Goal: Contribute content: Contribute content

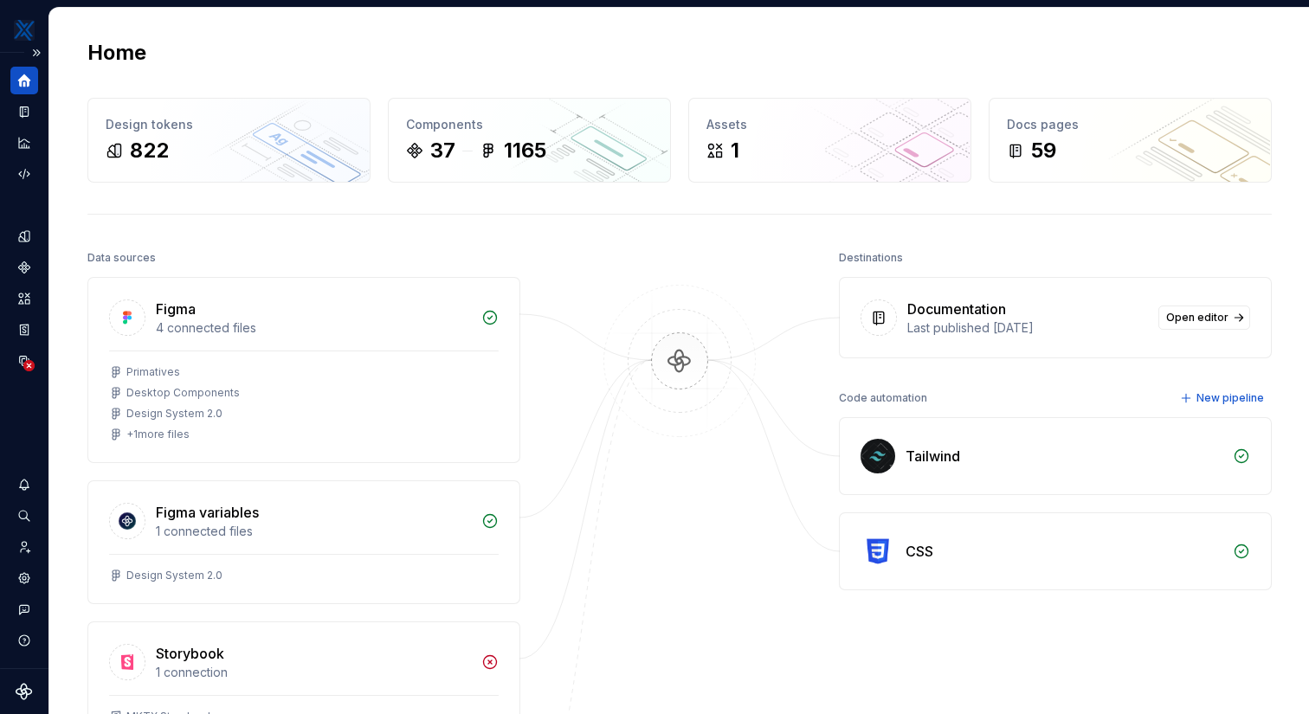
click at [23, 87] on icon "Home" at bounding box center [24, 80] width 13 height 13
click at [26, 109] on icon "Documentation" at bounding box center [24, 111] width 9 height 11
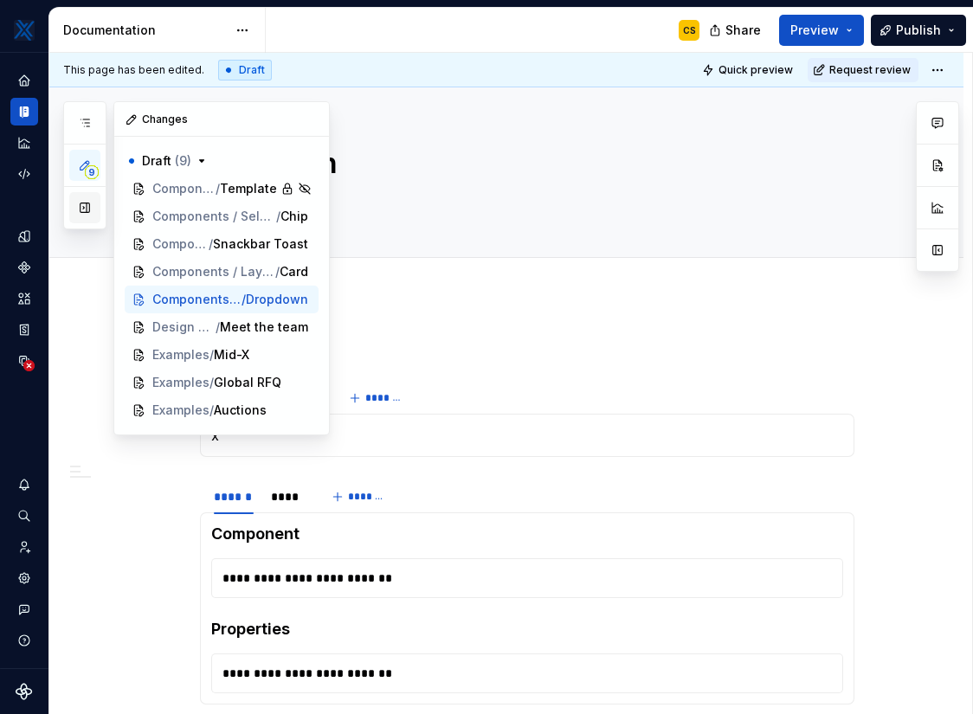
click at [90, 207] on button "button" at bounding box center [84, 207] width 31 height 31
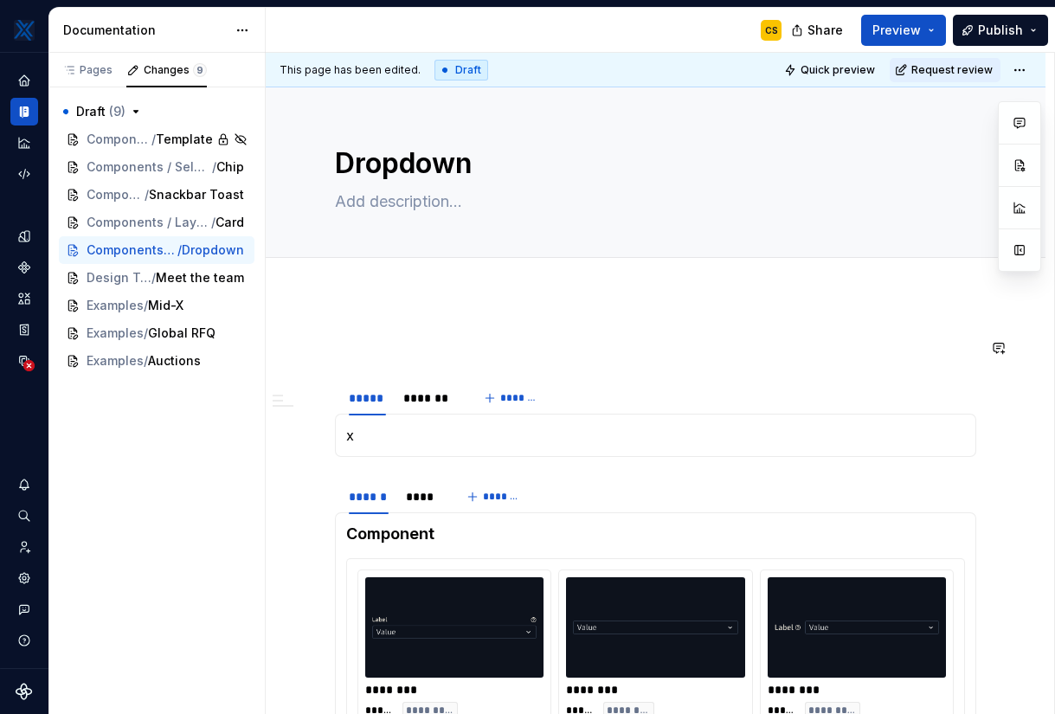
click at [102, 70] on div "Pages" at bounding box center [87, 70] width 50 height 14
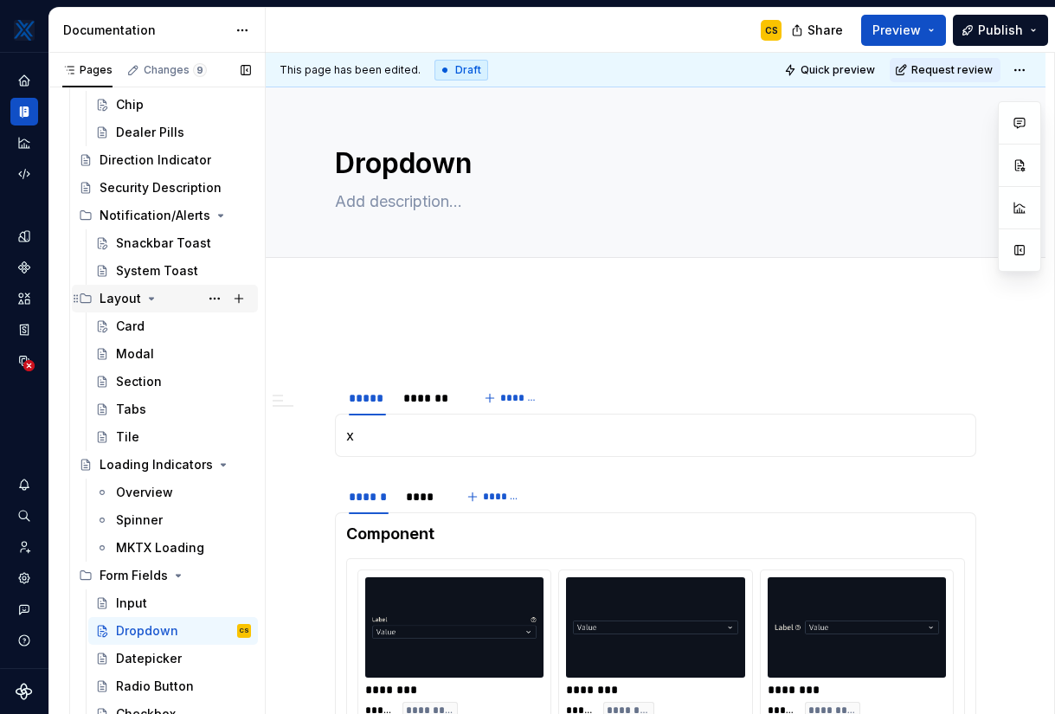
scroll to position [820, 0]
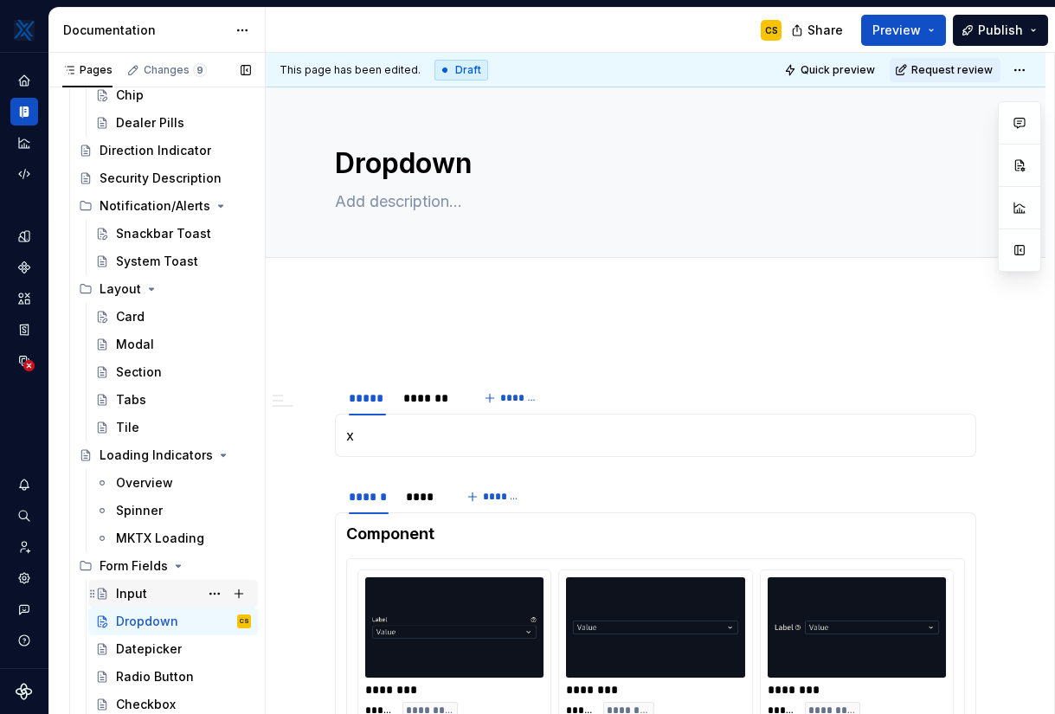
click at [165, 598] on div "Input" at bounding box center [183, 594] width 135 height 24
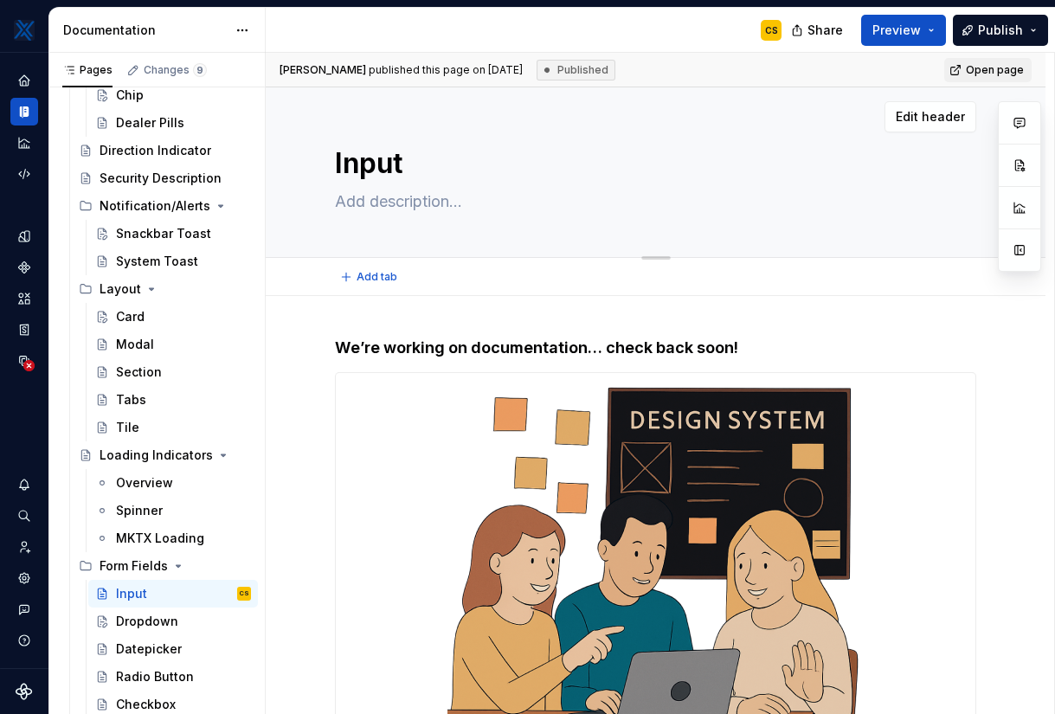
click at [417, 203] on textarea at bounding box center [652, 202] width 641 height 28
click at [438, 312] on div "**********" at bounding box center [656, 671] width 780 height 751
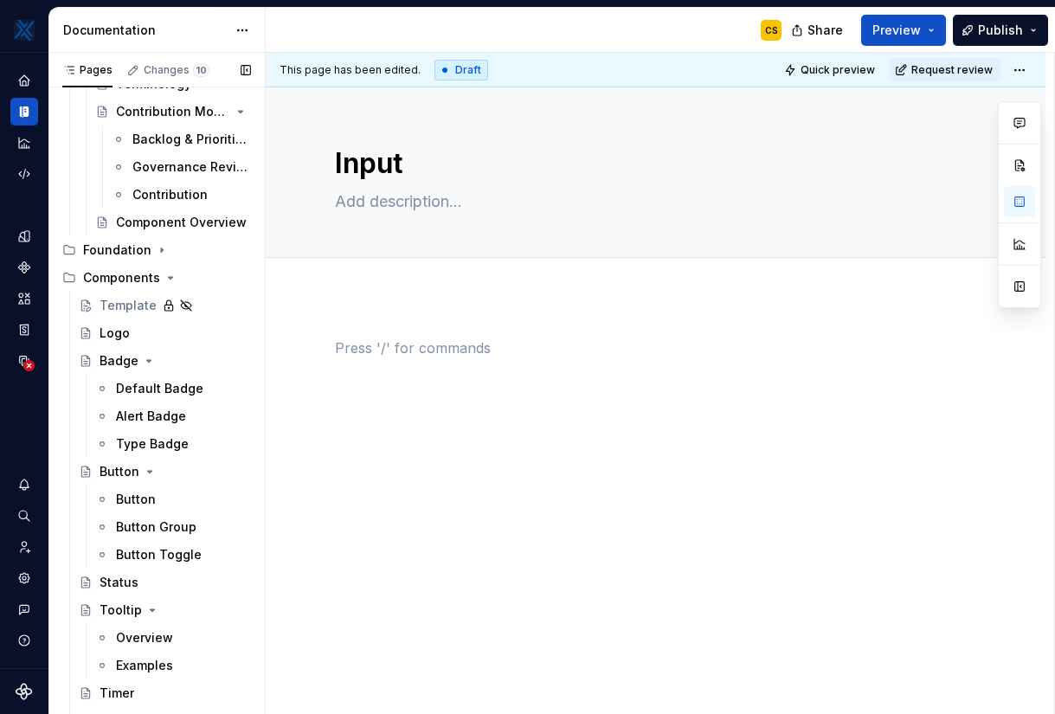
scroll to position [160, 0]
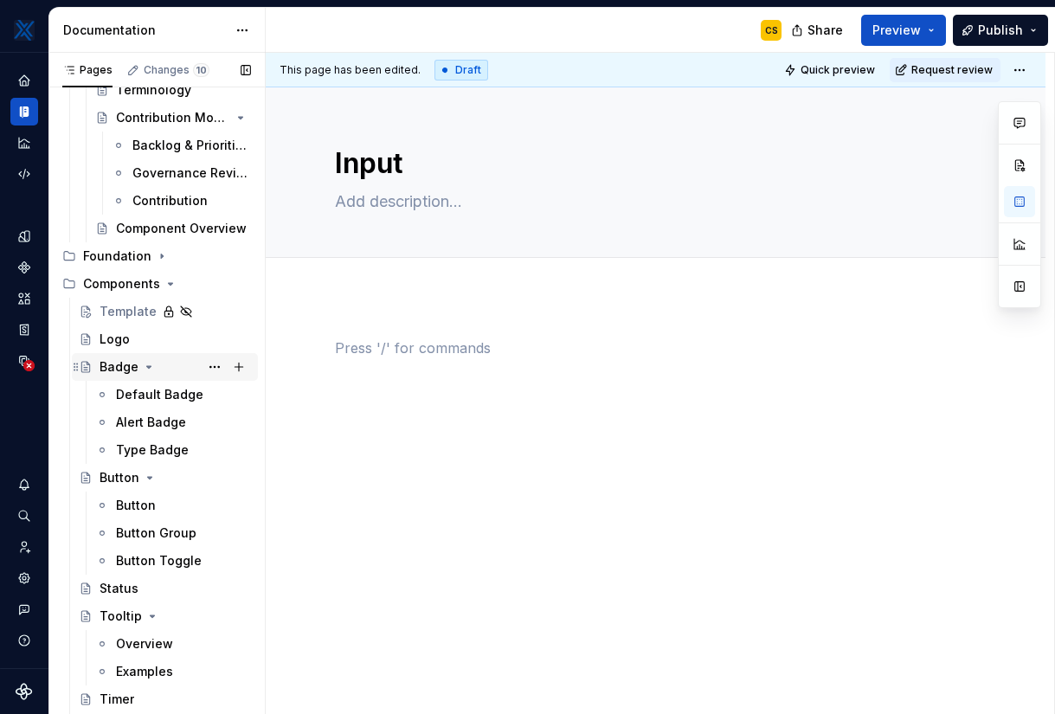
click at [150, 364] on icon "Page tree" at bounding box center [149, 367] width 14 height 14
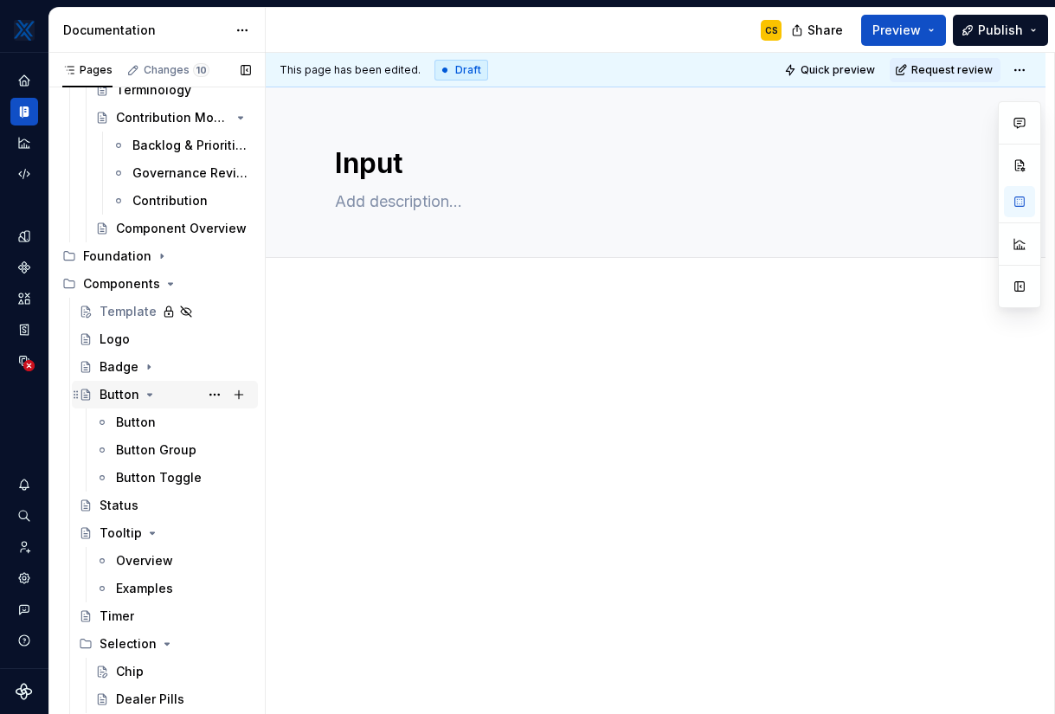
click at [147, 391] on icon "Page tree" at bounding box center [150, 395] width 14 height 14
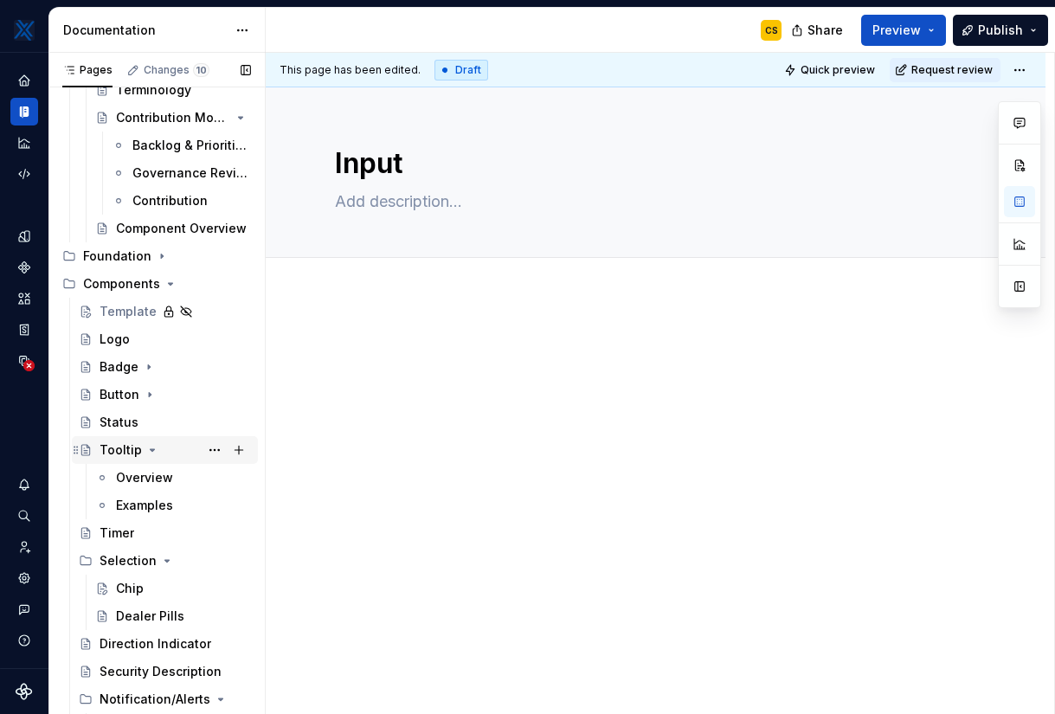
click at [151, 452] on icon "Page tree" at bounding box center [152, 450] width 14 height 14
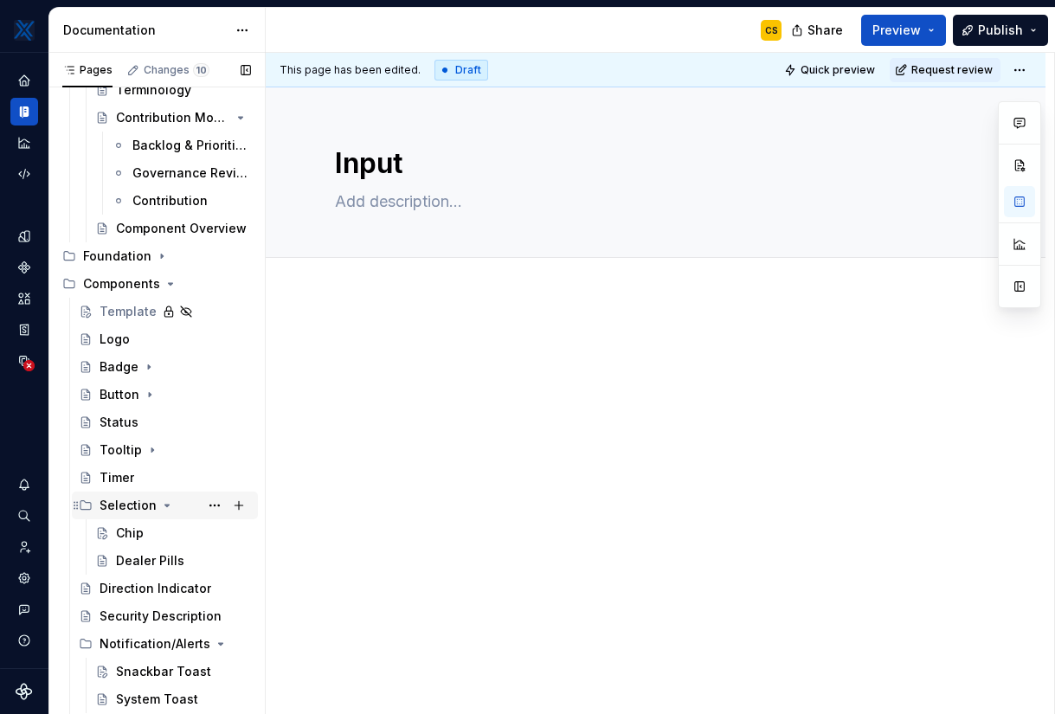
click at [161, 504] on icon "Page tree" at bounding box center [167, 506] width 14 height 14
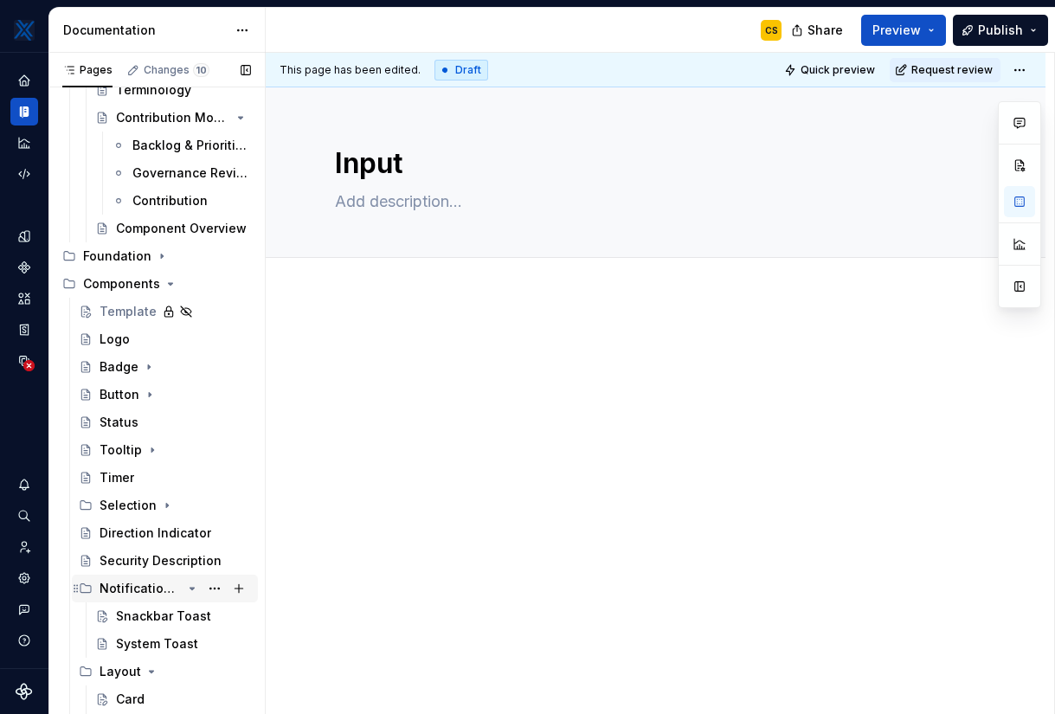
click at [196, 590] on icon "Page tree" at bounding box center [192, 589] width 14 height 14
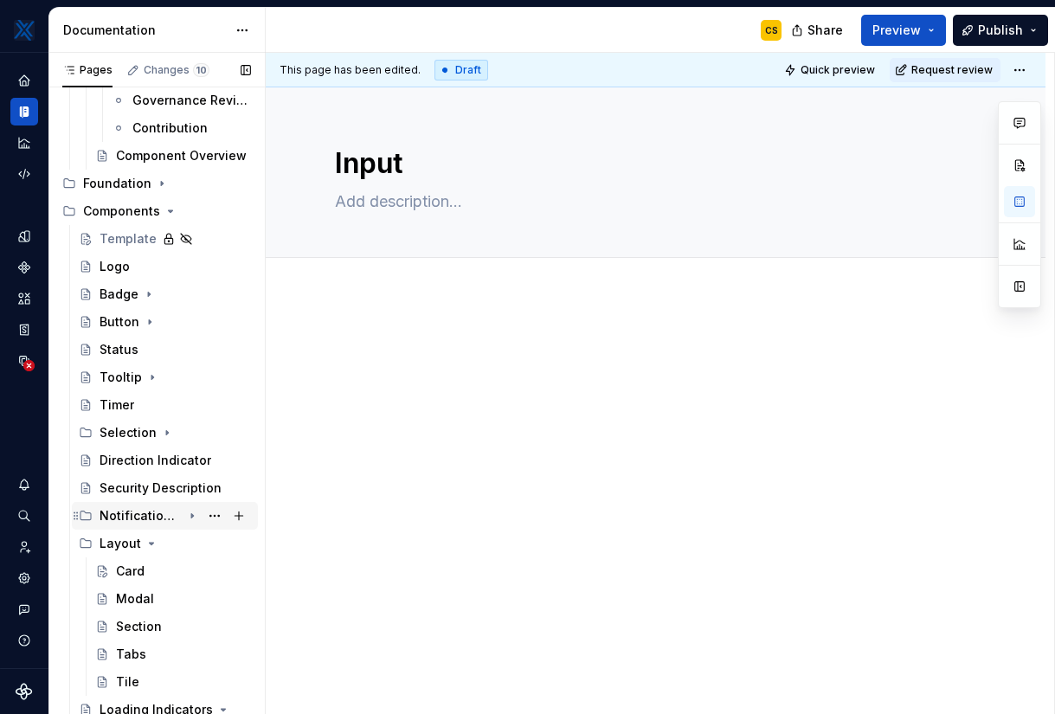
scroll to position [236, 0]
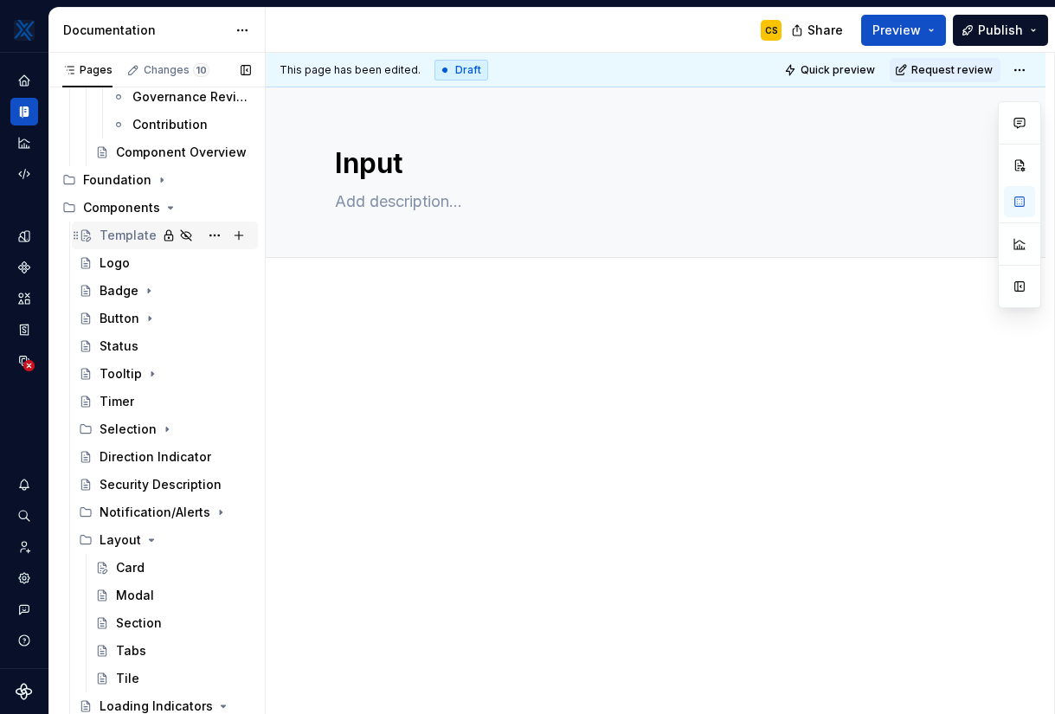
click at [134, 241] on div "Template" at bounding box center [128, 235] width 57 height 17
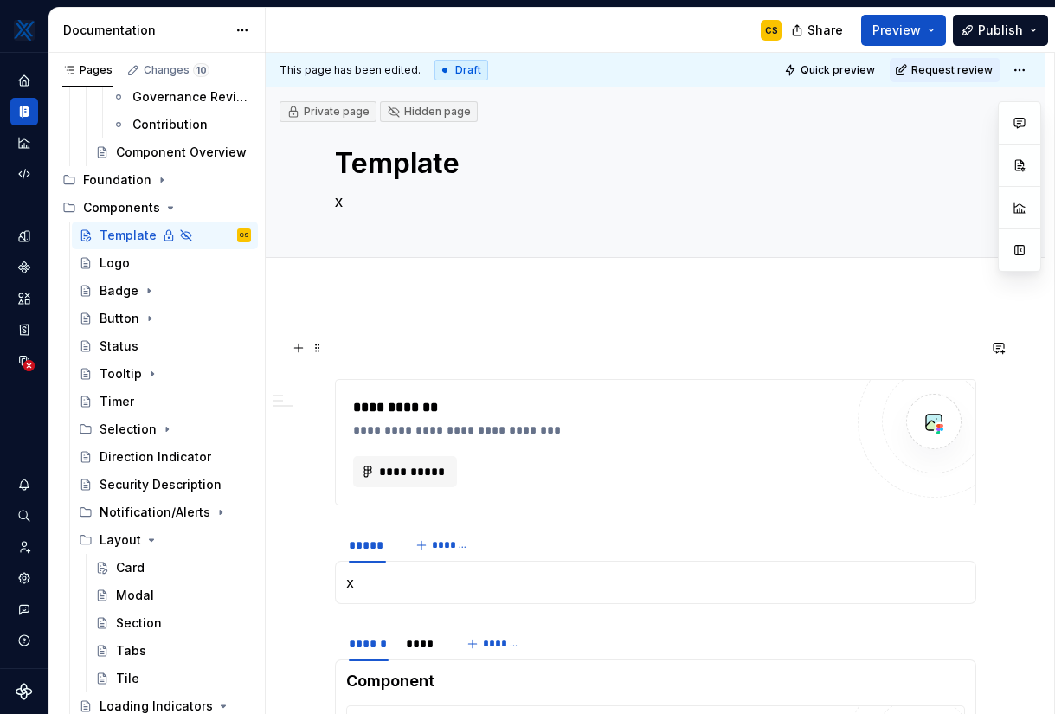
type textarea "*"
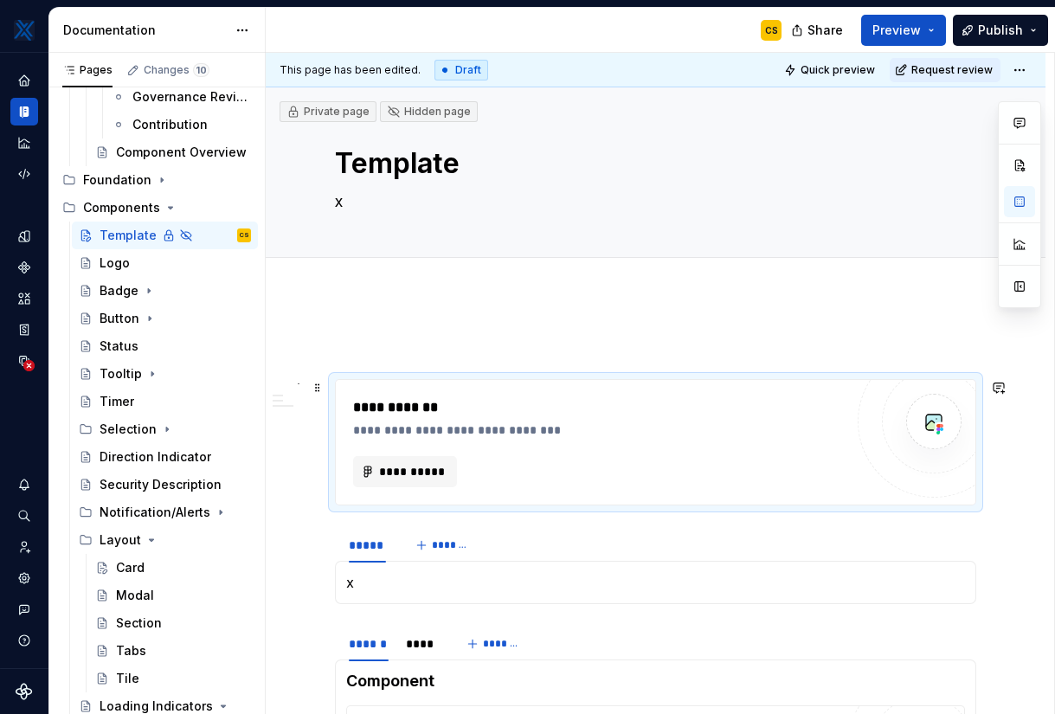
click at [468, 402] on div "**********" at bounding box center [602, 407] width 499 height 21
click at [432, 540] on span "*******" at bounding box center [451, 545] width 39 height 14
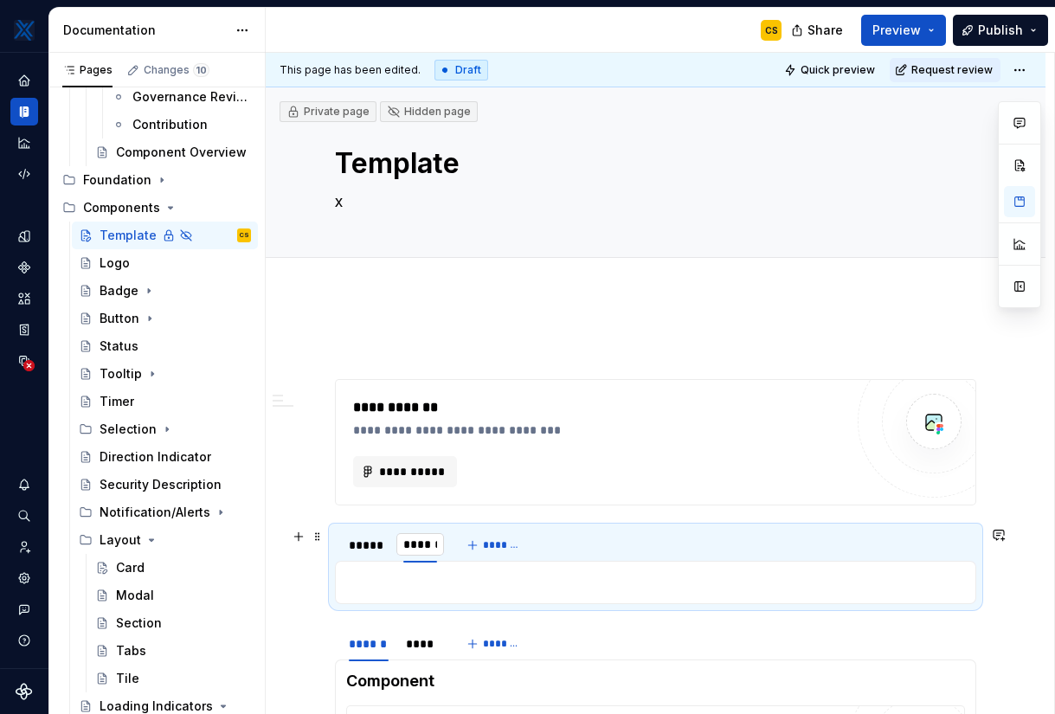
type input "*******"
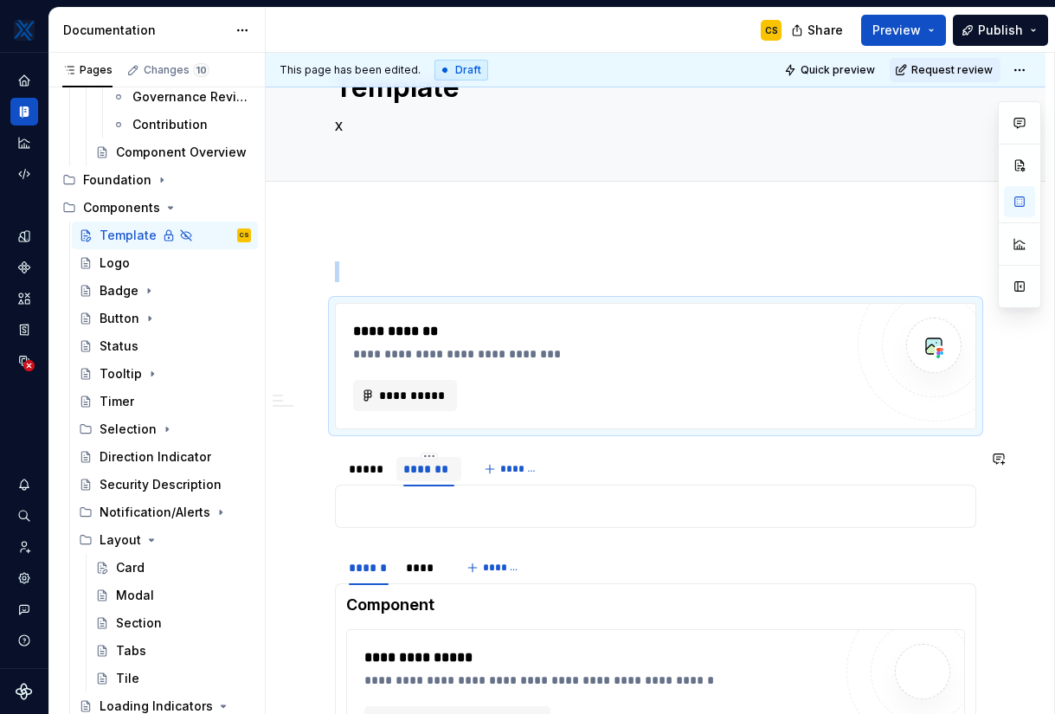
scroll to position [100, 0]
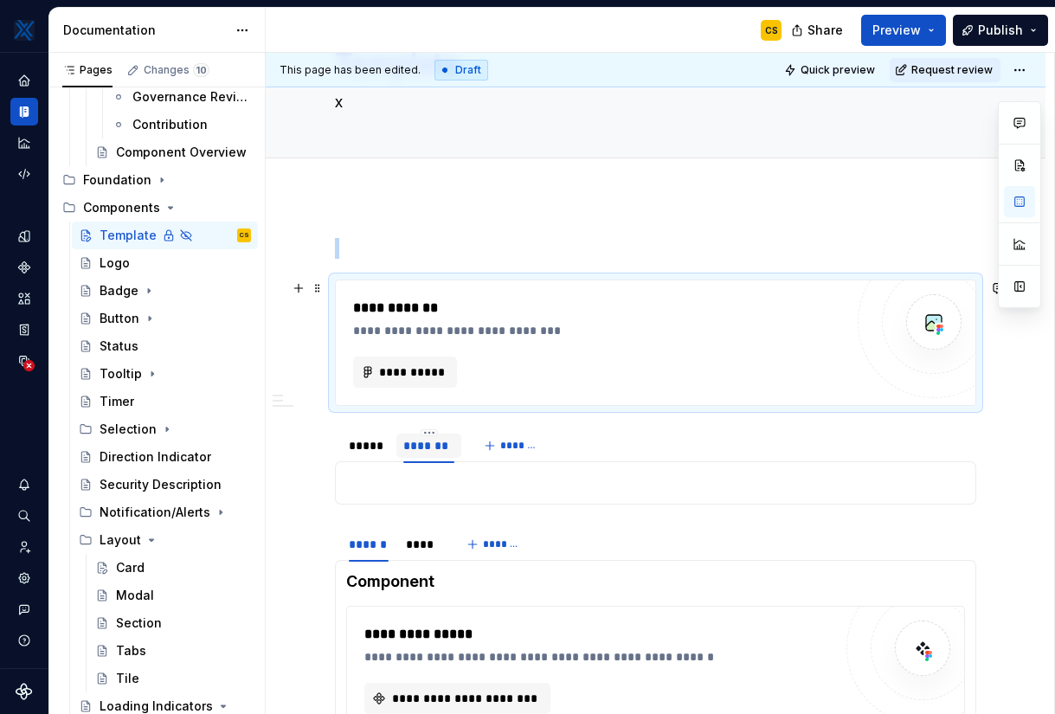
drag, startPoint x: 319, startPoint y: 291, endPoint x: 313, endPoint y: 275, distance: 16.4
click at [315, 292] on span at bounding box center [318, 288] width 14 height 24
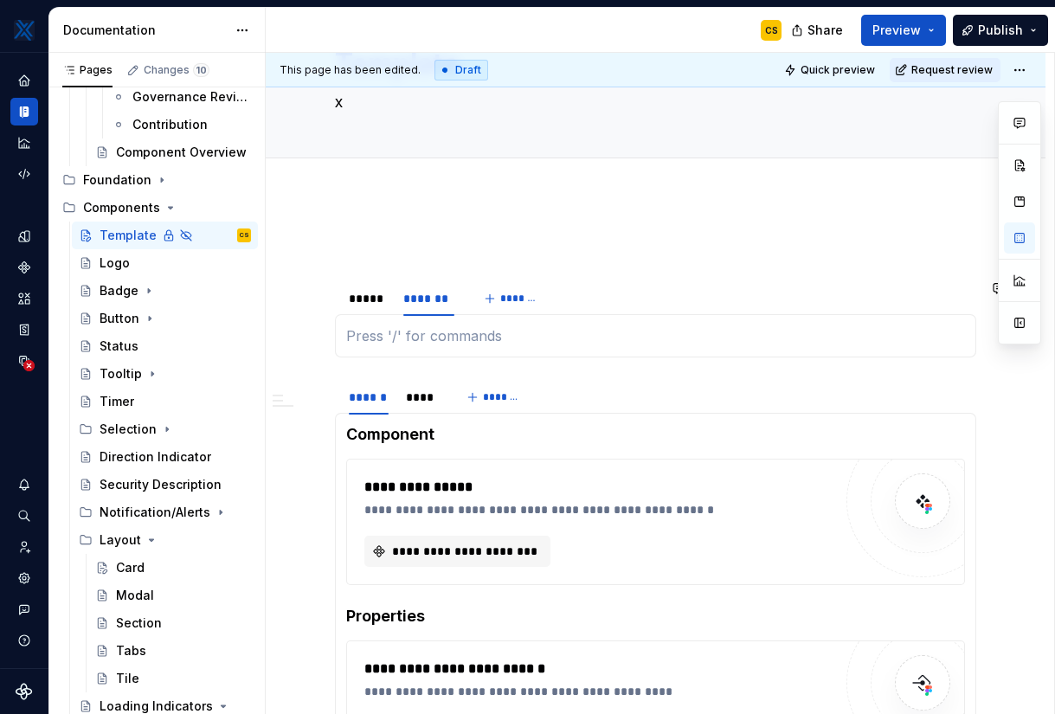
click at [466, 348] on div "x" at bounding box center [655, 335] width 641 height 43
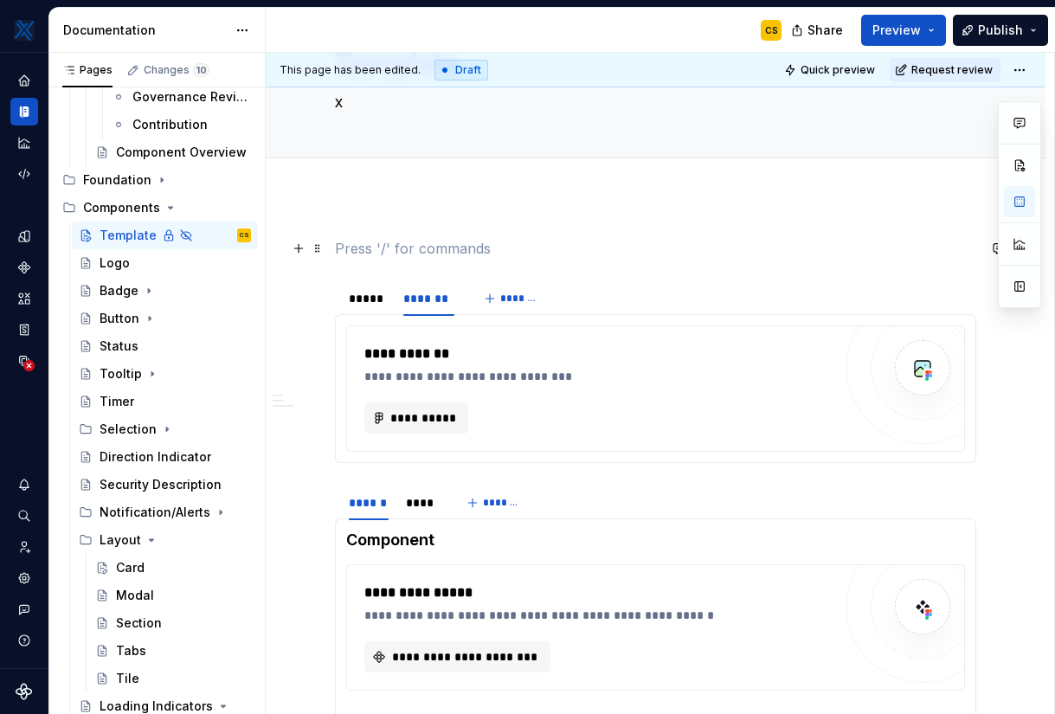
click at [375, 241] on p at bounding box center [655, 248] width 641 height 21
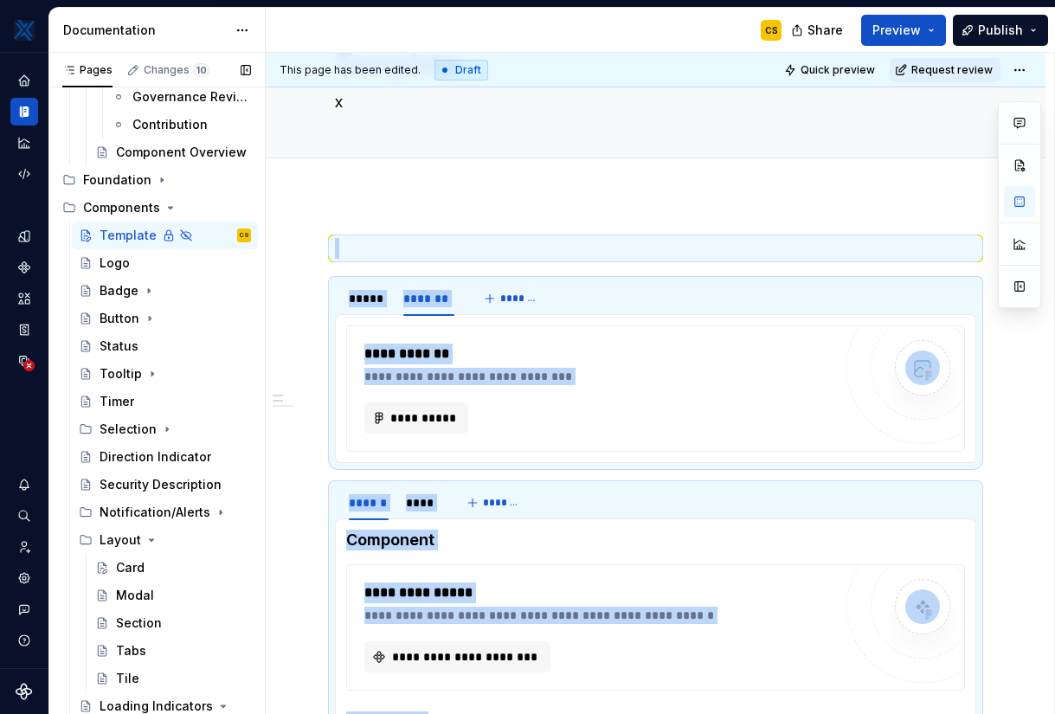
copy div "**********"
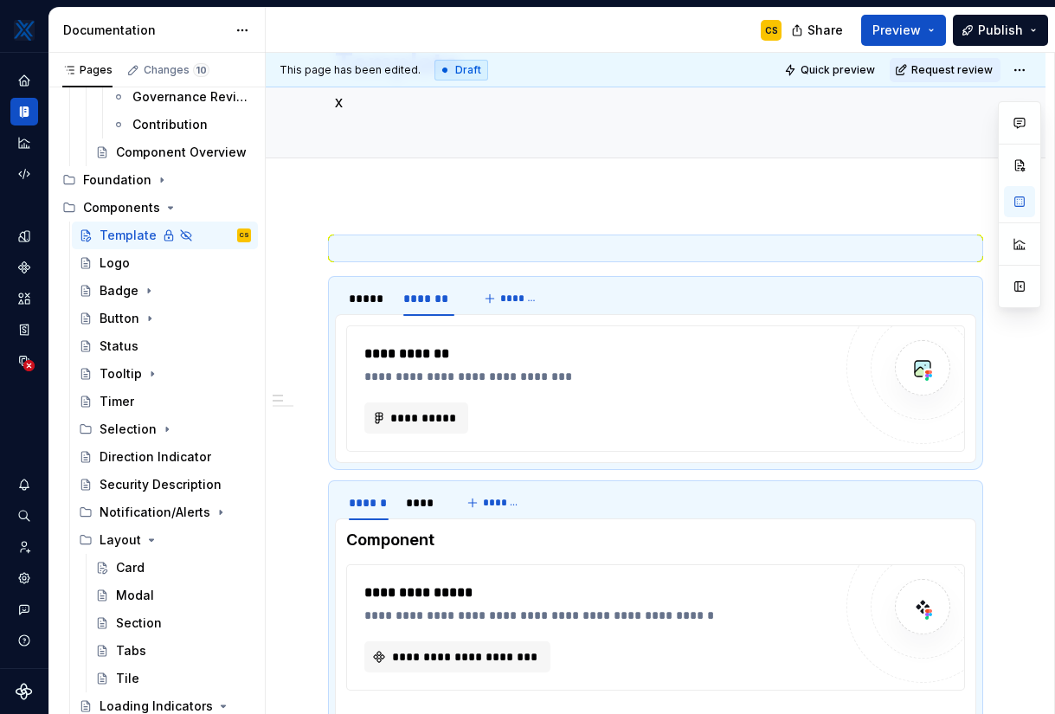
click at [170, 50] on div "Documentation" at bounding box center [157, 30] width 216 height 45
click at [170, 70] on div "Changes 10" at bounding box center [177, 70] width 66 height 14
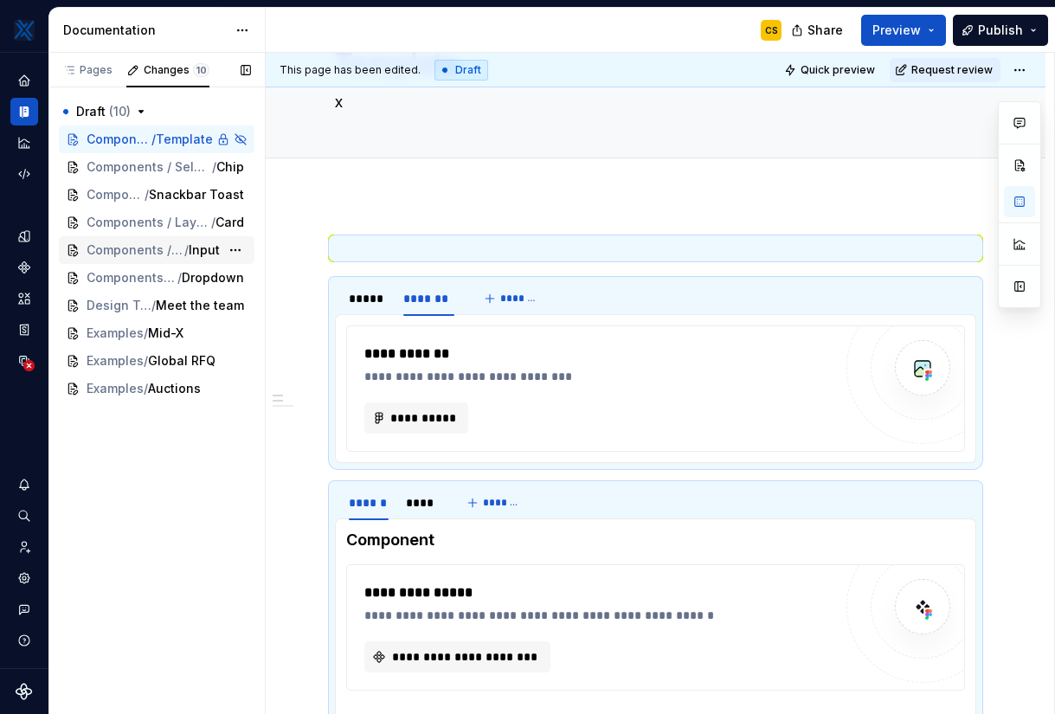
click at [149, 247] on span "Components / Form Fields" at bounding box center [136, 249] width 98 height 17
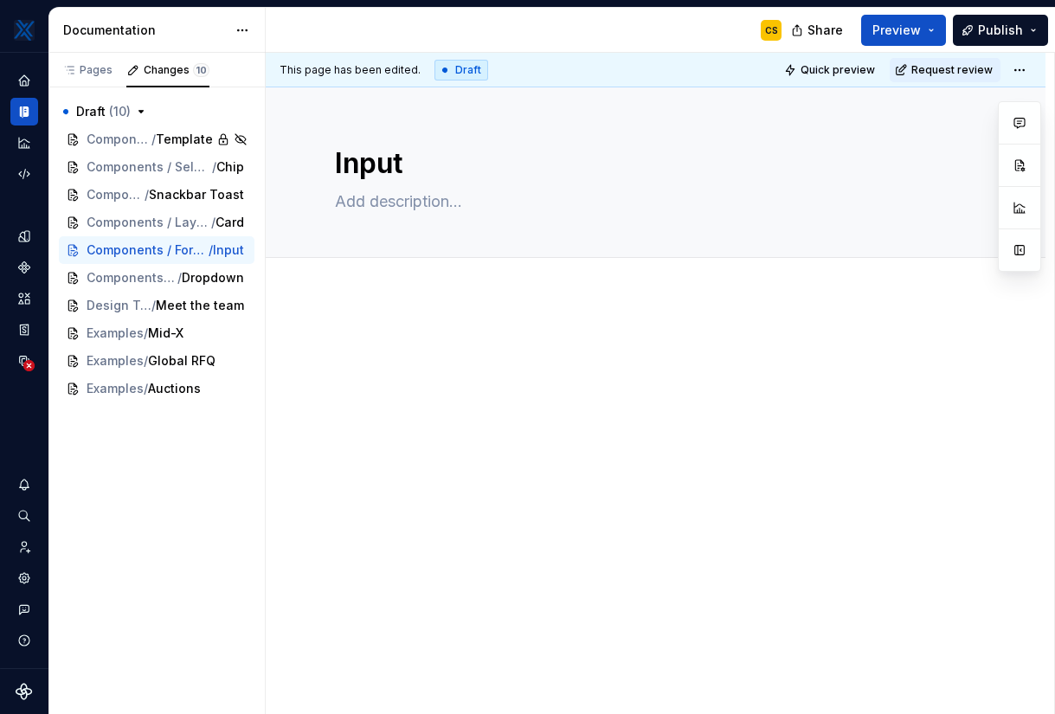
click at [428, 343] on p at bounding box center [655, 348] width 641 height 21
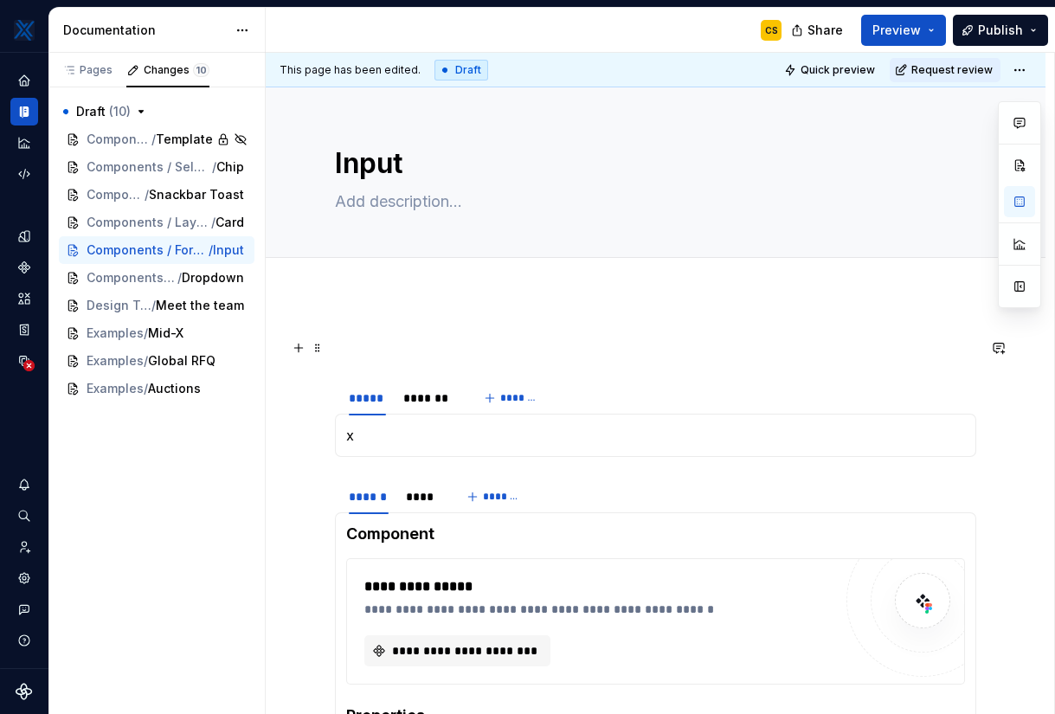
click at [435, 355] on p at bounding box center [655, 348] width 641 height 21
type textarea "*"
paste div
click at [371, 435] on p "x" at bounding box center [655, 435] width 619 height 21
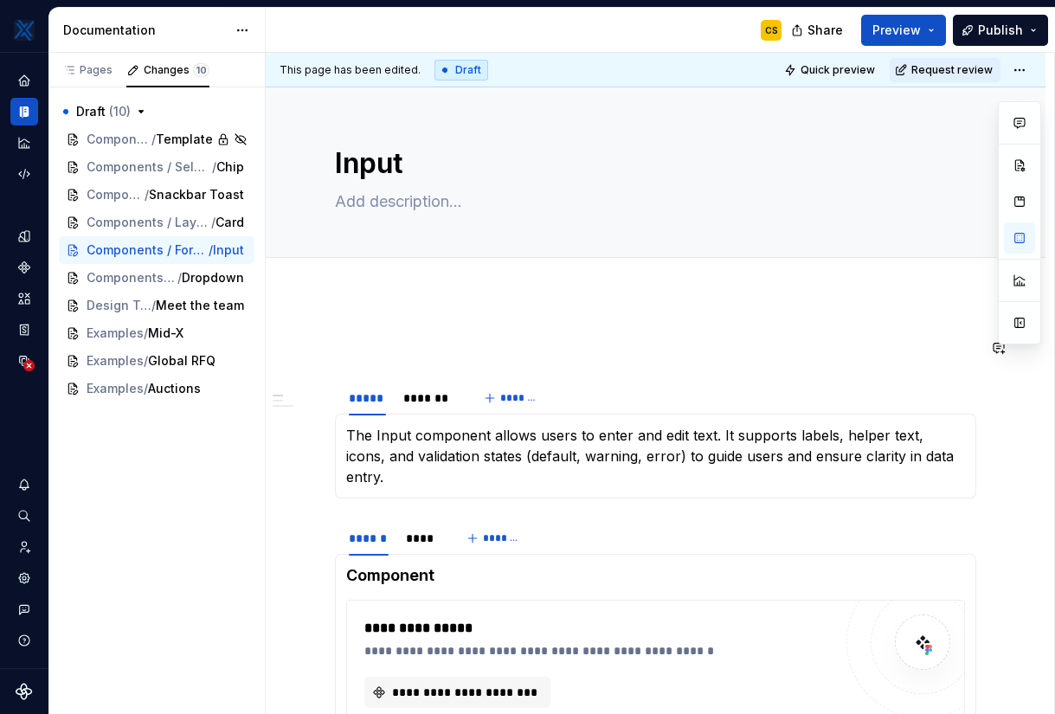
click at [441, 317] on div "**********" at bounding box center [660, 384] width 789 height 662
click at [952, 455] on p "The Input component allows users to enter and edit text. It supports labels, he…" at bounding box center [655, 456] width 619 height 62
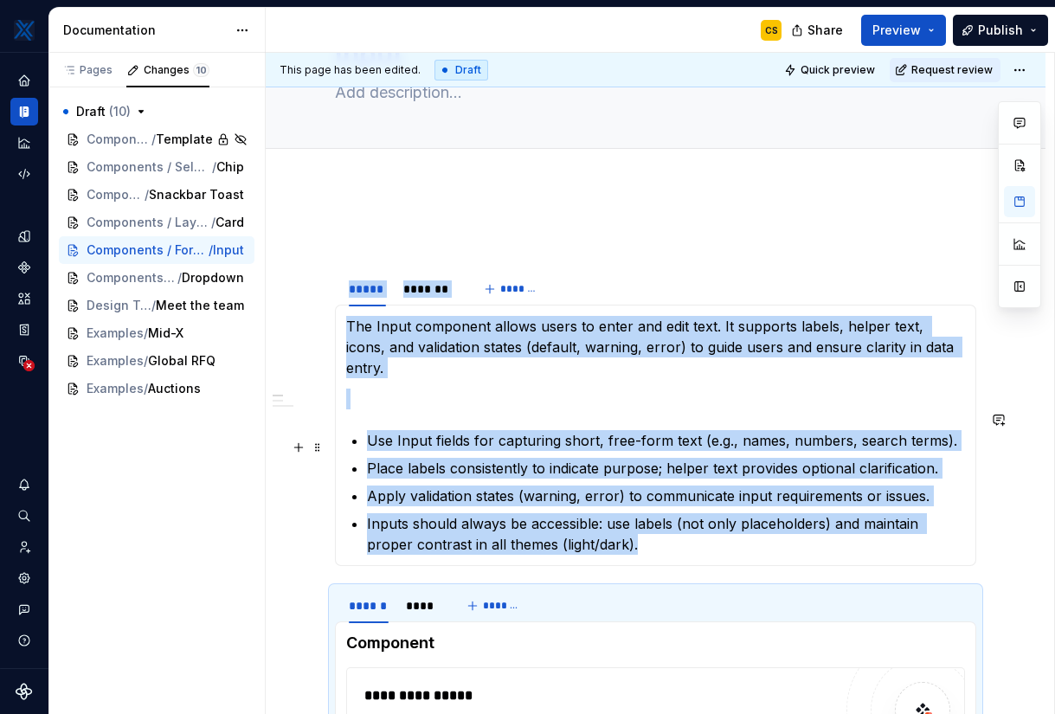
scroll to position [117, 0]
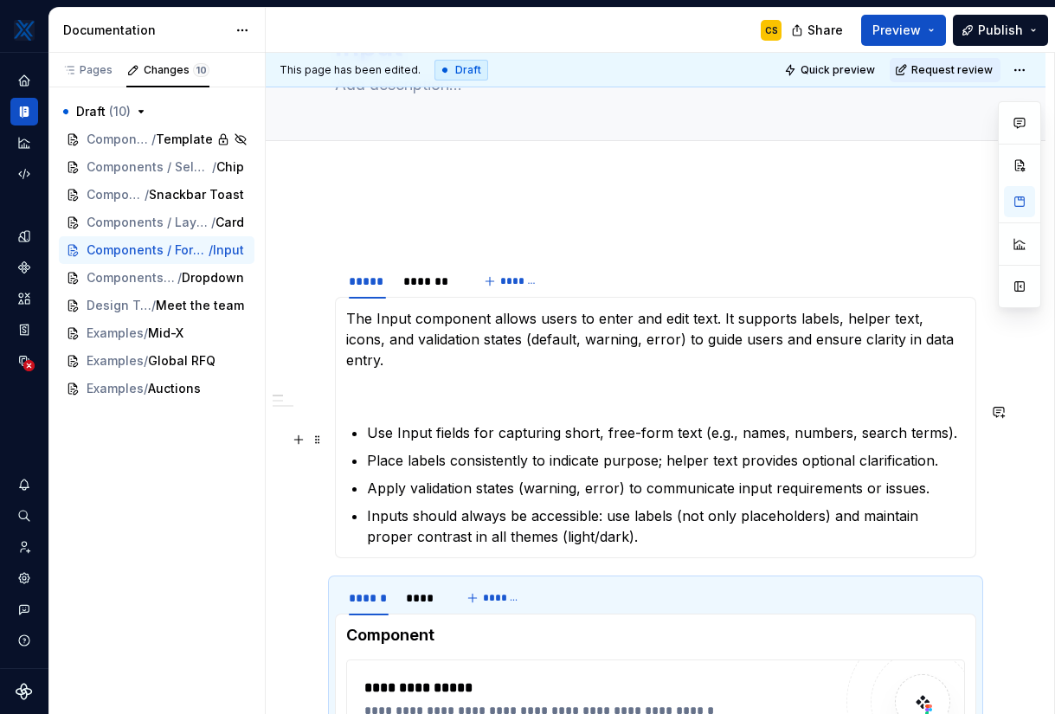
click at [525, 450] on p "Place labels consistently to indicate purpose; helper text provides optional cl…" at bounding box center [666, 460] width 598 height 21
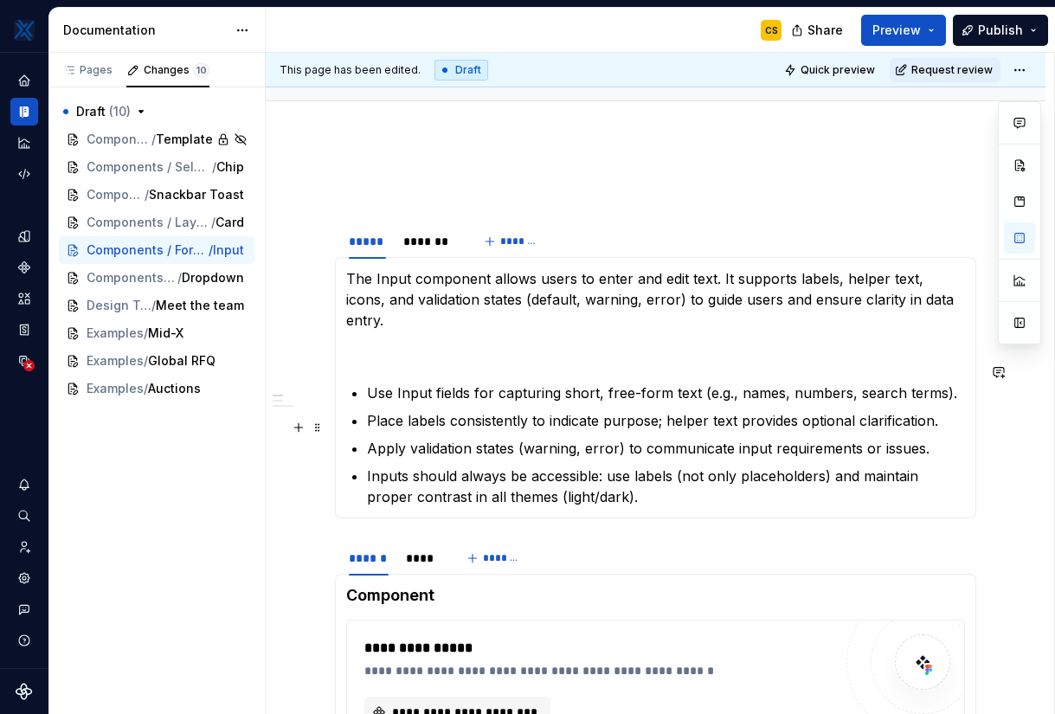
scroll to position [171, 0]
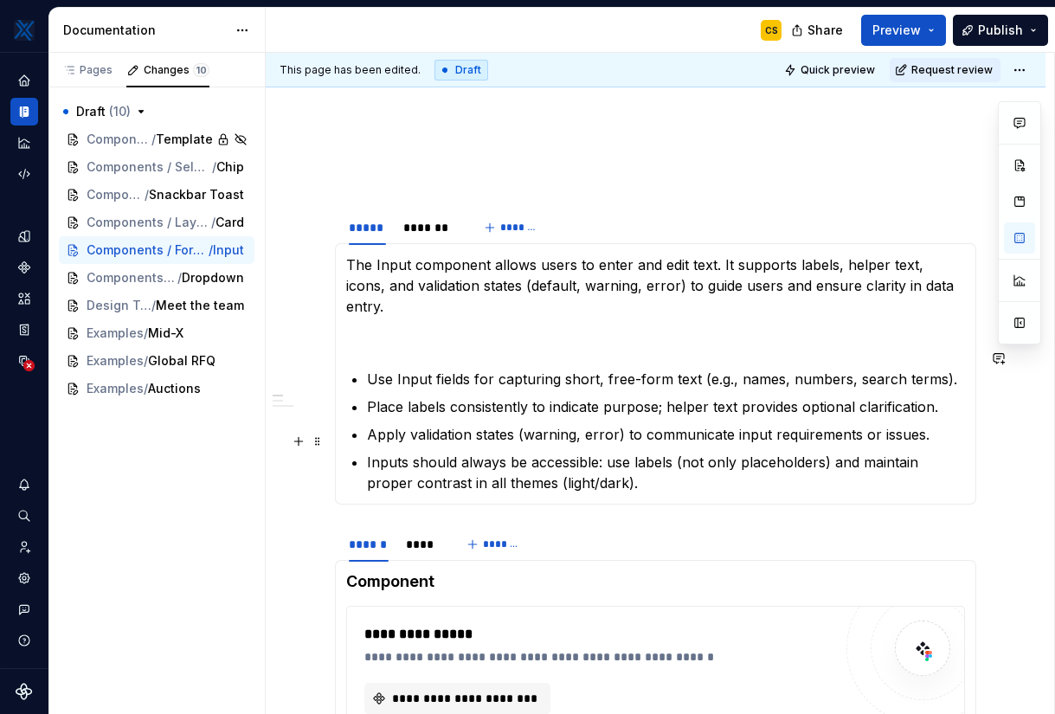
click at [426, 452] on p "Inputs should always be accessible: use labels (not only placeholders) and main…" at bounding box center [666, 473] width 598 height 42
click at [647, 461] on p "Inputs should always be accessible: use labels (not only placeholders) and main…" at bounding box center [666, 473] width 598 height 42
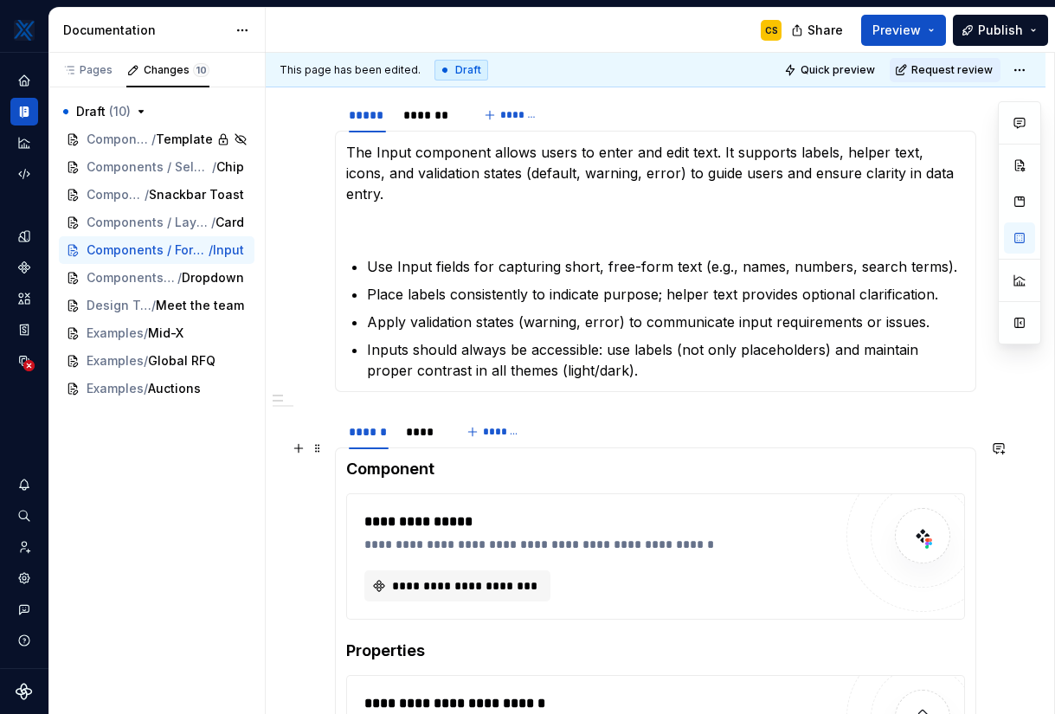
scroll to position [285, 0]
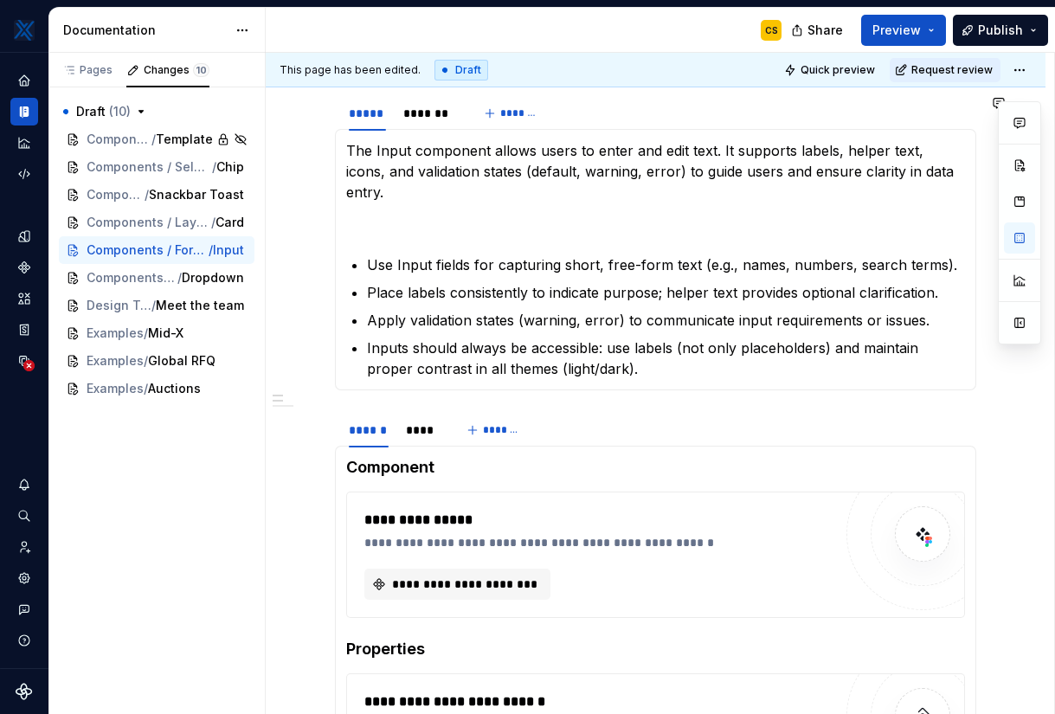
click at [561, 370] on section "**********" at bounding box center [655, 242] width 641 height 296
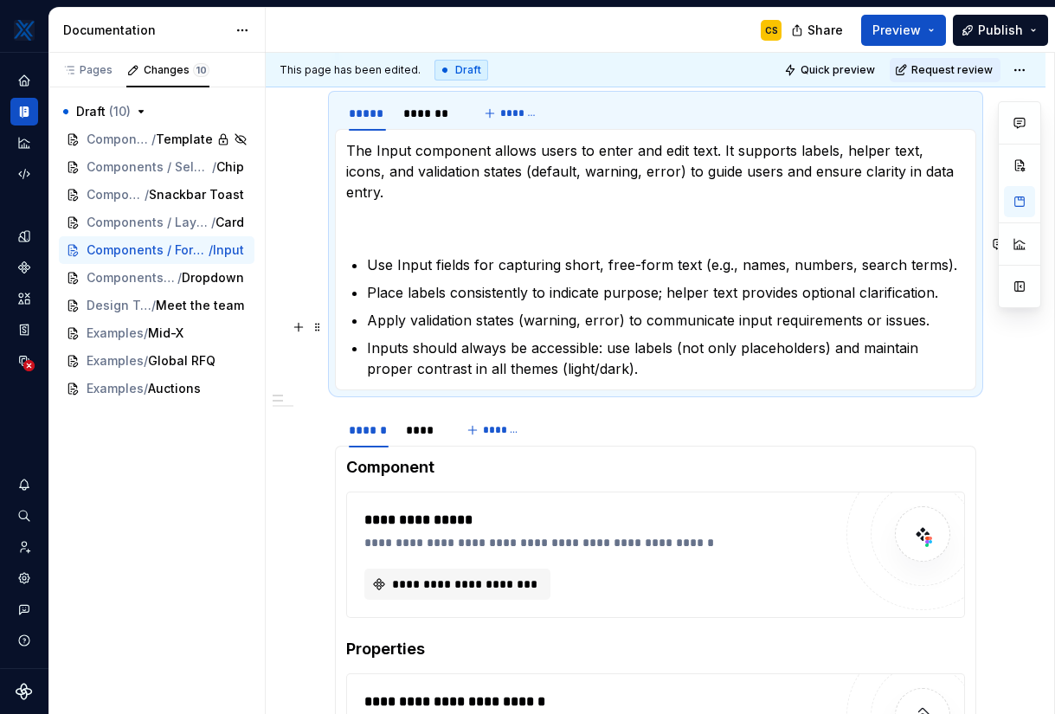
click at [1002, 334] on div "**********" at bounding box center [656, 677] width 780 height 1333
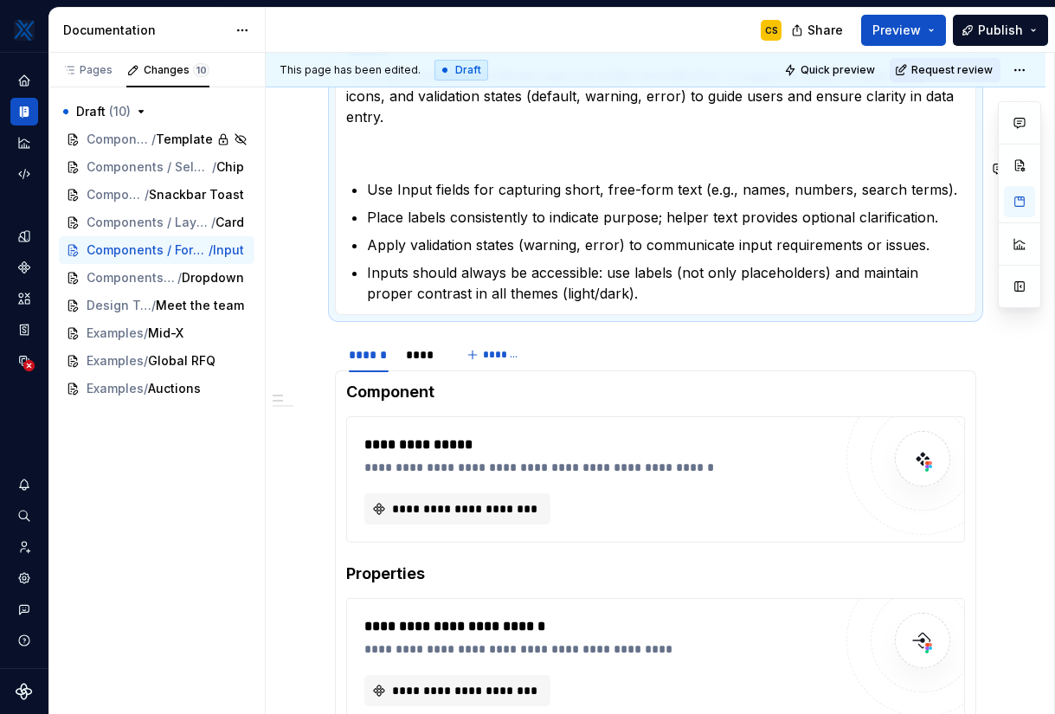
scroll to position [326, 0]
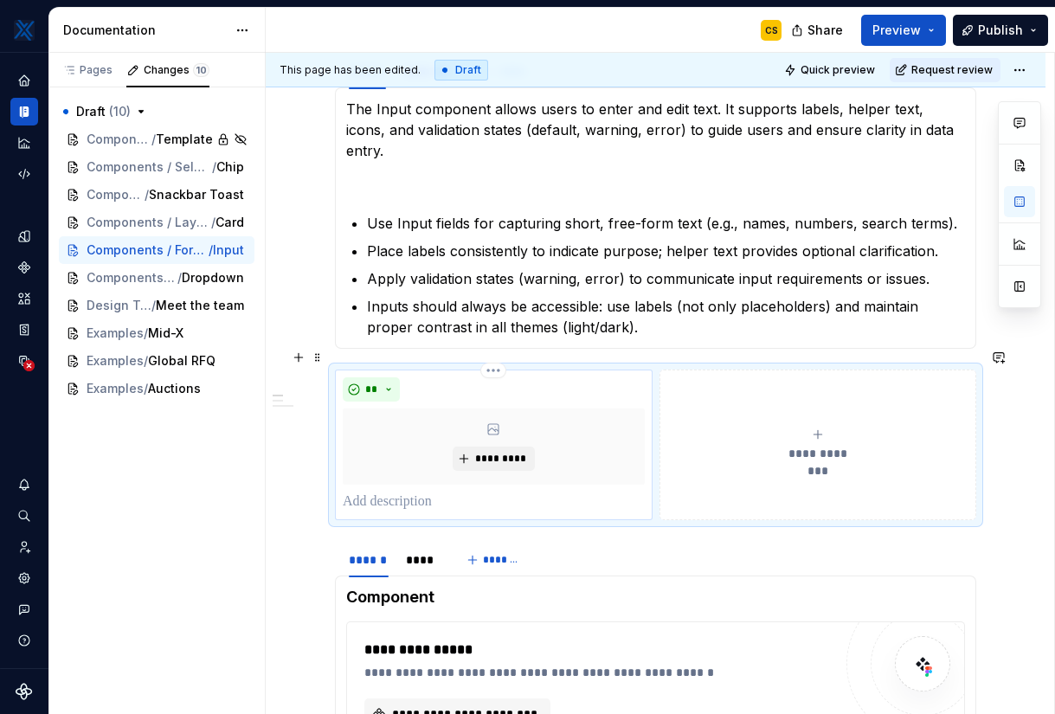
click at [433, 492] on p at bounding box center [494, 502] width 302 height 21
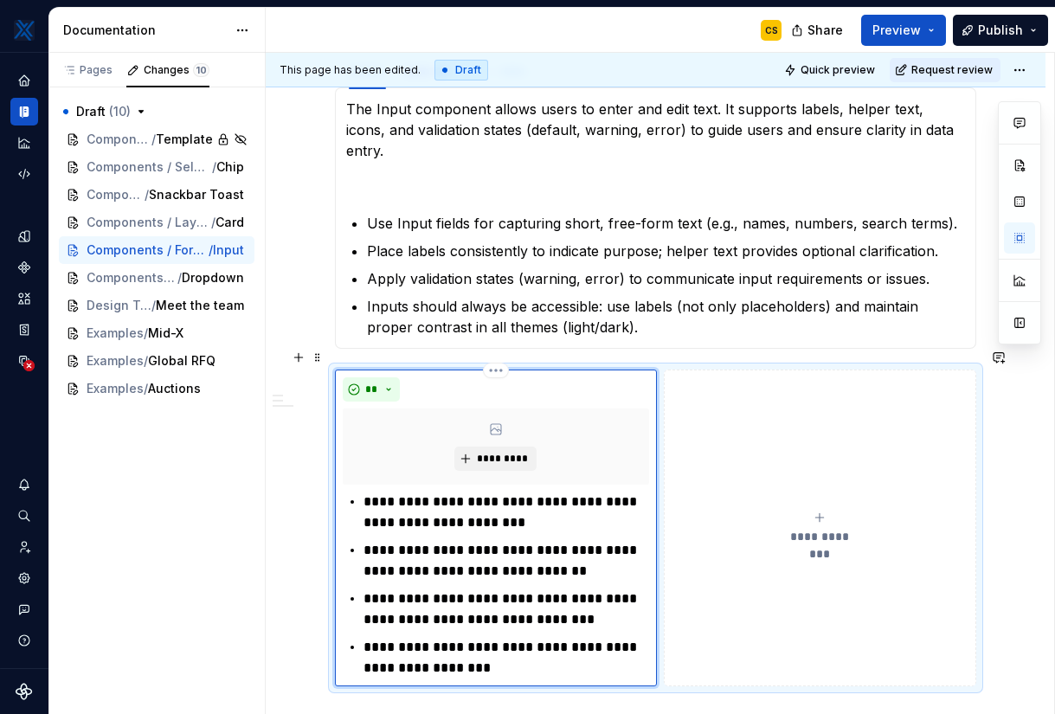
click at [361, 492] on div "**********" at bounding box center [496, 585] width 306 height 187
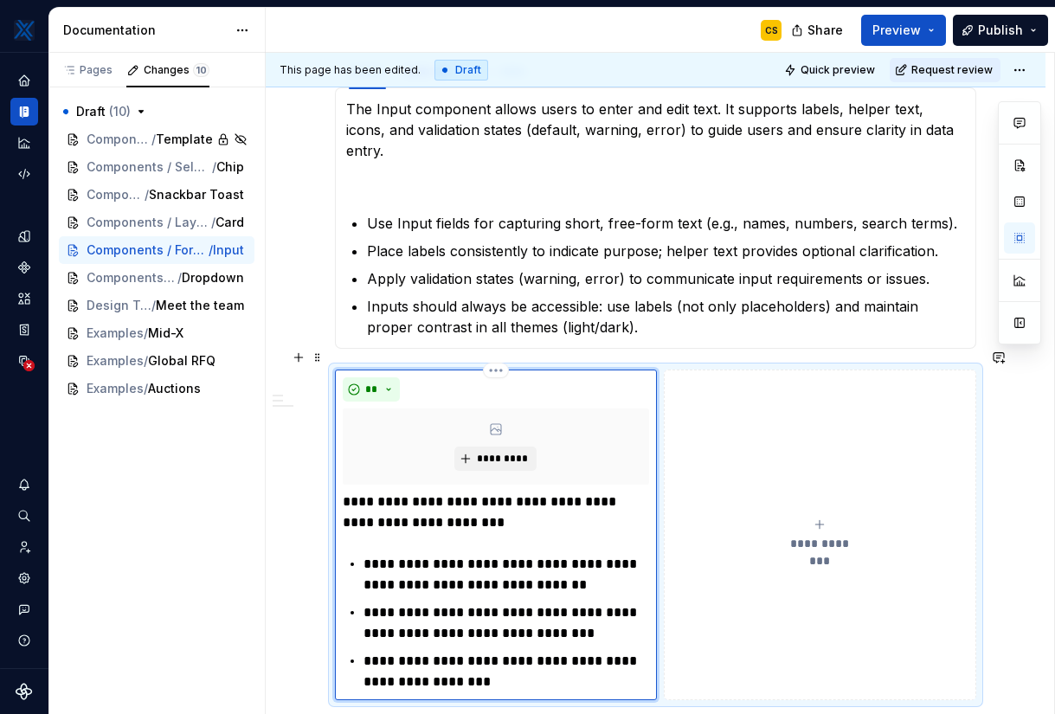
click at [358, 539] on div "**********" at bounding box center [496, 592] width 306 height 201
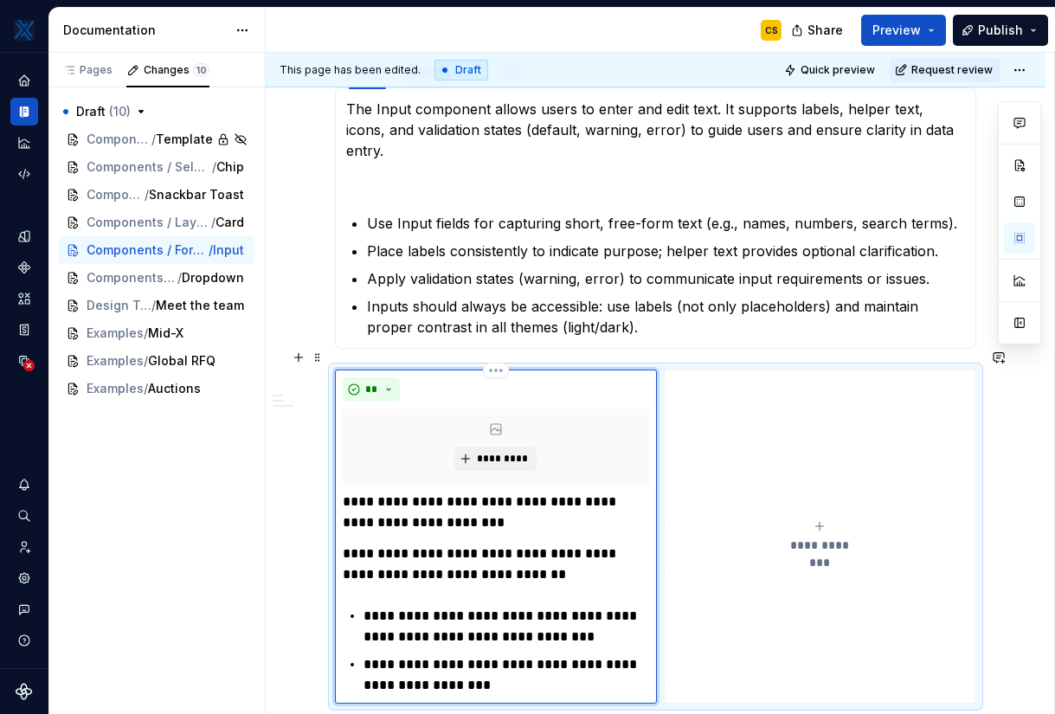
click at [358, 594] on div "**********" at bounding box center [496, 594] width 306 height 204
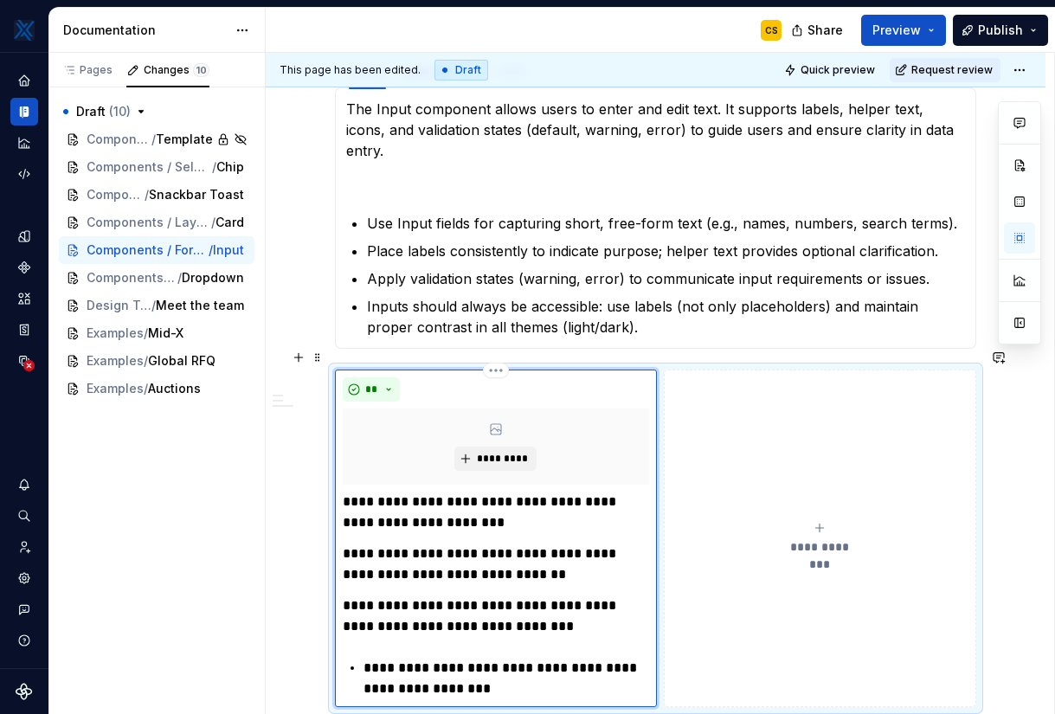
click at [359, 647] on div "**********" at bounding box center [496, 596] width 306 height 208
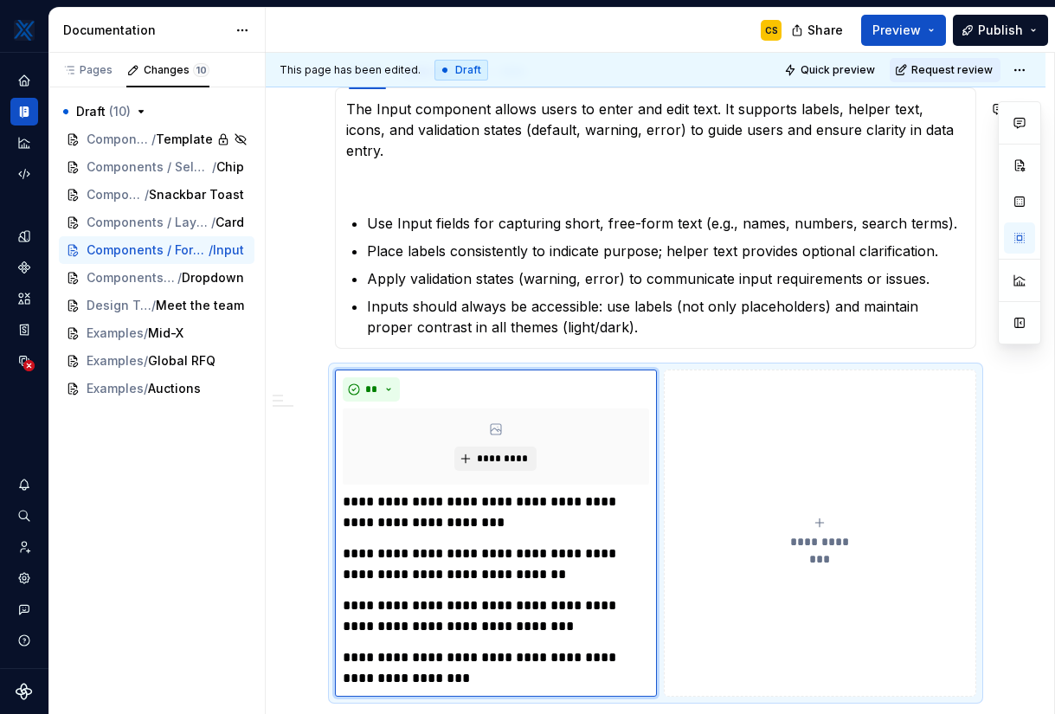
type textarea "*"
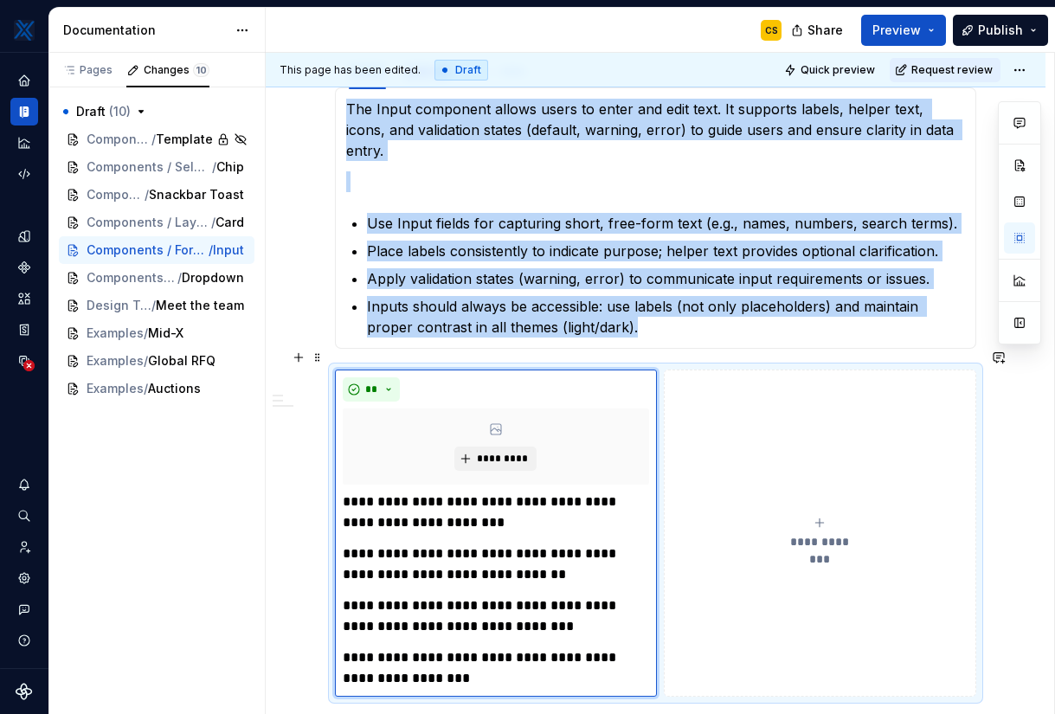
click at [716, 516] on div "**********" at bounding box center [821, 533] width 298 height 35
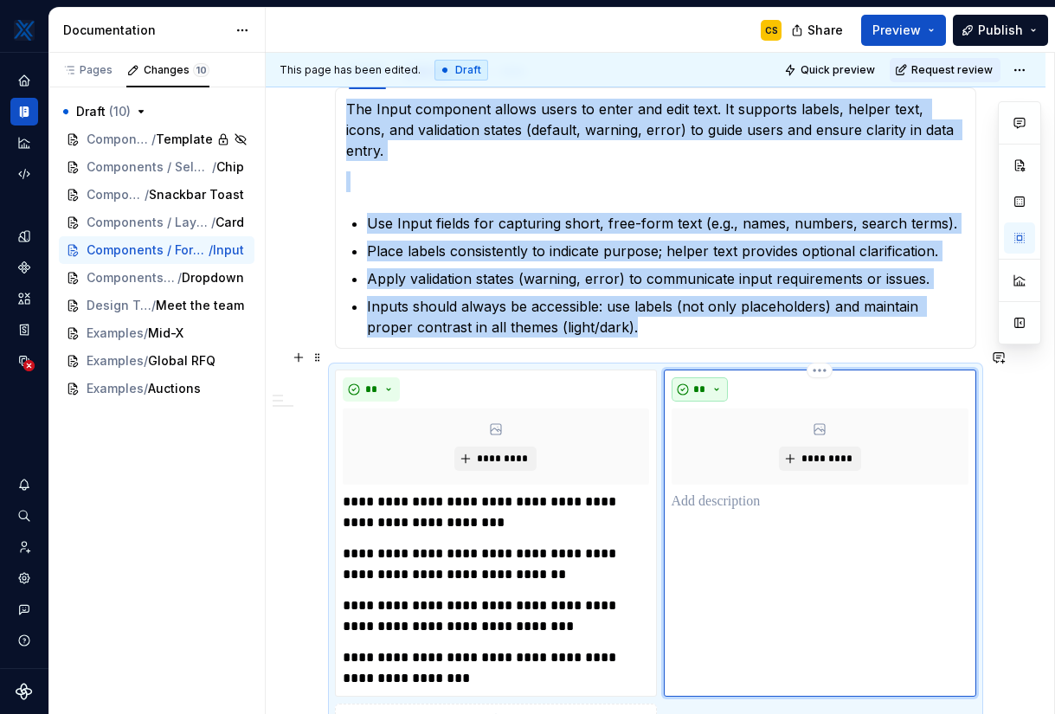
click at [704, 383] on span "**" at bounding box center [700, 390] width 14 height 14
click at [724, 432] on div "Don't" at bounding box center [740, 430] width 32 height 17
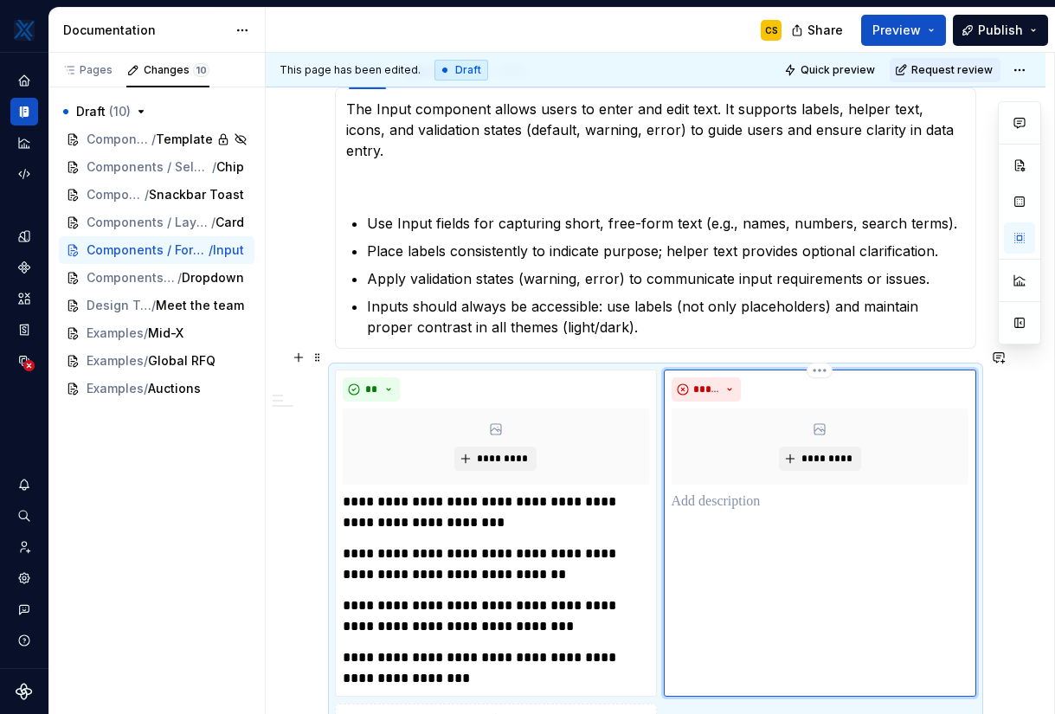
click at [724, 492] on p at bounding box center [821, 502] width 298 height 21
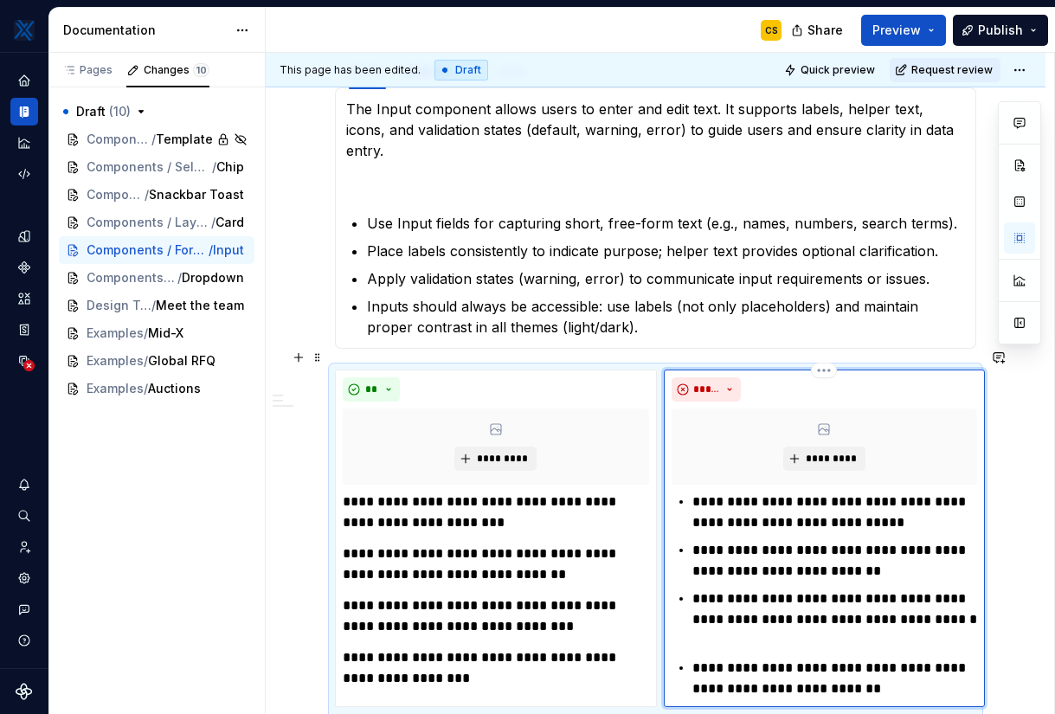
click at [691, 492] on div "**********" at bounding box center [825, 596] width 306 height 208
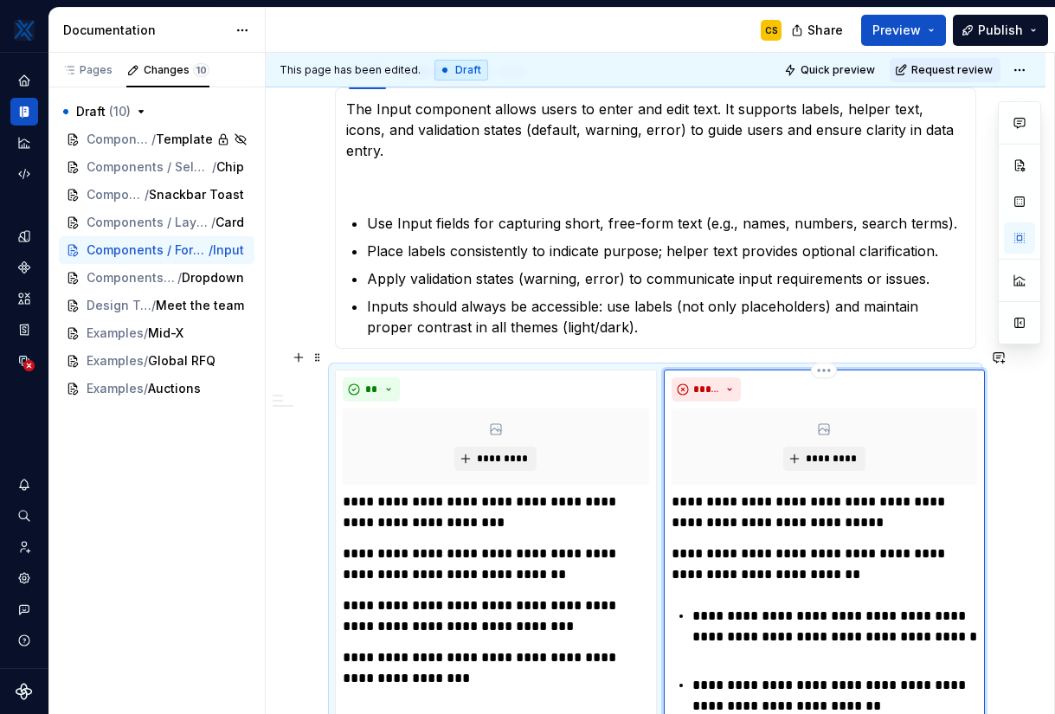
click at [692, 606] on li "**********" at bounding box center [835, 637] width 286 height 62
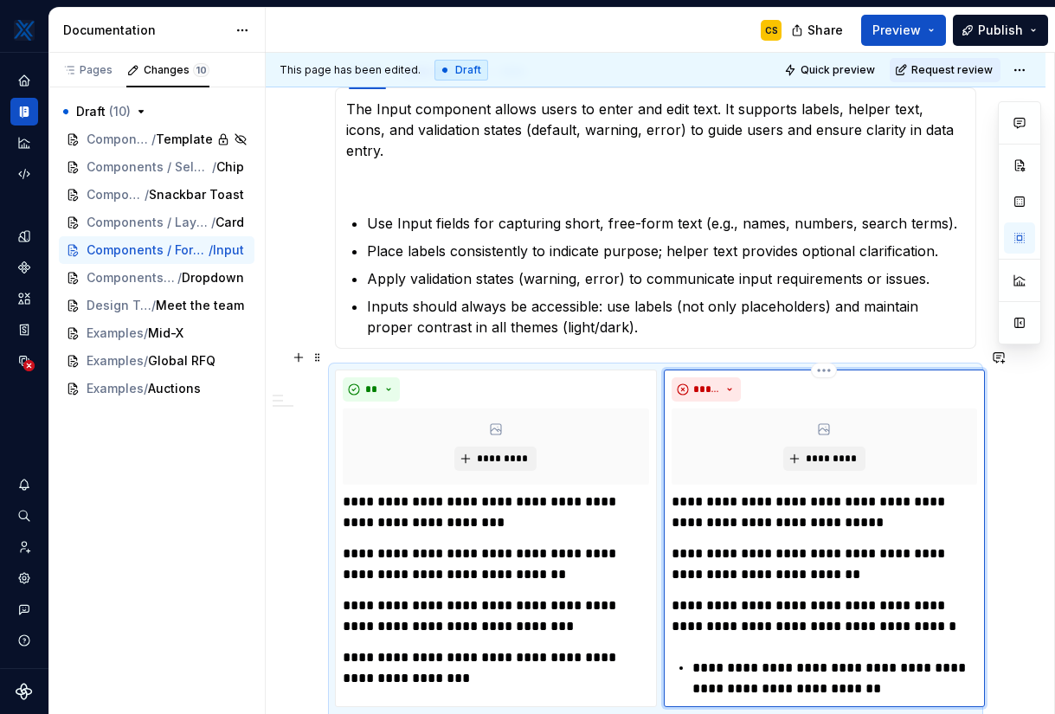
click at [692, 658] on p "**********" at bounding box center [835, 679] width 286 height 42
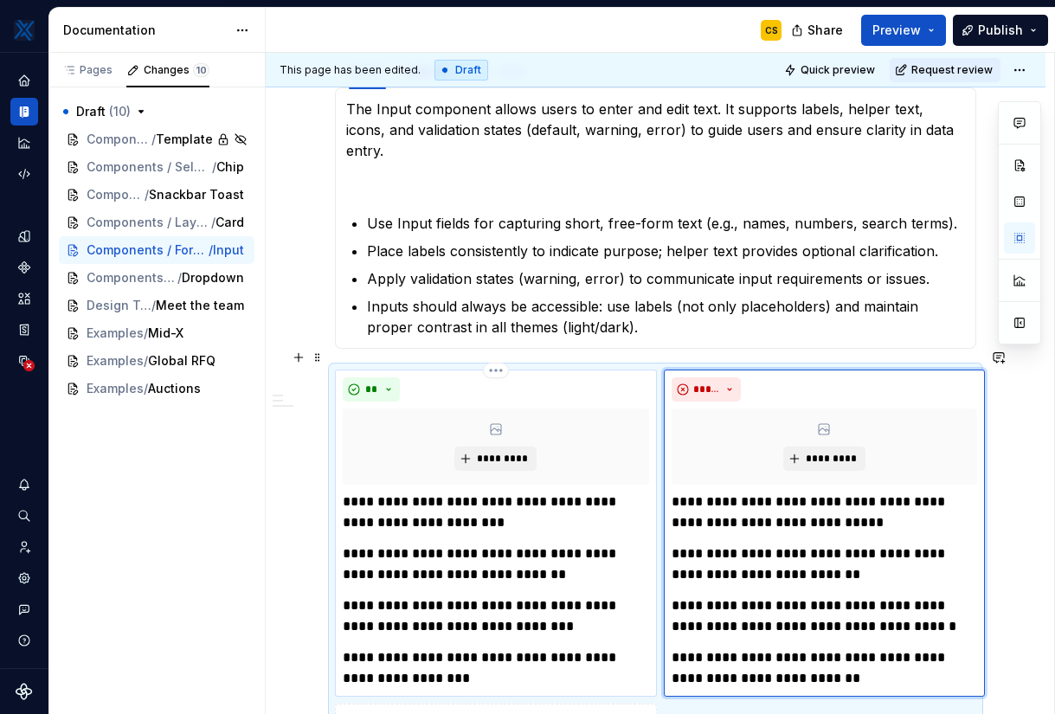
click at [508, 492] on p "**********" at bounding box center [496, 513] width 306 height 42
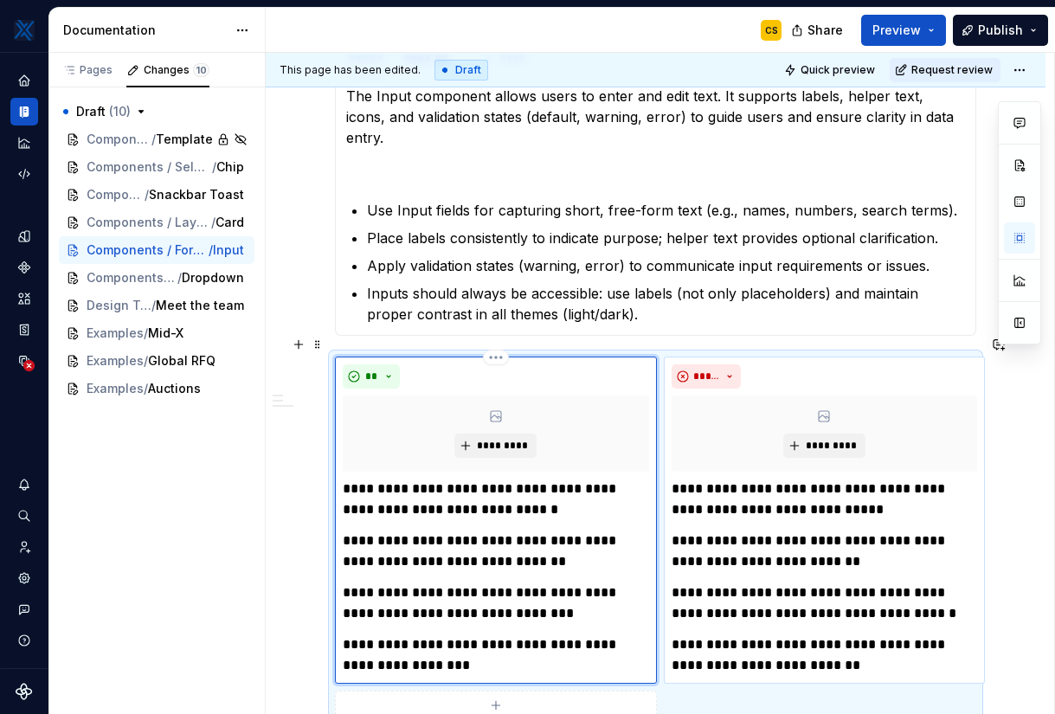
scroll to position [360, 0]
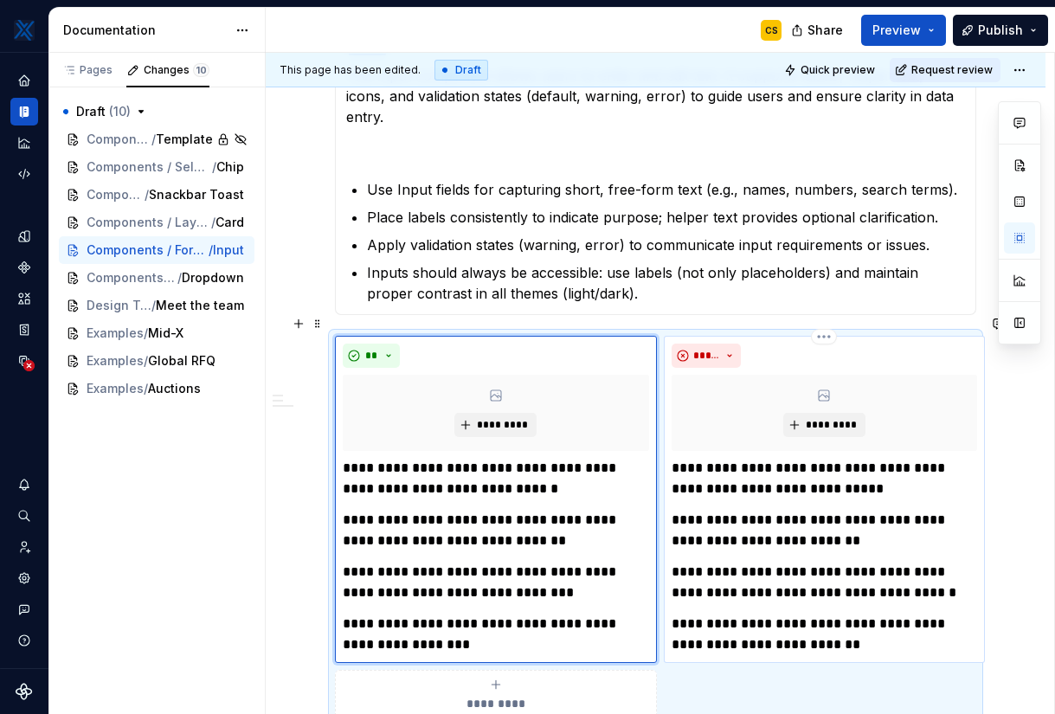
click at [768, 458] on p "**********" at bounding box center [825, 479] width 306 height 42
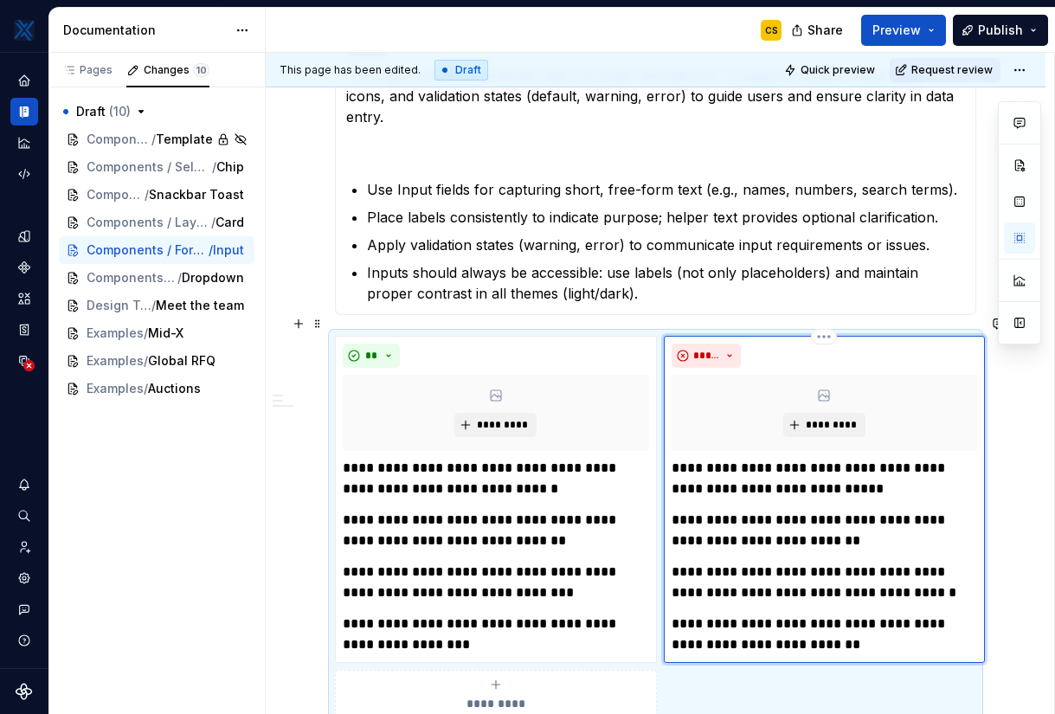
click at [825, 475] on p "**********" at bounding box center [825, 479] width 306 height 42
click at [945, 458] on p "**********" at bounding box center [825, 479] width 306 height 42
click at [819, 574] on p "**********" at bounding box center [825, 583] width 306 height 42
click at [782, 614] on p "**********" at bounding box center [825, 635] width 306 height 42
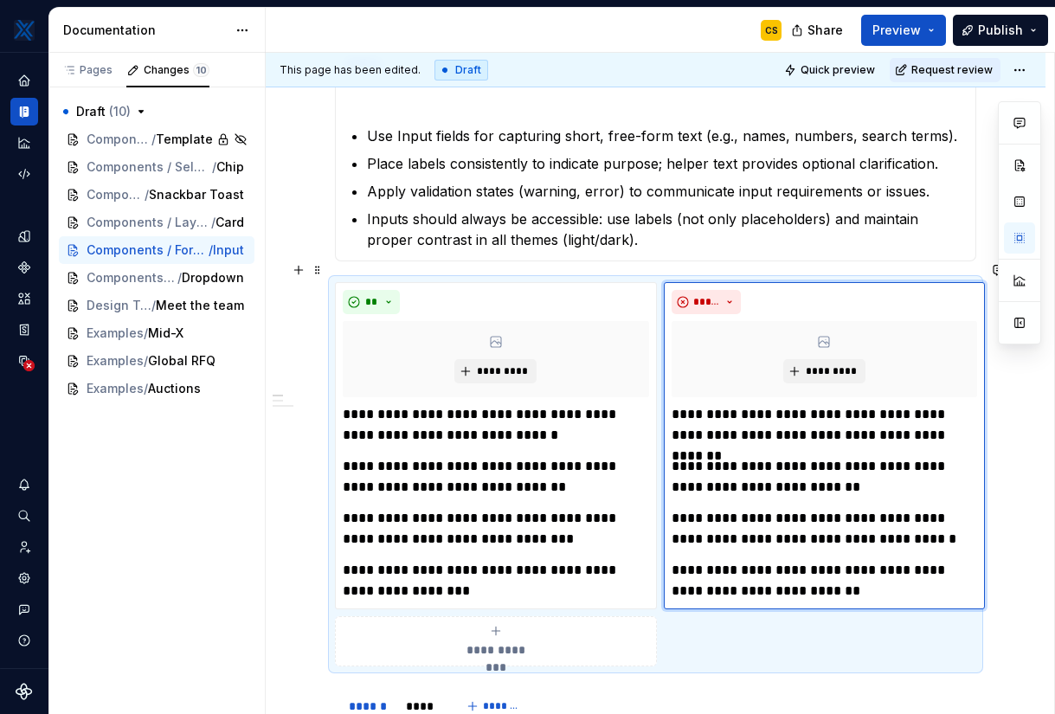
scroll to position [440, 0]
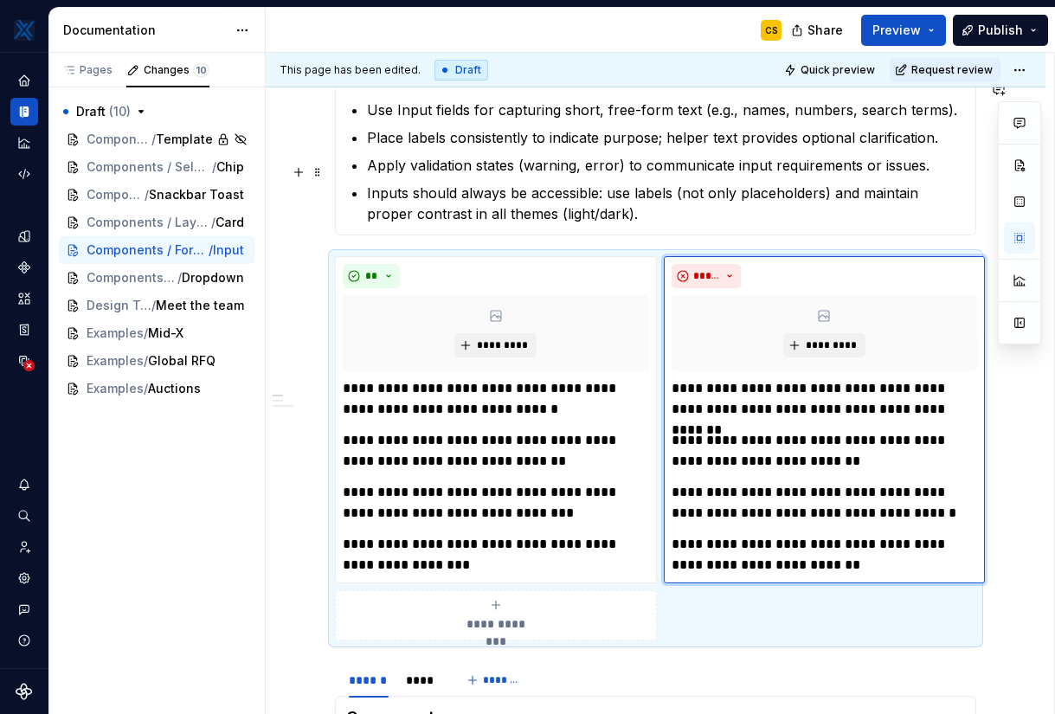
click at [719, 198] on p "Inputs should always be accessible: use labels (not only placeholders) and main…" at bounding box center [666, 204] width 598 height 42
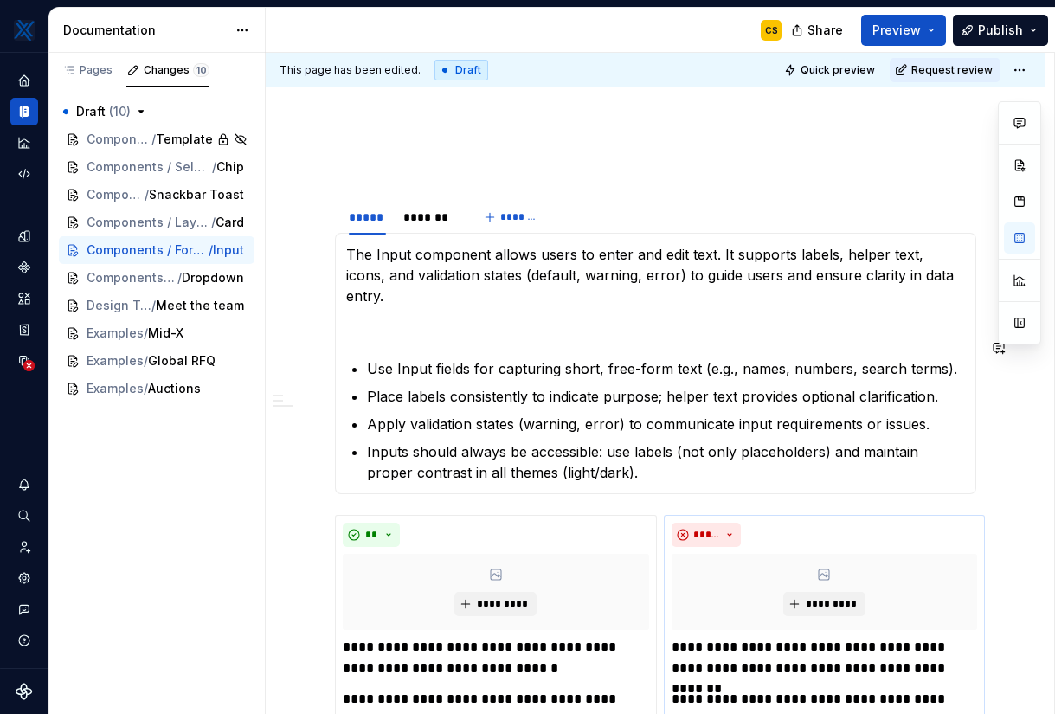
scroll to position [178, 0]
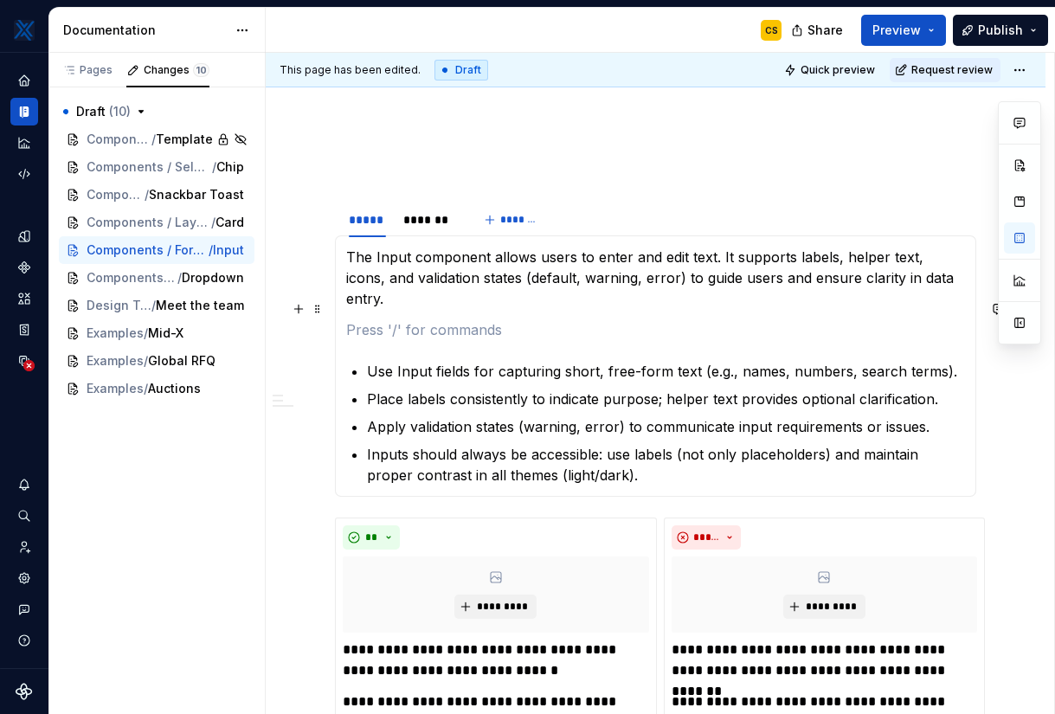
click at [656, 319] on p at bounding box center [655, 329] width 619 height 21
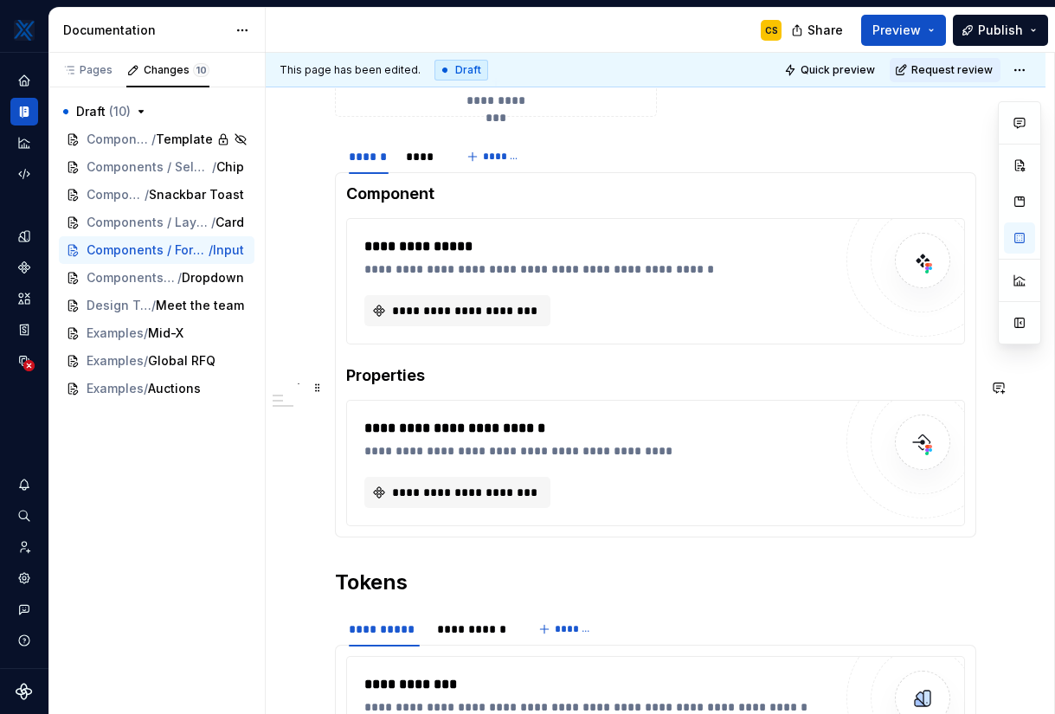
scroll to position [996, 0]
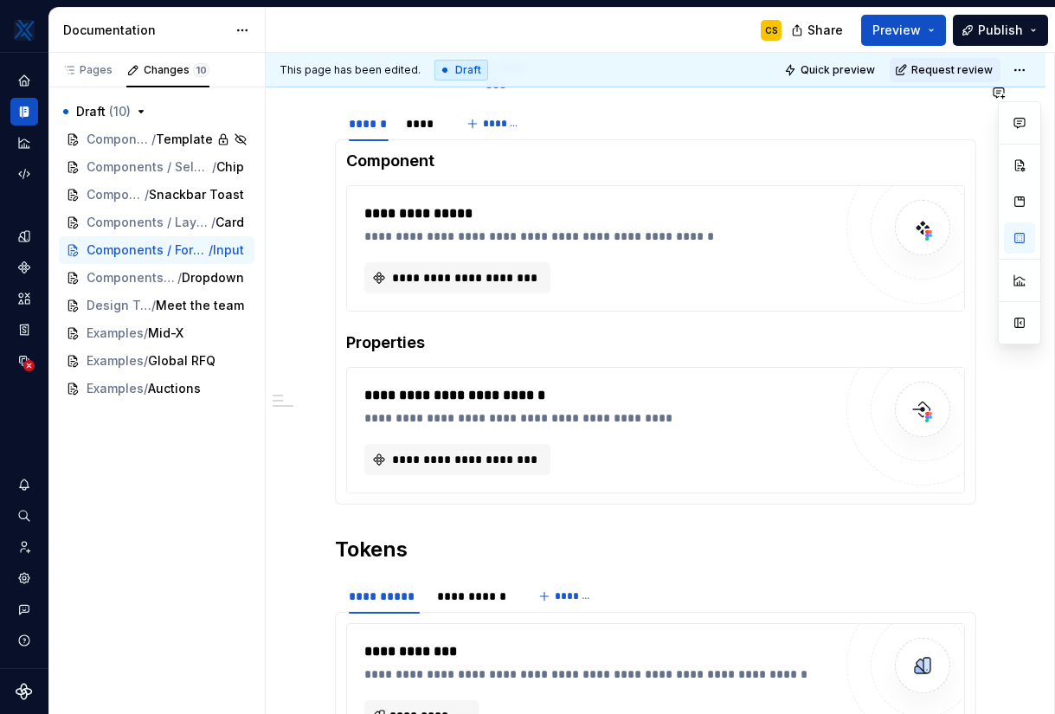
click at [411, 507] on div "**********" at bounding box center [655, 71] width 641 height 1461
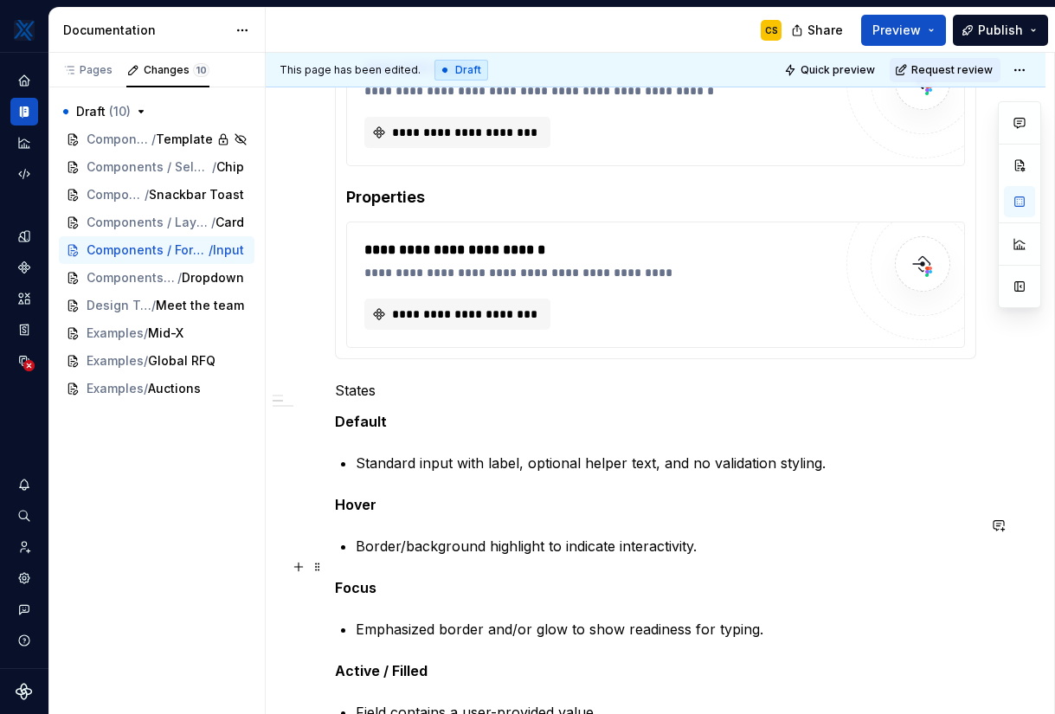
scroll to position [1146, 0]
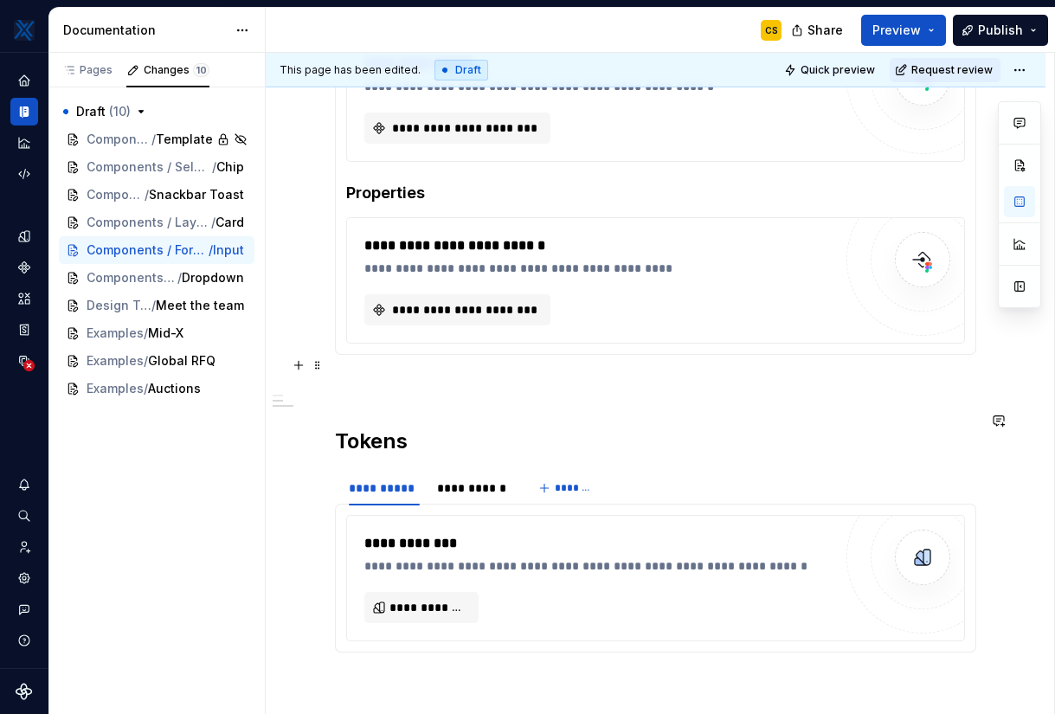
click at [375, 376] on p at bounding box center [655, 386] width 641 height 21
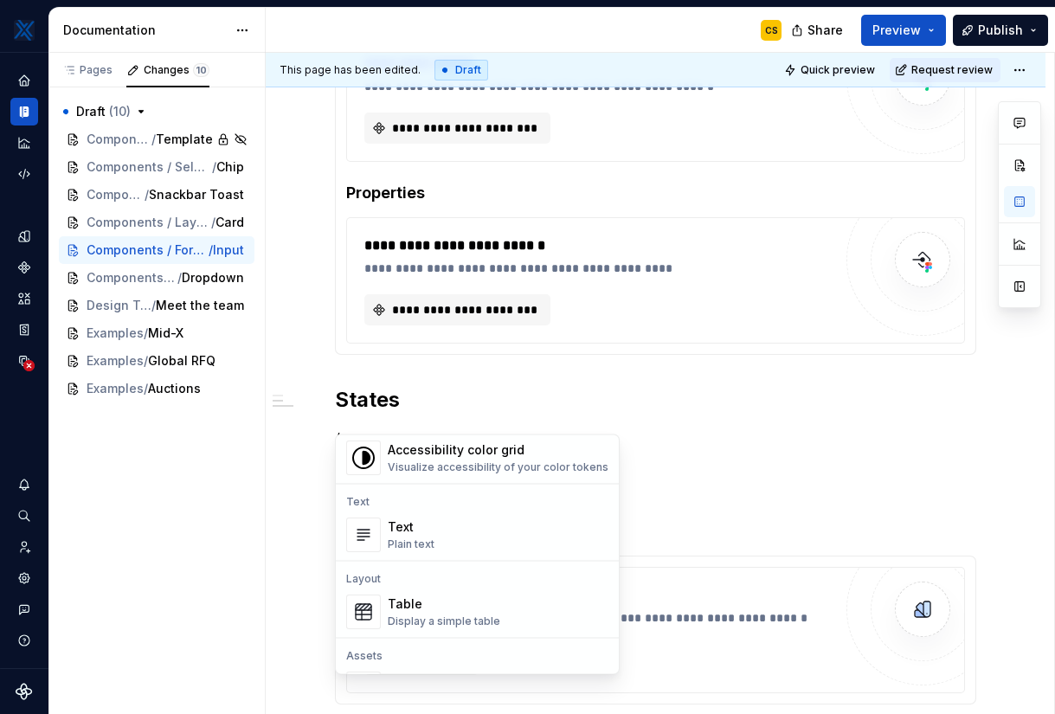
scroll to position [99, 0]
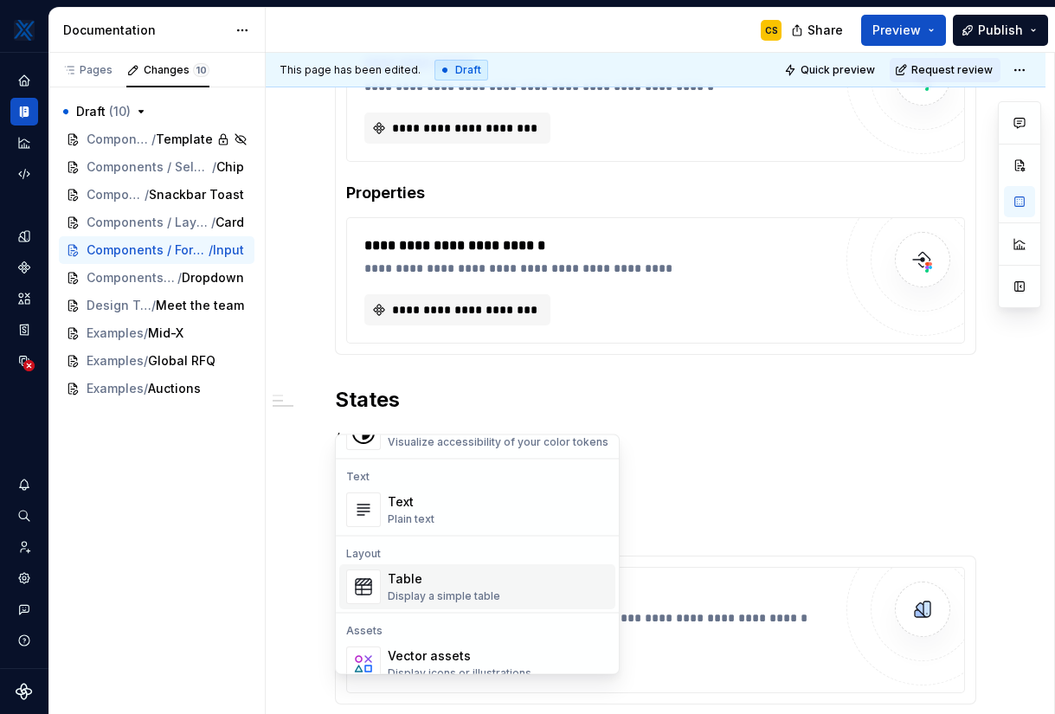
click at [418, 590] on div "Display a simple table" at bounding box center [444, 596] width 113 height 14
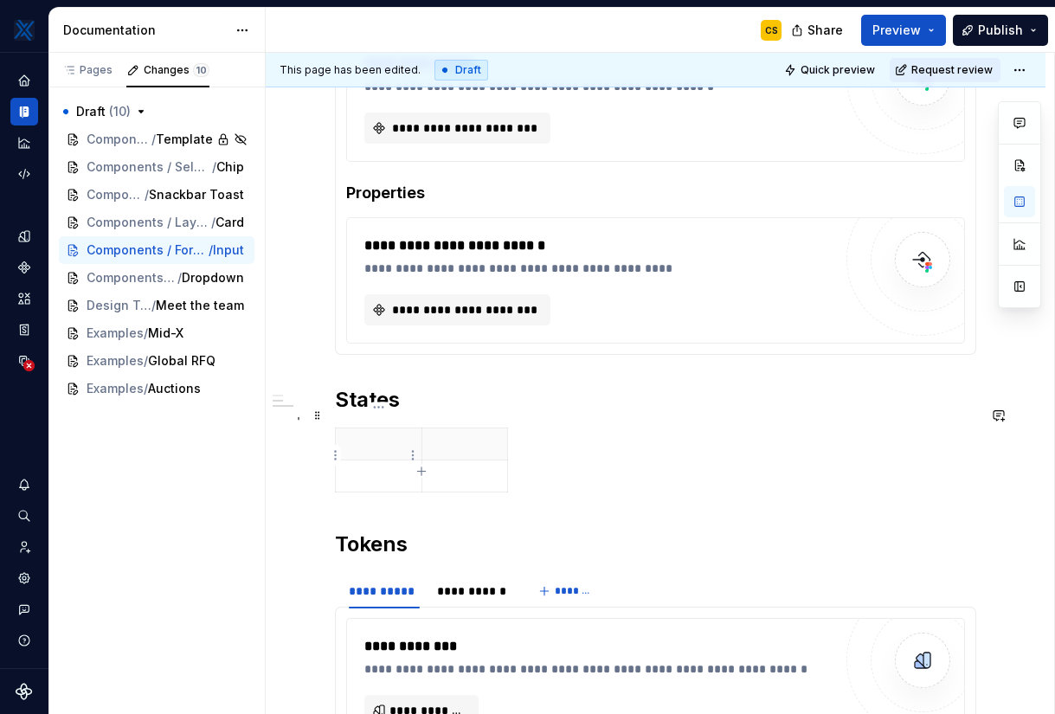
click at [388, 467] on p at bounding box center [378, 475] width 65 height 17
click at [392, 435] on p at bounding box center [378, 443] width 65 height 17
click at [462, 460] on td at bounding box center [465, 476] width 87 height 32
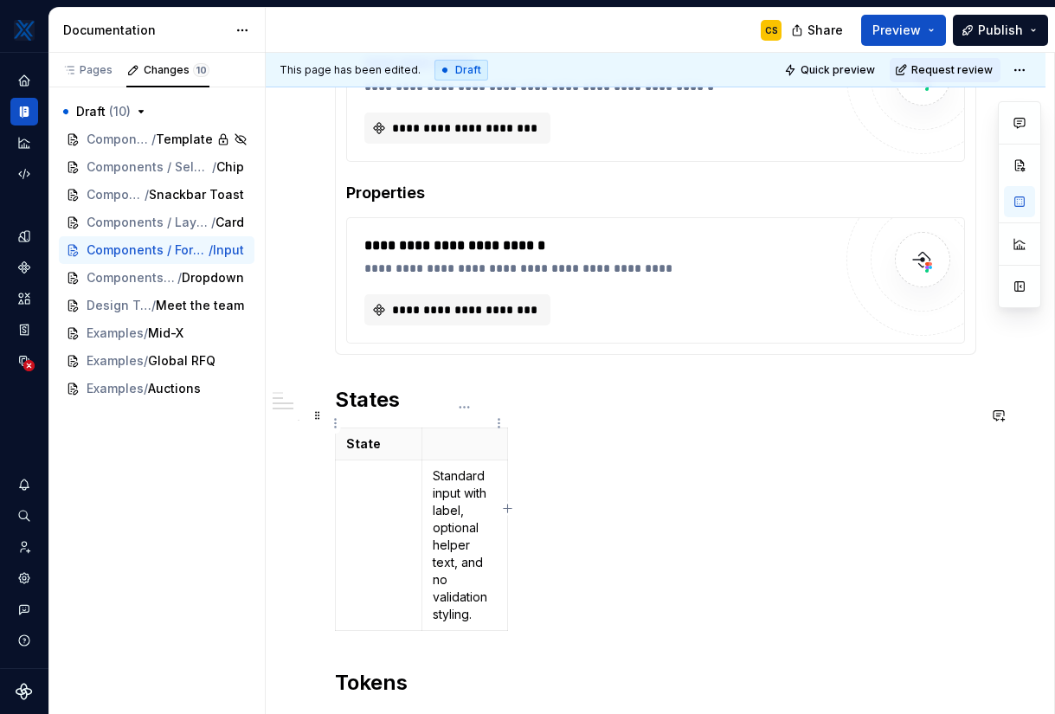
click at [461, 435] on p at bounding box center [465, 443] width 65 height 17
click at [550, 540] on div "State Description Standard input with label, optional helper text, and no valid…" at bounding box center [655, 542] width 641 height 228
click at [503, 535] on html "MKTX CS Design system data Documentation CS Share Preview Publish Pages Changes…" at bounding box center [527, 357] width 1055 height 714
click at [526, 501] on html "MKTX CS Design system data Documentation CS Share Preview Publish Pages Changes…" at bounding box center [527, 357] width 1055 height 714
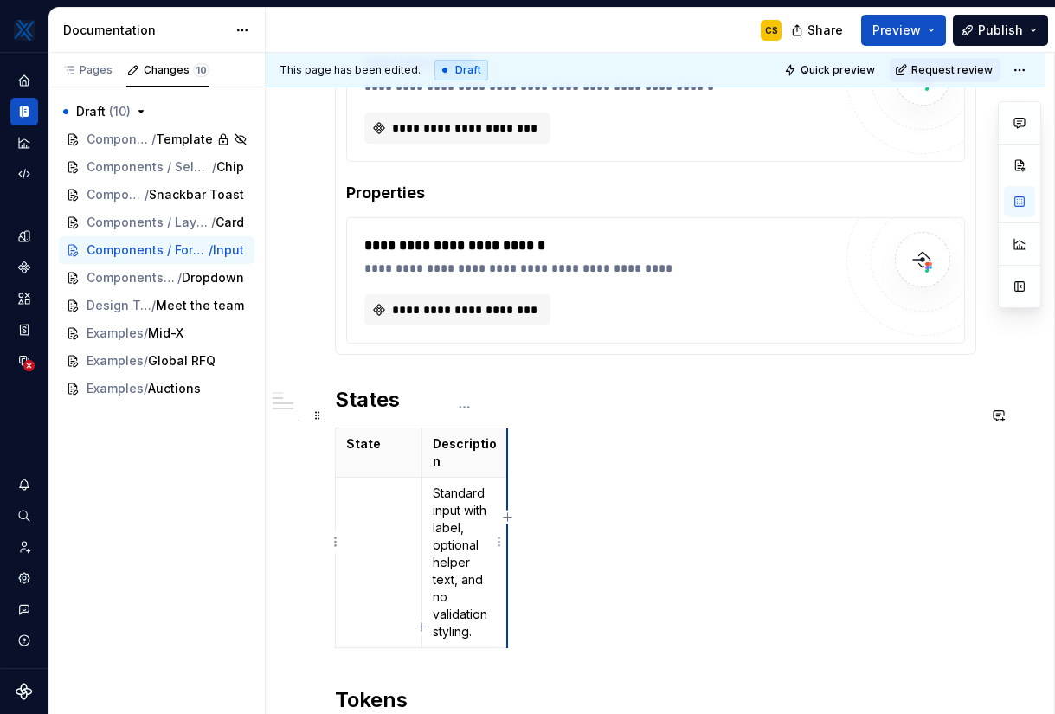
click at [506, 526] on td "Standard input with label, optional helper text, and no validation styling." at bounding box center [465, 563] width 87 height 171
click at [507, 520] on icon "button" at bounding box center [508, 517] width 8 height 8
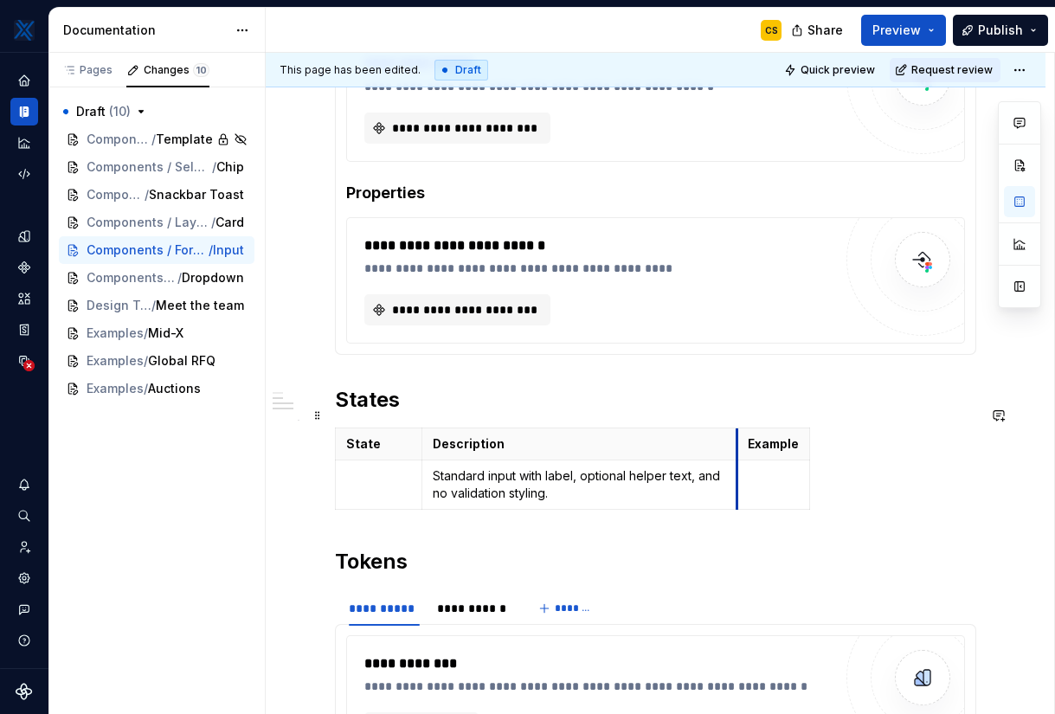
drag, startPoint x: 505, startPoint y: 486, endPoint x: 735, endPoint y: 462, distance: 230.7
drag, startPoint x: 808, startPoint y: 464, endPoint x: 951, endPoint y: 464, distance: 142.8
click at [378, 473] on td at bounding box center [379, 484] width 87 height 49
click at [647, 489] on div "State Description Example Default Standard input with label, optional helper te…" at bounding box center [655, 472] width 641 height 89
click at [640, 485] on icon "button" at bounding box center [644, 489] width 14 height 14
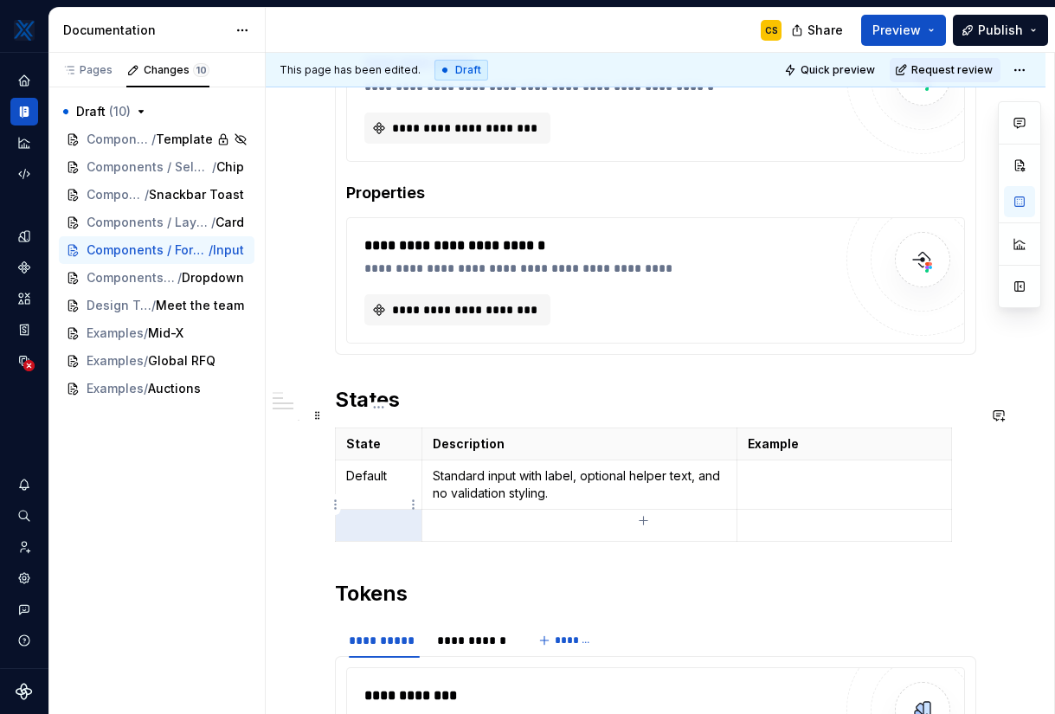
click at [375, 517] on p at bounding box center [378, 525] width 65 height 17
click at [471, 517] on p at bounding box center [579, 525] width 293 height 17
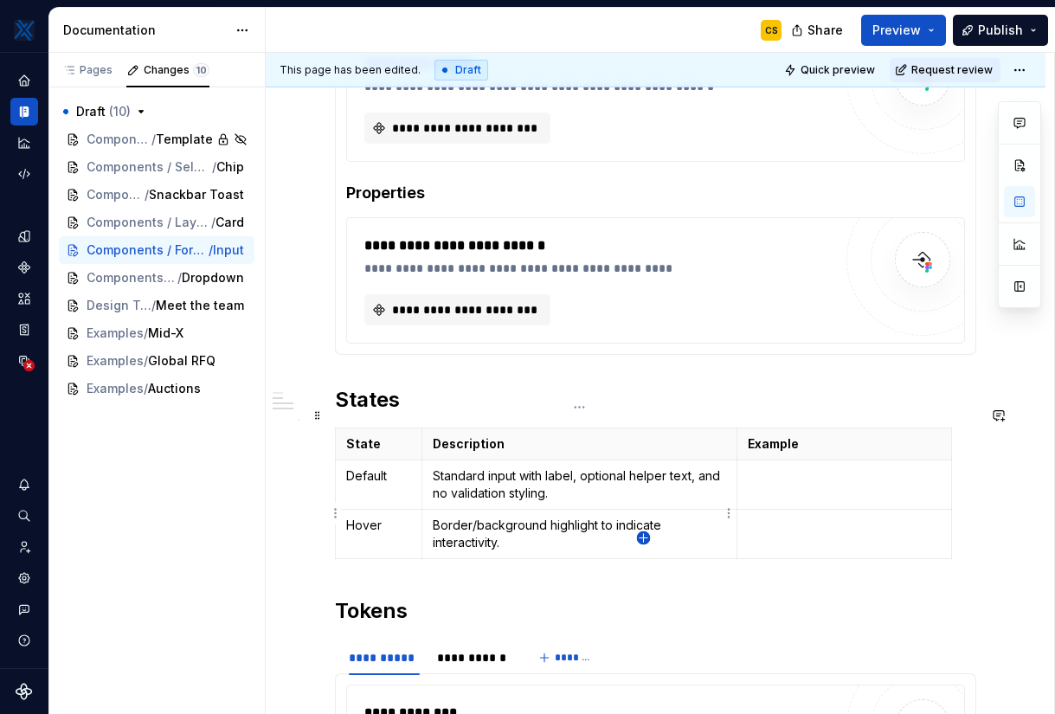
click at [646, 538] on icon "button" at bounding box center [644, 538] width 8 height 8
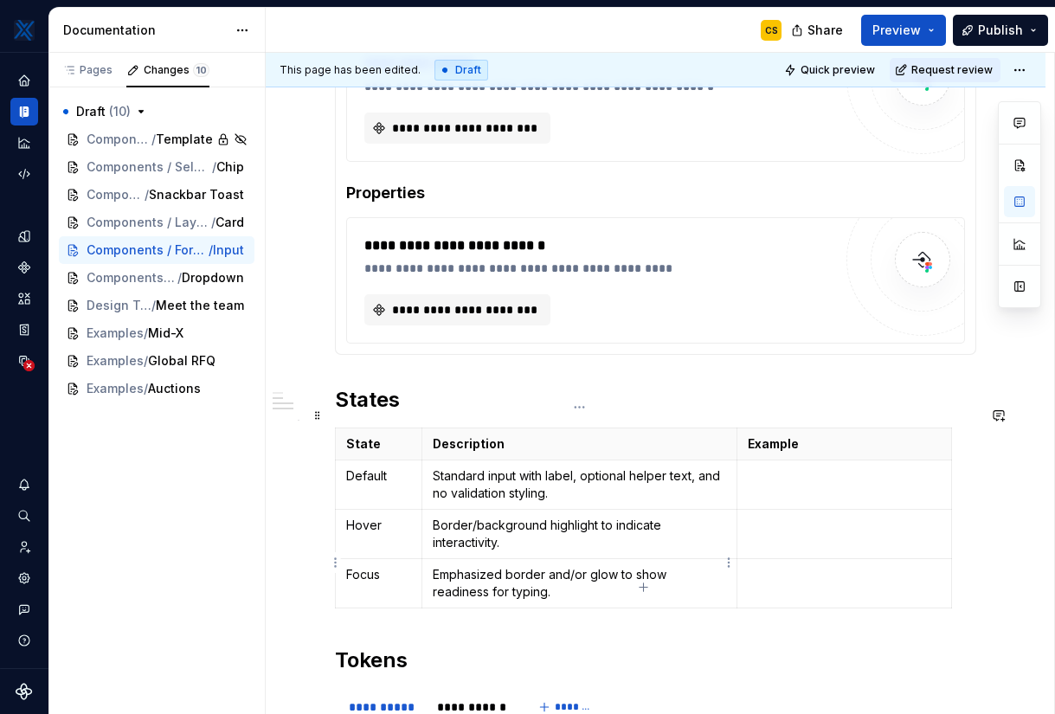
click at [589, 578] on p "Emphasized border and/or glow to show readiness for typing." at bounding box center [579, 583] width 293 height 35
click at [641, 586] on icon "button" at bounding box center [644, 588] width 14 height 14
click at [544, 615] on p at bounding box center [579, 623] width 293 height 17
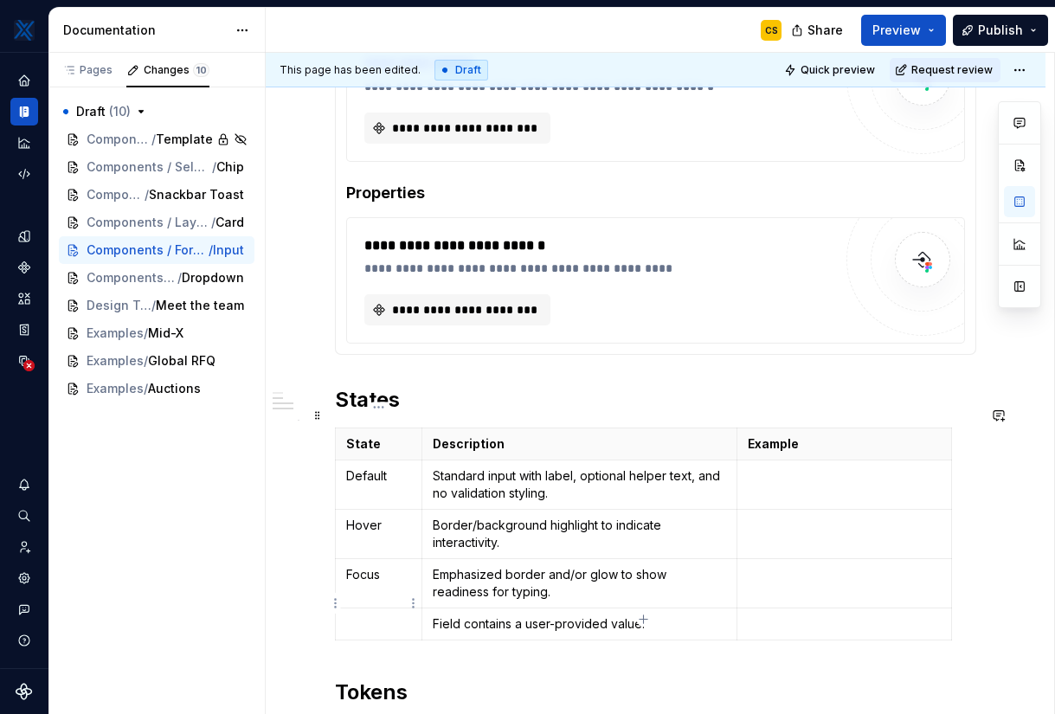
click at [390, 615] on p at bounding box center [378, 623] width 65 height 17
click at [644, 635] on icon "button" at bounding box center [644, 637] width 14 height 14
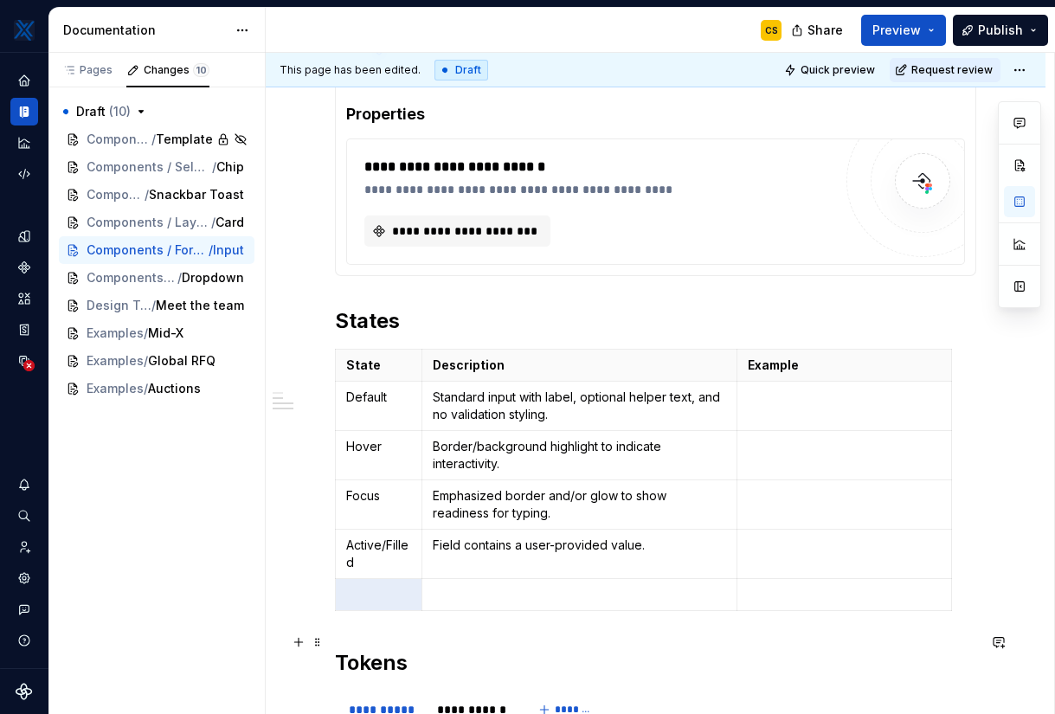
scroll to position [1248, 0]
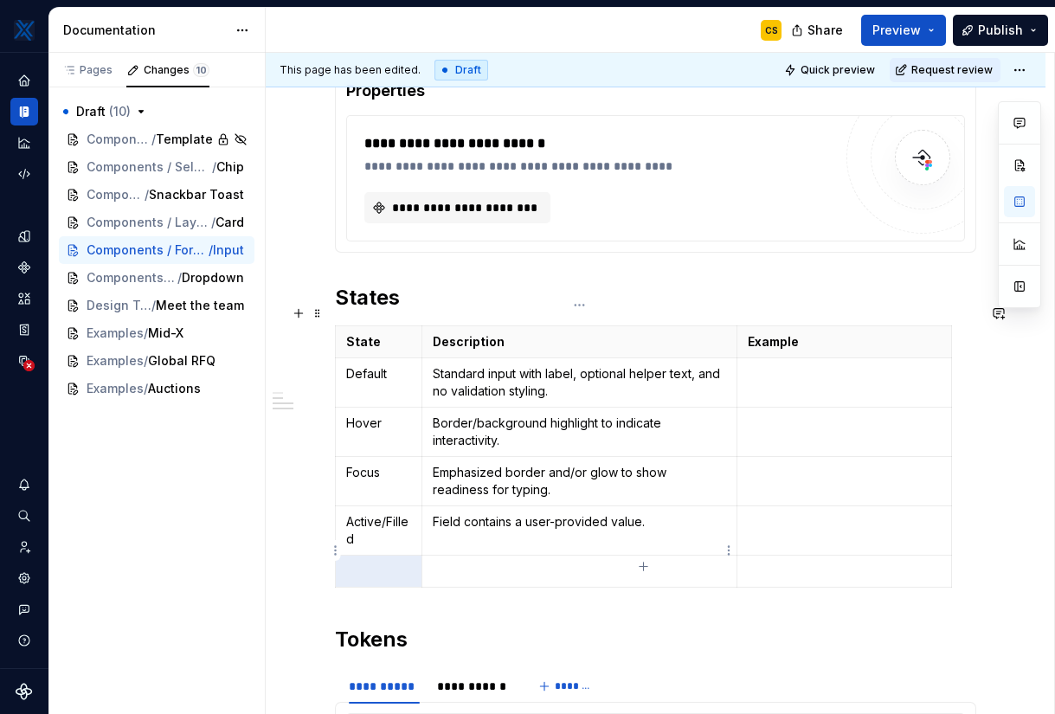
click at [602, 563] on p at bounding box center [579, 571] width 293 height 17
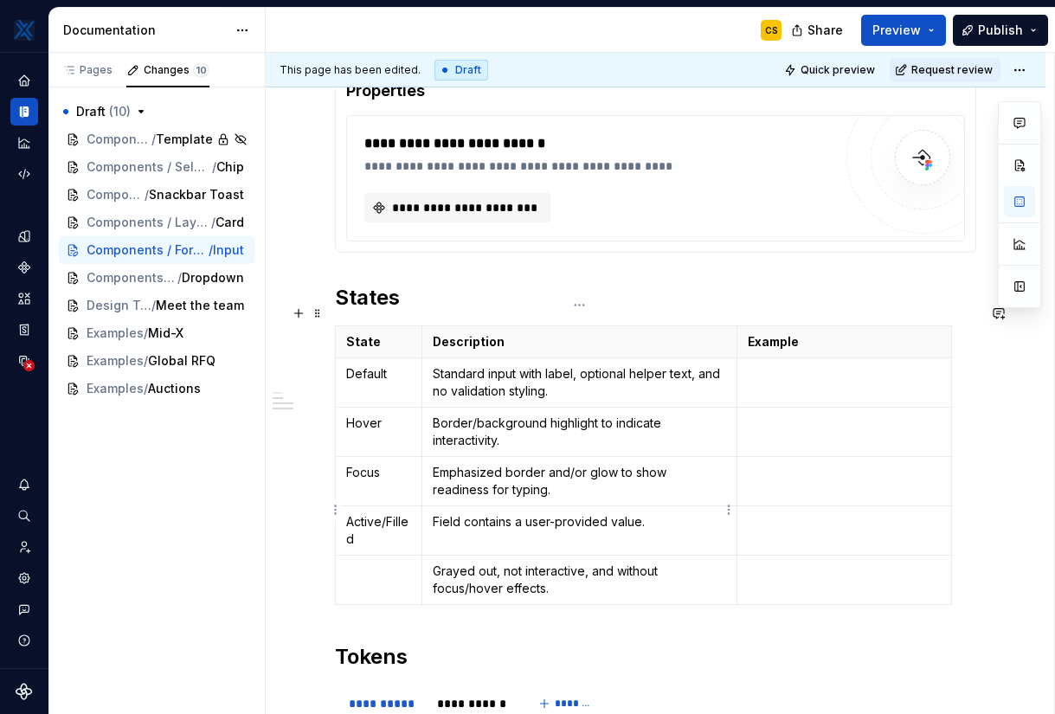
click at [653, 513] on p "Field contains a user-provided value." at bounding box center [579, 521] width 293 height 17
click at [625, 513] on p "Field contains a user-provided value or default value." at bounding box center [579, 530] width 293 height 35
click at [642, 563] on p "Grayed out, not interactive, and without focus/hover effects." at bounding box center [579, 580] width 293 height 35
click at [647, 586] on div "State Description Example Default Standard input with label, optional helper te…" at bounding box center [655, 468] width 641 height 287
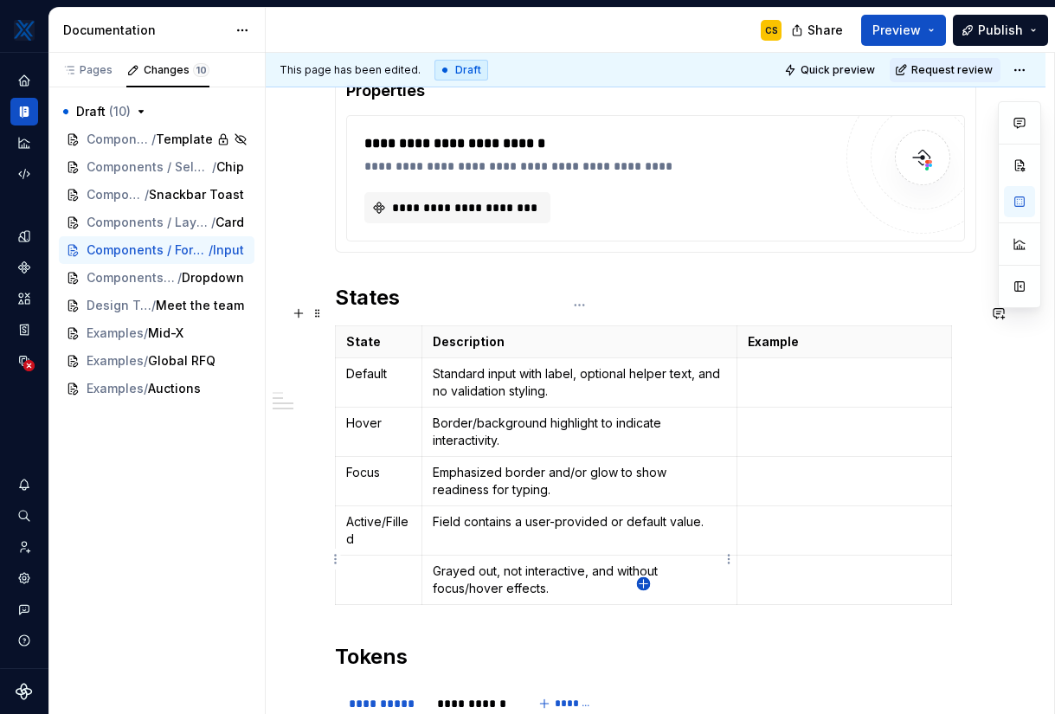
click at [642, 583] on icon "button" at bounding box center [644, 584] width 14 height 14
click at [583, 612] on p at bounding box center [579, 620] width 293 height 17
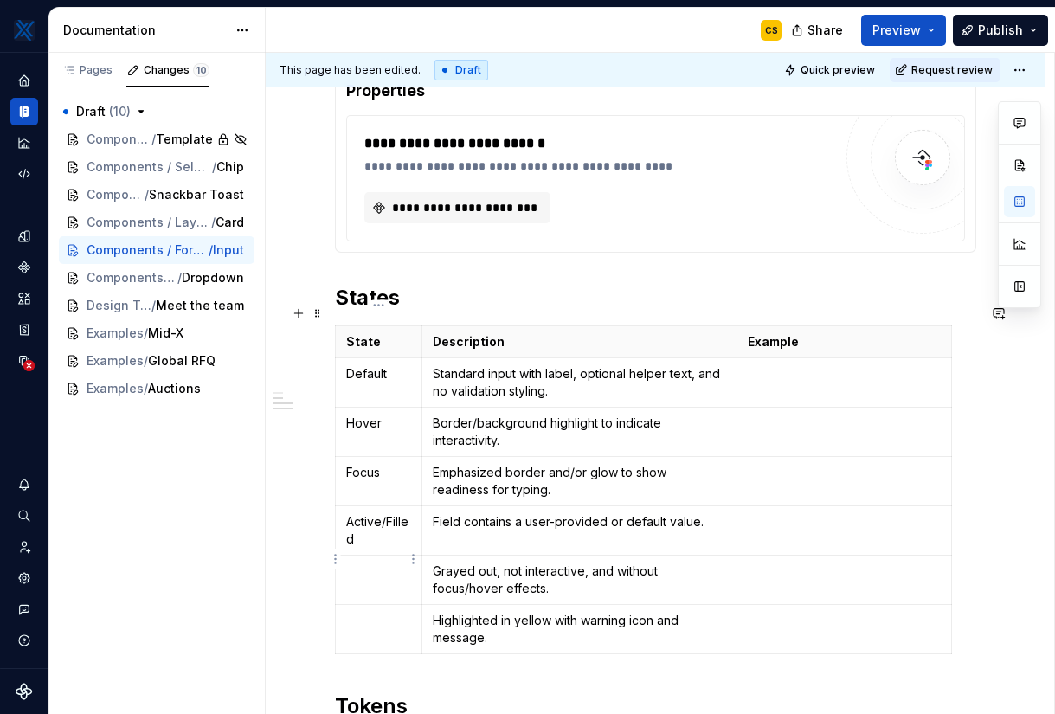
click at [370, 562] on td at bounding box center [379, 580] width 87 height 49
click at [364, 612] on p at bounding box center [378, 620] width 65 height 17
click at [645, 630] on icon "button" at bounding box center [644, 634] width 14 height 14
click at [562, 661] on p at bounding box center [579, 669] width 293 height 17
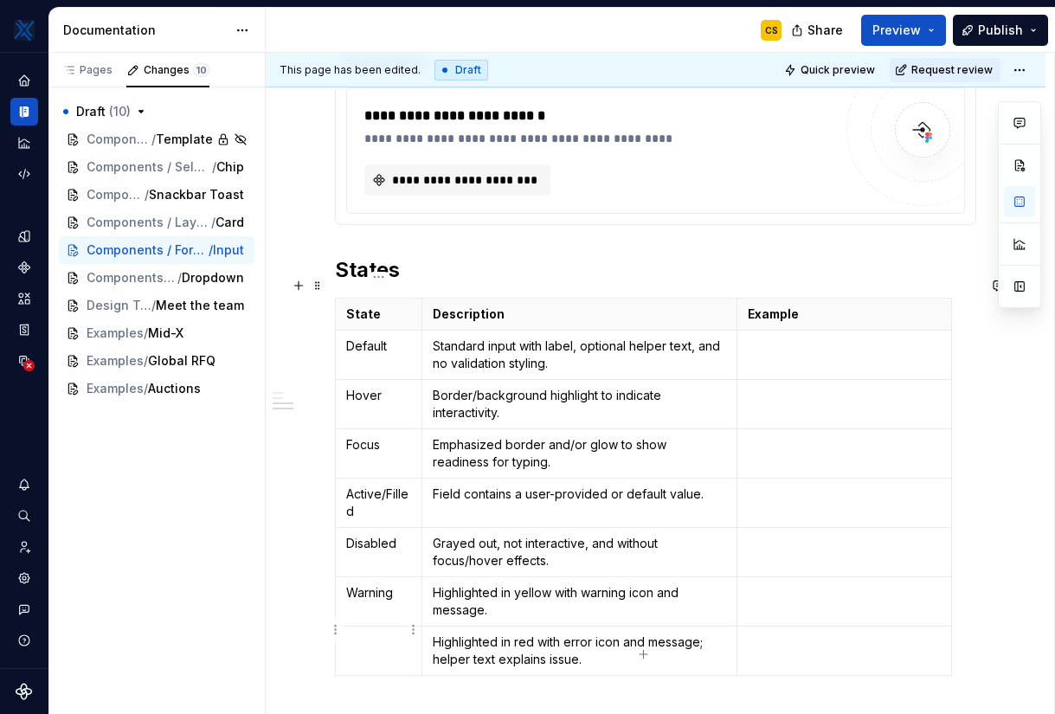
click at [376, 634] on p at bounding box center [378, 642] width 65 height 17
click at [596, 486] on td "Field contains a user-provided or default value." at bounding box center [579, 503] width 315 height 49
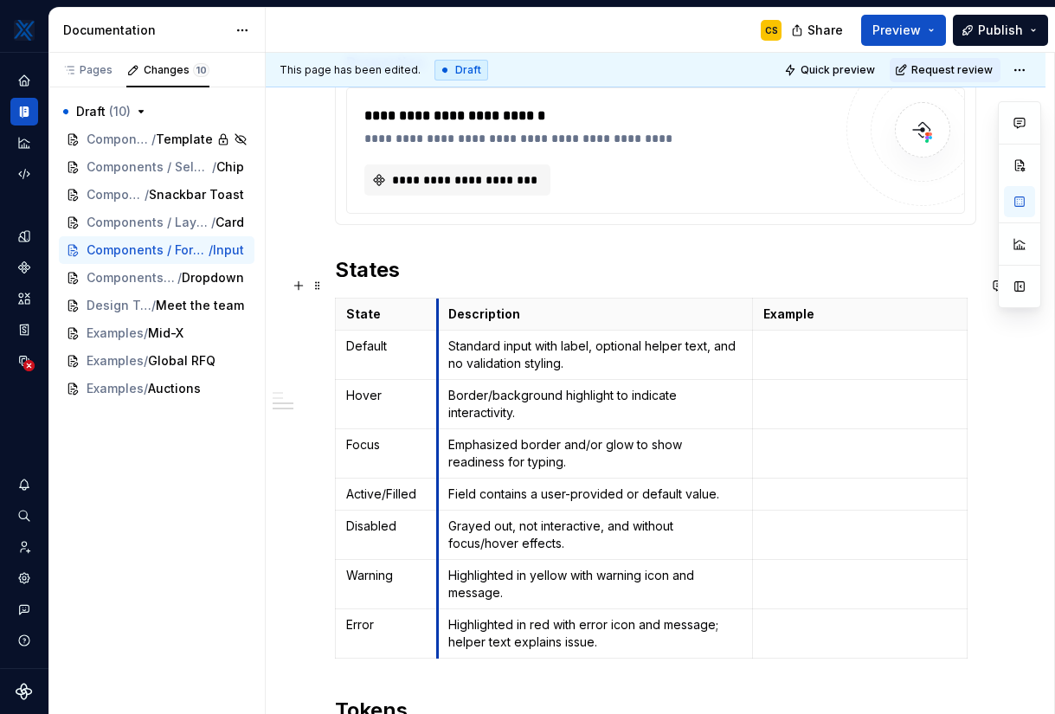
drag, startPoint x: 421, startPoint y: 370, endPoint x: 436, endPoint y: 370, distance: 15.6
click at [561, 443] on p "Emphasized border and/or glow to show readiness for typing." at bounding box center [593, 453] width 293 height 35
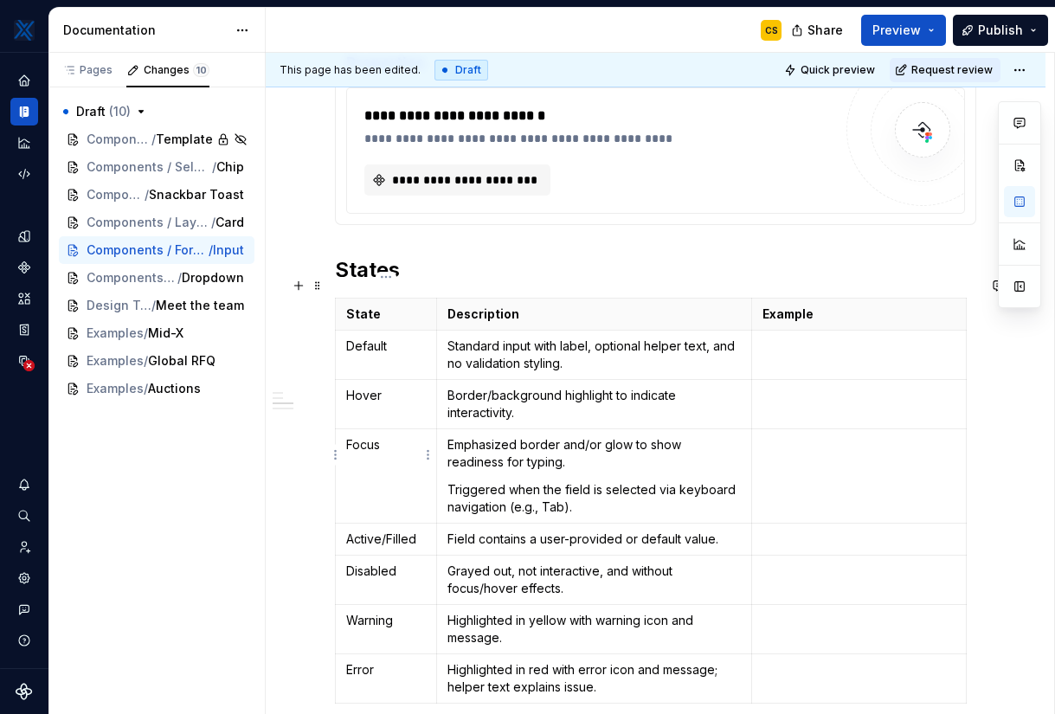
click at [405, 438] on td "Focus" at bounding box center [386, 476] width 101 height 94
click at [357, 464] on p "(Keyboard Focus)" at bounding box center [386, 481] width 80 height 35
click at [641, 481] on p "Triggered when the field is selected via keyboard navigation (e.g., Tab)." at bounding box center [593, 498] width 293 height 35
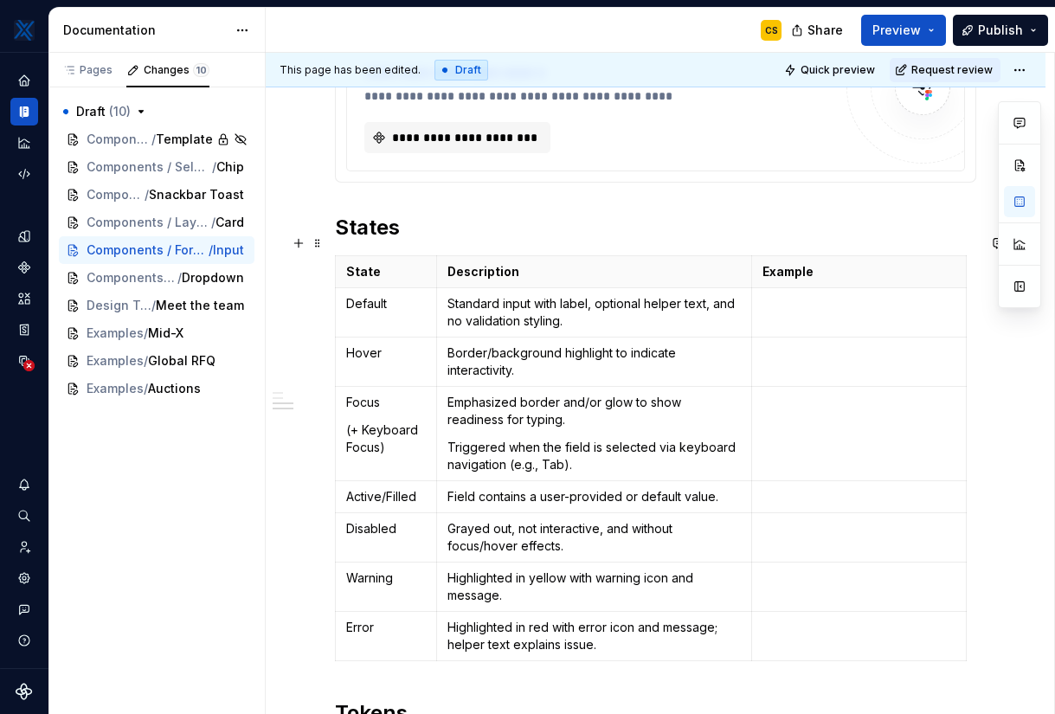
scroll to position [1349, 0]
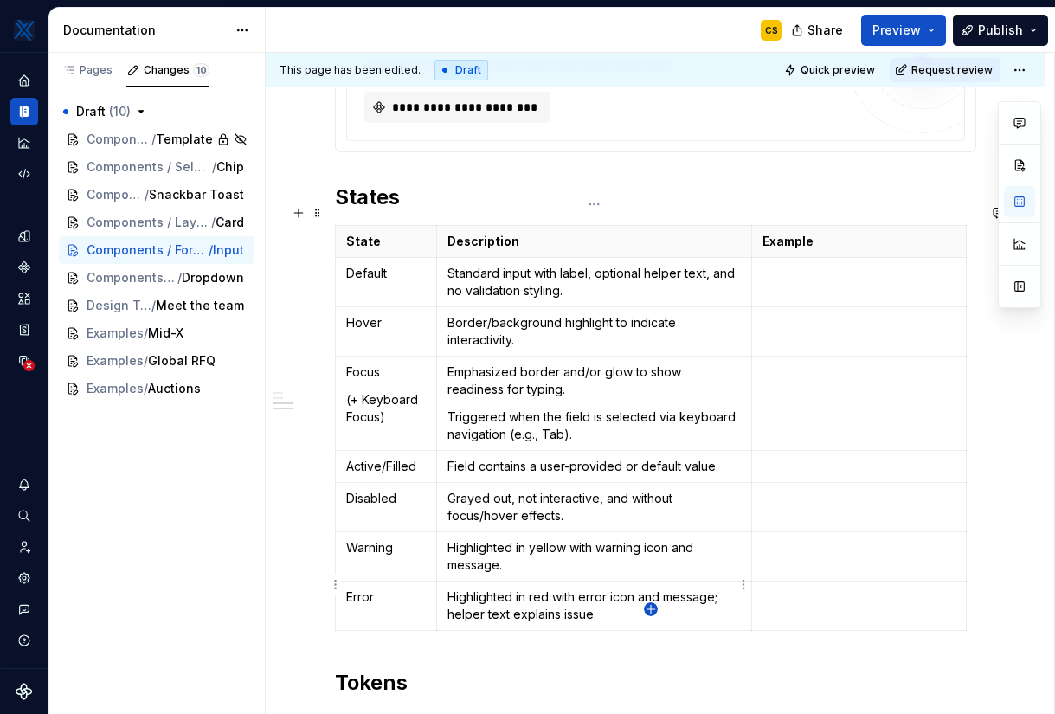
click at [650, 608] on icon "button" at bounding box center [651, 609] width 8 height 8
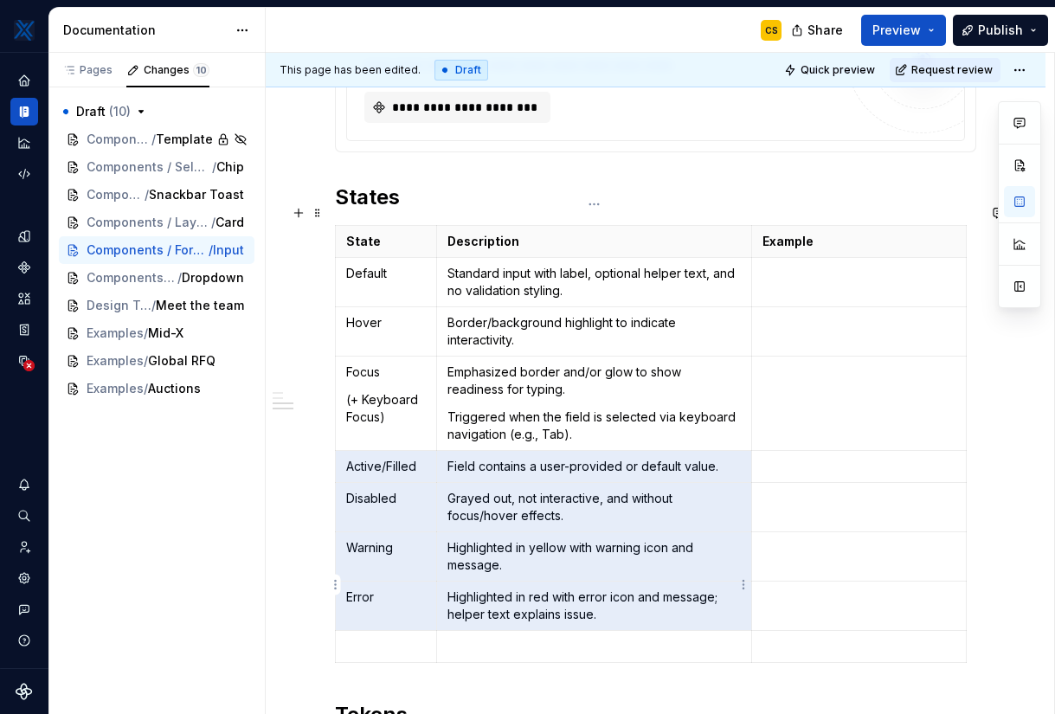
drag, startPoint x: 407, startPoint y: 452, endPoint x: 628, endPoint y: 572, distance: 252.1
click at [628, 572] on tbody "State Description Example Default Standard input with label, optional helper te…" at bounding box center [651, 444] width 631 height 437
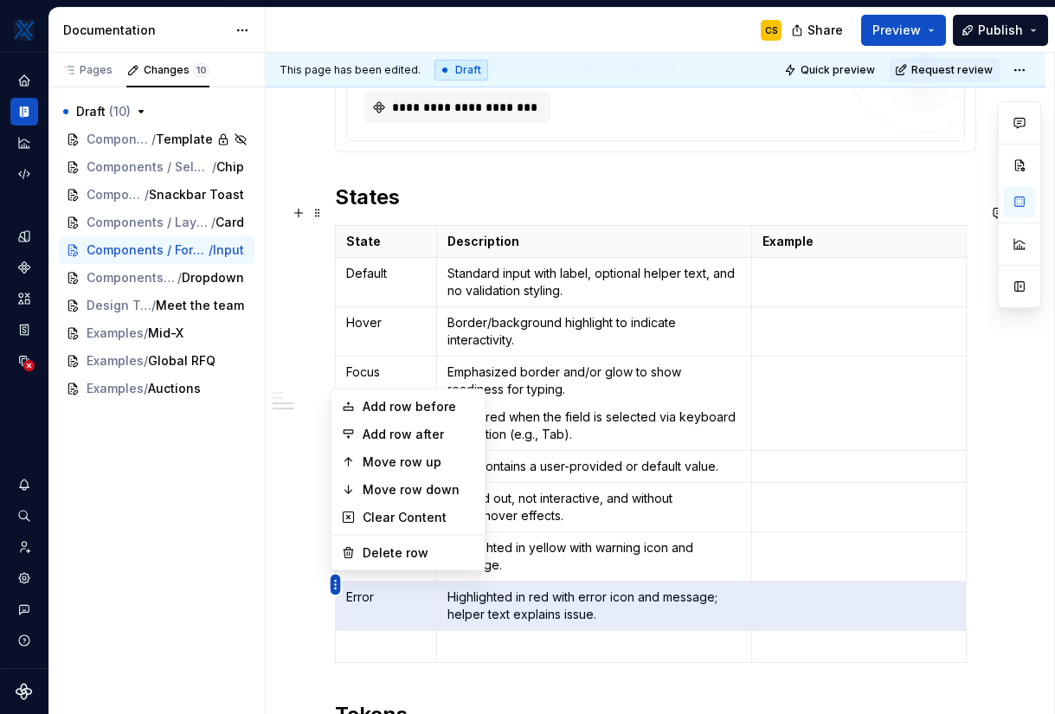
click at [341, 626] on html "MKTX CS Design system data Documentation CS Share Preview Publish Pages Changes…" at bounding box center [527, 357] width 1055 height 714
click at [449, 485] on div "Move row down" at bounding box center [419, 489] width 113 height 17
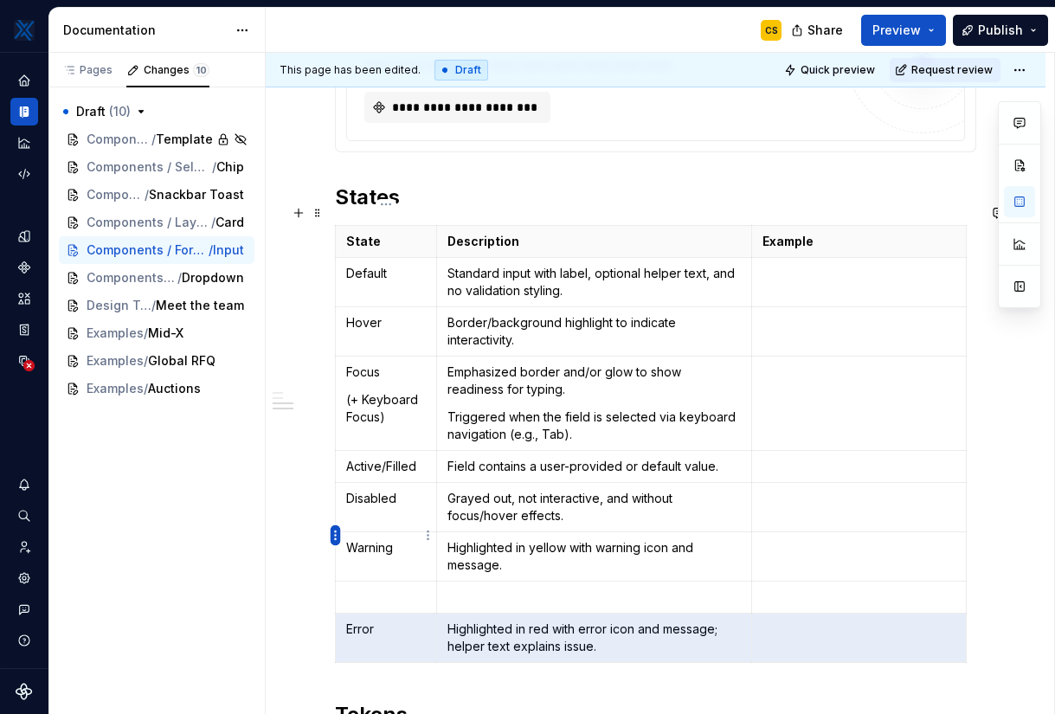
click at [337, 534] on html "MKTX CS Design system data Documentation CS Share Preview Publish Pages Changes…" at bounding box center [527, 357] width 1055 height 714
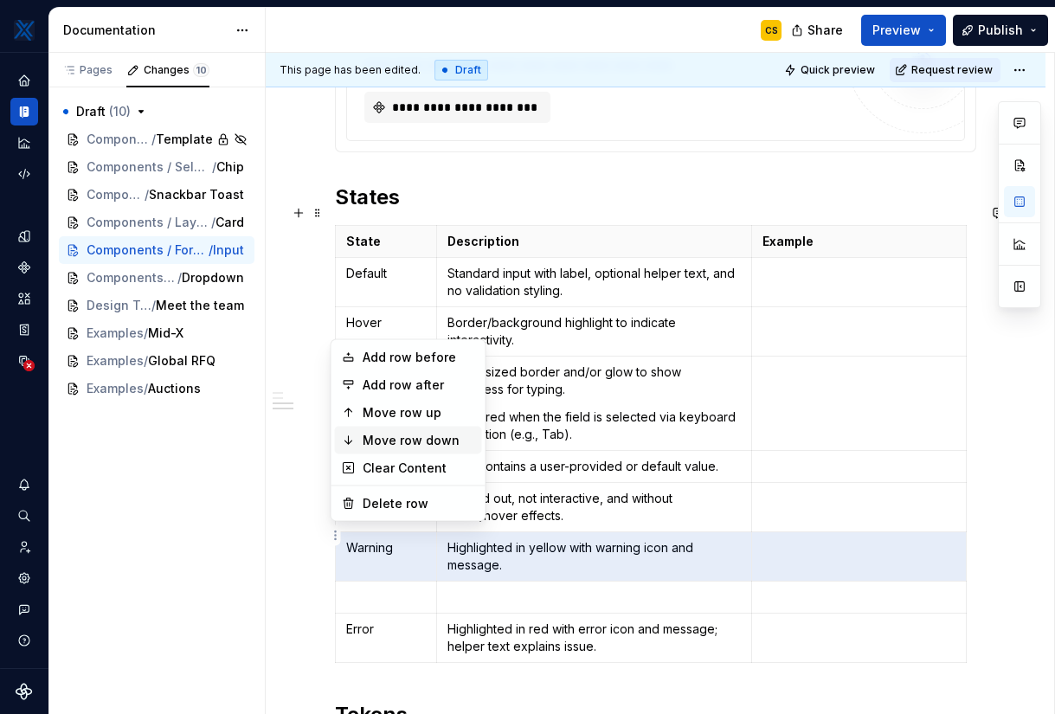
click at [415, 440] on div "Move row down" at bounding box center [419, 440] width 113 height 17
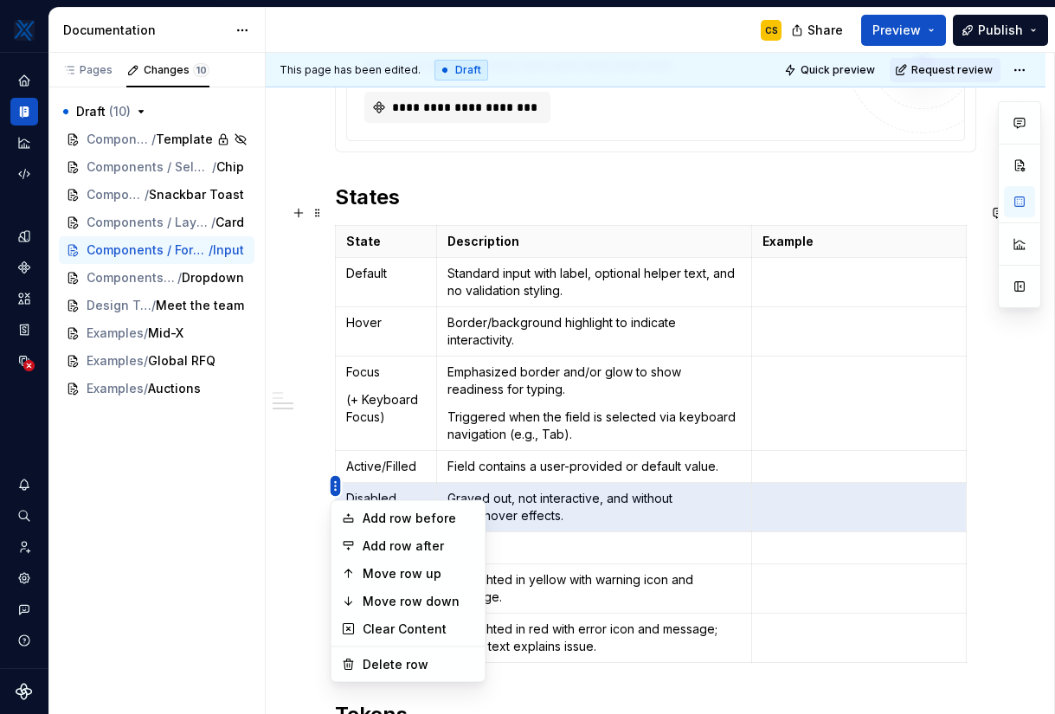
click at [337, 480] on html "MKTX CS Design system data Documentation CS Share Preview Publish Pages Changes…" at bounding box center [527, 357] width 1055 height 714
click at [437, 594] on div "Move row down" at bounding box center [419, 601] width 113 height 17
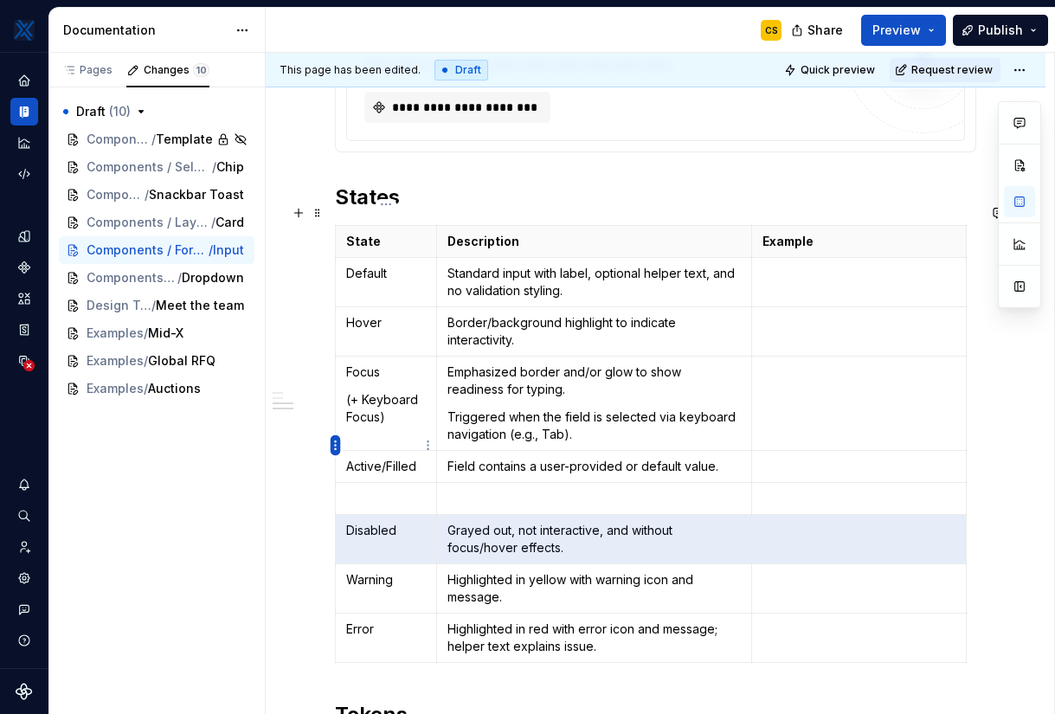
click at [338, 441] on html "MKTX CS Design system data Documentation CS Share Preview Publish Pages Changes…" at bounding box center [527, 357] width 1055 height 714
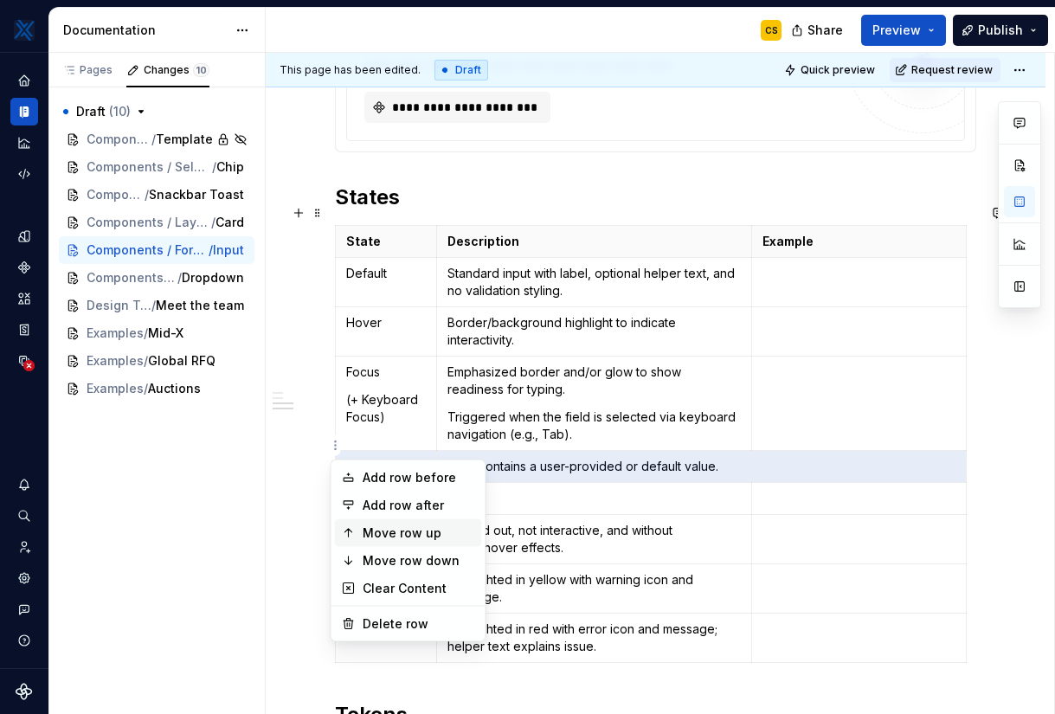
click at [409, 530] on div "Move row up" at bounding box center [419, 533] width 113 height 17
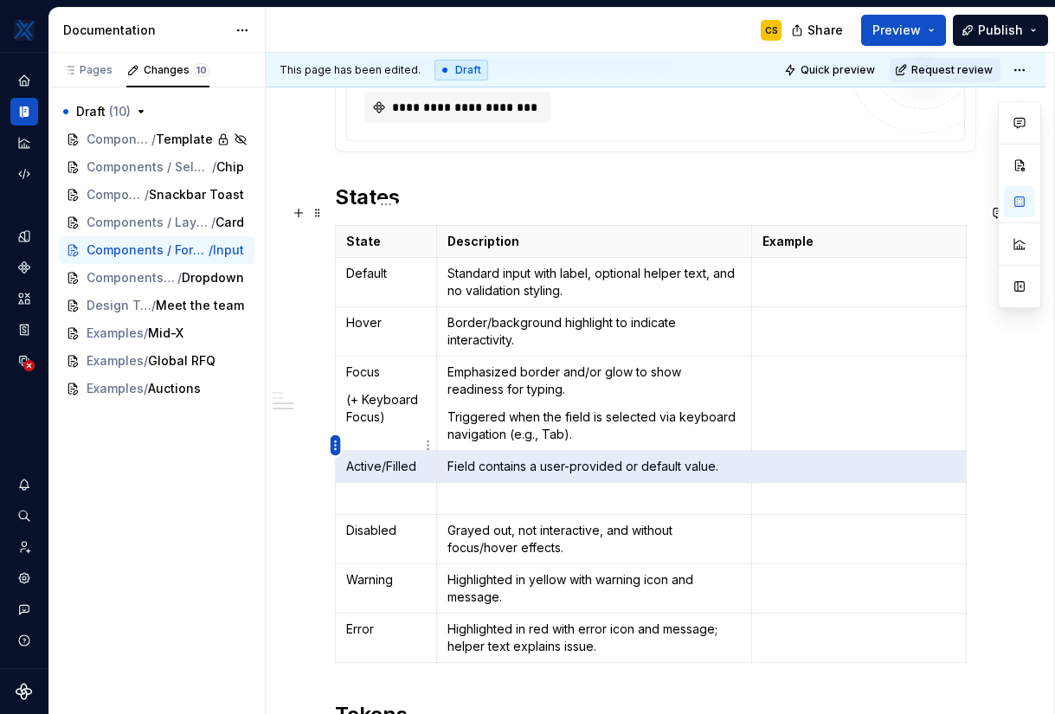
click at [335, 447] on html "MKTX CS Design system data Documentation CS Share Preview Publish Pages Changes…" at bounding box center [527, 357] width 1055 height 714
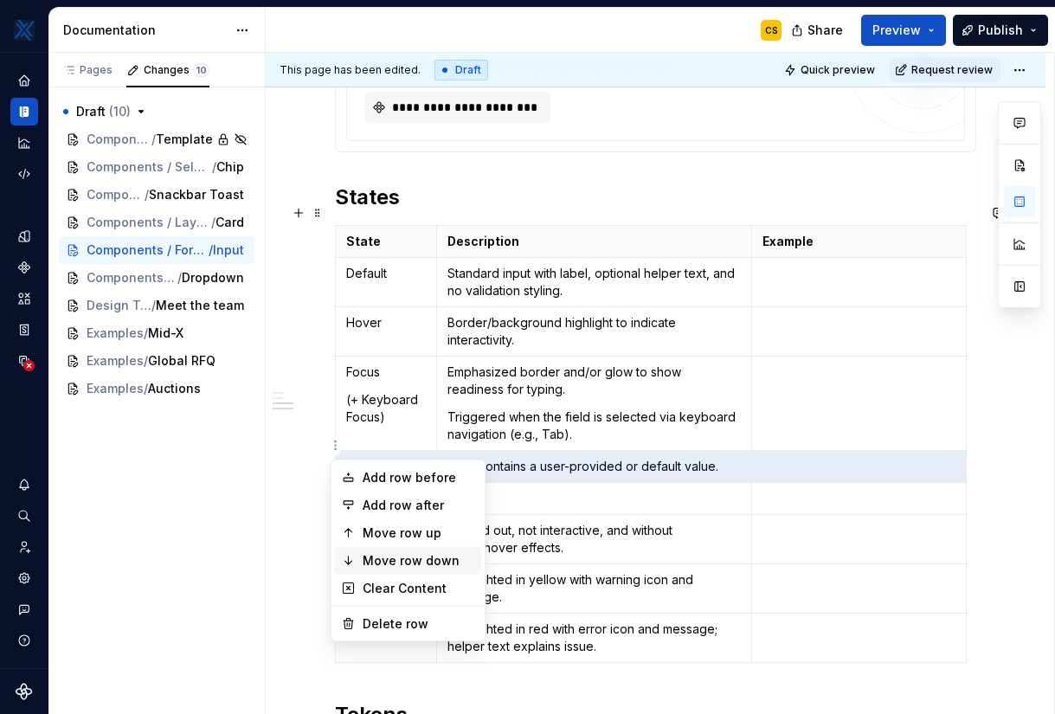
click at [422, 556] on div "Move row down" at bounding box center [419, 560] width 113 height 17
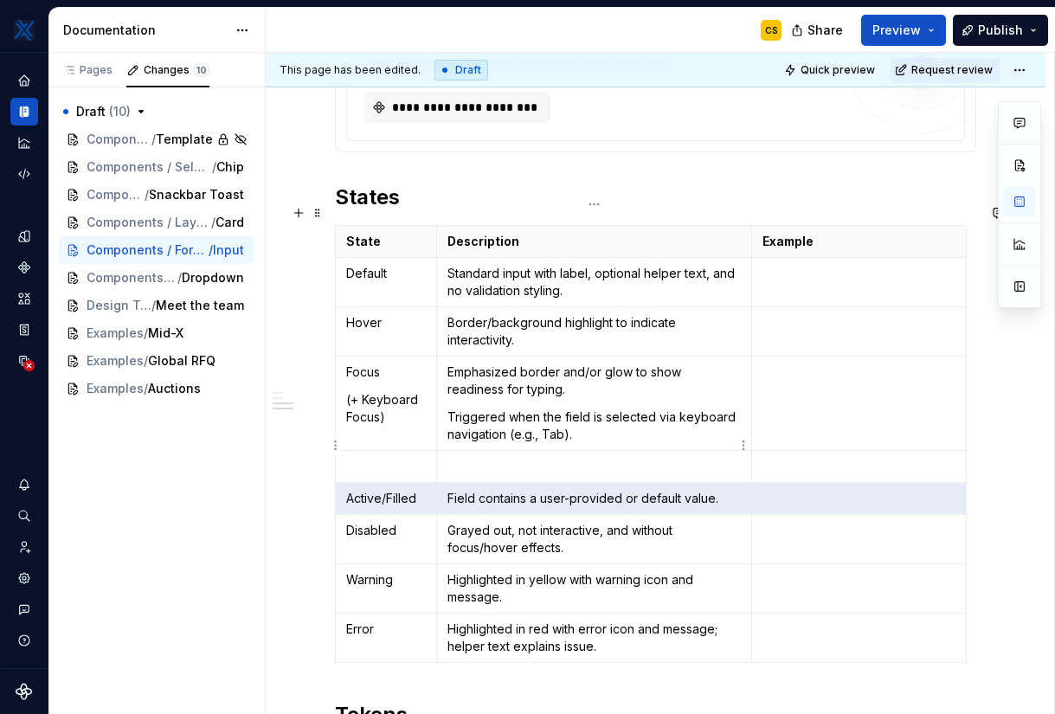
click at [512, 451] on td at bounding box center [593, 467] width 315 height 32
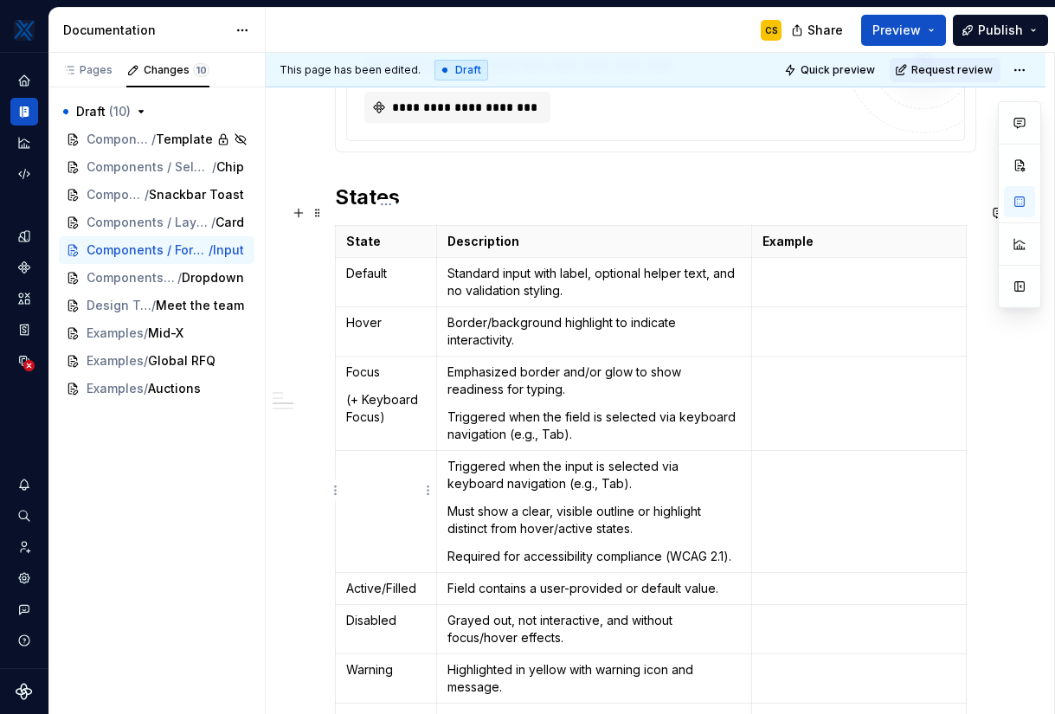
click at [384, 458] on p at bounding box center [386, 466] width 80 height 17
drag, startPoint x: 400, startPoint y: 396, endPoint x: 344, endPoint y: 378, distance: 58.9
click at [344, 378] on td "Focus (+ Keyboard Focus)" at bounding box center [386, 404] width 101 height 94
click at [514, 409] on p "Triggered when the field is selected via keyboard navigation (e.g., Tab)." at bounding box center [593, 426] width 293 height 35
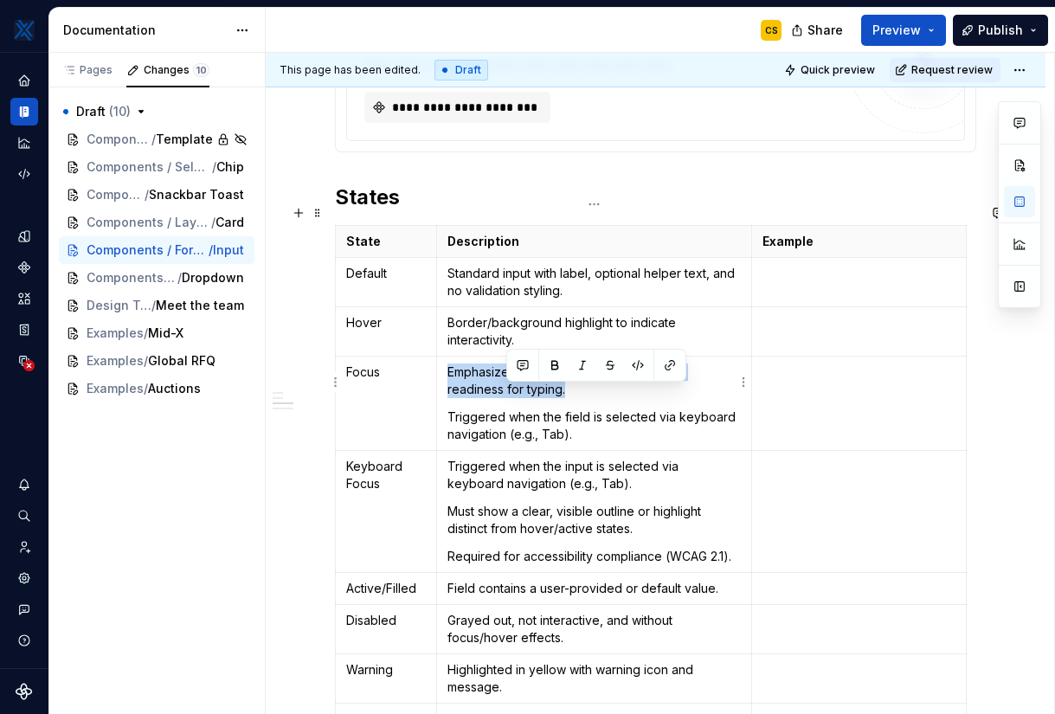
click at [514, 409] on p "Triggered when the field is selected via keyboard navigation (e.g., Tab)." at bounding box center [593, 426] width 293 height 35
click at [528, 364] on p "Emphasized border and/or glow to show readiness for typing." at bounding box center [593, 381] width 293 height 35
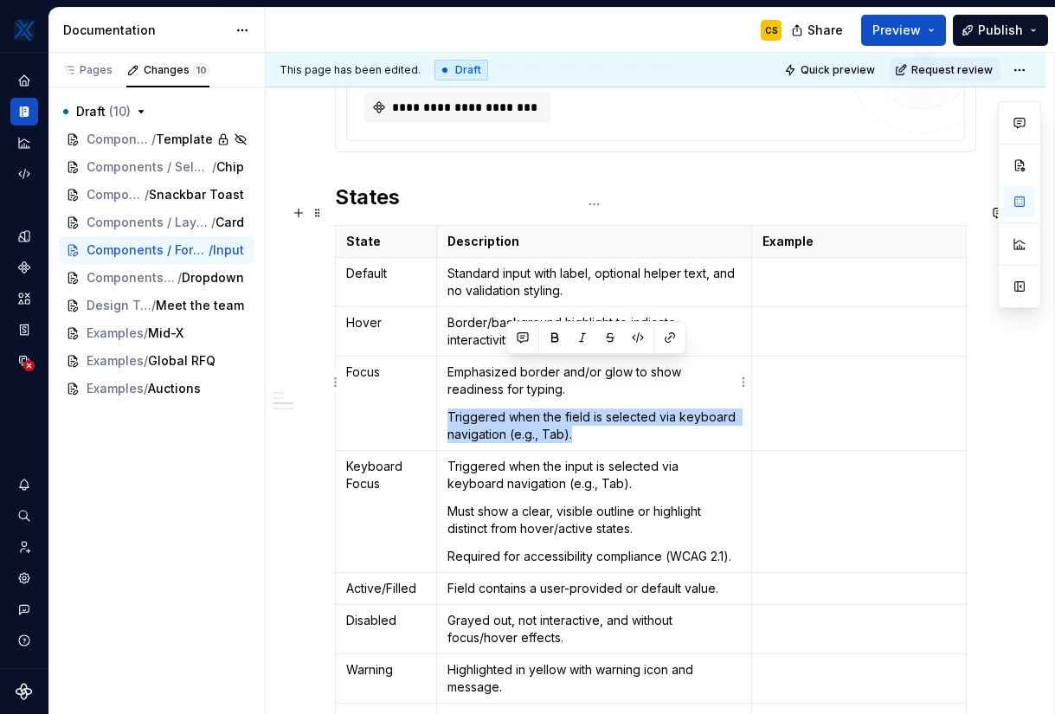
drag, startPoint x: 542, startPoint y: 365, endPoint x: 587, endPoint y: 406, distance: 60.7
click at [587, 406] on td "Emphasized border and/or glow to show readiness for typing. Triggered when the …" at bounding box center [593, 404] width 315 height 94
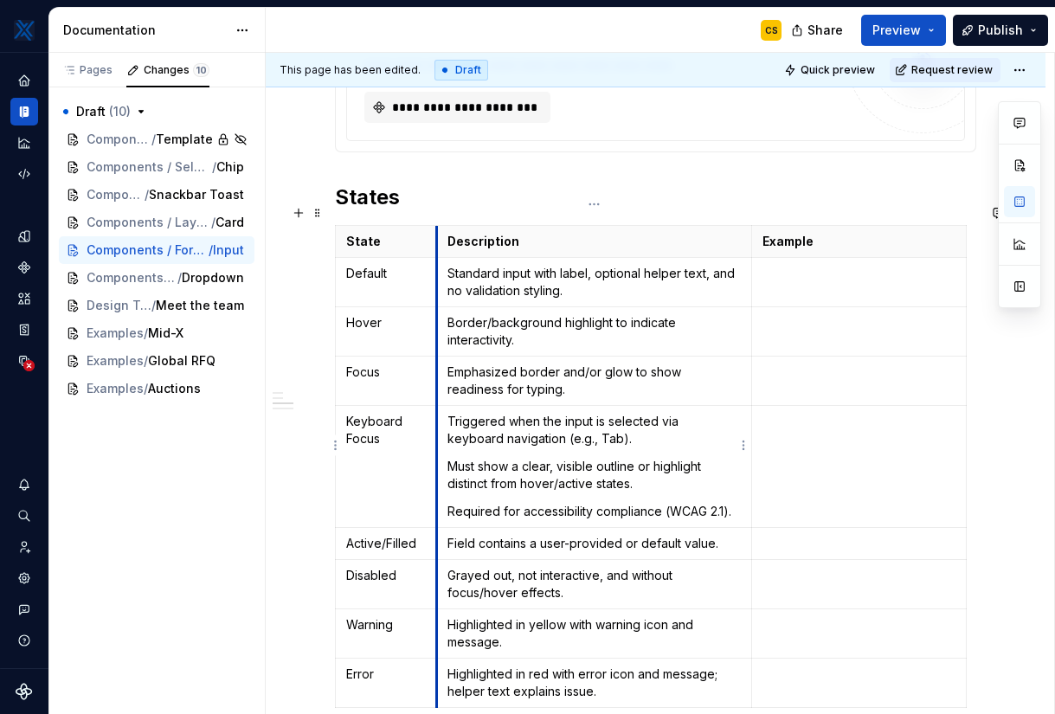
click at [436, 473] on td "Triggered when the input is selected via keyboard navigation (e.g., Tab). Must …" at bounding box center [593, 467] width 315 height 122
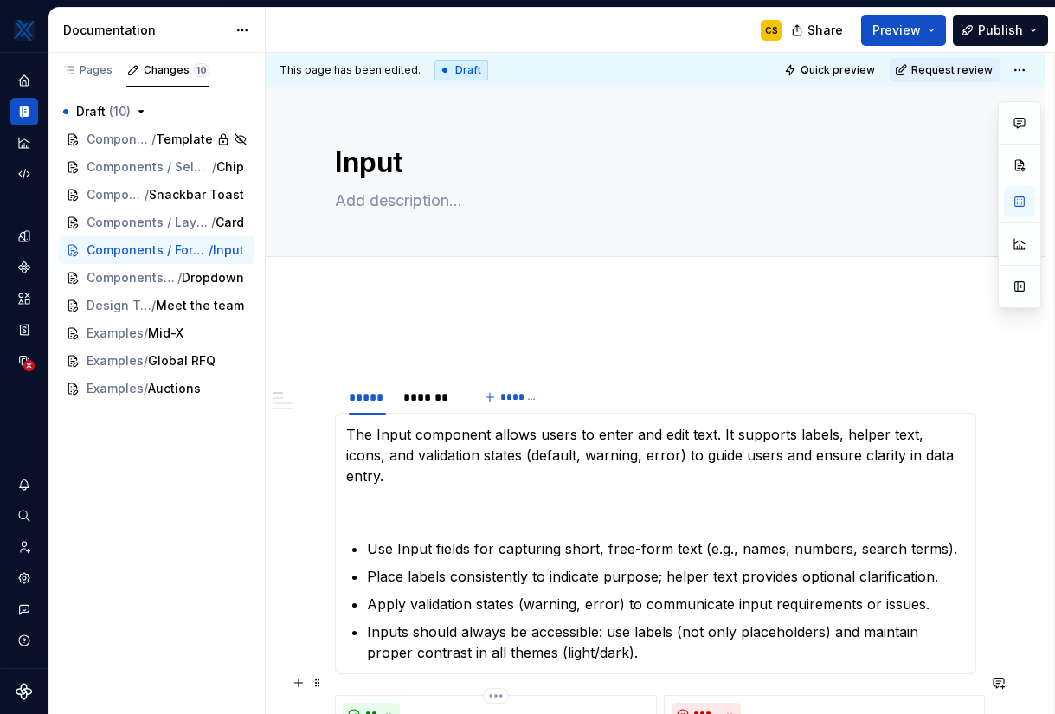
scroll to position [0, 0]
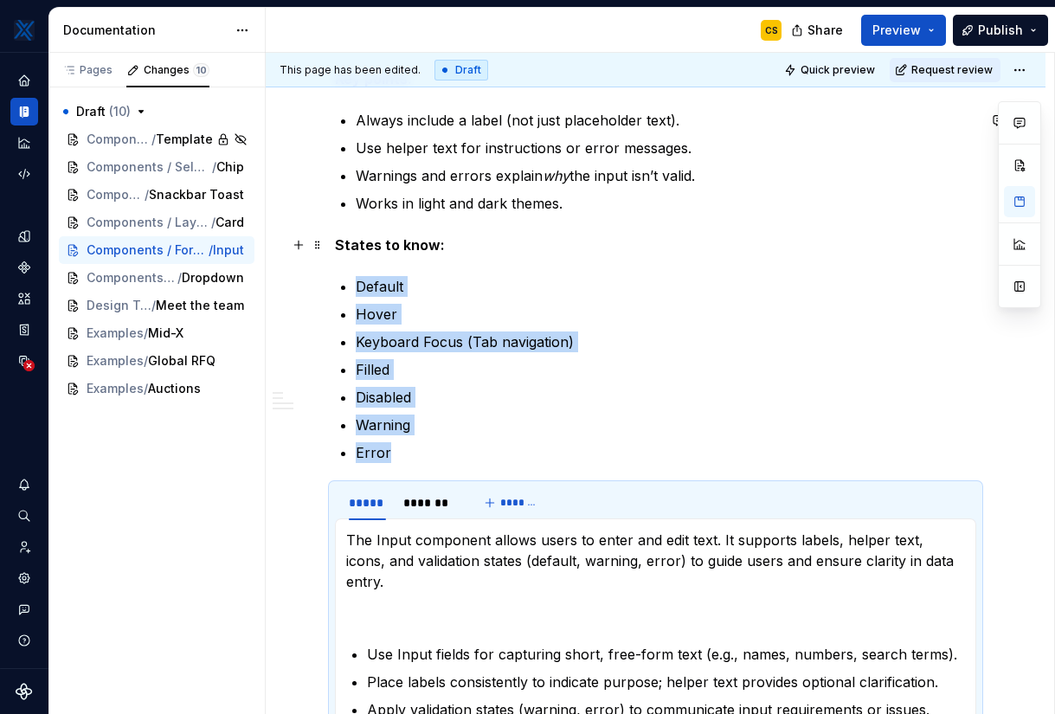
scroll to position [492, 0]
click at [446, 451] on p "Error" at bounding box center [666, 451] width 621 height 21
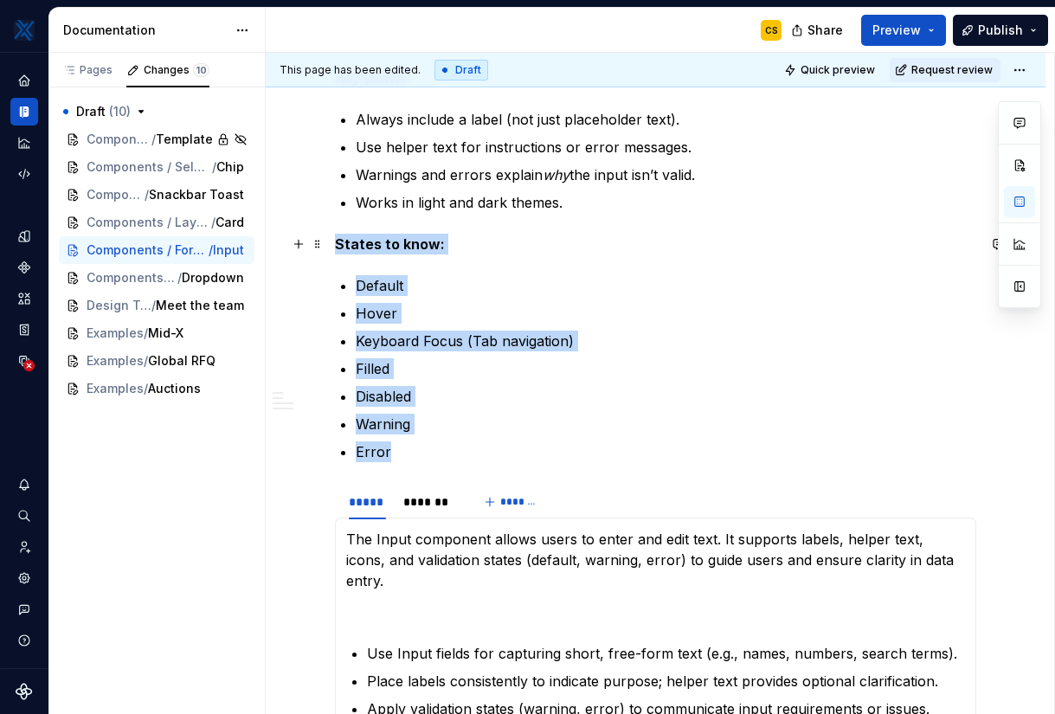
click at [335, 241] on strong "States to know:" at bounding box center [390, 243] width 110 height 17
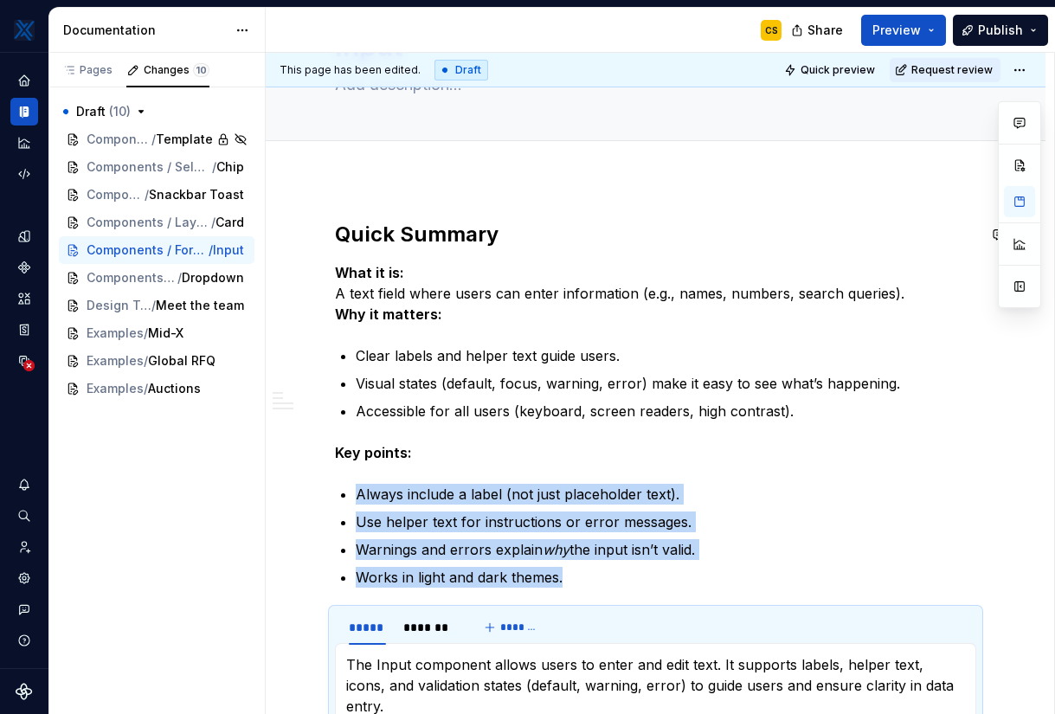
scroll to position [78, 0]
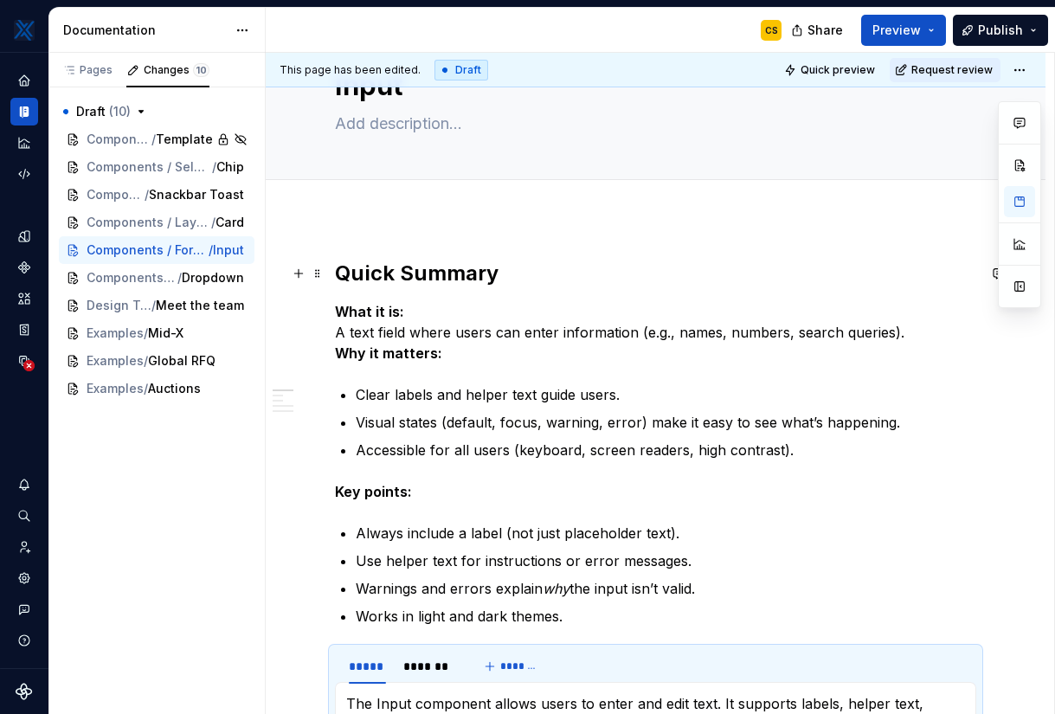
click at [462, 261] on strong "Quick Summary" at bounding box center [417, 273] width 164 height 25
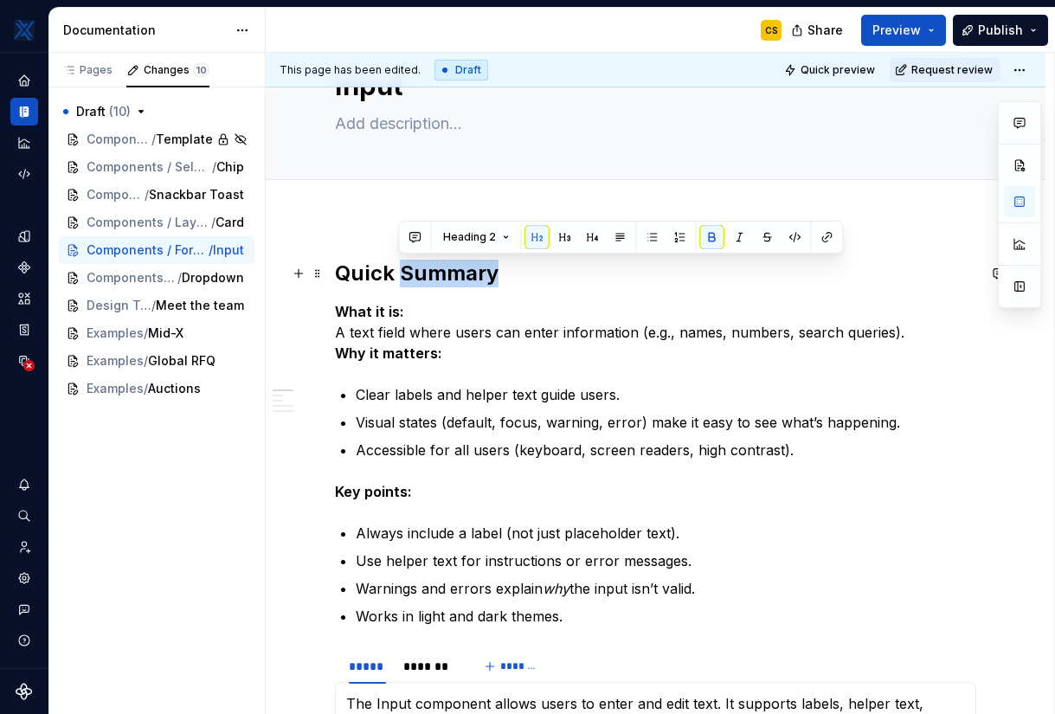
click at [462, 261] on strong "Quick Summary" at bounding box center [417, 273] width 164 height 25
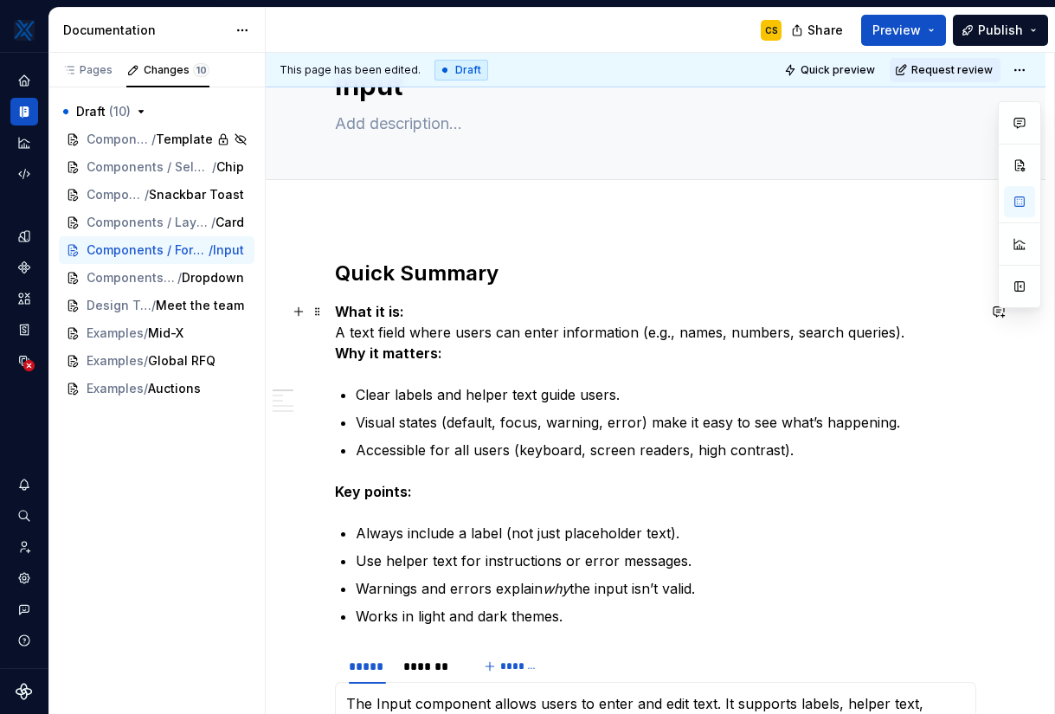
click at [528, 359] on p "What it is: A text field where users can enter information (e.g., names, number…" at bounding box center [655, 332] width 641 height 62
click at [454, 332] on p "What it is: A text field where users can enter information (e.g., names, number…" at bounding box center [655, 332] width 641 height 62
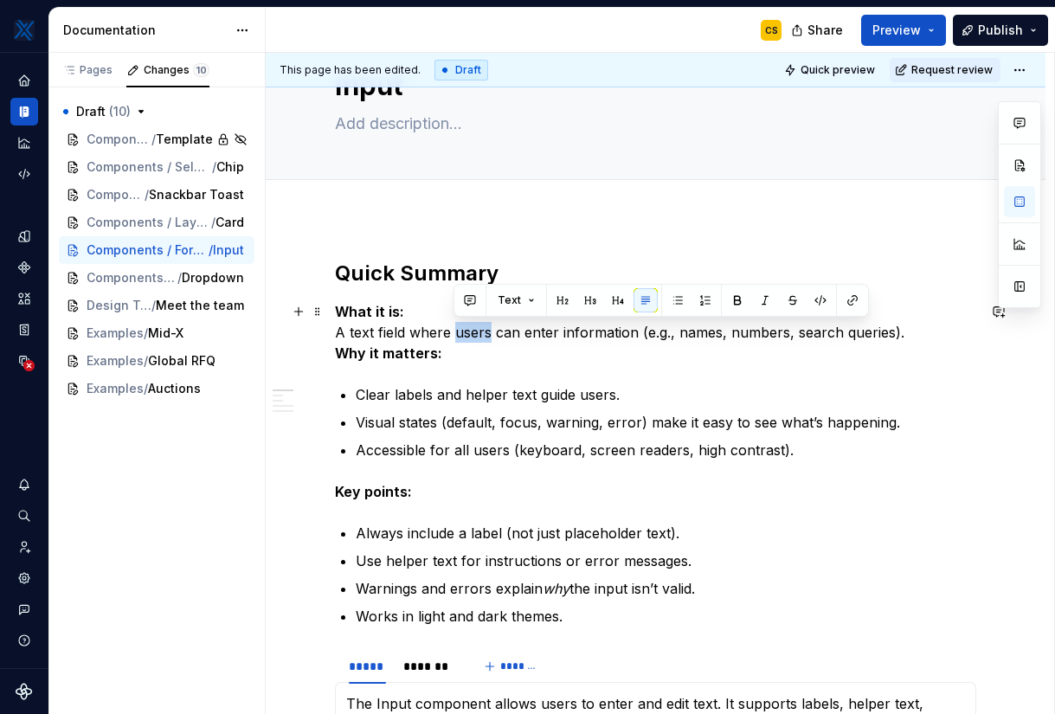
click at [454, 332] on p "What it is: A text field where users can enter information (e.g., names, number…" at bounding box center [655, 332] width 641 height 62
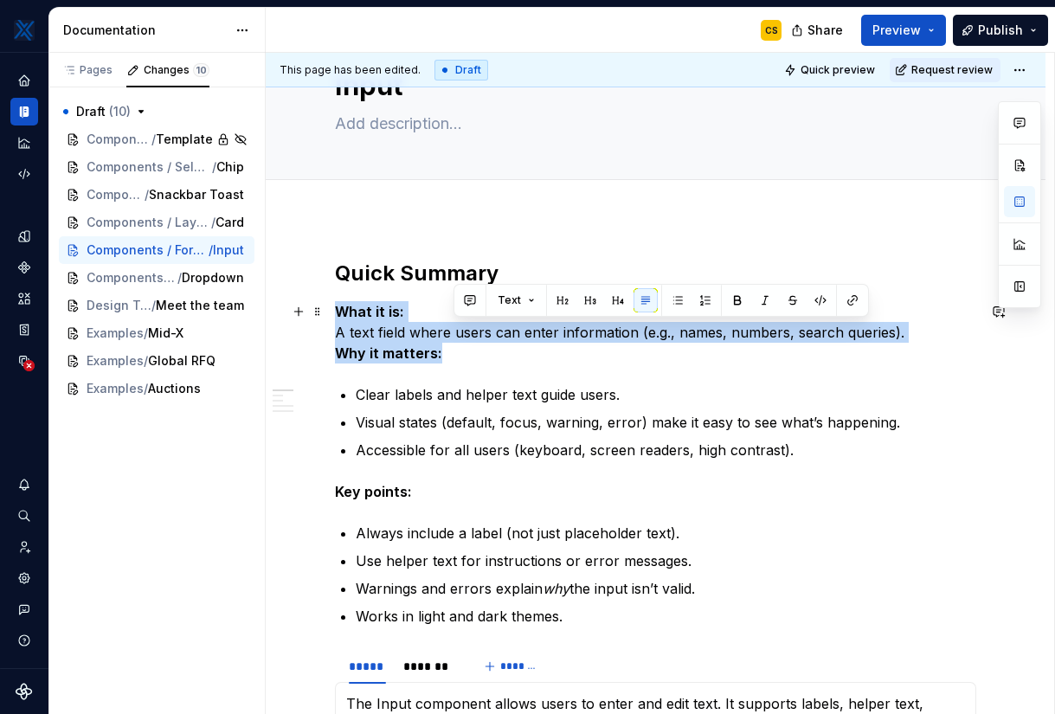
click at [454, 332] on p "What it is: A text field where users can enter information (e.g., names, number…" at bounding box center [655, 332] width 641 height 62
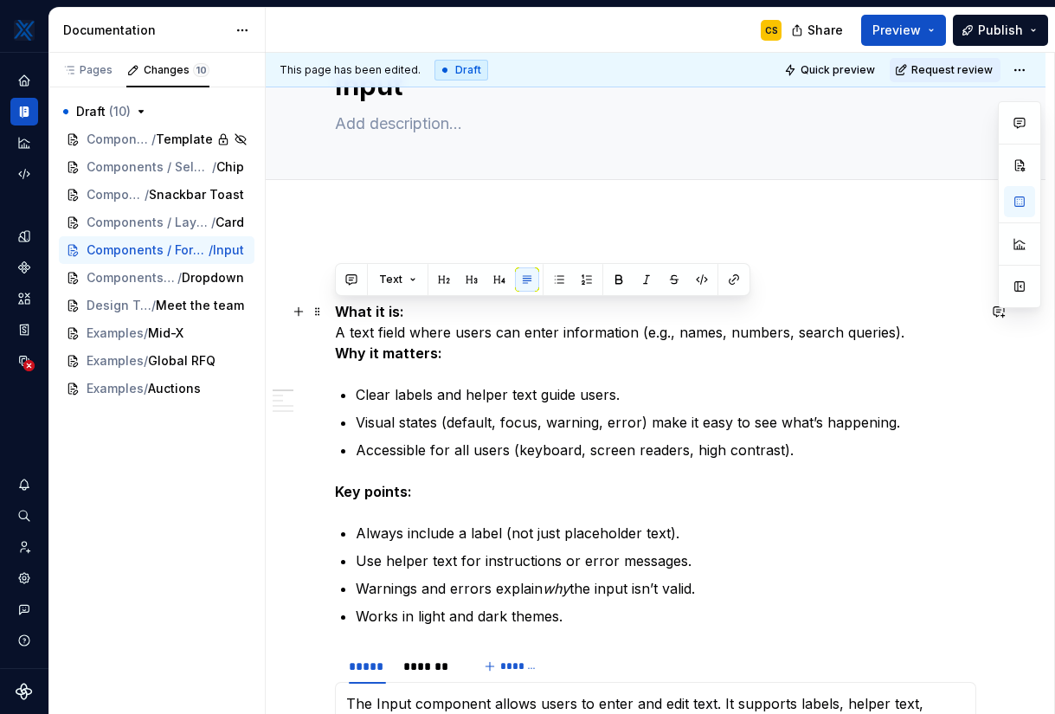
click at [472, 330] on p "What it is: A text field where users can enter information (e.g., names, number…" at bounding box center [655, 332] width 641 height 62
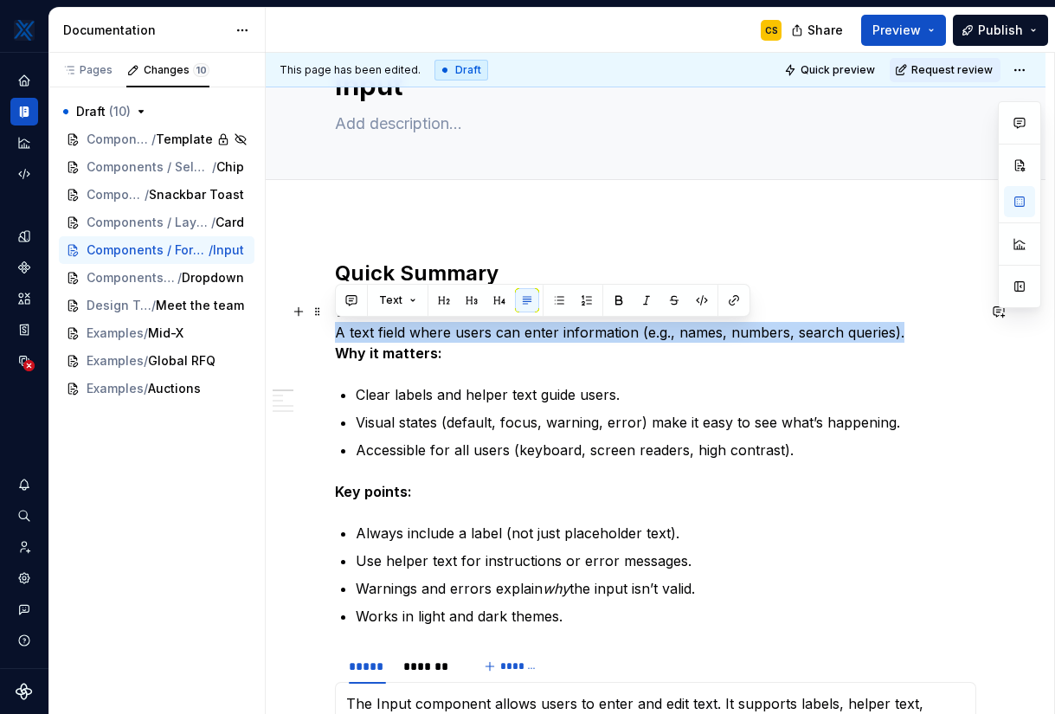
drag, startPoint x: 911, startPoint y: 329, endPoint x: 332, endPoint y: 335, distance: 579.1
copy p "A text field where users can enter information (e.g., names, numbers, search qu…"
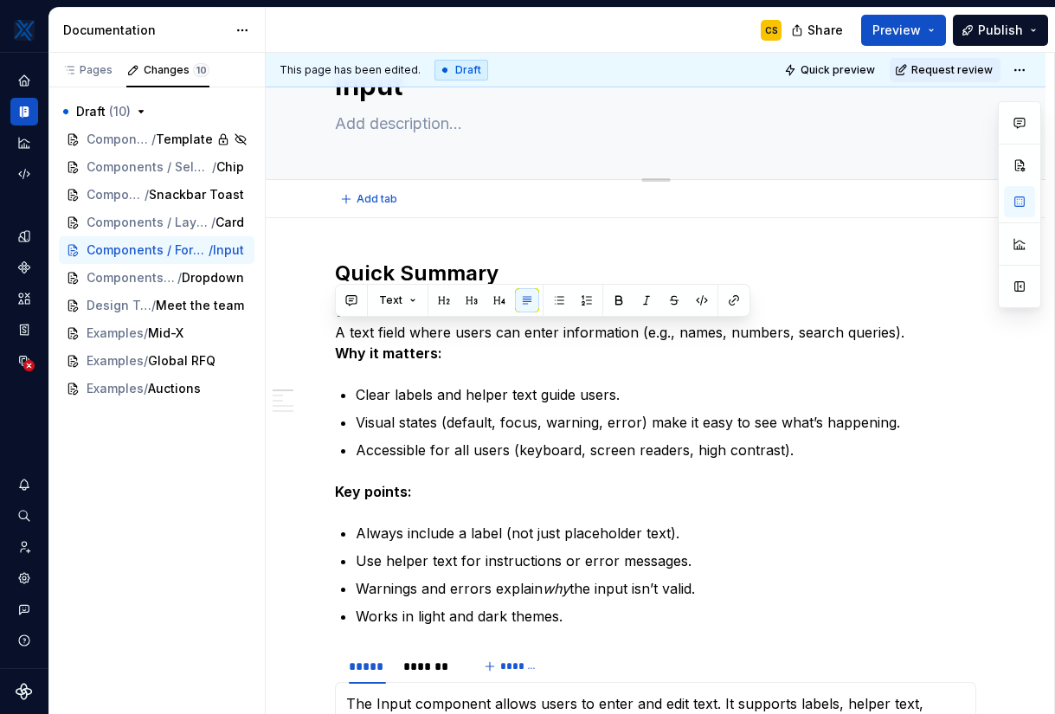
click at [385, 107] on div "Input" at bounding box center [655, 95] width 641 height 170
click at [389, 120] on textarea at bounding box center [652, 124] width 641 height 28
paste textarea "A text field where users can enter information (e.g., names, numbers, search qu…"
type textarea "*"
type textarea "A text field where users can enter information (e.g., names, numbers, search qu…"
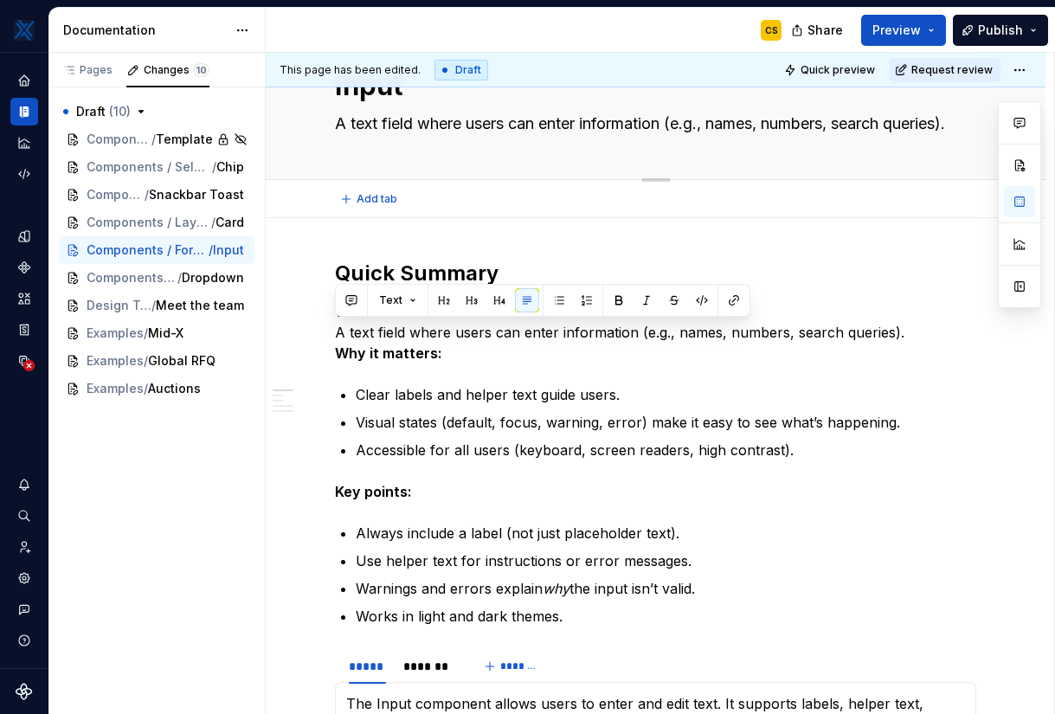
scroll to position [53, 0]
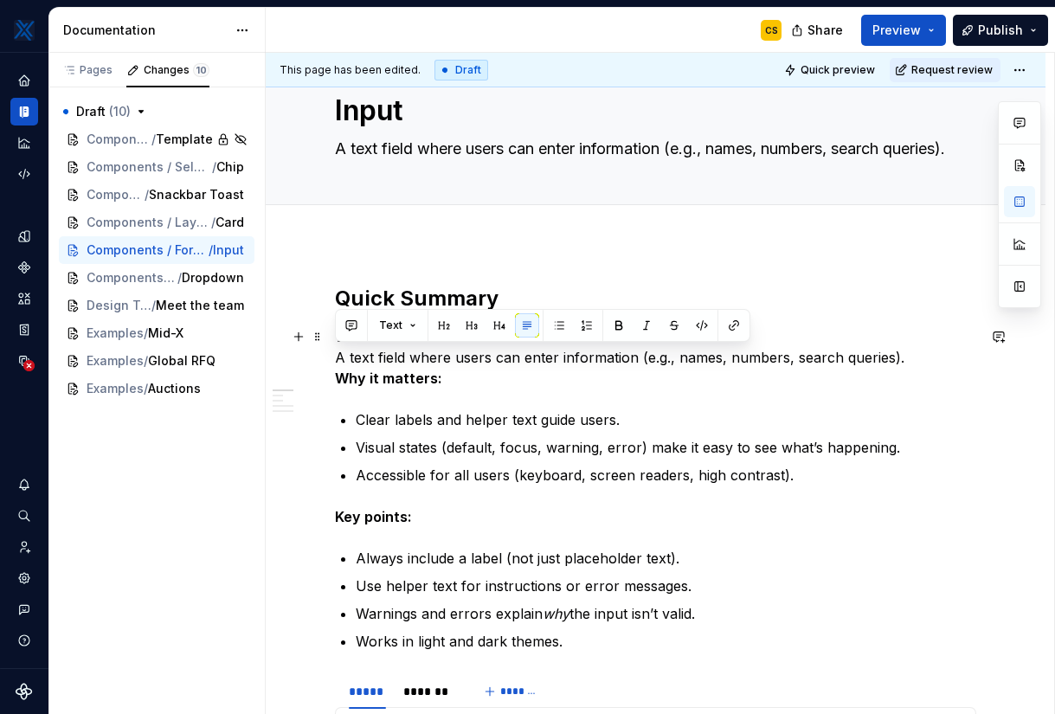
type textarea "*"
type textarea "A text field where users can enter information (e.g., names, numbers, search qu…"
click at [903, 358] on p "What it is: A text field where users can enter information (e.g., names, number…" at bounding box center [655, 357] width 641 height 62
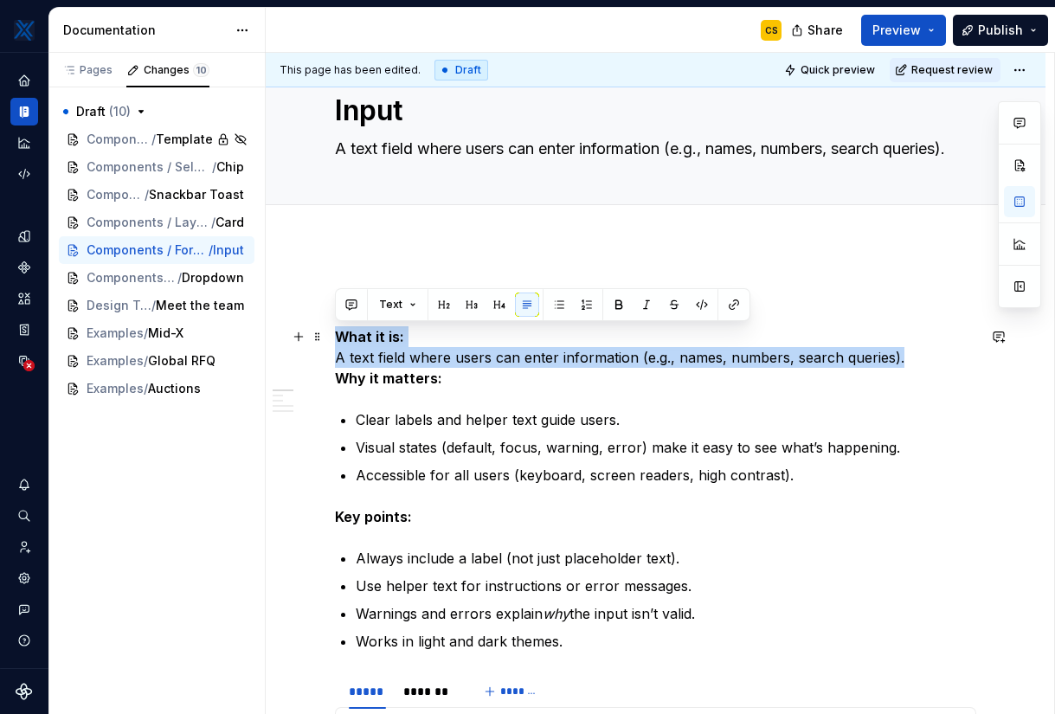
drag, startPoint x: 901, startPoint y: 357, endPoint x: 331, endPoint y: 347, distance: 570.5
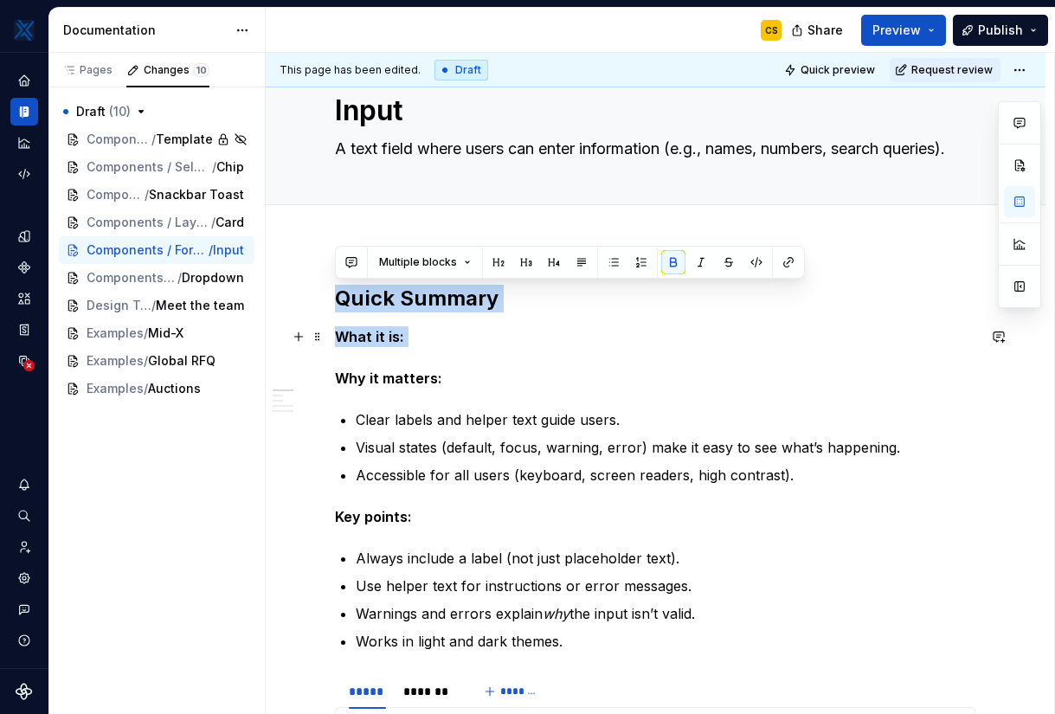
drag, startPoint x: 338, startPoint y: 299, endPoint x: 445, endPoint y: 363, distance: 123.8
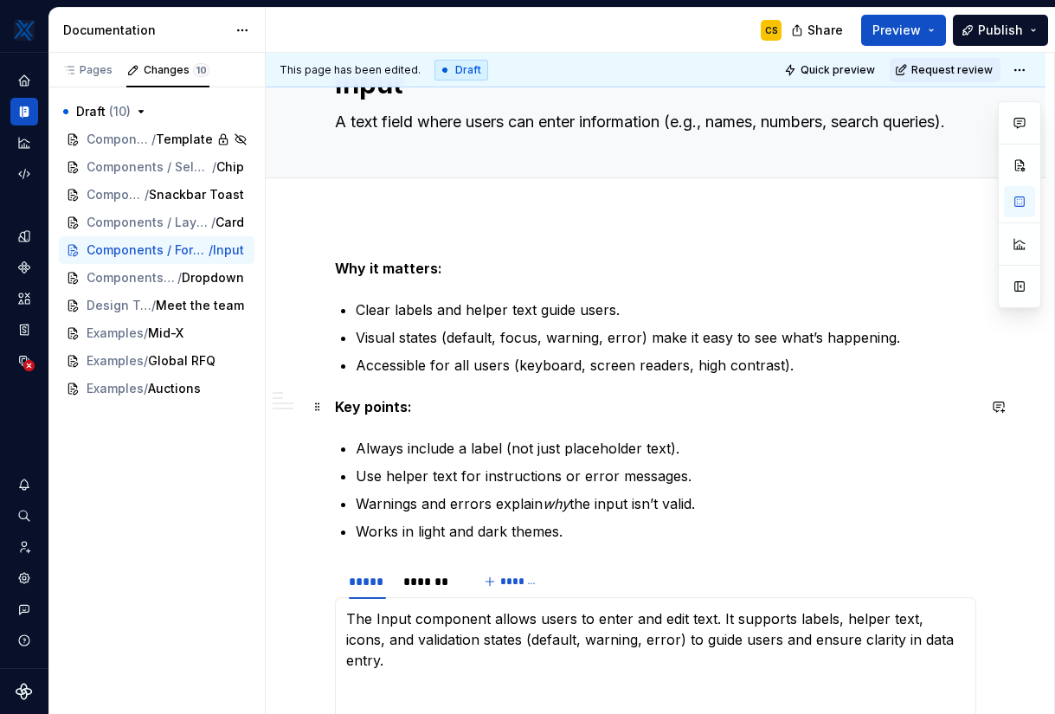
scroll to position [84, 0]
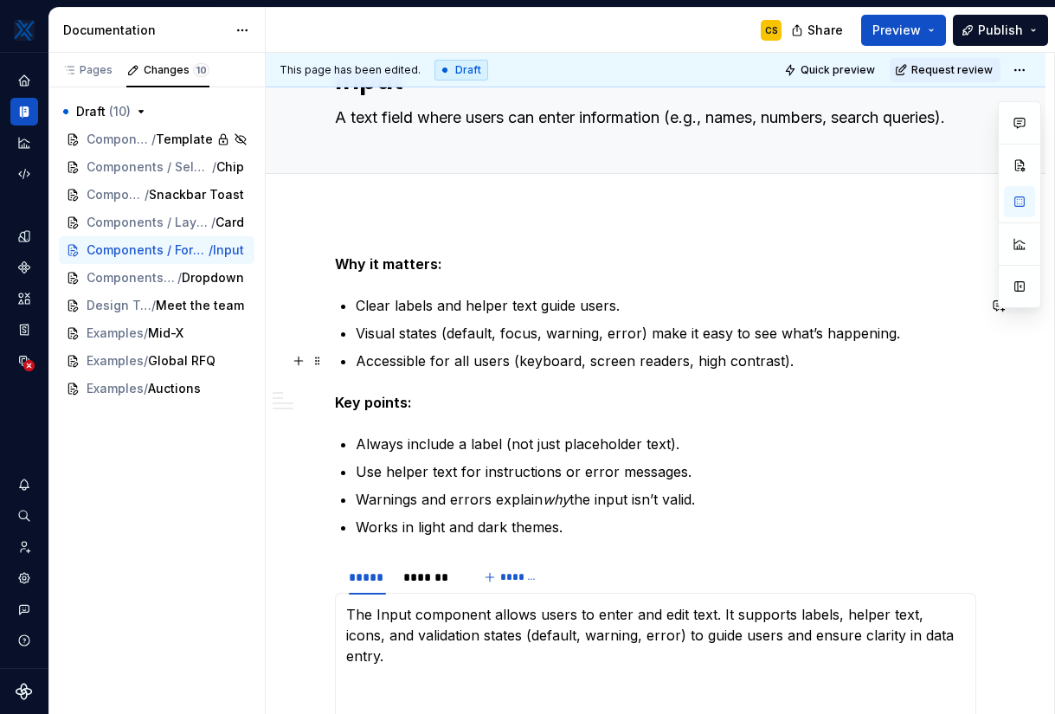
click at [499, 361] on p "Accessible for all users (keyboard, screen readers, high contrast)." at bounding box center [666, 361] width 621 height 21
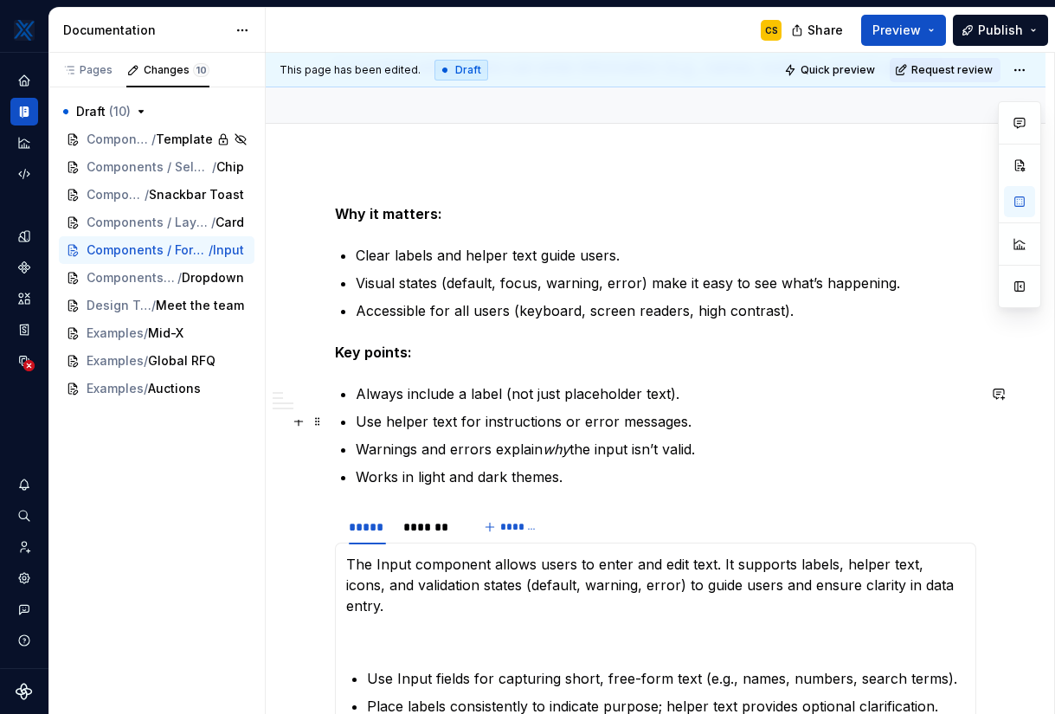
click at [383, 424] on p "Use helper text for instructions or error messages." at bounding box center [666, 421] width 621 height 21
click at [576, 475] on p "Works in light and dark themes." at bounding box center [666, 477] width 621 height 21
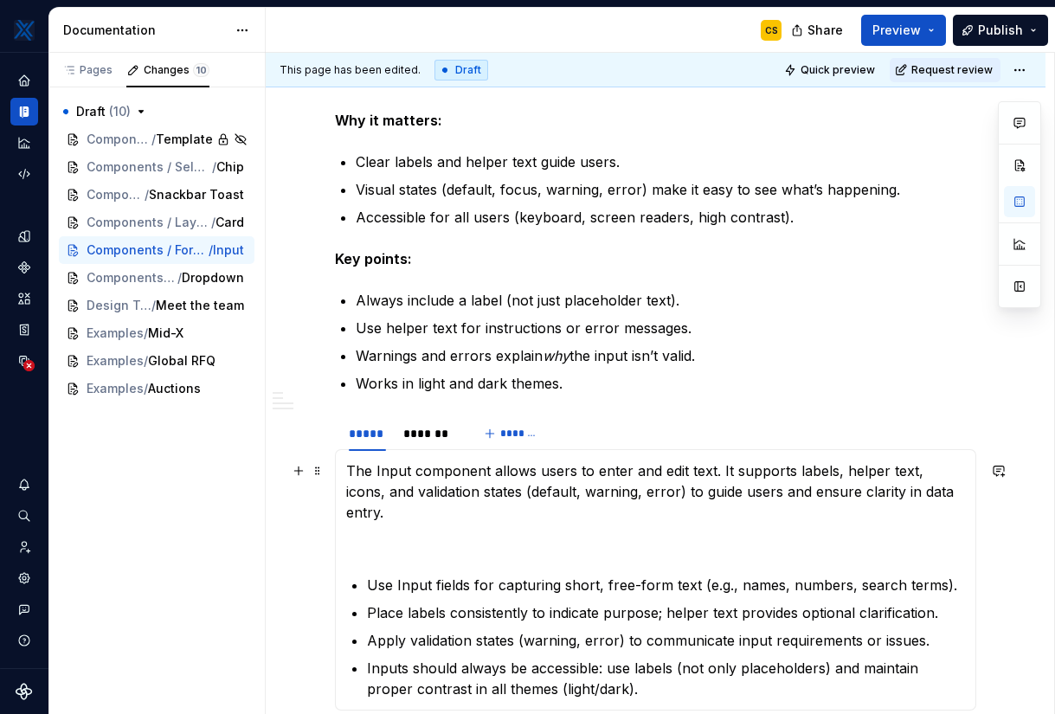
scroll to position [232, 0]
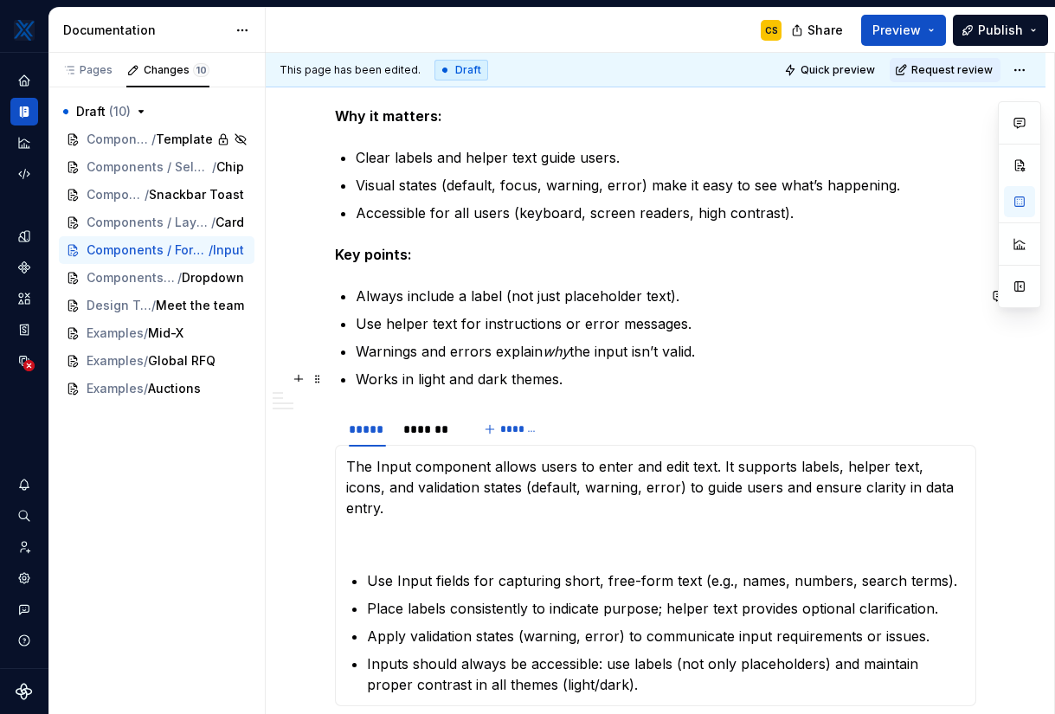
click at [493, 377] on p "Works in light and dark themes." at bounding box center [666, 379] width 621 height 21
click at [493, 378] on p "Works in light and dark themes." at bounding box center [666, 379] width 621 height 21
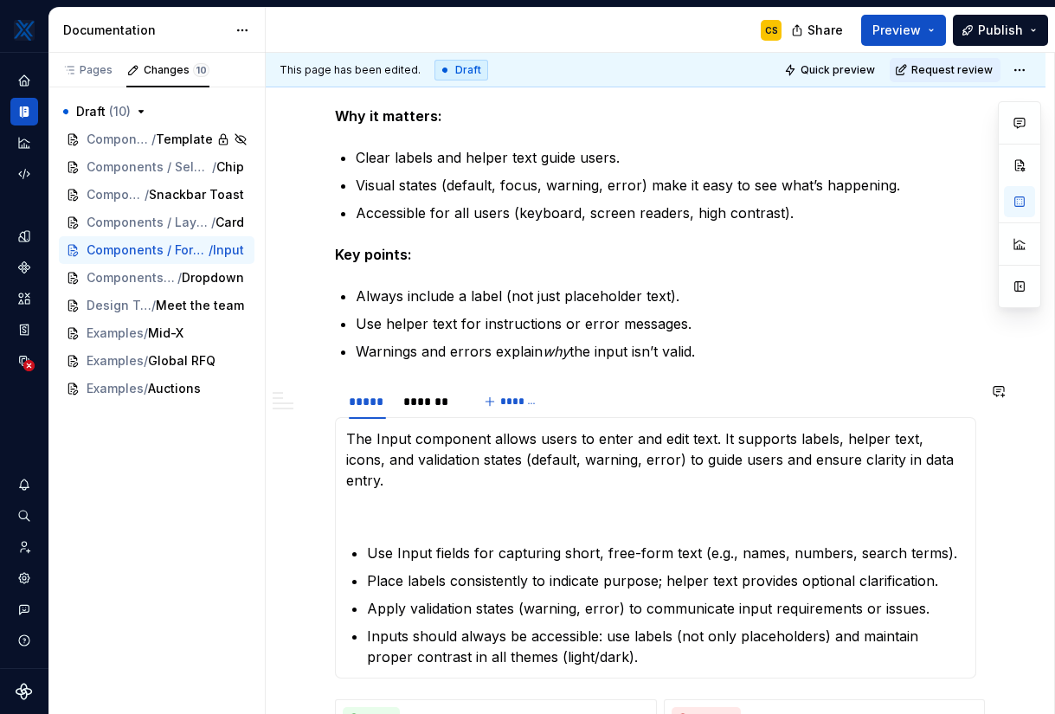
scroll to position [331, 0]
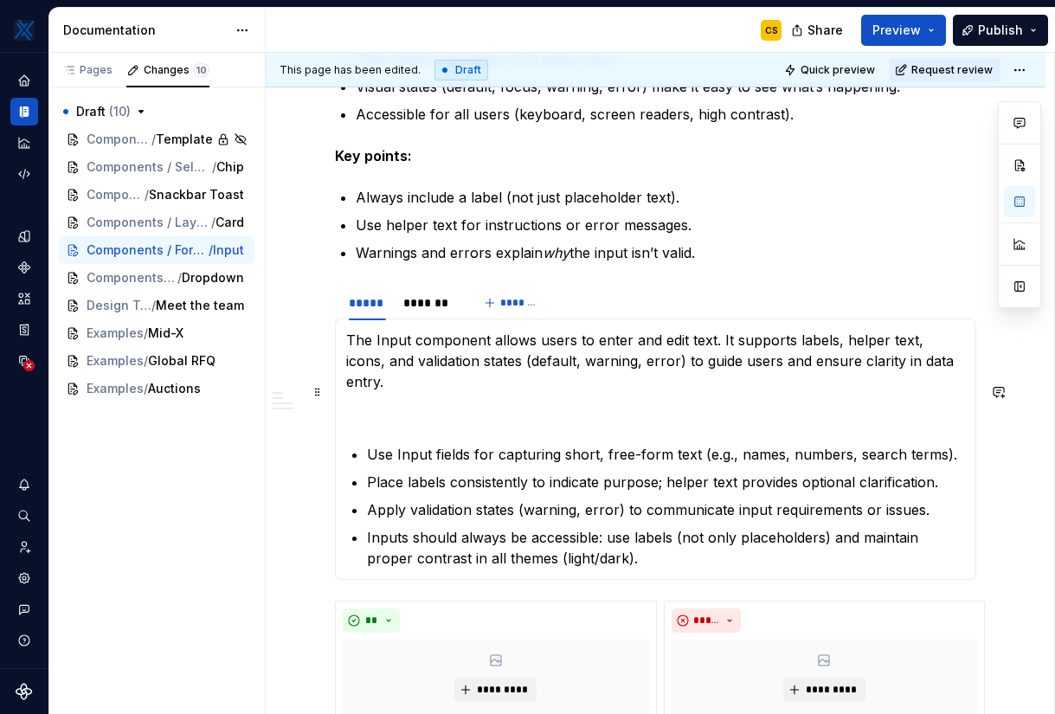
click at [493, 402] on p at bounding box center [655, 412] width 619 height 21
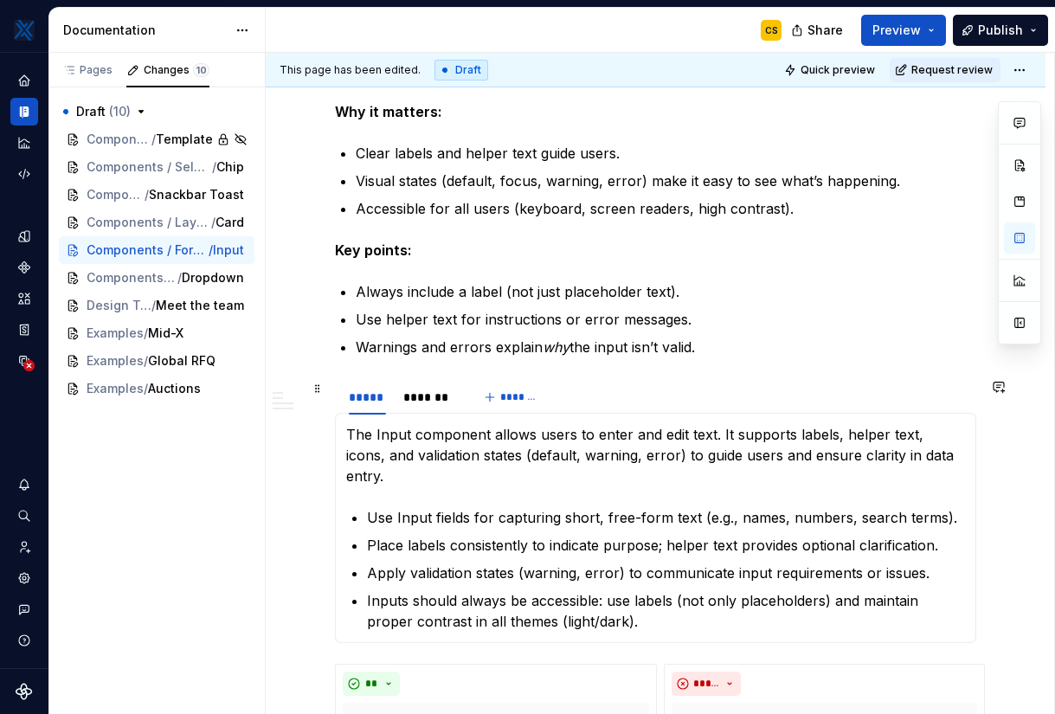
scroll to position [229, 0]
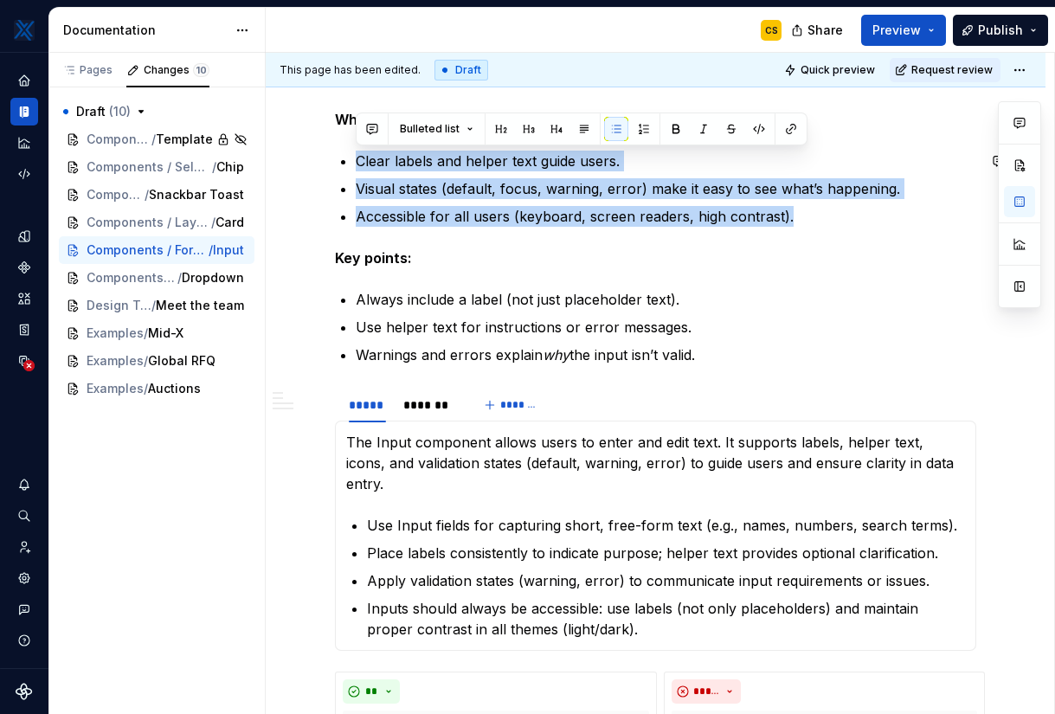
drag, startPoint x: 818, startPoint y: 221, endPoint x: 338, endPoint y: 149, distance: 485.7
click at [464, 219] on p "Accessible for all users (keyboard, screen readers, high contrast)." at bounding box center [666, 216] width 621 height 21
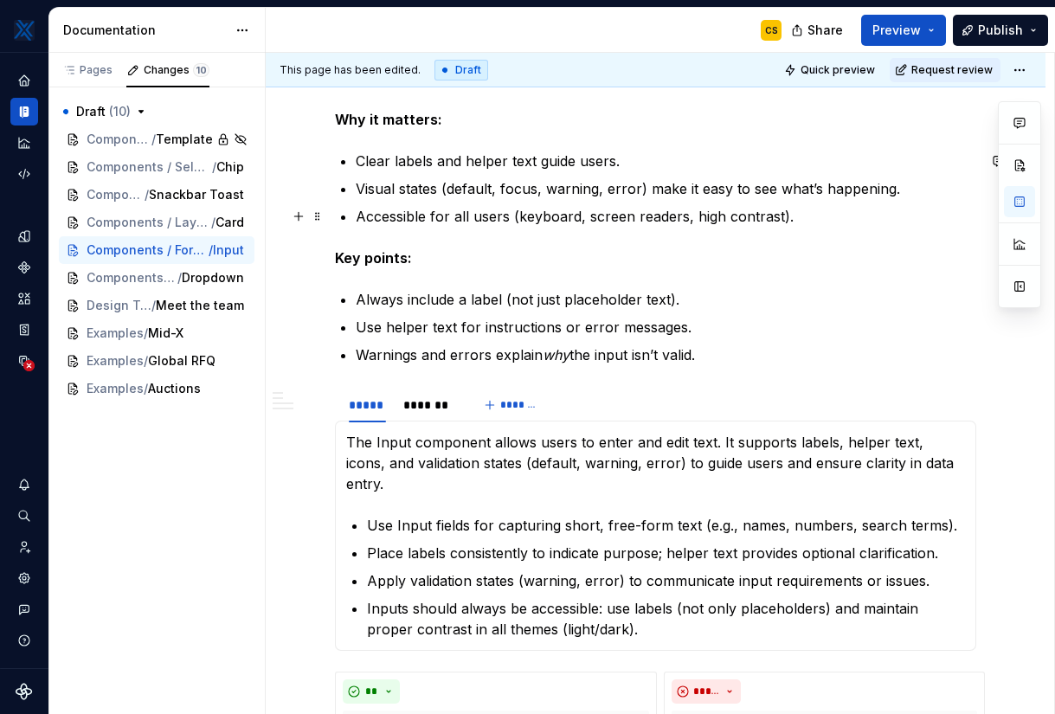
click at [810, 214] on p "Accessible for all users (keyboard, screen readers, high contrast)." at bounding box center [666, 216] width 621 height 21
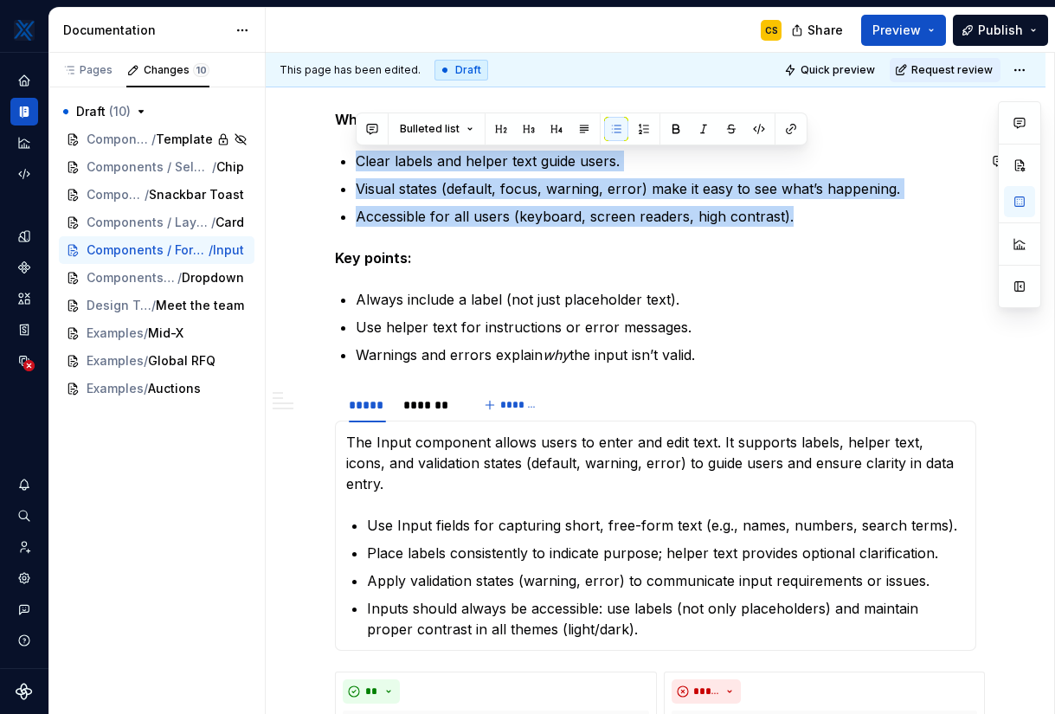
drag, startPoint x: 811, startPoint y: 214, endPoint x: 338, endPoint y: 142, distance: 478.9
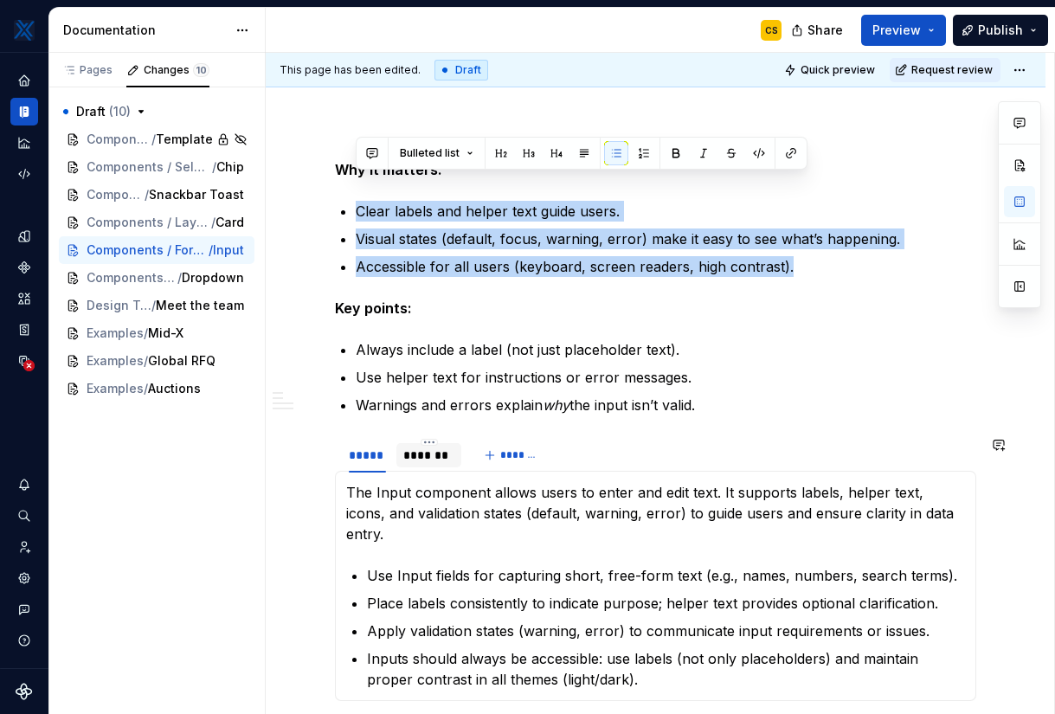
scroll to position [60, 0]
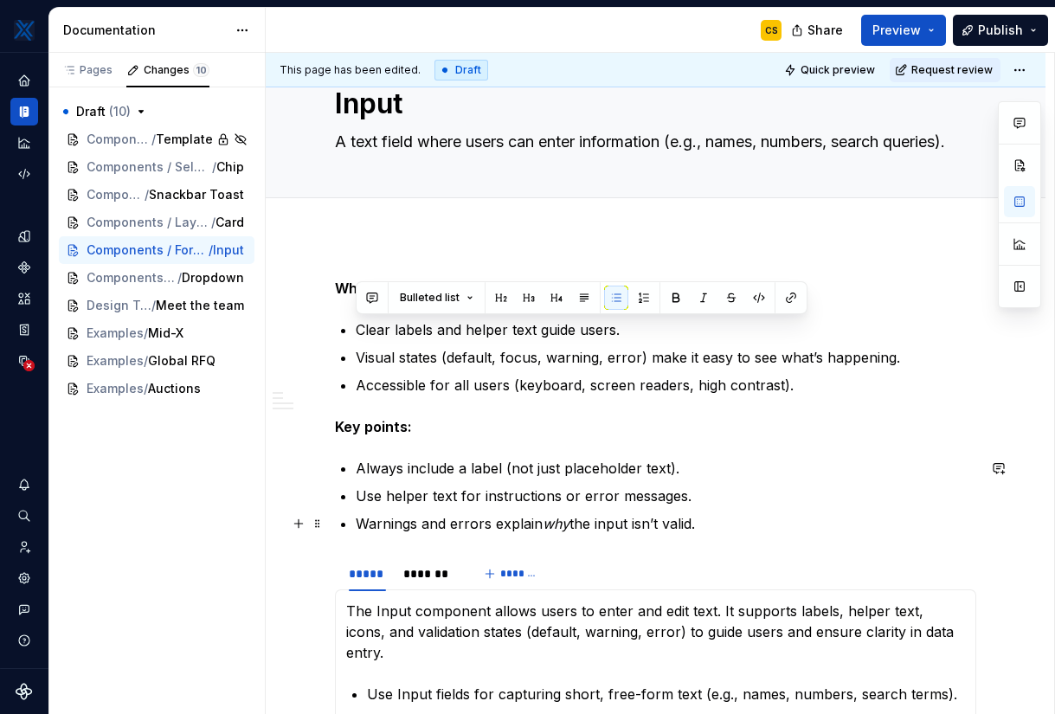
click at [737, 512] on ul "Always include a label (not just placeholder text). Use helper text for instruc…" at bounding box center [666, 496] width 621 height 76
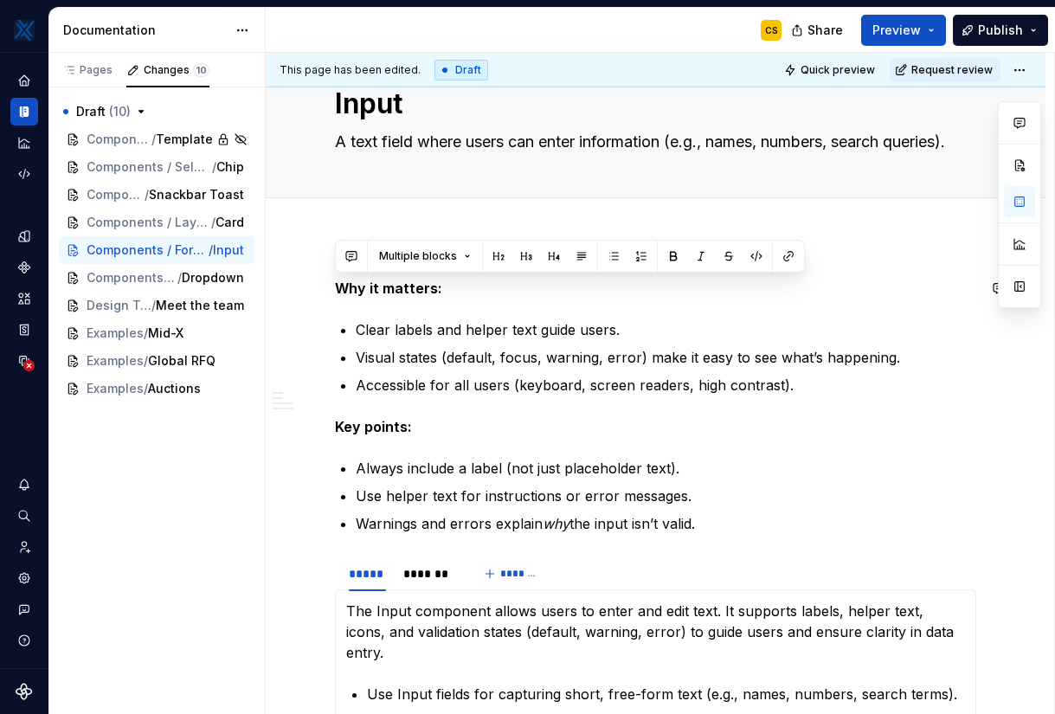
drag, startPoint x: 745, startPoint y: 518, endPoint x: 312, endPoint y: 271, distance: 498.9
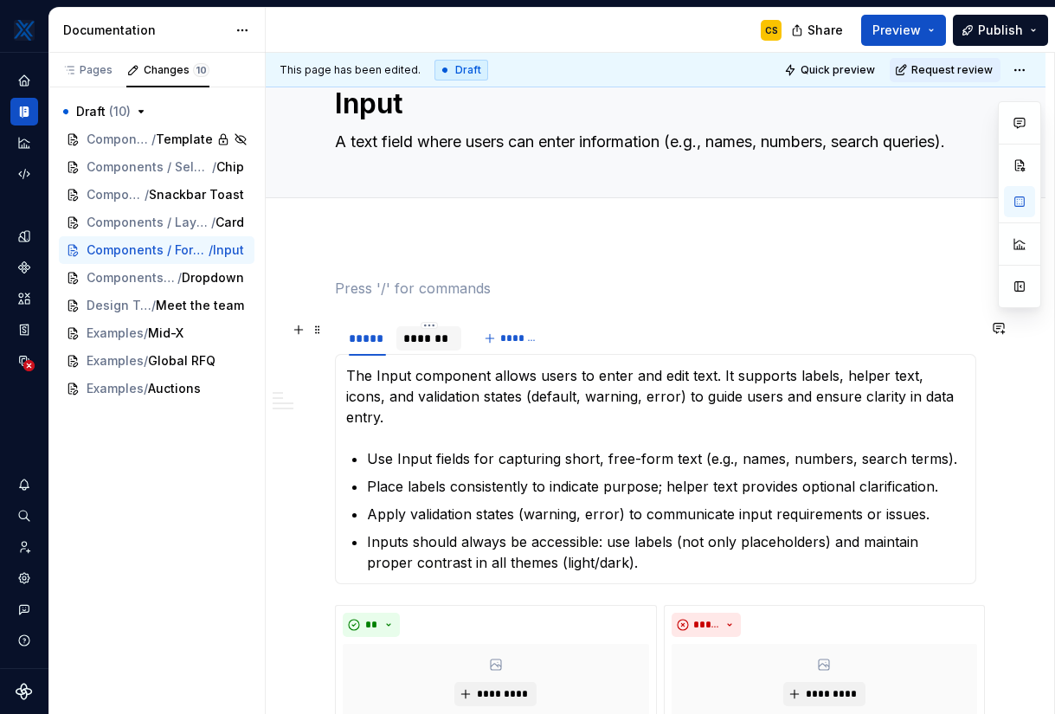
click at [422, 340] on div "*******" at bounding box center [429, 338] width 52 height 17
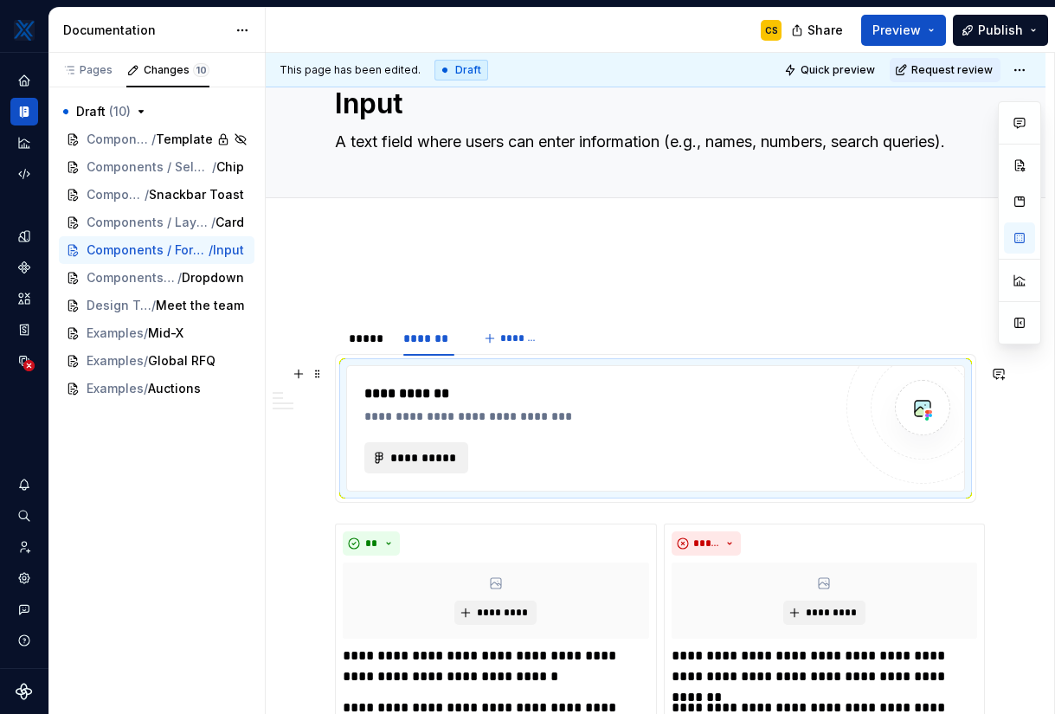
click at [415, 447] on button "**********" at bounding box center [416, 457] width 104 height 31
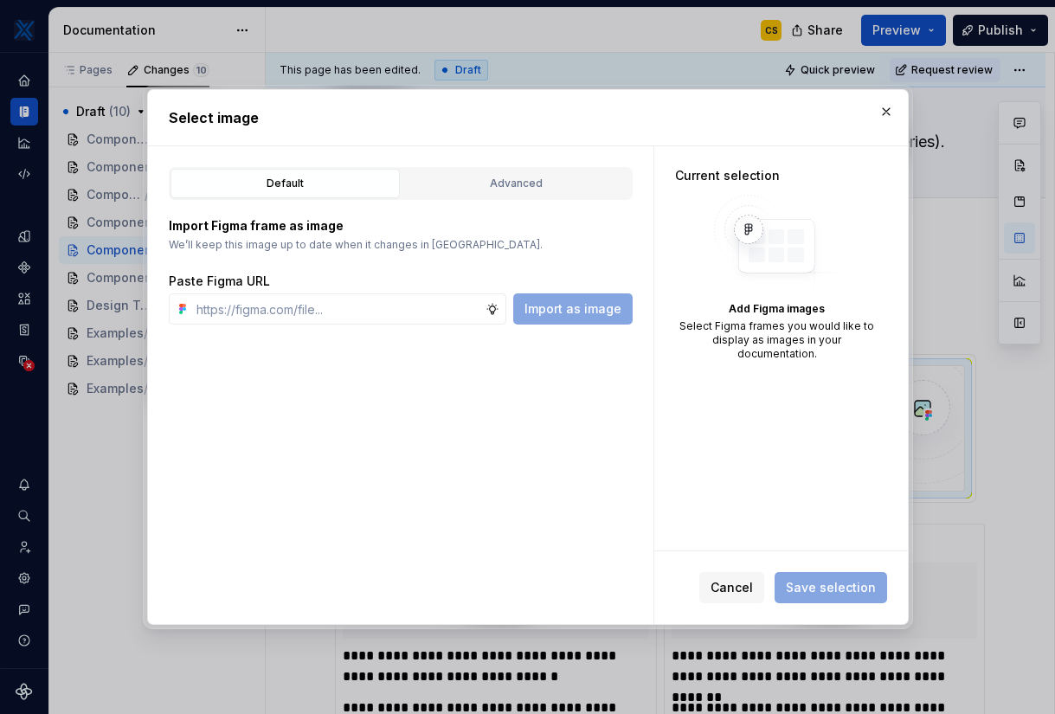
click at [559, 160] on div "Default Advanced Import Figma frame as image We’ll keep this image up to date w…" at bounding box center [400, 385] width 505 height 478
click at [559, 176] on div "Advanced" at bounding box center [516, 183] width 217 height 17
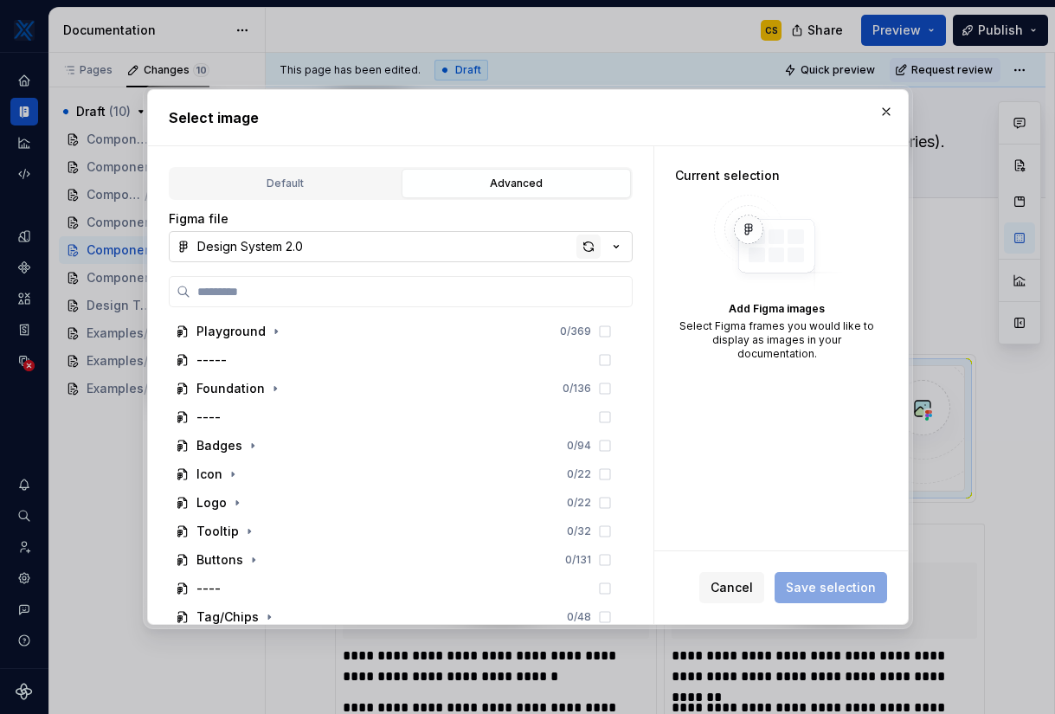
click at [589, 249] on div "button" at bounding box center [588, 247] width 24 height 24
type textarea "*"
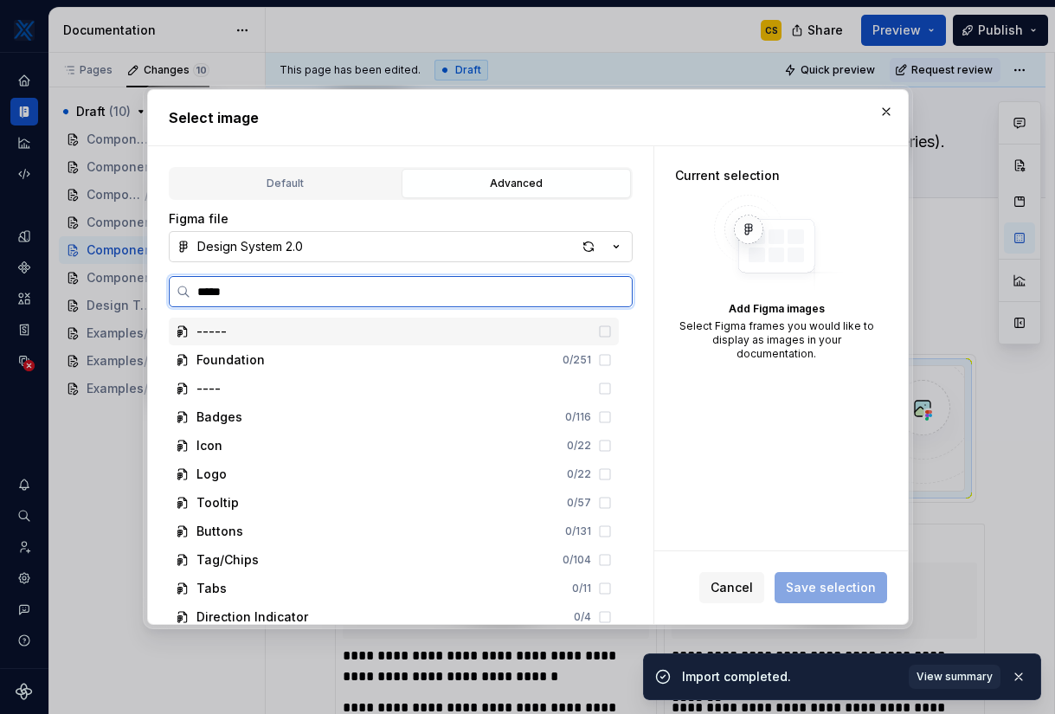
type input "*****"
type textarea "*"
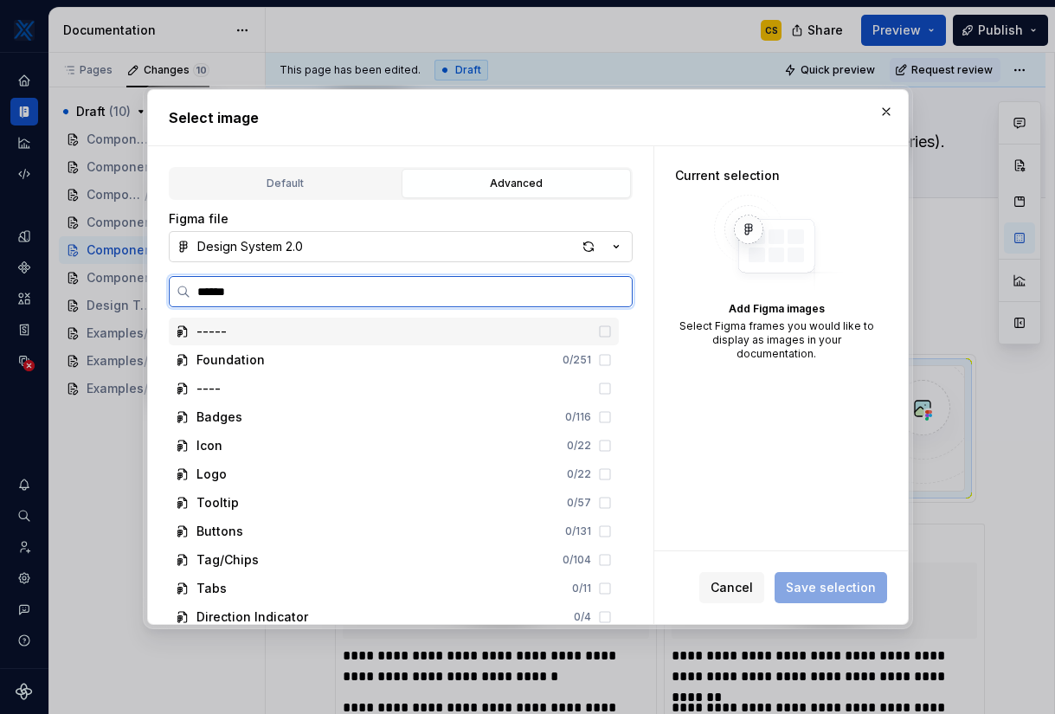
type input "*******"
type textarea "*"
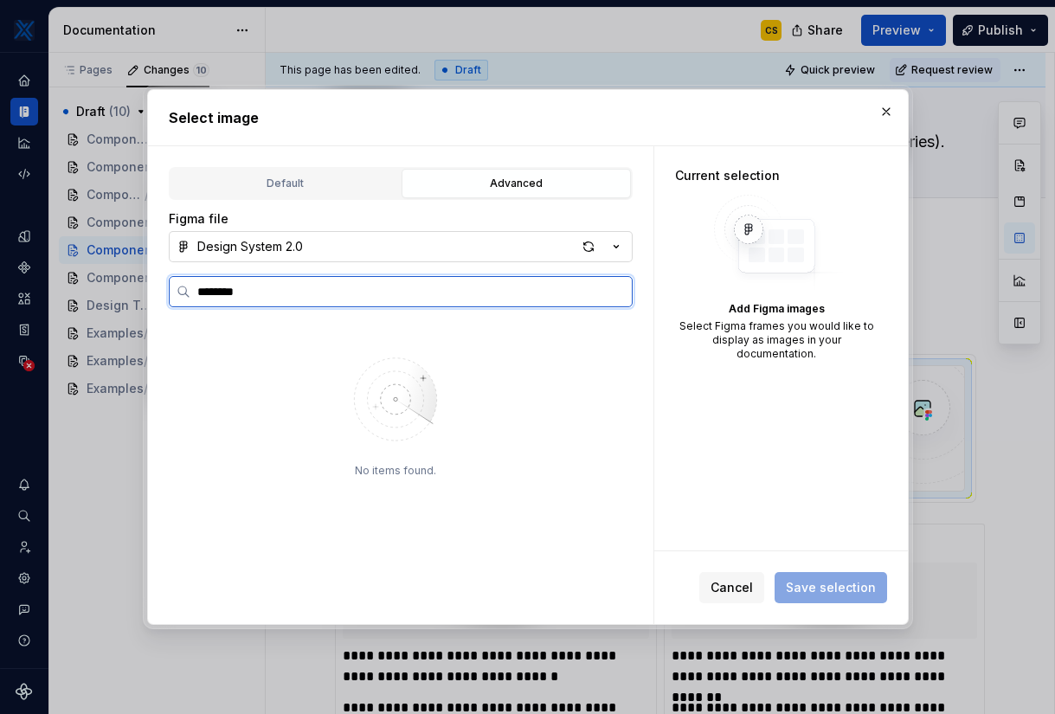
type input "********"
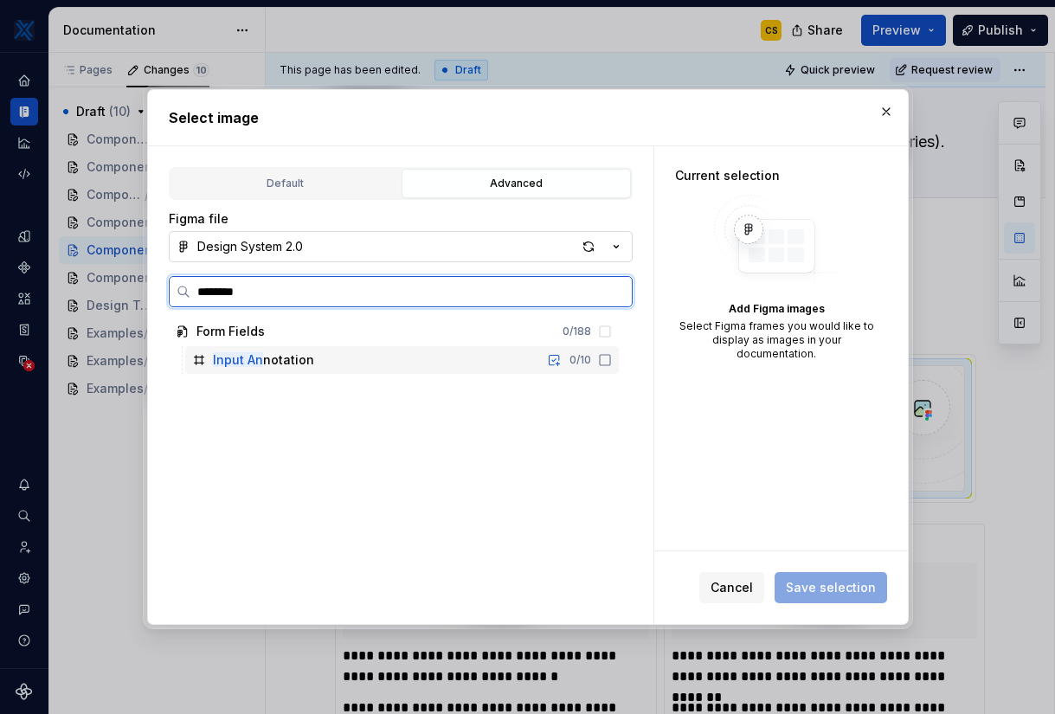
click at [612, 361] on icon at bounding box center [605, 360] width 14 height 14
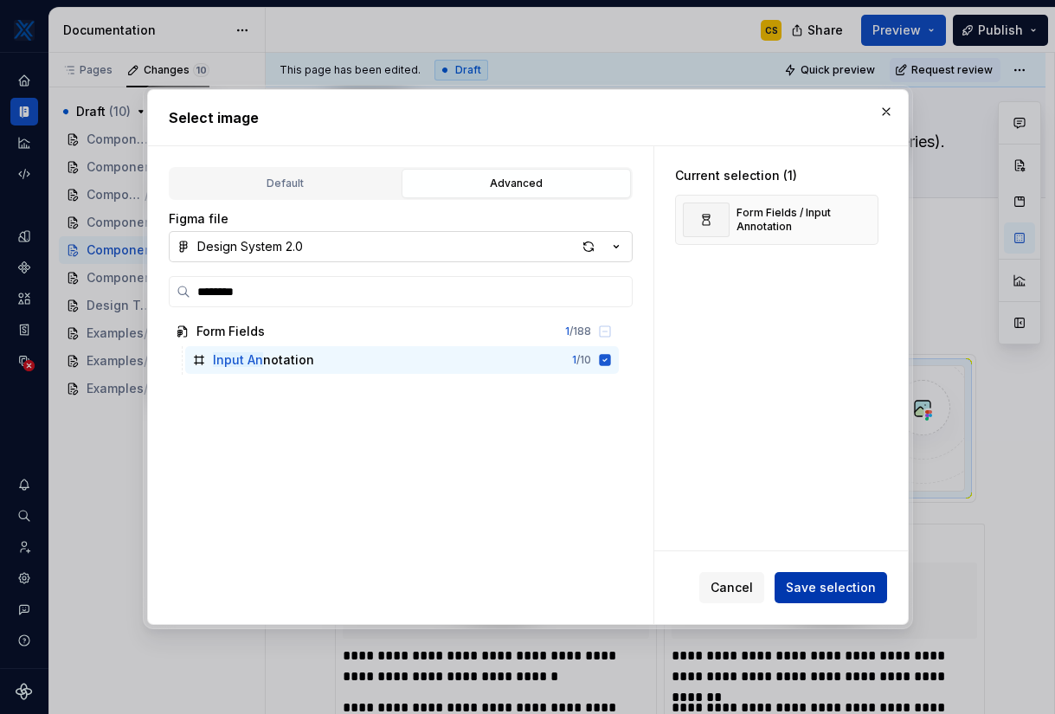
click at [834, 586] on span "Save selection" at bounding box center [831, 587] width 90 height 17
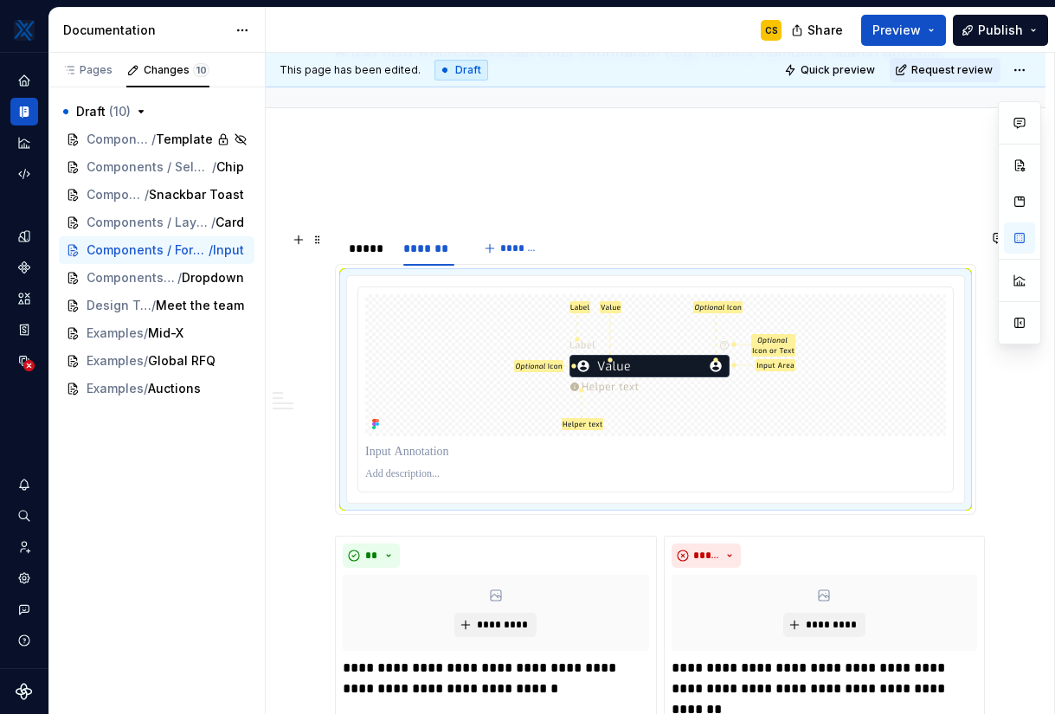
scroll to position [152, 0]
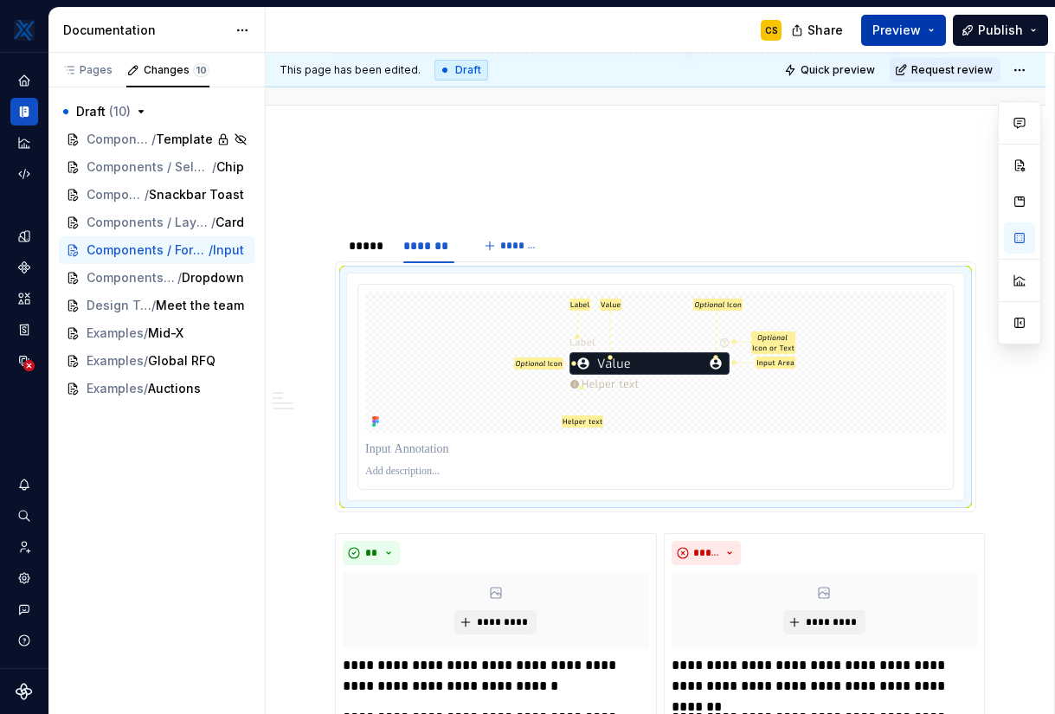
click at [926, 32] on button "Preview" at bounding box center [903, 30] width 85 height 31
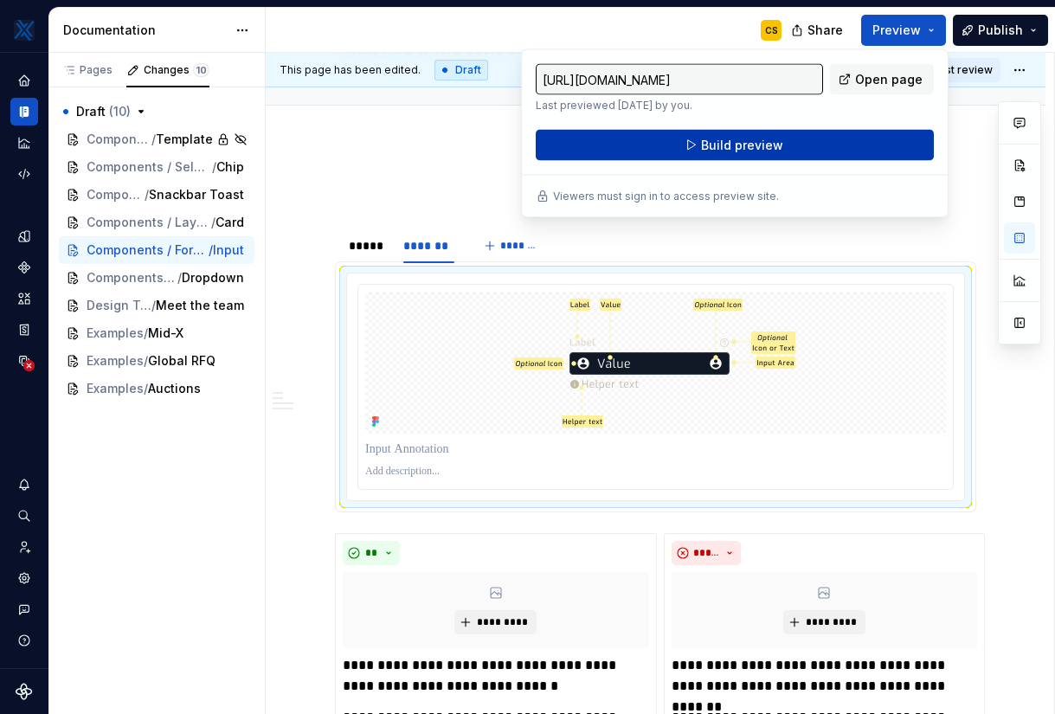
click at [845, 136] on button "Build preview" at bounding box center [735, 145] width 398 height 31
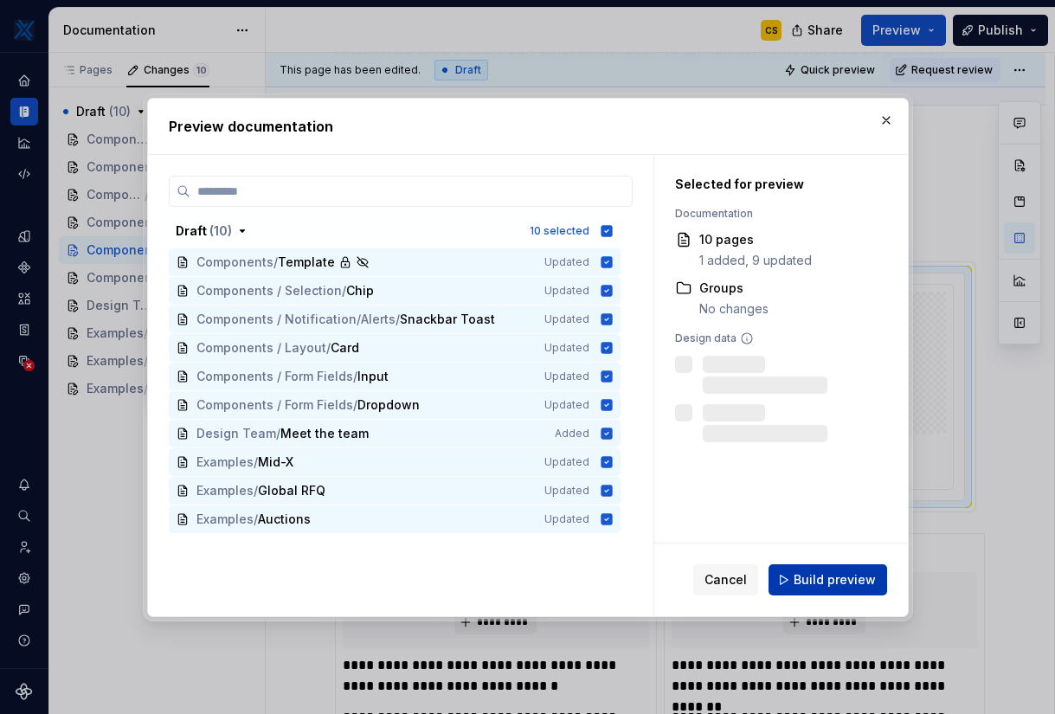
click at [826, 576] on span "Build preview" at bounding box center [835, 579] width 82 height 17
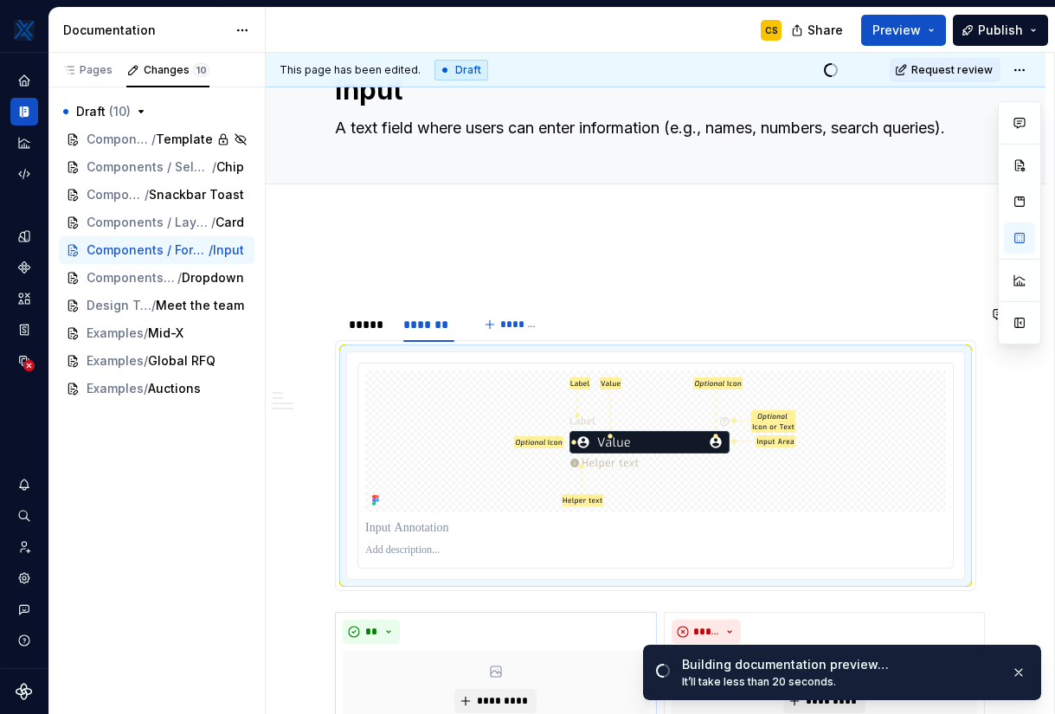
scroll to position [28, 0]
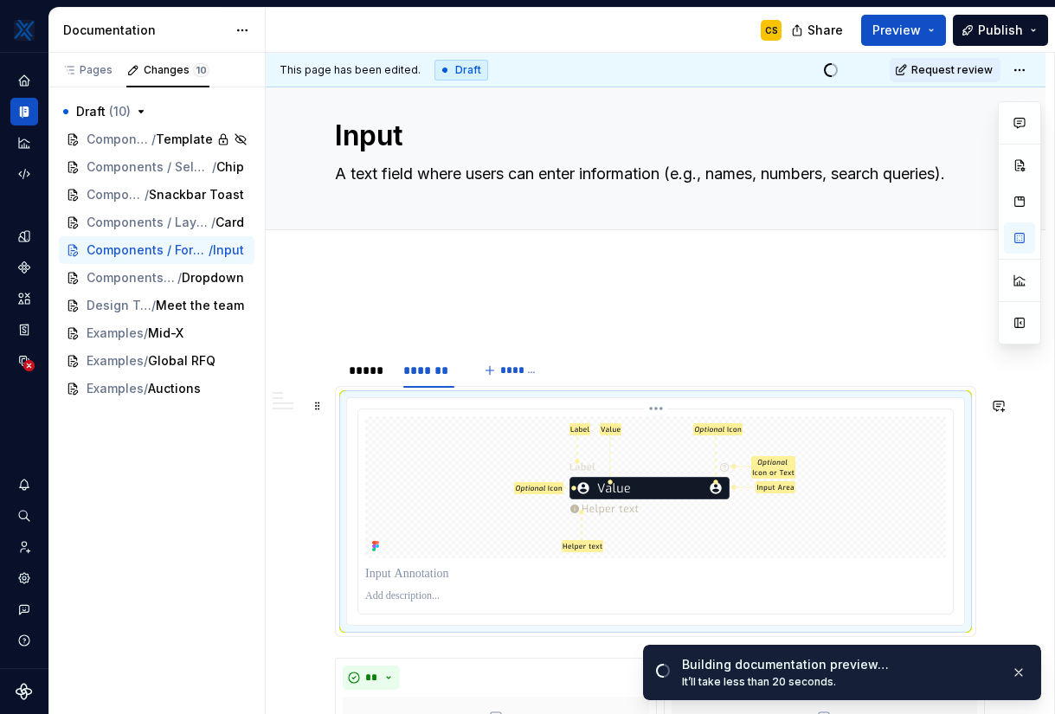
click at [473, 512] on div at bounding box center [655, 487] width 581 height 142
click at [1014, 317] on button "button" at bounding box center [1019, 322] width 31 height 31
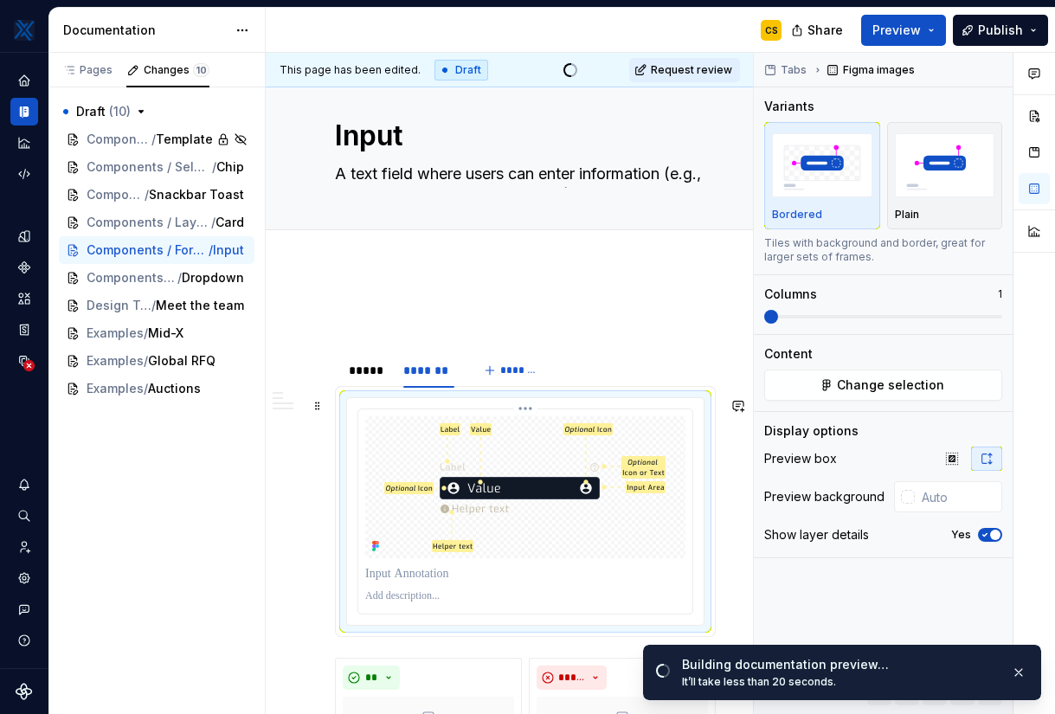
click at [641, 481] on img at bounding box center [526, 487] width 290 height 142
click at [908, 491] on div at bounding box center [908, 497] width 14 height 14
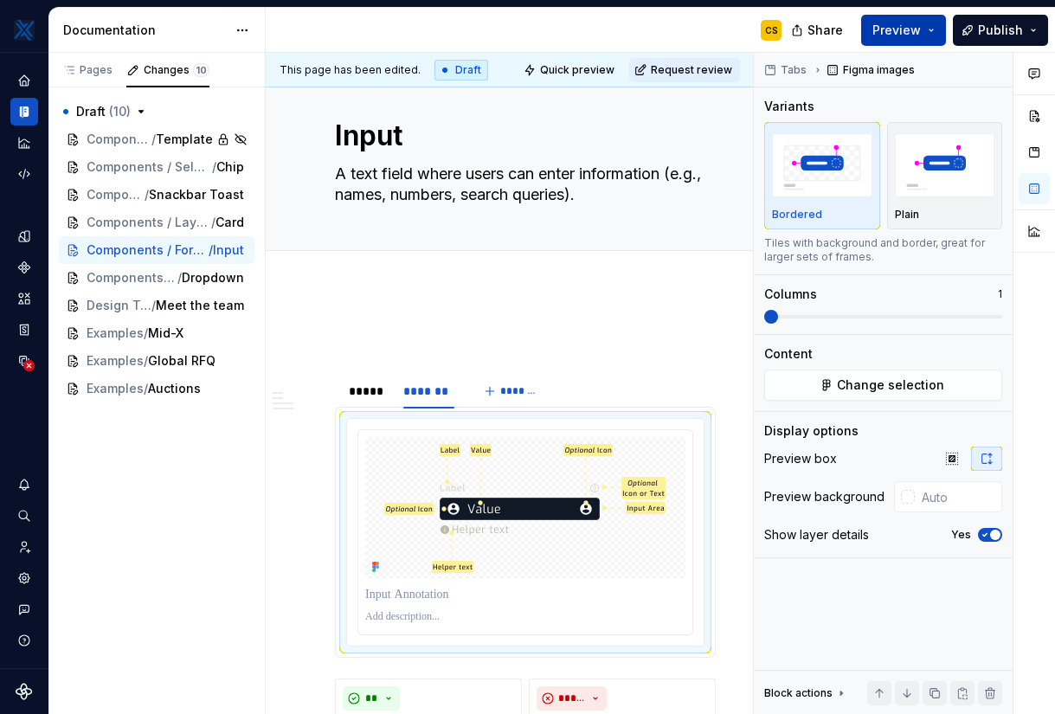
click at [938, 34] on html "MKTX CS Design system data Documentation CS Share Preview Publish Pages Changes…" at bounding box center [527, 357] width 1055 height 714
click at [938, 34] on button "Preview" at bounding box center [903, 30] width 85 height 31
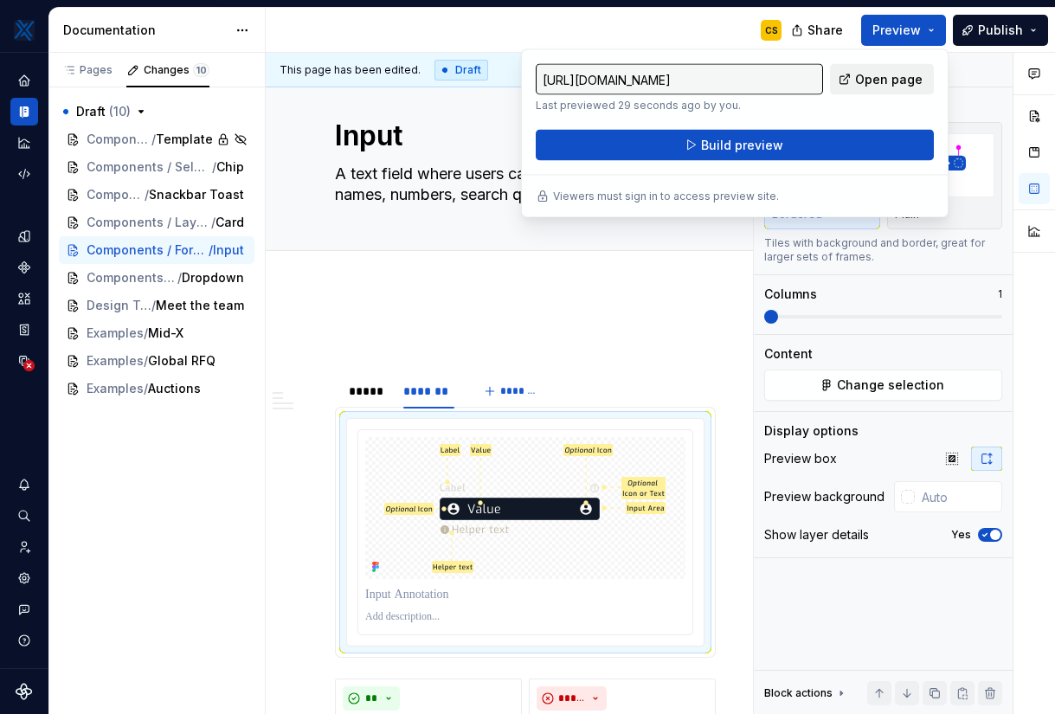
click at [874, 83] on span "Open page" at bounding box center [889, 79] width 68 height 17
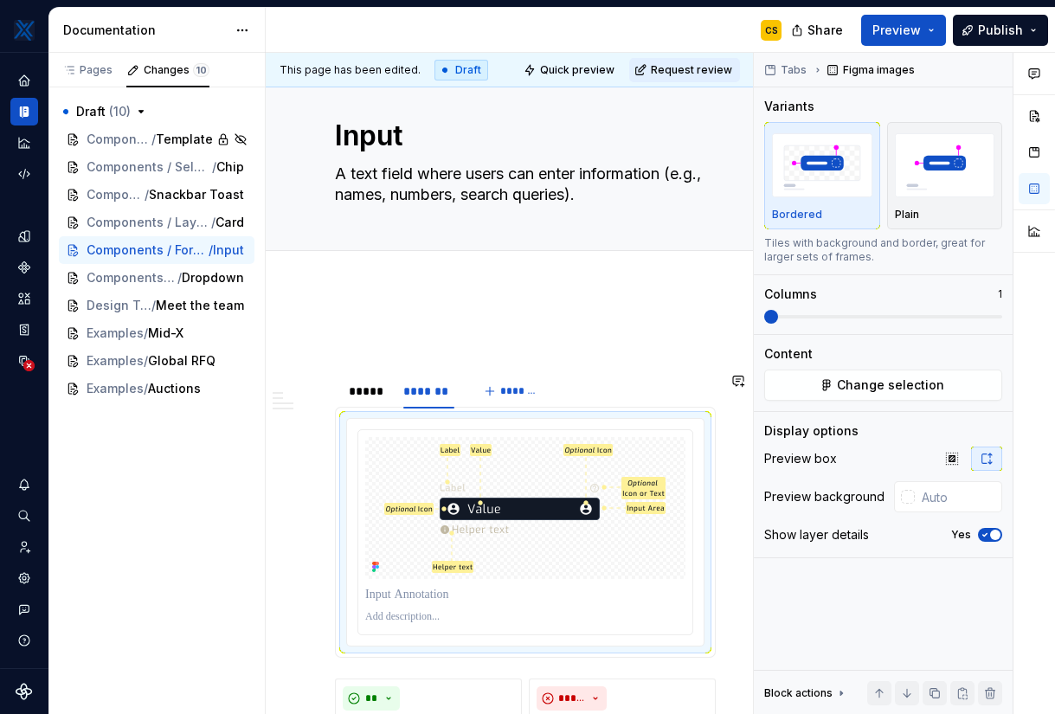
click at [404, 372] on section "***** ******* ******* The Input component allows users to enter and edit text. …" at bounding box center [525, 515] width 381 height 286
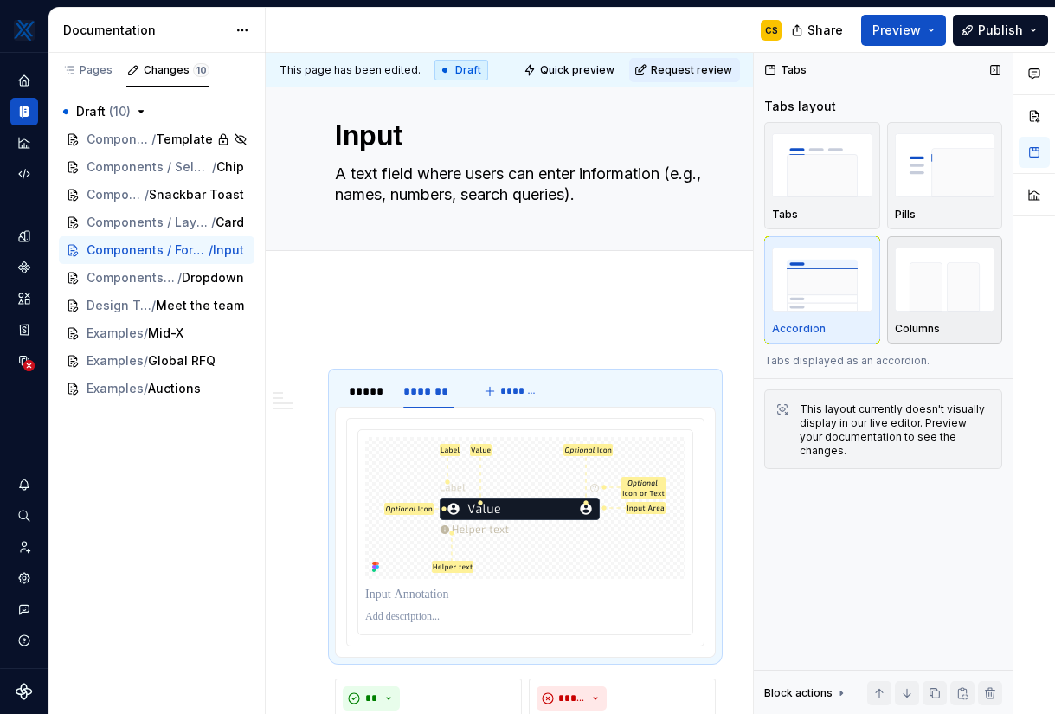
click at [923, 317] on div "Columns" at bounding box center [945, 290] width 100 height 92
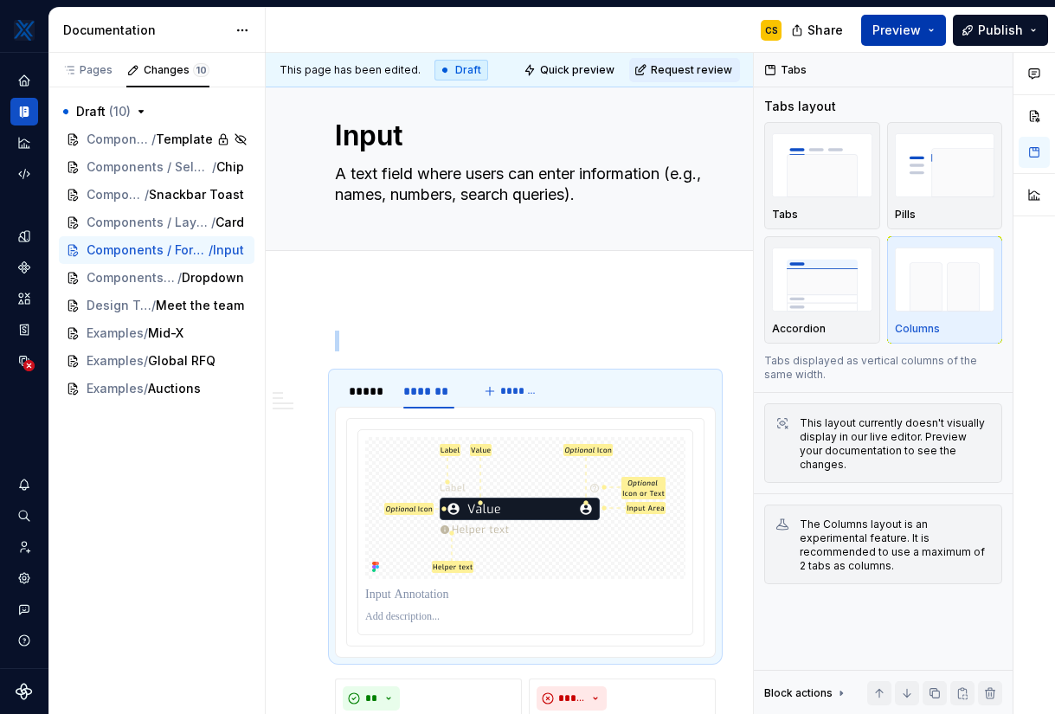
click at [905, 37] on span "Preview" at bounding box center [896, 30] width 48 height 17
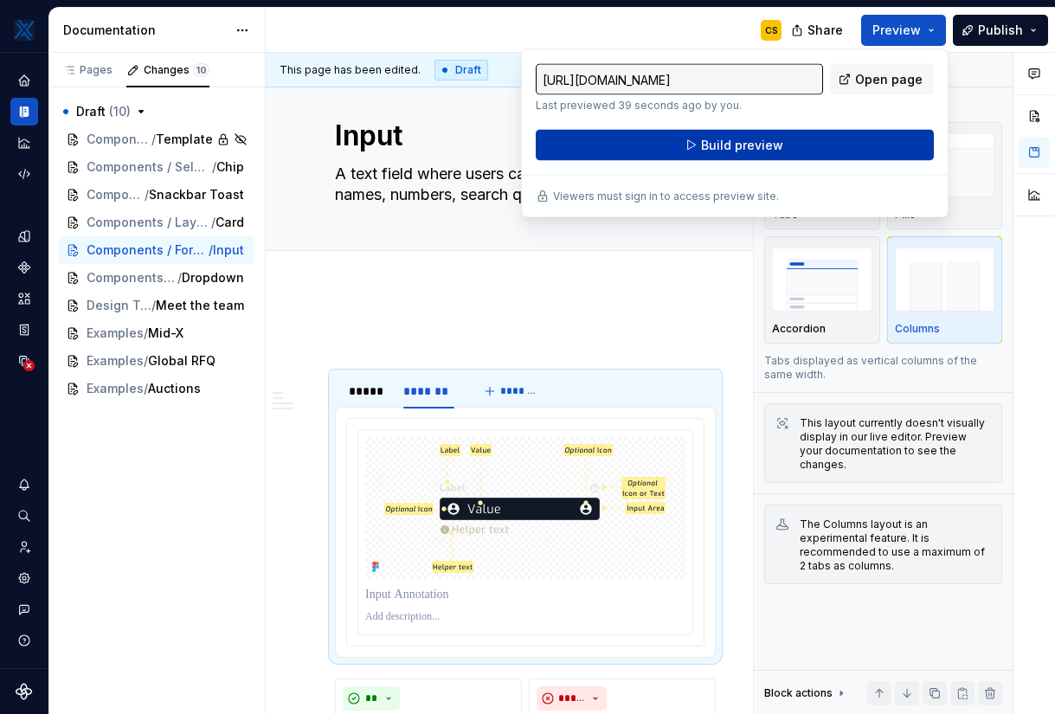
click at [841, 138] on button "Build preview" at bounding box center [735, 145] width 398 height 31
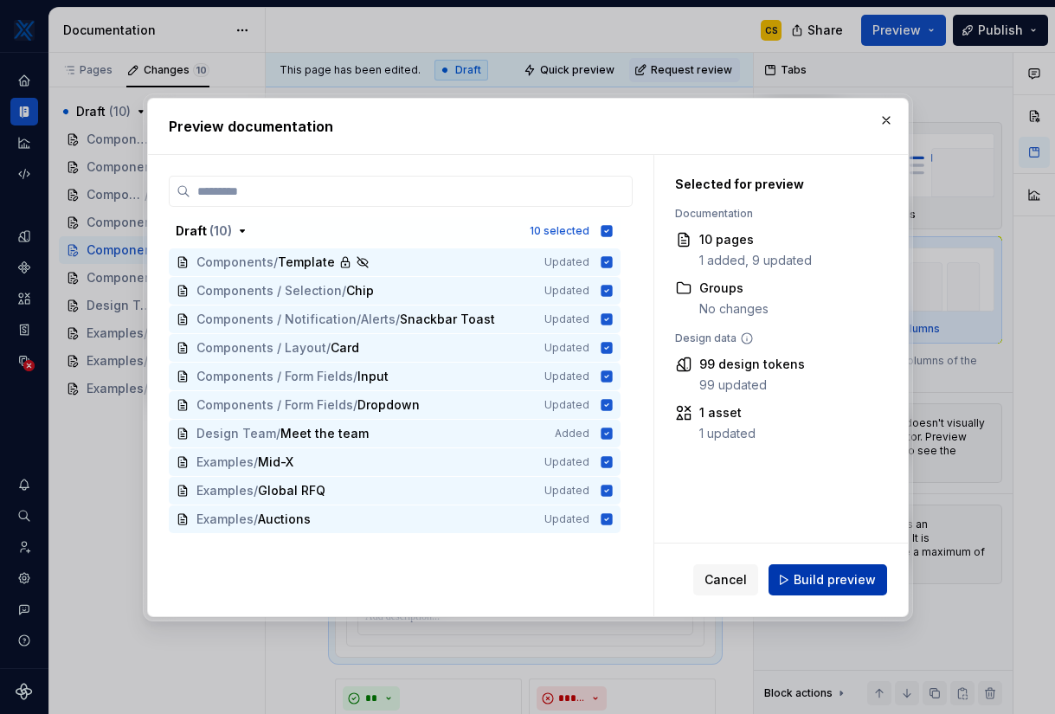
click at [840, 582] on span "Build preview" at bounding box center [835, 579] width 82 height 17
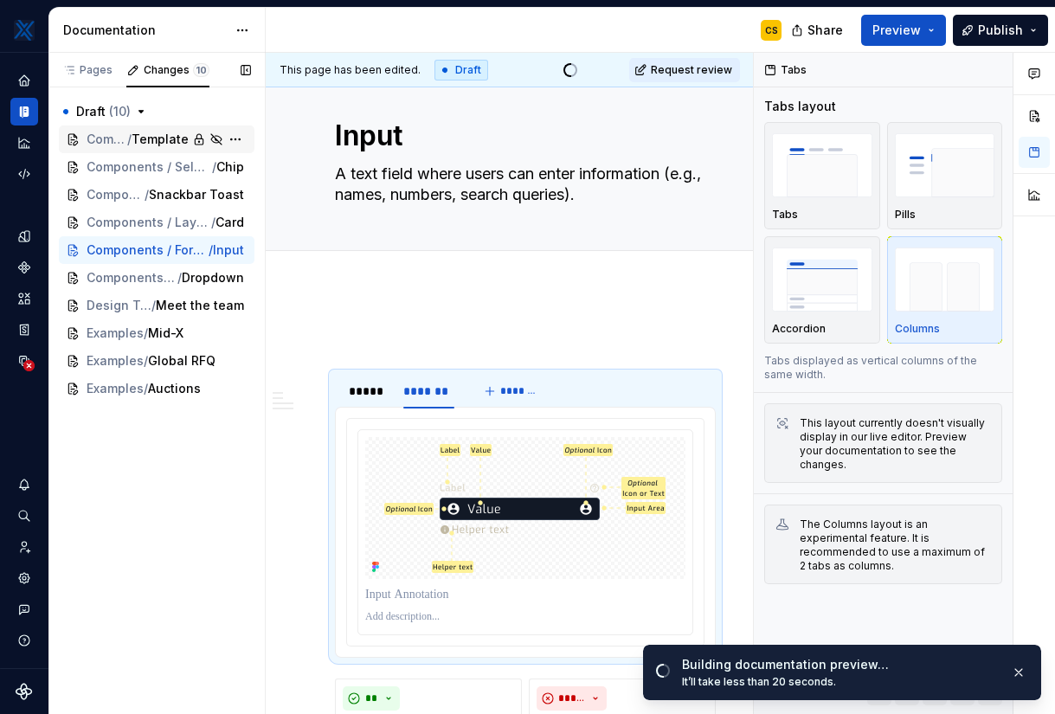
click at [149, 138] on span "Template" at bounding box center [160, 139] width 57 height 17
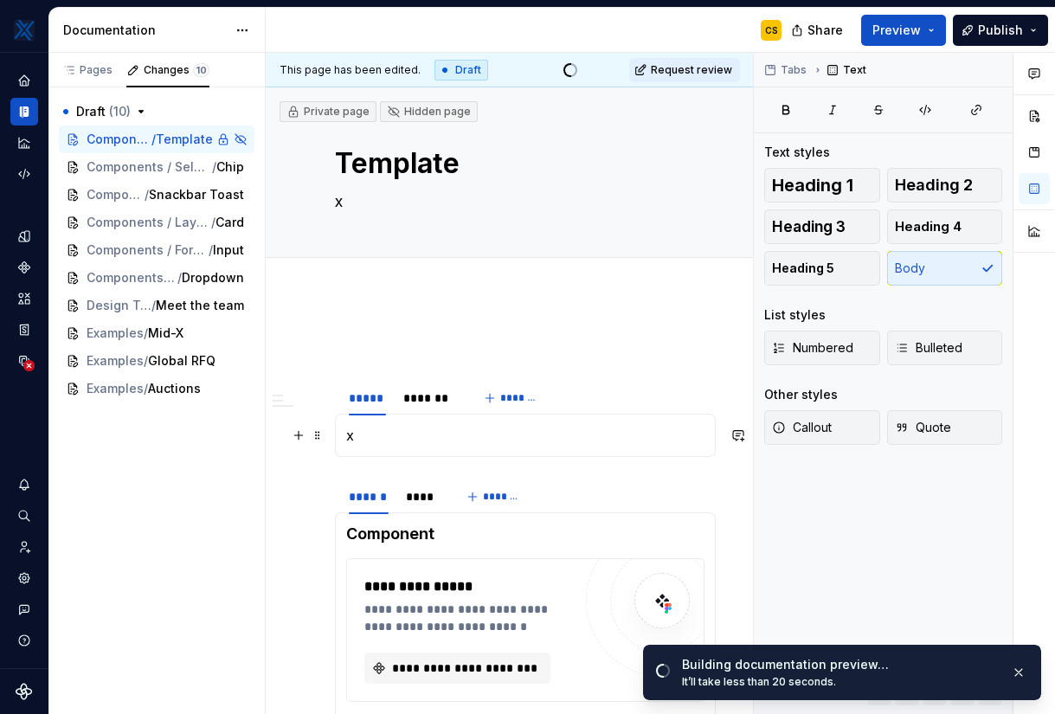
click at [598, 435] on p "x" at bounding box center [525, 435] width 358 height 21
click at [611, 400] on div "***** ******* *******" at bounding box center [525, 398] width 381 height 35
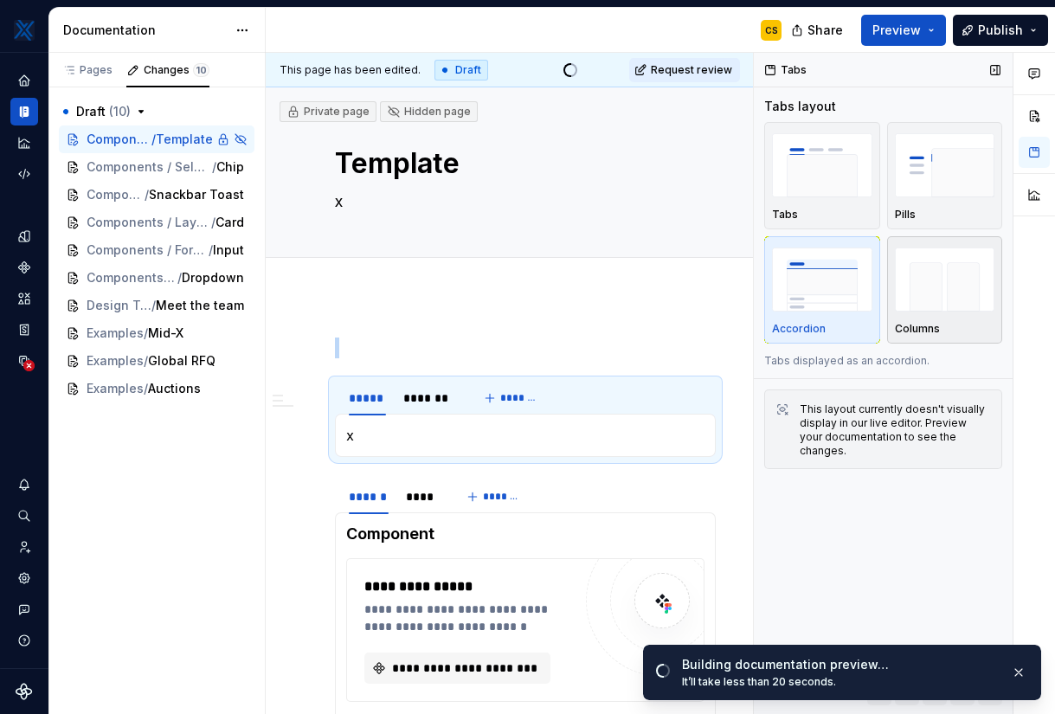
click at [938, 316] on div "Columns" at bounding box center [945, 290] width 100 height 92
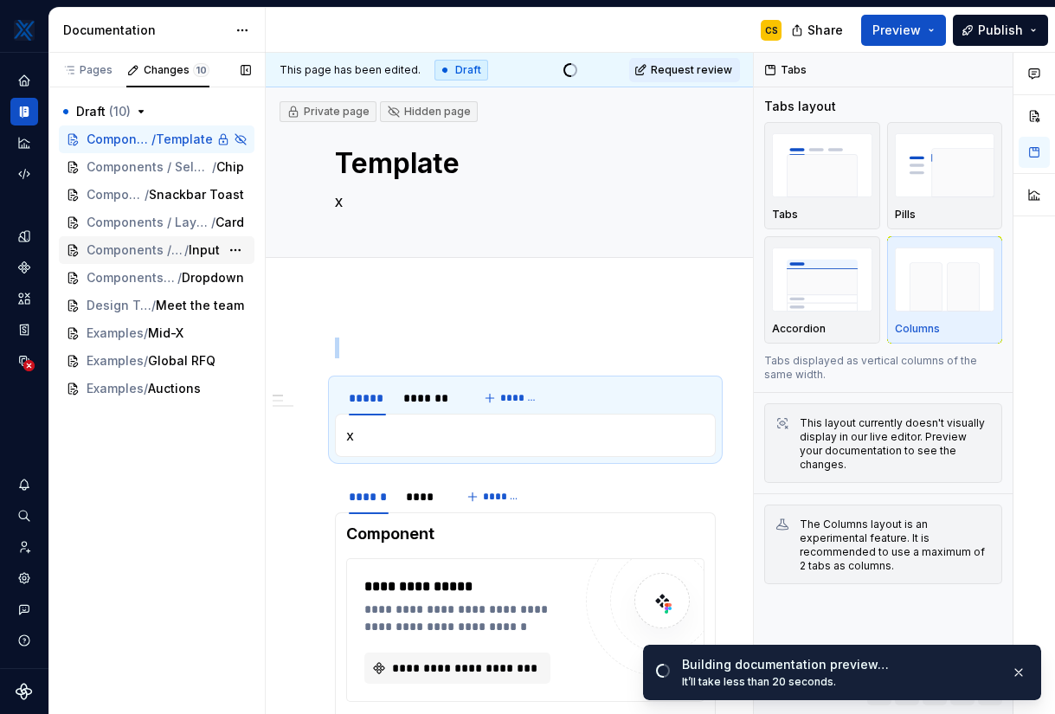
click at [177, 249] on span "Components / Form Fields" at bounding box center [136, 249] width 98 height 17
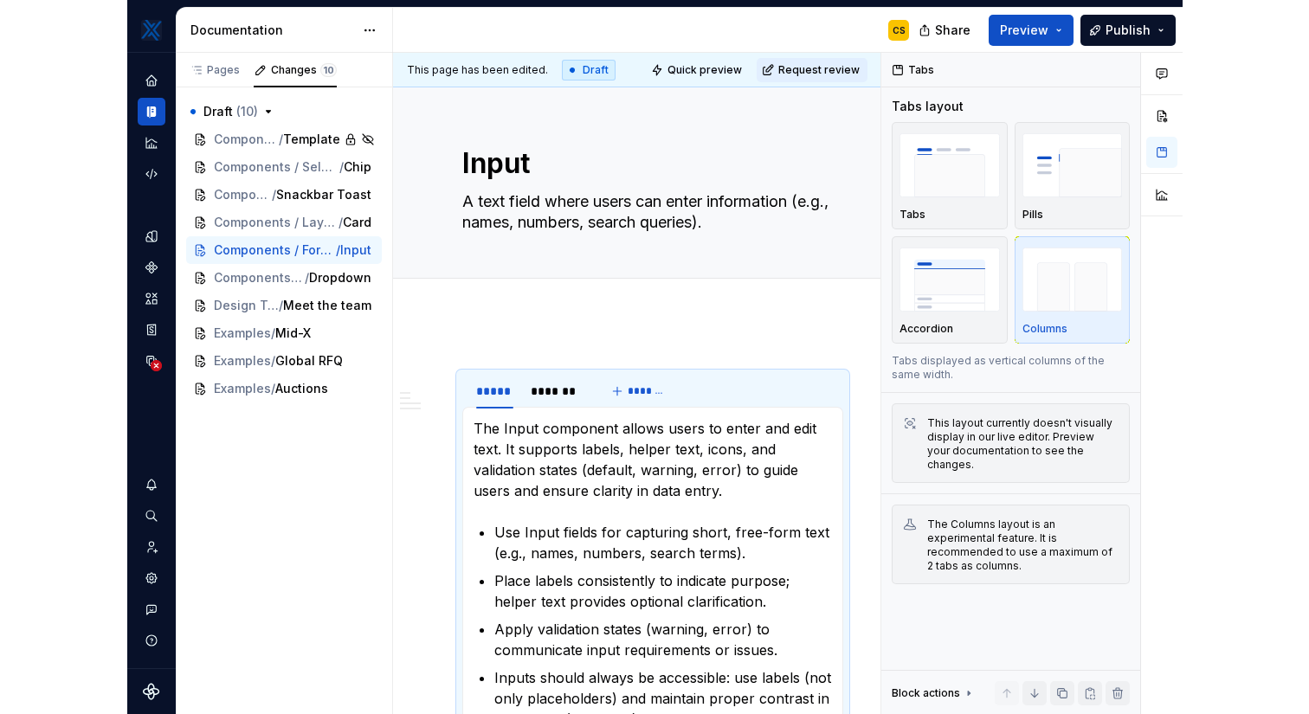
scroll to position [26, 0]
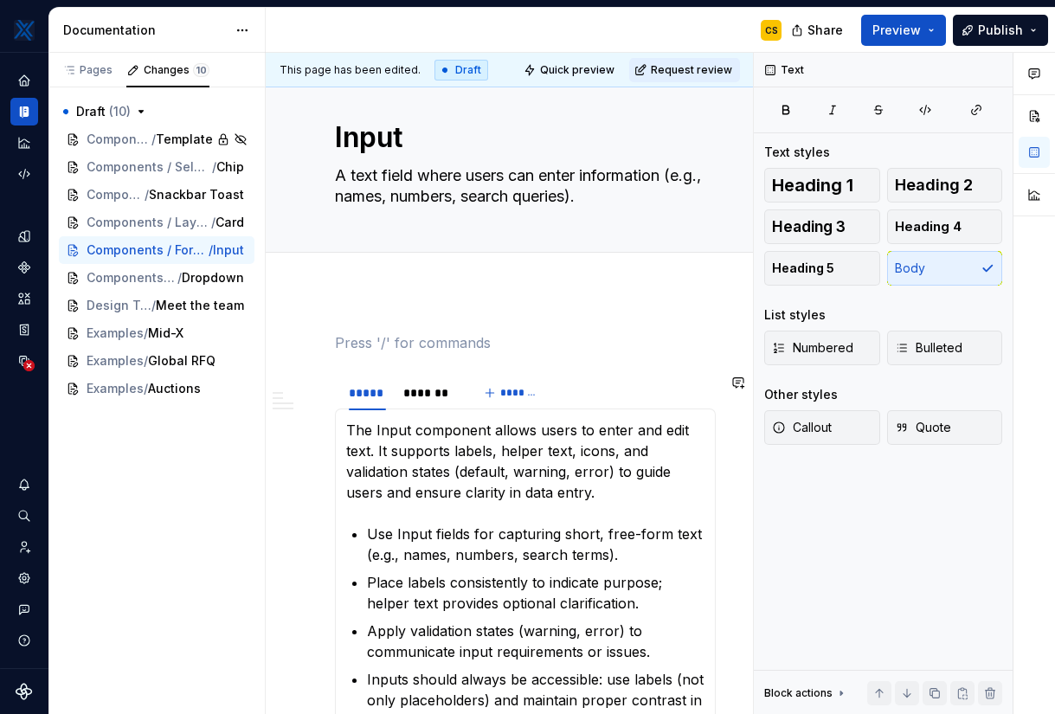
click at [415, 275] on div "Add tab" at bounding box center [525, 272] width 381 height 24
click at [311, 338] on span at bounding box center [318, 343] width 14 height 24
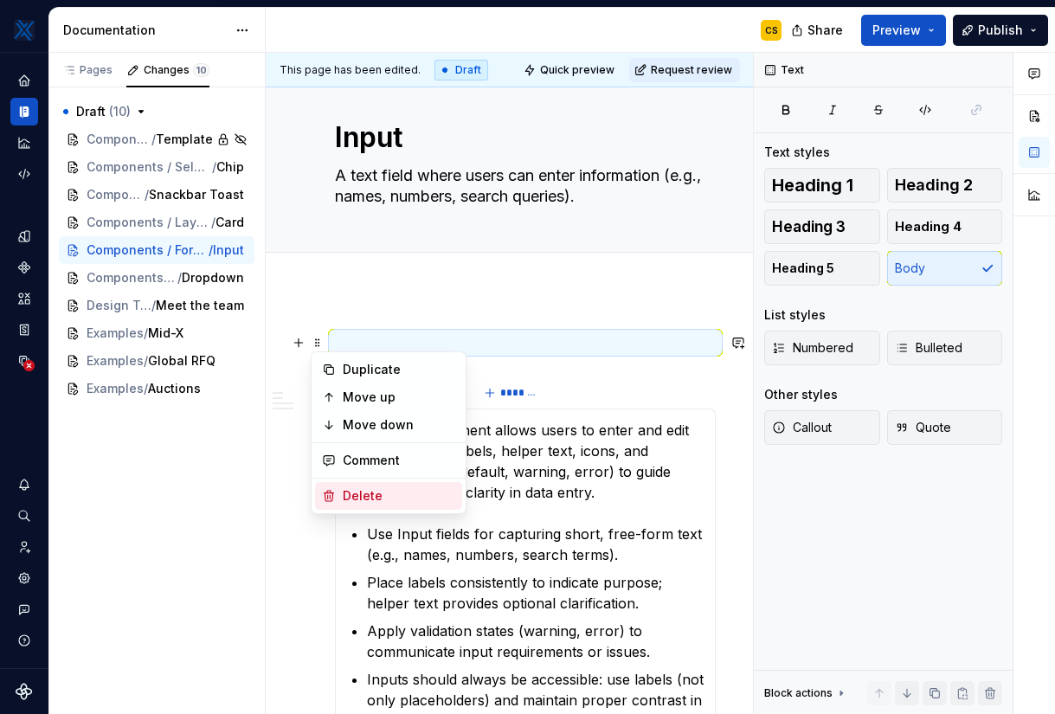
click at [357, 495] on div "Delete" at bounding box center [399, 495] width 113 height 17
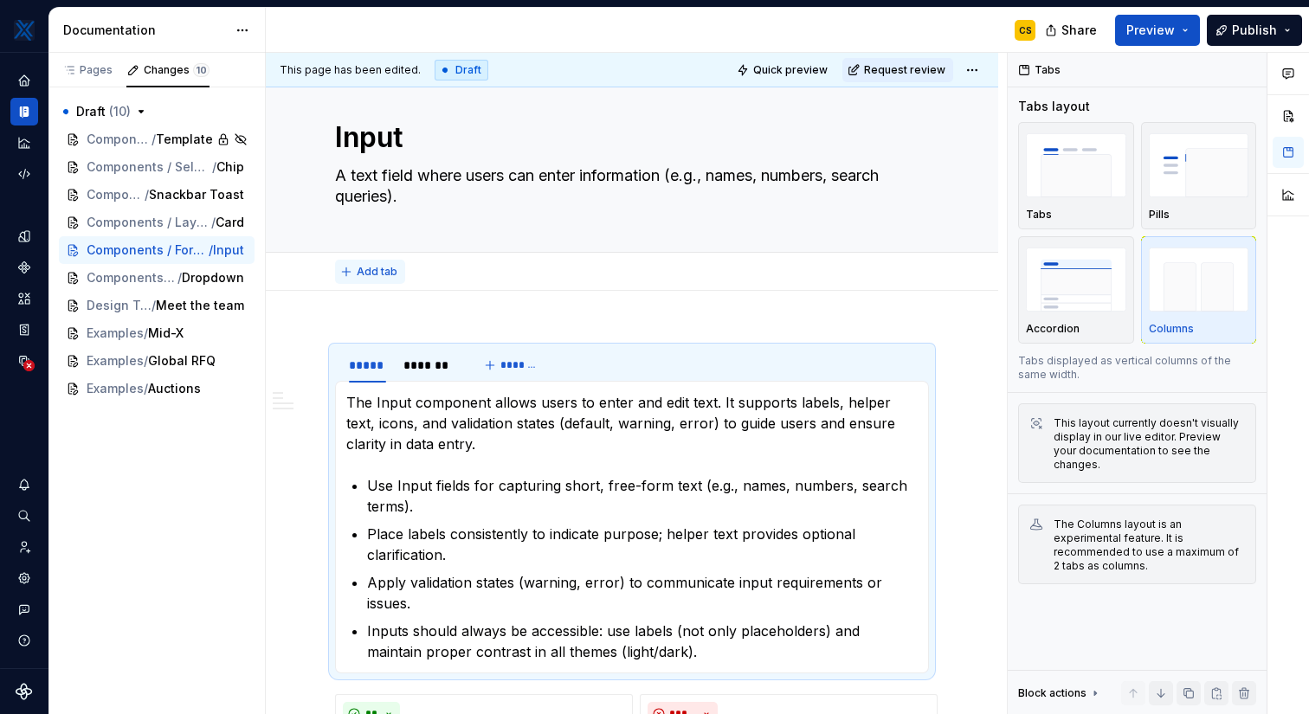
click at [376, 274] on span "Add tab" at bounding box center [377, 272] width 41 height 14
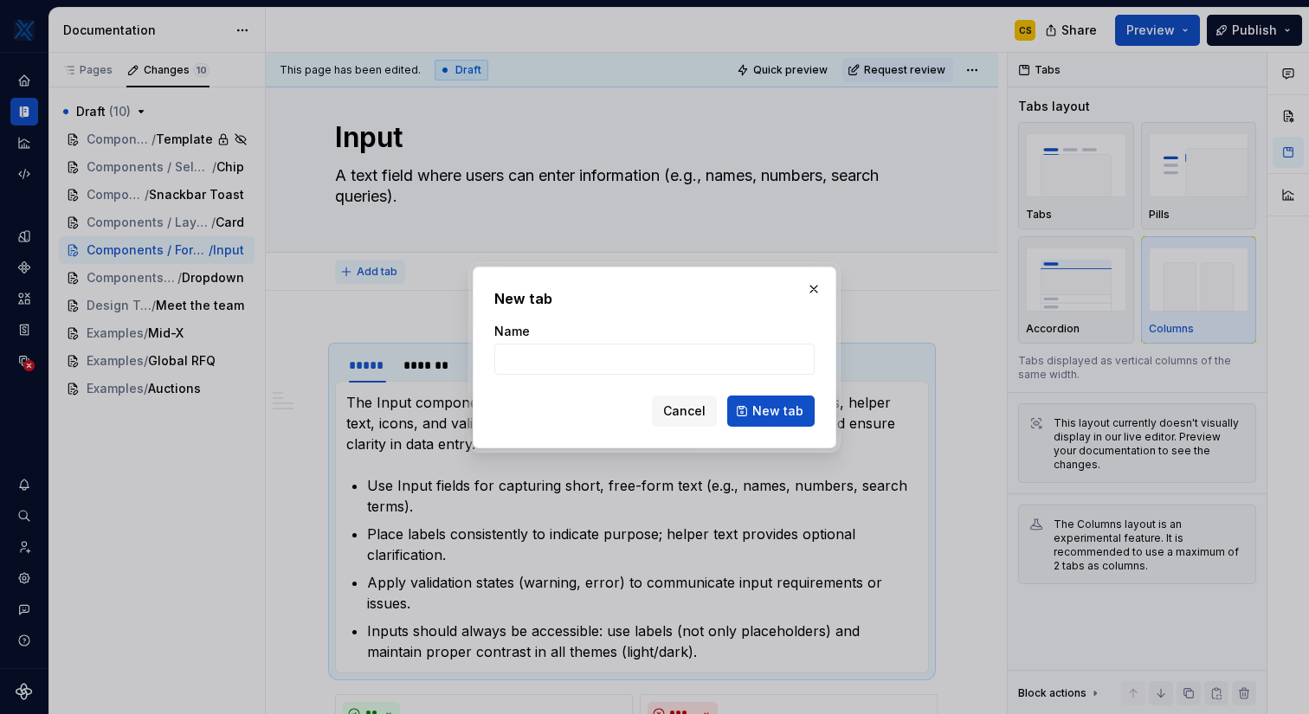
type textarea "*"
type input "Overview"
click at [763, 411] on span "New tab" at bounding box center [777, 410] width 51 height 17
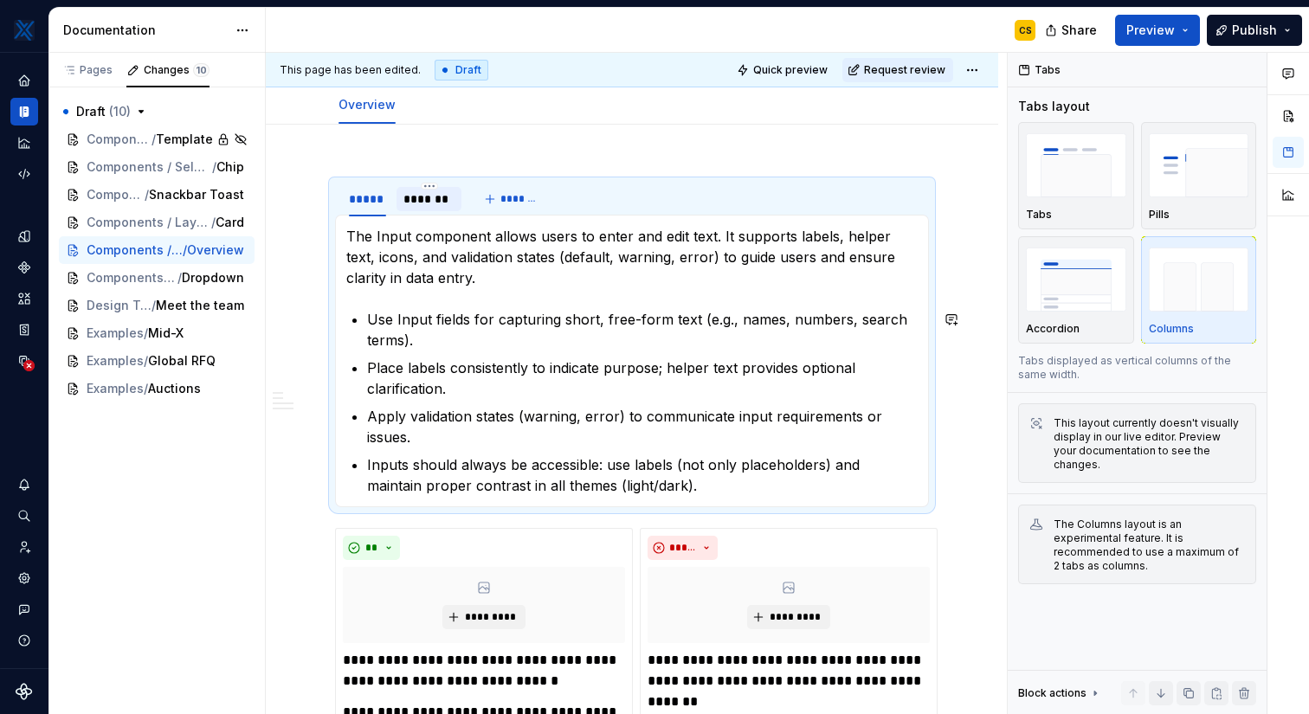
scroll to position [0, 0]
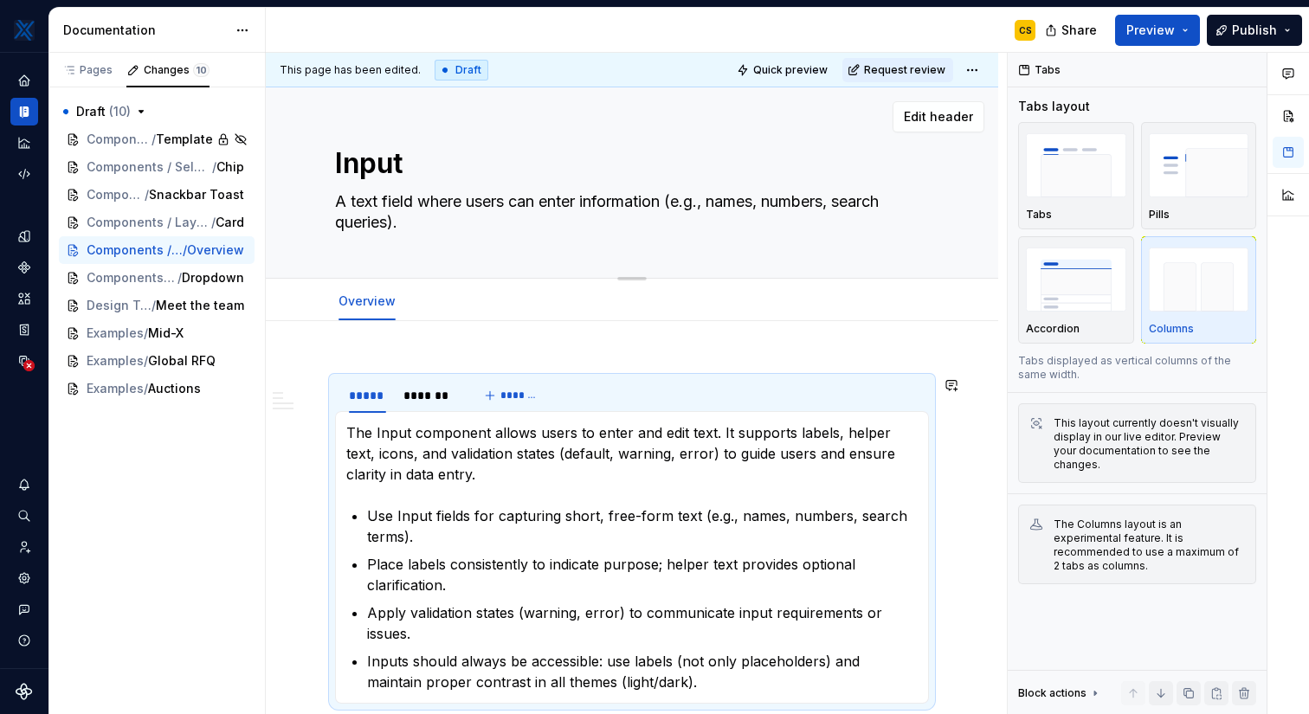
type textarea "*"
click at [447, 309] on button "Add tab" at bounding box center [448, 301] width 70 height 24
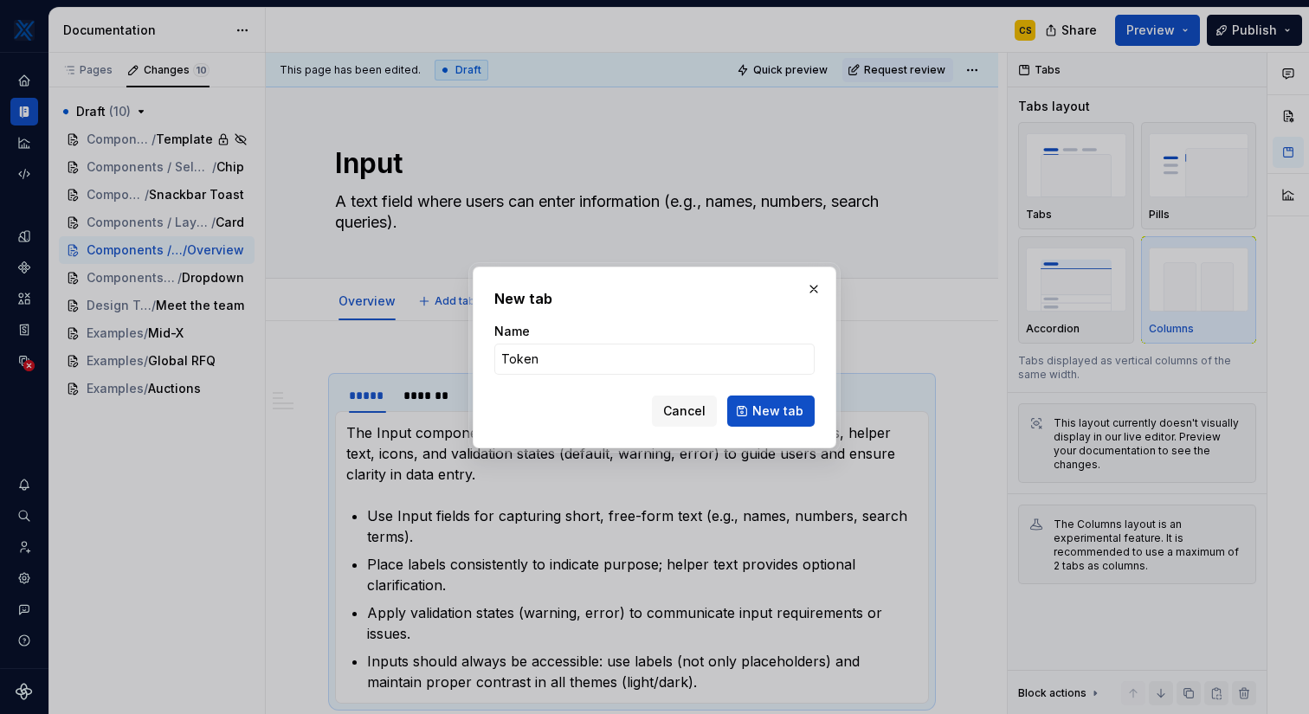
type input "Tokens"
click button "New tab" at bounding box center [770, 411] width 87 height 31
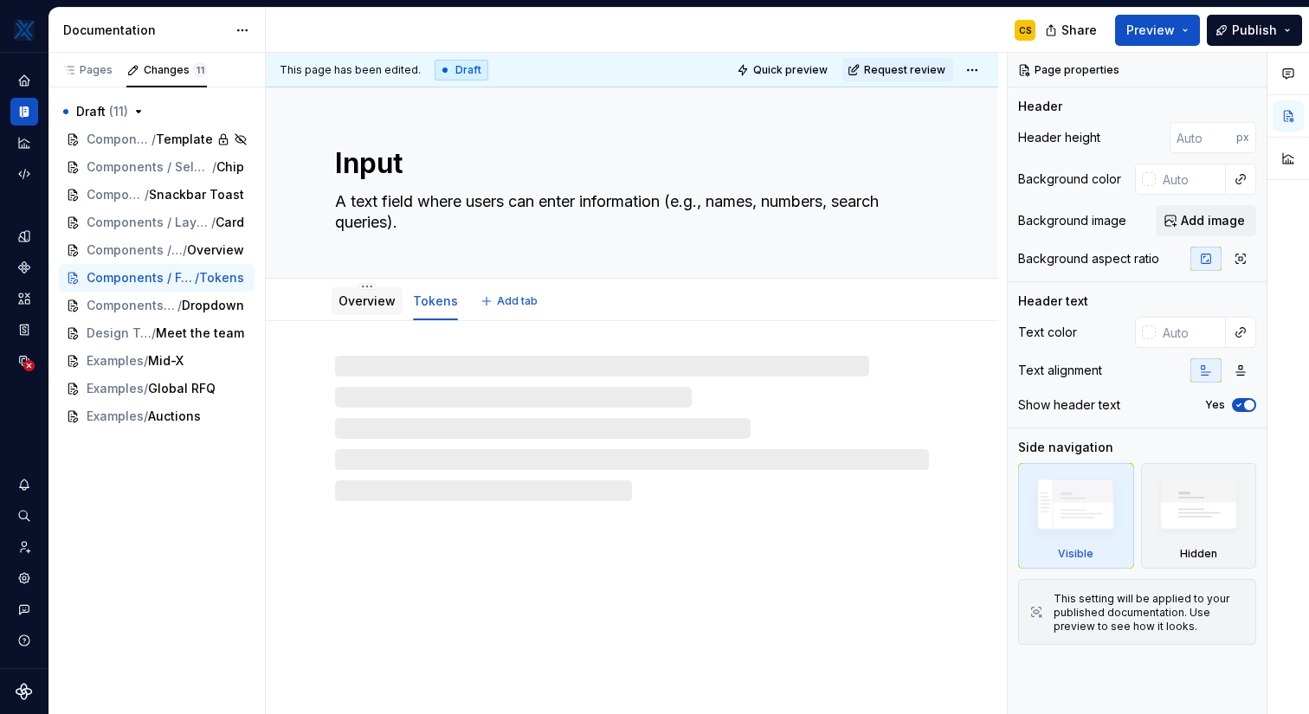
click at [351, 311] on div "Overview" at bounding box center [366, 301] width 57 height 21
click at [357, 302] on link "Overview" at bounding box center [366, 300] width 57 height 15
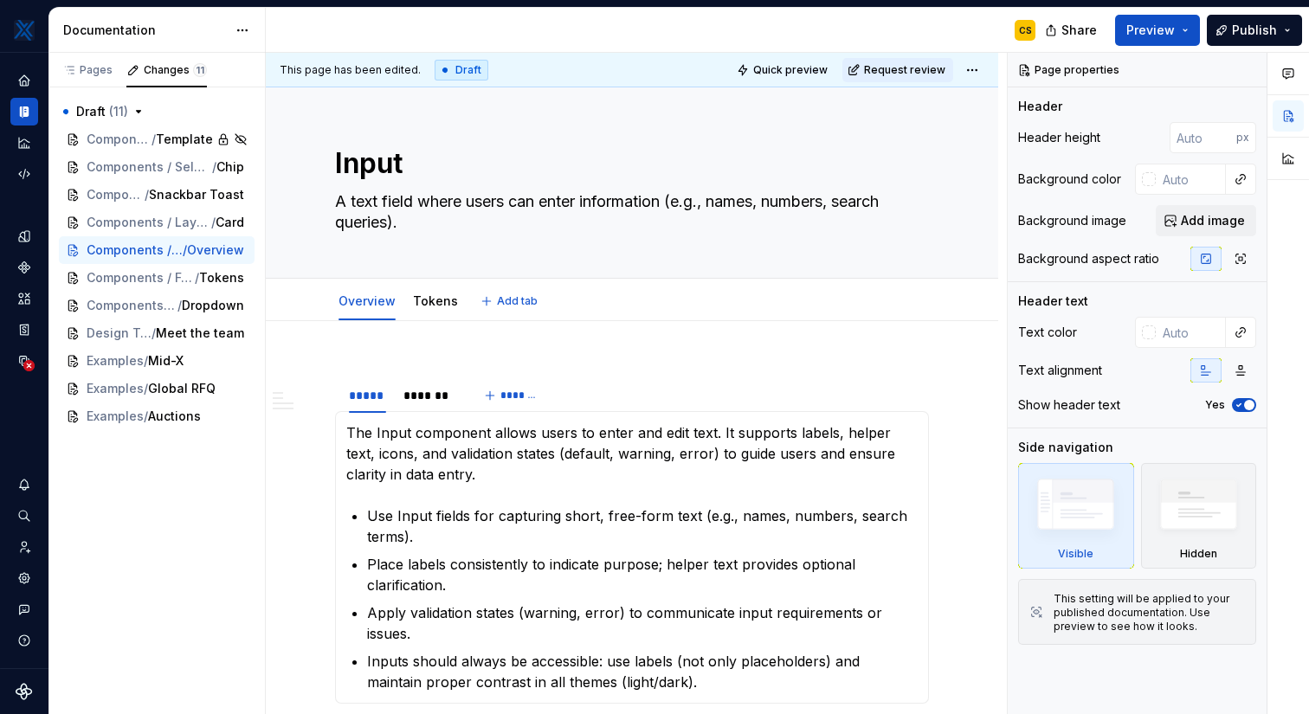
type textarea "*"
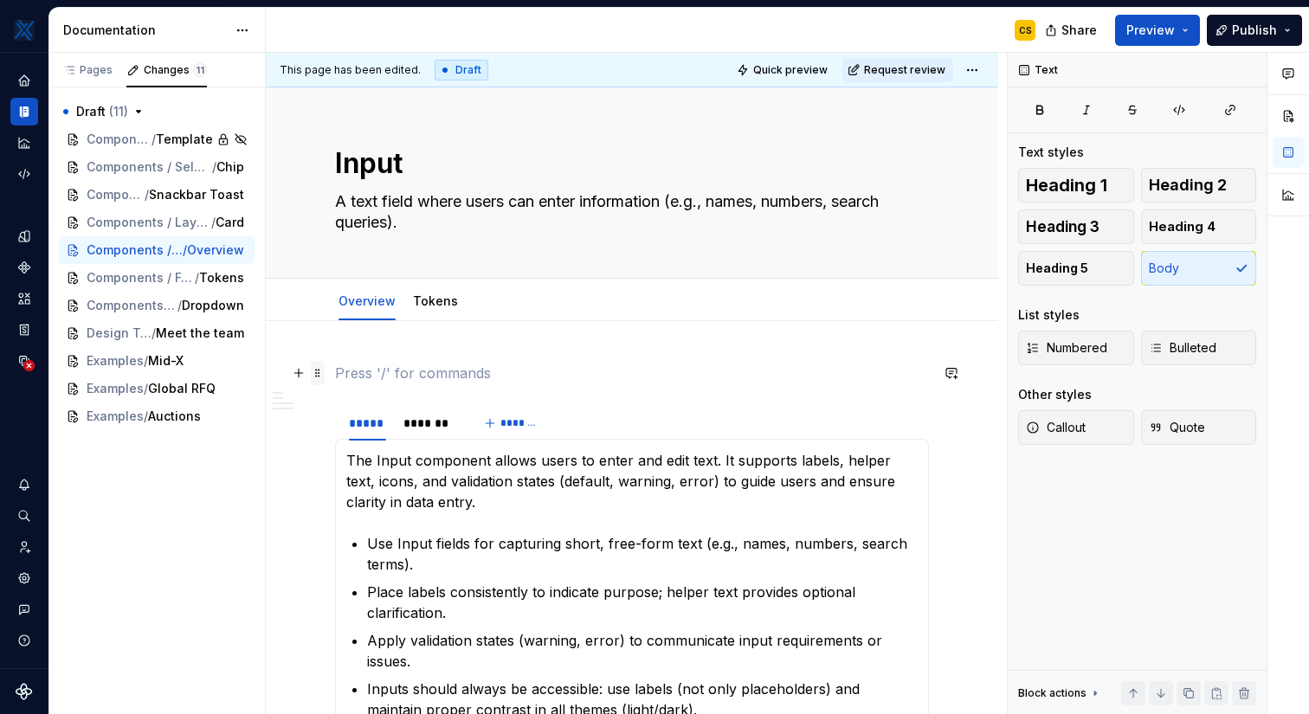
click at [321, 367] on span at bounding box center [318, 373] width 14 height 24
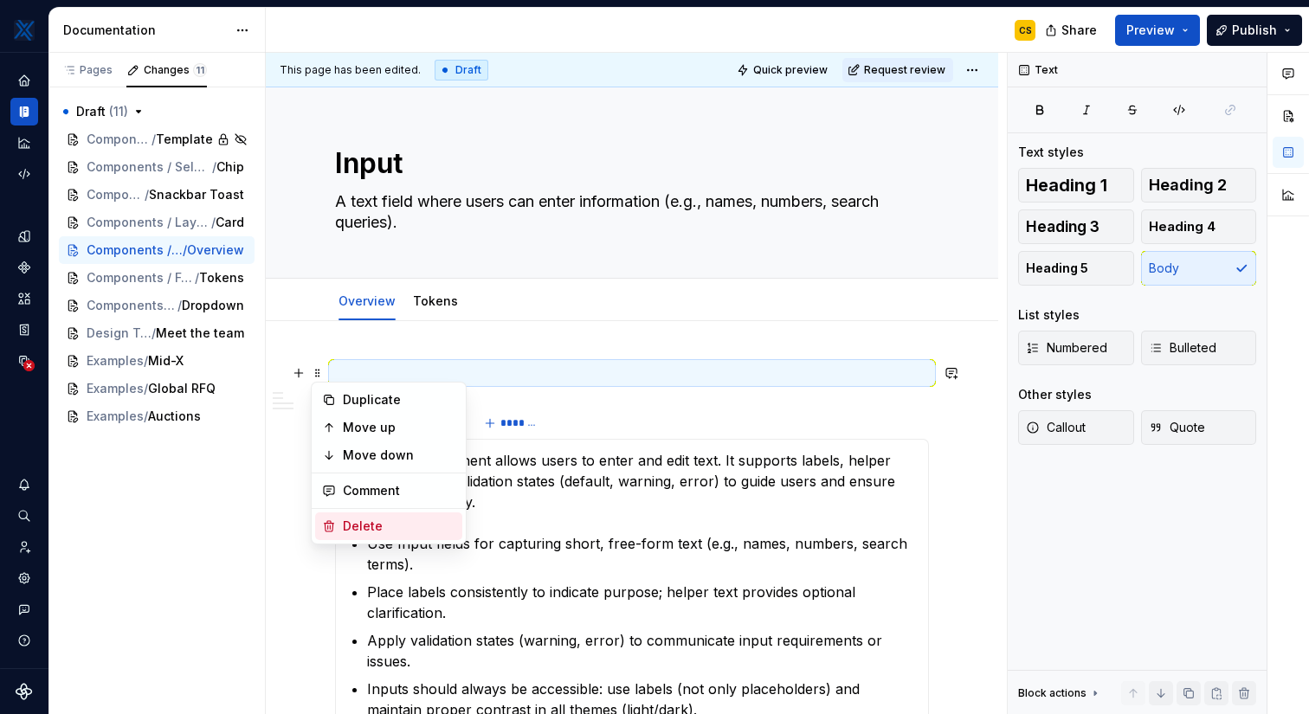
click at [388, 528] on div "Delete" at bounding box center [399, 526] width 113 height 17
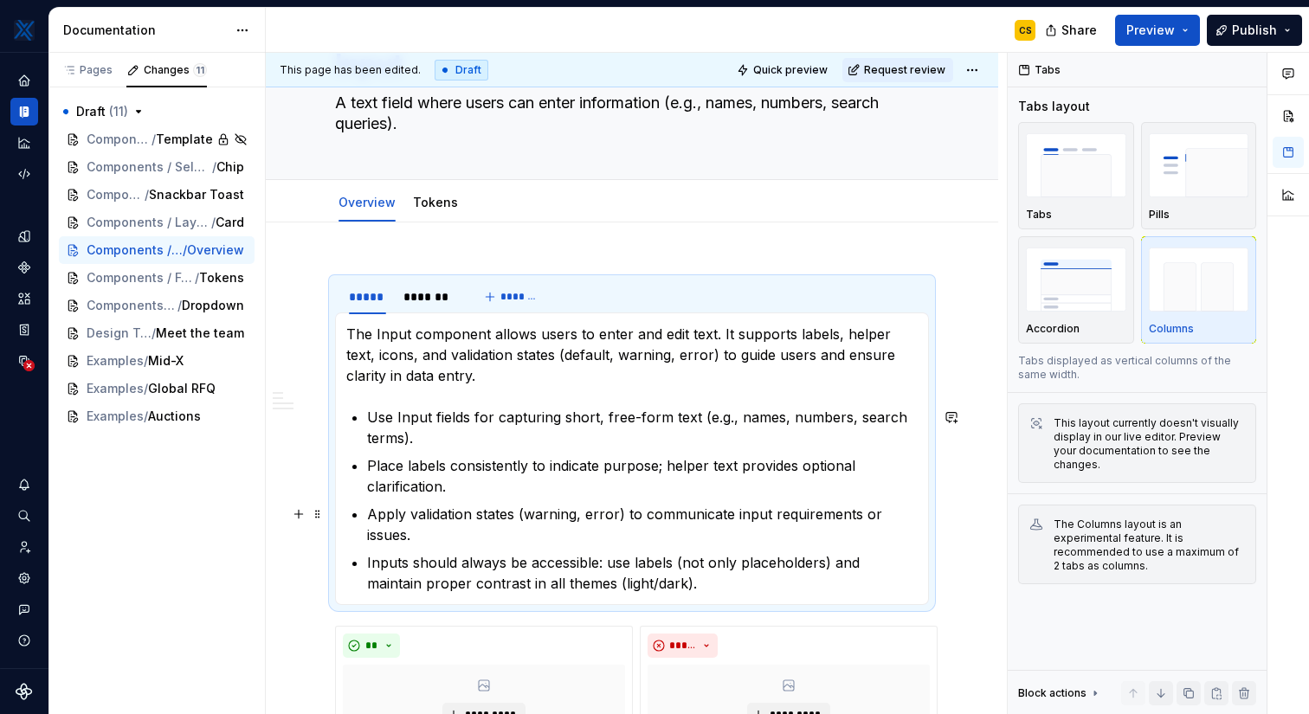
scroll to position [108, 0]
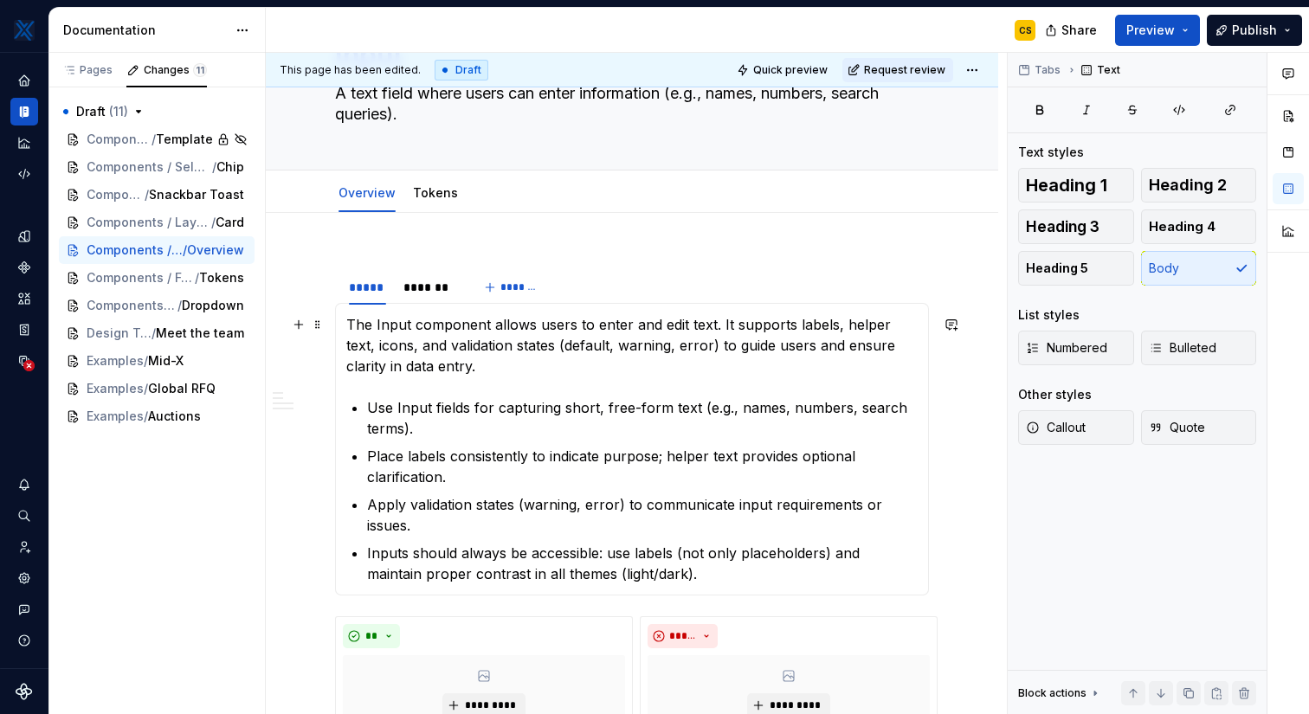
click at [498, 339] on p "The Input component allows users to enter and edit text. It supports labels, he…" at bounding box center [631, 345] width 571 height 62
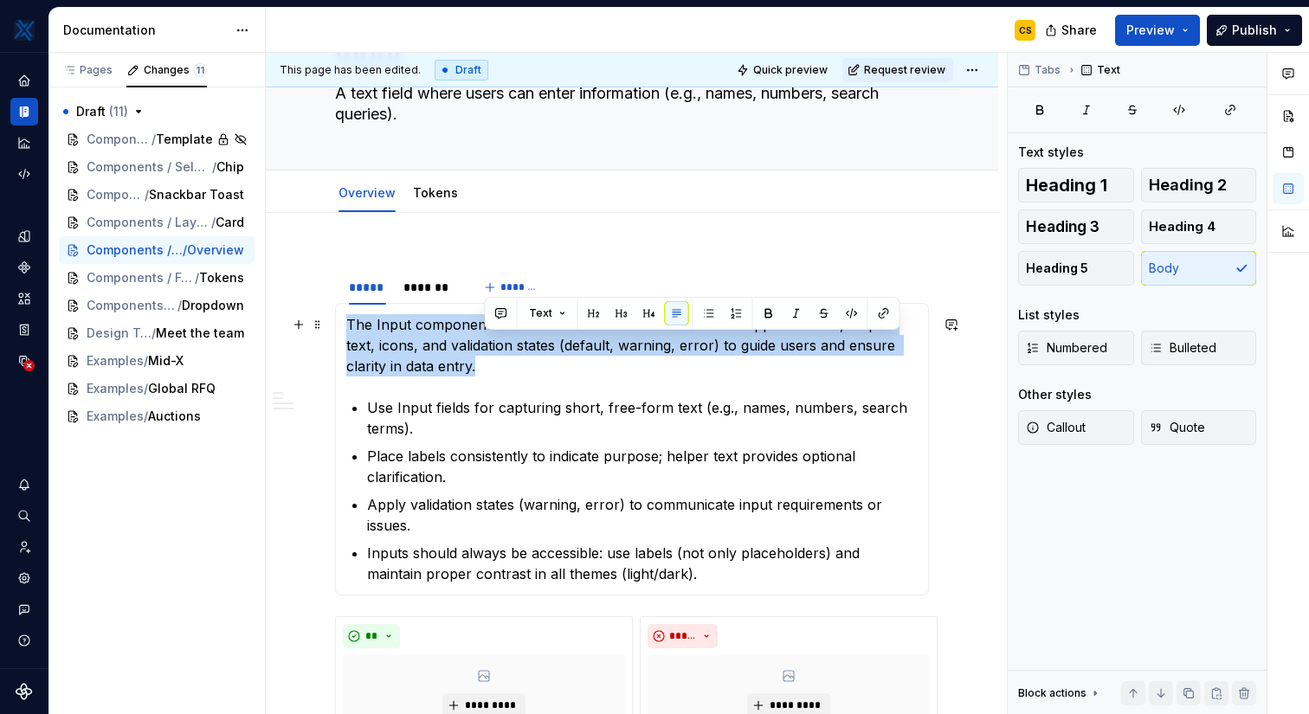
click at [498, 339] on p "The Input component allows users to enter and edit text. It supports labels, he…" at bounding box center [631, 345] width 571 height 62
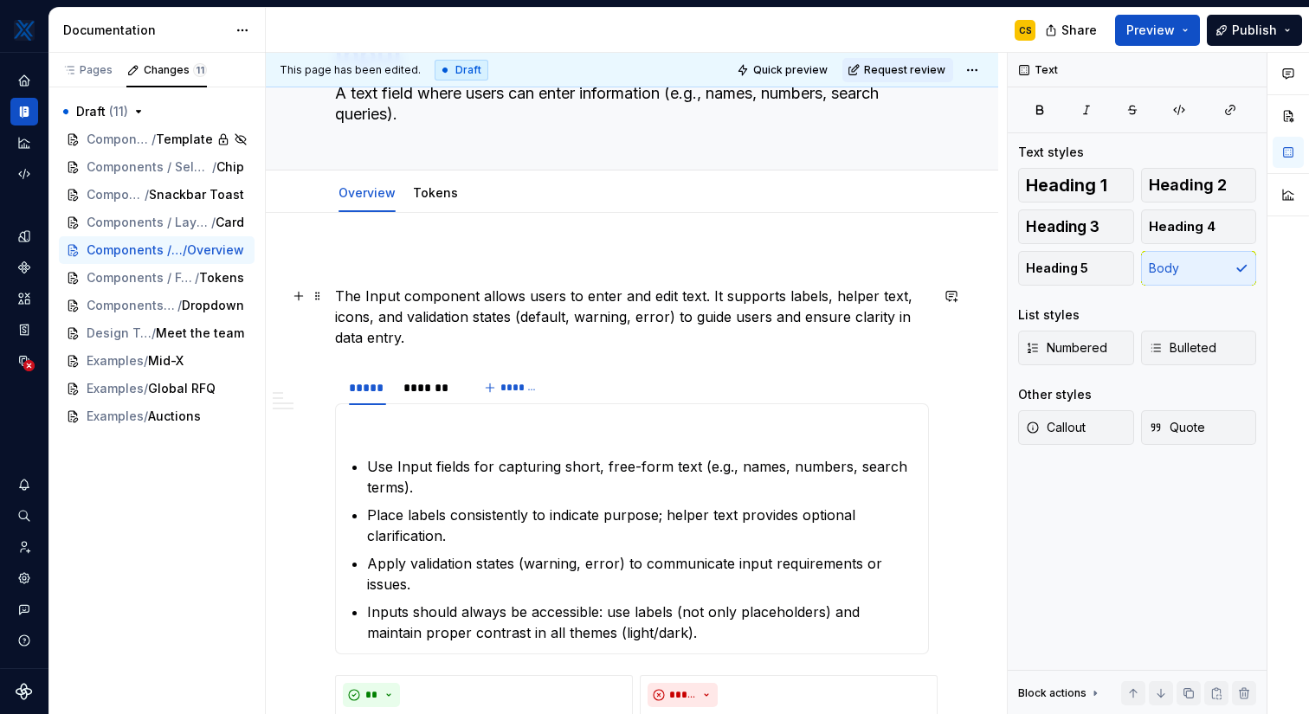
click at [338, 297] on p "The Input component allows users to enter and edit text. It supports labels, he…" at bounding box center [632, 317] width 594 height 62
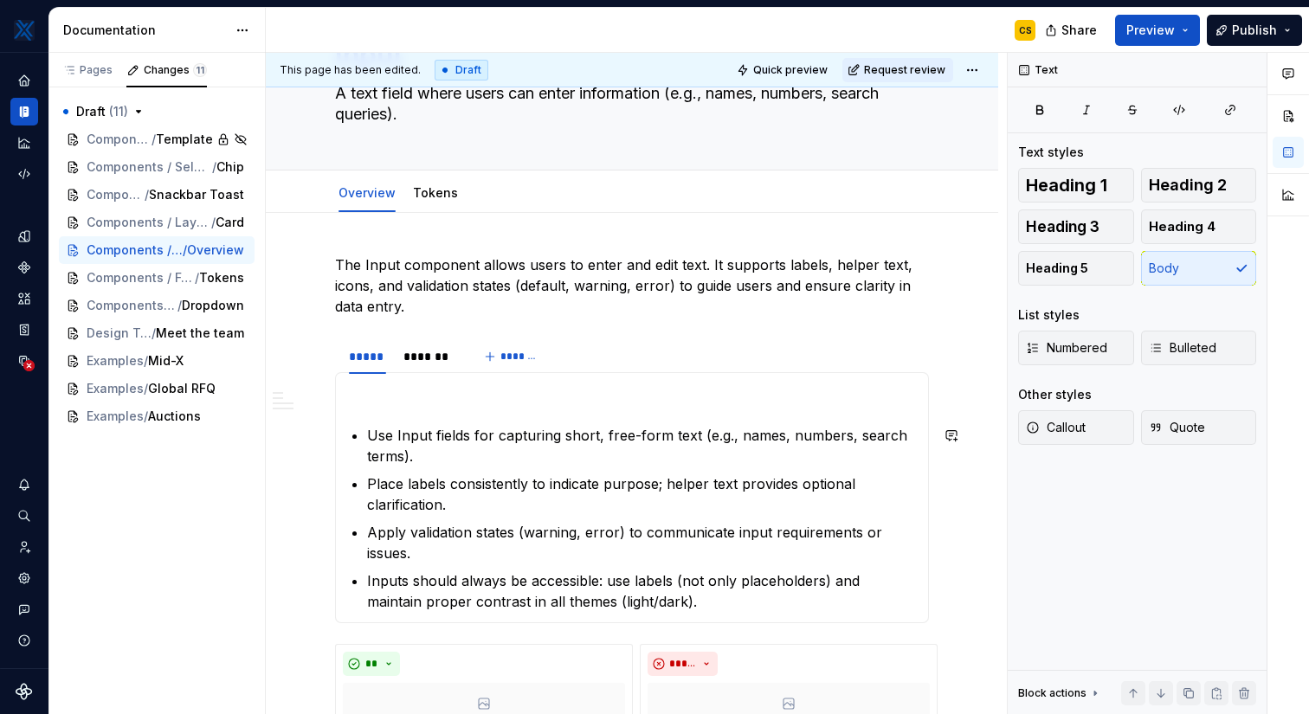
click at [391, 415] on section-item-column "Use Input fields for capturing short, free-form text (e.g., names, numbers, sea…" at bounding box center [631, 497] width 571 height 229
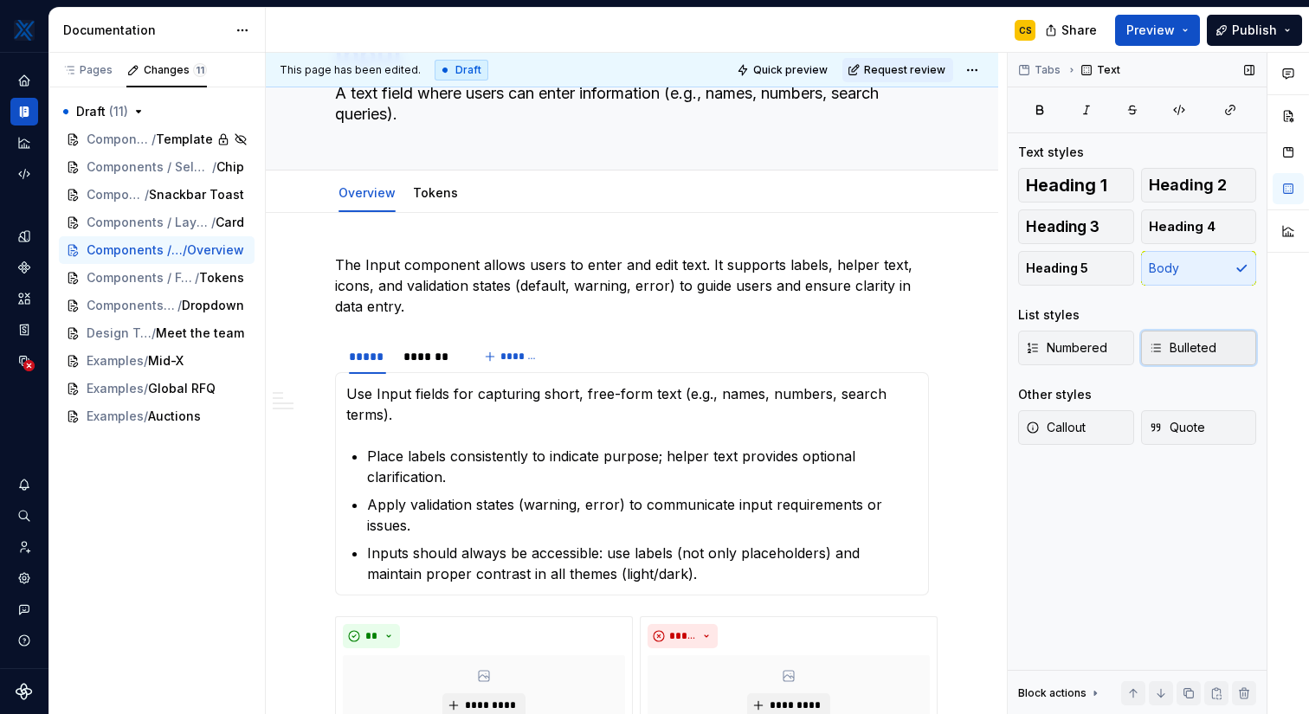
click at [1162, 345] on icon "button" at bounding box center [1156, 348] width 14 height 14
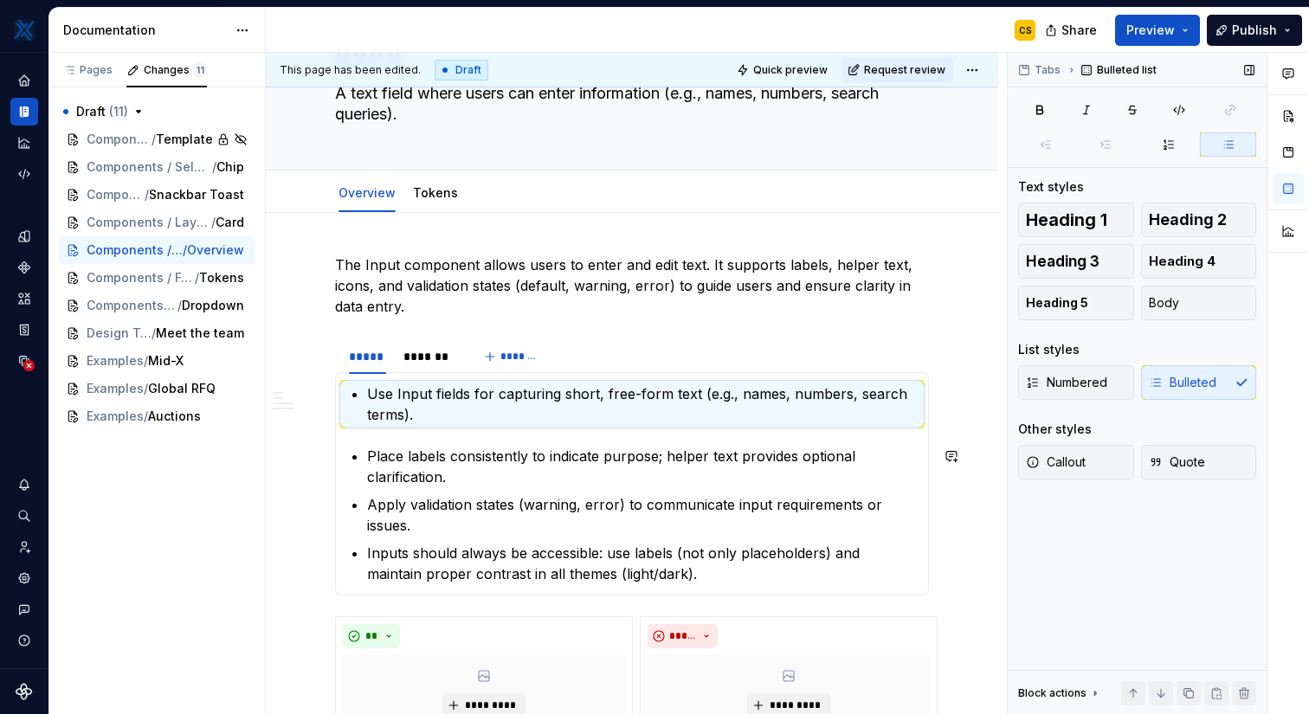
click at [456, 436] on section-item-column "Use Input fields for capturing short, free-form text (e.g., names, numbers, sea…" at bounding box center [631, 483] width 571 height 201
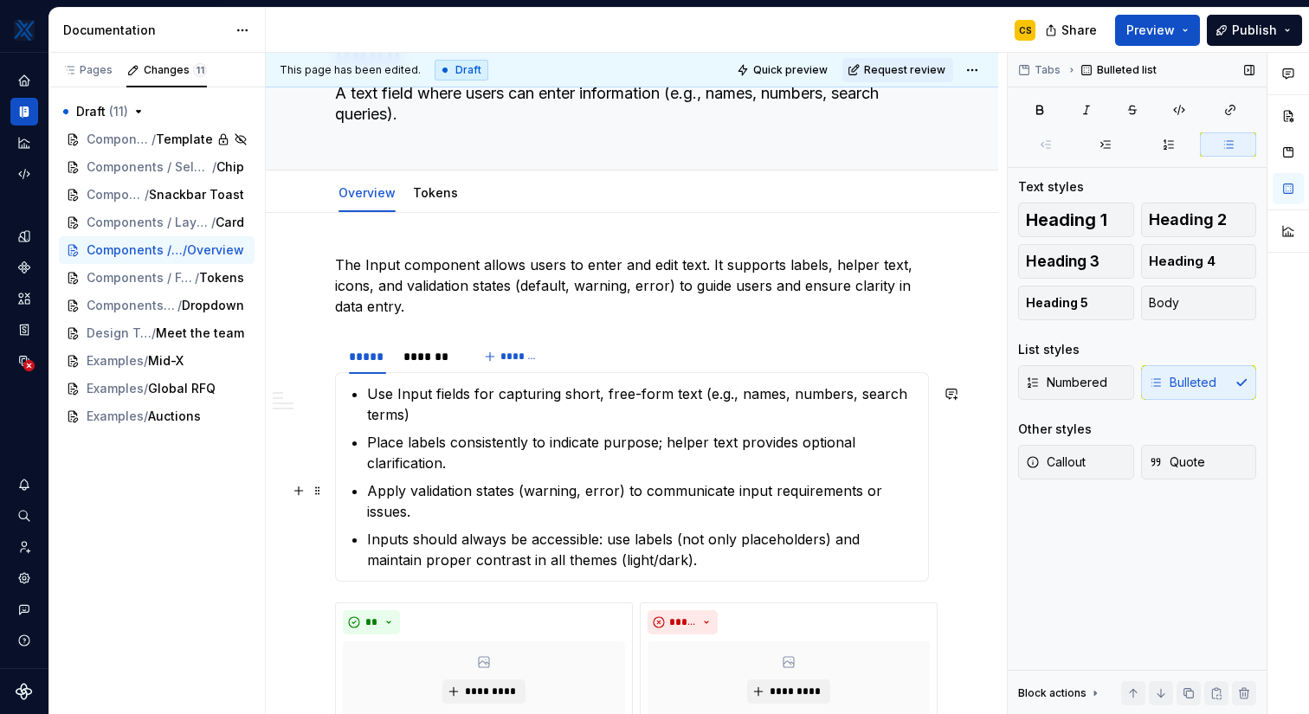
click at [367, 493] on p "Apply validation states (warning, error) to communicate input requirements or i…" at bounding box center [642, 501] width 551 height 42
click at [367, 529] on p "Inputs should always be accessible: use labels (not only placeholders) and main…" at bounding box center [642, 550] width 551 height 42
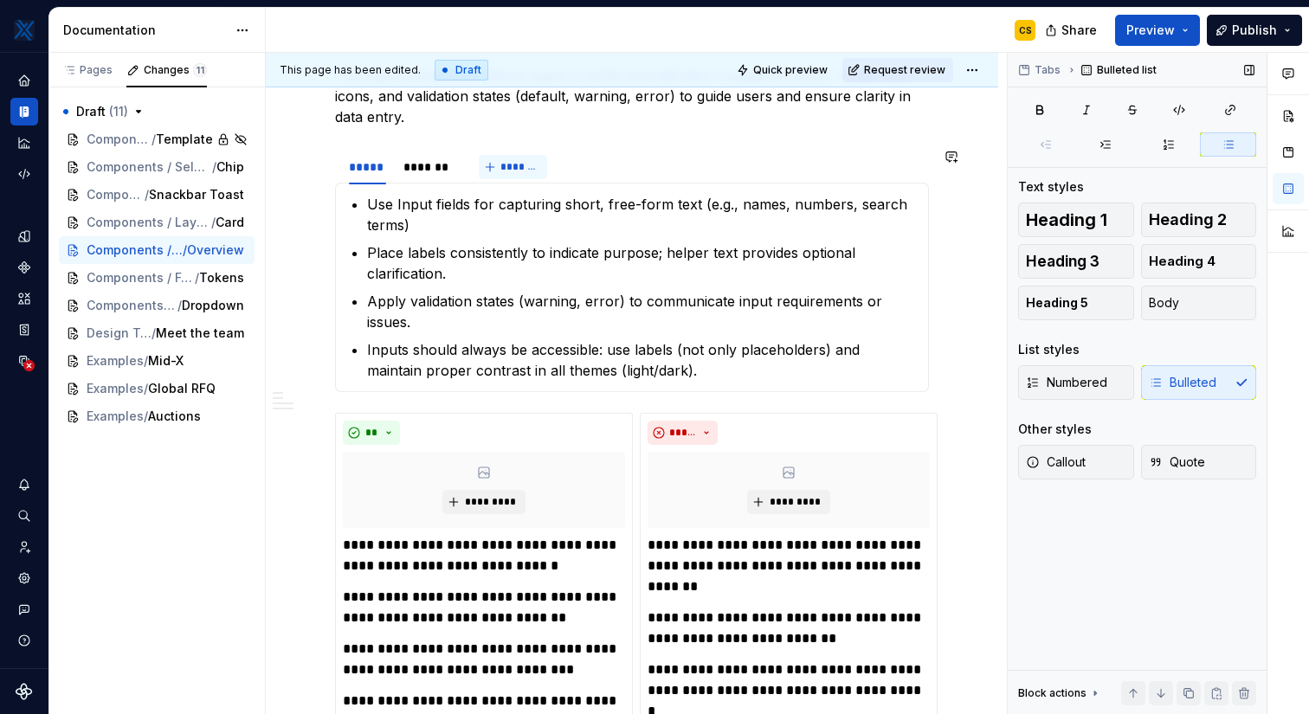
scroll to position [299, 0]
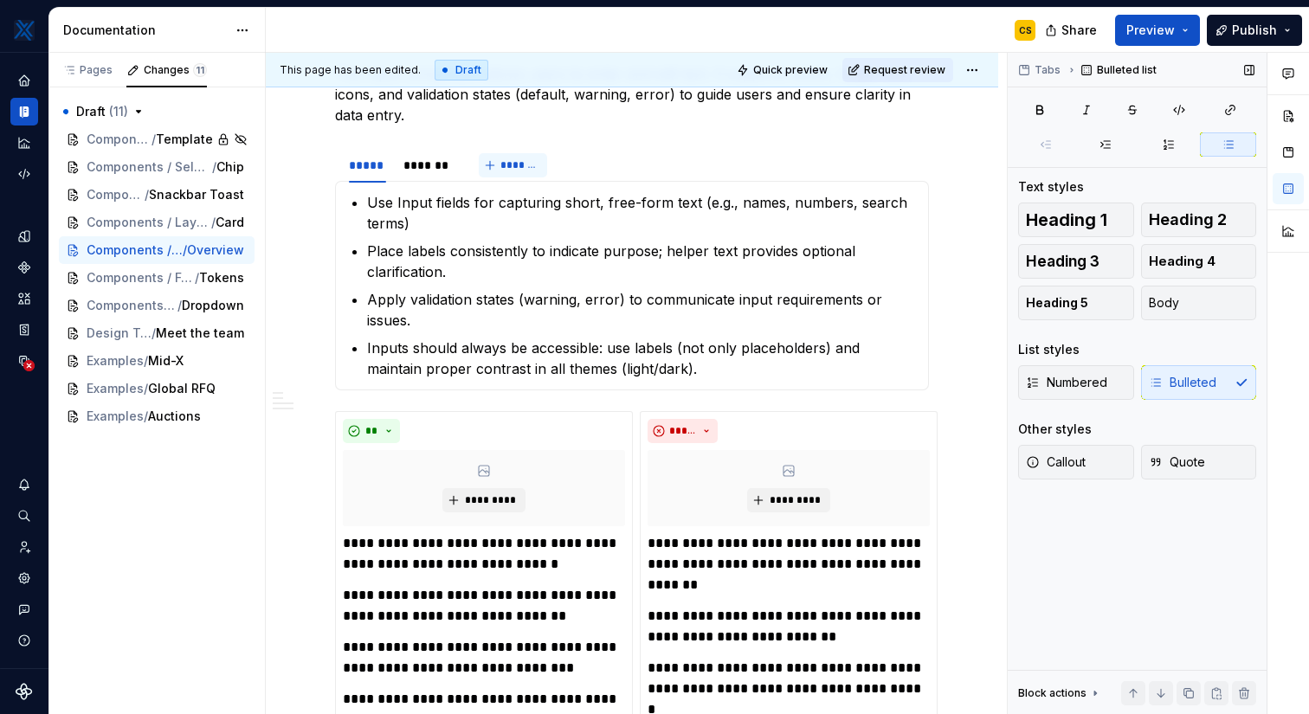
type textarea "*"
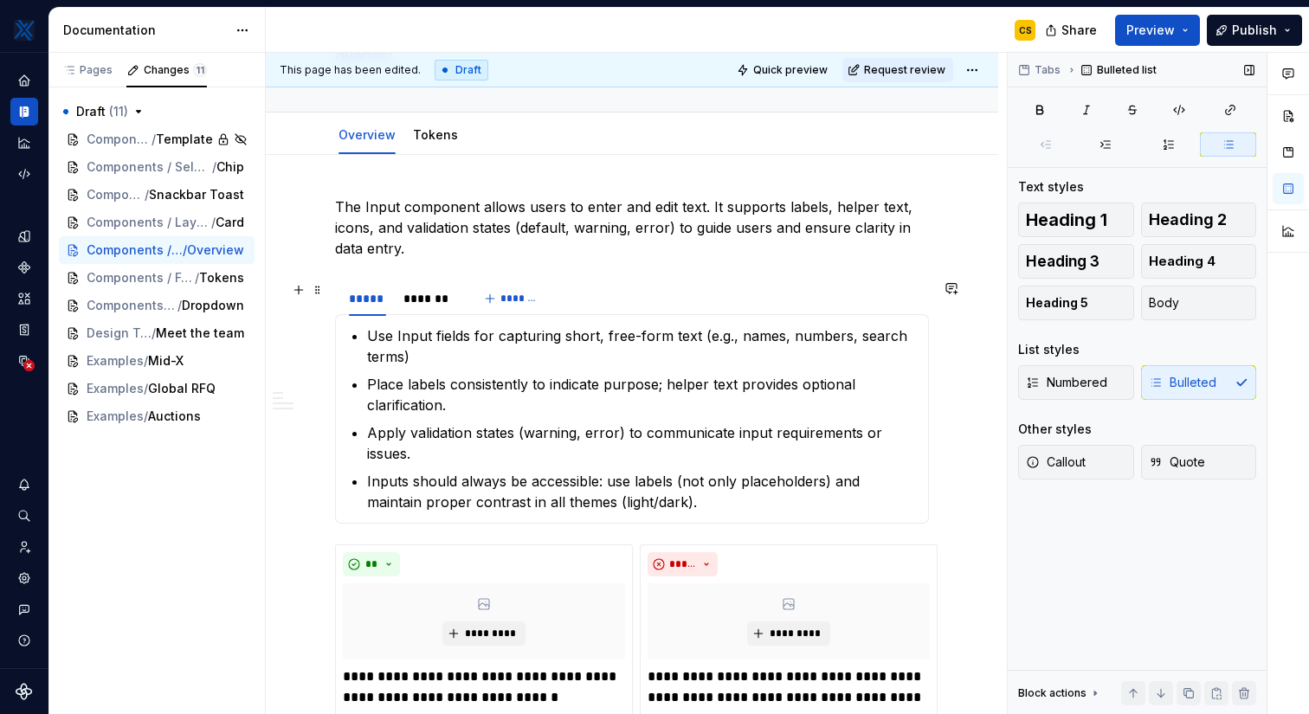
scroll to position [105, 0]
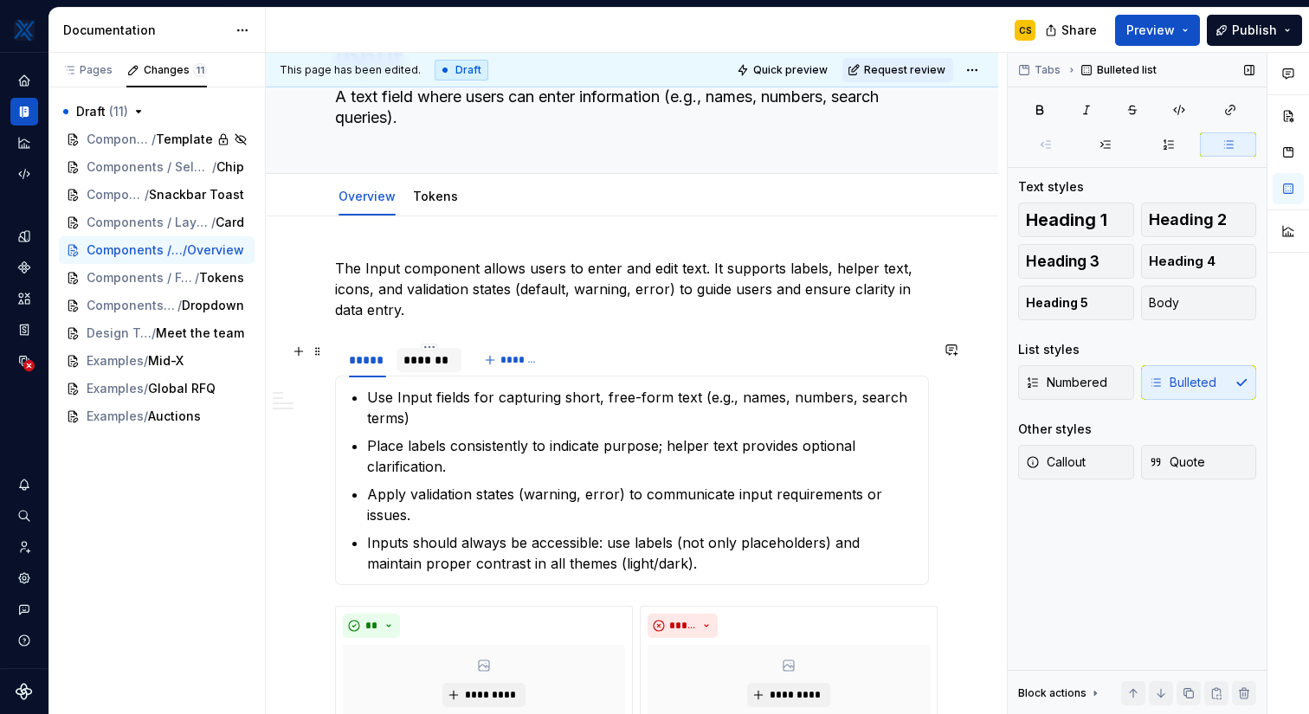
click at [426, 366] on div "*******" at bounding box center [429, 359] width 52 height 17
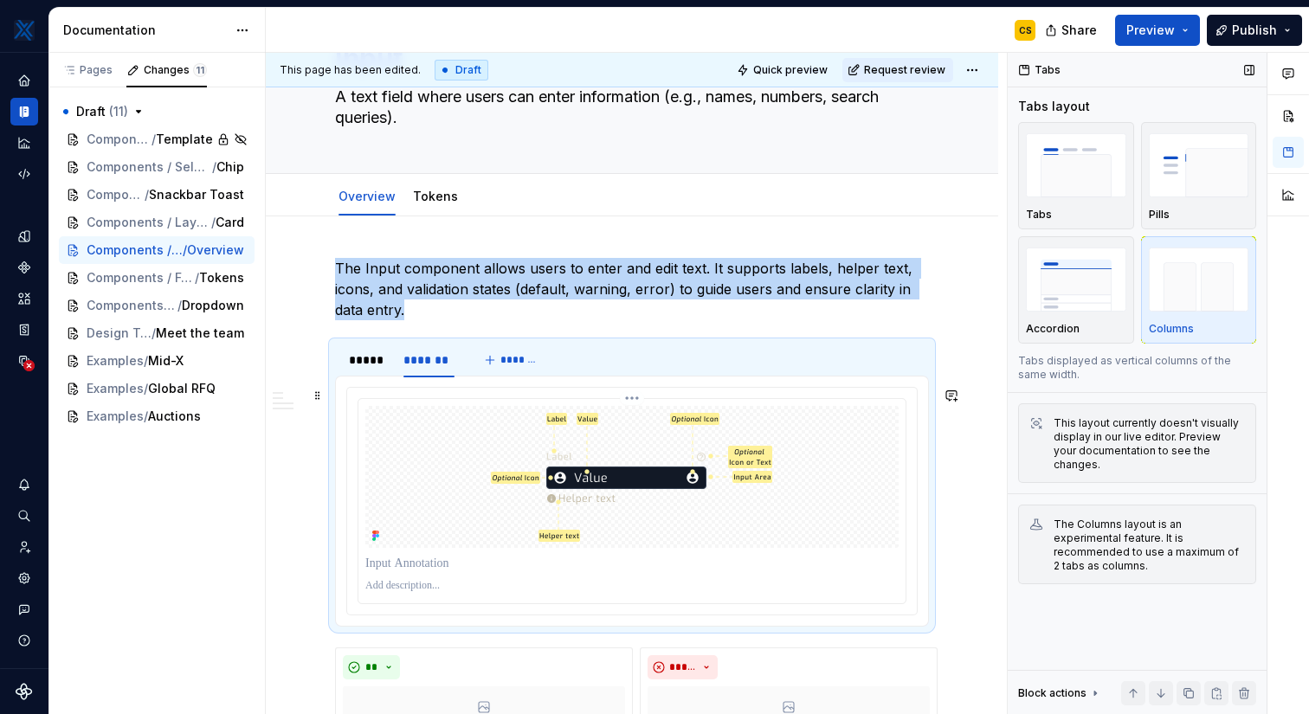
click at [756, 456] on img at bounding box center [632, 477] width 290 height 142
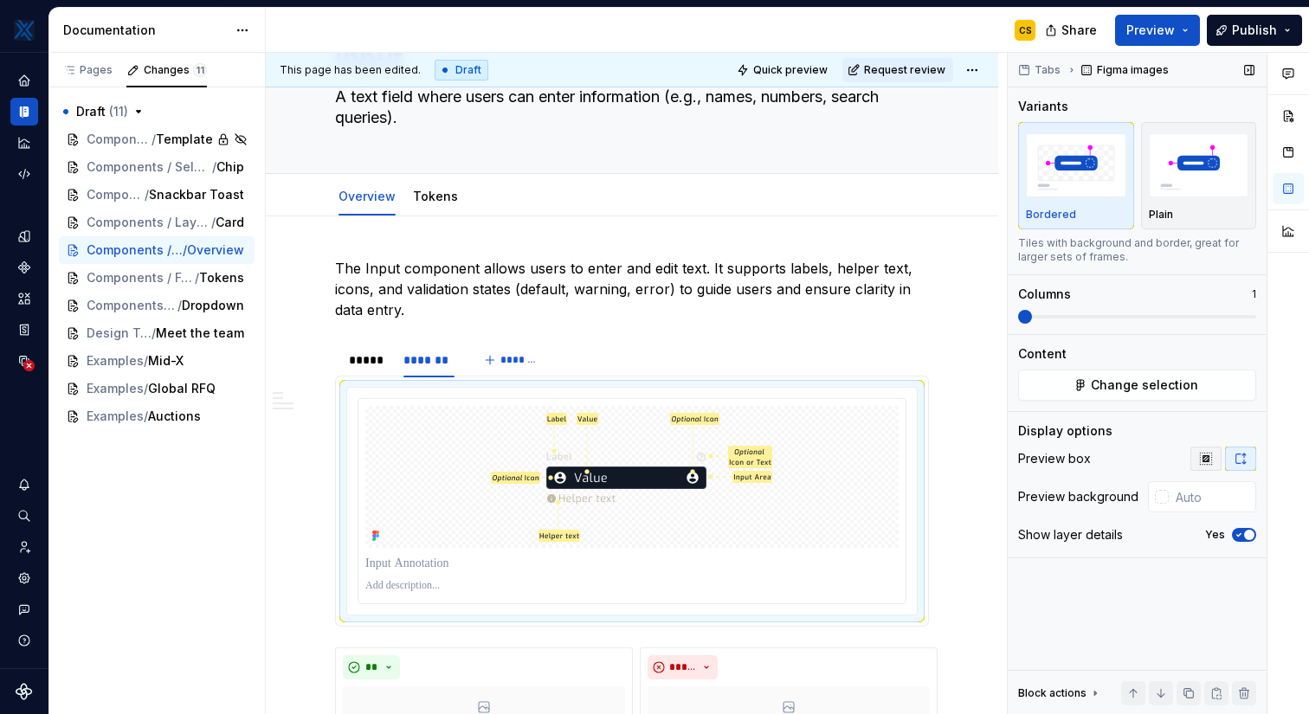
click at [1213, 459] on button "button" at bounding box center [1205, 459] width 31 height 24
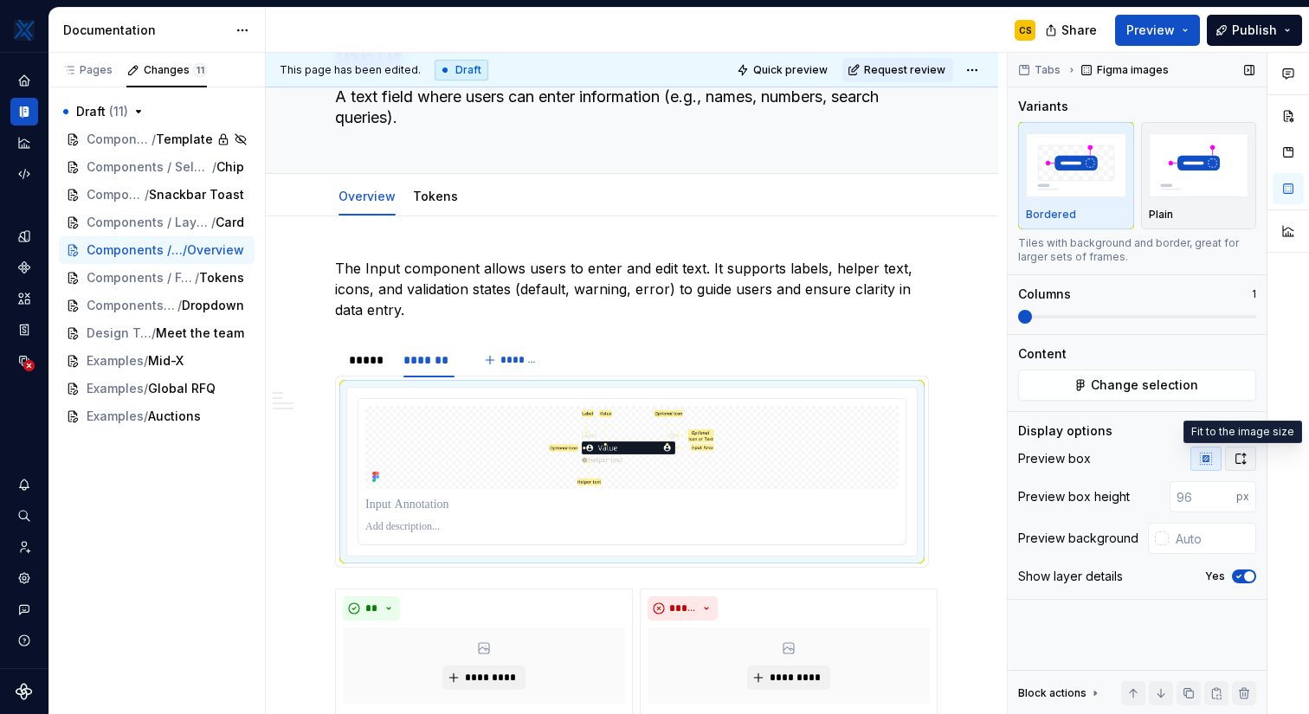
click at [1240, 460] on icon "button" at bounding box center [1240, 459] width 14 height 14
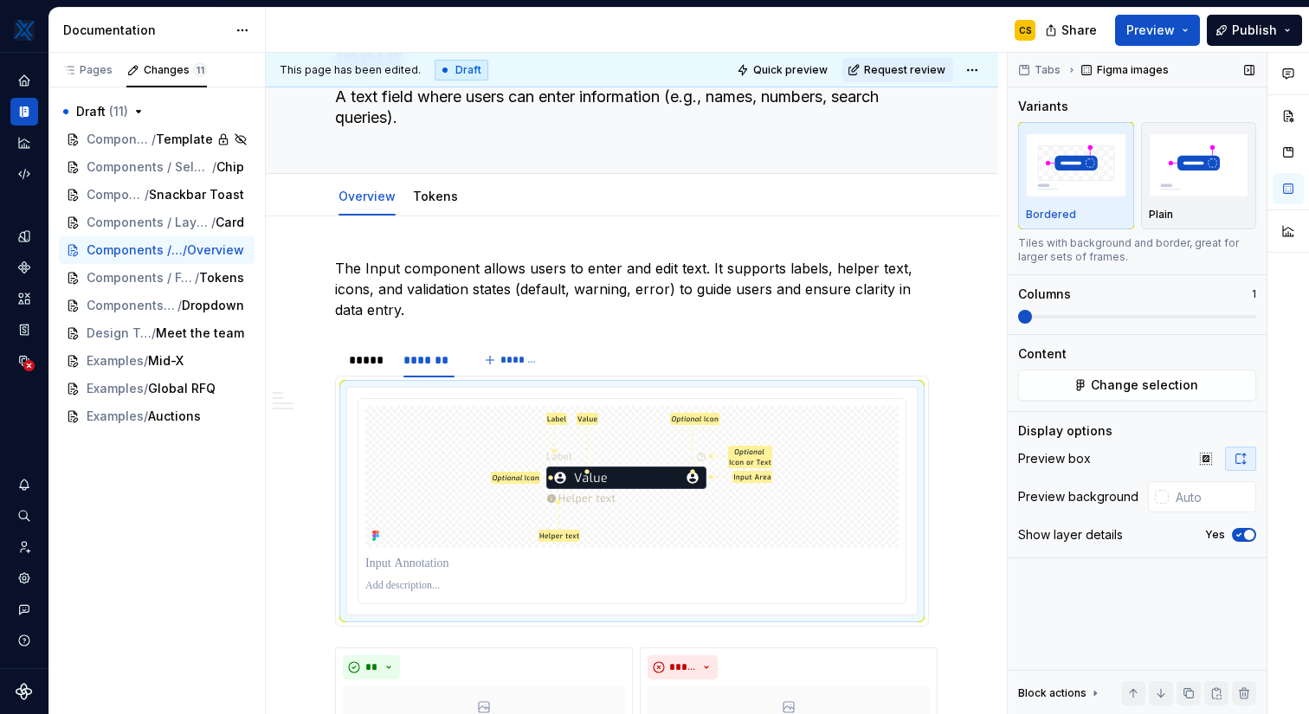
click at [1246, 532] on span "button" at bounding box center [1249, 535] width 10 height 10
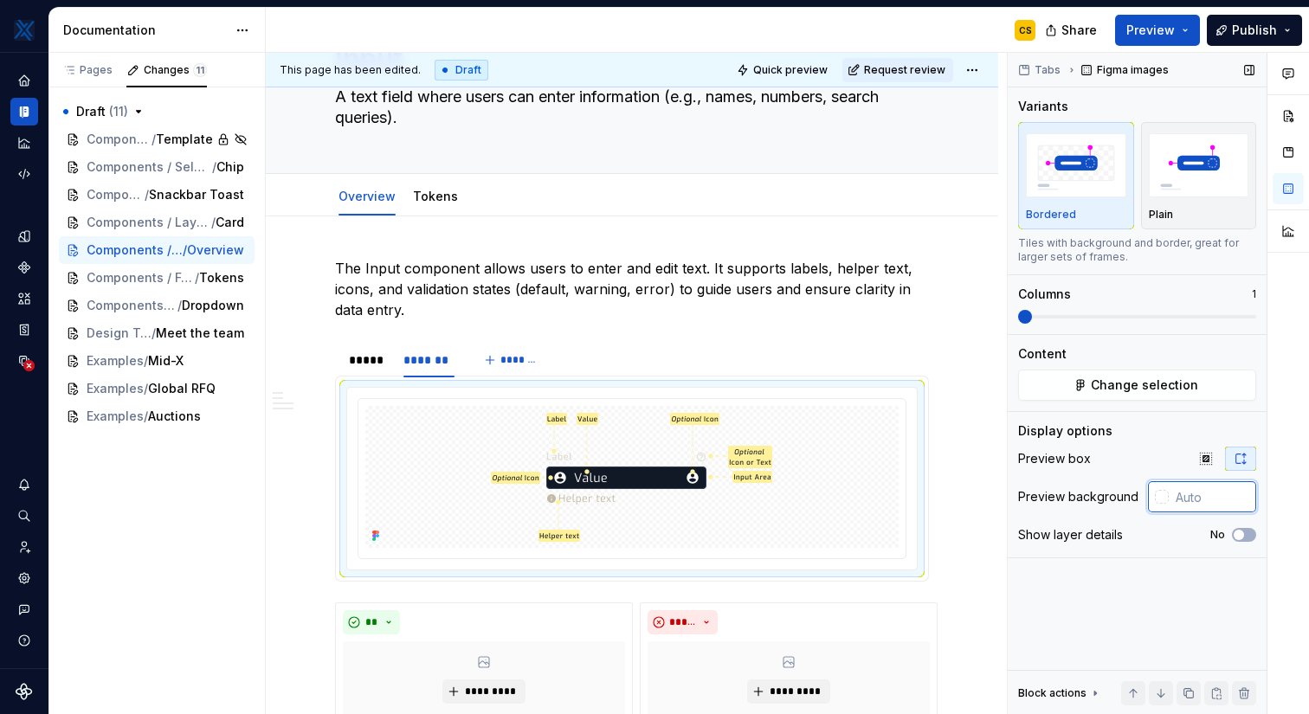
click at [1197, 499] on input "text" at bounding box center [1212, 496] width 87 height 31
click at [1158, 496] on div at bounding box center [1162, 497] width 14 height 14
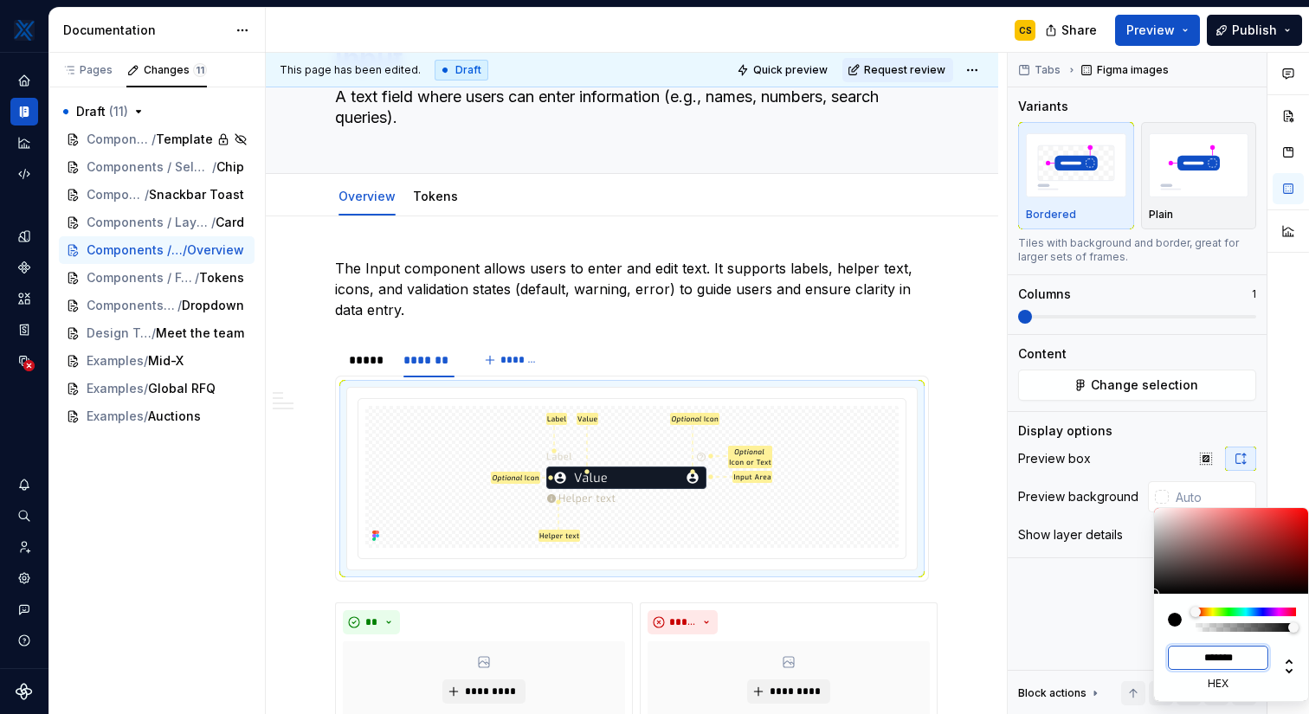
paste input
type input "#202939"
type input "******"
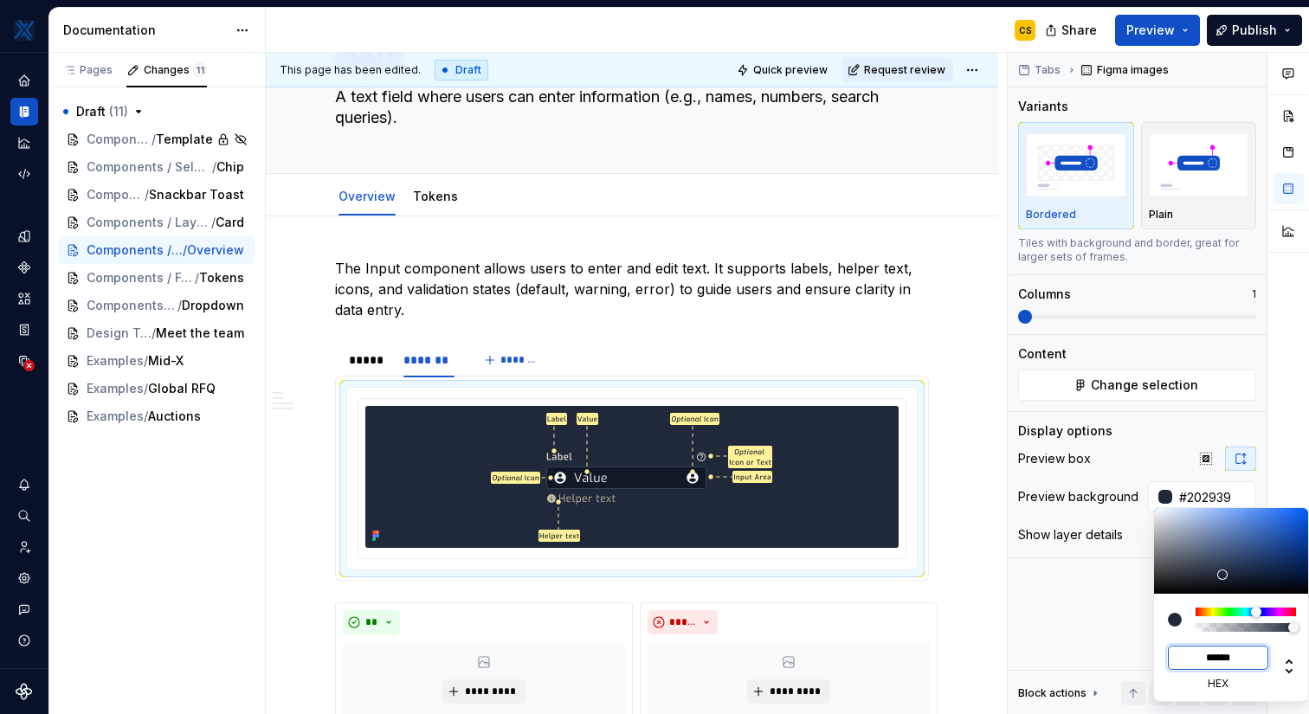
type textarea "*"
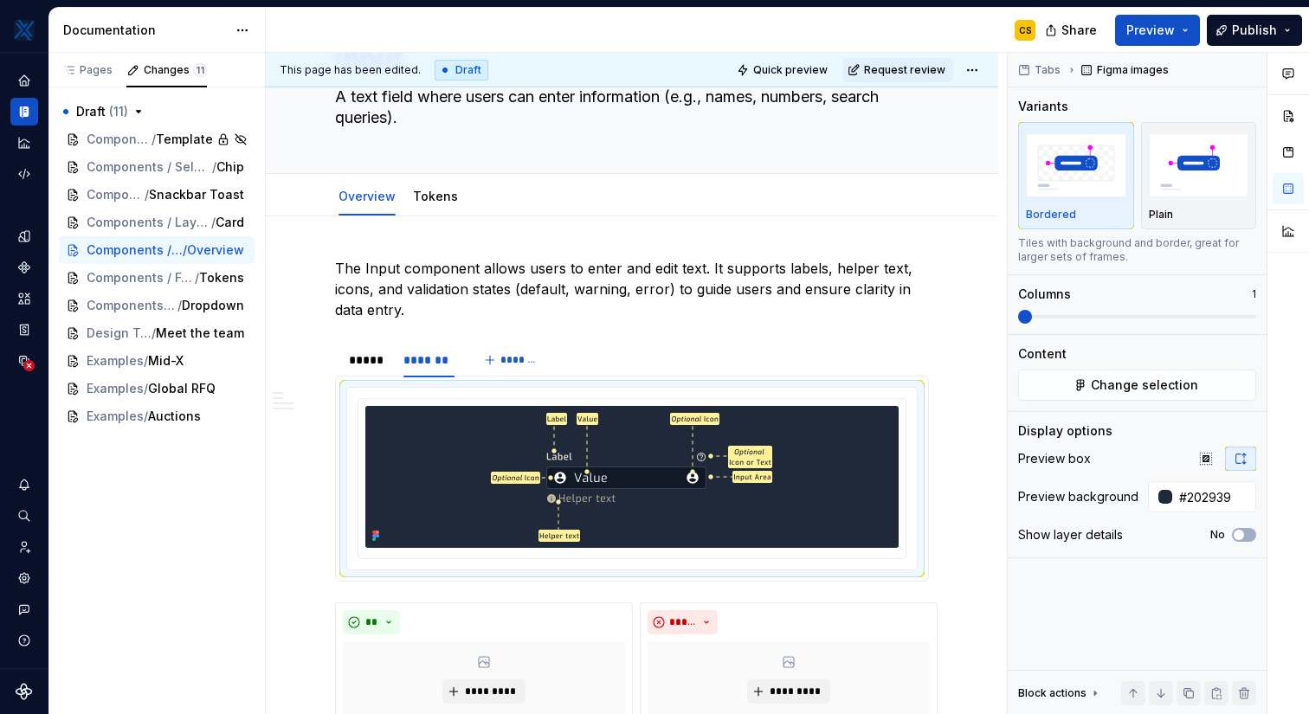
click at [971, 509] on html "MKTX CS Design system data Documentation CS Share Preview Publish Pages Changes…" at bounding box center [654, 357] width 1309 height 714
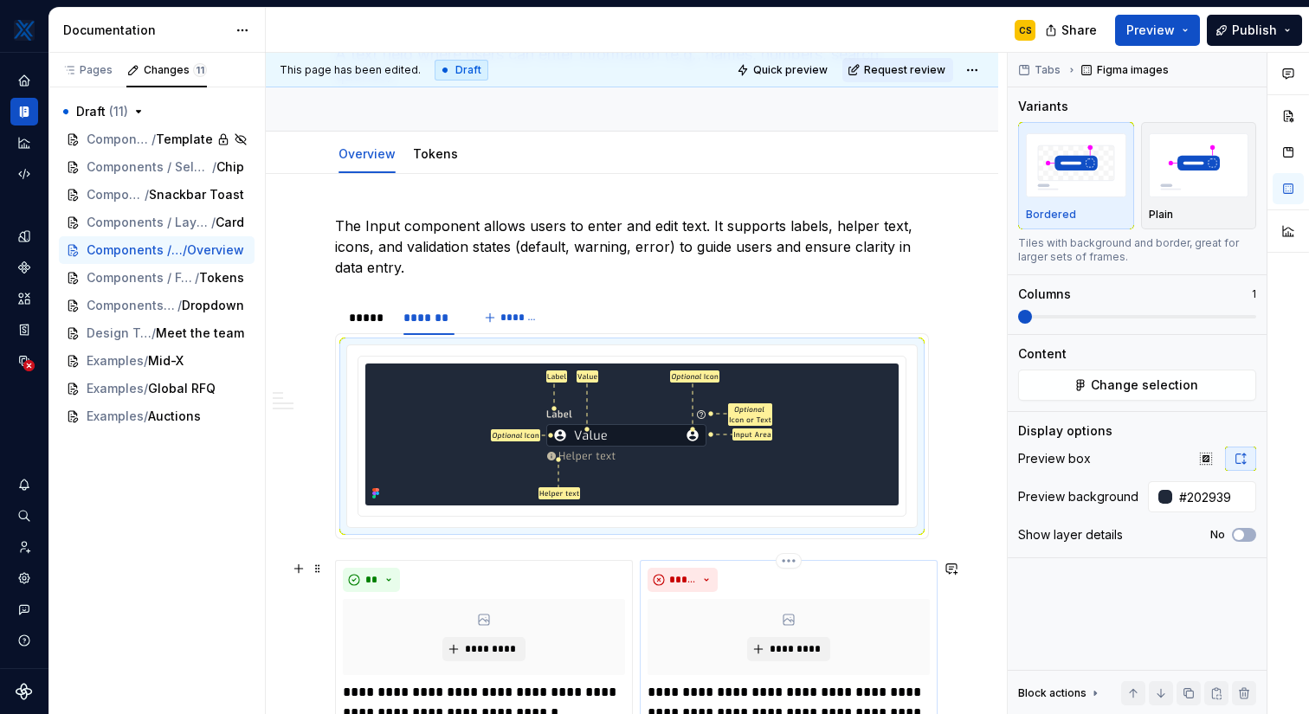
scroll to position [179, 0]
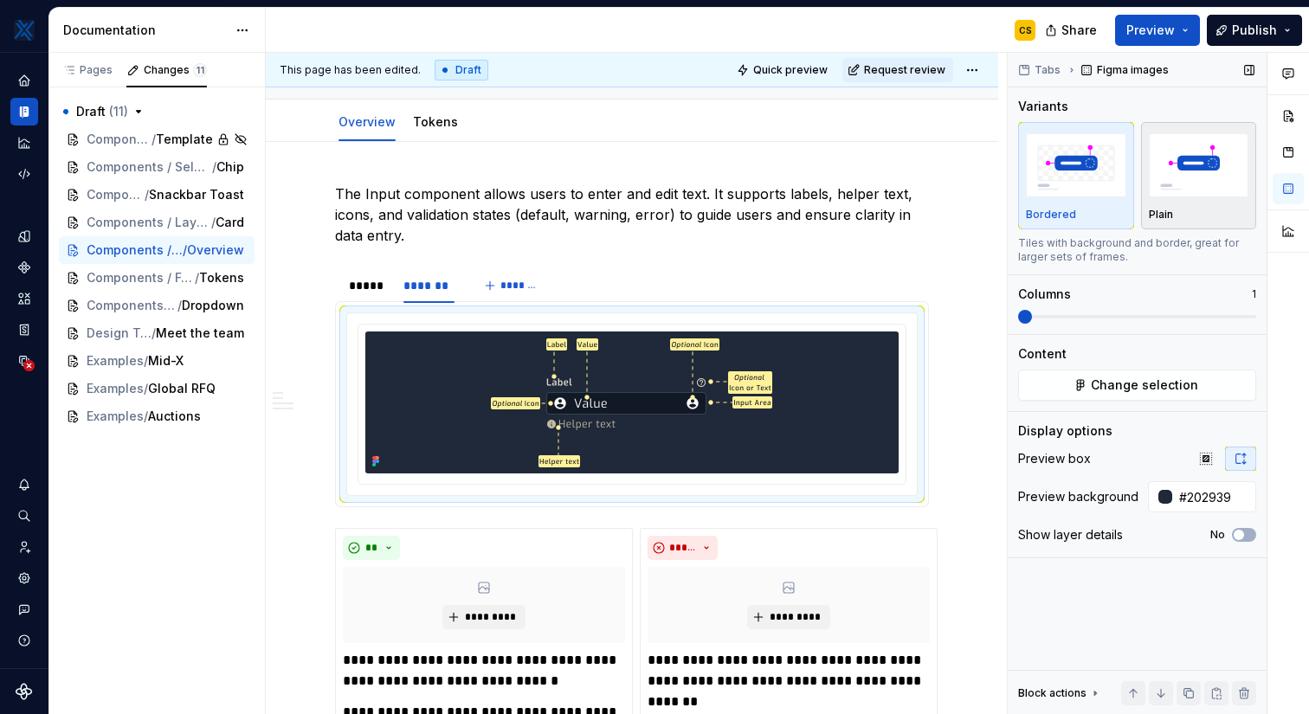
click at [1178, 188] on img "button" at bounding box center [1199, 164] width 100 height 63
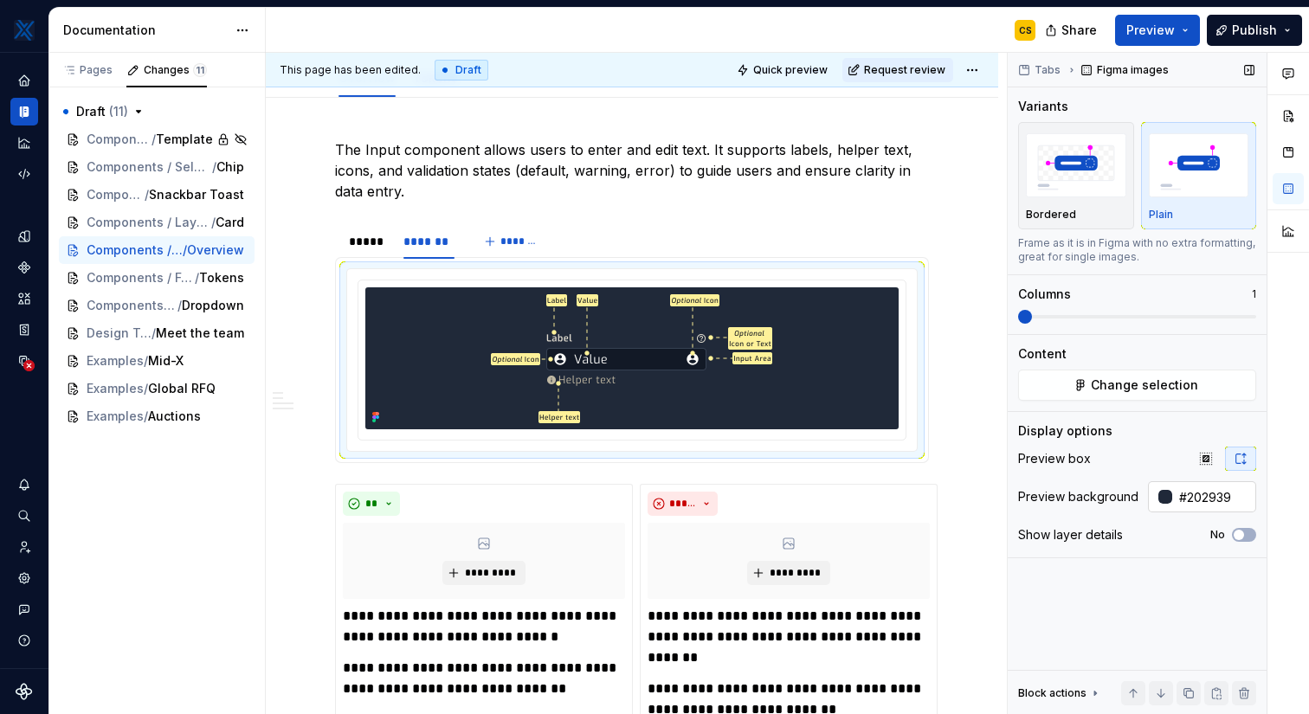
click at [1200, 499] on input "#202939" at bounding box center [1214, 496] width 84 height 31
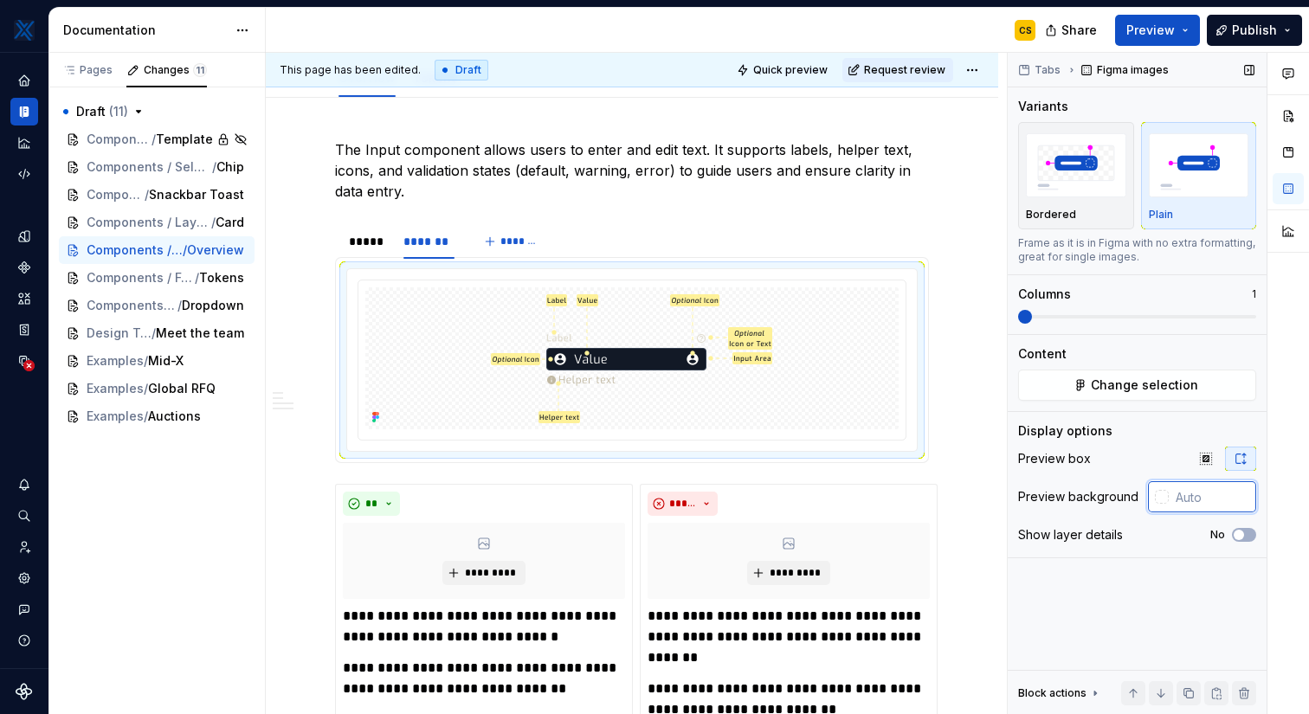
click at [1194, 499] on input "text" at bounding box center [1212, 496] width 87 height 31
paste input "202939"
type input "#202939"
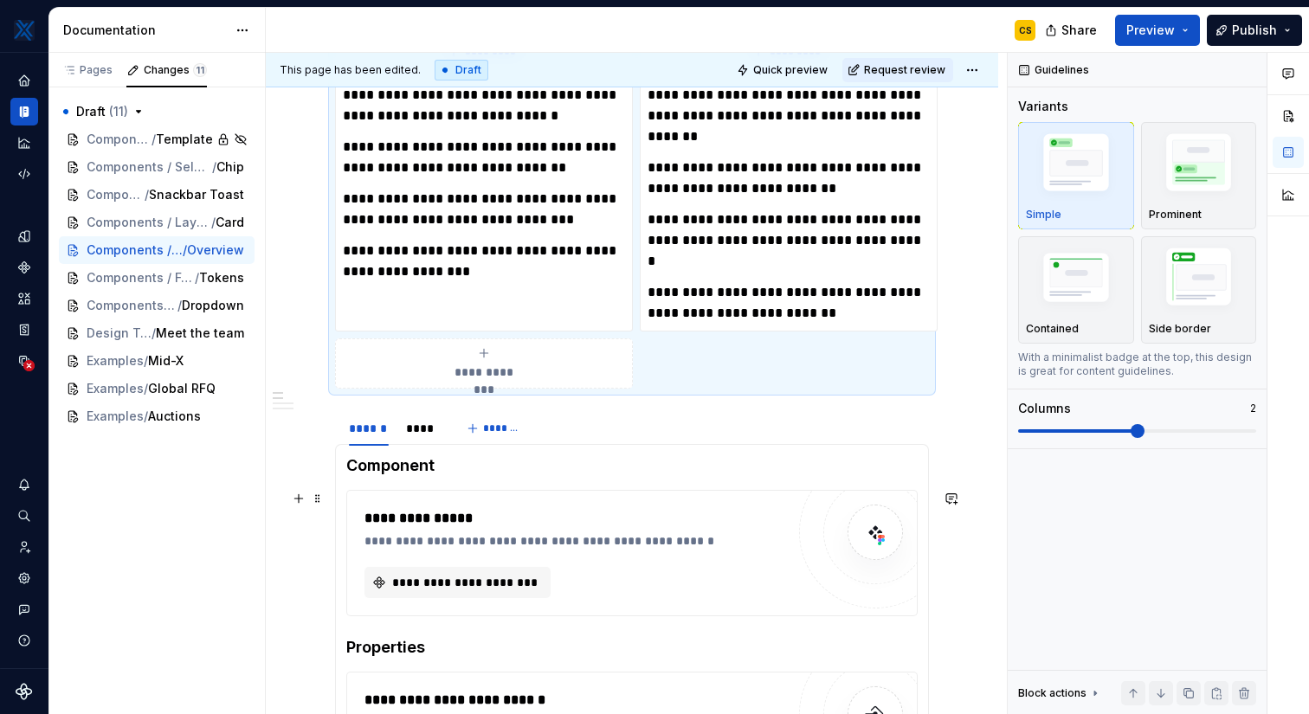
scroll to position [752, 0]
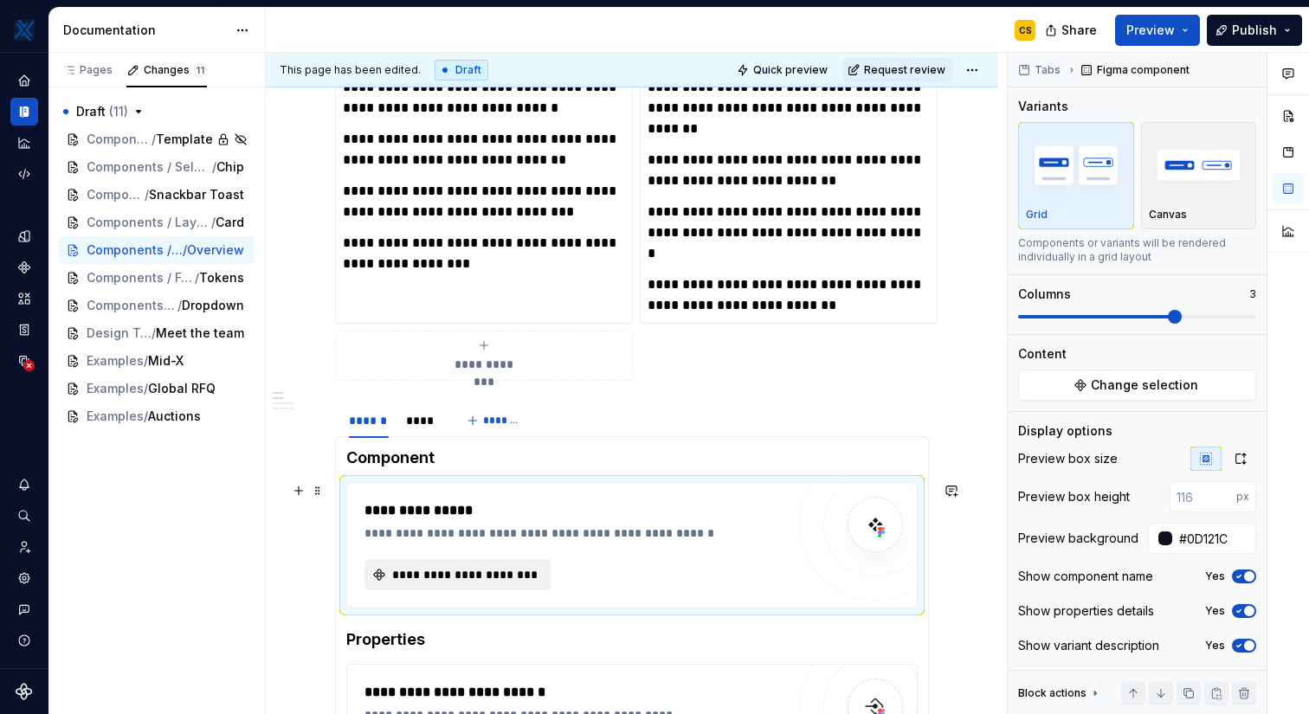
click at [512, 574] on span "**********" at bounding box center [465, 574] width 150 height 17
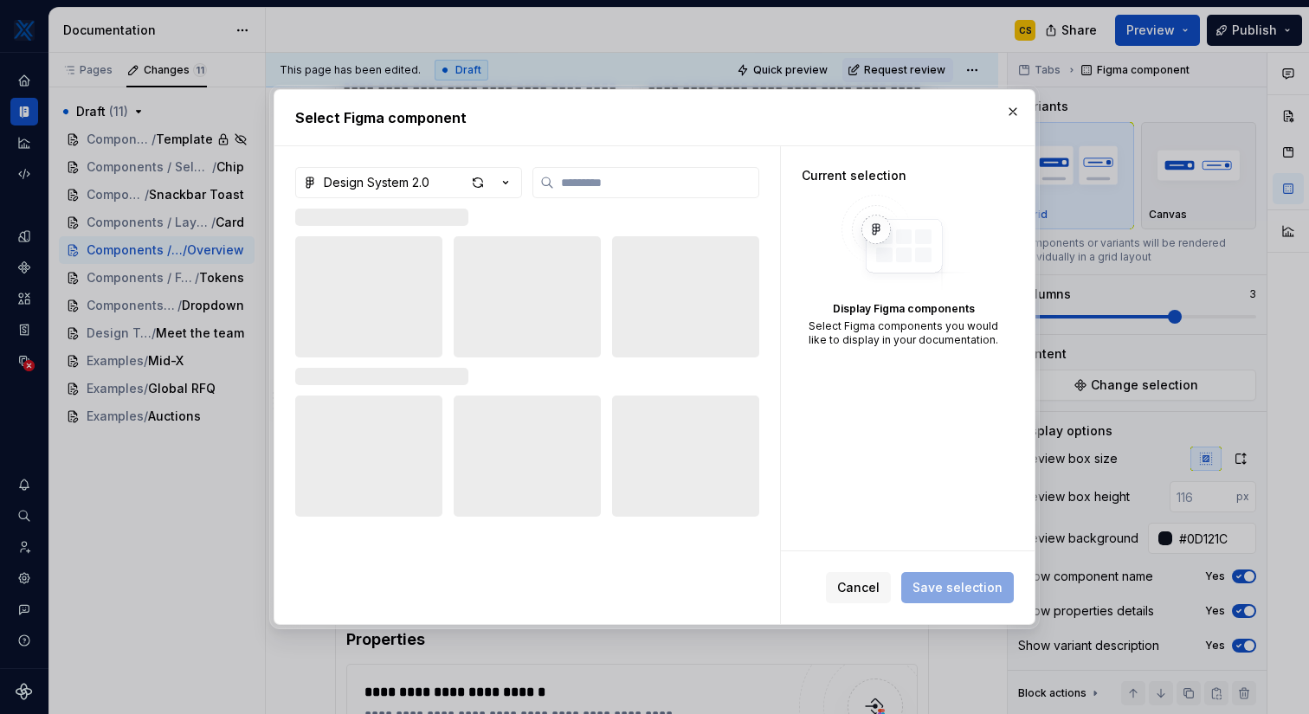
type textarea "*"
type input "*****"
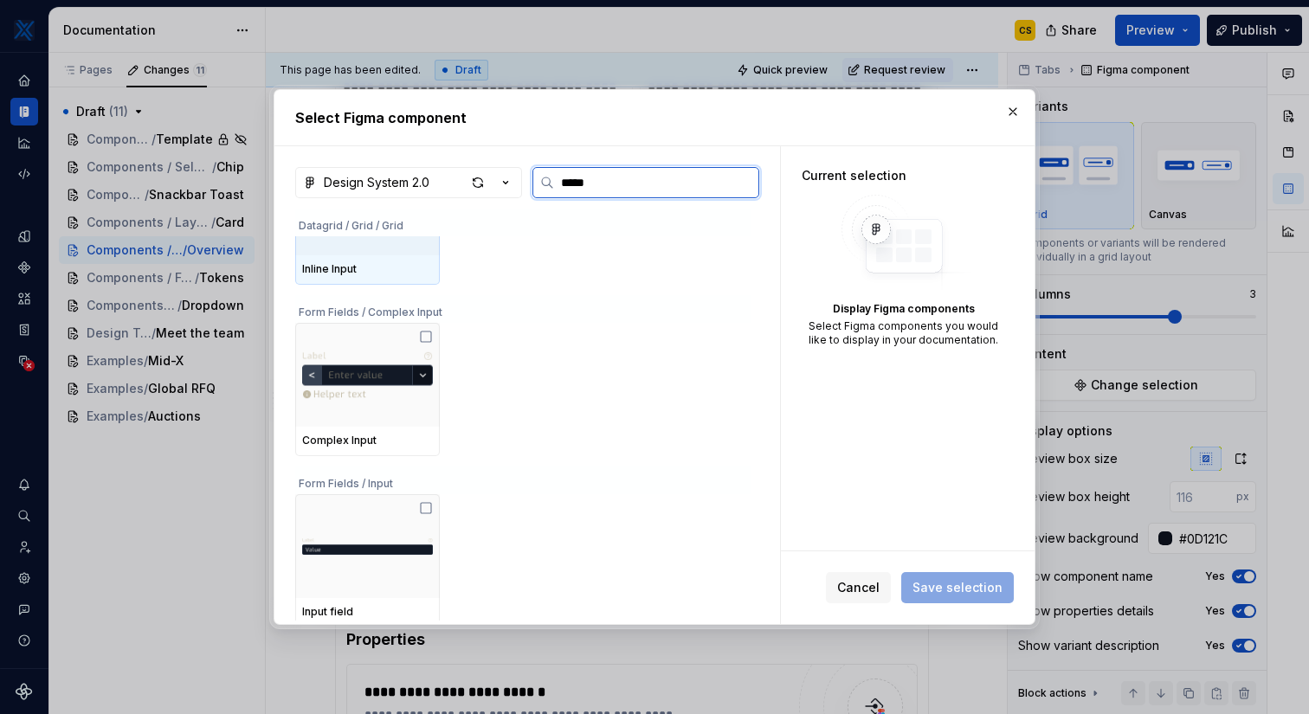
scroll to position [92, 0]
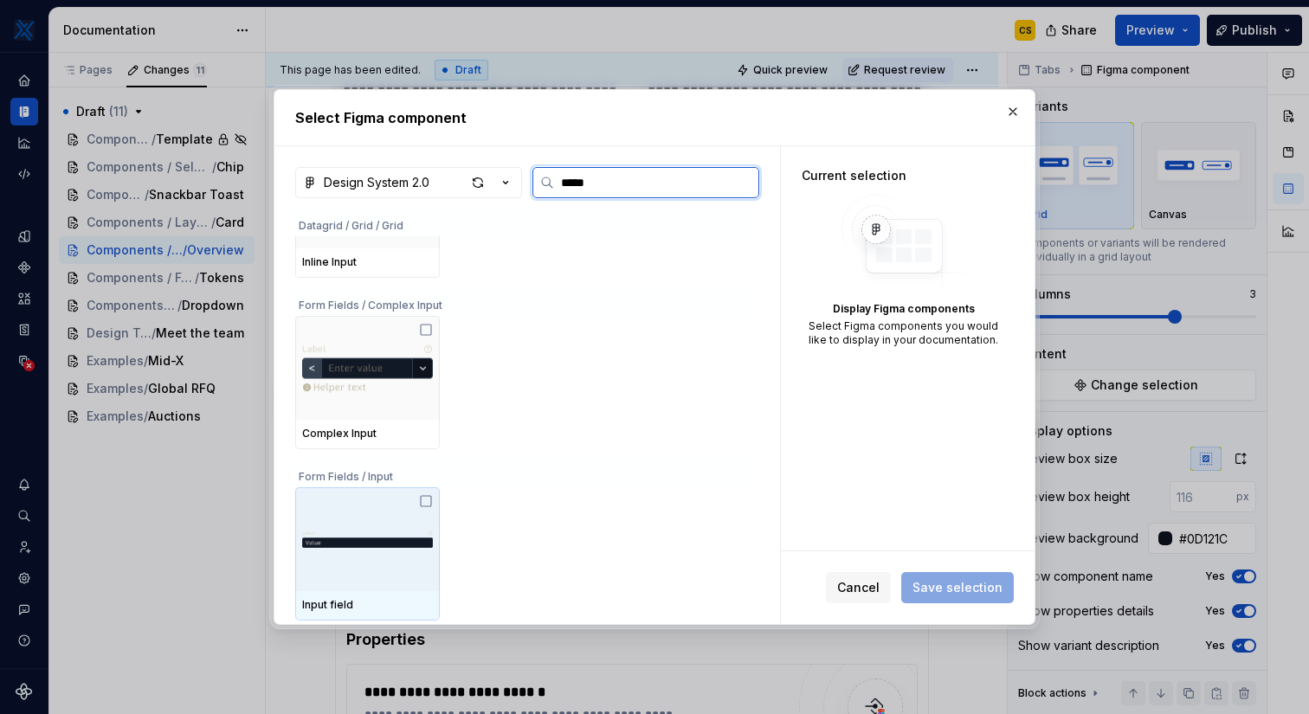
click at [416, 498] on div at bounding box center [367, 539] width 145 height 104
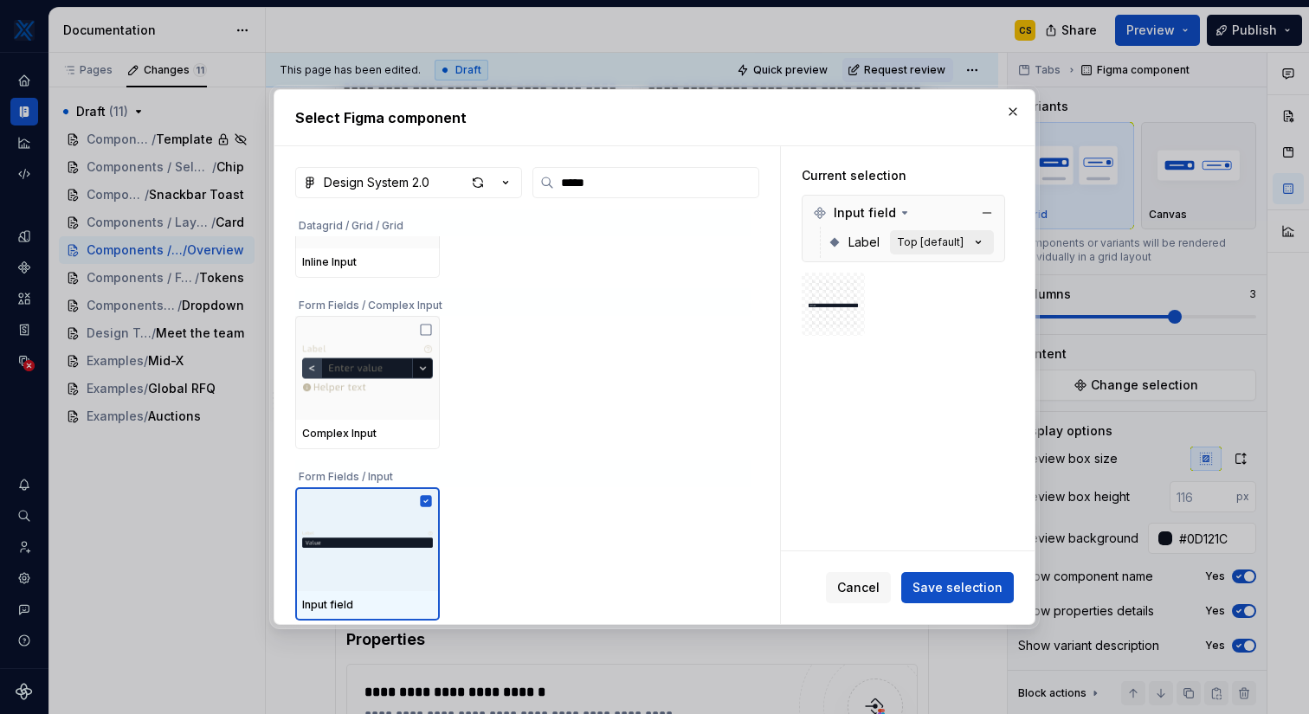
click at [947, 247] on div "Top [default]" at bounding box center [930, 242] width 67 height 14
click at [953, 248] on div "Top [default]" at bounding box center [930, 242] width 67 height 14
click at [963, 583] on span "Save selection" at bounding box center [957, 587] width 90 height 17
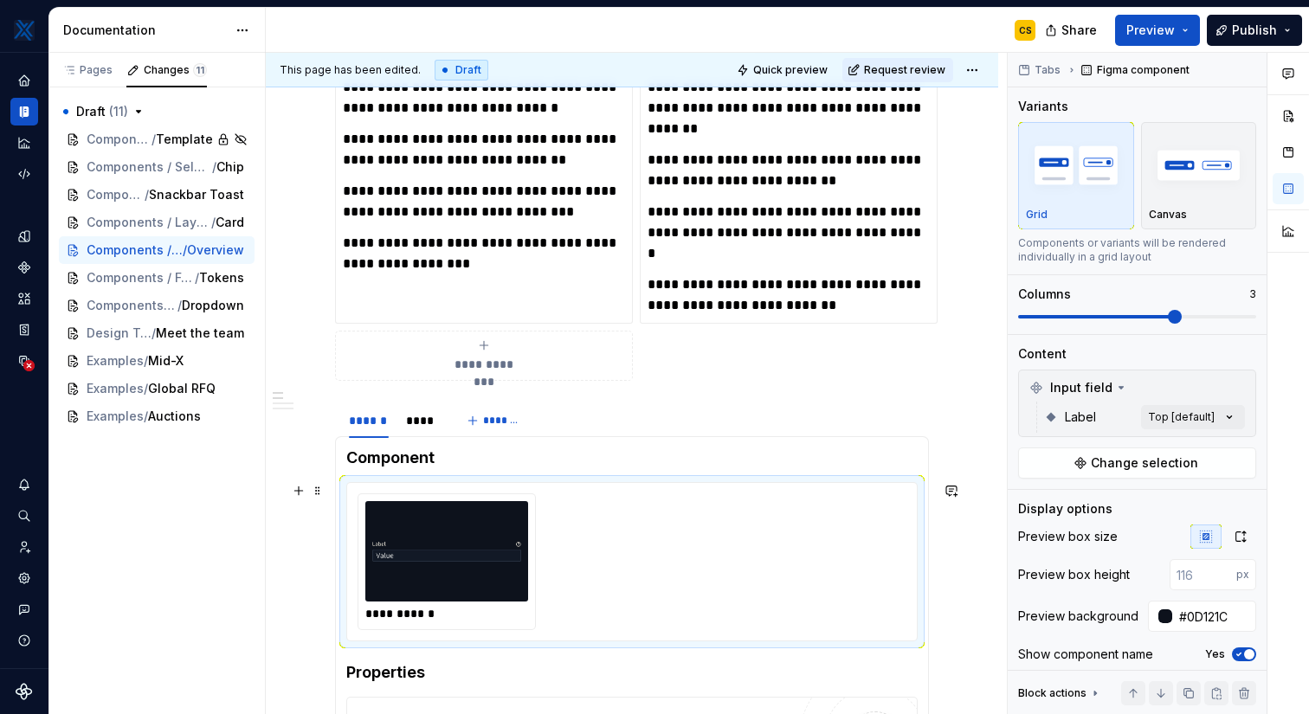
click at [565, 553] on div "**********" at bounding box center [631, 561] width 549 height 137
click at [474, 550] on img at bounding box center [446, 551] width 149 height 87
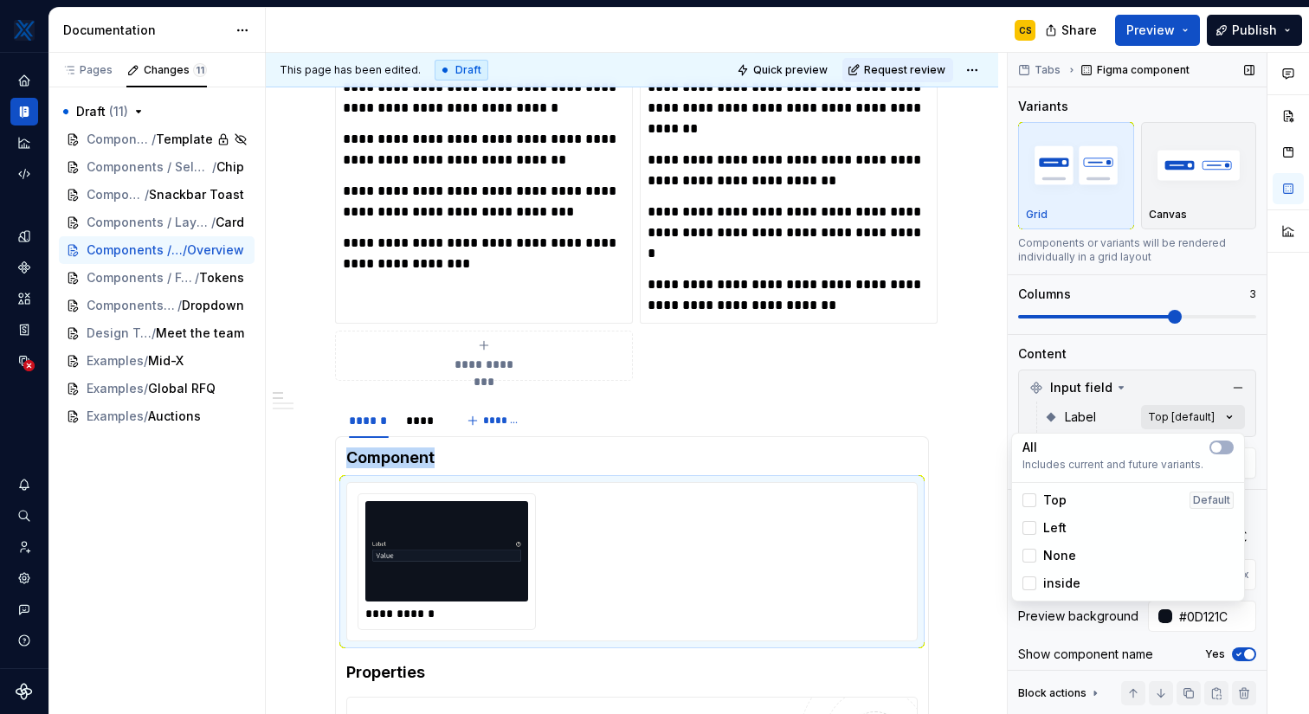
click at [1227, 415] on div "Comments Open comments No comments yet Select ‘Comment’ from the block context …" at bounding box center [1158, 384] width 301 height 662
click at [1225, 445] on button "button" at bounding box center [1221, 448] width 24 height 14
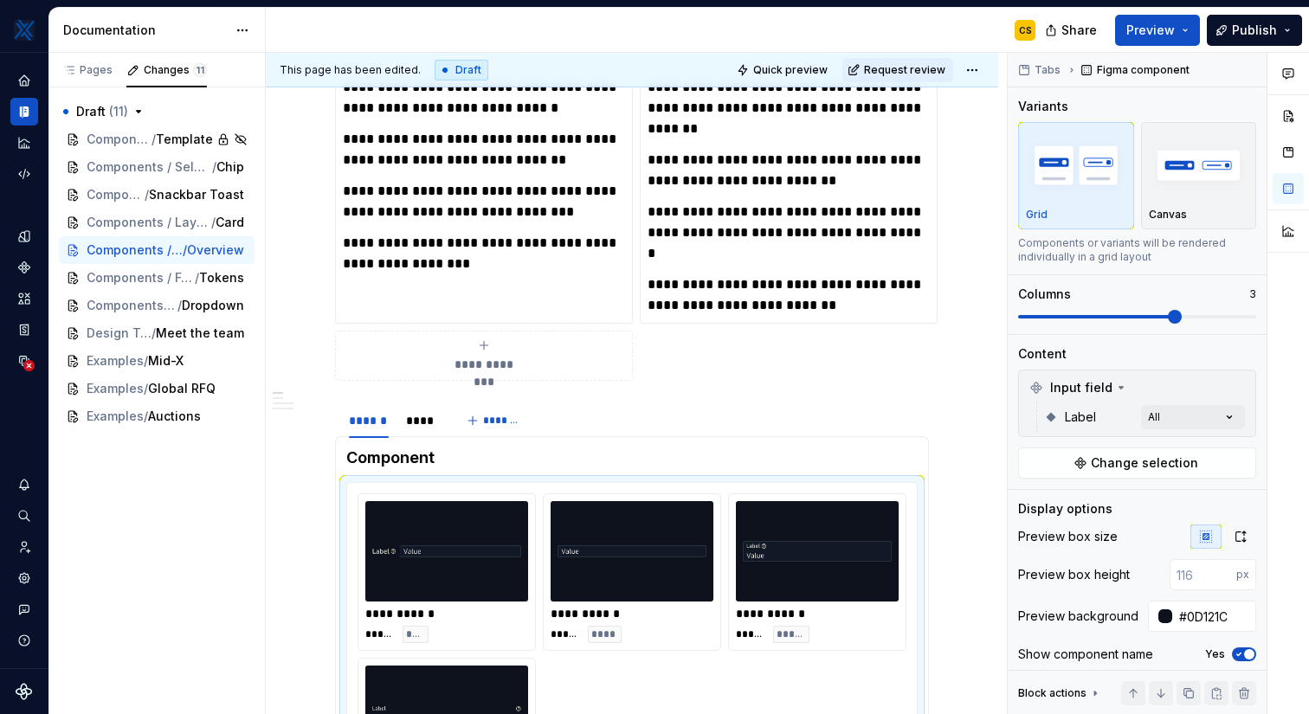
click at [1078, 413] on div "Comments Open comments No comments yet Select ‘Comment’ from the block context …" at bounding box center [1158, 384] width 301 height 662
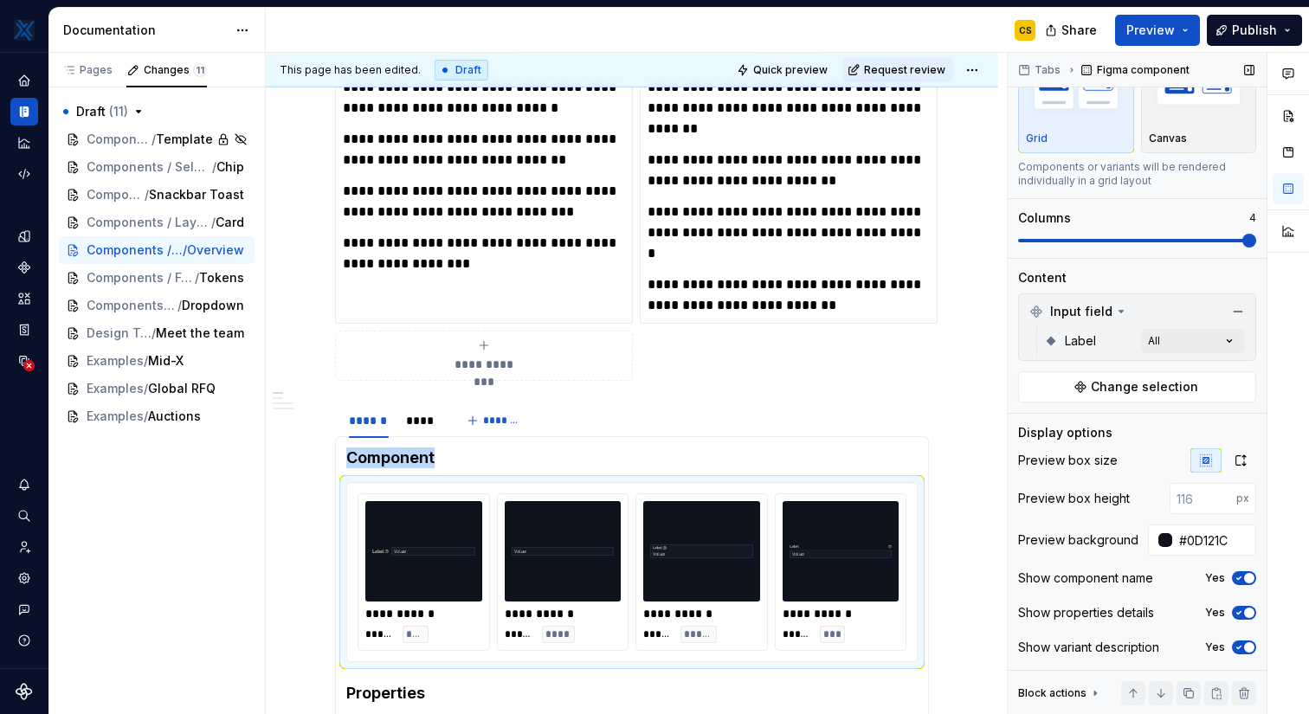
click at [1242, 238] on span at bounding box center [1249, 241] width 14 height 14
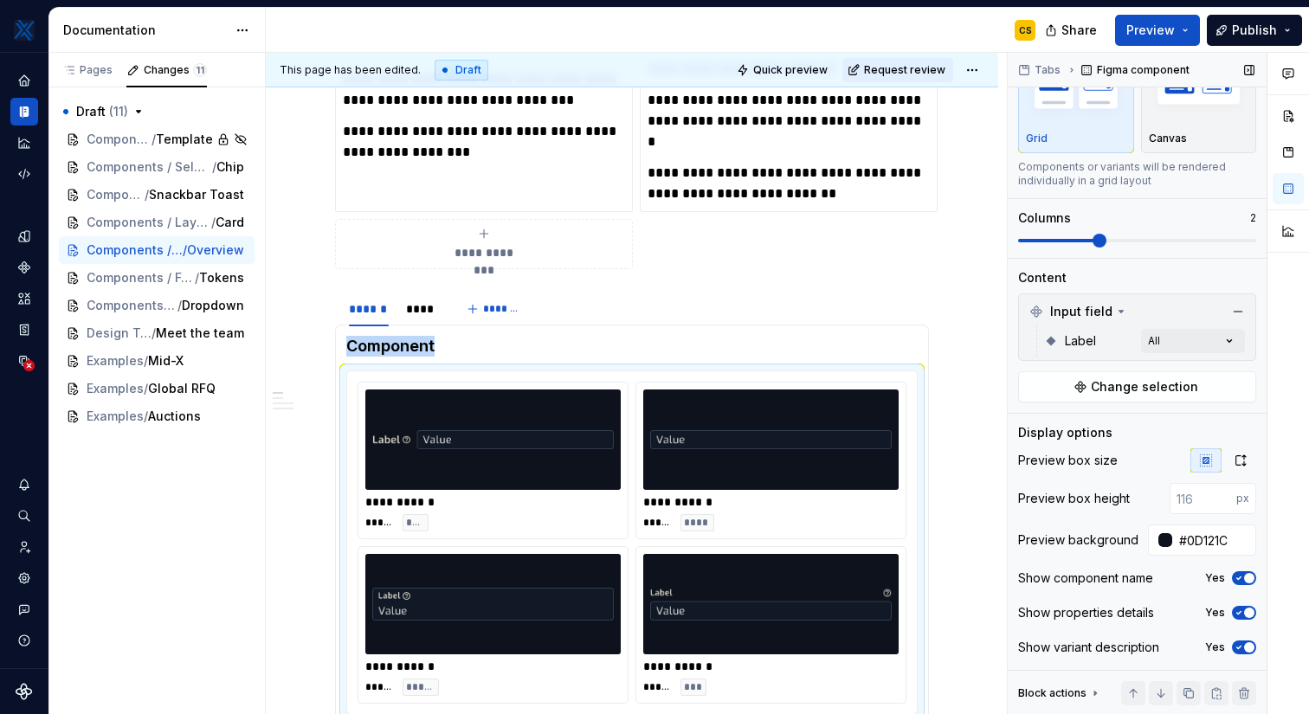
click at [1106, 239] on span at bounding box center [1099, 241] width 14 height 14
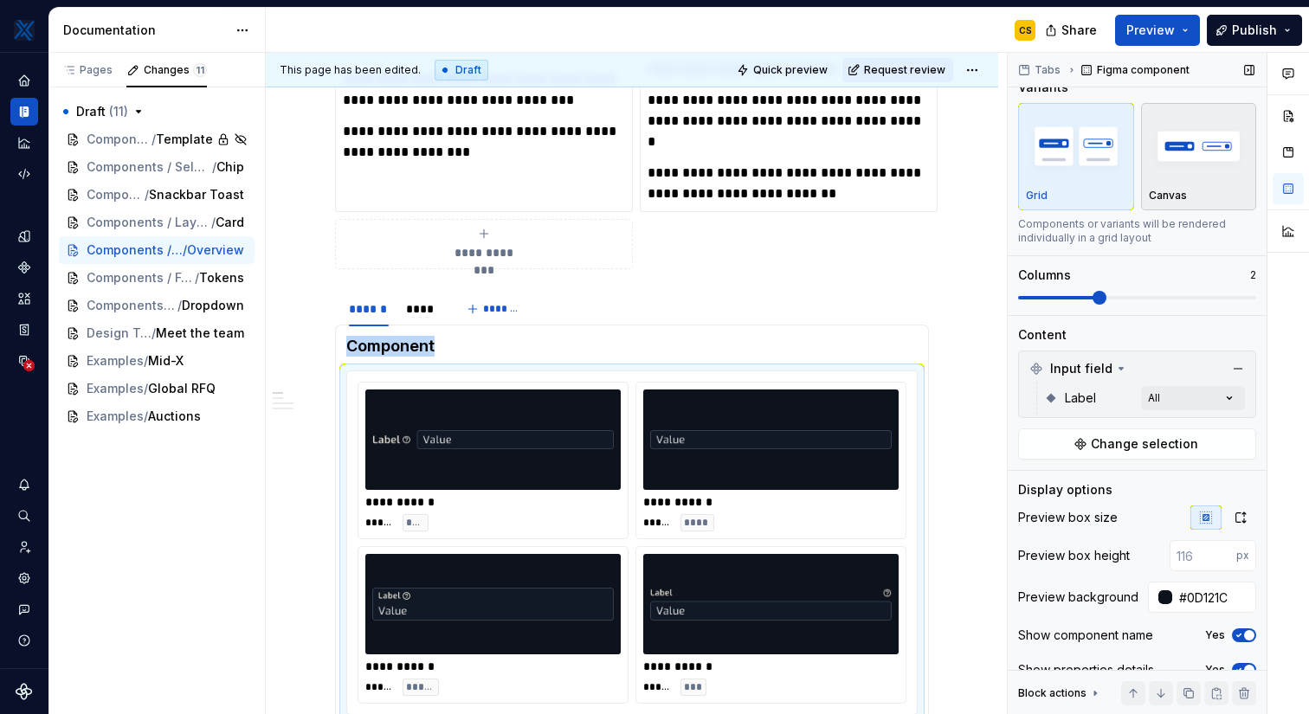
click at [1182, 168] on img "button" at bounding box center [1199, 145] width 100 height 63
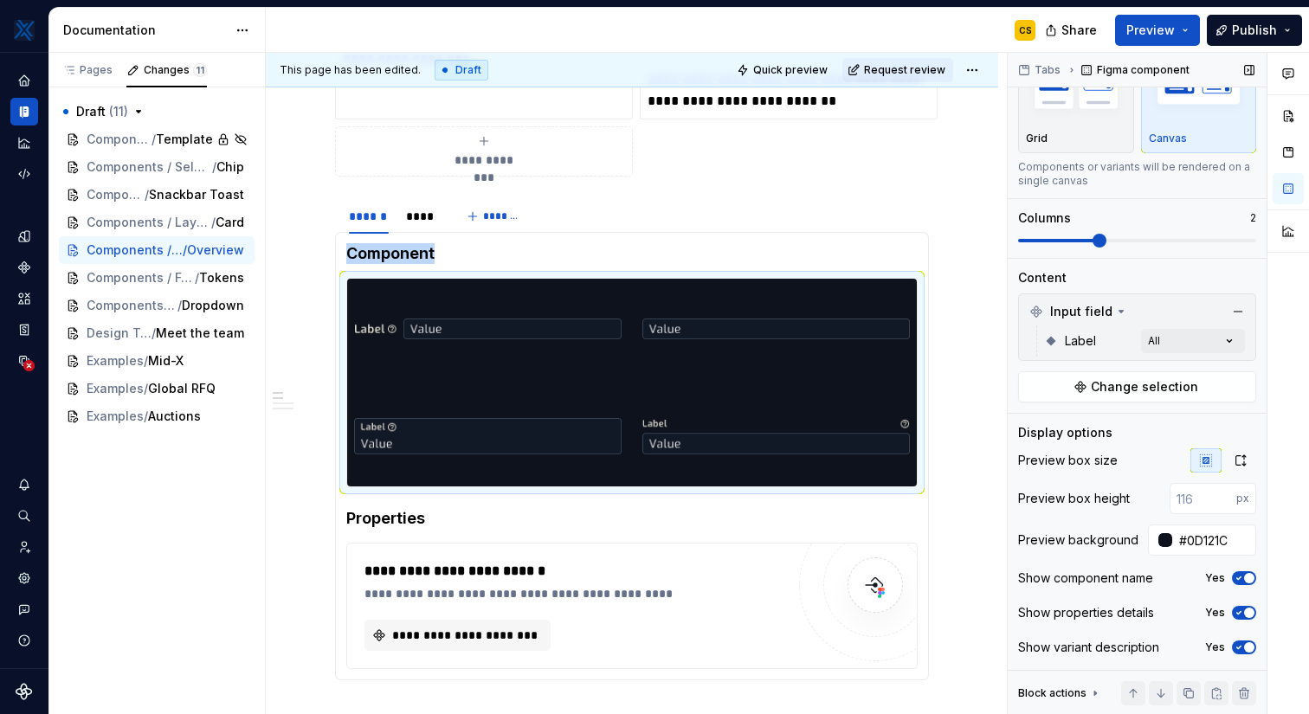
scroll to position [58, 0]
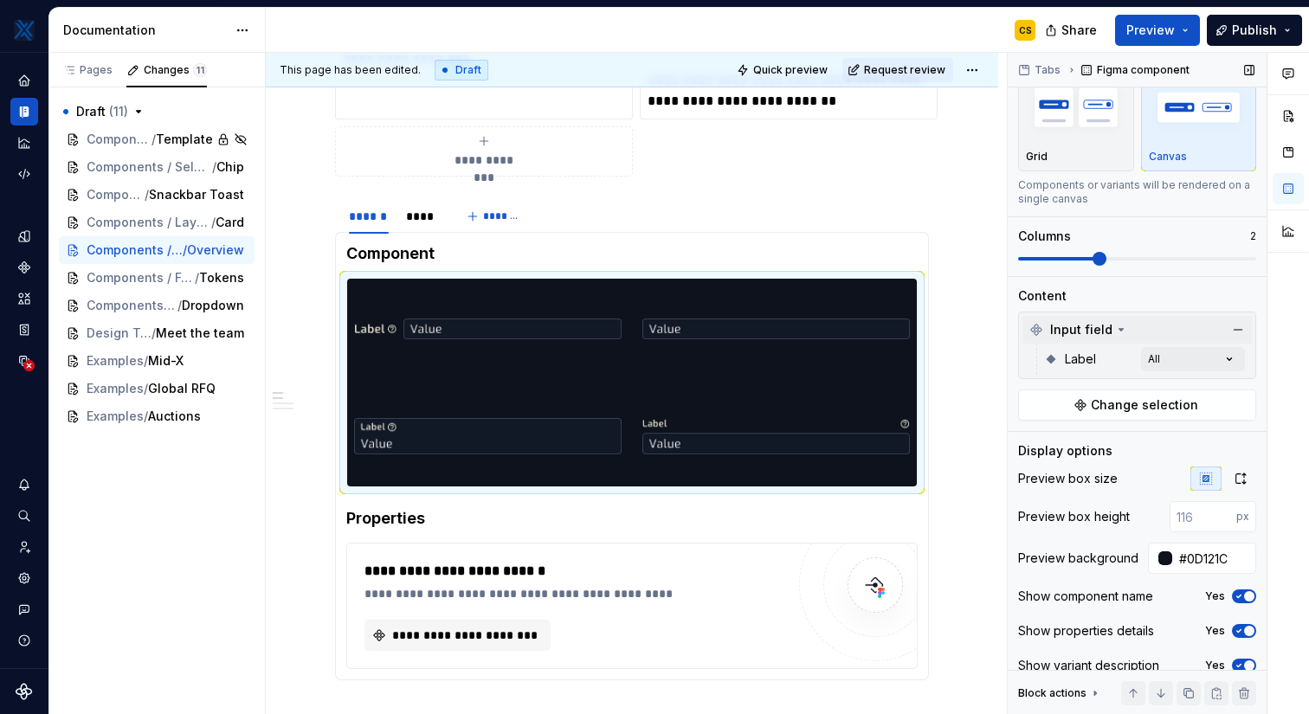
click at [1114, 330] on icon at bounding box center [1121, 330] width 14 height 14
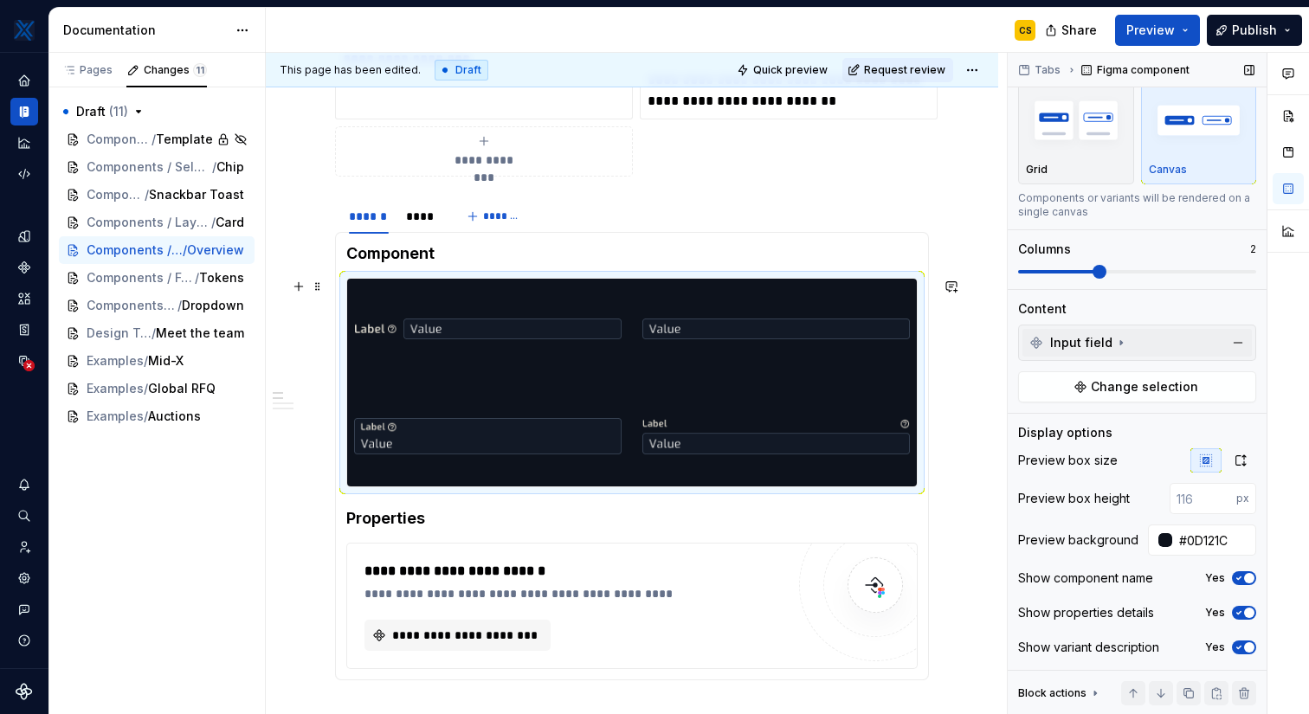
click at [981, 415] on div "**********" at bounding box center [632, 570] width 732 height 2411
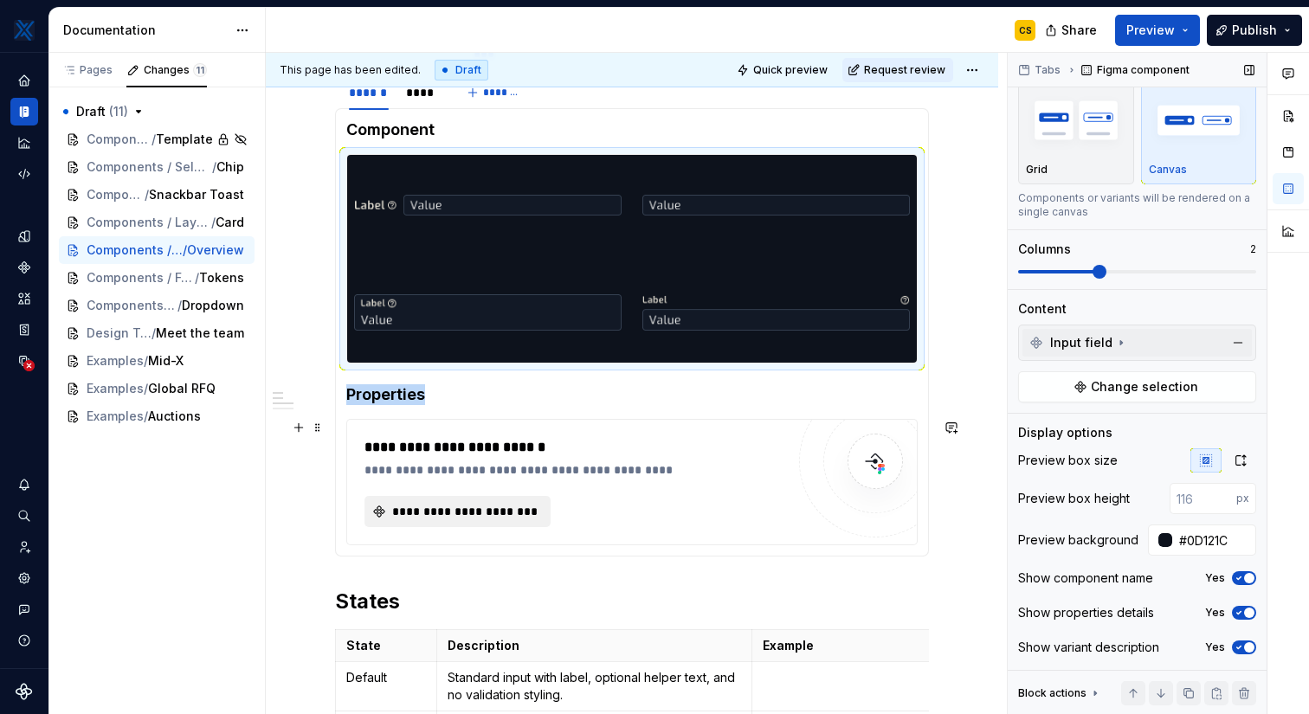
scroll to position [0, 0]
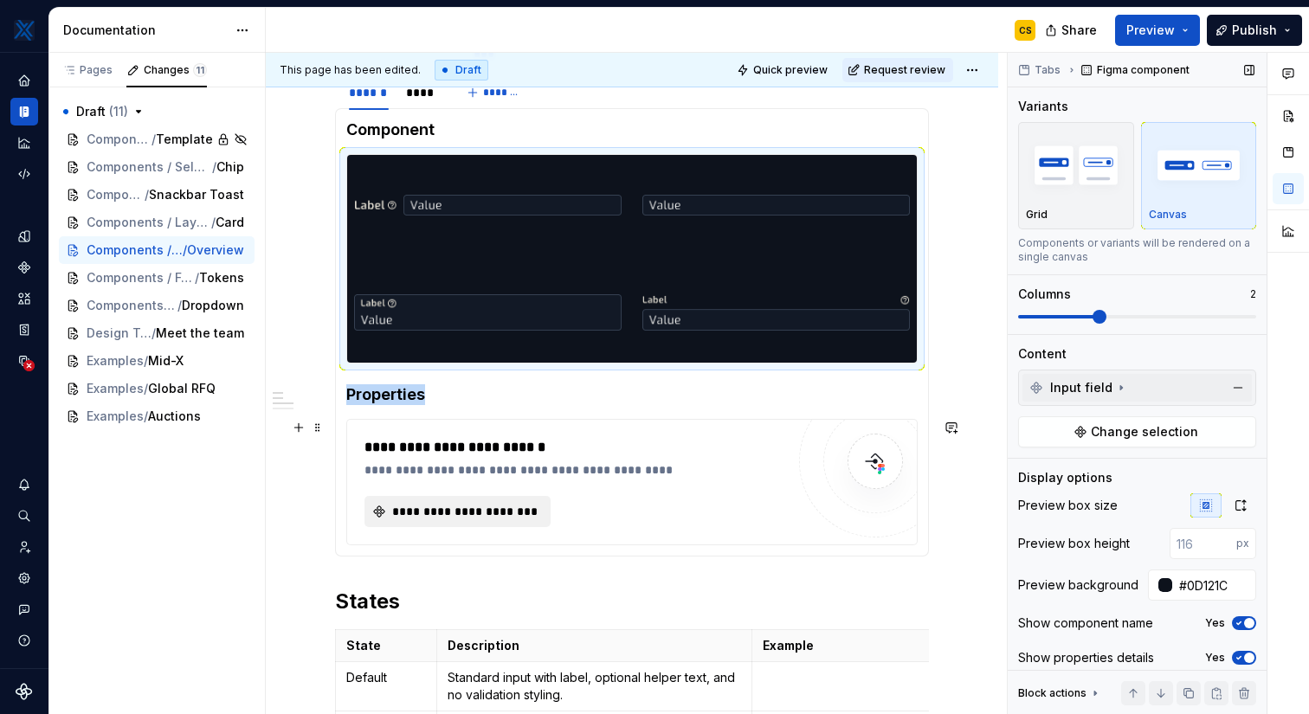
click at [485, 518] on span "**********" at bounding box center [465, 511] width 150 height 17
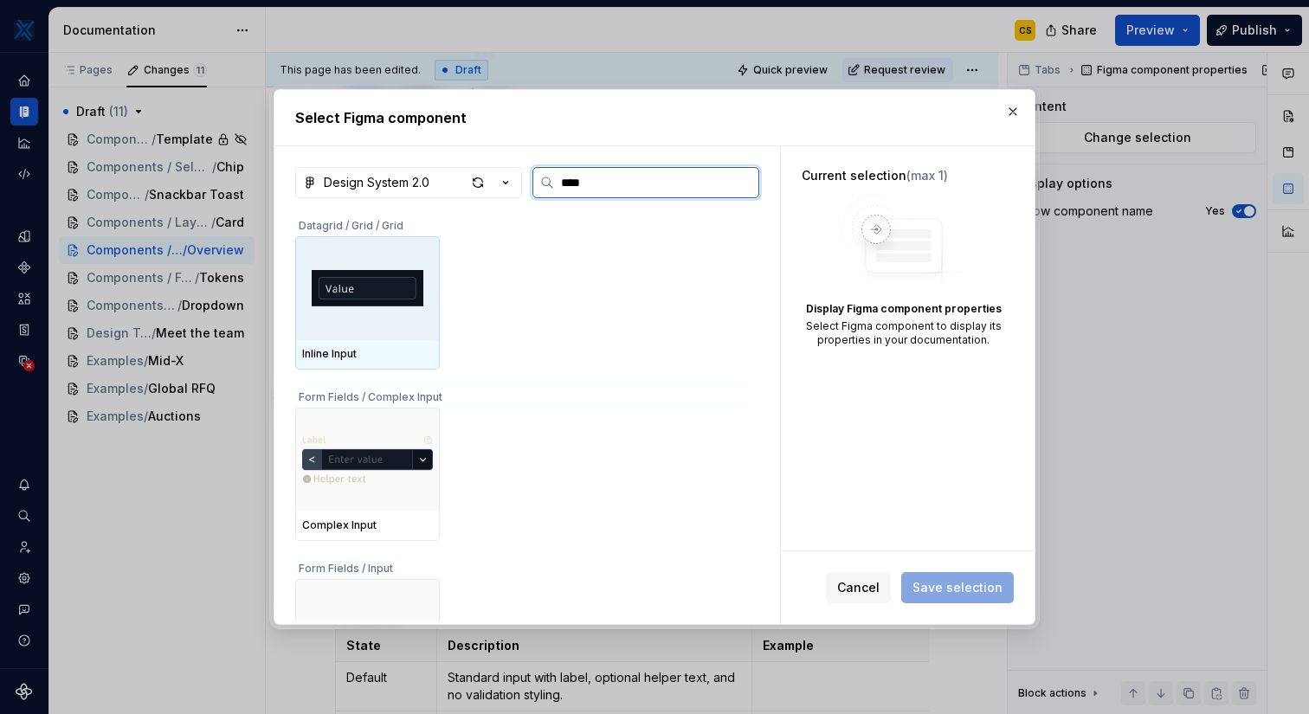
type input "*****"
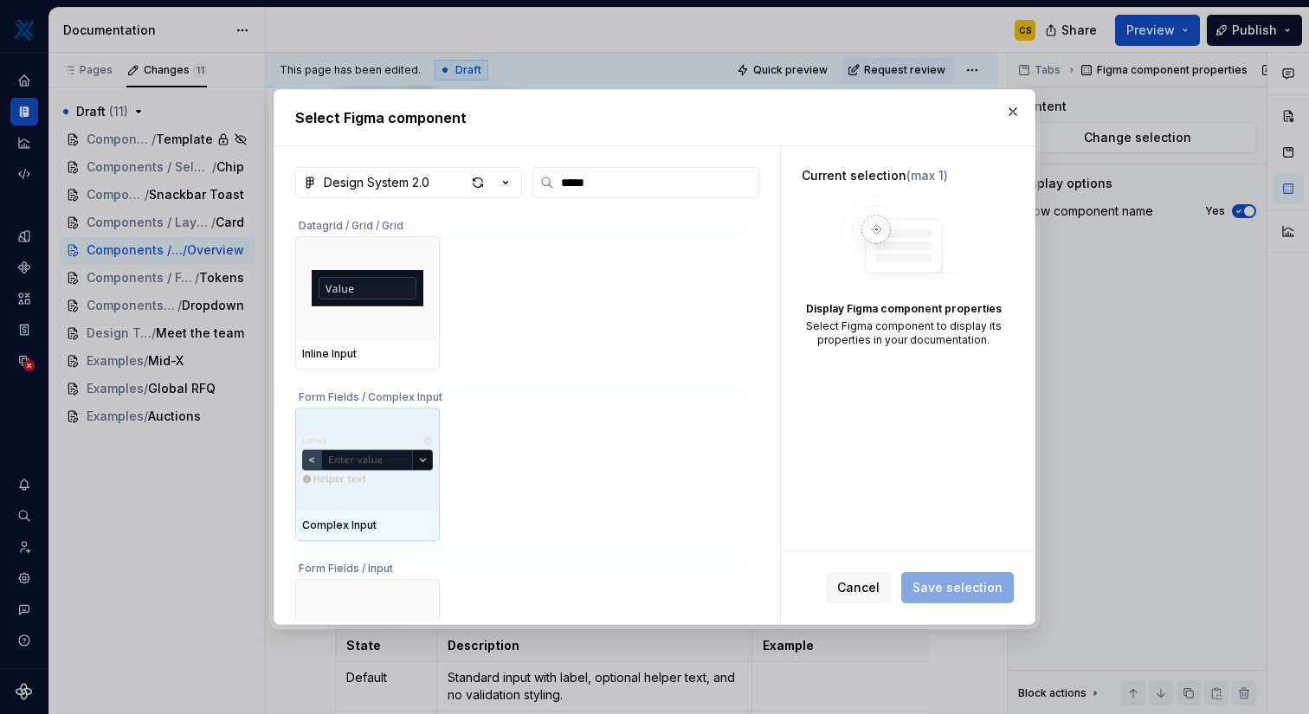
scroll to position [92, 0]
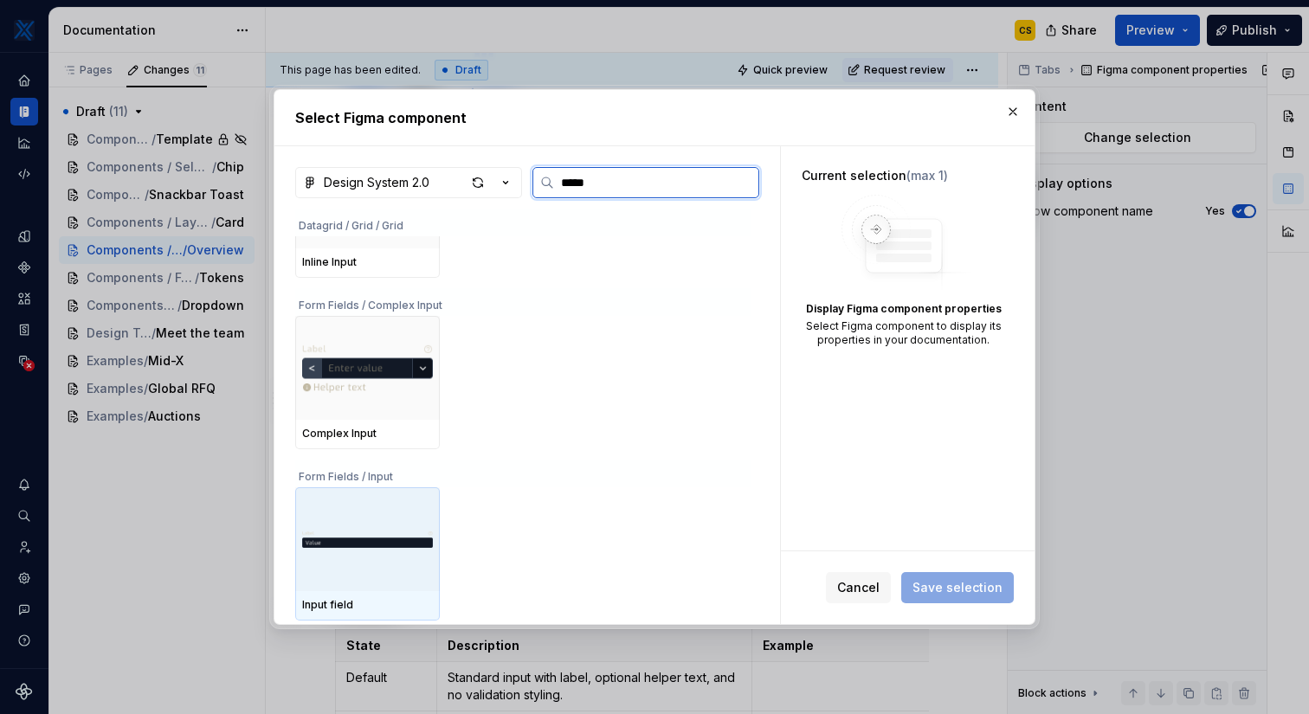
click at [390, 515] on div at bounding box center [367, 539] width 145 height 104
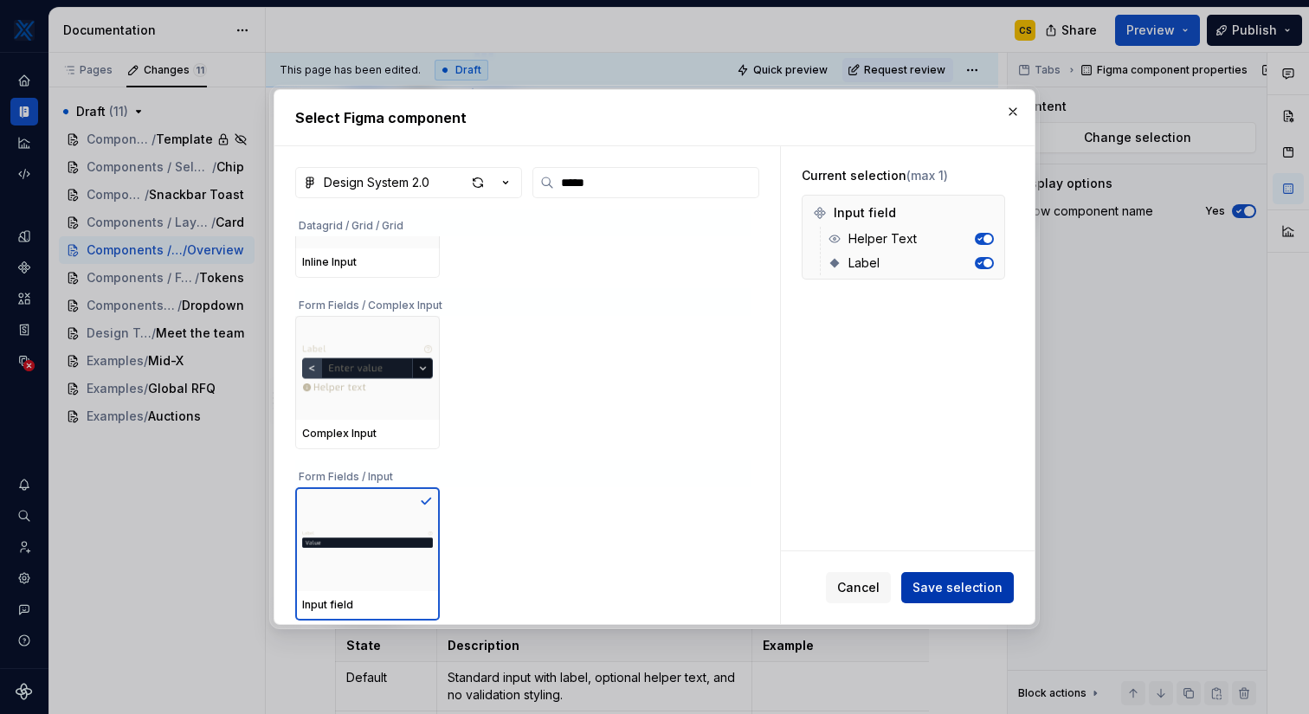
click at [977, 587] on span "Save selection" at bounding box center [957, 587] width 90 height 17
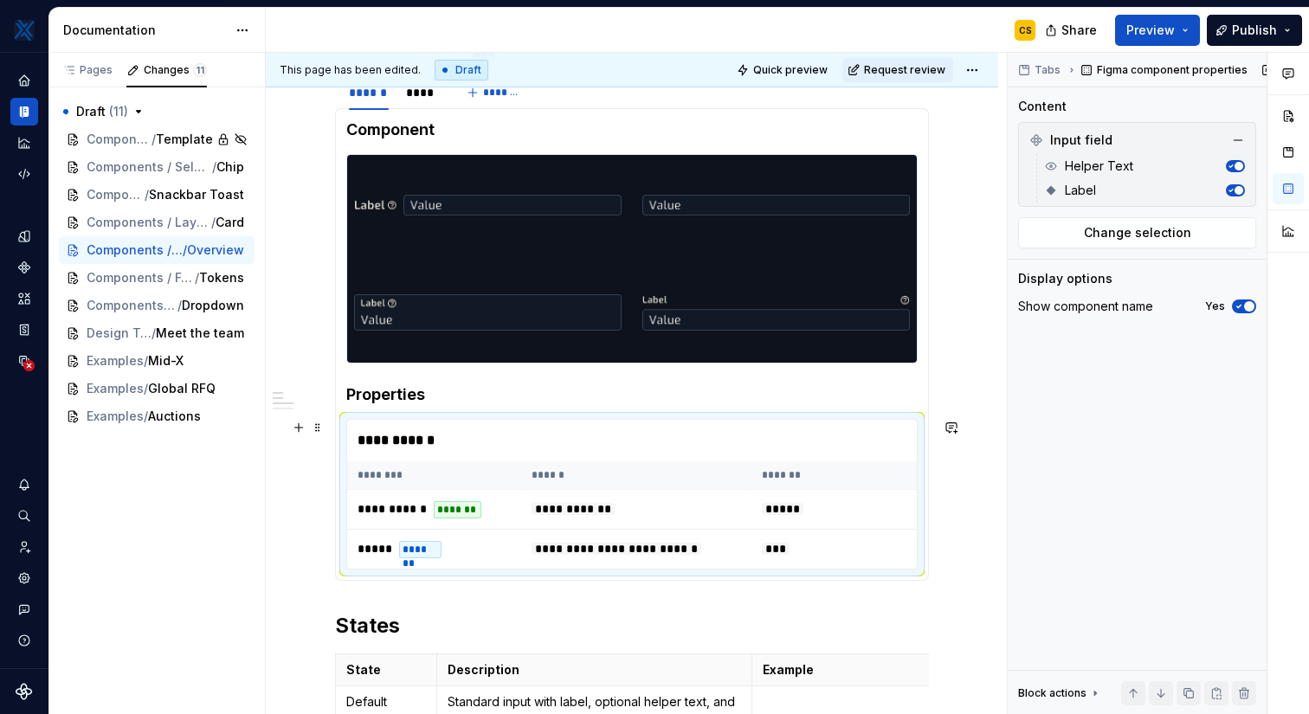
click at [769, 451] on div "**********" at bounding box center [636, 441] width 578 height 42
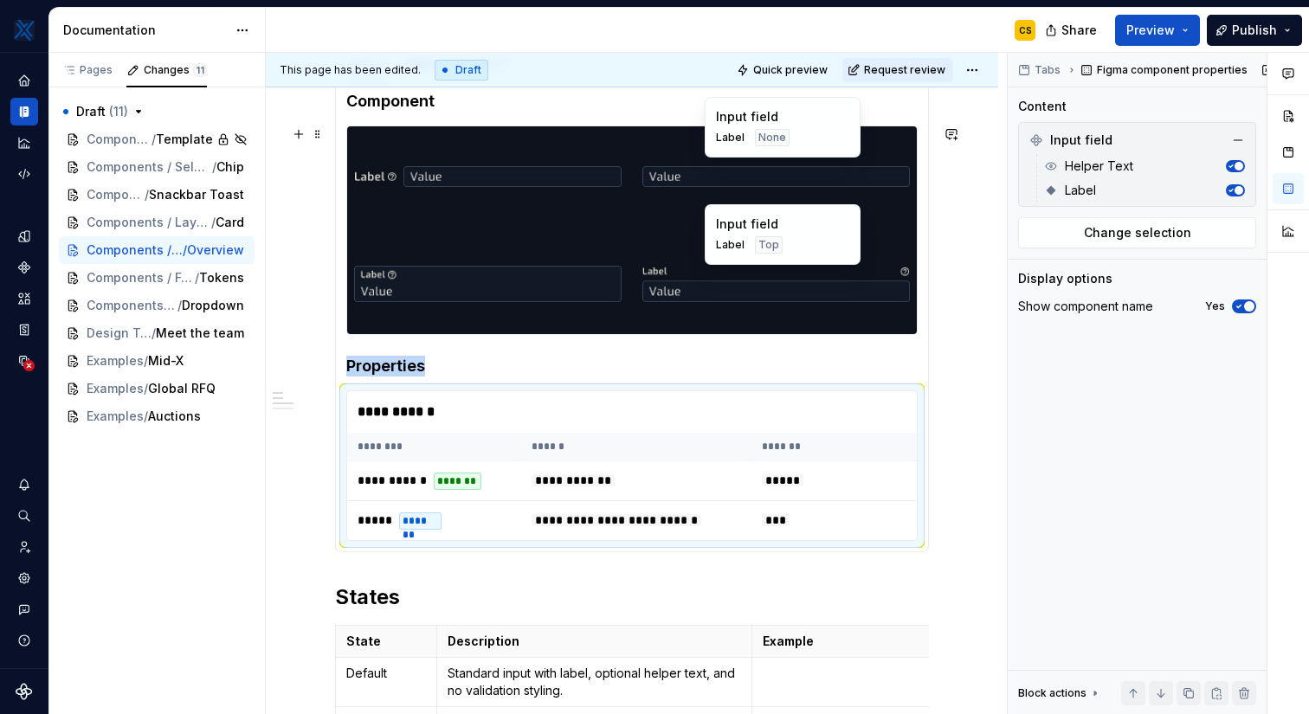
scroll to position [1113, 0]
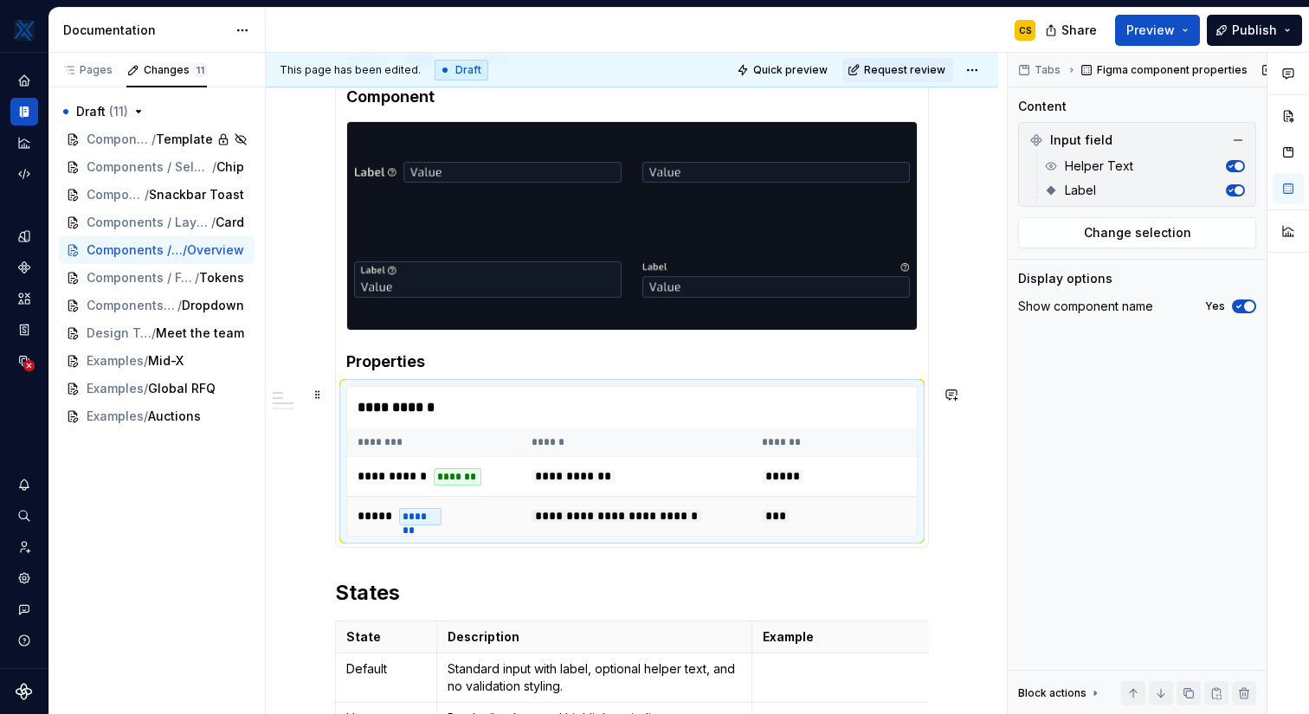
click at [757, 504] on td "***" at bounding box center [838, 517] width 174 height 40
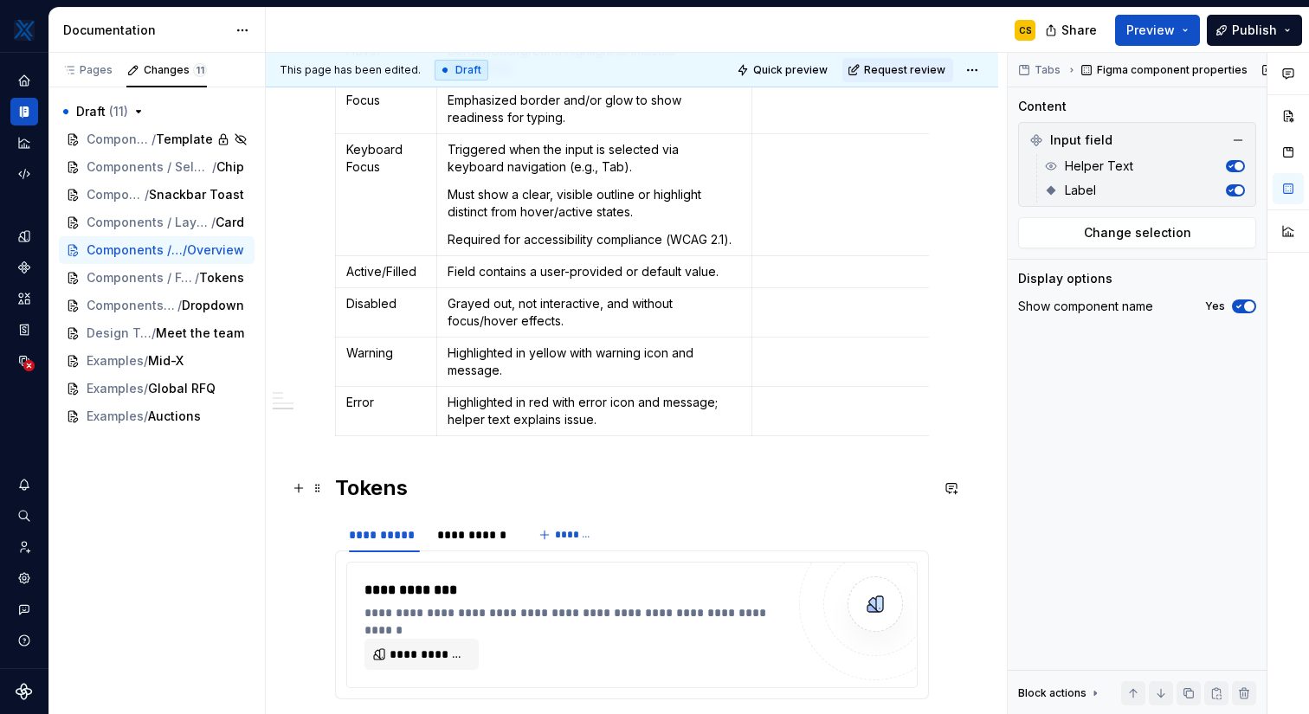
scroll to position [1691, 0]
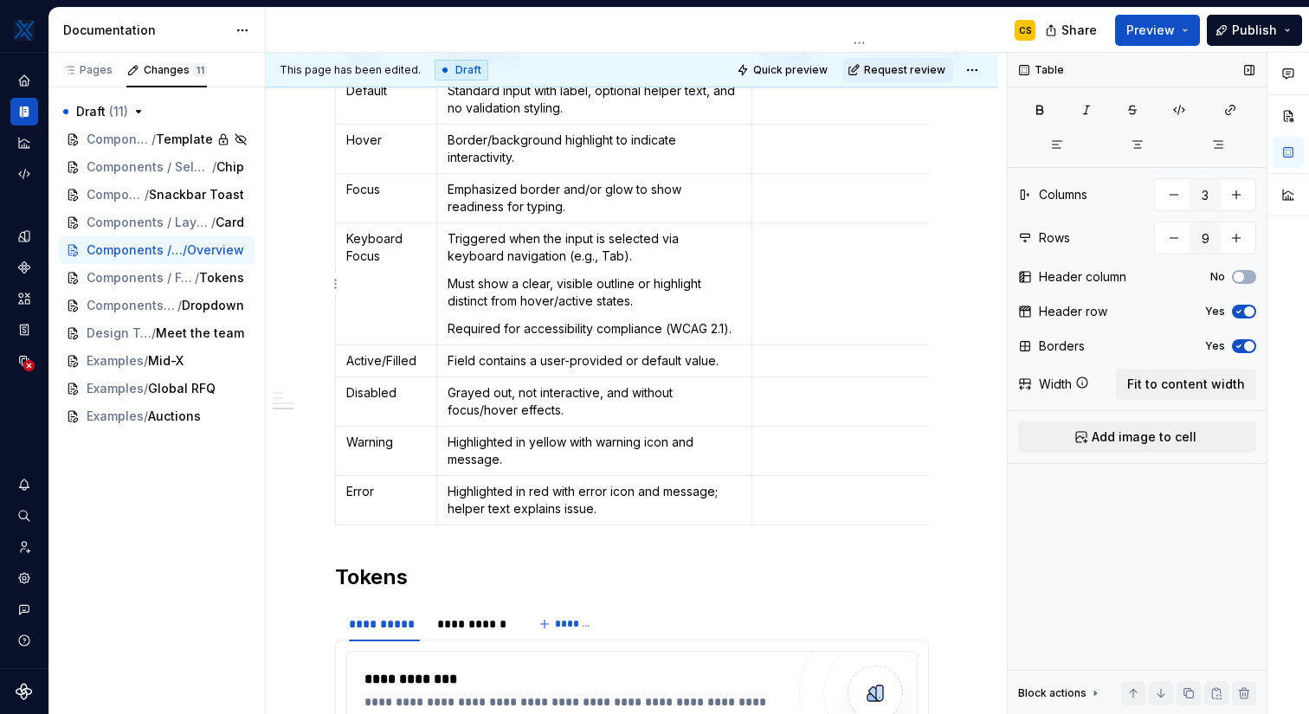
click at [830, 245] on p at bounding box center [859, 238] width 193 height 17
click at [797, 501] on td at bounding box center [859, 500] width 215 height 49
click at [1185, 436] on span "Add image to cell" at bounding box center [1143, 436] width 105 height 17
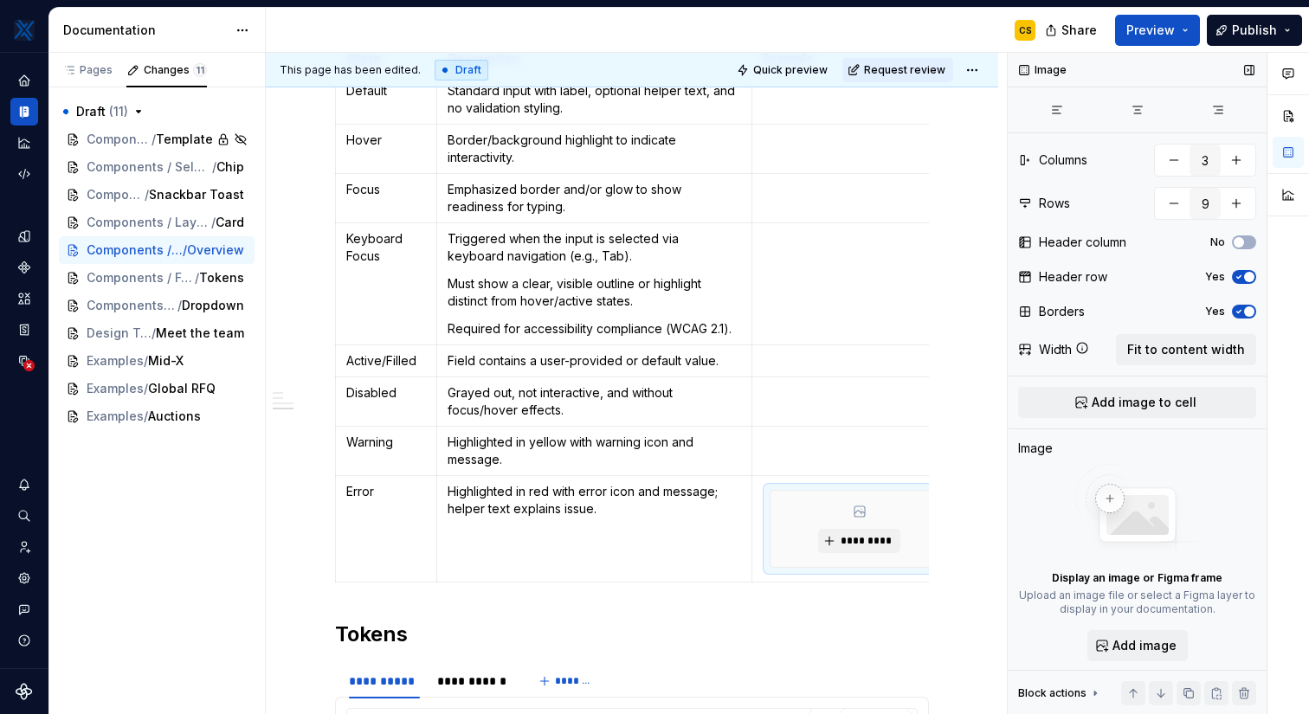
scroll to position [0, 16]
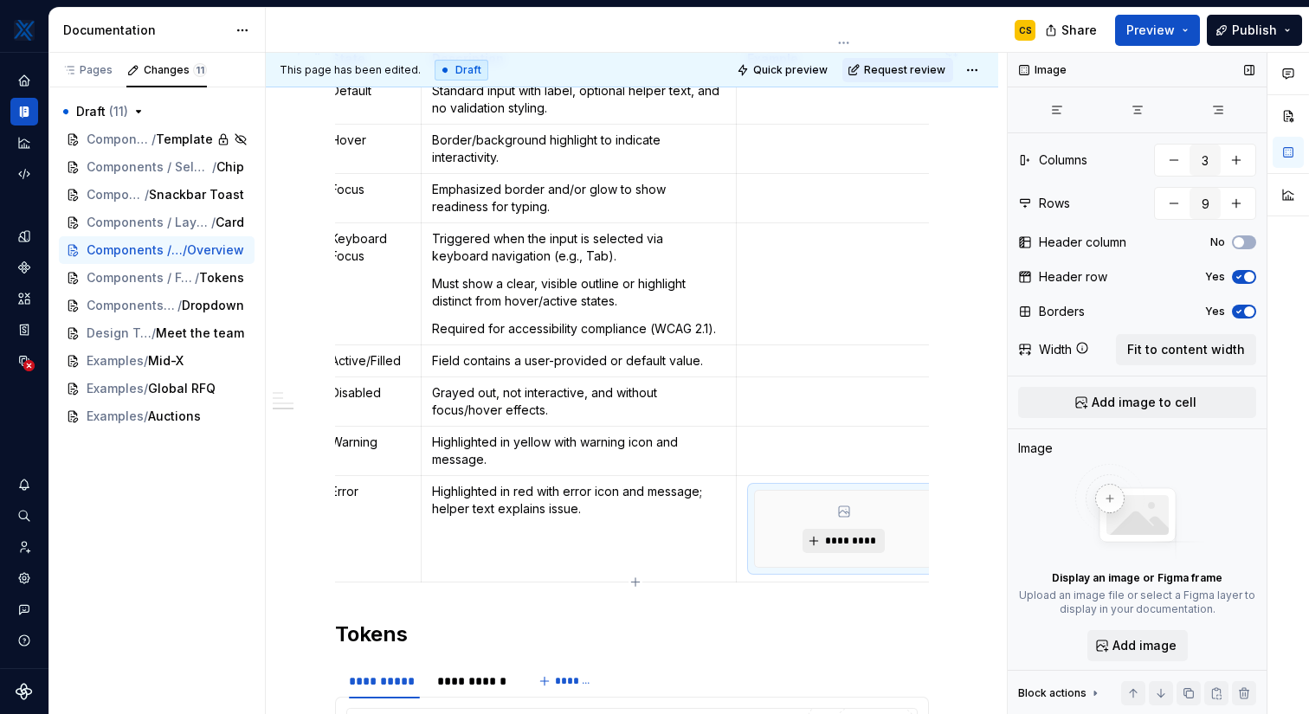
click at [864, 539] on span "*********" at bounding box center [850, 541] width 53 height 14
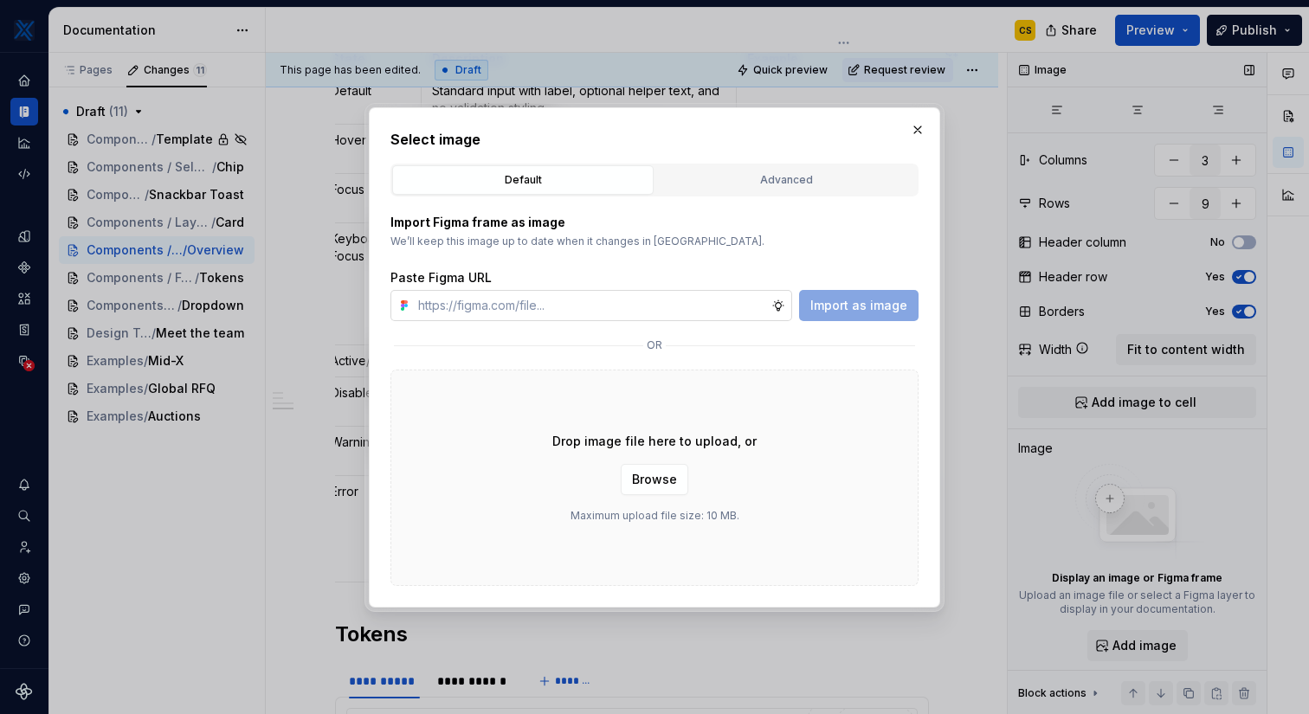
type textarea "*"
click at [723, 186] on div "Advanced" at bounding box center [785, 179] width 249 height 17
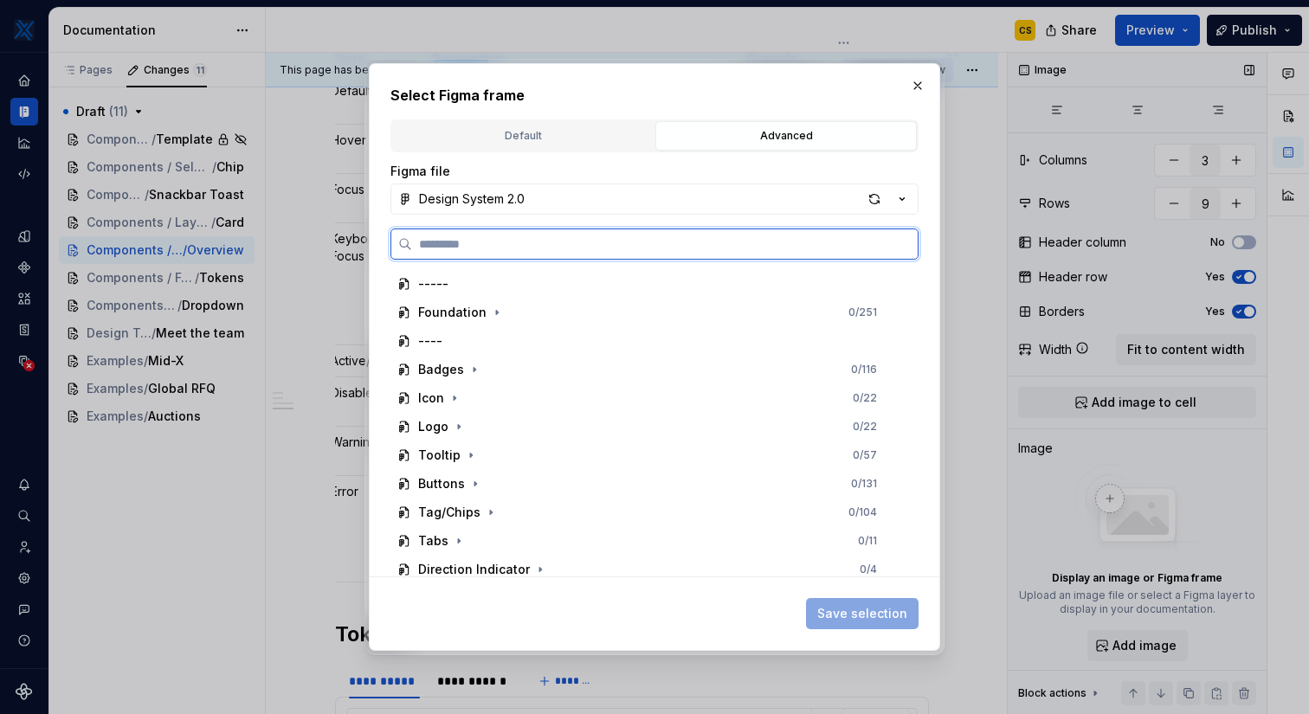
click at [522, 239] on input "search" at bounding box center [664, 243] width 505 height 17
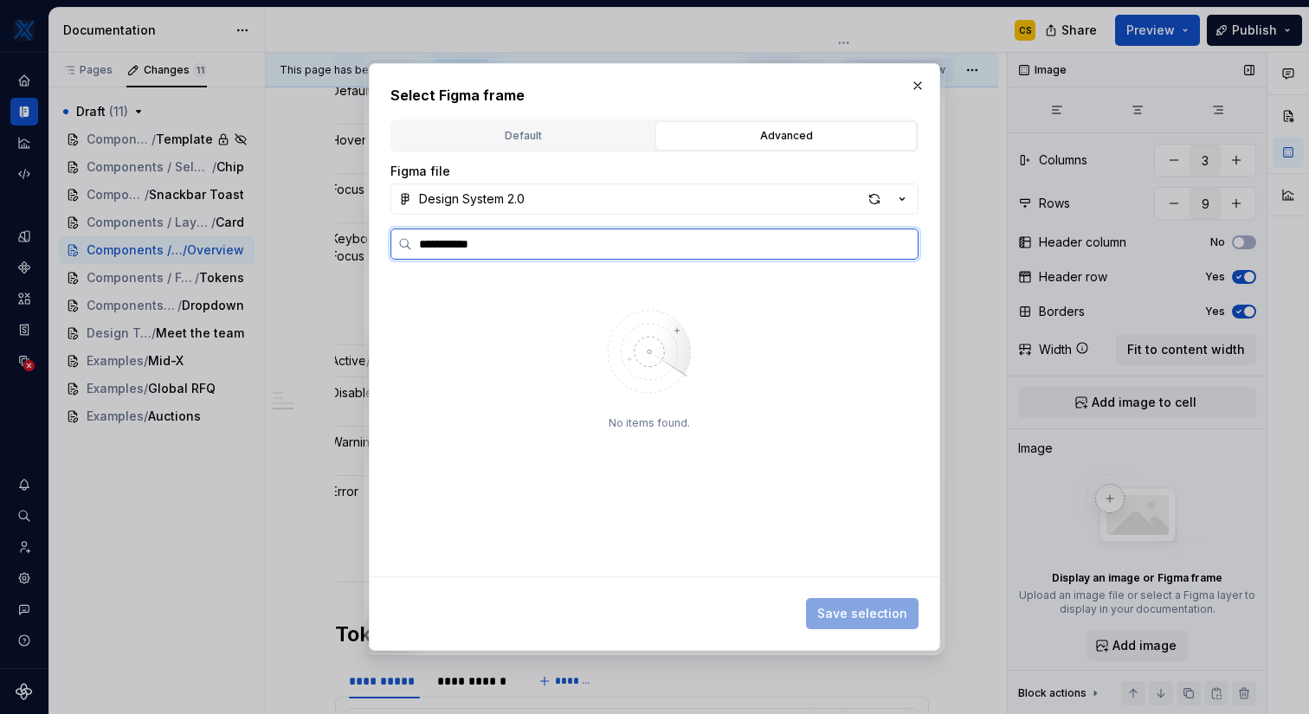
click at [461, 241] on input "**********" at bounding box center [664, 243] width 505 height 17
type input "*****"
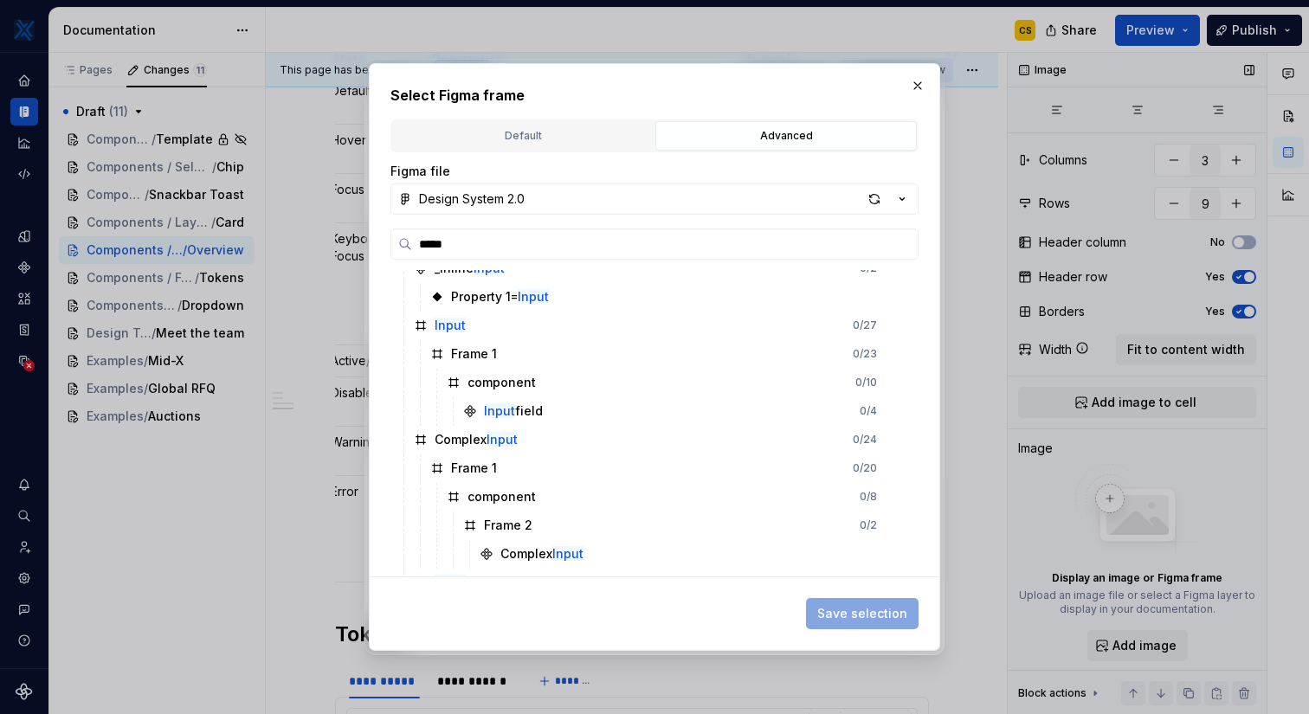
scroll to position [164, 0]
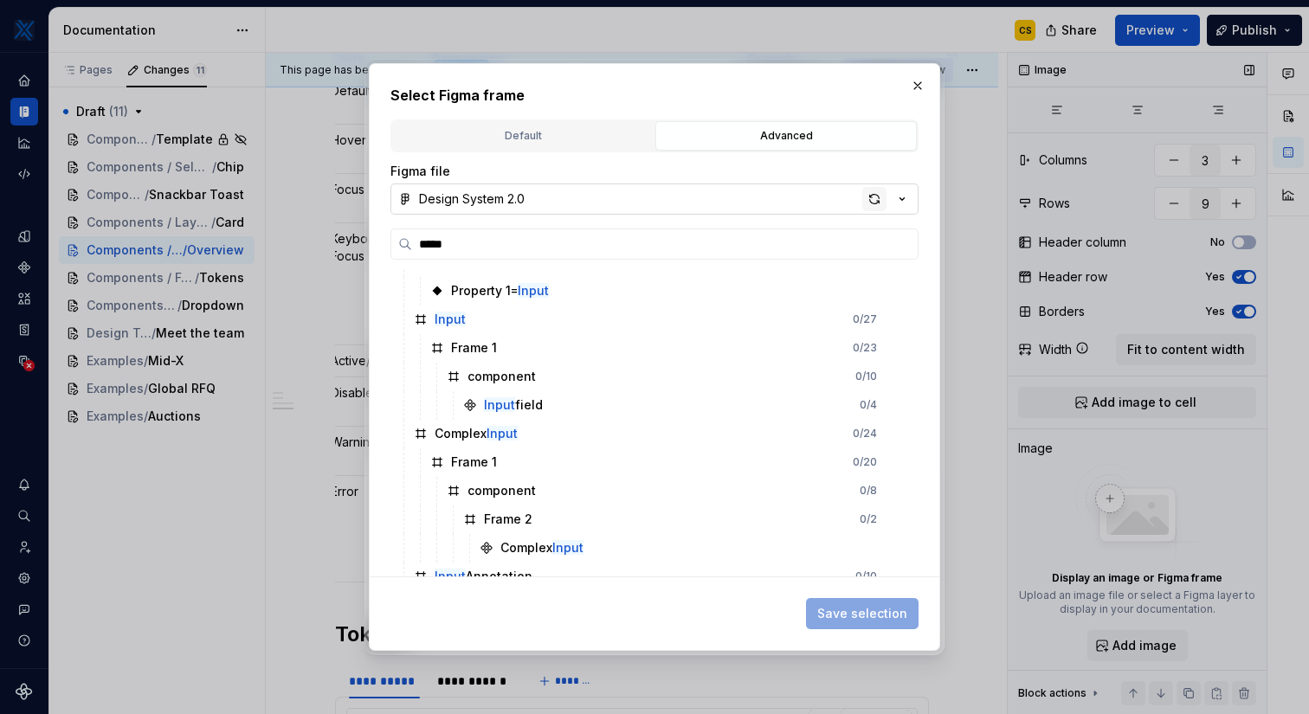
click at [872, 199] on div "button" at bounding box center [874, 199] width 24 height 24
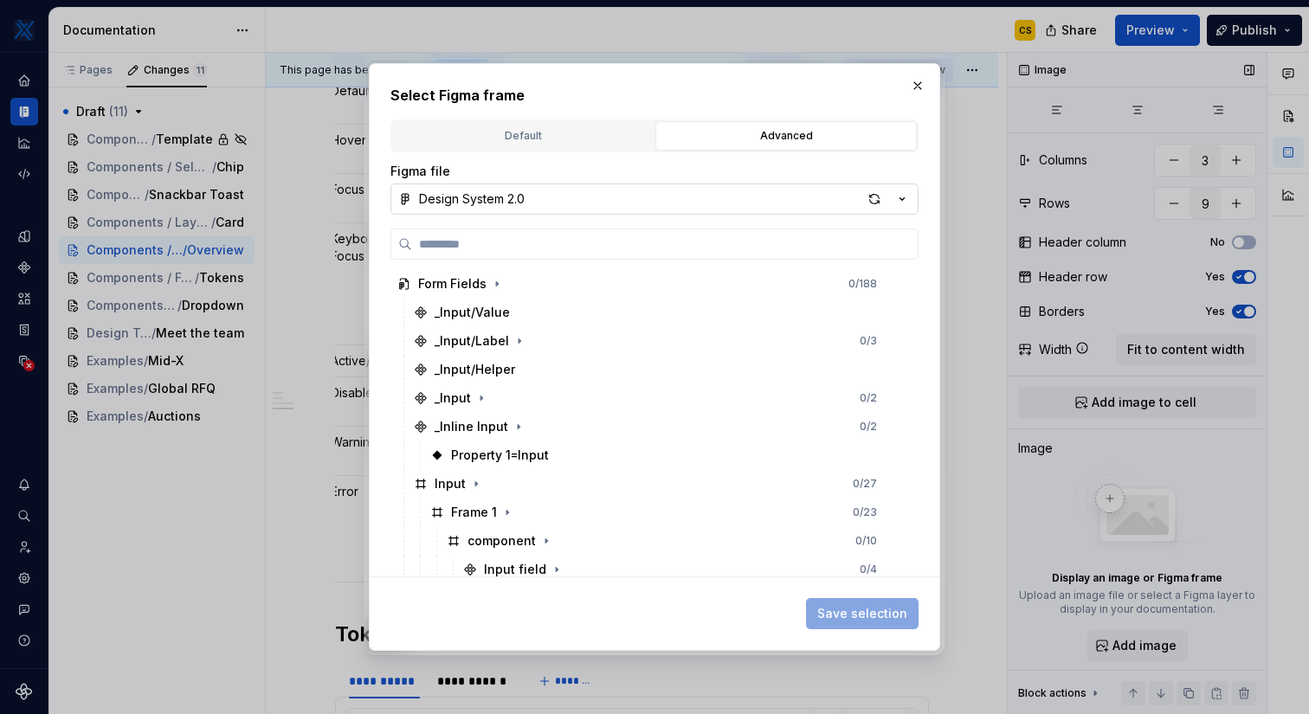
type textarea "*"
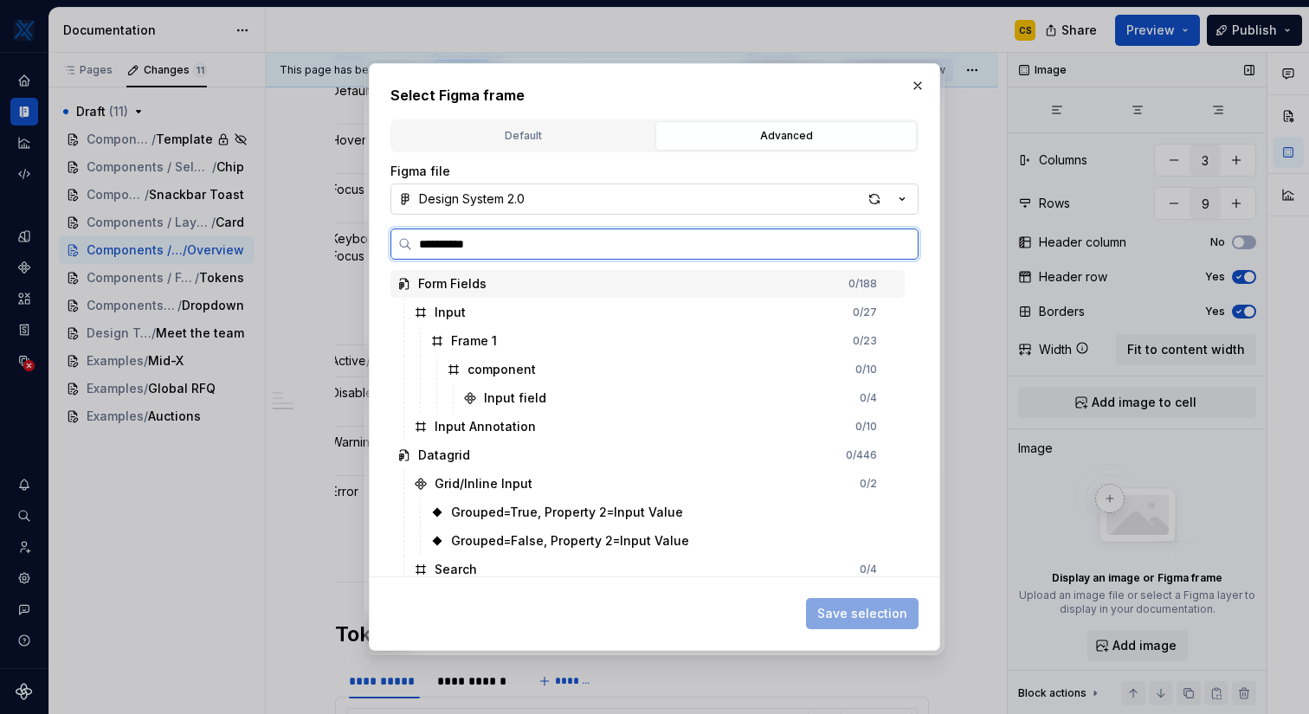
type input "**********"
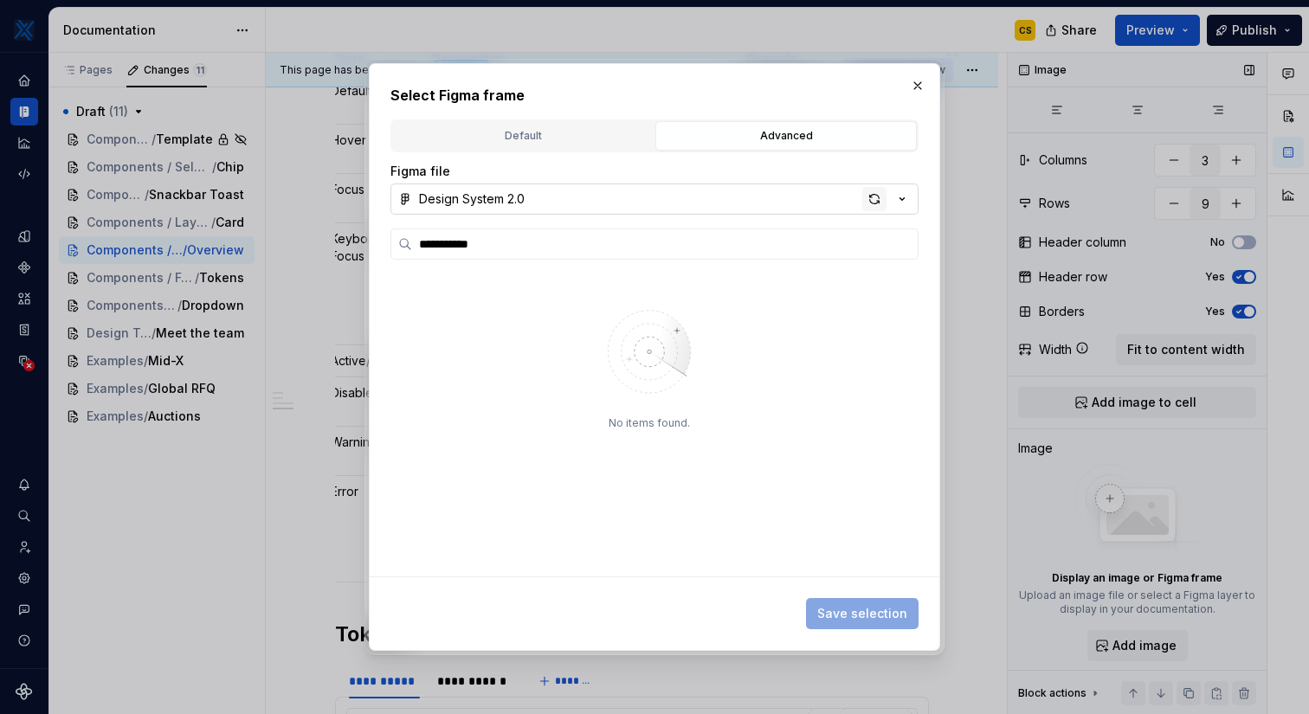
click at [876, 203] on div "button" at bounding box center [874, 199] width 24 height 24
type textarea "*"
type input "**********"
click at [902, 242] on input "**********" at bounding box center [664, 243] width 505 height 17
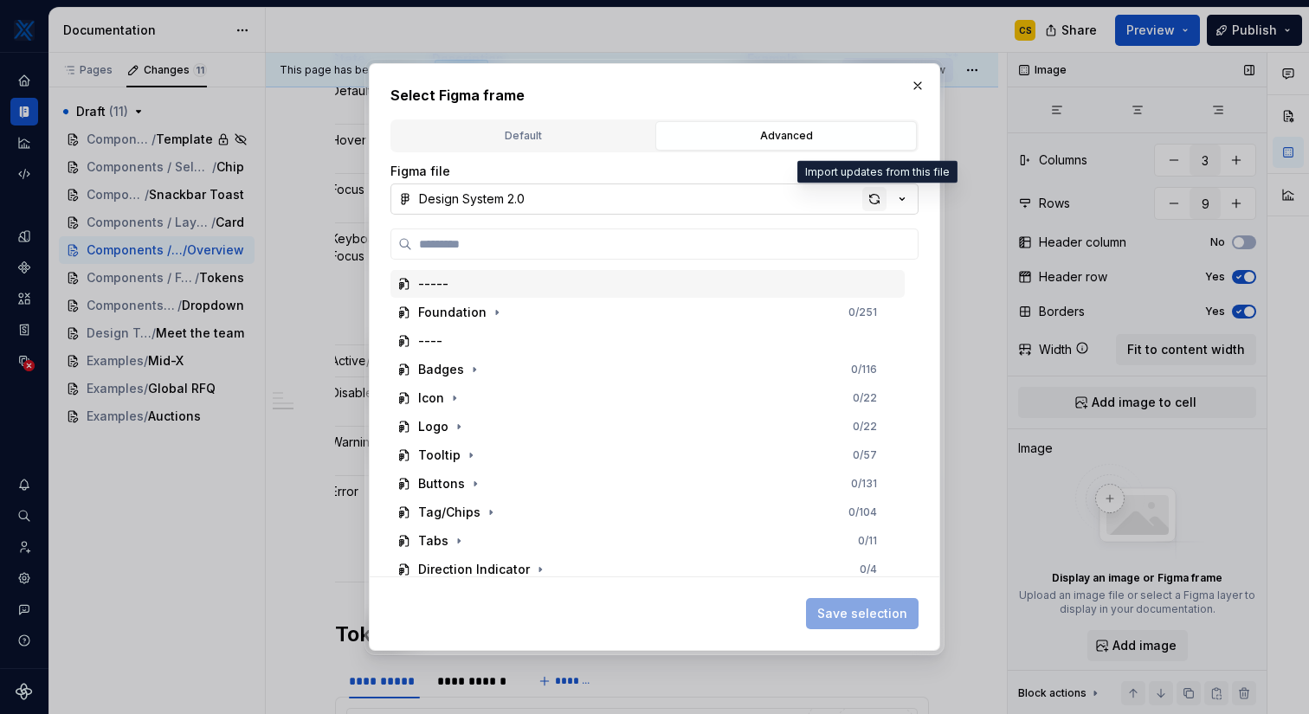
click at [867, 196] on div "button" at bounding box center [874, 199] width 24 height 24
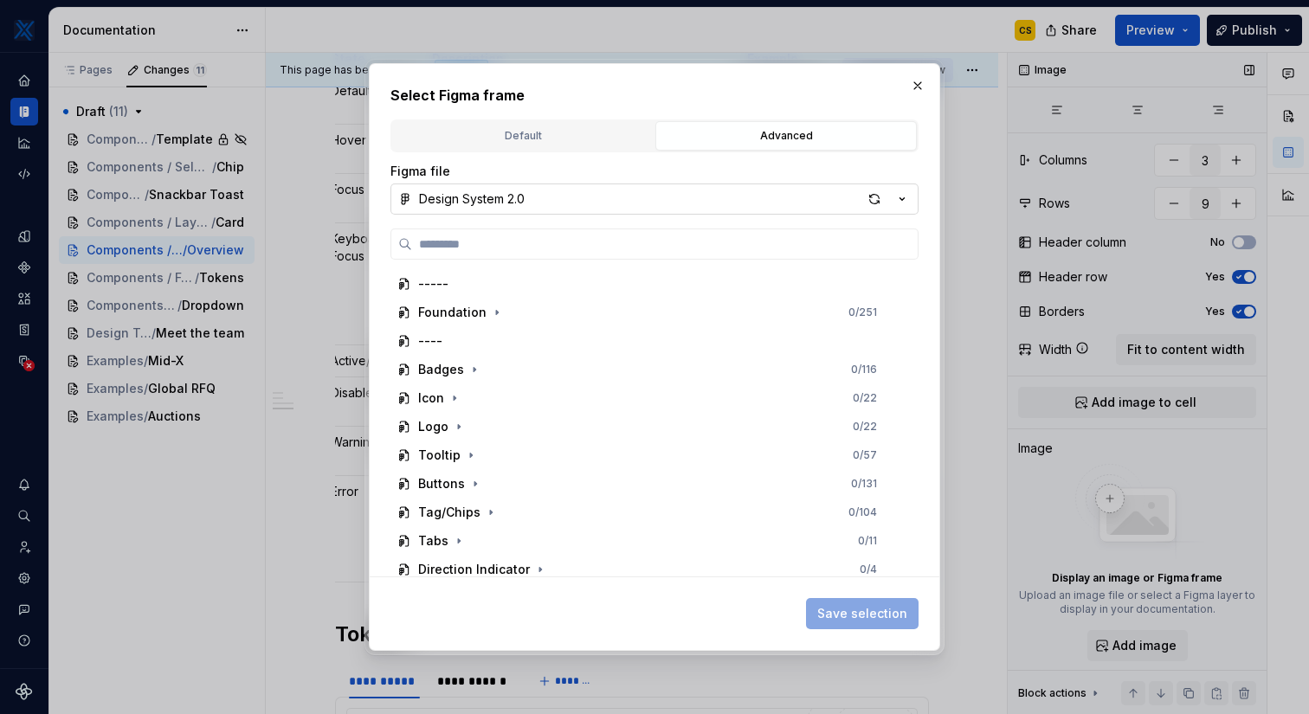
type textarea "*"
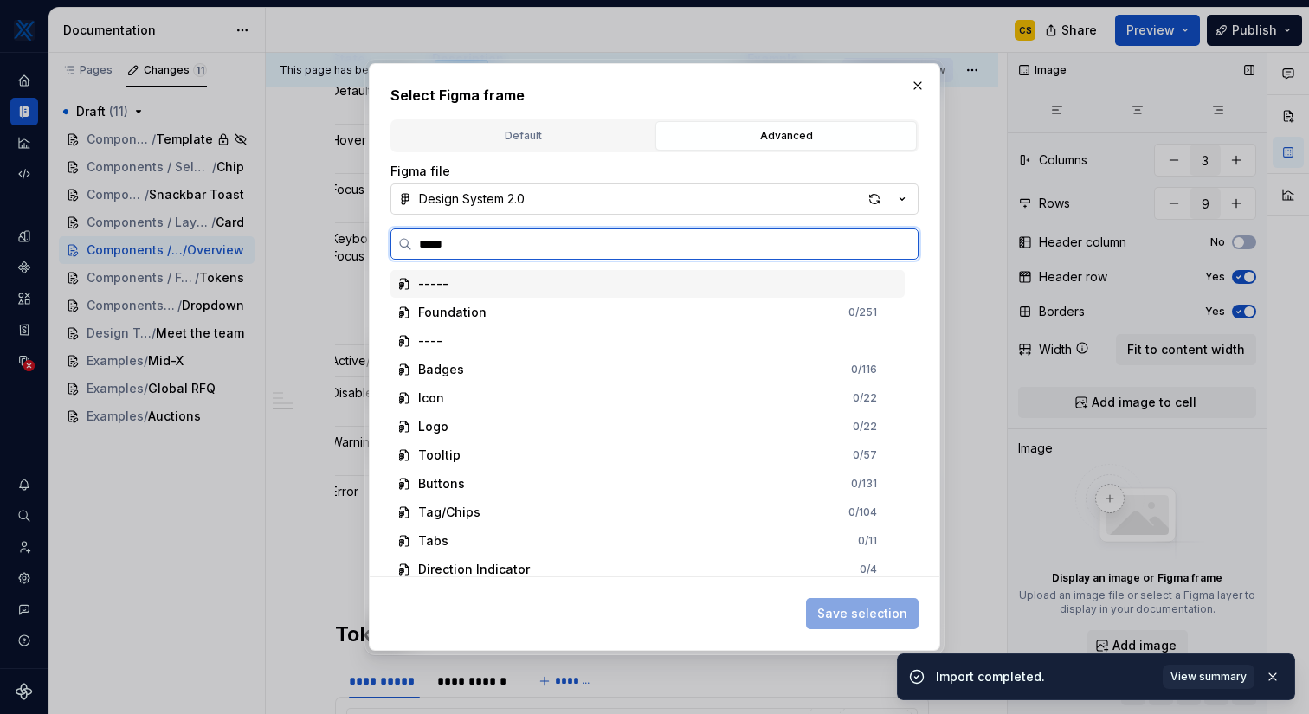
type input "*****"
type textarea "*"
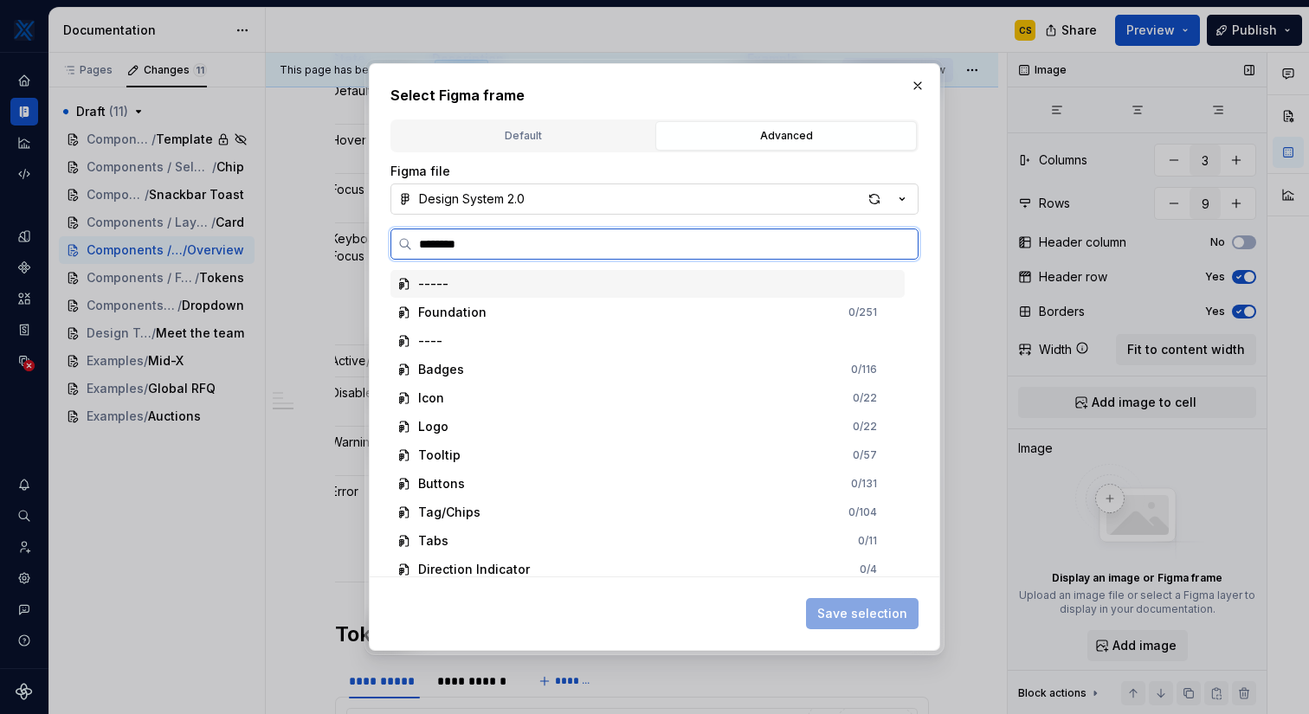
type input "*********"
type textarea "*"
type input "**********"
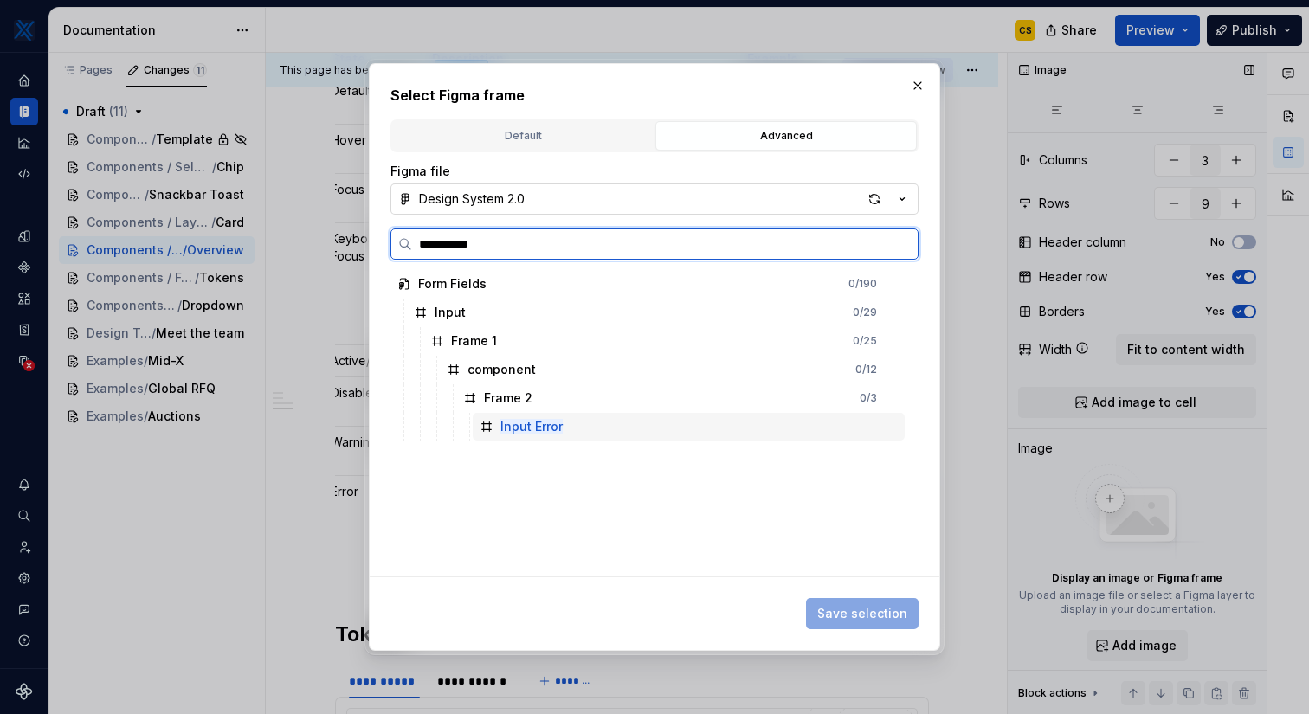
click at [582, 415] on div "Input Error" at bounding box center [689, 427] width 432 height 28
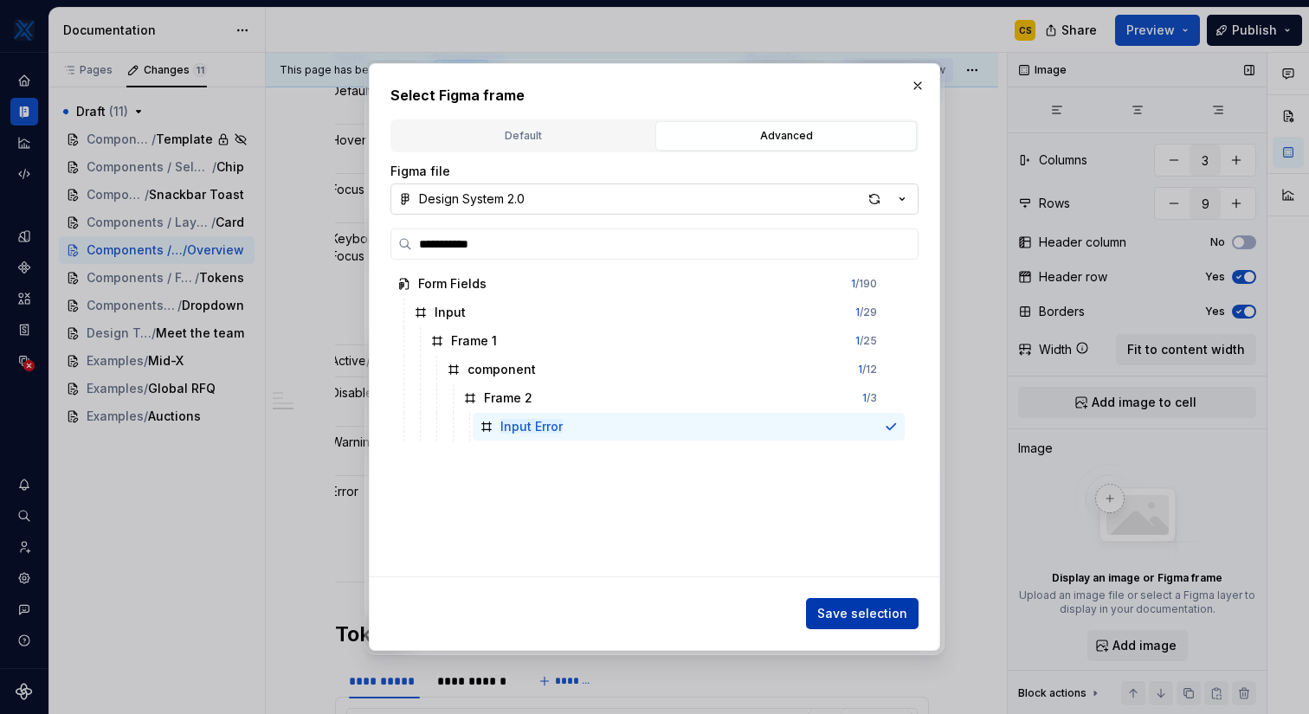
click at [852, 608] on span "Save selection" at bounding box center [862, 613] width 90 height 17
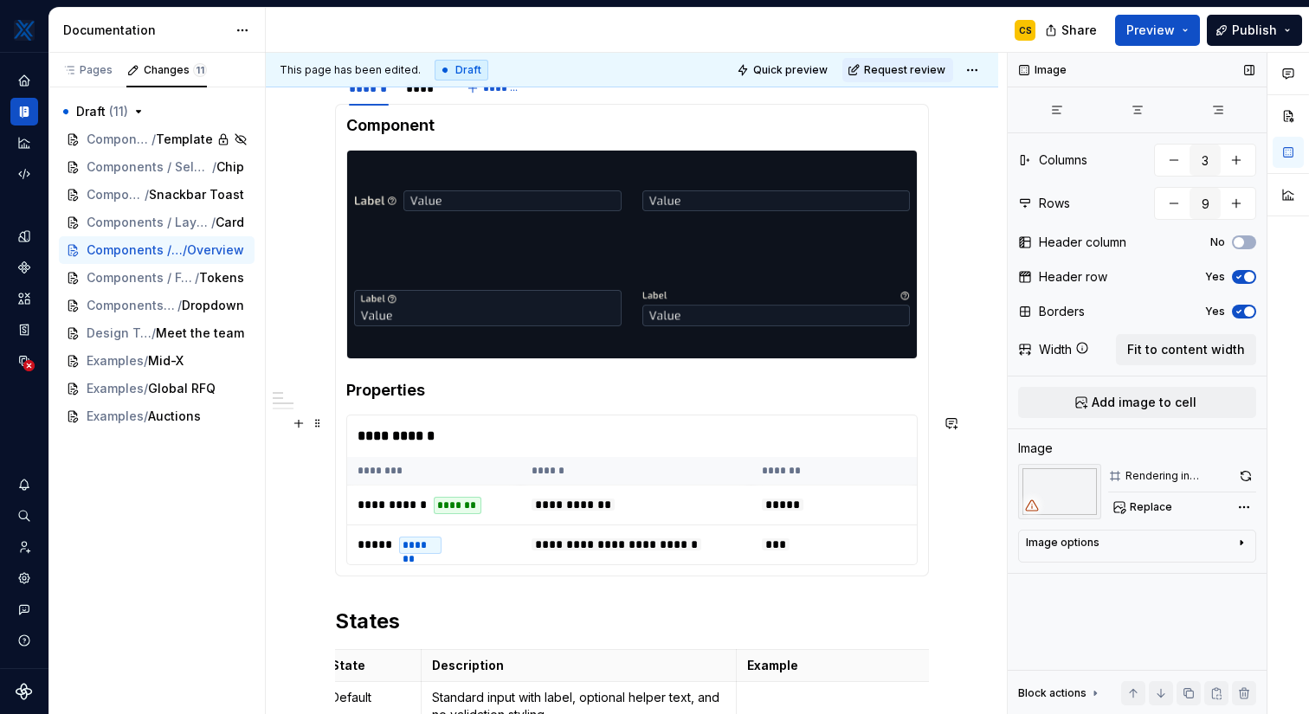
scroll to position [856, 0]
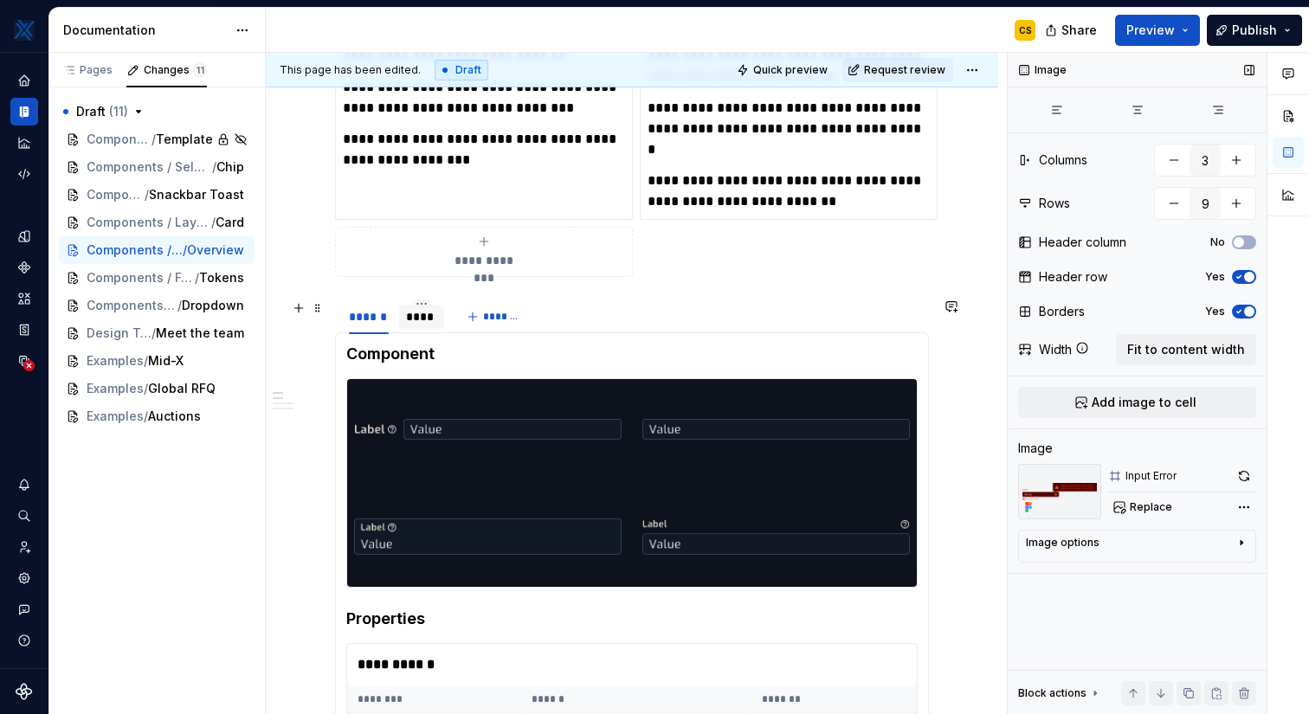
click at [422, 316] on div "****" at bounding box center [421, 316] width 31 height 17
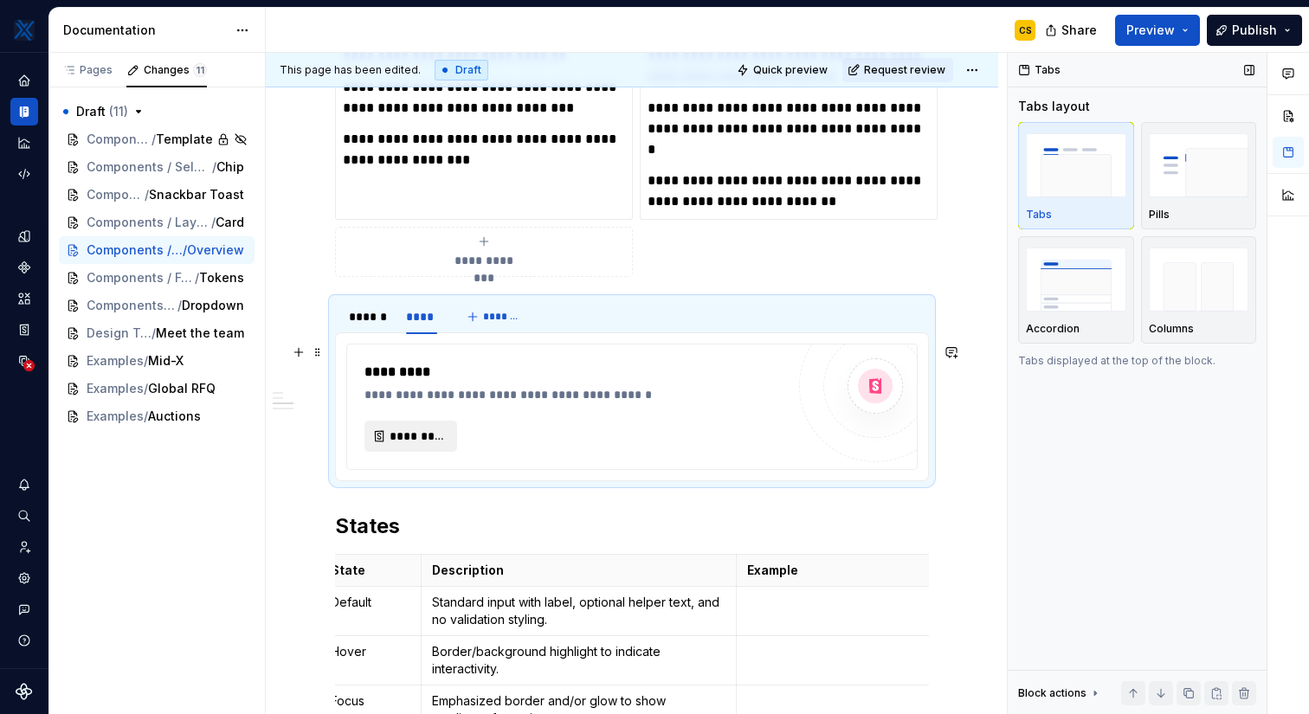
click at [406, 425] on button "*********" at bounding box center [410, 436] width 93 height 31
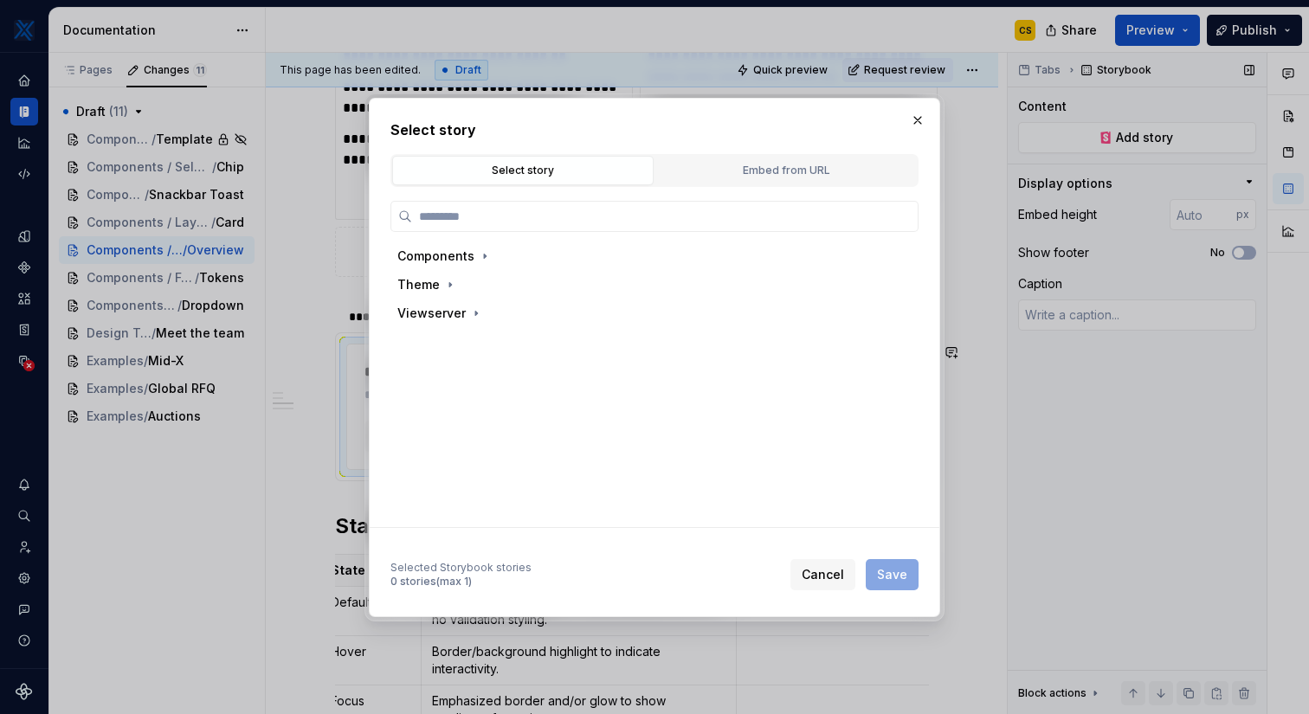
type textarea "*"
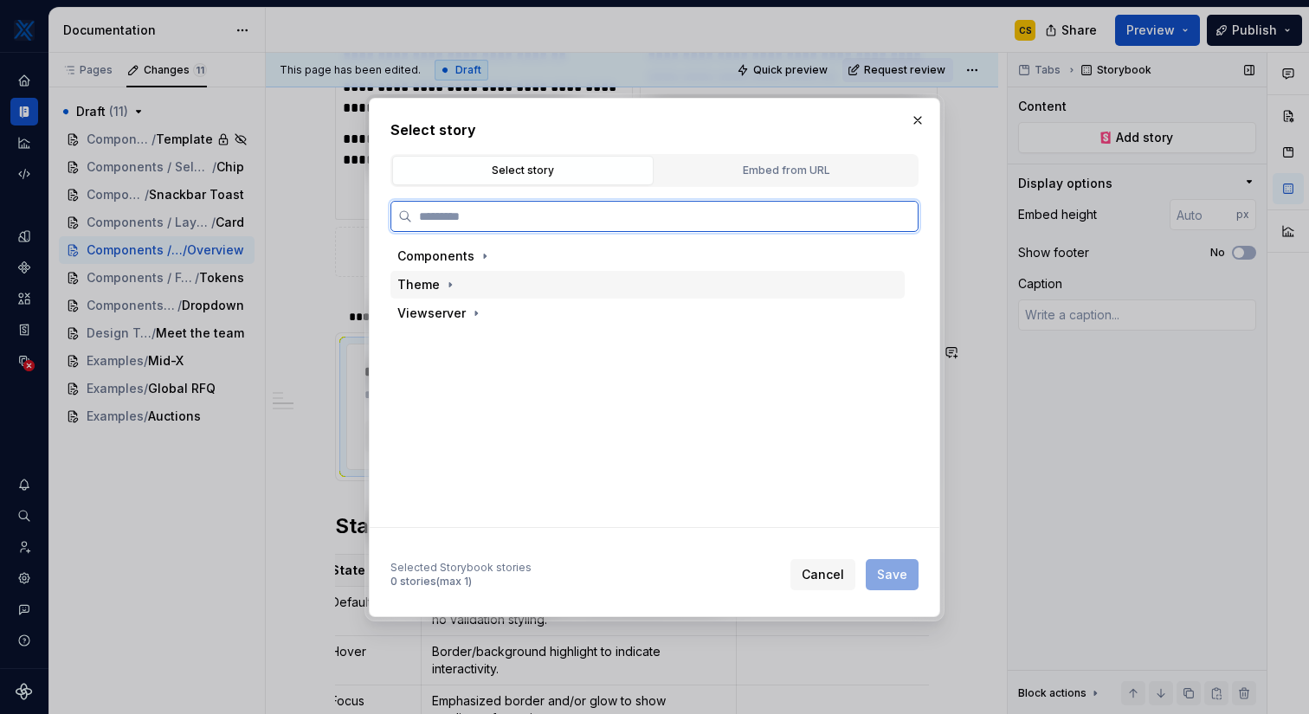
paste input "**********"
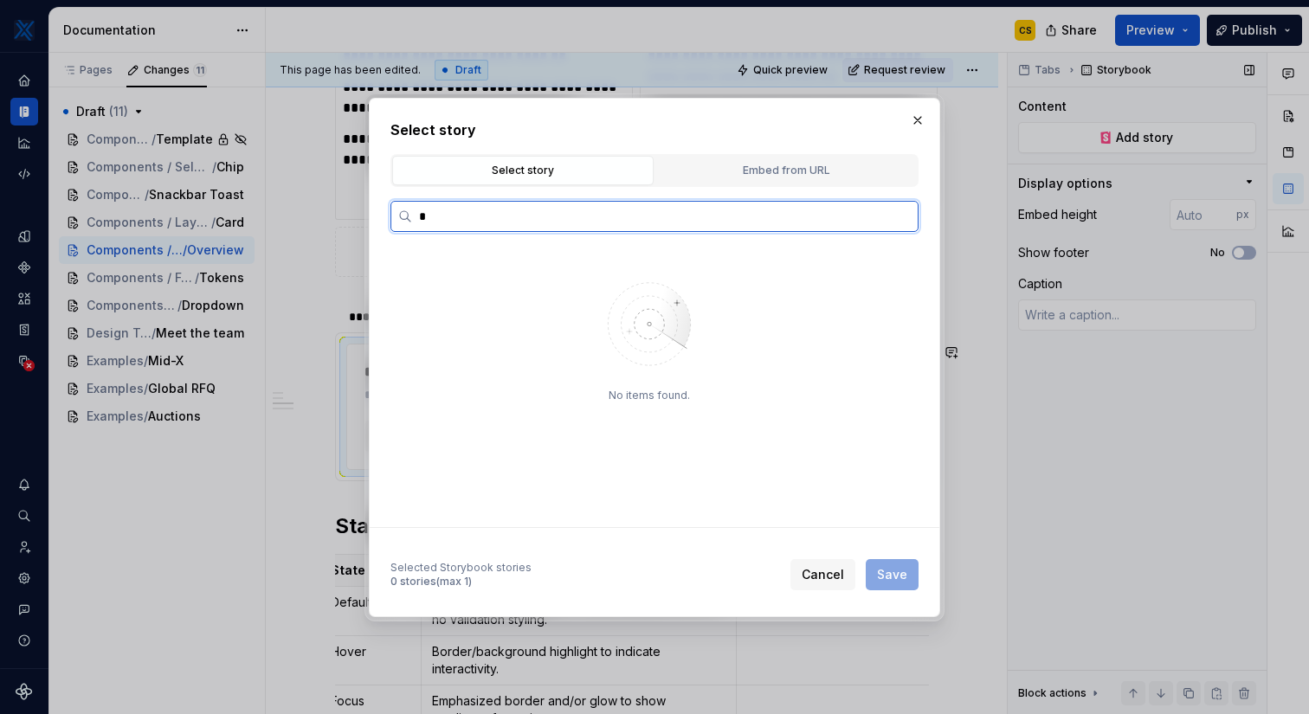
scroll to position [0, 0]
type input "*****"
click at [900, 217] on input "*****" at bounding box center [664, 216] width 505 height 17
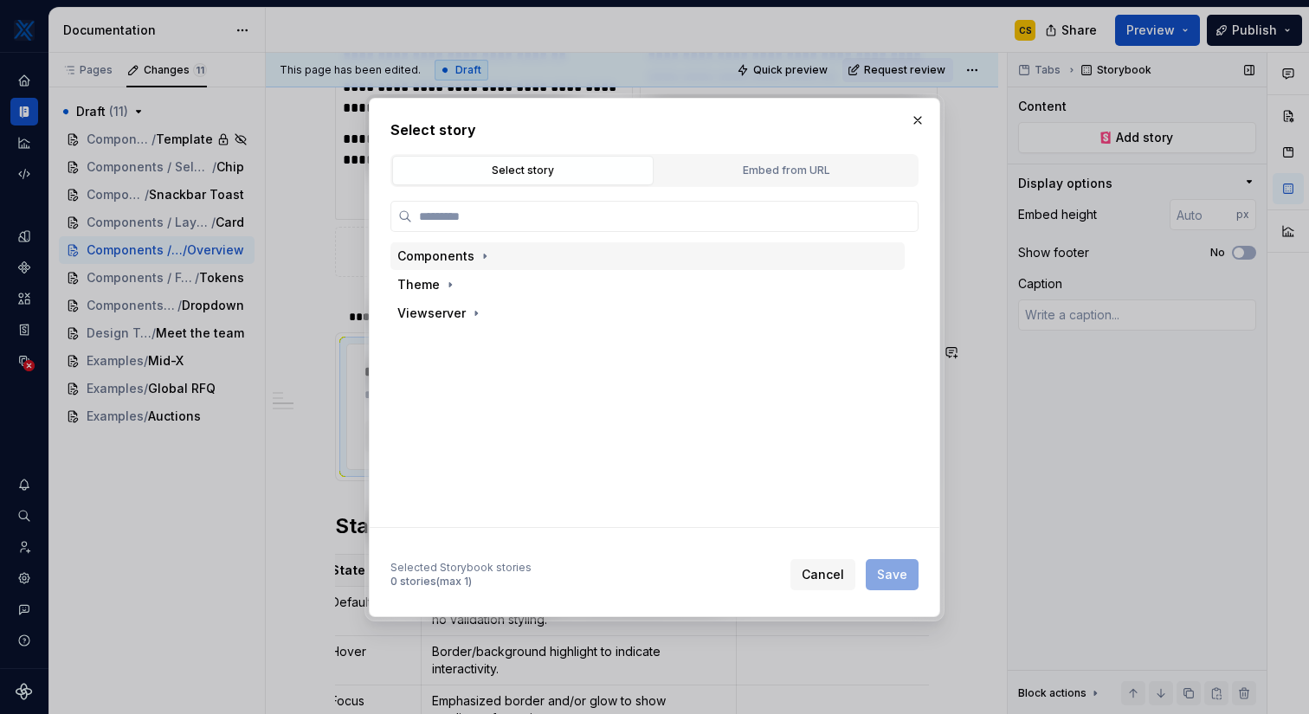
click at [813, 185] on div "Select story Embed from URL" at bounding box center [654, 170] width 528 height 33
click at [812, 177] on div "Embed from URL" at bounding box center [785, 170] width 249 height 17
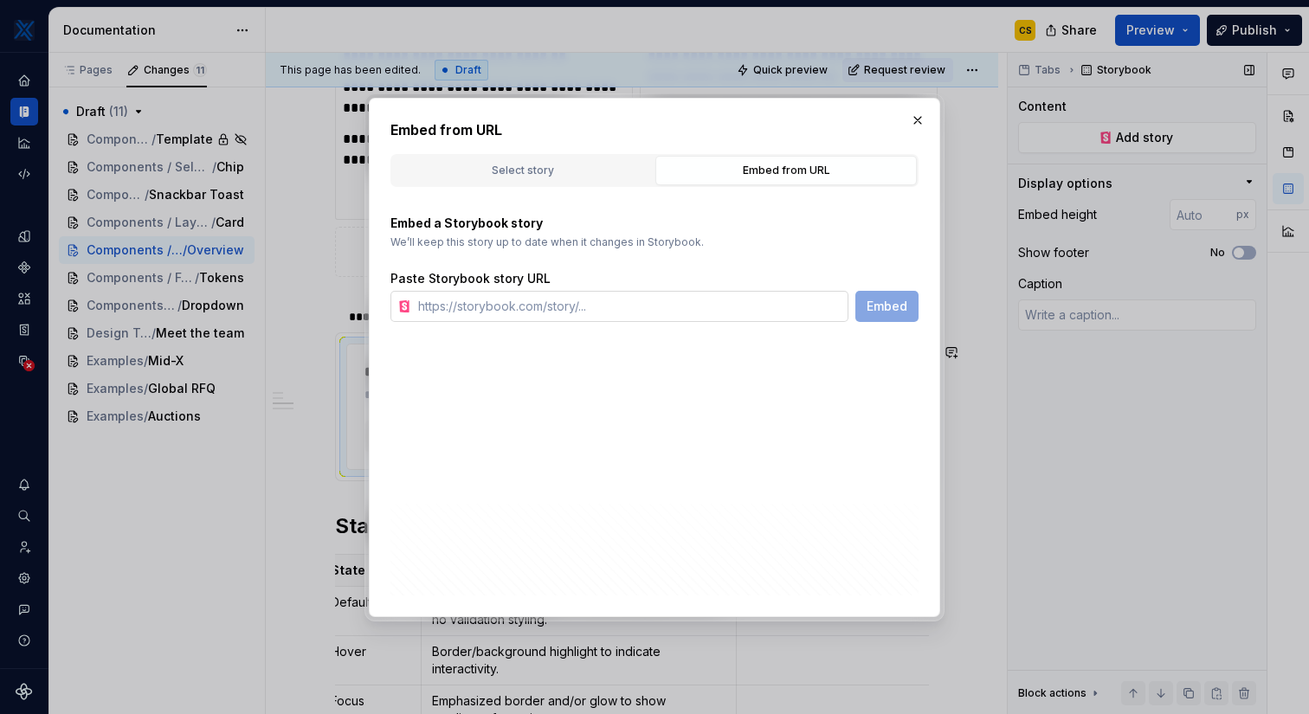
click at [628, 295] on input "text" at bounding box center [629, 306] width 437 height 31
paste input "[URL][DOMAIN_NAME];"
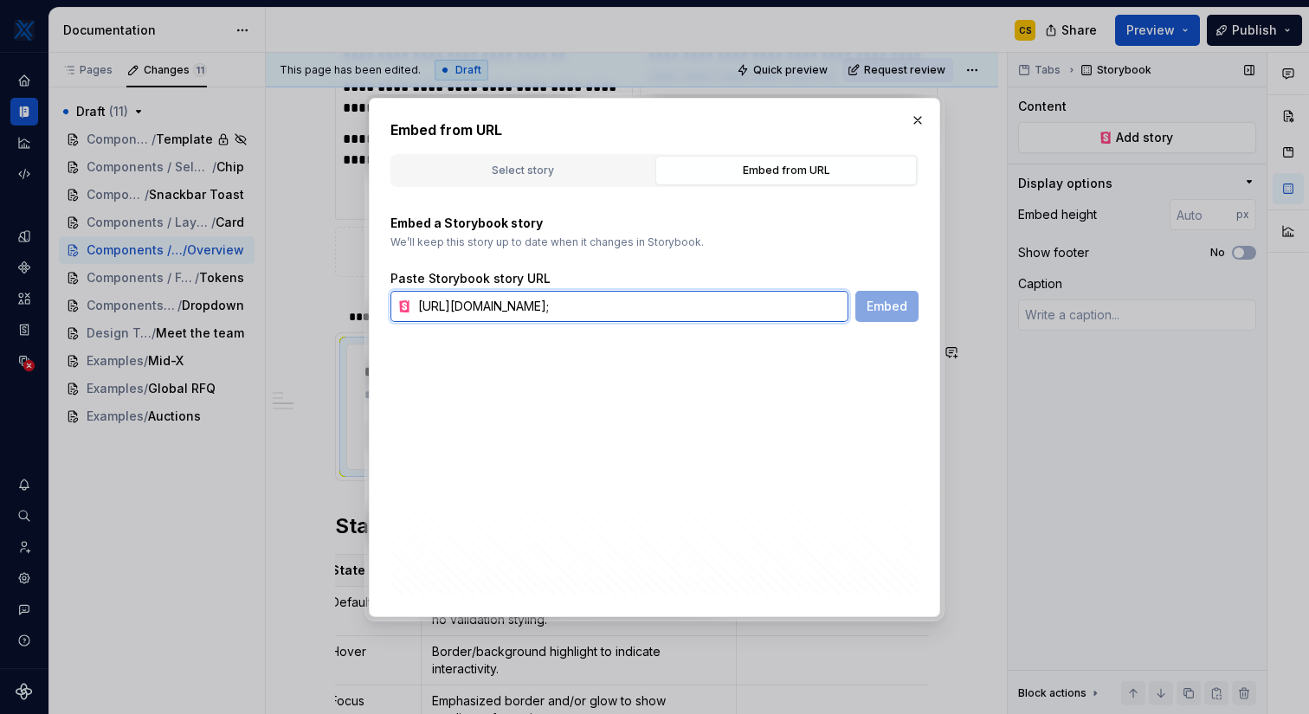
scroll to position [0, 386]
type input "[URL][DOMAIN_NAME];"
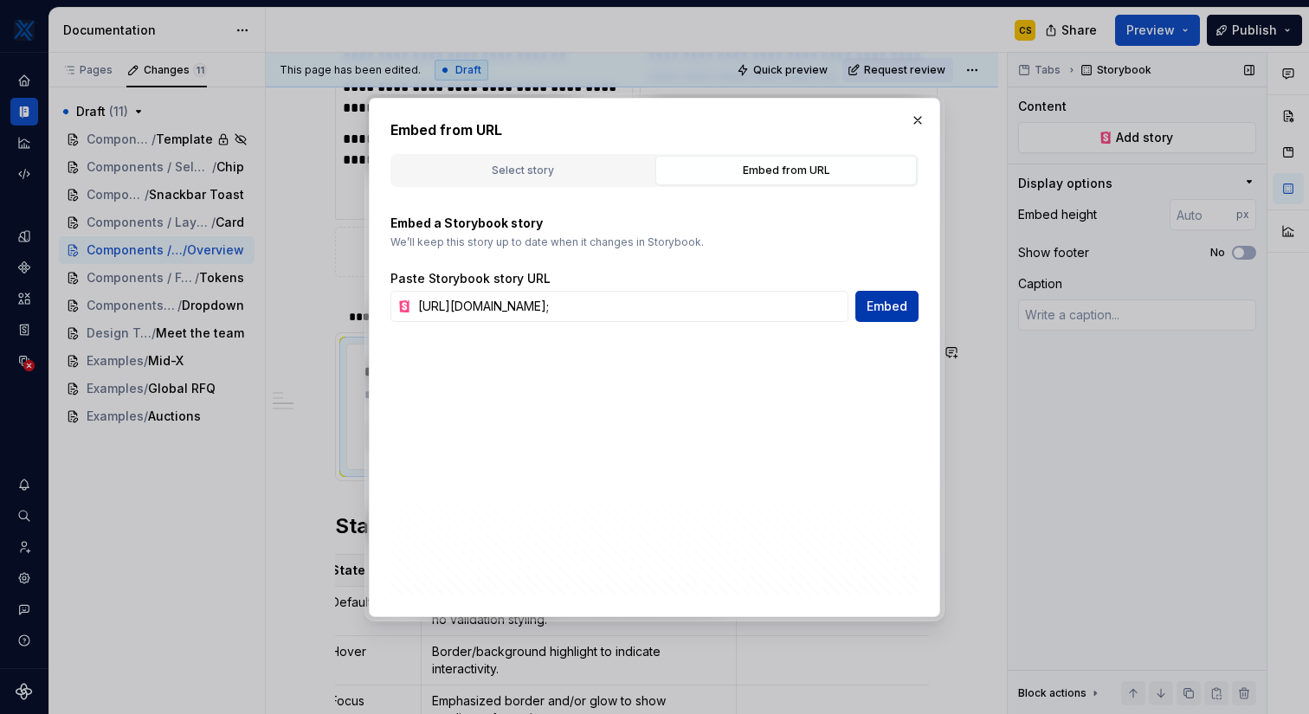
click at [890, 305] on span "Embed" at bounding box center [886, 306] width 41 height 17
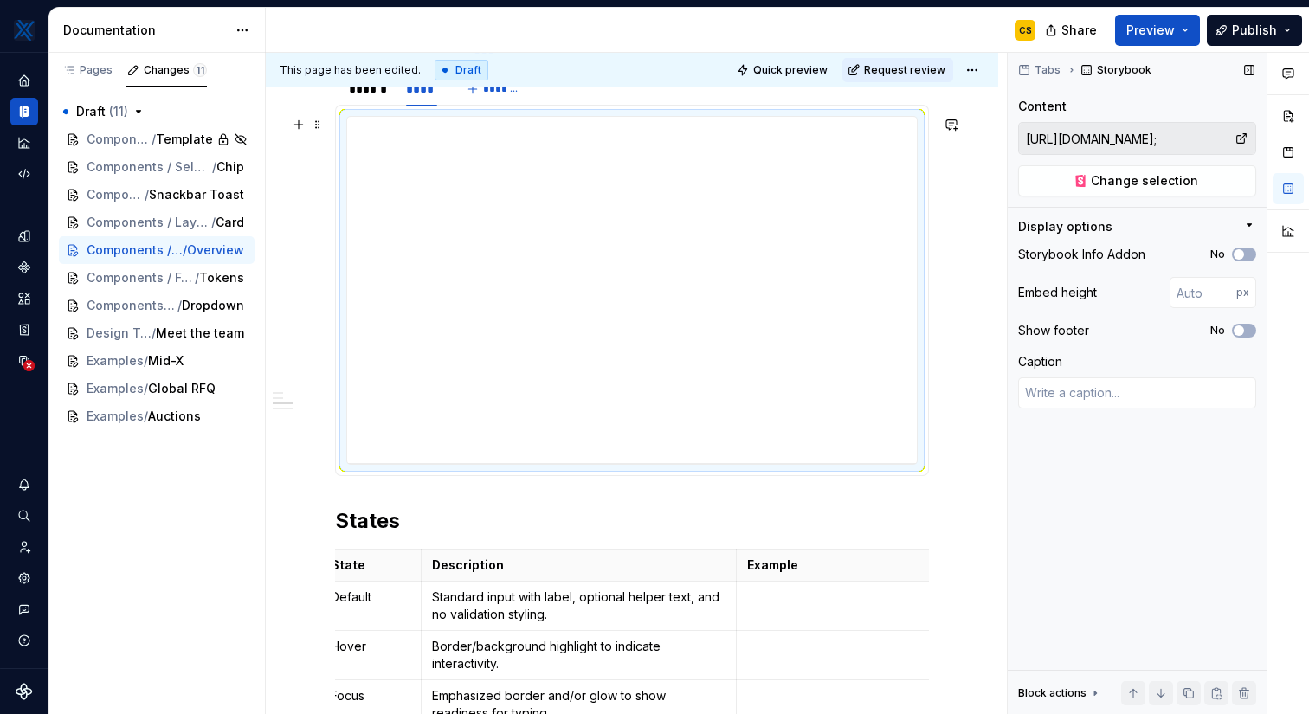
scroll to position [1078, 0]
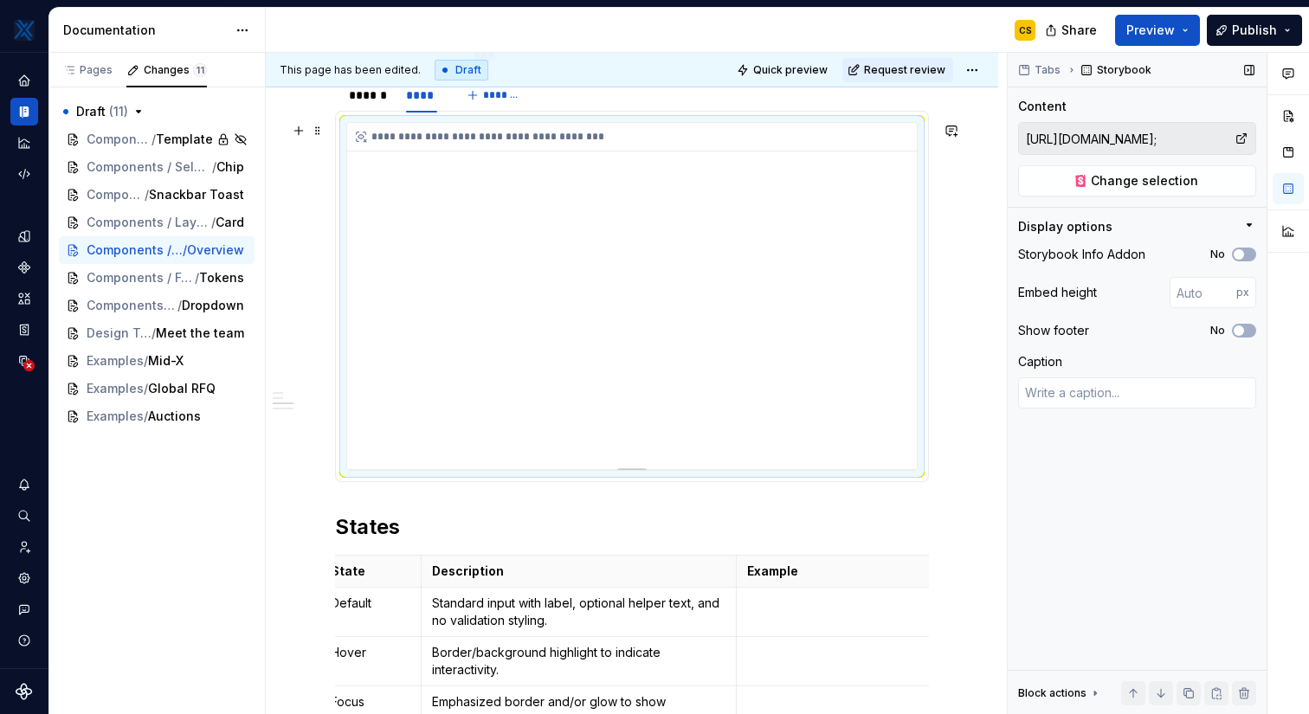
click at [644, 295] on div "**********" at bounding box center [632, 296] width 570 height 346
click at [1239, 254] on span "button" at bounding box center [1238, 254] width 10 height 10
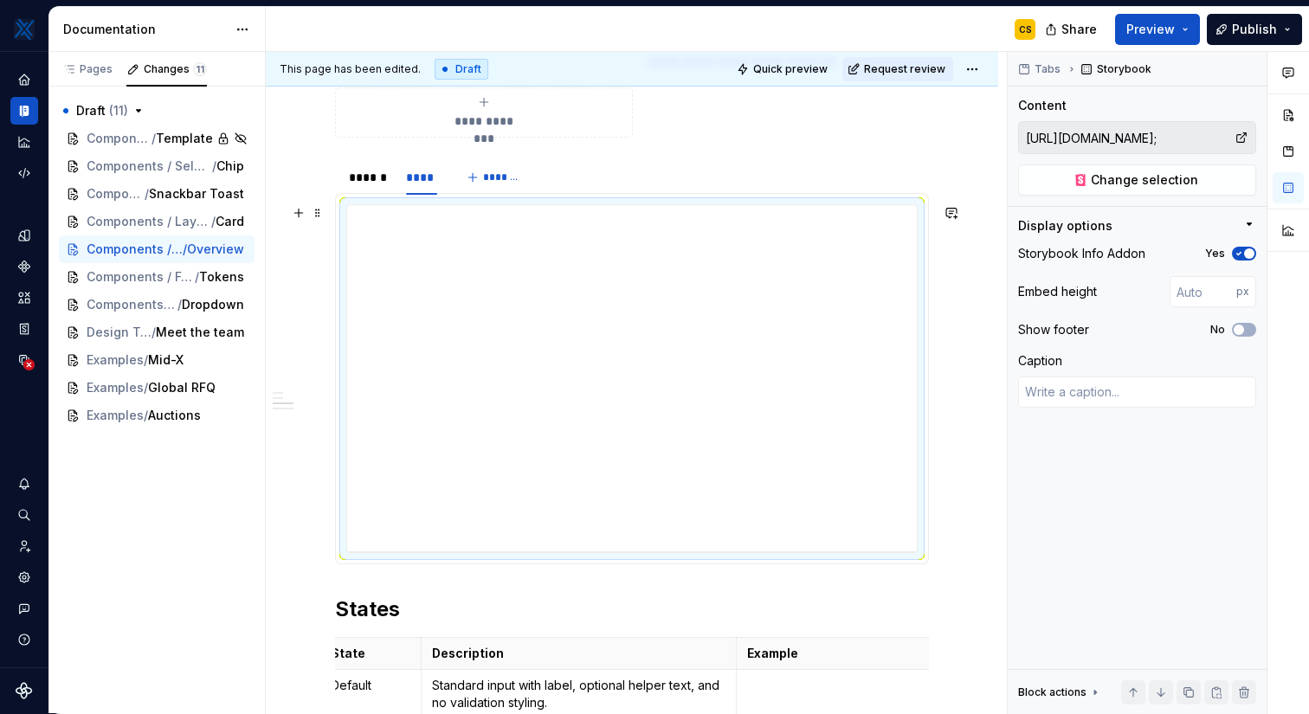
scroll to position [996, 0]
click at [364, 174] on div "******" at bounding box center [369, 175] width 40 height 17
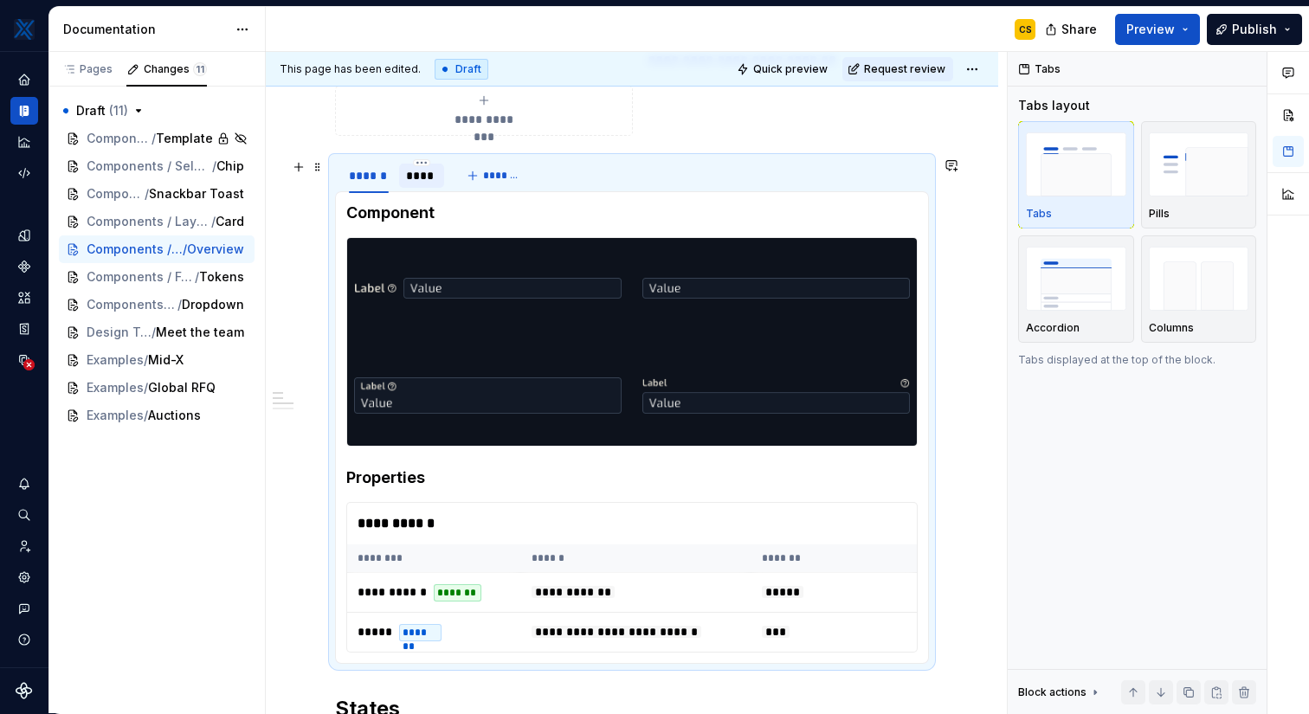
click at [412, 181] on div "****" at bounding box center [421, 175] width 31 height 17
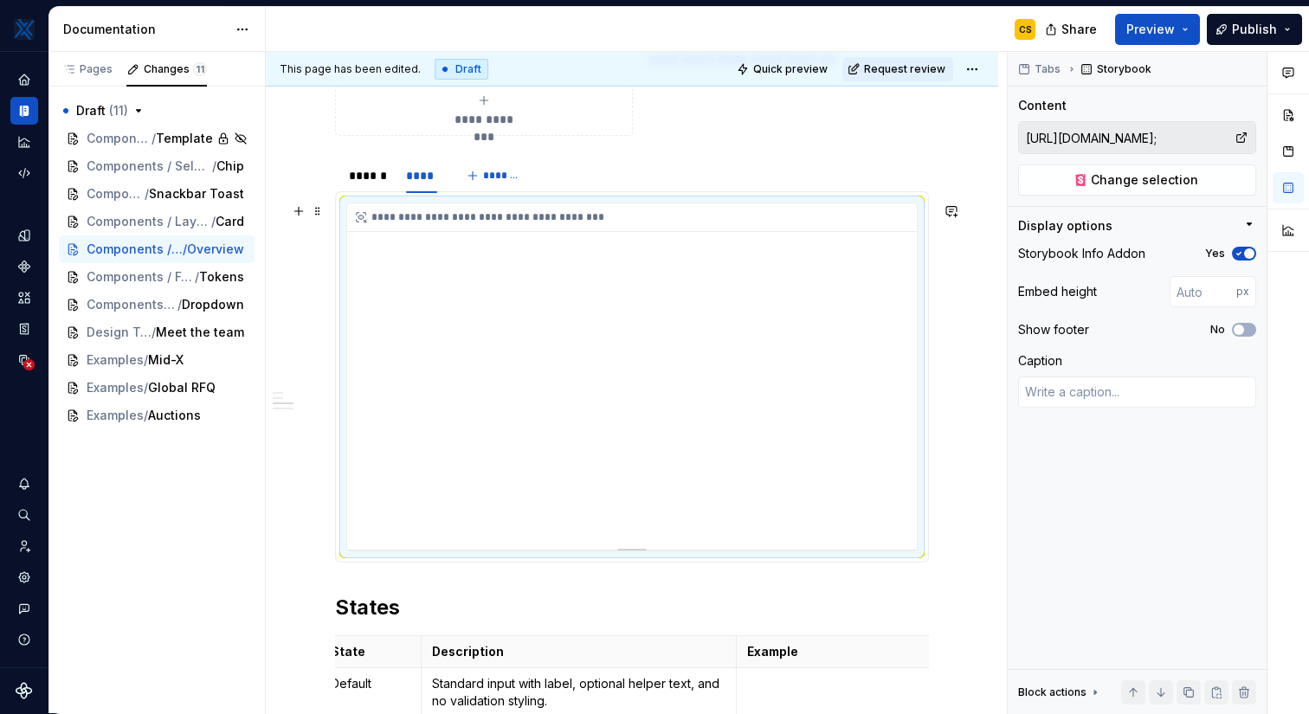
click at [584, 367] on div "**********" at bounding box center [632, 376] width 570 height 346
type textarea "*"
click at [1204, 288] on input "number" at bounding box center [1202, 291] width 67 height 31
type input "300"
type textarea "*"
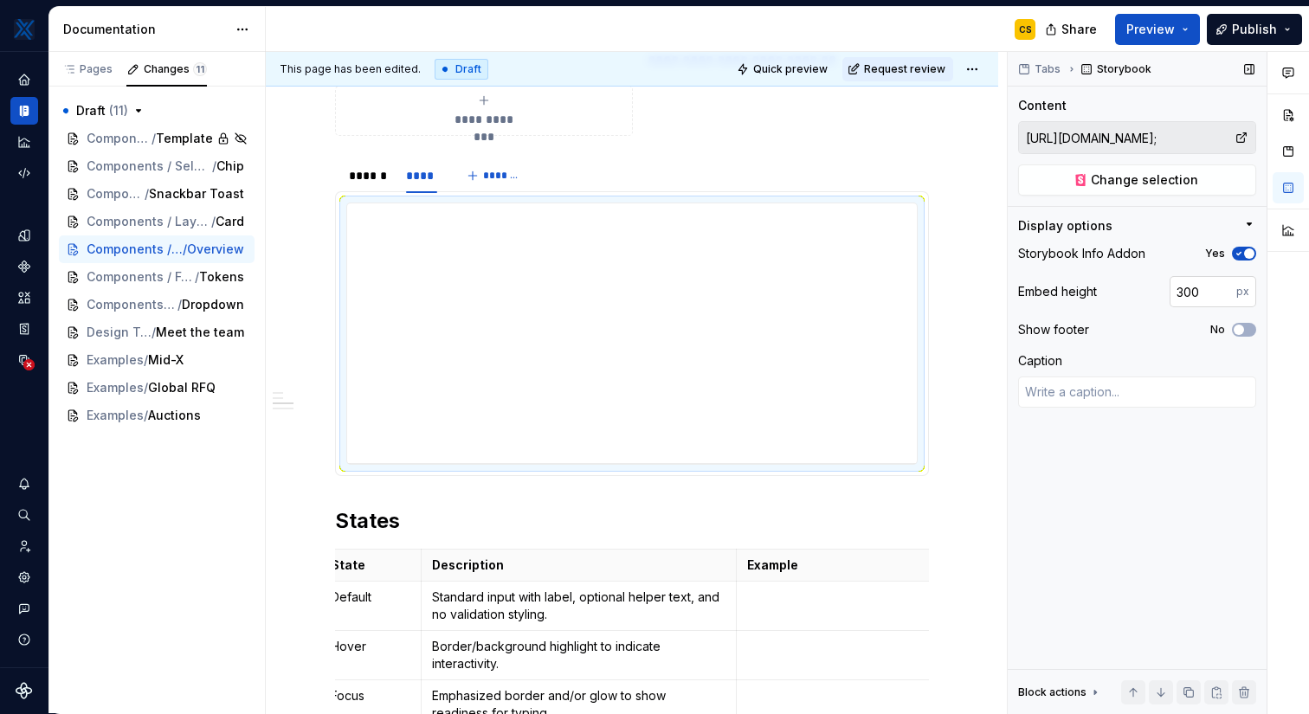
click at [1207, 294] on input "300" at bounding box center [1202, 291] width 67 height 31
type input "3"
type input "800"
type textarea "*"
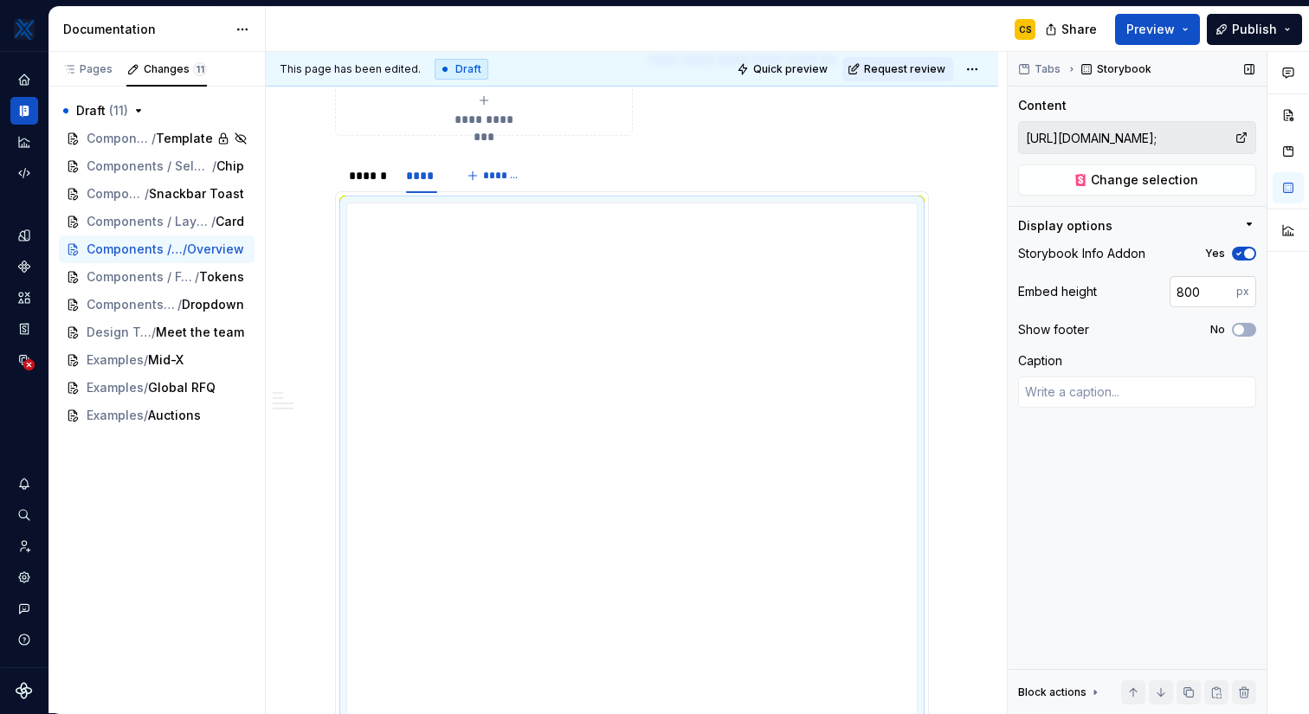
click at [1210, 293] on input "800" at bounding box center [1202, 291] width 67 height 31
type input "8"
type input "0"
type input "600"
type textarea "*"
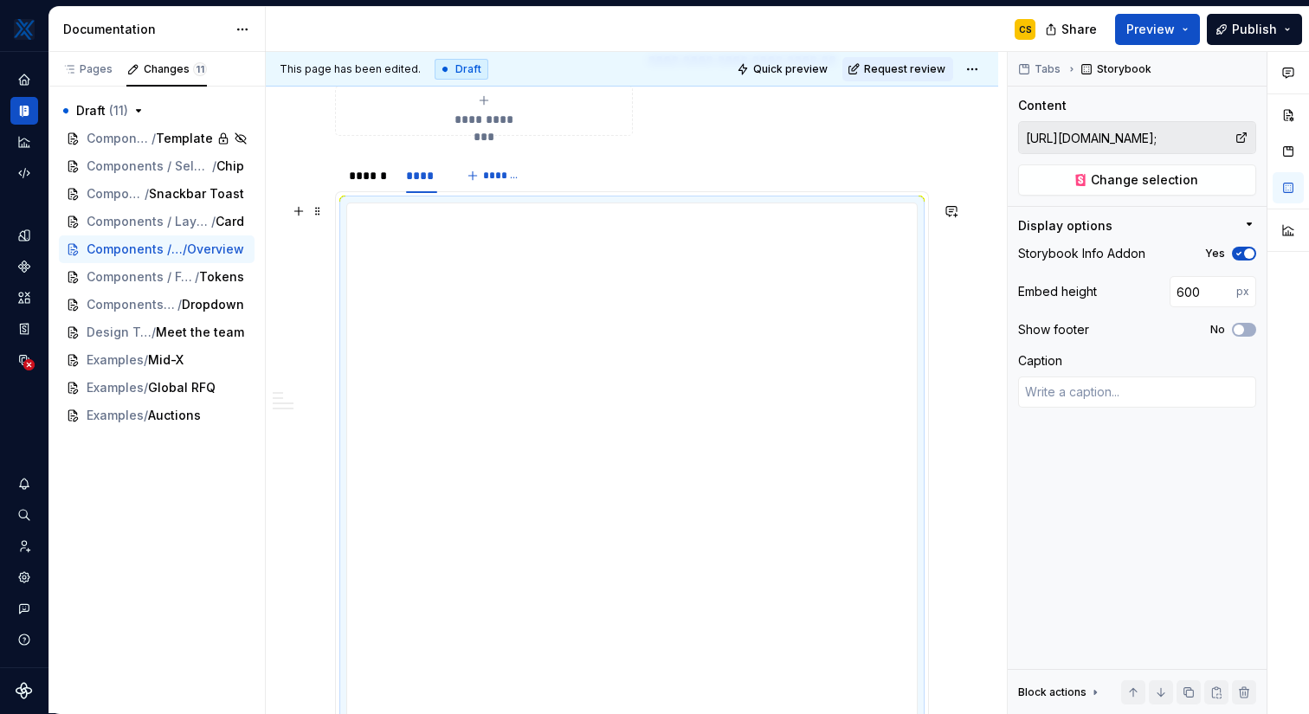
type button "on"
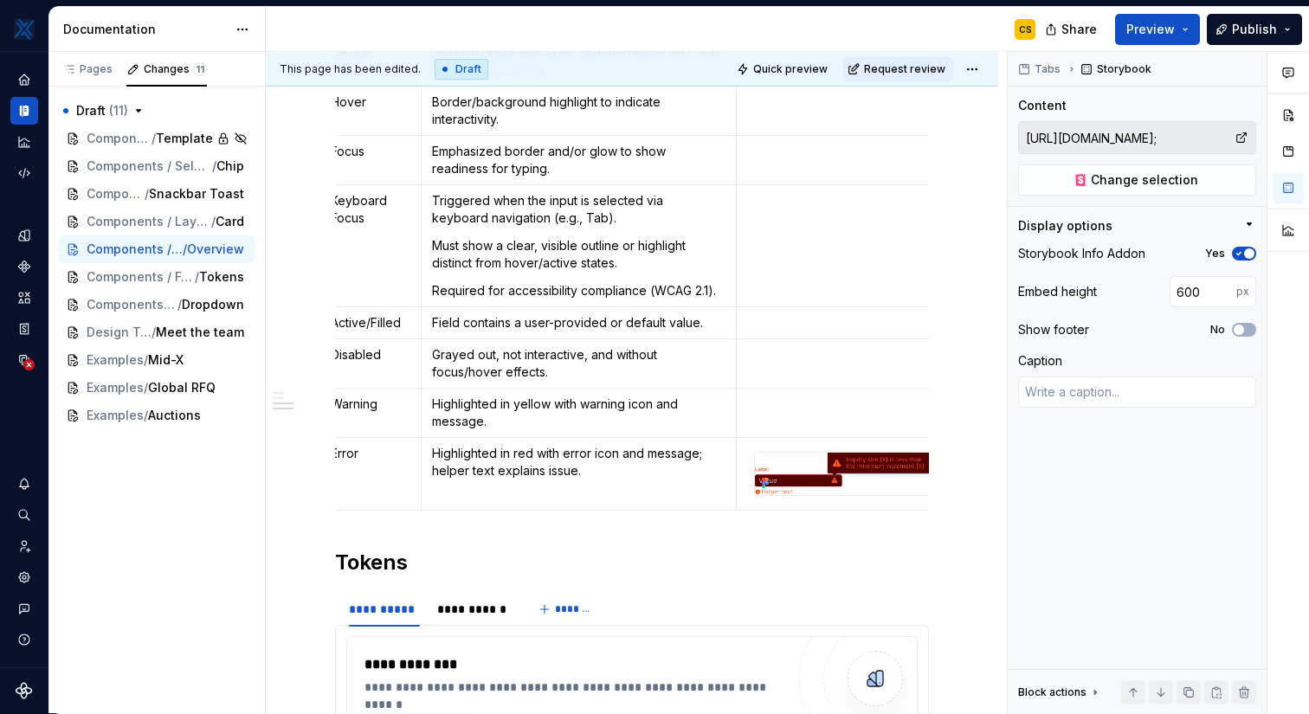
scroll to position [1858, 0]
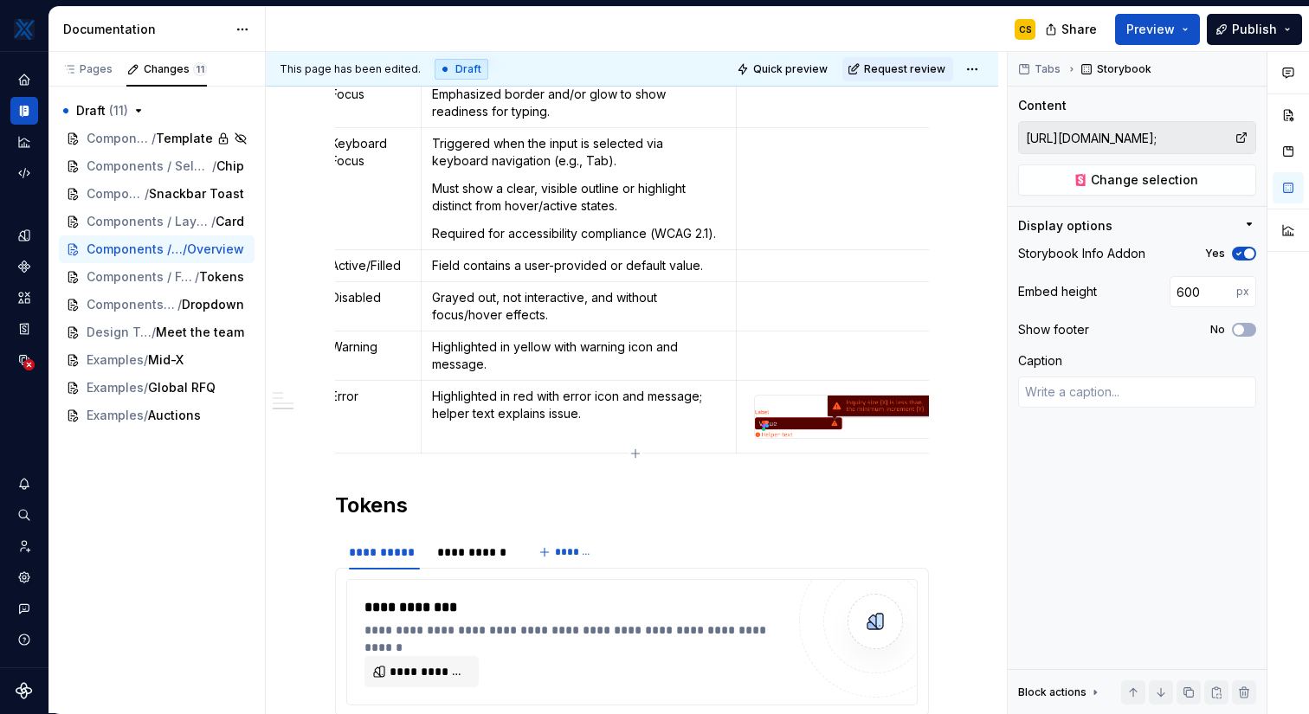
click at [880, 409] on img at bounding box center [843, 417] width 177 height 42
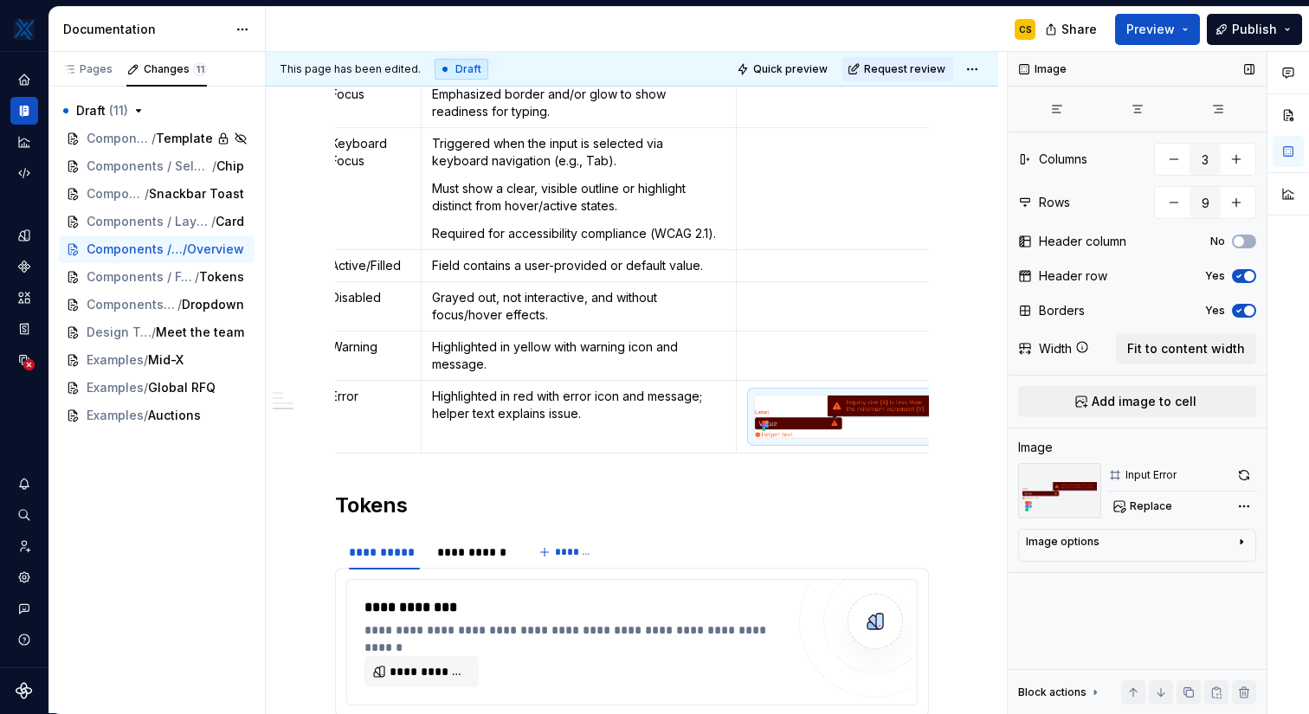
click at [1118, 547] on div "Image options" at bounding box center [1130, 545] width 209 height 21
click at [1117, 546] on div "Image options" at bounding box center [1130, 542] width 209 height 14
click at [832, 401] on img at bounding box center [843, 417] width 177 height 42
click at [1146, 507] on span "Replace" at bounding box center [1151, 506] width 42 height 14
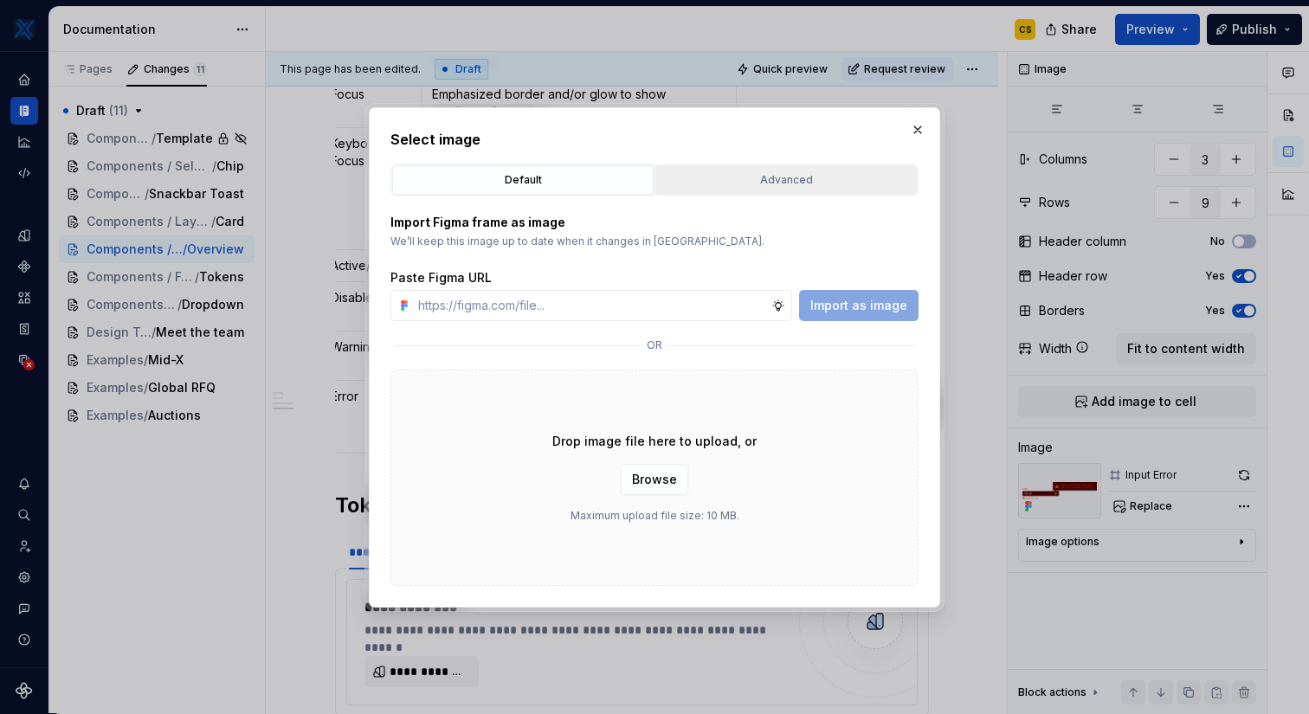
click at [767, 171] on div "Advanced" at bounding box center [785, 179] width 249 height 17
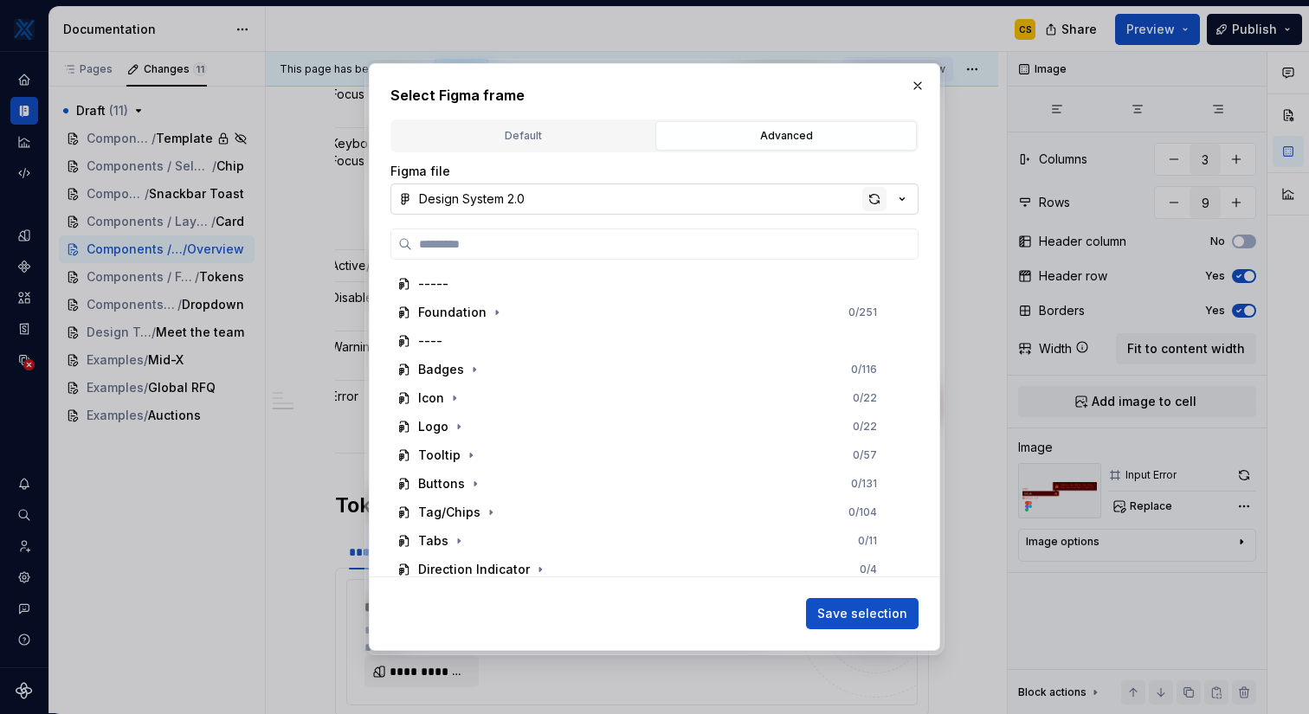
click at [877, 192] on div "button" at bounding box center [874, 199] width 24 height 24
type textarea "*"
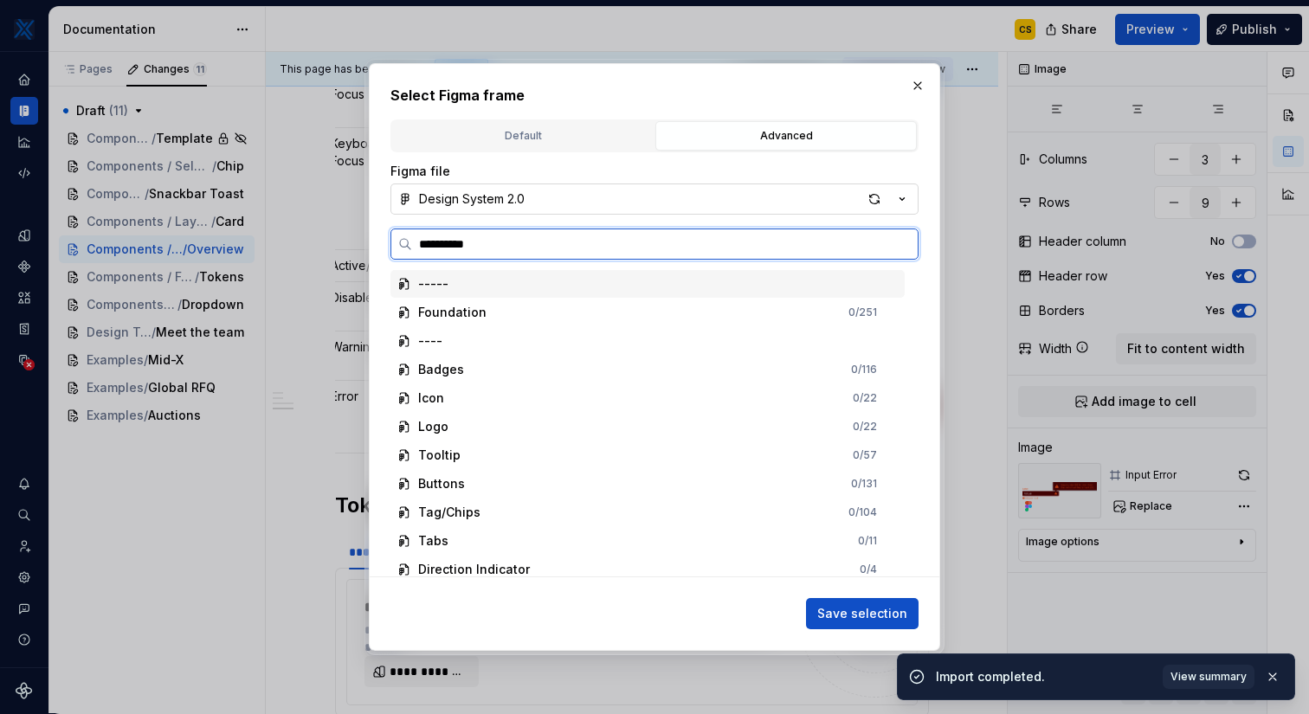
type input "**********"
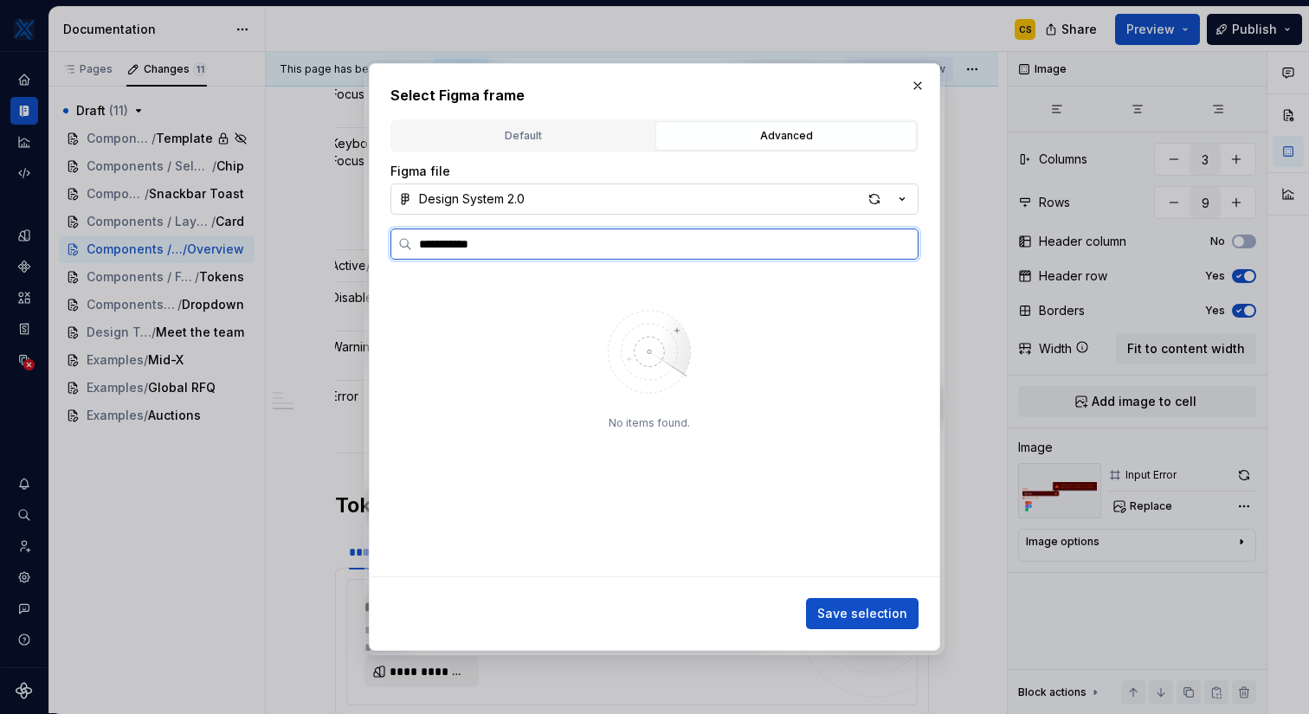
type textarea "*"
type input "**********"
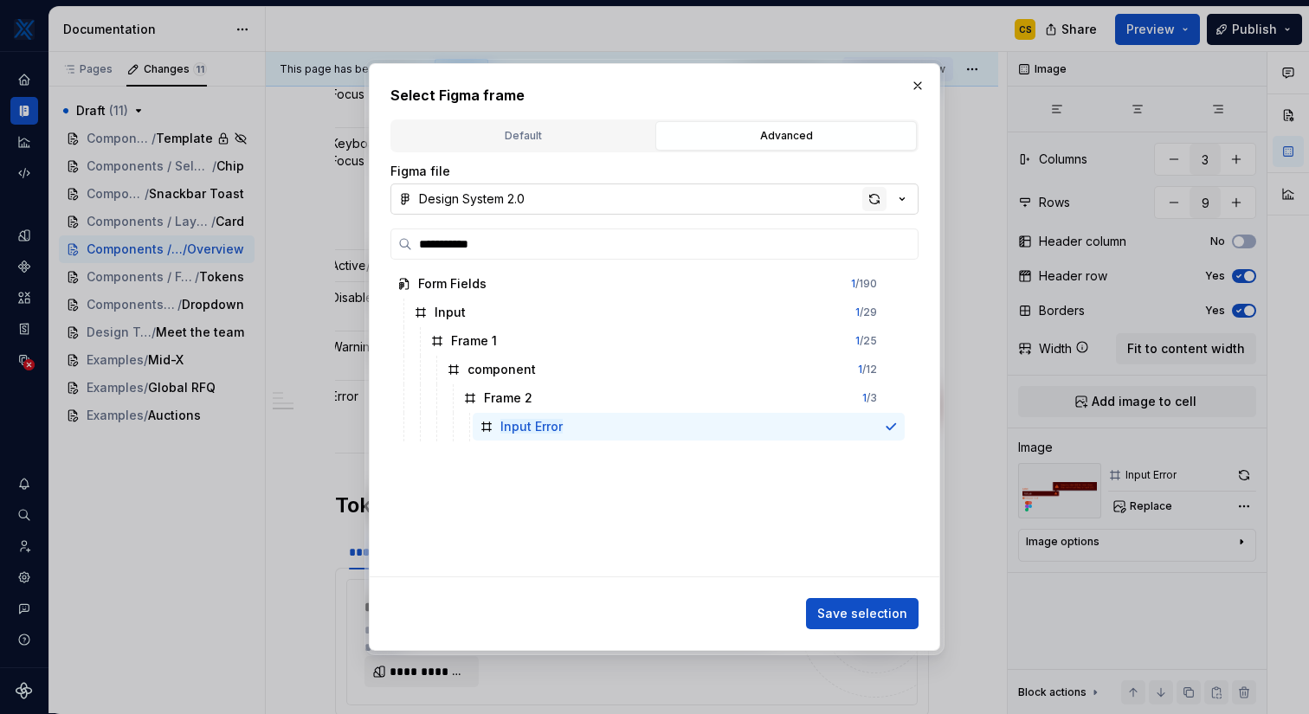
click at [879, 199] on div "button" at bounding box center [874, 199] width 24 height 24
type textarea "*"
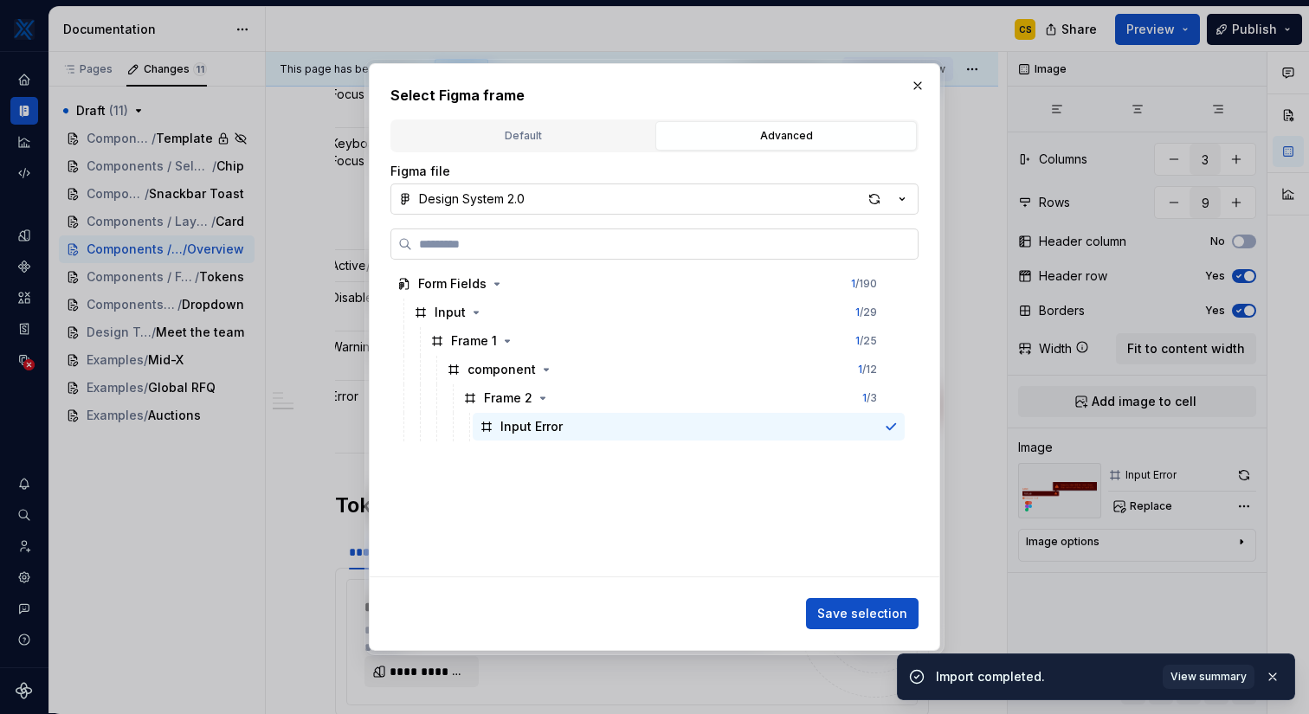
click at [704, 248] on input "search" at bounding box center [664, 243] width 505 height 17
type input "*"
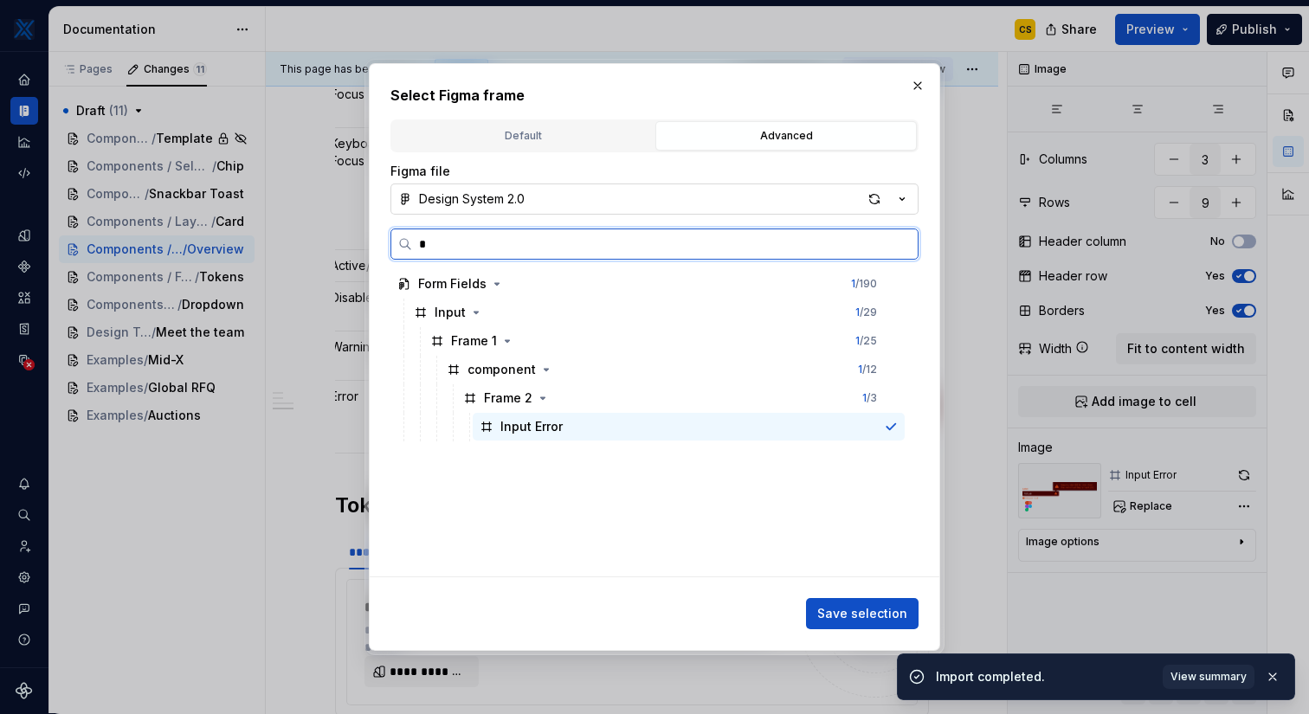
type textarea "*"
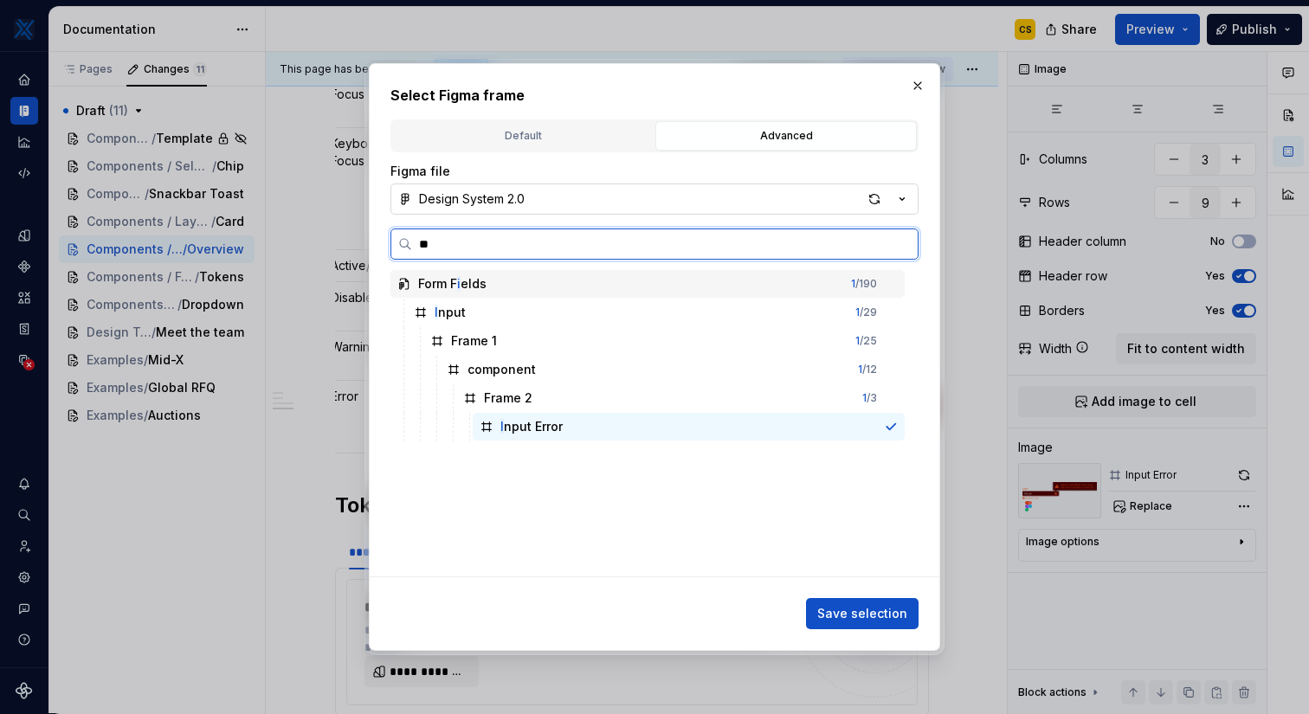
type input "***"
type textarea "*"
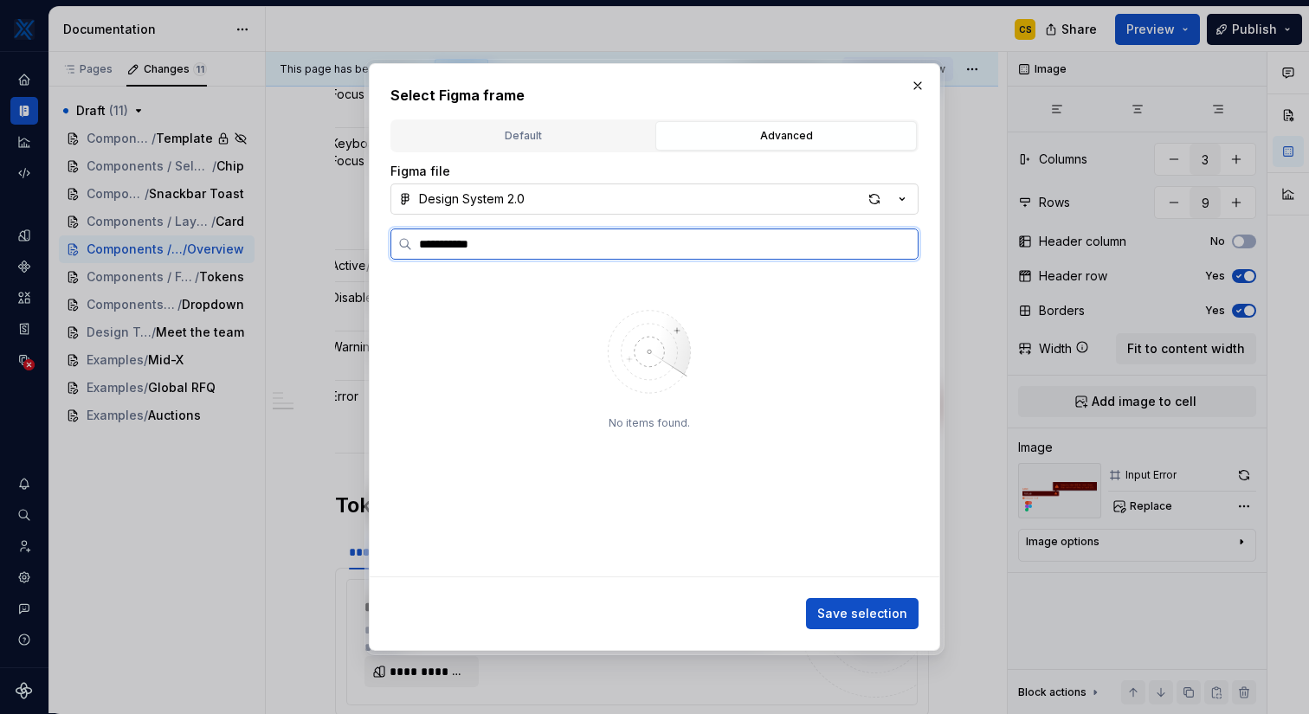
type input "**********"
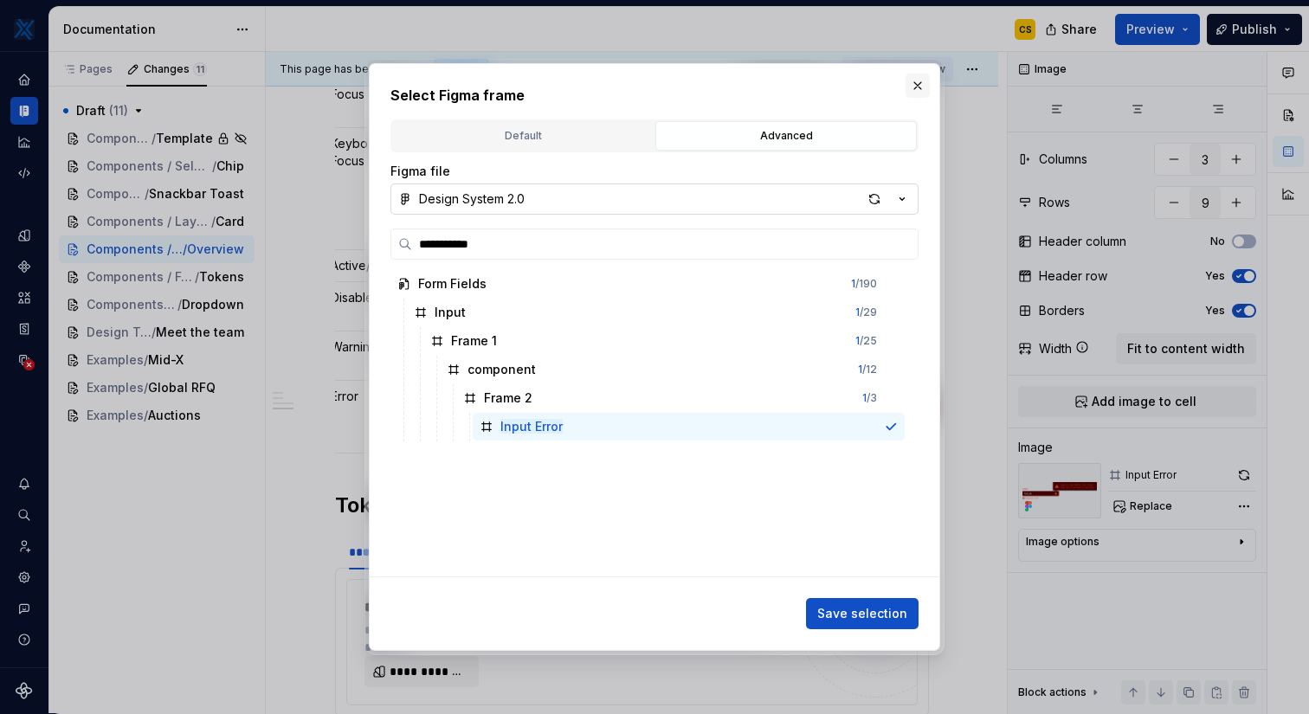
click at [924, 75] on button "button" at bounding box center [917, 86] width 24 height 24
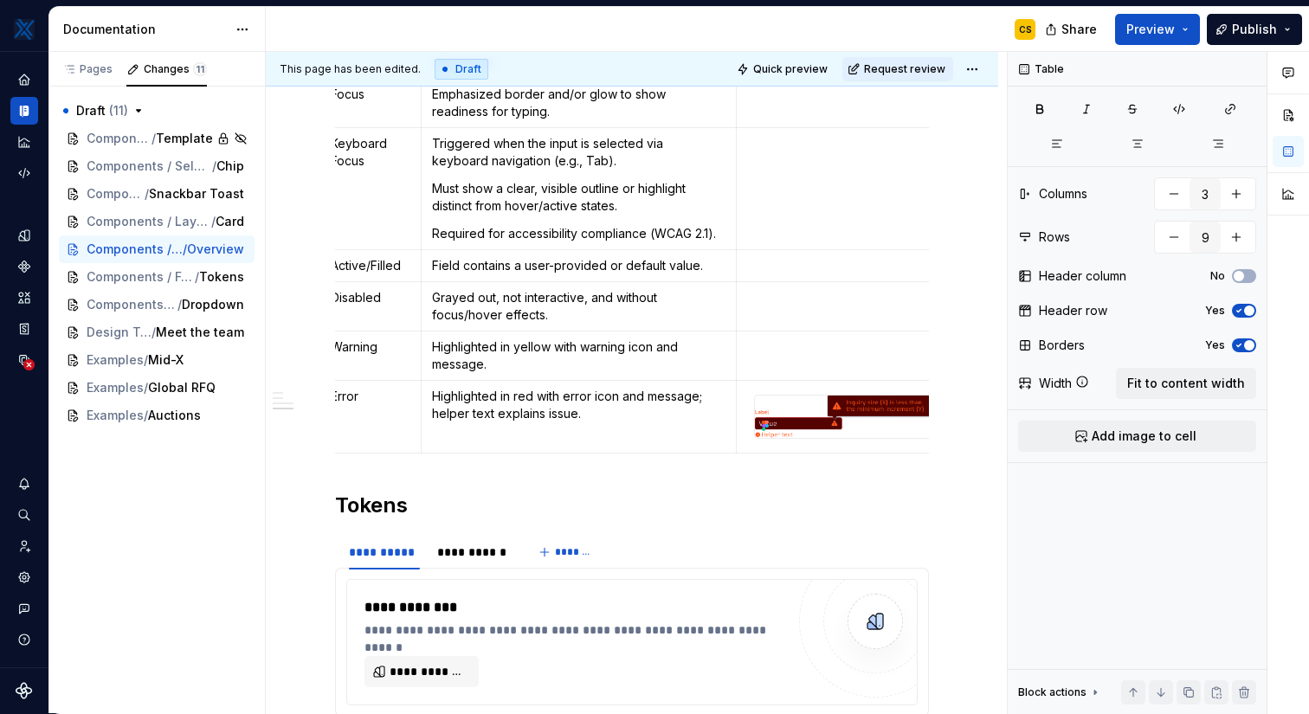
click at [853, 350] on p at bounding box center [843, 346] width 193 height 17
click at [852, 420] on img at bounding box center [843, 417] width 177 height 42
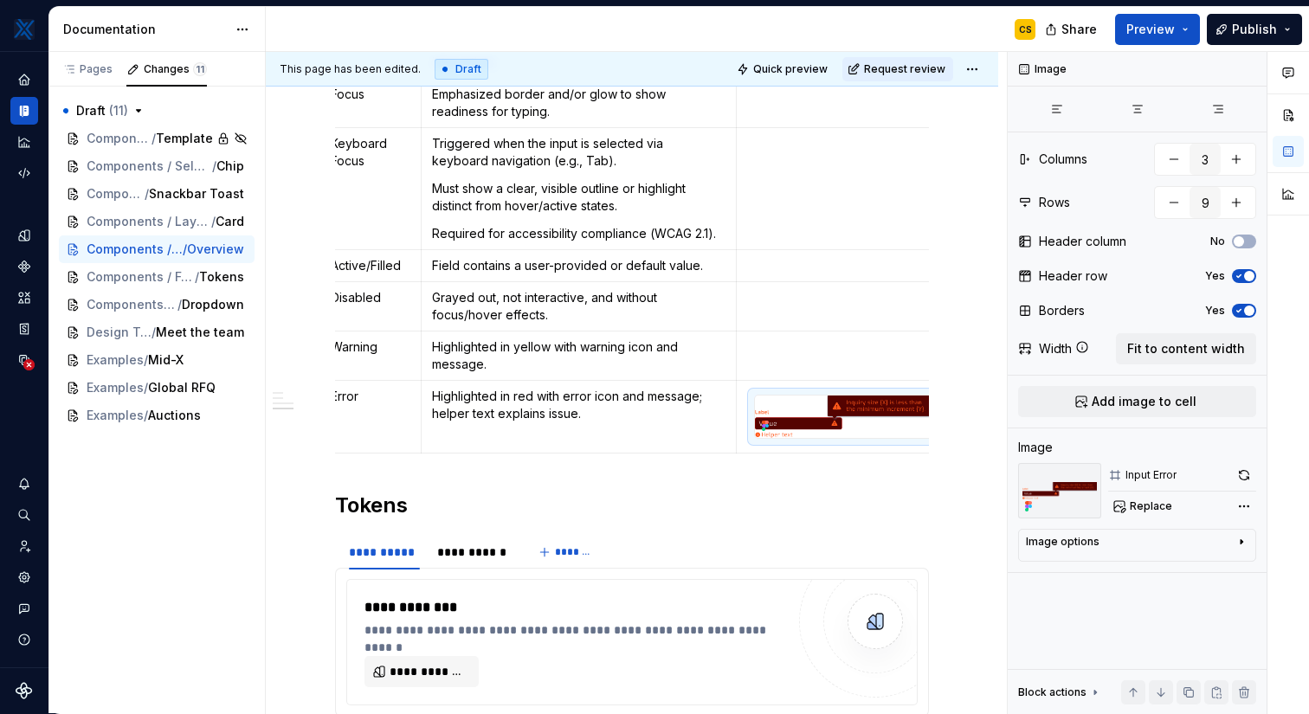
click at [832, 355] on p at bounding box center [843, 346] width 193 height 17
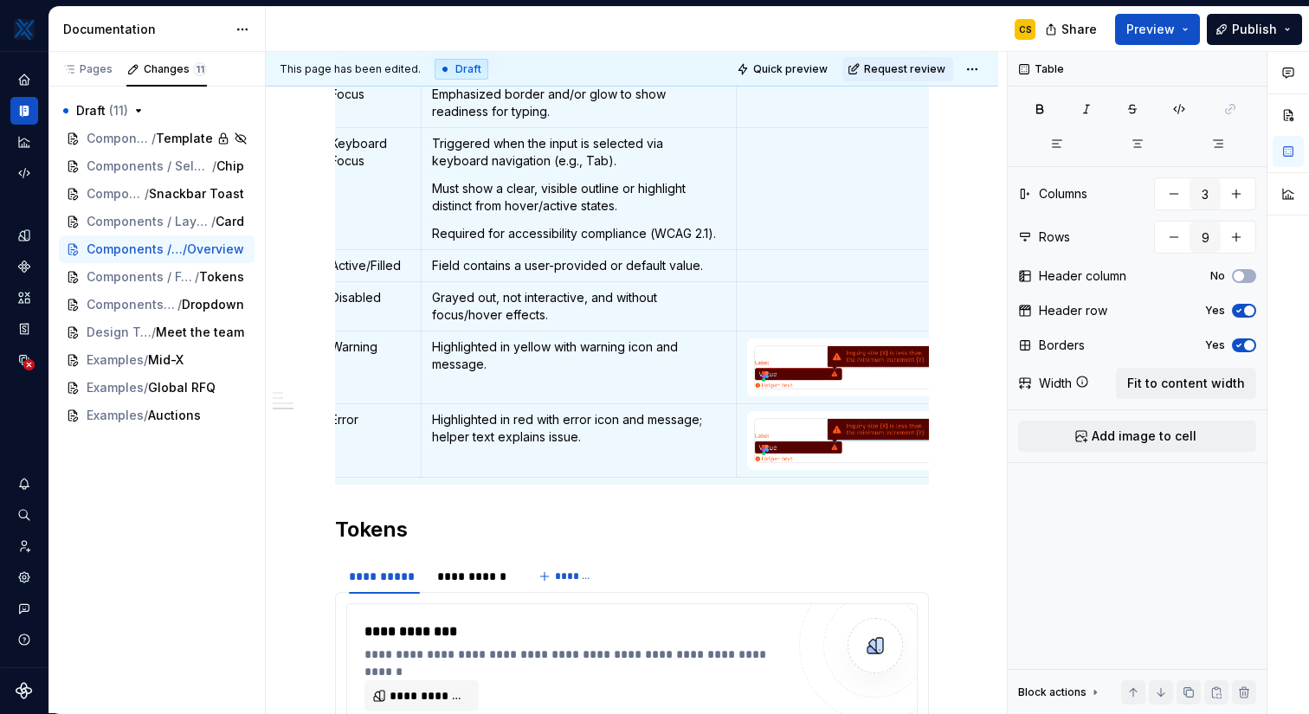
click at [842, 373] on img at bounding box center [843, 367] width 177 height 42
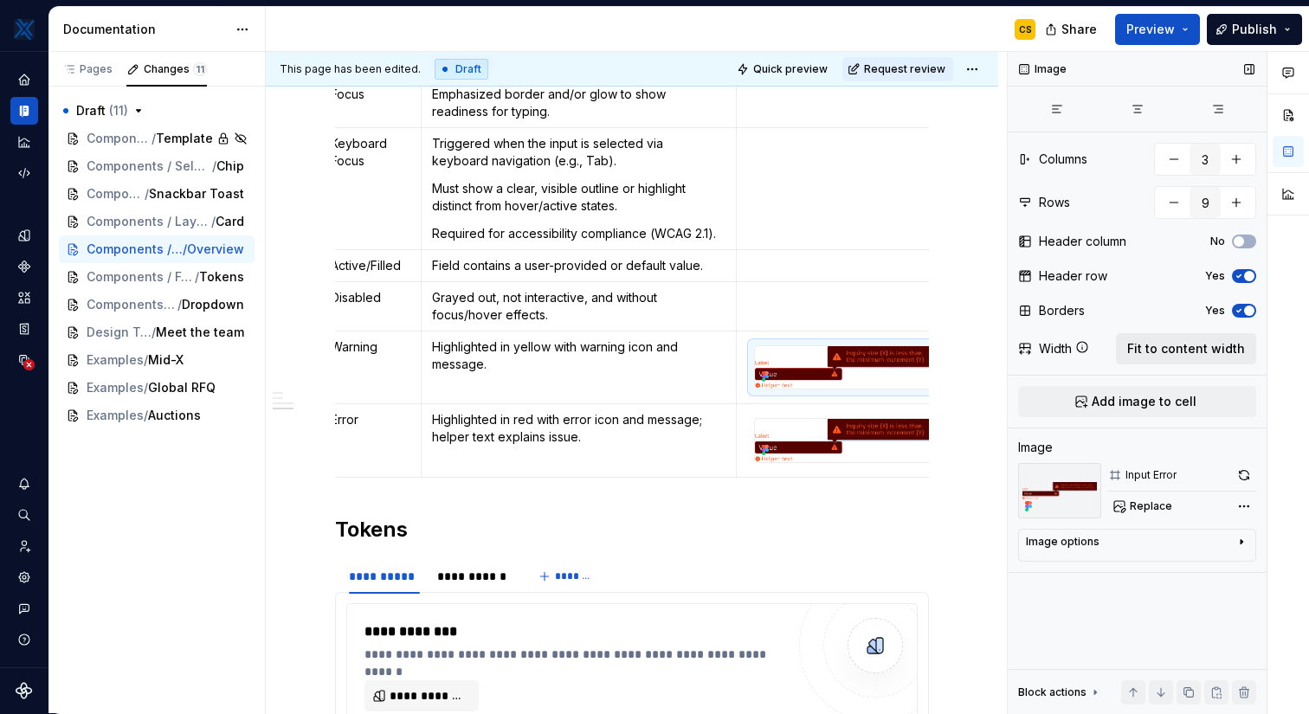
click at [1188, 345] on span "Fit to content width" at bounding box center [1186, 348] width 118 height 17
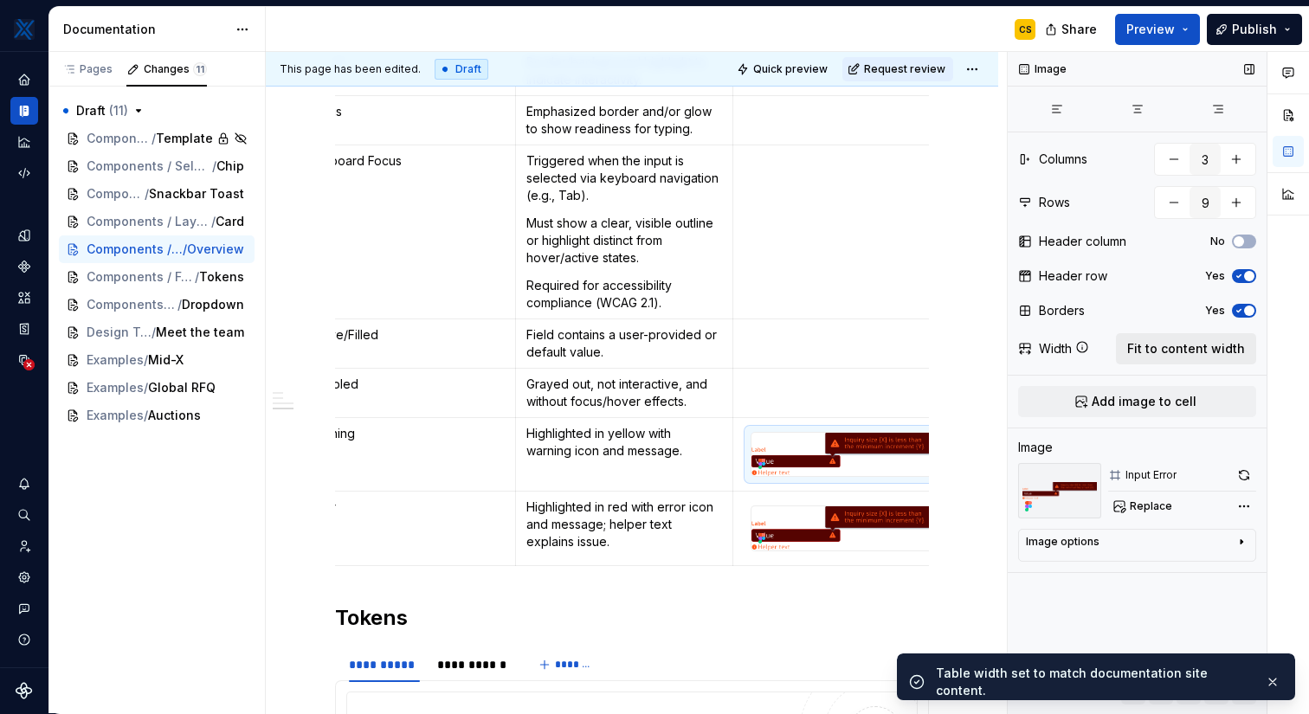
click at [1182, 351] on span "Fit to content width" at bounding box center [1186, 348] width 118 height 17
click at [1184, 538] on div "Image options" at bounding box center [1130, 545] width 209 height 21
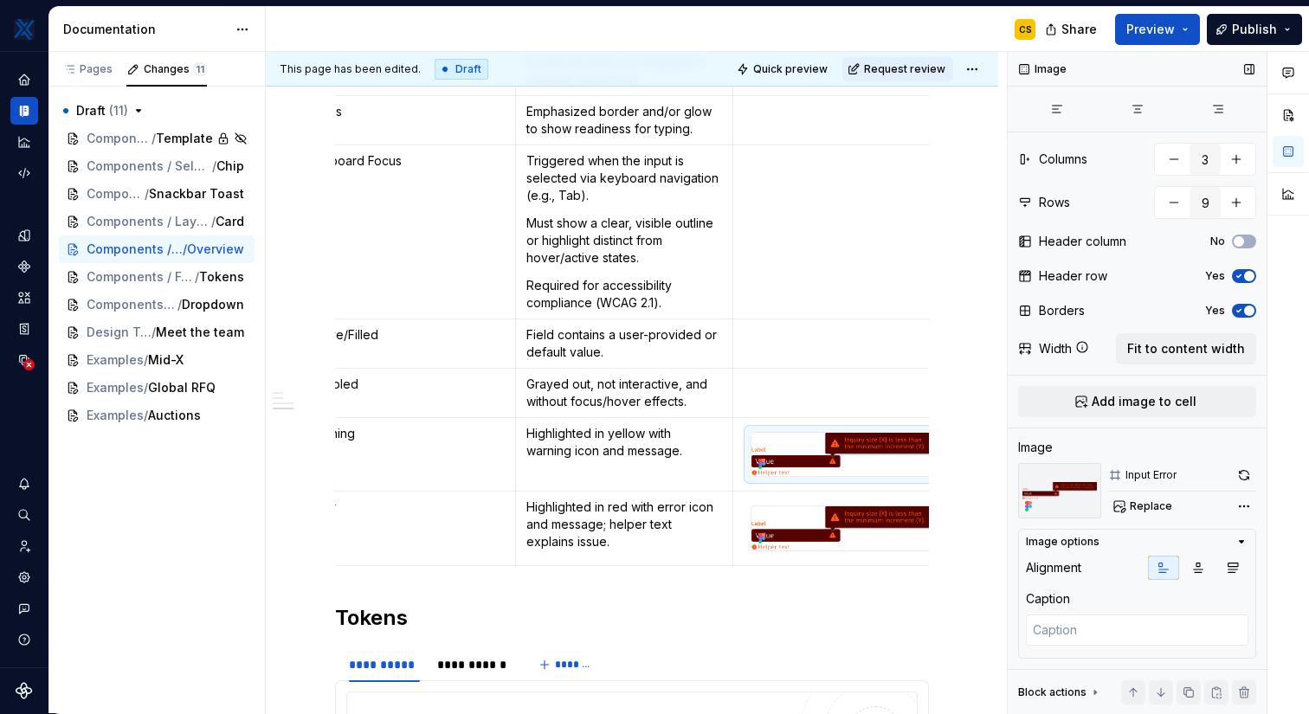
click at [1179, 505] on div "Replace" at bounding box center [1182, 506] width 148 height 24
click at [1143, 510] on span "Replace" at bounding box center [1151, 506] width 42 height 14
type textarea "*"
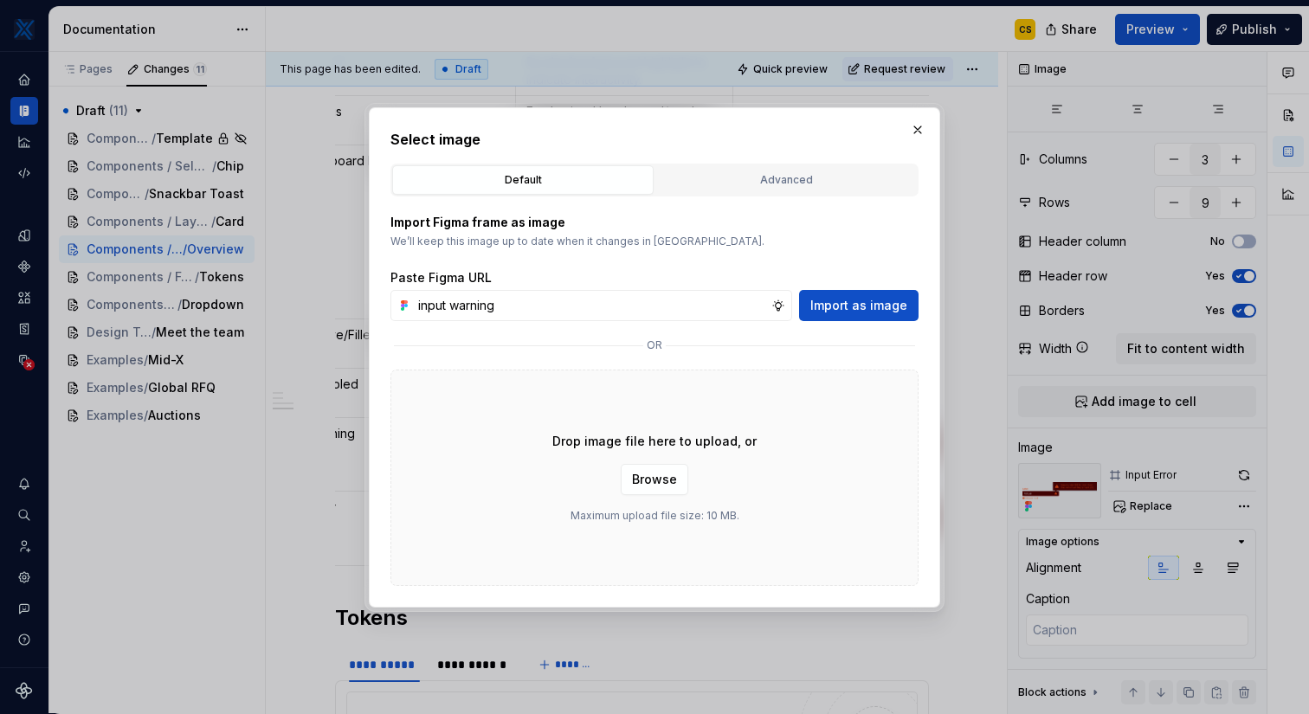
type input "input warning"
click at [776, 196] on div "Import Figma frame as image We’ll keep this image up to date when it changes in…" at bounding box center [654, 391] width 528 height 390
click at [761, 172] on div "Advanced" at bounding box center [785, 179] width 249 height 17
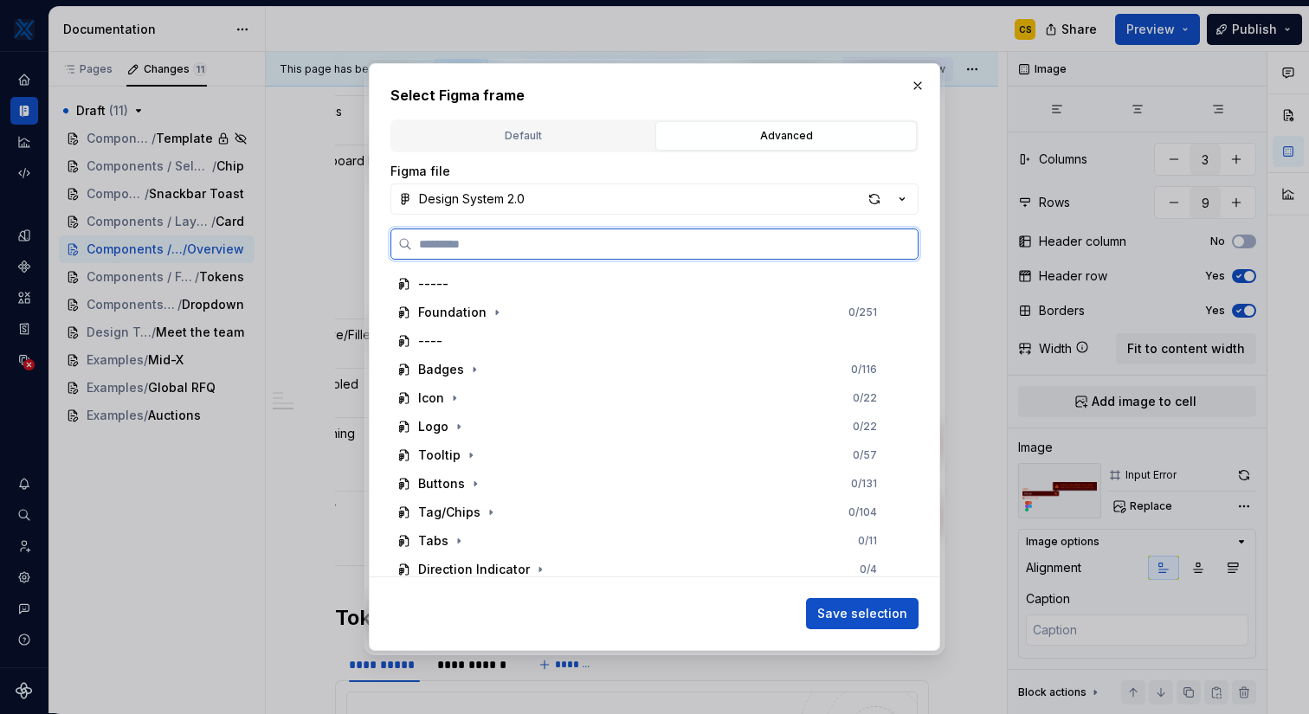
click at [609, 247] on input "search" at bounding box center [664, 243] width 505 height 17
type input "******"
type textarea "*"
type input "**********"
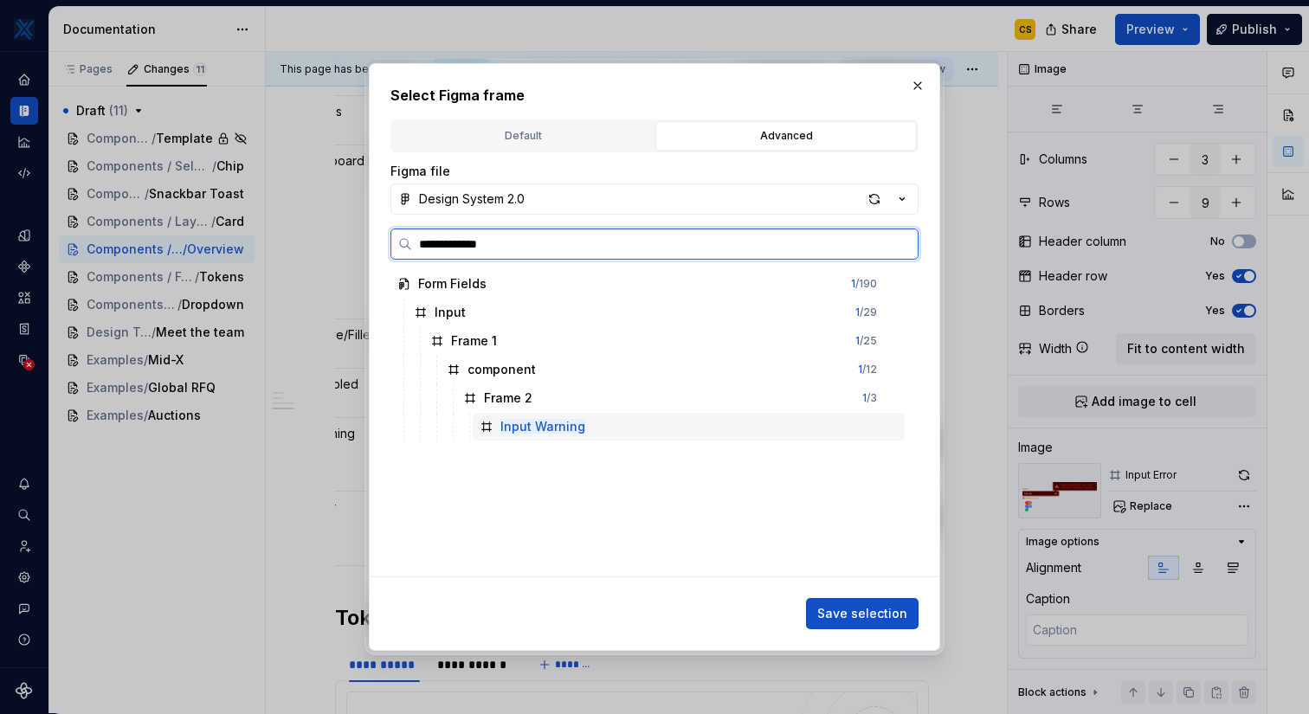
click at [562, 420] on mark "Input Warning" at bounding box center [542, 426] width 85 height 15
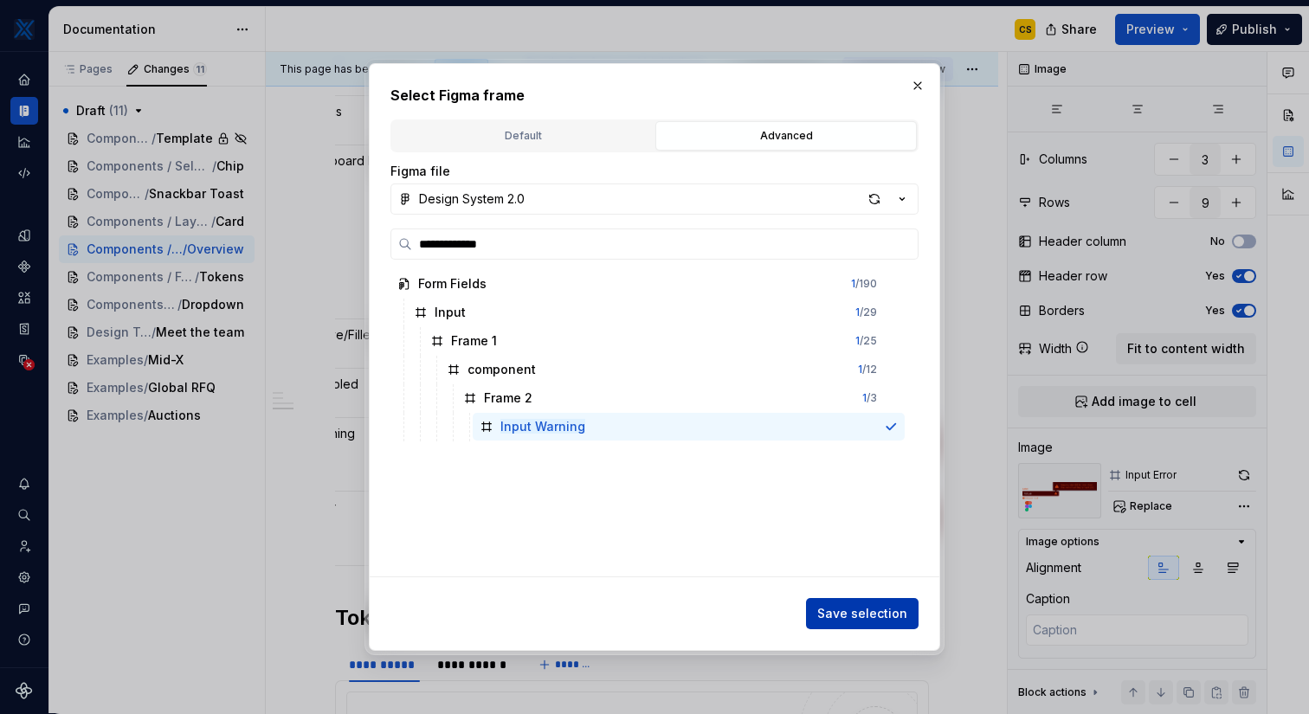
click at [892, 610] on span "Save selection" at bounding box center [862, 613] width 90 height 17
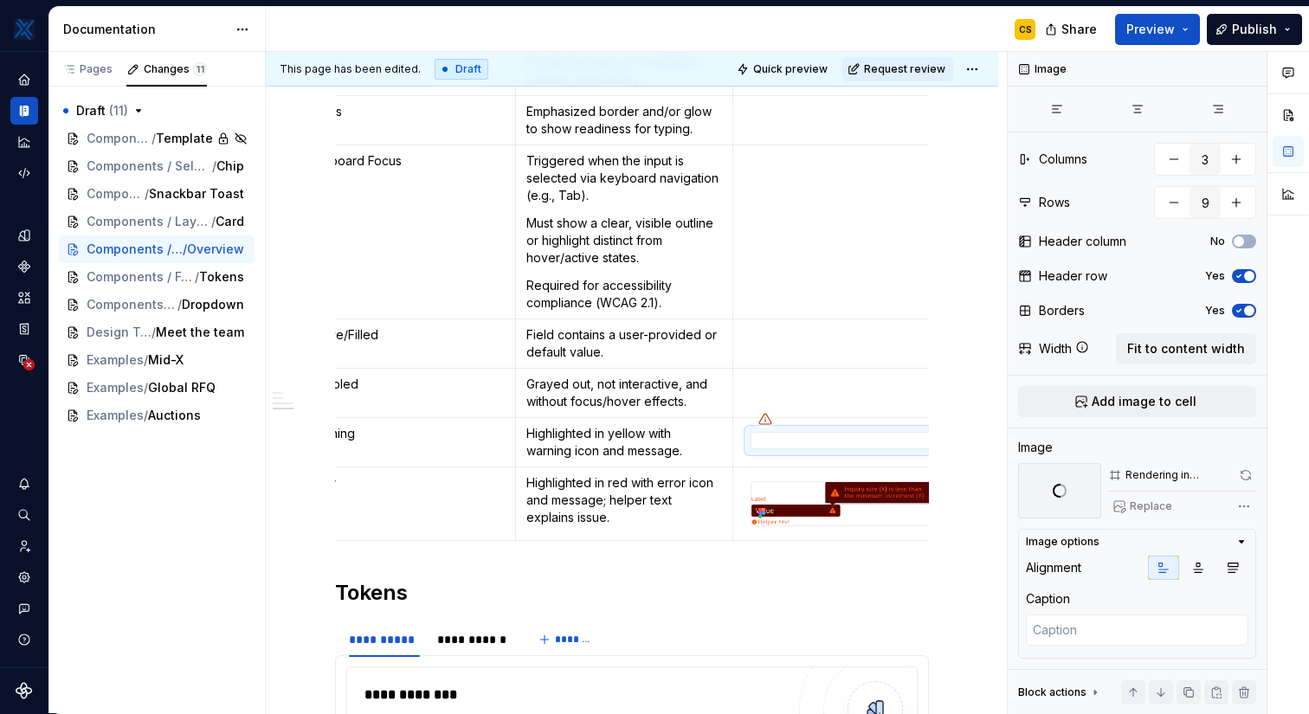
click at [783, 440] on div at bounding box center [841, 440] width 183 height 17
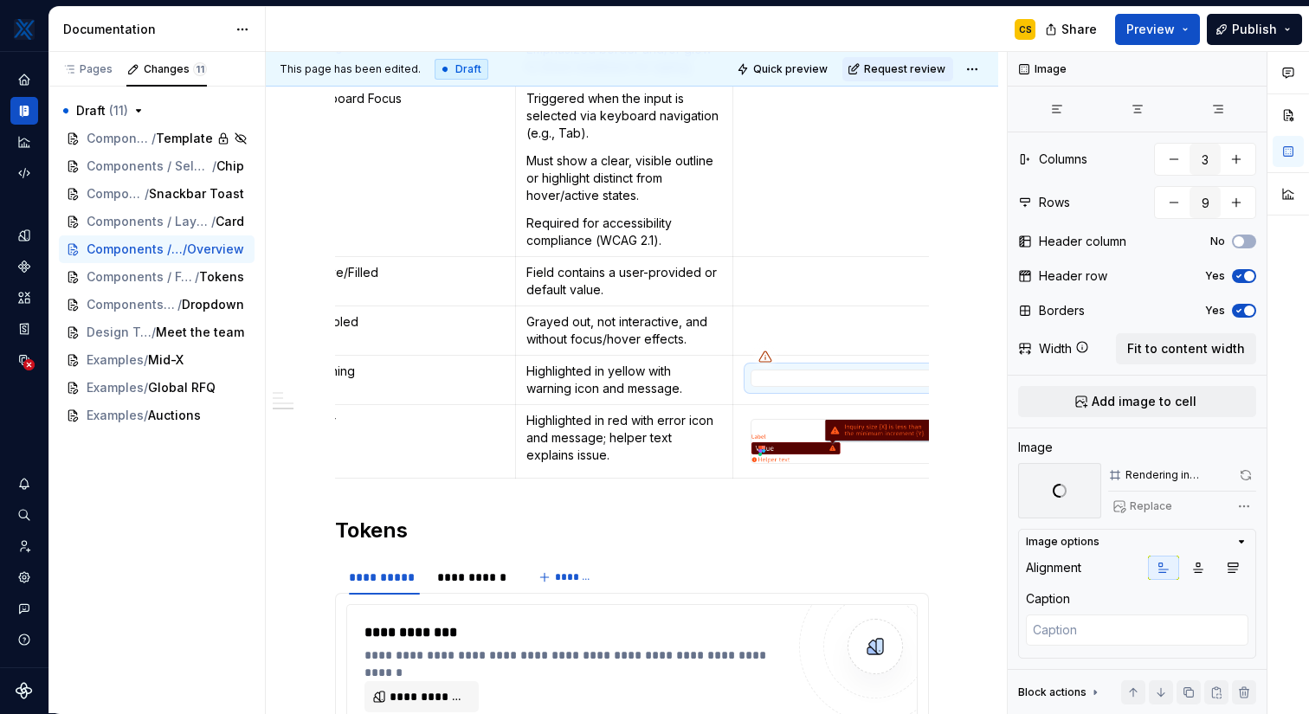
click at [828, 278] on p at bounding box center [842, 272] width 196 height 17
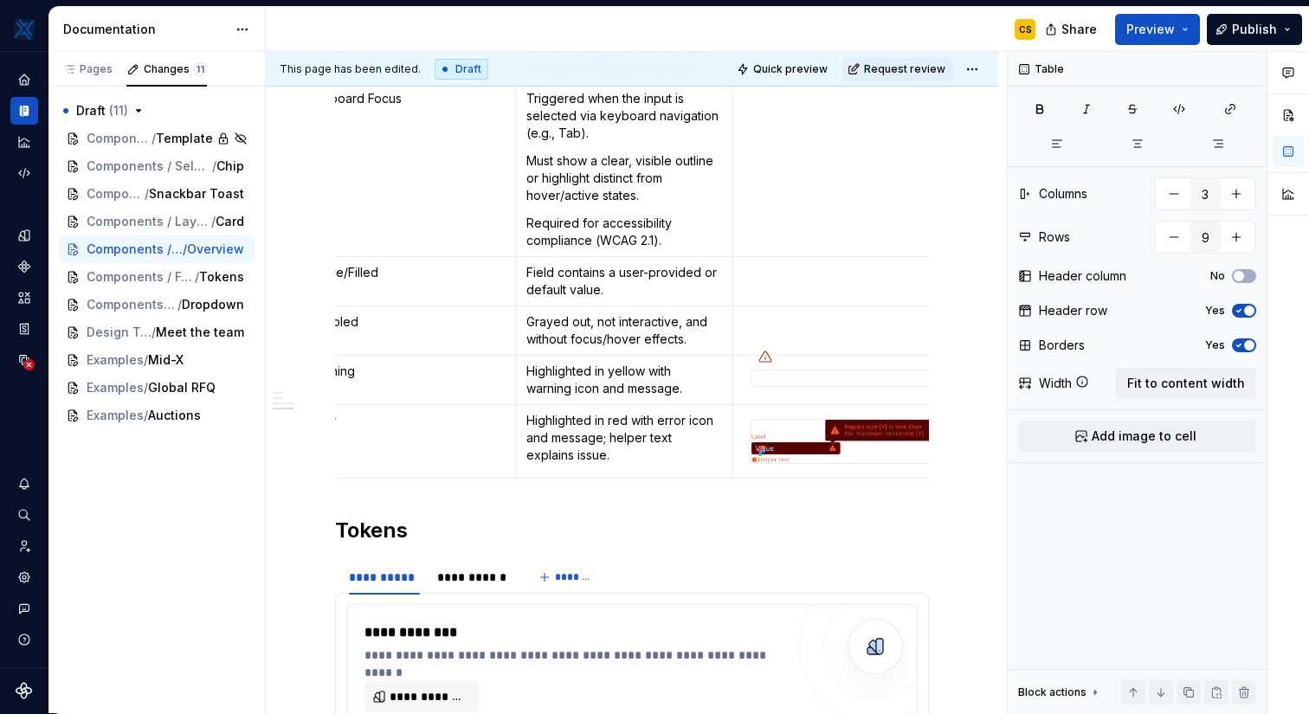
type textarea "*"
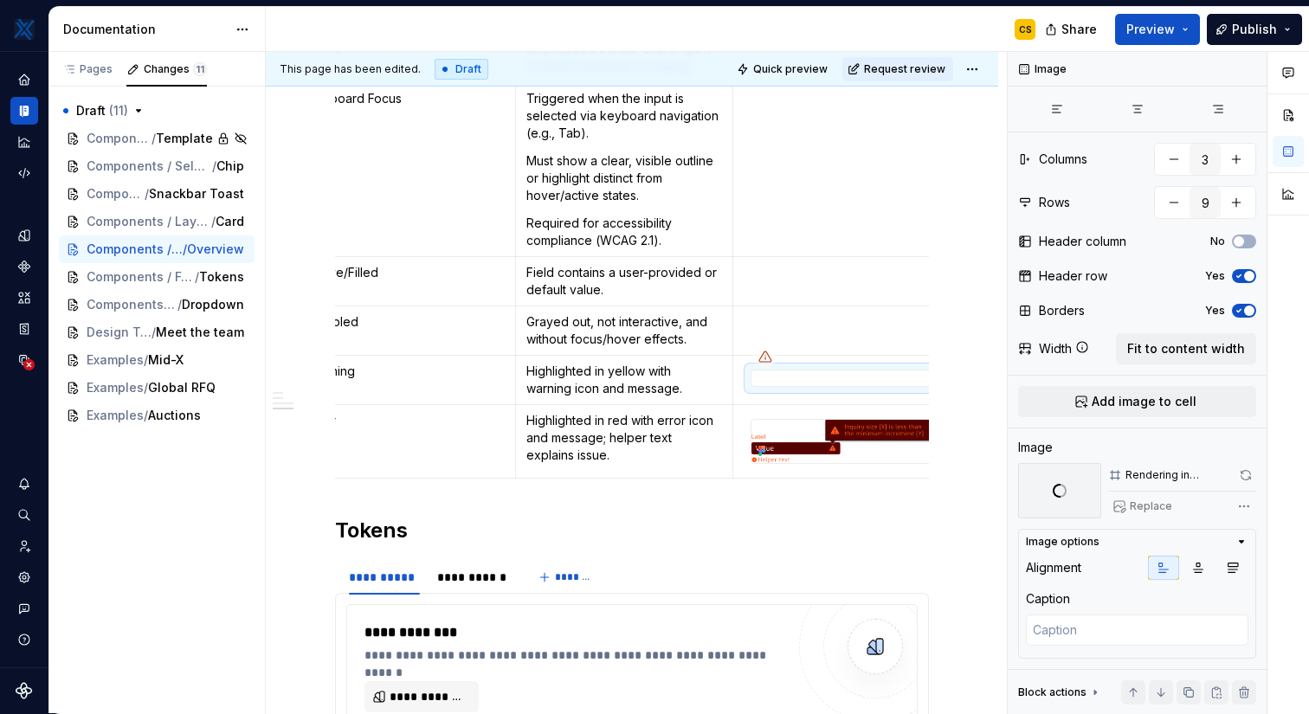
click at [816, 377] on div at bounding box center [841, 378] width 183 height 17
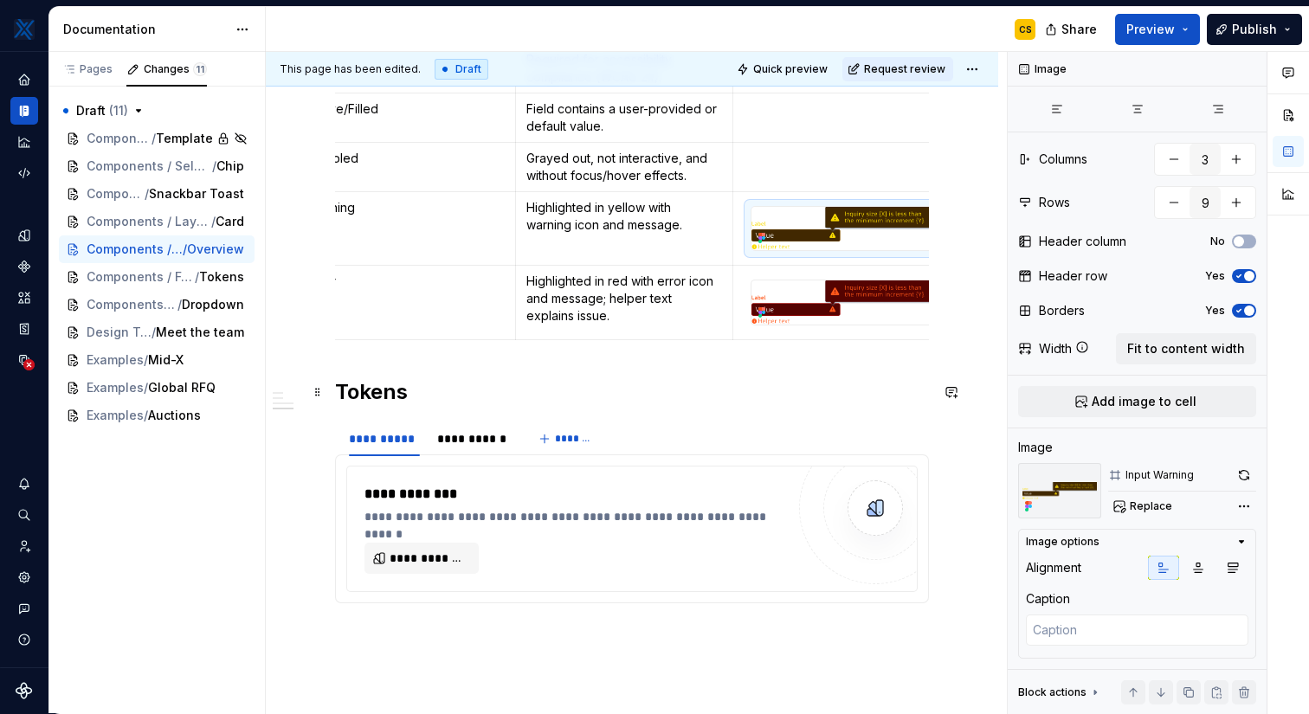
scroll to position [2090, 0]
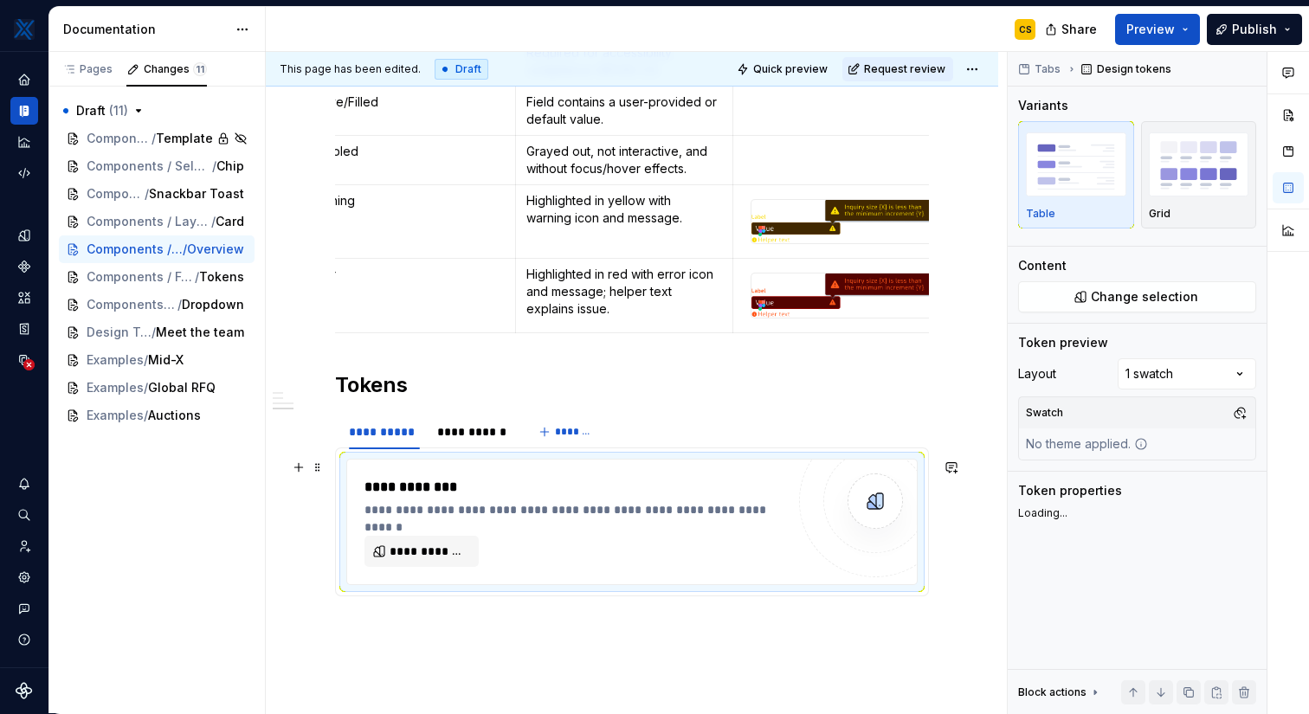
click at [451, 570] on div "**********" at bounding box center [632, 522] width 570 height 125
click at [450, 547] on span "**********" at bounding box center [429, 551] width 78 height 17
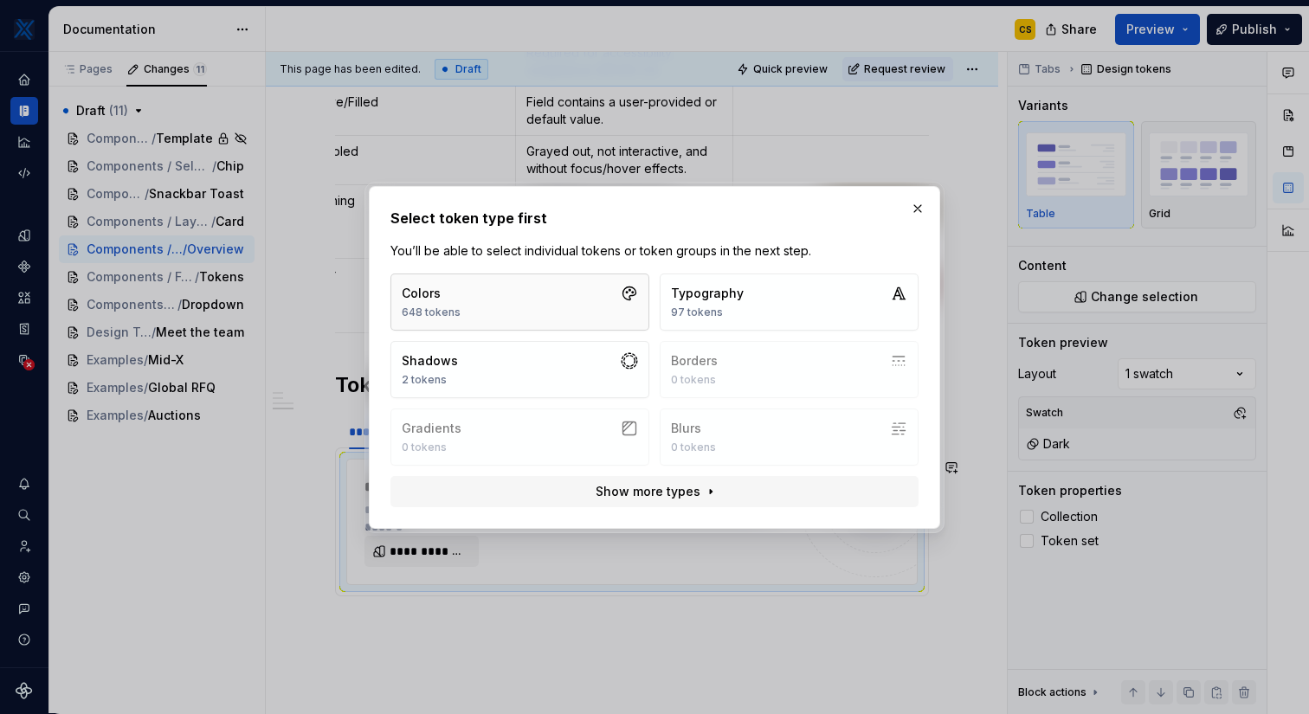
click at [561, 293] on button "Colors 648 tokens" at bounding box center [519, 302] width 259 height 57
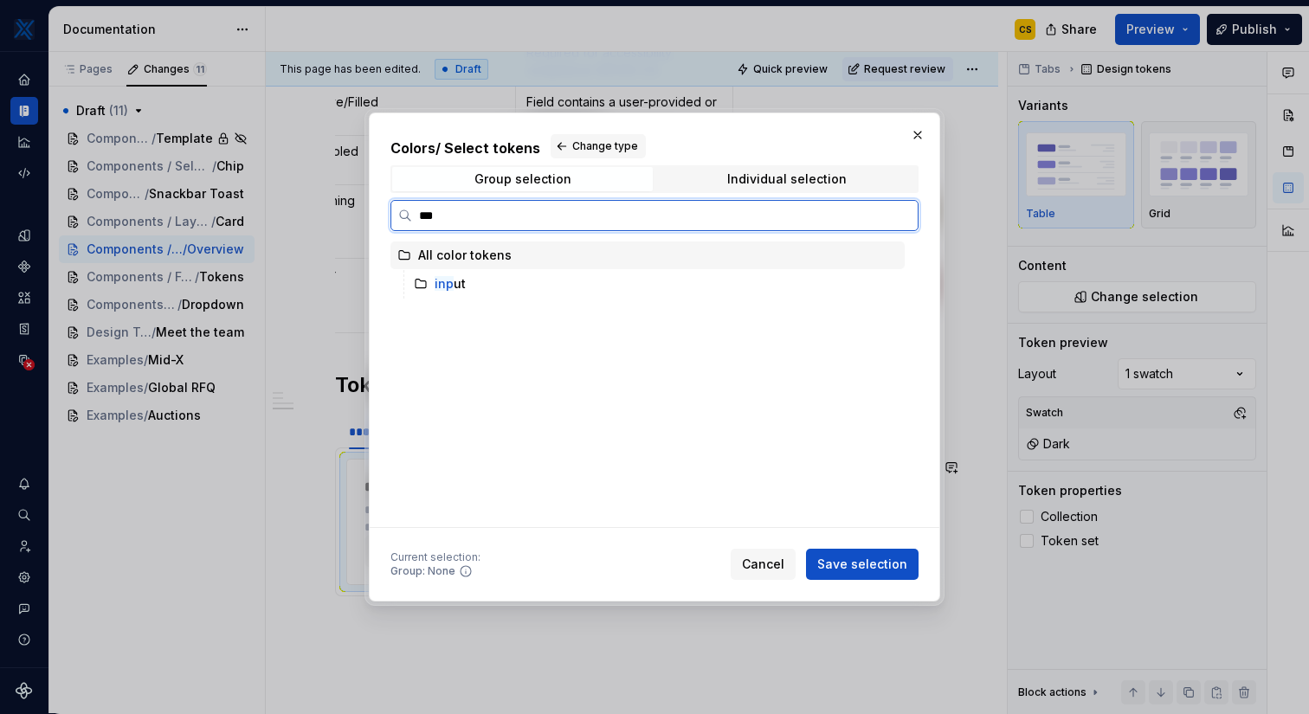
type input "****"
click at [611, 269] on div "All color tokens" at bounding box center [647, 255] width 514 height 28
click at [603, 282] on div "inpu t" at bounding box center [656, 284] width 498 height 28
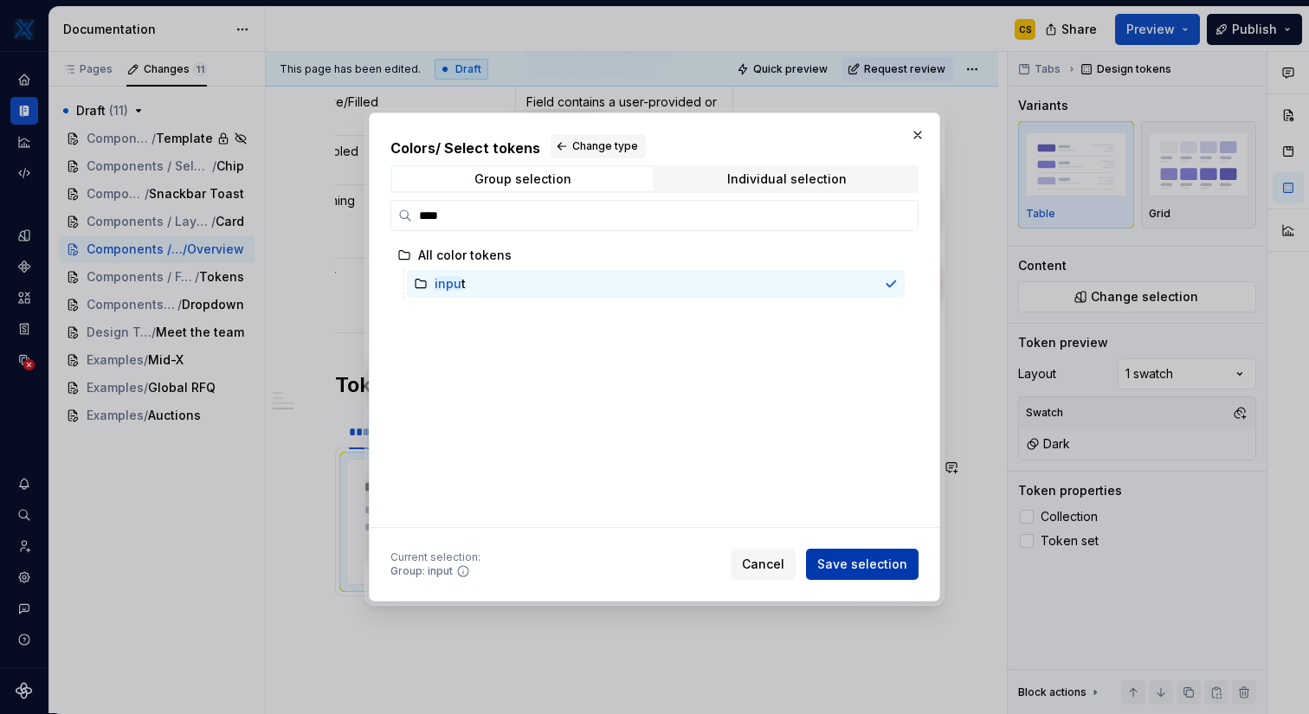
click at [871, 555] on button "Save selection" at bounding box center [862, 564] width 113 height 31
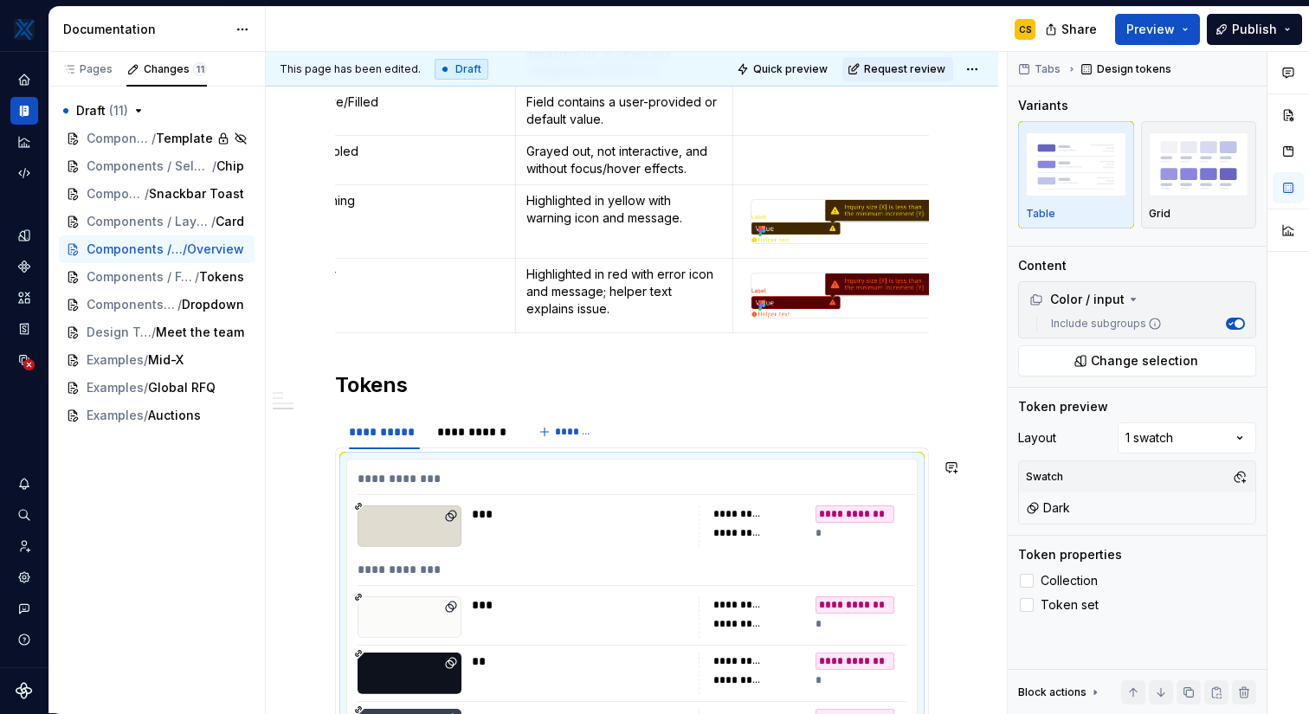
scroll to position [2320, 0]
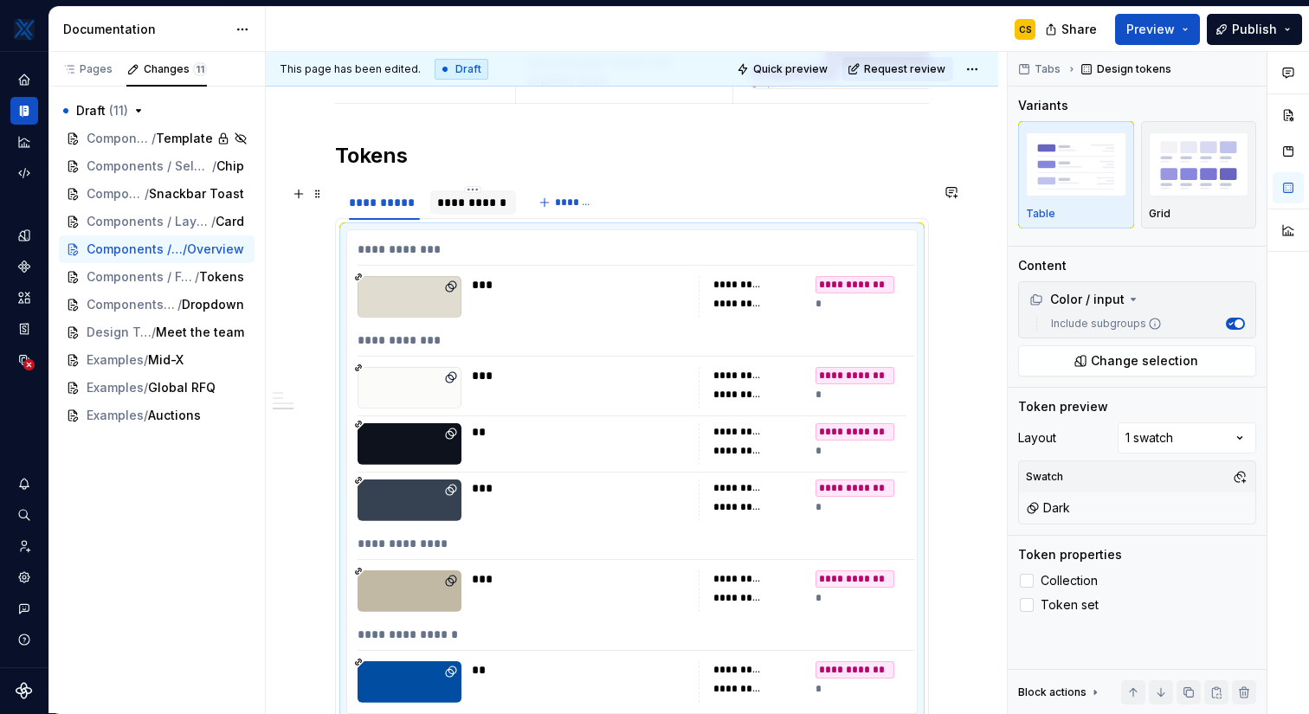
click at [496, 207] on div "**********" at bounding box center [473, 202] width 72 height 17
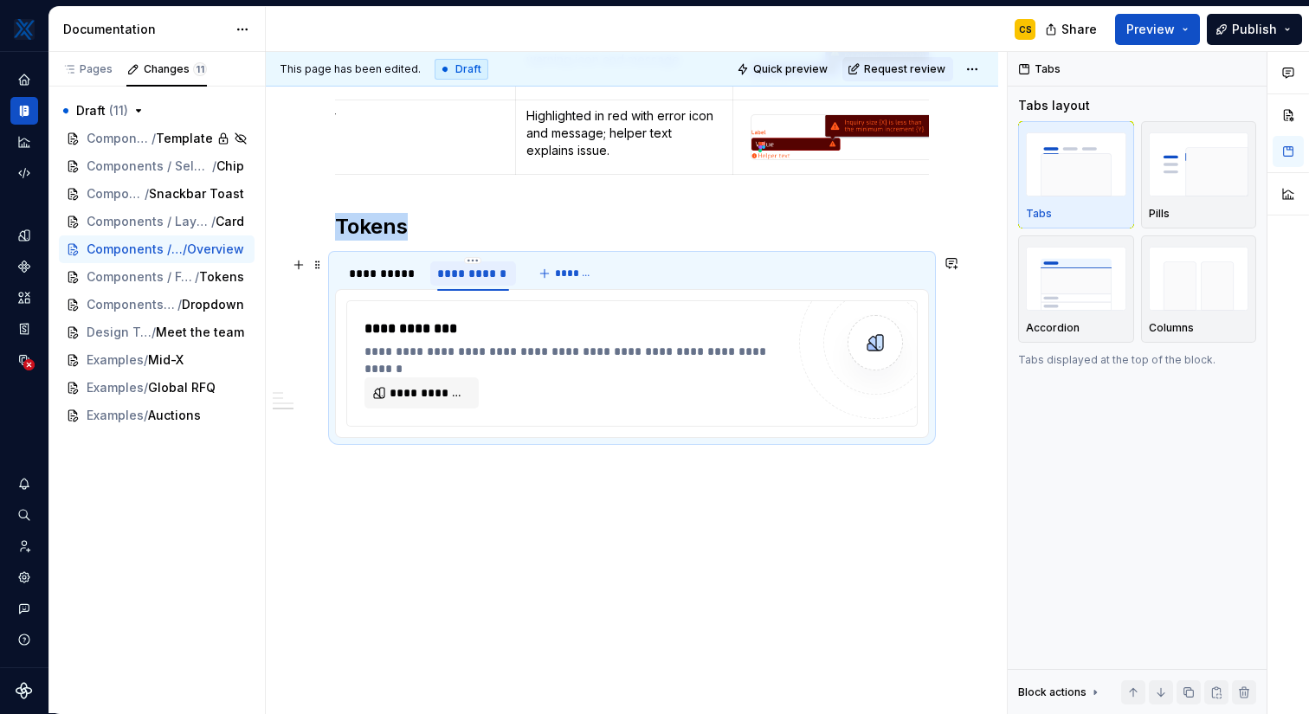
scroll to position [2249, 0]
click at [426, 391] on span "**********" at bounding box center [429, 392] width 78 height 17
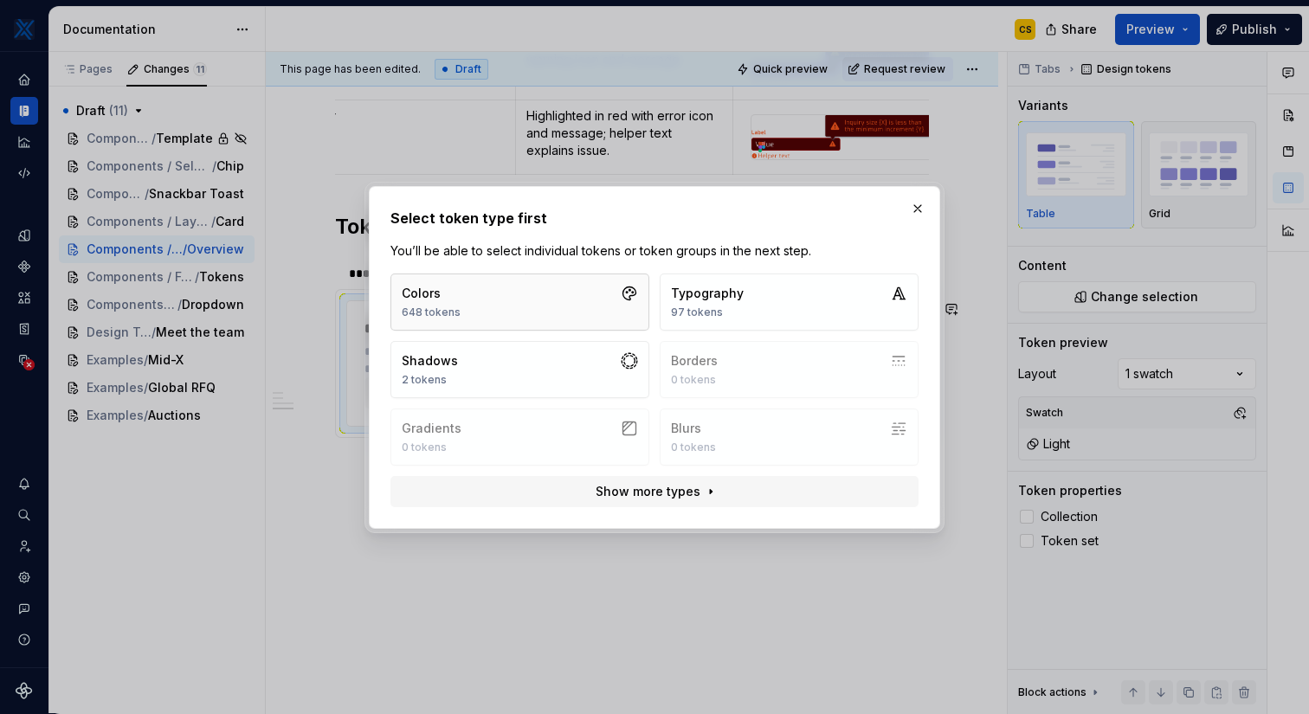
click at [524, 294] on button "Colors 648 tokens" at bounding box center [519, 302] width 259 height 57
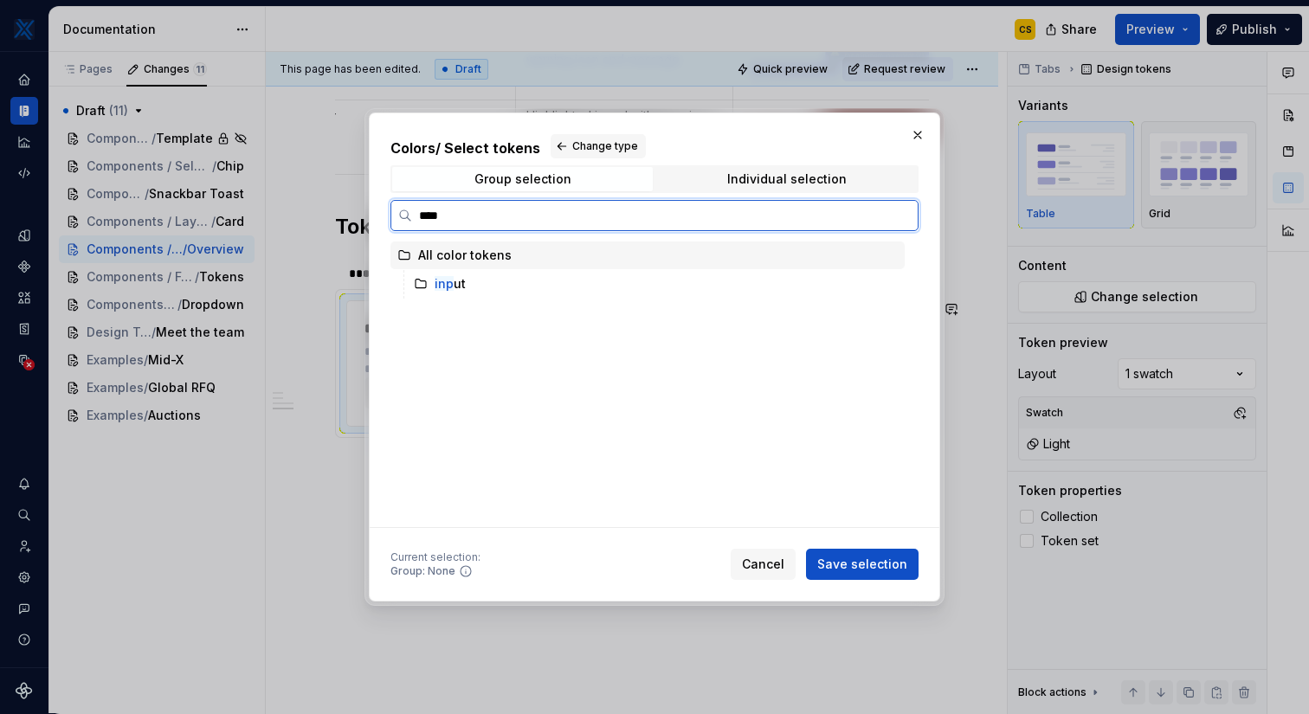
type input "*****"
click at [530, 286] on div "input" at bounding box center [656, 284] width 498 height 28
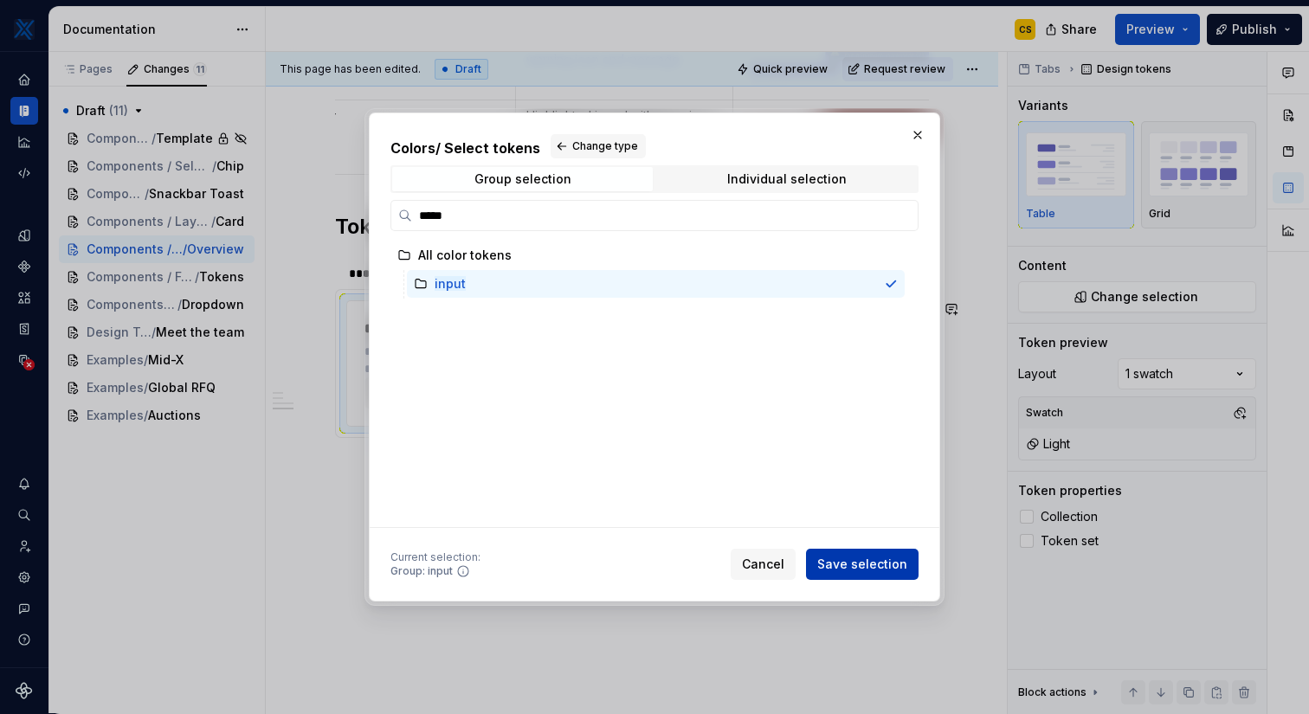
click at [888, 557] on span "Save selection" at bounding box center [862, 564] width 90 height 17
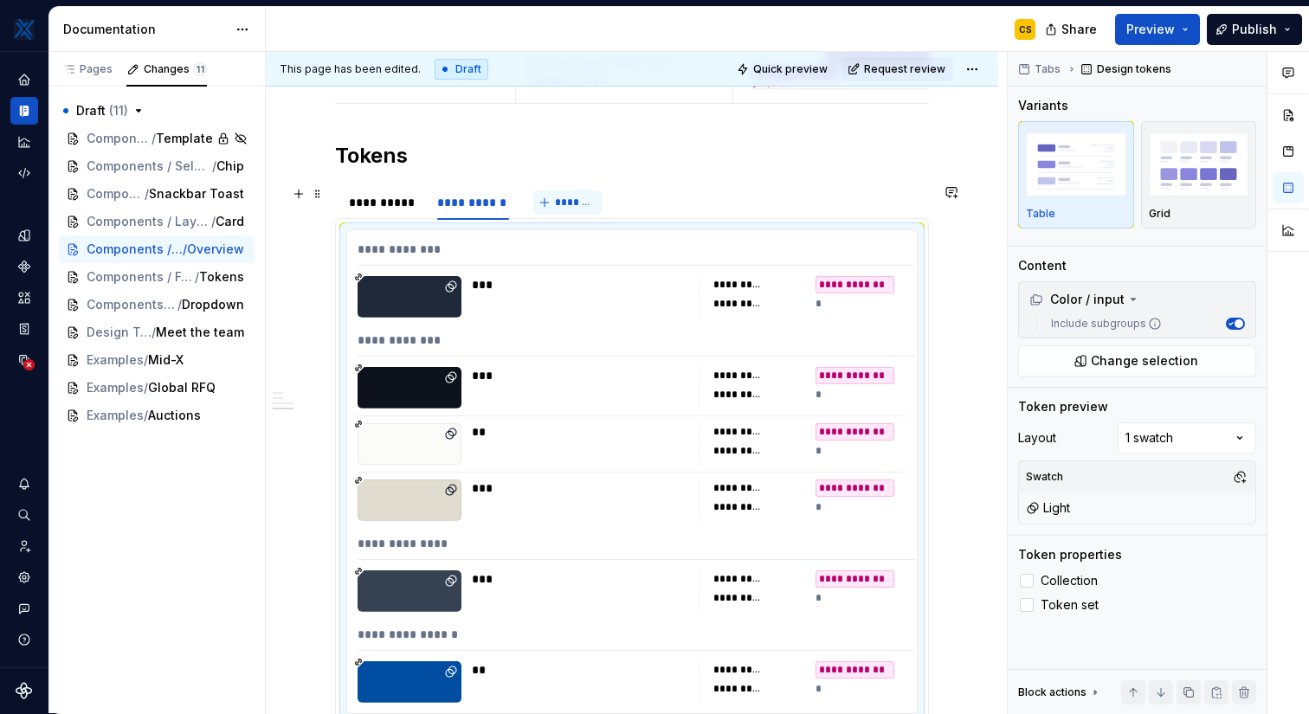
click at [561, 202] on span "*******" at bounding box center [574, 203] width 39 height 14
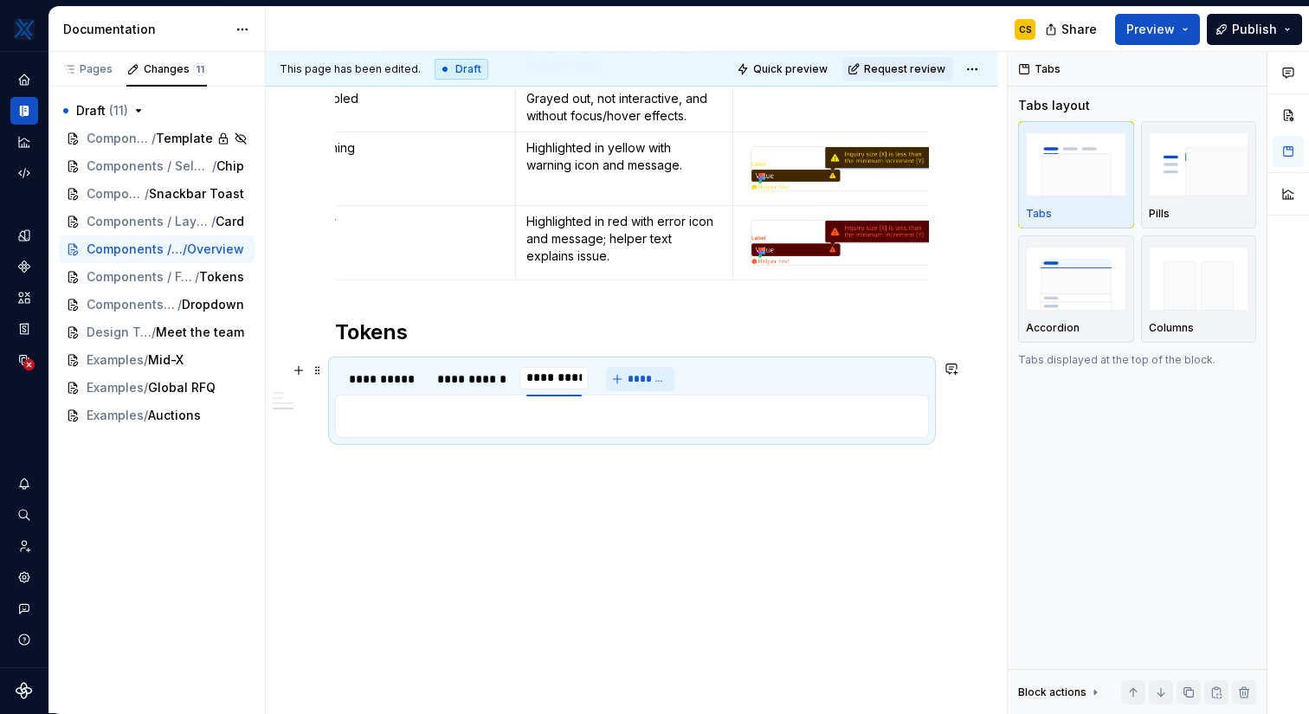
type input "**********"
click at [475, 379] on div "**********" at bounding box center [473, 378] width 72 height 17
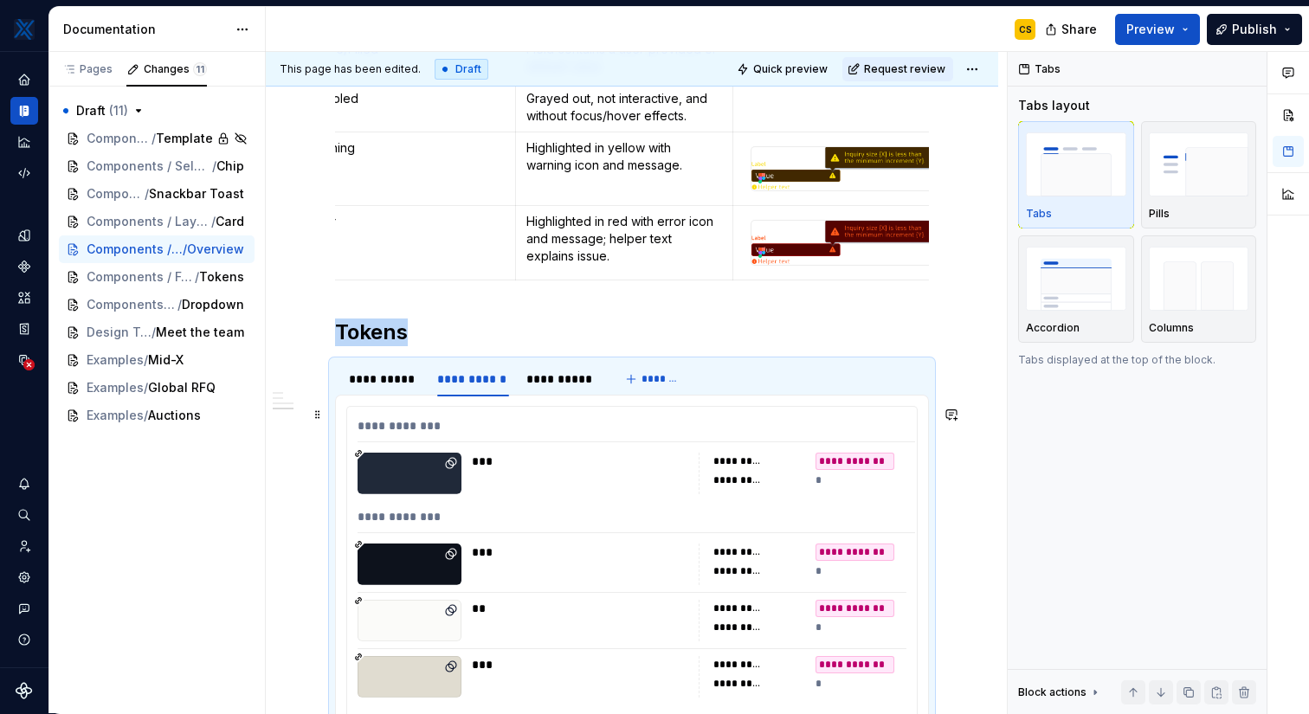
click at [498, 467] on div "***" at bounding box center [584, 461] width 225 height 17
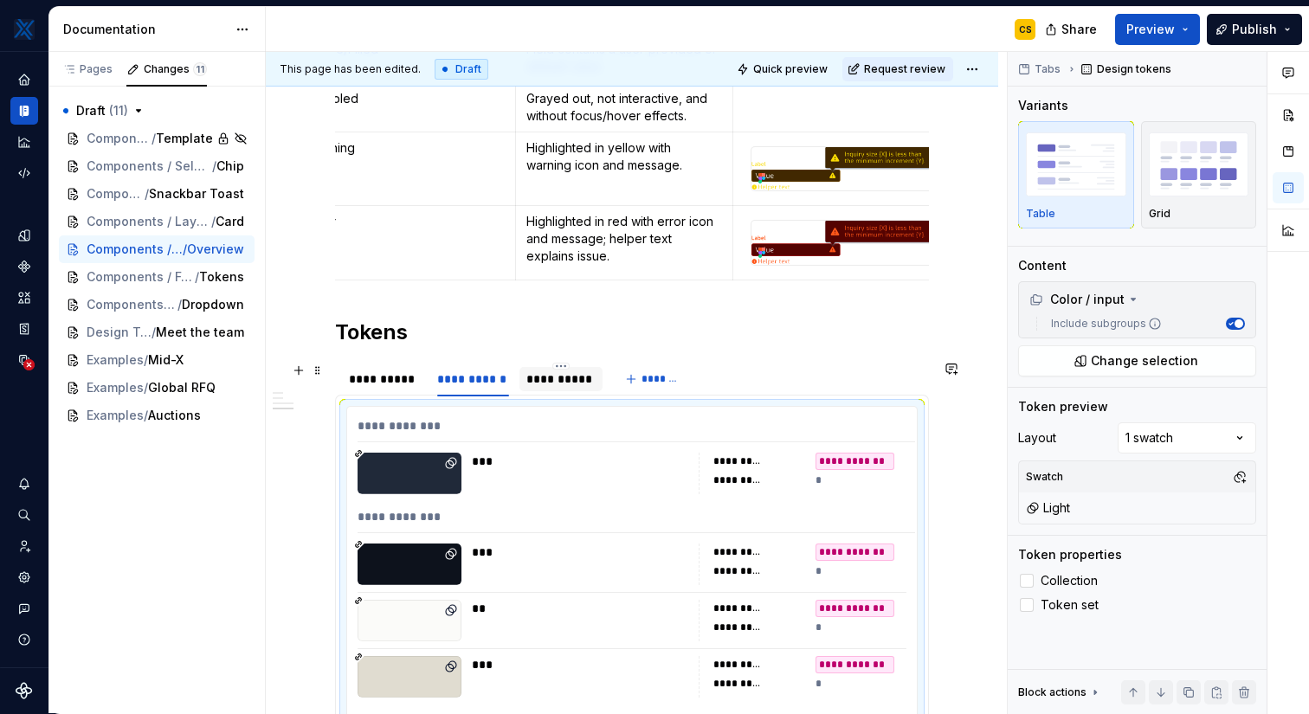
click at [555, 385] on div "**********" at bounding box center [560, 378] width 69 height 17
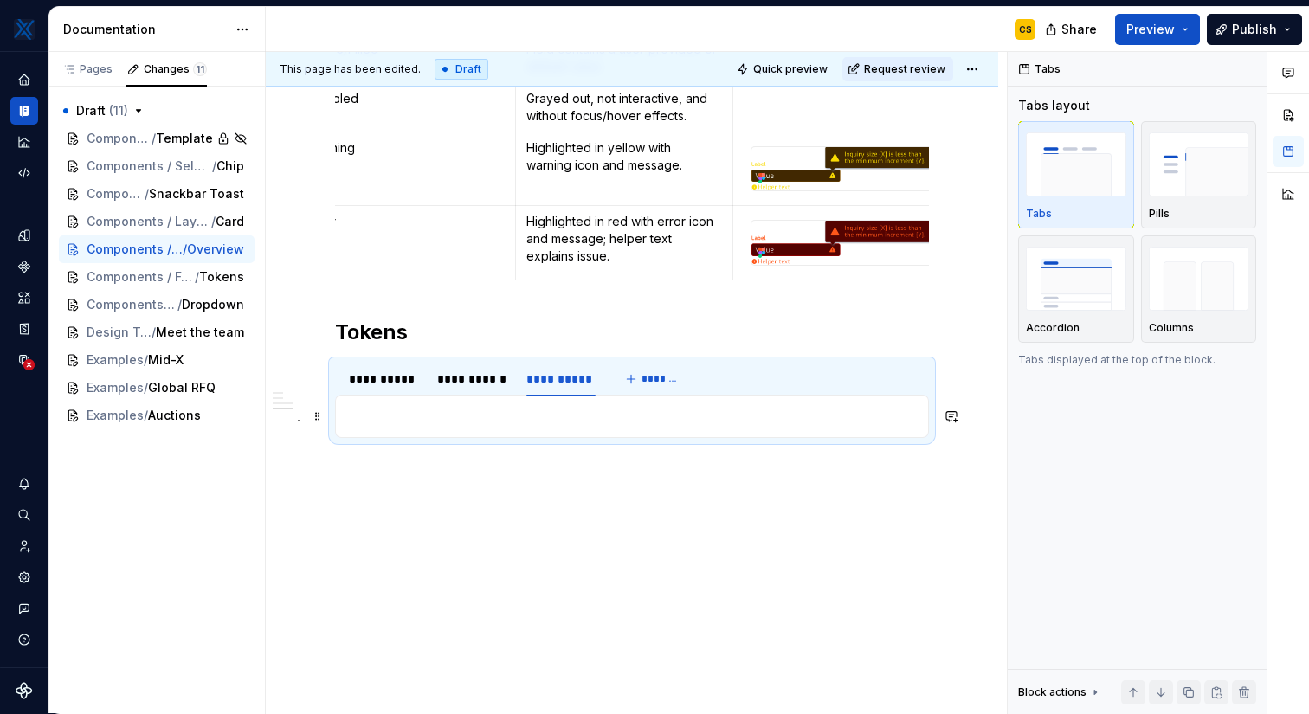
click at [550, 425] on p at bounding box center [631, 416] width 571 height 21
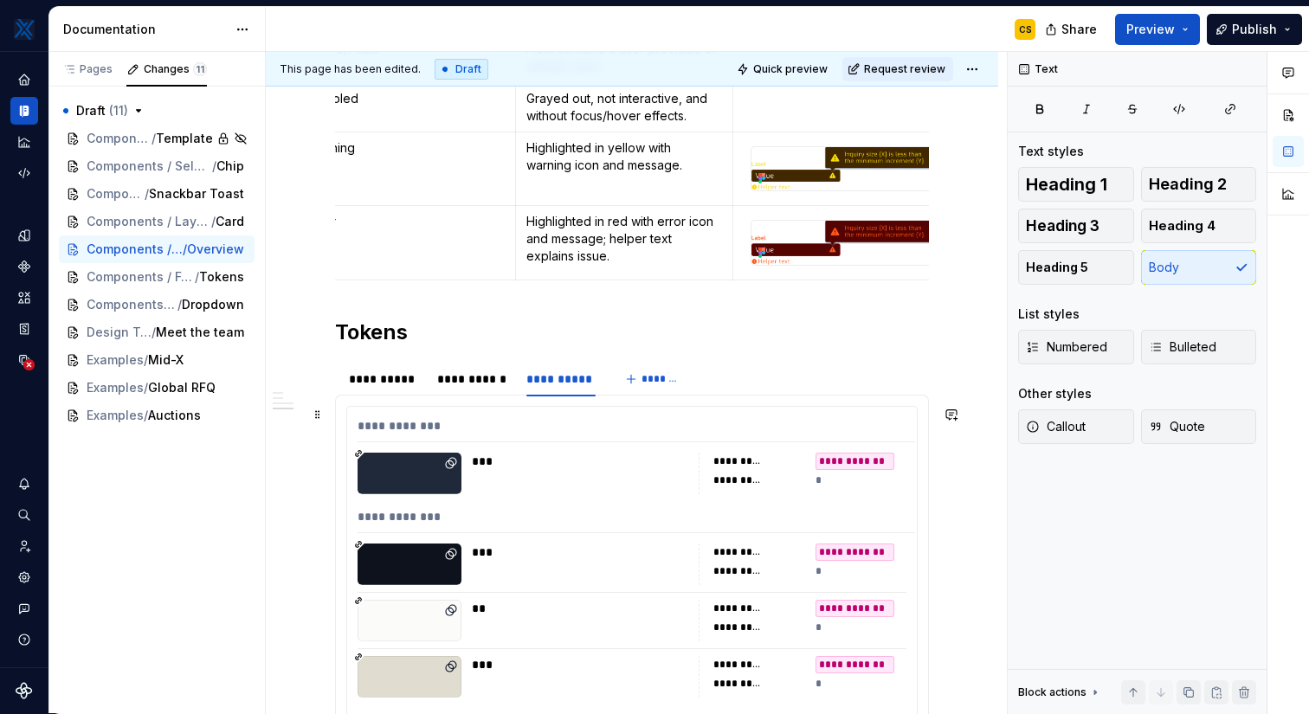
click at [514, 473] on div "***" at bounding box center [580, 474] width 216 height 42
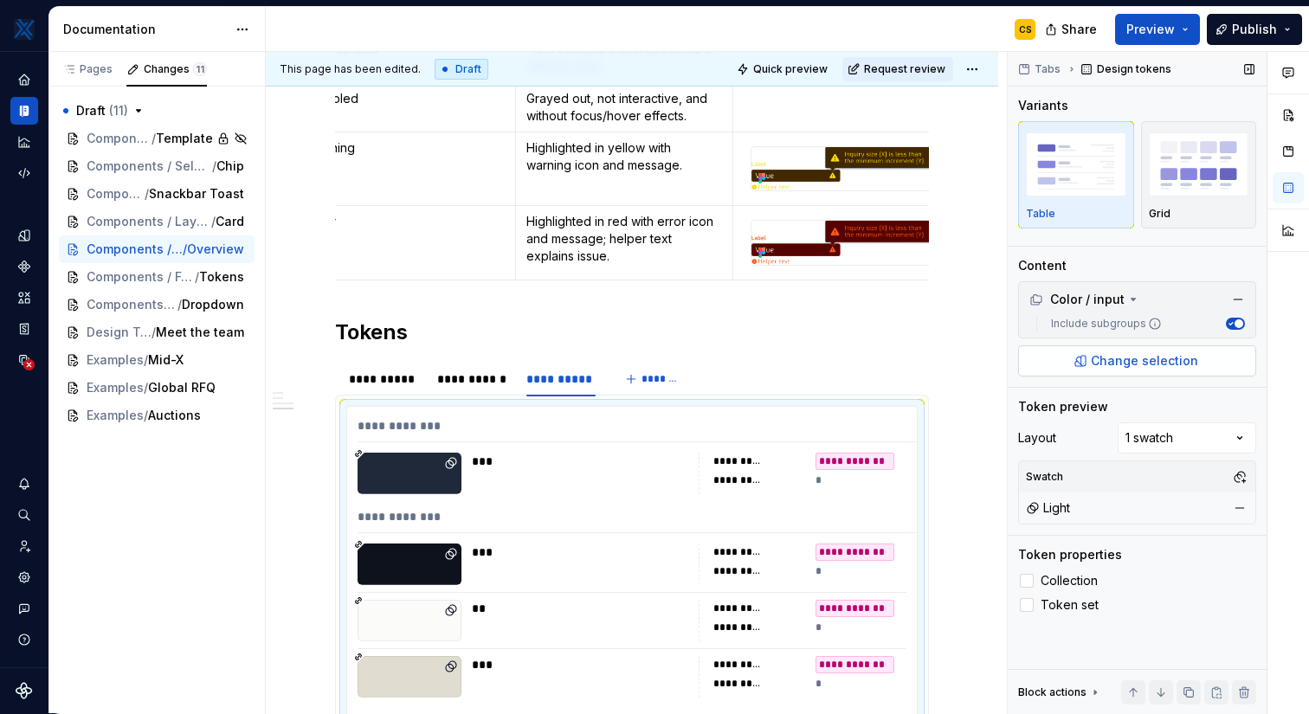
click at [1155, 357] on span "Change selection" at bounding box center [1144, 360] width 107 height 17
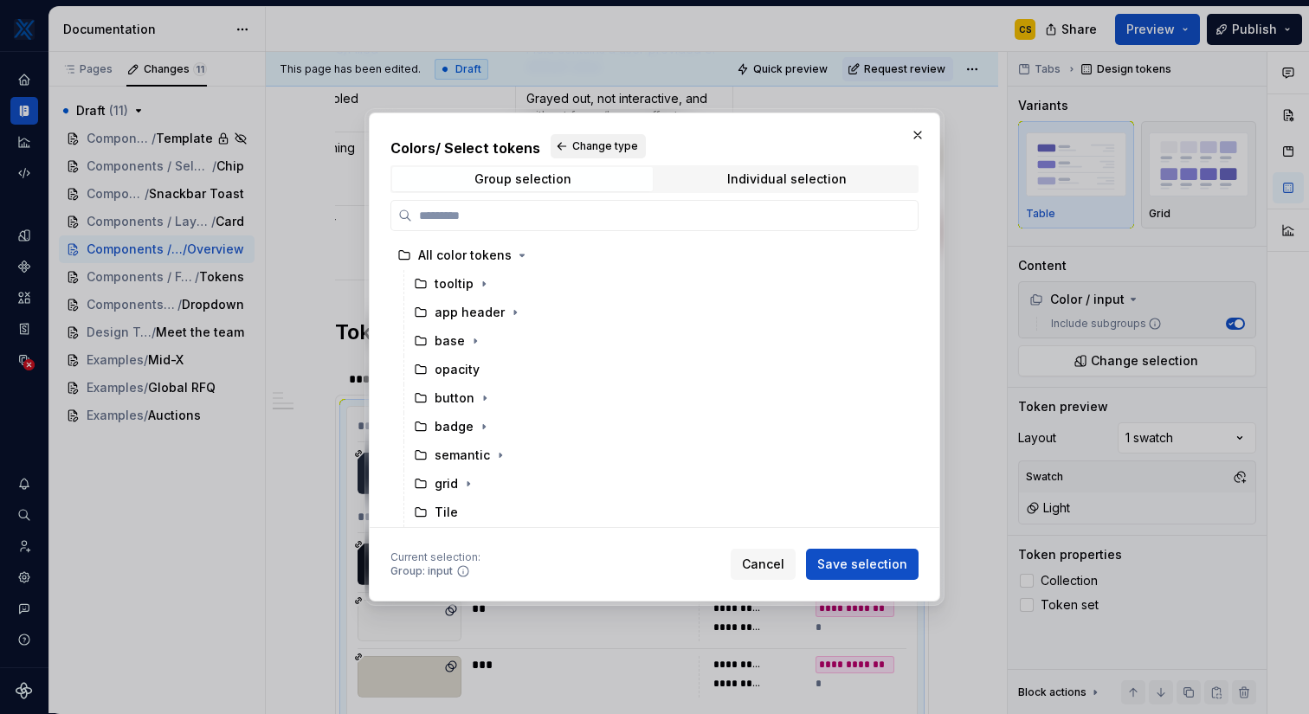
click at [576, 155] on button "Change type" at bounding box center [598, 146] width 95 height 24
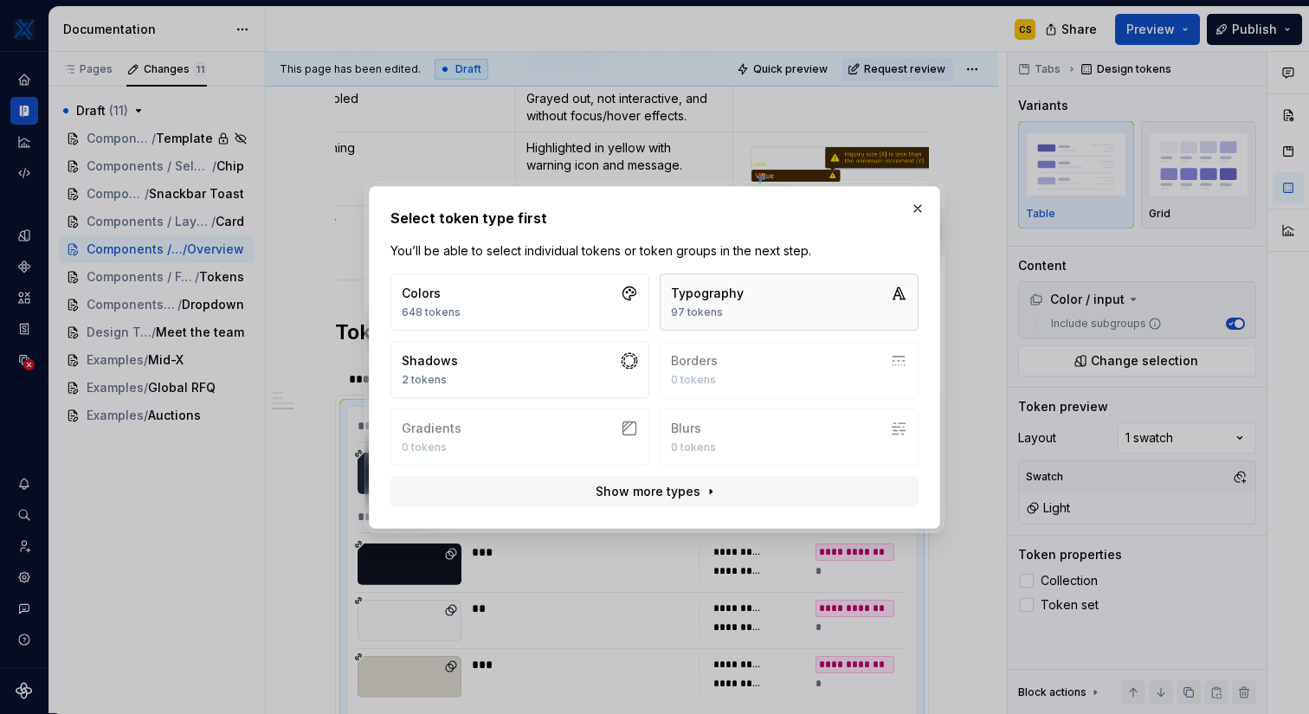
click at [722, 298] on div "Typography" at bounding box center [707, 293] width 73 height 17
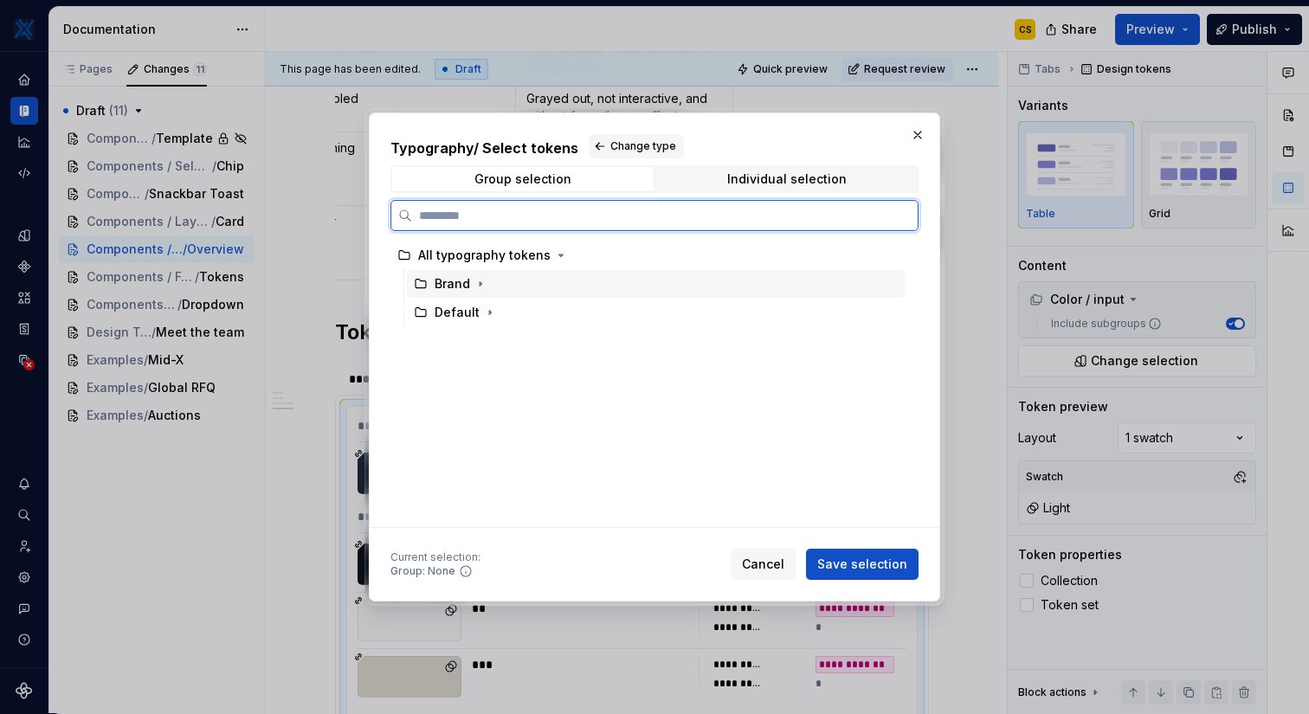
click at [546, 287] on div "Brand" at bounding box center [656, 284] width 498 height 28
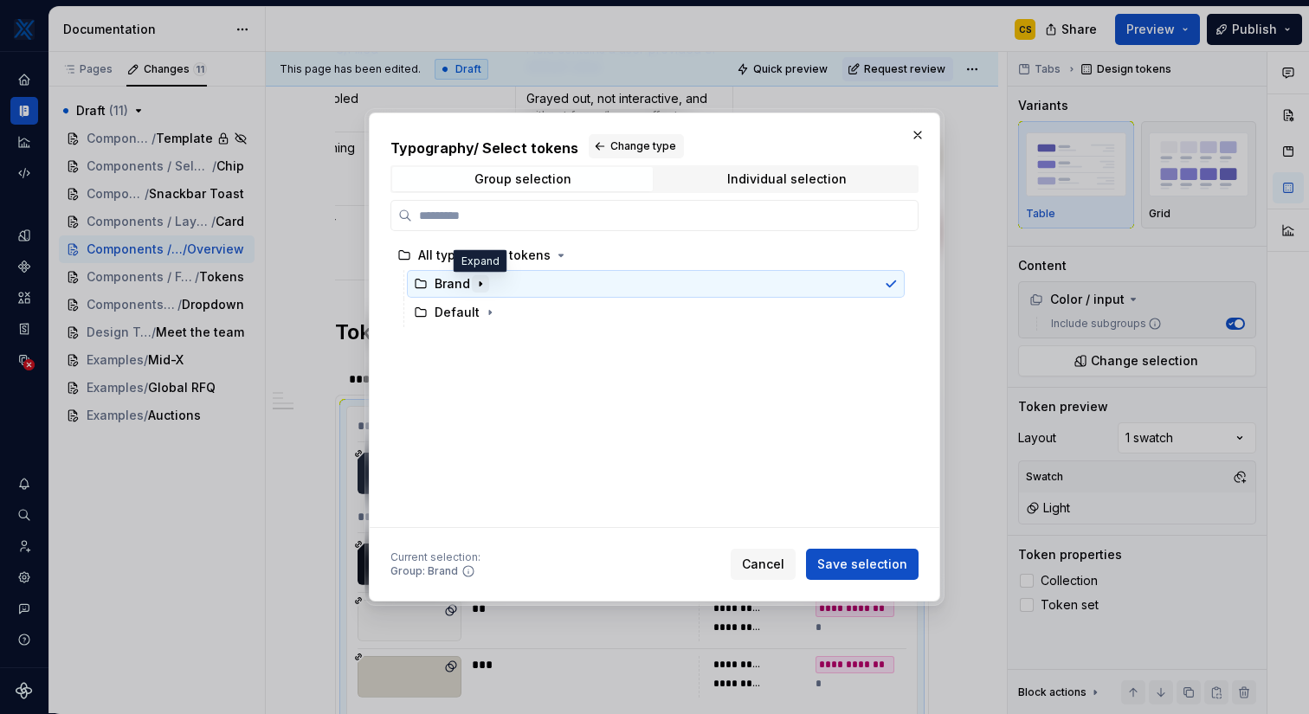
click at [475, 287] on icon "button" at bounding box center [480, 284] width 14 height 14
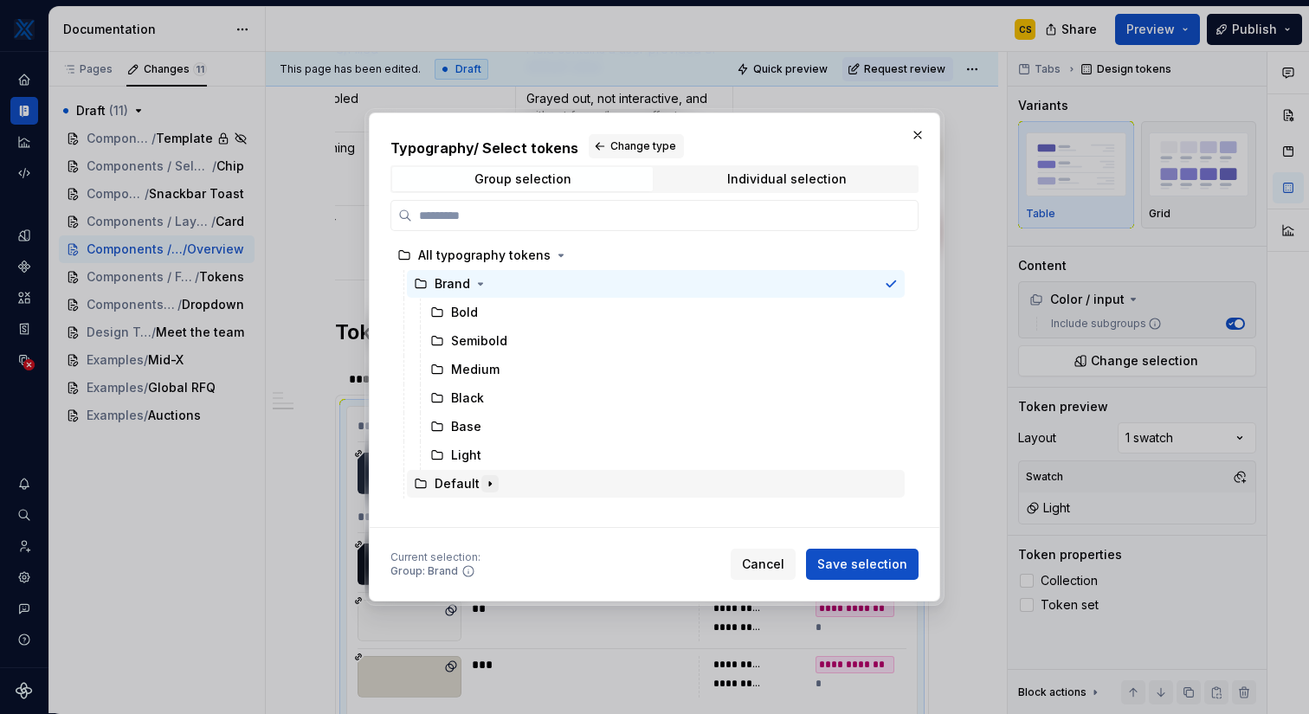
click at [489, 484] on icon "button" at bounding box center [490, 484] width 2 height 4
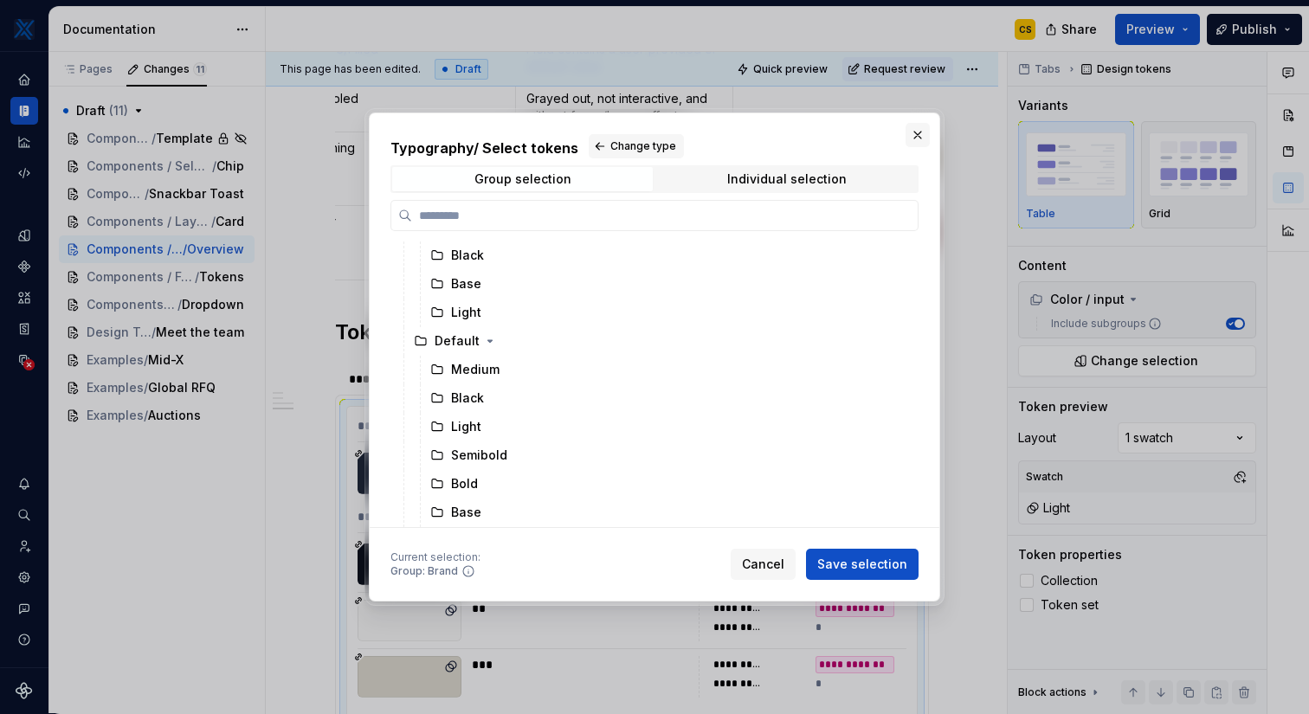
click at [924, 134] on button "button" at bounding box center [917, 135] width 24 height 24
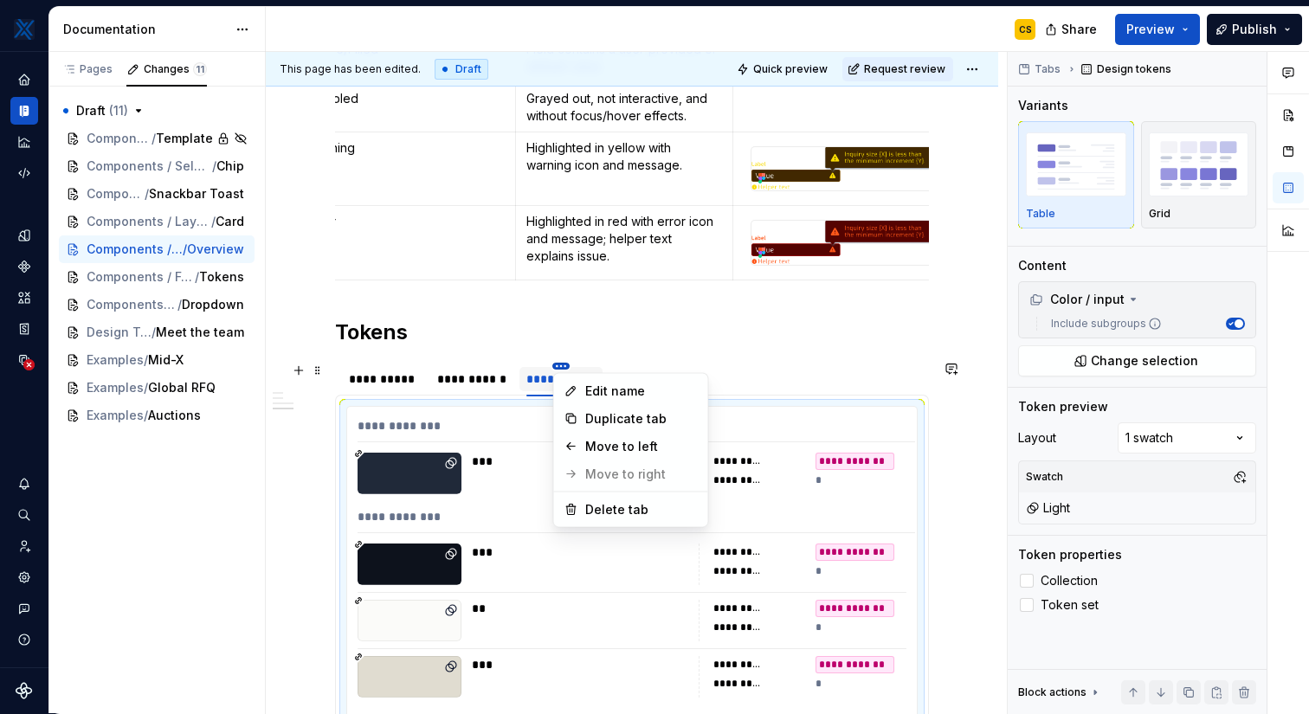
click at [562, 365] on html "MKTX CS Design system data Documentation CS Share Preview Publish Pages Changes…" at bounding box center [654, 357] width 1309 height 714
click at [629, 516] on div "Delete tab" at bounding box center [641, 509] width 113 height 17
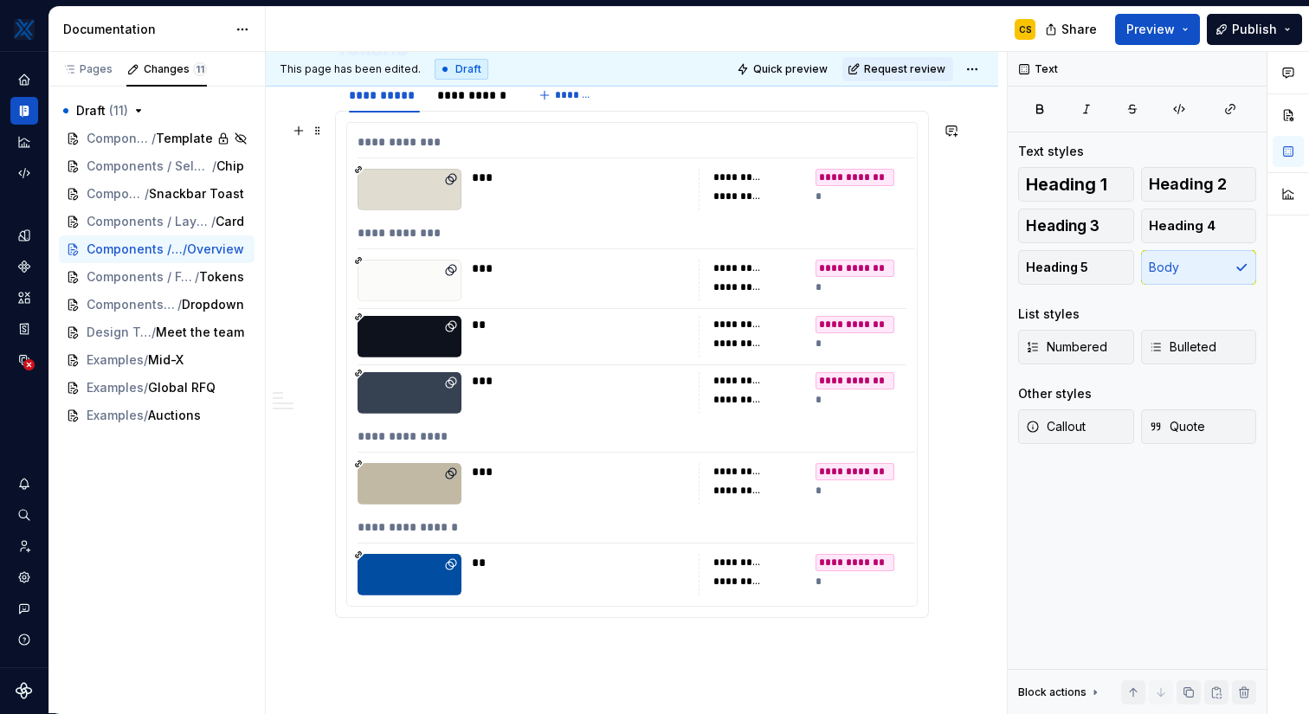
scroll to position [2263, 0]
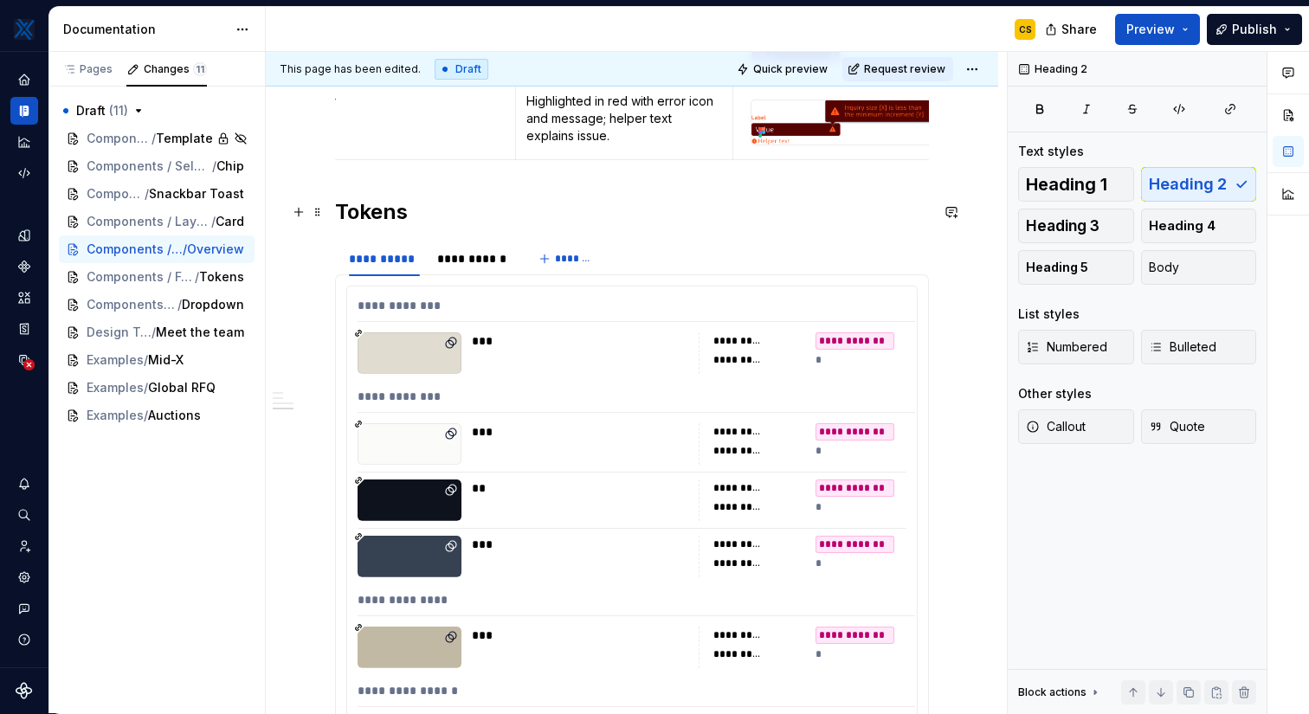
click at [349, 205] on h2 "Tokens" at bounding box center [632, 212] width 594 height 28
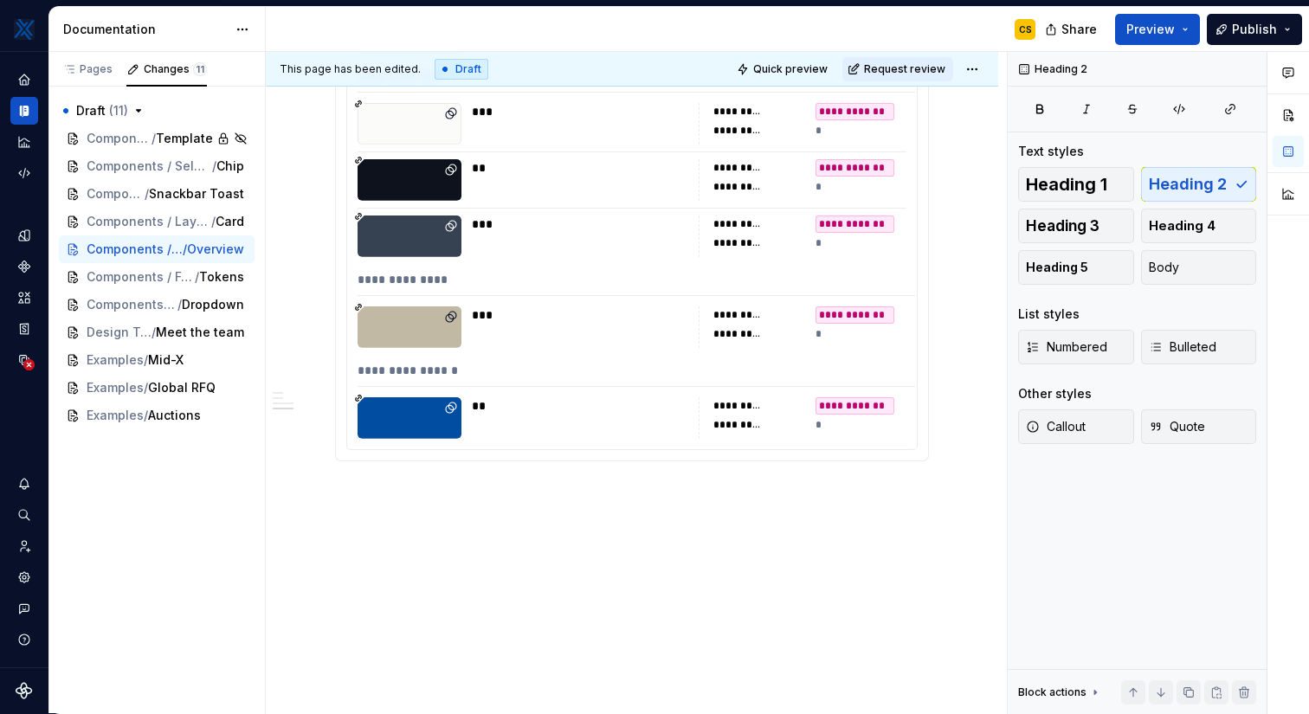
scroll to position [2607, 0]
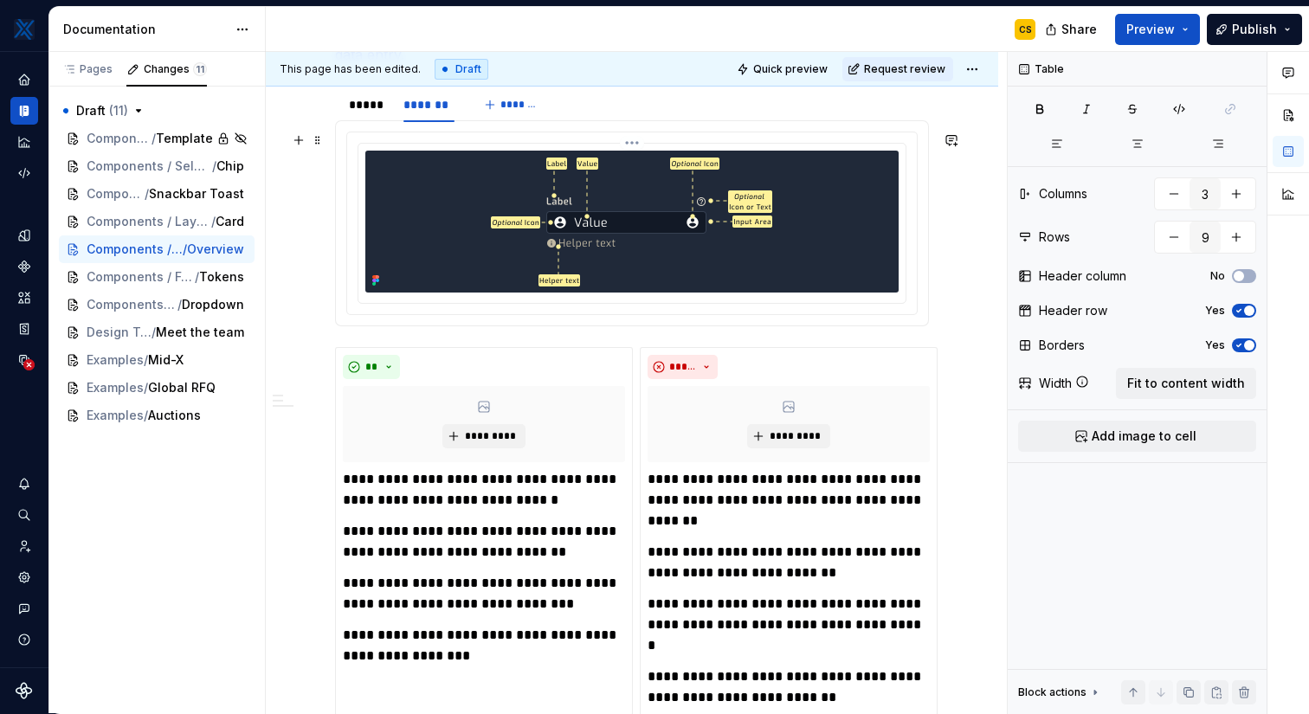
scroll to position [65, 0]
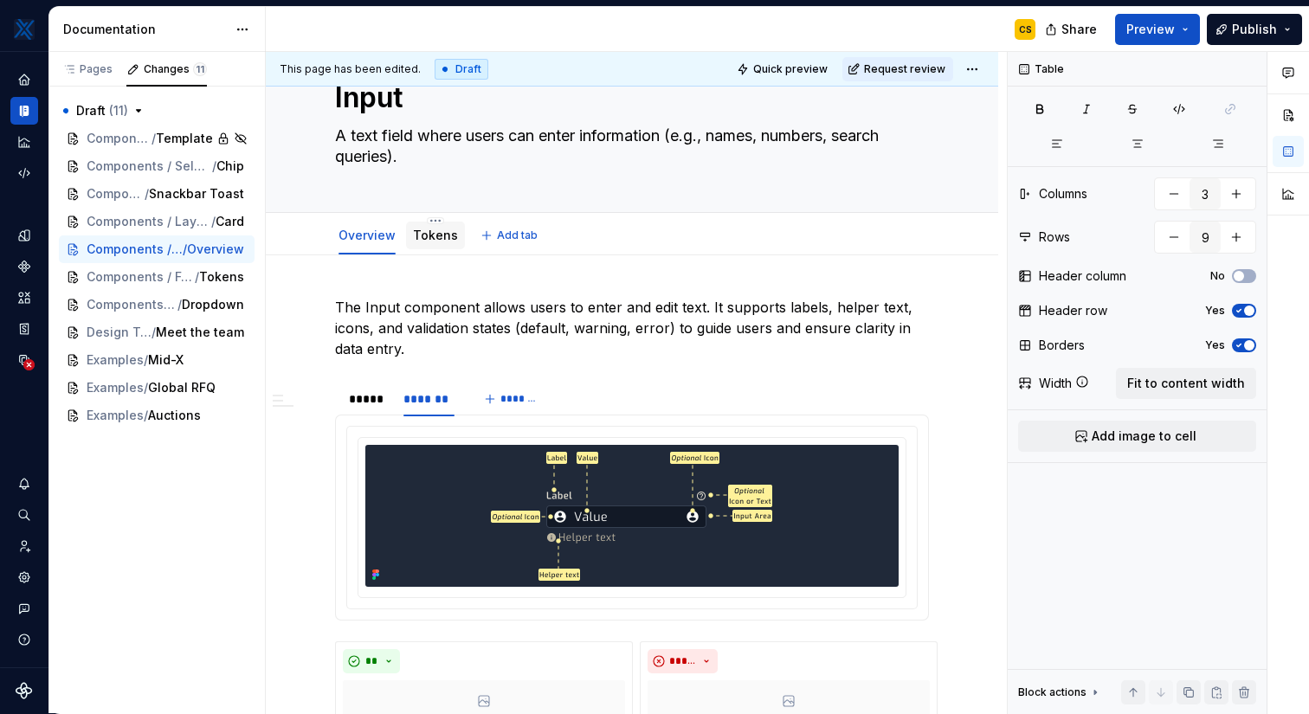
click at [425, 238] on link "Tokens" at bounding box center [435, 235] width 45 height 15
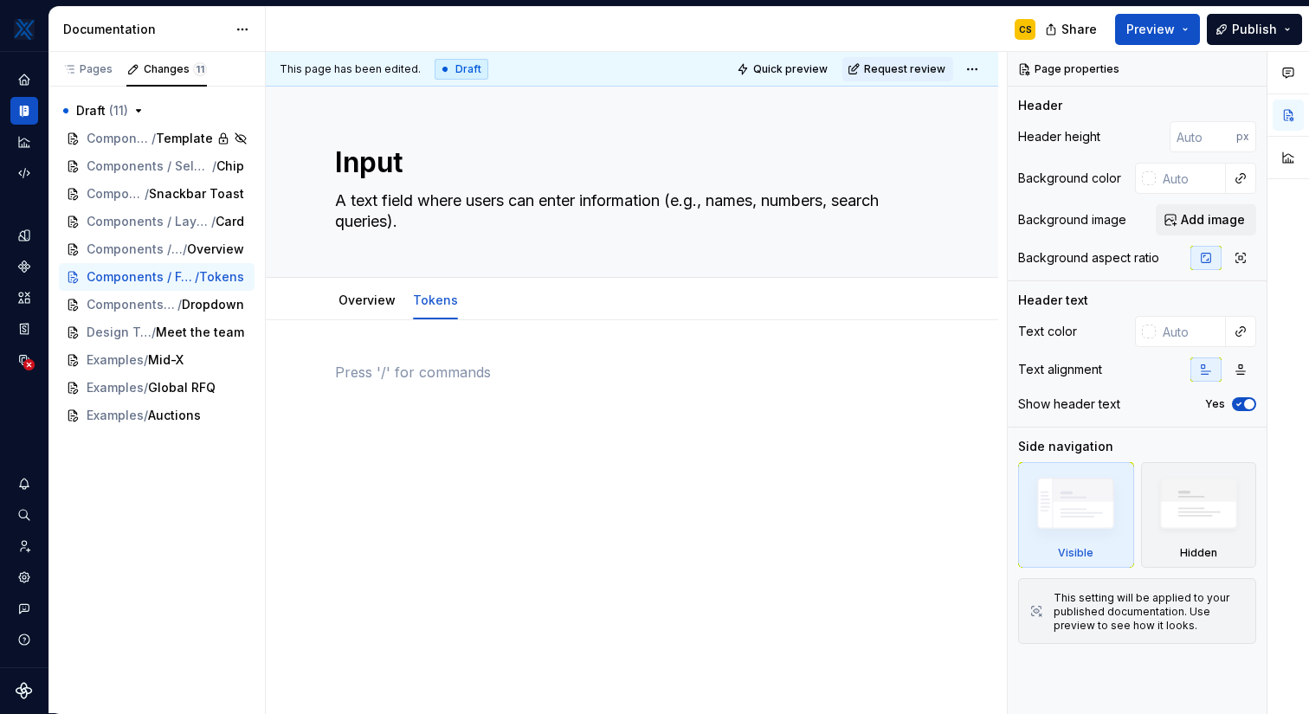
click at [479, 383] on div at bounding box center [632, 395] width 594 height 66
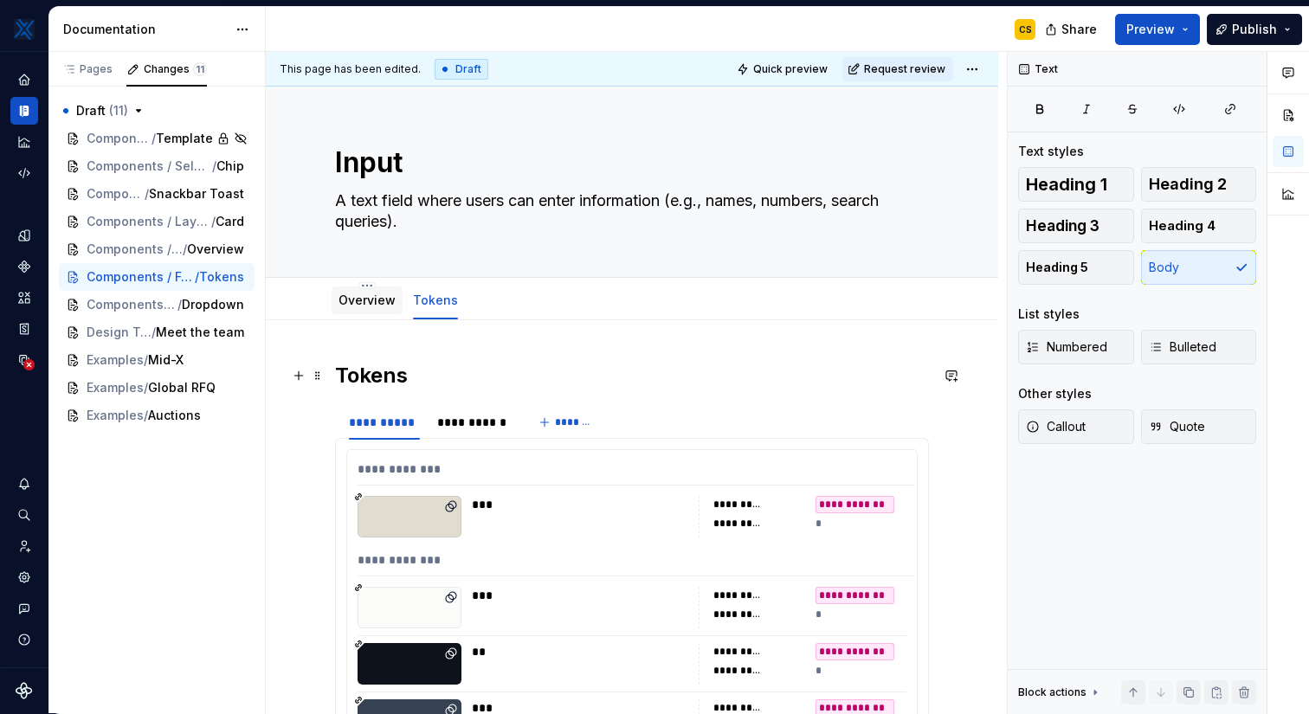
type textarea "*"
click at [489, 299] on button "Add tab" at bounding box center [510, 300] width 70 height 24
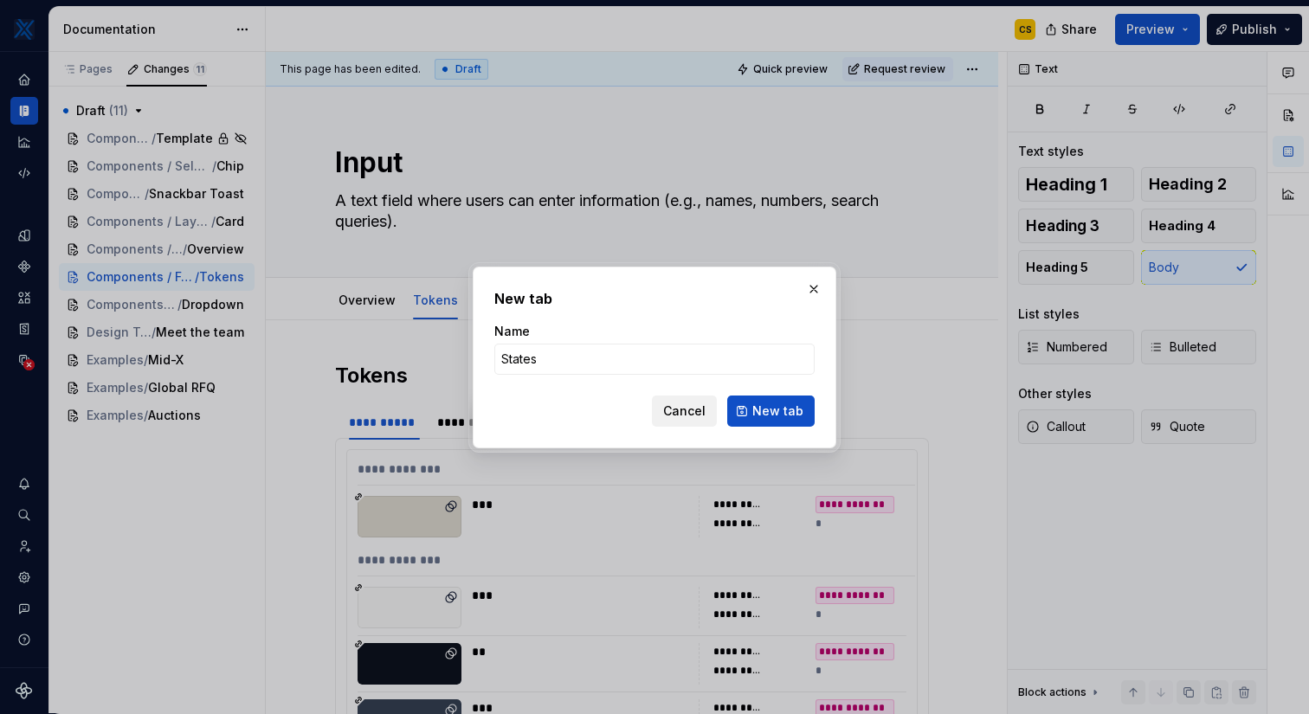
type input "States"
click at [680, 414] on span "Cancel" at bounding box center [684, 410] width 42 height 17
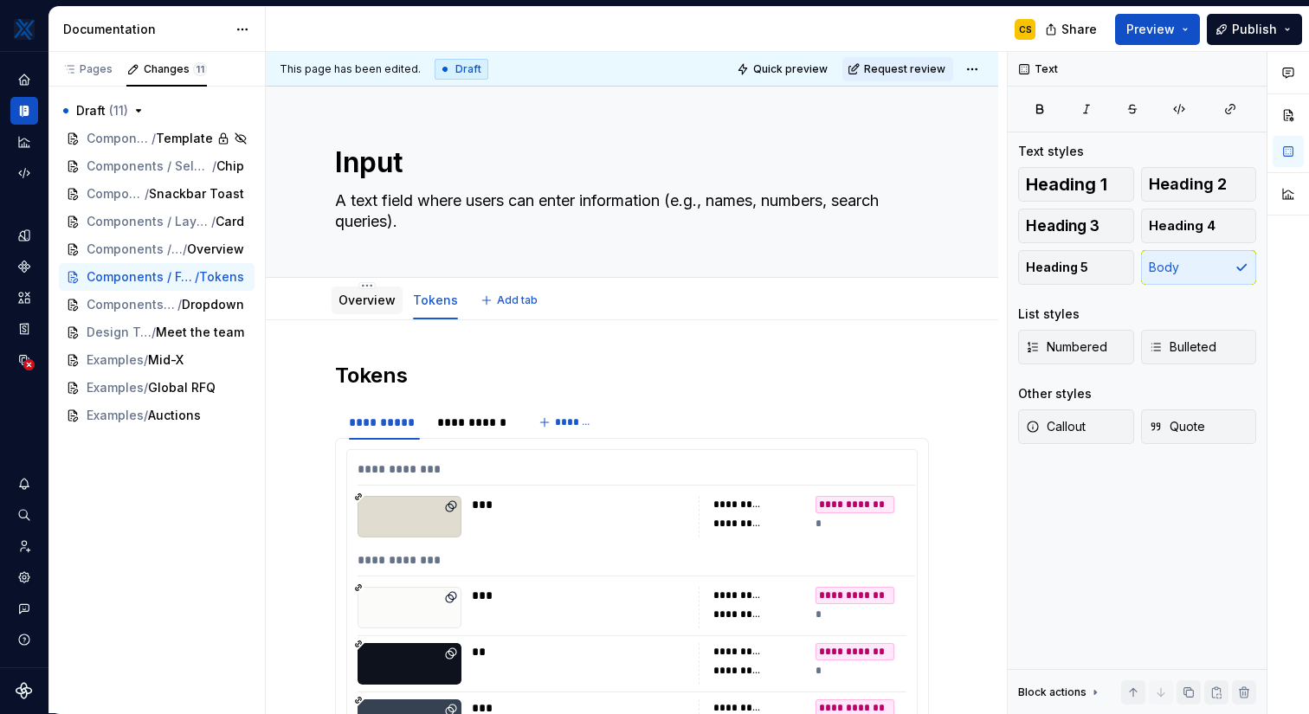
click at [357, 308] on div "Overview" at bounding box center [366, 300] width 57 height 17
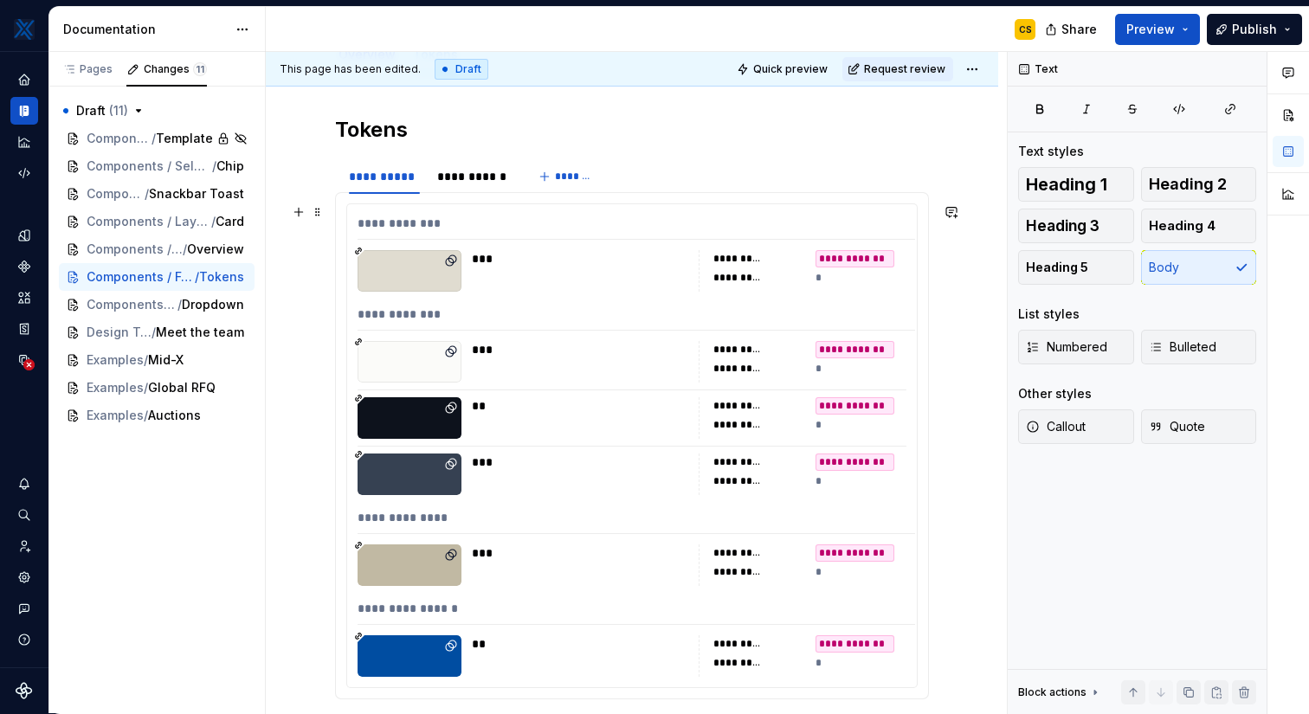
scroll to position [28, 0]
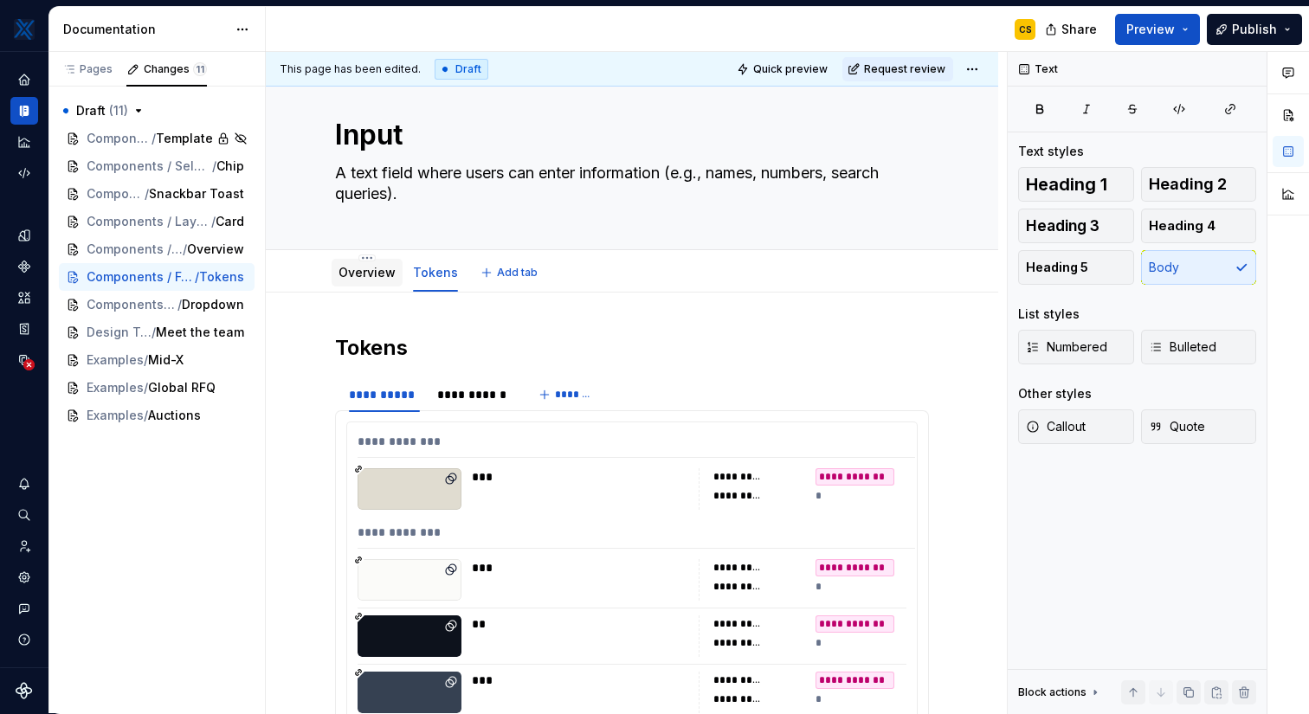
click at [361, 267] on link "Overview" at bounding box center [366, 272] width 57 height 15
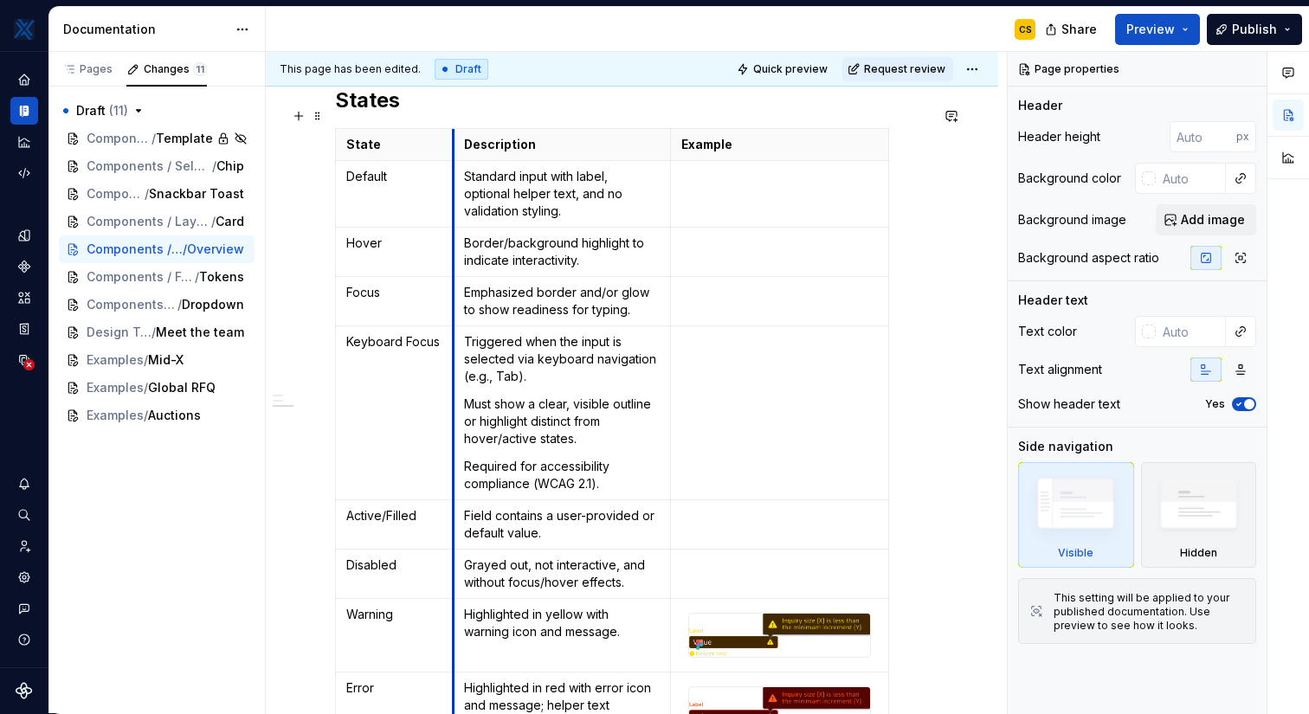
drag, startPoint x: 556, startPoint y: 231, endPoint x: 455, endPoint y: 230, distance: 100.4
click at [455, 230] on td "Border/background highlight to indicate interactivity." at bounding box center [562, 252] width 218 height 49
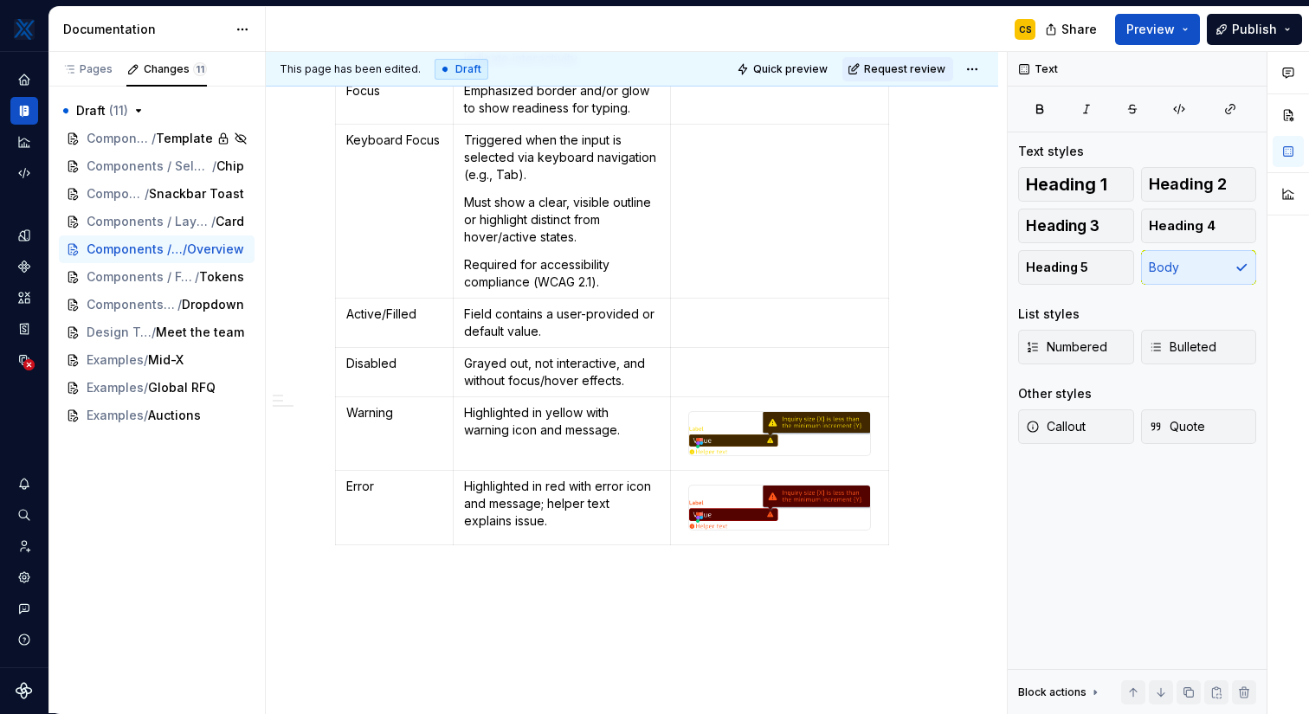
scroll to position [1862, 0]
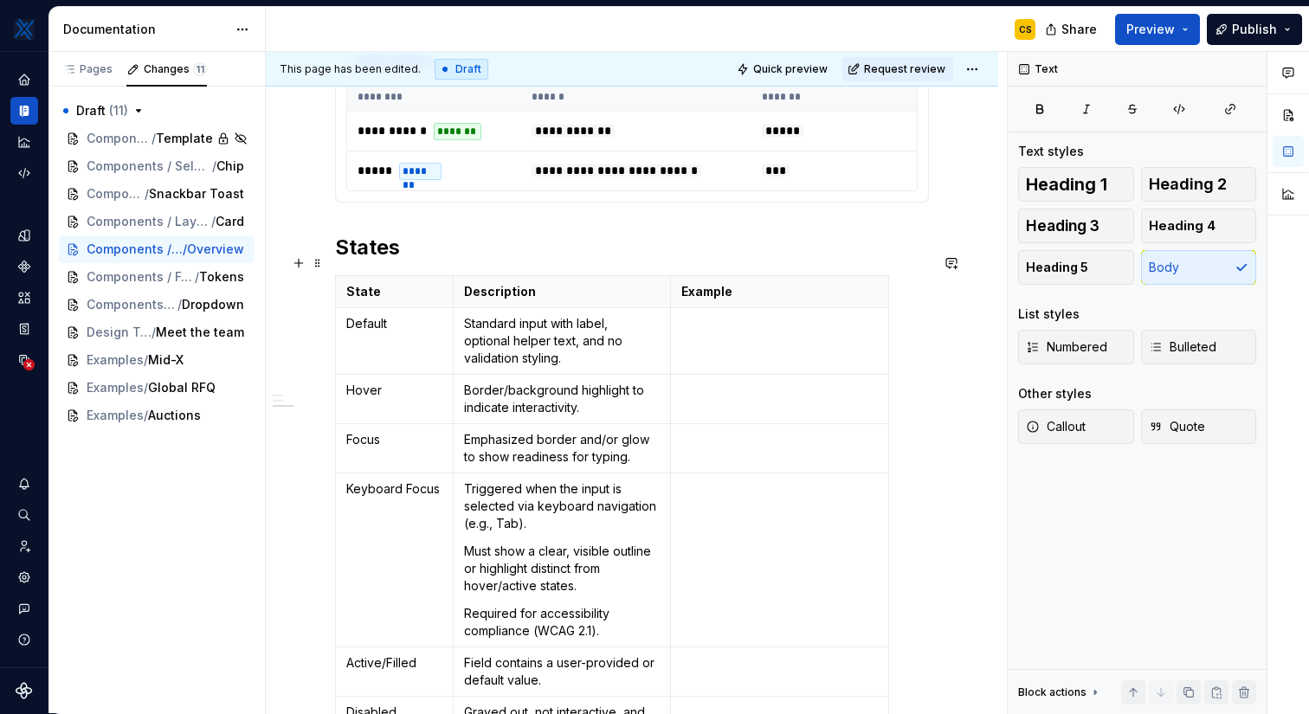
scroll to position [1448, 0]
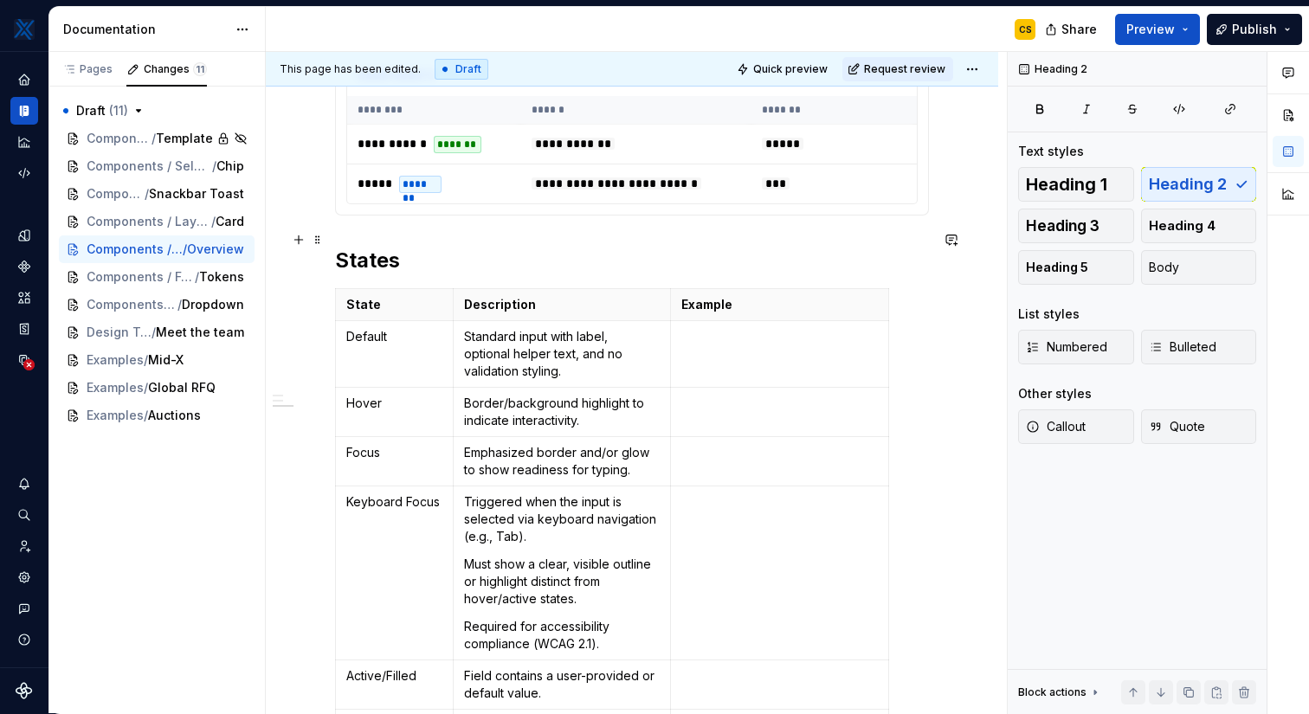
click at [472, 248] on h2 "States" at bounding box center [632, 261] width 594 height 28
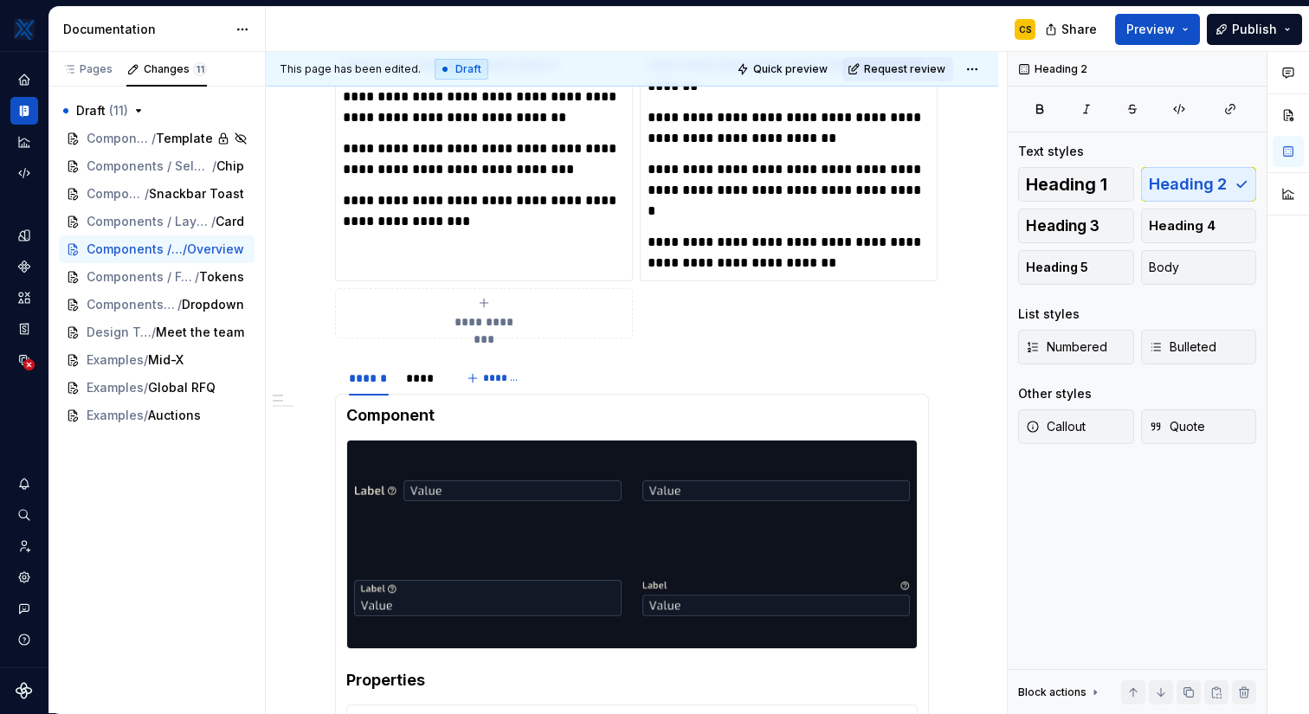
scroll to position [40, 0]
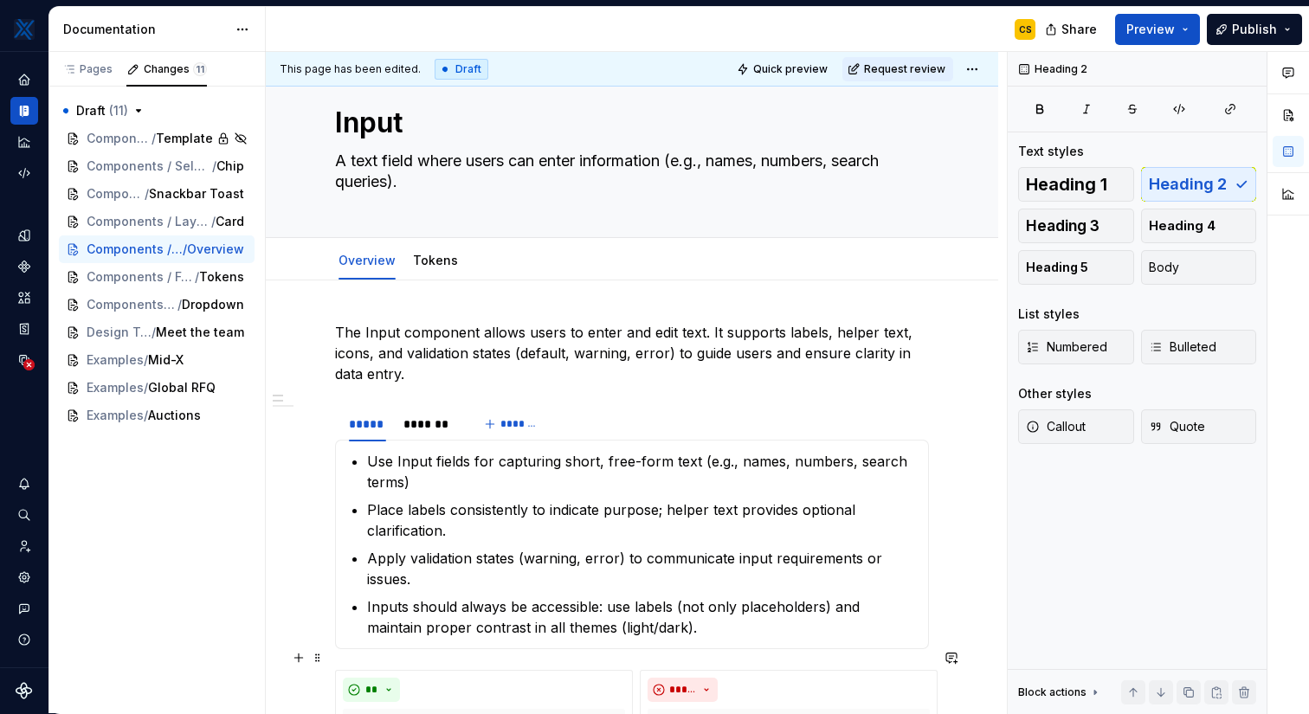
type textarea "*"
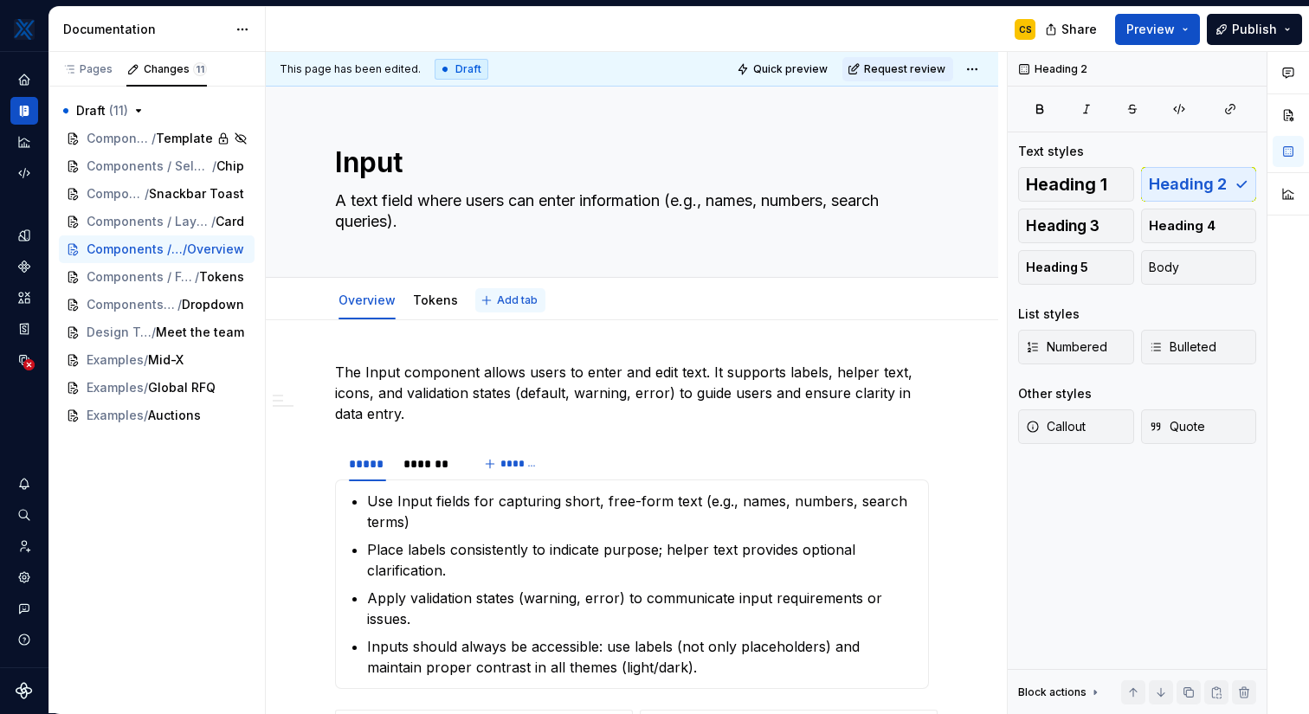
click at [507, 299] on span "Add tab" at bounding box center [517, 300] width 41 height 14
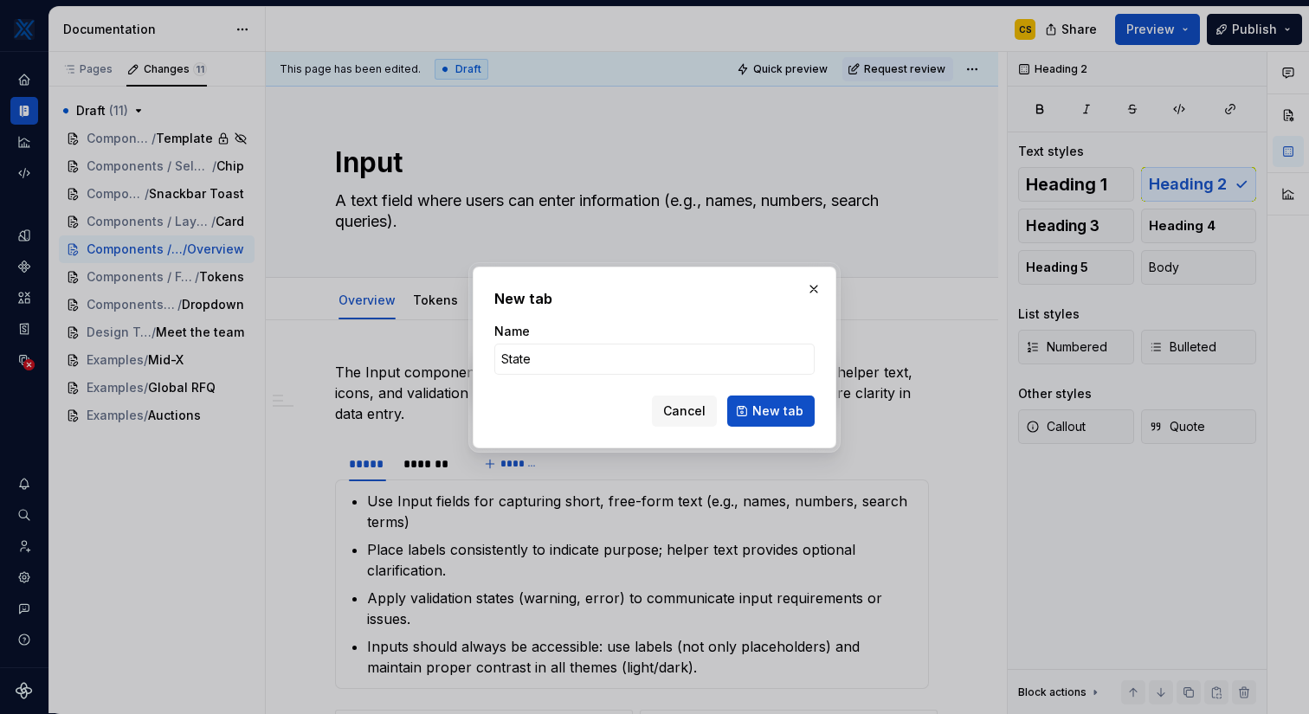
type input "States"
click button "New tab" at bounding box center [770, 411] width 87 height 31
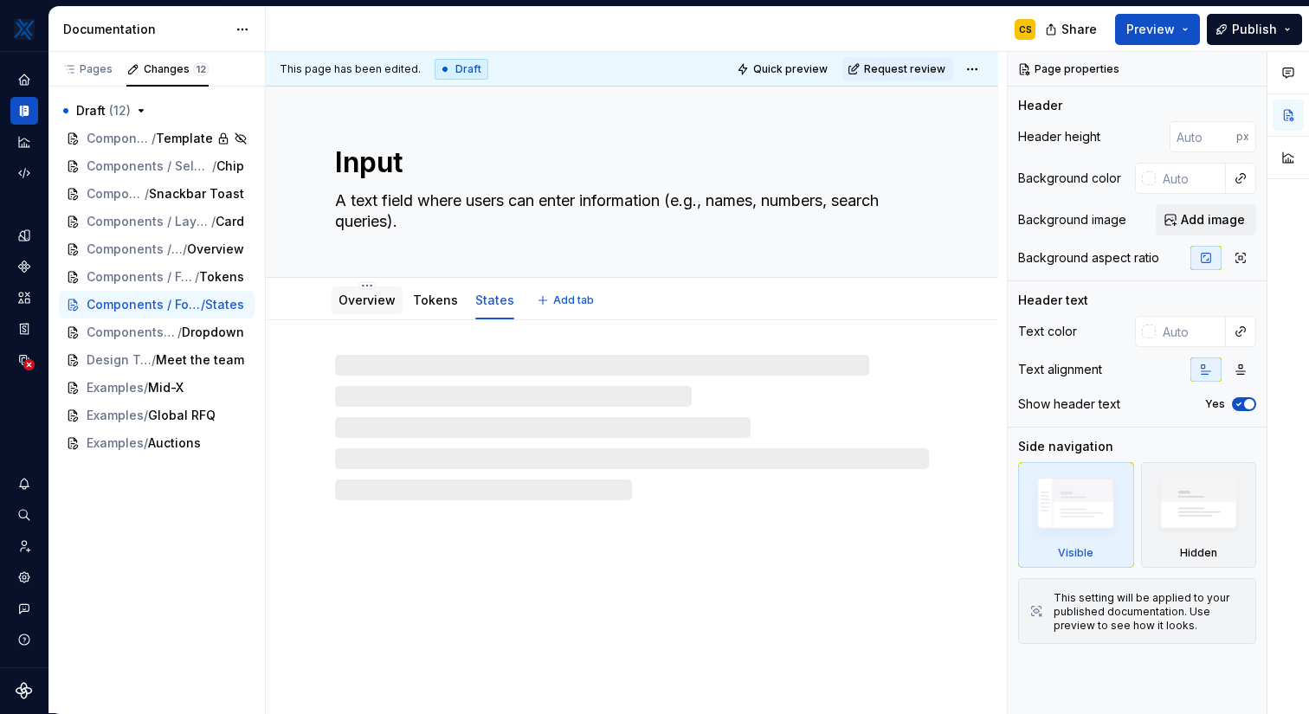
click at [363, 304] on link "Overview" at bounding box center [366, 300] width 57 height 15
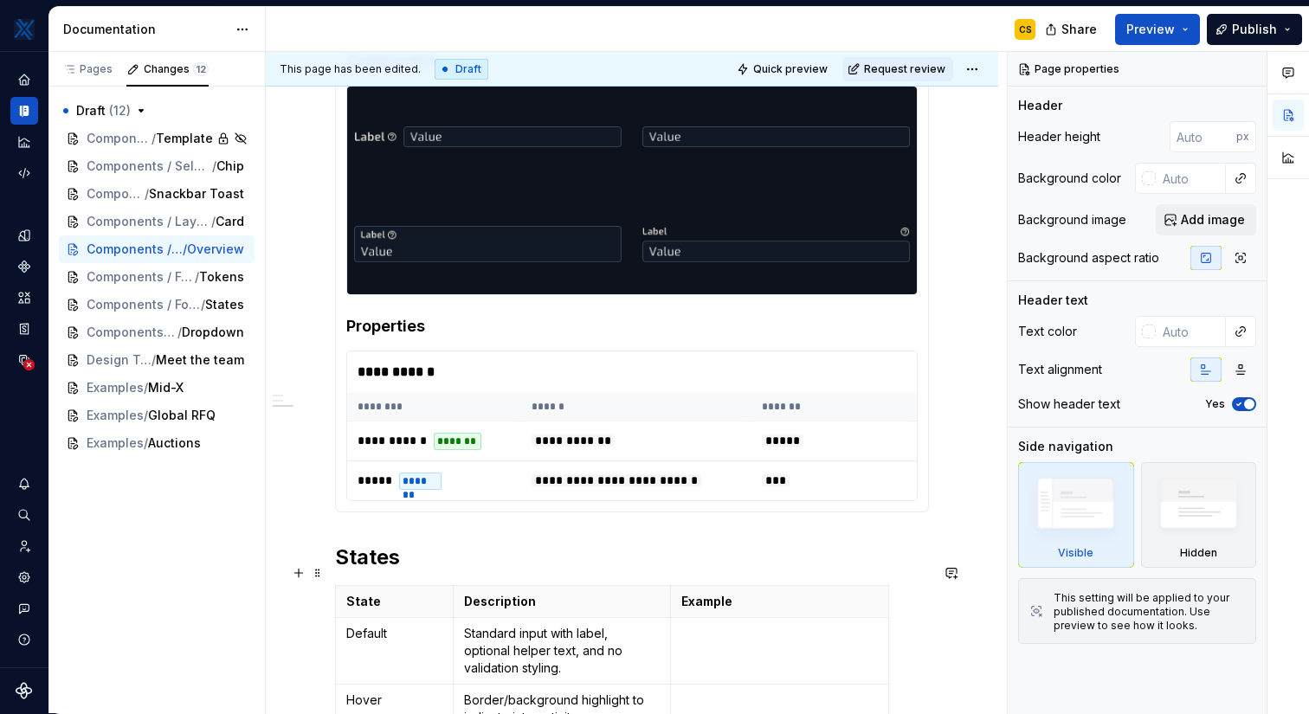
scroll to position [1534, 0]
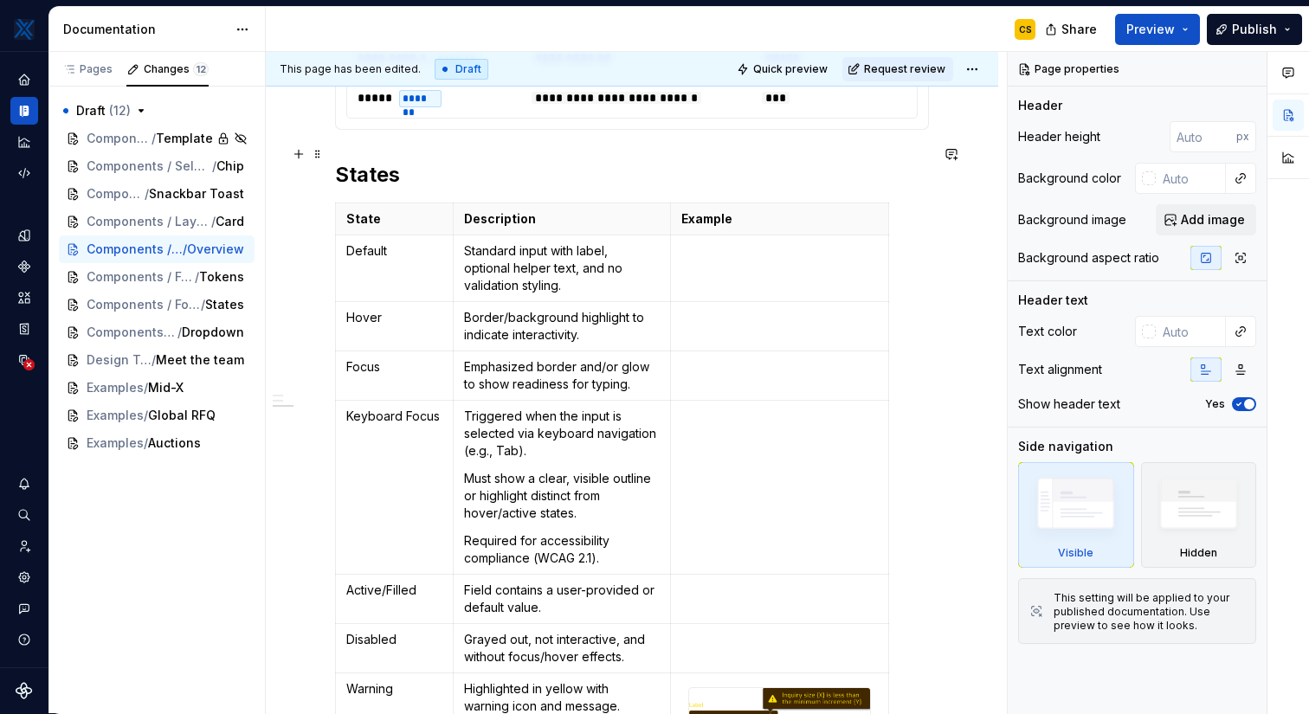
click at [339, 161] on h2 "States" at bounding box center [632, 175] width 594 height 28
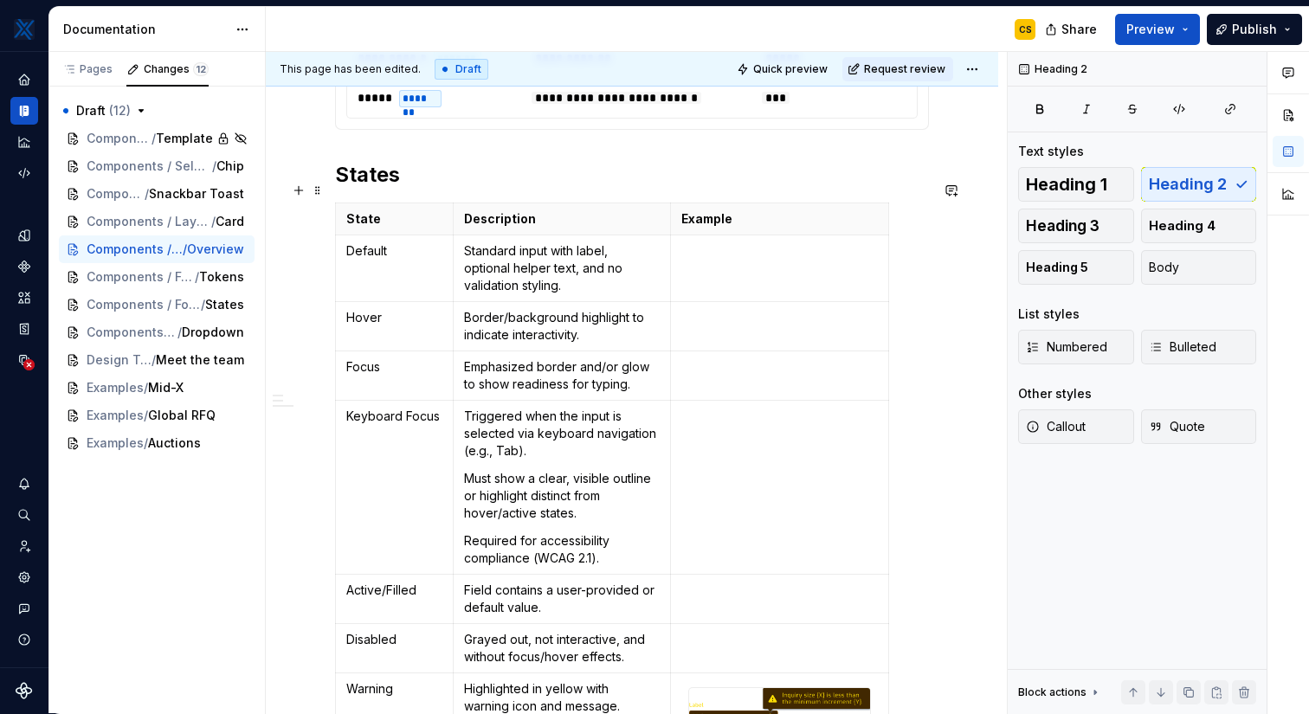
scroll to position [1903, 0]
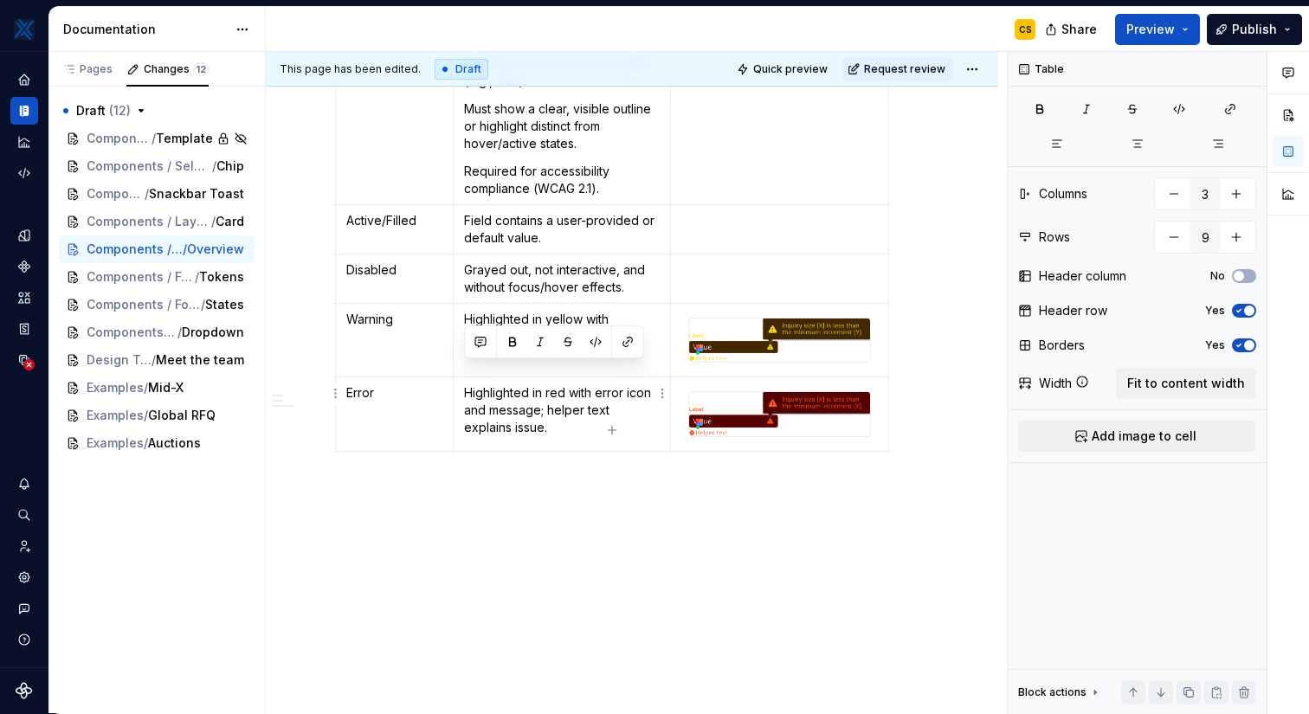
click at [613, 480] on p at bounding box center [632, 490] width 594 height 21
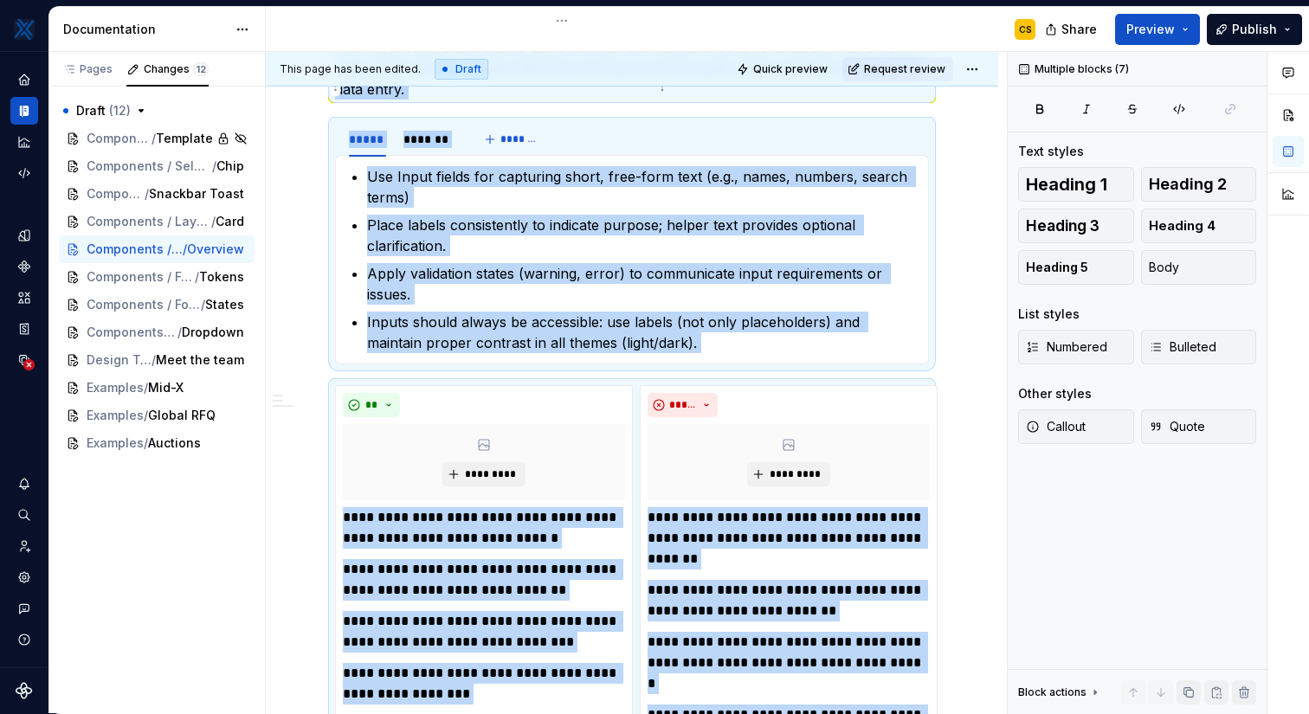
scroll to position [0, 0]
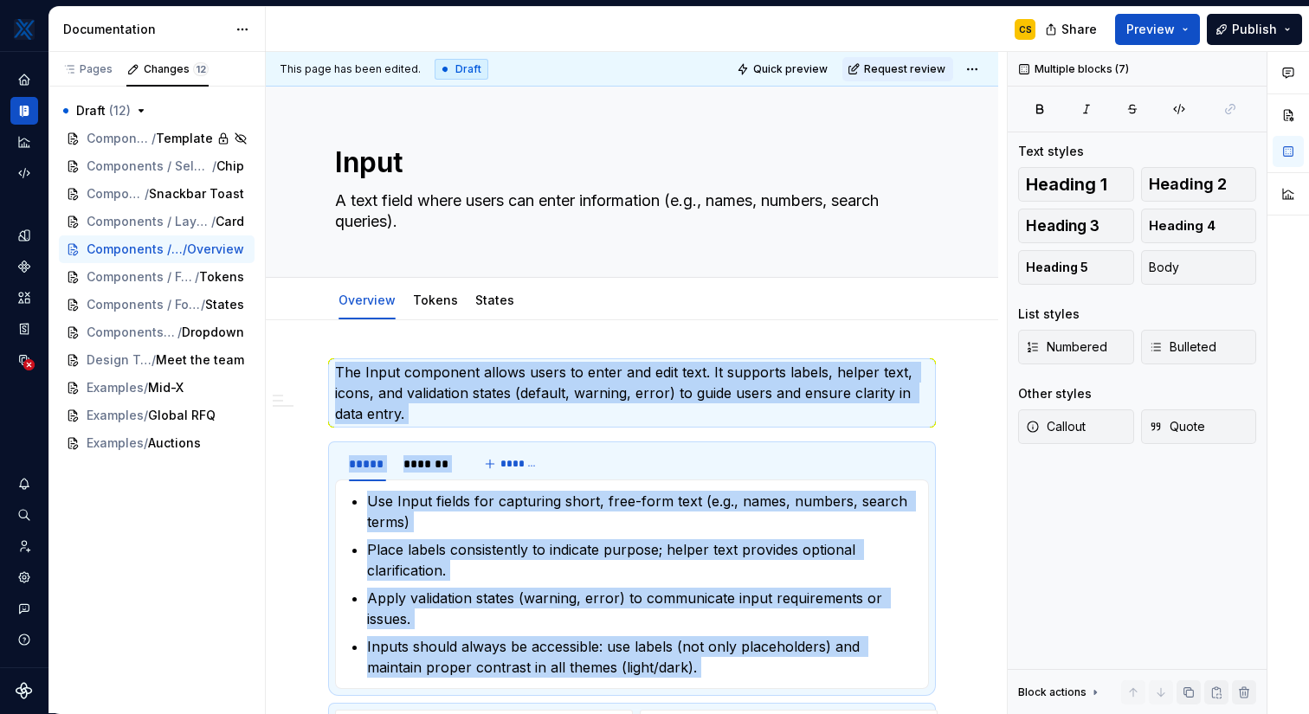
drag, startPoint x: 608, startPoint y: 451, endPoint x: 548, endPoint y: 357, distance: 112.1
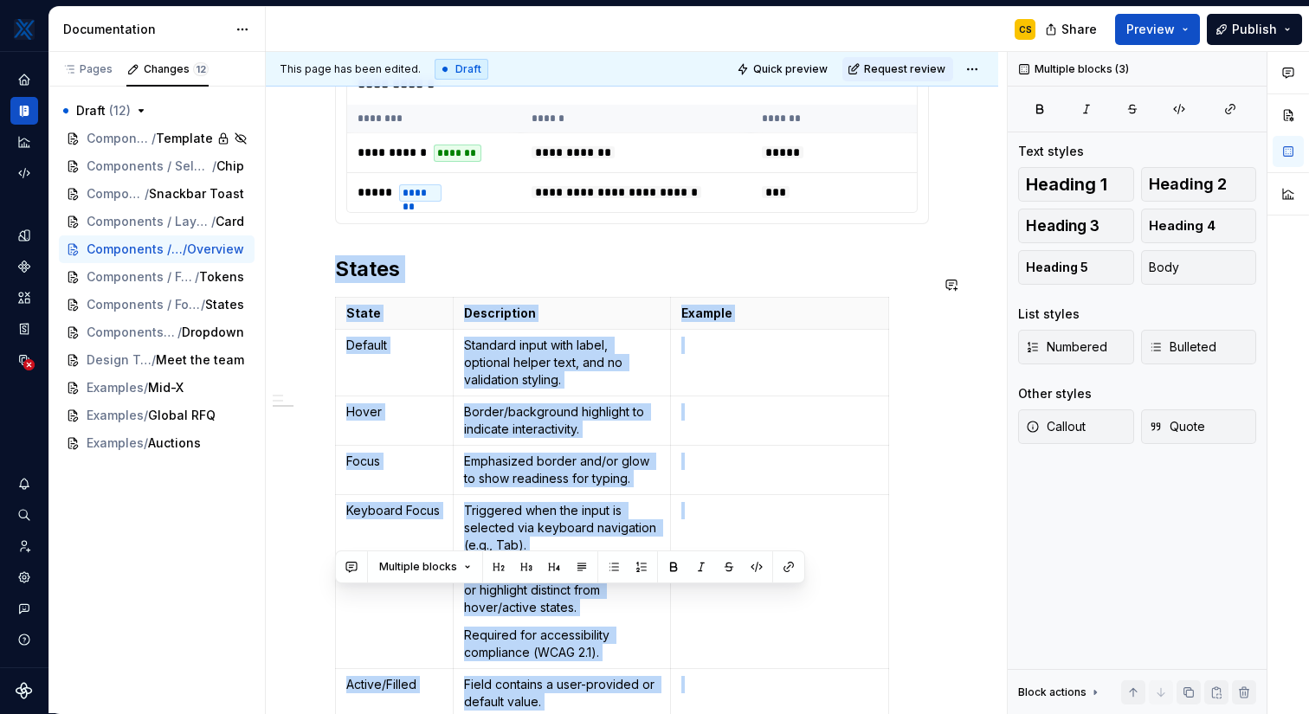
scroll to position [1935, 0]
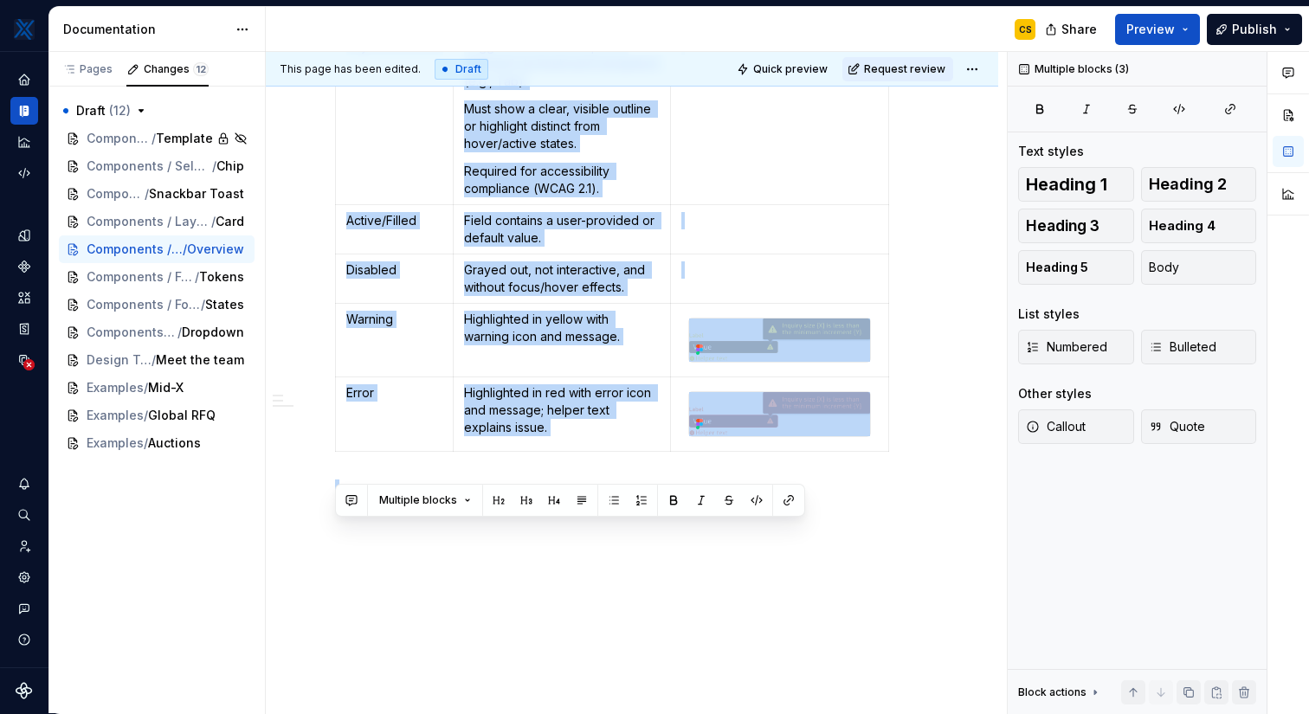
drag, startPoint x: 338, startPoint y: 248, endPoint x: 824, endPoint y: 702, distance: 664.5
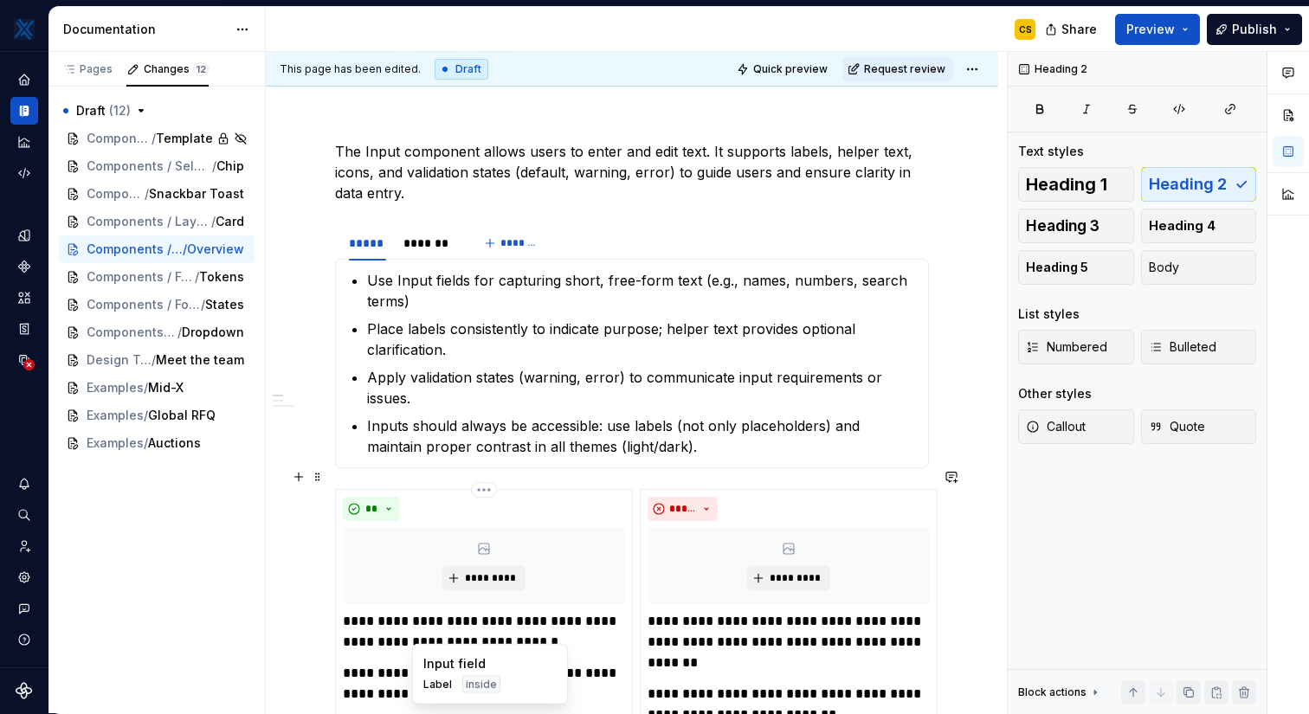
scroll to position [0, 0]
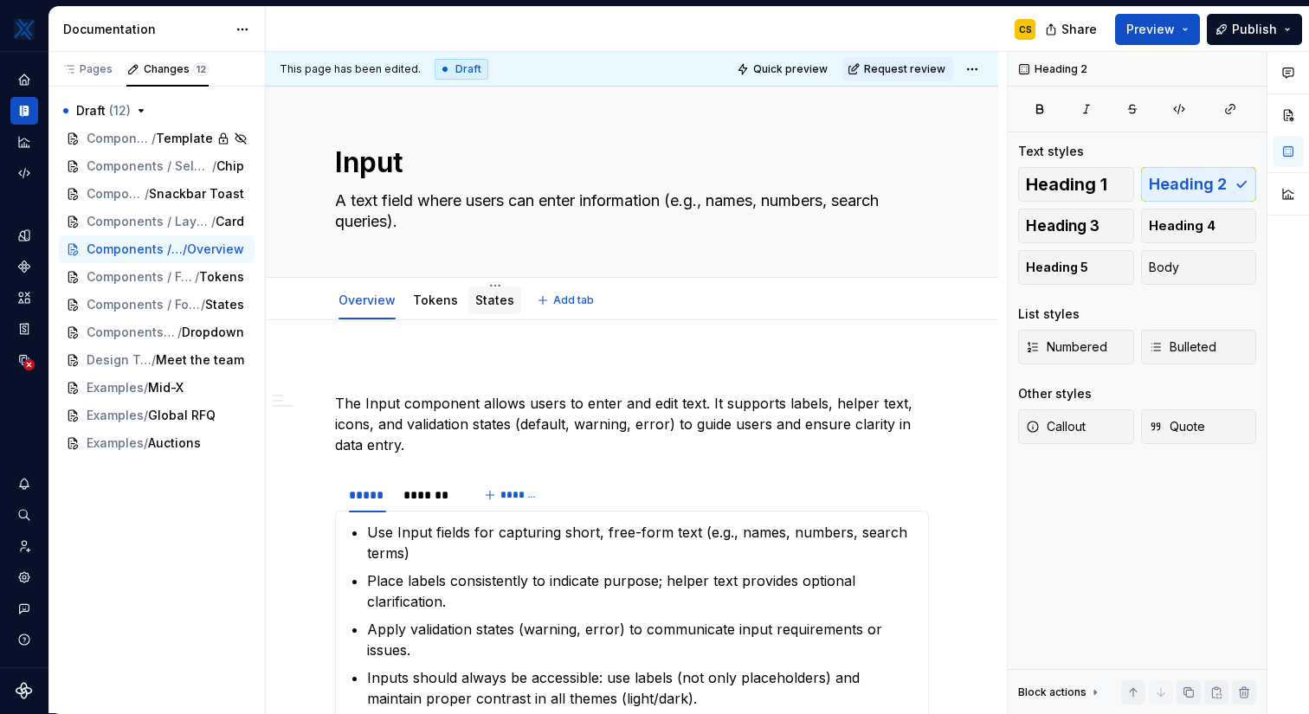
click at [491, 303] on link "States" at bounding box center [494, 300] width 39 height 15
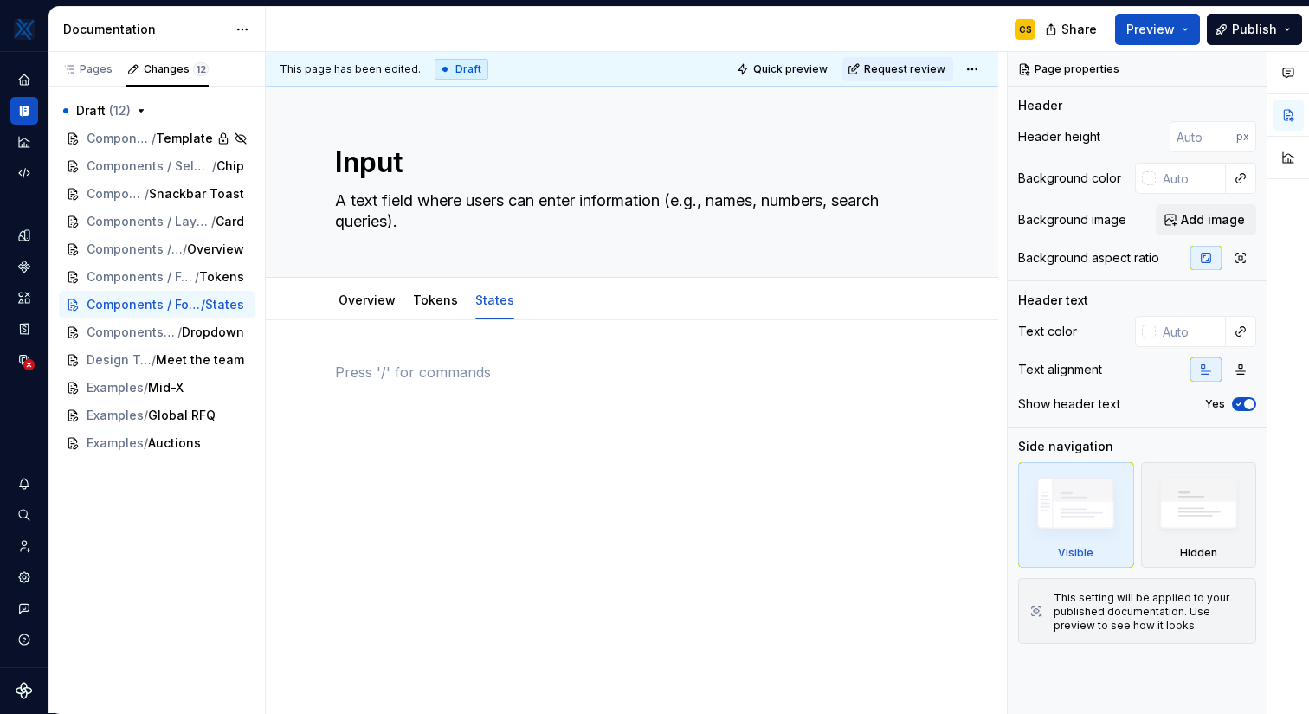
click at [520, 386] on div at bounding box center [632, 395] width 594 height 66
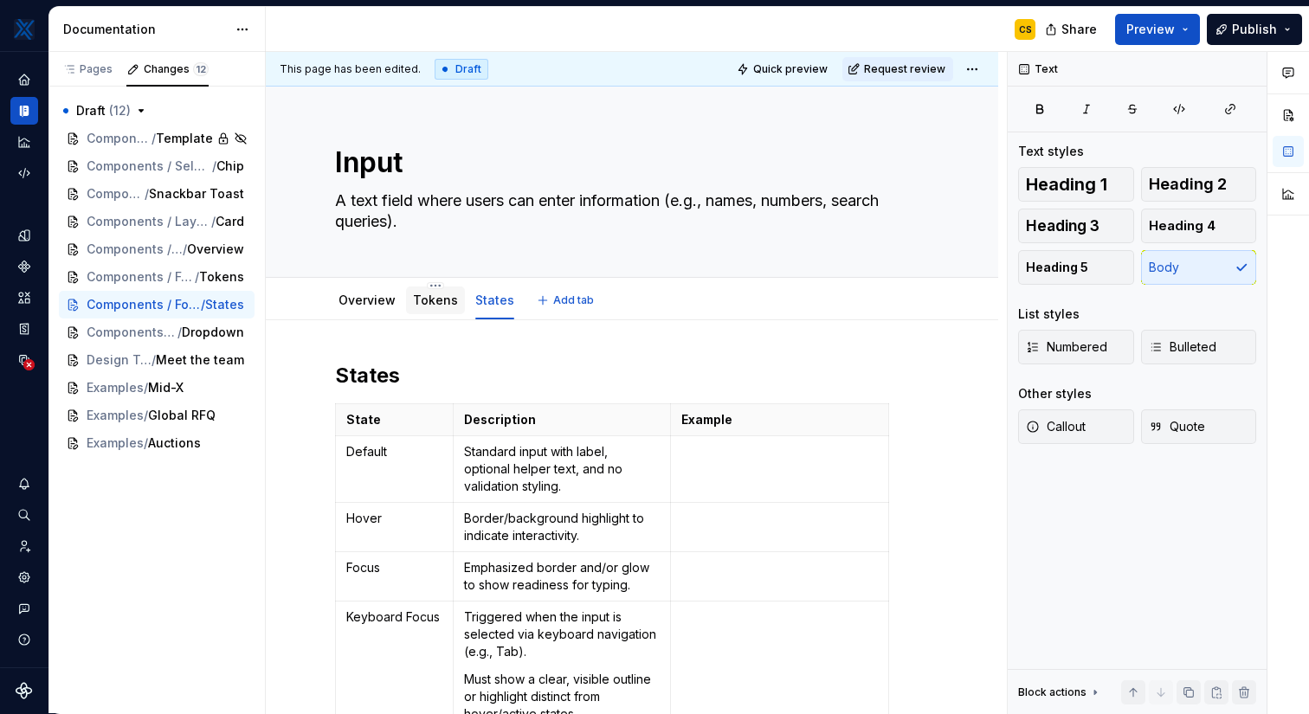
click at [436, 310] on div "Tokens" at bounding box center [435, 300] width 45 height 21
click at [376, 305] on link "Overview" at bounding box center [366, 300] width 57 height 15
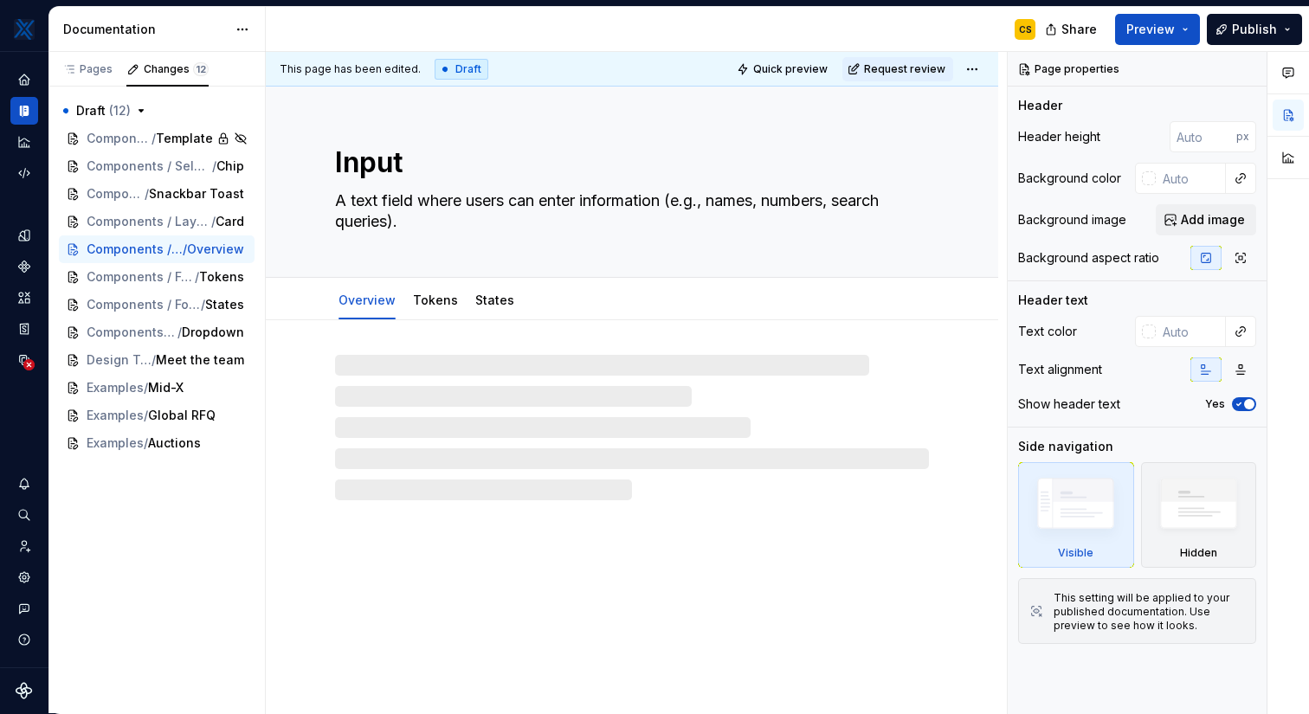
type textarea "*"
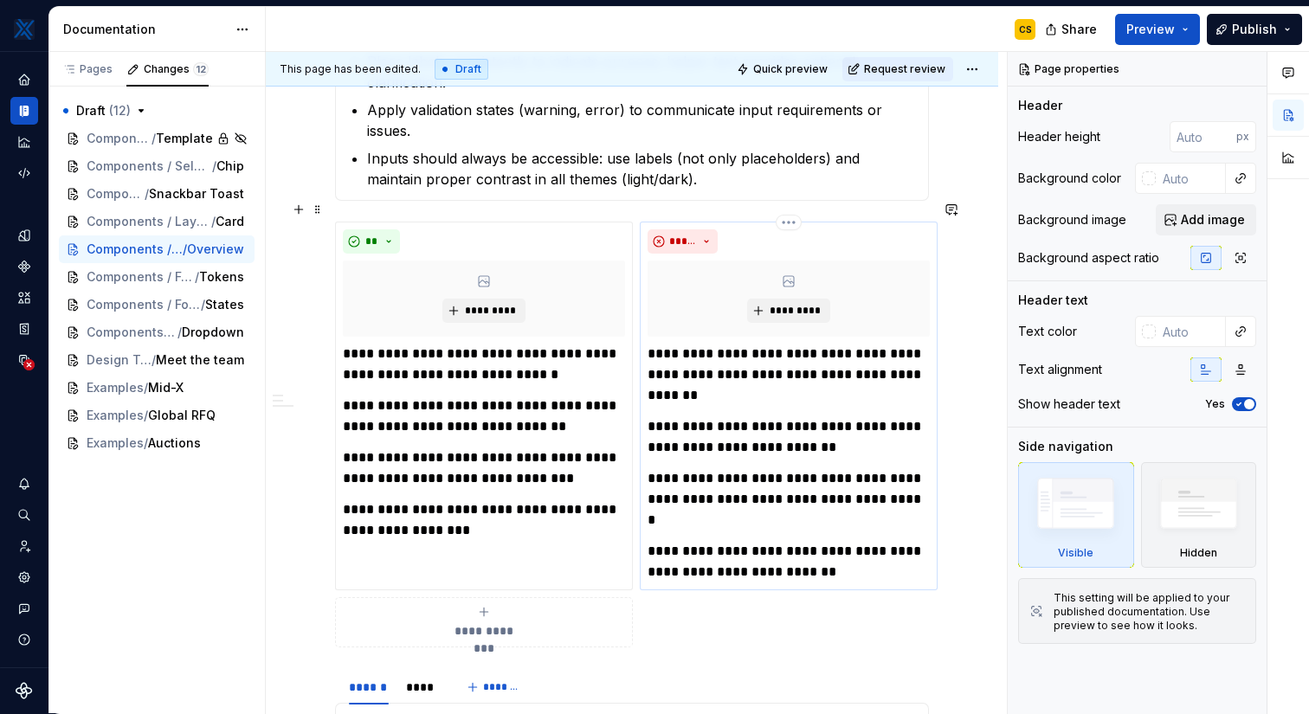
scroll to position [517, 0]
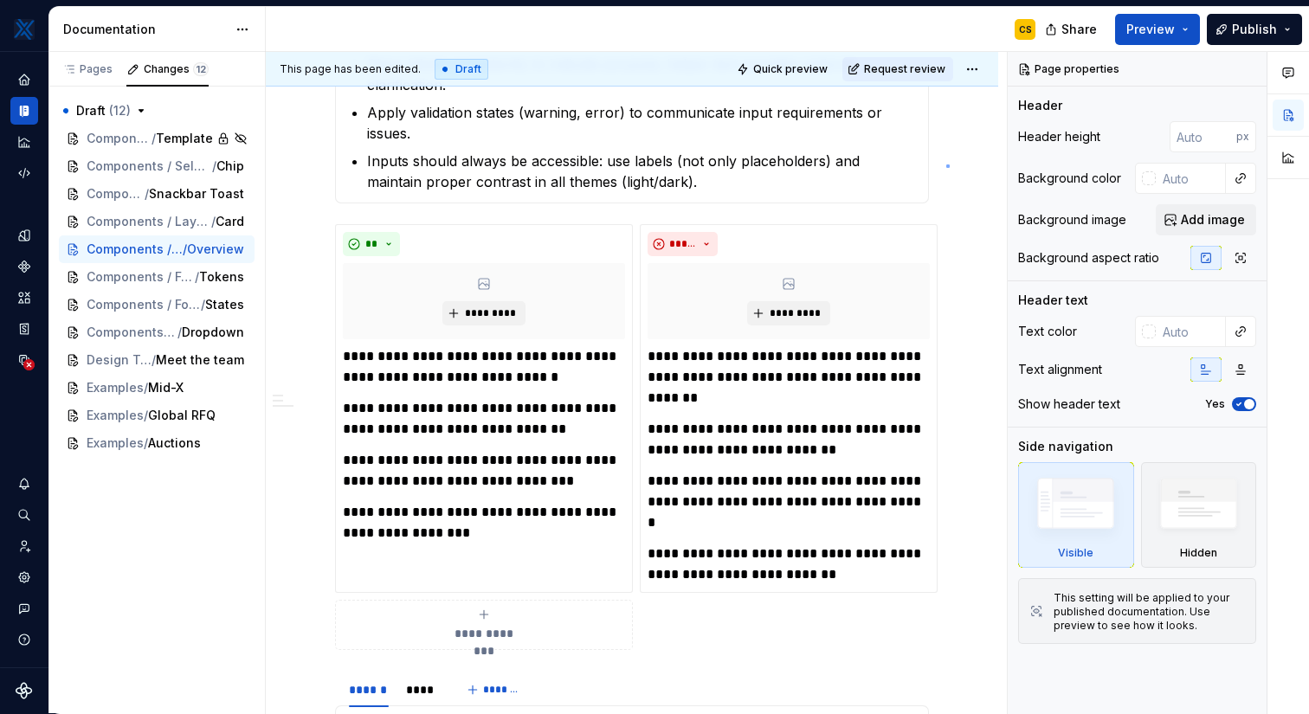
click at [946, 165] on div "**********" at bounding box center [636, 383] width 741 height 662
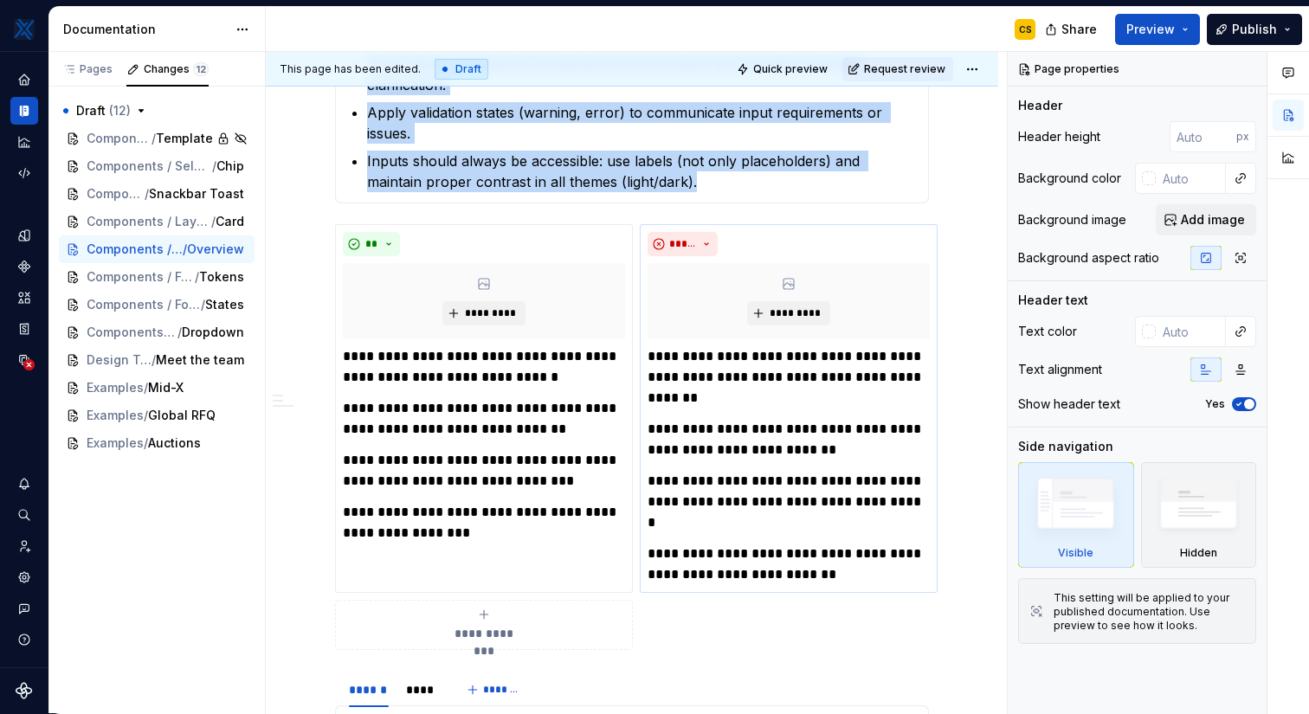
click at [645, 224] on div "**********" at bounding box center [789, 408] width 298 height 369
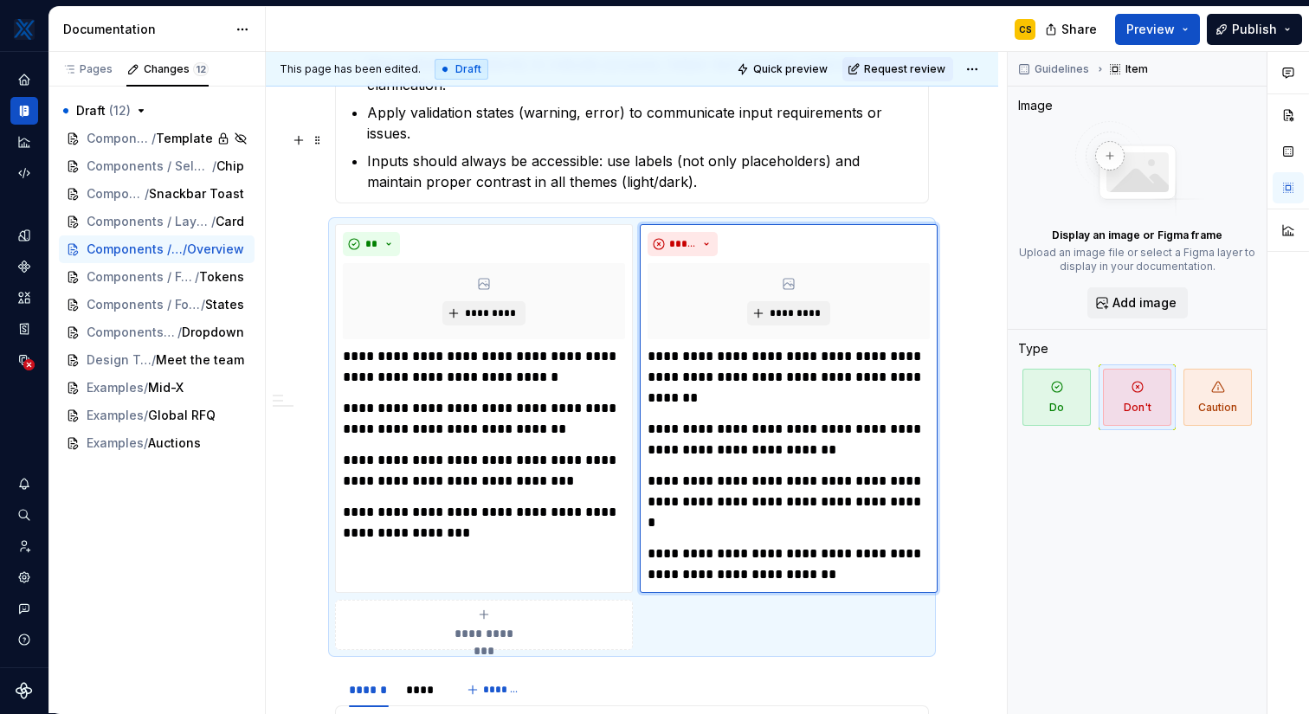
click at [654, 159] on p "Inputs should always be accessible: use labels (not only placeholders) and main…" at bounding box center [642, 172] width 551 height 42
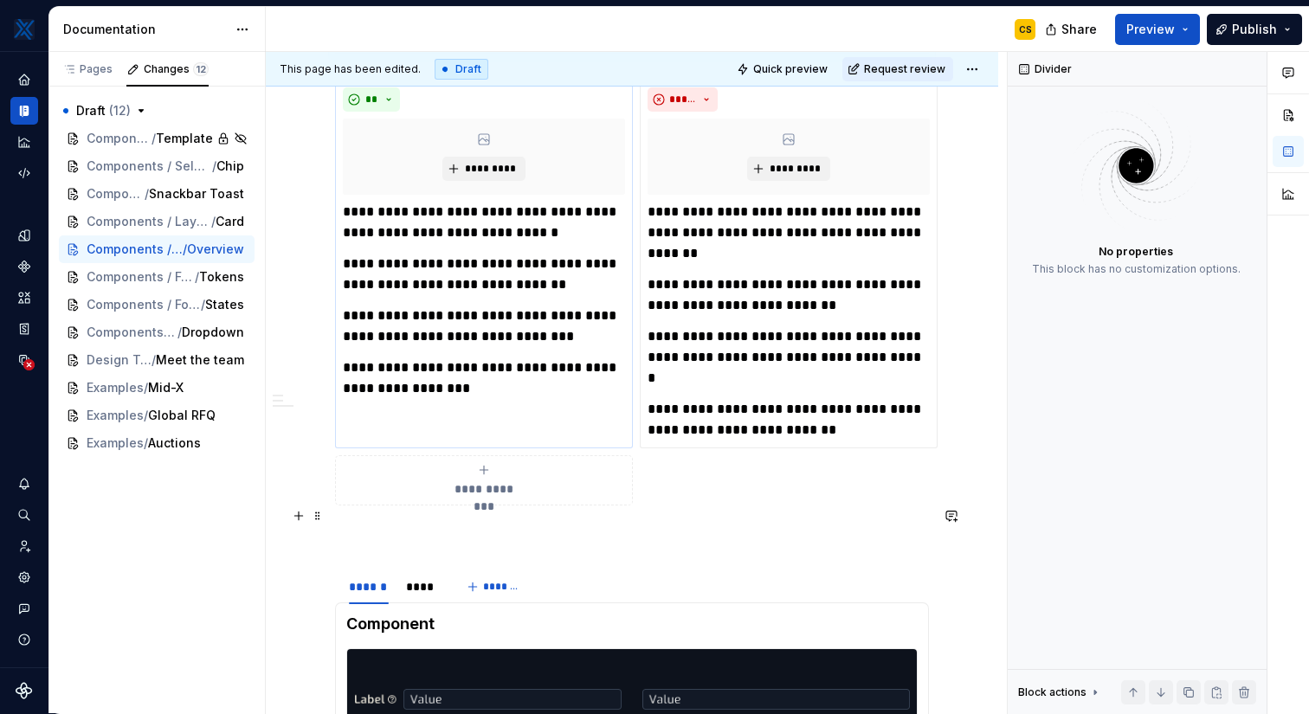
scroll to position [847, 0]
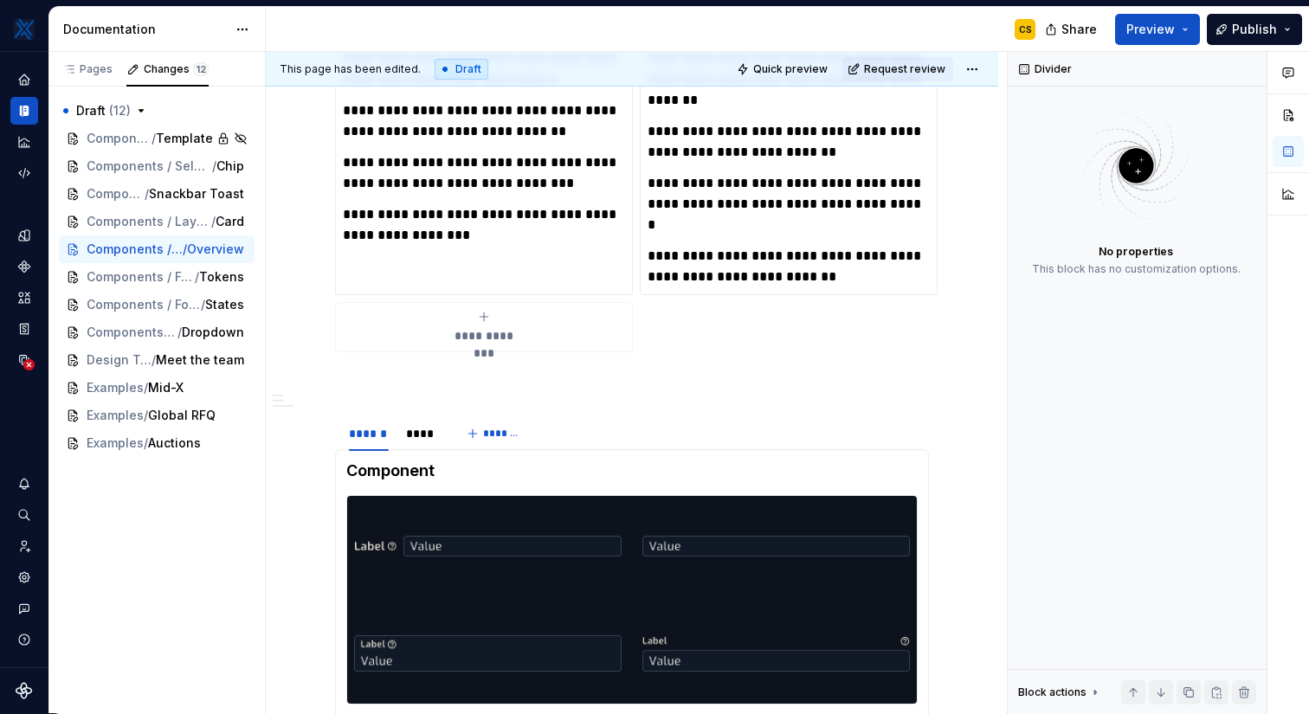
click at [550, 325] on button "**********" at bounding box center [484, 327] width 298 height 50
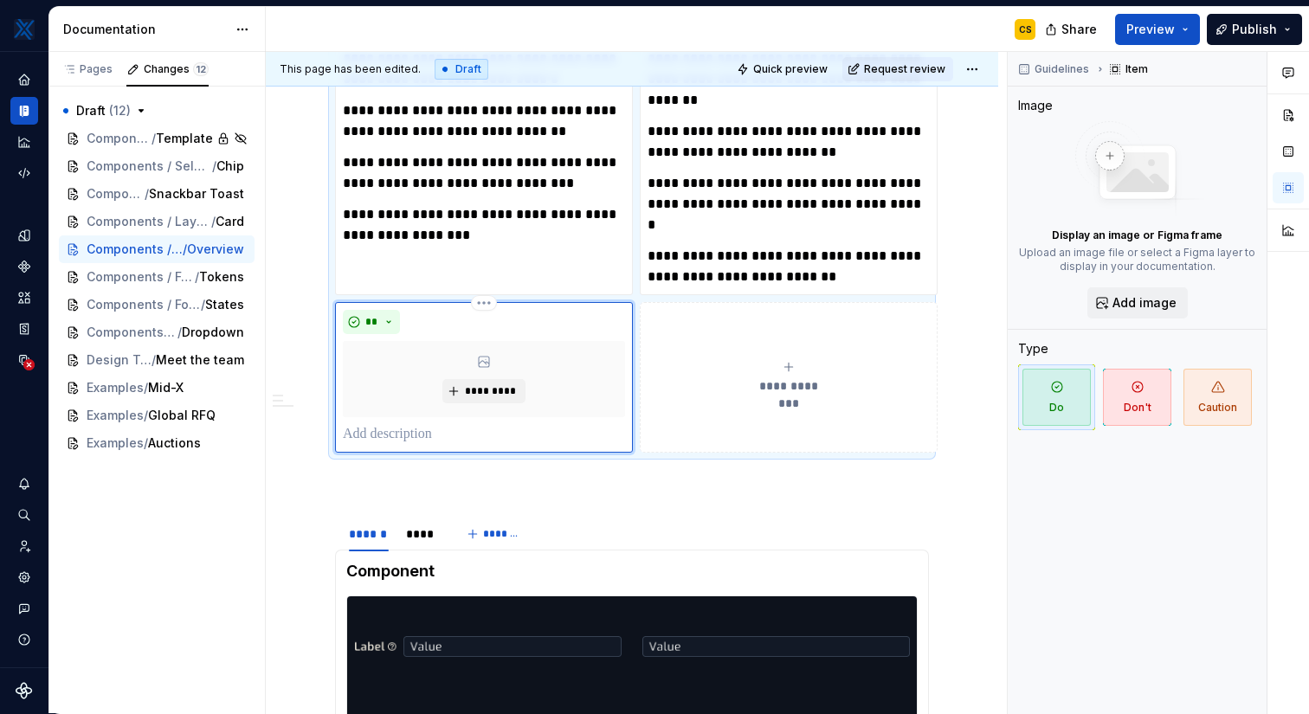
click at [473, 310] on div "**" at bounding box center [484, 322] width 282 height 24
click at [484, 286] on html "MKTX CS Design system data Documentation CS Share Preview Publish Pages Changes…" at bounding box center [654, 357] width 1309 height 714
click at [517, 316] on div "Delete item" at bounding box center [559, 311] width 113 height 17
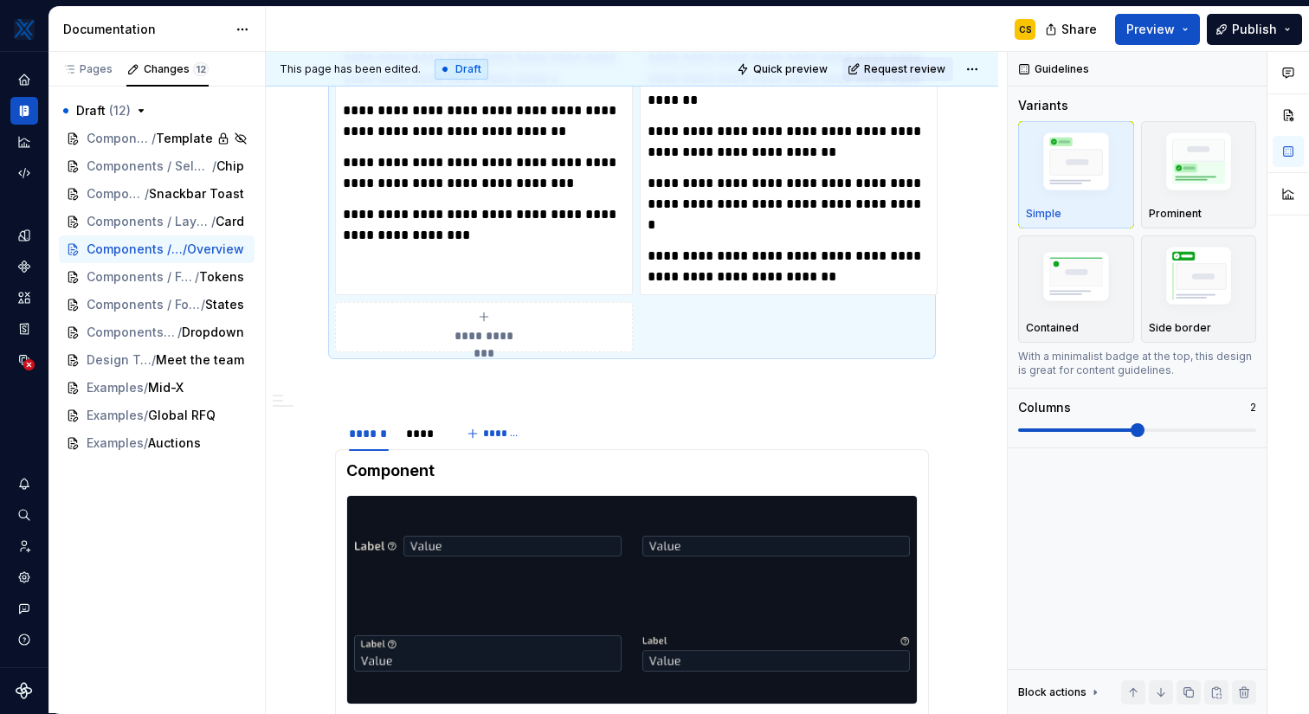
scroll to position [700, 0]
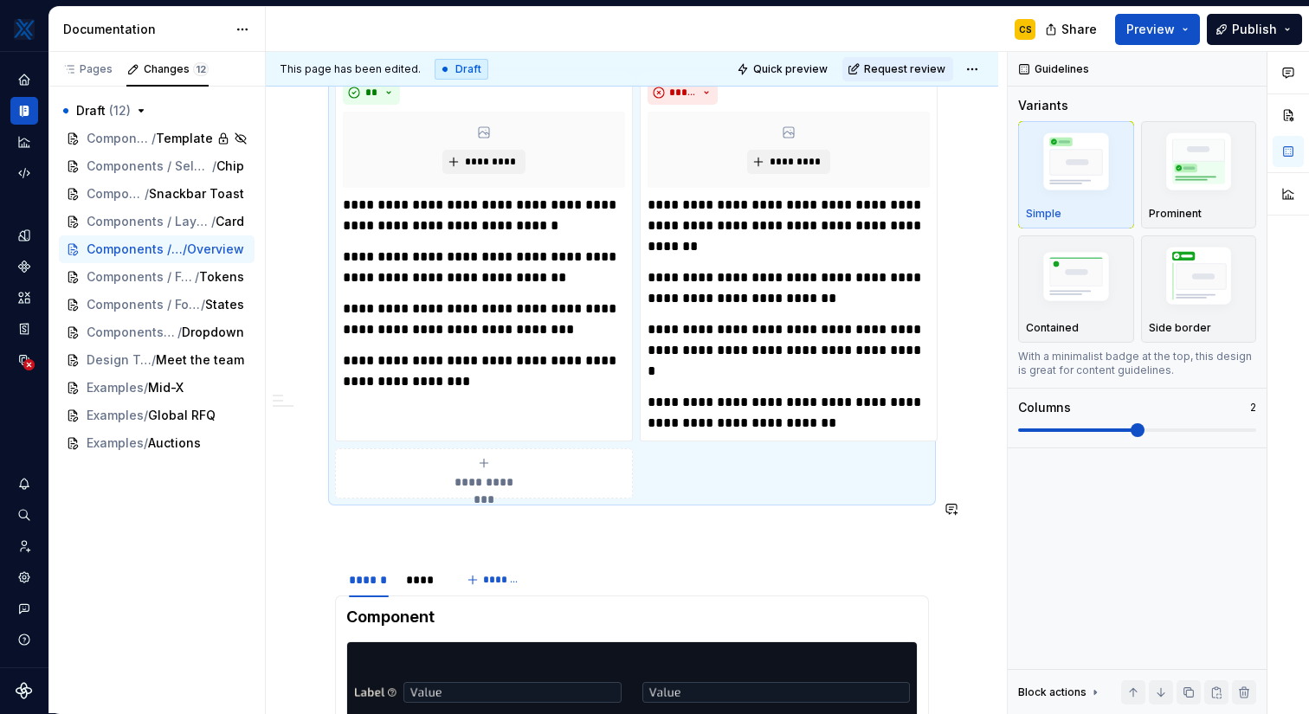
click at [627, 522] on div "**********" at bounding box center [632, 394] width 594 height 1465
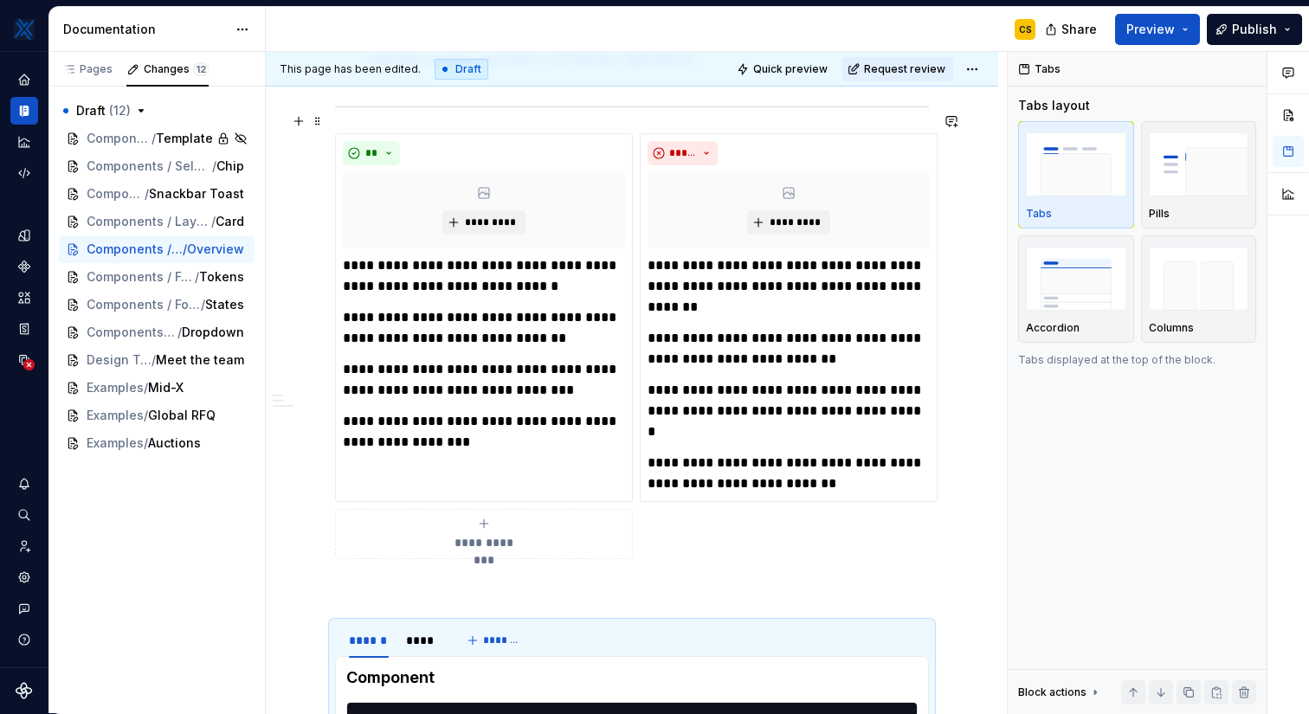
scroll to position [614, 0]
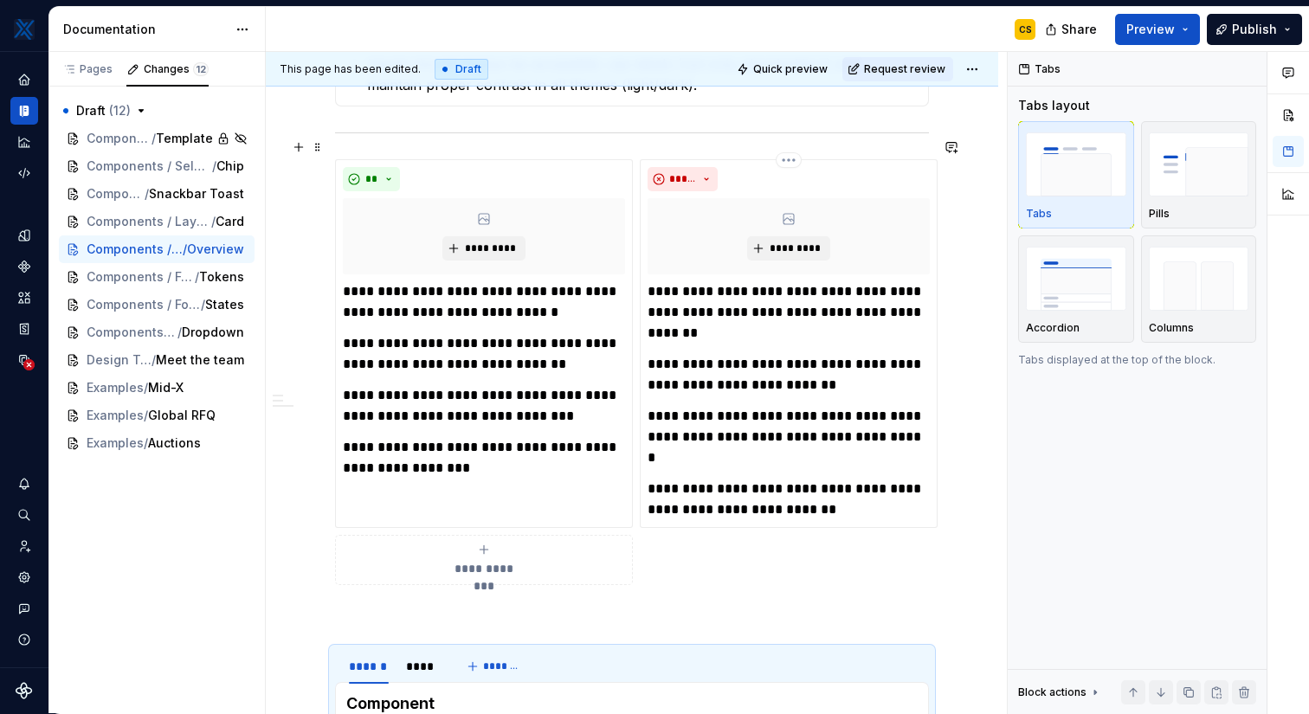
click at [738, 483] on p "**********" at bounding box center [788, 500] width 282 height 42
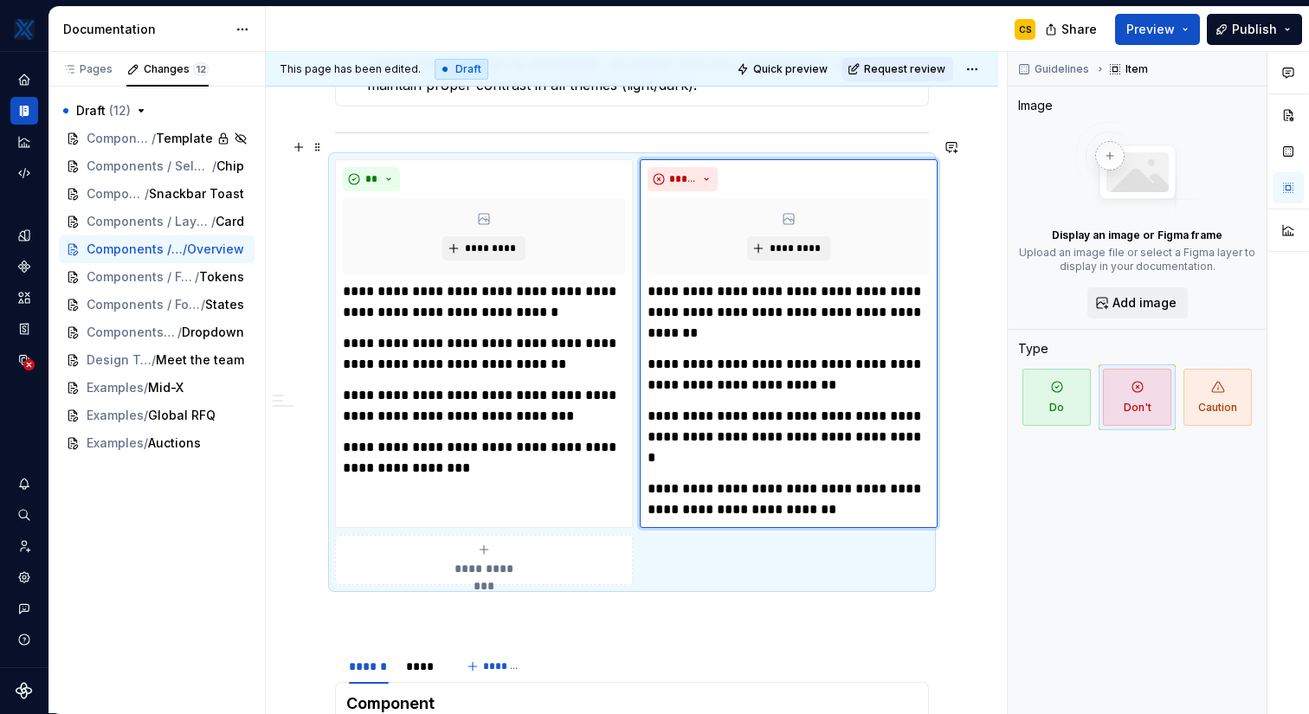
click at [668, 543] on div "**********" at bounding box center [632, 372] width 594 height 426
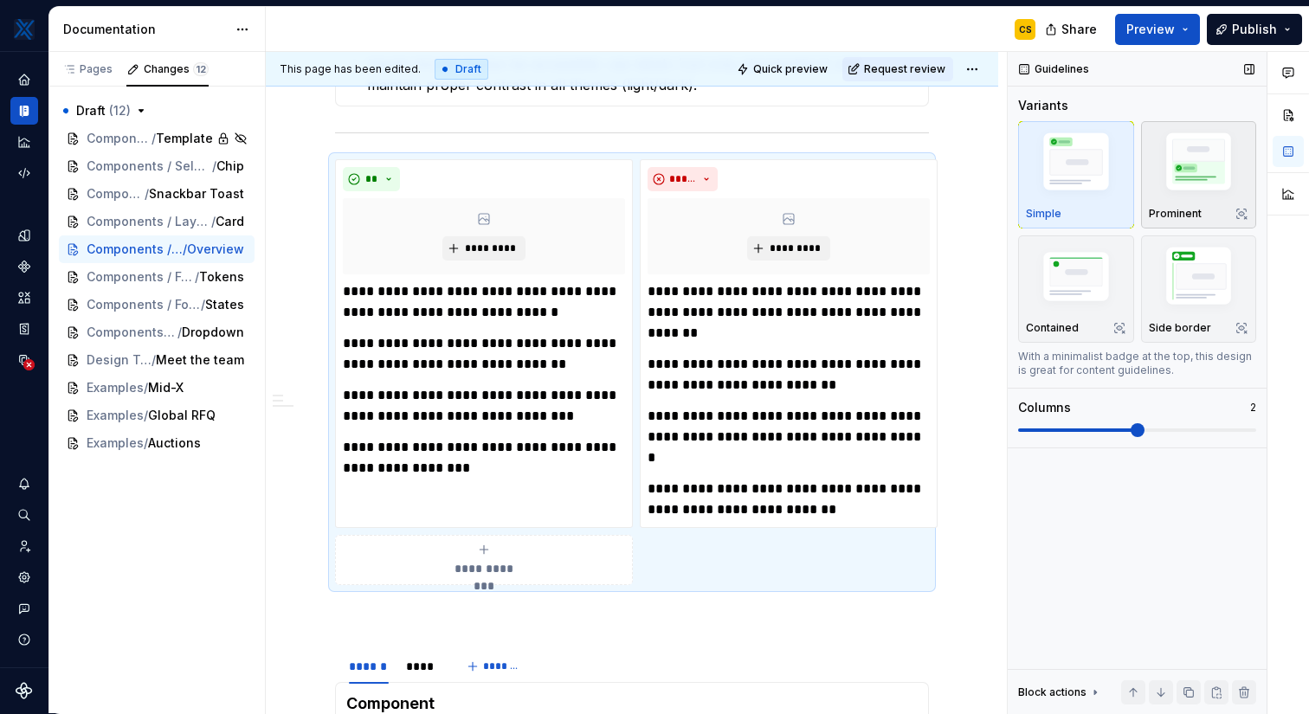
click at [1194, 163] on img "button" at bounding box center [1199, 164] width 100 height 75
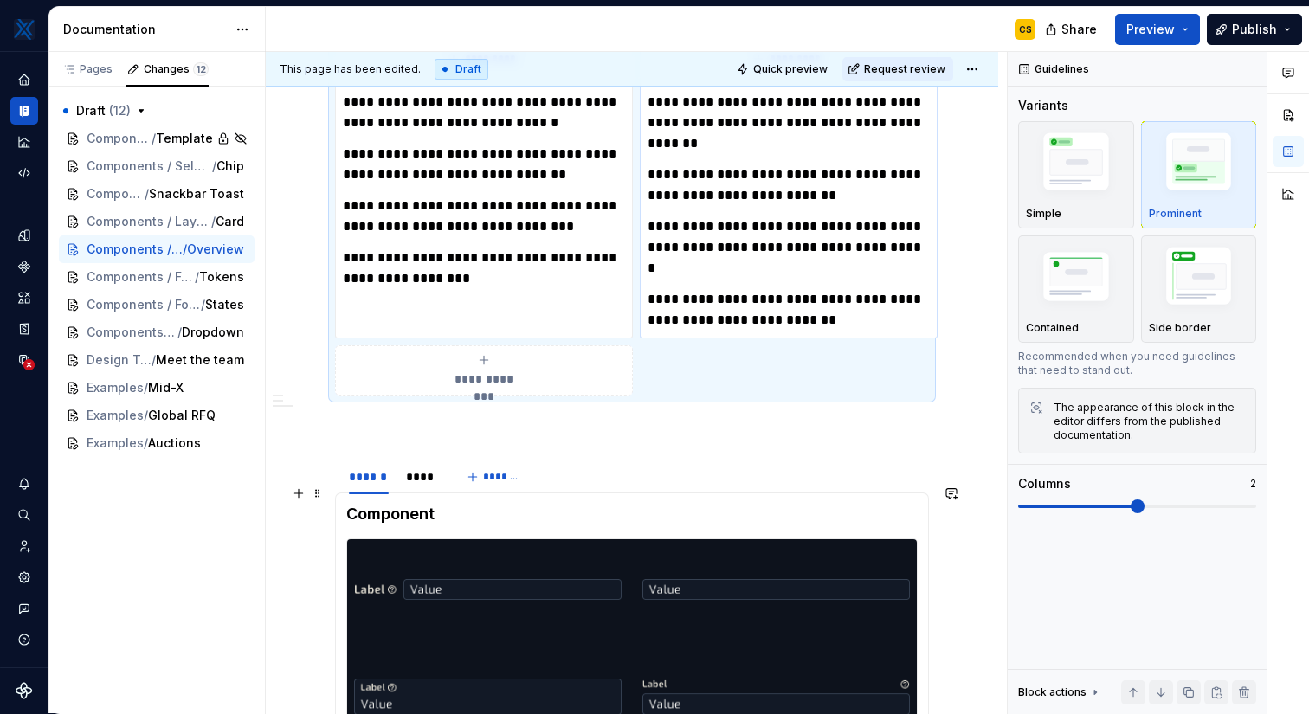
scroll to position [804, 0]
click at [1184, 33] on button "Preview" at bounding box center [1157, 29] width 85 height 31
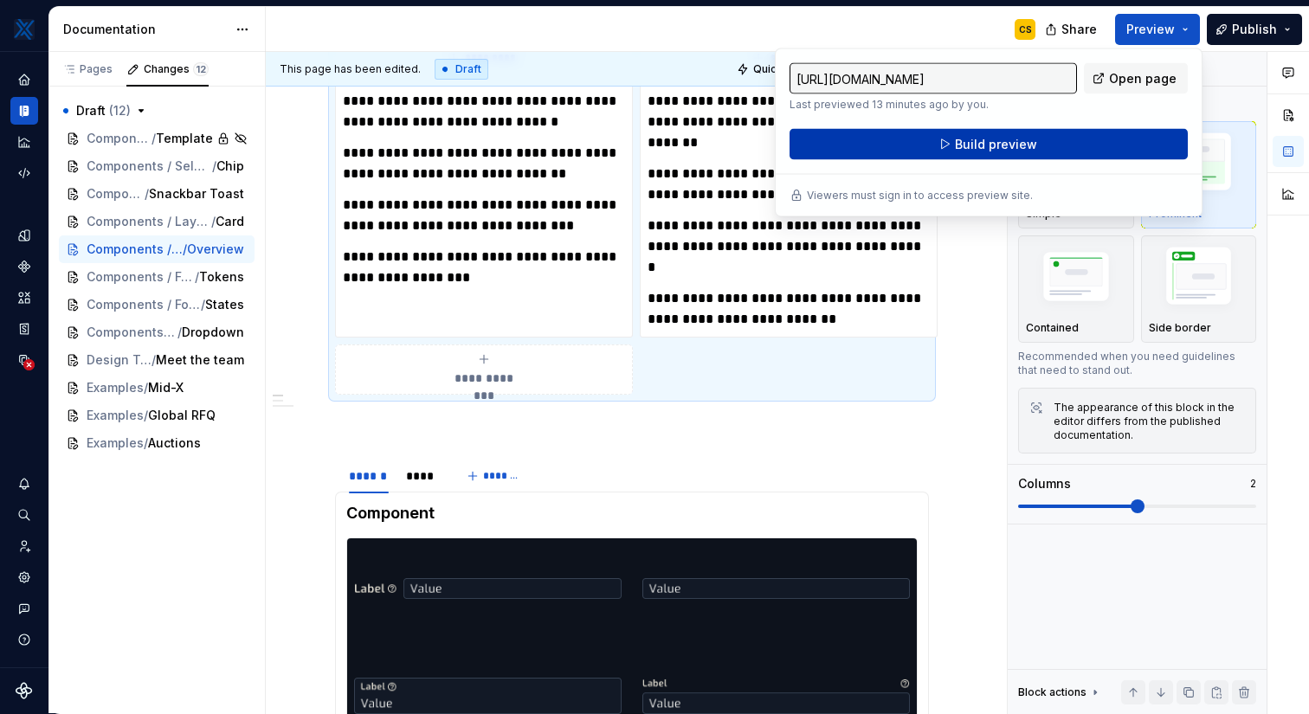
click at [1117, 150] on button "Build preview" at bounding box center [988, 144] width 398 height 31
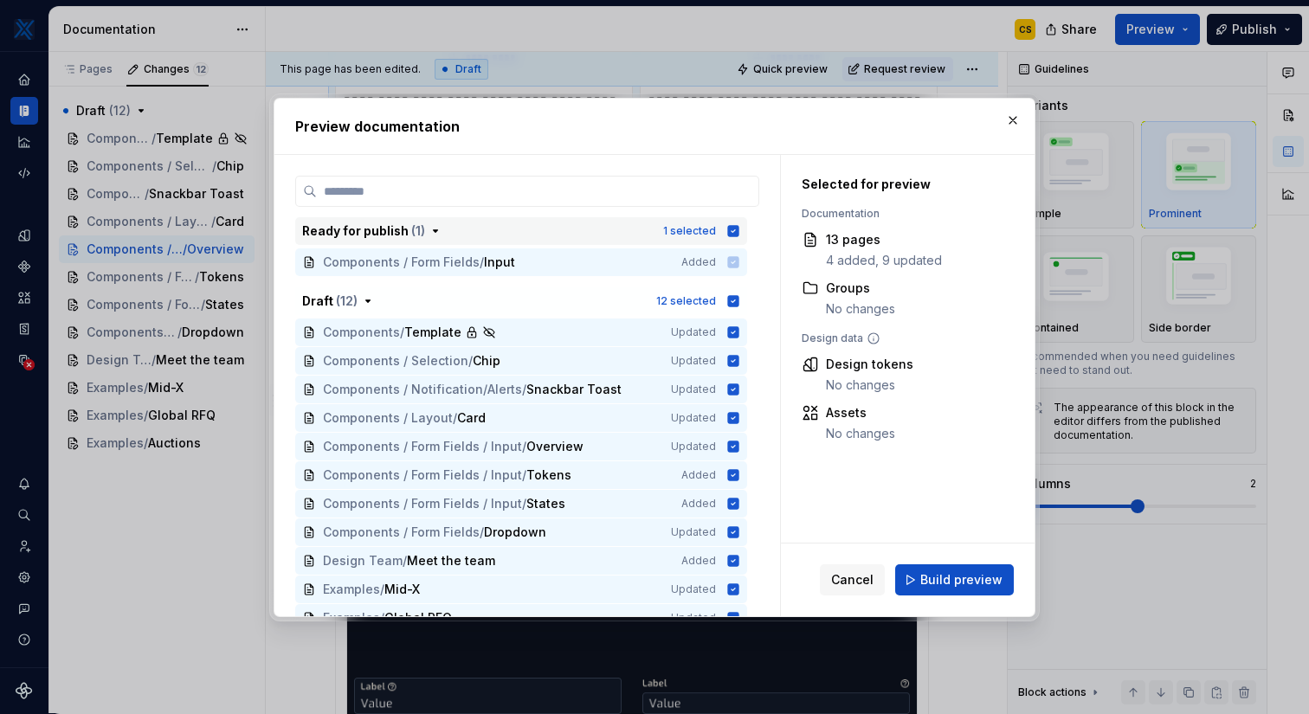
click at [740, 224] on icon "button" at bounding box center [733, 231] width 14 height 14
click at [738, 230] on icon "button" at bounding box center [733, 231] width 10 height 10
click at [739, 296] on icon "button" at bounding box center [733, 300] width 11 height 11
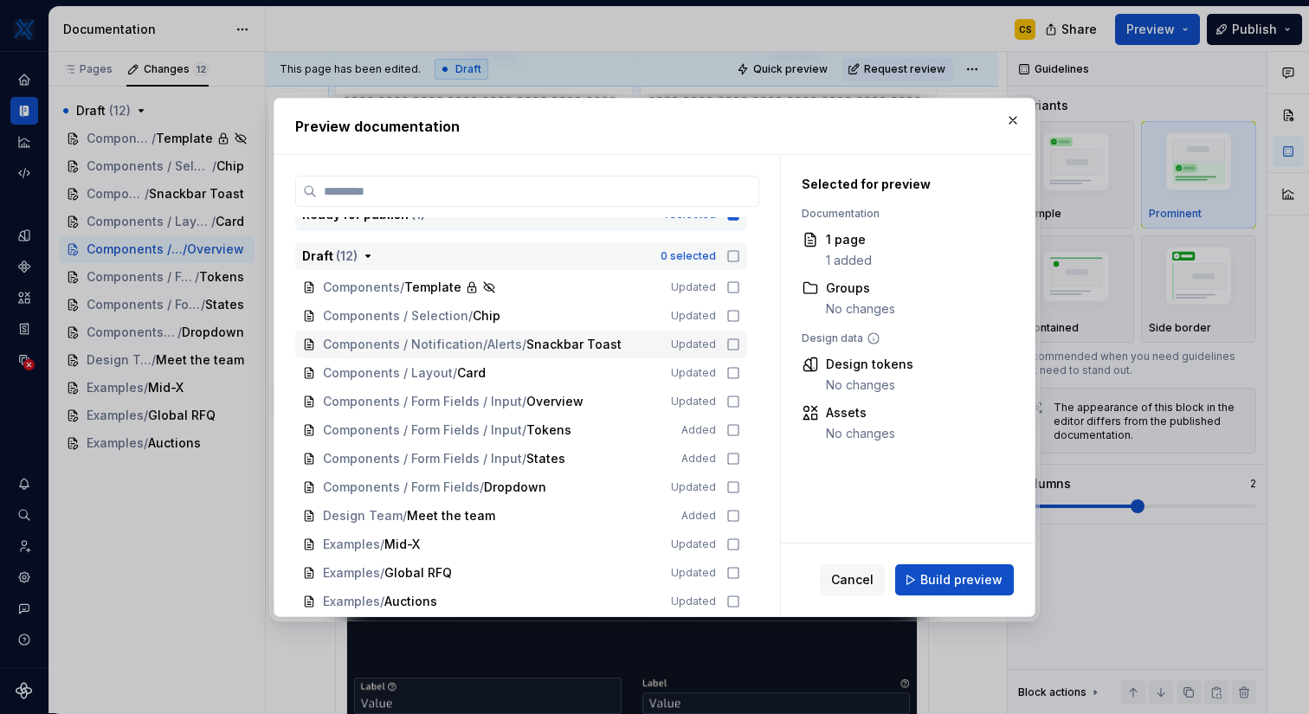
scroll to position [0, 0]
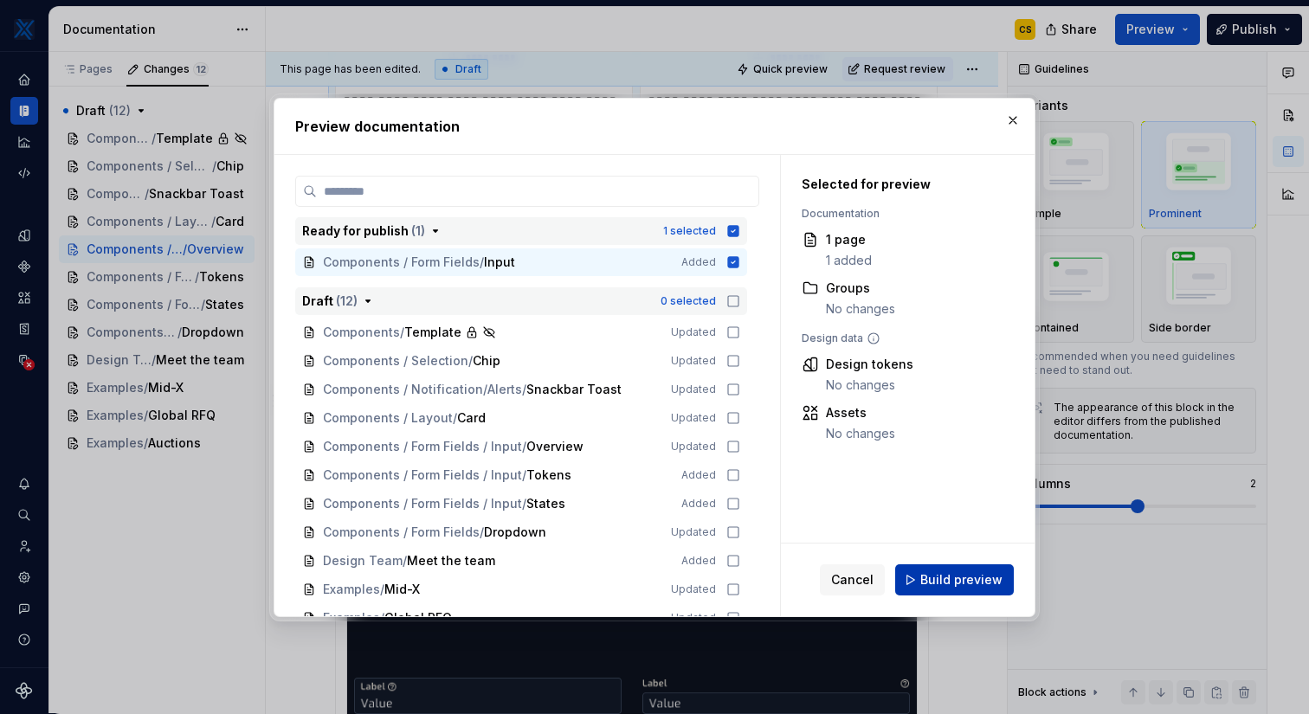
click at [951, 581] on span "Build preview" at bounding box center [961, 579] width 82 height 17
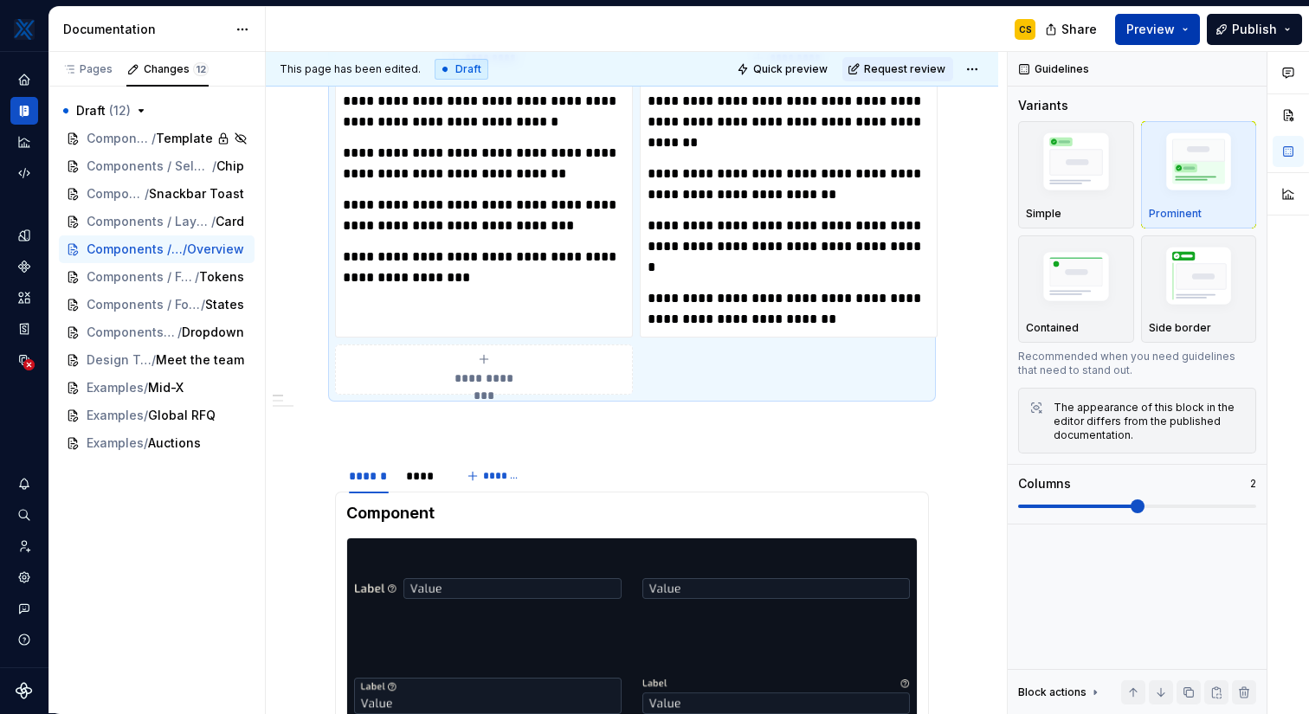
click at [1181, 31] on button "Preview" at bounding box center [1157, 29] width 85 height 31
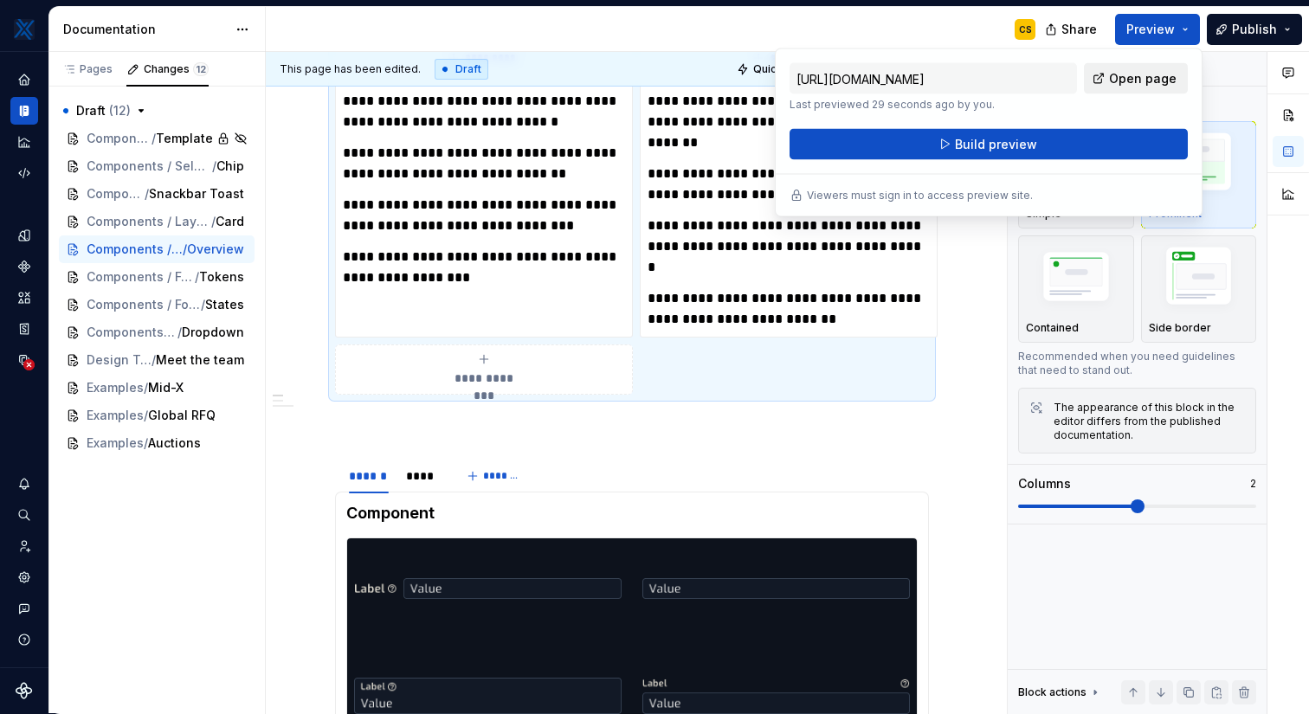
click at [1133, 75] on span "Open page" at bounding box center [1143, 78] width 68 height 17
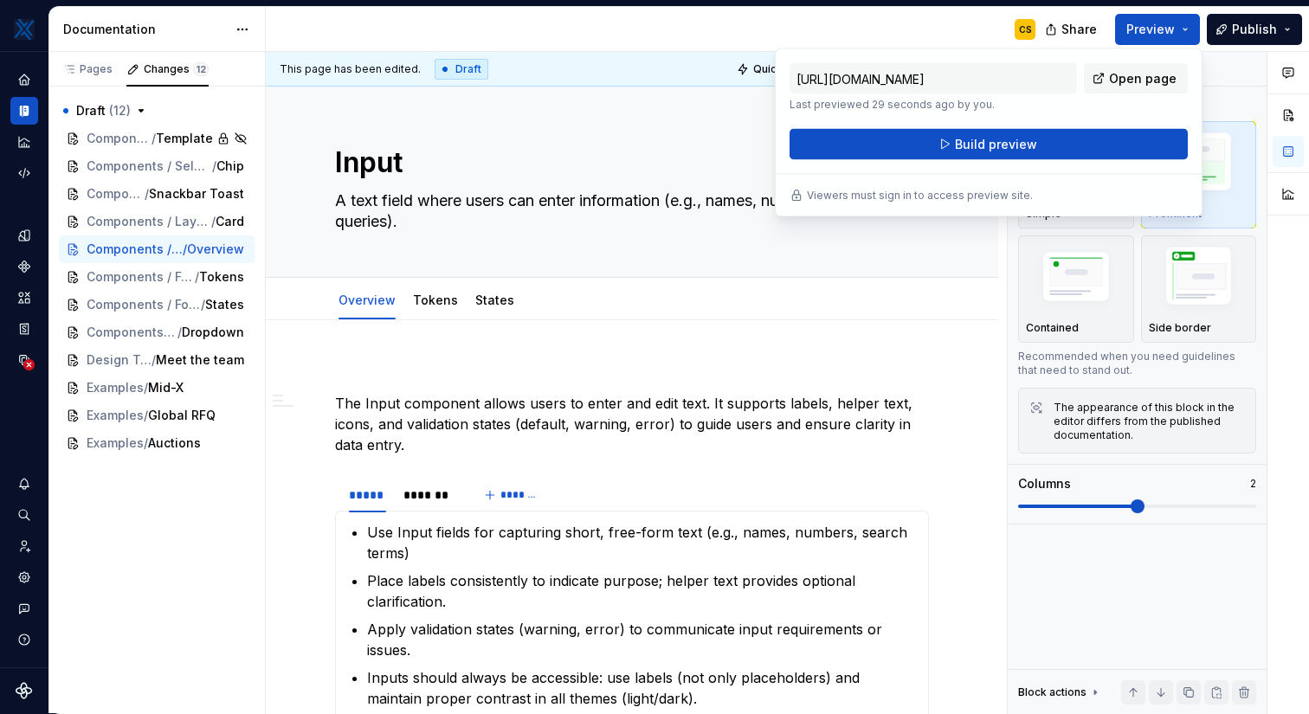
click at [905, 35] on div "CS" at bounding box center [657, 29] width 783 height 45
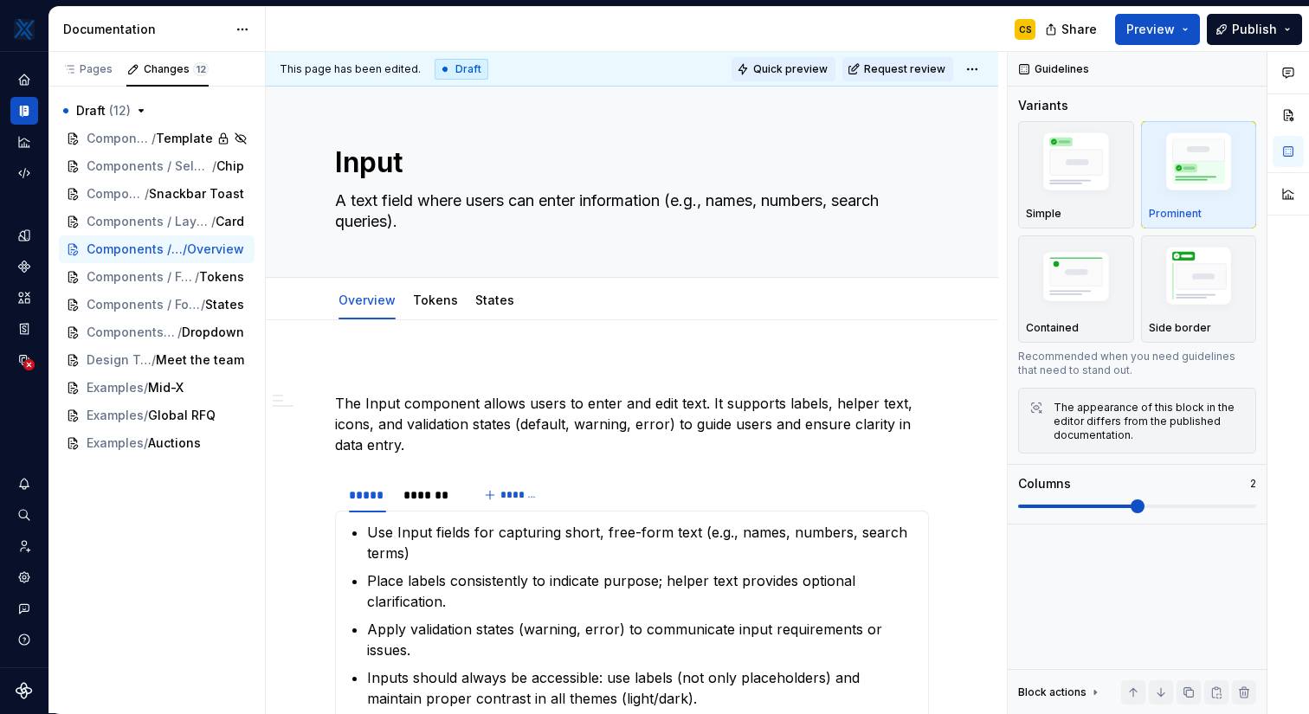
click at [789, 76] on button "Quick preview" at bounding box center [783, 69] width 104 height 24
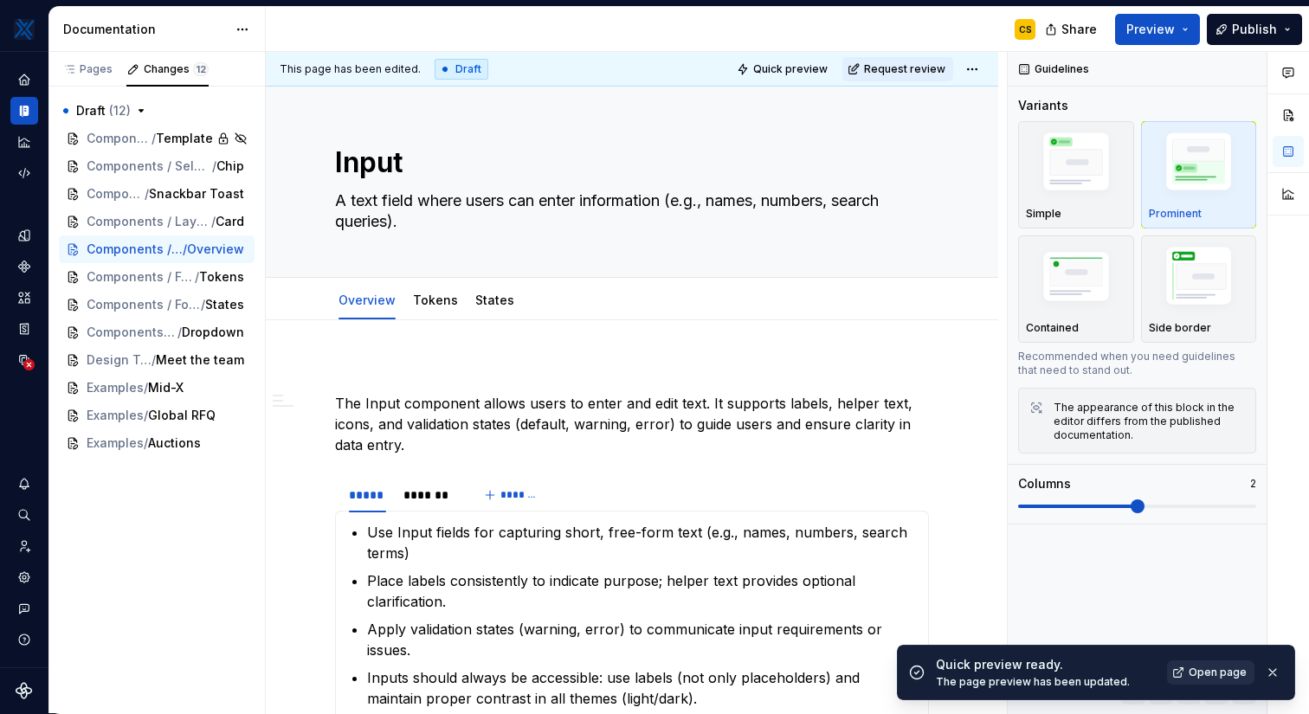
click at [1225, 672] on span "Open page" at bounding box center [1217, 673] width 58 height 14
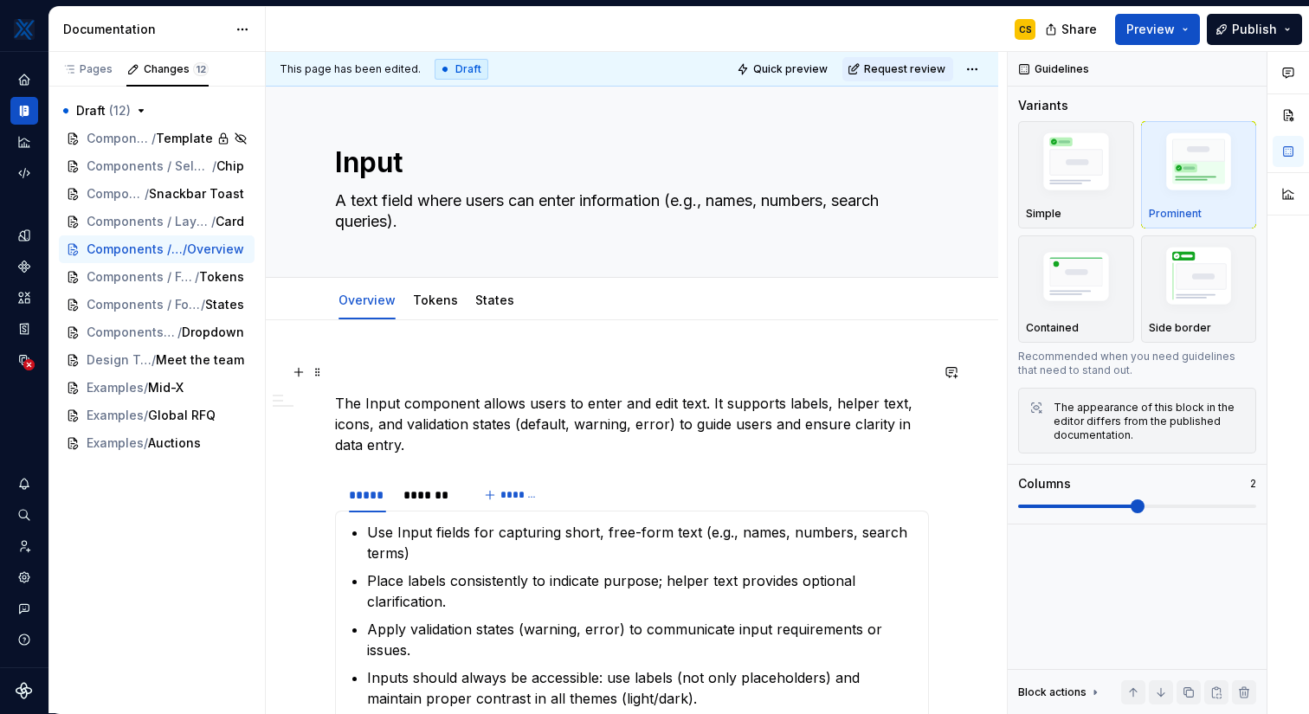
click at [534, 377] on p at bounding box center [632, 372] width 594 height 21
click at [316, 371] on span at bounding box center [318, 372] width 14 height 24
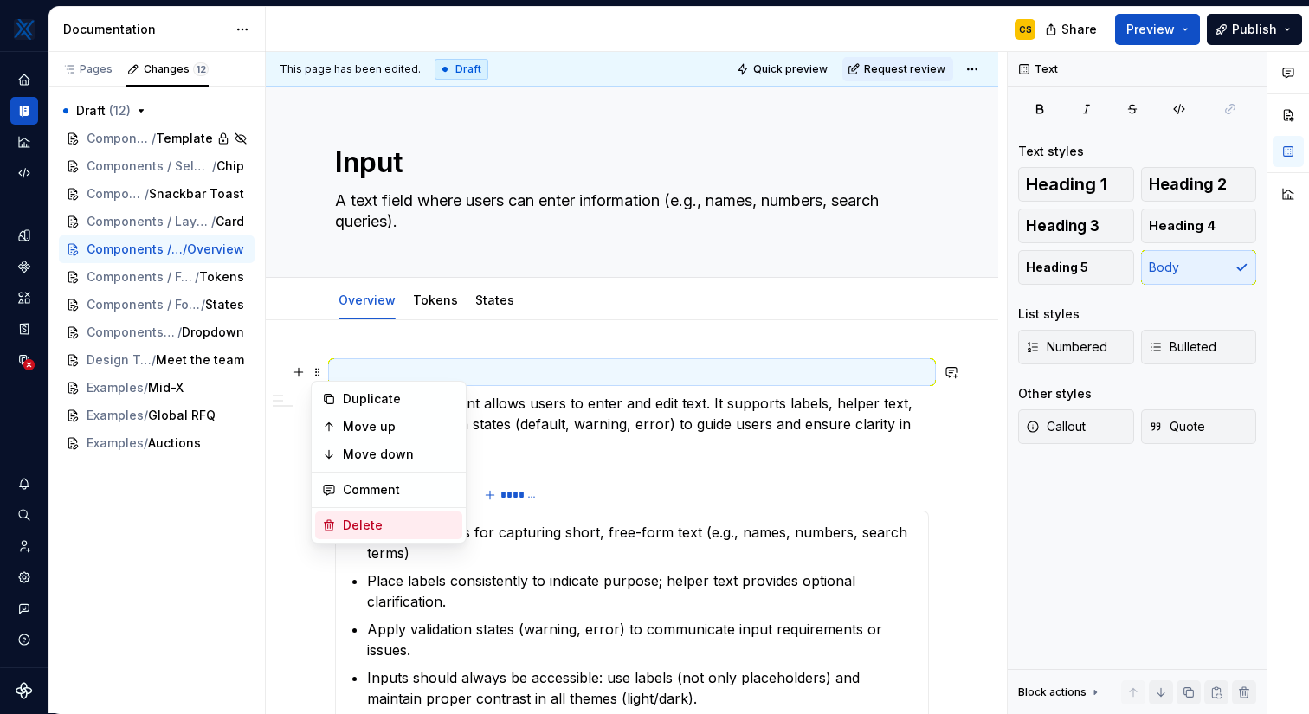
click at [385, 525] on div "Delete" at bounding box center [399, 525] width 113 height 17
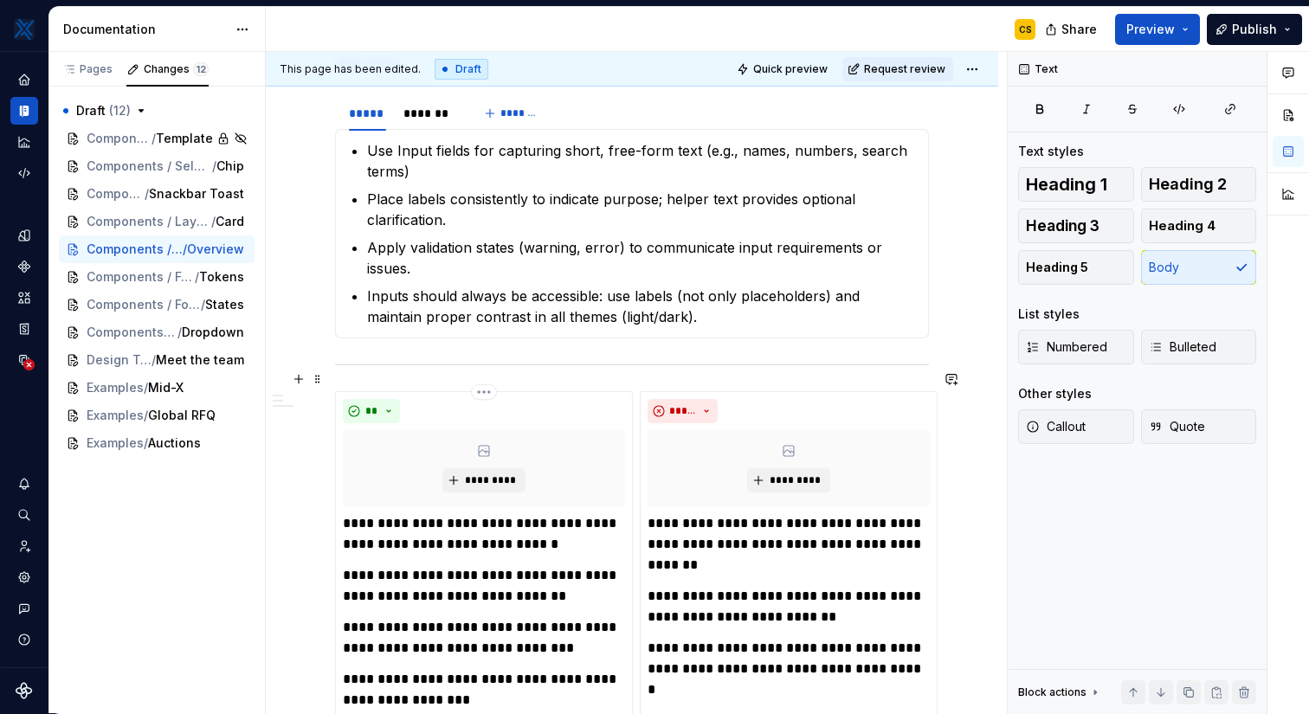
scroll to position [356, 0]
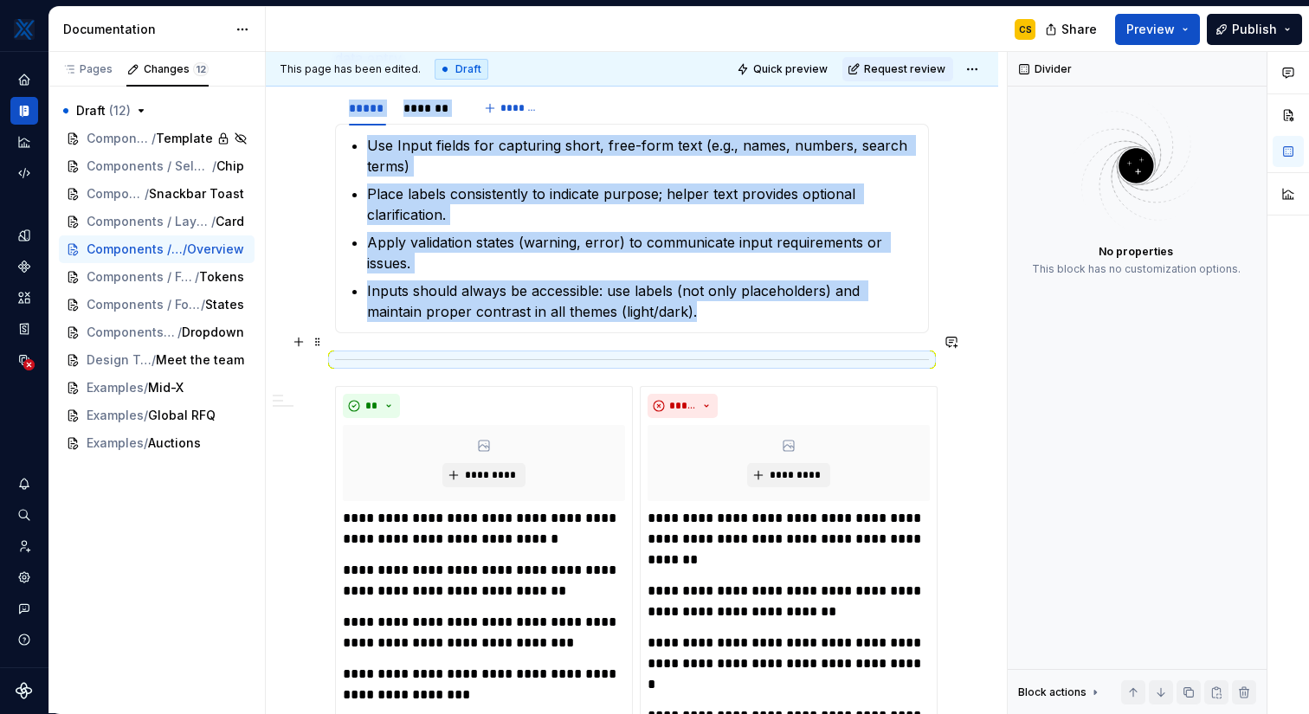
click at [456, 354] on div at bounding box center [632, 359] width 594 height 11
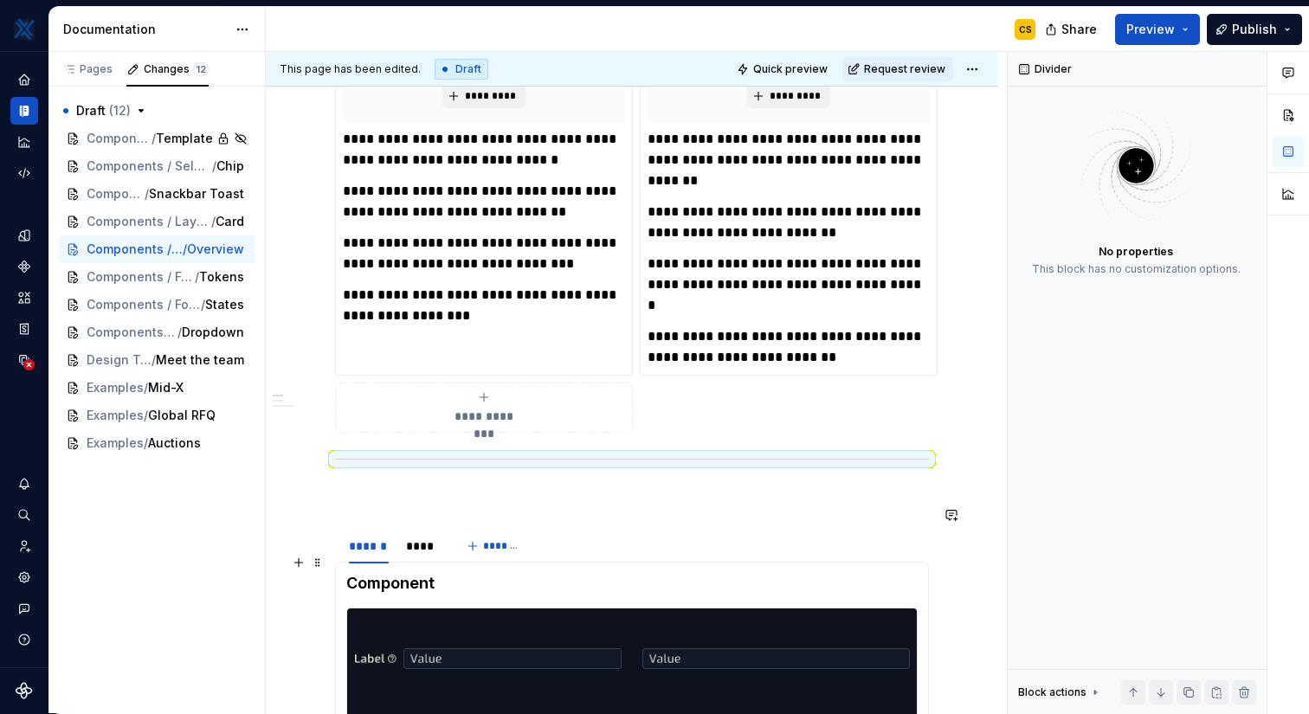
scroll to position [708, 0]
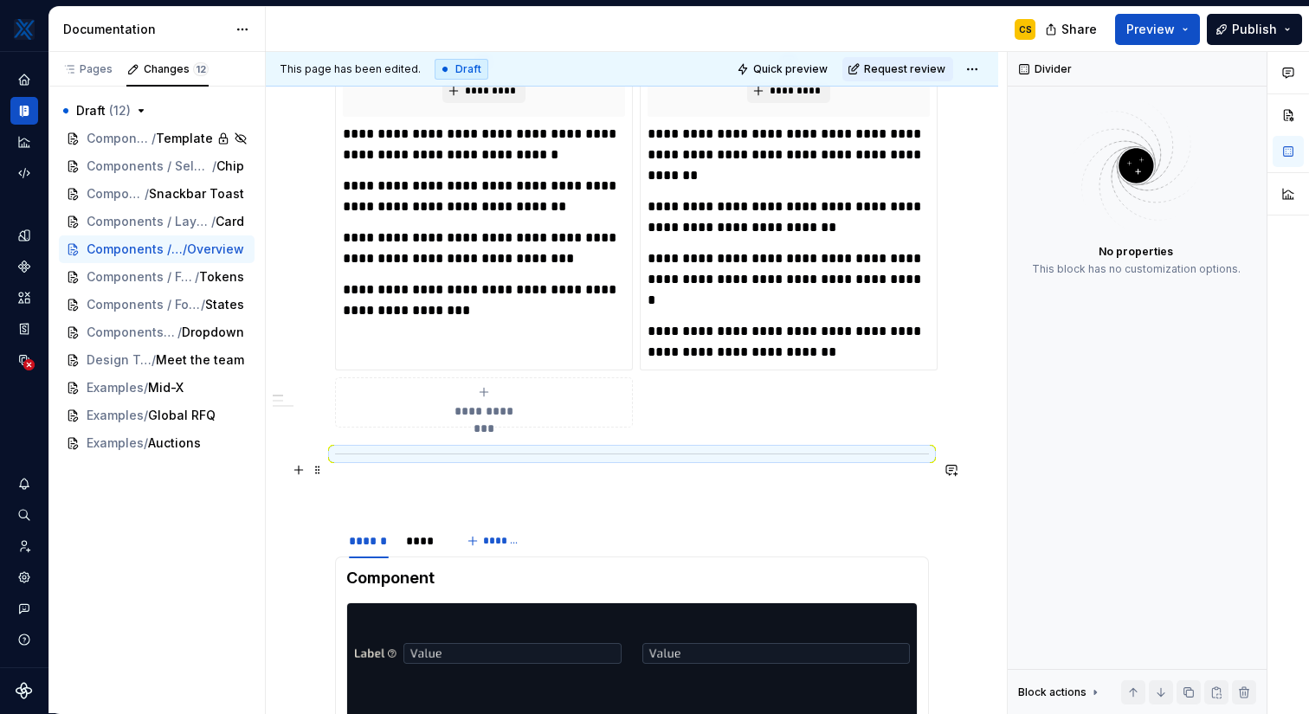
click at [448, 480] on p at bounding box center [632, 490] width 594 height 21
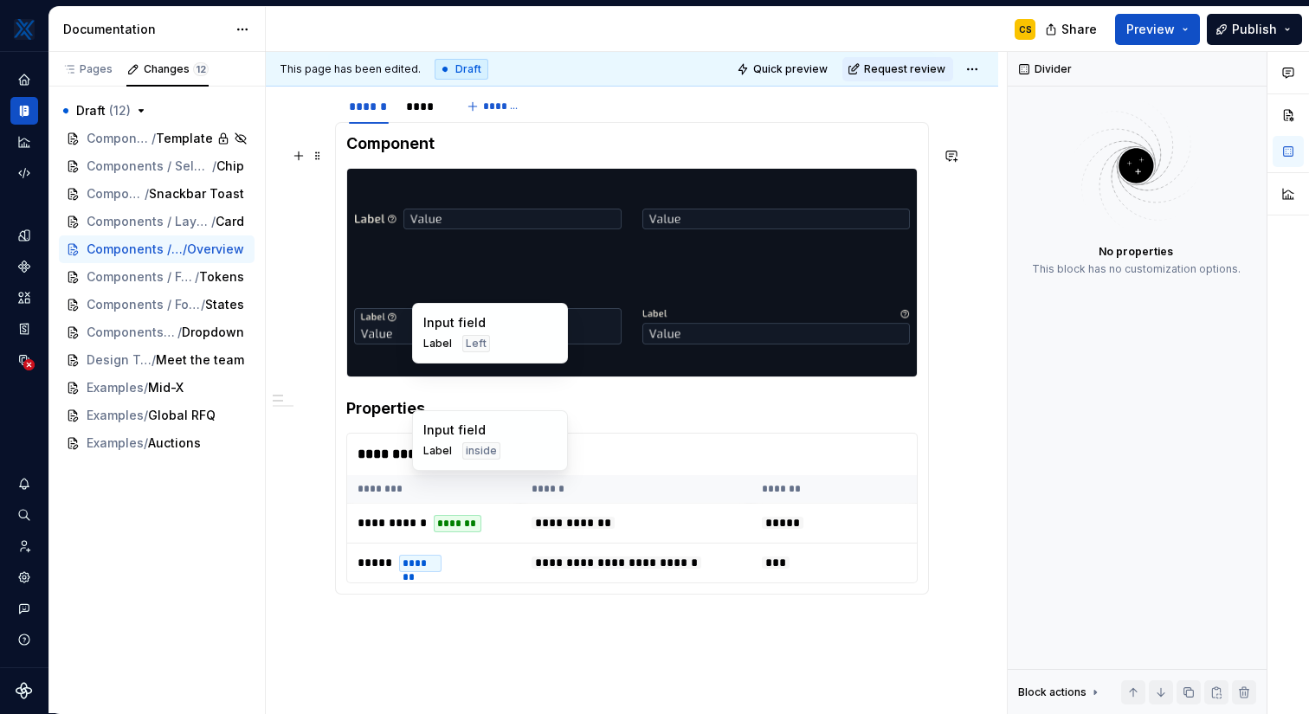
scroll to position [1254, 0]
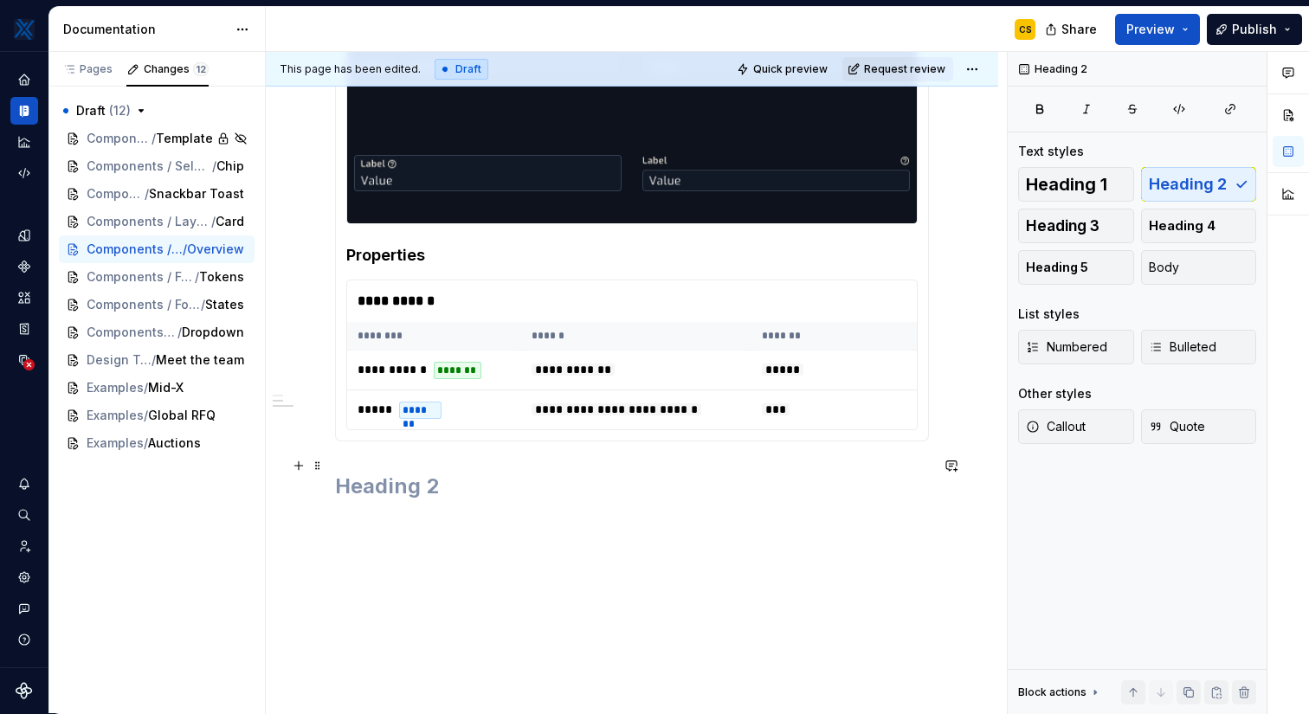
click at [502, 473] on h2 at bounding box center [632, 487] width 594 height 28
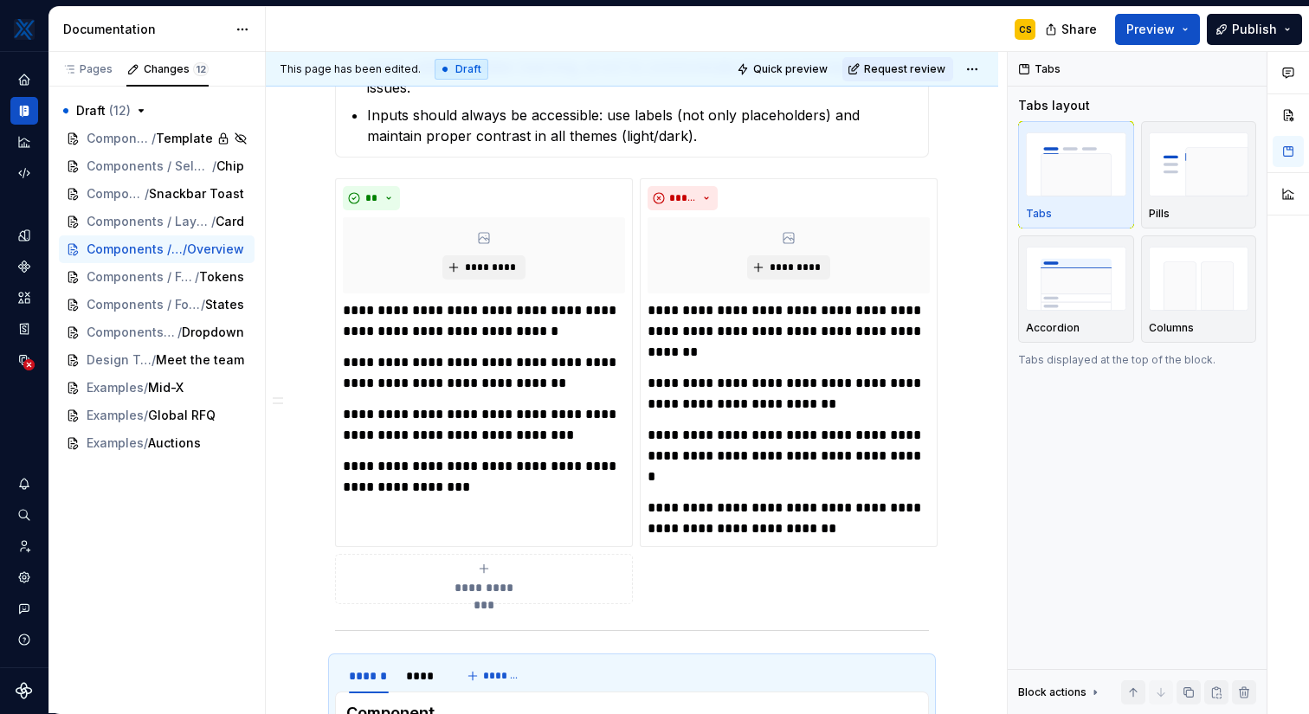
scroll to position [0, 0]
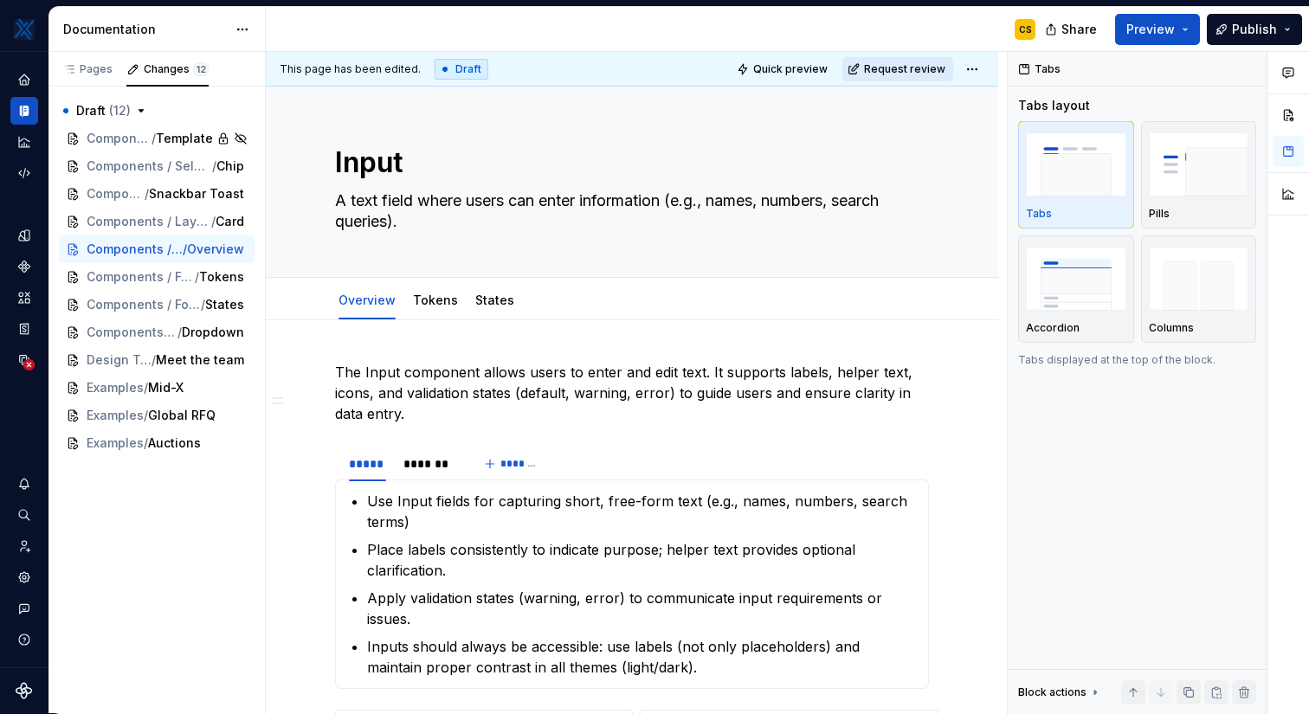
click at [905, 70] on span "Request review" at bounding box center [904, 69] width 81 height 14
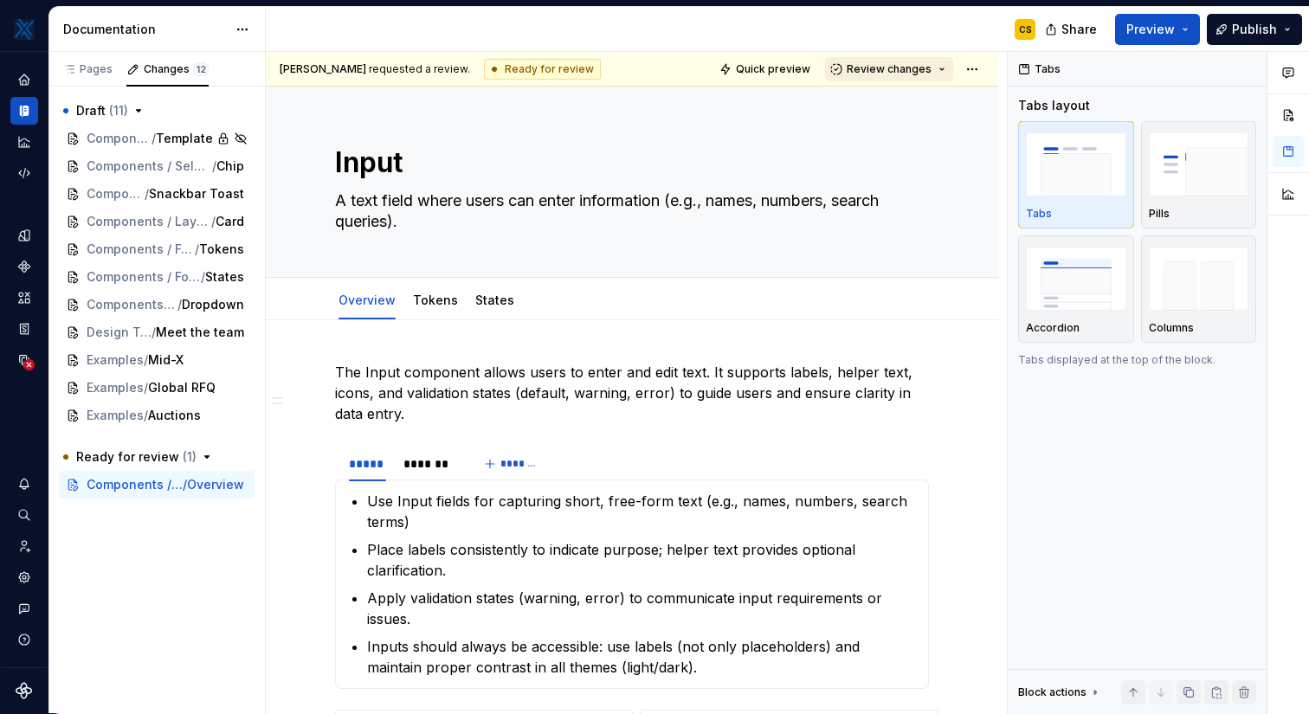
click at [946, 70] on button "Review changes" at bounding box center [889, 69] width 128 height 24
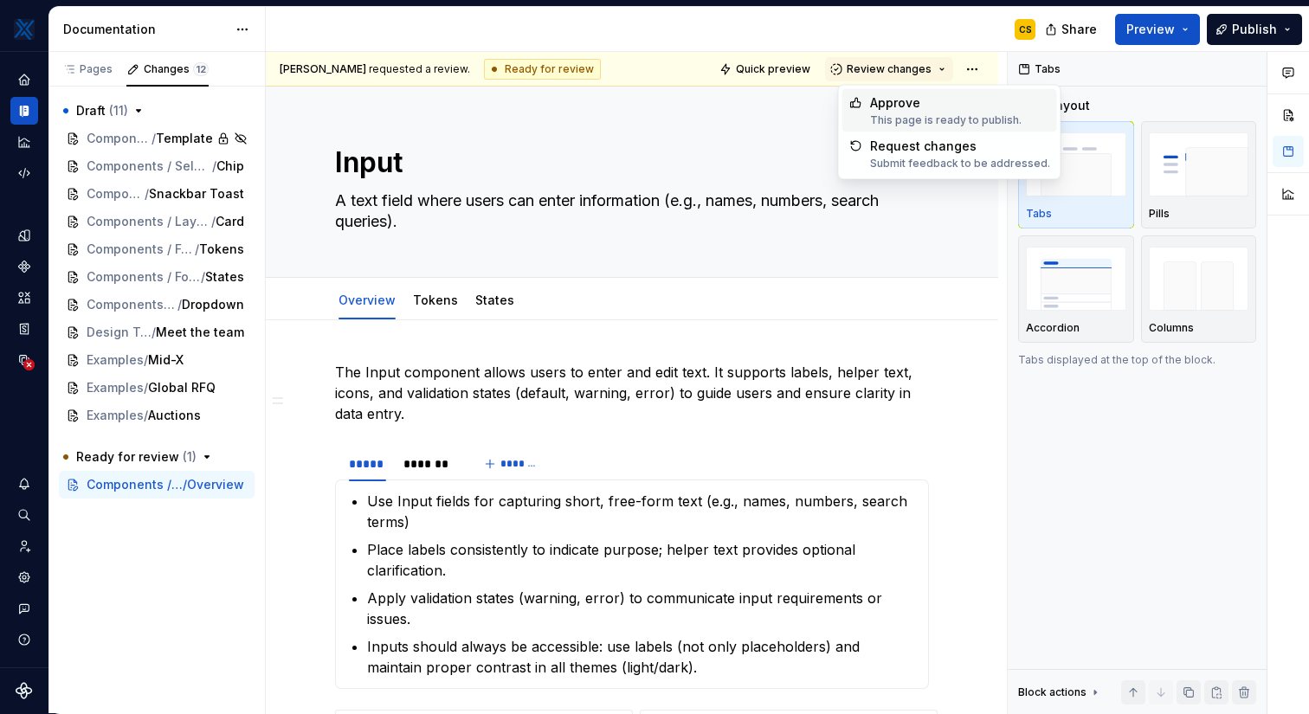
click at [954, 114] on div "This page is ready to publish." at bounding box center [945, 120] width 151 height 14
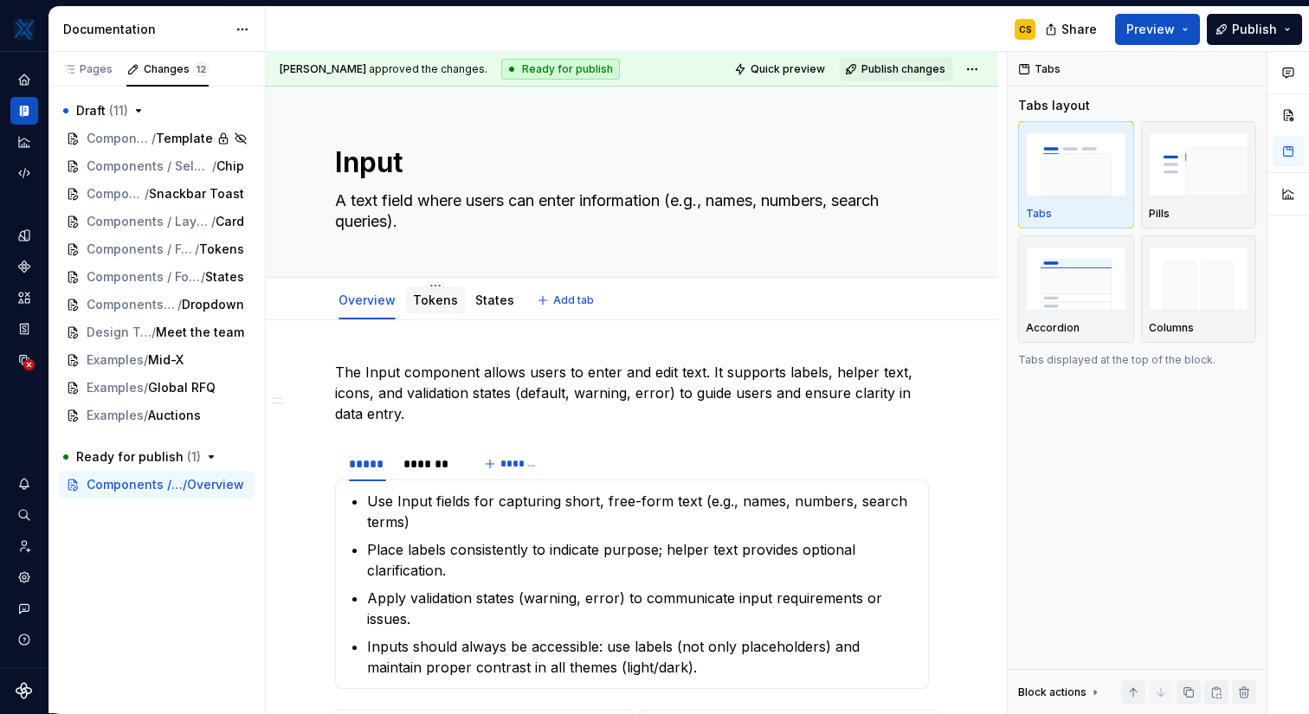
click at [428, 310] on div "Tokens" at bounding box center [435, 300] width 45 height 21
click at [432, 305] on link "Tokens" at bounding box center [435, 300] width 45 height 15
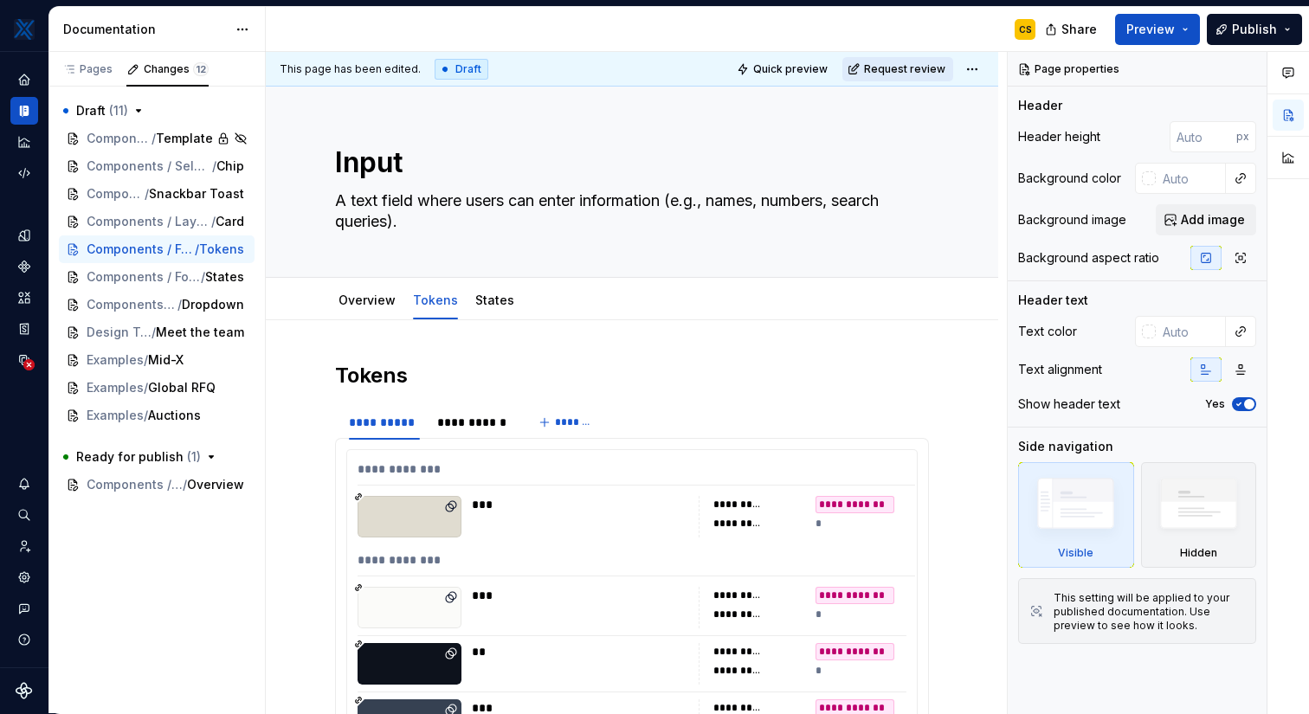
click at [941, 68] on span "Request review" at bounding box center [904, 69] width 81 height 14
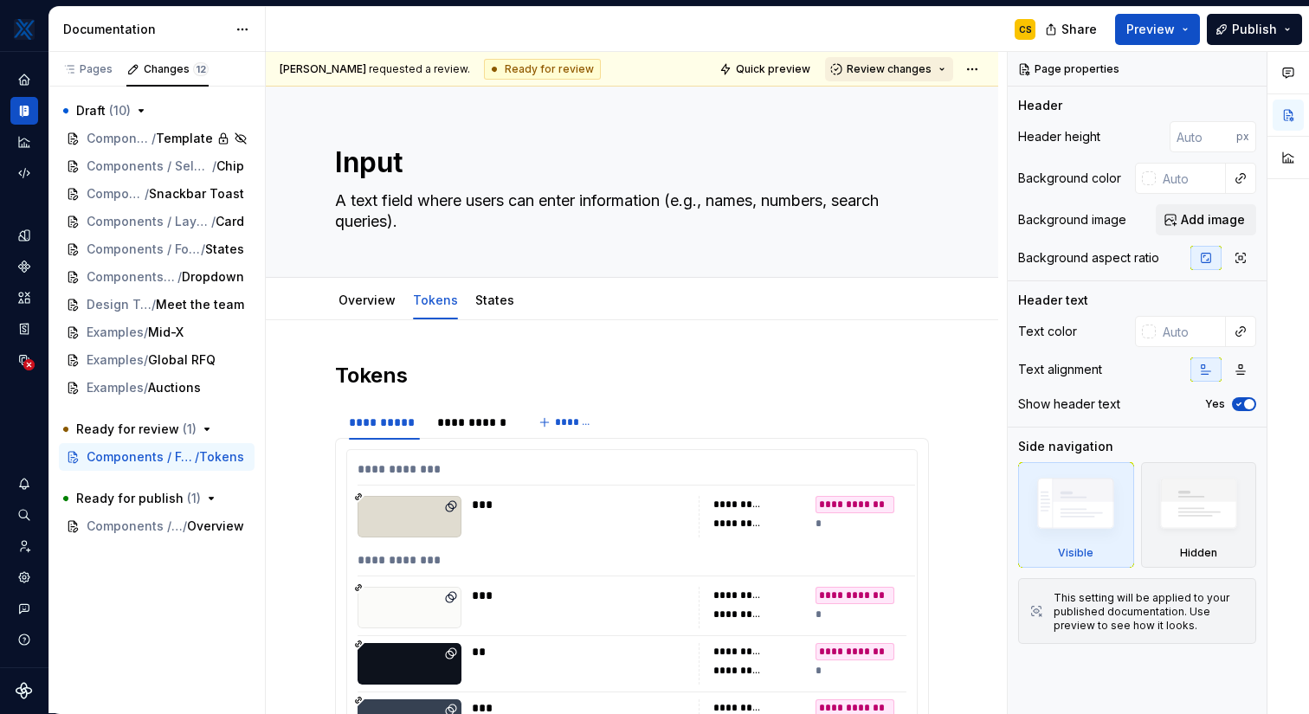
click at [923, 74] on span "Review changes" at bounding box center [889, 69] width 85 height 14
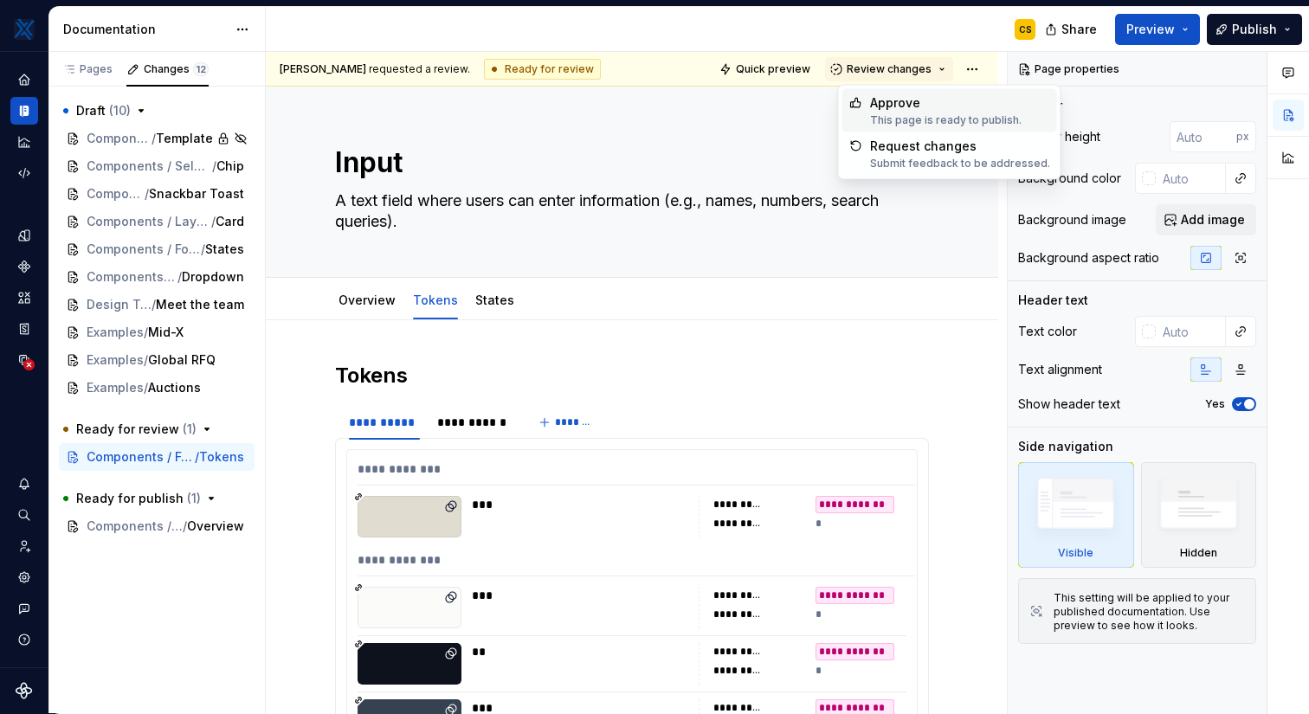
click at [920, 110] on div "Approve" at bounding box center [945, 102] width 151 height 17
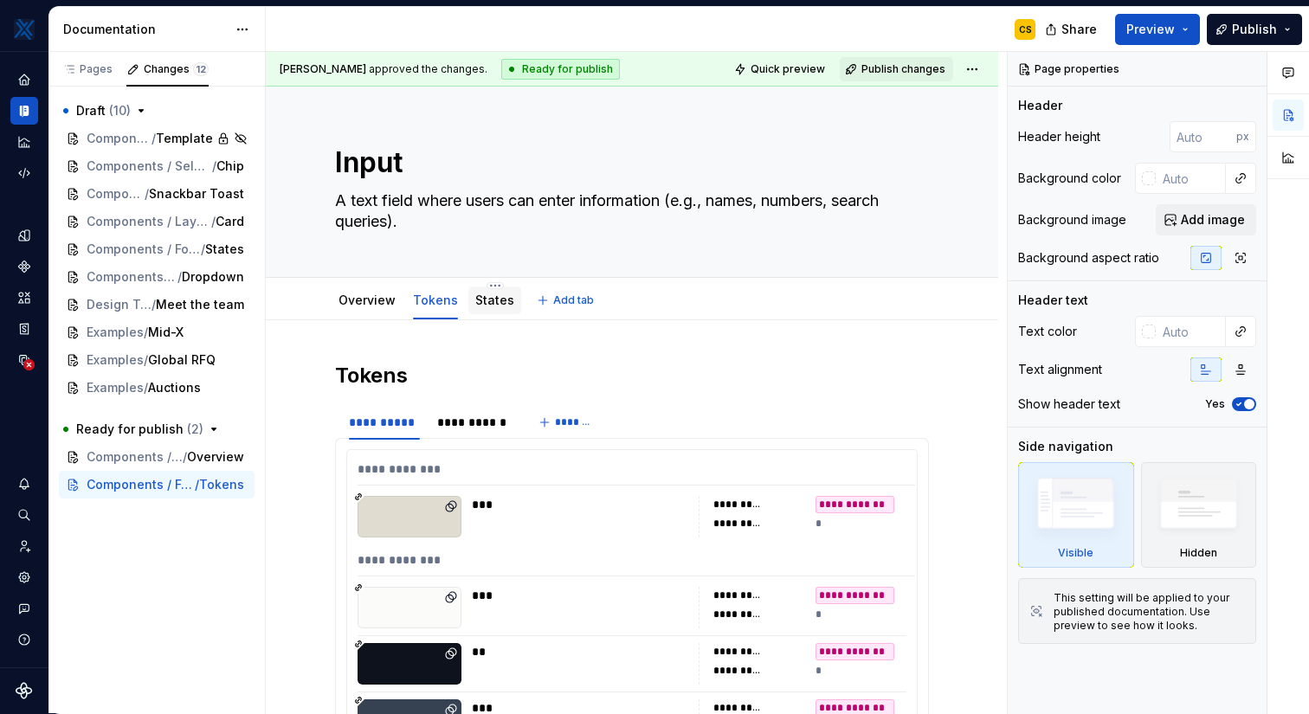
click at [487, 304] on link "States" at bounding box center [494, 300] width 39 height 15
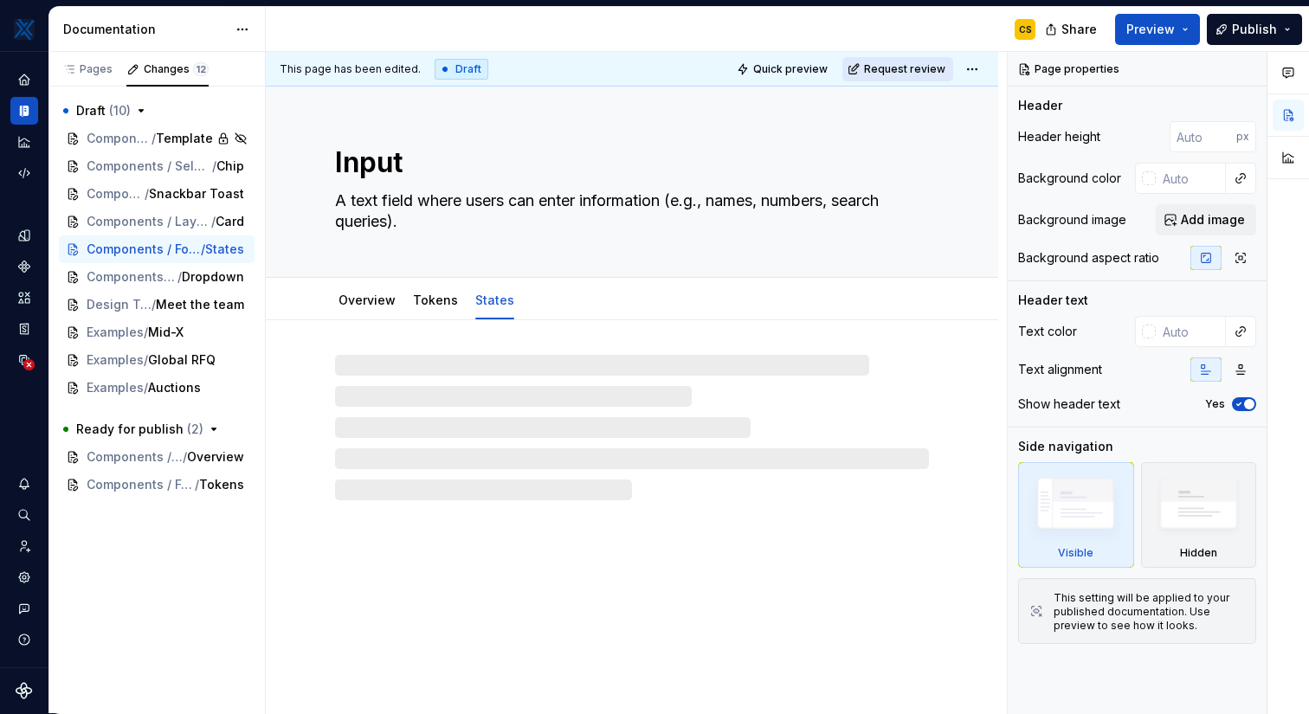
click at [885, 73] on span "Request review" at bounding box center [904, 69] width 81 height 14
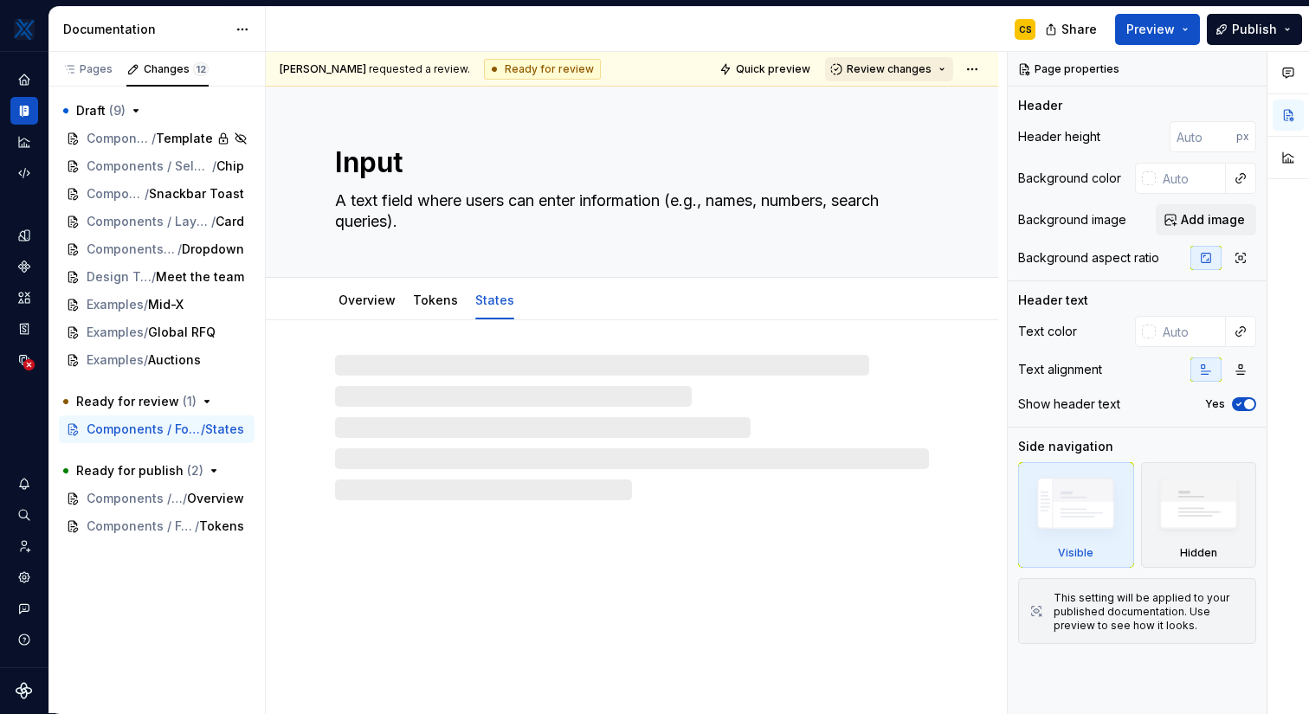
click at [911, 78] on button "Review changes" at bounding box center [889, 69] width 128 height 24
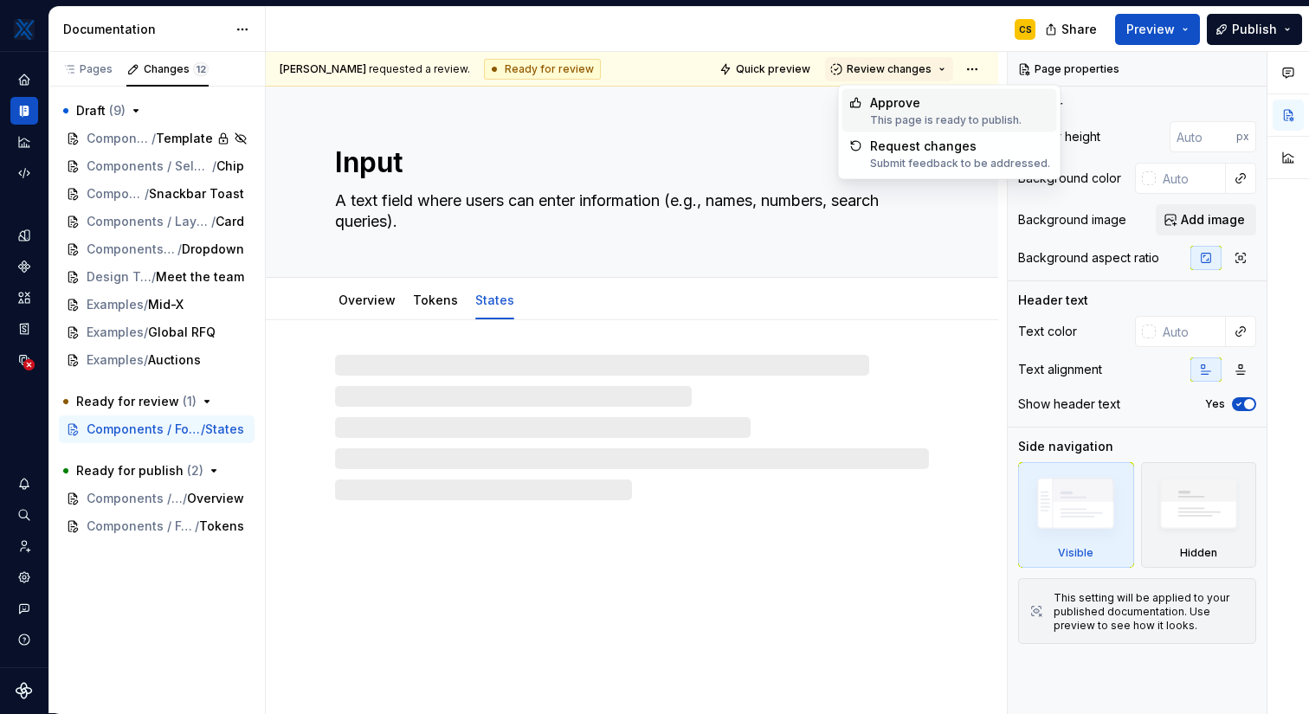
click at [913, 113] on div "This page is ready to publish." at bounding box center [945, 120] width 151 height 14
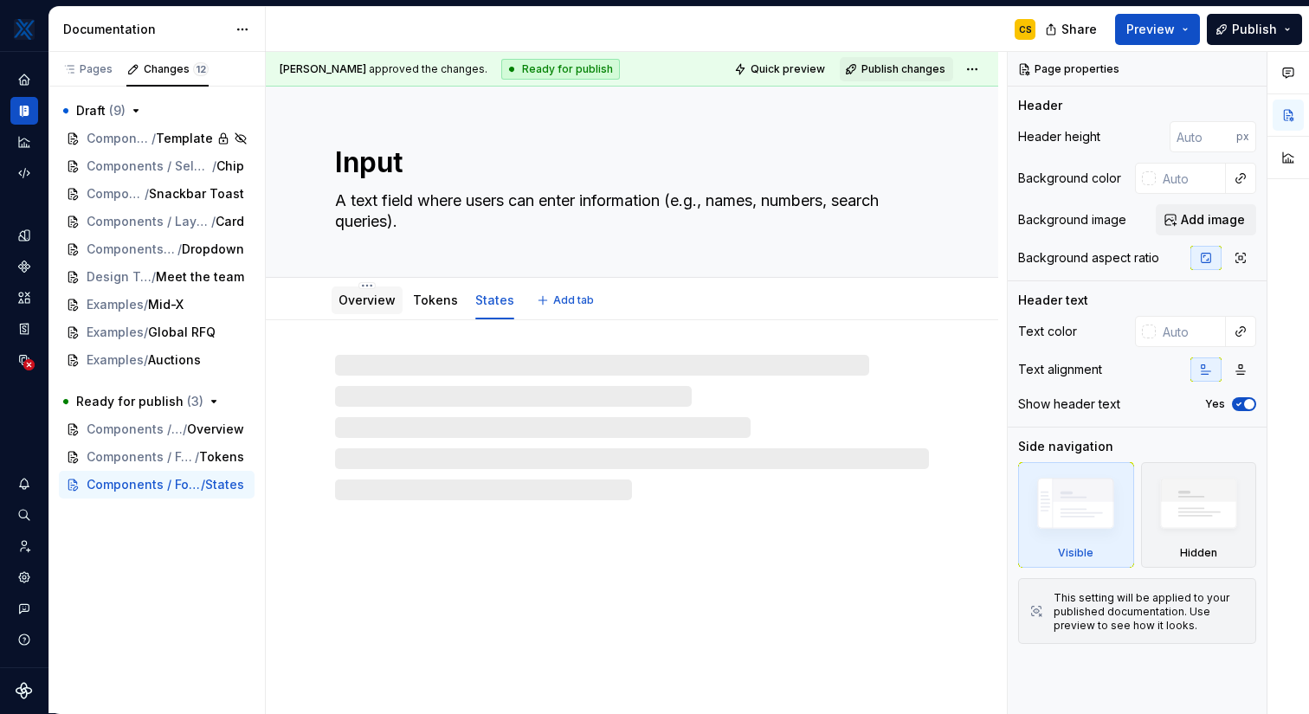
click at [360, 301] on link "Overview" at bounding box center [366, 300] width 57 height 15
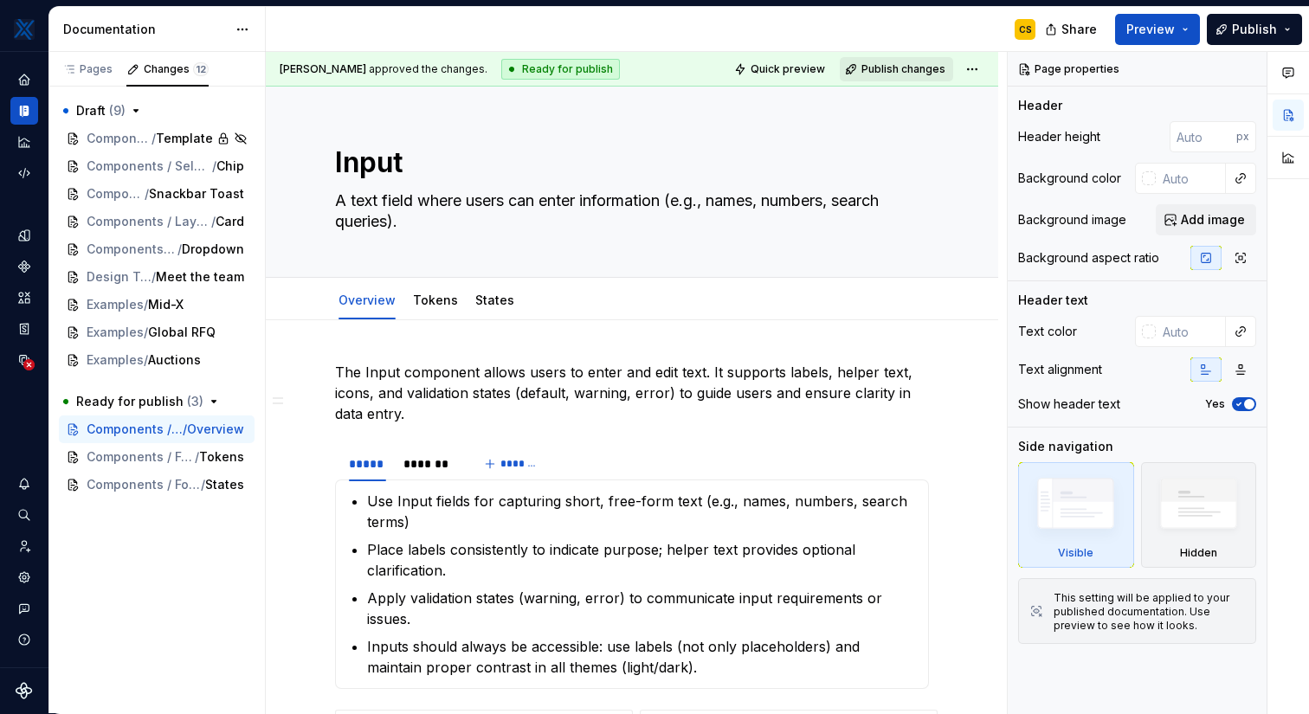
click at [913, 68] on span "Publish changes" at bounding box center [903, 69] width 84 height 14
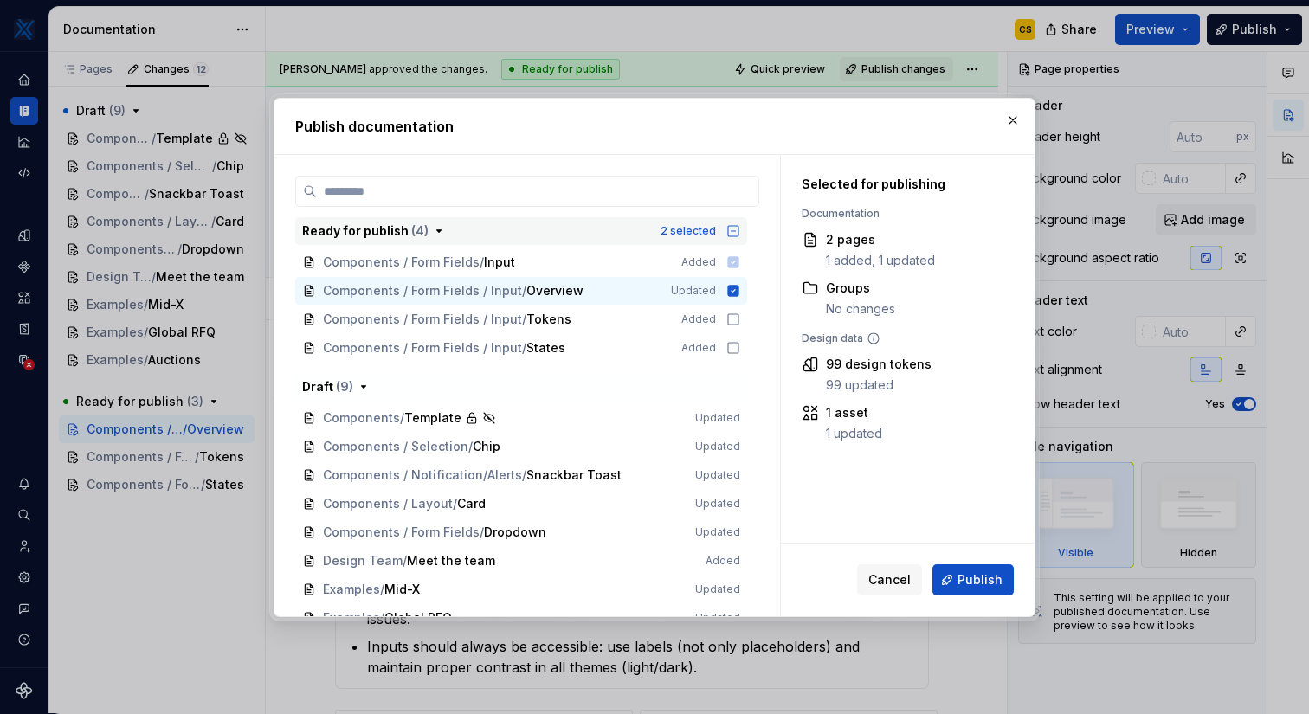
click at [740, 232] on icon "button" at bounding box center [733, 231] width 14 height 14
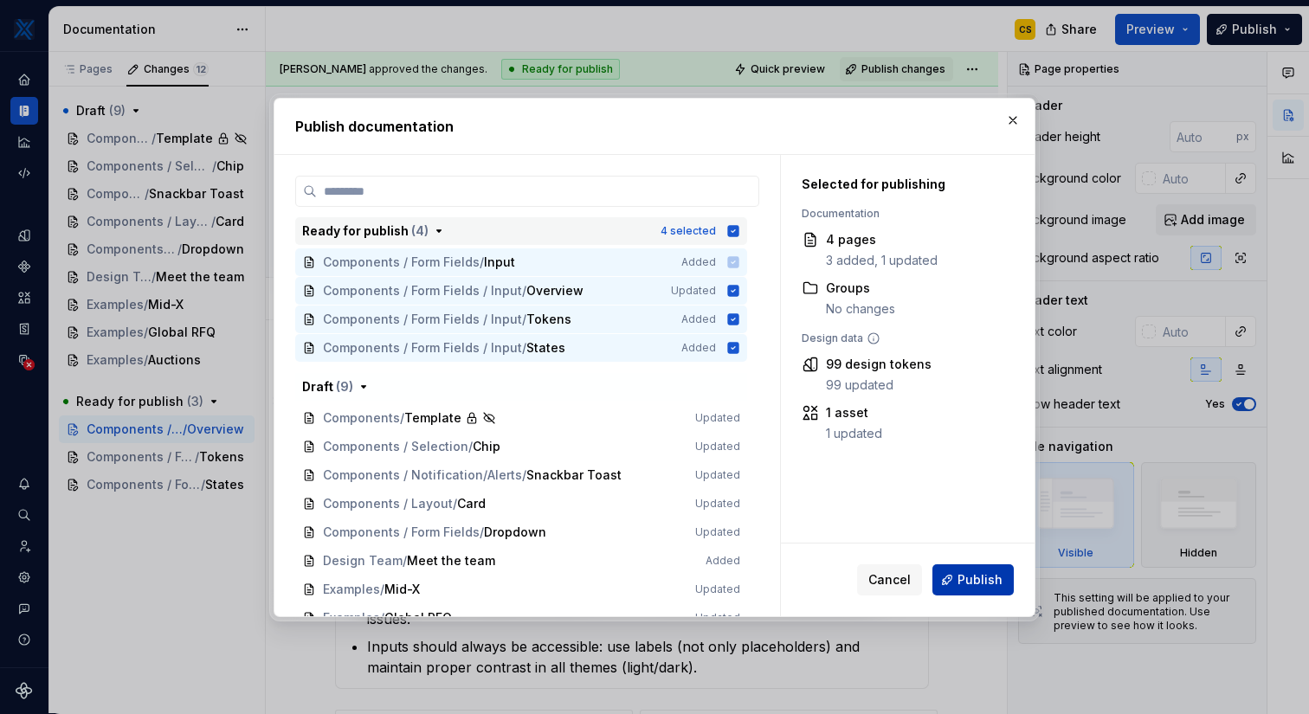
click at [984, 577] on span "Publish" at bounding box center [979, 579] width 45 height 17
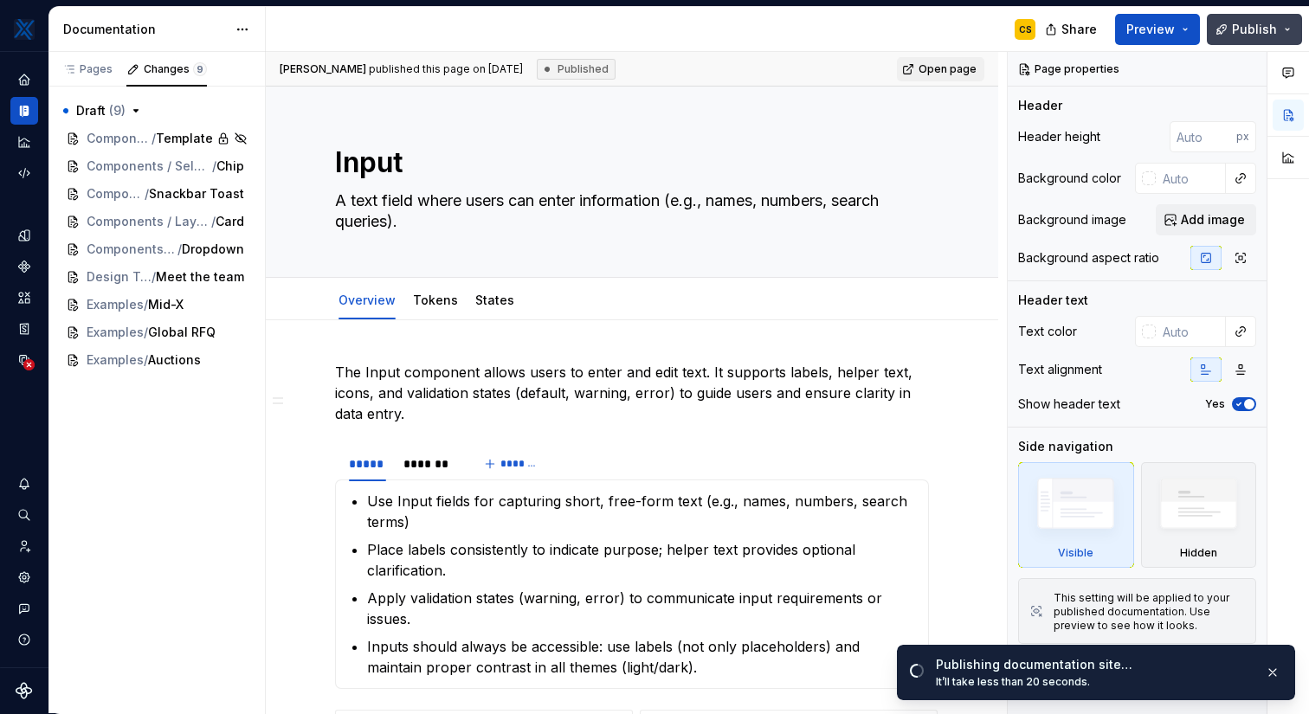
click at [1248, 23] on span "Publish" at bounding box center [1254, 29] width 45 height 17
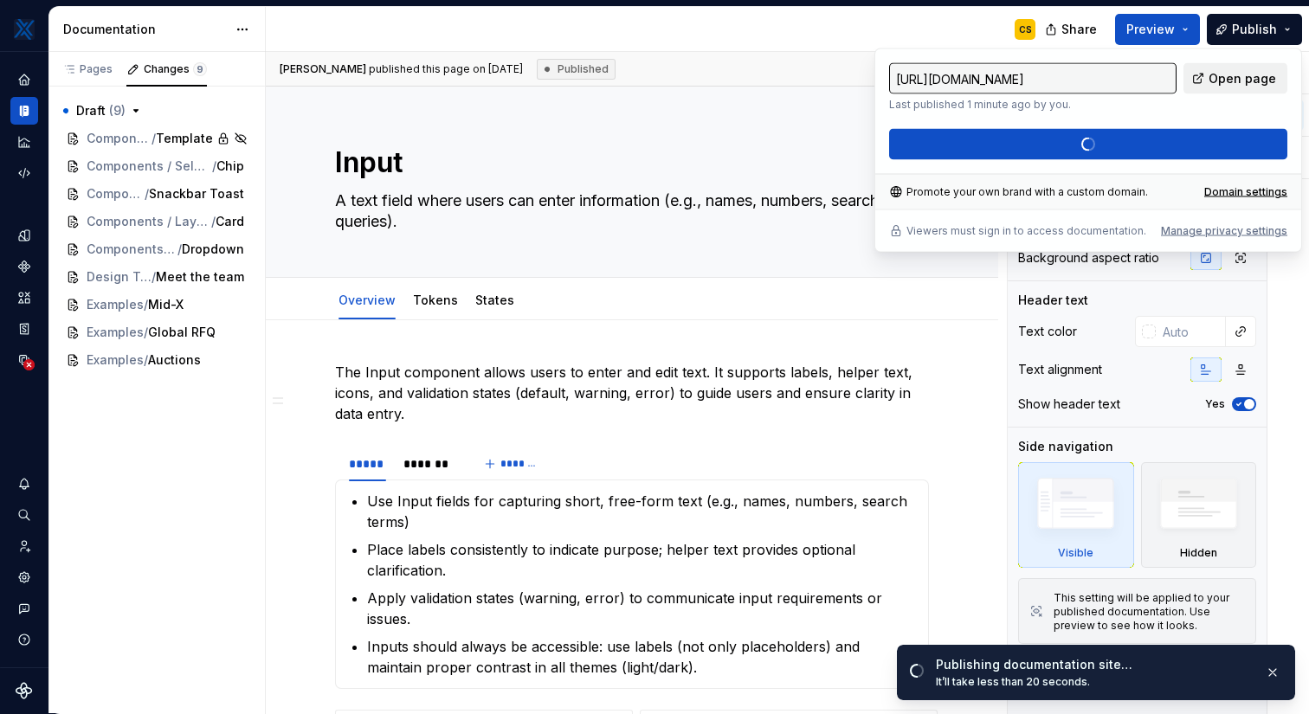
click at [1220, 75] on span "Open page" at bounding box center [1242, 78] width 68 height 17
type textarea "*"
type input "[URL][DOMAIN_NAME]"
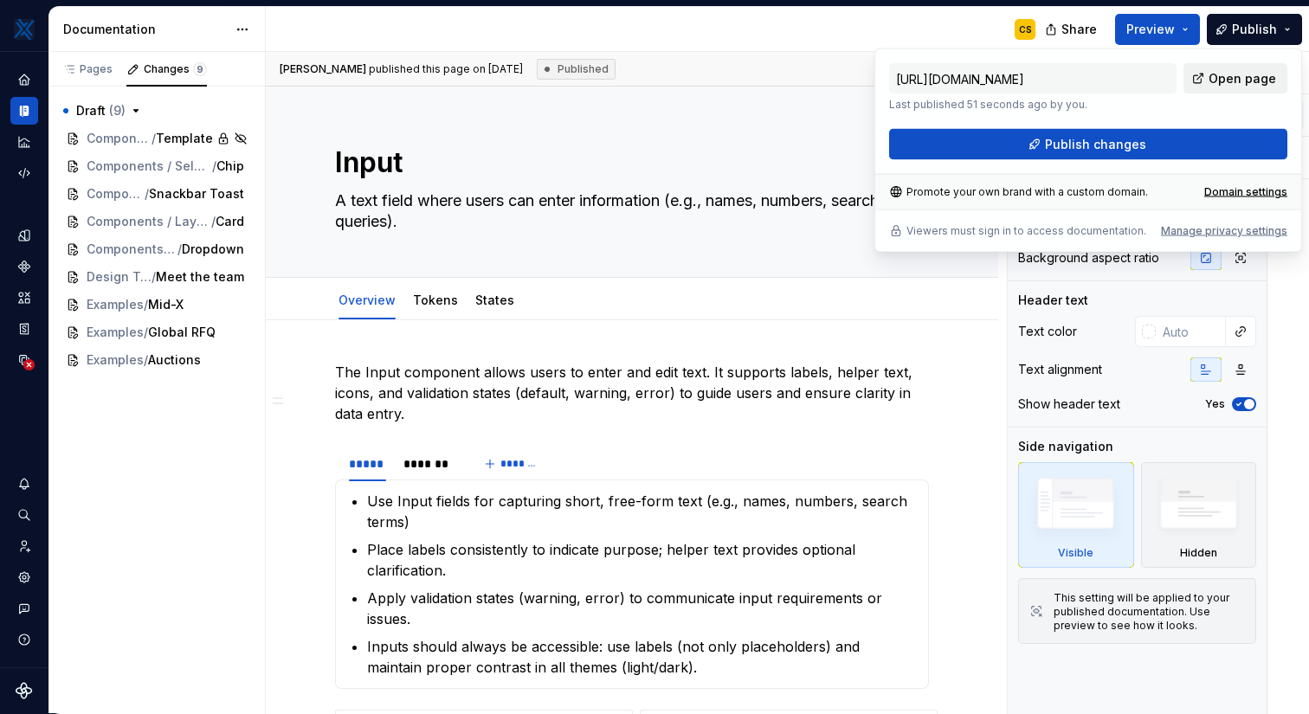
click at [1220, 84] on span "Open page" at bounding box center [1242, 78] width 68 height 17
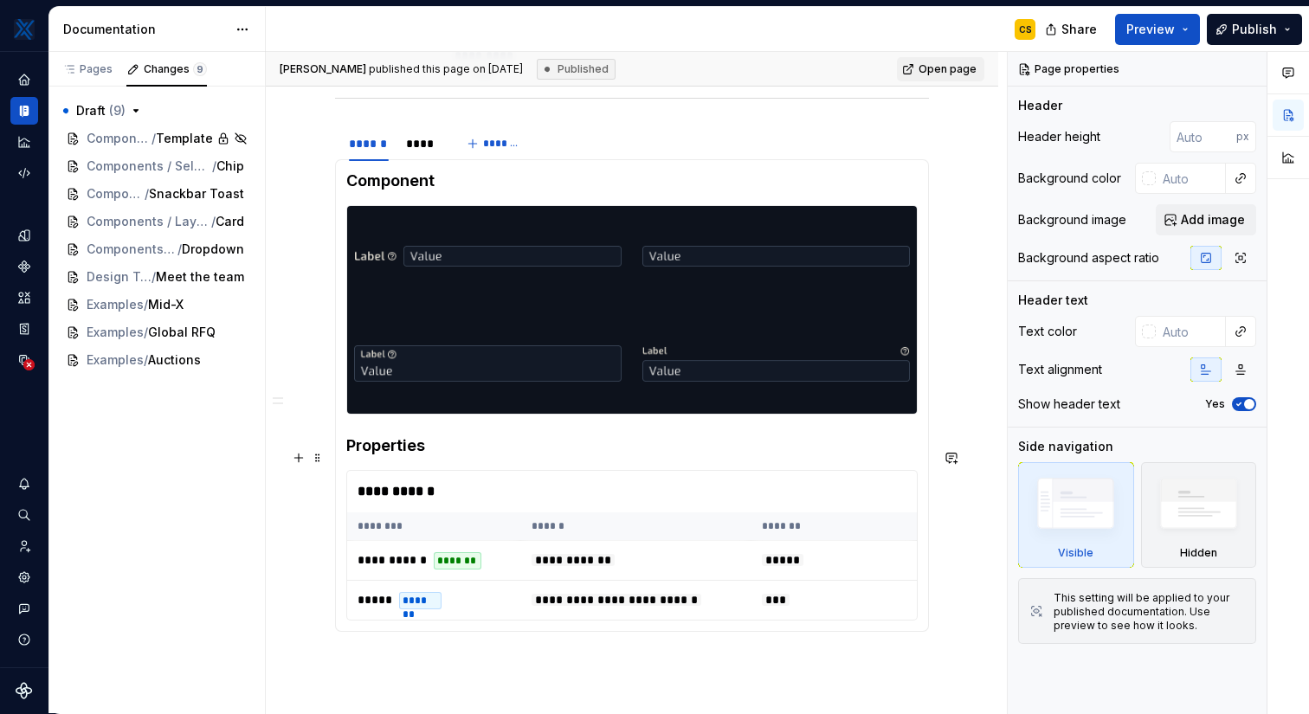
scroll to position [1070, 0]
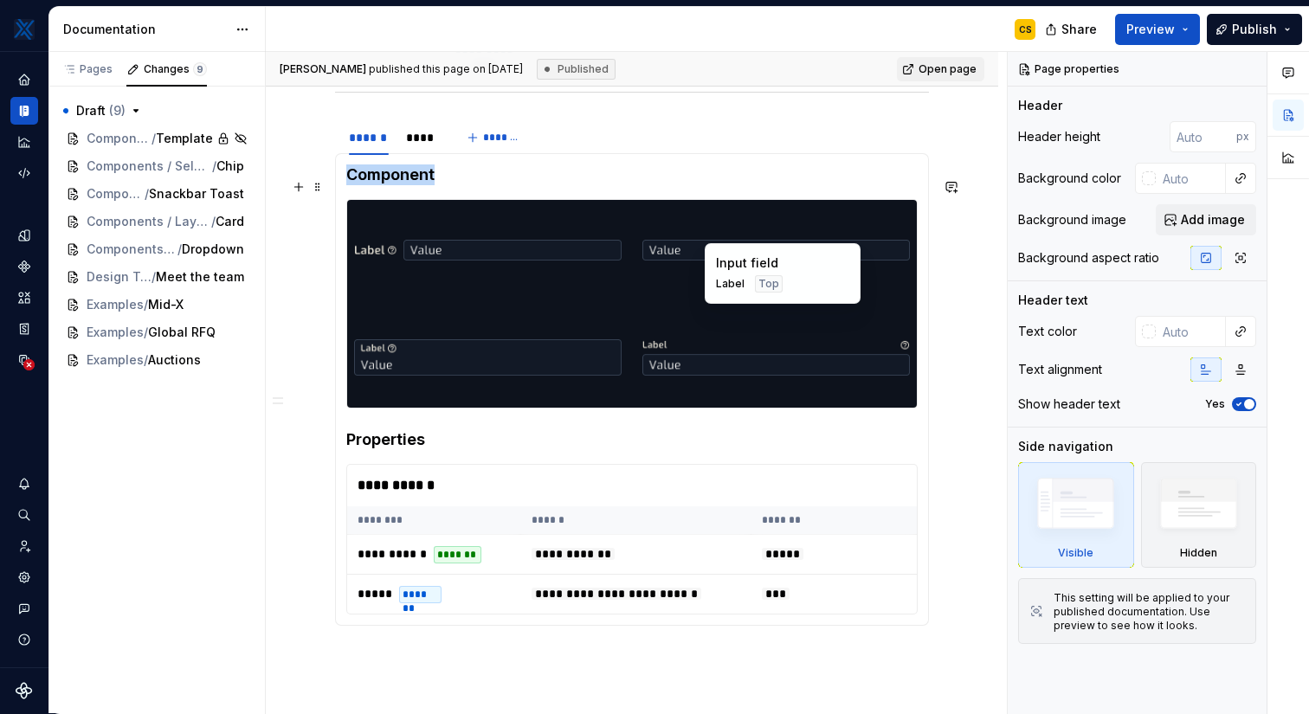
click at [653, 314] on img at bounding box center [775, 357] width 267 height 87
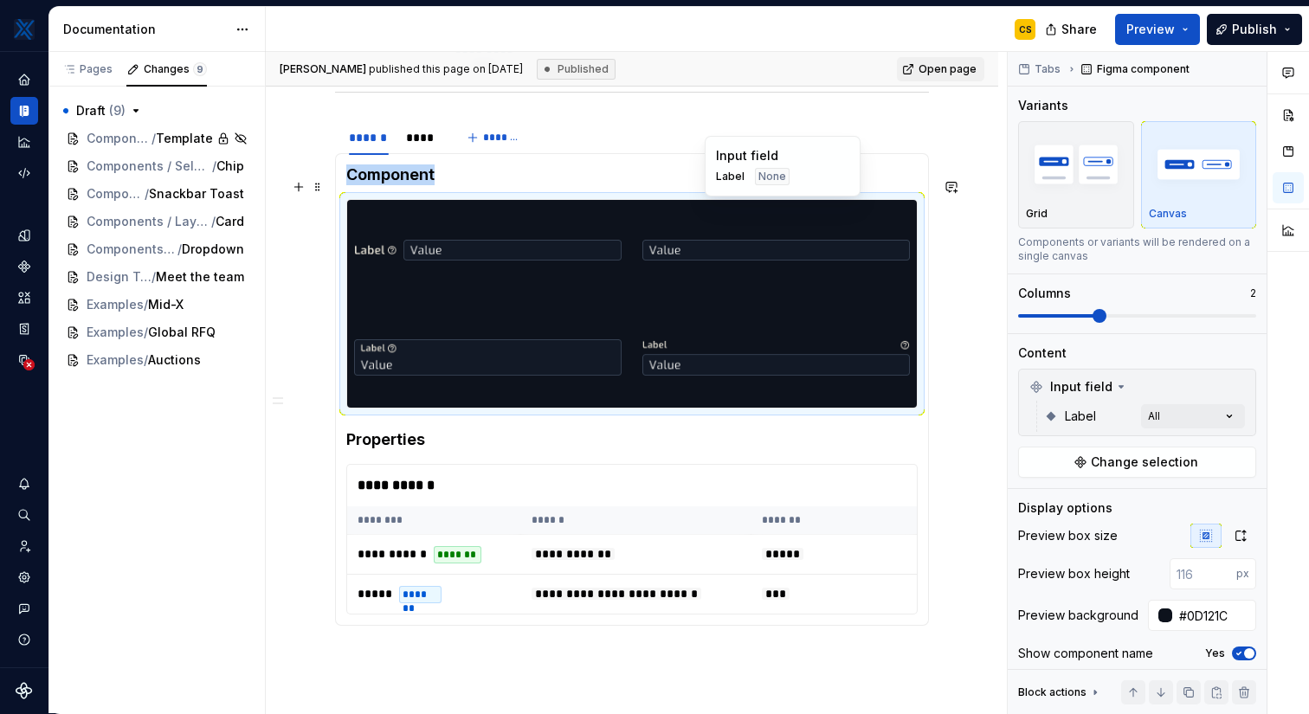
copy h4 "Component"
click at [659, 164] on h4 "Component" at bounding box center [631, 174] width 571 height 21
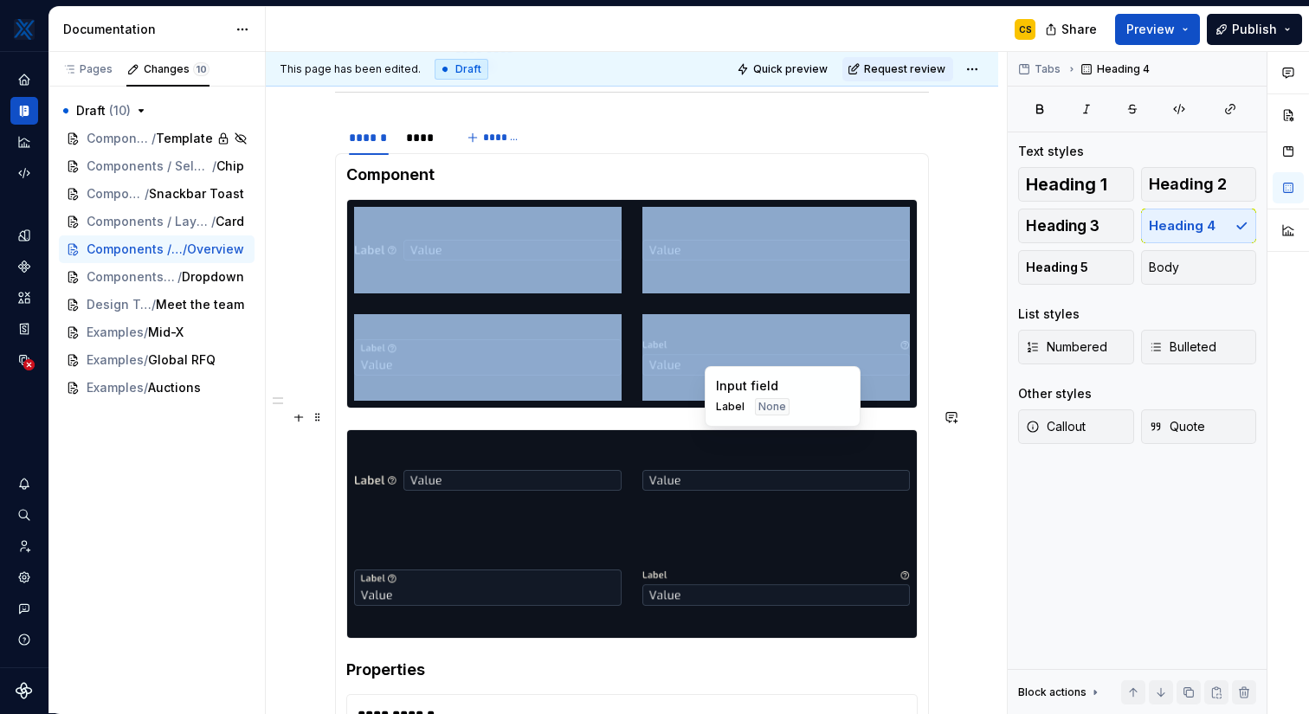
click at [776, 548] on img at bounding box center [775, 587] width 267 height 87
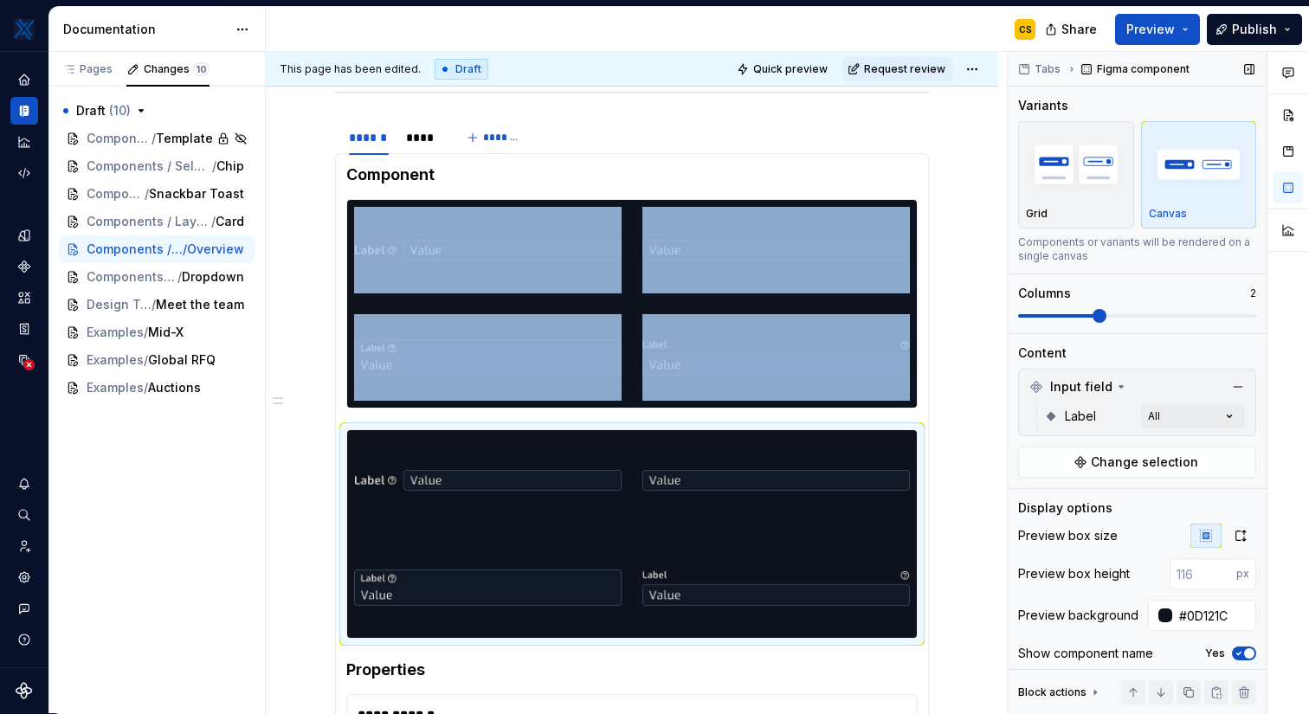
scroll to position [76, 0]
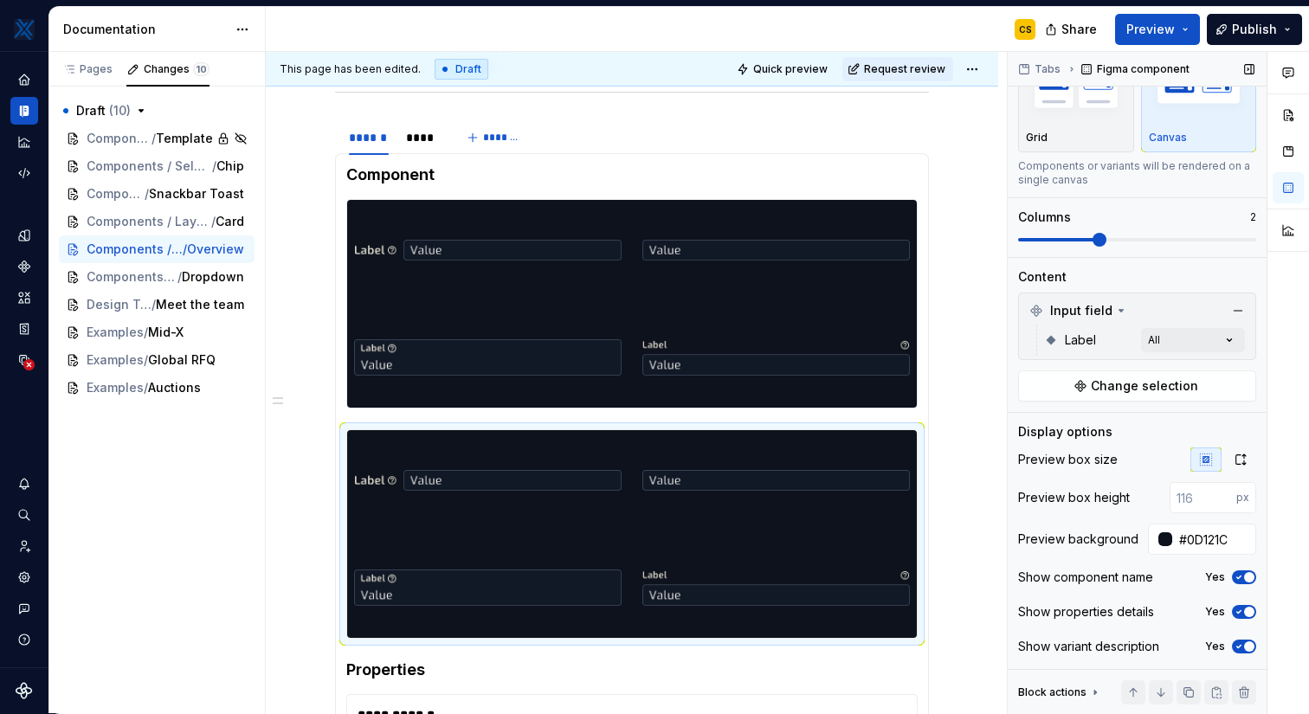
click at [1213, 325] on div "Label All" at bounding box center [1144, 340] width 201 height 31
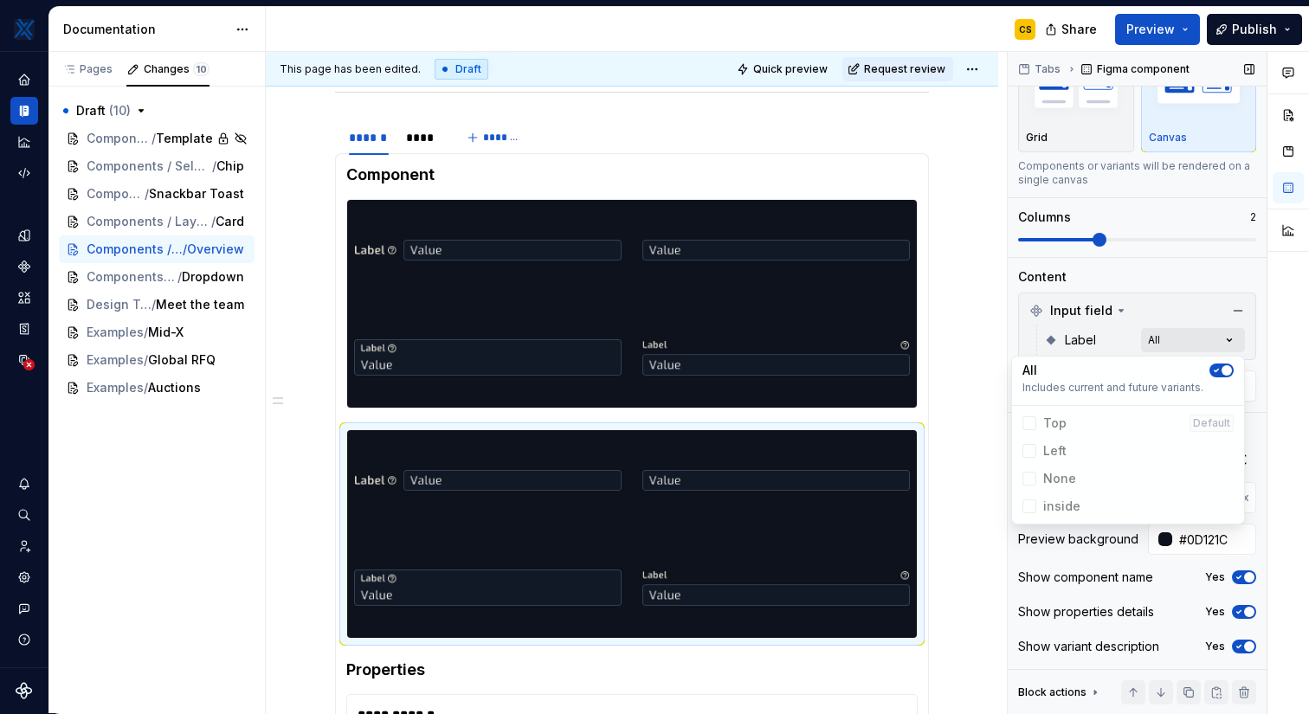
click at [1209, 339] on div "Comments Open comments No comments yet Select ‘Comment’ from the block context …" at bounding box center [1158, 383] width 301 height 662
click at [1164, 340] on div "Comments Open comments No comments yet Select ‘Comment’ from the block context …" at bounding box center [1158, 383] width 301 height 662
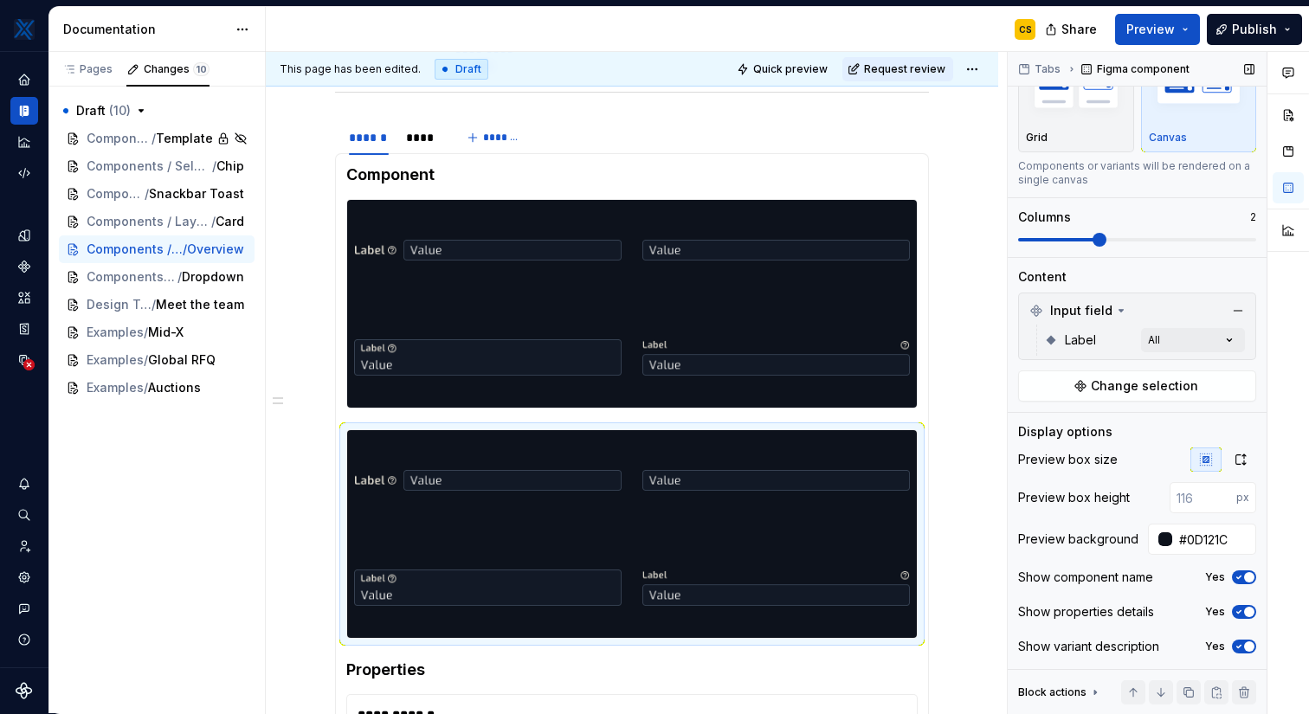
scroll to position [0, 0]
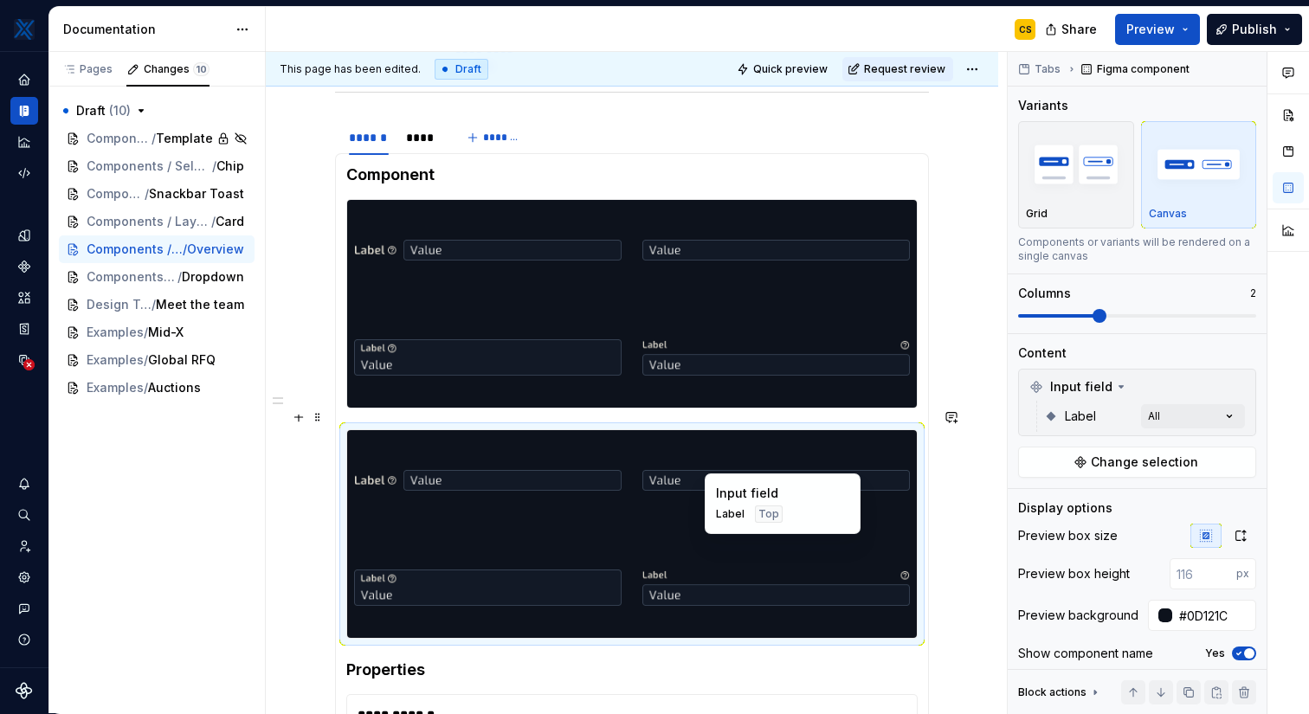
click at [730, 533] on div "Input field Label Top" at bounding box center [783, 503] width 156 height 61
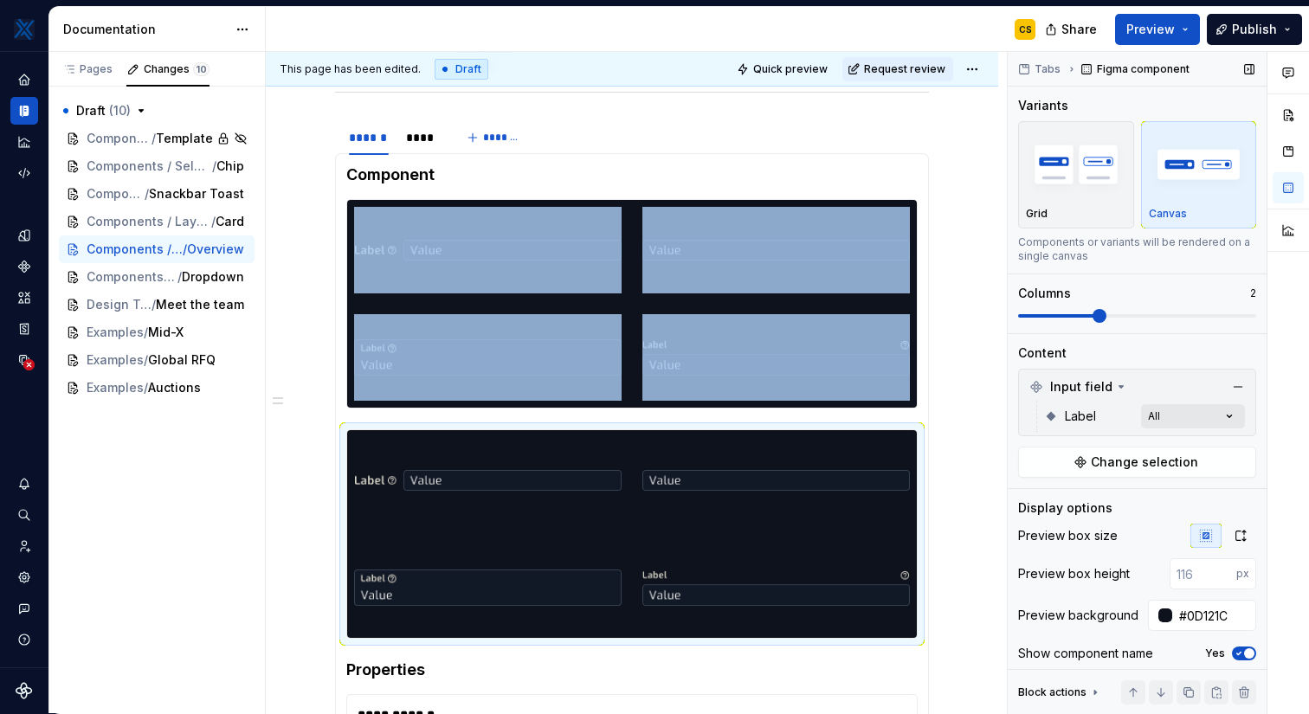
click at [1185, 420] on div "Comments Open comments No comments yet Select ‘Comment’ from the block context …" at bounding box center [1158, 383] width 301 height 662
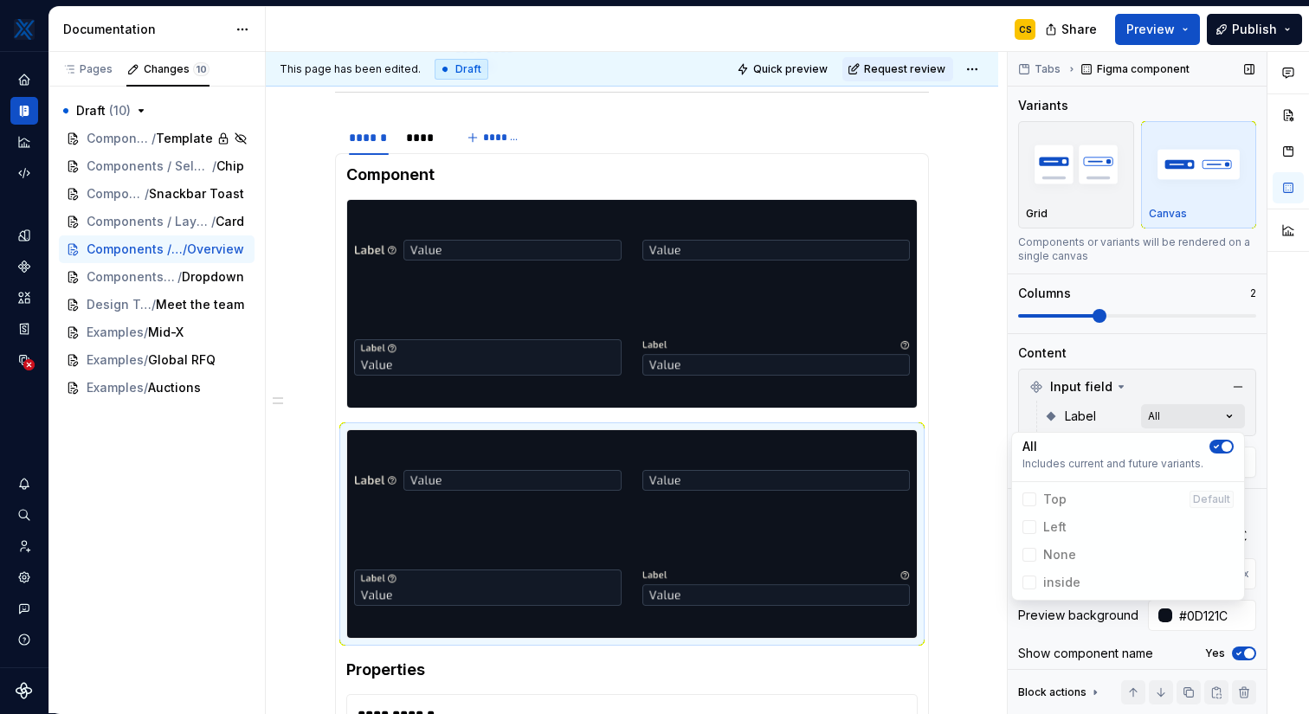
click at [1162, 416] on div "Comments Open comments No comments yet Select ‘Comment’ from the block context …" at bounding box center [1158, 383] width 301 height 662
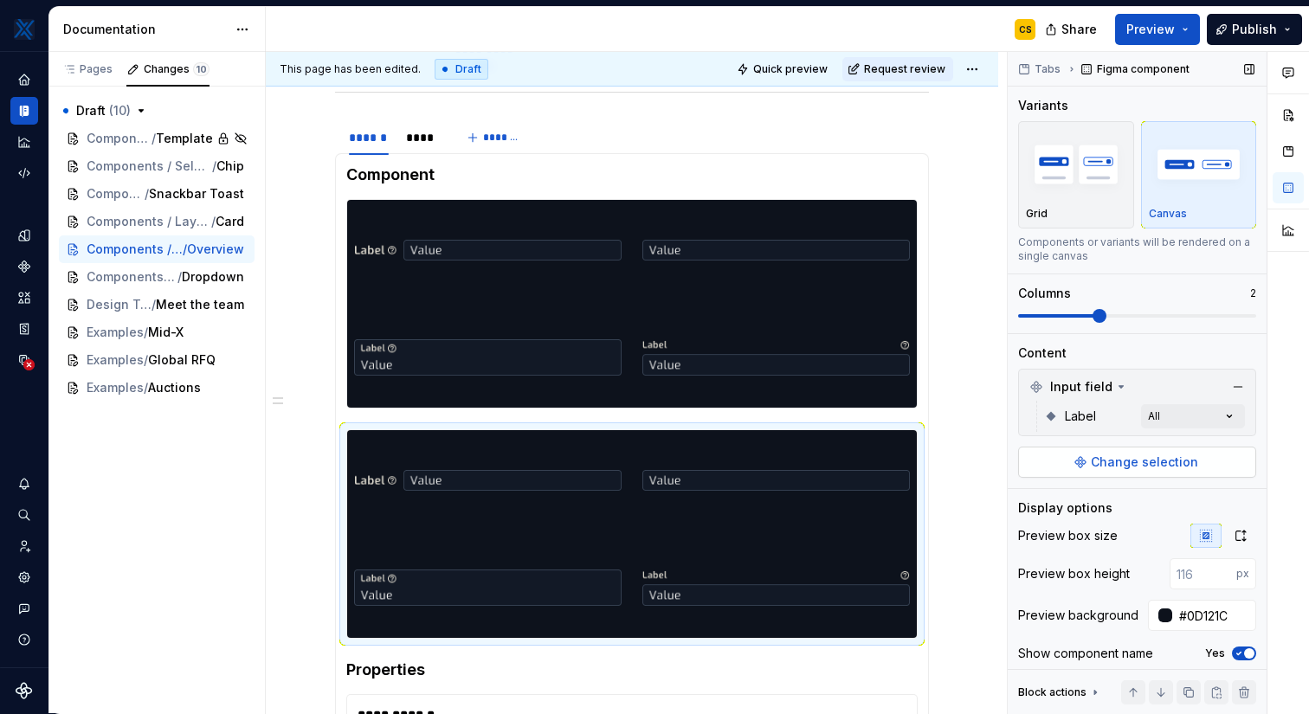
click at [1130, 469] on span "Change selection" at bounding box center [1144, 462] width 107 height 17
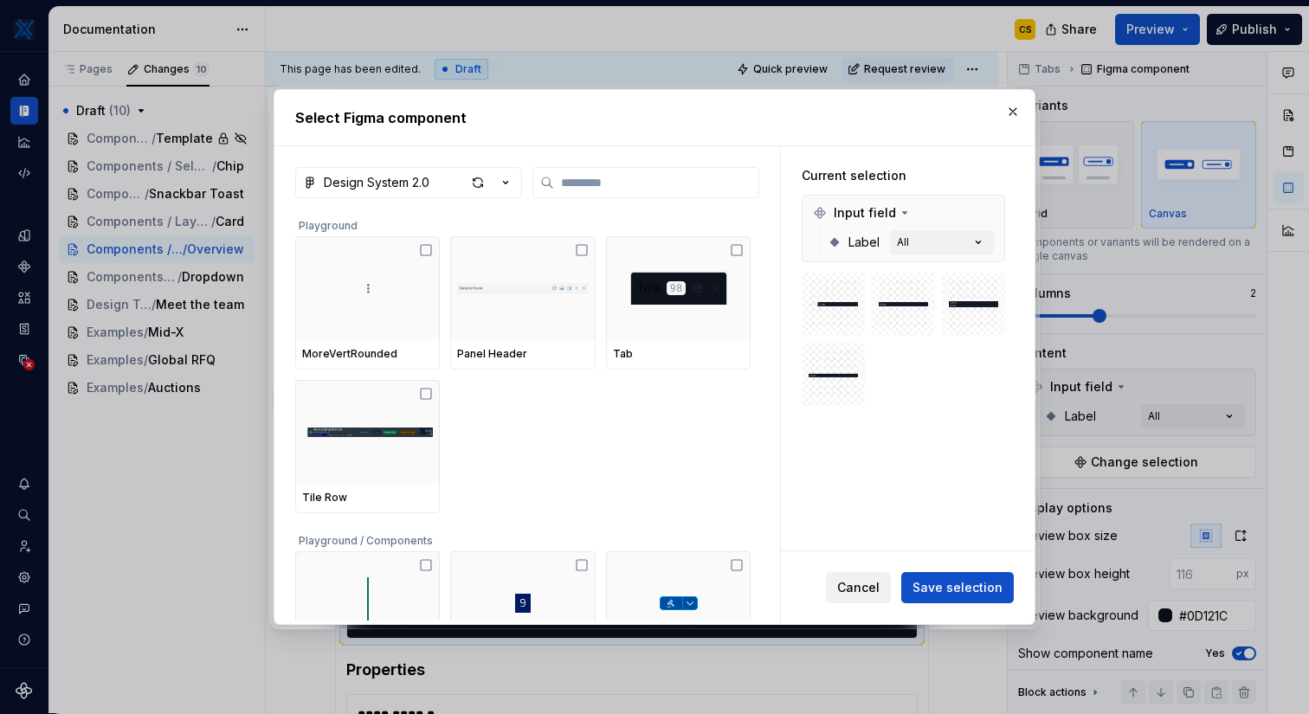
click at [868, 583] on span "Cancel" at bounding box center [858, 587] width 42 height 17
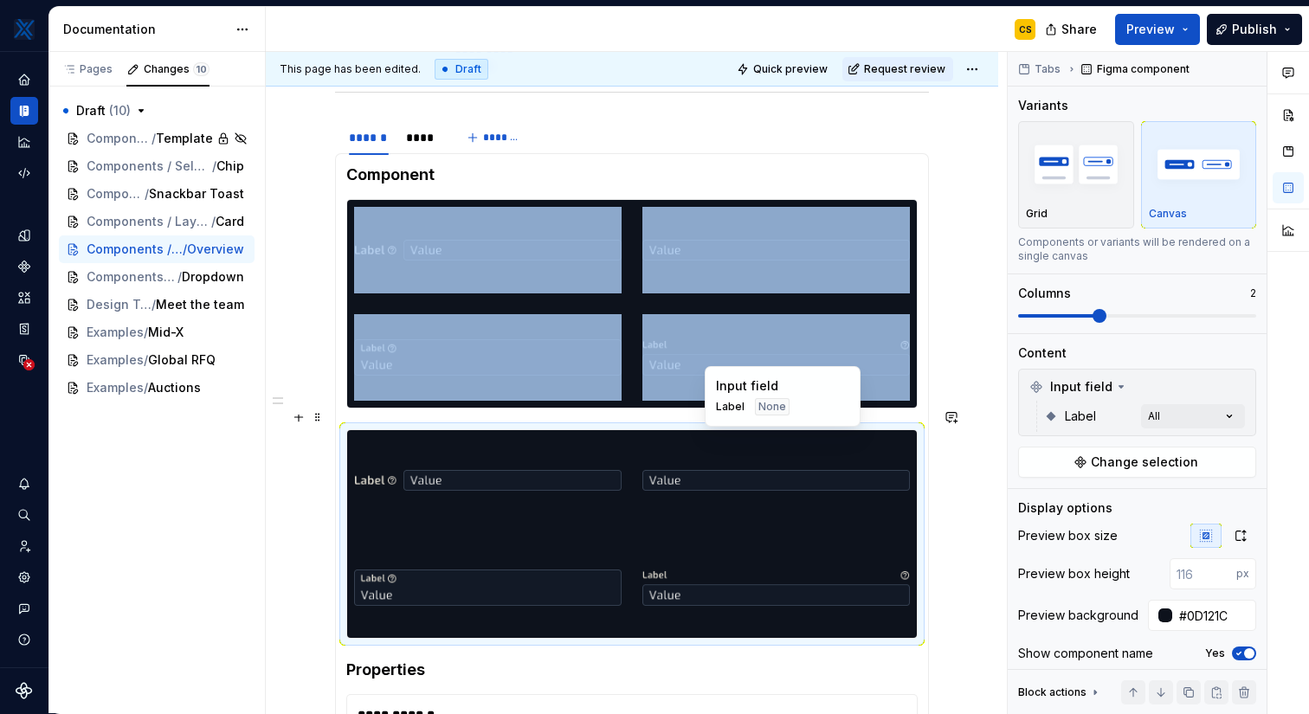
click at [780, 471] on img at bounding box center [775, 480] width 267 height 87
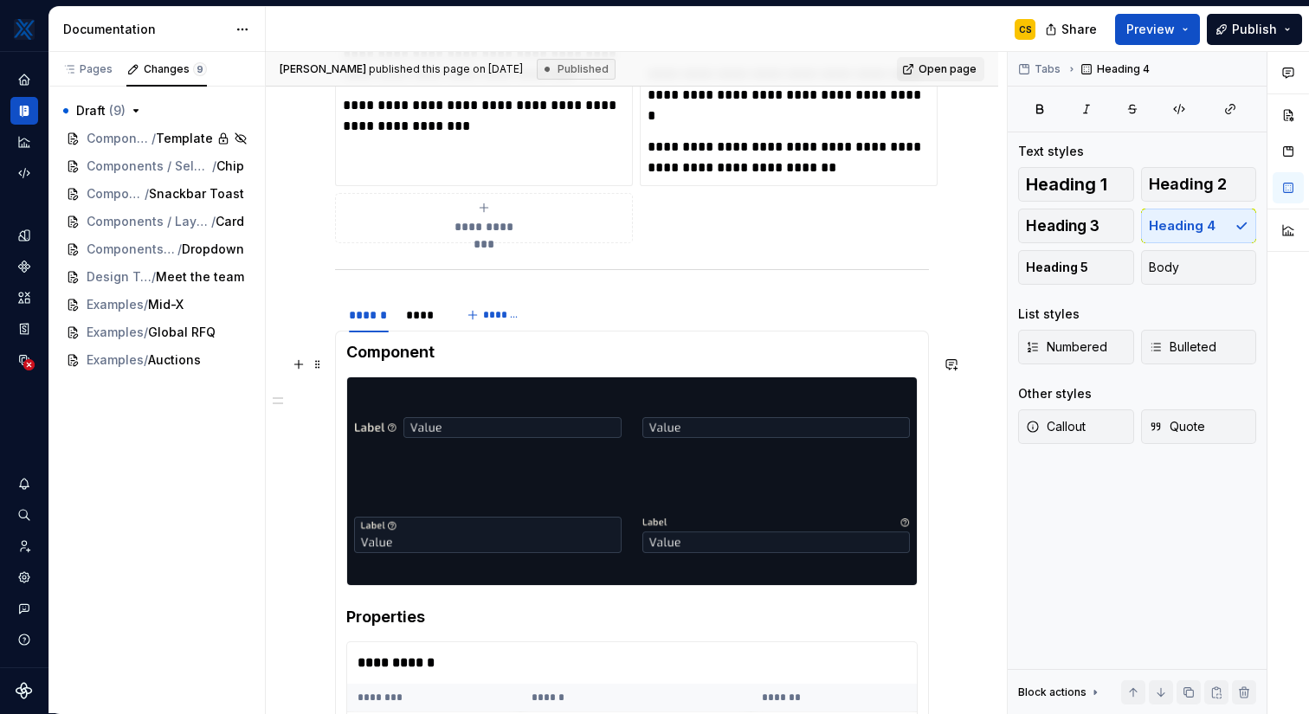
scroll to position [881, 0]
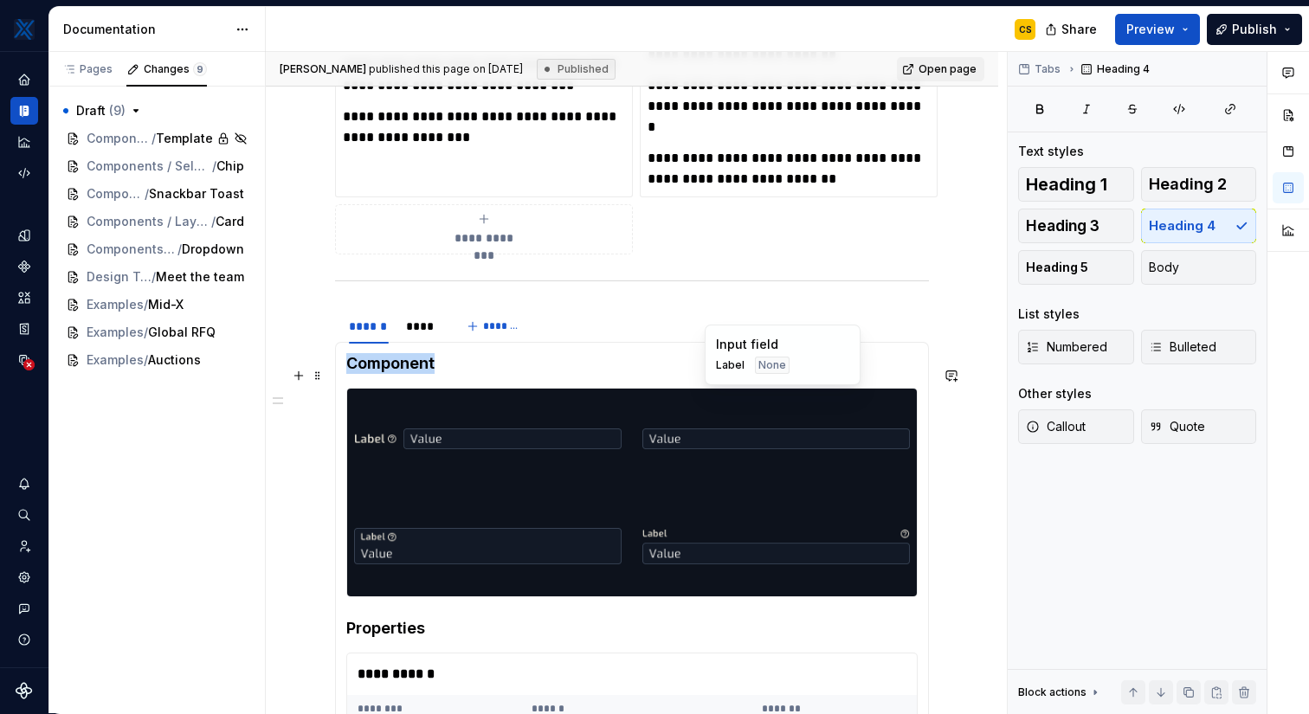
click at [683, 463] on div at bounding box center [775, 439] width 281 height 100
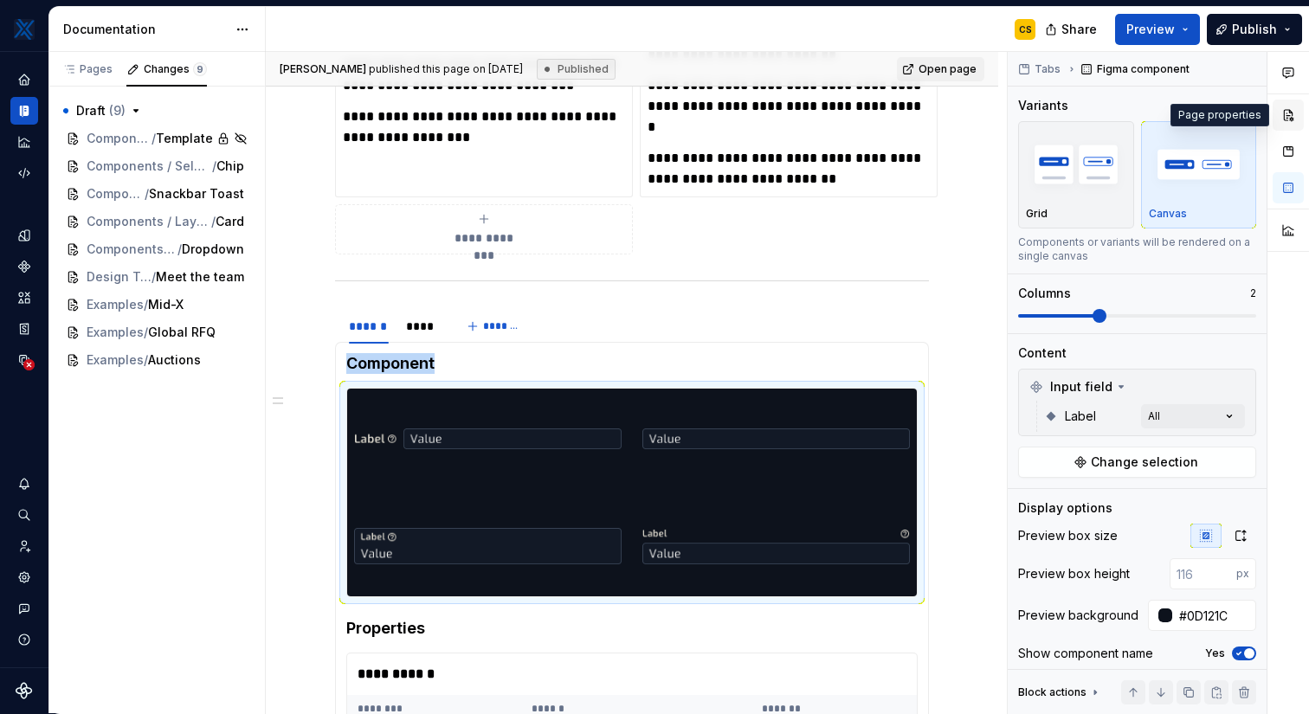
click at [1288, 120] on button "button" at bounding box center [1287, 115] width 31 height 31
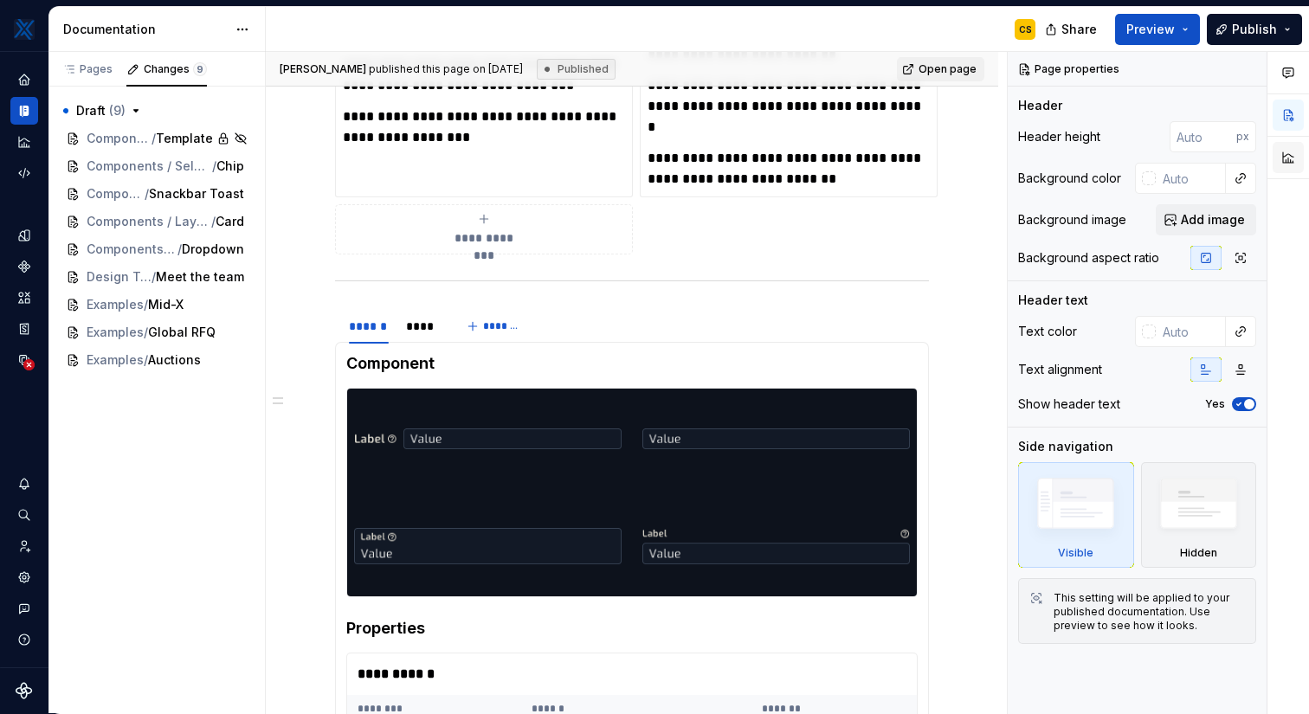
click at [1289, 159] on button "button" at bounding box center [1287, 157] width 31 height 31
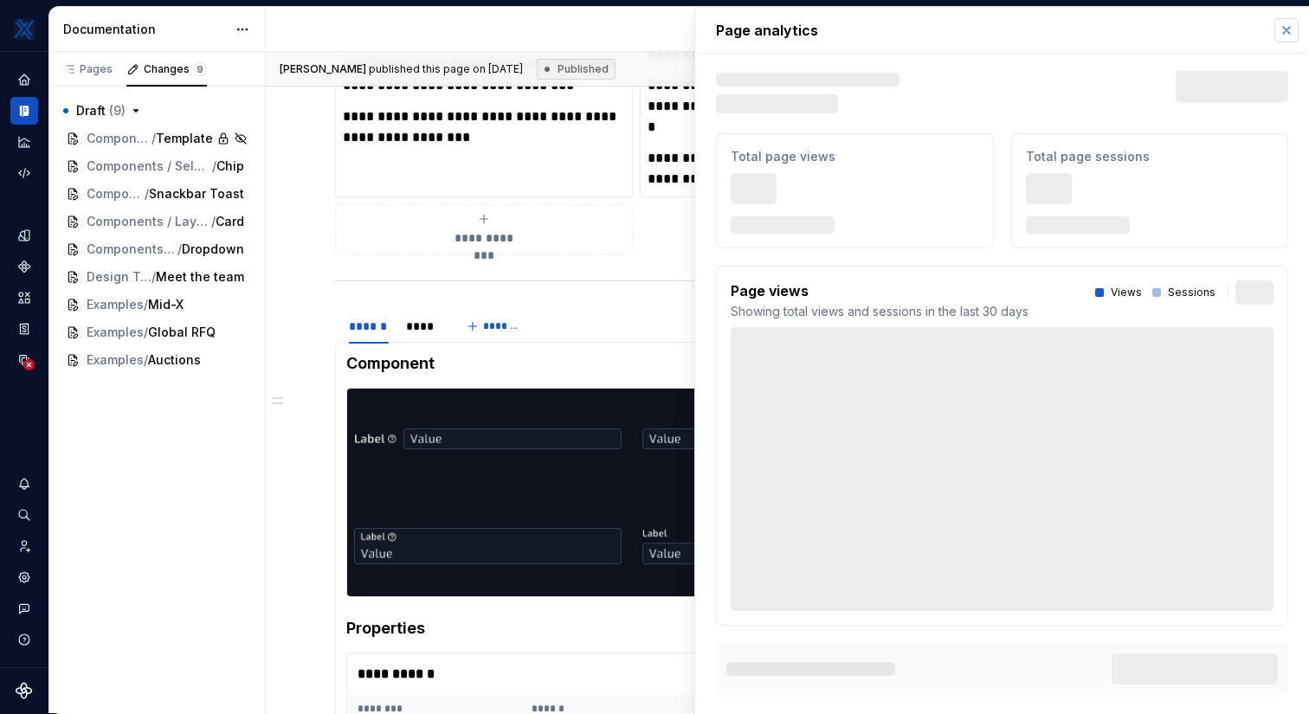
click at [1287, 31] on button "button" at bounding box center [1286, 30] width 24 height 24
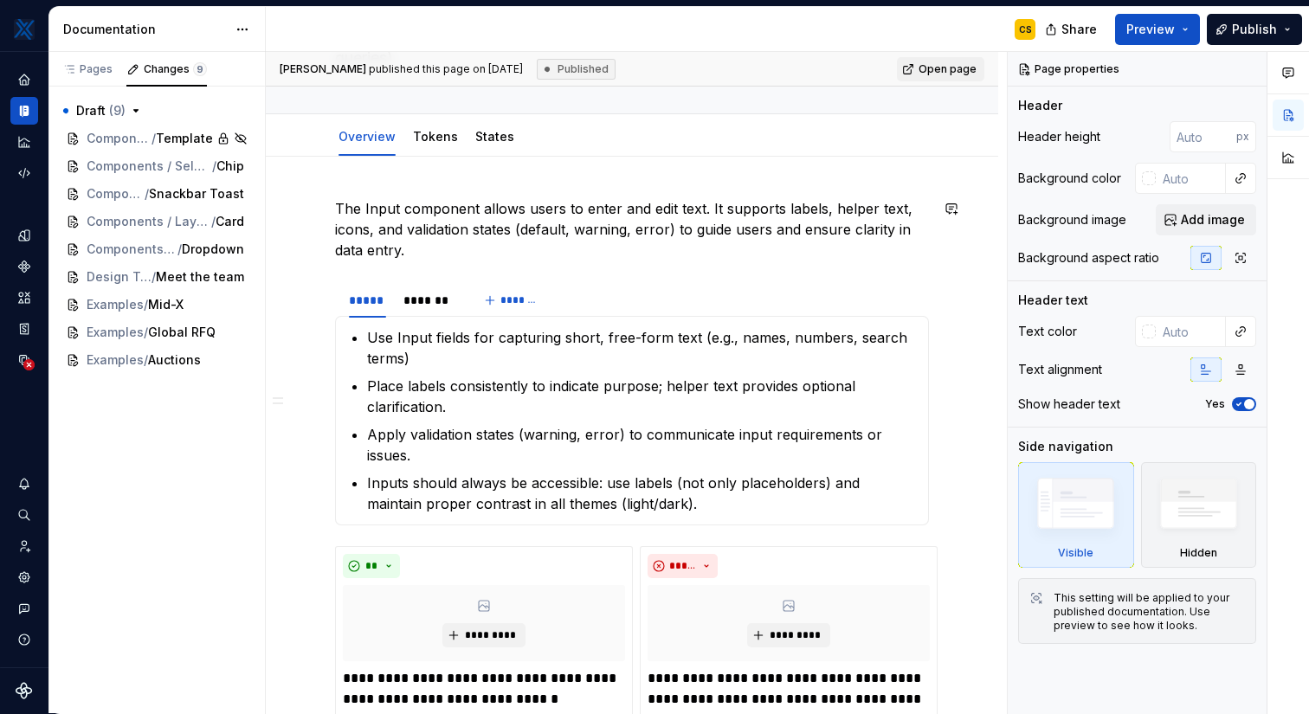
type textarea "*"
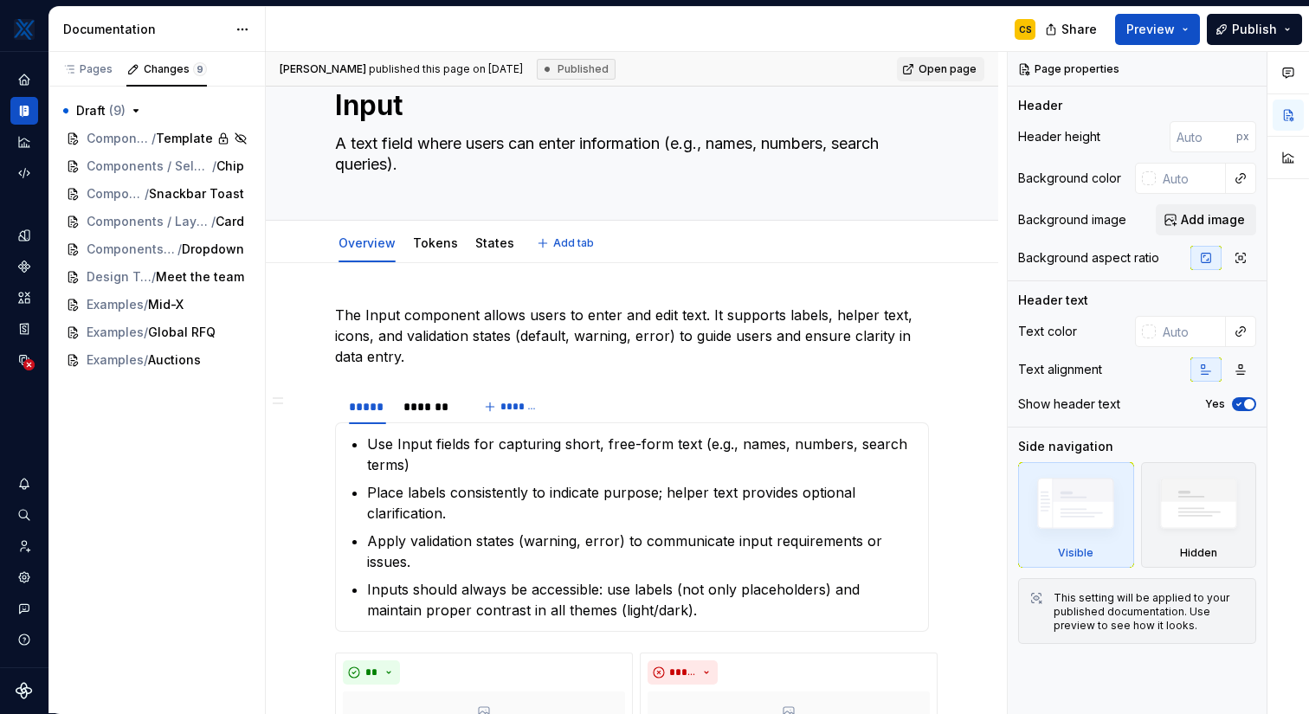
scroll to position [29, 0]
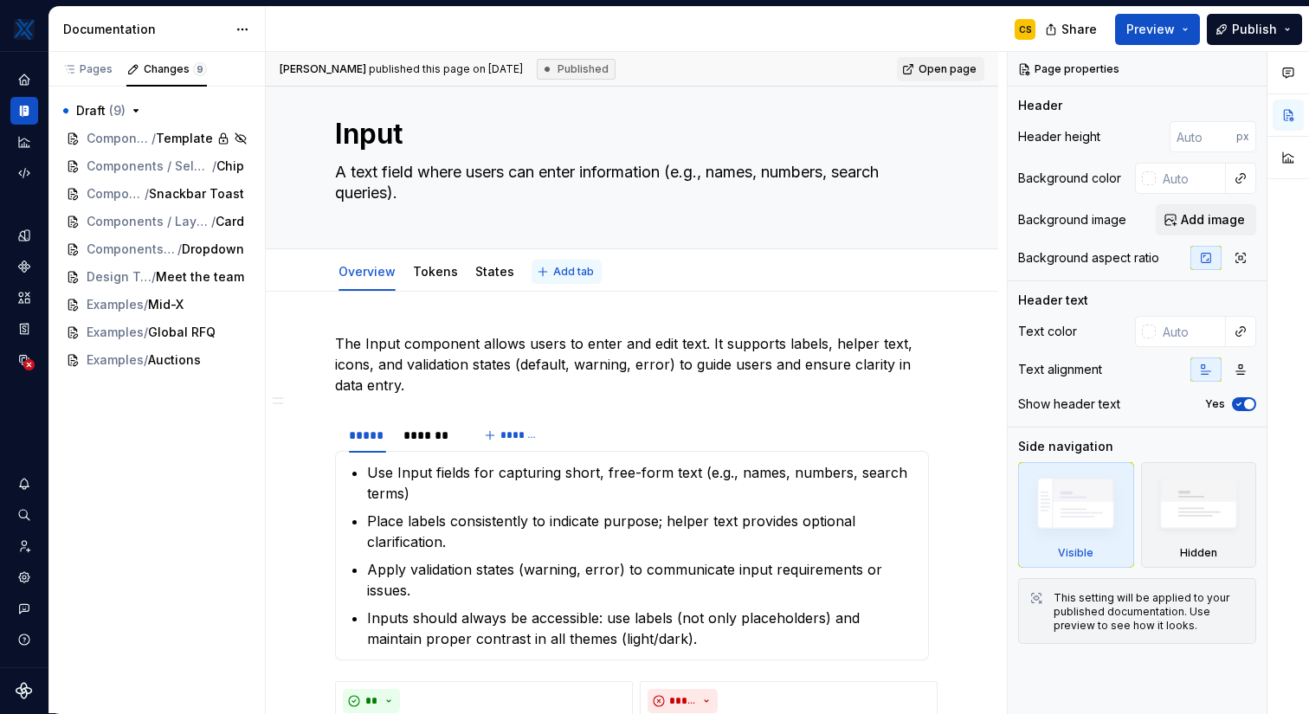
click at [565, 281] on button "Add tab" at bounding box center [566, 272] width 70 height 24
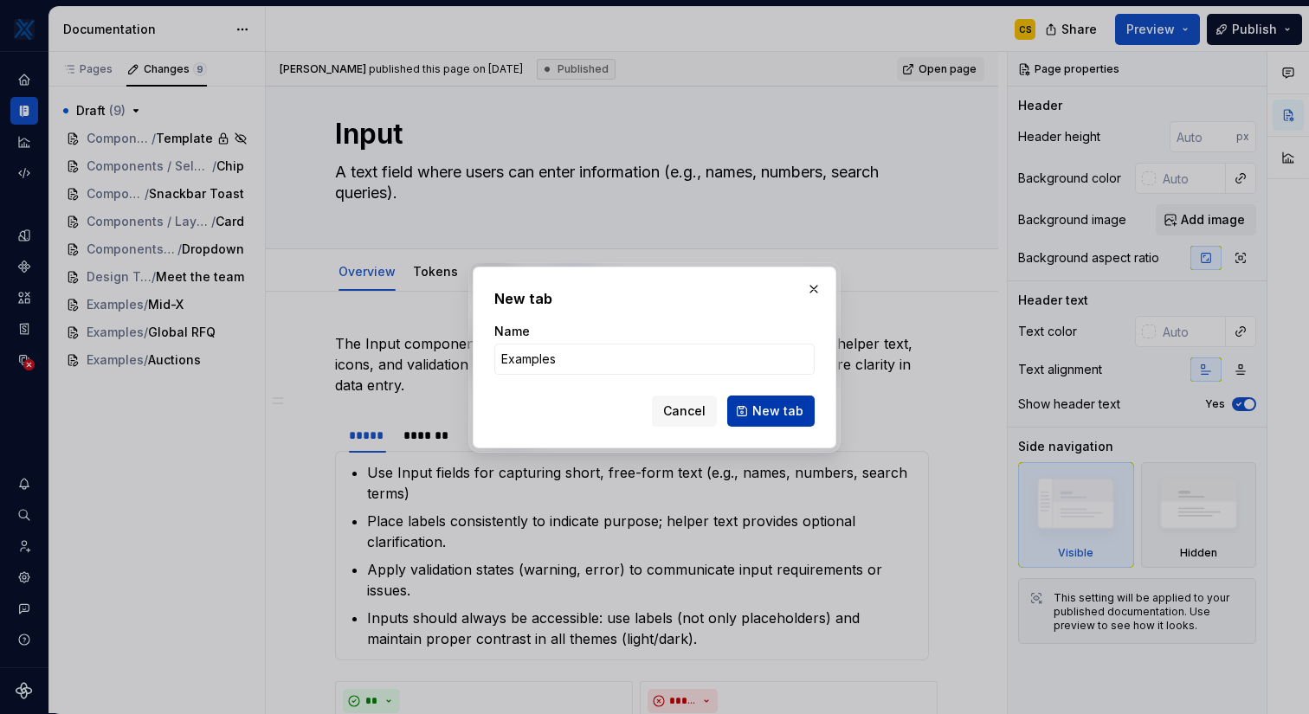
type input "Examples"
click at [793, 412] on span "New tab" at bounding box center [777, 410] width 51 height 17
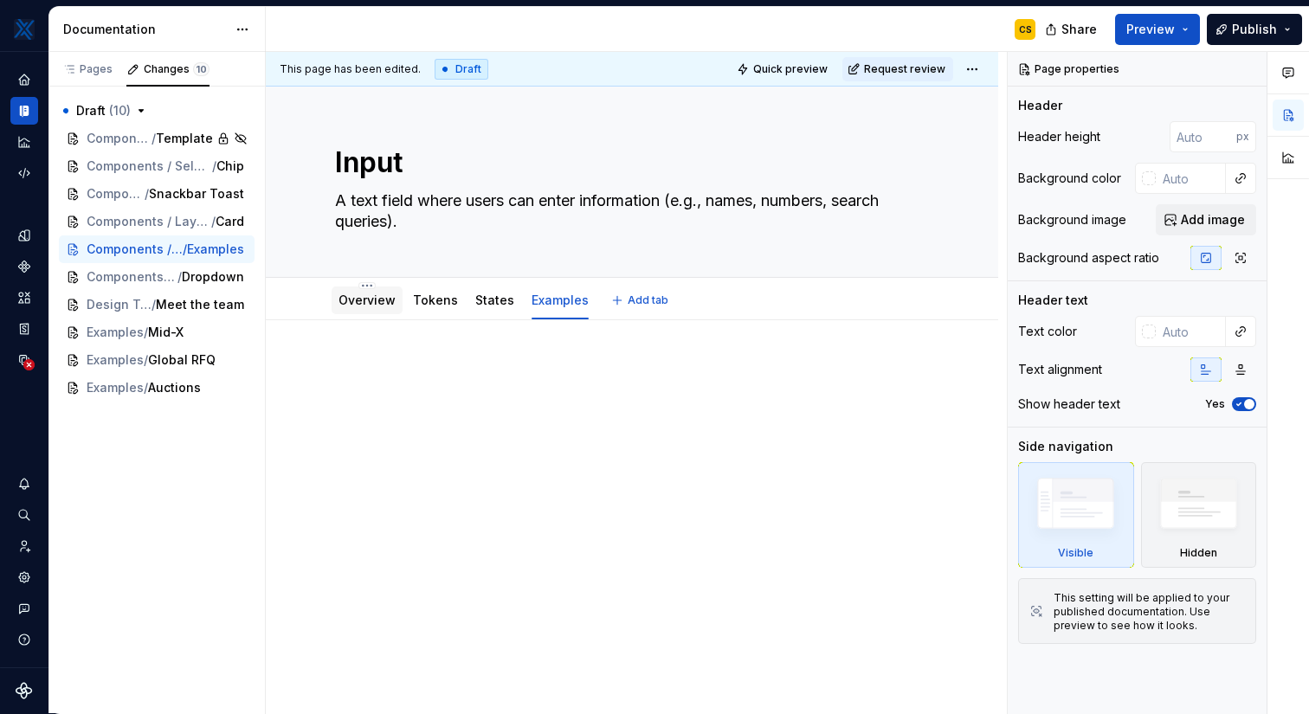
click at [366, 301] on link "Overview" at bounding box center [366, 300] width 57 height 15
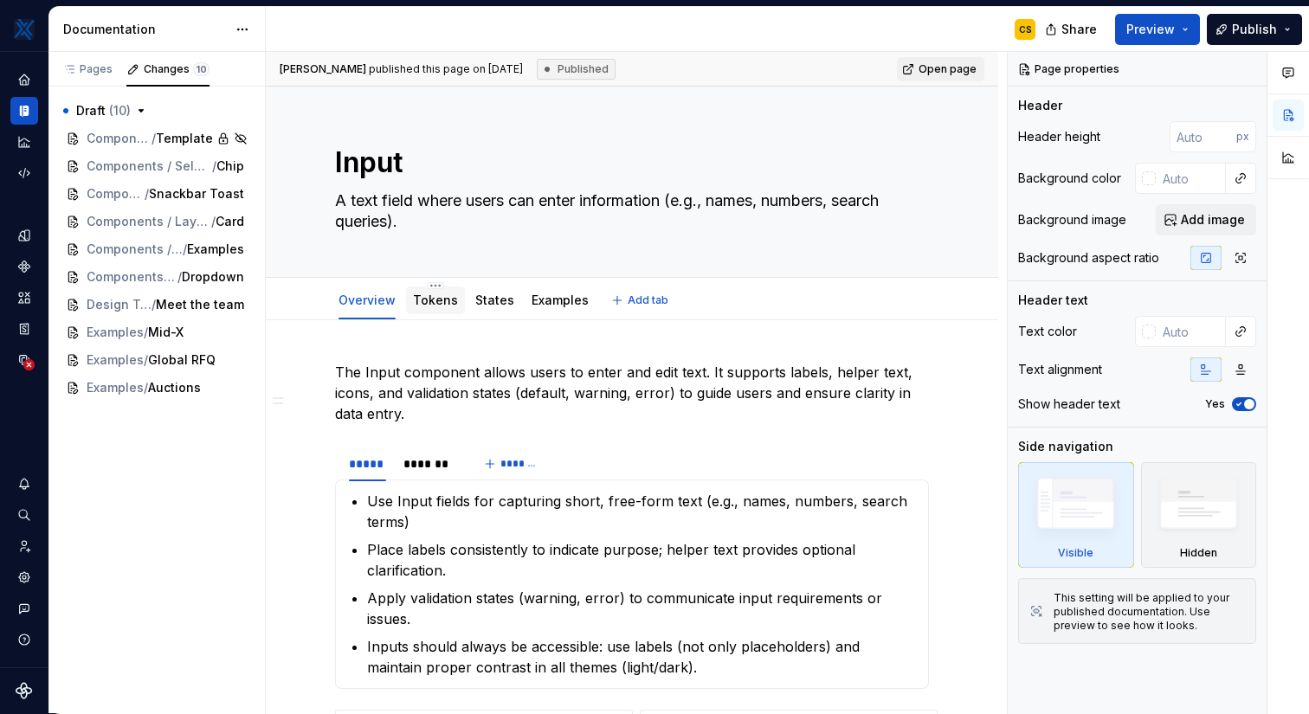
click at [447, 305] on link "Tokens" at bounding box center [435, 300] width 45 height 15
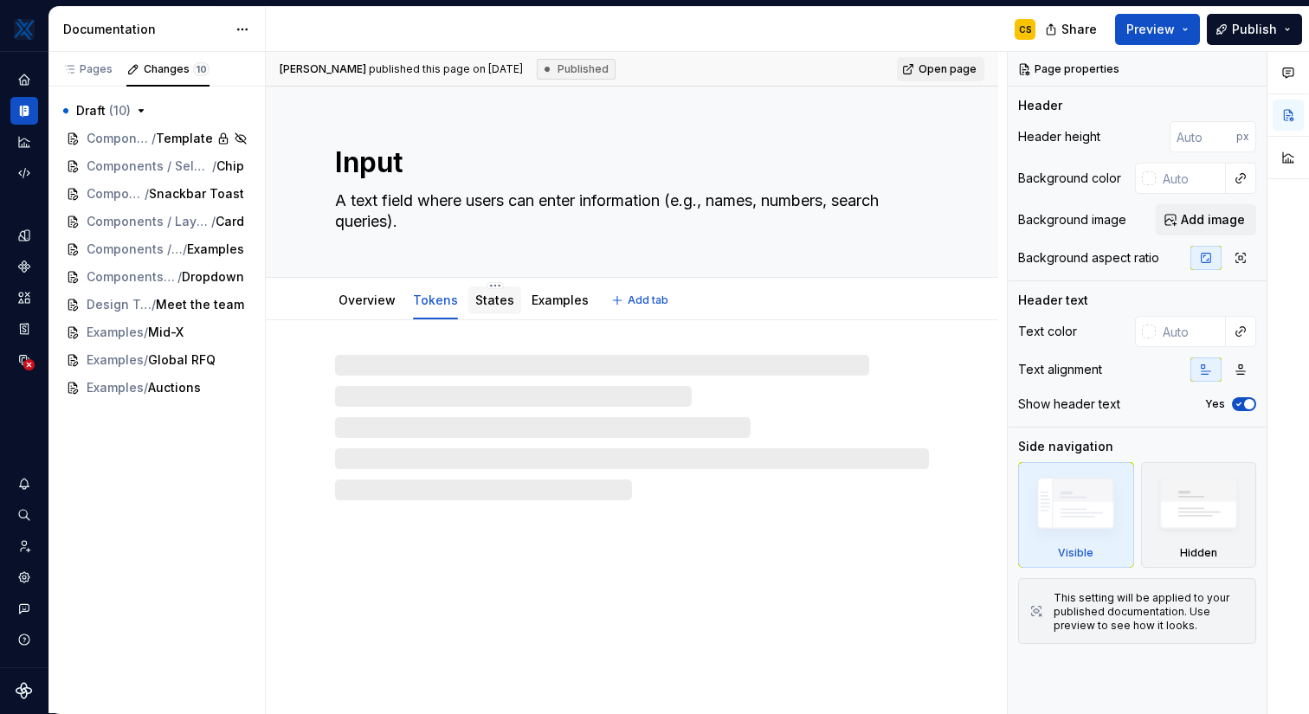
click at [500, 306] on link "States" at bounding box center [494, 300] width 39 height 15
click at [569, 307] on link "Examples" at bounding box center [559, 300] width 57 height 15
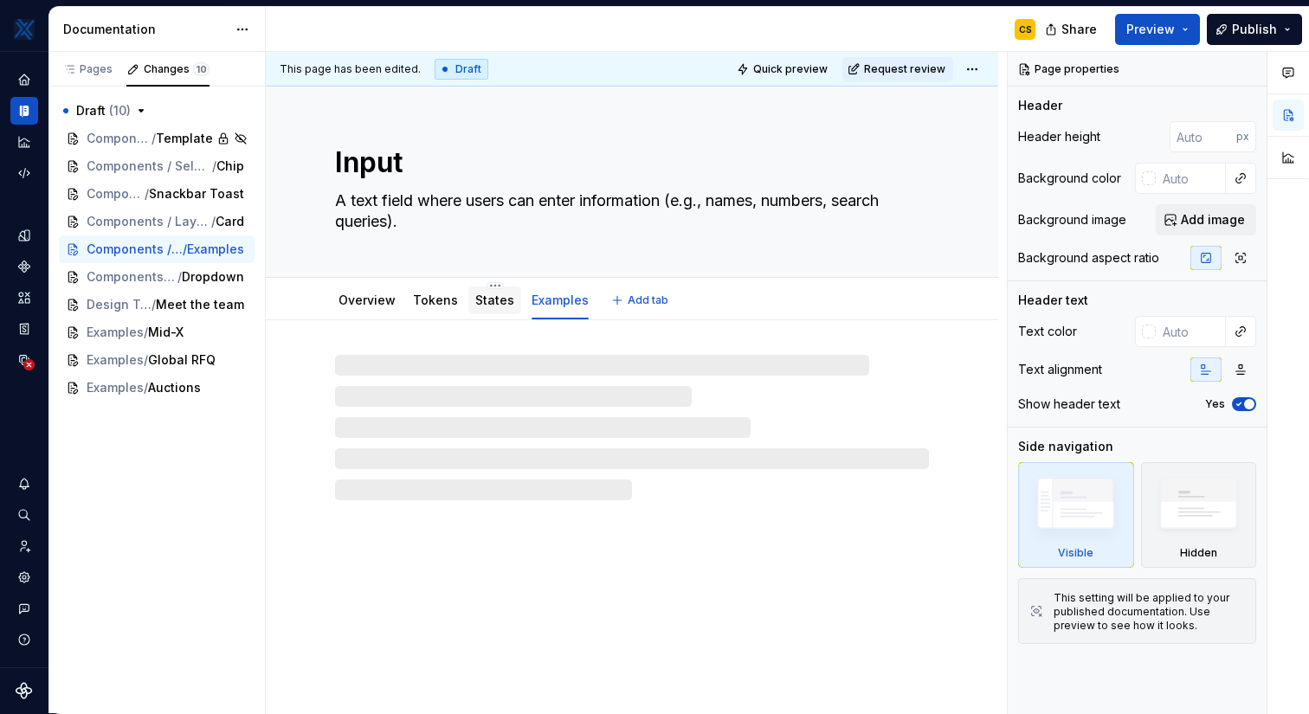
click at [490, 306] on link "States" at bounding box center [494, 300] width 39 height 15
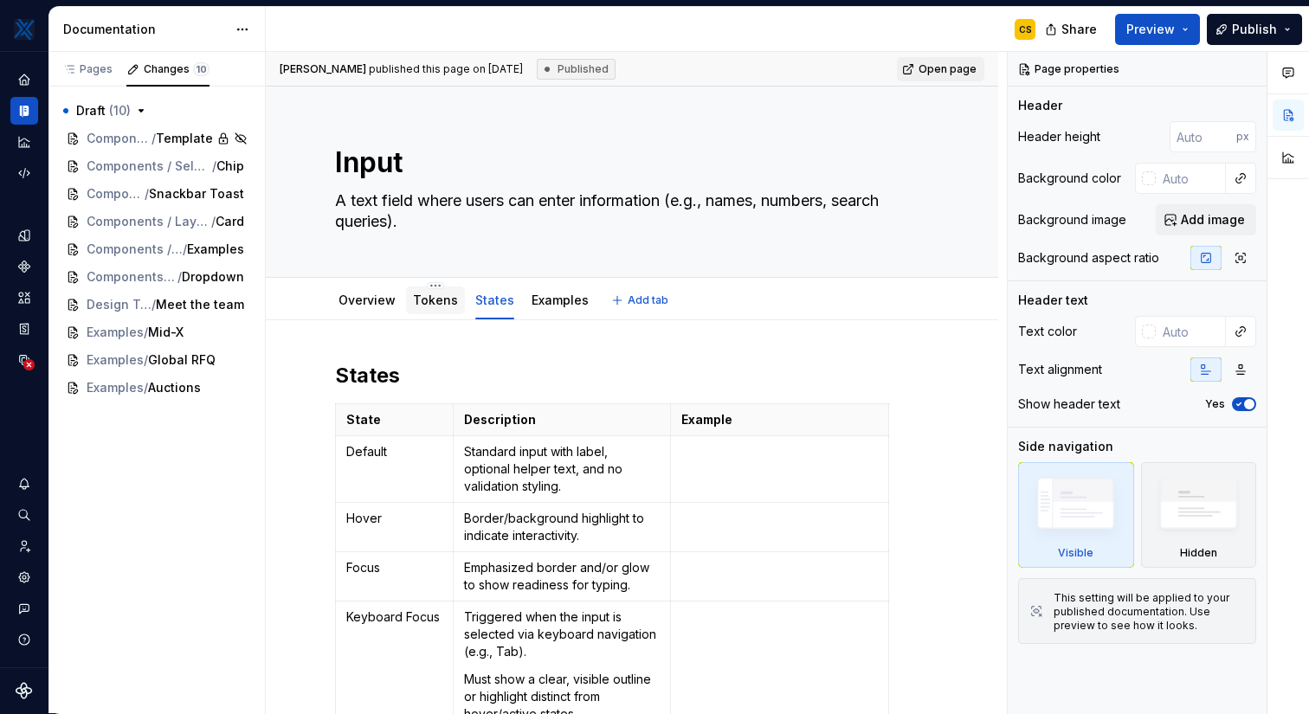
click at [434, 307] on link "Tokens" at bounding box center [435, 300] width 45 height 15
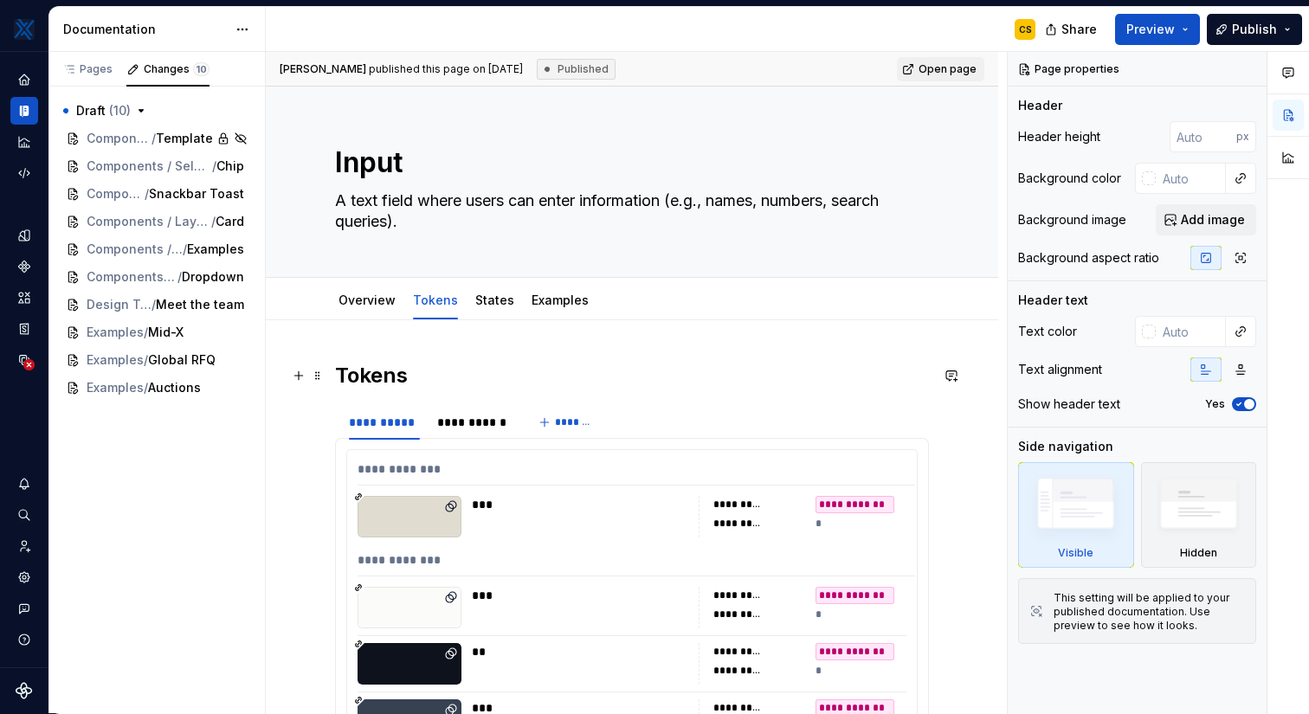
click at [339, 373] on h2 "Tokens" at bounding box center [632, 376] width 594 height 28
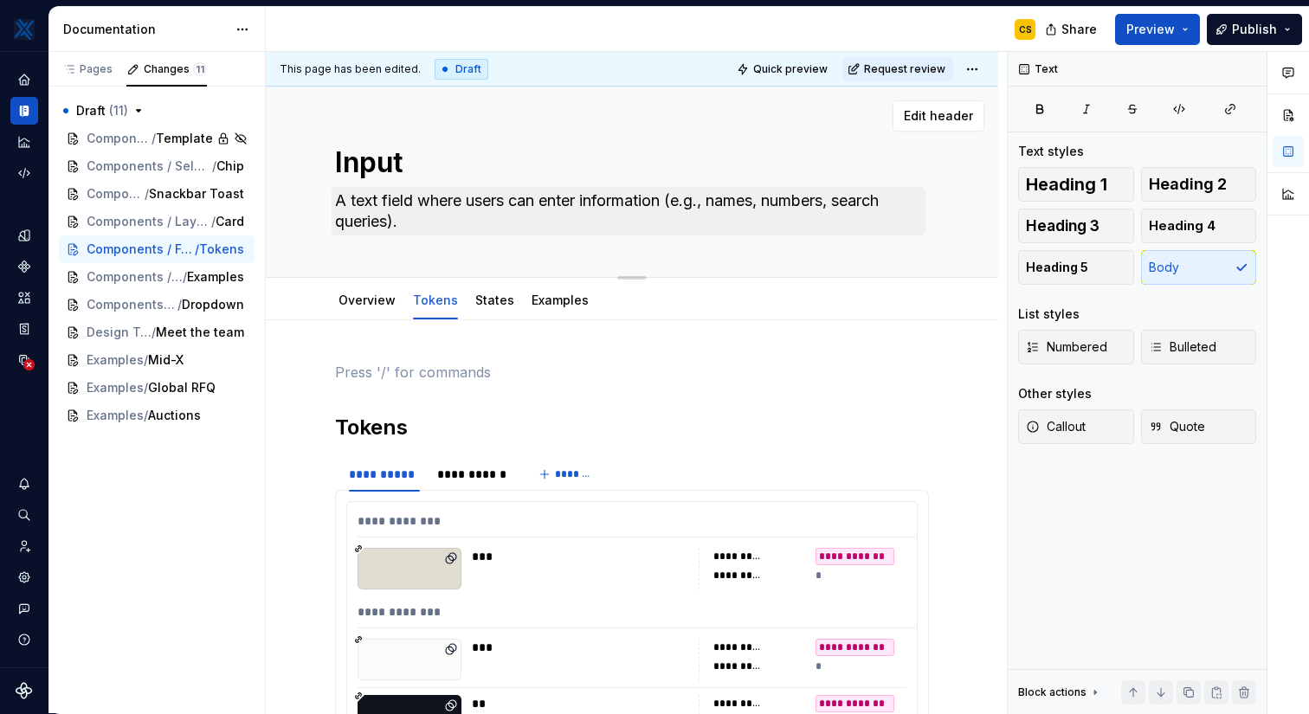
type textarea "*"
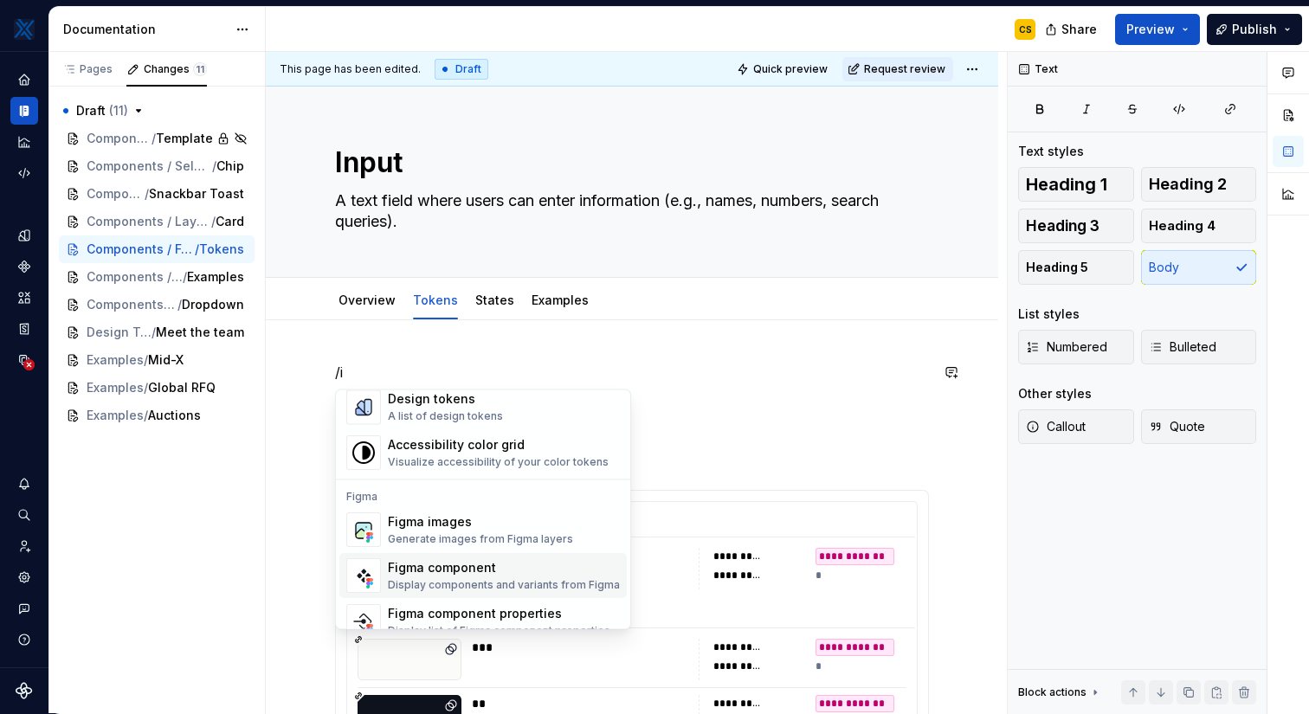
scroll to position [512, 0]
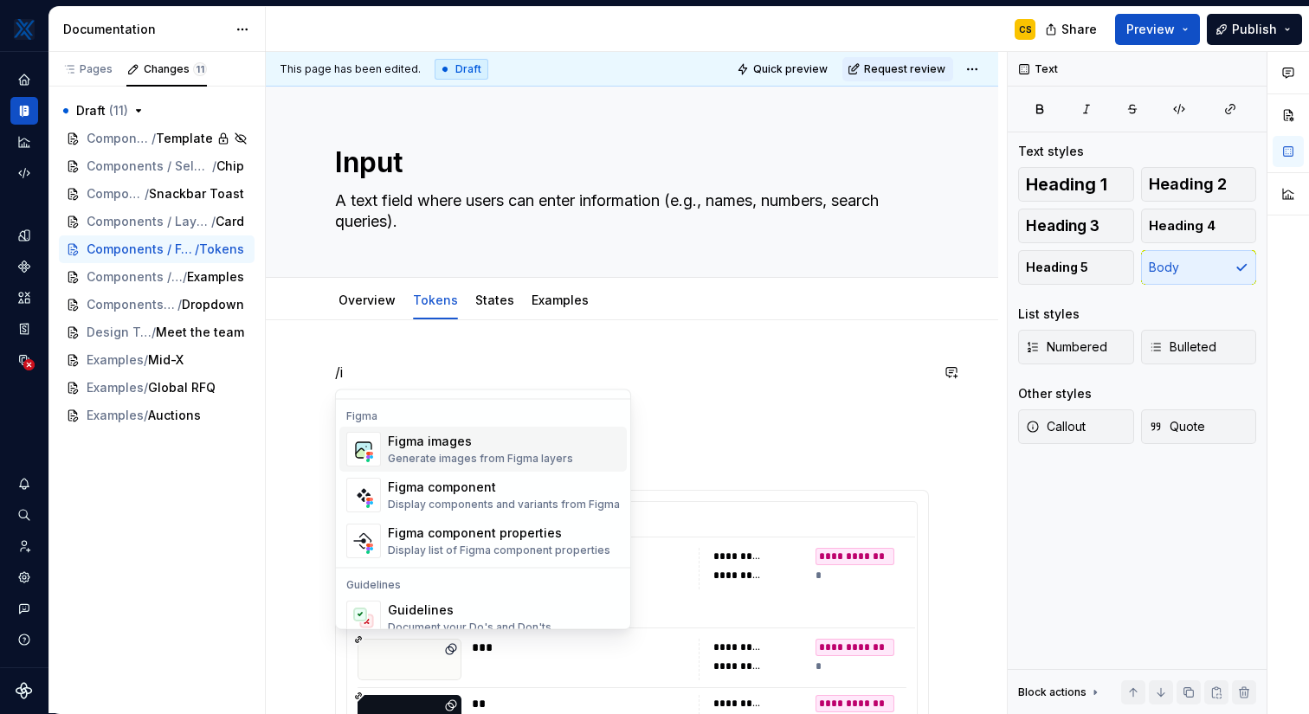
click at [508, 458] on div "Generate images from Figma layers" at bounding box center [480, 460] width 185 height 14
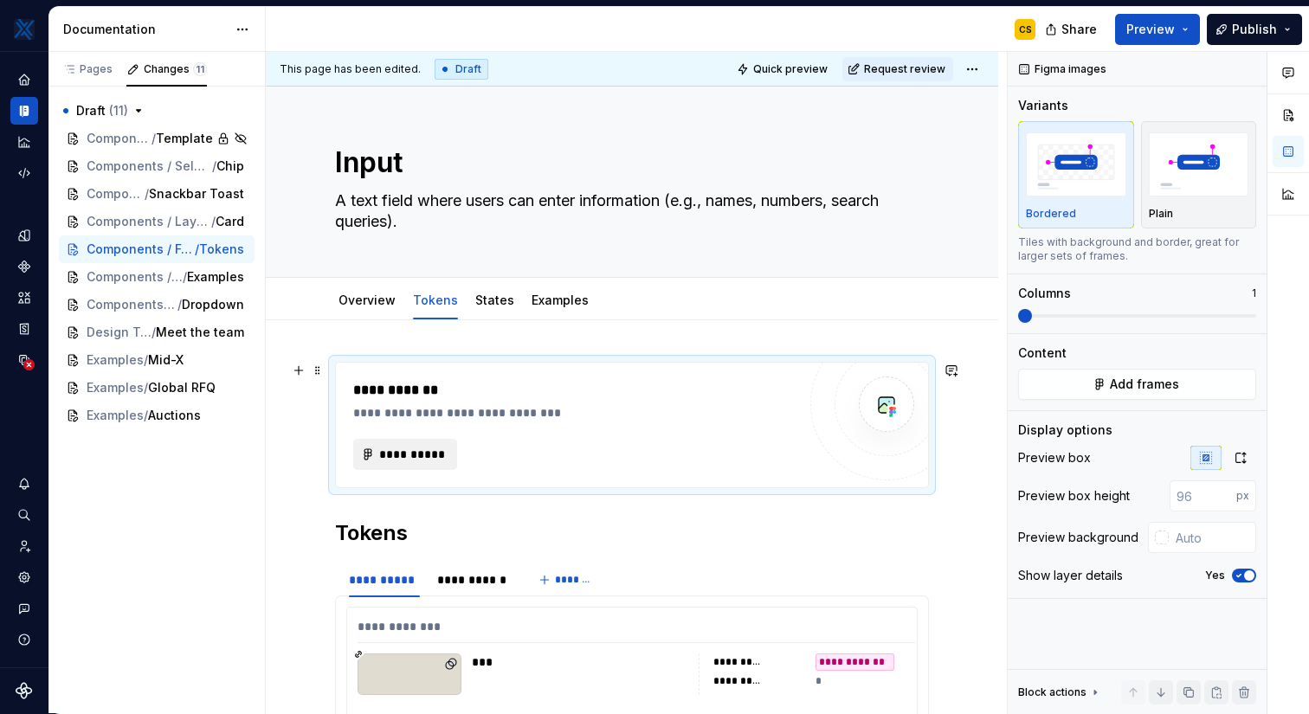
click at [417, 456] on span "**********" at bounding box center [412, 454] width 68 height 17
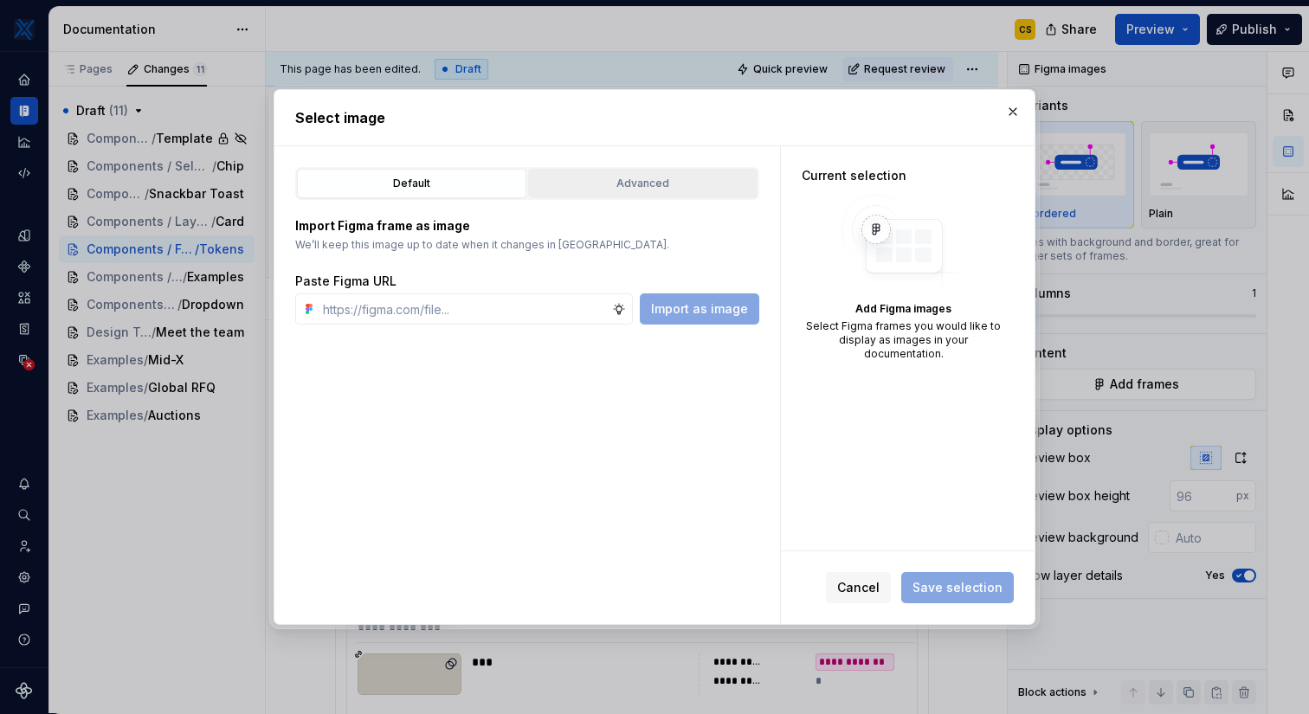
click at [630, 184] on div "Advanced" at bounding box center [642, 183] width 217 height 17
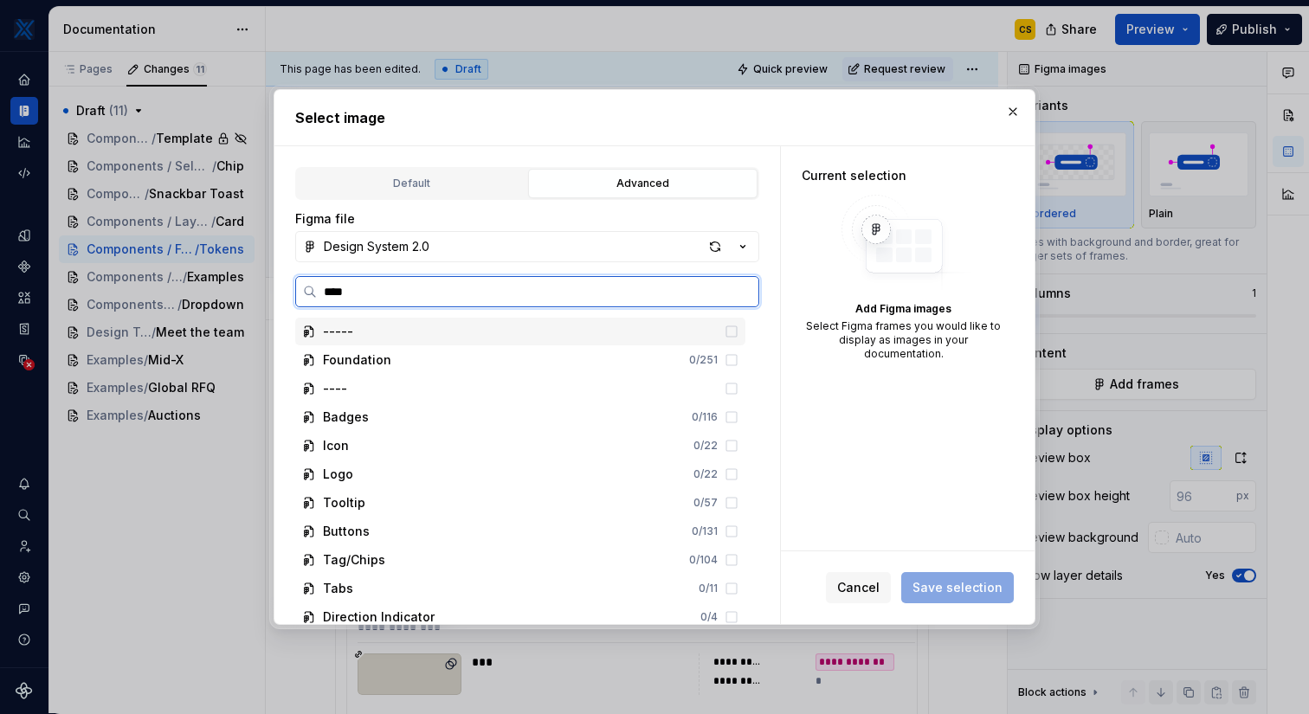
type input "*****"
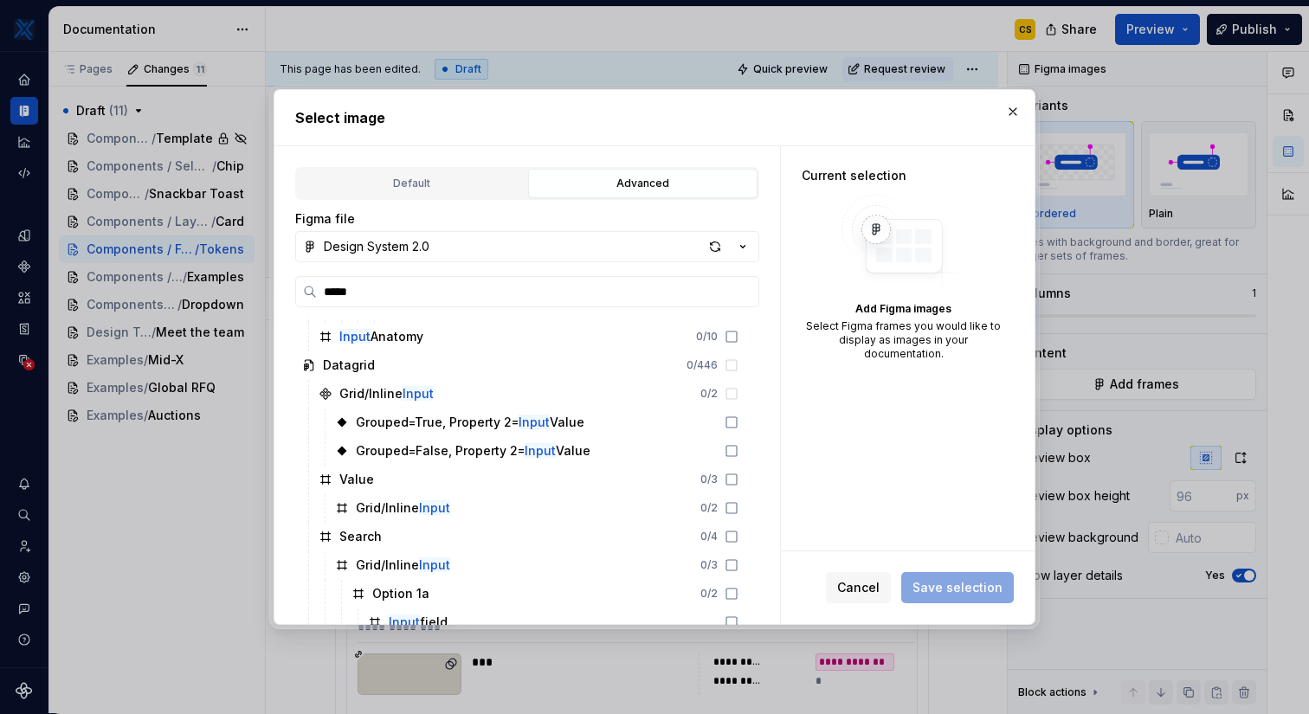
scroll to position [537, 0]
click at [711, 254] on div "button" at bounding box center [715, 247] width 24 height 24
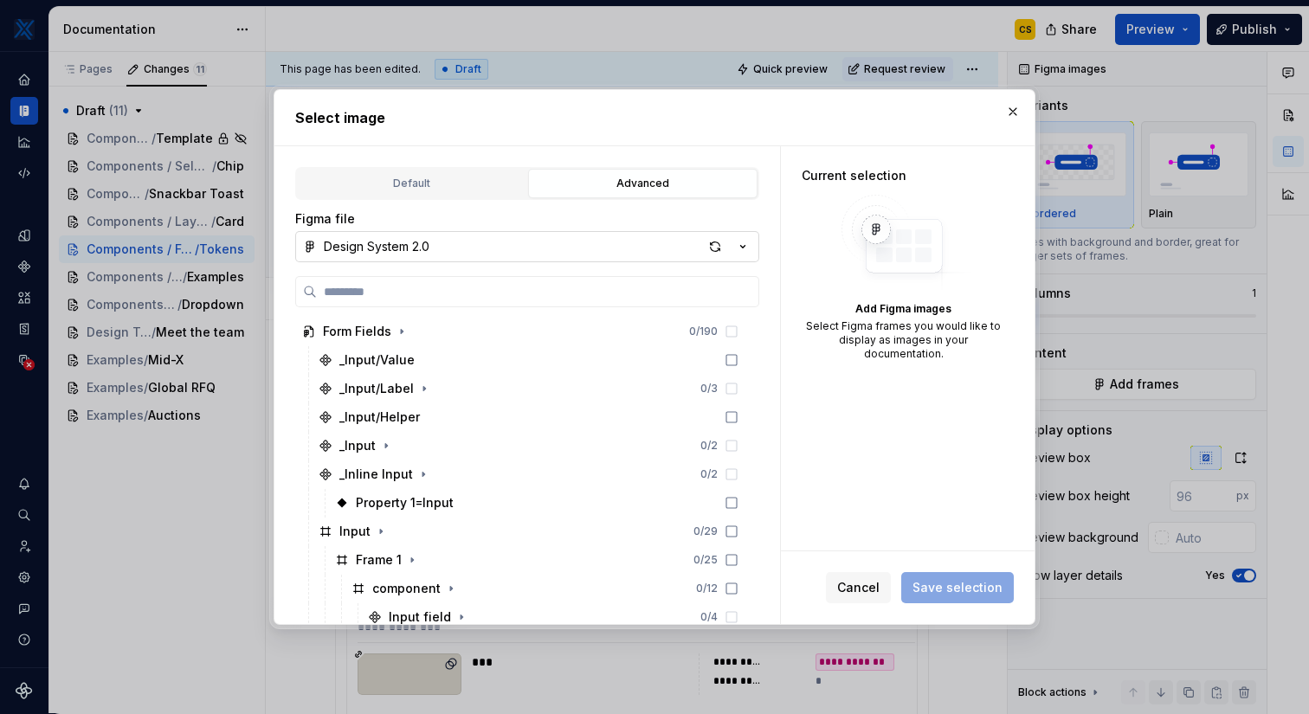
type textarea "*"
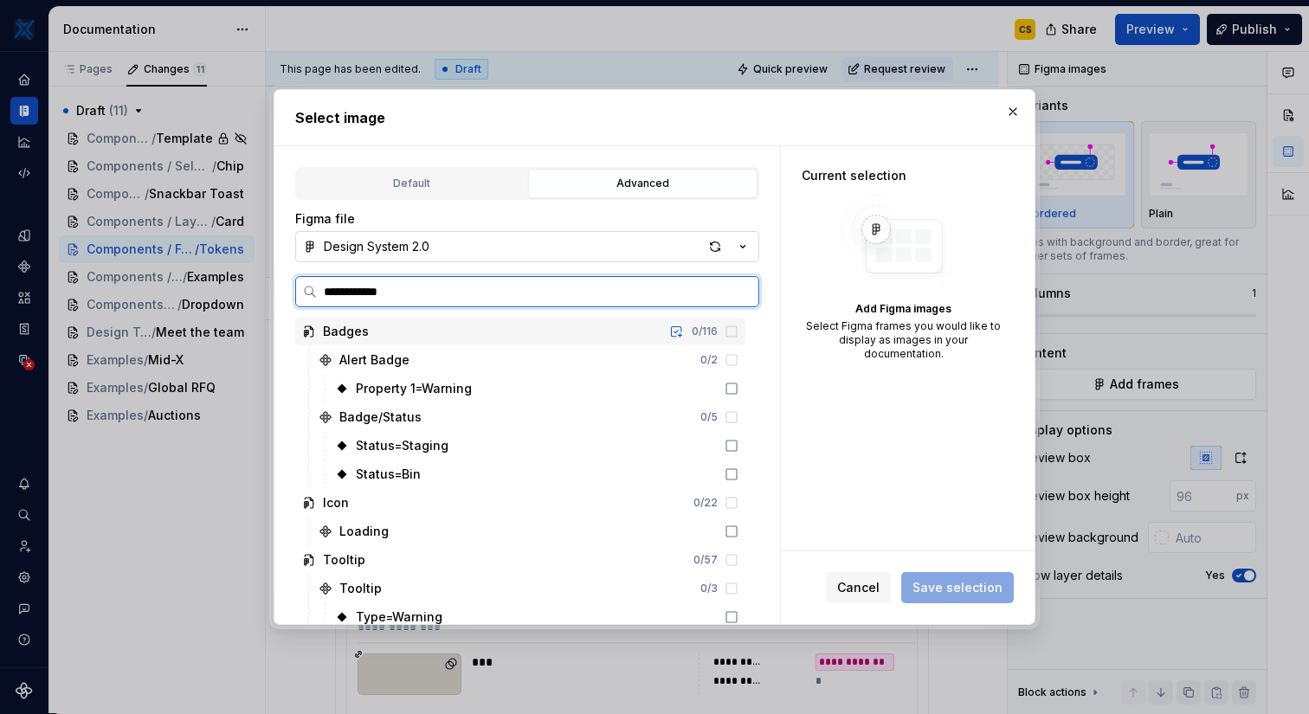
type input "**********"
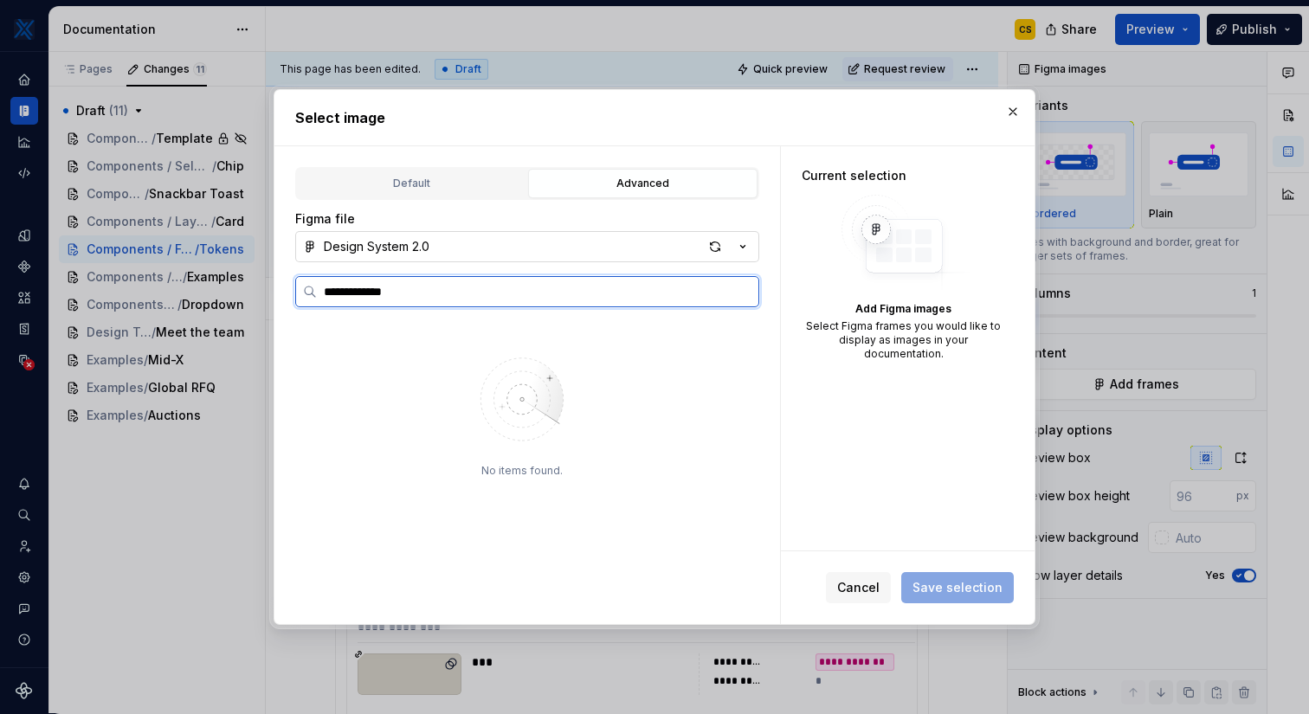
click at [745, 290] on input "**********" at bounding box center [537, 291] width 441 height 17
click at [740, 294] on input "**********" at bounding box center [537, 291] width 441 height 17
type input "*********"
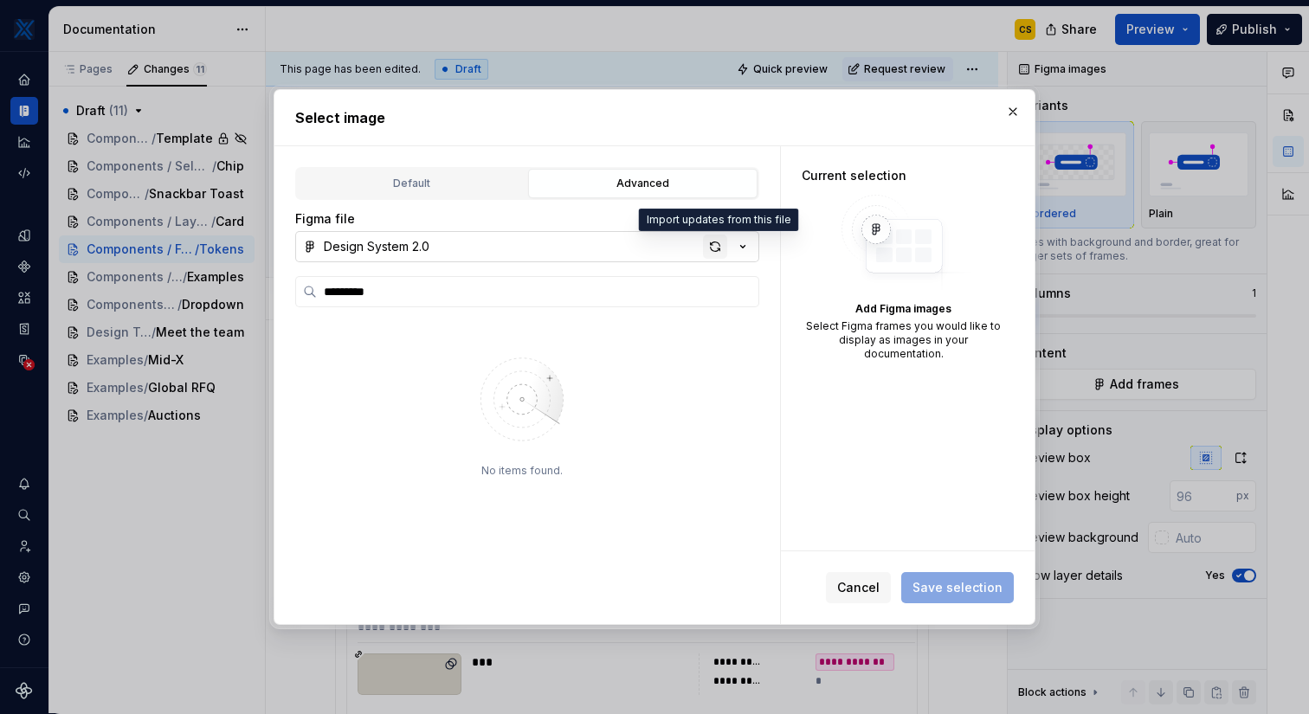
click at [716, 247] on div "button" at bounding box center [715, 247] width 24 height 24
type textarea "*"
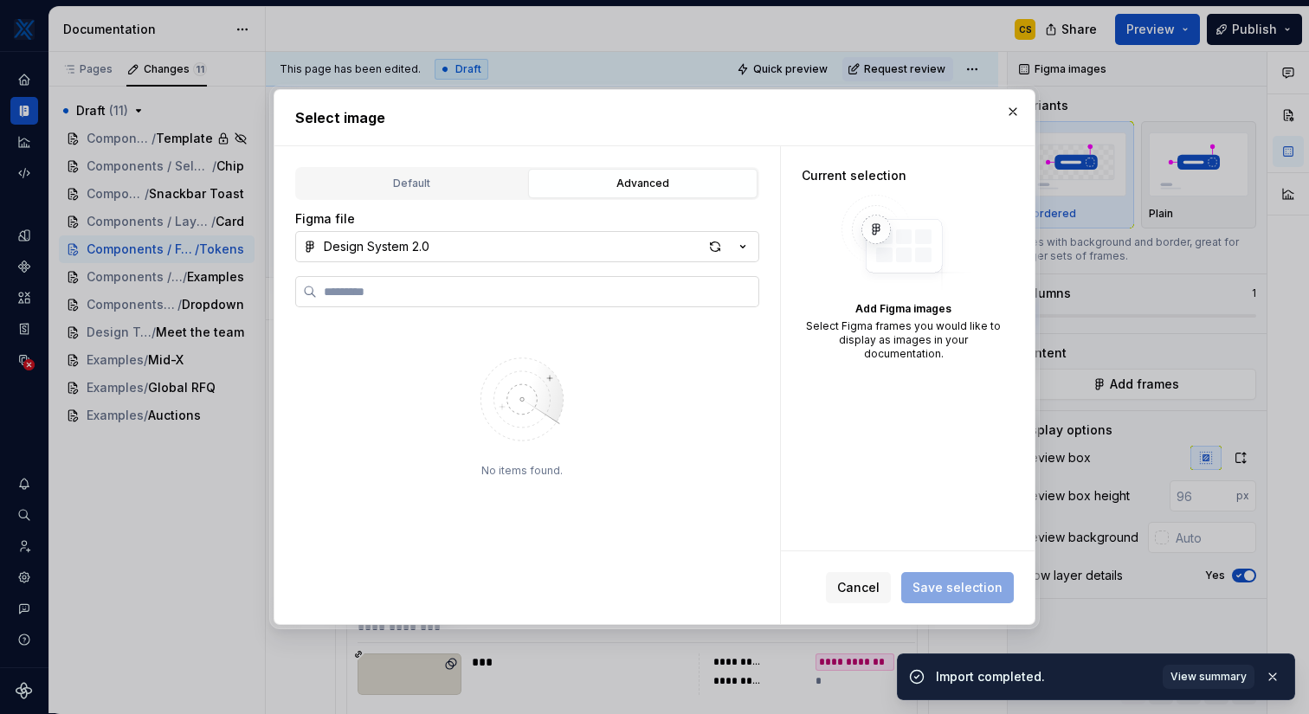
click at [605, 288] on input "search" at bounding box center [537, 291] width 441 height 17
type input "**"
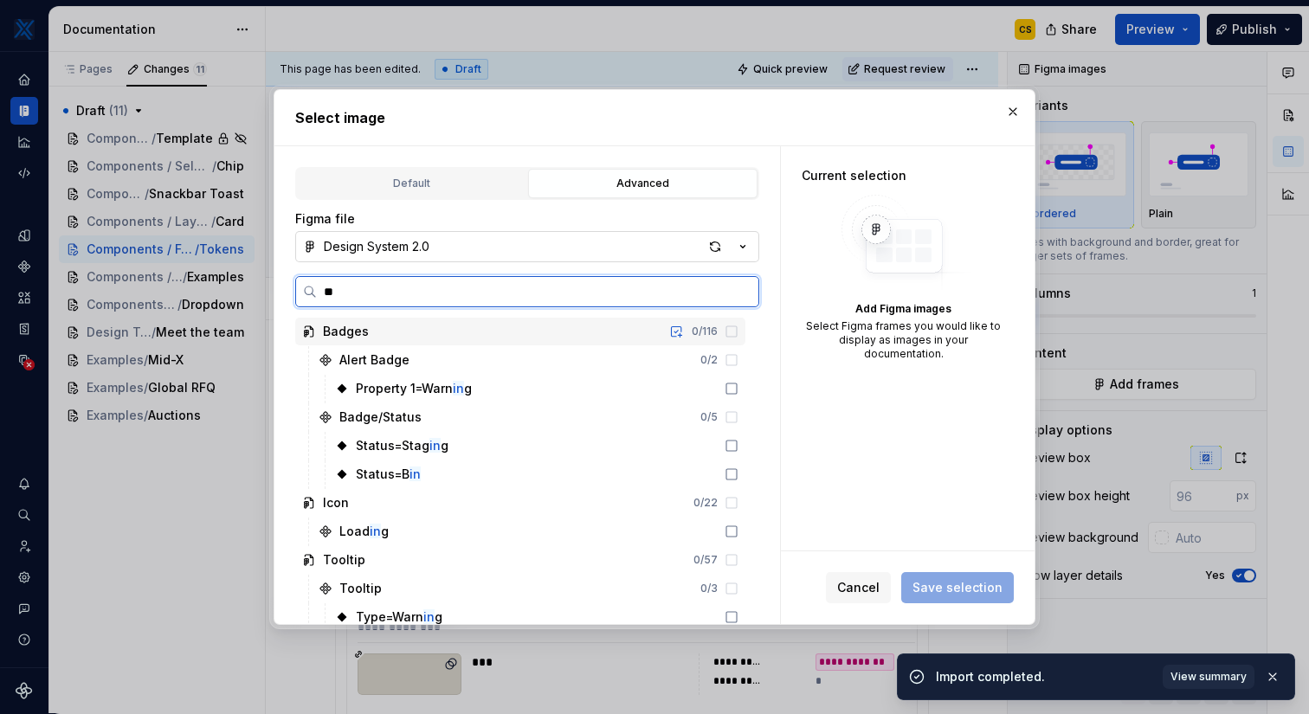
type textarea "*"
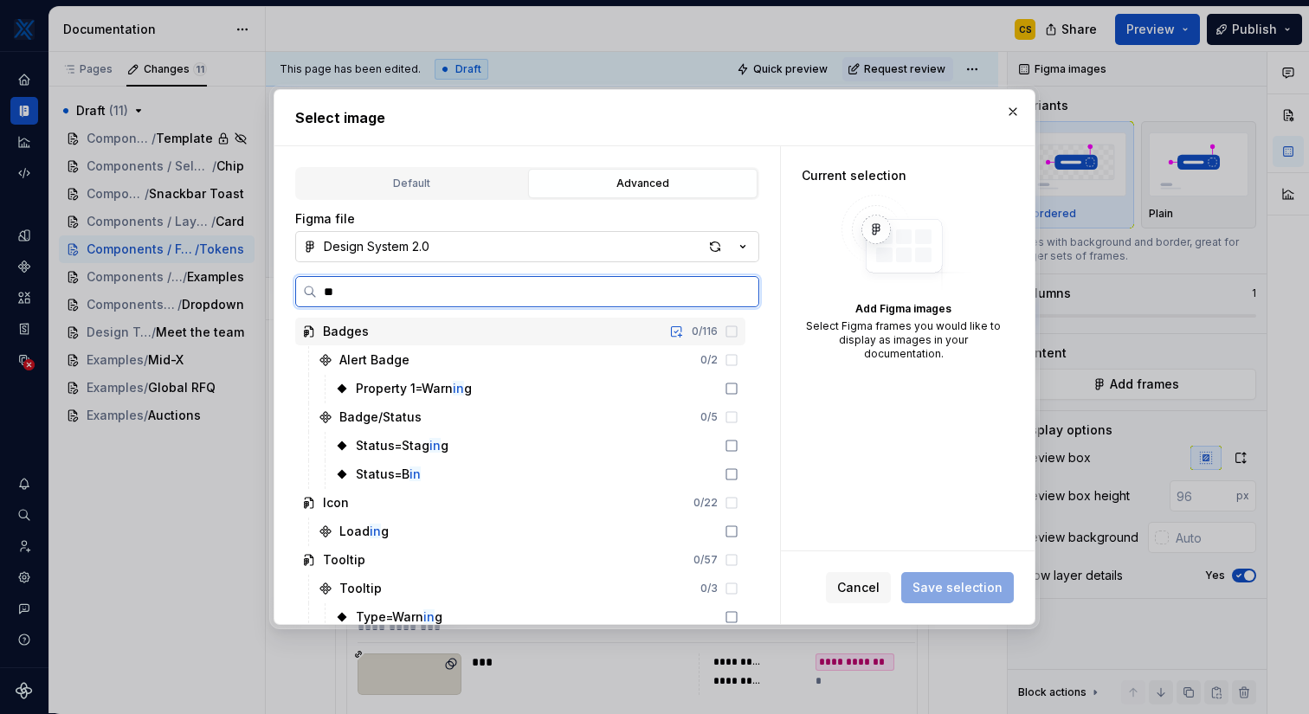
type input "***"
type textarea "*"
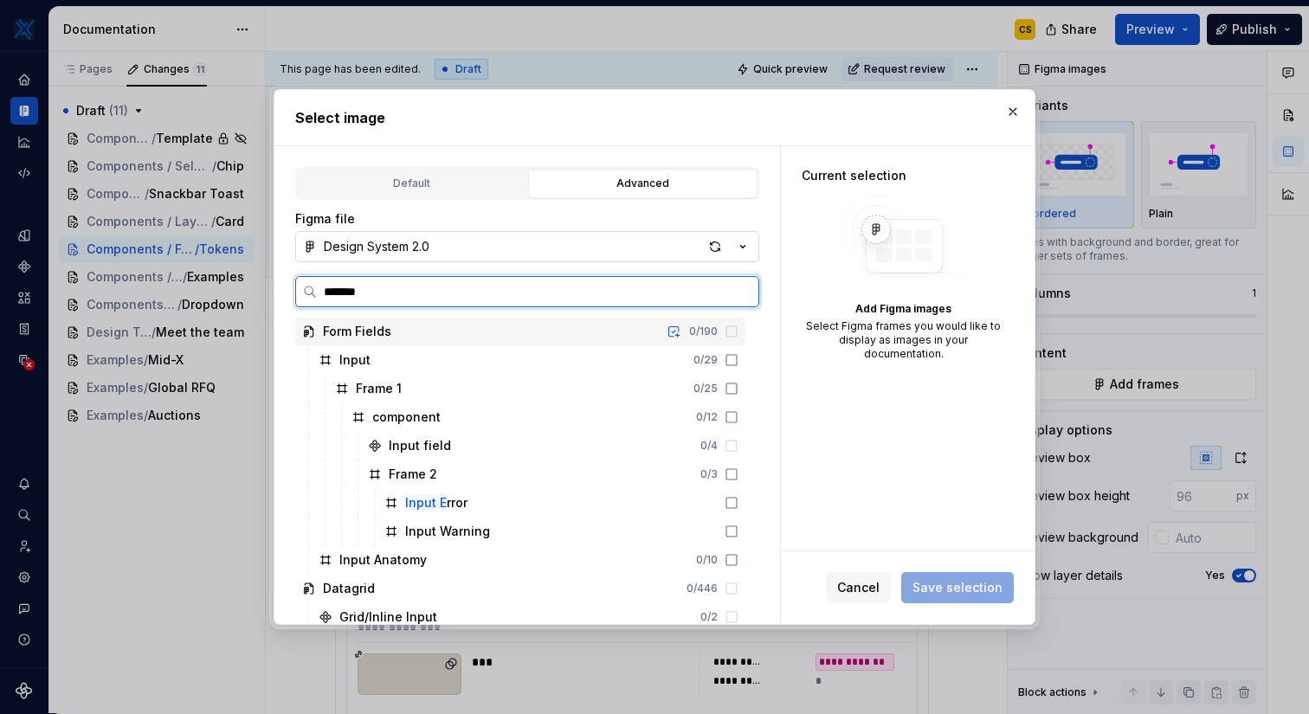
type input "********"
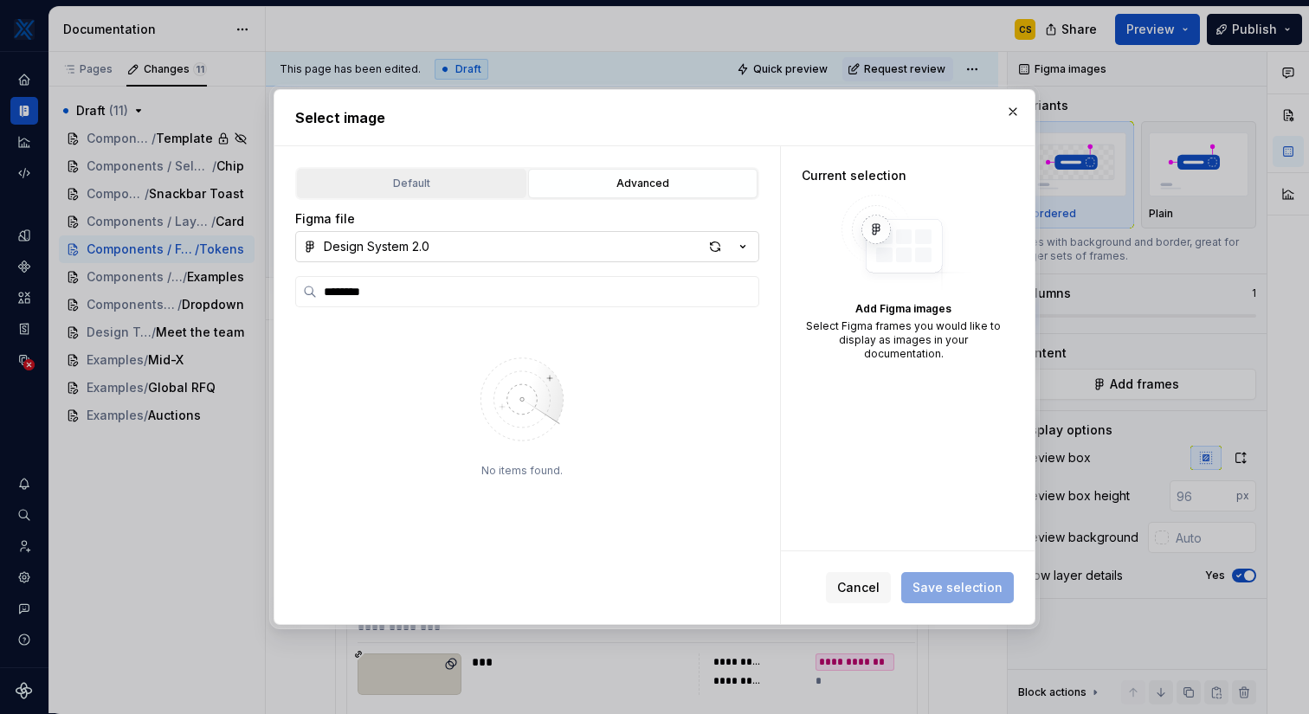
click at [456, 176] on div "Default" at bounding box center [411, 183] width 217 height 17
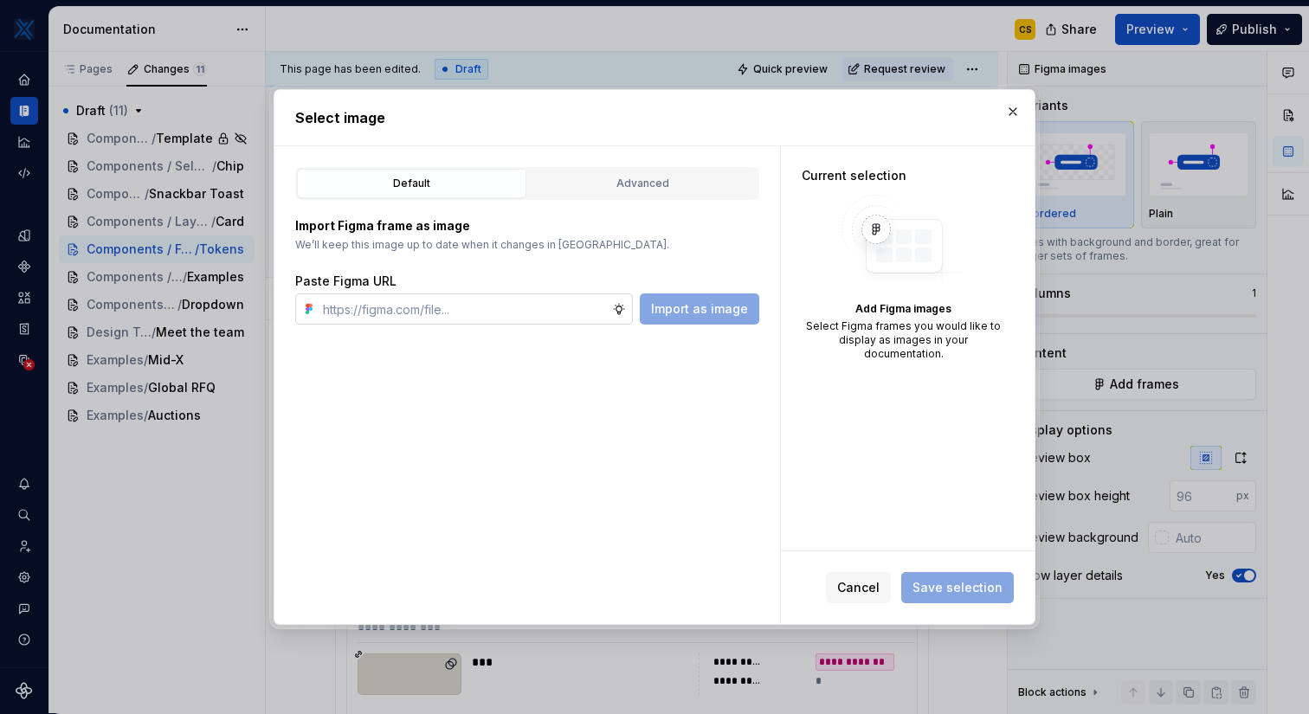
click at [454, 316] on input "text" at bounding box center [464, 308] width 296 height 31
paste input "[URL][DOMAIN_NAME]"
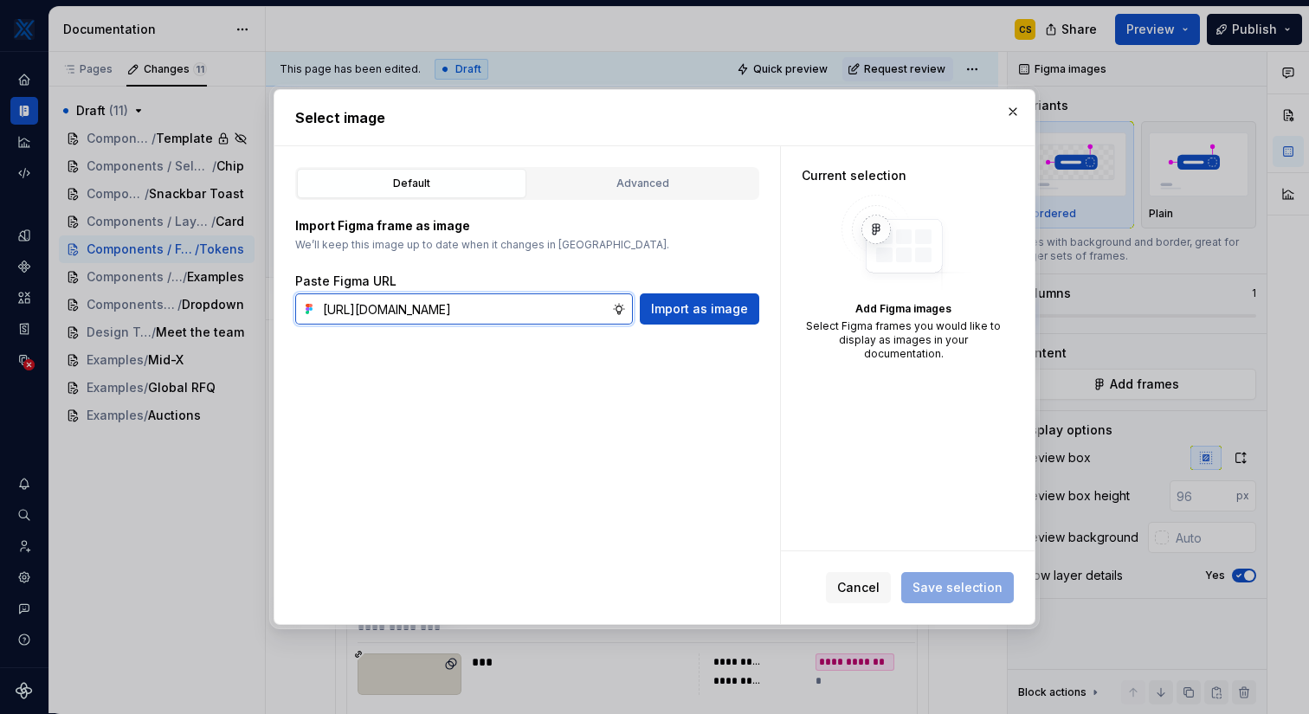
scroll to position [0, 476]
type input "[URL][DOMAIN_NAME]"
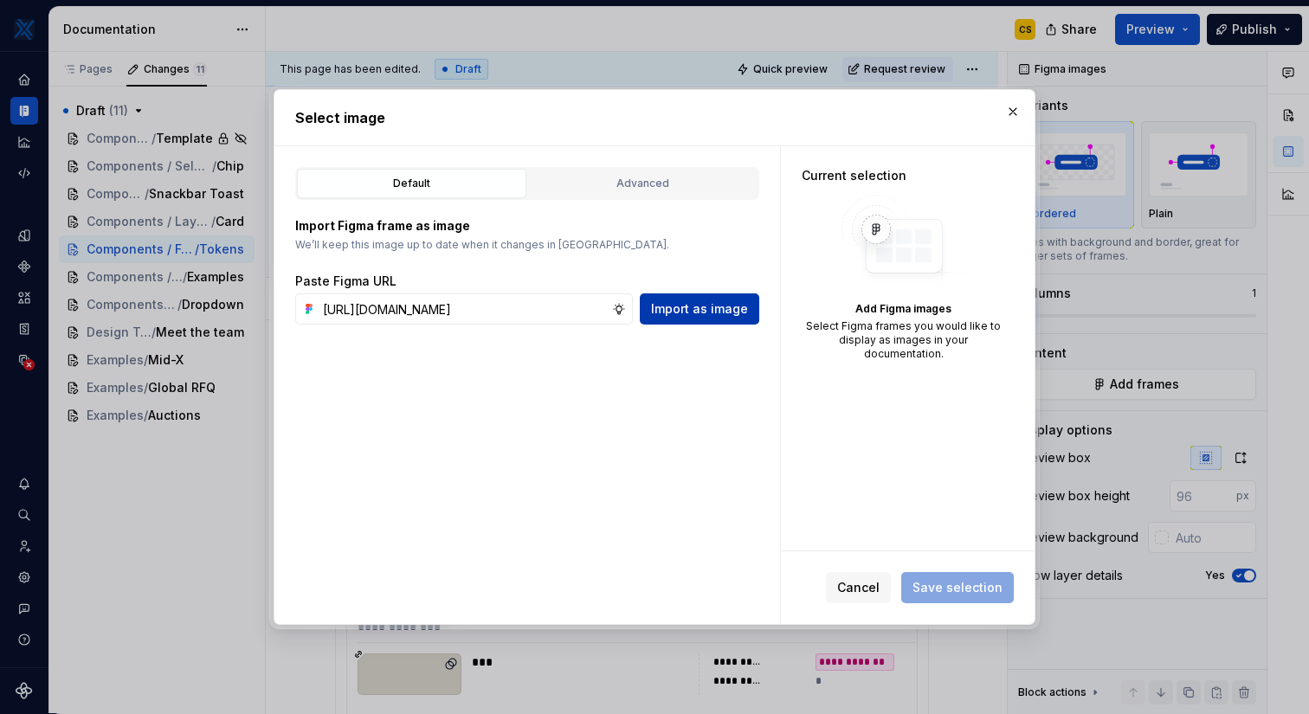
scroll to position [0, 0]
click at [716, 308] on span "Import as image" at bounding box center [699, 308] width 97 height 17
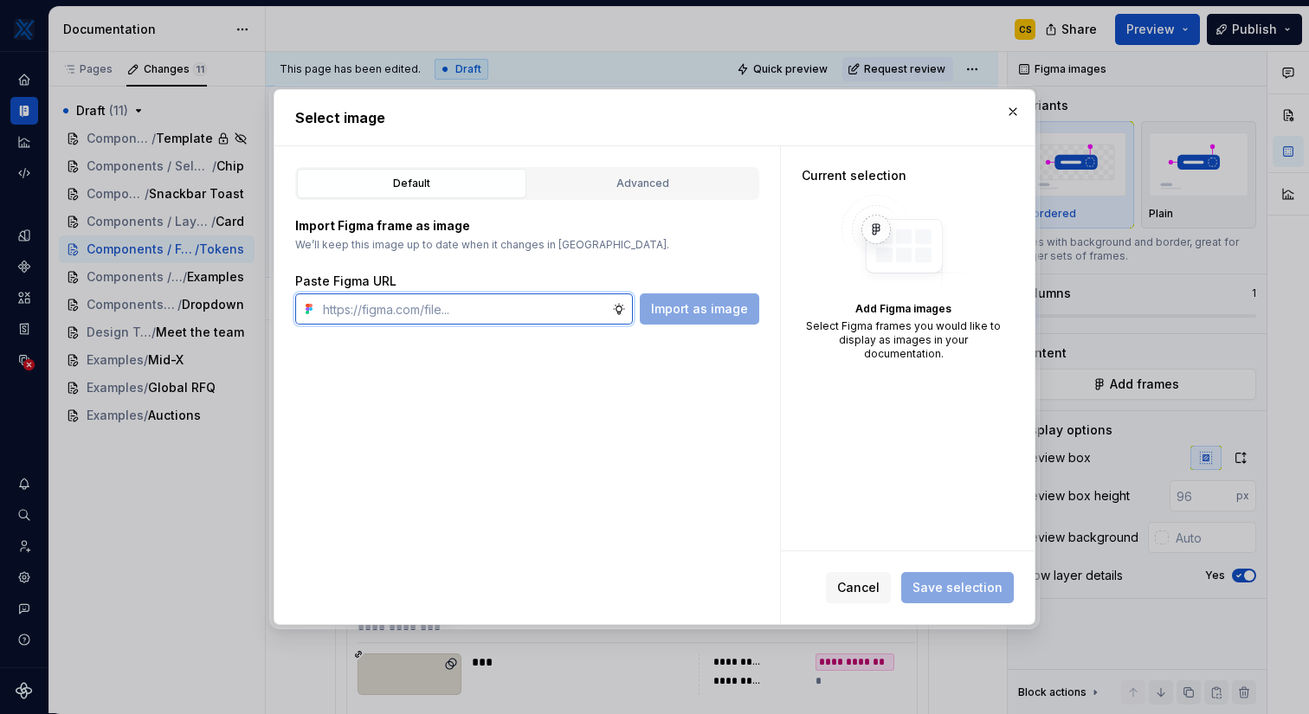
click at [530, 299] on input "text" at bounding box center [464, 308] width 296 height 31
paste input "[URL][DOMAIN_NAME]"
type input "[URL][DOMAIN_NAME]"
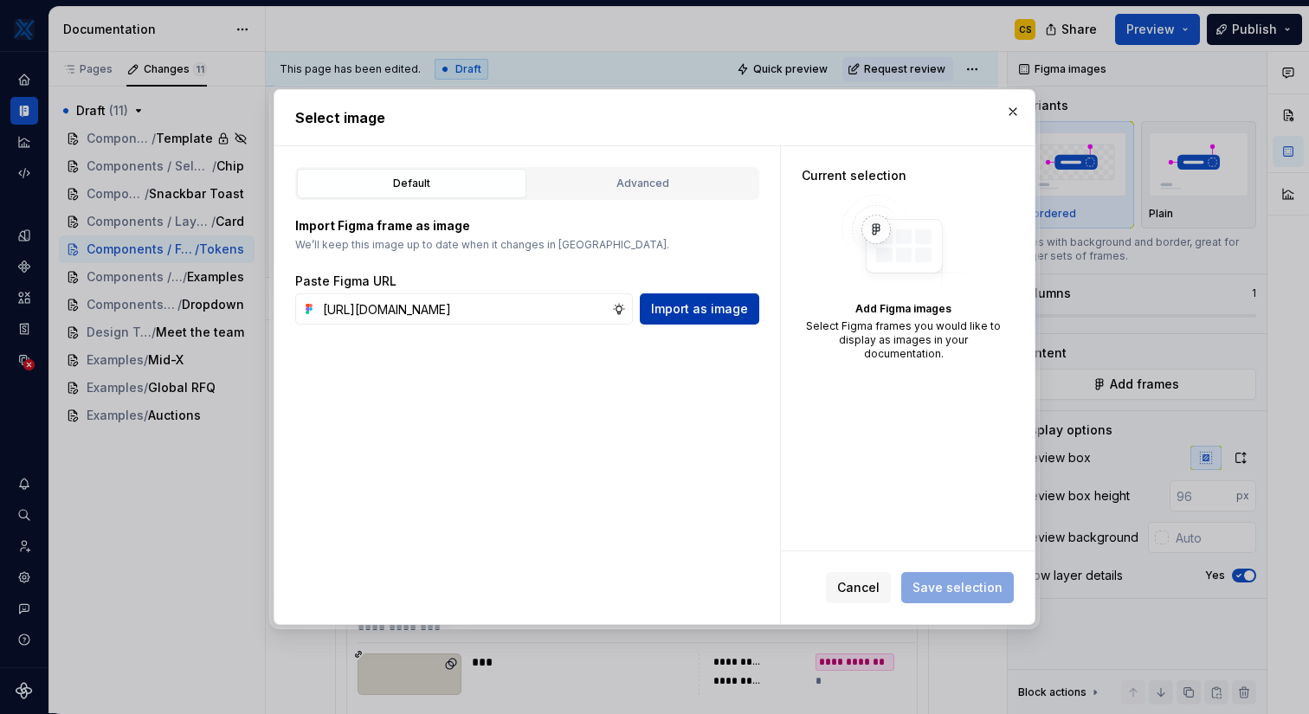
scroll to position [0, 0]
click at [716, 306] on span "Import as image" at bounding box center [699, 308] width 97 height 17
click at [1008, 110] on button "button" at bounding box center [1013, 112] width 24 height 24
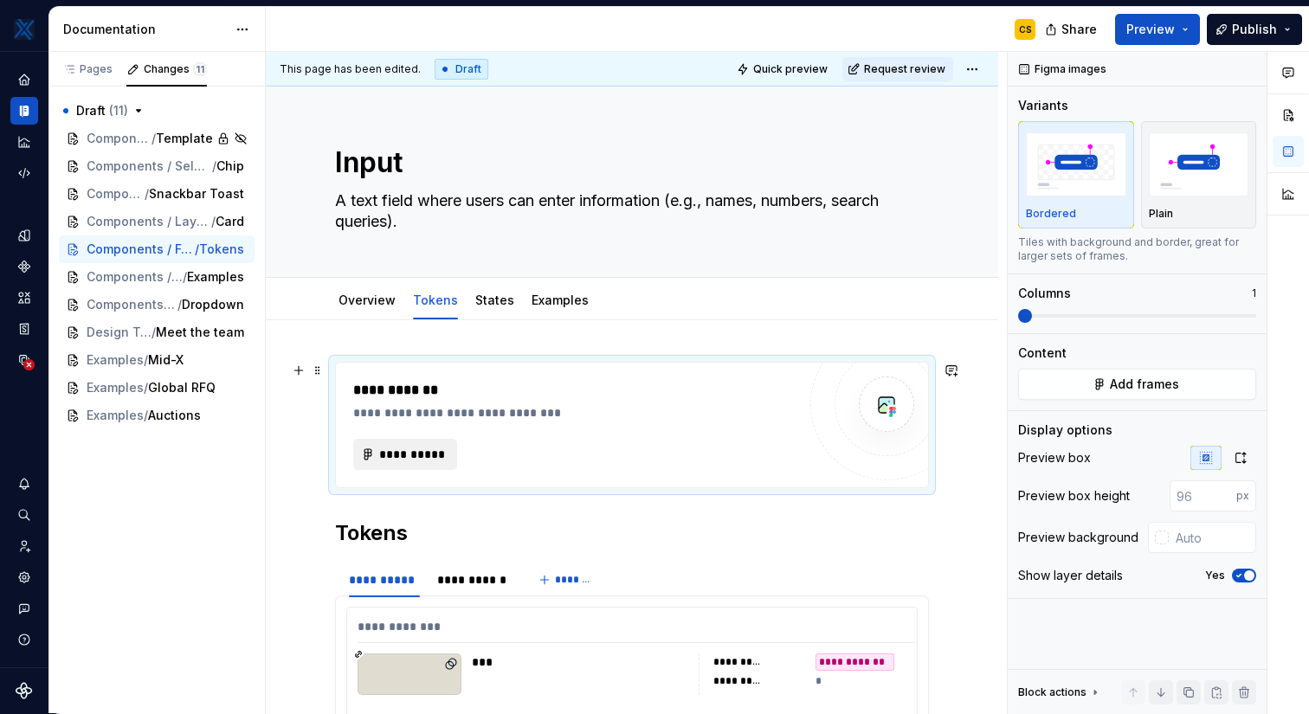
click at [409, 449] on span "**********" at bounding box center [412, 454] width 68 height 17
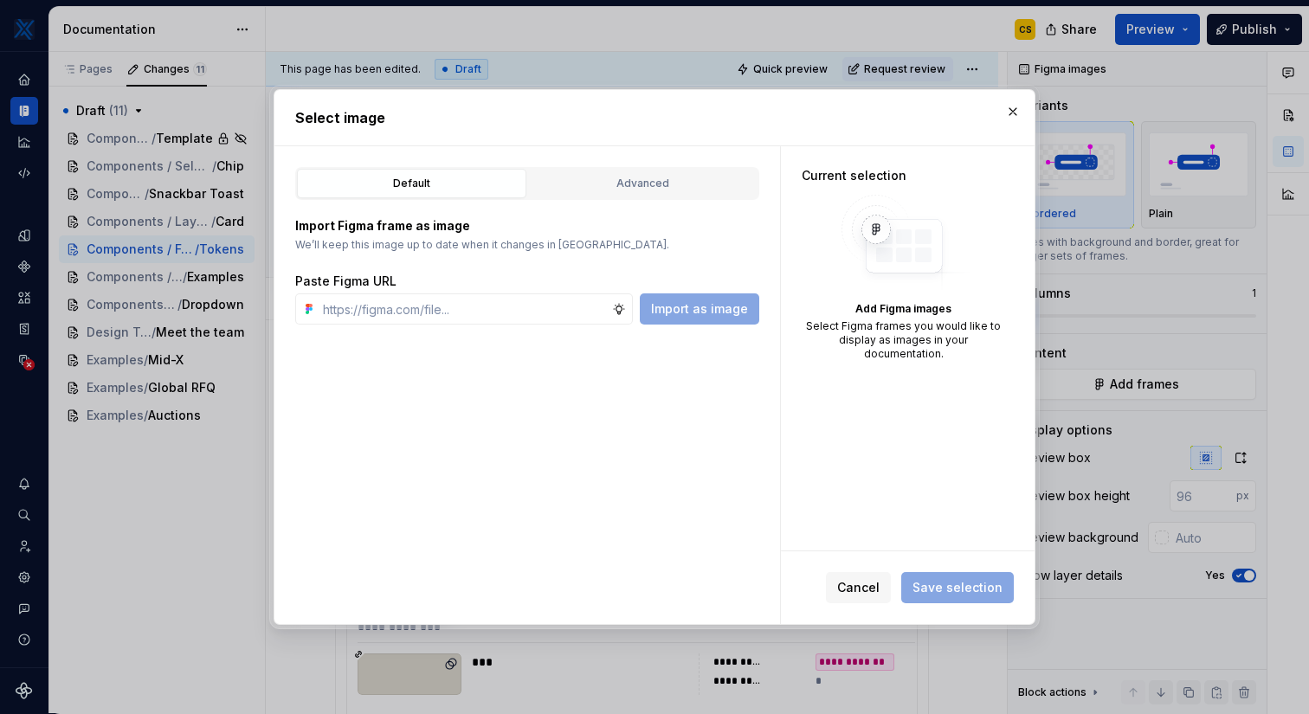
type textarea "*"
type input "[URL][DOMAIN_NAME]"
click at [734, 305] on span "Import as image" at bounding box center [699, 308] width 97 height 17
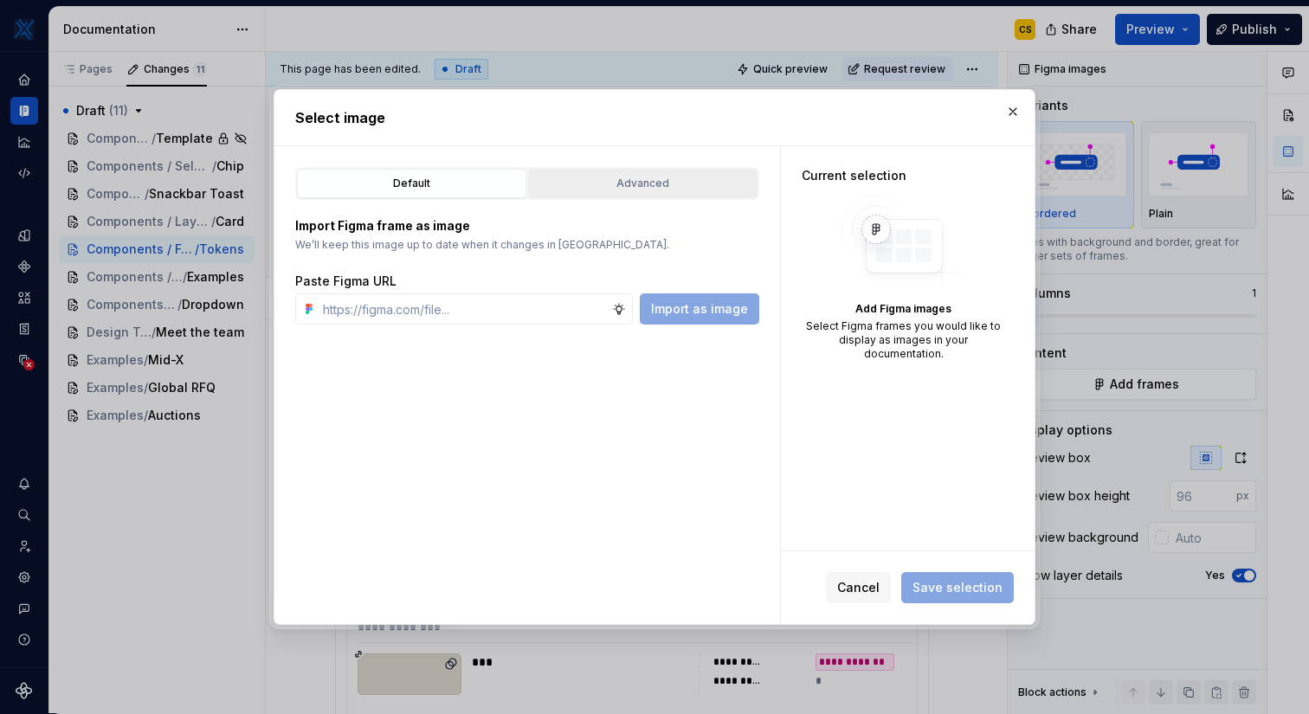
click at [702, 178] on div "Advanced" at bounding box center [642, 183] width 217 height 17
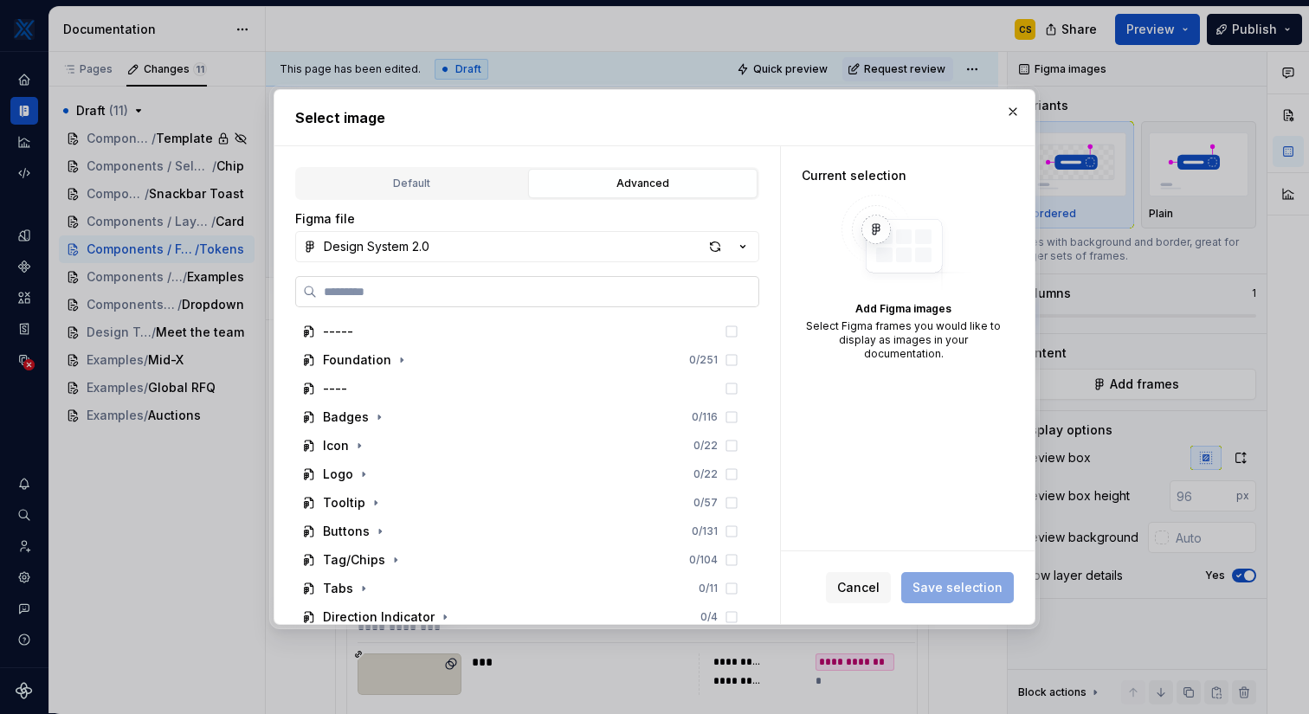
click at [597, 303] on label at bounding box center [527, 291] width 464 height 31
click at [597, 300] on input "search" at bounding box center [537, 291] width 441 height 17
click at [739, 241] on icon "button" at bounding box center [742, 246] width 17 height 17
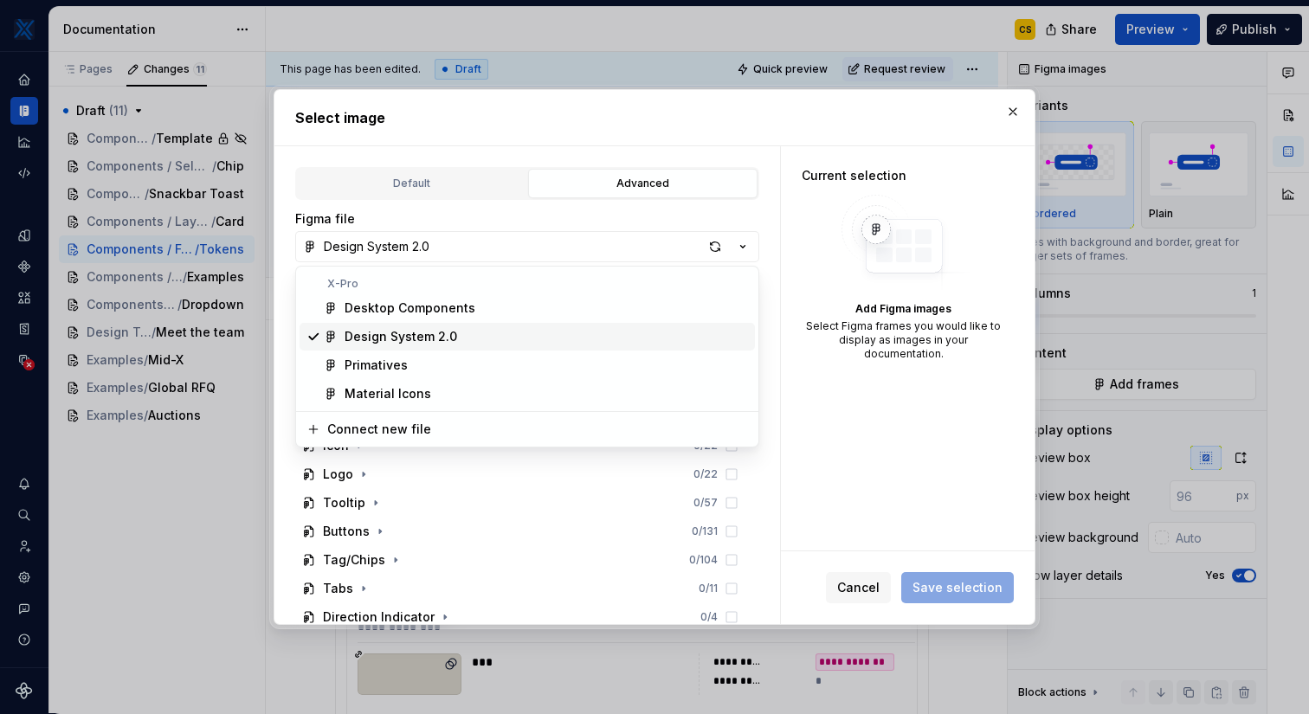
click at [602, 332] on div "Design System 2.0" at bounding box center [545, 336] width 403 height 17
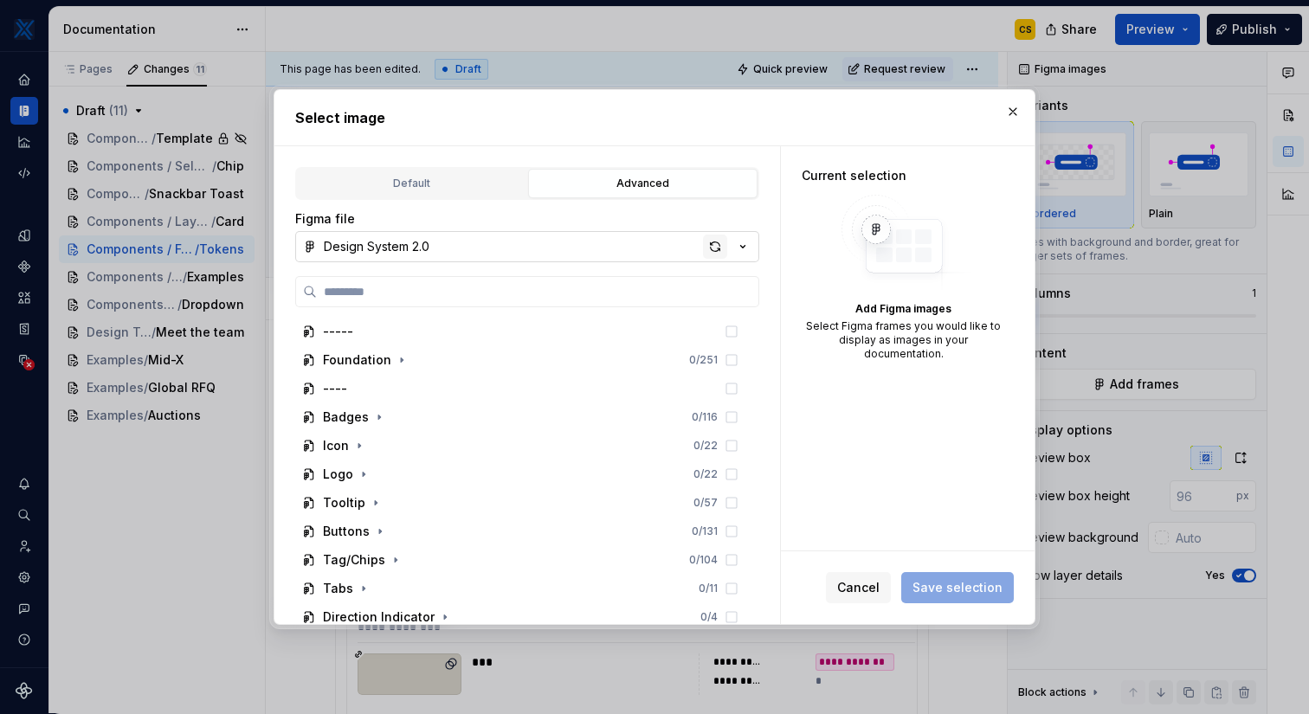
click at [720, 248] on div "button" at bounding box center [715, 247] width 24 height 24
type textarea "*"
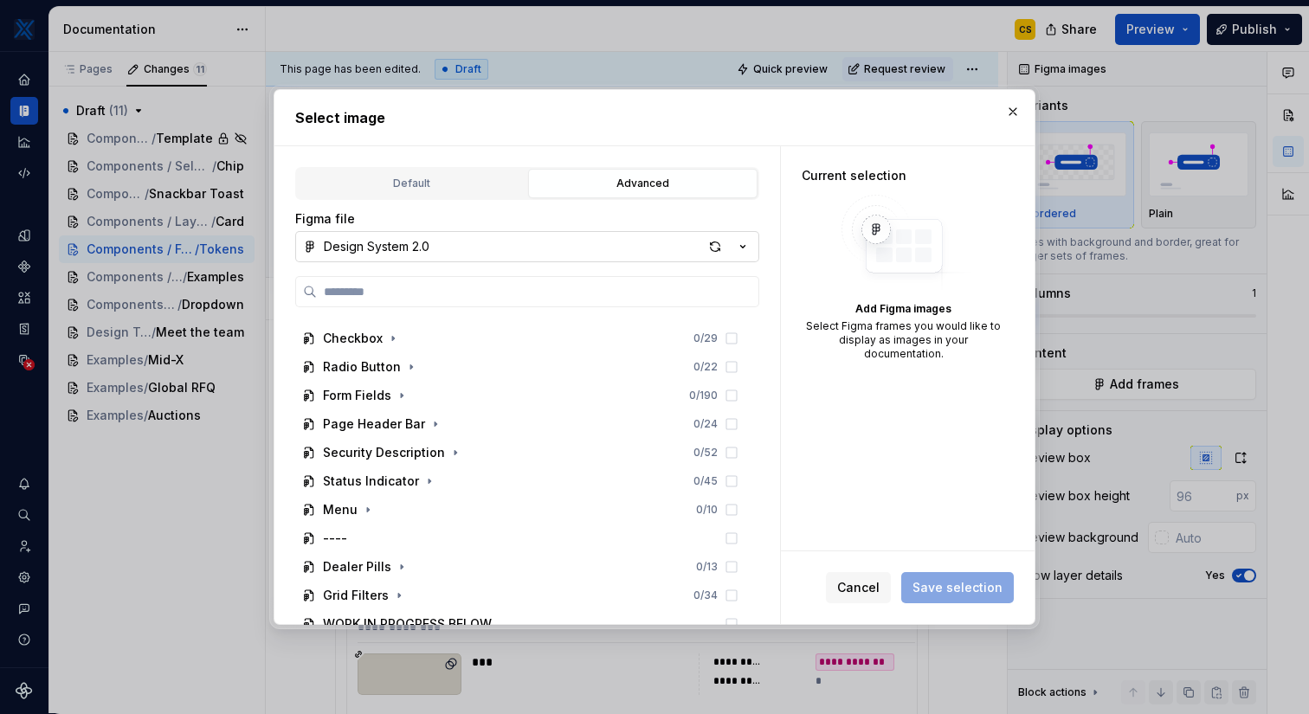
scroll to position [420, 0]
click at [405, 399] on icon "button" at bounding box center [402, 397] width 14 height 14
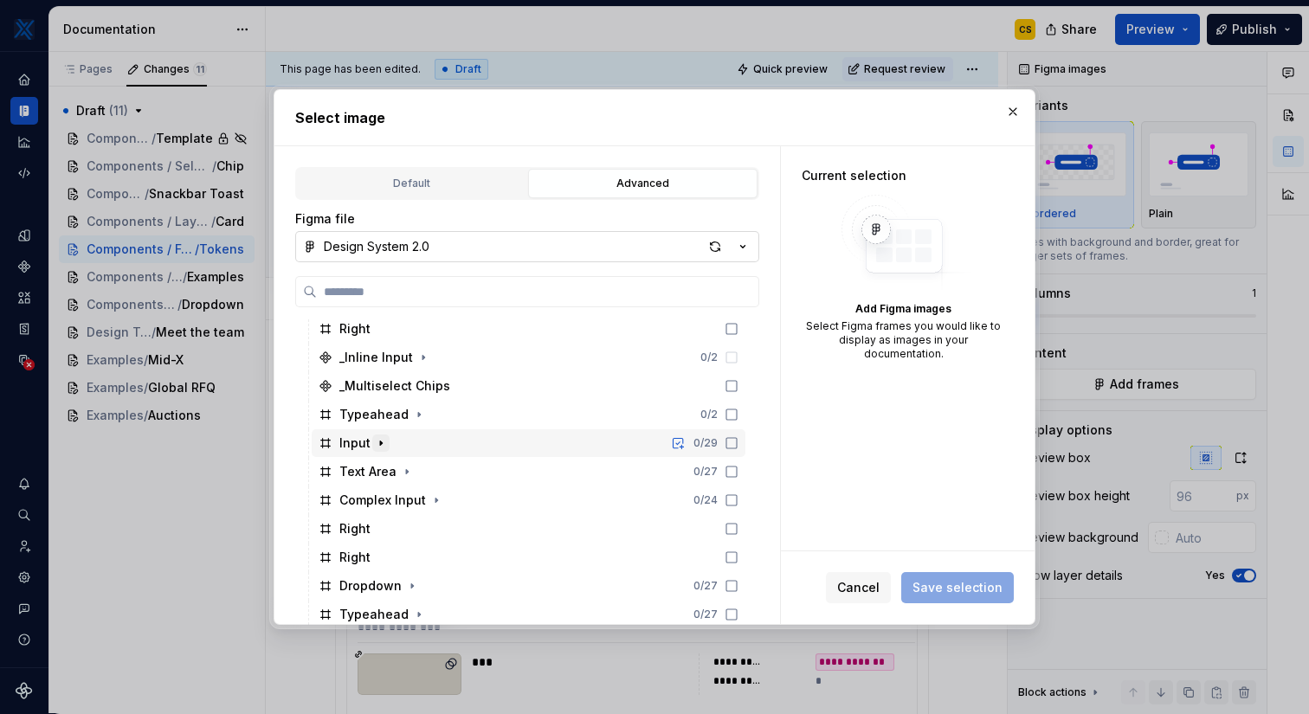
scroll to position [632, 0]
click at [380, 442] on icon "button" at bounding box center [381, 443] width 2 height 4
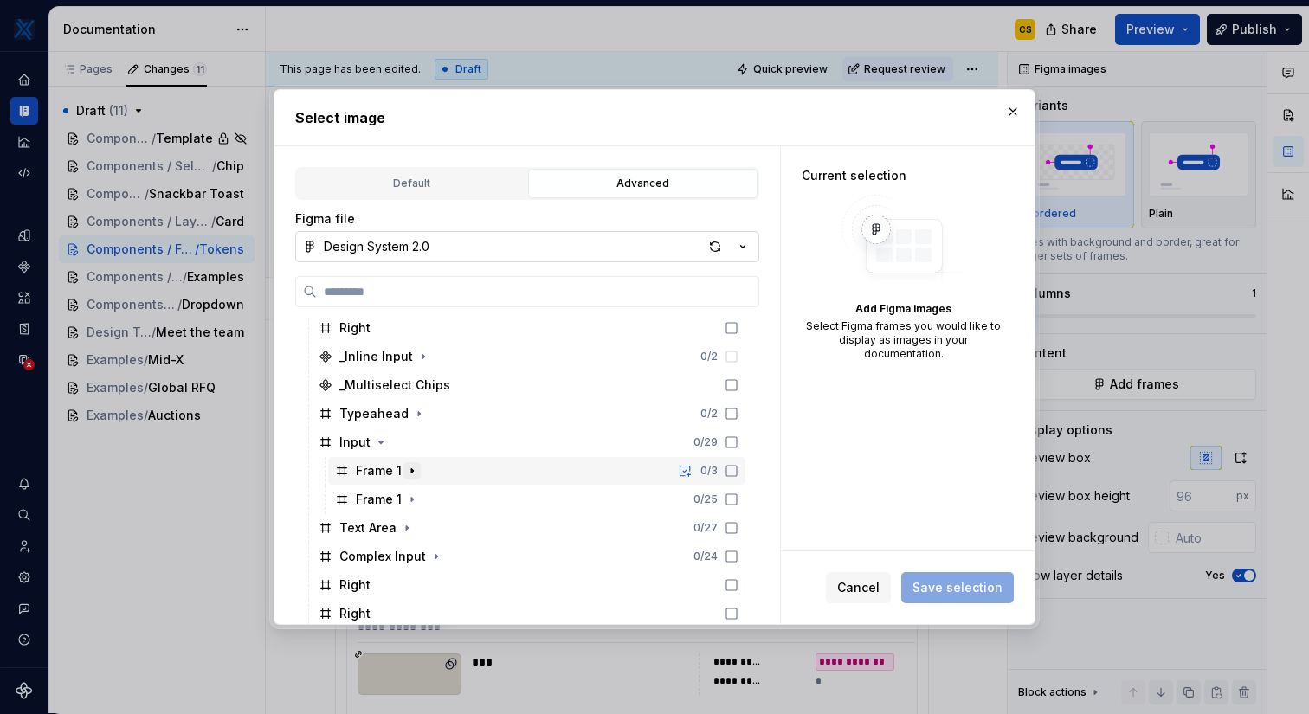
click at [411, 471] on icon "button" at bounding box center [412, 471] width 2 height 4
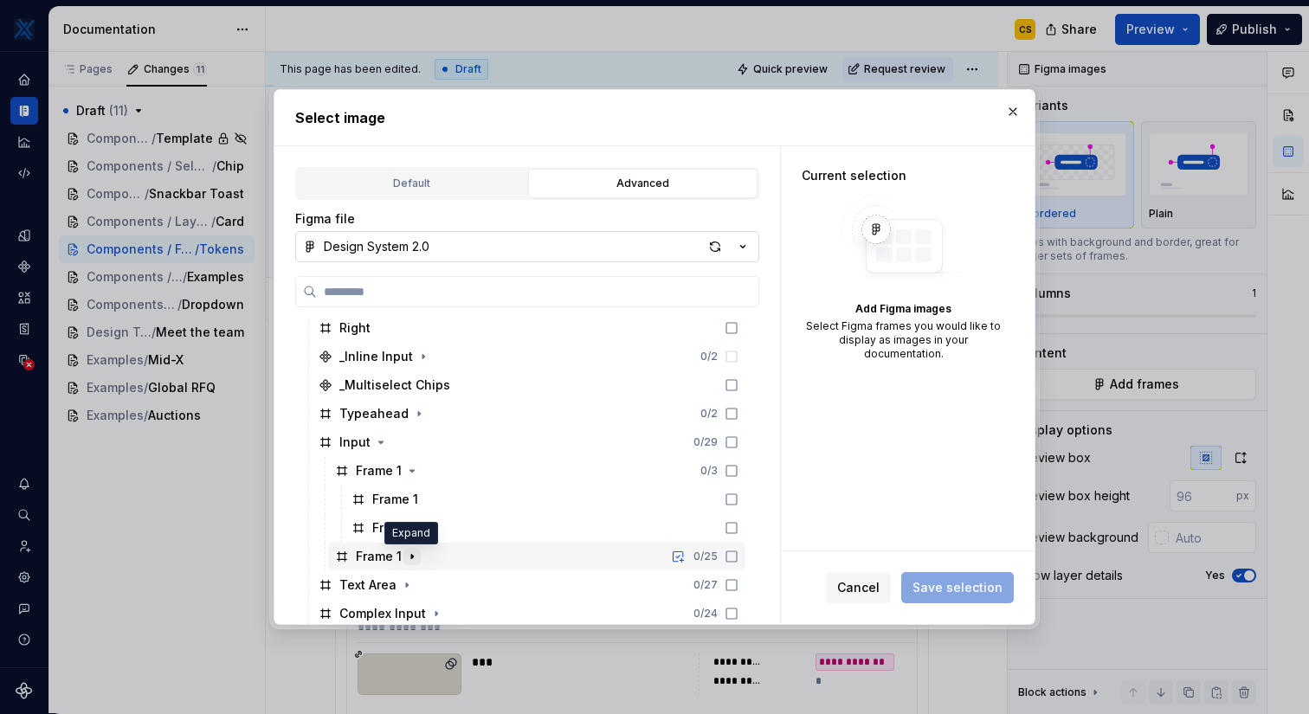
click at [415, 558] on icon "button" at bounding box center [412, 557] width 14 height 14
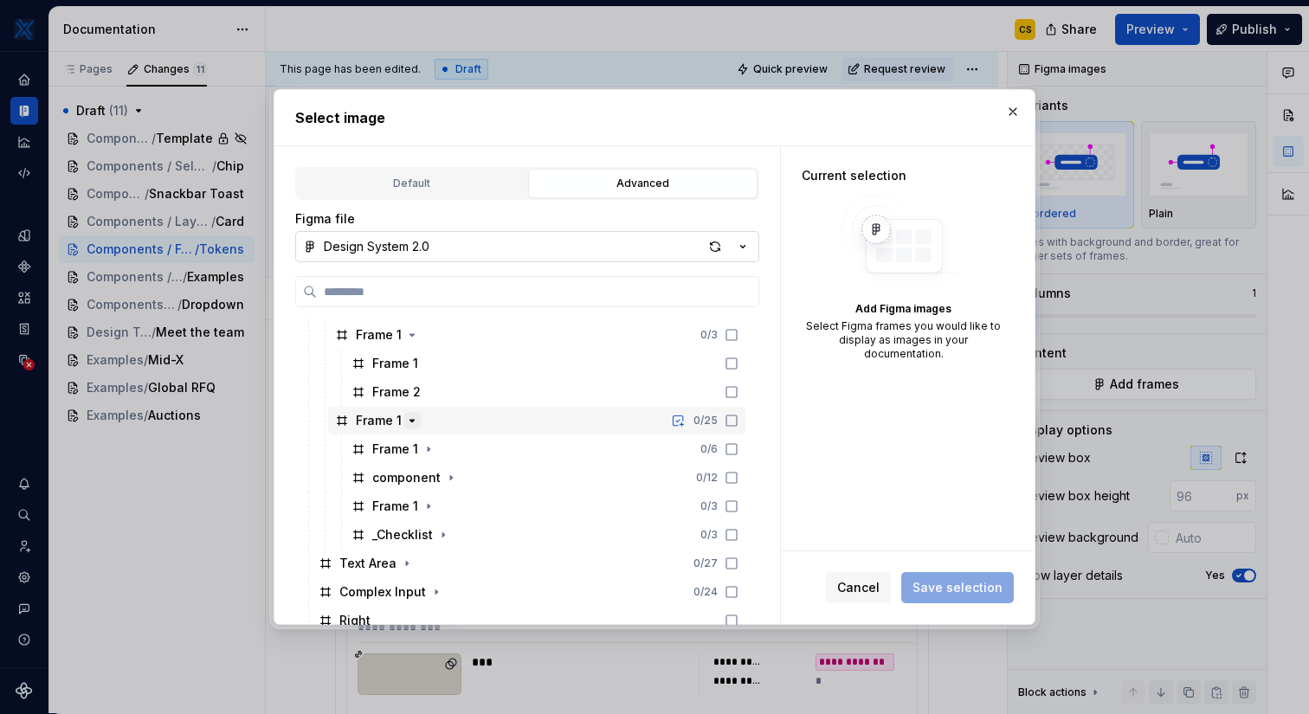
scroll to position [766, 0]
click at [447, 482] on icon "button" at bounding box center [451, 480] width 14 height 14
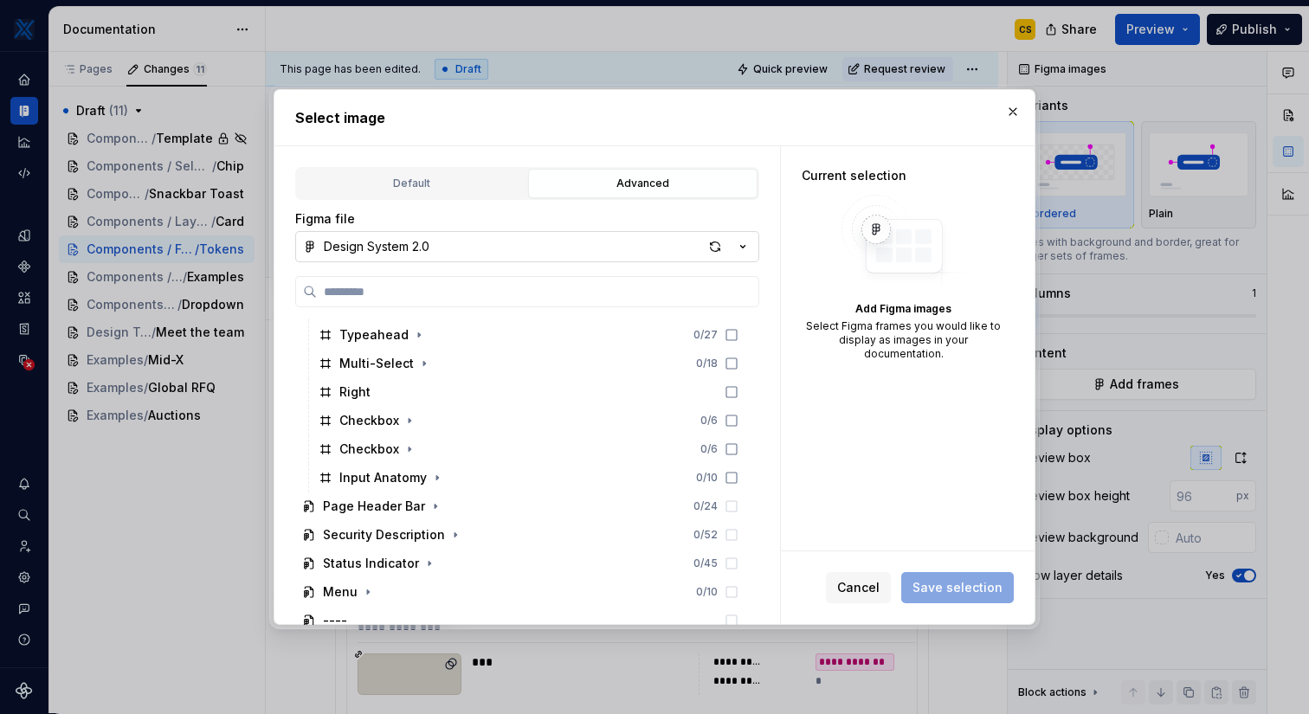
scroll to position [1240, 0]
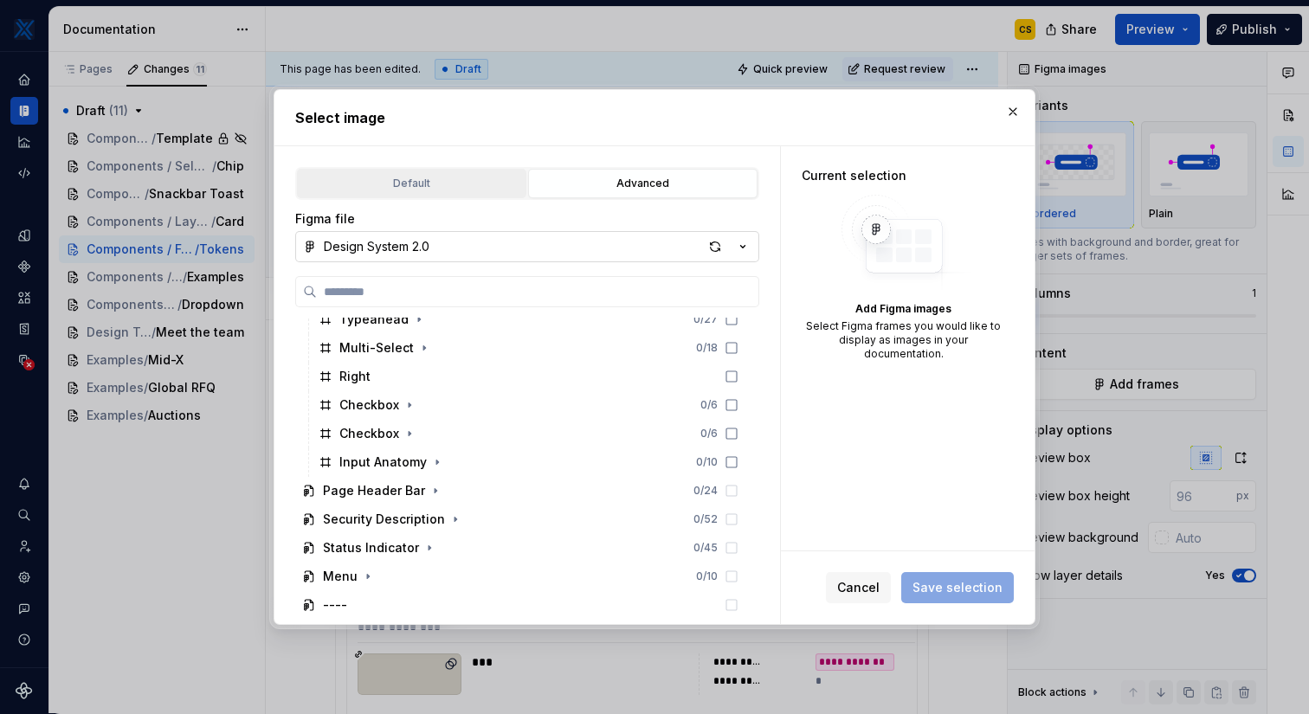
click at [427, 188] on div "Default" at bounding box center [411, 183] width 217 height 17
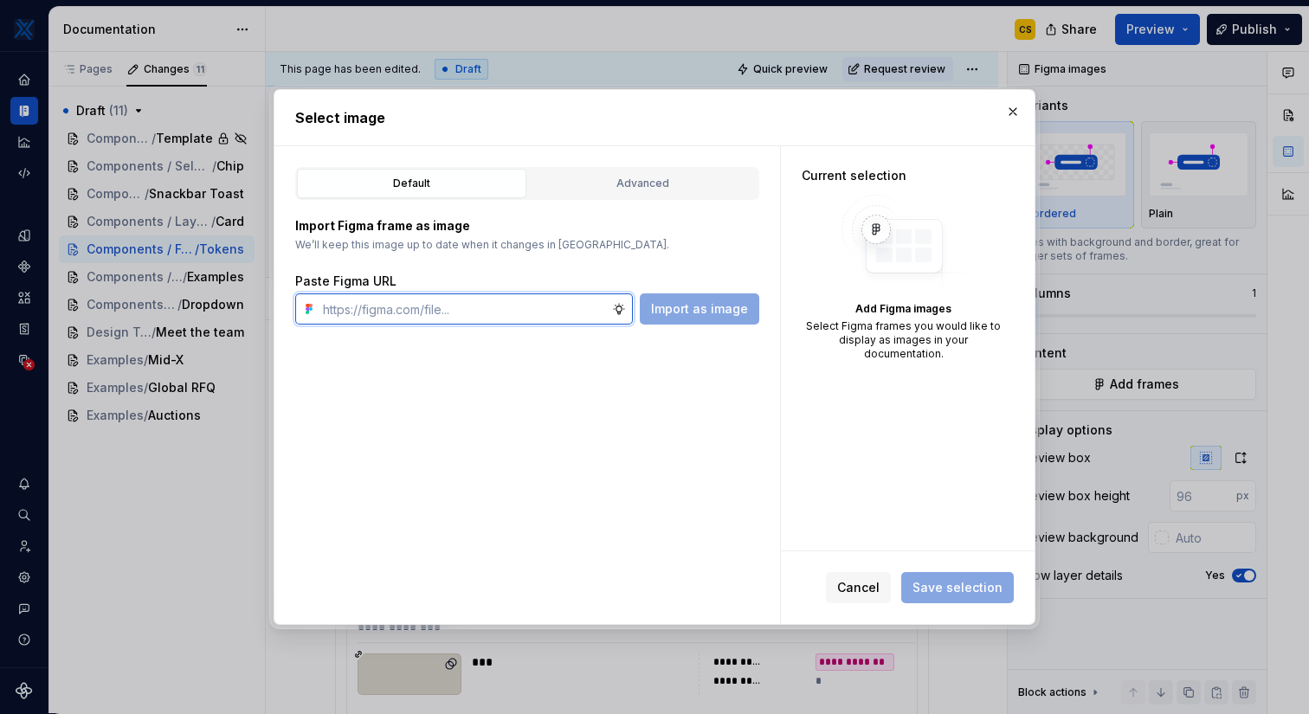
click at [486, 313] on input "text" at bounding box center [464, 308] width 296 height 31
paste input "[URL][DOMAIN_NAME]"
type input "[URL][DOMAIN_NAME]"
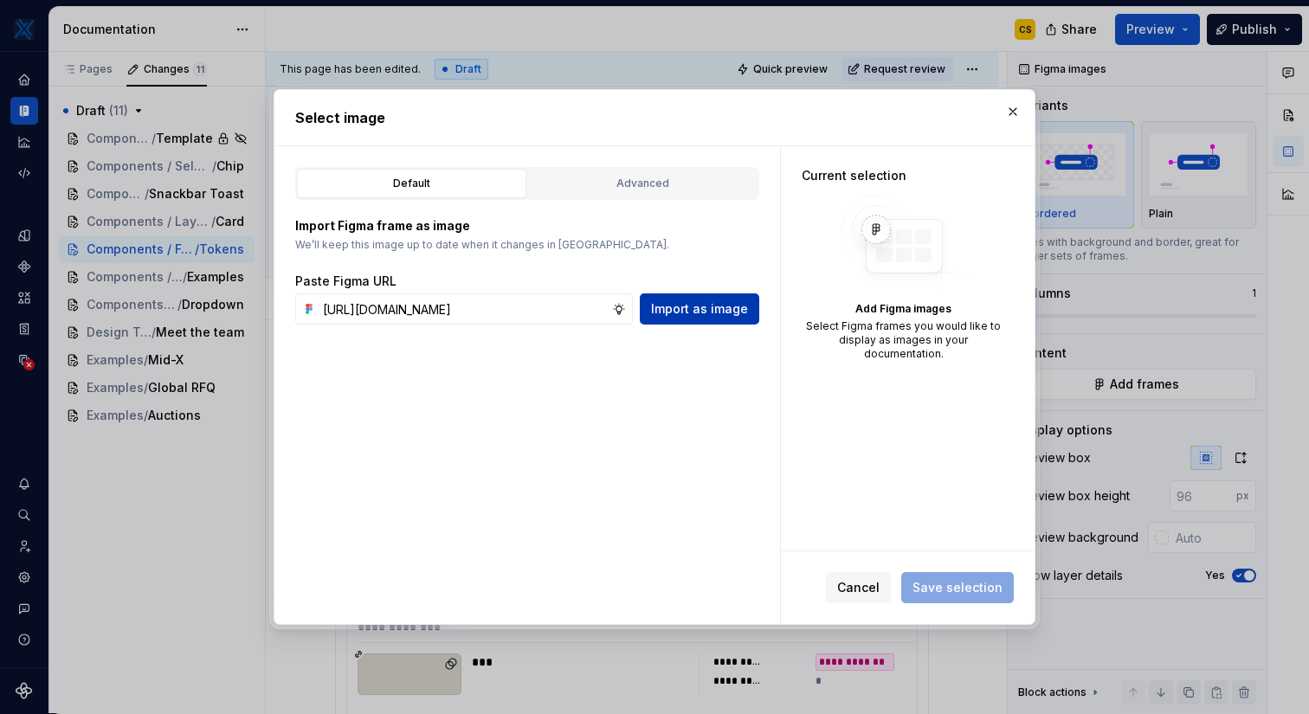
click at [698, 317] on button "Import as image" at bounding box center [699, 308] width 119 height 31
click at [628, 146] on div "Default Advanced Import Figma frame as image We’ll keep this image up to date w…" at bounding box center [526, 385] width 505 height 478
click at [642, 187] on div "Advanced" at bounding box center [642, 183] width 217 height 17
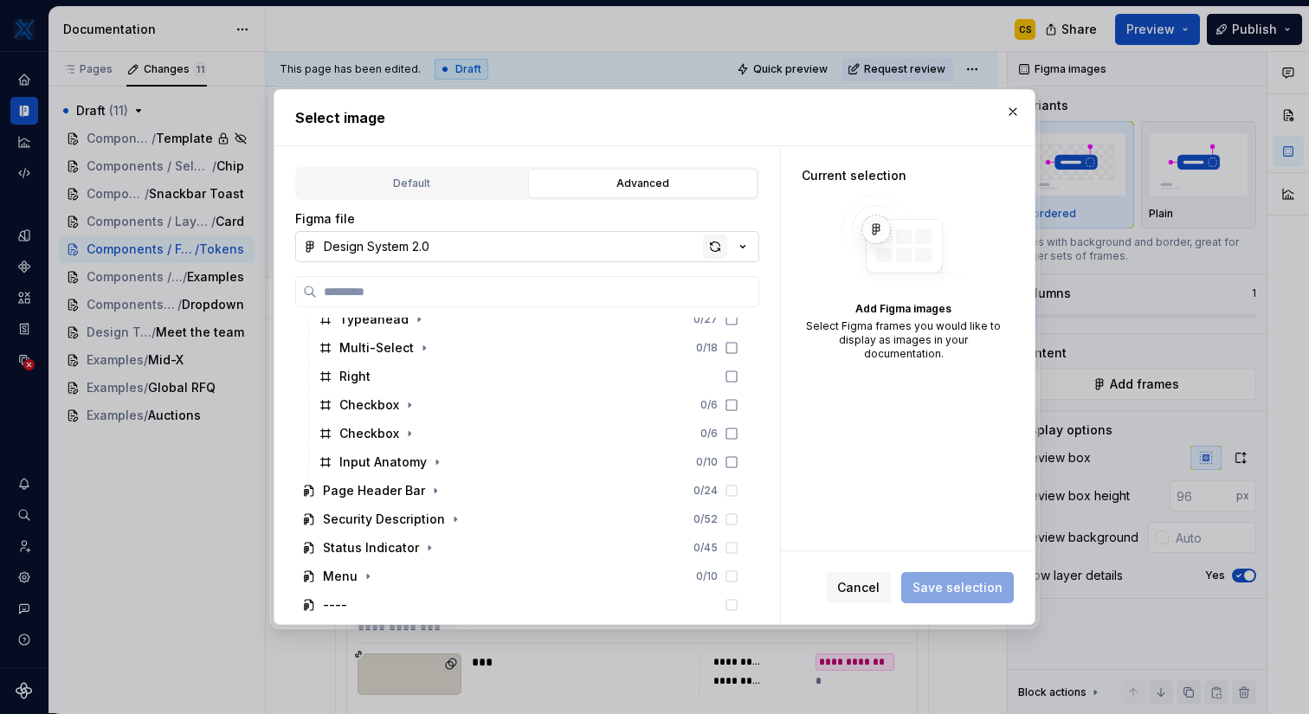
click at [713, 244] on div "button" at bounding box center [715, 247] width 24 height 24
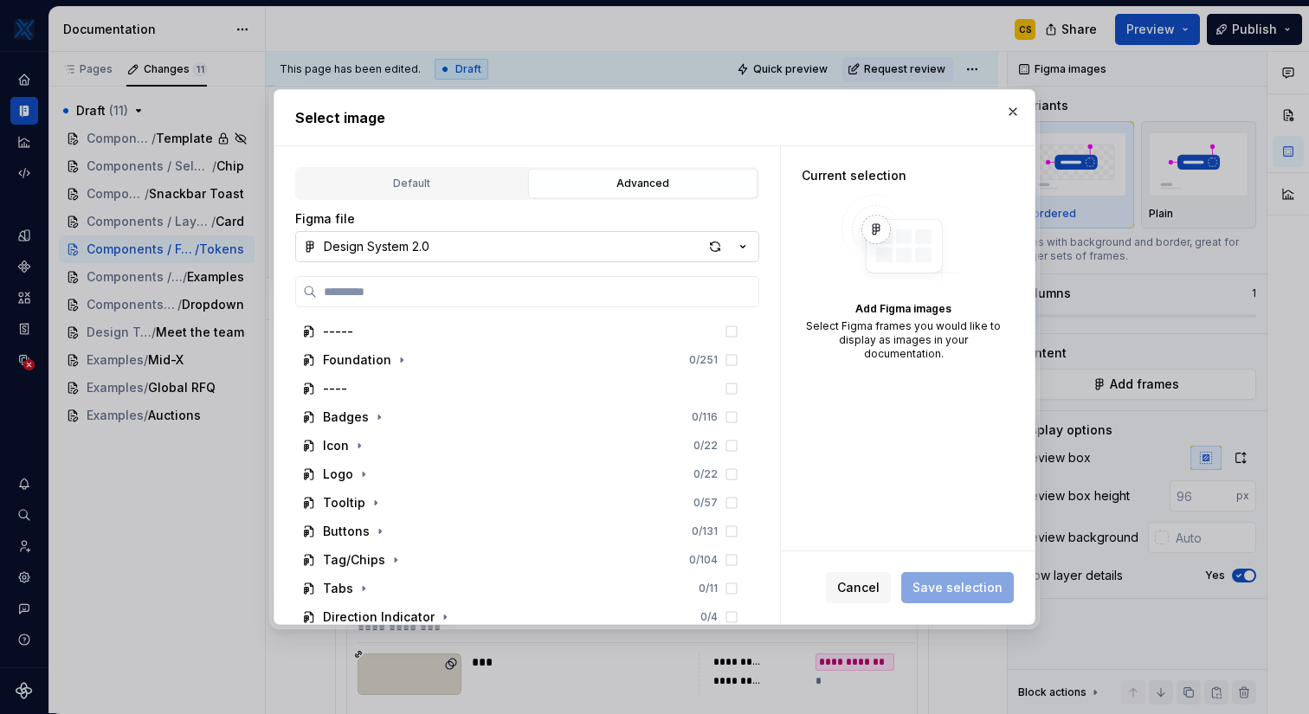
type textarea "*"
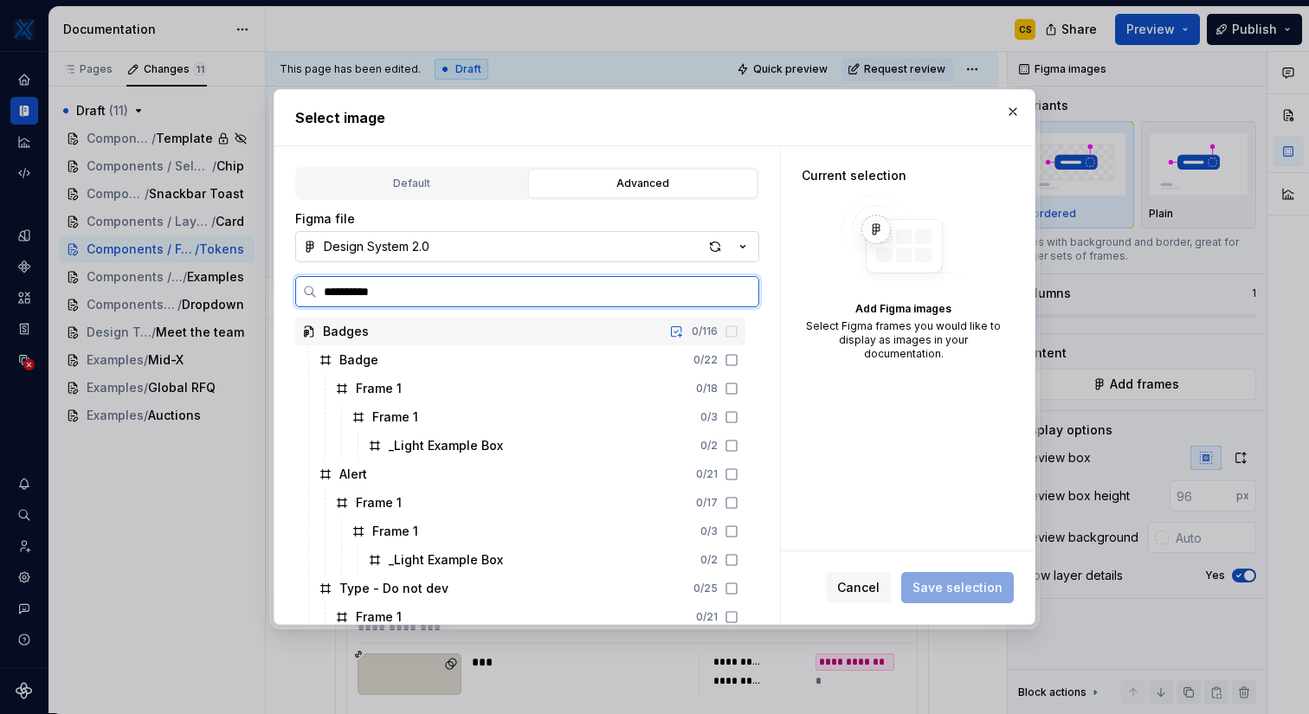
type input "**********"
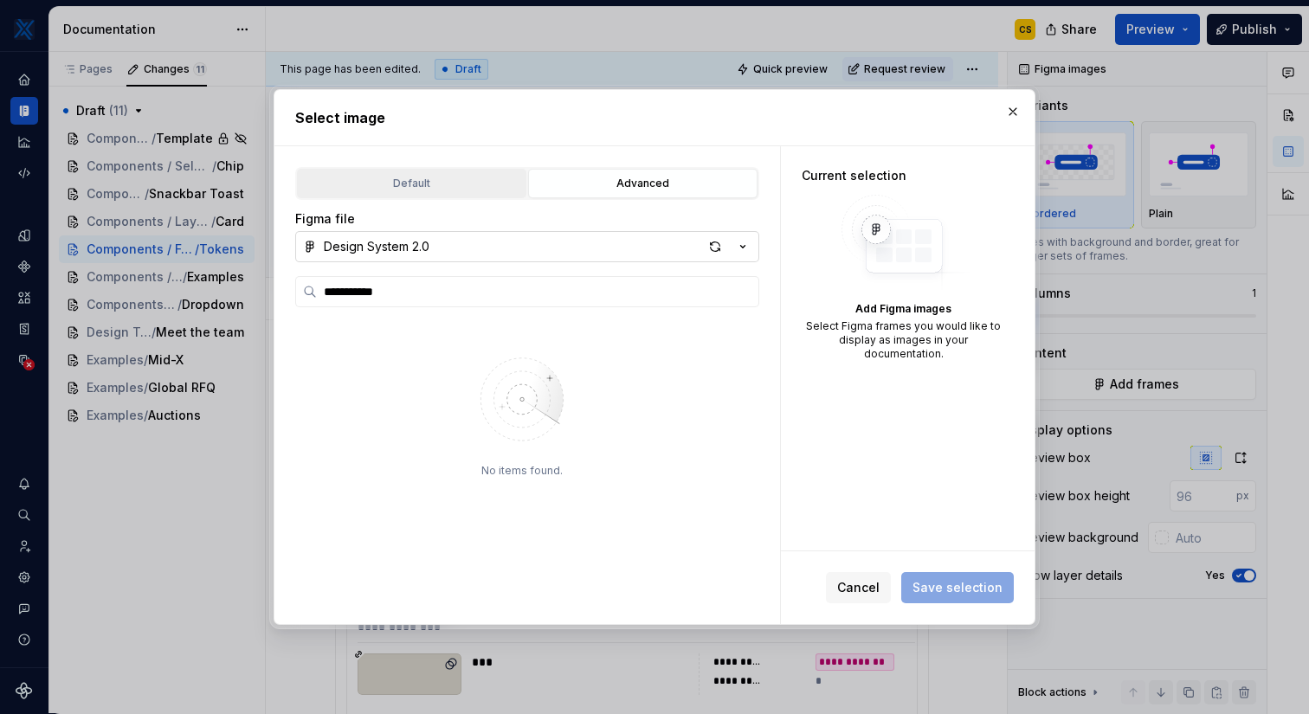
click at [393, 173] on button "Default" at bounding box center [411, 183] width 229 height 29
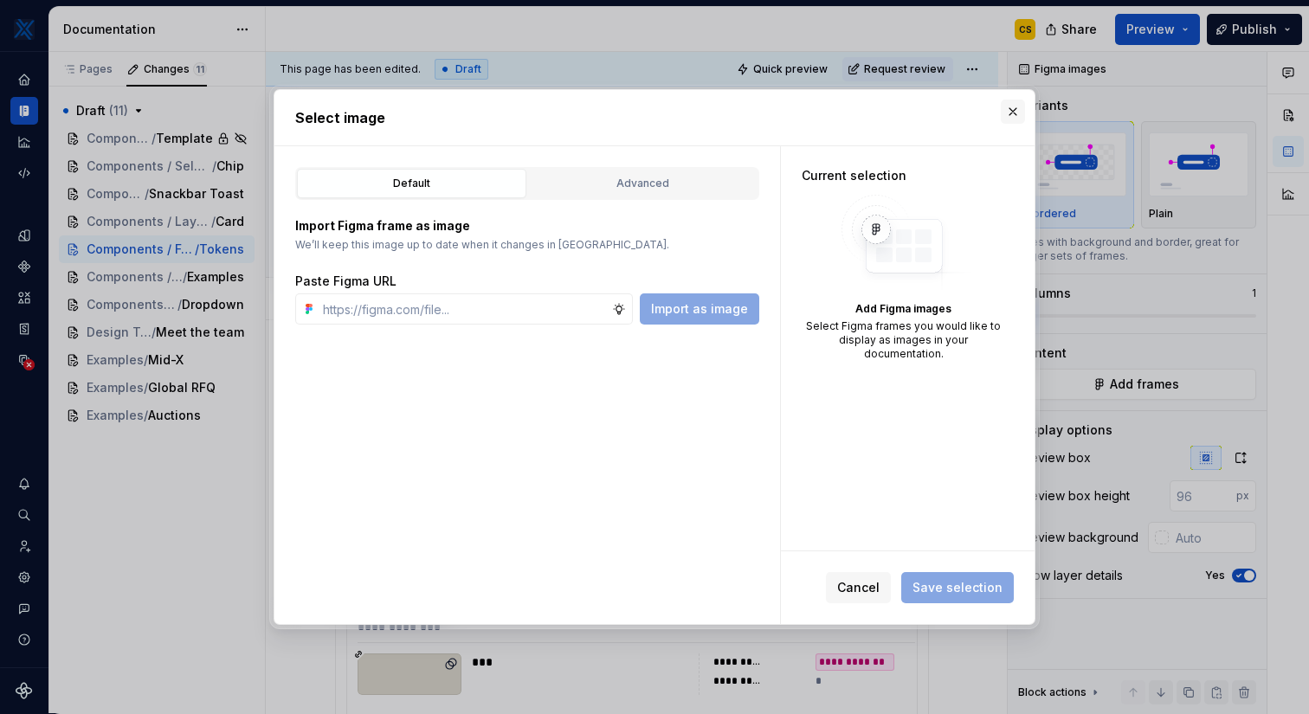
click at [1013, 110] on button "button" at bounding box center [1013, 112] width 24 height 24
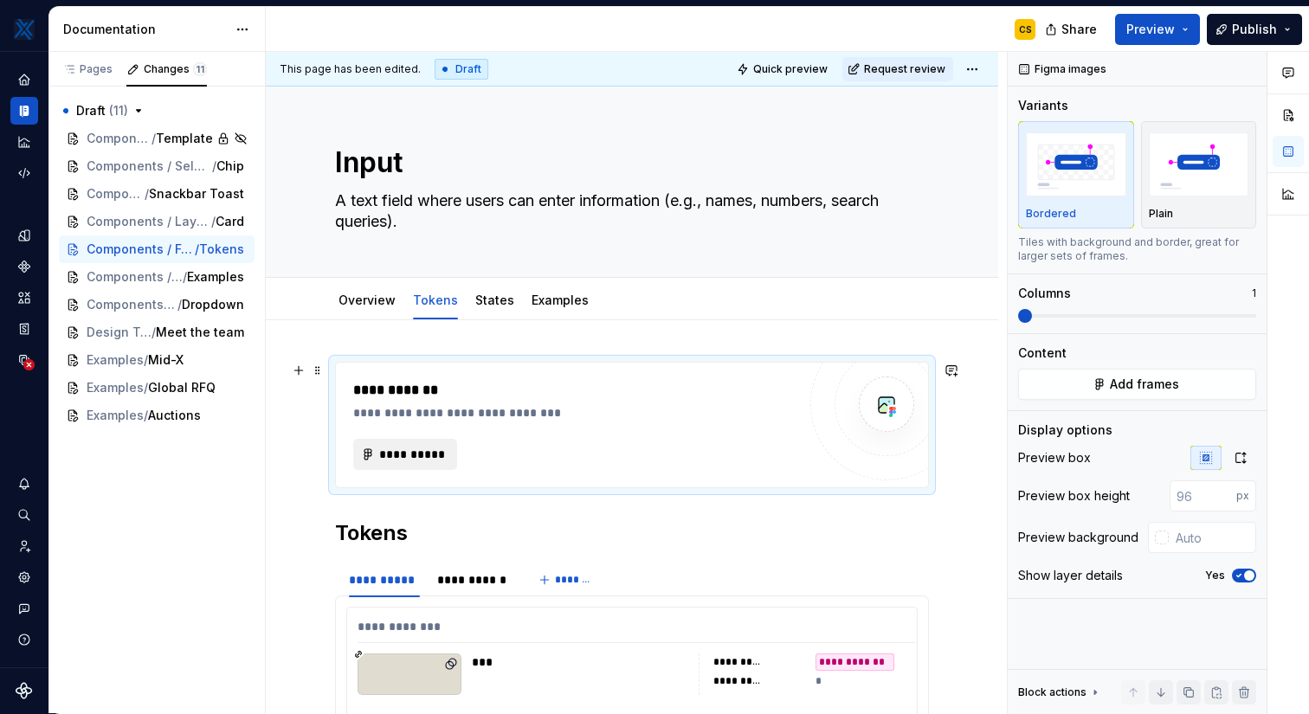
click at [422, 447] on span "**********" at bounding box center [412, 454] width 68 height 17
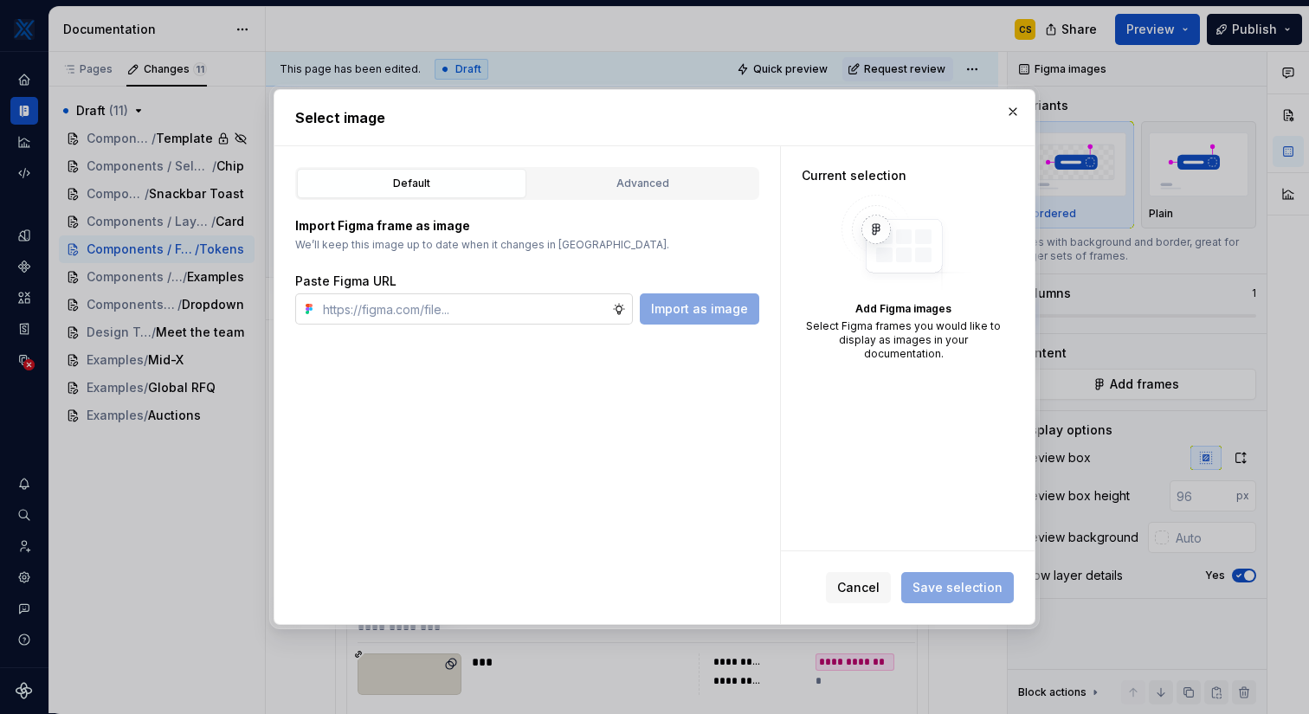
type textarea "*"
type input "[URL][DOMAIN_NAME]"
type textarea "*"
type input "[URL][DOMAIN_NAME]"
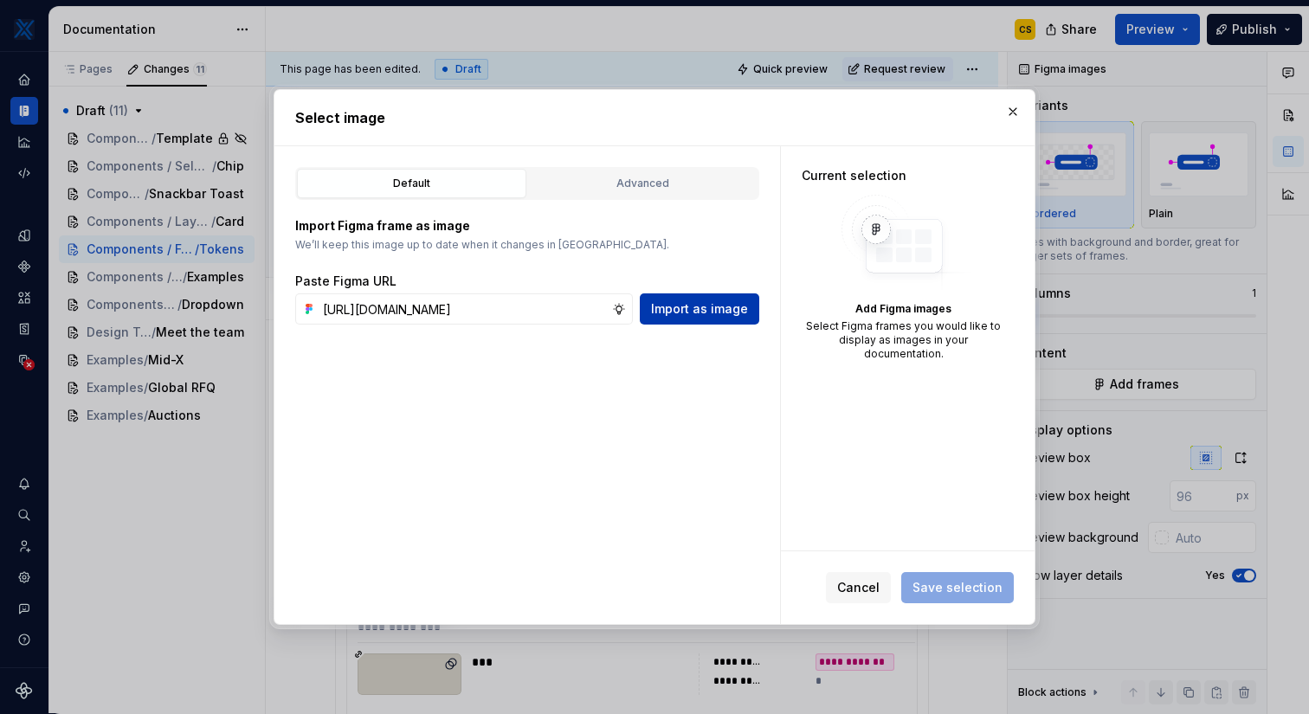
scroll to position [0, 0]
click at [735, 302] on span "Import as image" at bounding box center [699, 308] width 97 height 17
click at [1017, 102] on button "button" at bounding box center [1013, 112] width 24 height 24
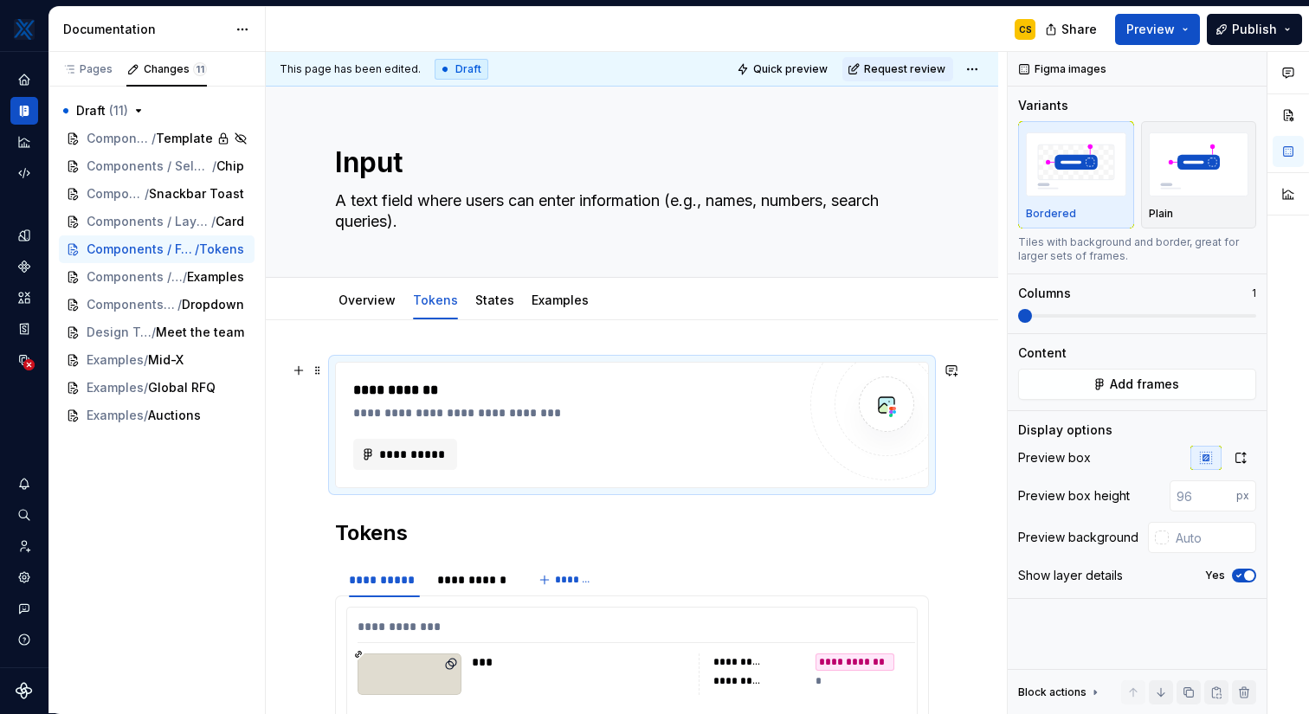
click at [647, 430] on div "**********" at bounding box center [574, 425] width 443 height 90
click at [512, 405] on div "**********" at bounding box center [579, 412] width 452 height 17
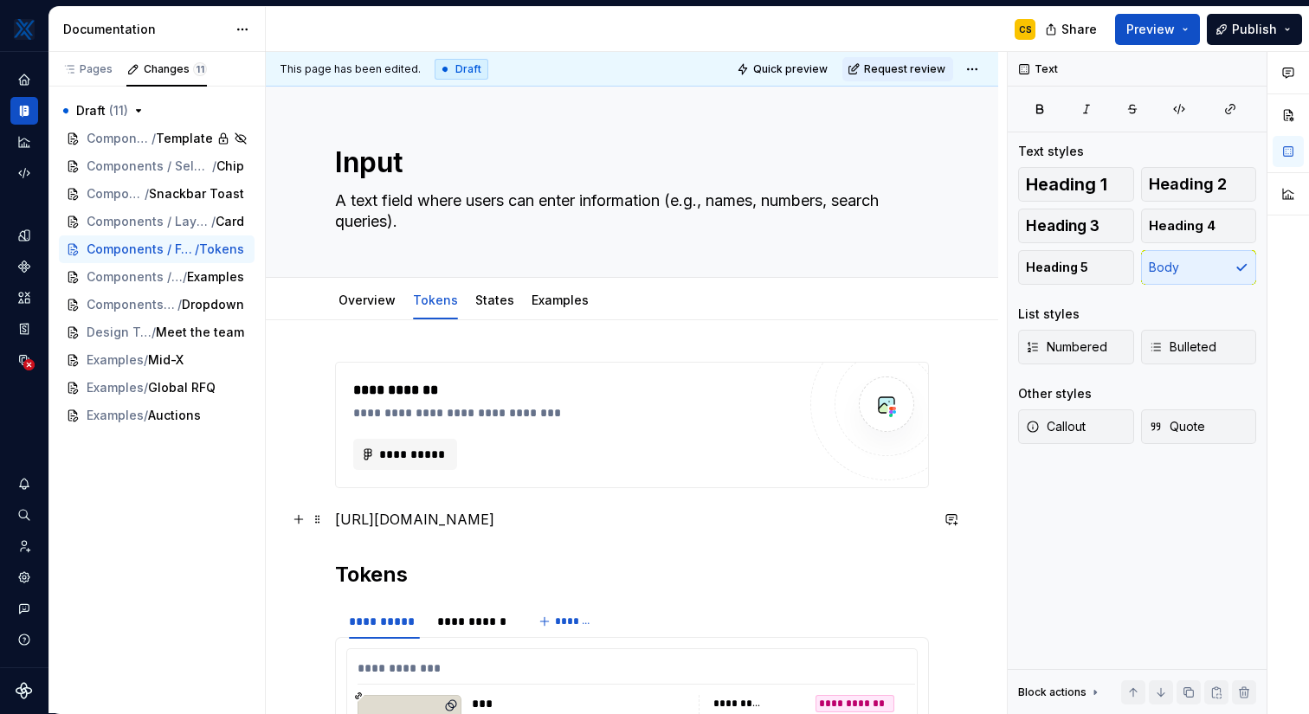
click at [400, 530] on p "[URL][DOMAIN_NAME]" at bounding box center [632, 519] width 594 height 21
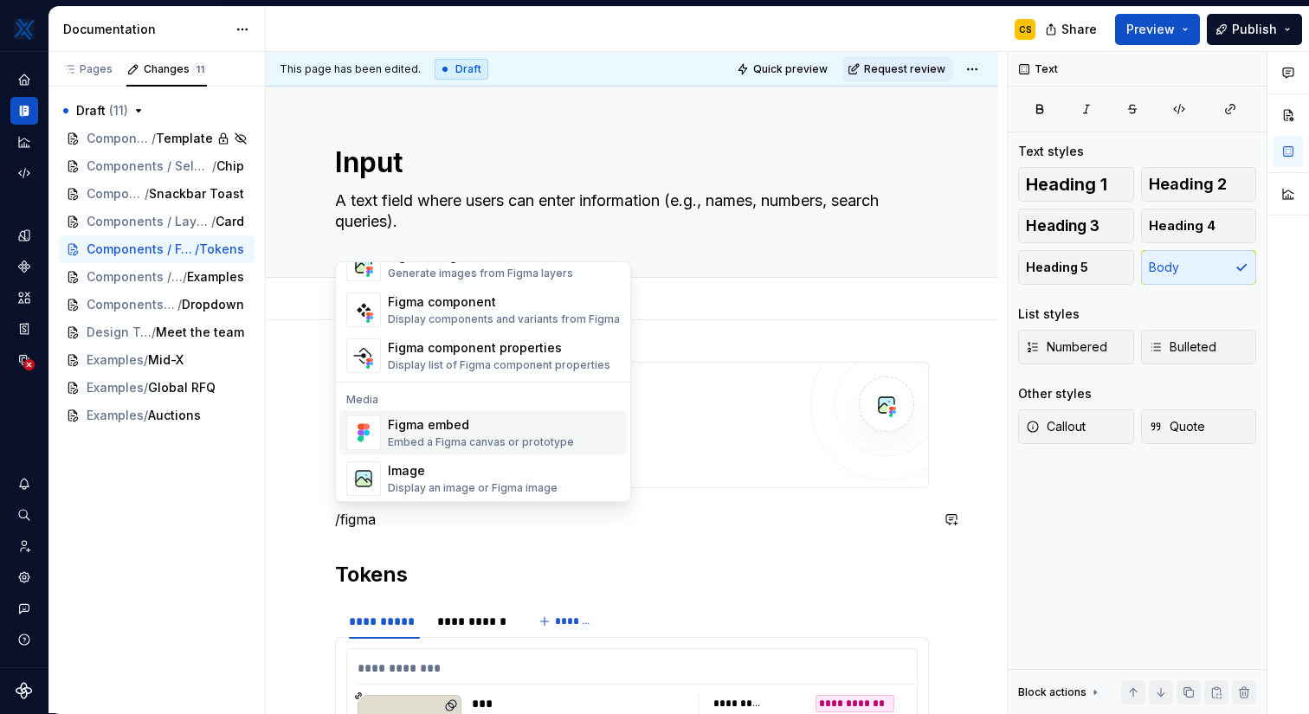
scroll to position [52, 0]
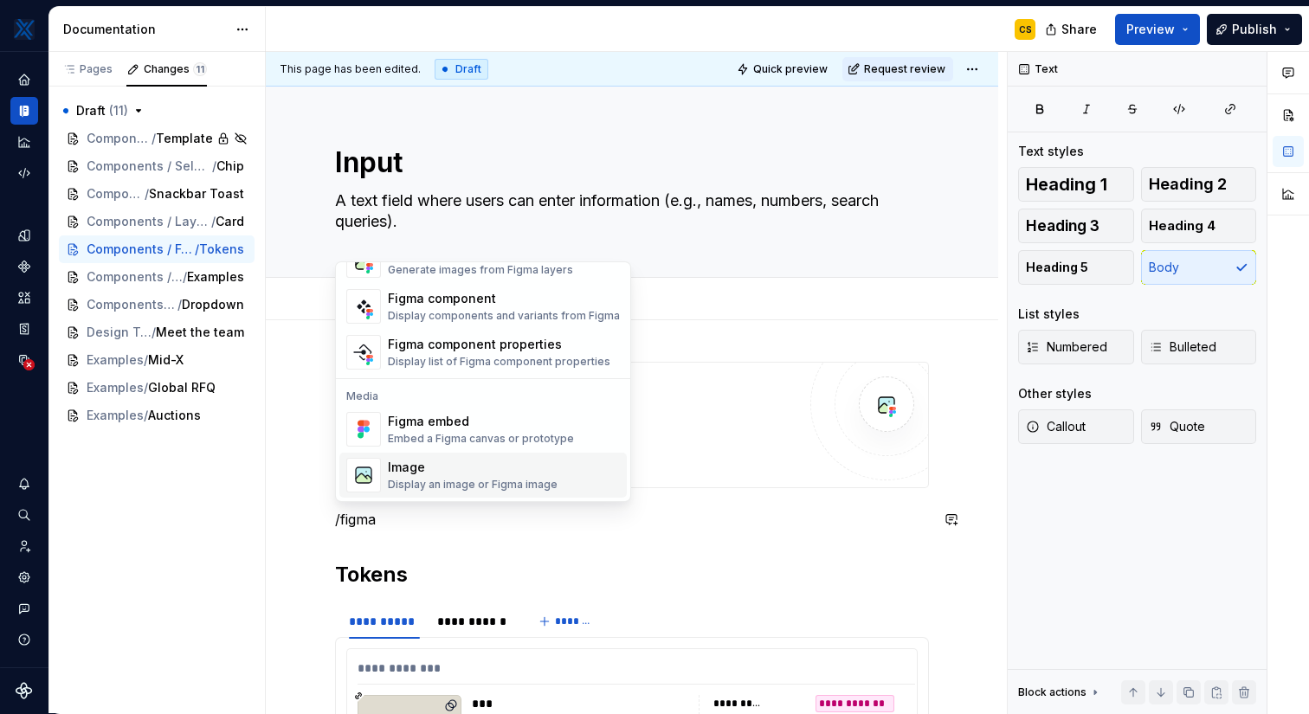
click at [518, 477] on div "Image Display an image or Figma image" at bounding box center [473, 475] width 170 height 33
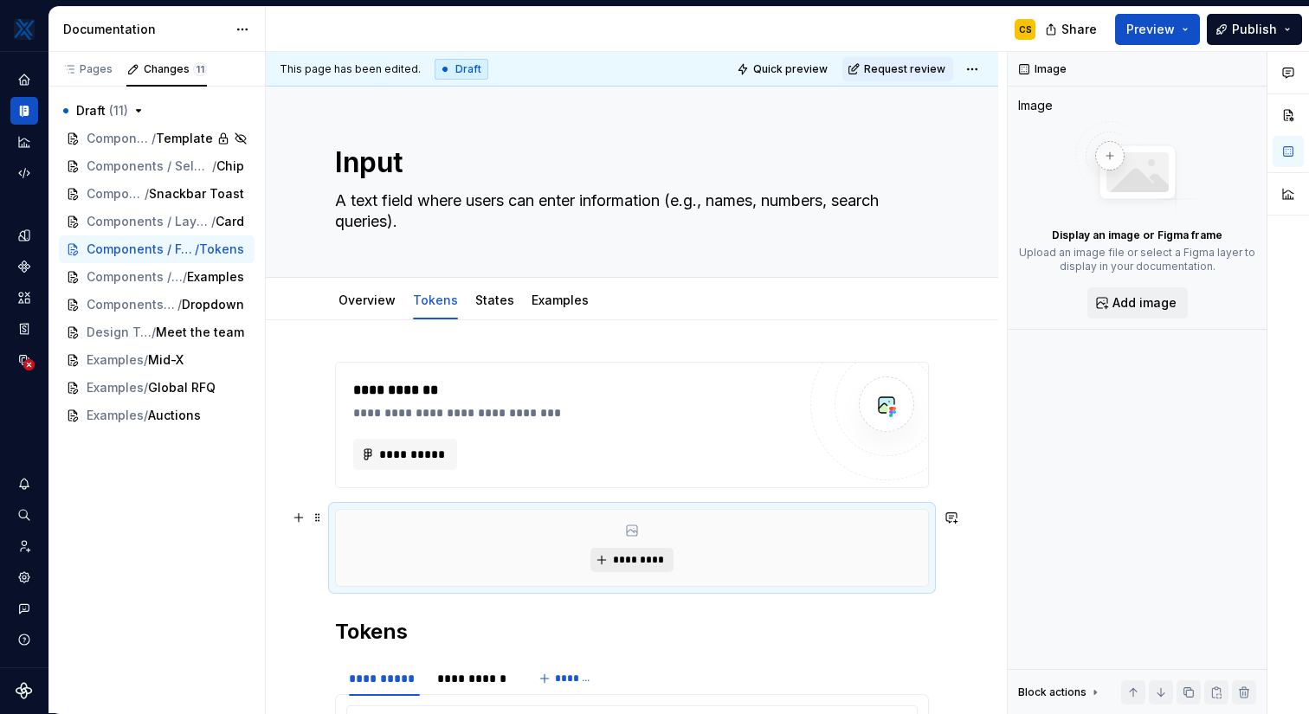
click at [620, 559] on span "*********" at bounding box center [638, 560] width 53 height 14
type textarea "*"
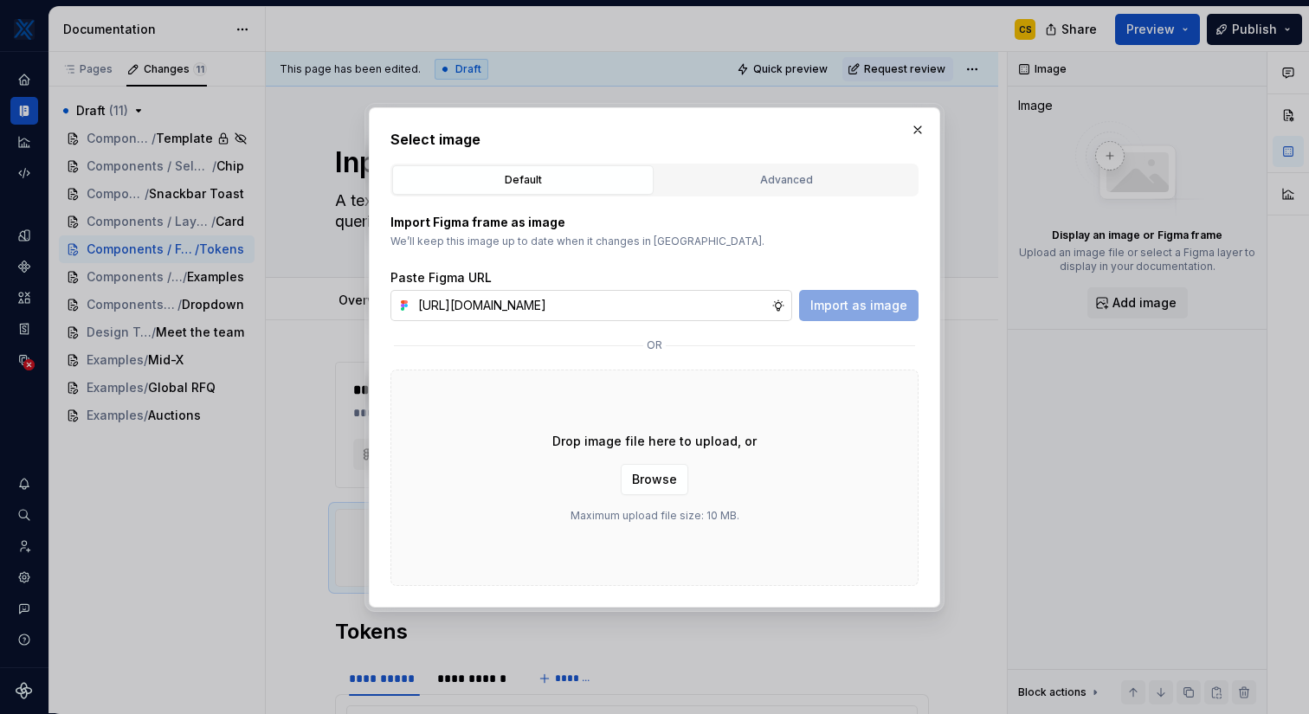
scroll to position [0, 408]
type input "[URL][DOMAIN_NAME]"
click at [859, 313] on button "Import as image" at bounding box center [858, 305] width 119 height 31
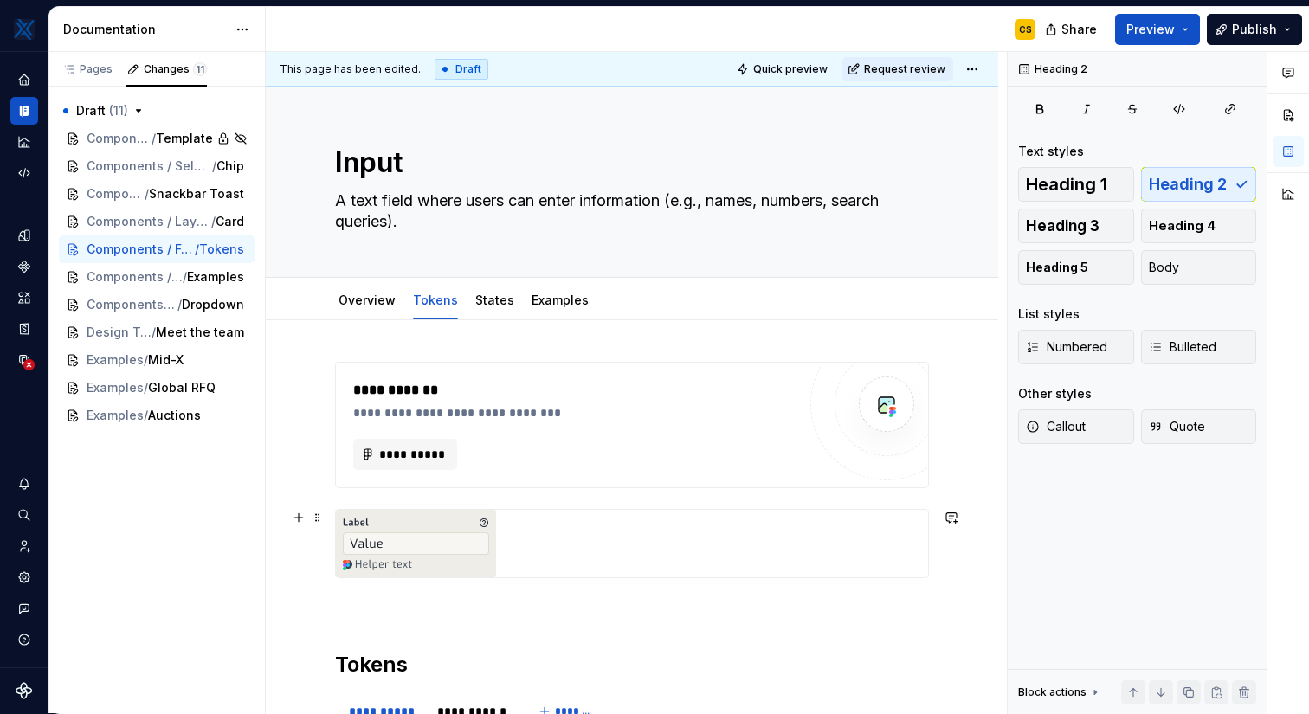
click at [589, 566] on div at bounding box center [632, 544] width 592 height 68
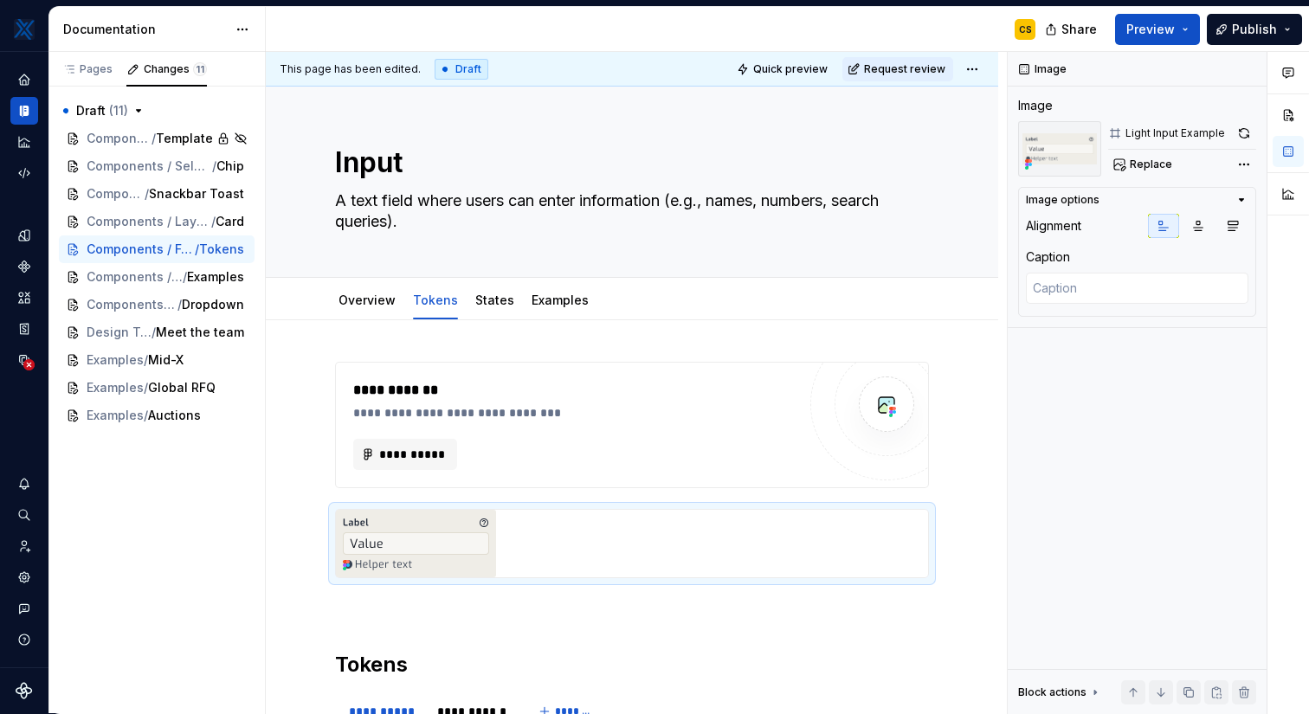
type textarea "*"
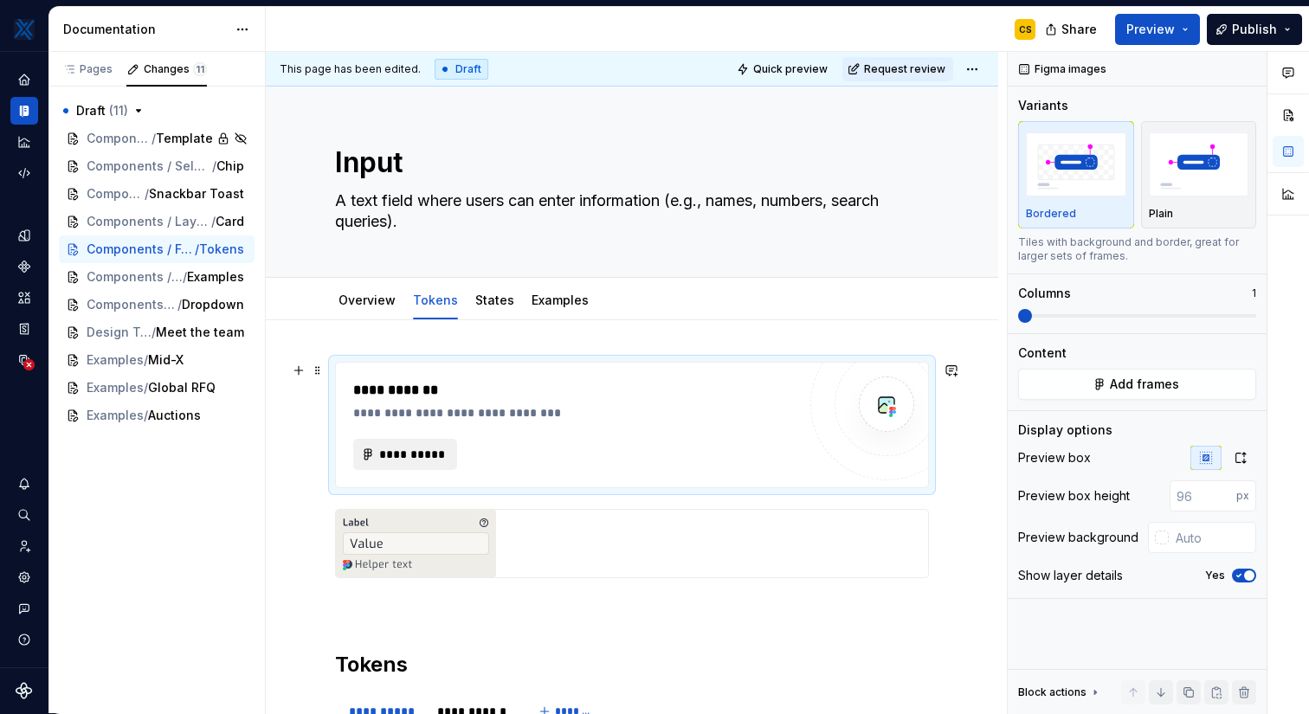
click at [434, 440] on button "**********" at bounding box center [405, 454] width 104 height 31
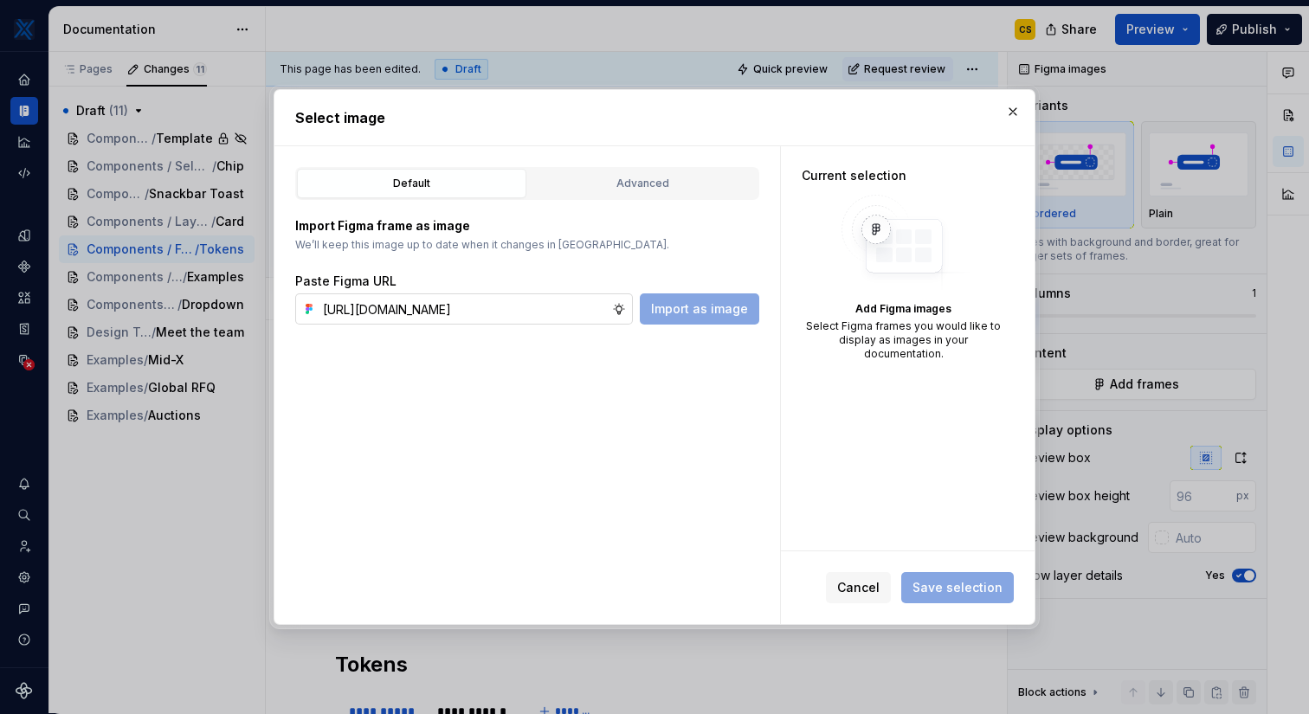
scroll to position [0, 471]
type input "[URL][DOMAIN_NAME]"
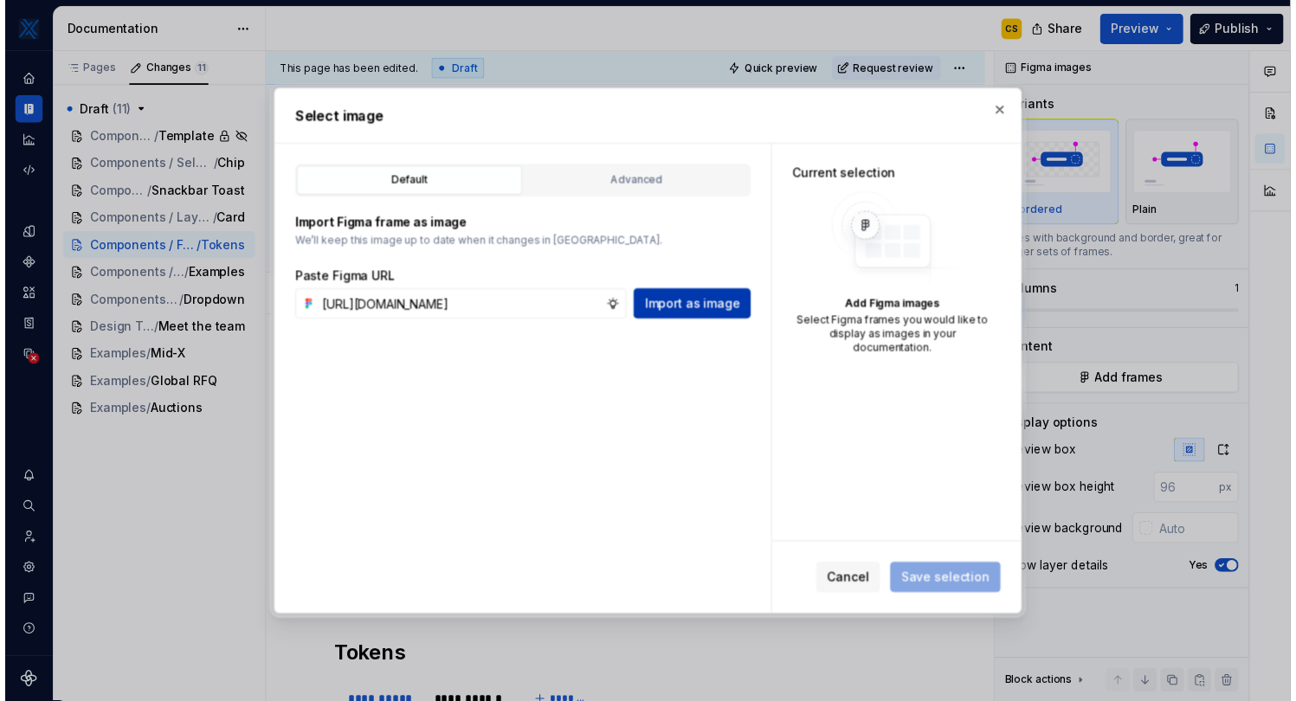
scroll to position [0, 0]
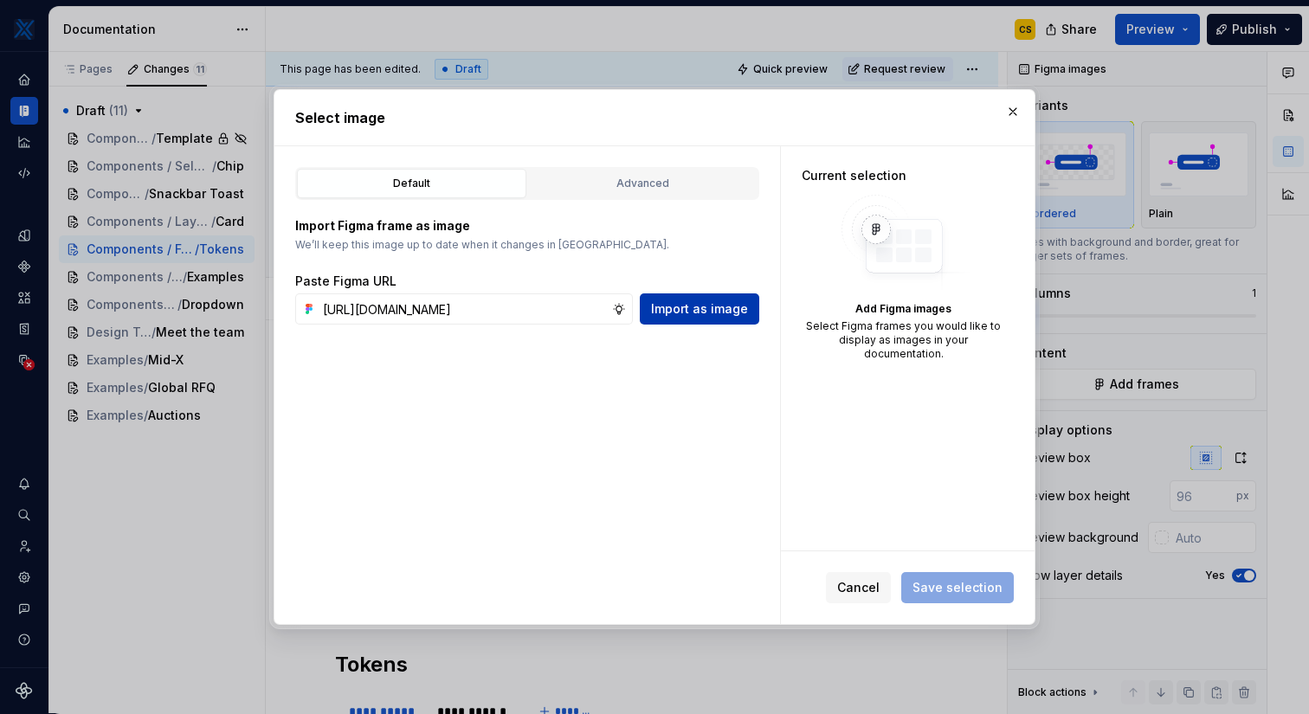
click at [743, 311] on span "Import as image" at bounding box center [699, 308] width 97 height 17
click at [925, 606] on div "Cancel Save selection" at bounding box center [908, 587] width 254 height 73
click at [930, 593] on span "Save selection" at bounding box center [957, 587] width 113 height 31
click at [856, 603] on div "Cancel Save selection" at bounding box center [908, 587] width 254 height 73
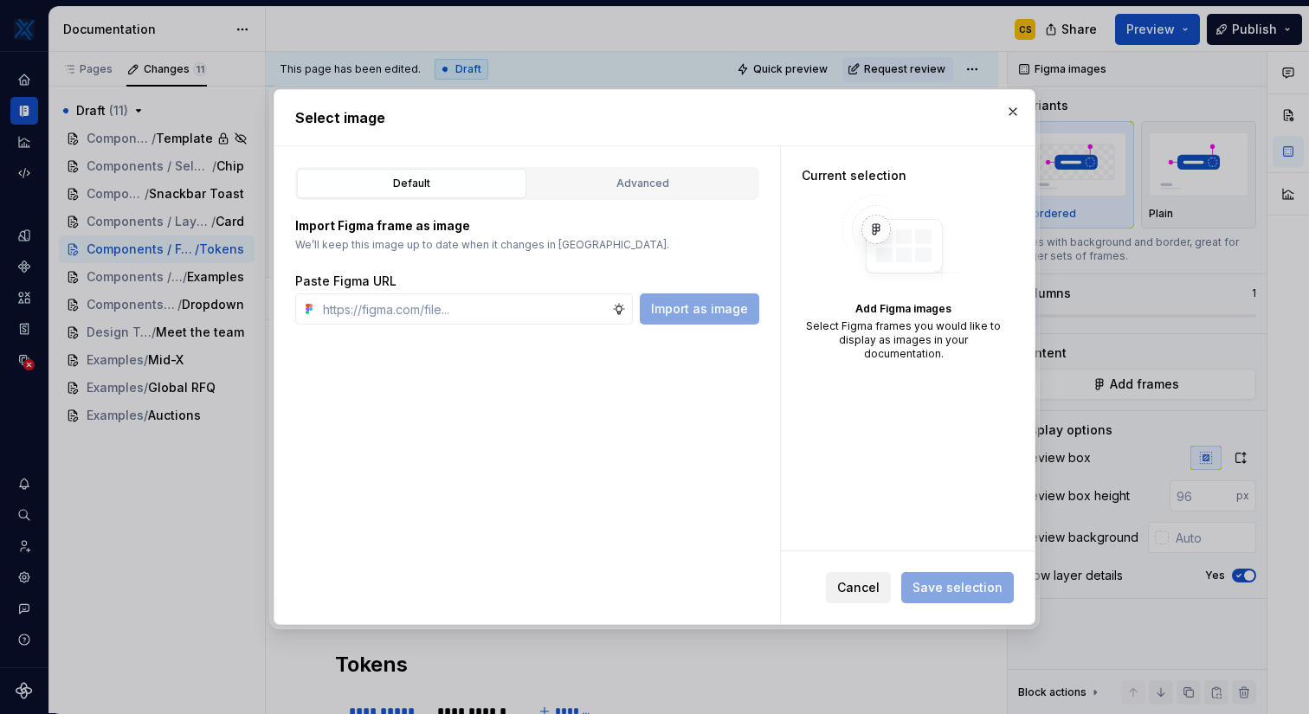
click at [849, 574] on button "Cancel" at bounding box center [858, 587] width 65 height 31
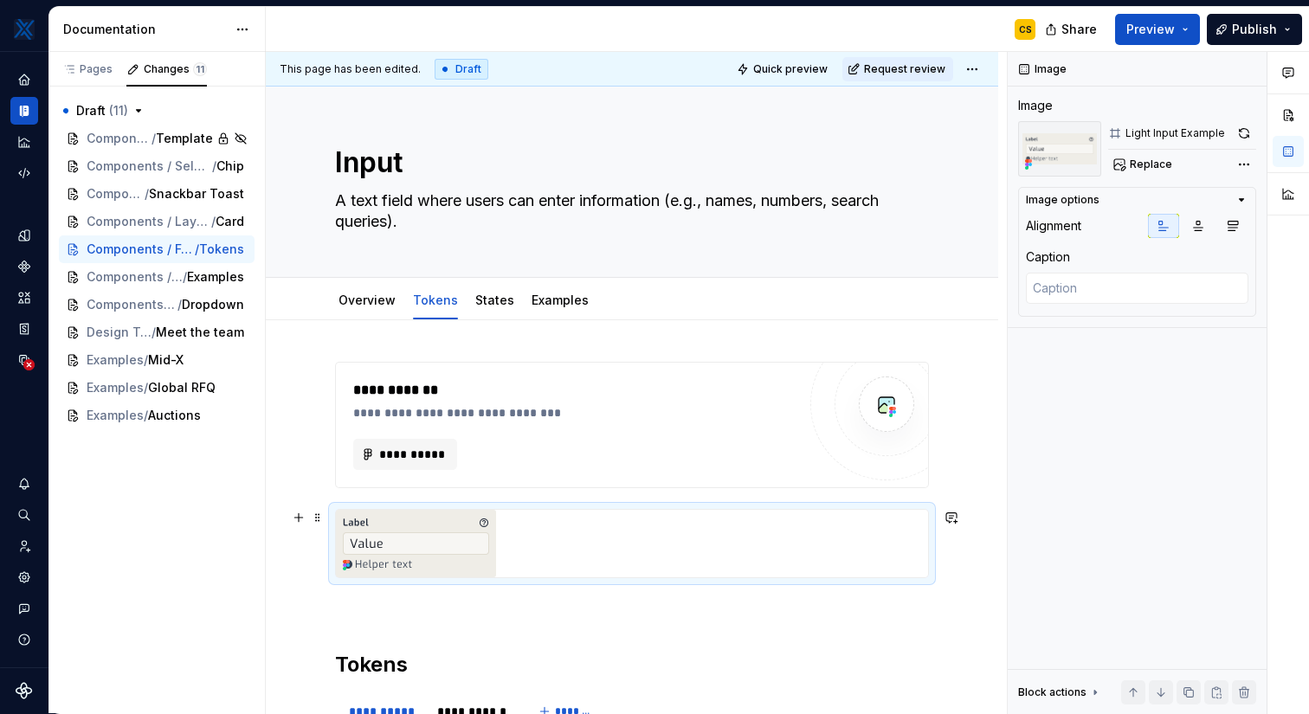
click at [641, 540] on div at bounding box center [632, 544] width 592 height 68
click at [1196, 235] on button "button" at bounding box center [1197, 226] width 31 height 24
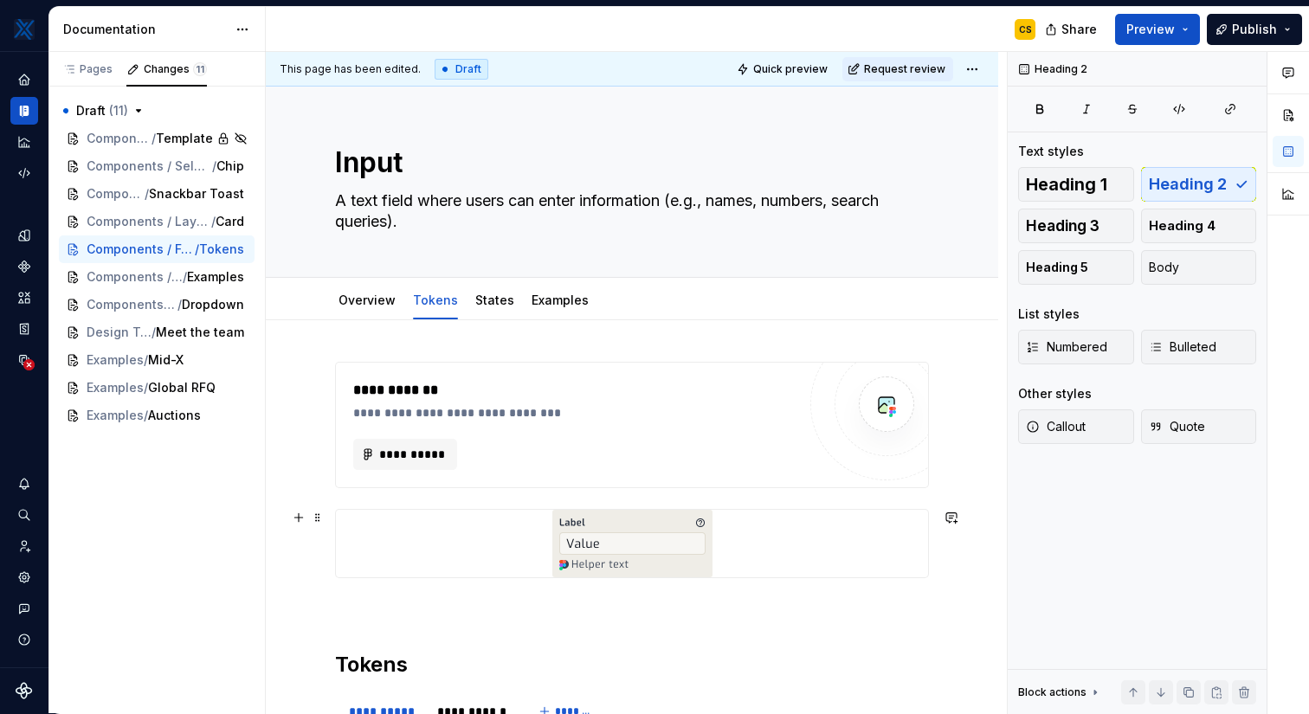
click at [766, 549] on div at bounding box center [632, 544] width 592 height 68
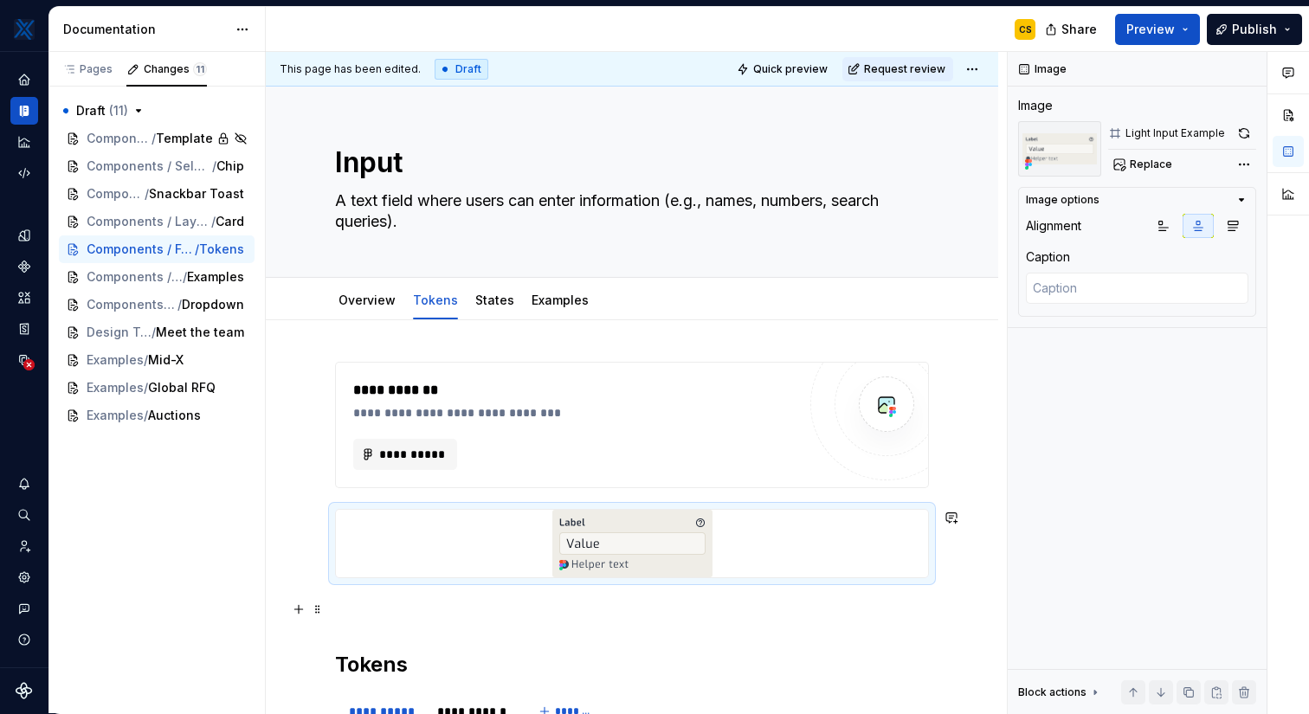
click at [629, 605] on p at bounding box center [632, 609] width 594 height 21
click at [671, 518] on img at bounding box center [632, 544] width 160 height 68
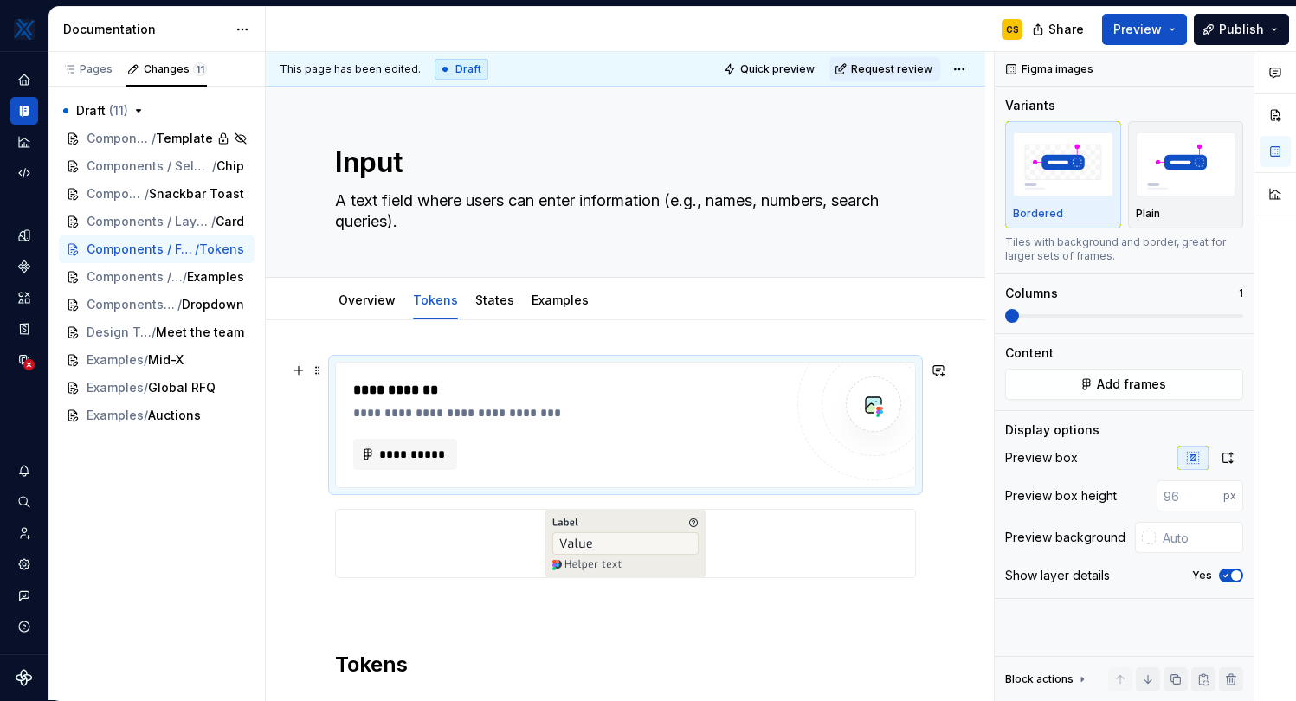
click at [566, 378] on div "**********" at bounding box center [625, 425] width 579 height 125
type textarea "*"
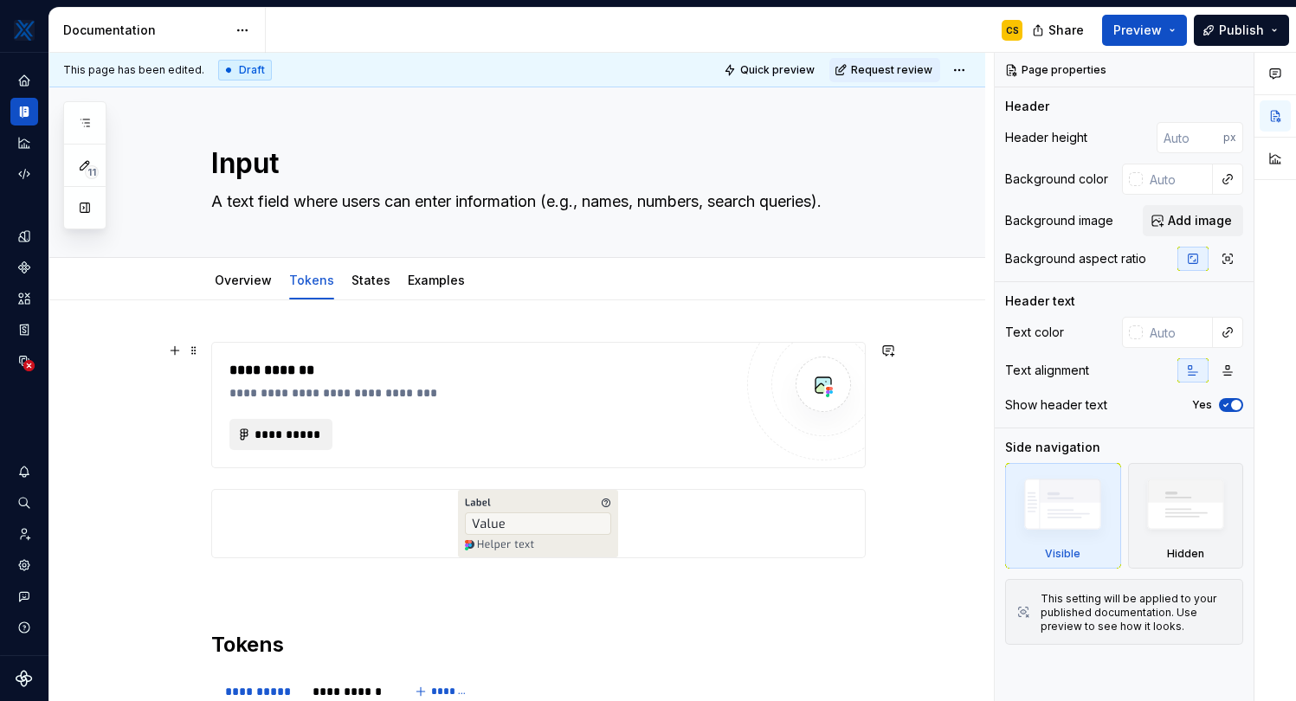
click at [291, 435] on span "**********" at bounding box center [288, 434] width 68 height 17
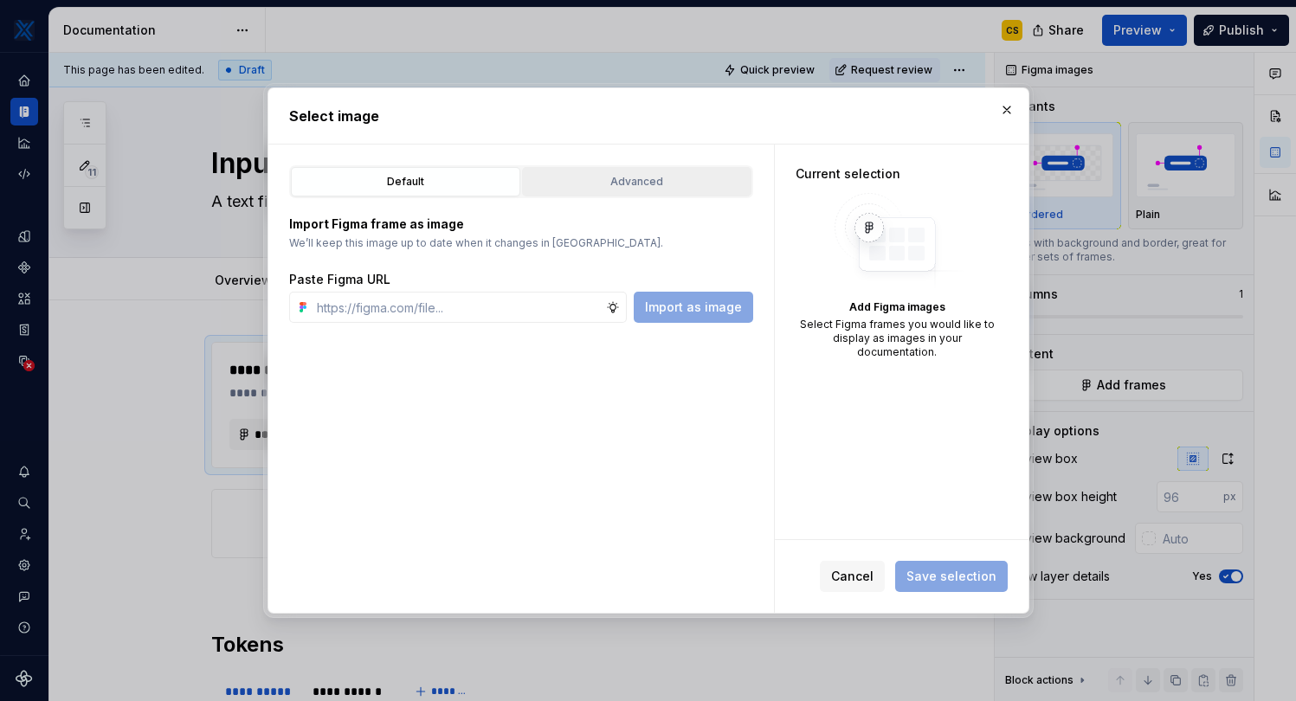
click at [610, 171] on button "Advanced" at bounding box center [636, 181] width 229 height 29
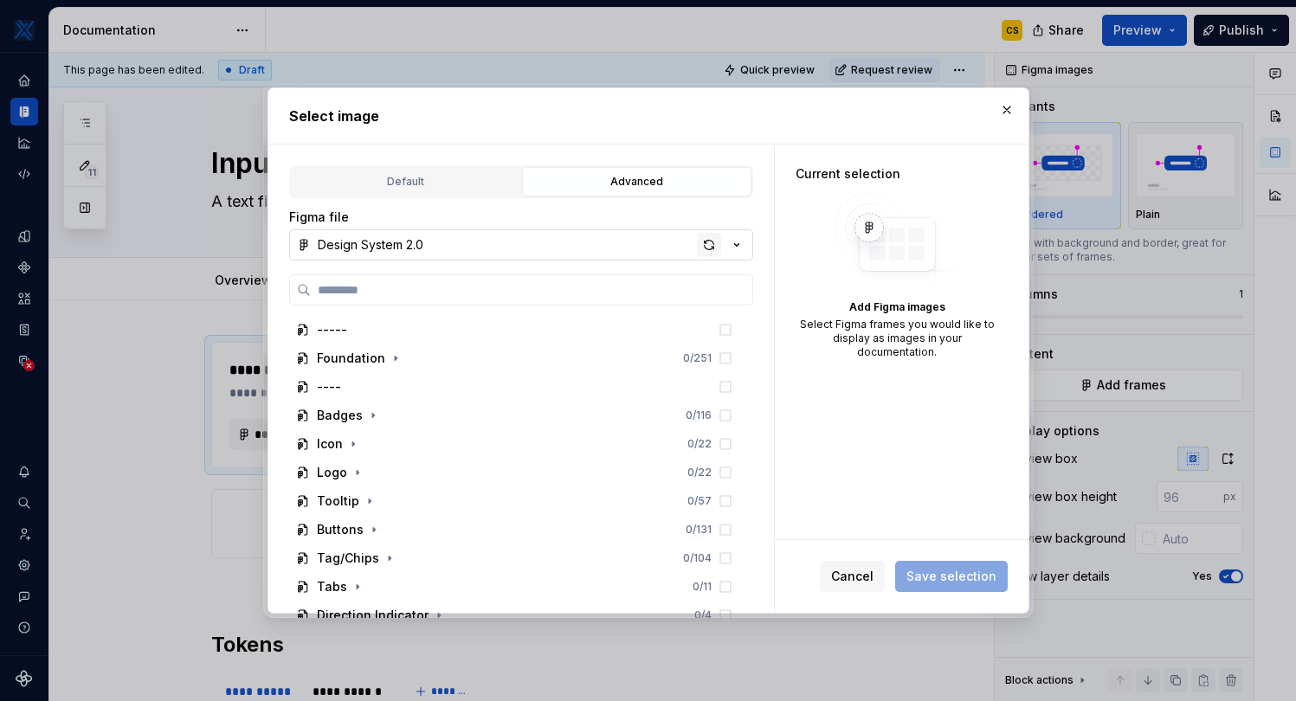
click at [699, 247] on div "button" at bounding box center [709, 245] width 24 height 24
type textarea "*"
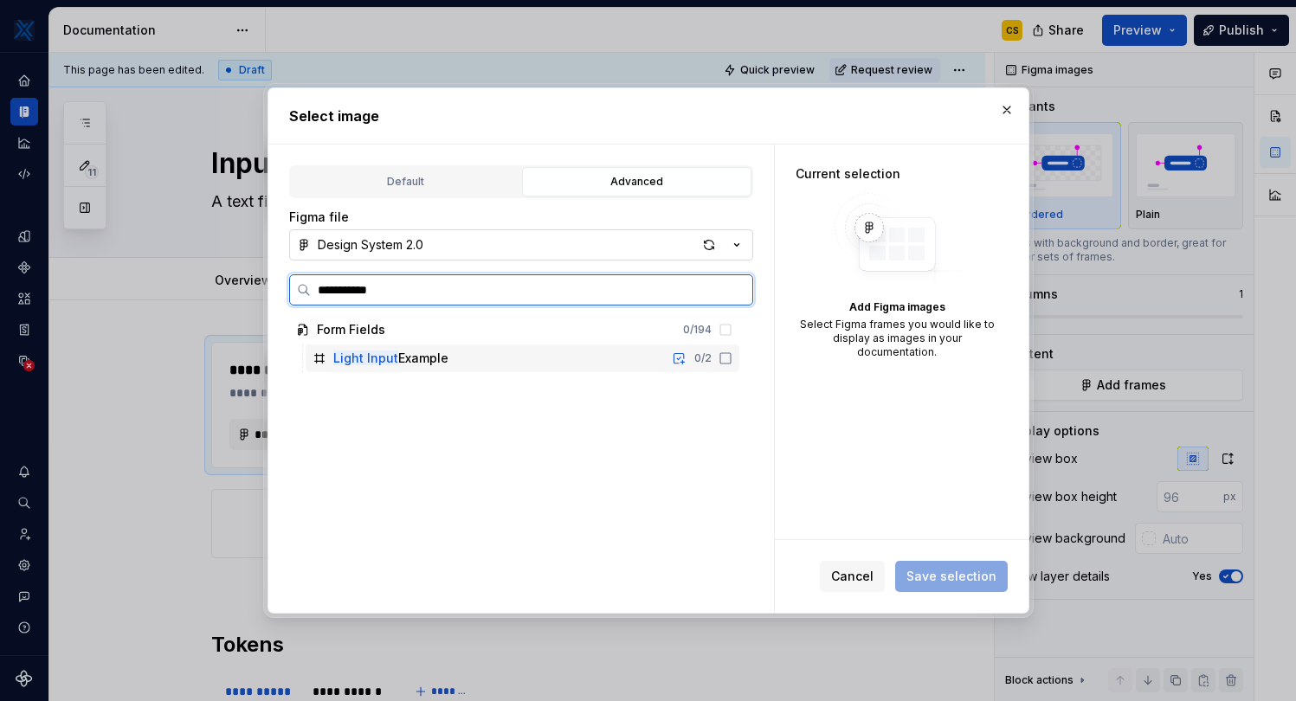
click at [732, 357] on icon at bounding box center [725, 358] width 14 height 14
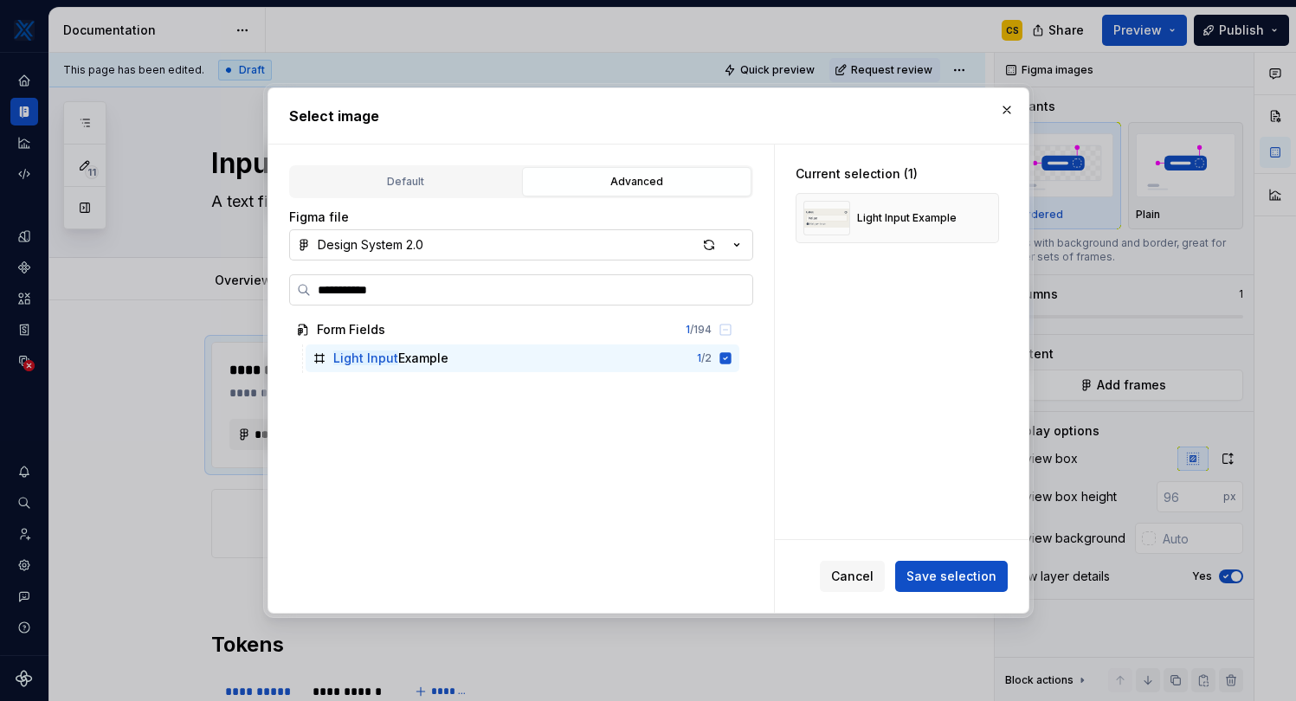
click at [602, 298] on input "**********" at bounding box center [531, 289] width 441 height 17
click at [330, 297] on input "**********" at bounding box center [531, 289] width 441 height 17
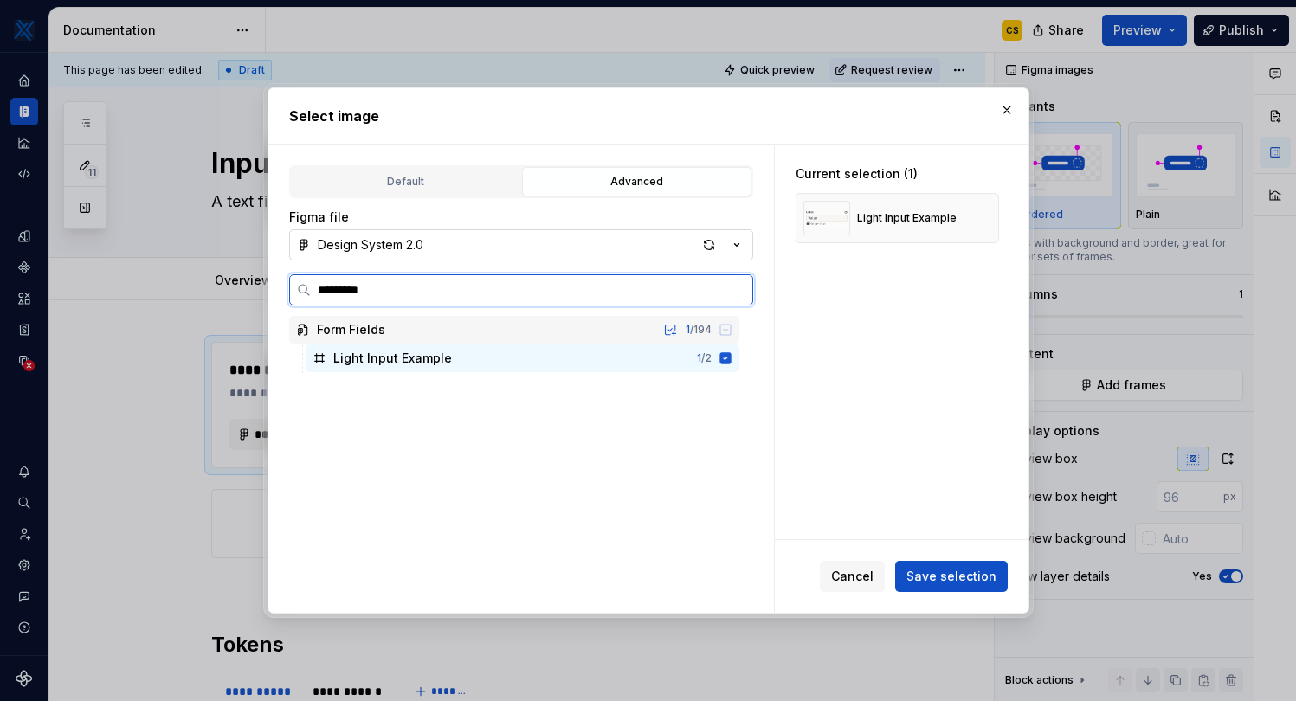
type input "**********"
click at [739, 357] on div "Dark Input Example 0 / 2" at bounding box center [523, 358] width 434 height 28
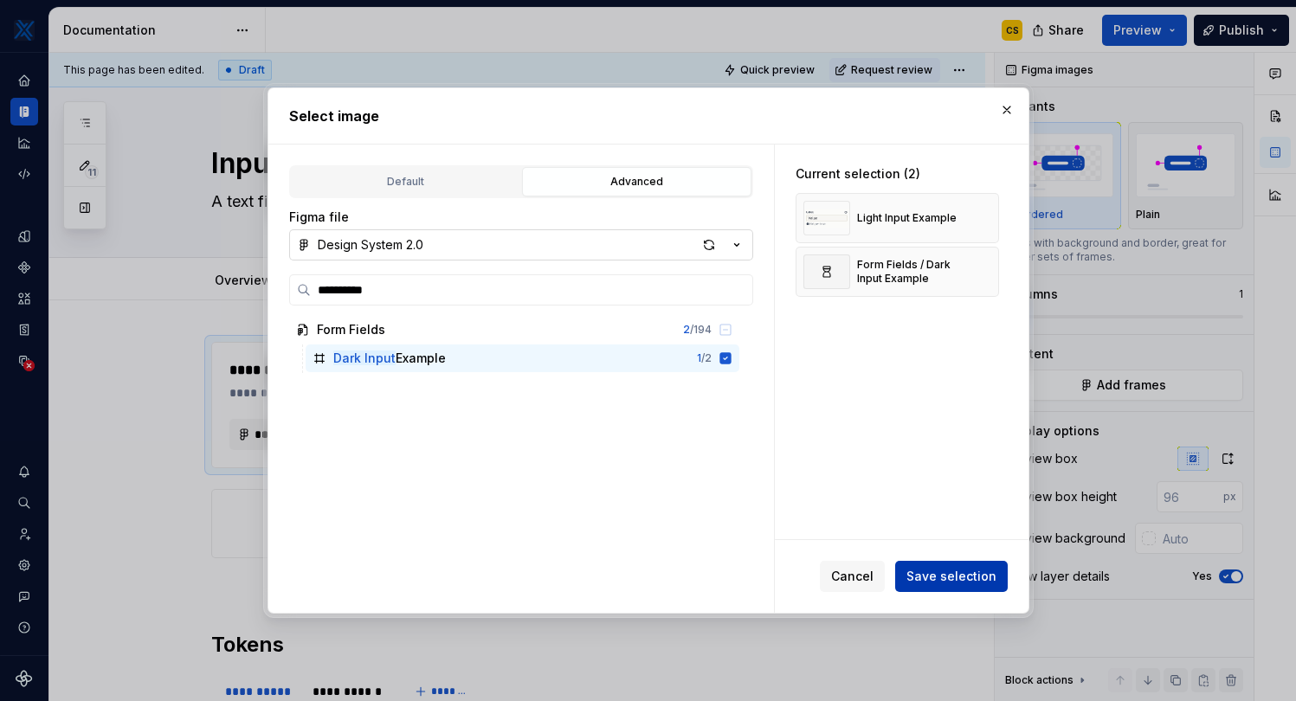
click at [972, 568] on span "Save selection" at bounding box center [951, 576] width 90 height 17
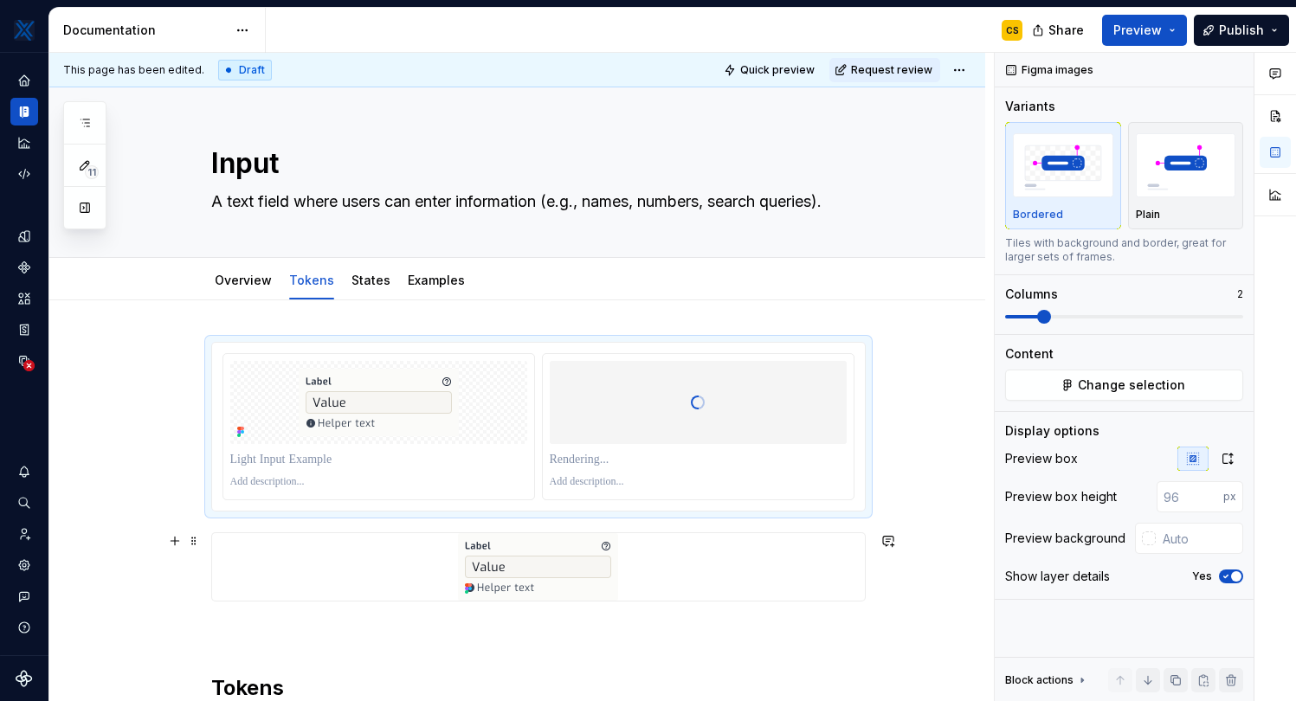
click at [709, 567] on div at bounding box center [538, 567] width 653 height 68
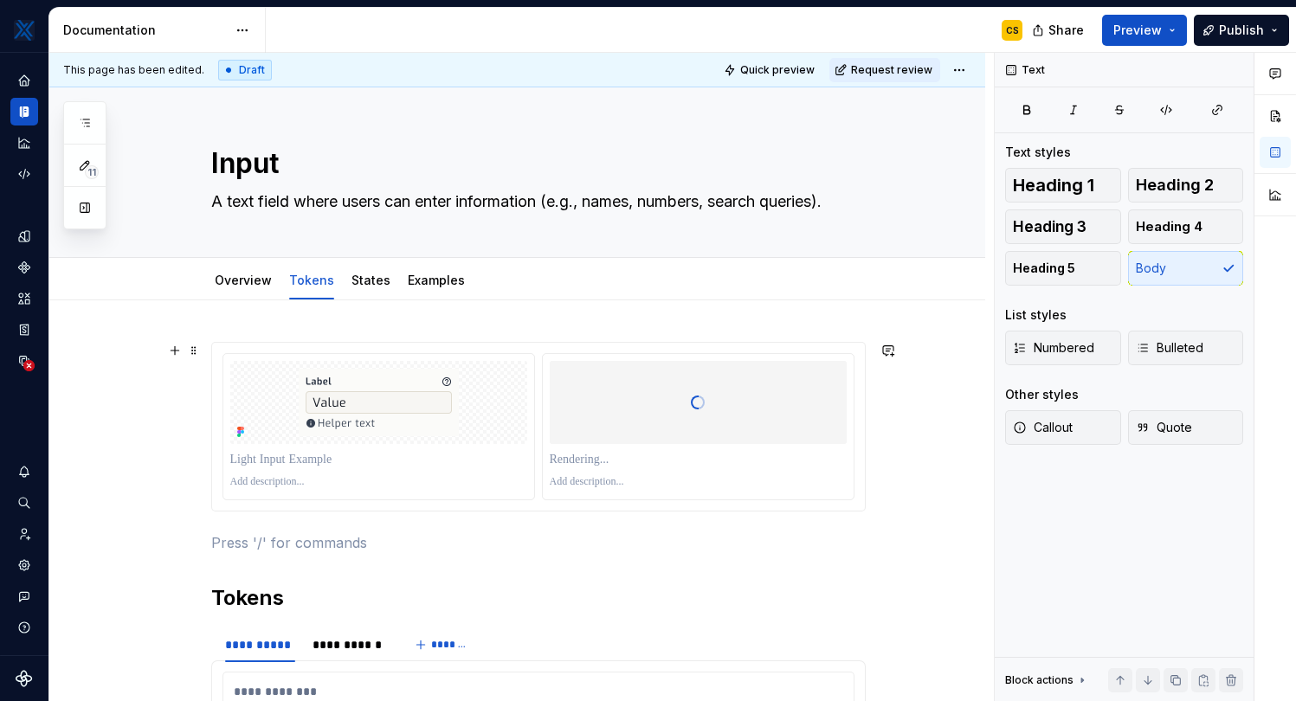
click at [776, 488] on p at bounding box center [698, 482] width 297 height 14
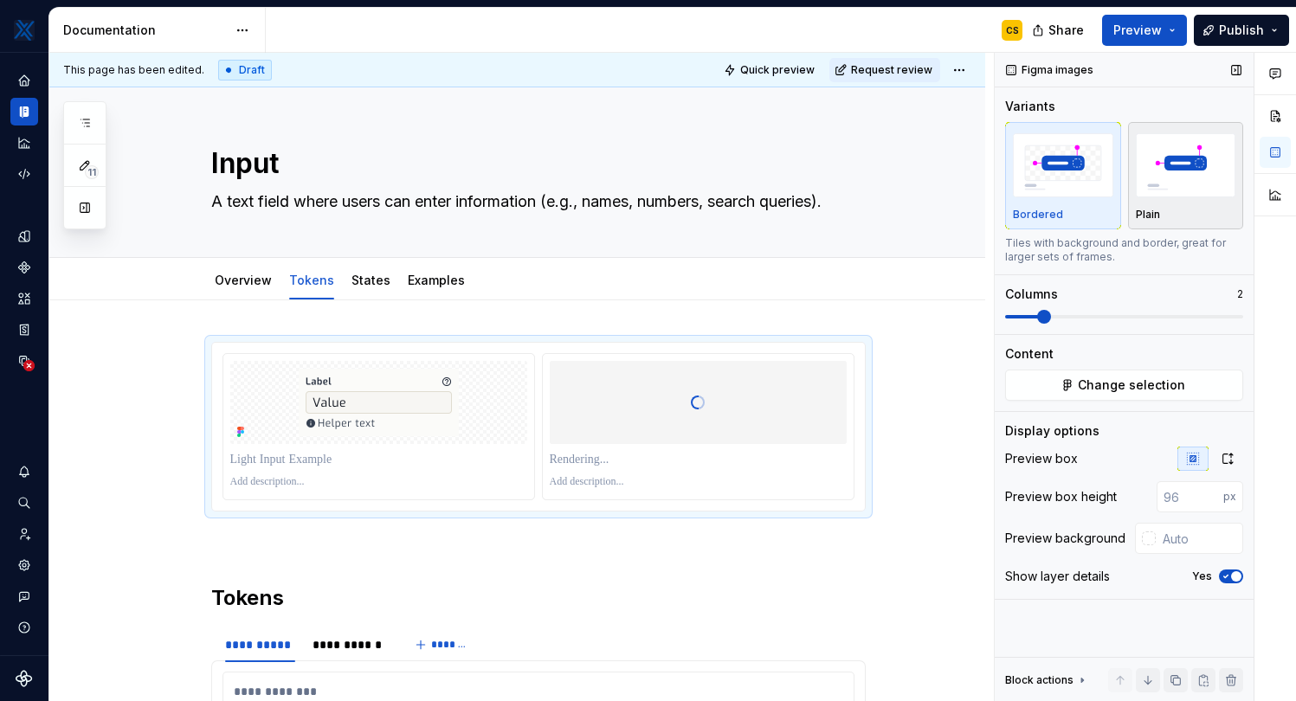
click at [1200, 188] on img "button" at bounding box center [1186, 164] width 100 height 63
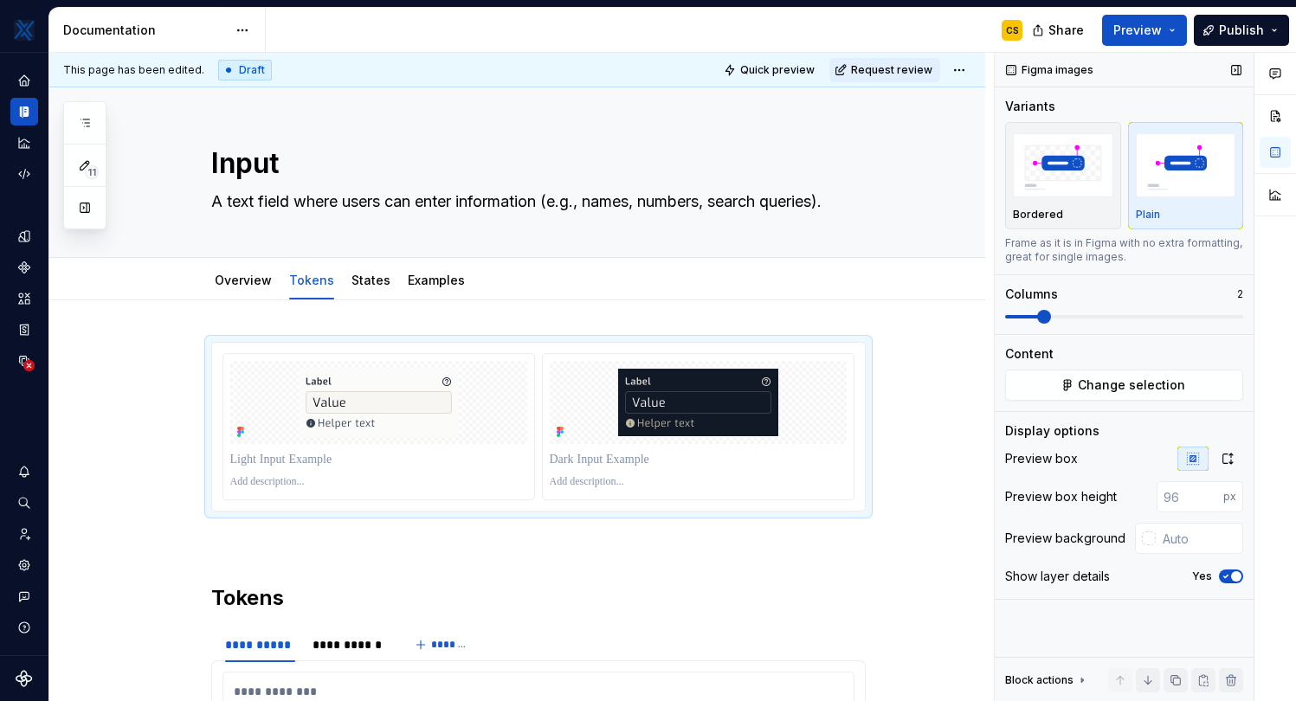
click at [1231, 575] on span "button" at bounding box center [1236, 576] width 10 height 10
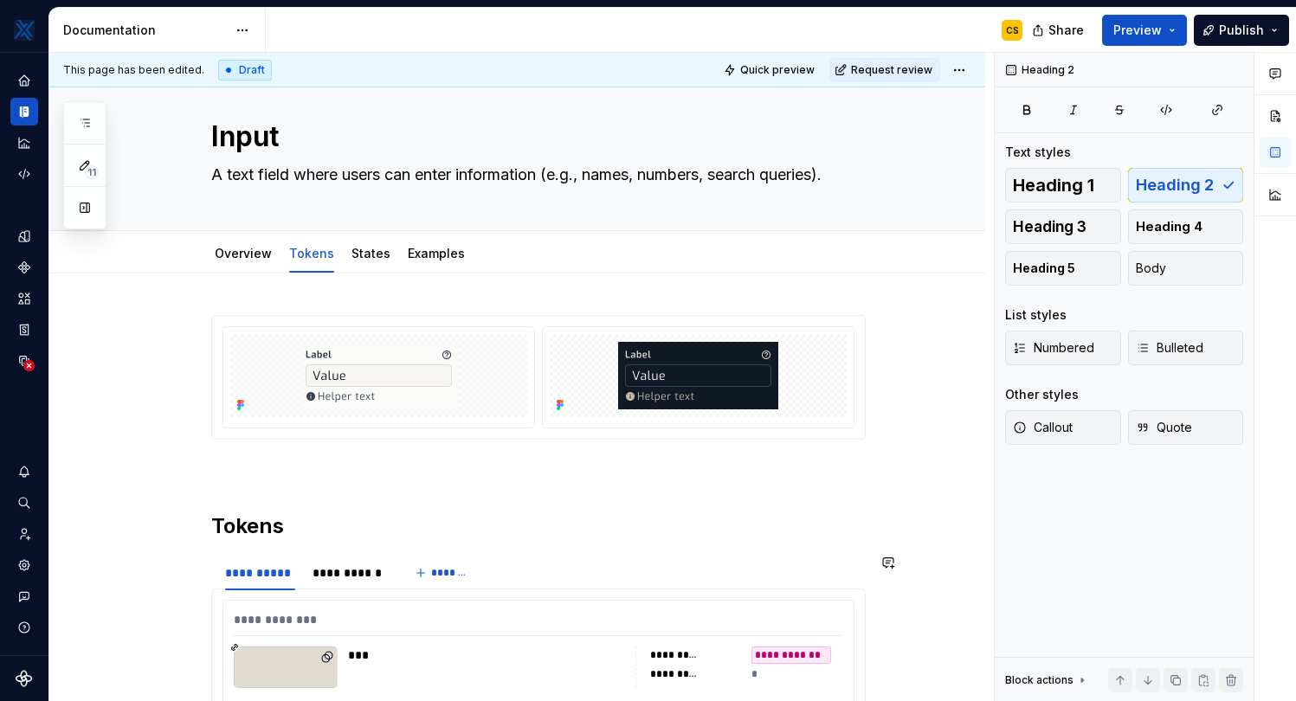
scroll to position [40, 0]
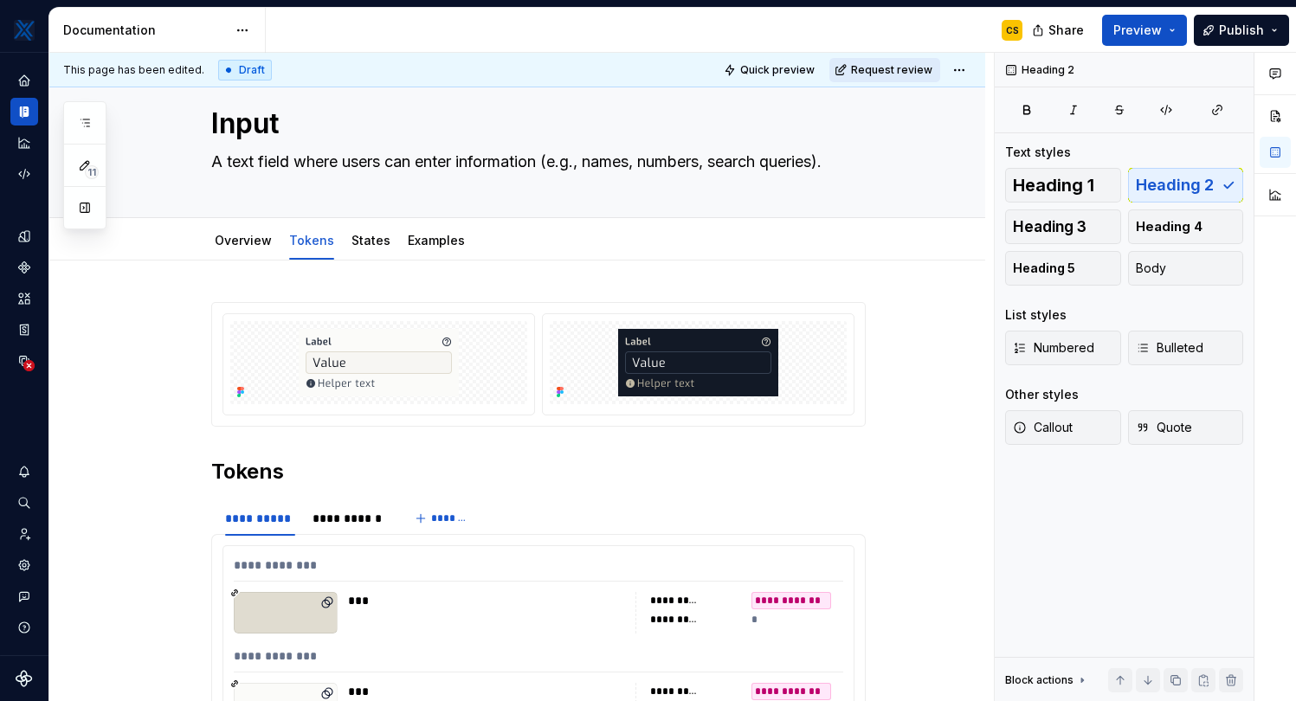
click at [932, 72] on span "Request review" at bounding box center [891, 70] width 81 height 14
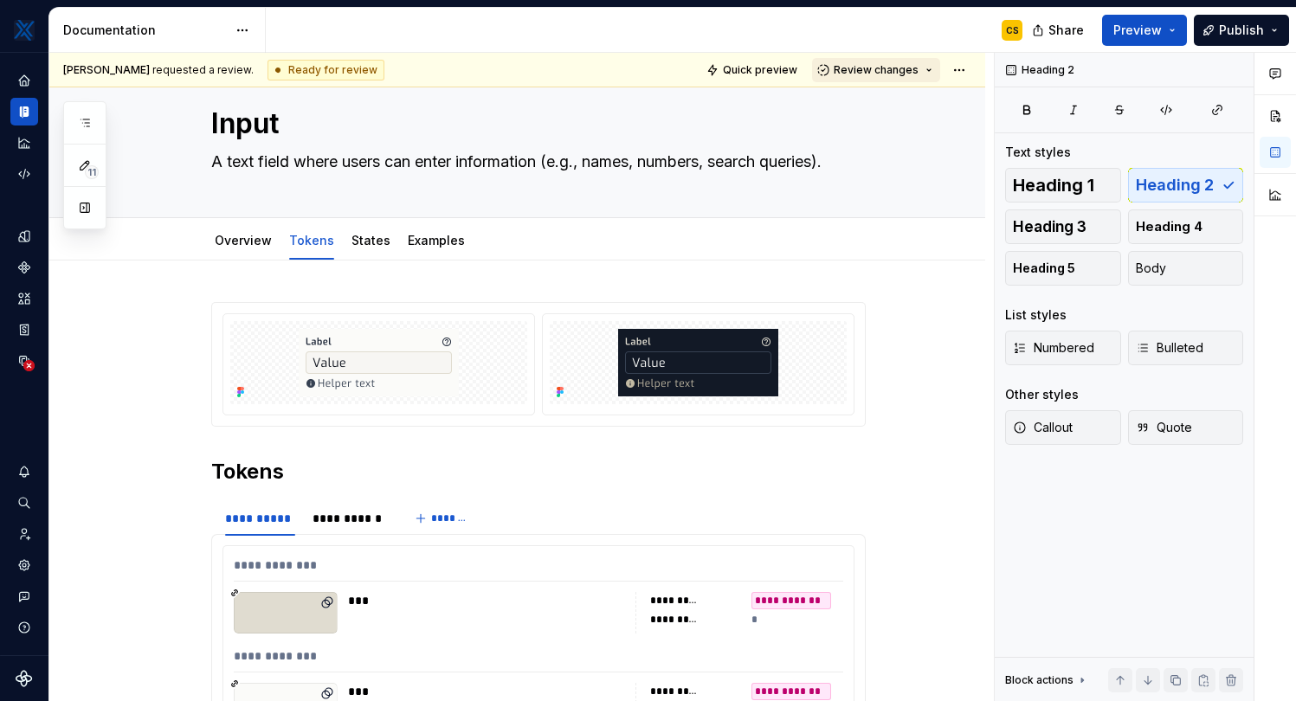
click at [918, 72] on span "Review changes" at bounding box center [876, 70] width 85 height 14
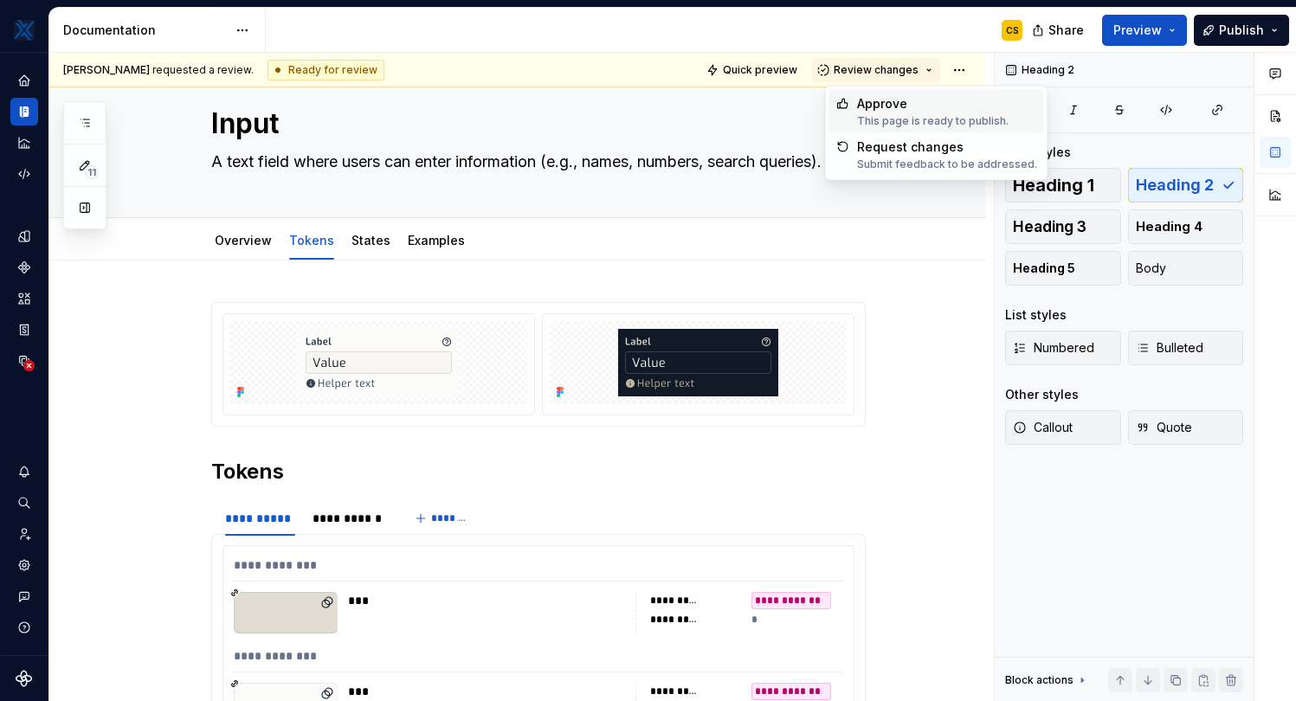
click at [921, 112] on div "Approve This page is ready to publish." at bounding box center [932, 111] width 151 height 33
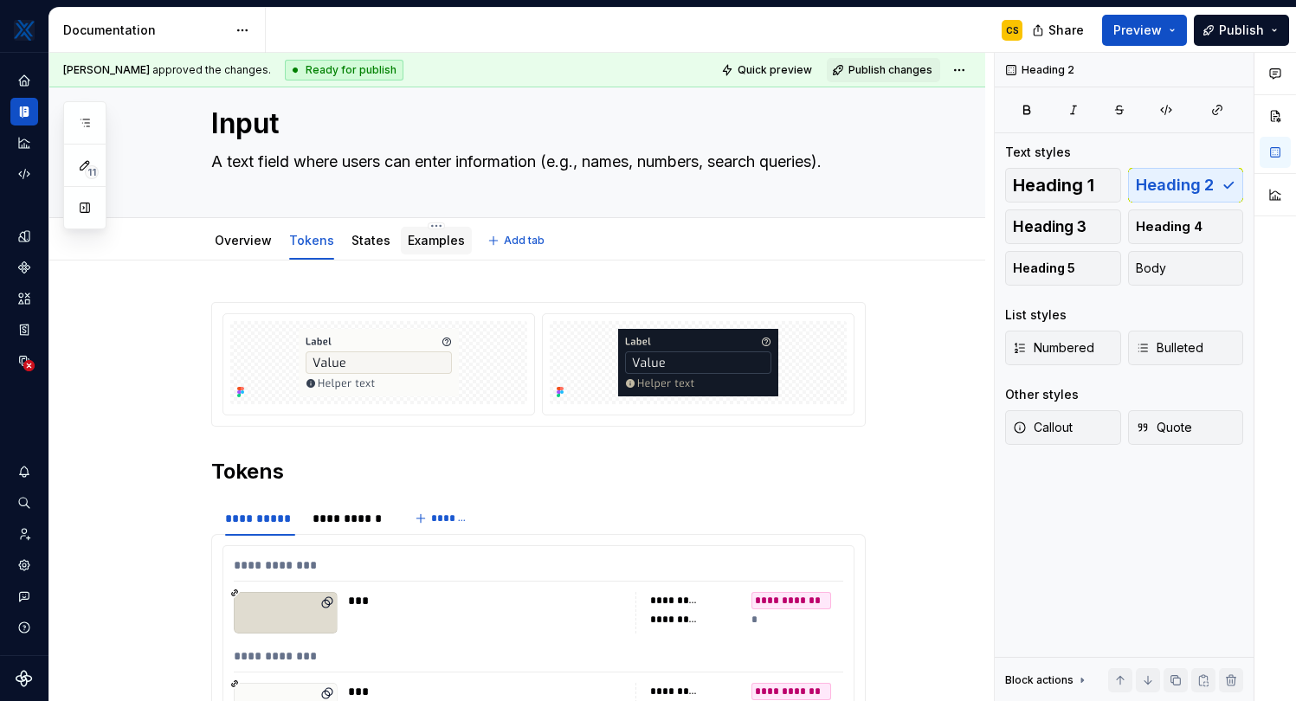
click at [413, 241] on link "Examples" at bounding box center [436, 240] width 57 height 15
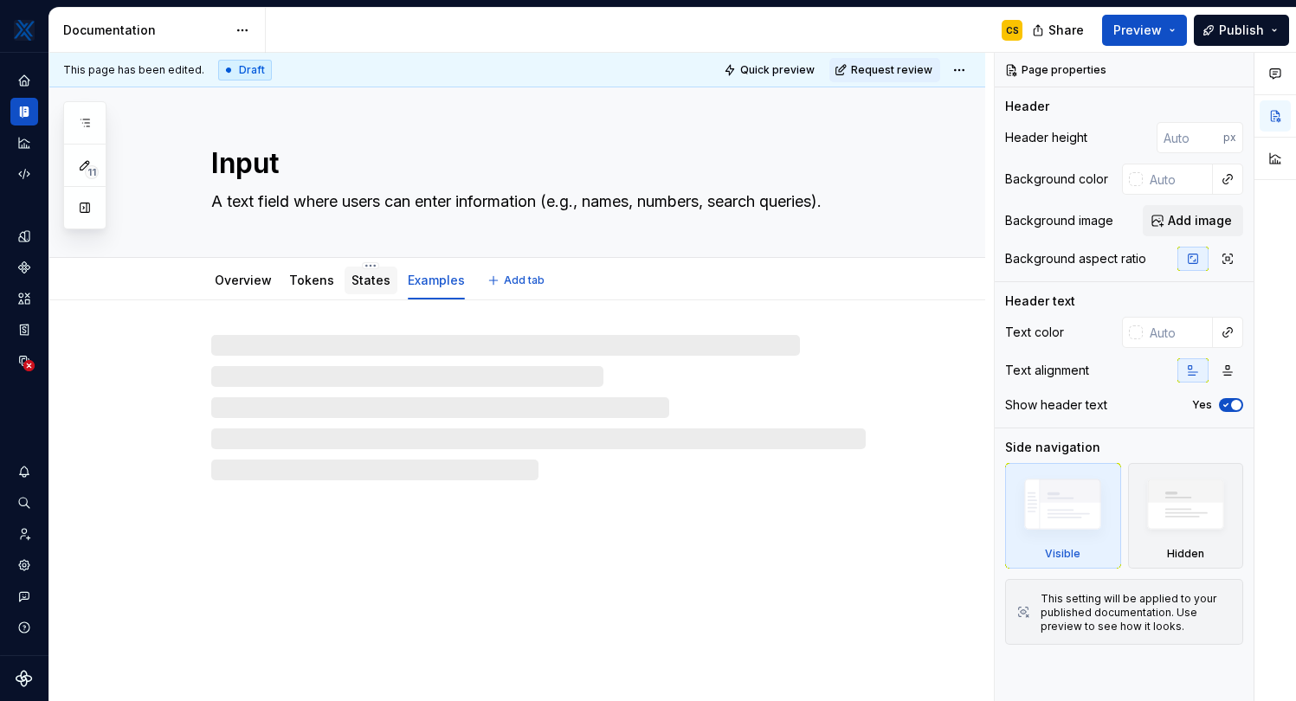
click at [364, 283] on link "States" at bounding box center [370, 280] width 39 height 15
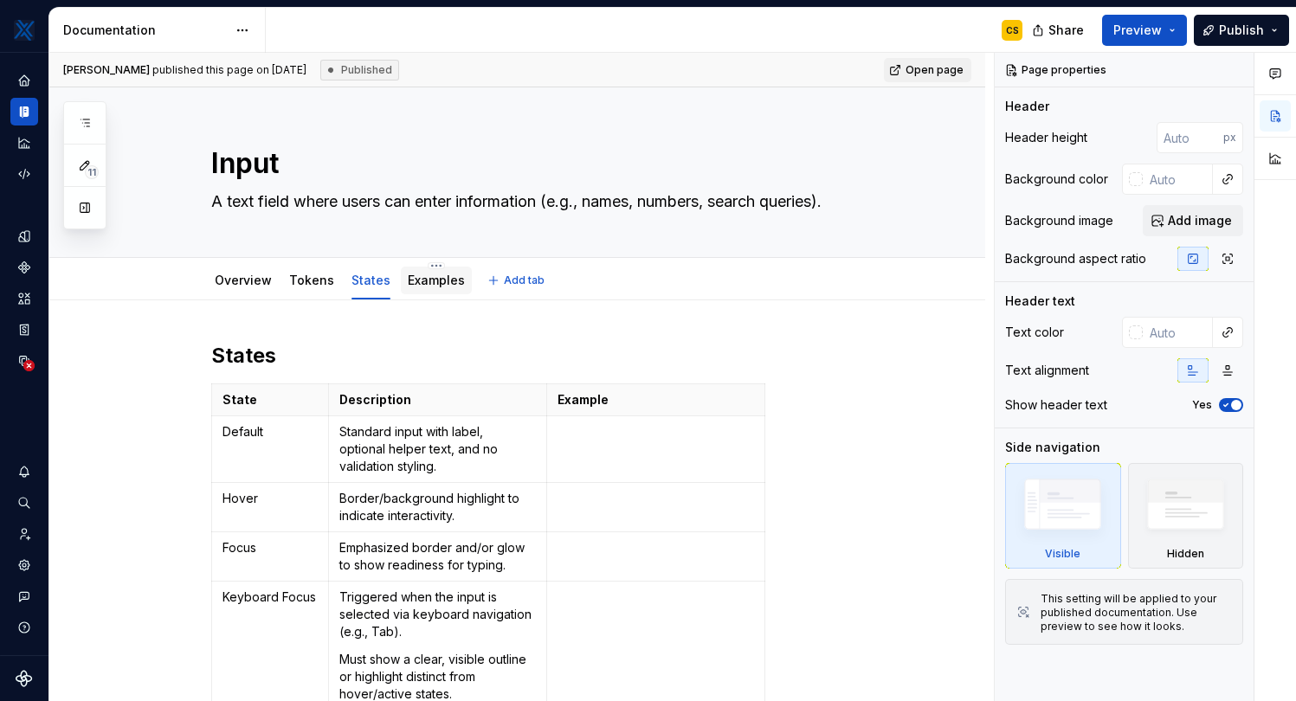
click at [422, 286] on link "Examples" at bounding box center [436, 280] width 57 height 15
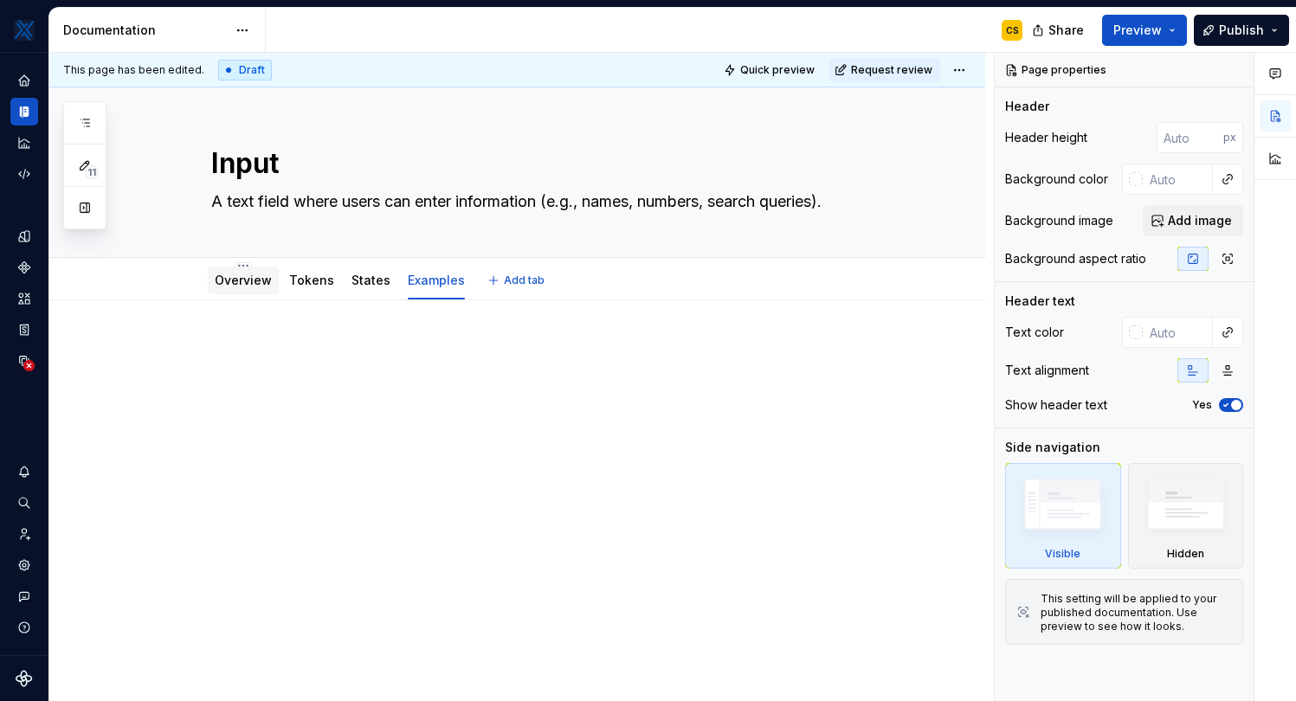
click at [255, 288] on div "Overview" at bounding box center [243, 280] width 57 height 17
click at [240, 284] on link "Overview" at bounding box center [243, 280] width 57 height 15
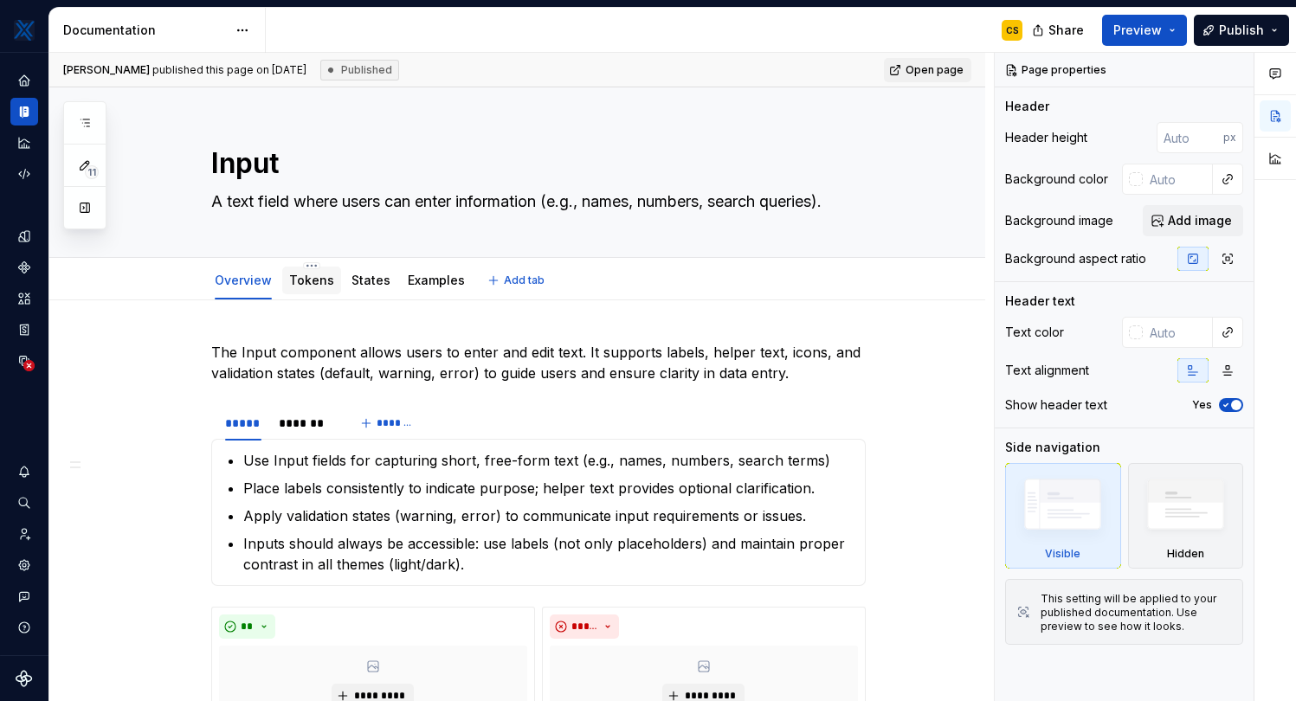
click at [316, 281] on link "Tokens" at bounding box center [311, 280] width 45 height 15
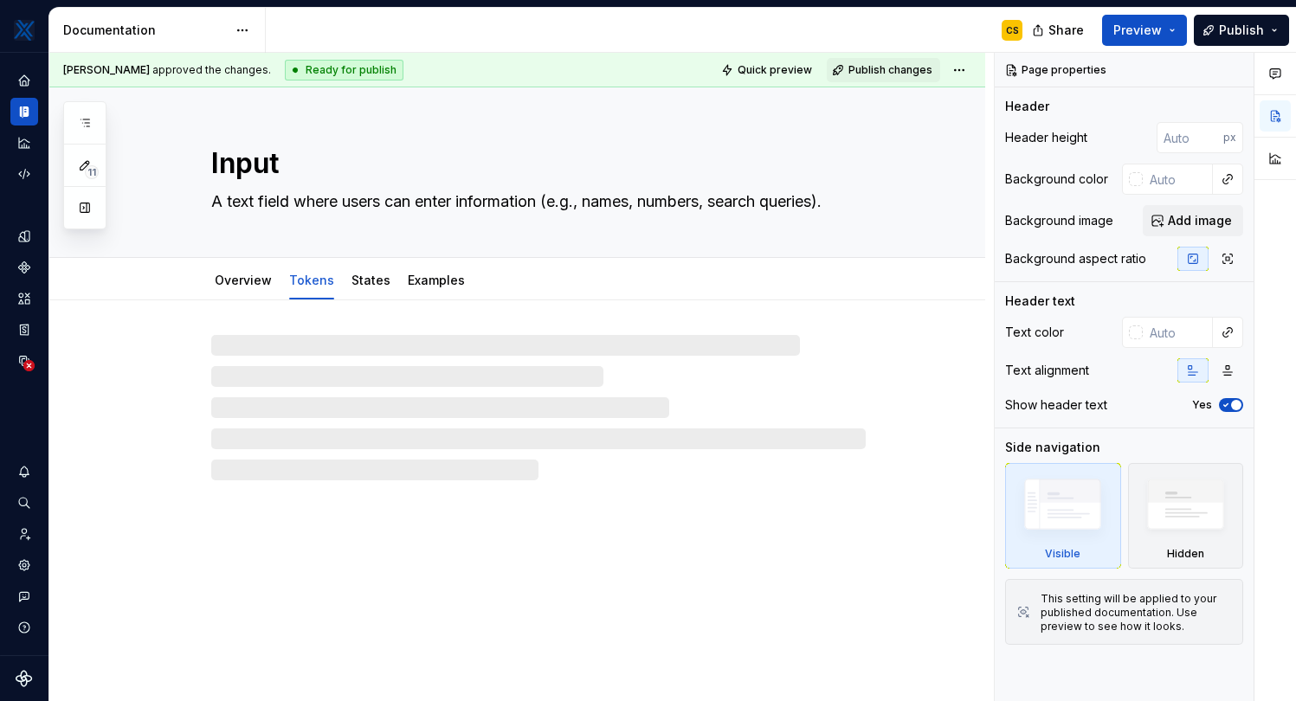
type textarea "*"
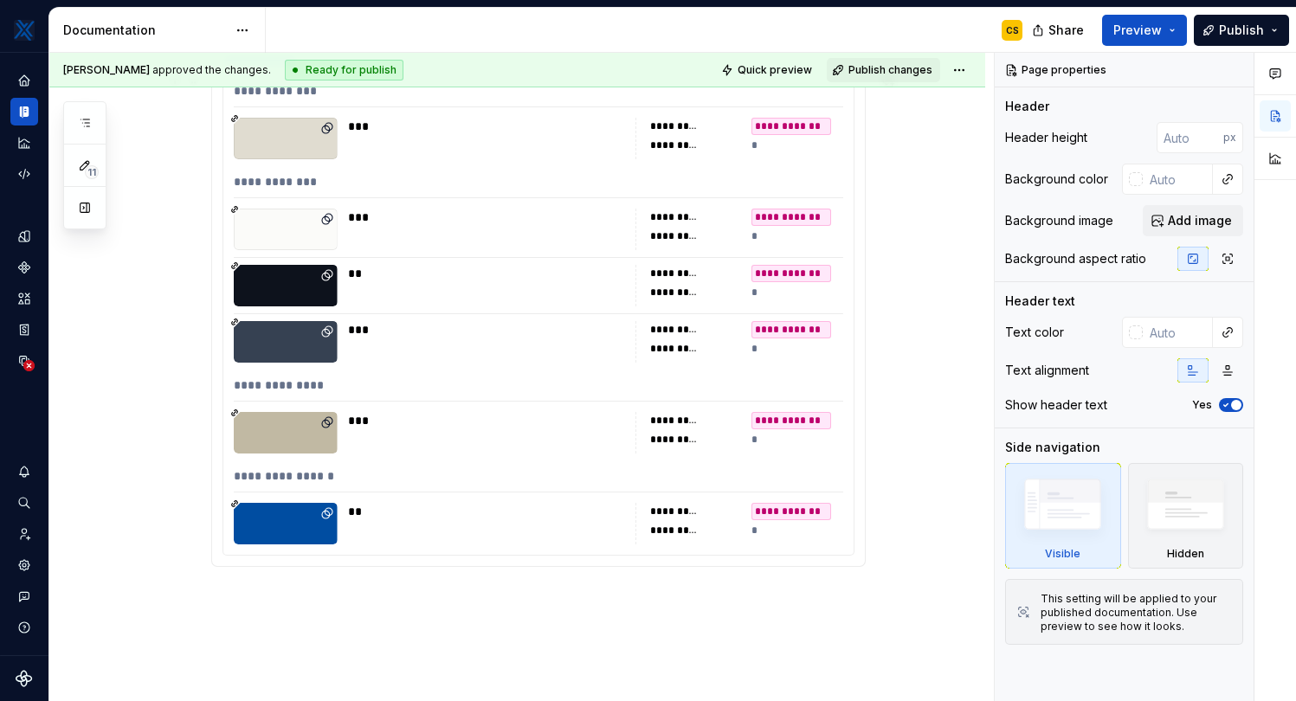
scroll to position [354, 0]
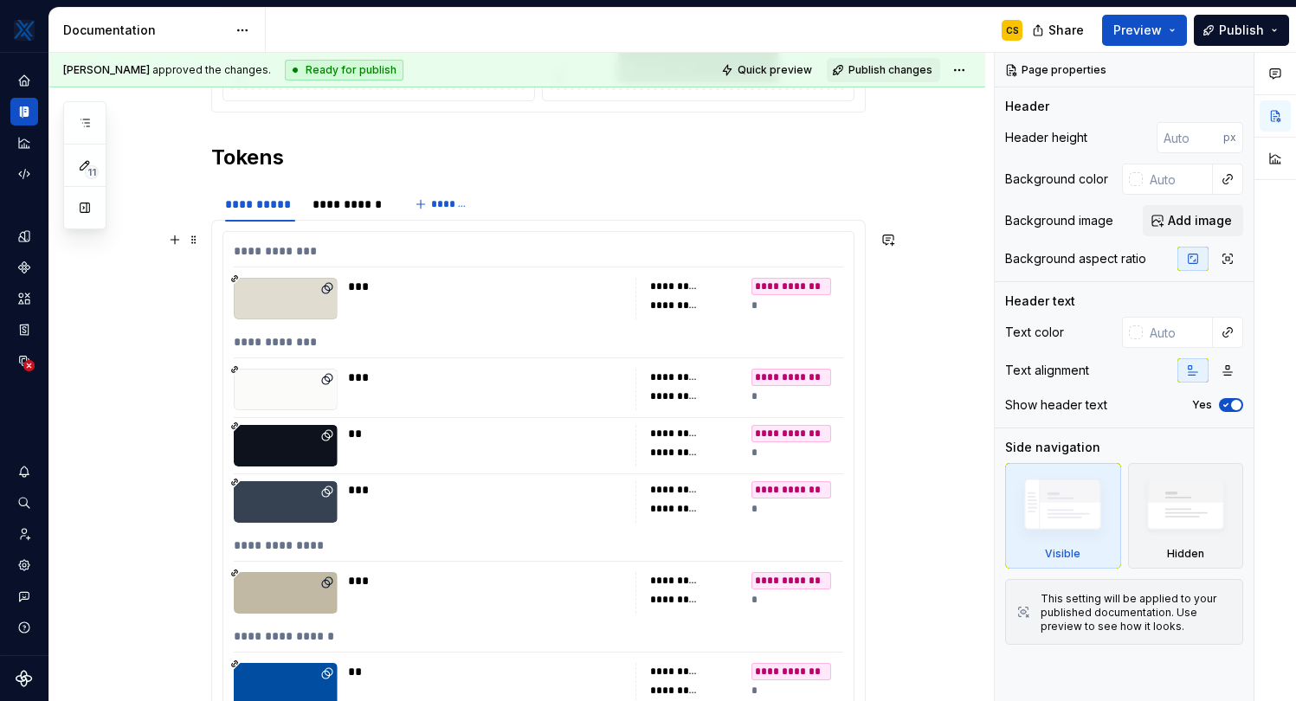
click at [396, 250] on div "**********" at bounding box center [538, 254] width 609 height 25
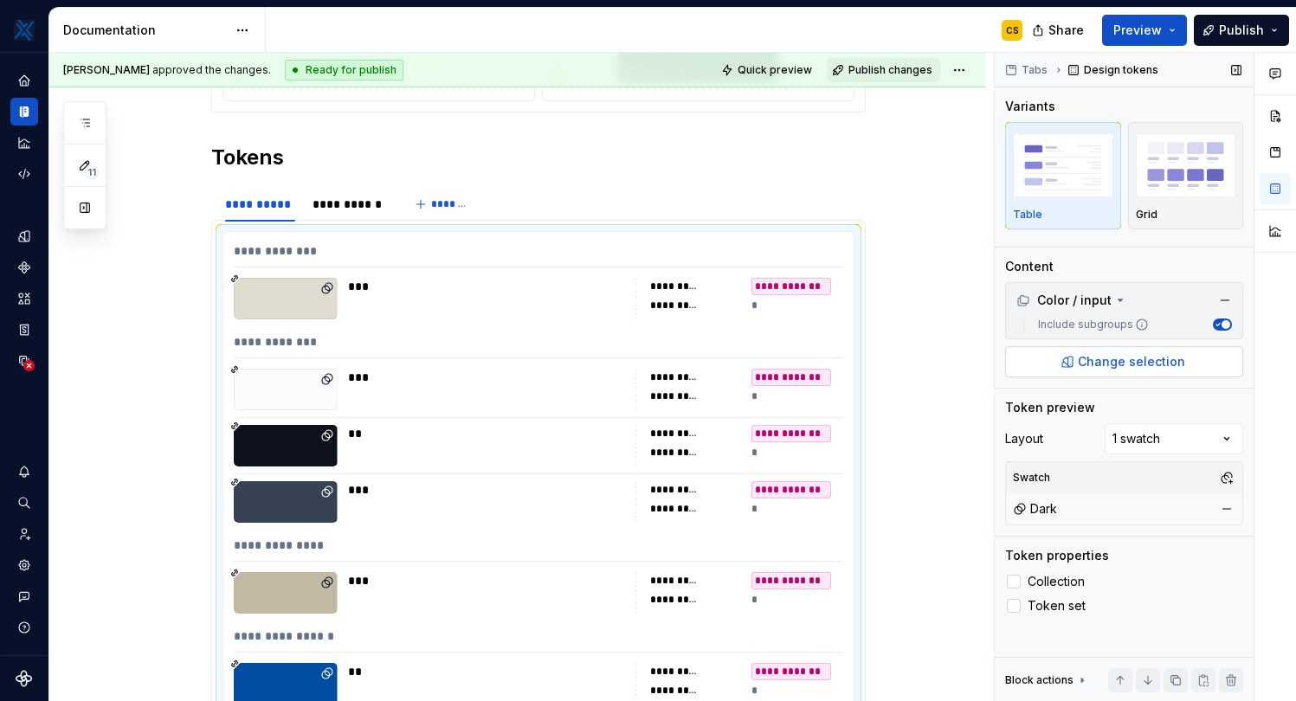
click at [1109, 372] on button "Change selection" at bounding box center [1124, 361] width 238 height 31
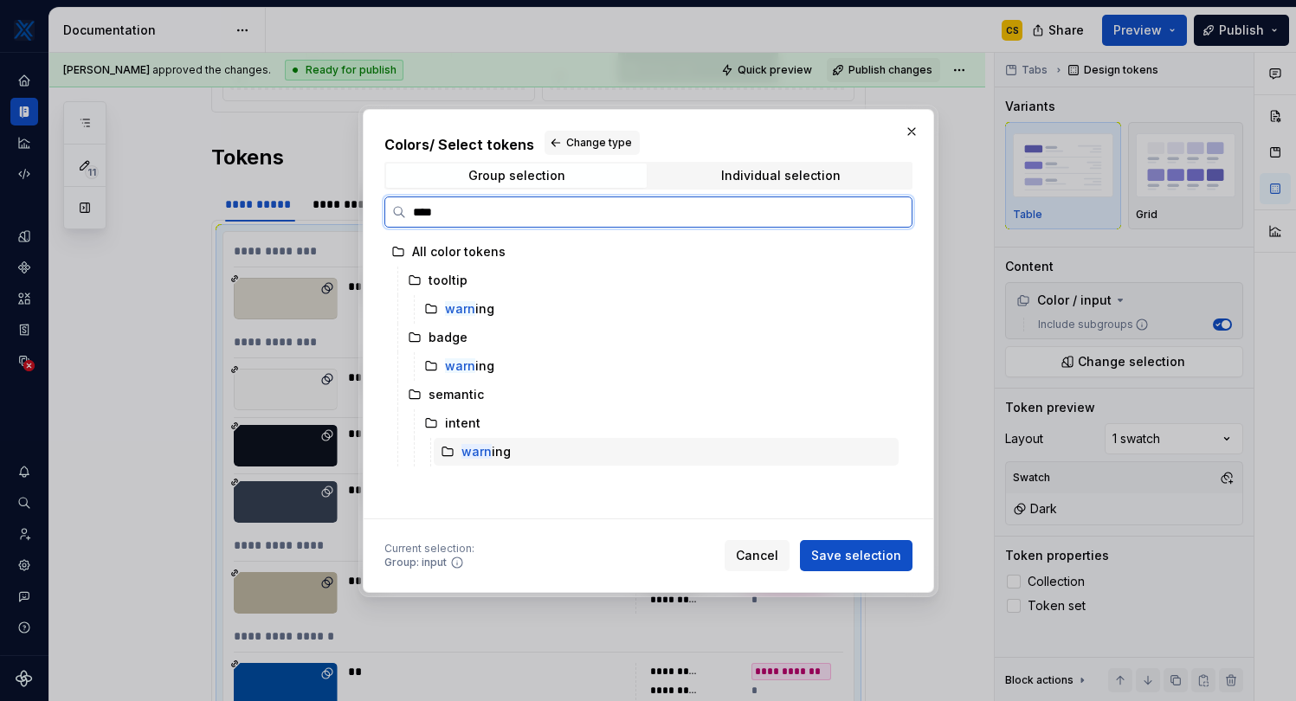
click at [525, 448] on div "warn ing" at bounding box center [666, 452] width 465 height 28
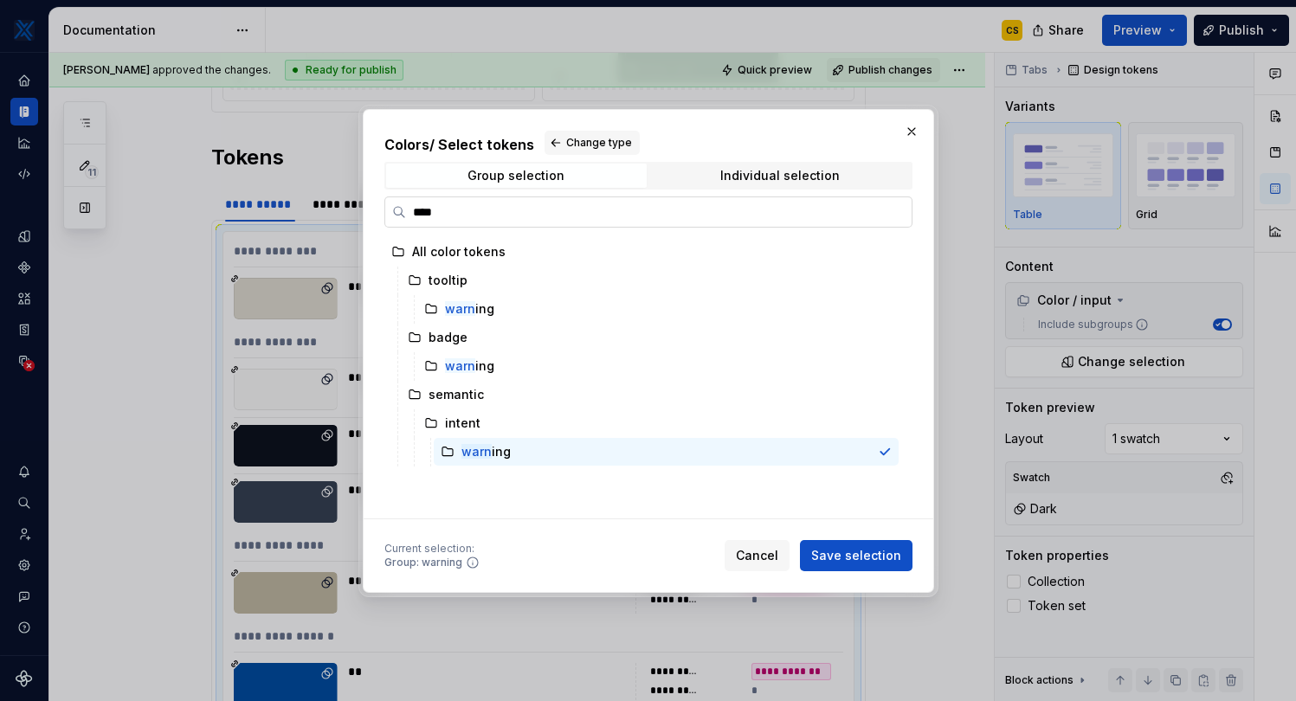
click at [460, 216] on input "****" at bounding box center [658, 211] width 505 height 17
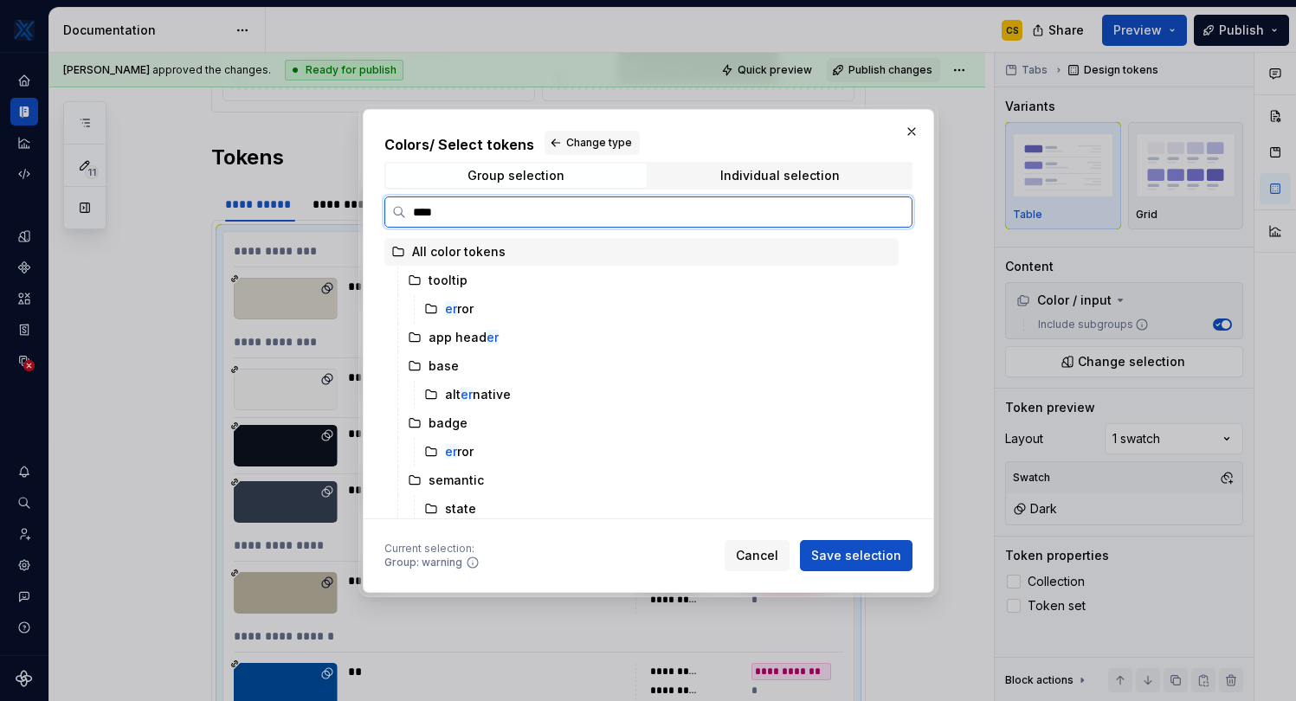
type input "*****"
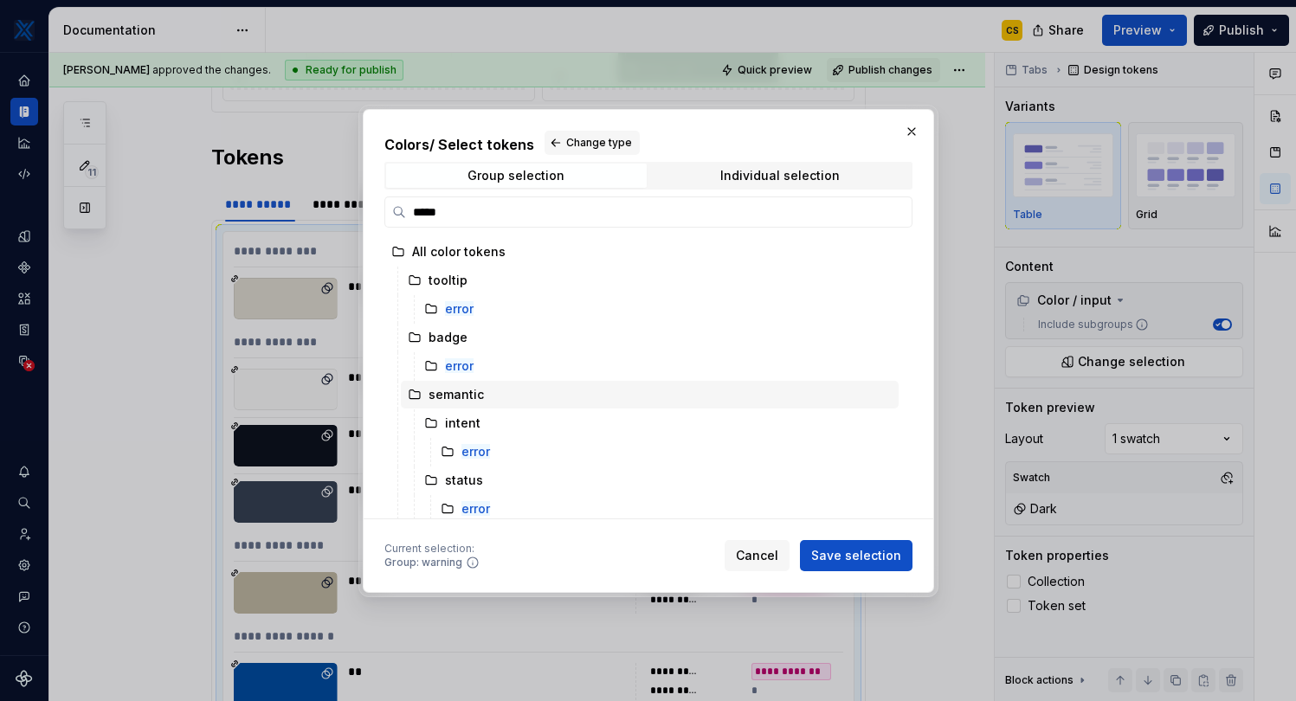
scroll to position [5, 0]
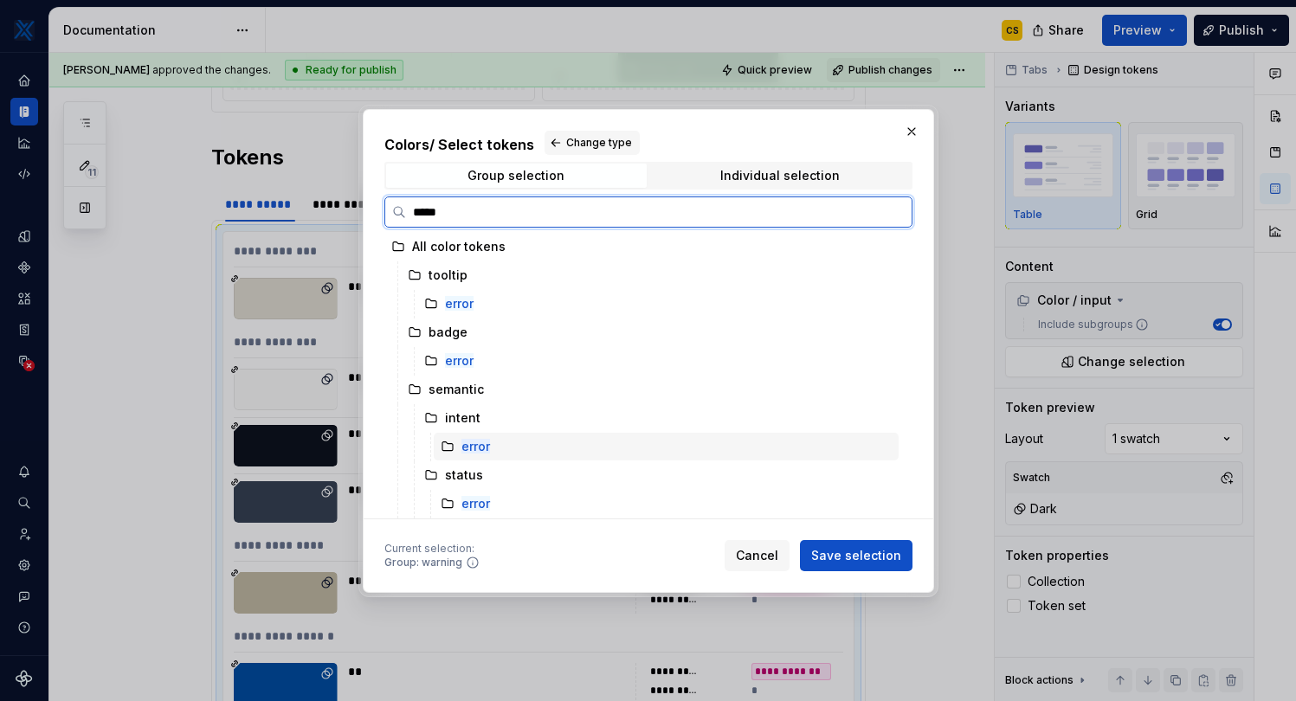
click at [513, 445] on div "error" at bounding box center [666, 447] width 465 height 28
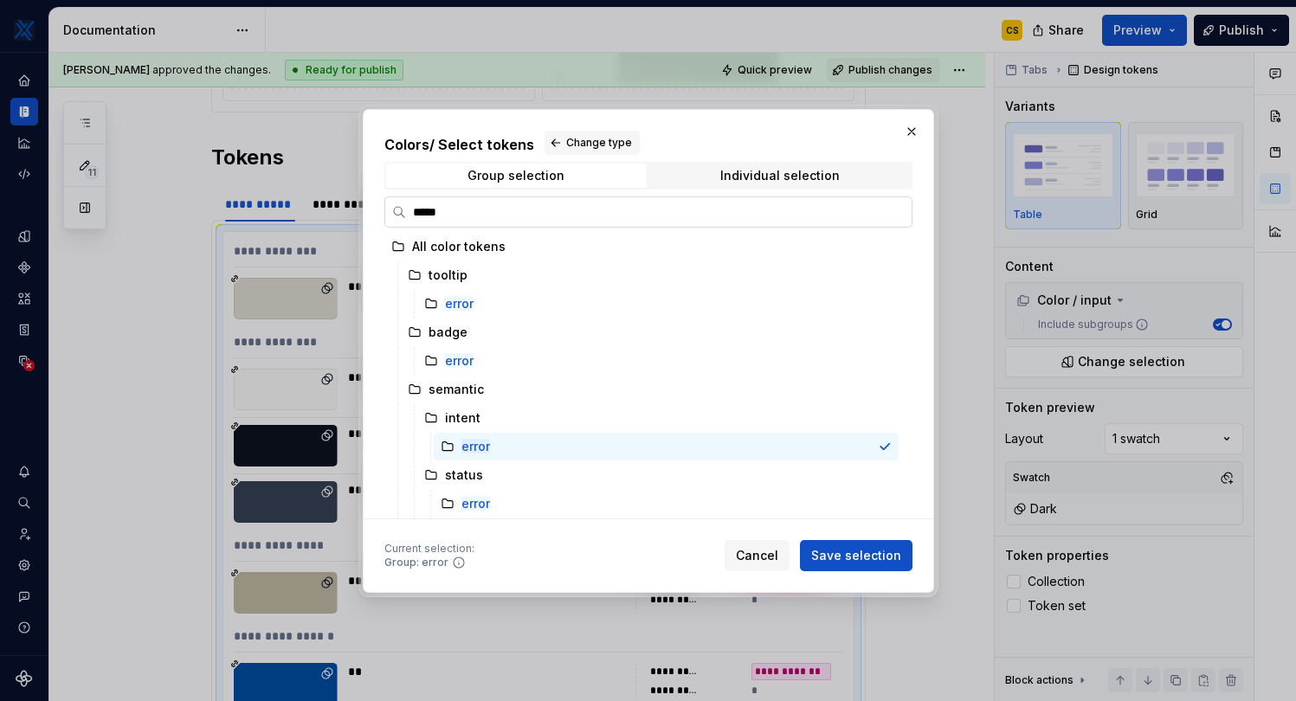
click at [534, 220] on input "*****" at bounding box center [658, 211] width 505 height 17
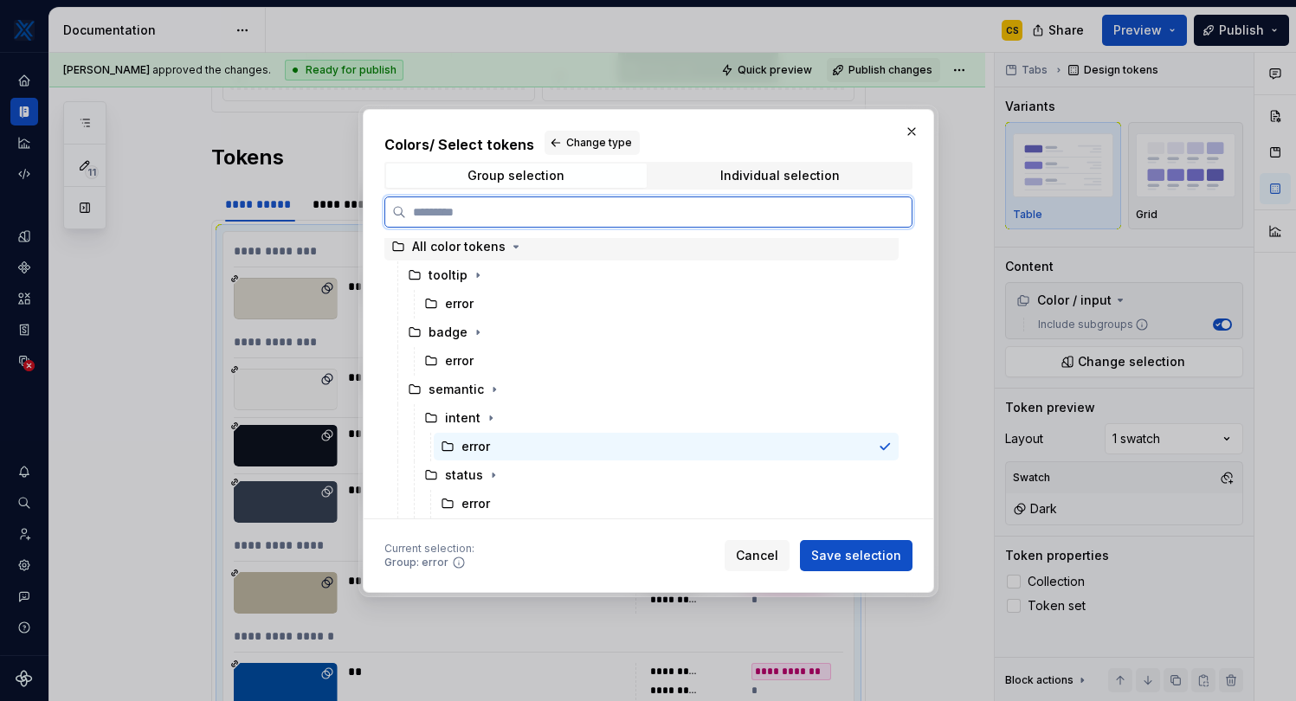
scroll to position [0, 0]
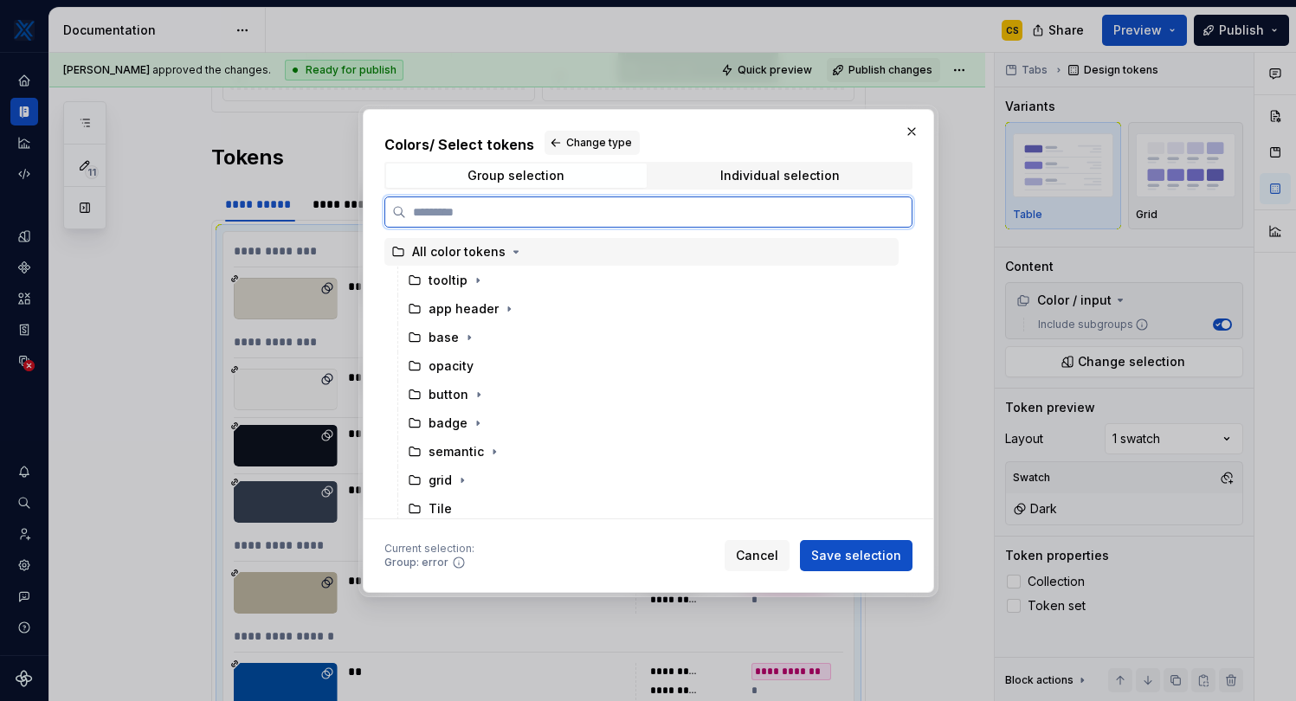
type input "*"
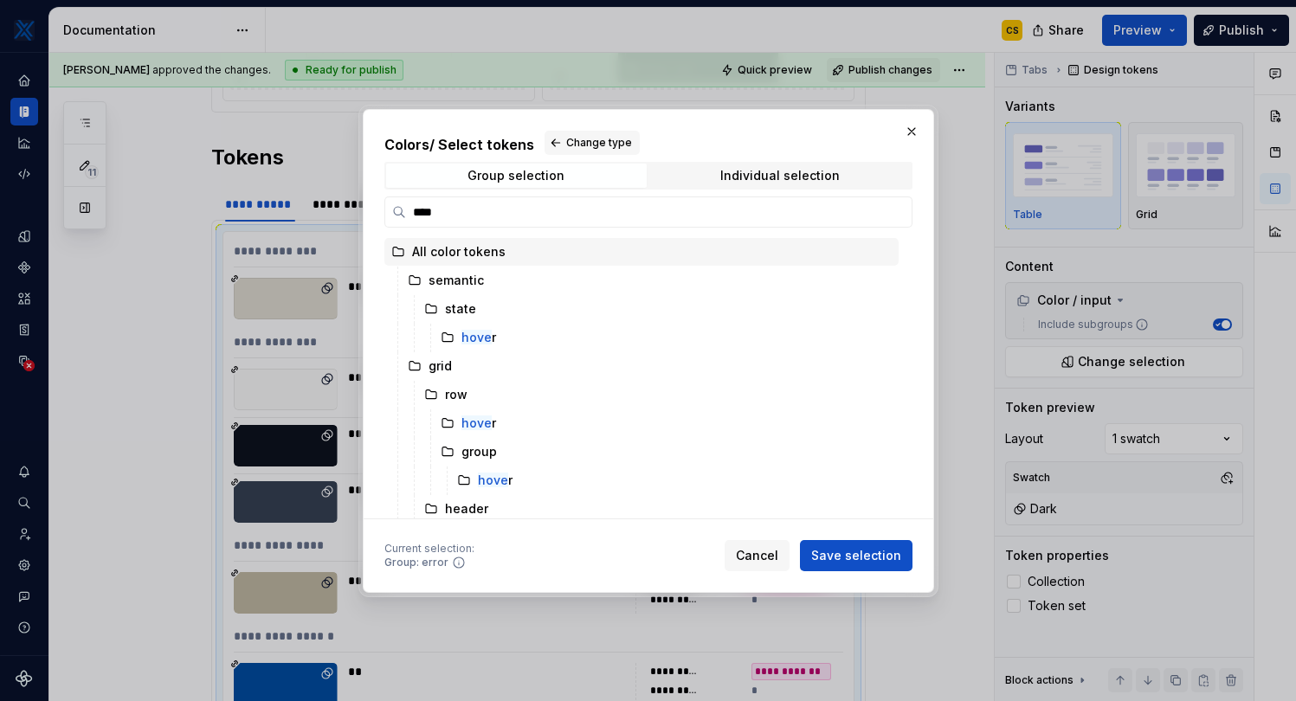
type input "*****"
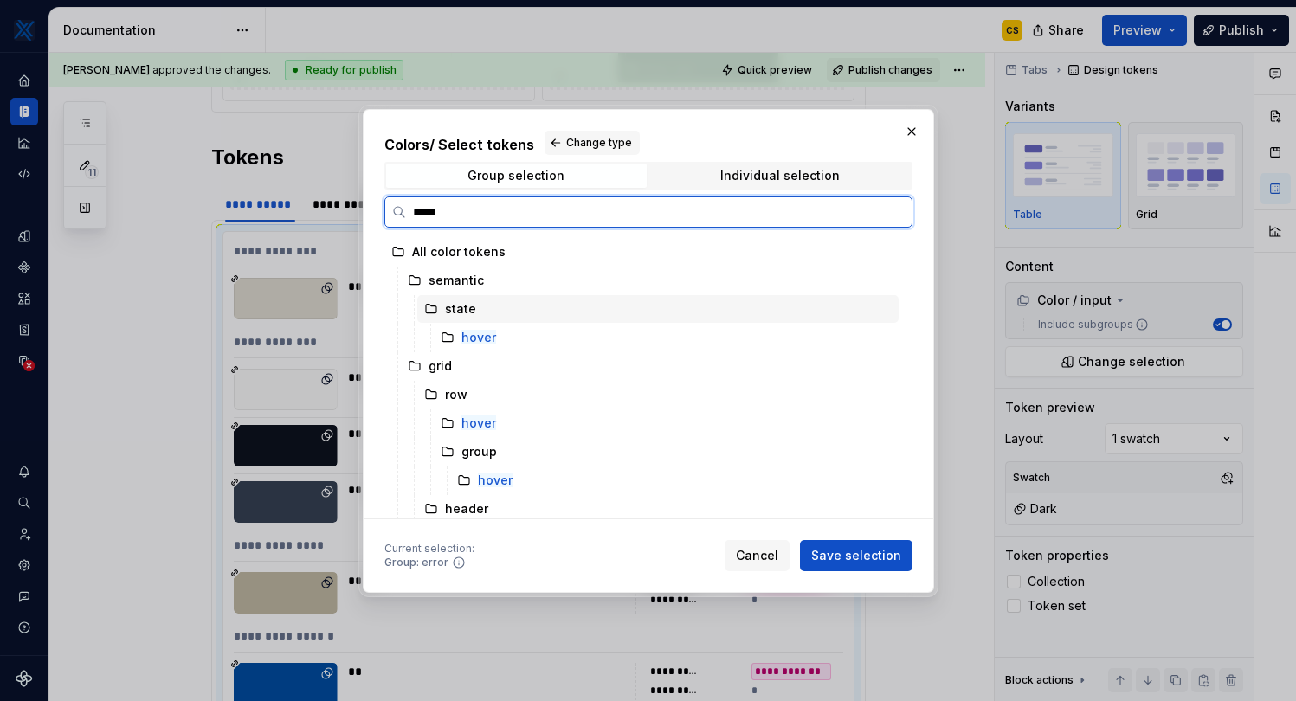
click at [512, 309] on div "state" at bounding box center [657, 309] width 481 height 28
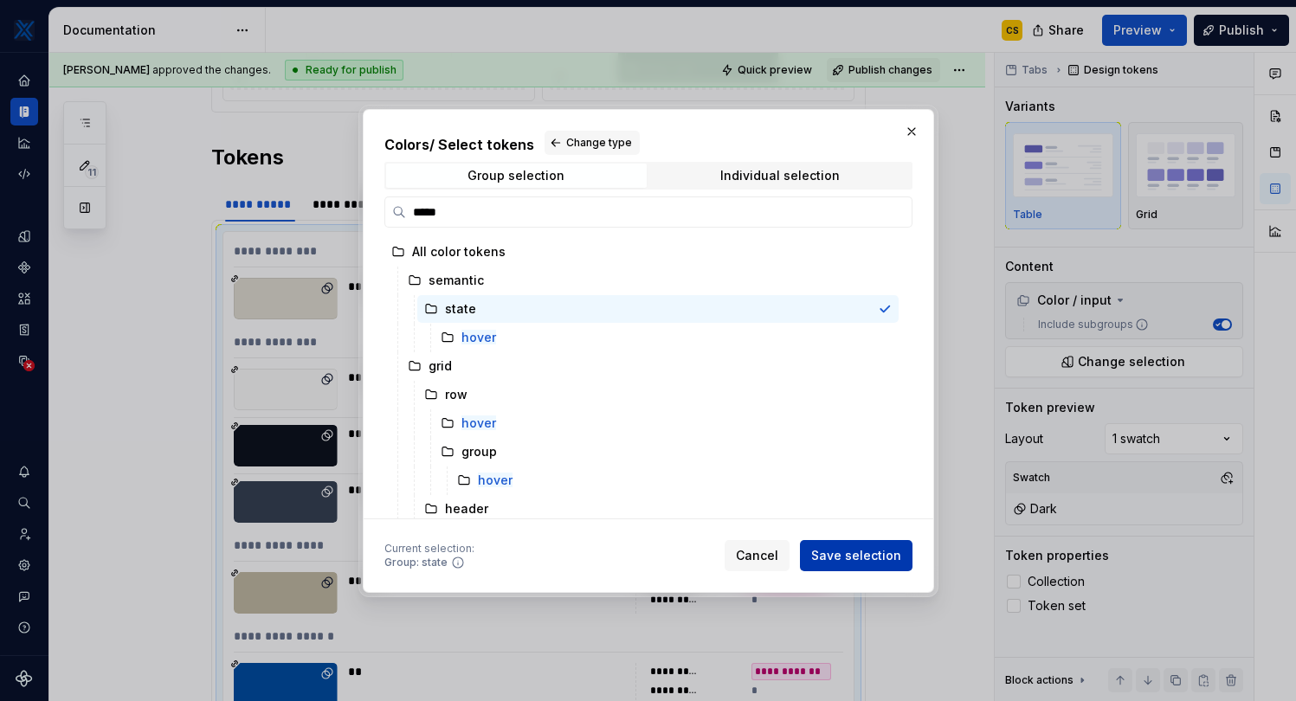
click at [858, 557] on span "Save selection" at bounding box center [856, 555] width 90 height 17
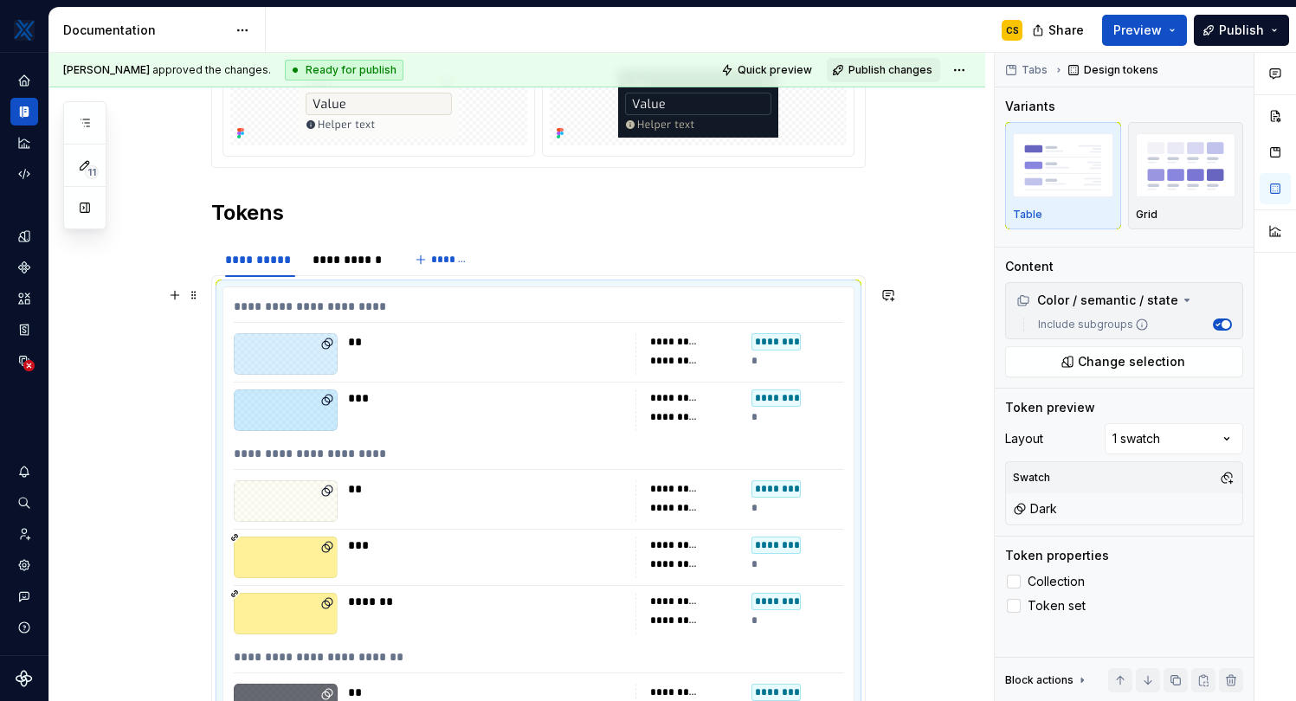
scroll to position [252, 0]
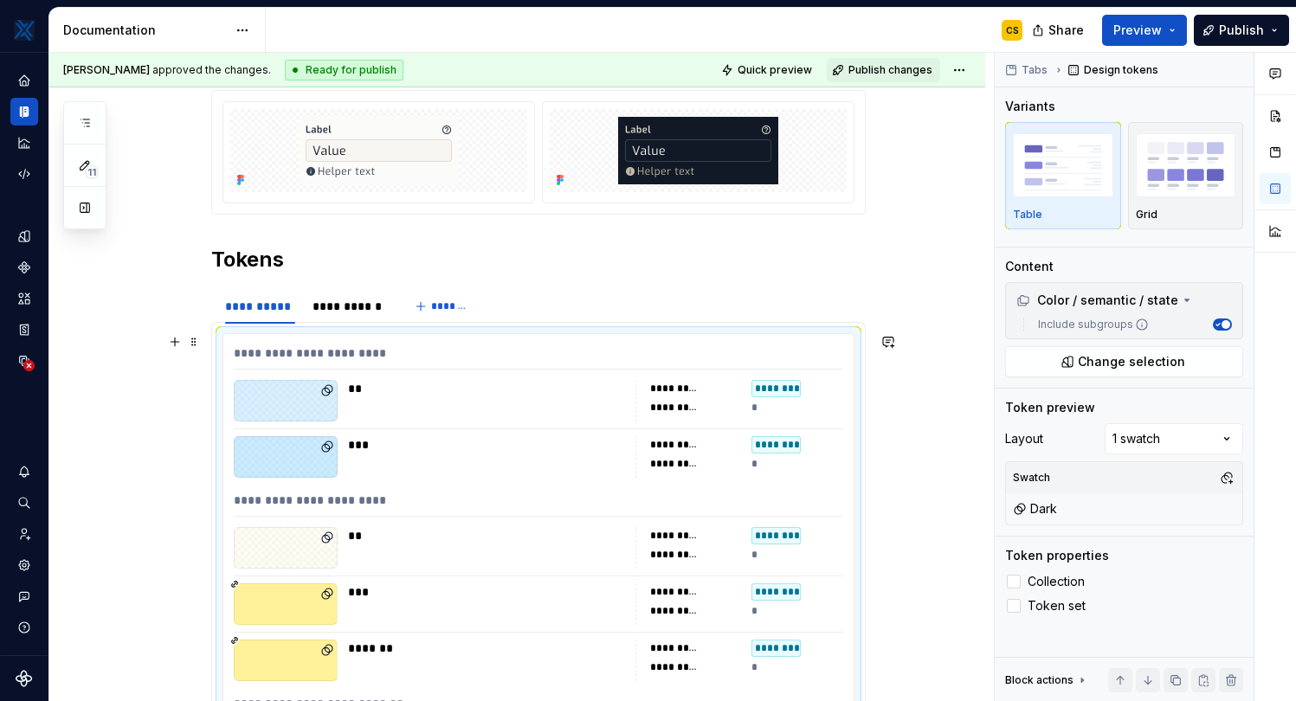
click at [749, 422] on div "**********" at bounding box center [538, 642] width 630 height 617
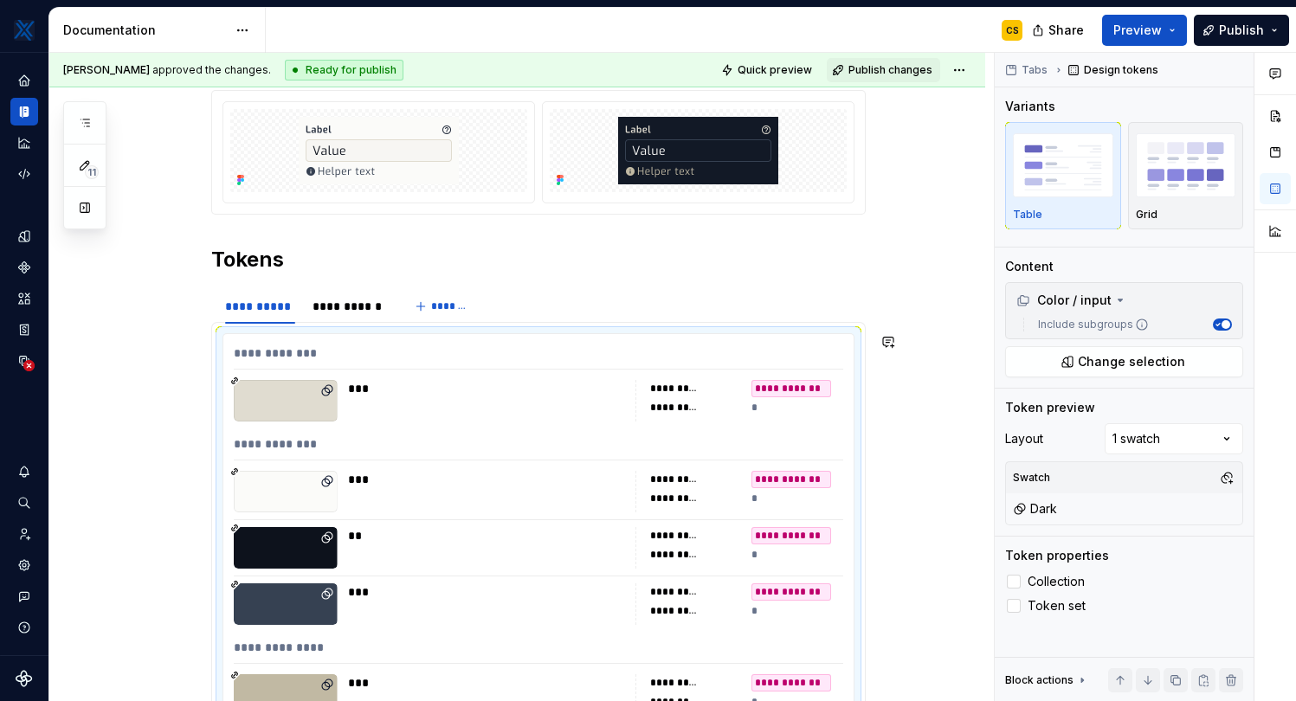
scroll to position [502, 0]
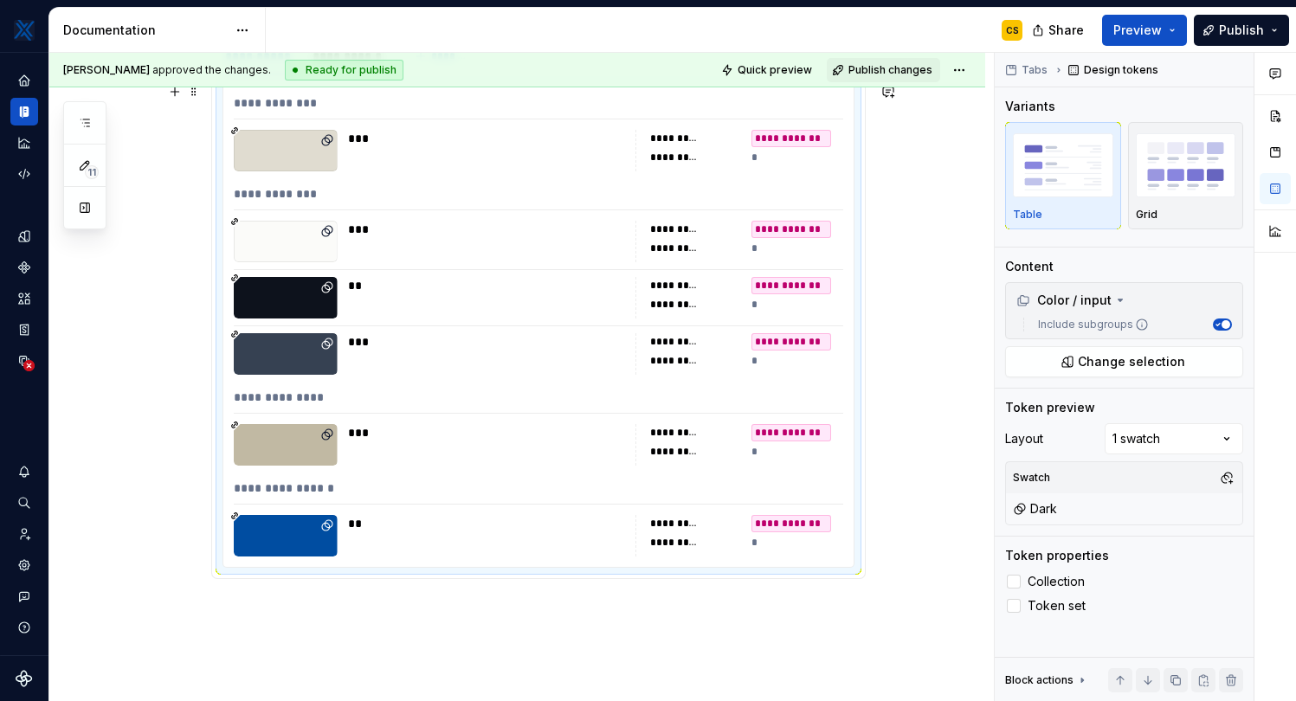
click at [742, 391] on div "**********" at bounding box center [538, 401] width 609 height 25
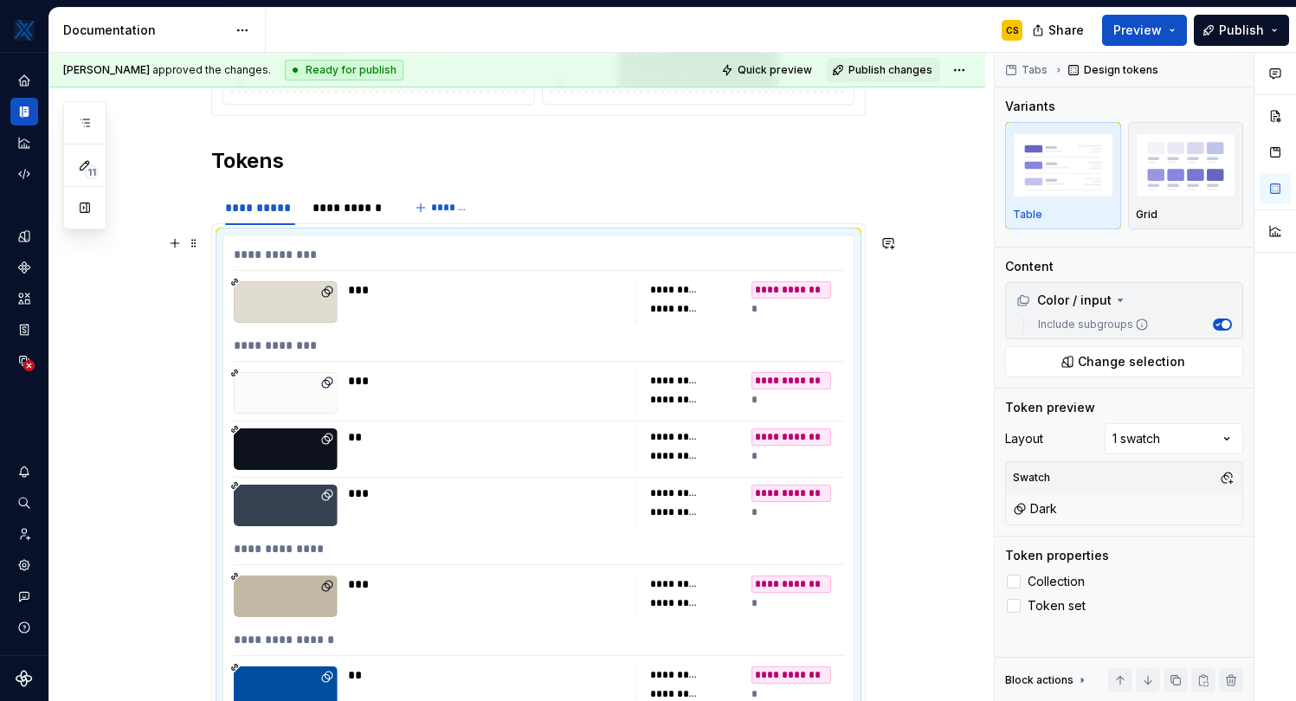
scroll to position [239, 0]
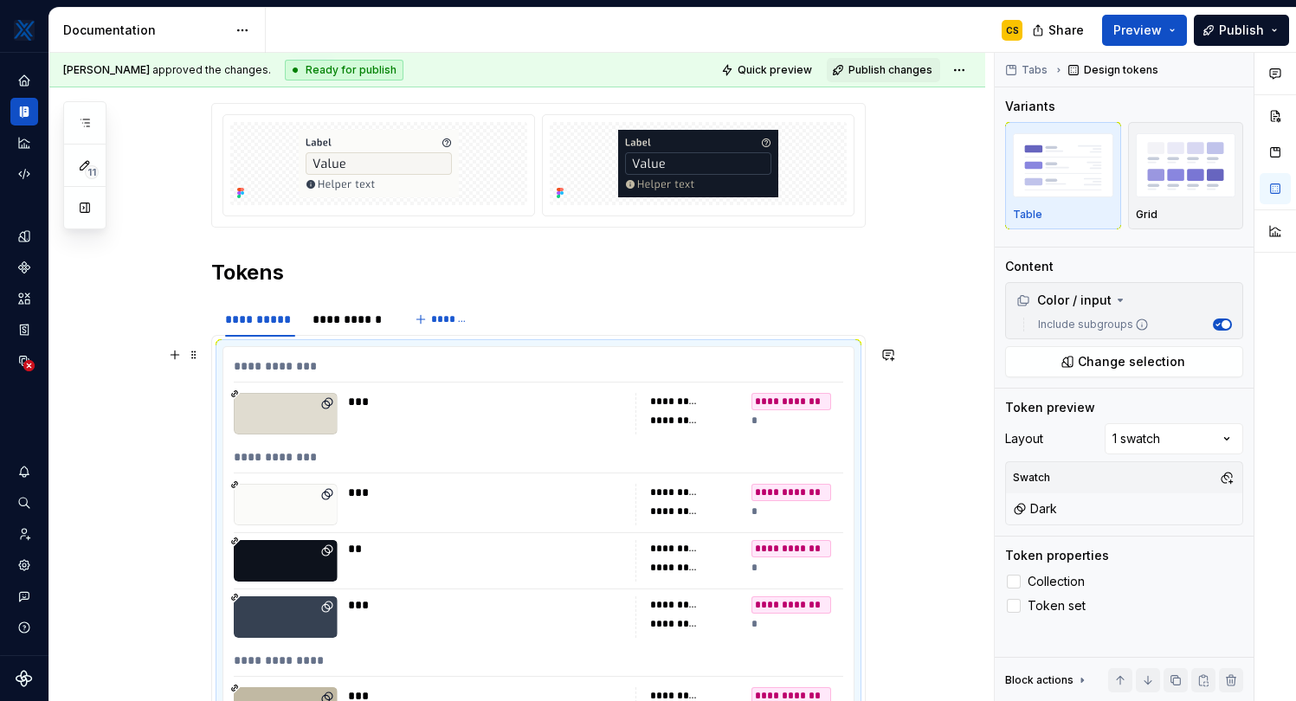
click at [557, 434] on div "***" at bounding box center [486, 414] width 277 height 42
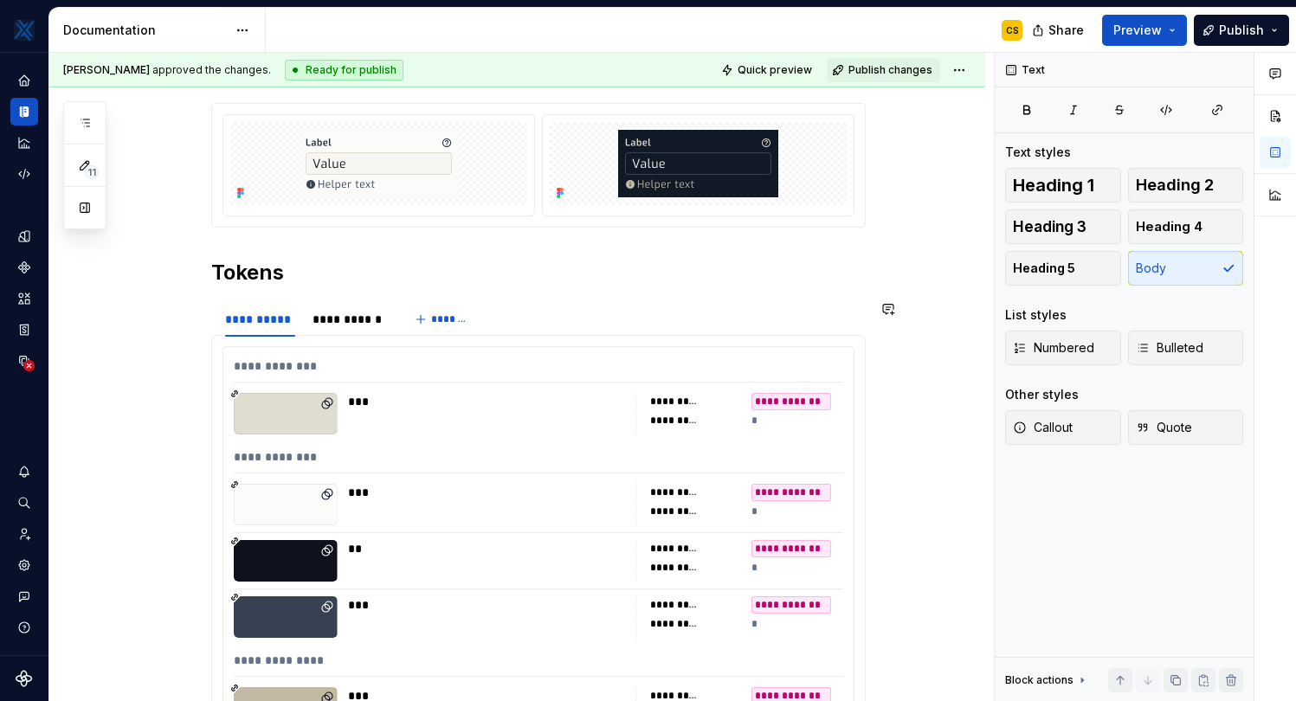
scroll to position [422, 0]
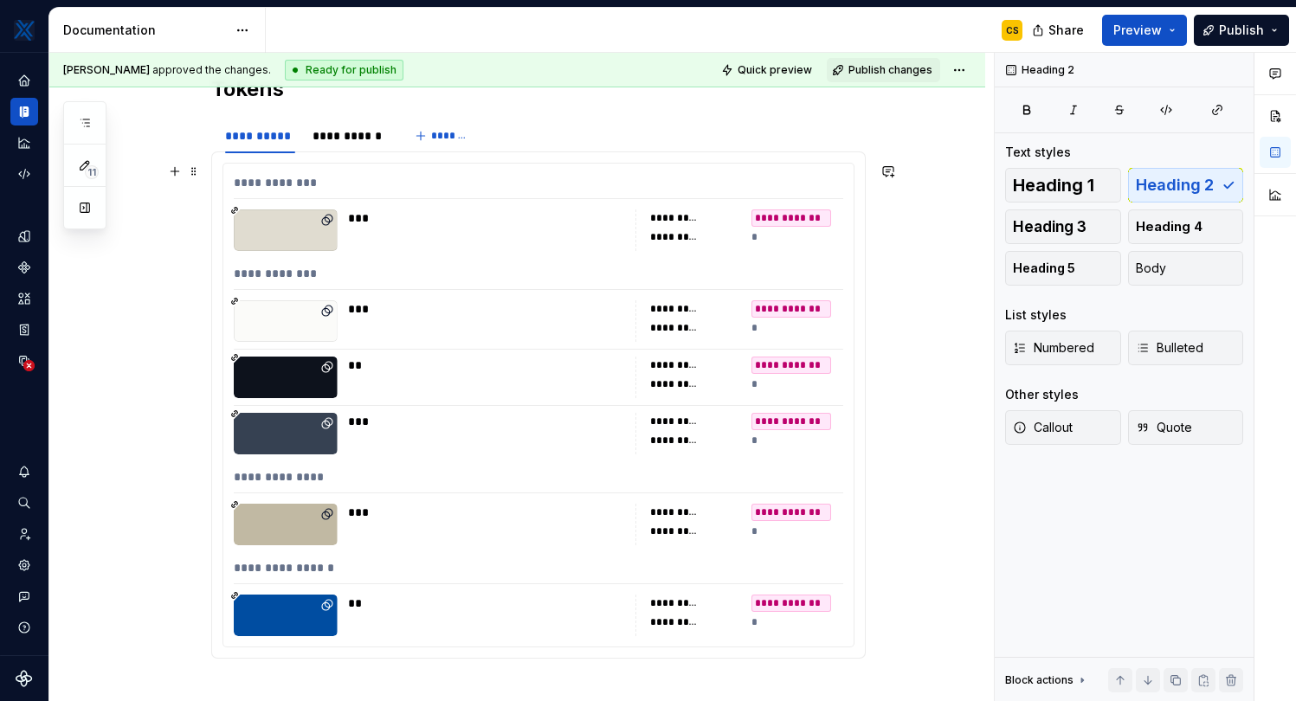
click at [776, 416] on div "**********" at bounding box center [791, 421] width 80 height 17
click at [866, 416] on div "**********" at bounding box center [538, 404] width 654 height 507
click at [865, 623] on div "**********" at bounding box center [538, 404] width 654 height 507
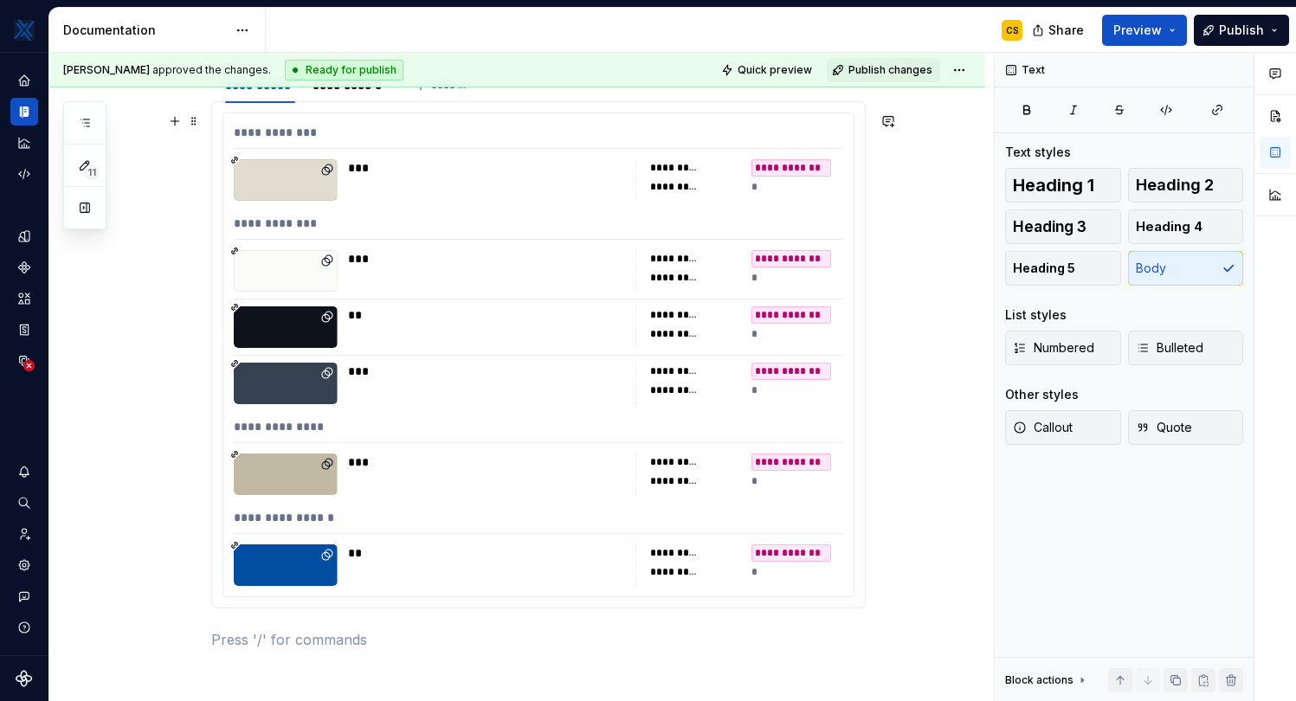
scroll to position [475, 0]
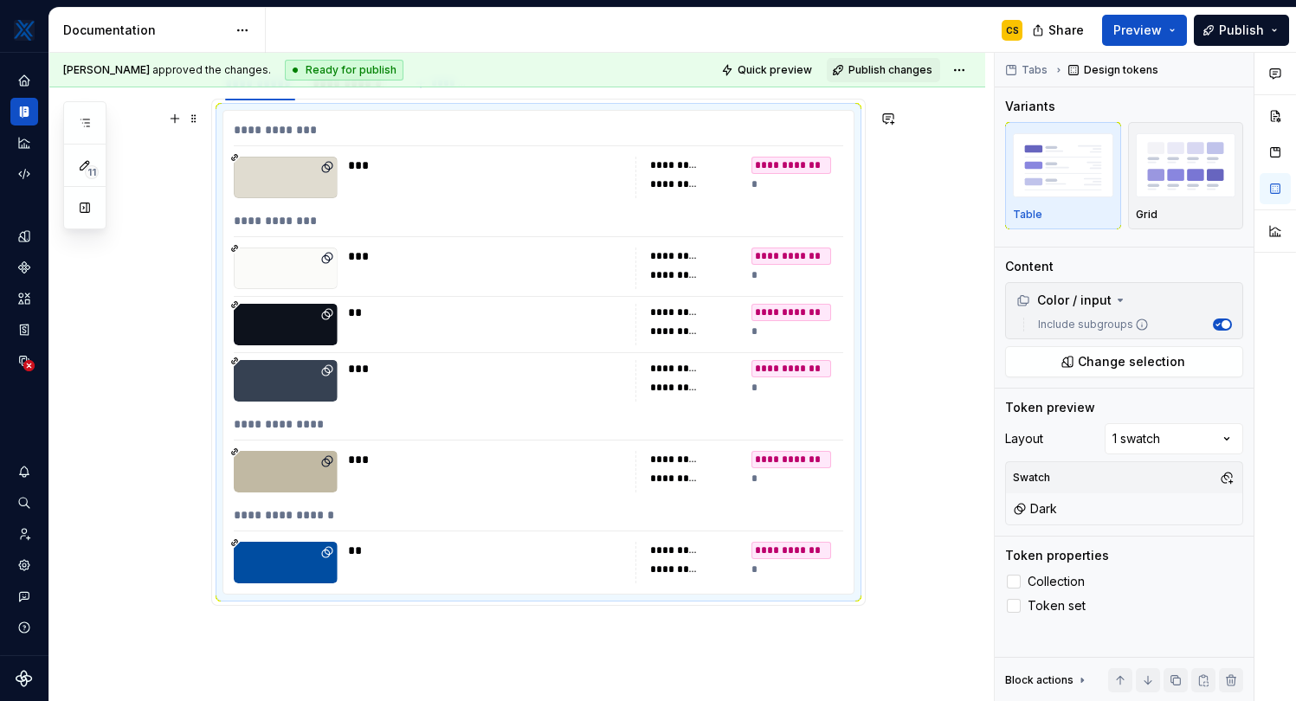
click at [666, 321] on div "**********" at bounding box center [739, 325] width 208 height 42
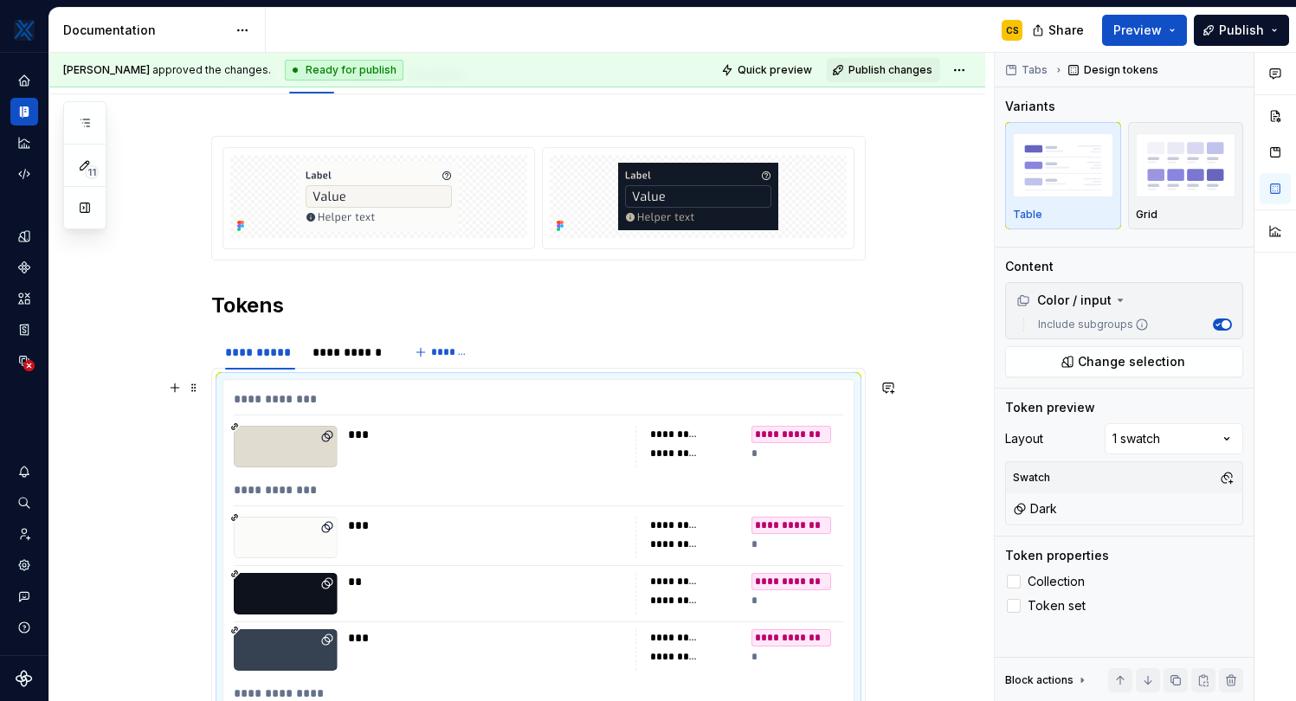
scroll to position [208, 0]
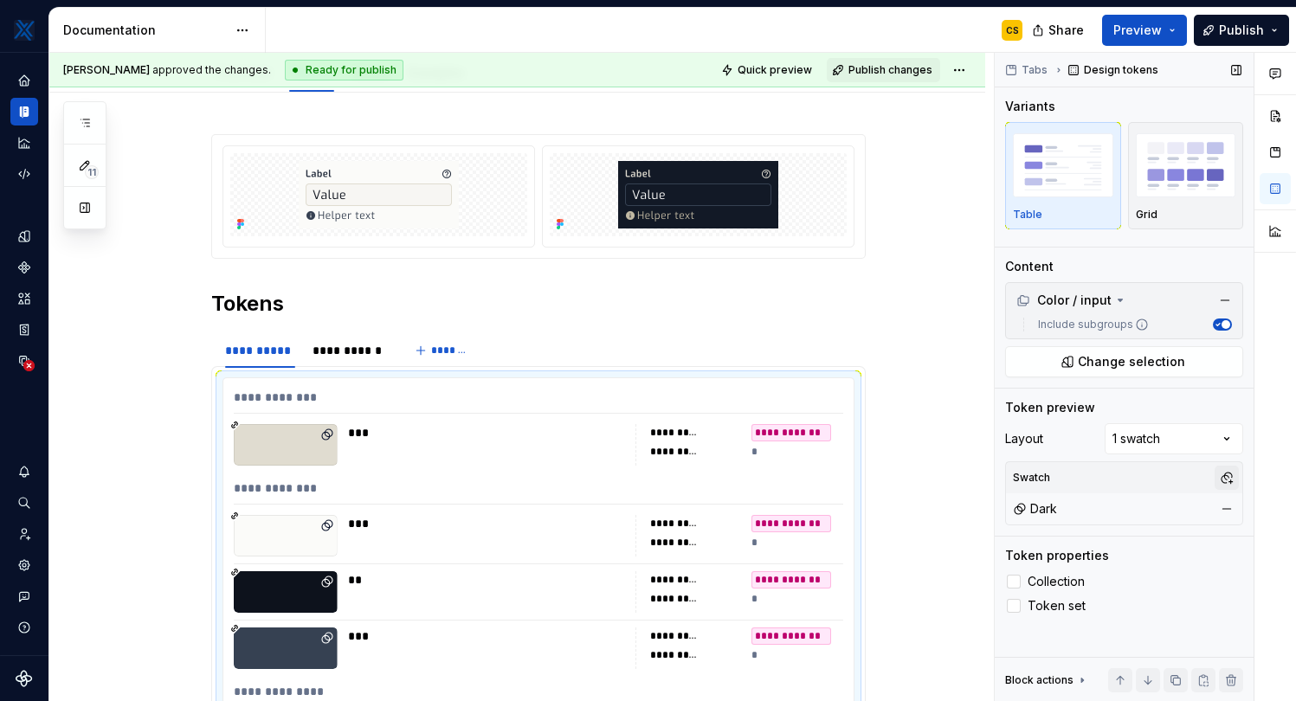
click at [1229, 472] on button "button" at bounding box center [1226, 478] width 24 height 24
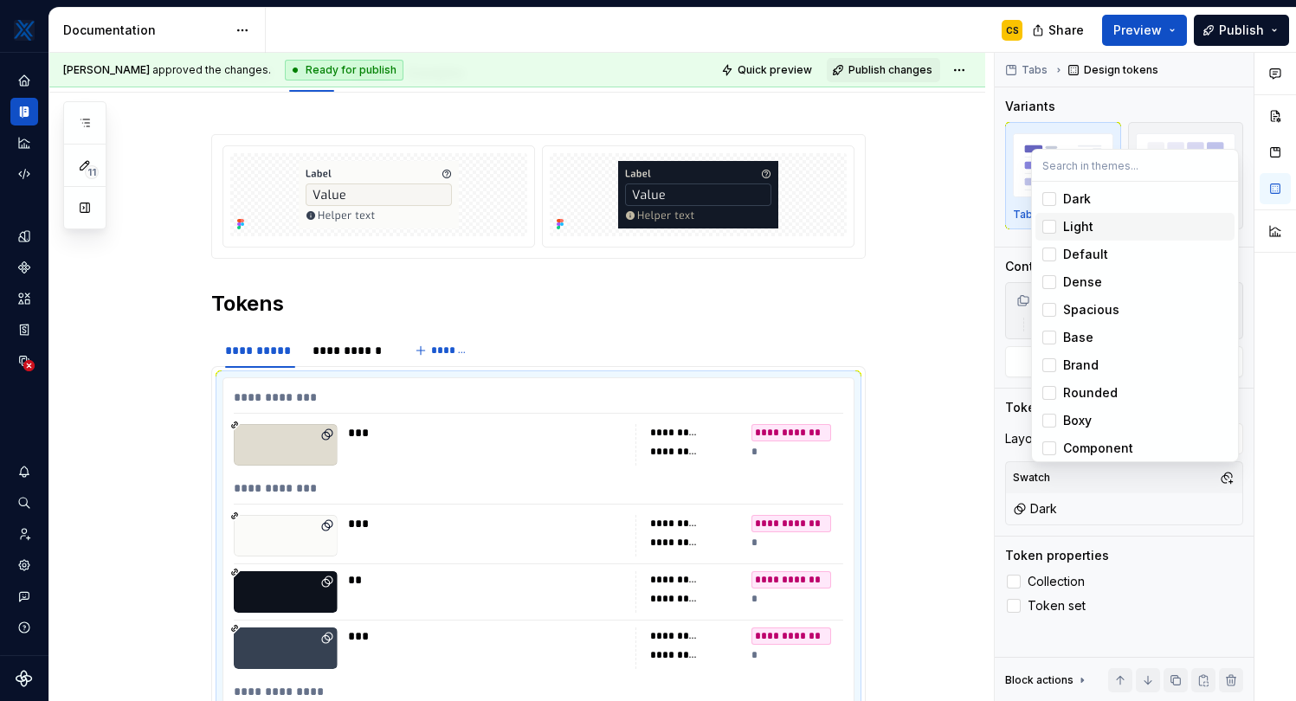
click at [1084, 220] on div "Light" at bounding box center [1078, 226] width 30 height 17
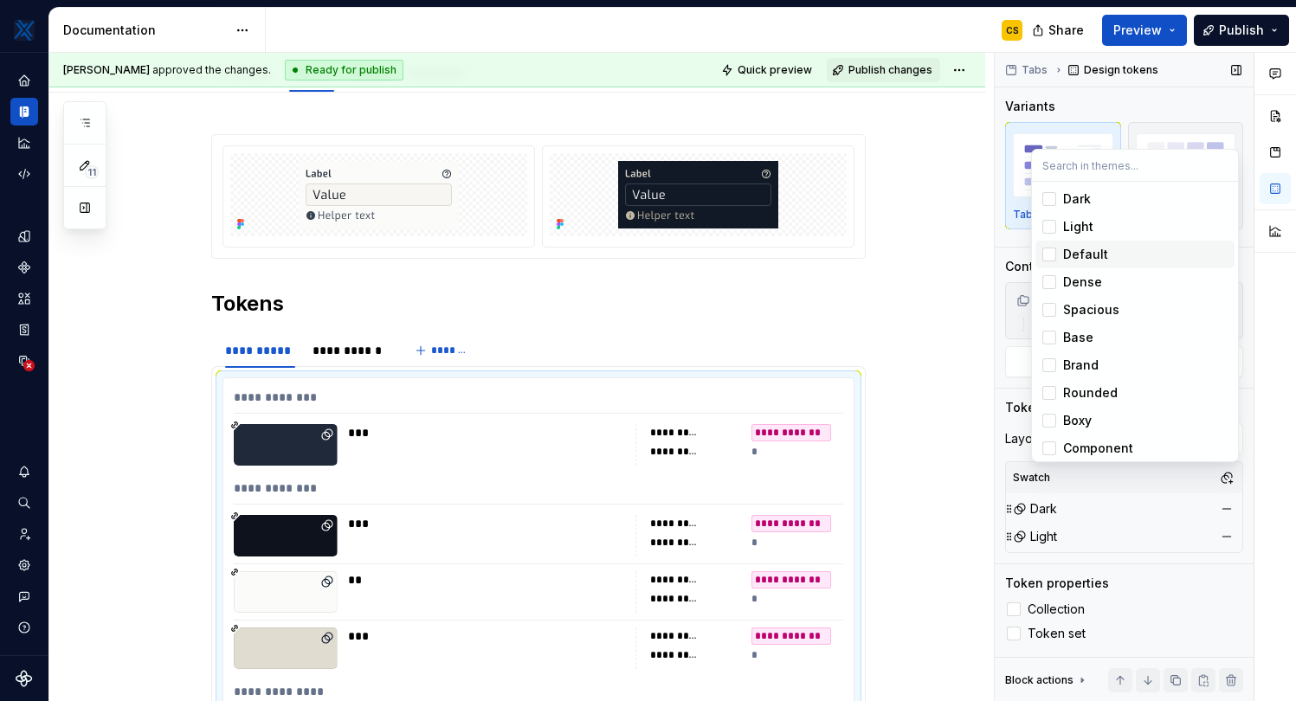
click at [1103, 533] on div "Comments Open comments No comments yet Select ‘Comment’ from the block context …" at bounding box center [1145, 377] width 301 height 649
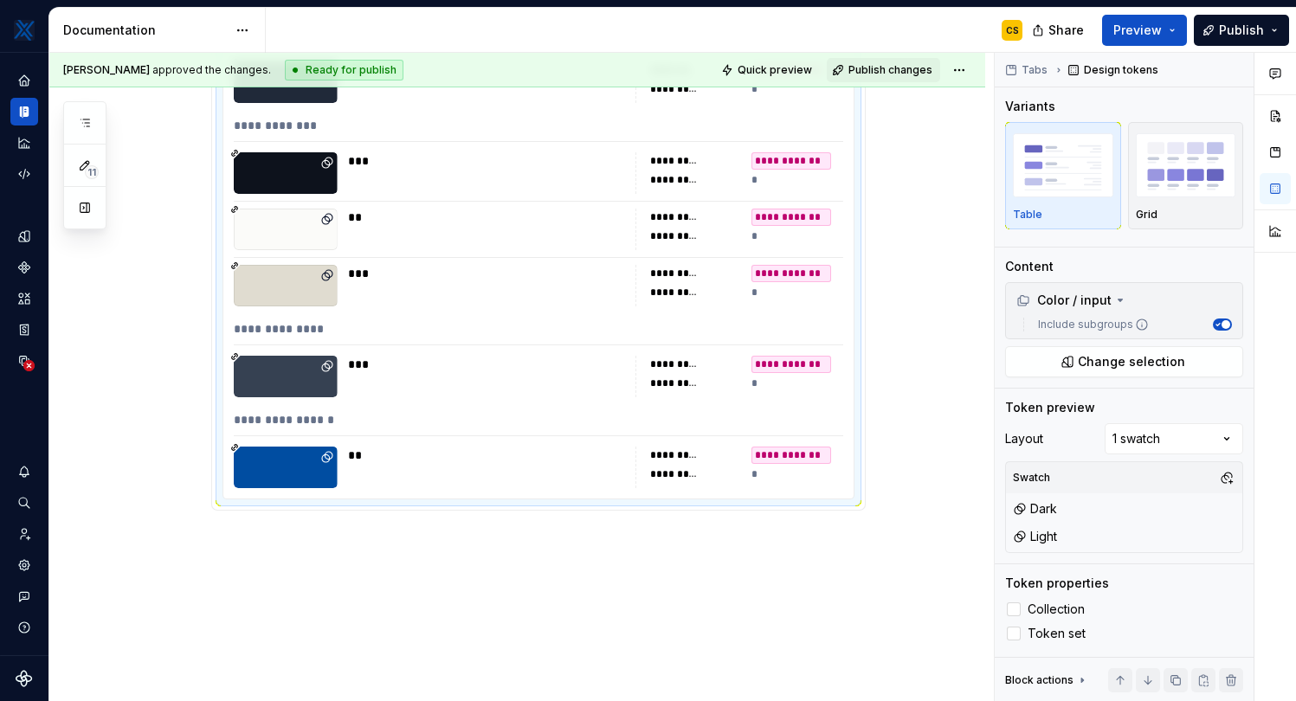
scroll to position [561, 0]
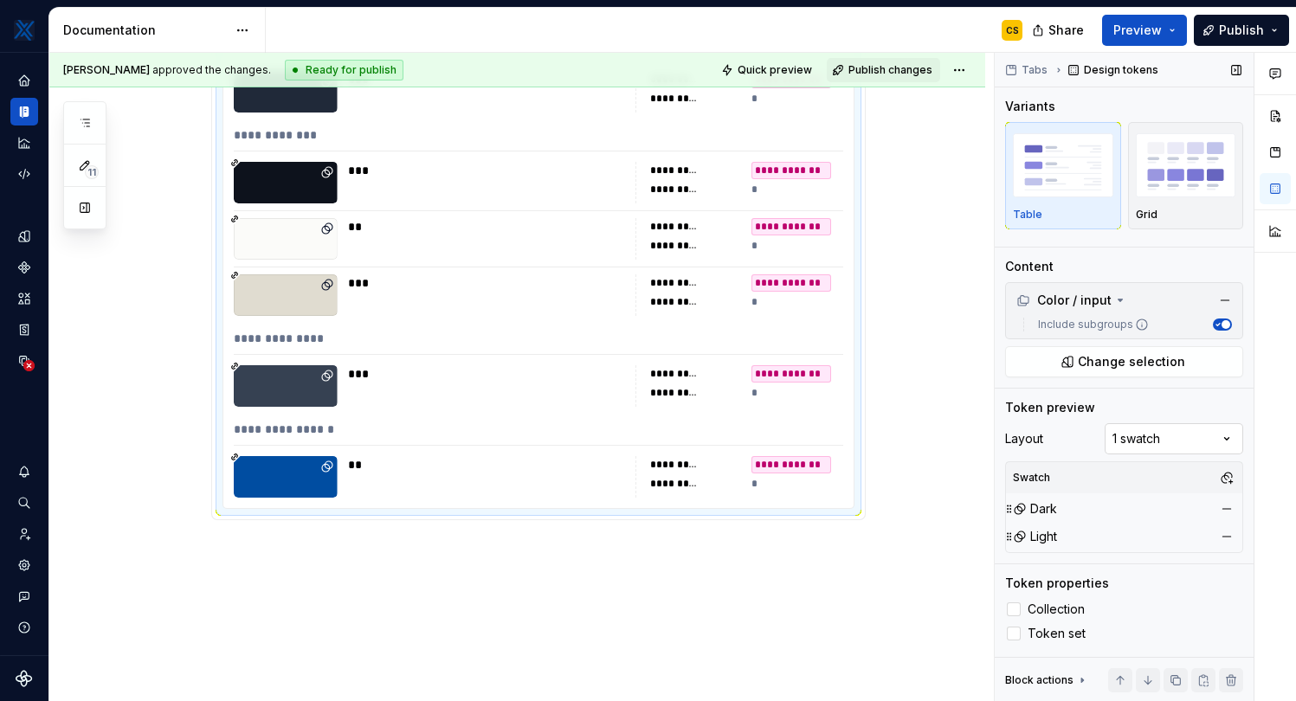
click at [1162, 441] on div "Comments Open comments No comments yet Select ‘Comment’ from the block context …" at bounding box center [1145, 377] width 301 height 649
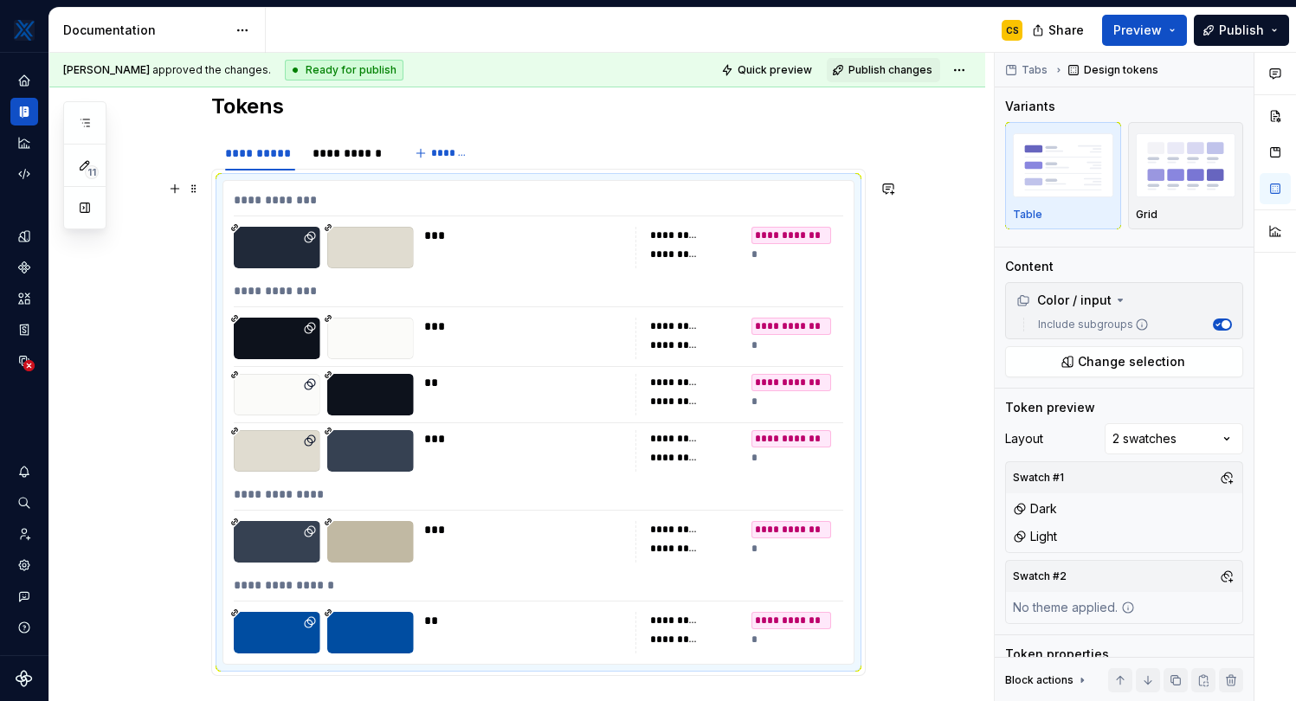
scroll to position [244, 0]
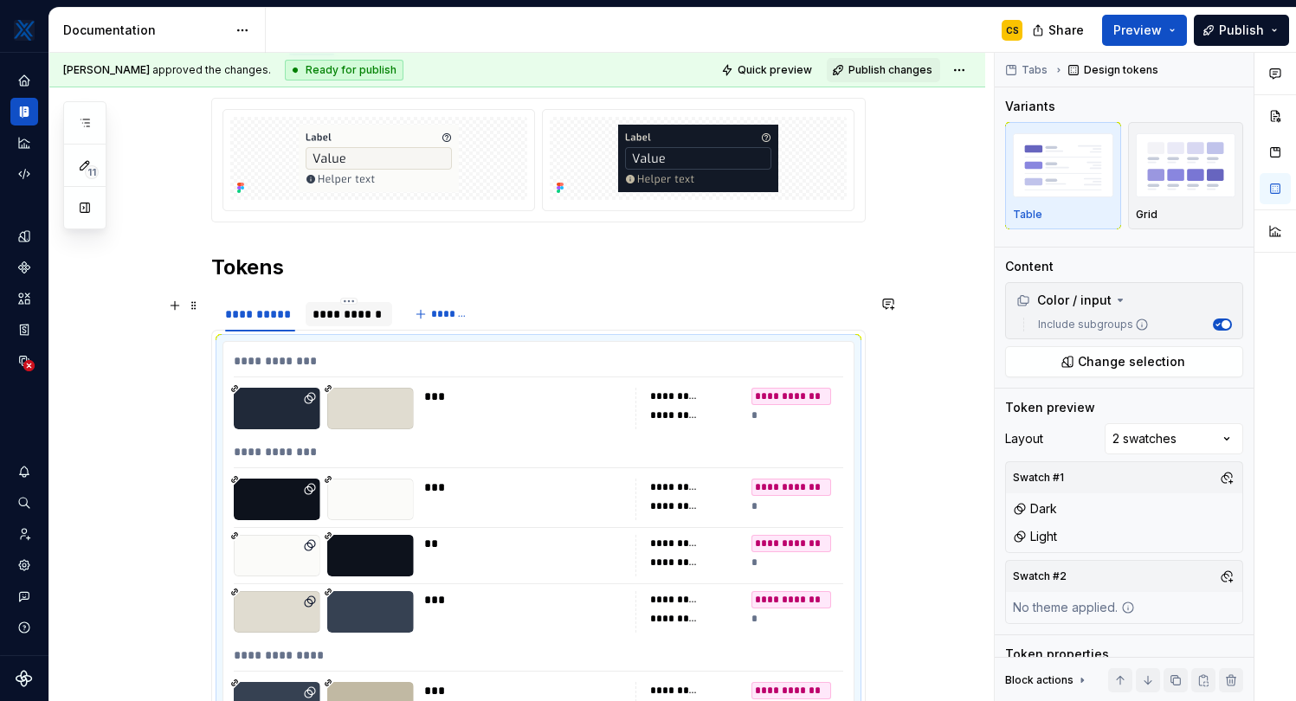
click at [352, 312] on div "**********" at bounding box center [348, 314] width 72 height 17
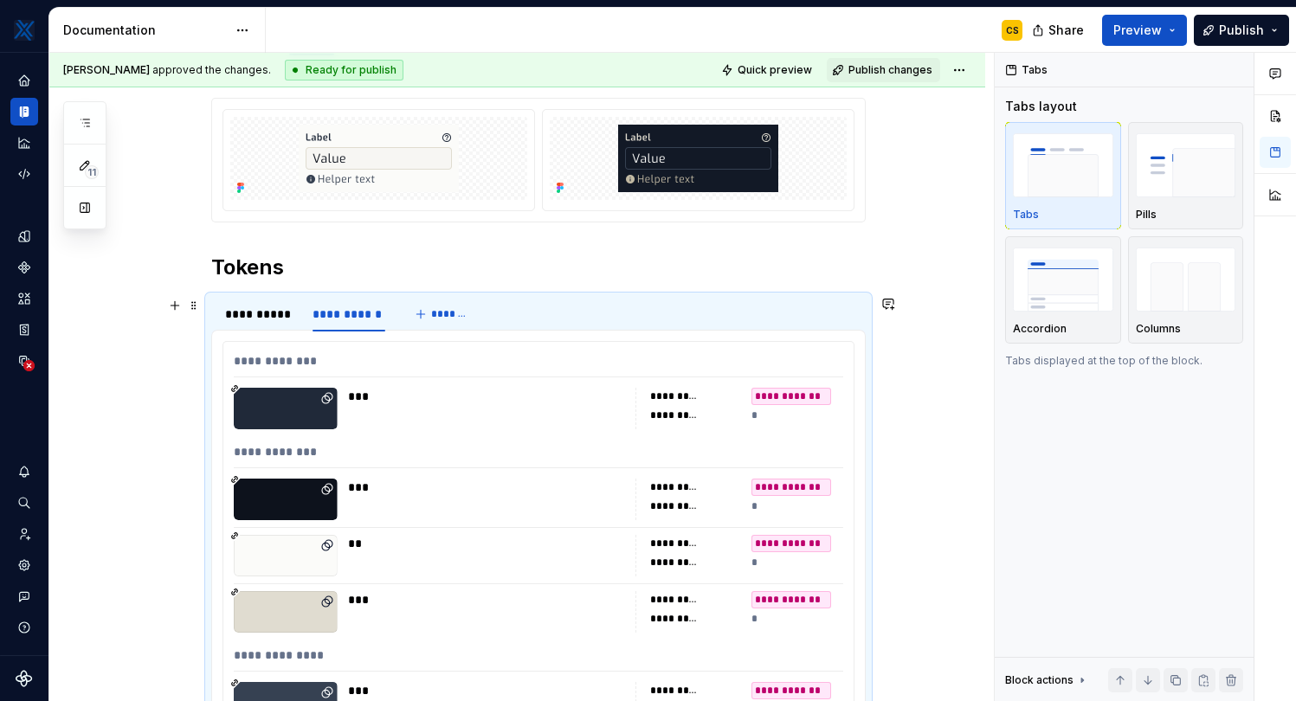
click at [350, 296] on section "**********" at bounding box center [538, 566] width 654 height 542
click at [351, 302] on html "MKTX CS Design system data Documentation CS Share Preview Publish 11 Pages Add …" at bounding box center [648, 350] width 1296 height 701
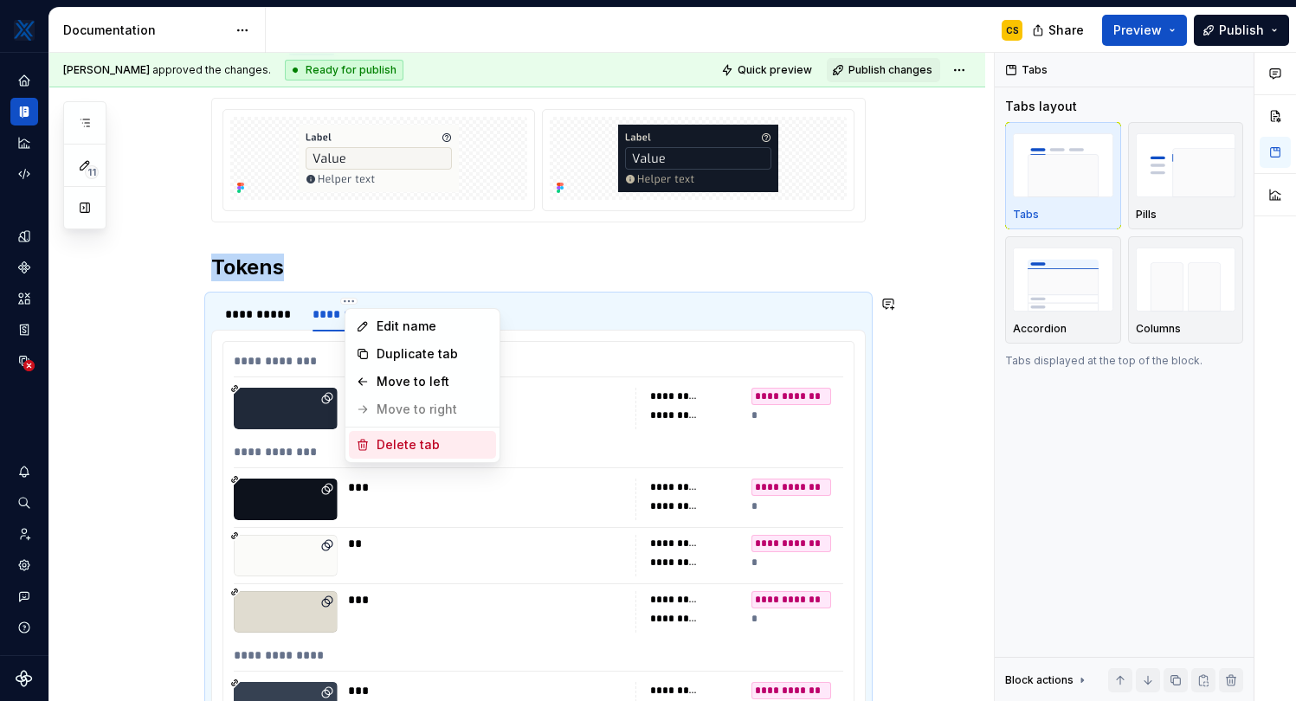
click at [415, 448] on div "Delete tab" at bounding box center [433, 444] width 113 height 17
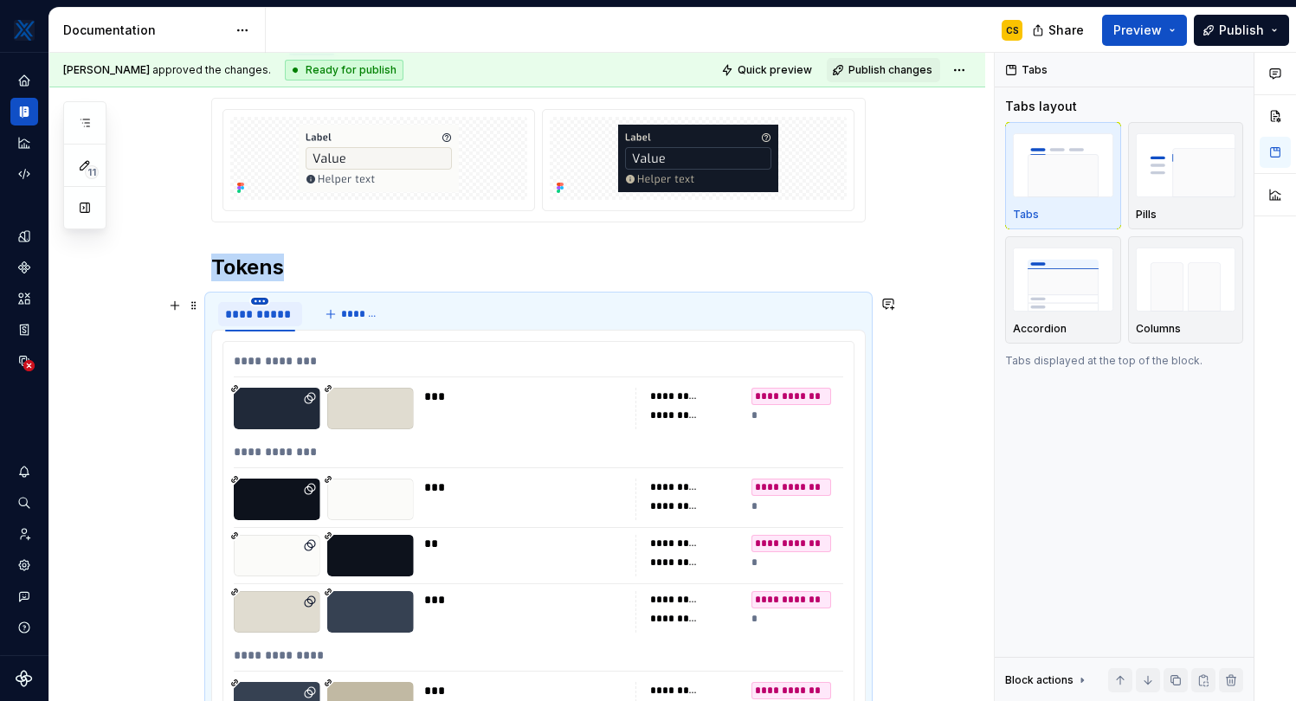
click at [266, 304] on html "MKTX CS Design system data Documentation CS Share Preview Publish 11 Pages Add …" at bounding box center [648, 350] width 1296 height 701
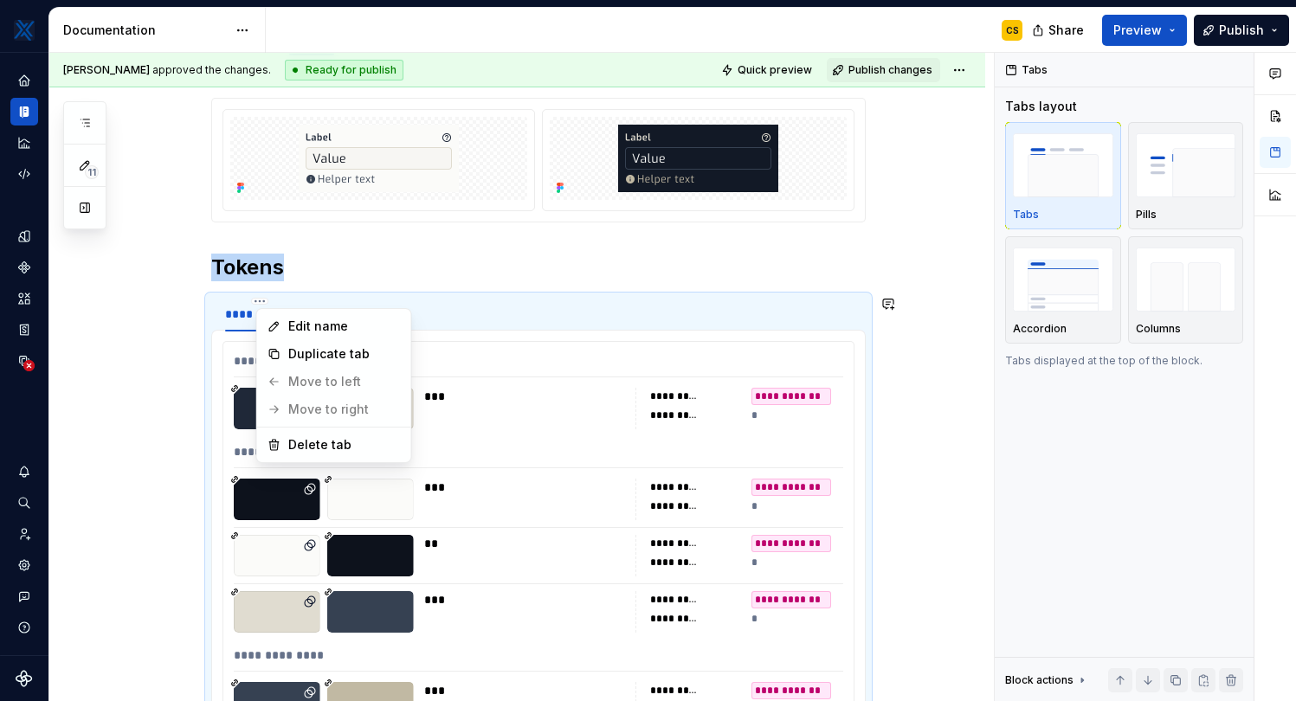
click at [442, 460] on html "MKTX CS Design system data Documentation CS Share Preview Publish 11 Pages Add …" at bounding box center [648, 350] width 1296 height 701
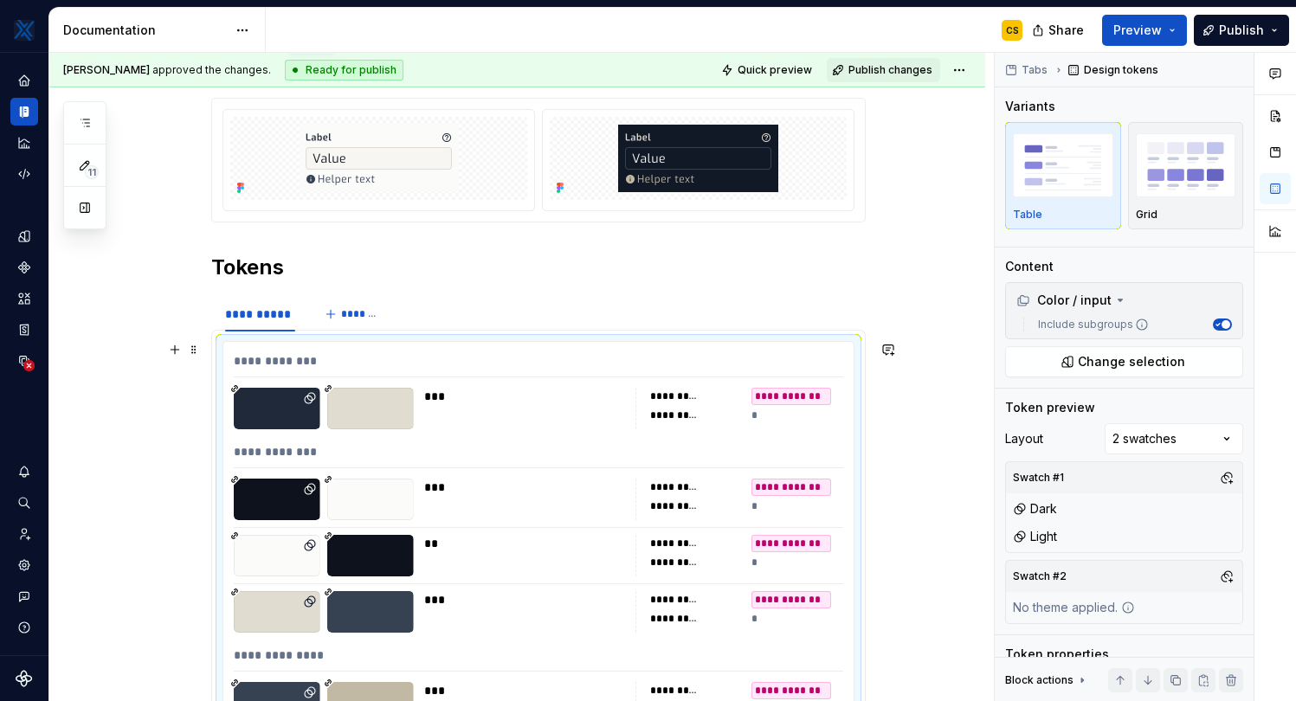
click at [473, 445] on div "**********" at bounding box center [538, 455] width 609 height 25
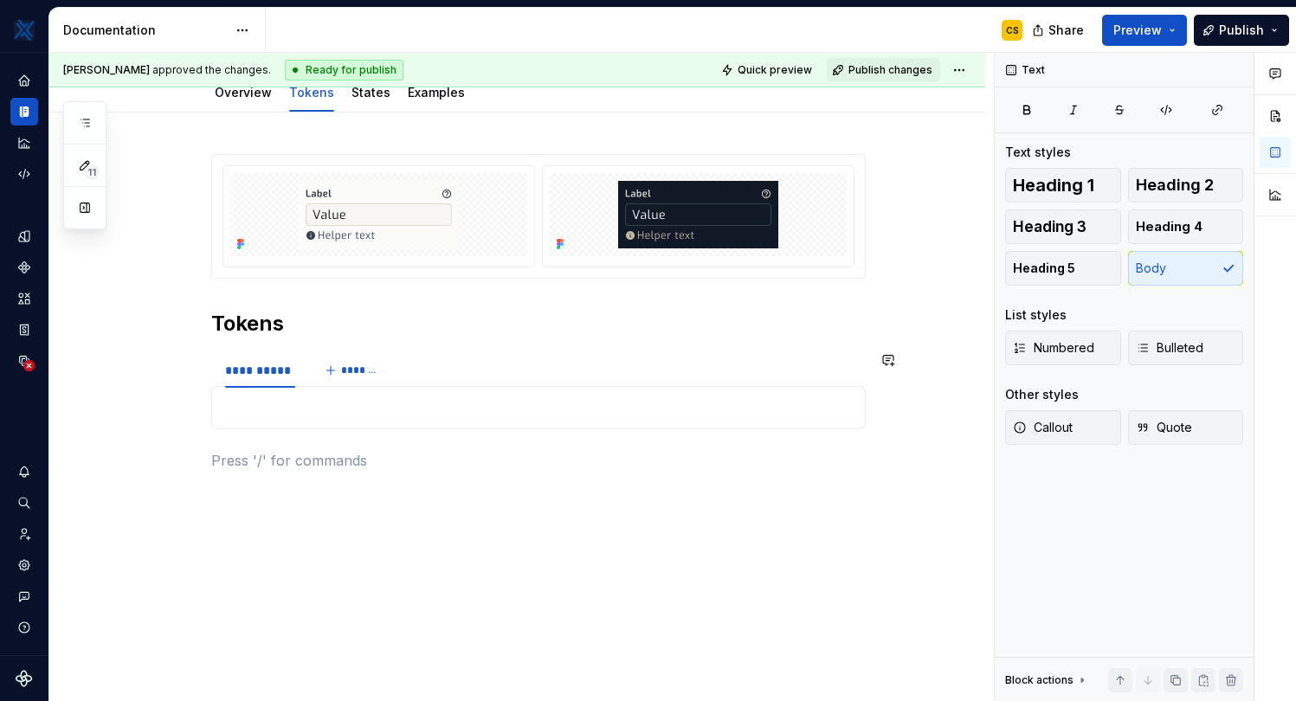
type textarea "*"
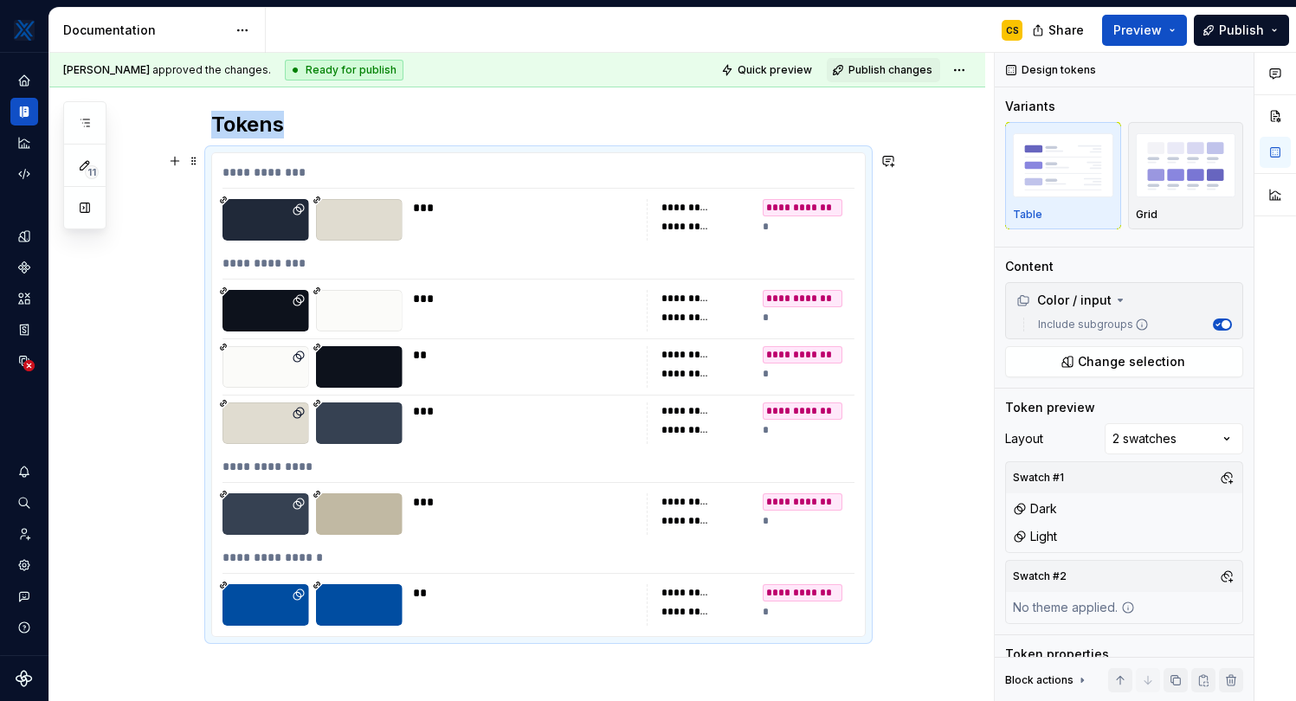
scroll to position [529, 0]
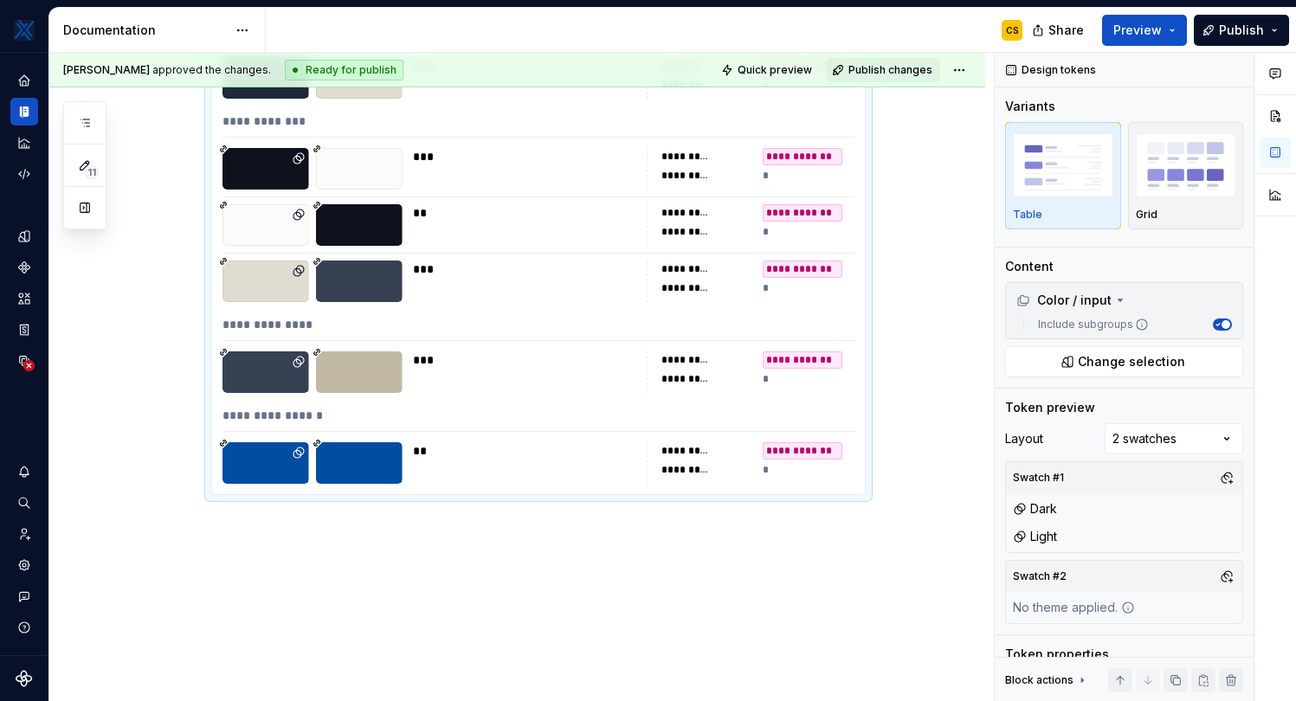
click at [568, 468] on div "**" at bounding box center [524, 463] width 223 height 42
click at [899, 459] on div "**********" at bounding box center [517, 248] width 936 height 955
click at [802, 557] on div "**********" at bounding box center [517, 248] width 936 height 955
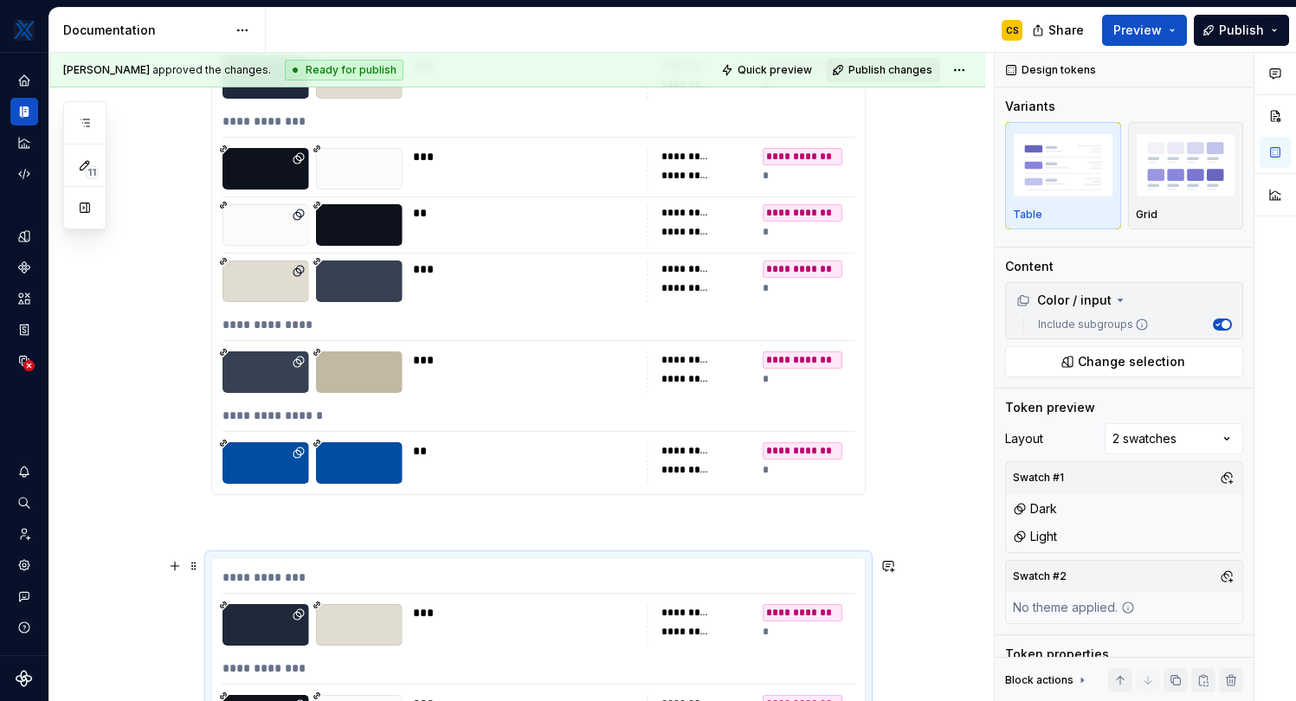
click at [513, 580] on div "**********" at bounding box center [538, 581] width 632 height 25
click at [1146, 350] on button "Change selection" at bounding box center [1124, 361] width 238 height 31
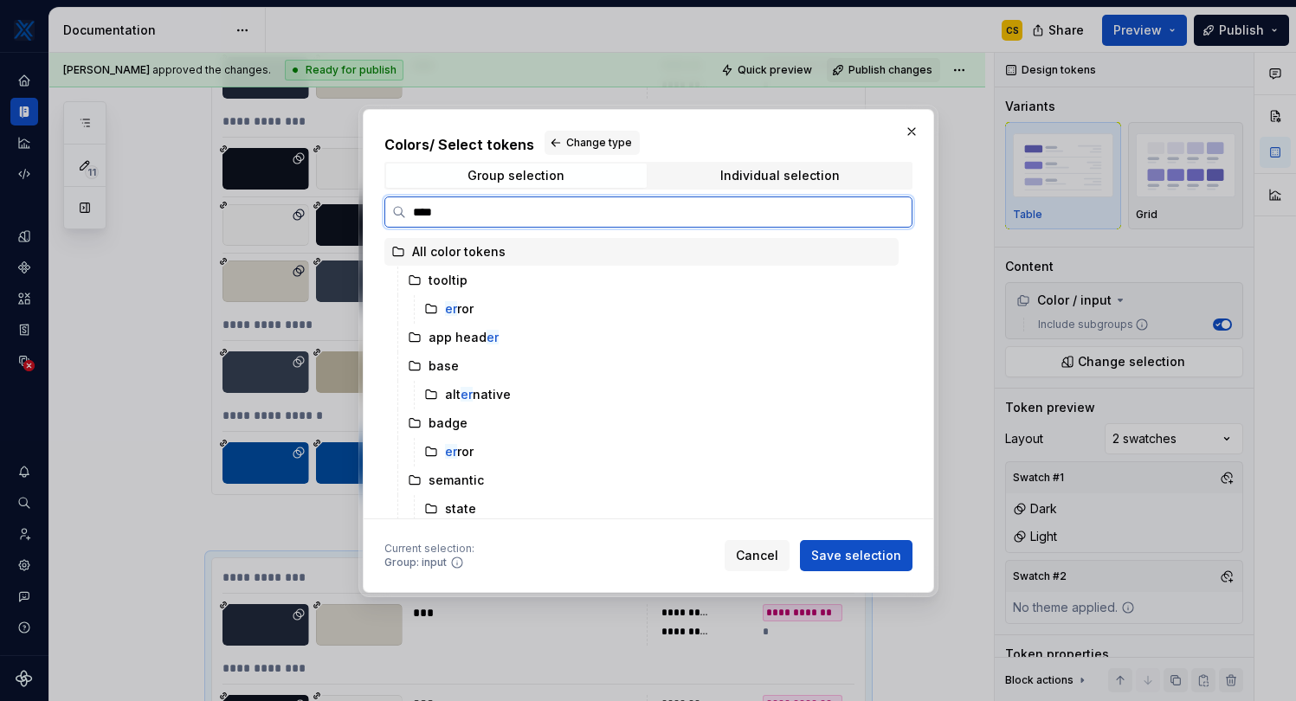
type input "*****"
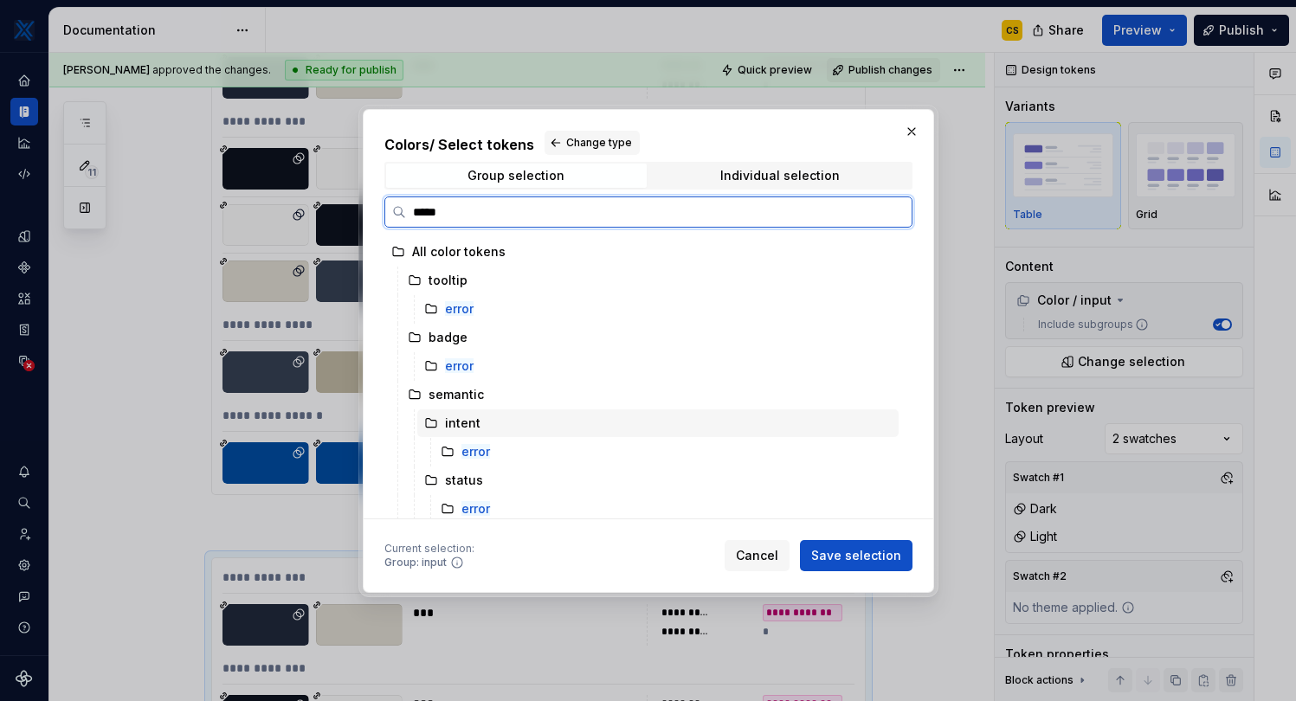
click at [507, 425] on div "intent" at bounding box center [657, 423] width 481 height 28
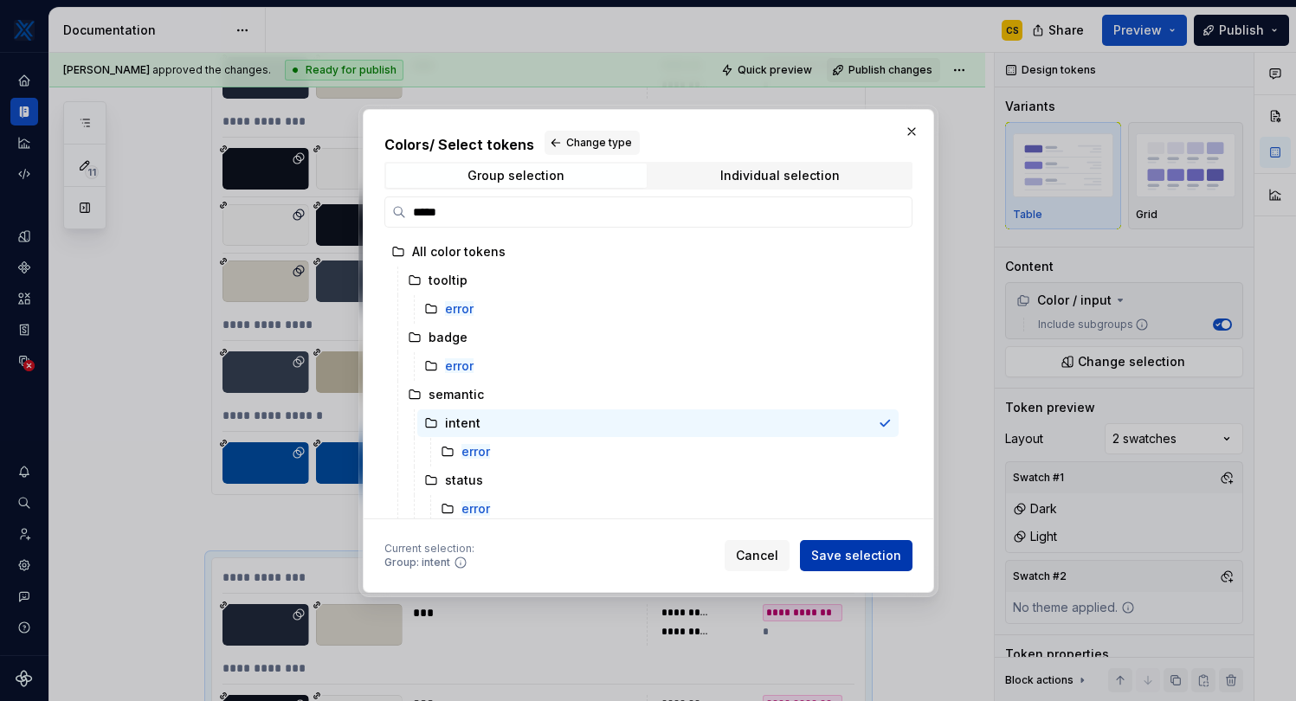
click at [869, 557] on span "Save selection" at bounding box center [856, 555] width 90 height 17
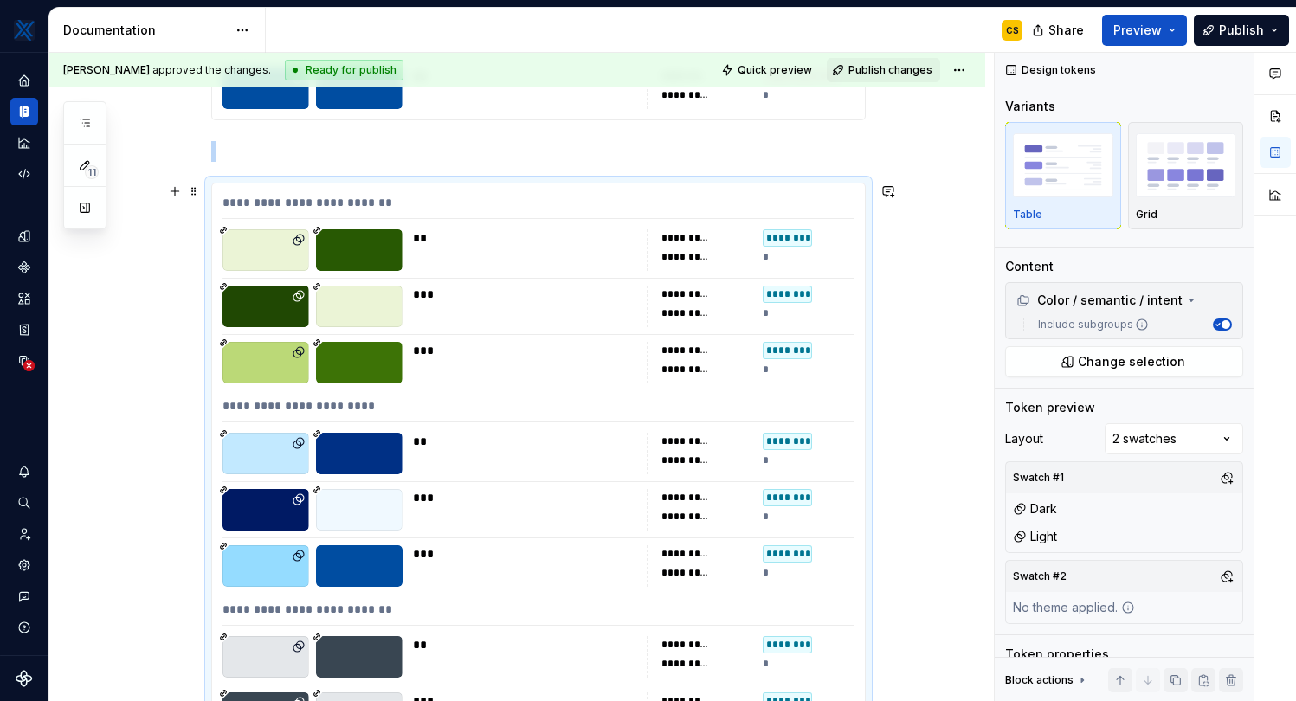
scroll to position [788, 0]
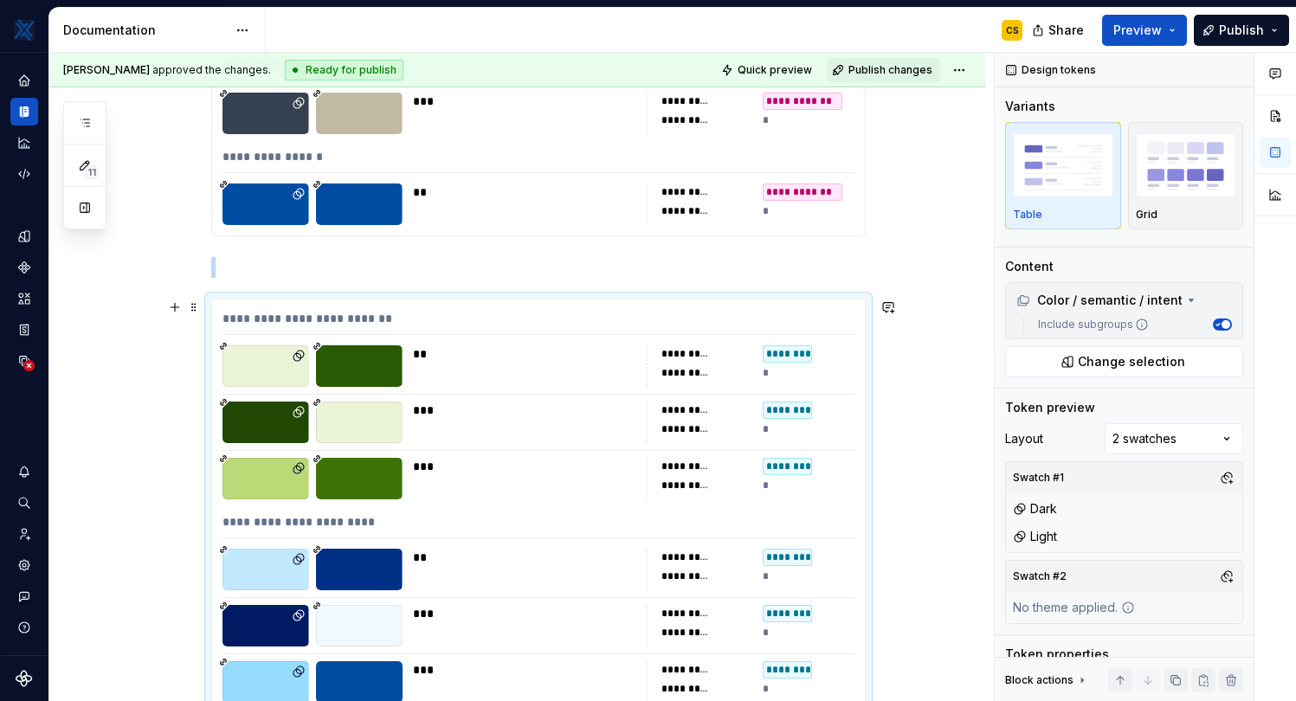
click at [618, 440] on div "***" at bounding box center [524, 423] width 223 height 42
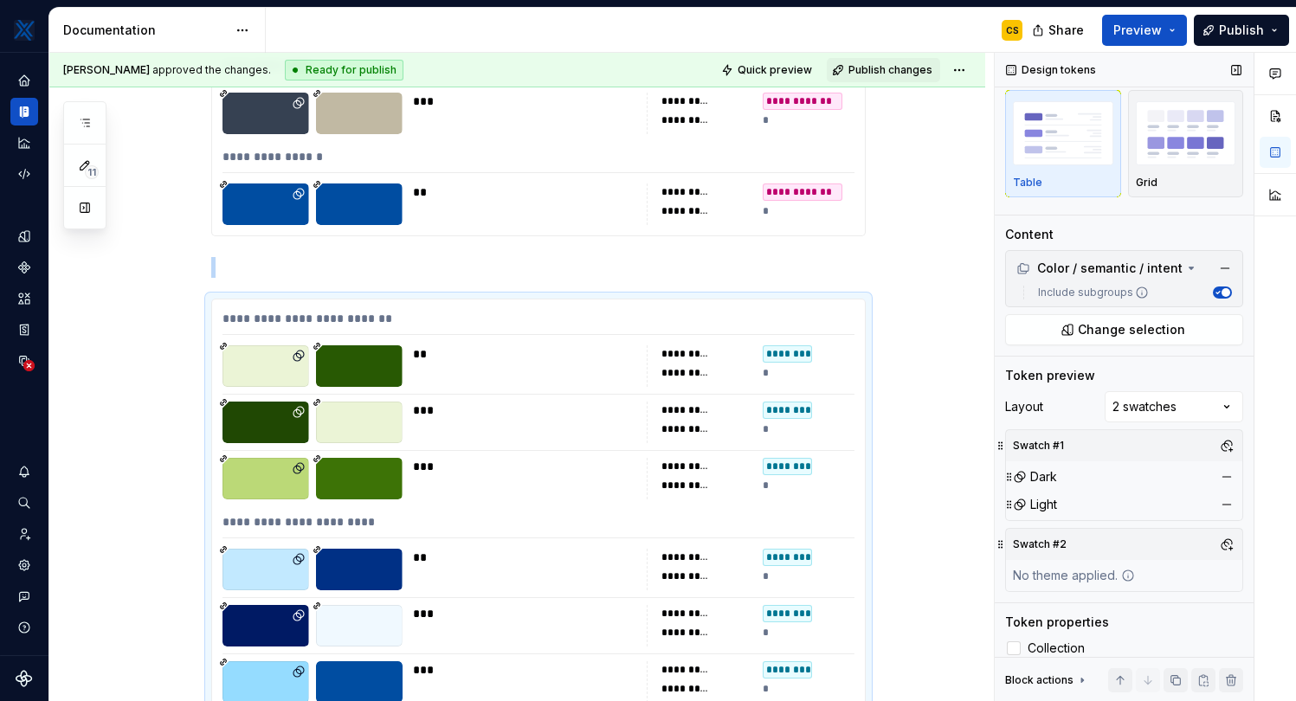
click at [1220, 293] on icon "button" at bounding box center [1217, 292] width 9 height 9
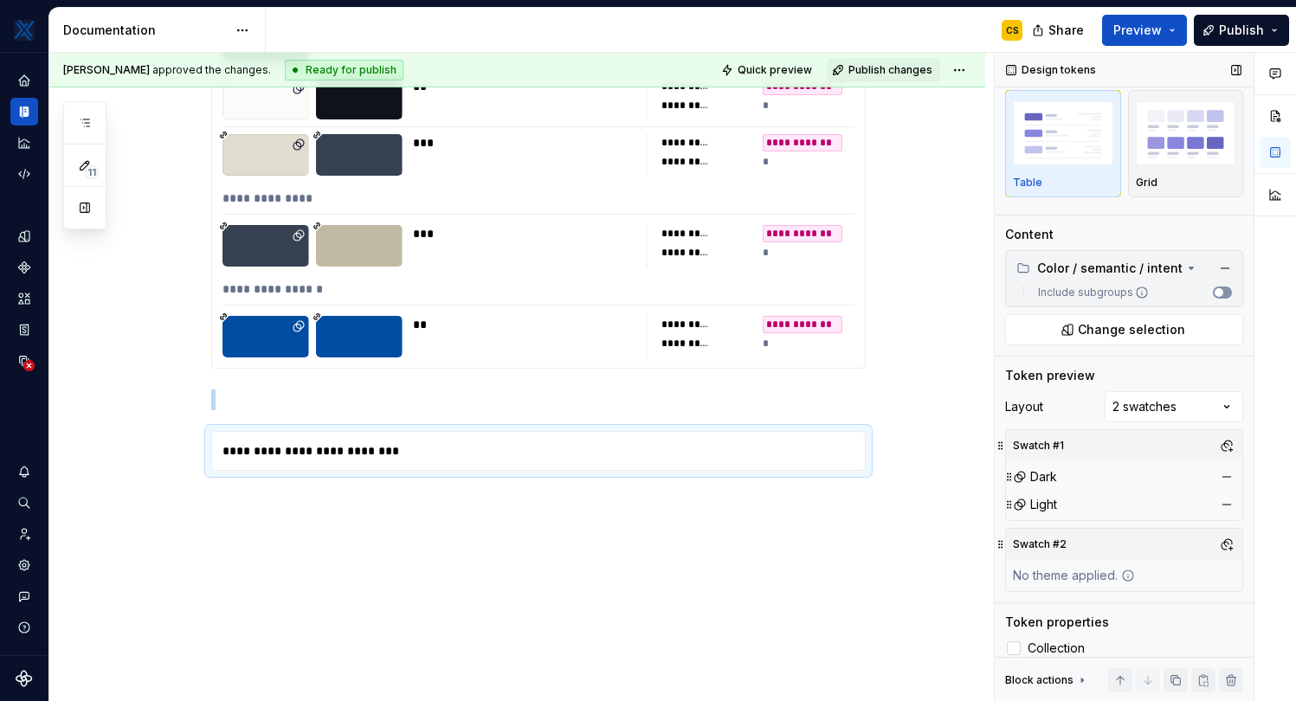
click at [1220, 293] on span "button" at bounding box center [1218, 292] width 9 height 9
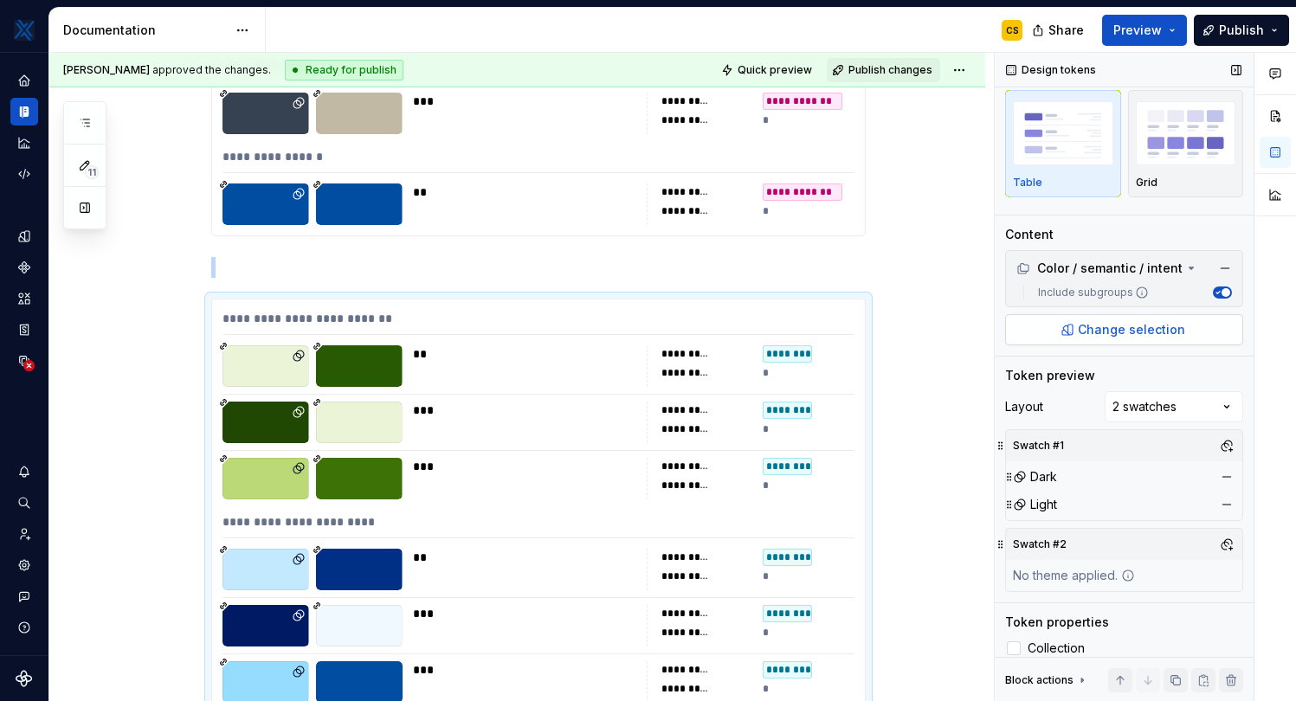
click at [1159, 331] on span "Change selection" at bounding box center [1131, 329] width 107 height 17
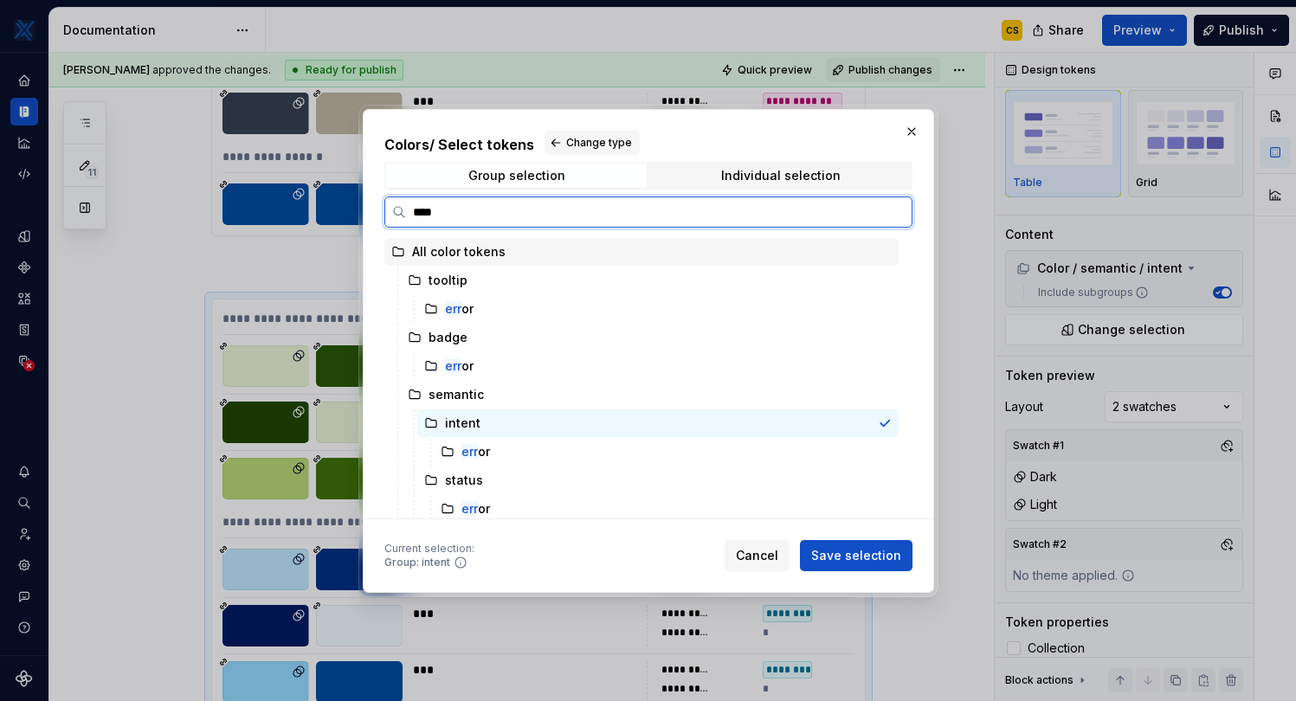
type input "*****"
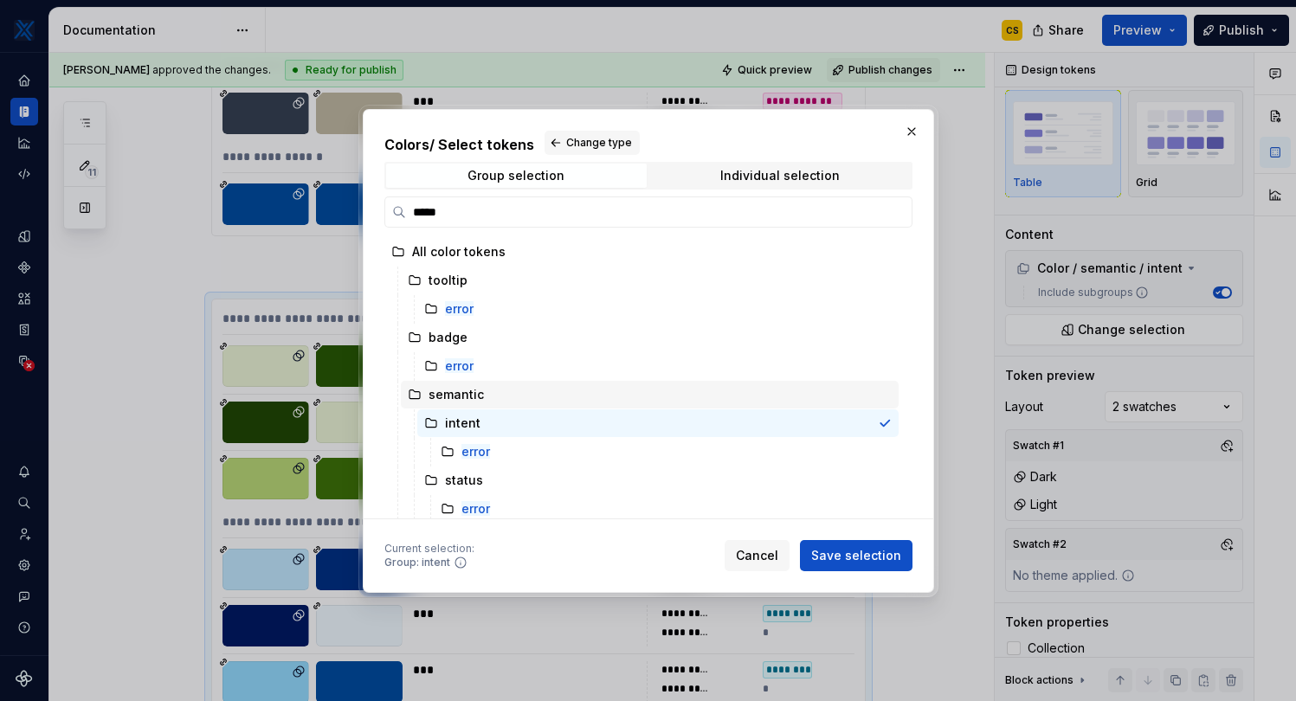
scroll to position [5, 0]
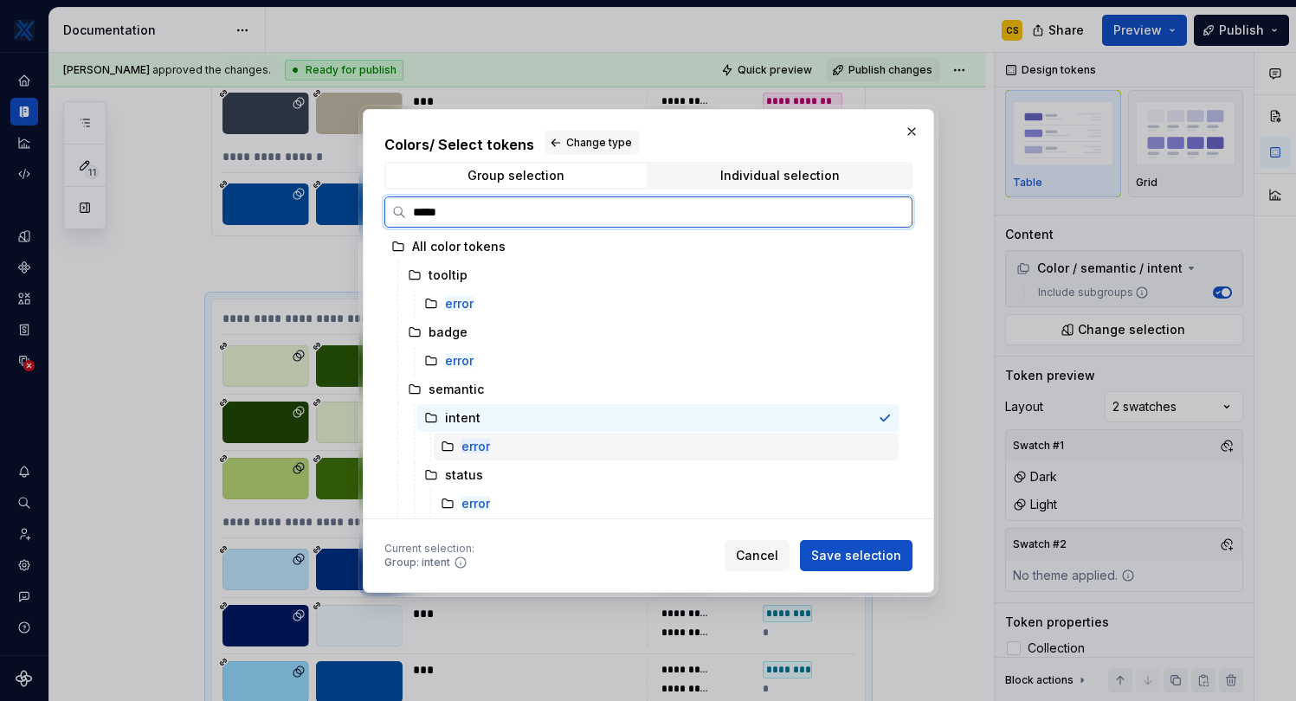
click at [531, 441] on div "error" at bounding box center [666, 447] width 465 height 28
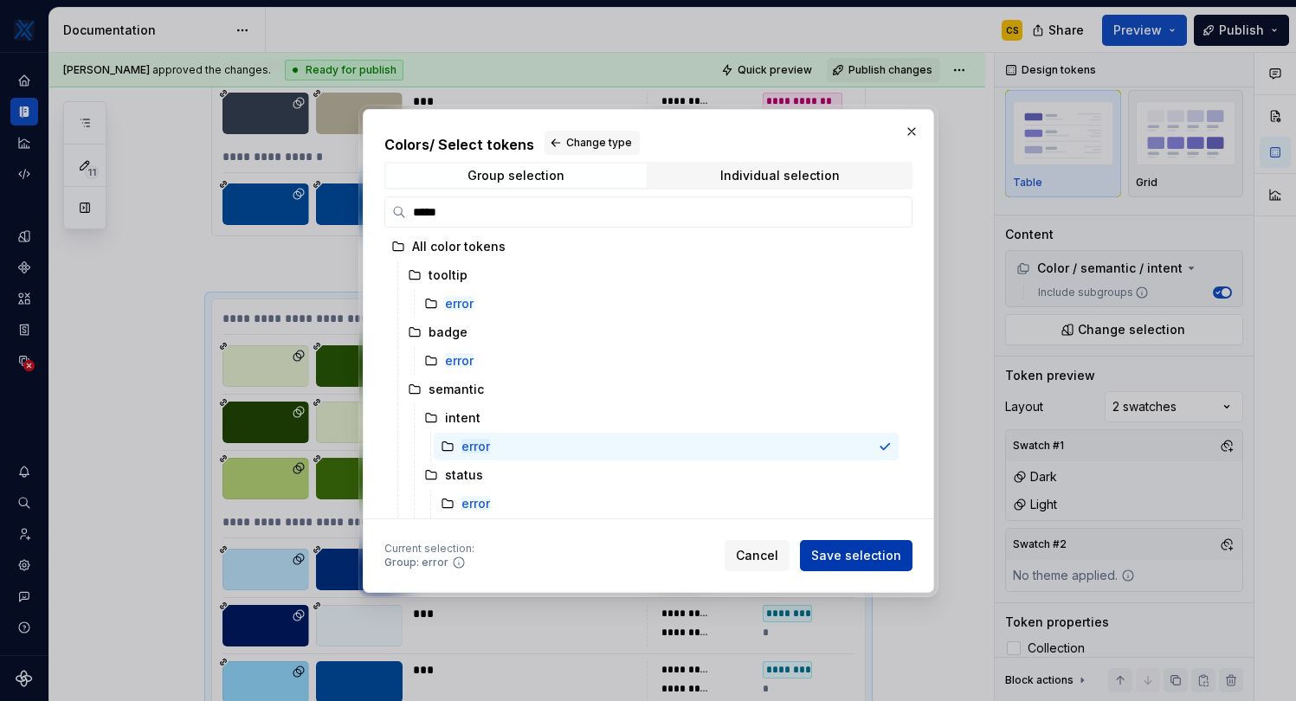
click at [847, 557] on span "Save selection" at bounding box center [856, 555] width 90 height 17
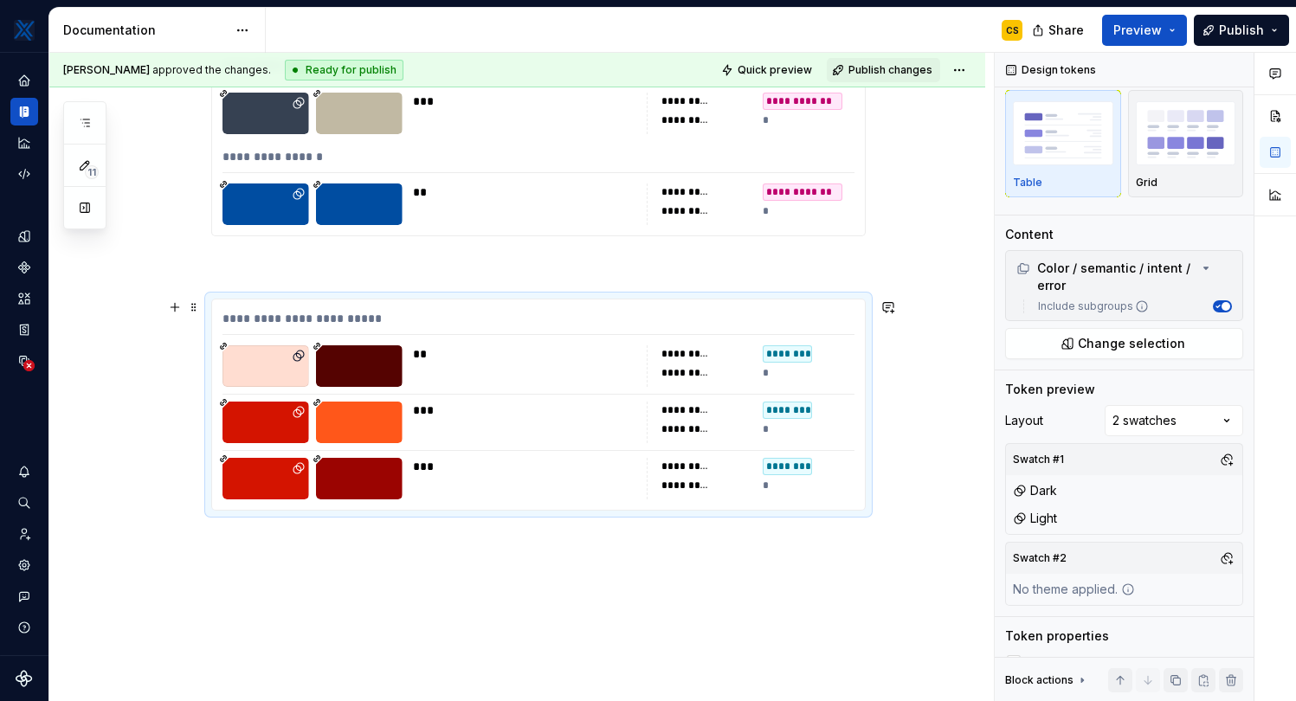
click at [493, 332] on div "**********" at bounding box center [538, 322] width 632 height 25
click at [481, 570] on div "**********" at bounding box center [517, 127] width 936 height 1229
click at [471, 246] on div "**********" at bounding box center [538, 32] width 654 height 956
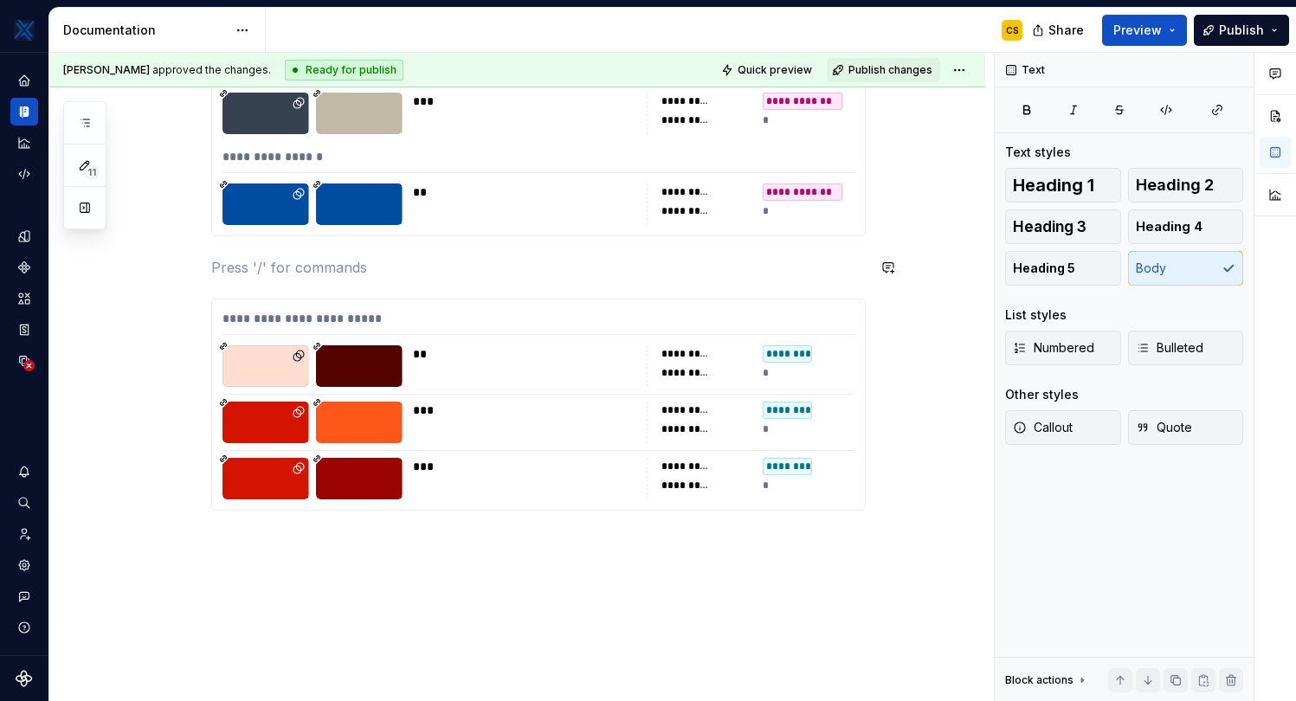
scroll to position [0, 0]
click at [469, 325] on div "**********" at bounding box center [538, 322] width 632 height 25
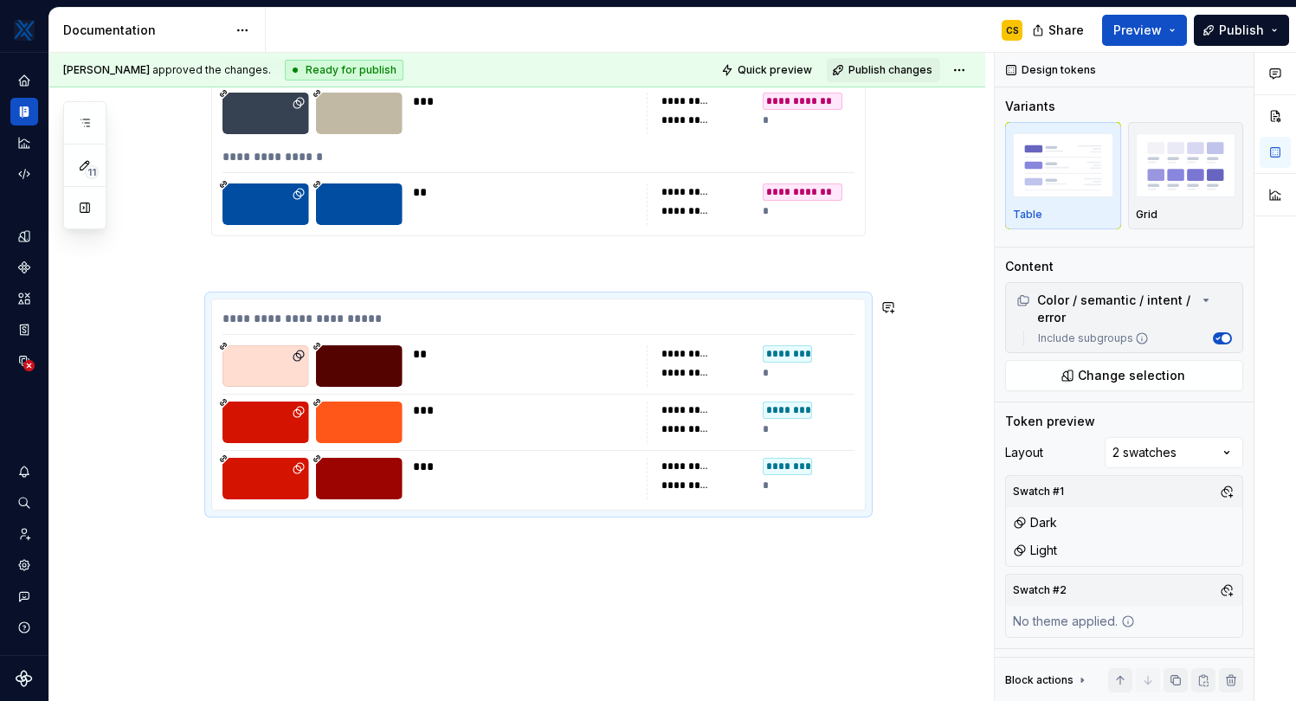
click at [415, 578] on div "**********" at bounding box center [517, 127] width 936 height 1229
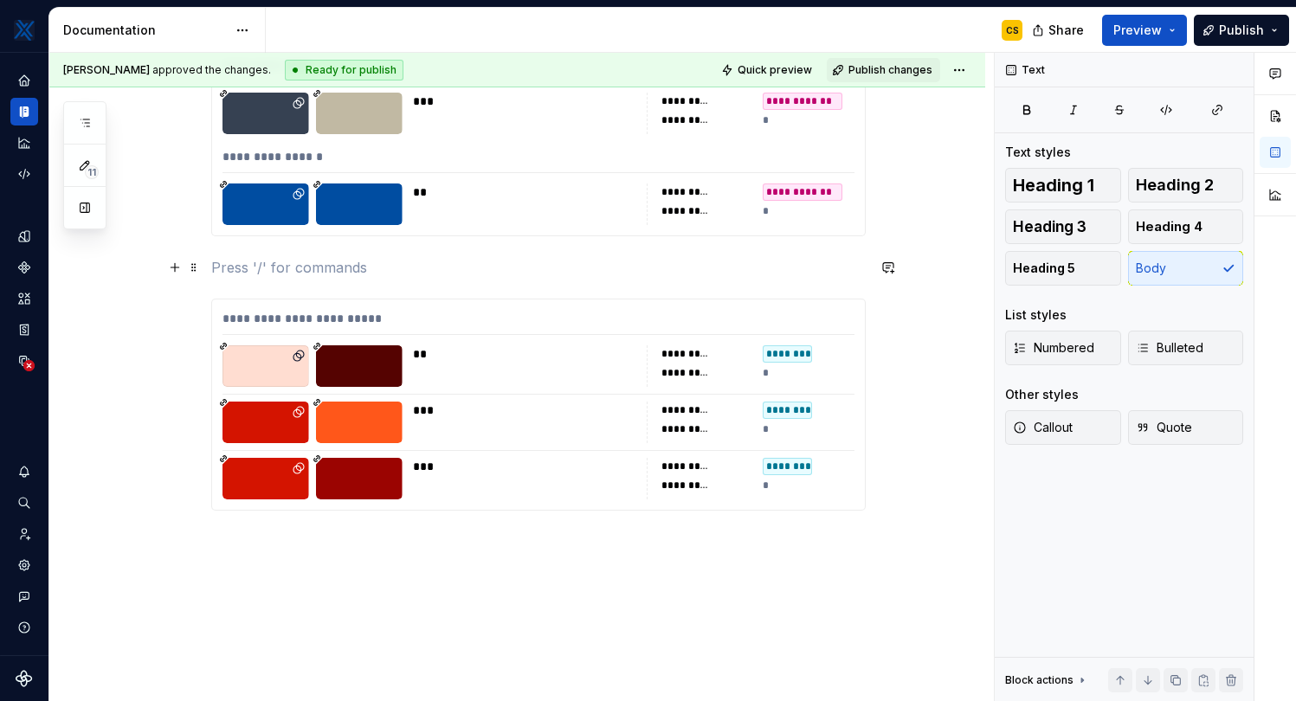
click at [563, 270] on p at bounding box center [538, 267] width 654 height 21
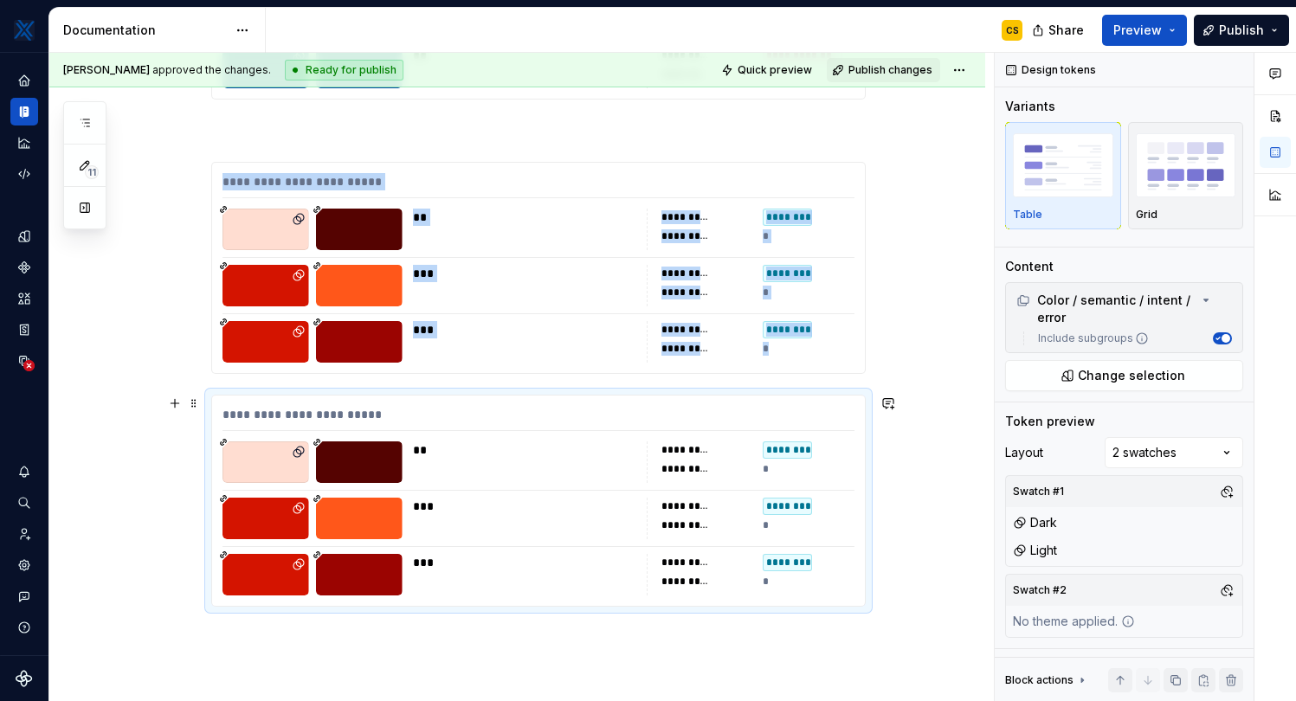
scroll to position [935, 0]
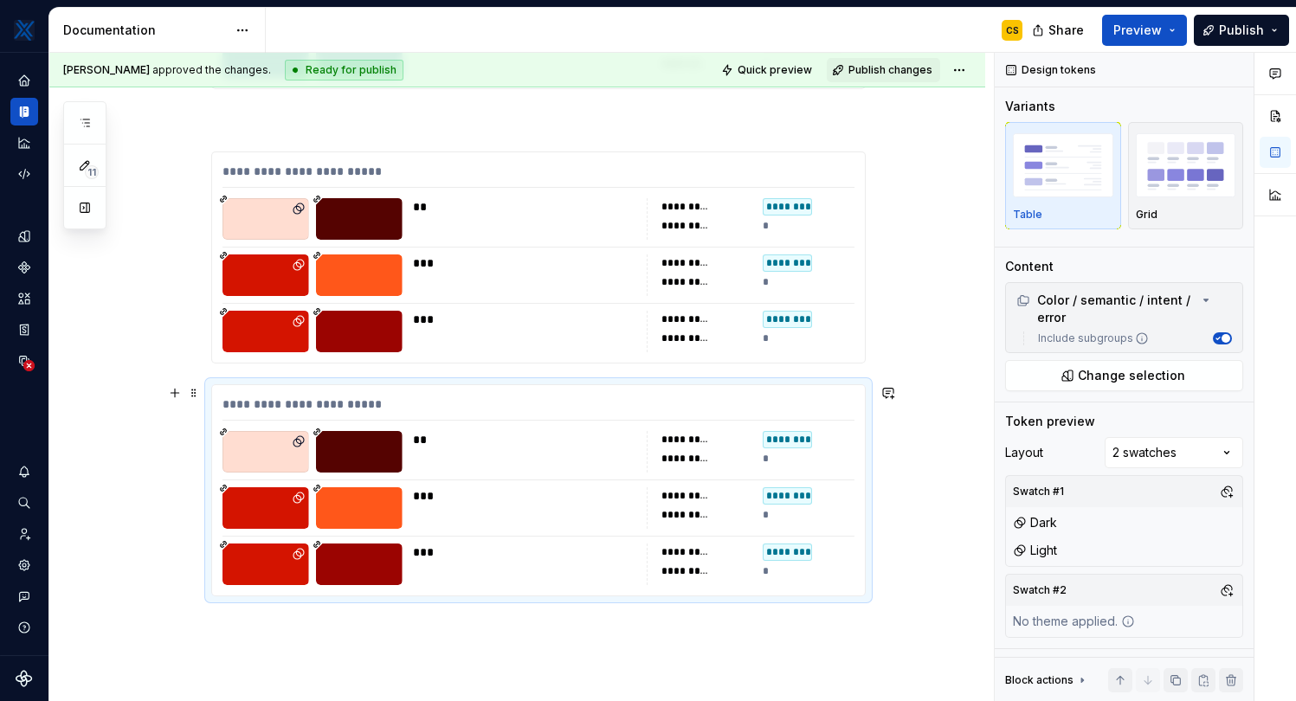
click at [555, 536] on div at bounding box center [538, 536] width 632 height 1
click at [1137, 376] on span "Change selection" at bounding box center [1131, 375] width 107 height 17
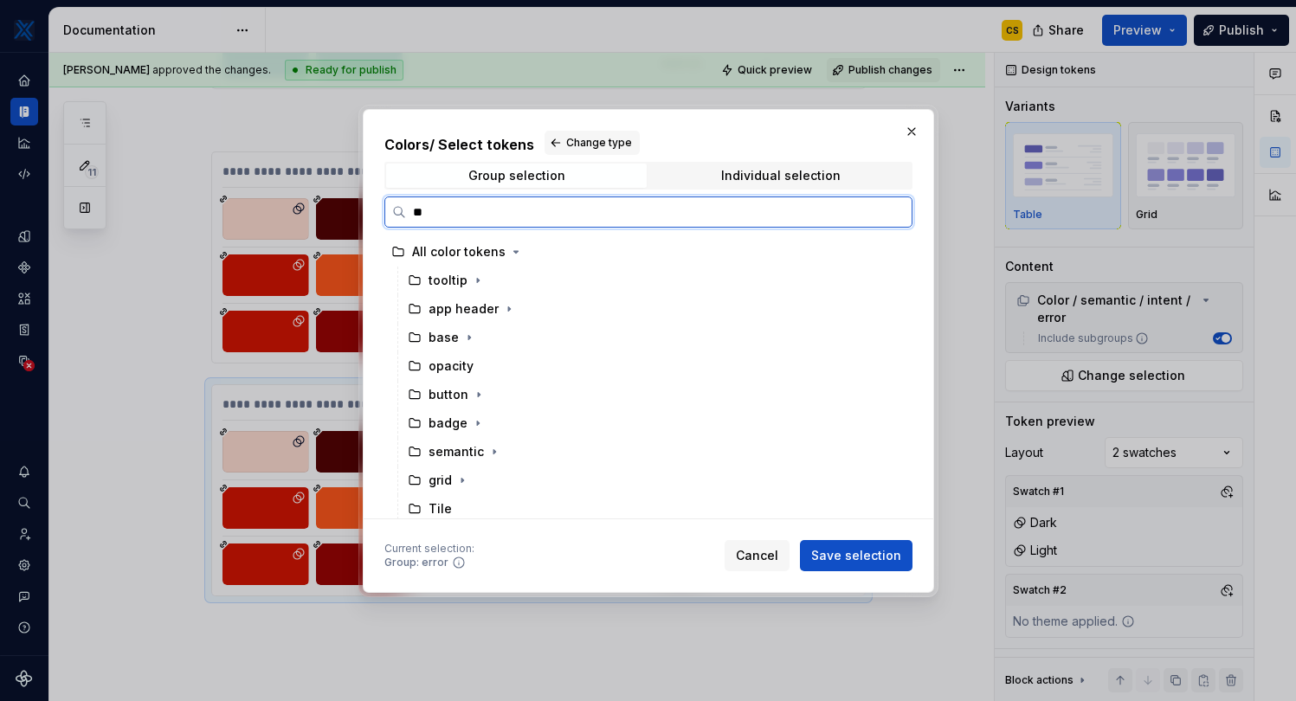
type input "***"
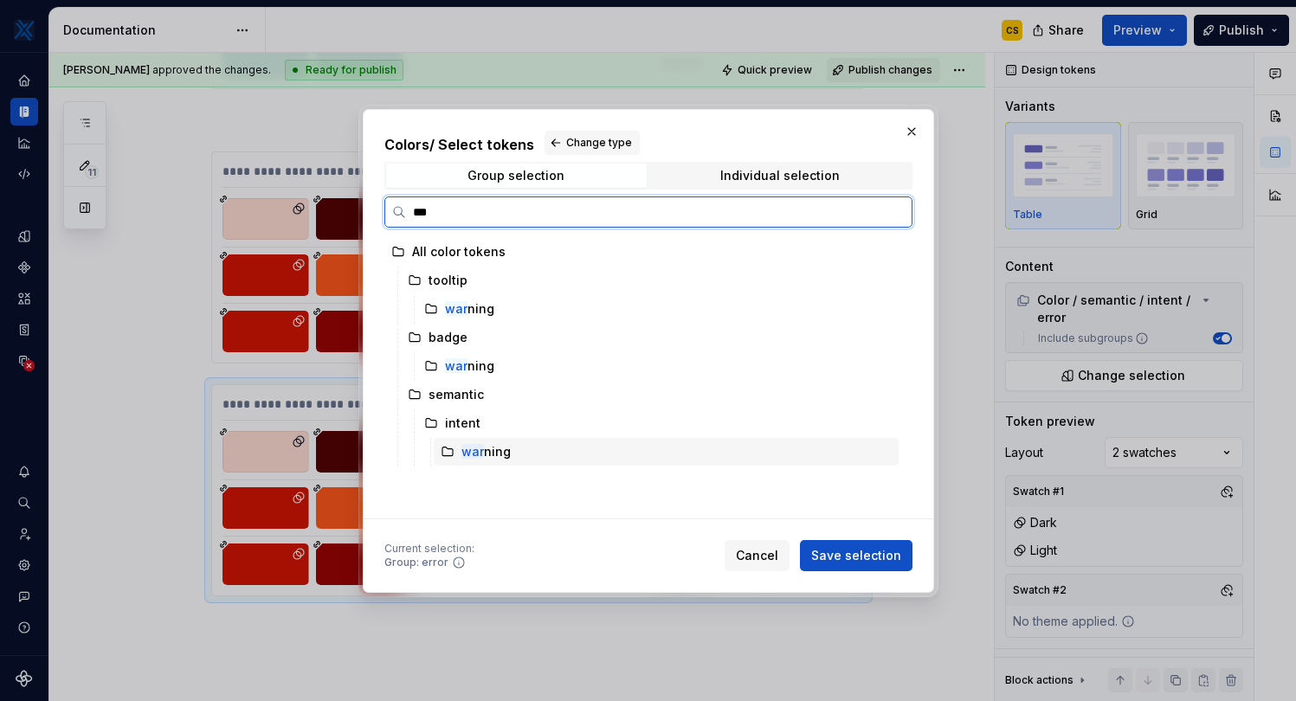
click at [559, 444] on div "war ning" at bounding box center [666, 452] width 465 height 28
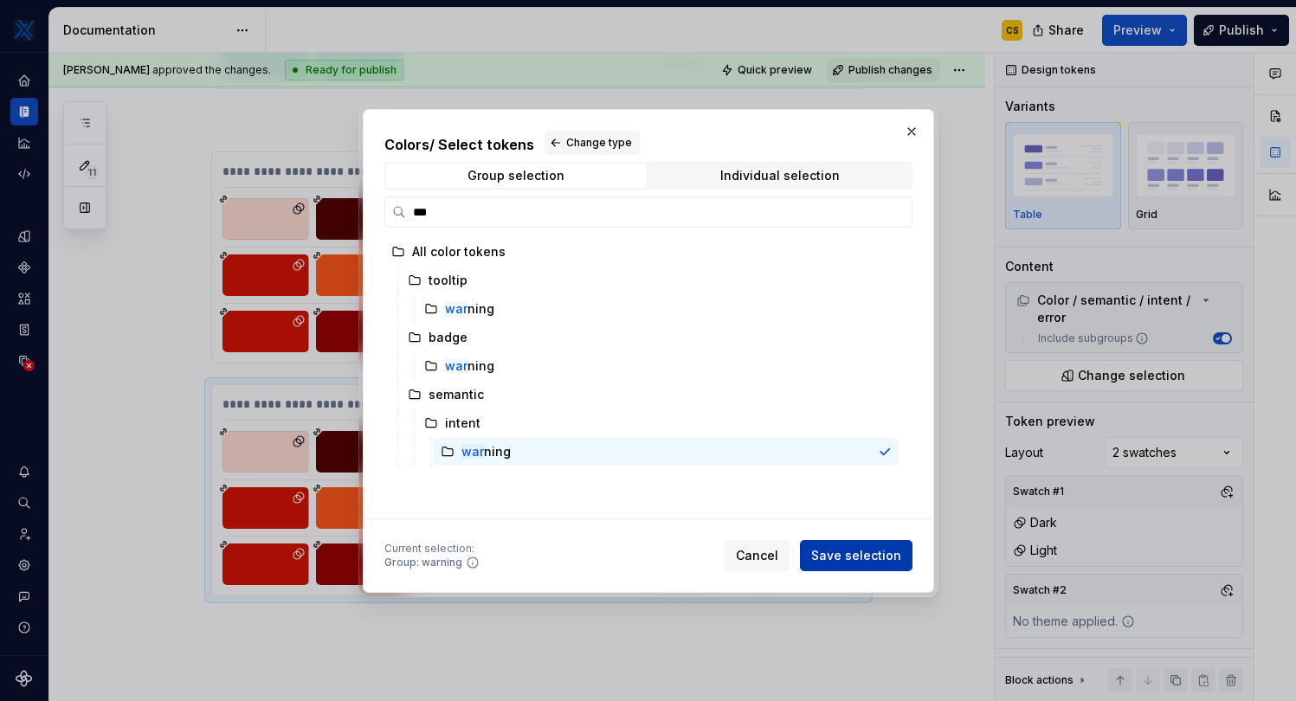
click at [861, 562] on span "Save selection" at bounding box center [856, 555] width 90 height 17
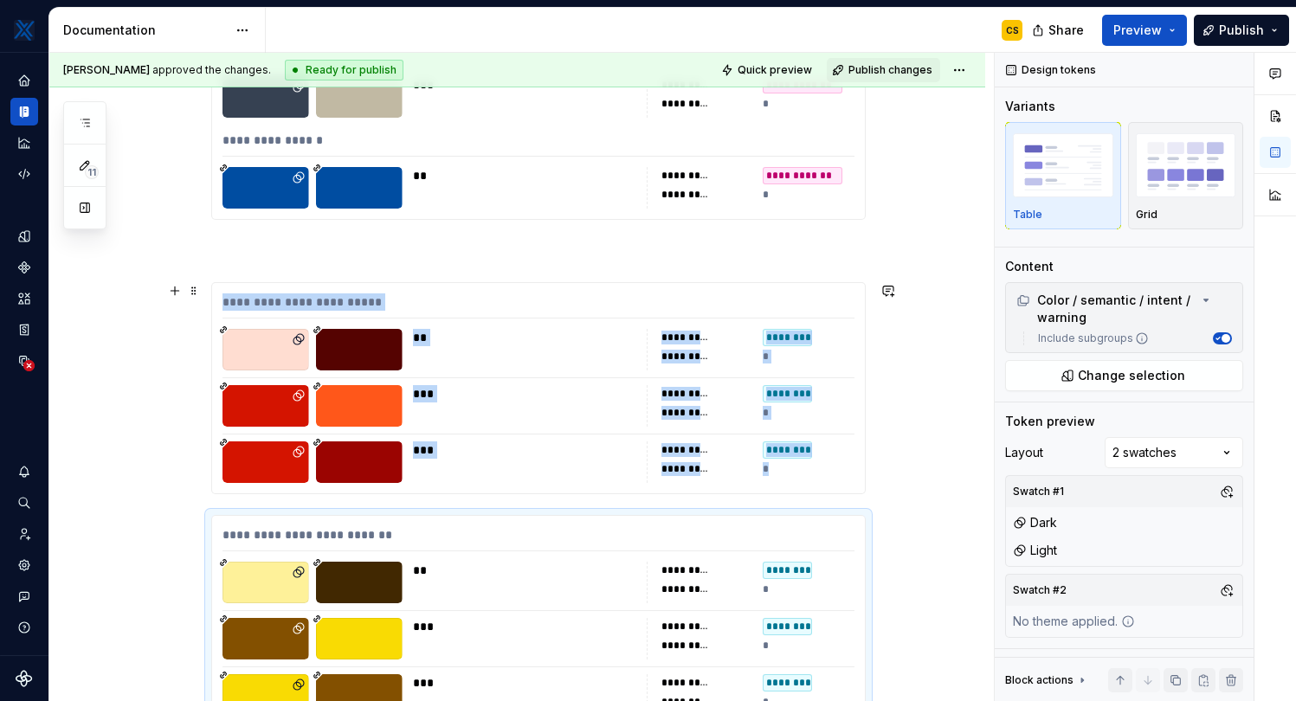
scroll to position [796, 0]
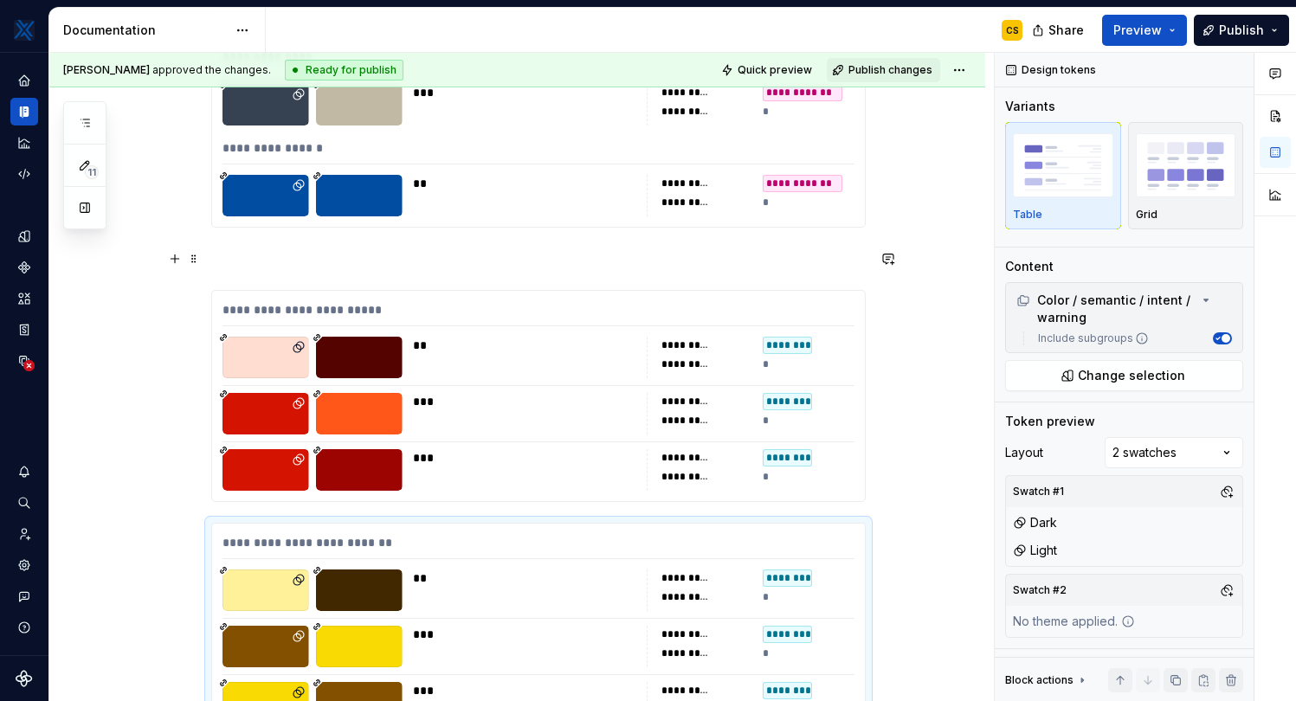
click at [435, 261] on p at bounding box center [538, 258] width 654 height 21
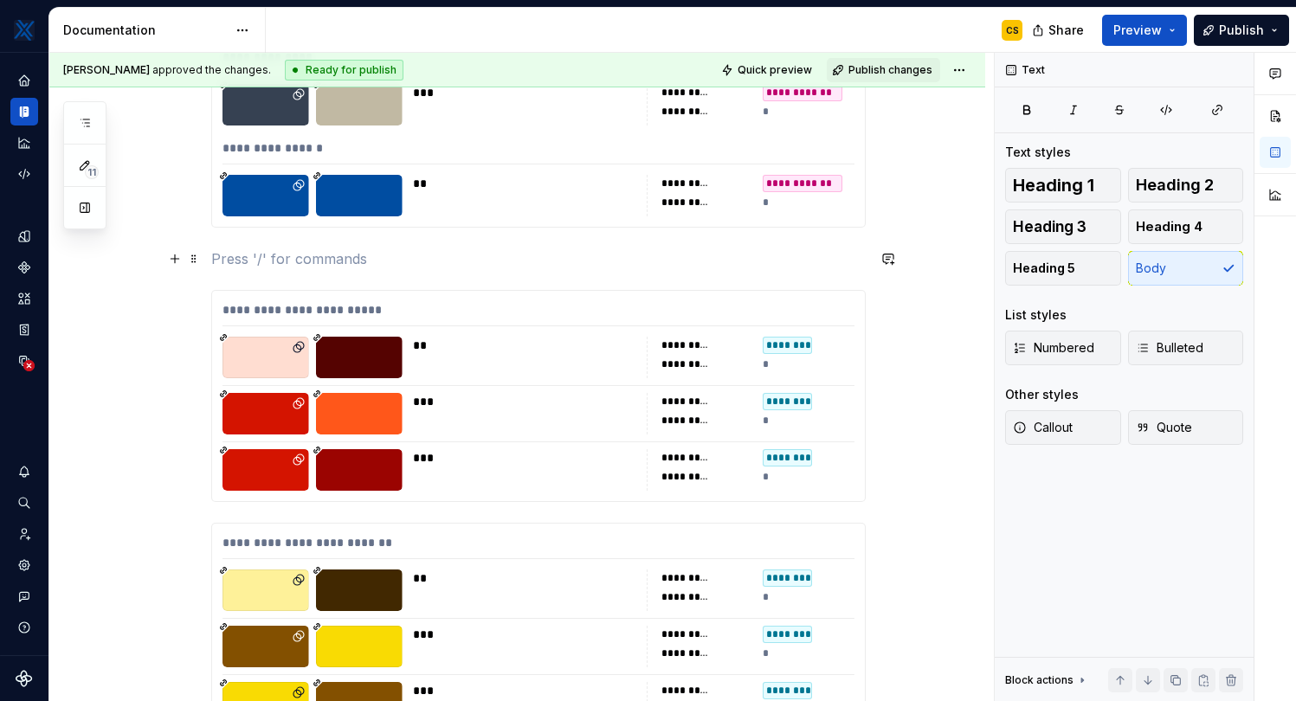
scroll to position [791, 0]
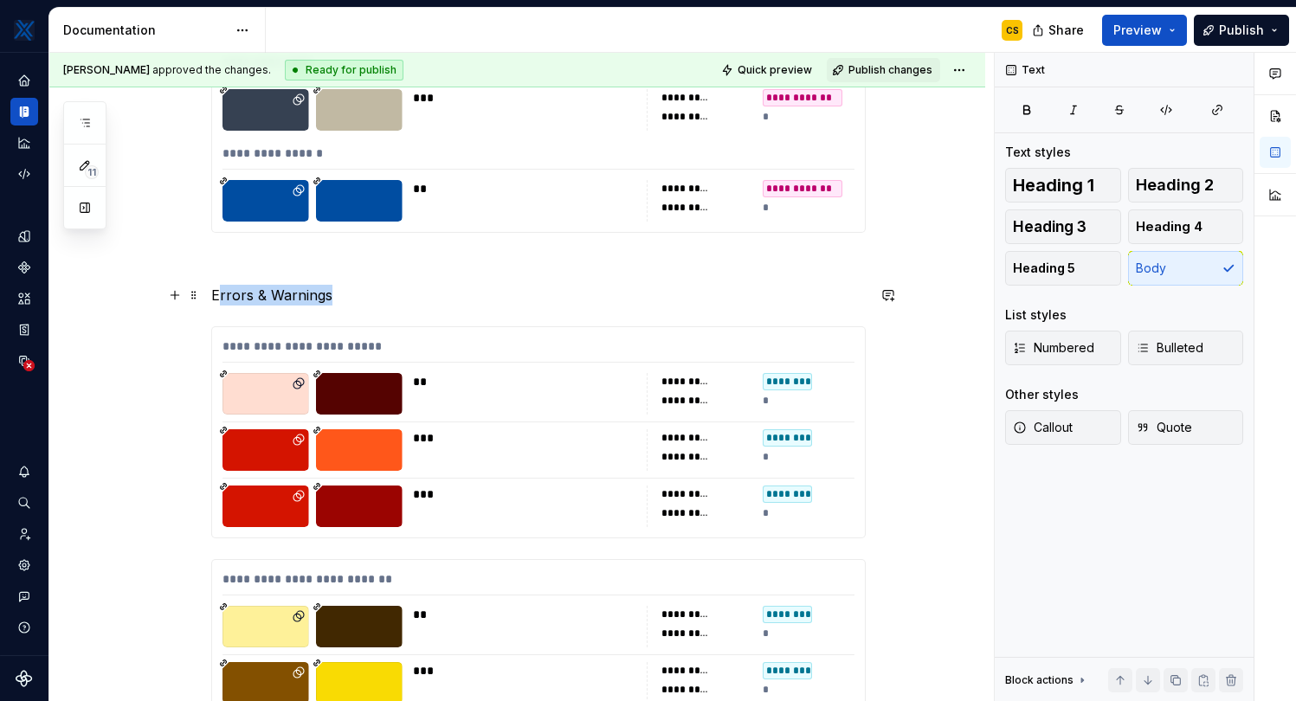
click at [219, 295] on p "Errors & Warnings" at bounding box center [538, 295] width 654 height 21
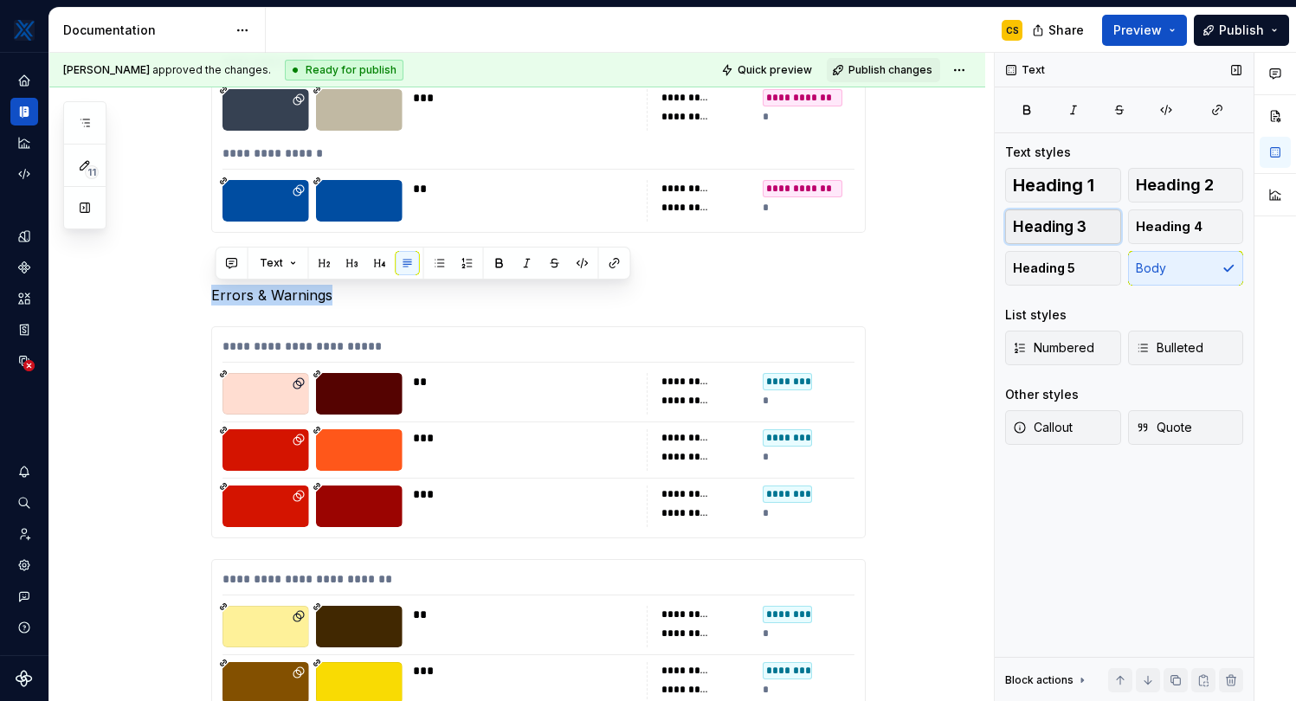
click at [1094, 223] on button "Heading 3" at bounding box center [1063, 226] width 116 height 35
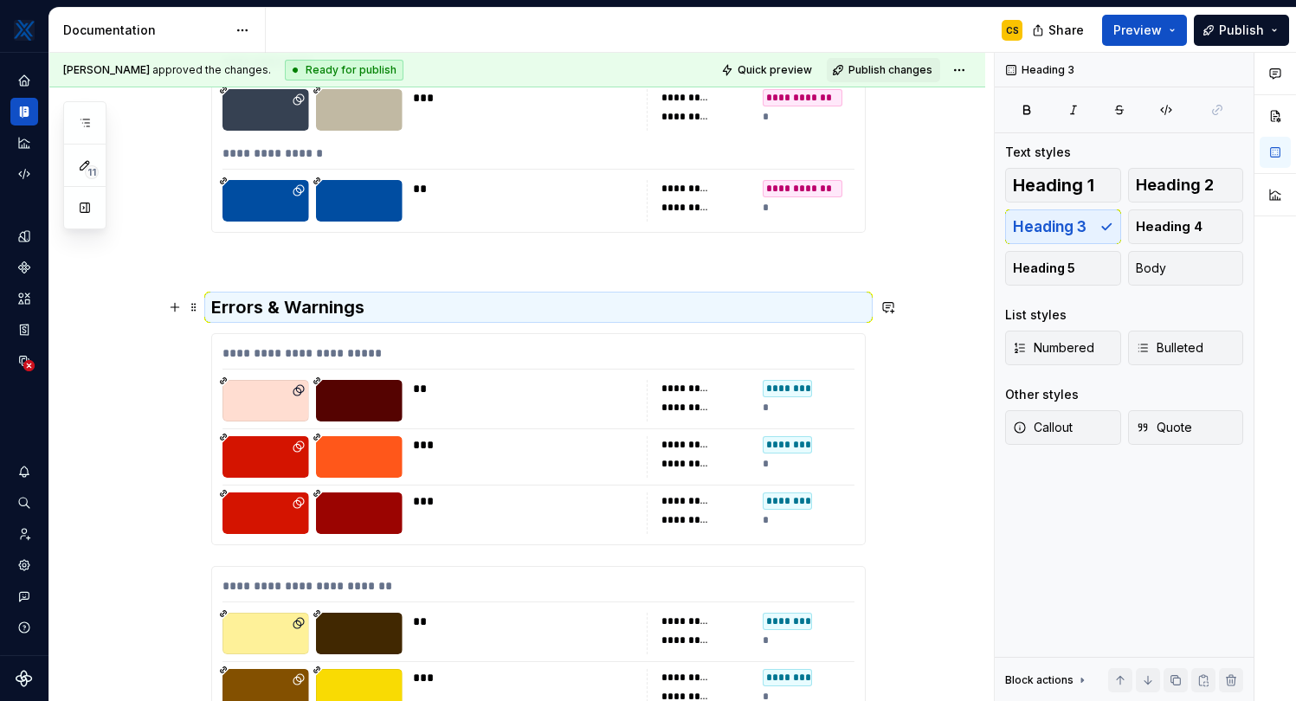
click at [590, 303] on h3 "Errors & Warnings" at bounding box center [538, 307] width 654 height 24
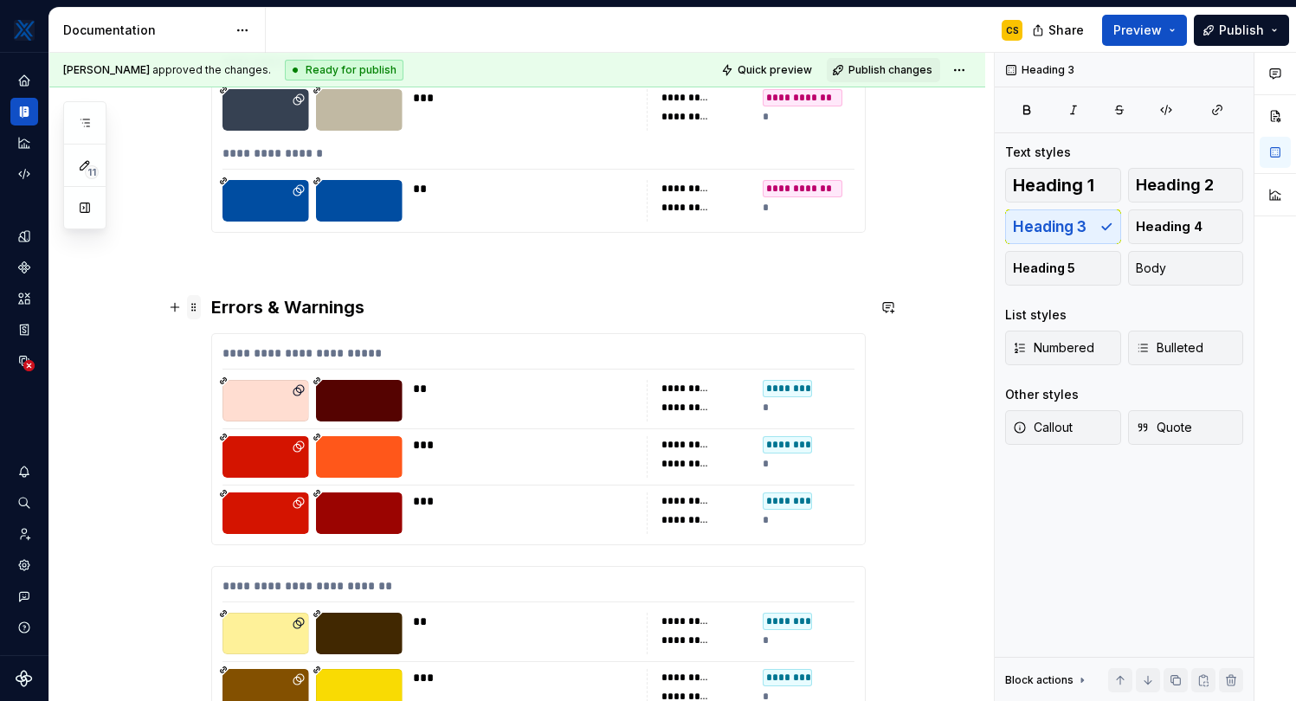
click at [200, 304] on span at bounding box center [194, 307] width 14 height 24
click at [274, 264] on p at bounding box center [538, 264] width 654 height 21
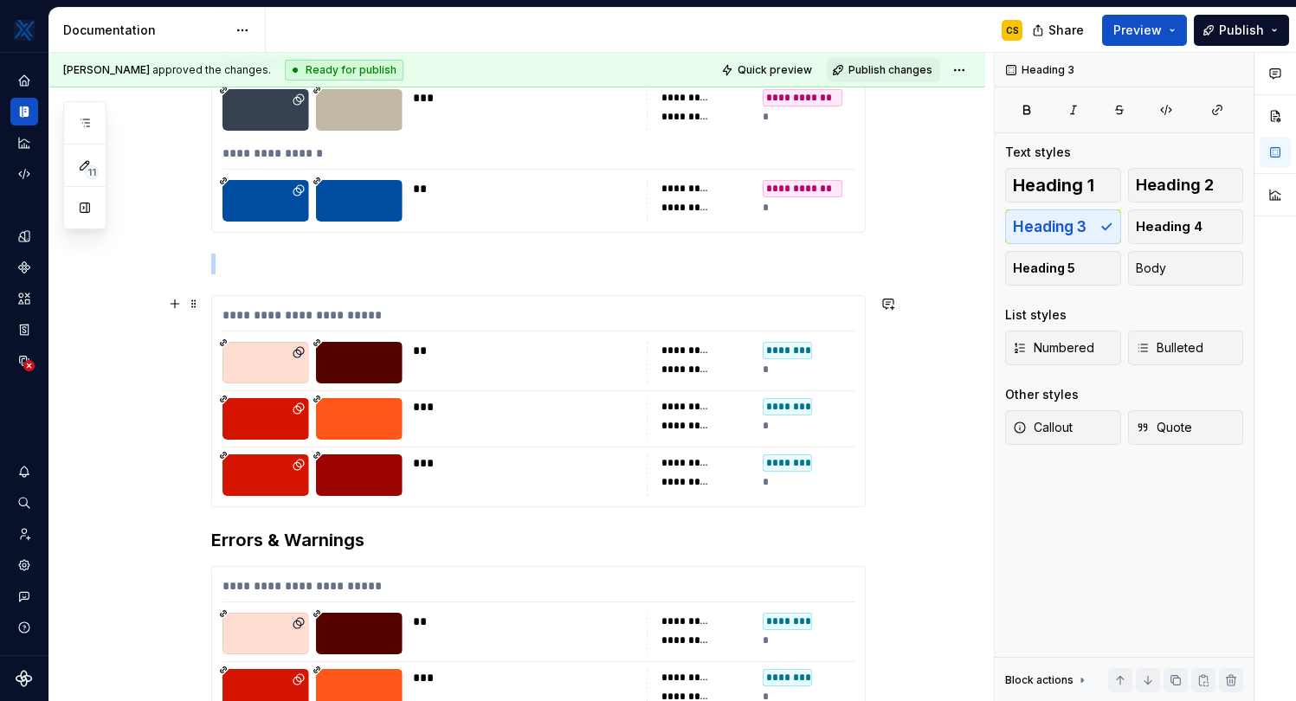
click at [392, 349] on div at bounding box center [359, 363] width 87 height 42
click at [385, 245] on div "**********" at bounding box center [538, 281] width 654 height 1460
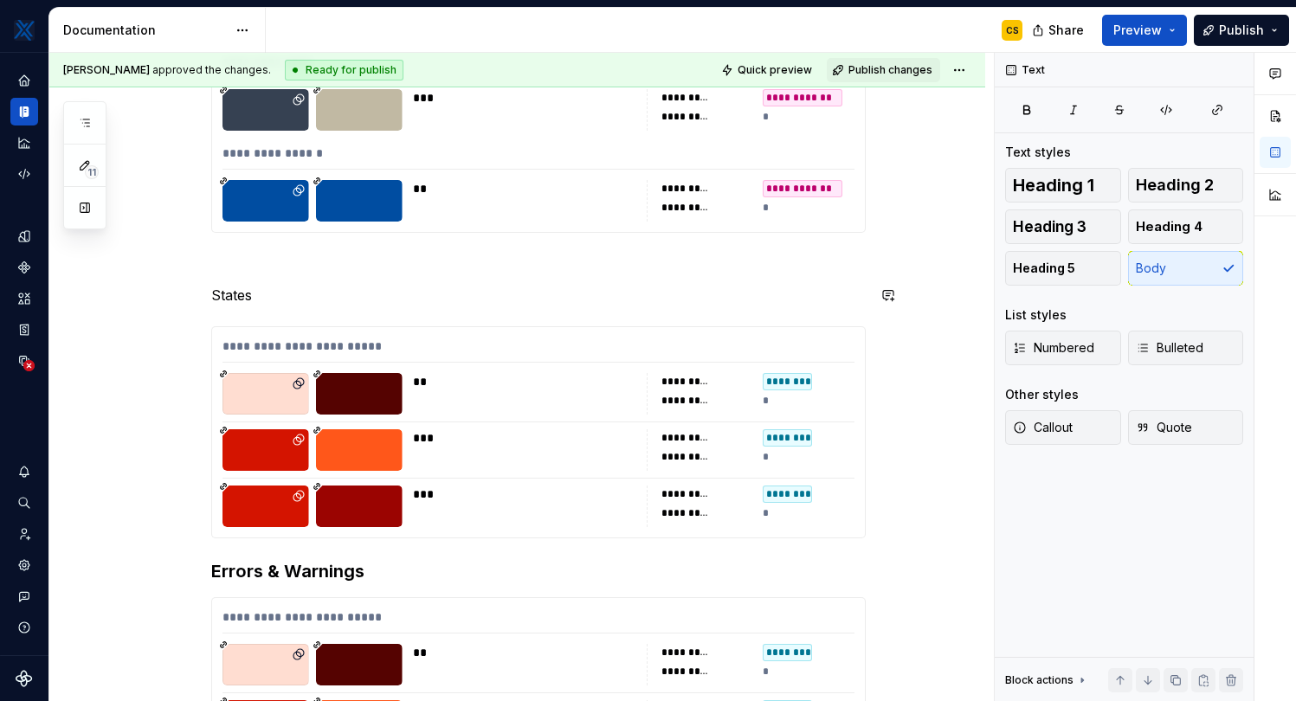
click at [239, 307] on div "**********" at bounding box center [538, 296] width 654 height 1491
click at [234, 293] on p "States" at bounding box center [538, 295] width 654 height 21
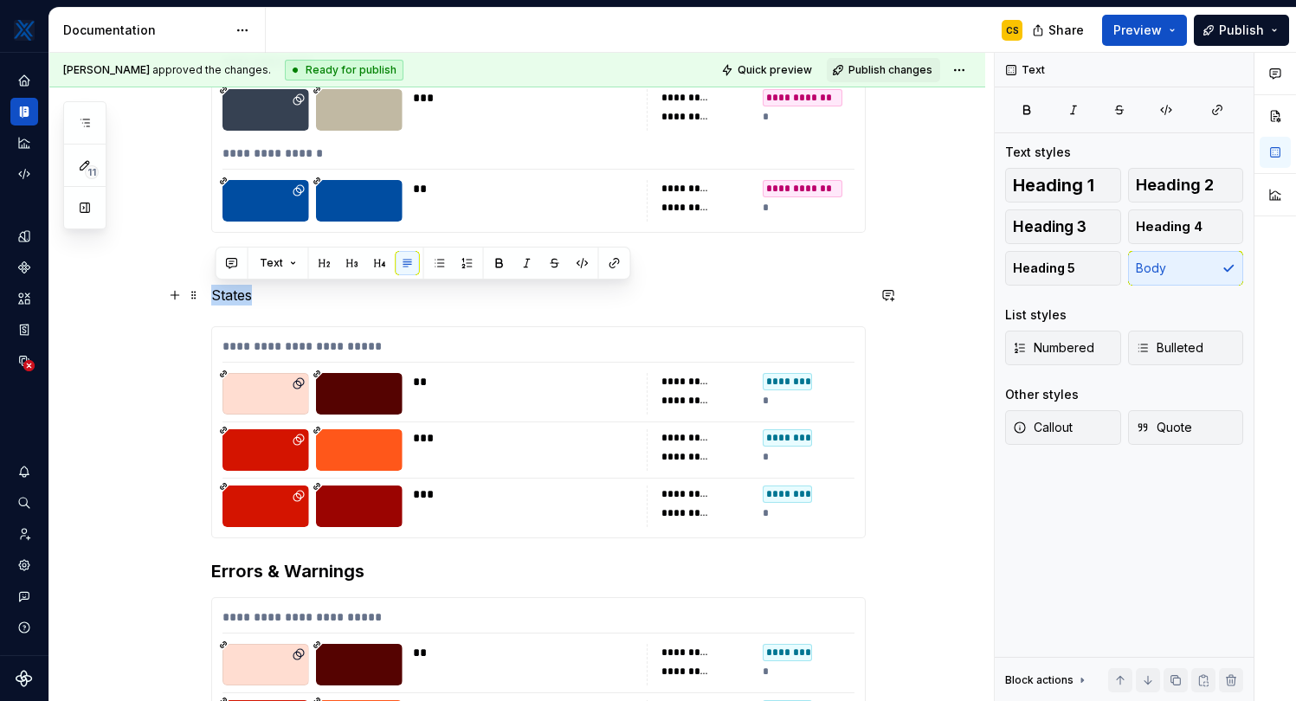
click at [234, 293] on p "States" at bounding box center [538, 295] width 654 height 21
click at [1059, 226] on span "Heading 3" at bounding box center [1050, 226] width 74 height 17
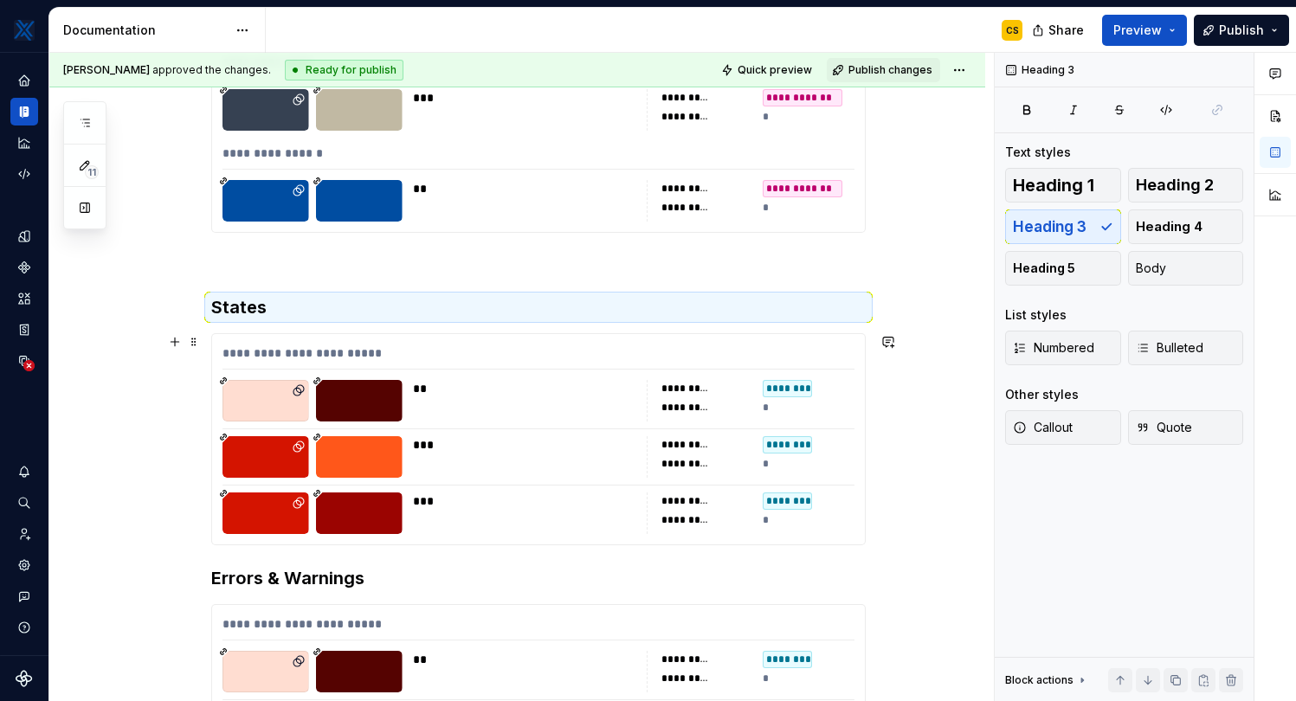
click at [382, 422] on div "**********" at bounding box center [538, 439] width 653 height 210
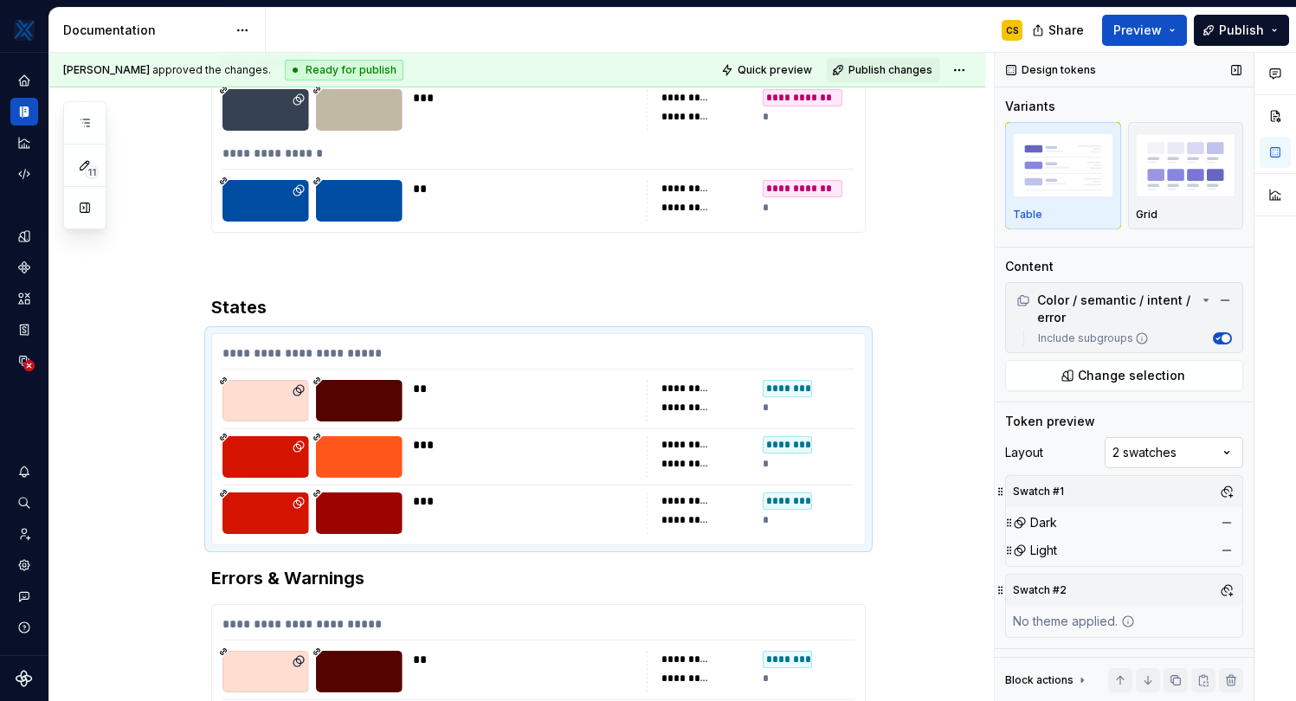
type textarea "*"
click at [1162, 374] on span "Change selection" at bounding box center [1131, 375] width 107 height 17
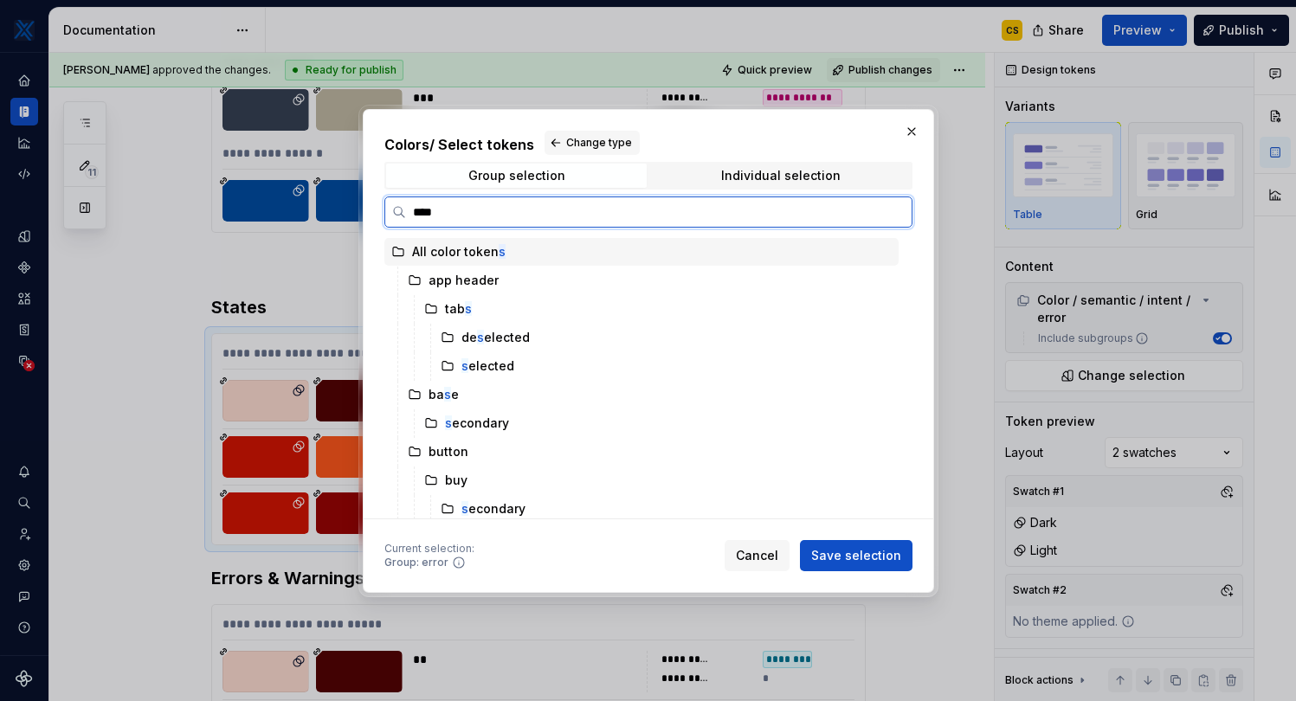
type input "*****"
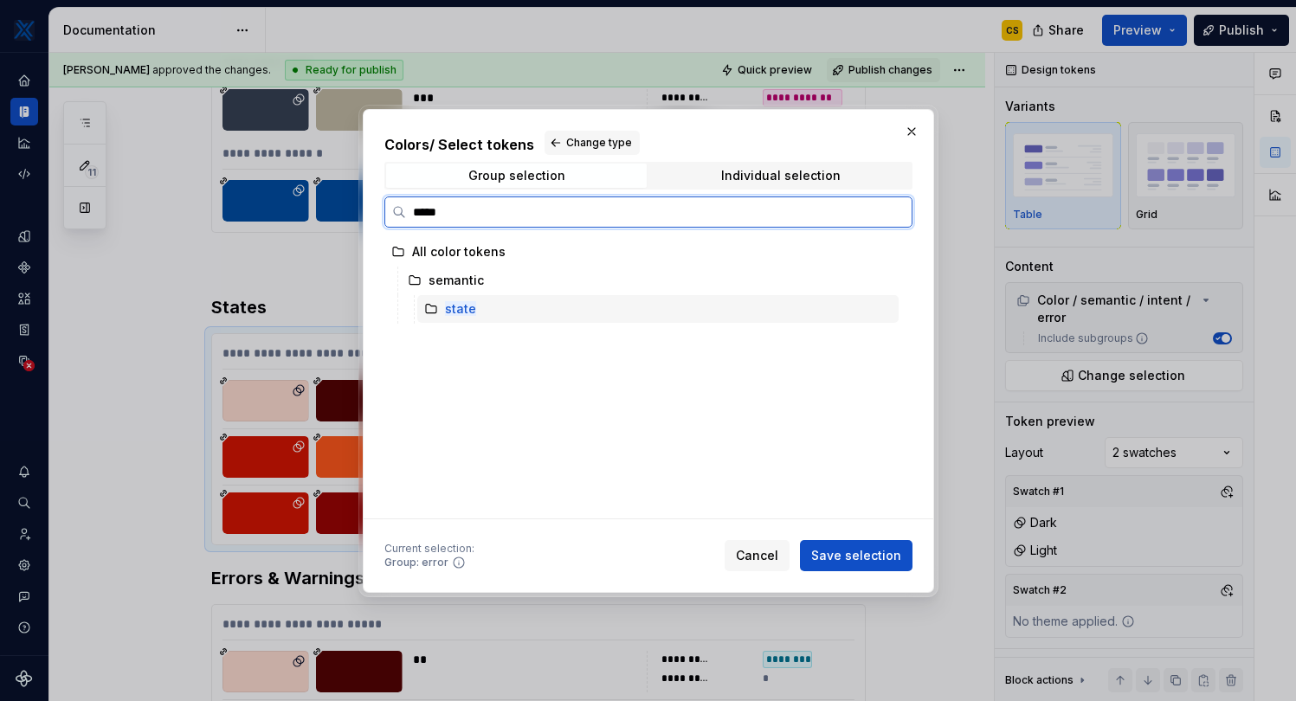
click at [538, 306] on div "state" at bounding box center [657, 309] width 481 height 28
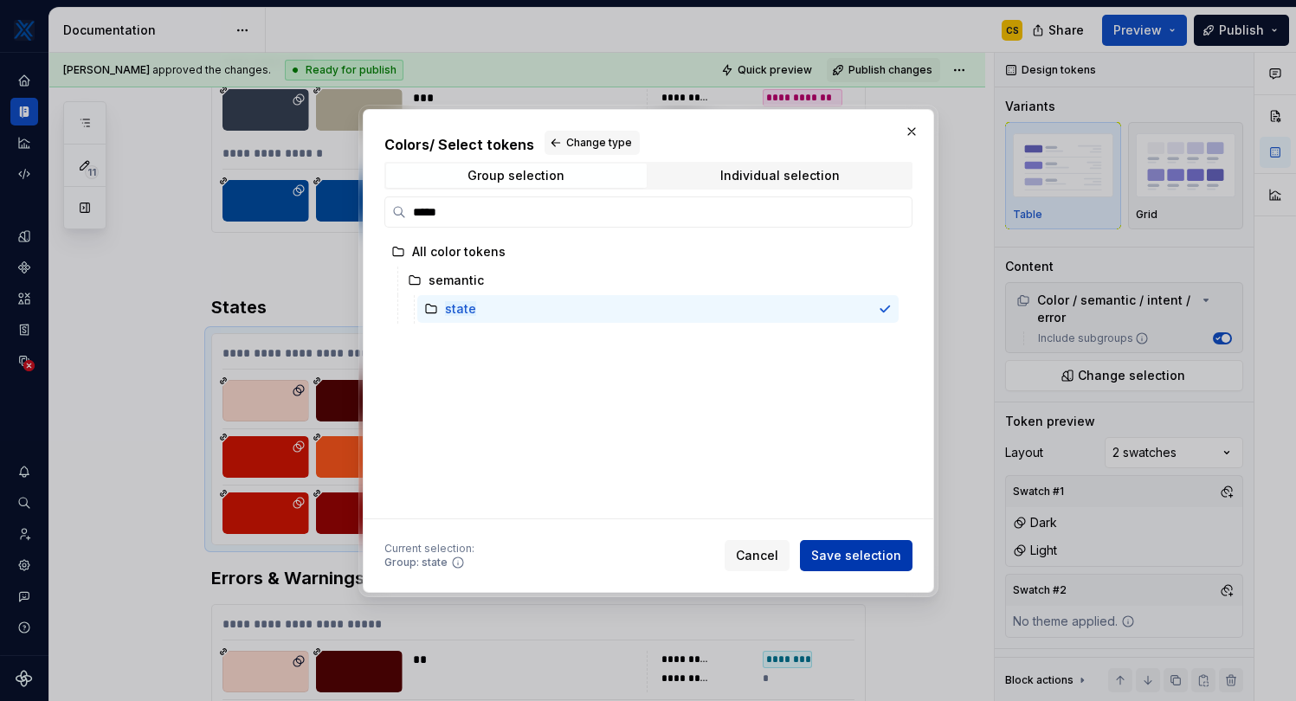
click at [831, 561] on span "Save selection" at bounding box center [856, 555] width 90 height 17
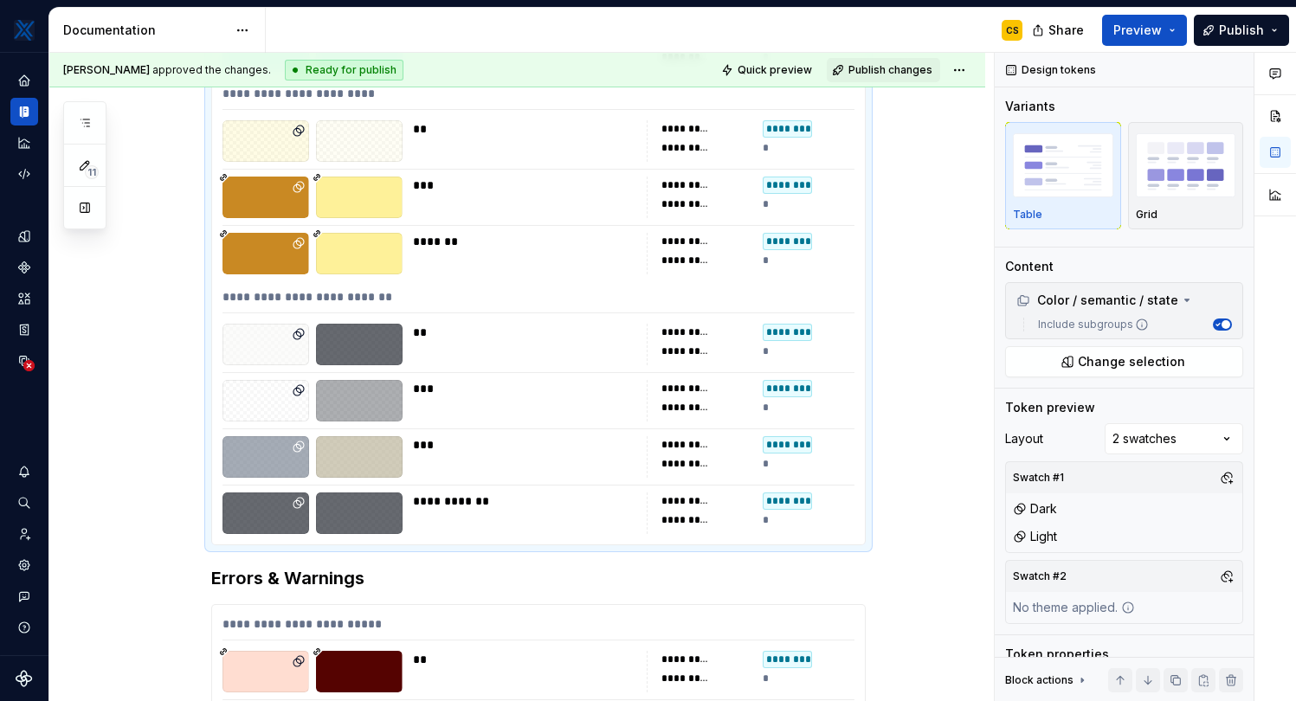
scroll to position [1396, 0]
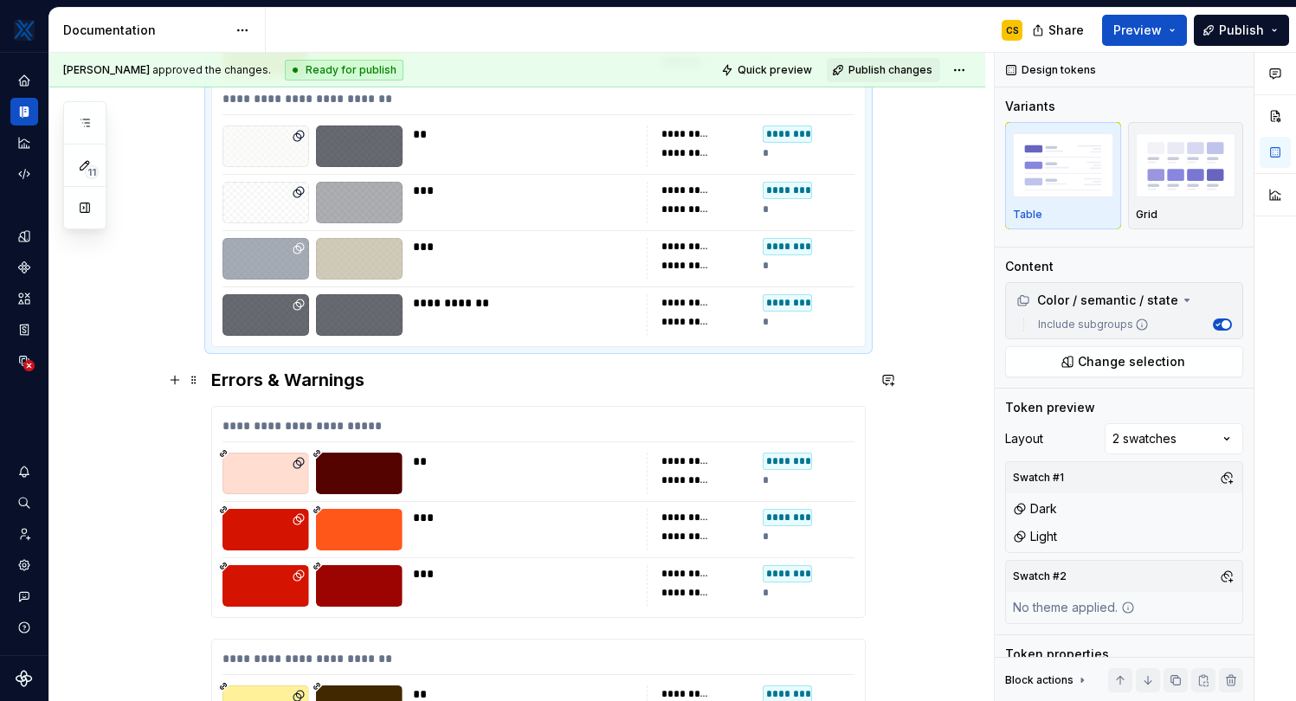
click at [216, 384] on h3 "Errors & Warnings" at bounding box center [538, 380] width 654 height 24
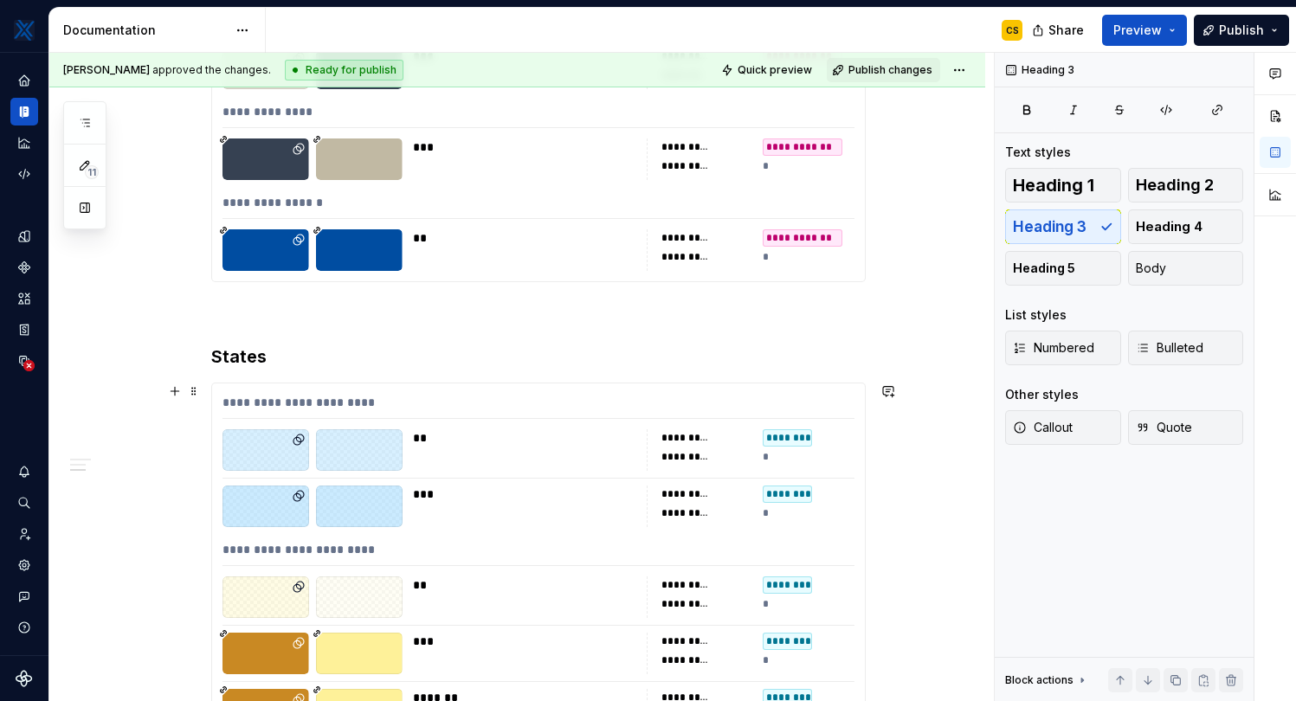
scroll to position [0, 0]
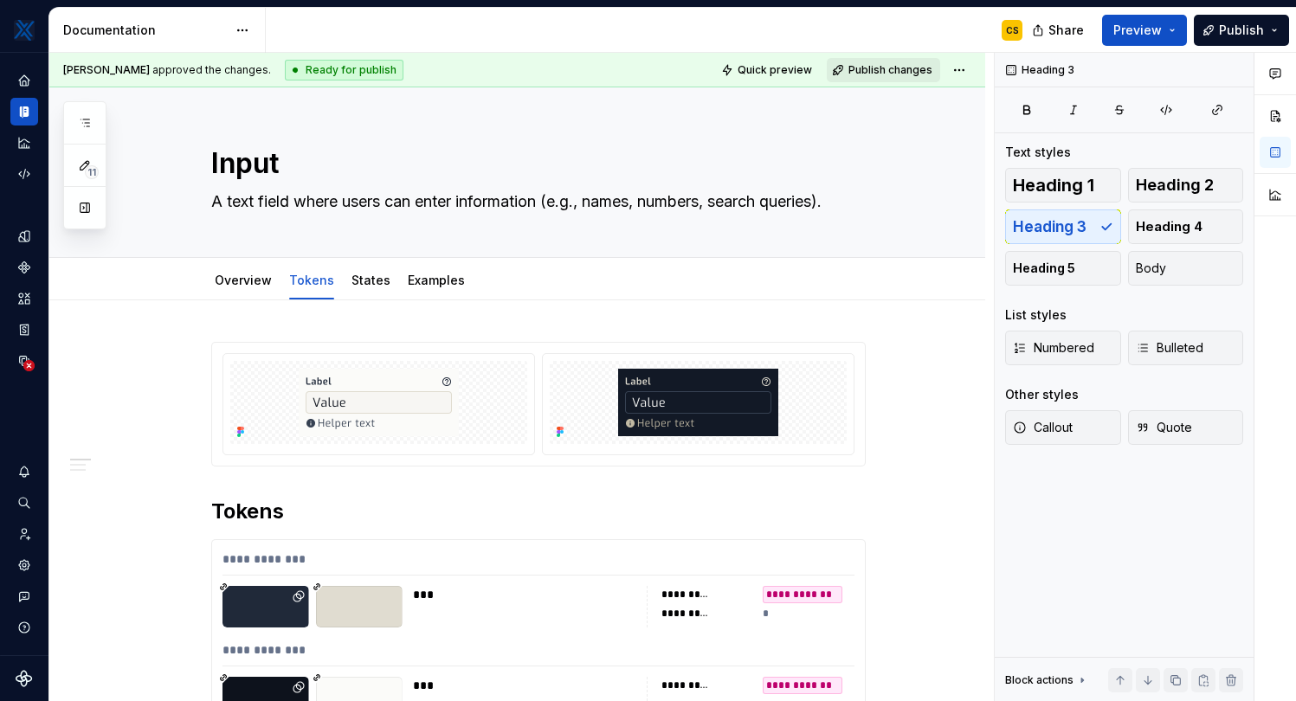
click at [894, 67] on span "Publish changes" at bounding box center [890, 70] width 84 height 14
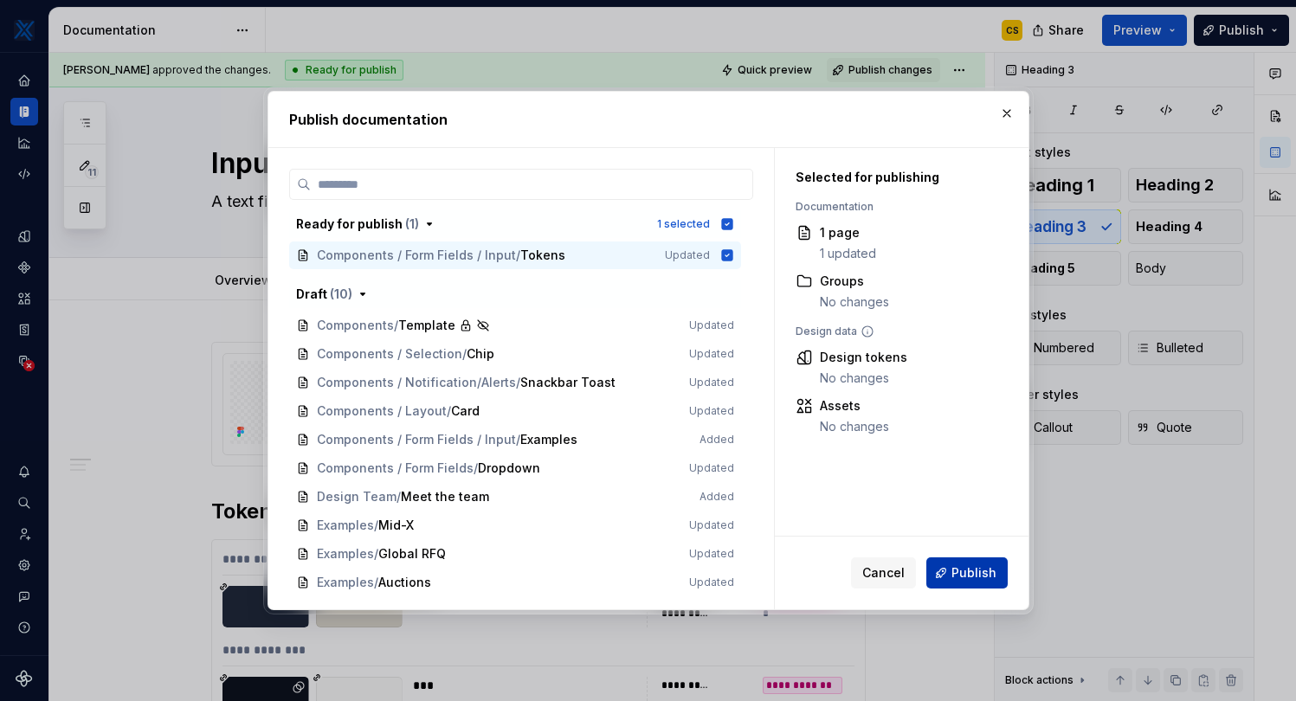
click at [964, 574] on span "Publish" at bounding box center [973, 572] width 45 height 17
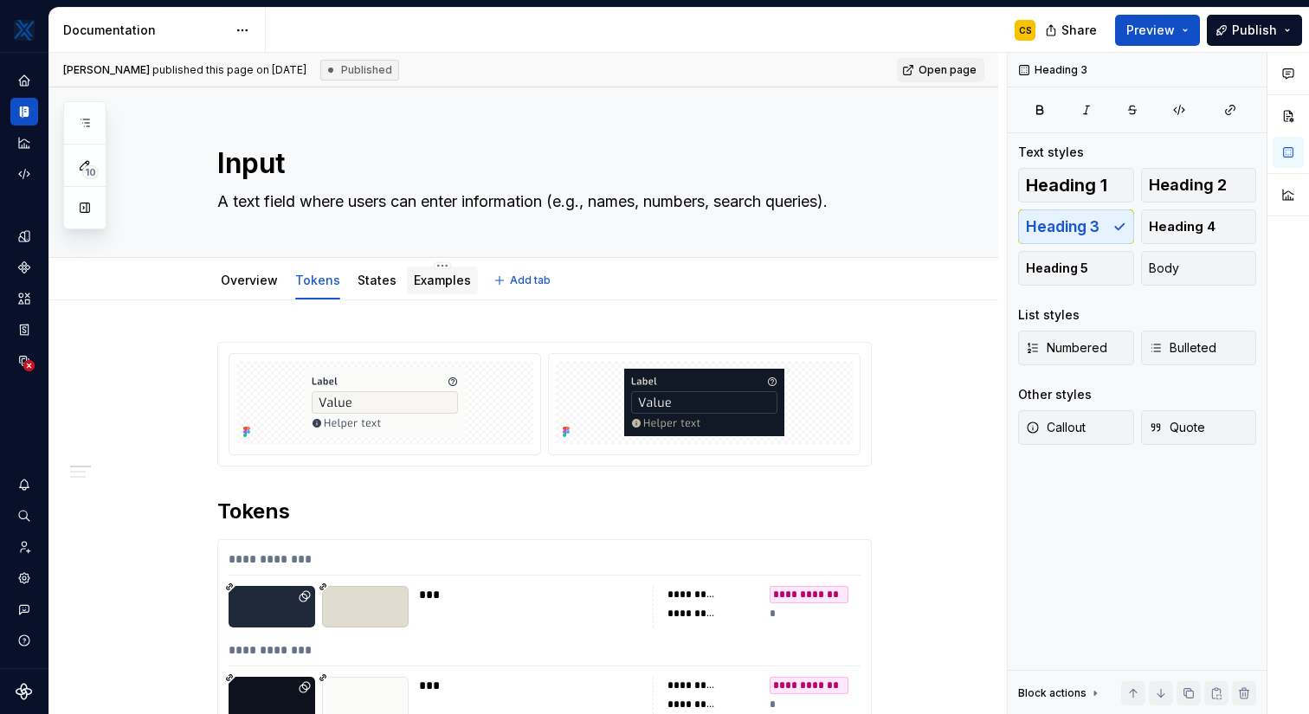
click at [435, 281] on link "Examples" at bounding box center [442, 280] width 57 height 15
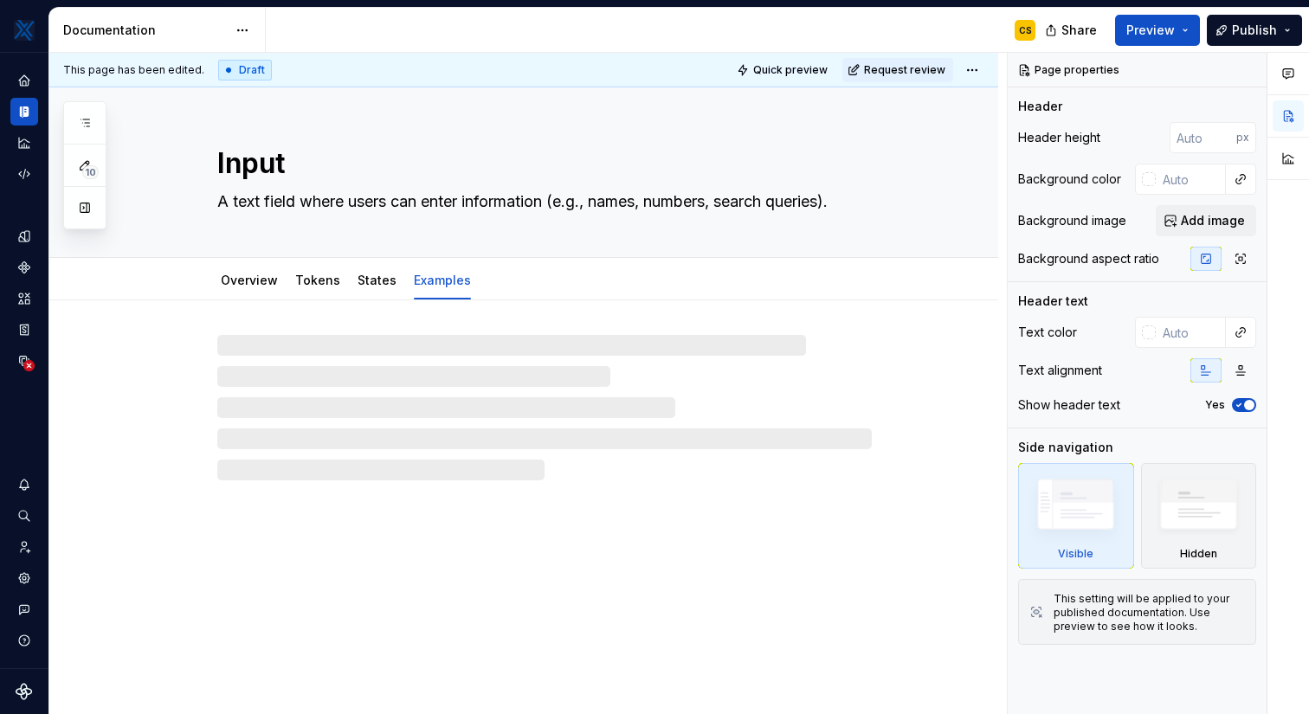
click at [449, 350] on div at bounding box center [544, 407] width 654 height 145
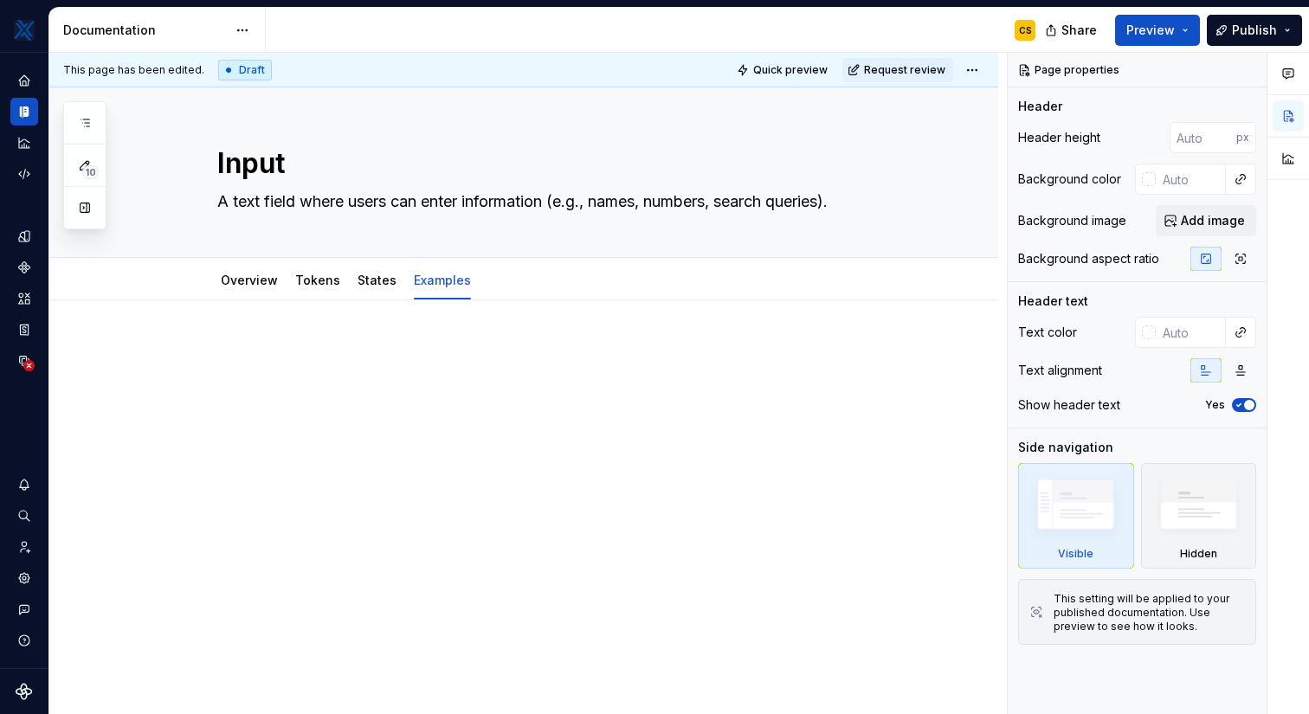
type textarea "*"
click at [358, 370] on div at bounding box center [544, 375] width 654 height 66
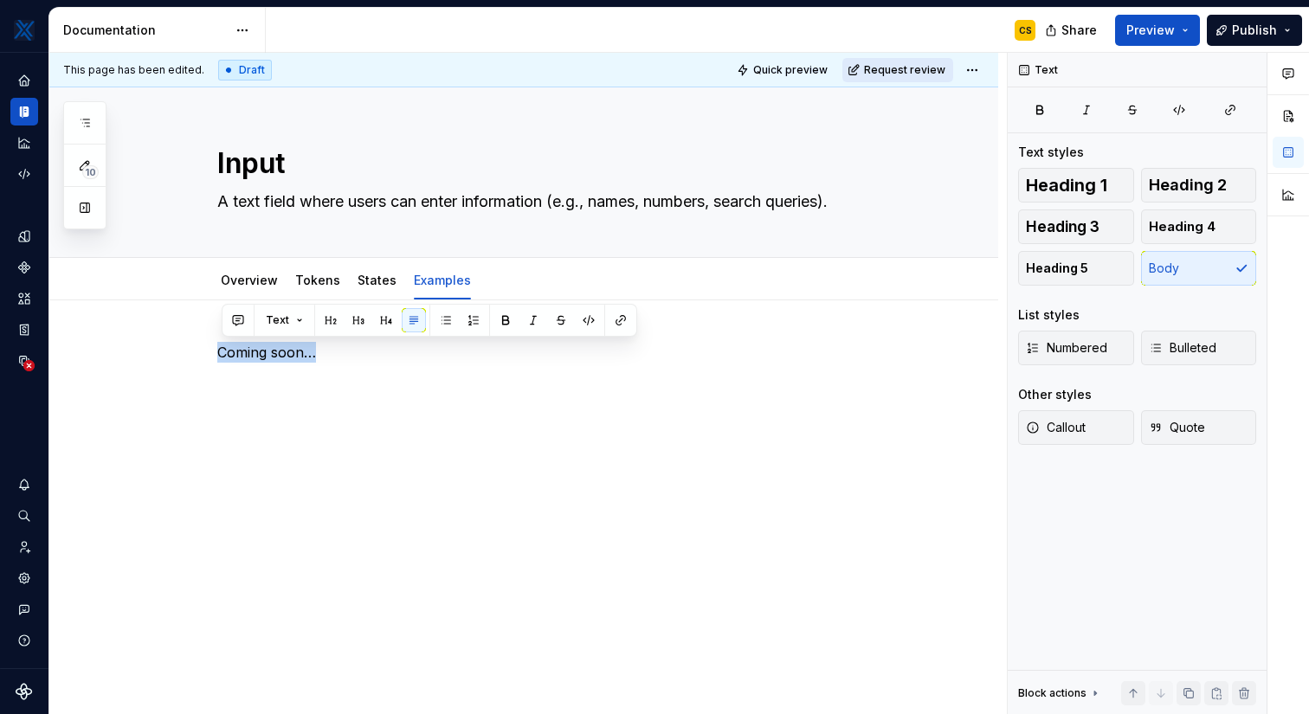
click at [932, 77] on button "Request review" at bounding box center [897, 70] width 111 height 24
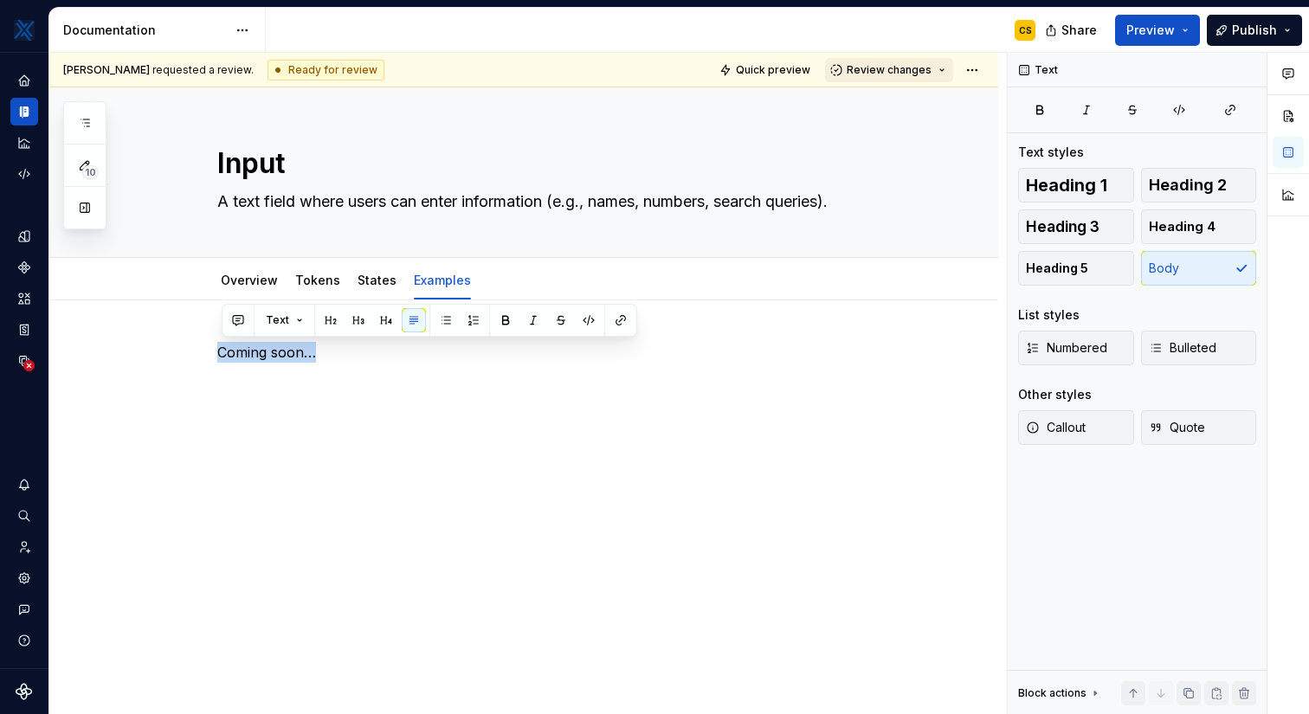
click at [911, 71] on span "Review changes" at bounding box center [889, 70] width 85 height 14
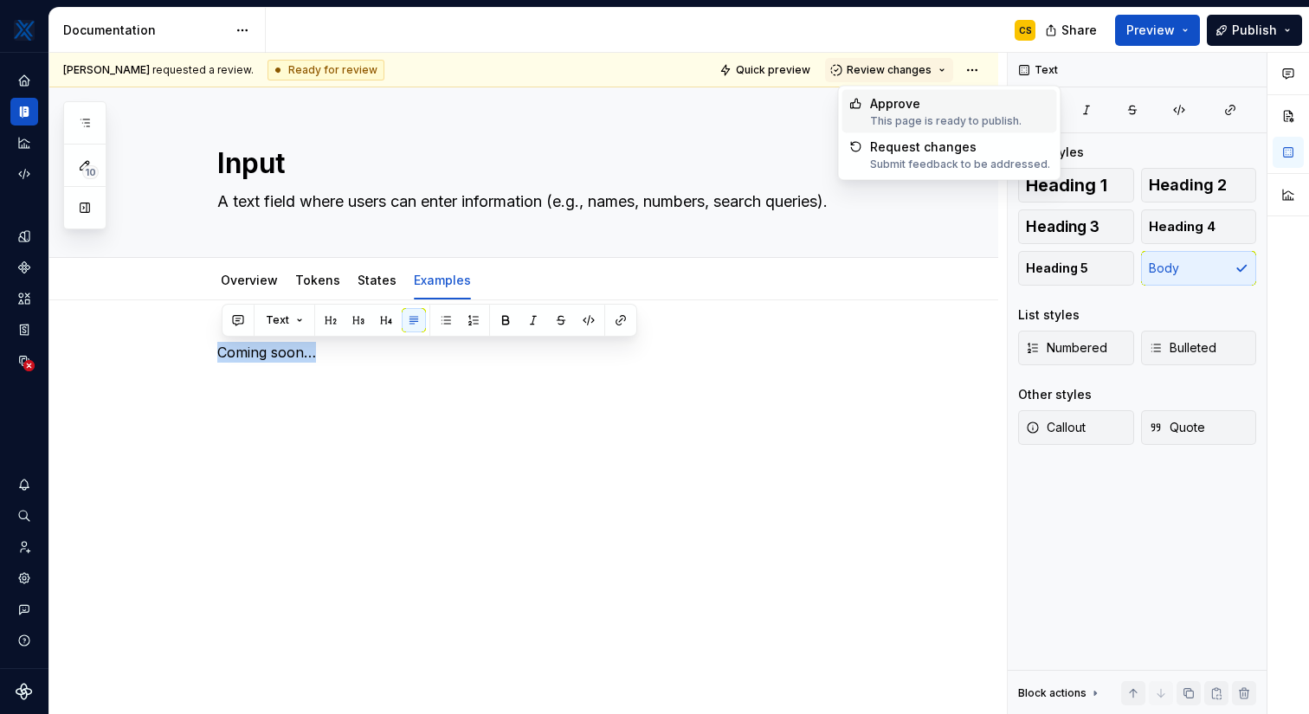
click at [918, 108] on div "Approve" at bounding box center [945, 103] width 151 height 17
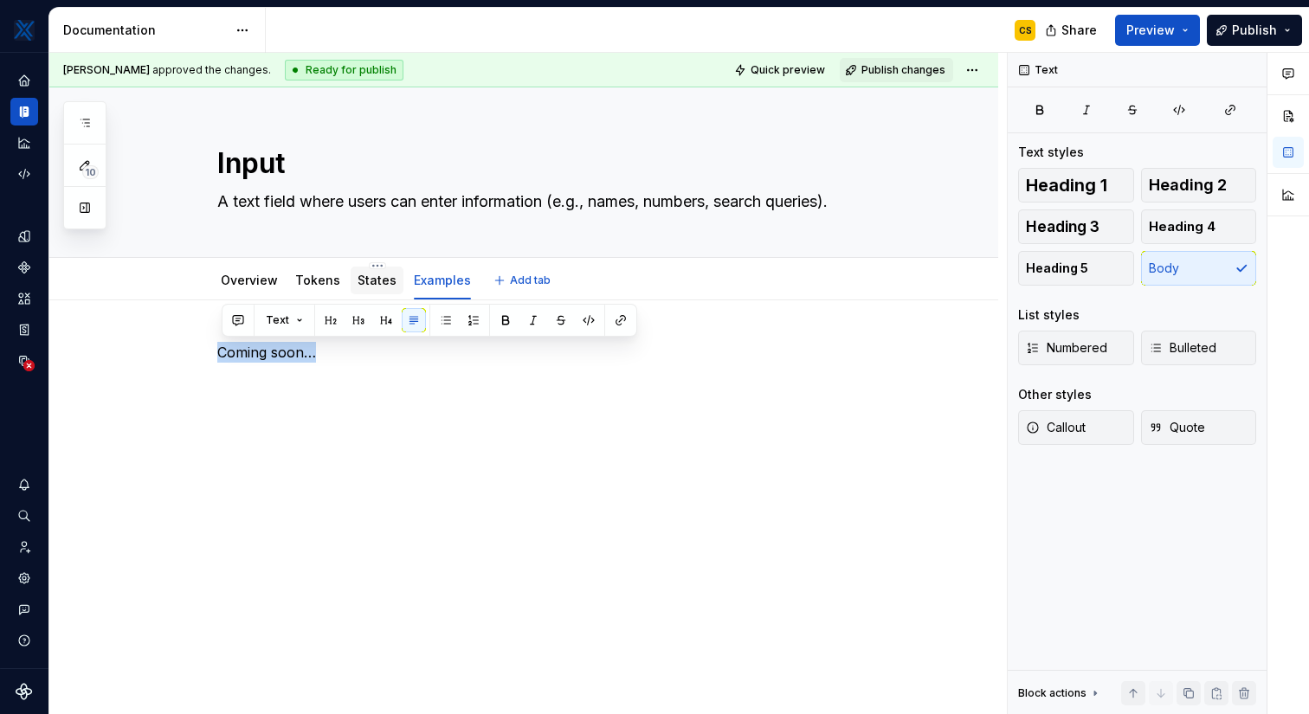
click at [377, 287] on link "States" at bounding box center [376, 280] width 39 height 15
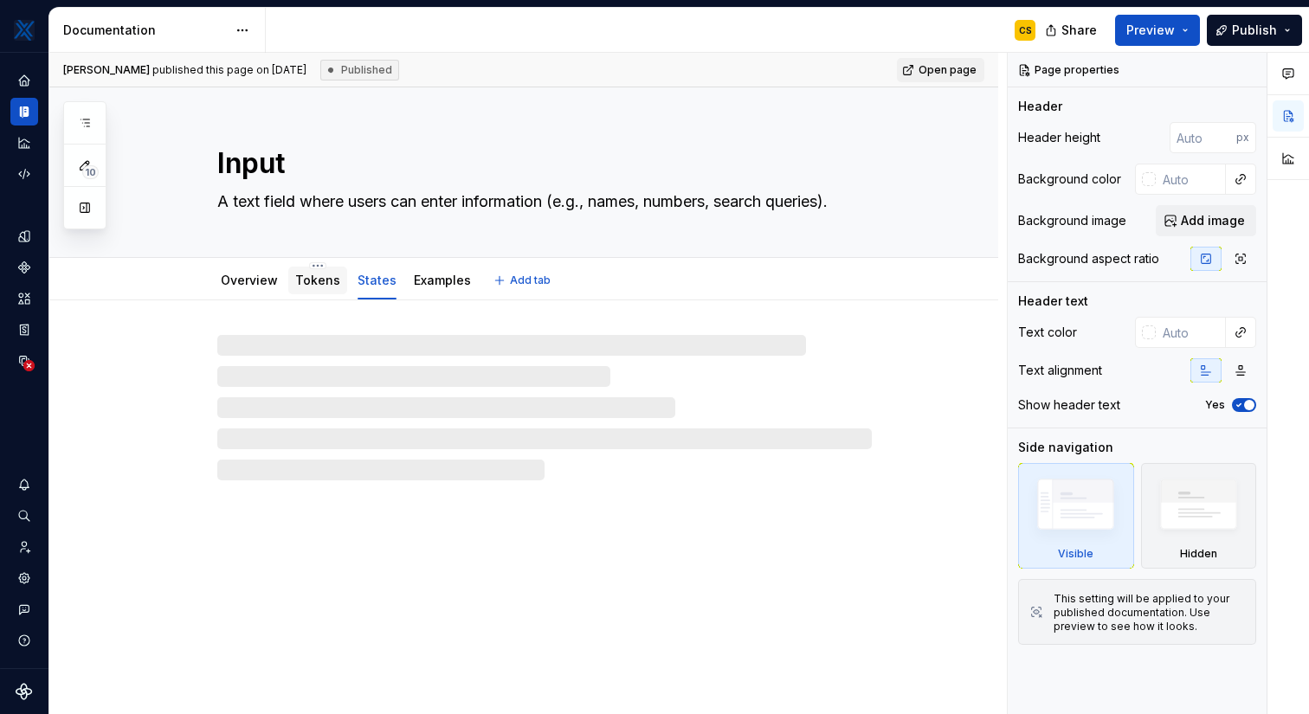
click at [312, 291] on div "Tokens" at bounding box center [317, 281] width 59 height 28
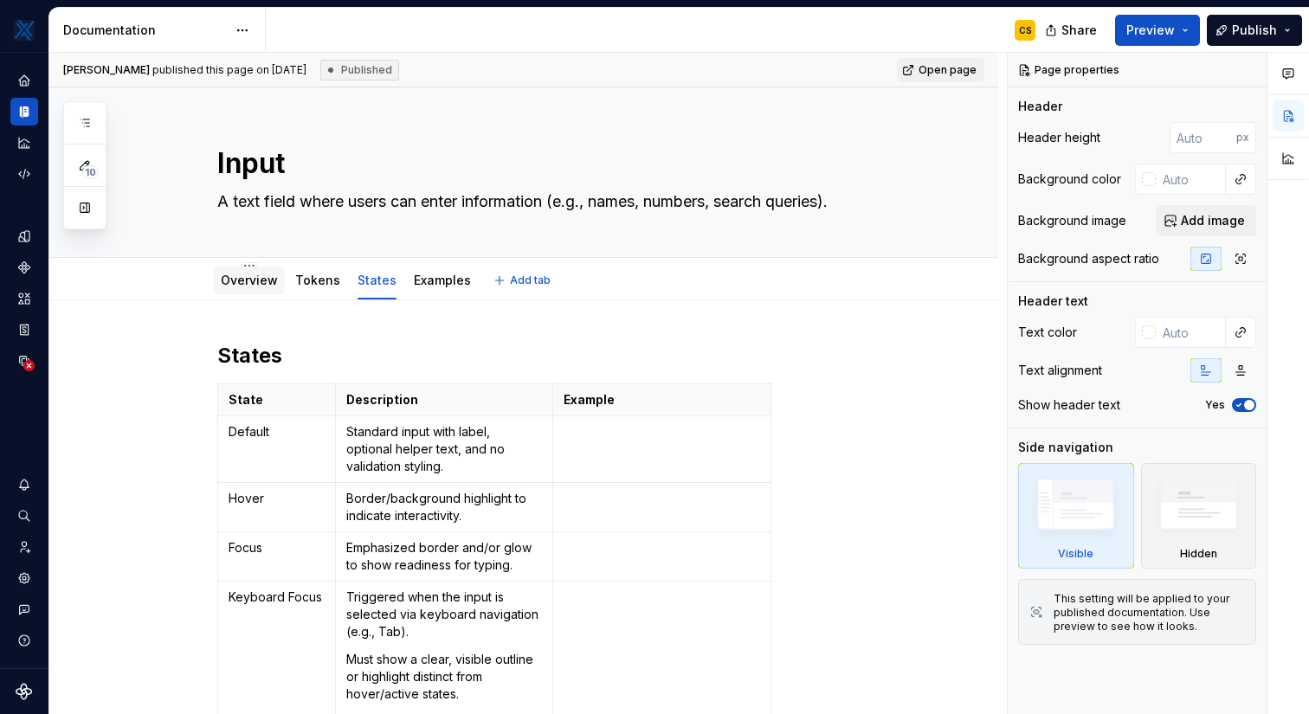
click at [257, 283] on link "Overview" at bounding box center [249, 280] width 57 height 15
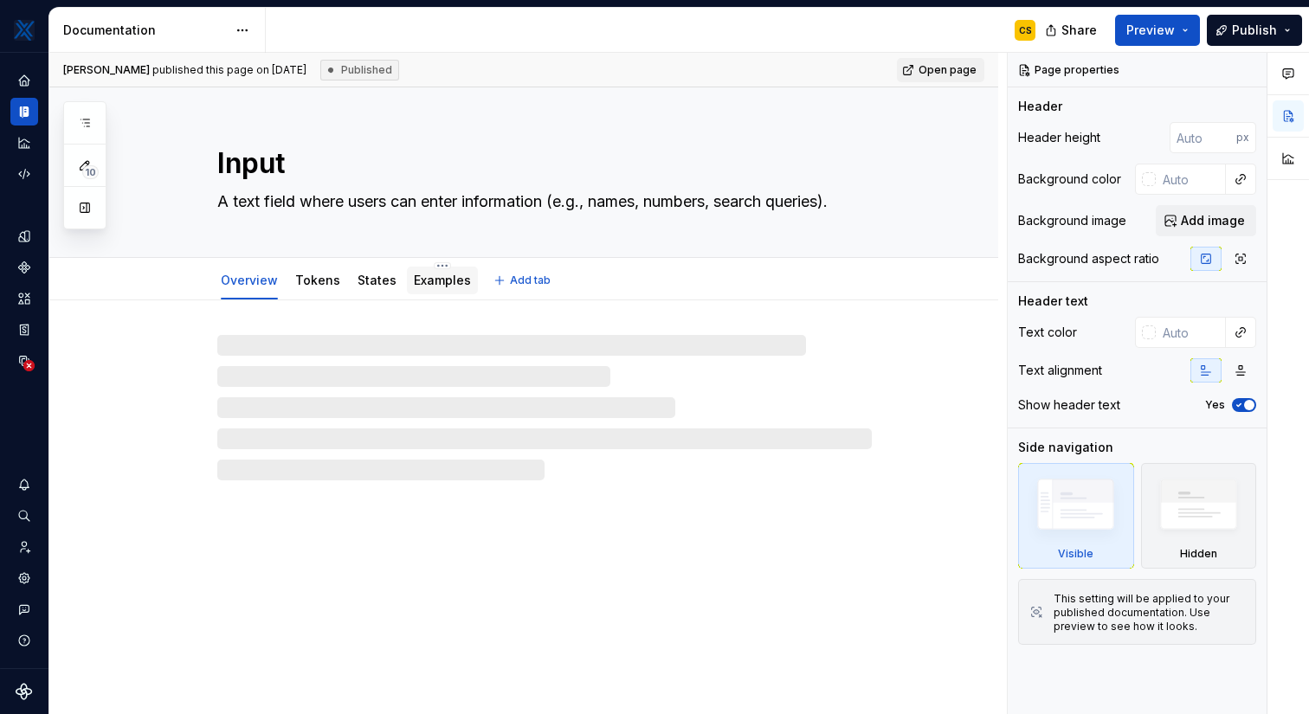
click at [433, 281] on link "Examples" at bounding box center [442, 280] width 57 height 15
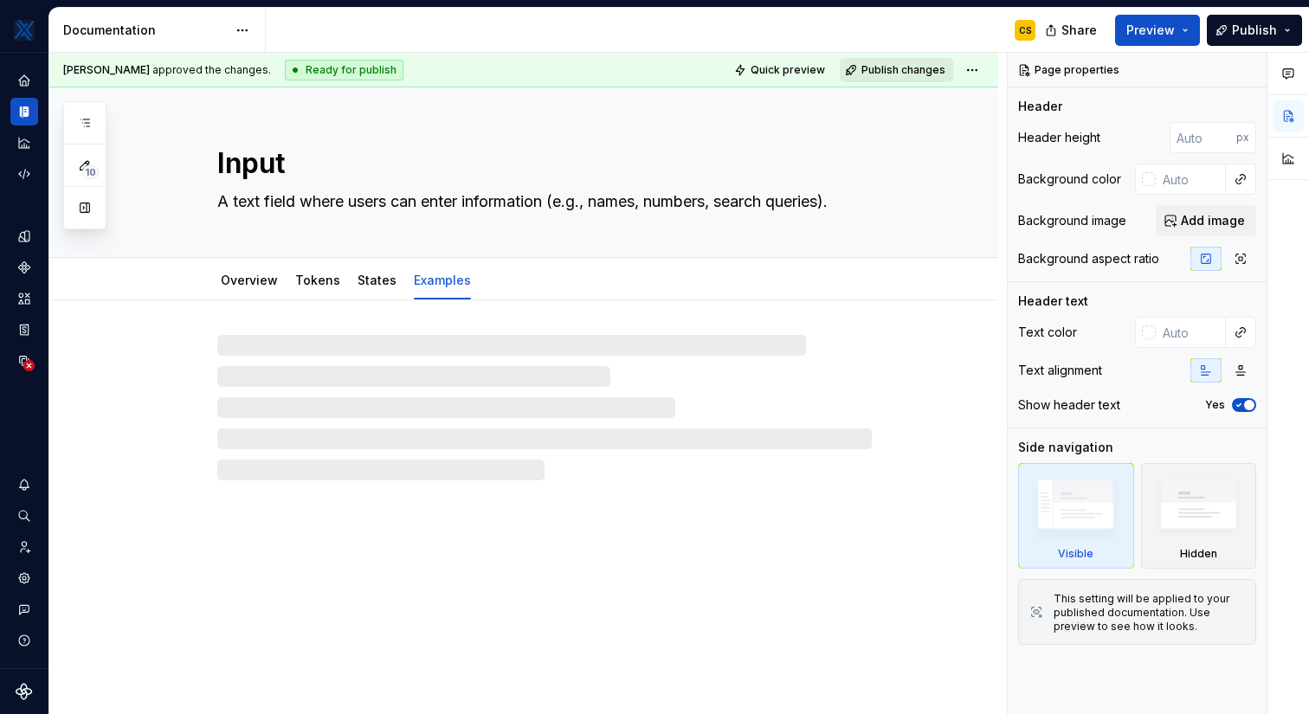
click at [922, 74] on span "Publish changes" at bounding box center [903, 70] width 84 height 14
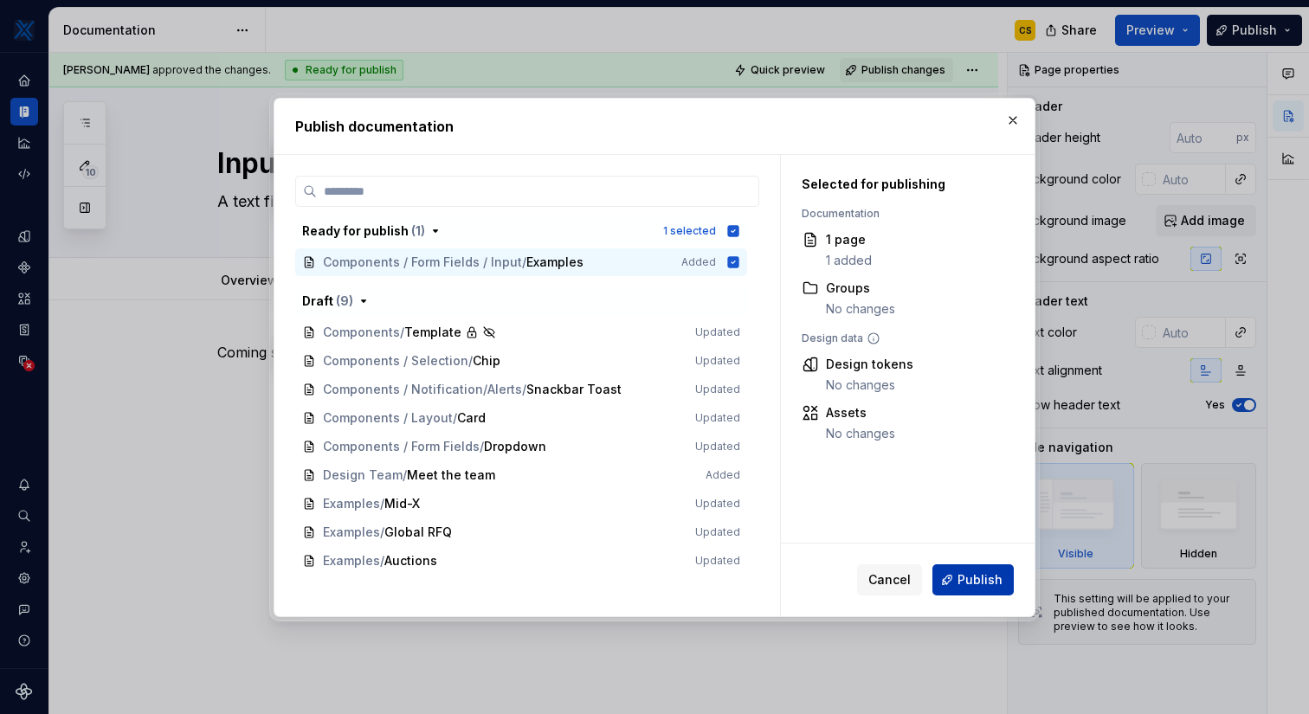
click at [985, 583] on span "Publish" at bounding box center [979, 579] width 45 height 17
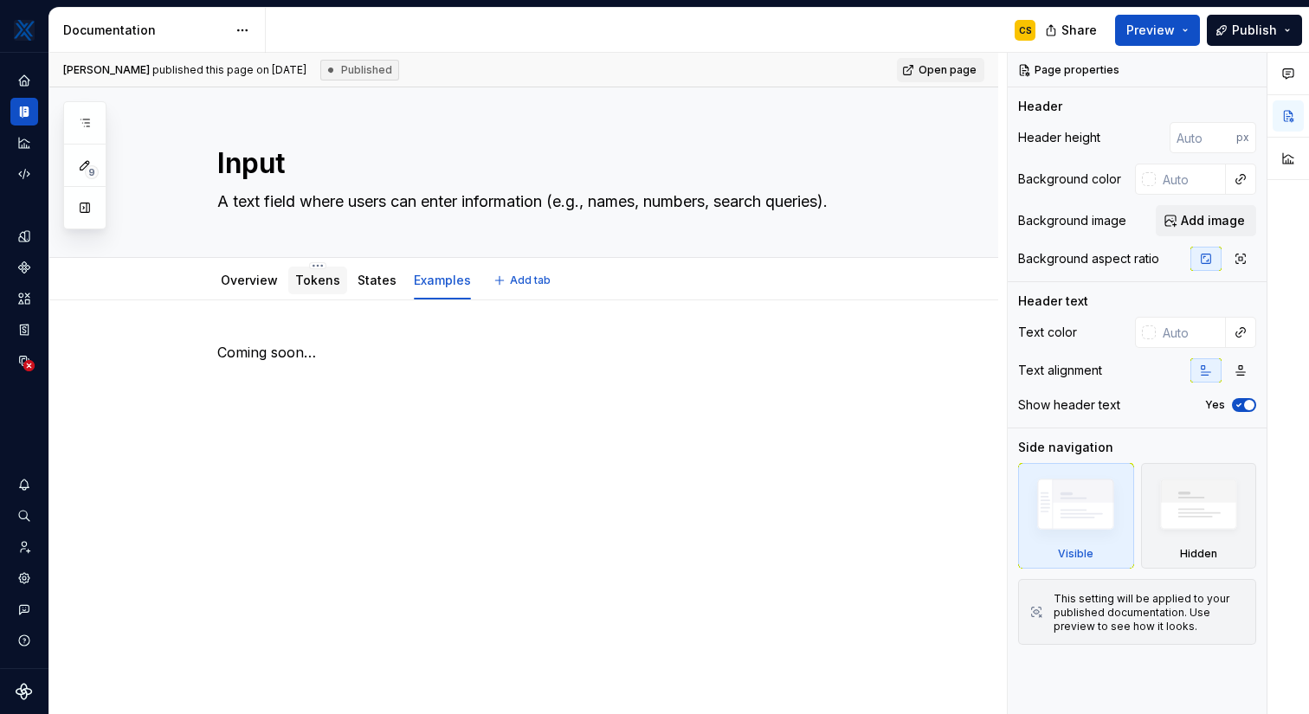
click at [302, 287] on link "Tokens" at bounding box center [317, 280] width 45 height 15
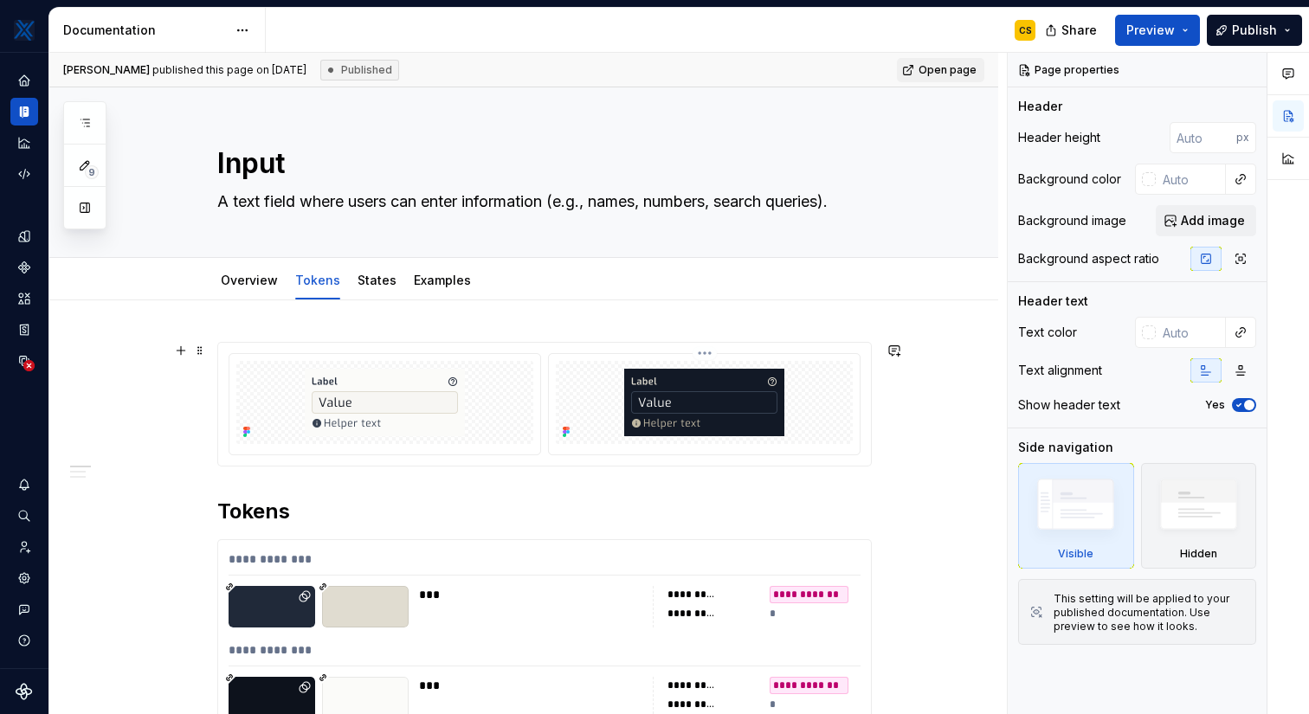
click at [633, 409] on img at bounding box center [704, 403] width 160 height 68
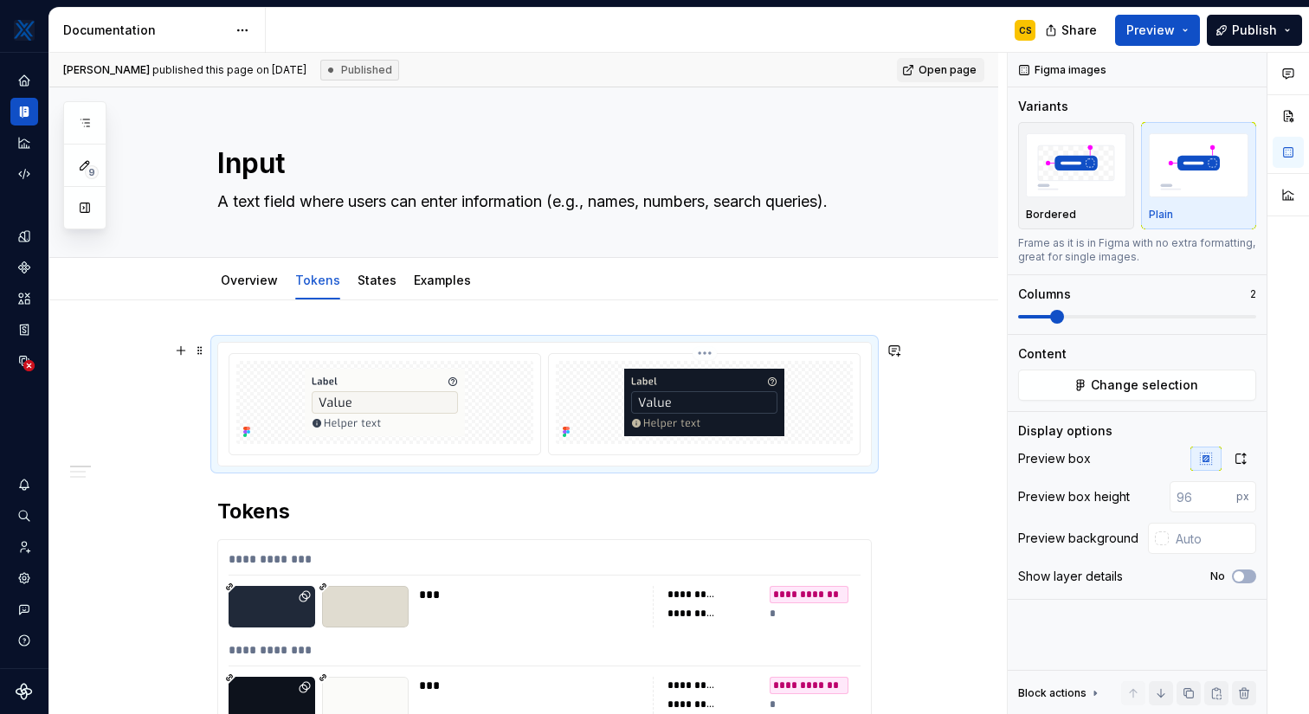
click at [682, 399] on img at bounding box center [704, 403] width 160 height 68
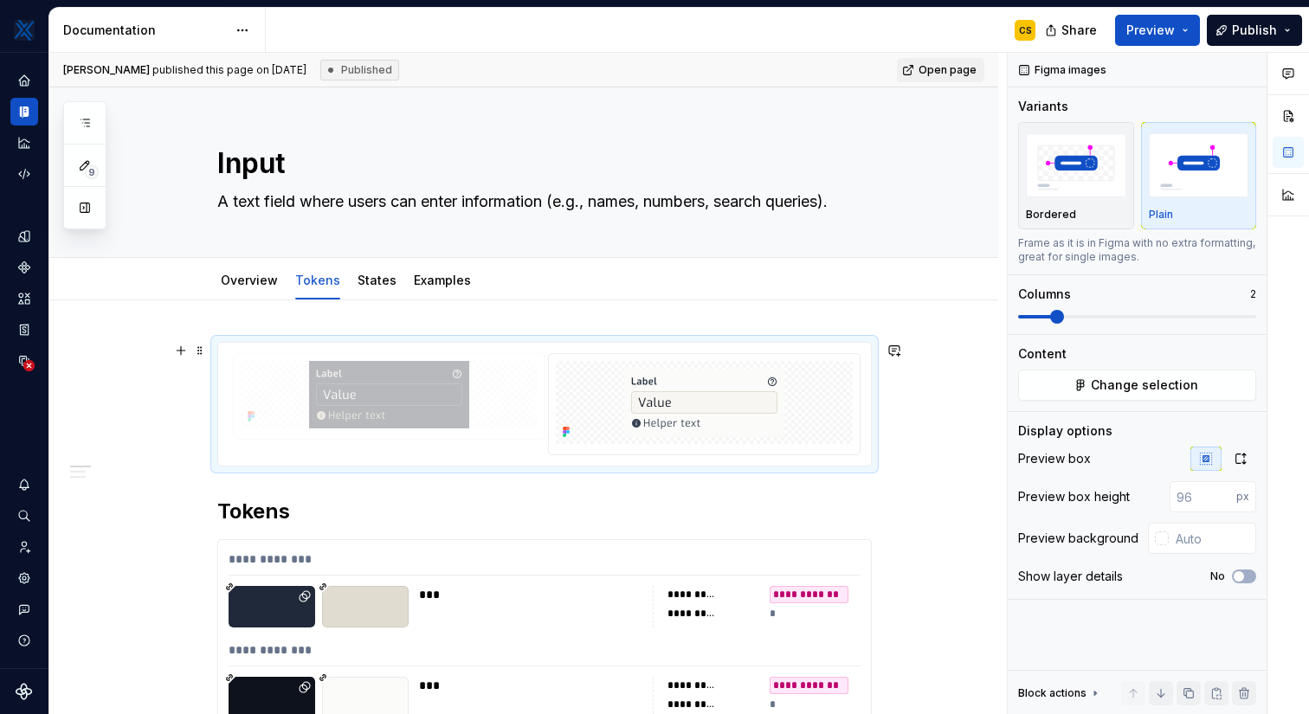
drag, startPoint x: 727, startPoint y: 441, endPoint x: 376, endPoint y: 436, distance: 351.5
click at [376, 436] on body "MKTX CS Design system data Documentation CS Share Preview Publish 9 Pages Add A…" at bounding box center [654, 357] width 1309 height 714
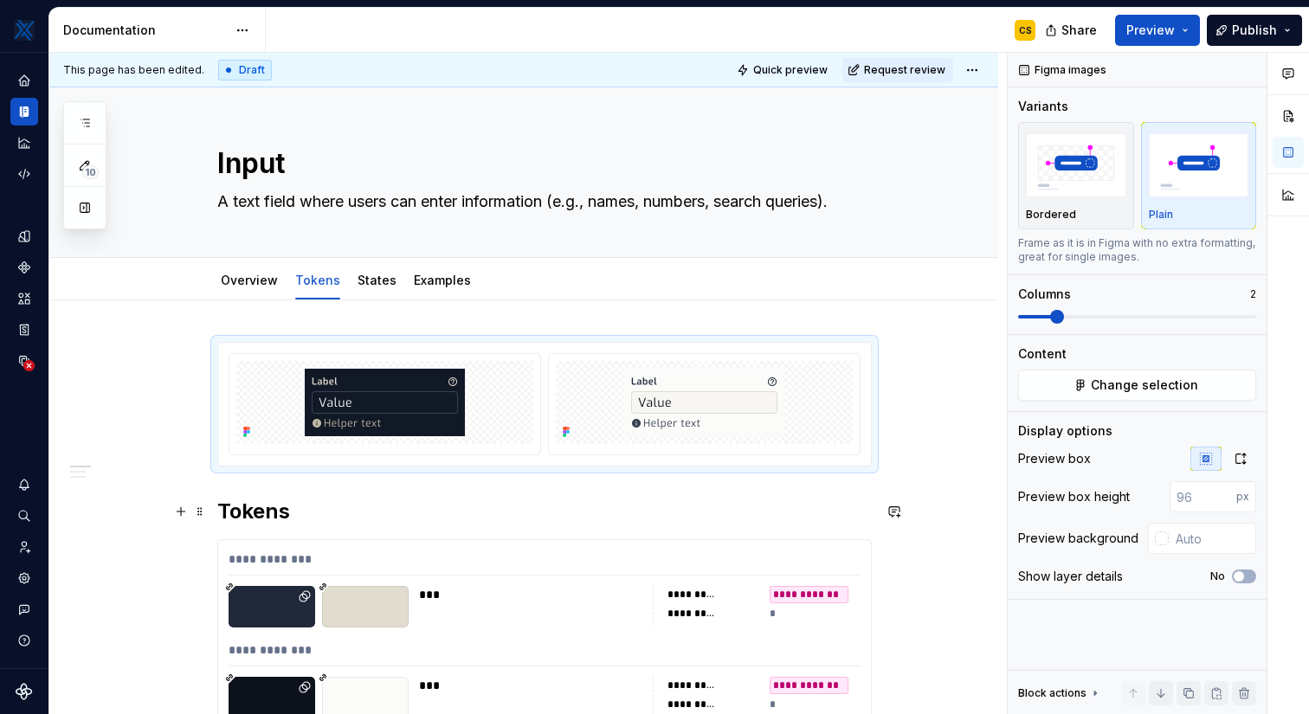
scroll to position [63, 0]
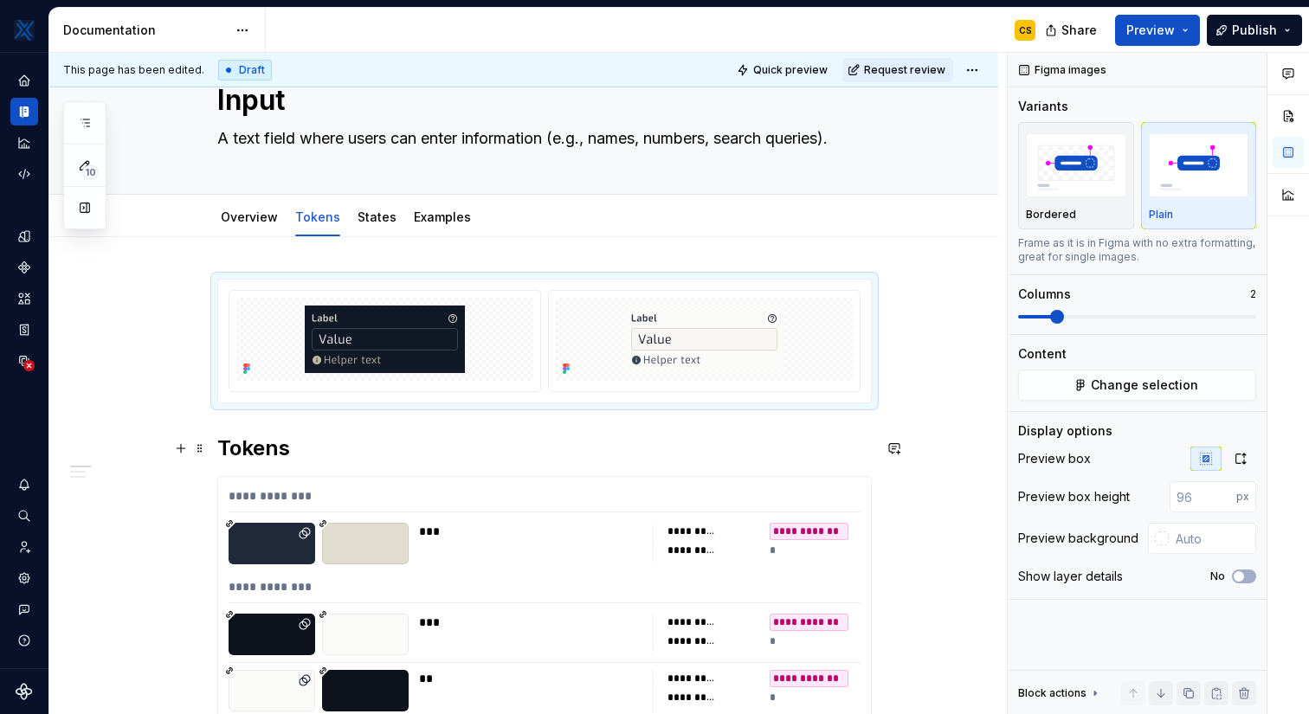
click at [358, 447] on h2 "Tokens" at bounding box center [544, 449] width 654 height 28
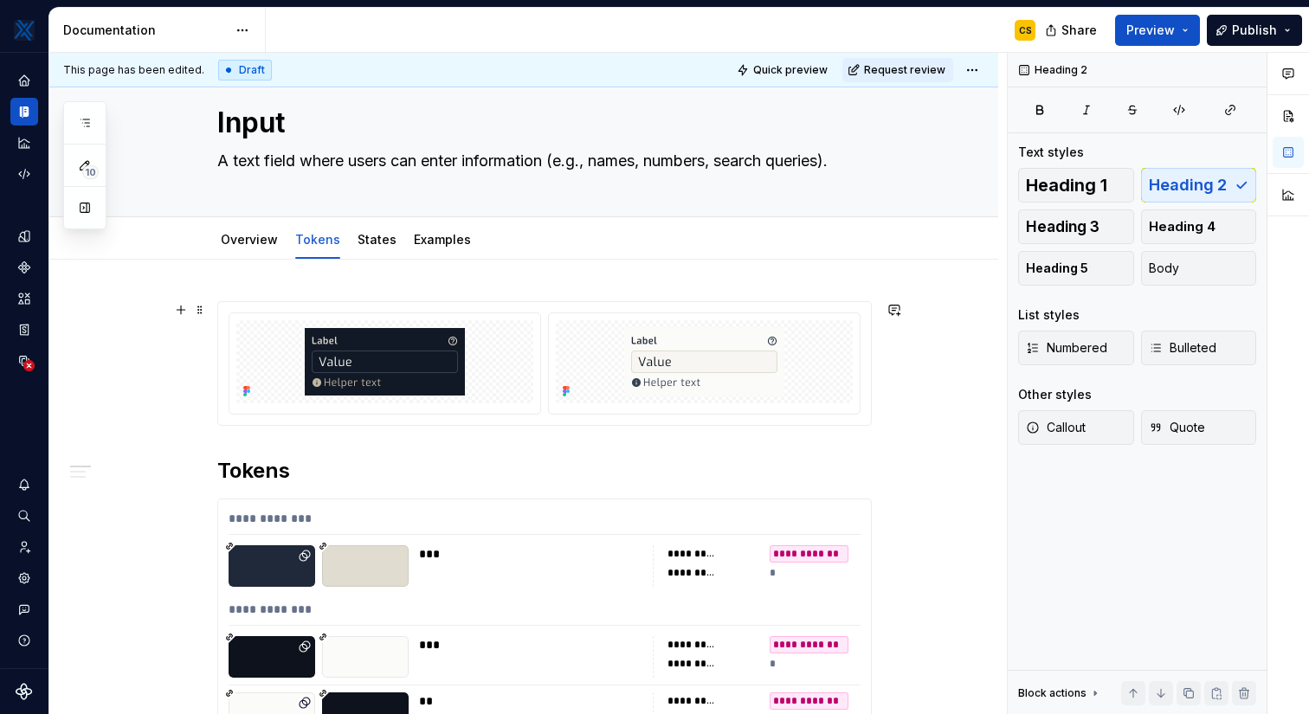
scroll to position [38, 0]
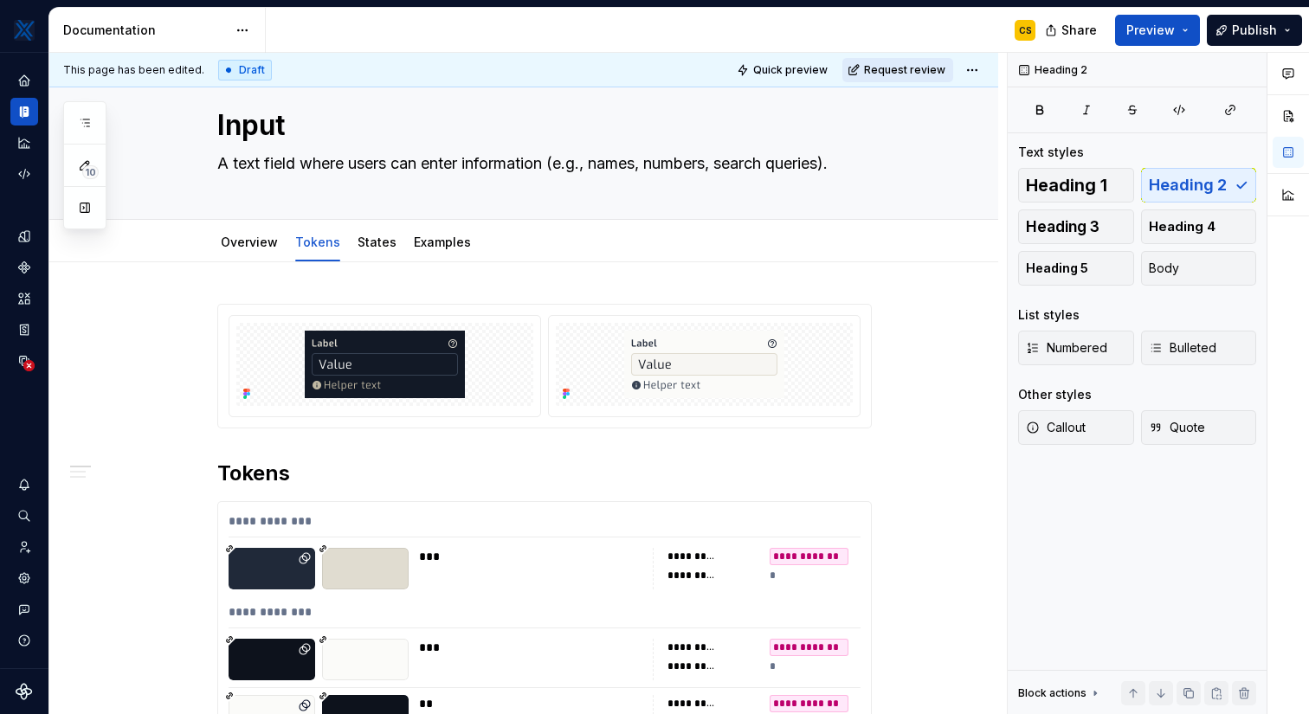
click at [891, 70] on span "Request review" at bounding box center [904, 70] width 81 height 14
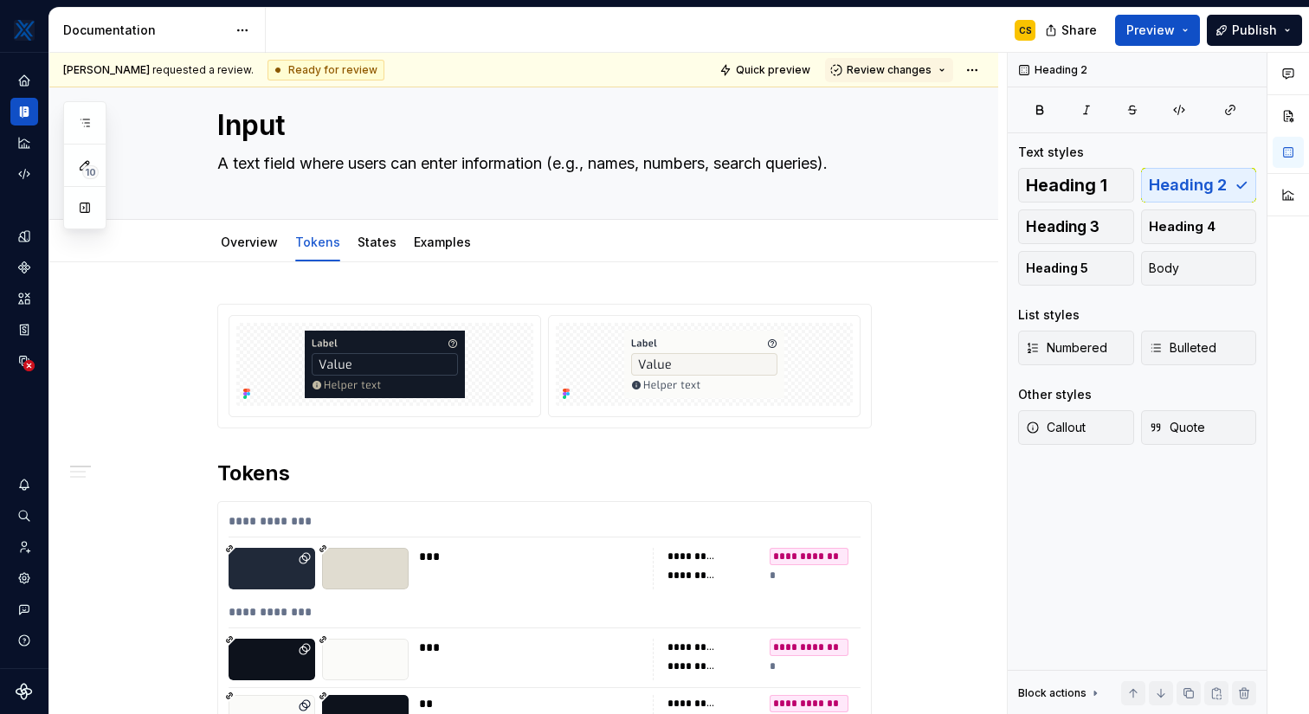
click at [891, 70] on span "Review changes" at bounding box center [889, 70] width 85 height 14
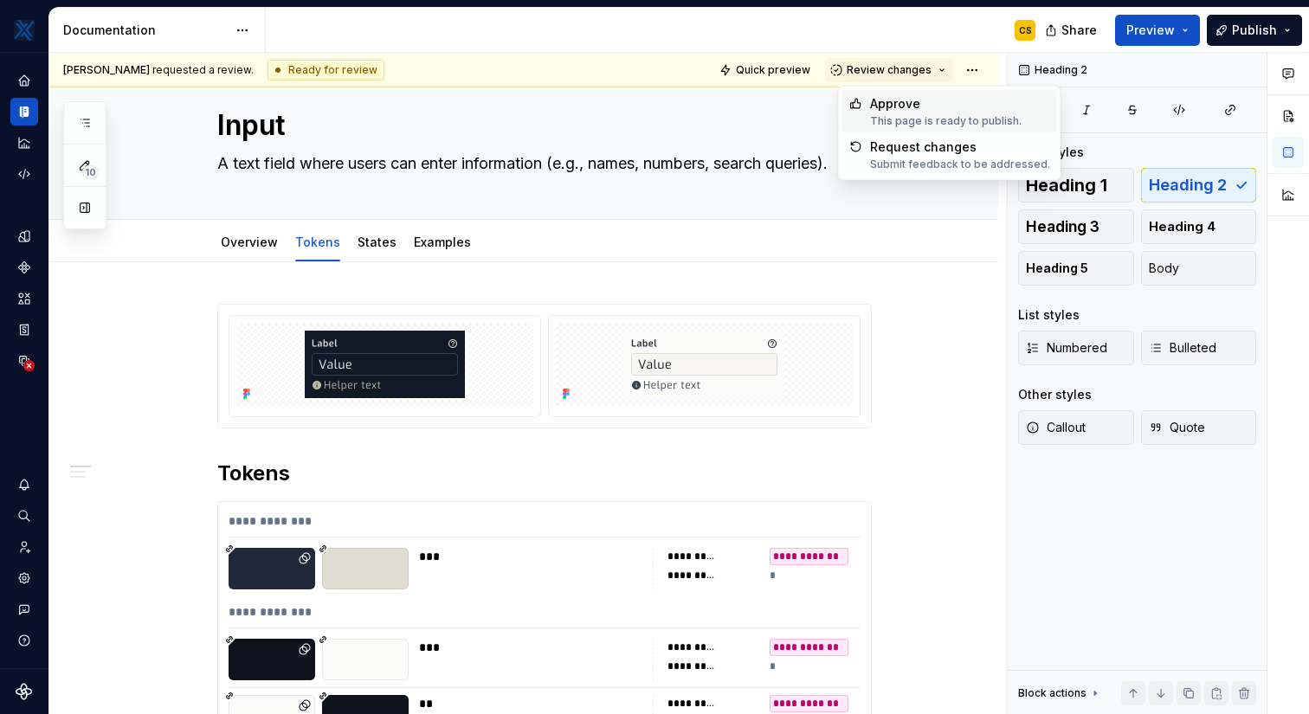
click at [925, 114] on div "This page is ready to publish." at bounding box center [945, 121] width 151 height 14
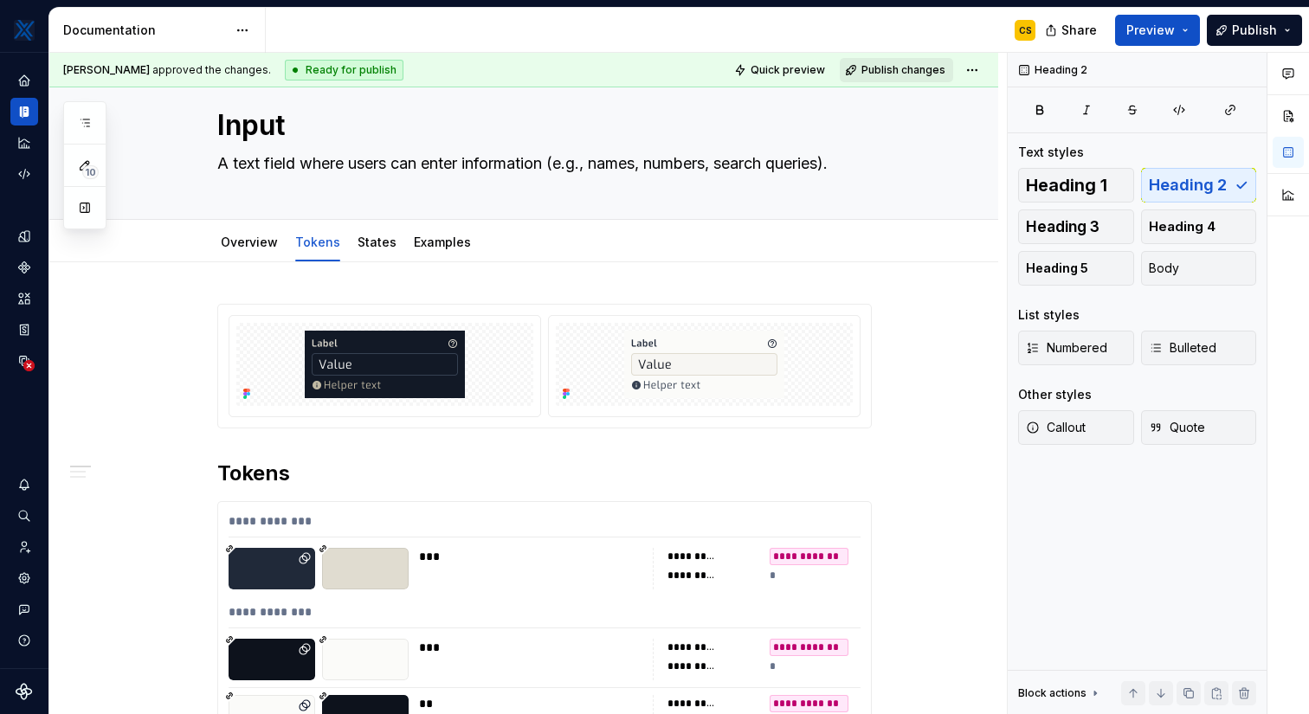
click at [904, 69] on span "Publish changes" at bounding box center [903, 70] width 84 height 14
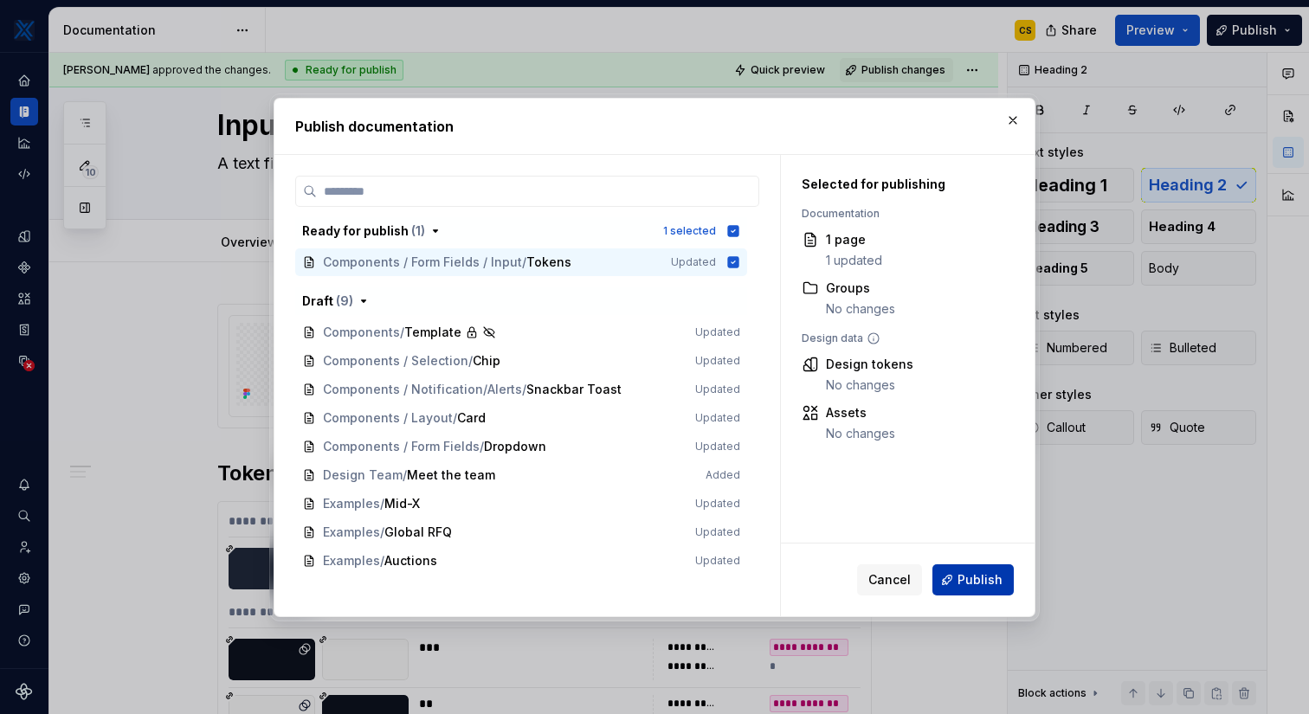
click at [975, 579] on span "Publish" at bounding box center [979, 579] width 45 height 17
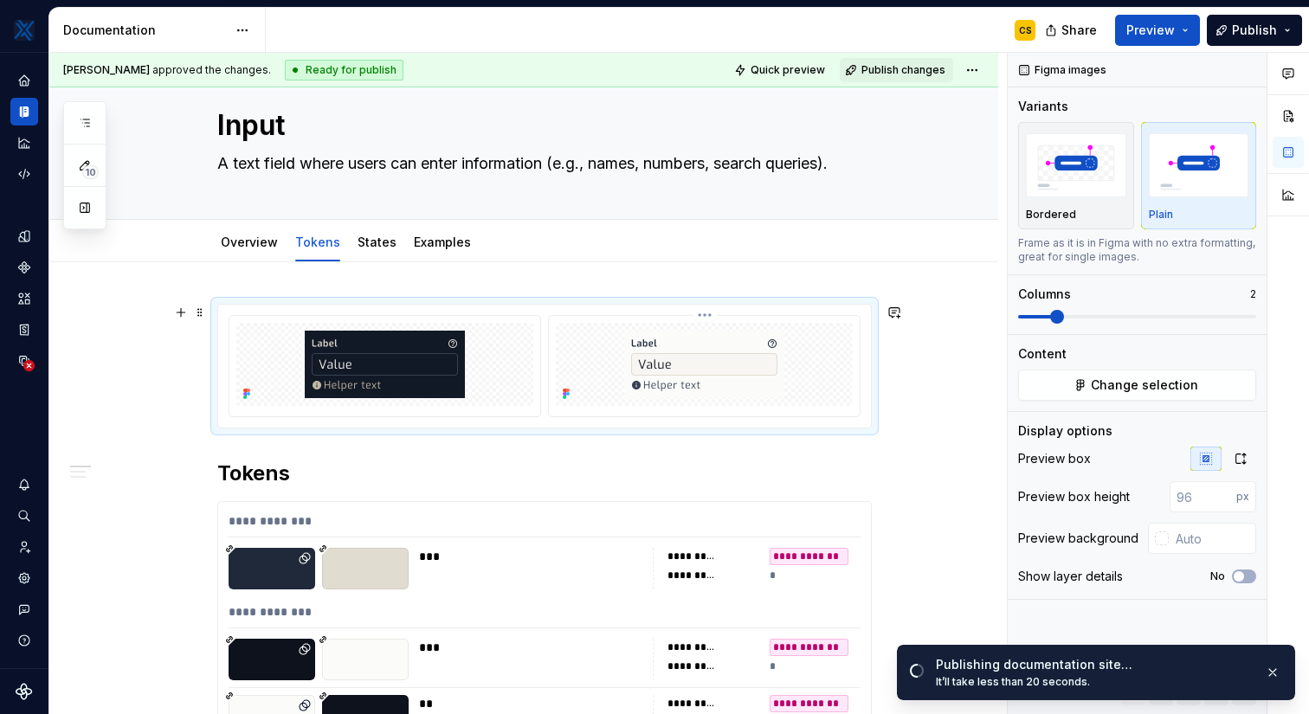
click at [743, 354] on img at bounding box center [704, 365] width 160 height 68
click at [1240, 458] on icon "button" at bounding box center [1240, 459] width 14 height 14
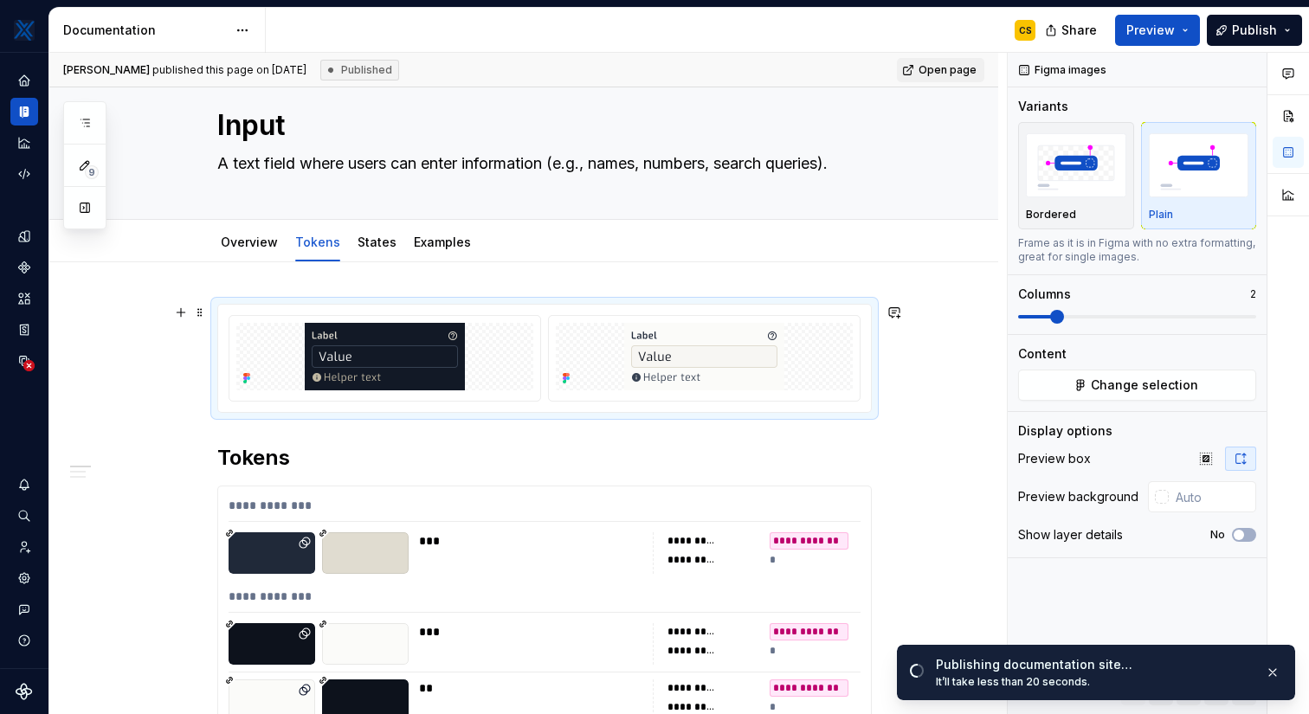
scroll to position [0, 0]
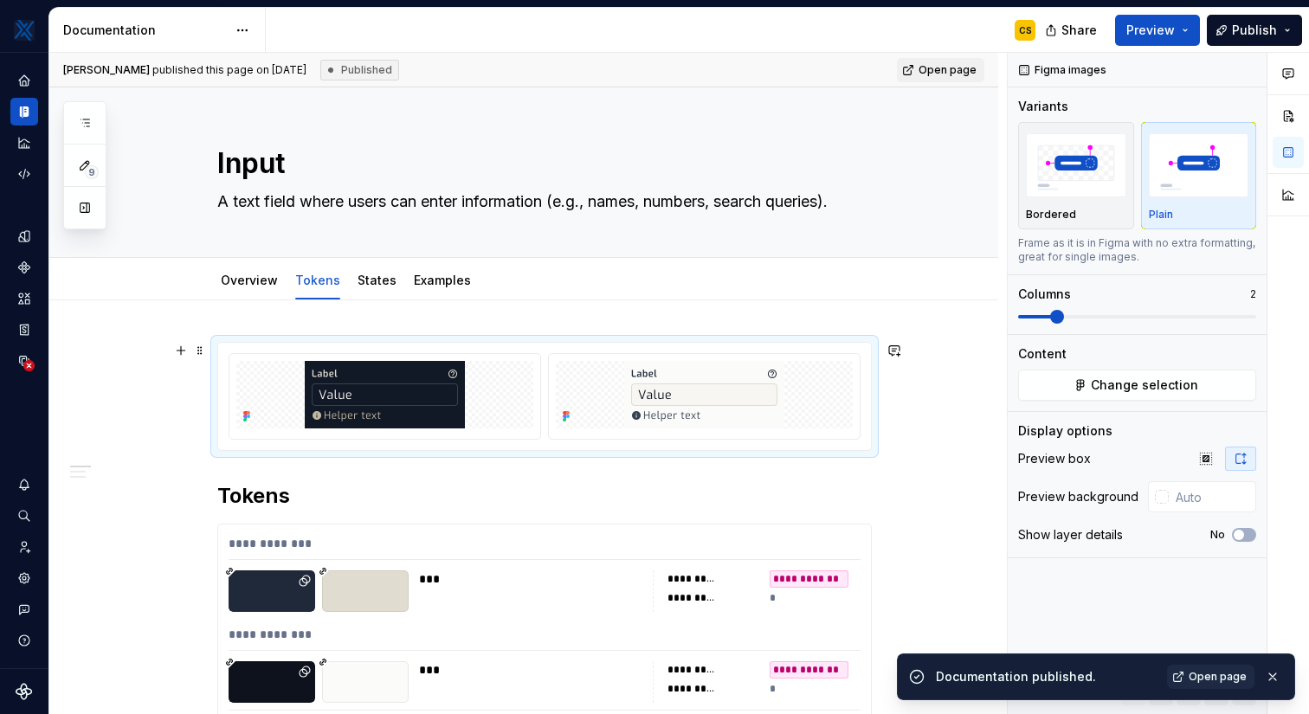
click at [668, 351] on div at bounding box center [544, 396] width 653 height 107
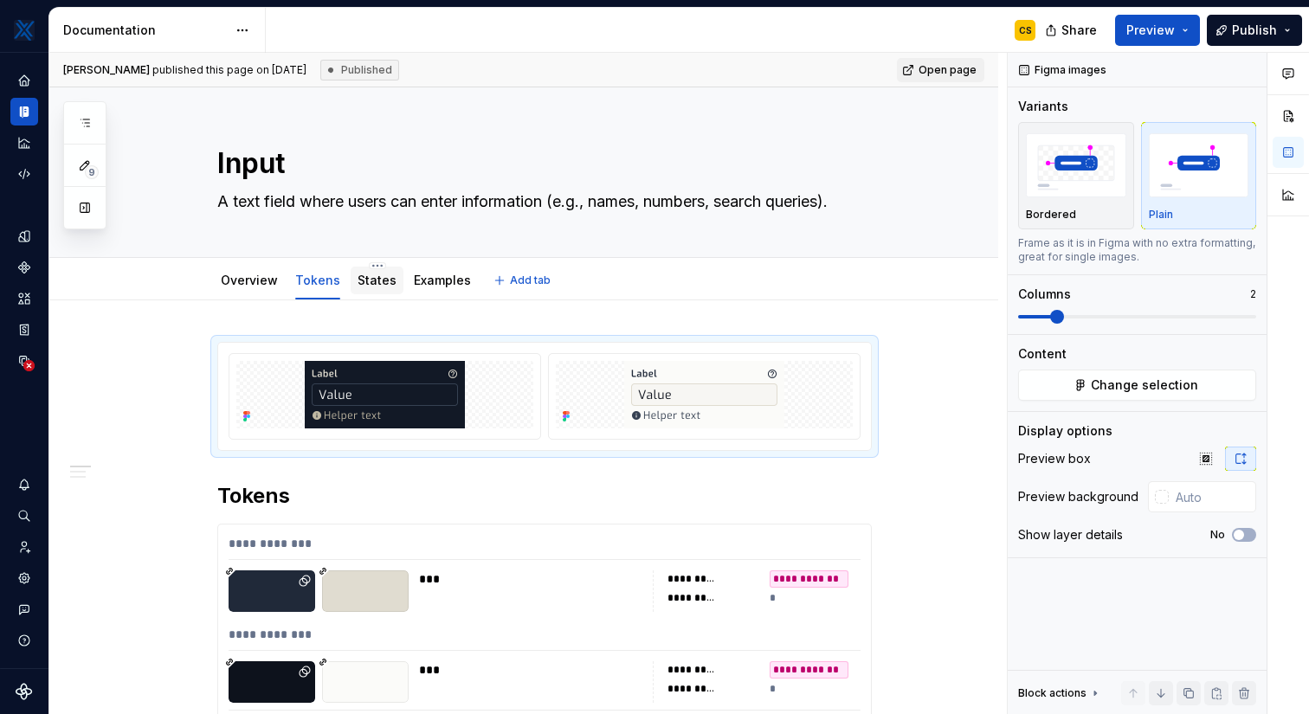
click at [376, 289] on div "States" at bounding box center [376, 280] width 39 height 21
click at [370, 279] on link "States" at bounding box center [376, 280] width 39 height 15
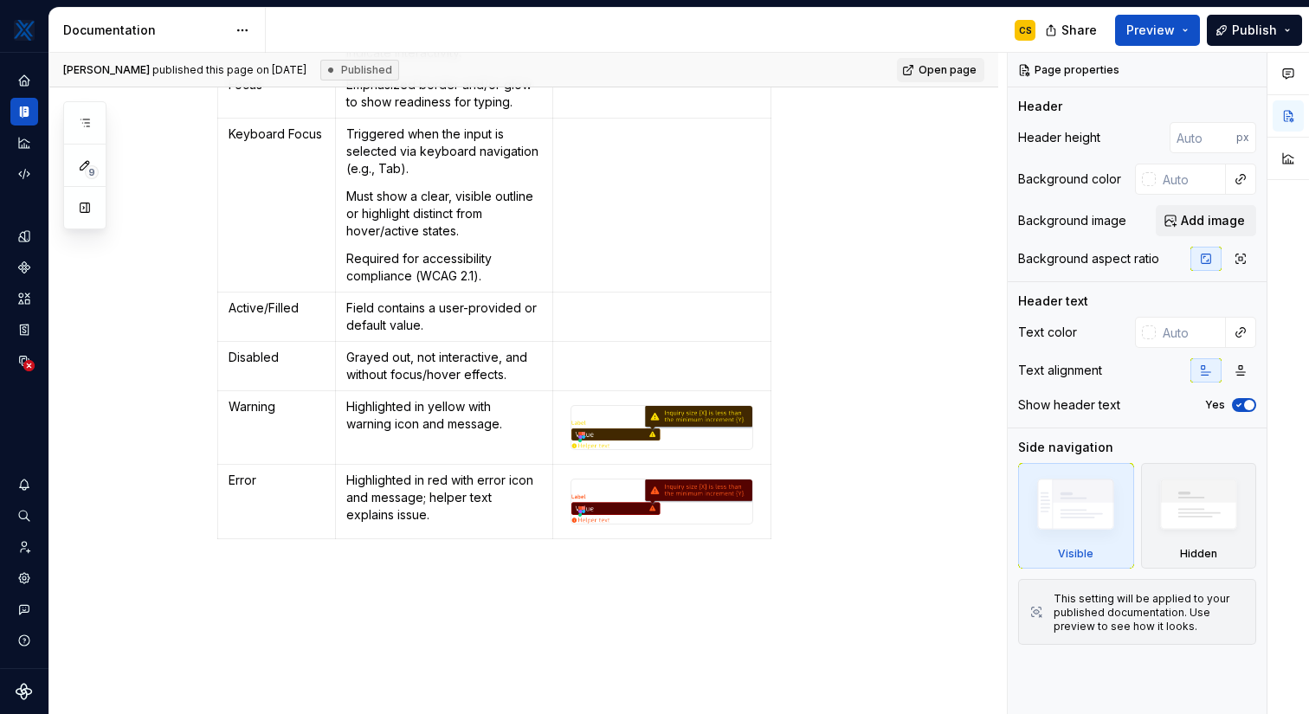
scroll to position [570, 0]
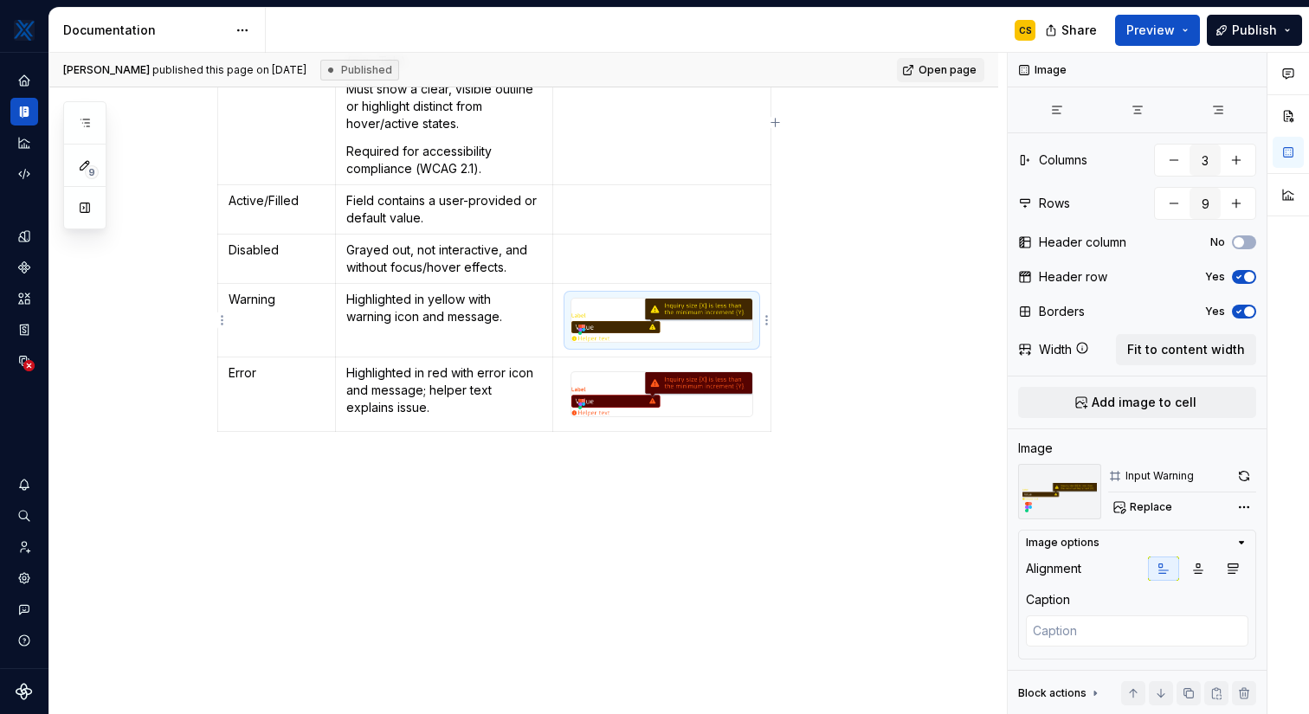
click at [696, 298] on div at bounding box center [661, 320] width 183 height 45
click at [1143, 508] on span "Replace" at bounding box center [1151, 507] width 42 height 14
type textarea "*"
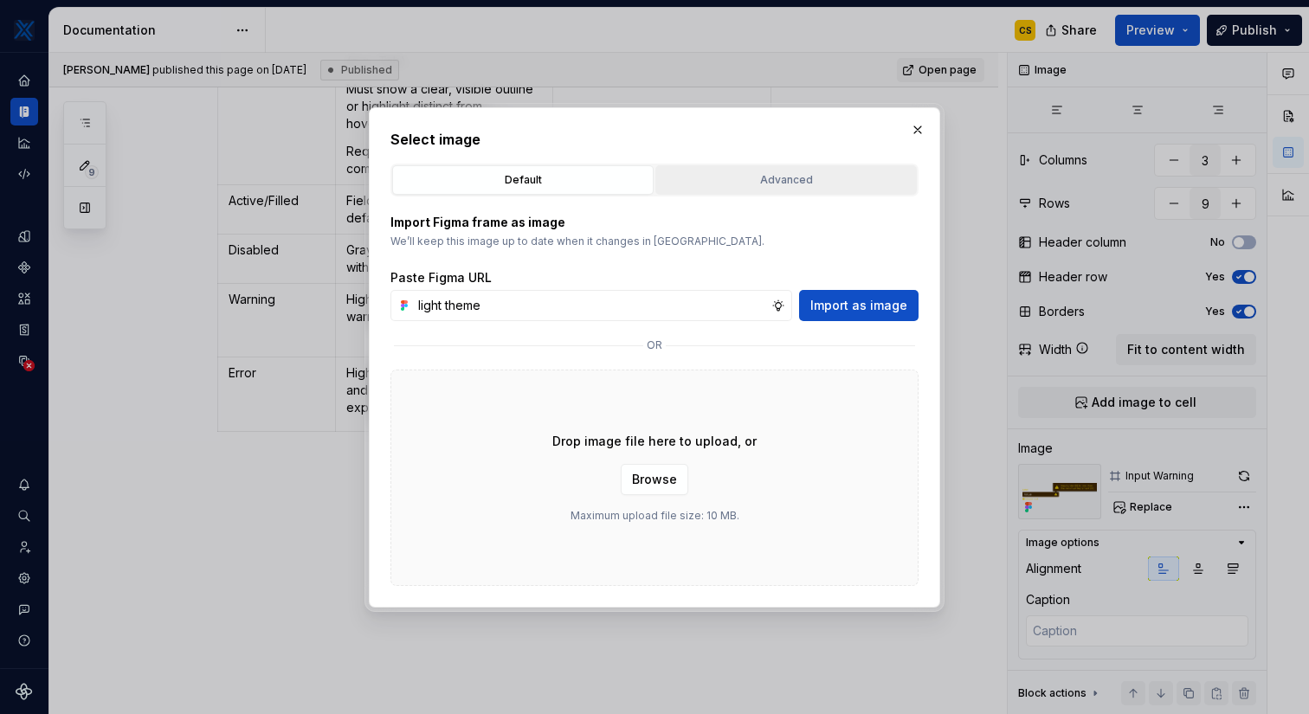
type input "light theme"
click at [774, 184] on div "Advanced" at bounding box center [785, 179] width 249 height 17
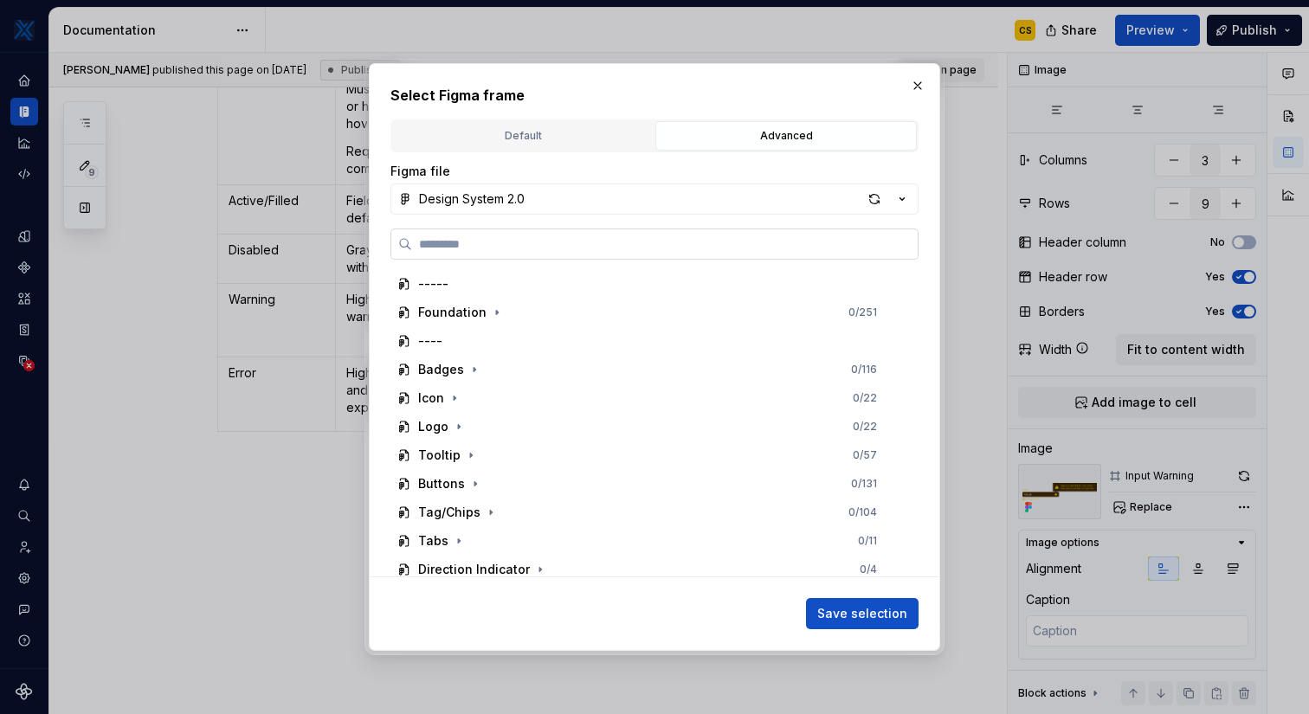
type textarea "*"
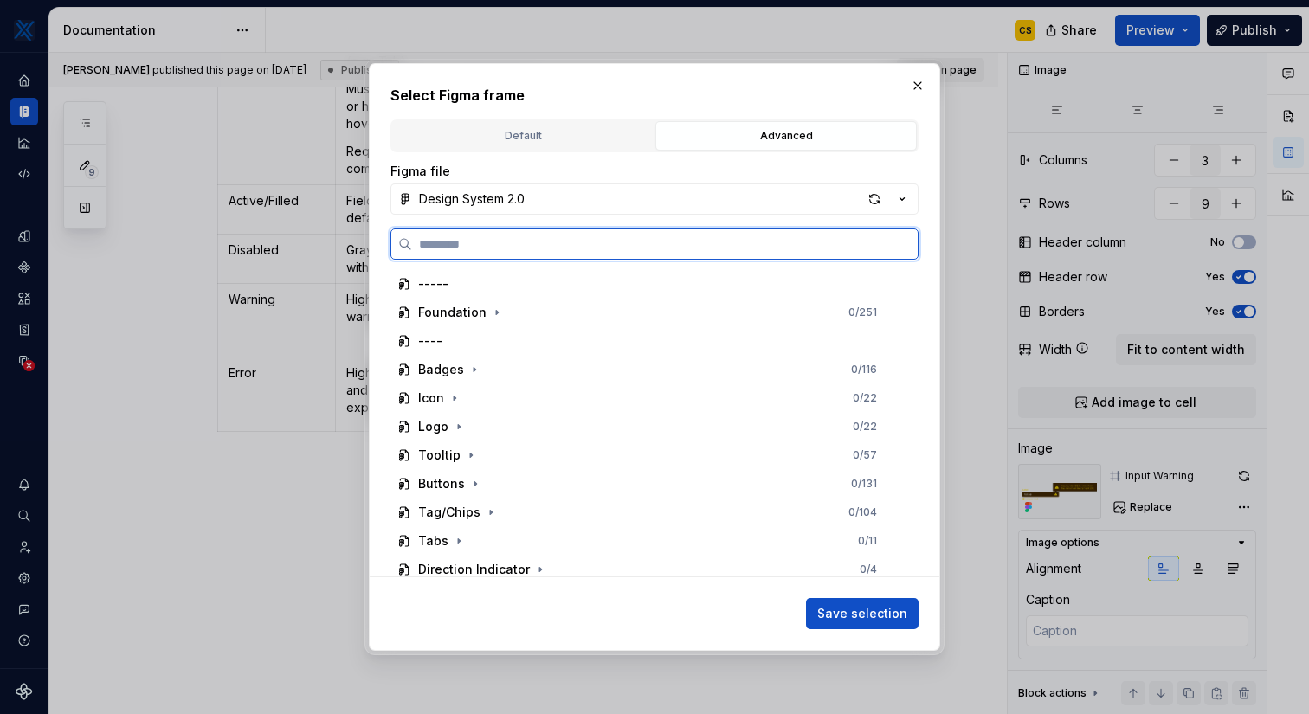
click at [570, 235] on input "search" at bounding box center [664, 243] width 505 height 17
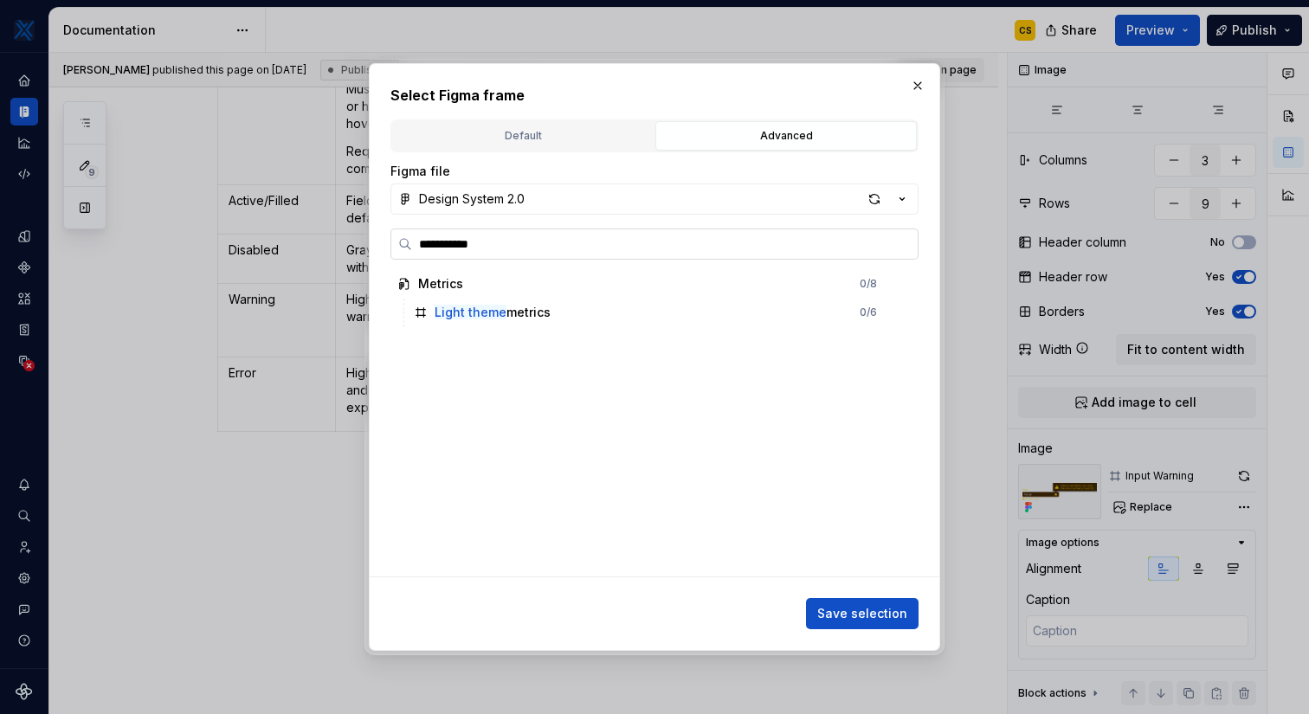
click at [465, 248] on input "**********" at bounding box center [664, 243] width 505 height 17
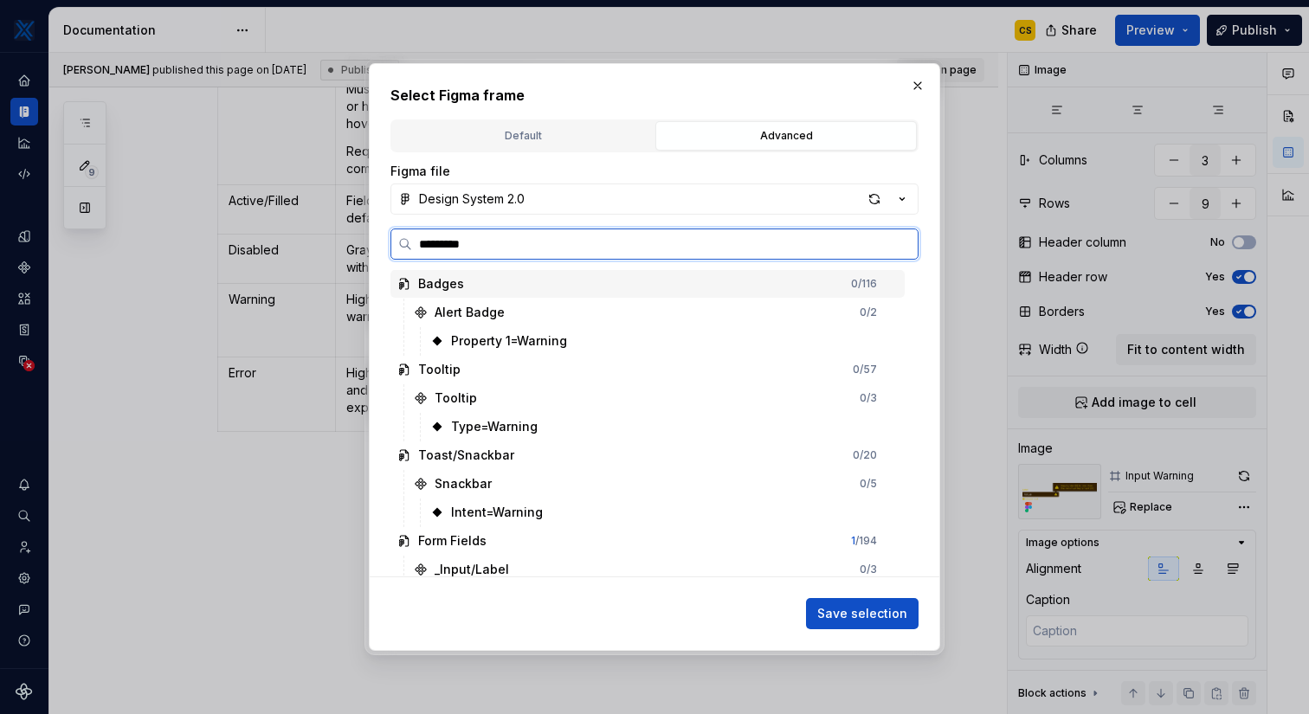
type input "**********"
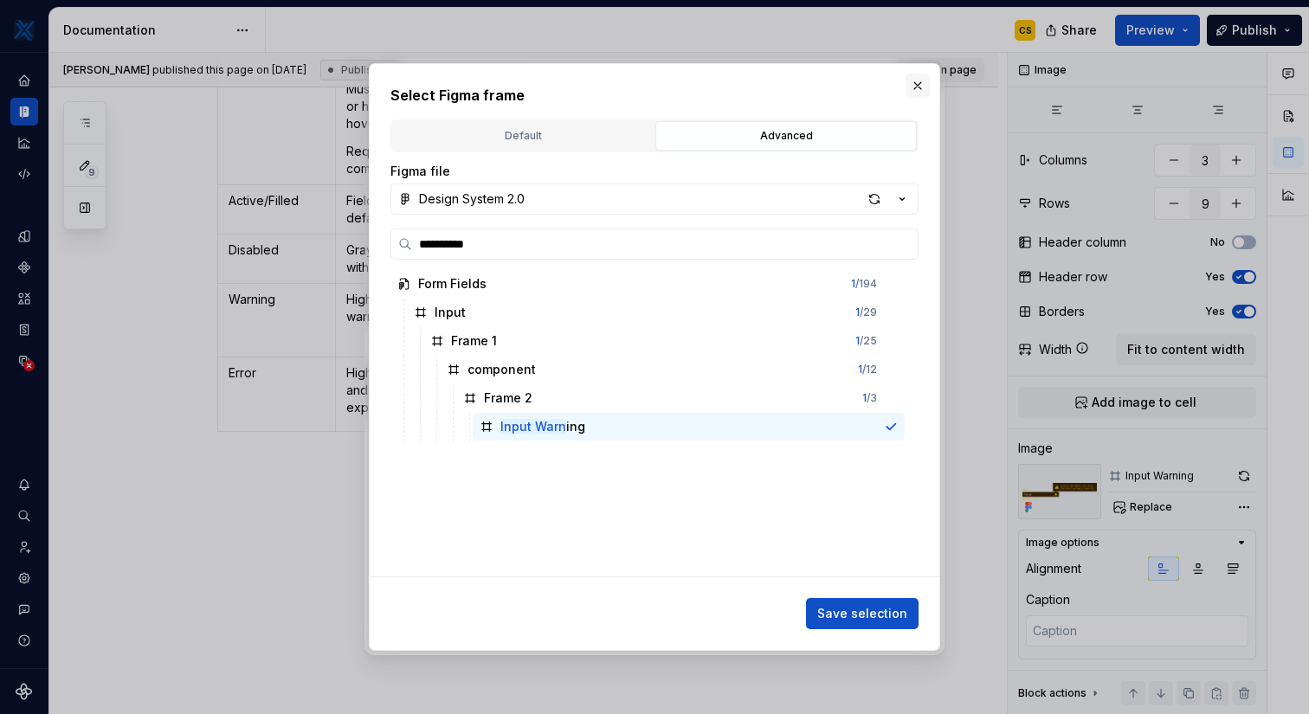
click at [924, 83] on button "button" at bounding box center [917, 86] width 24 height 24
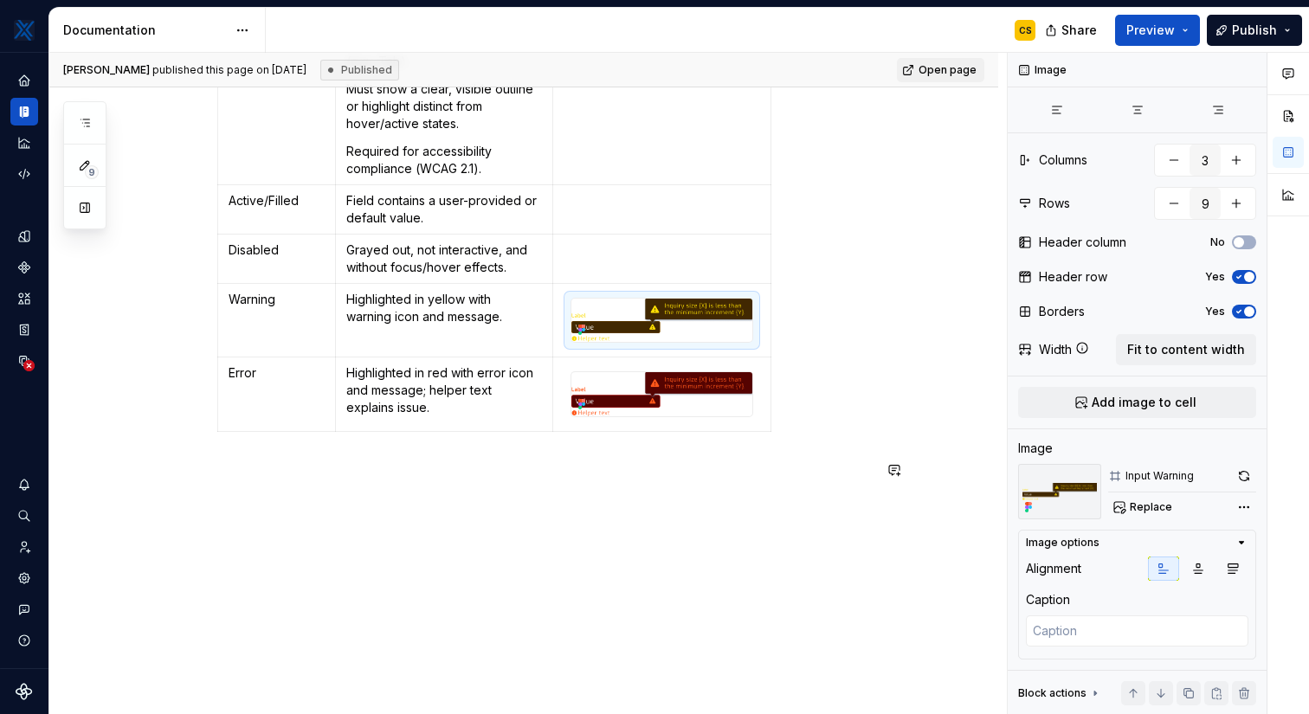
click at [745, 560] on div "States State Description Example Default Standard input with label, optional he…" at bounding box center [523, 222] width 949 height 985
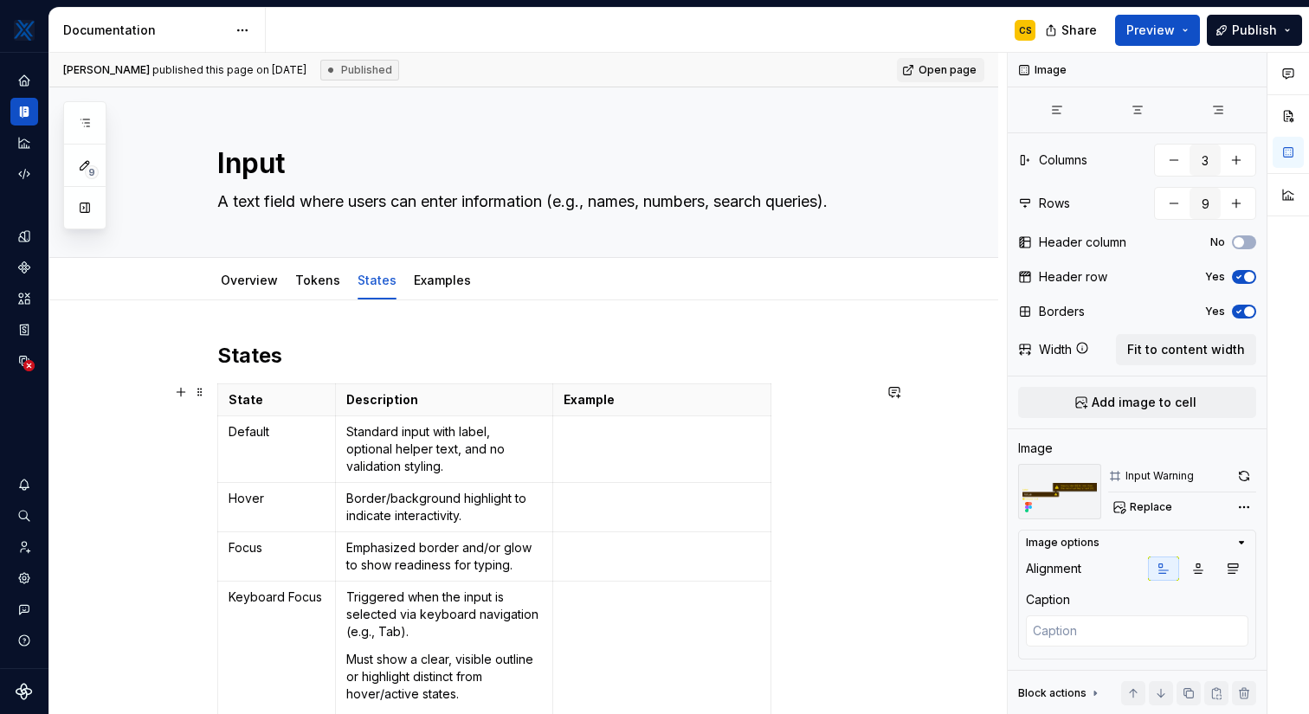
scroll to position [94, 0]
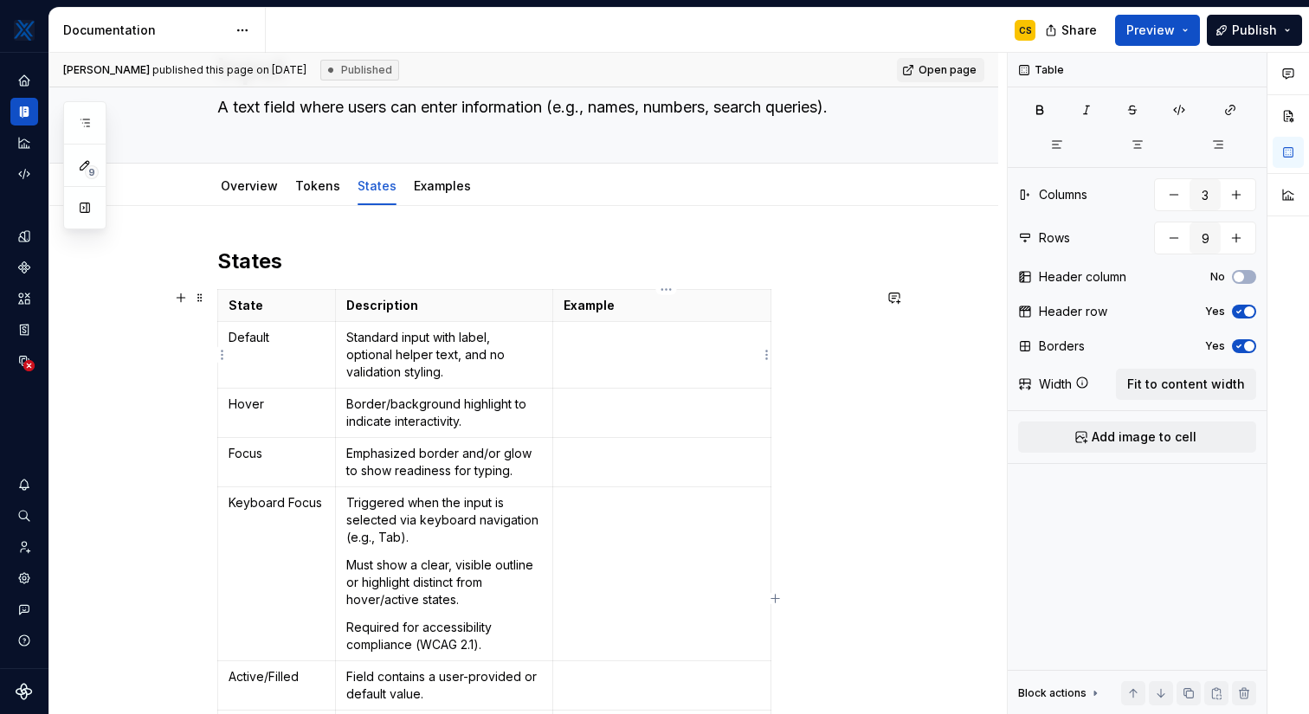
click at [621, 357] on td at bounding box center [662, 355] width 218 height 67
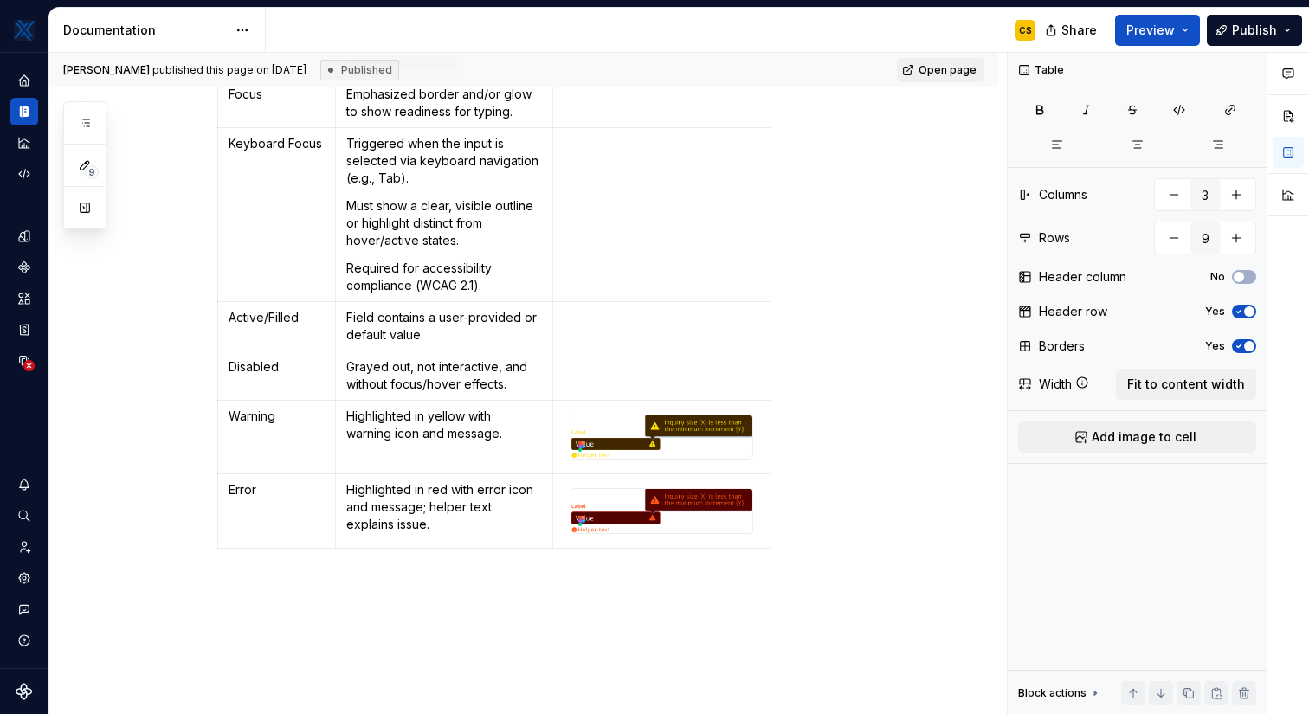
scroll to position [454, 0]
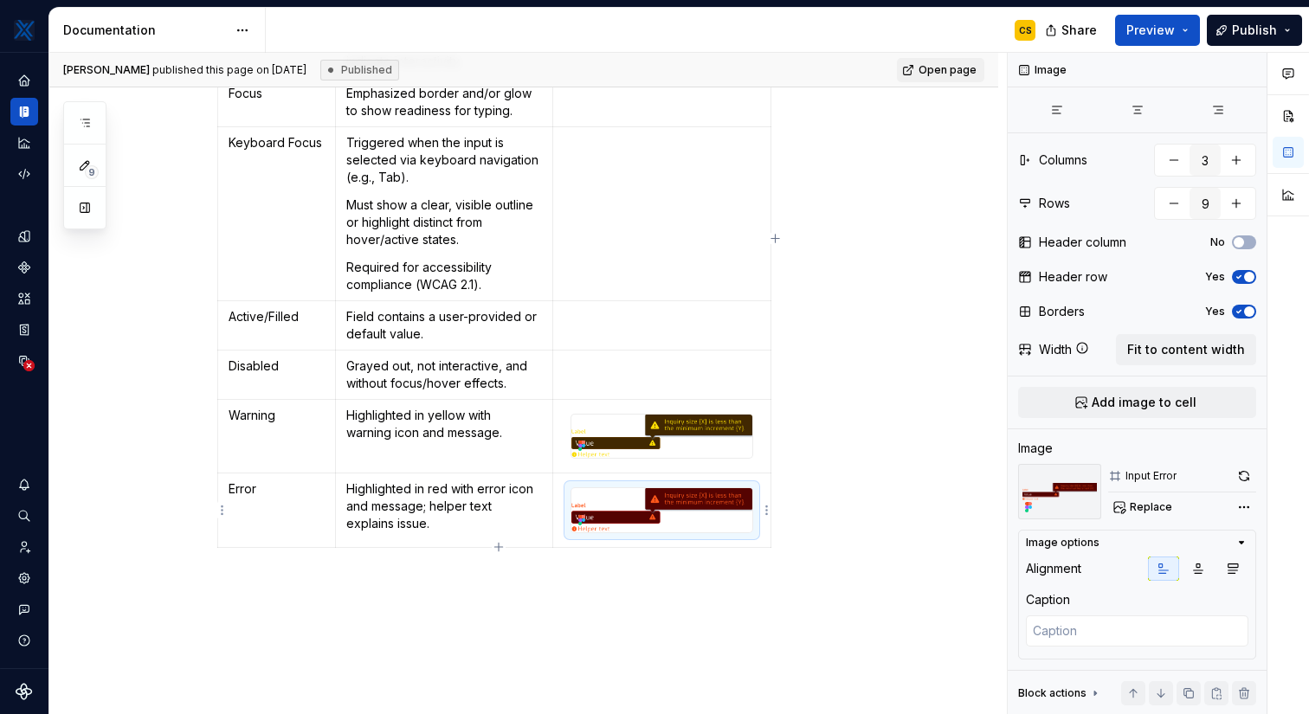
click at [636, 514] on img at bounding box center [661, 509] width 181 height 43
click at [653, 428] on img at bounding box center [661, 436] width 181 height 43
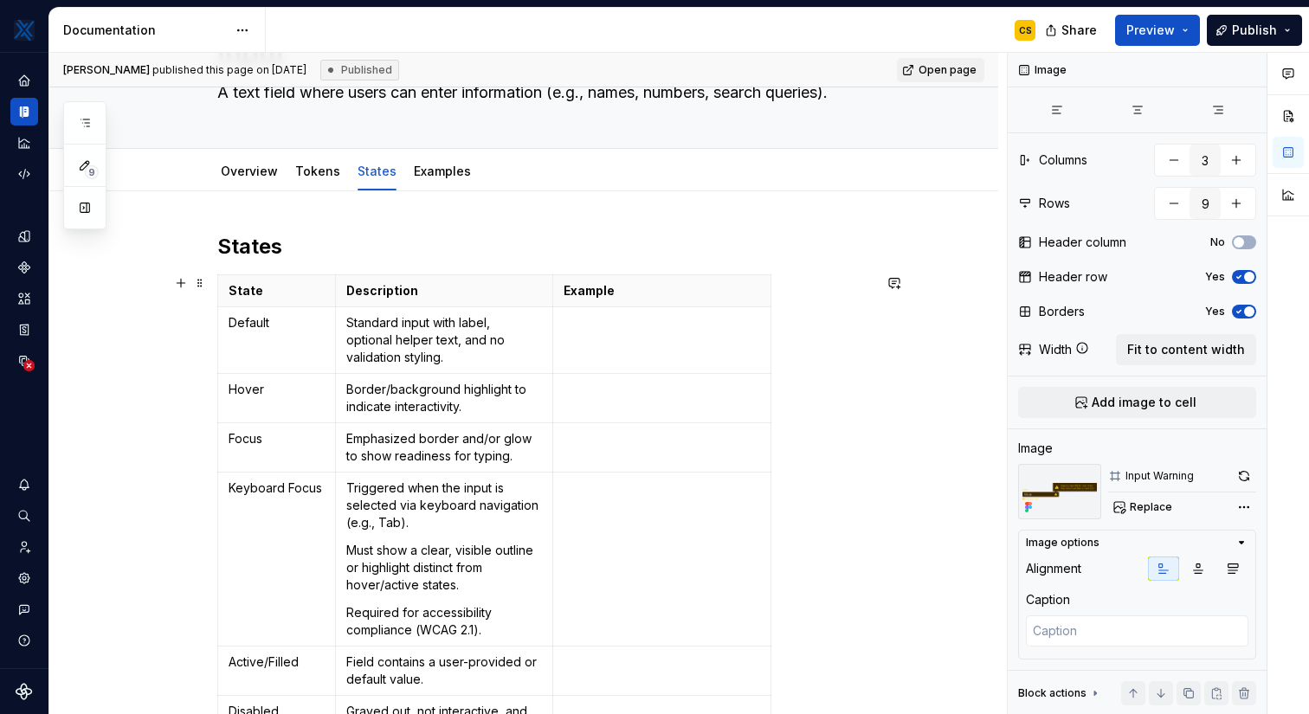
scroll to position [88, 0]
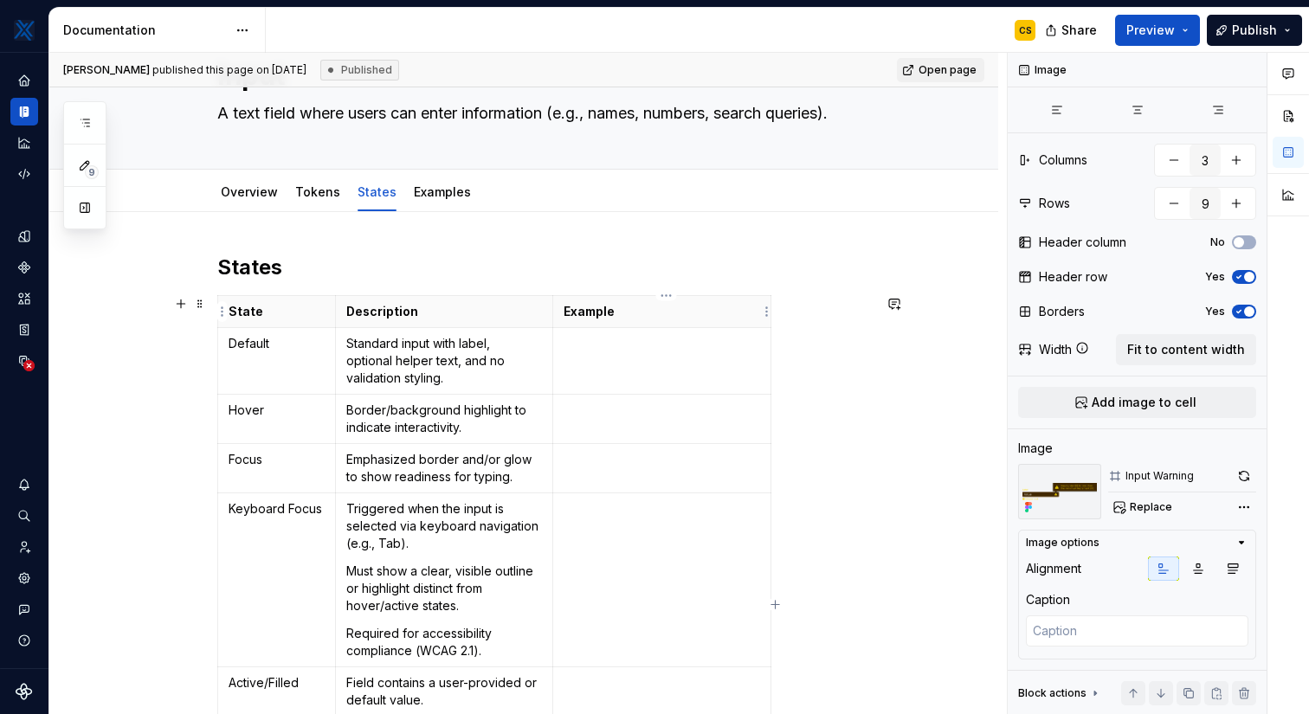
click at [653, 308] on p "Example" at bounding box center [661, 311] width 196 height 17
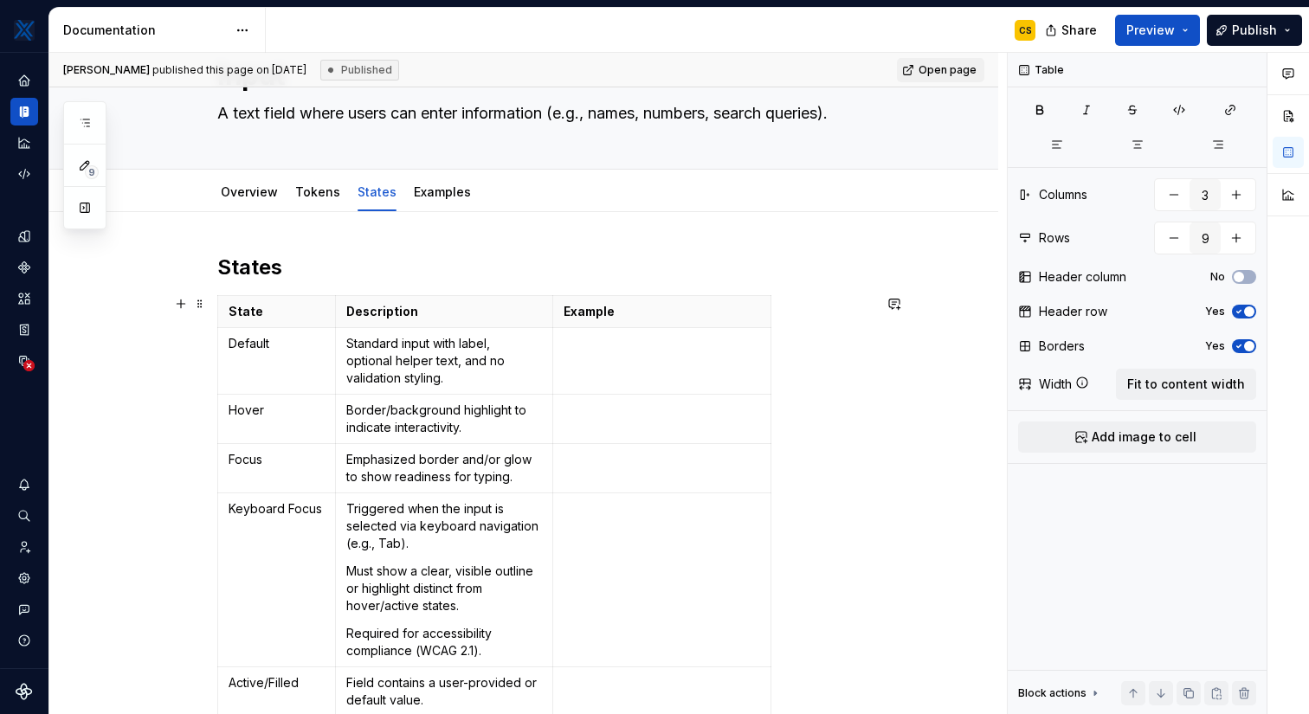
click at [863, 411] on div "State Description Example Default Standard input with label, optional helper te…" at bounding box center [544, 608] width 654 height 626
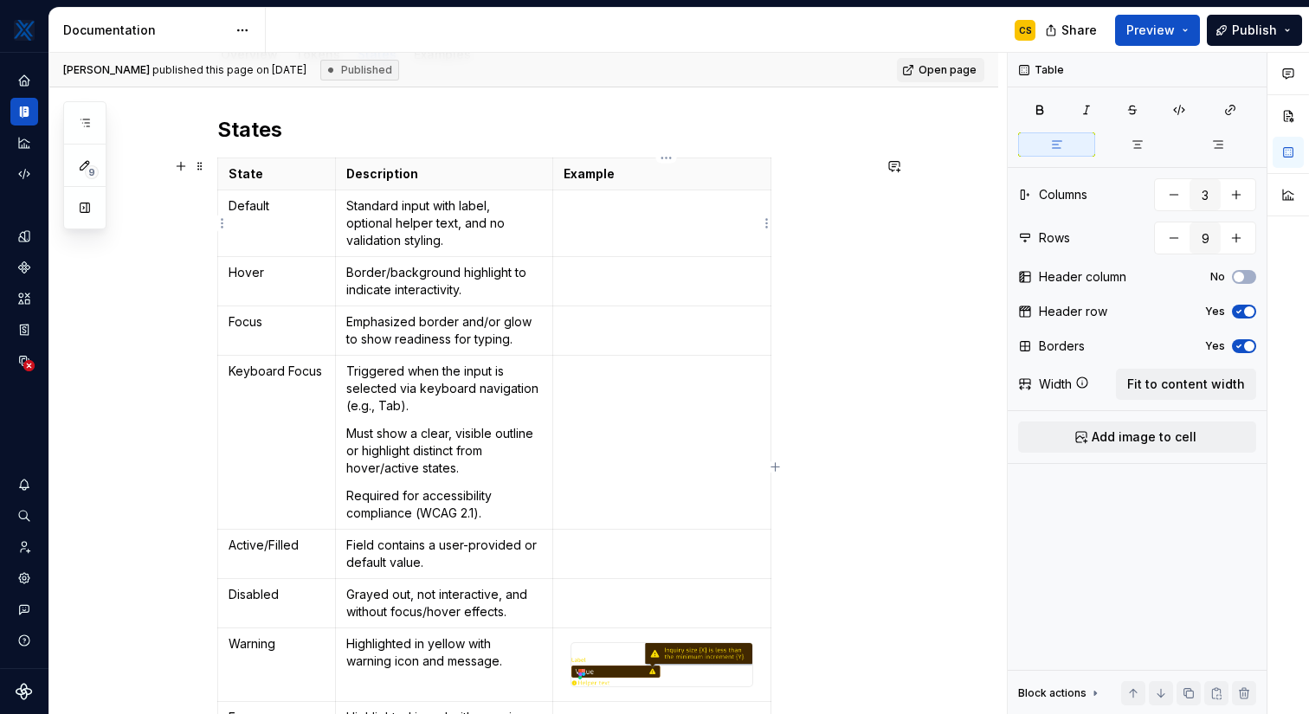
click at [672, 198] on p at bounding box center [661, 205] width 196 height 17
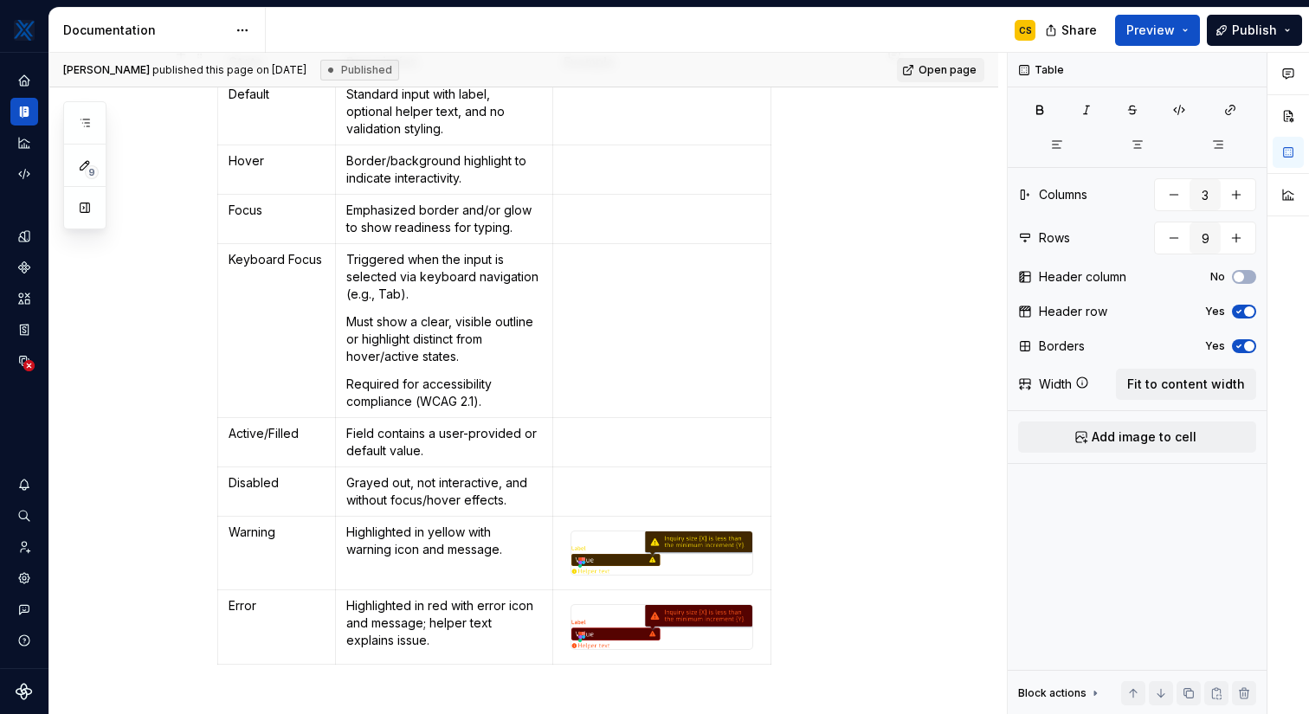
scroll to position [381, 0]
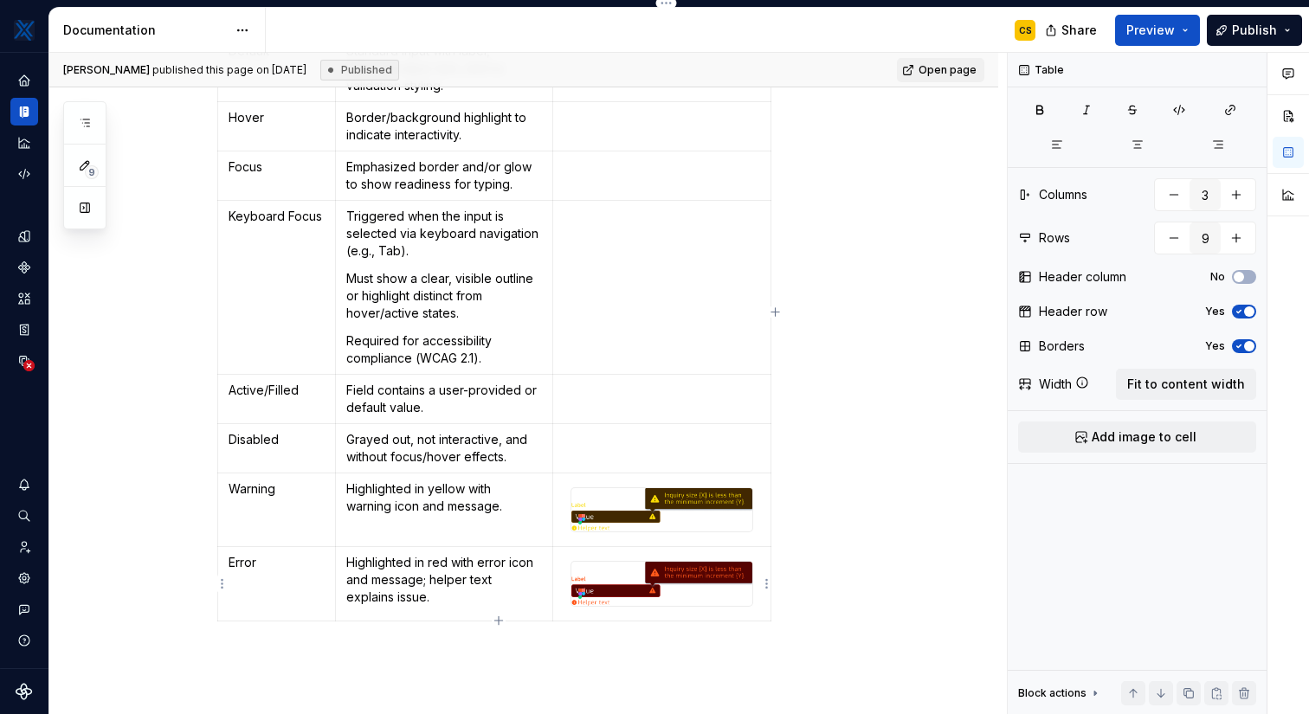
click at [733, 589] on img at bounding box center [661, 583] width 181 height 43
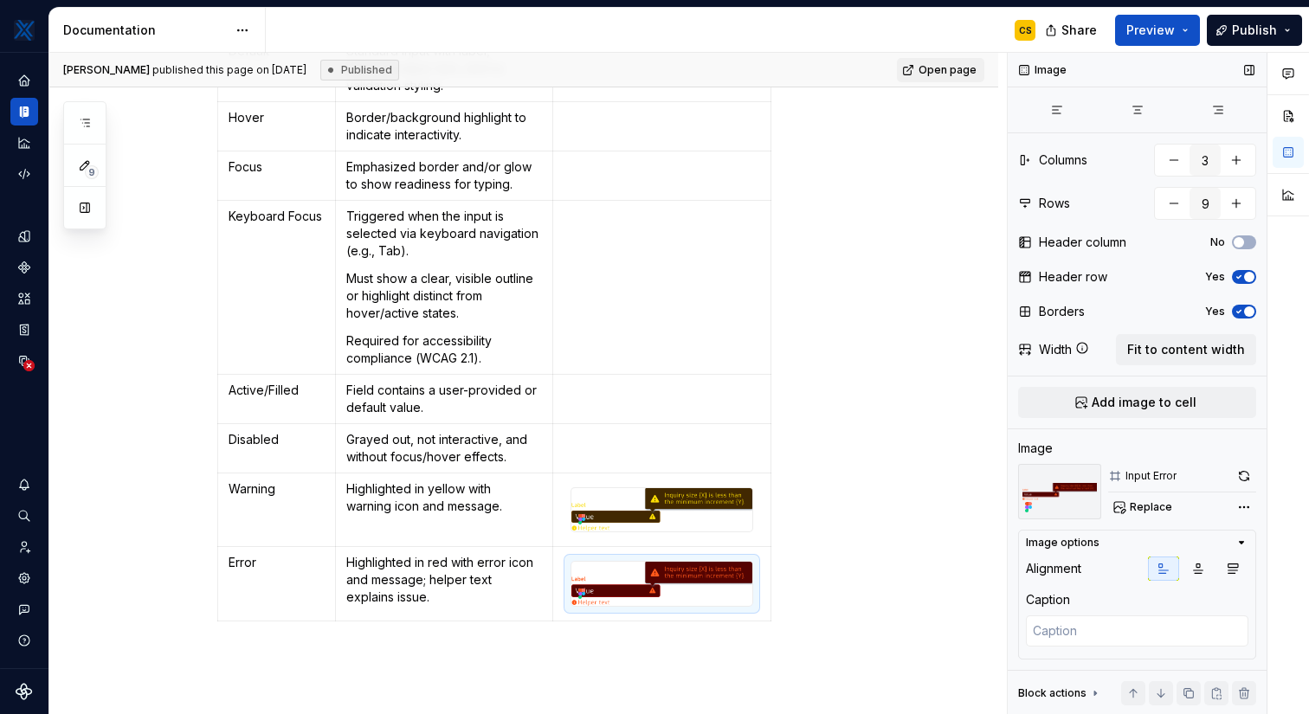
scroll to position [11, 0]
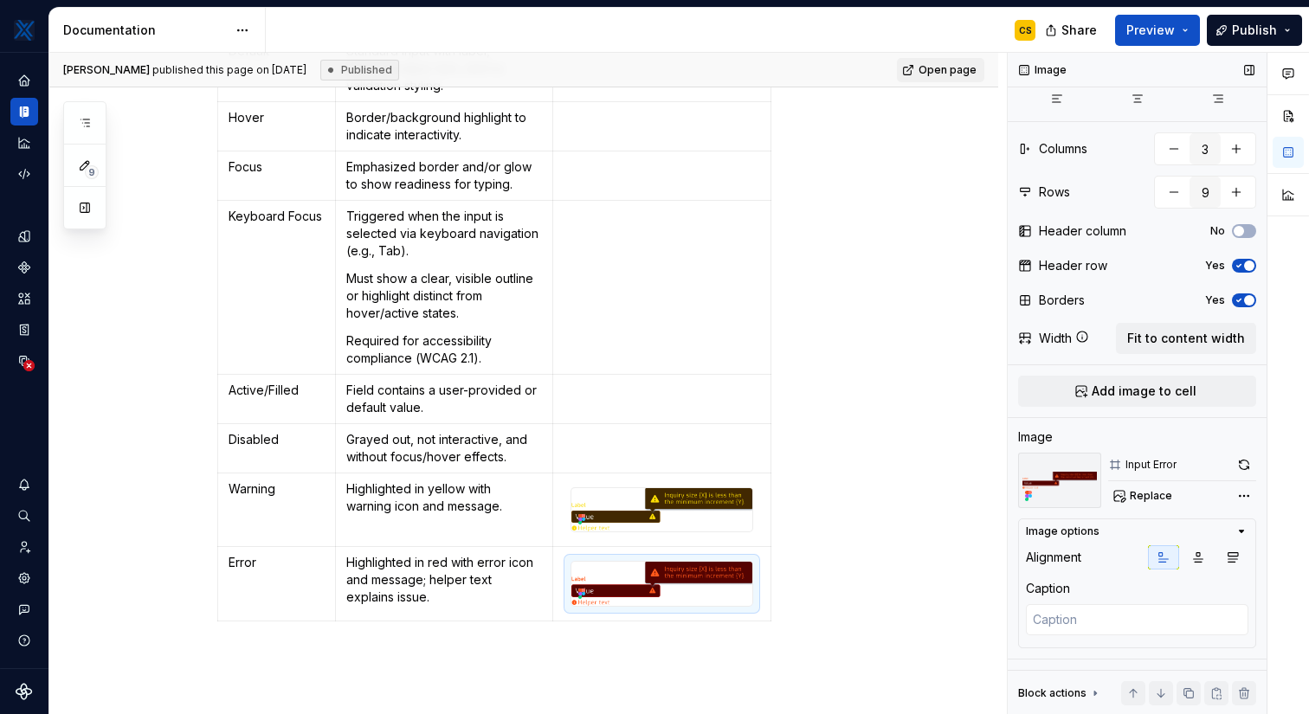
click at [1240, 299] on icon "button" at bounding box center [1239, 300] width 14 height 10
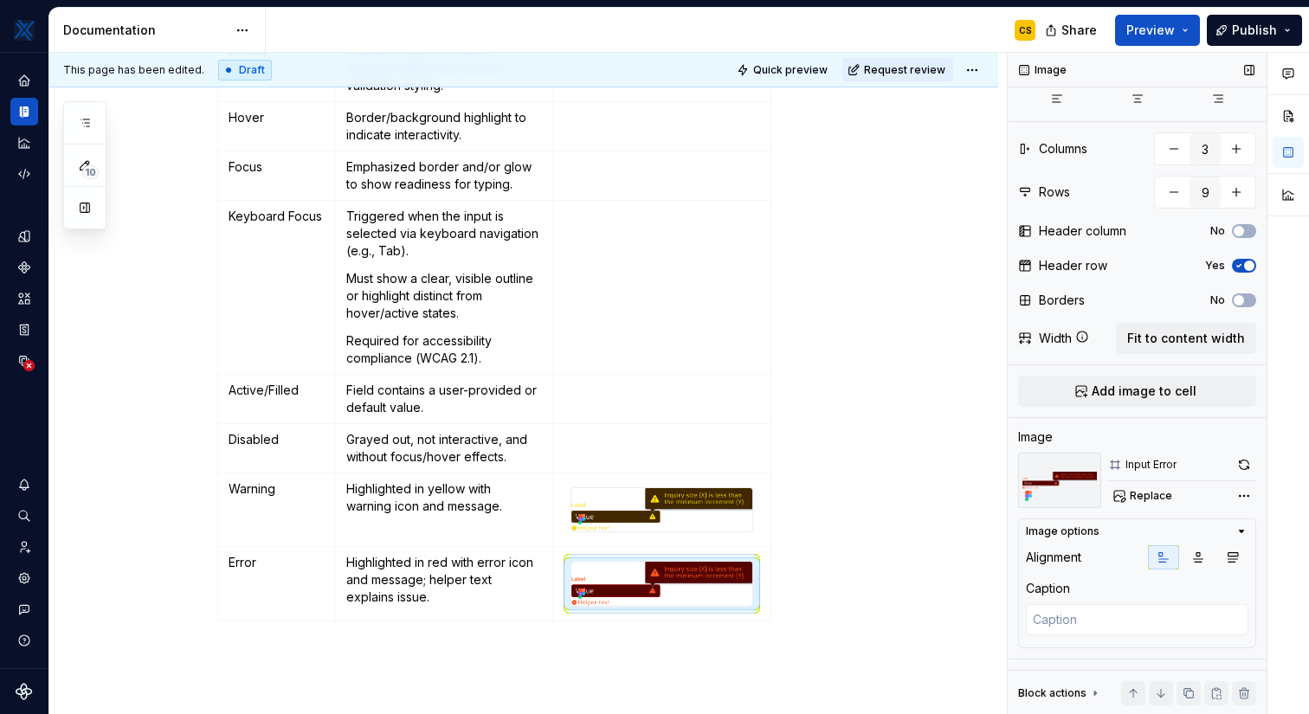
click at [1238, 263] on icon "button" at bounding box center [1239, 266] width 14 height 10
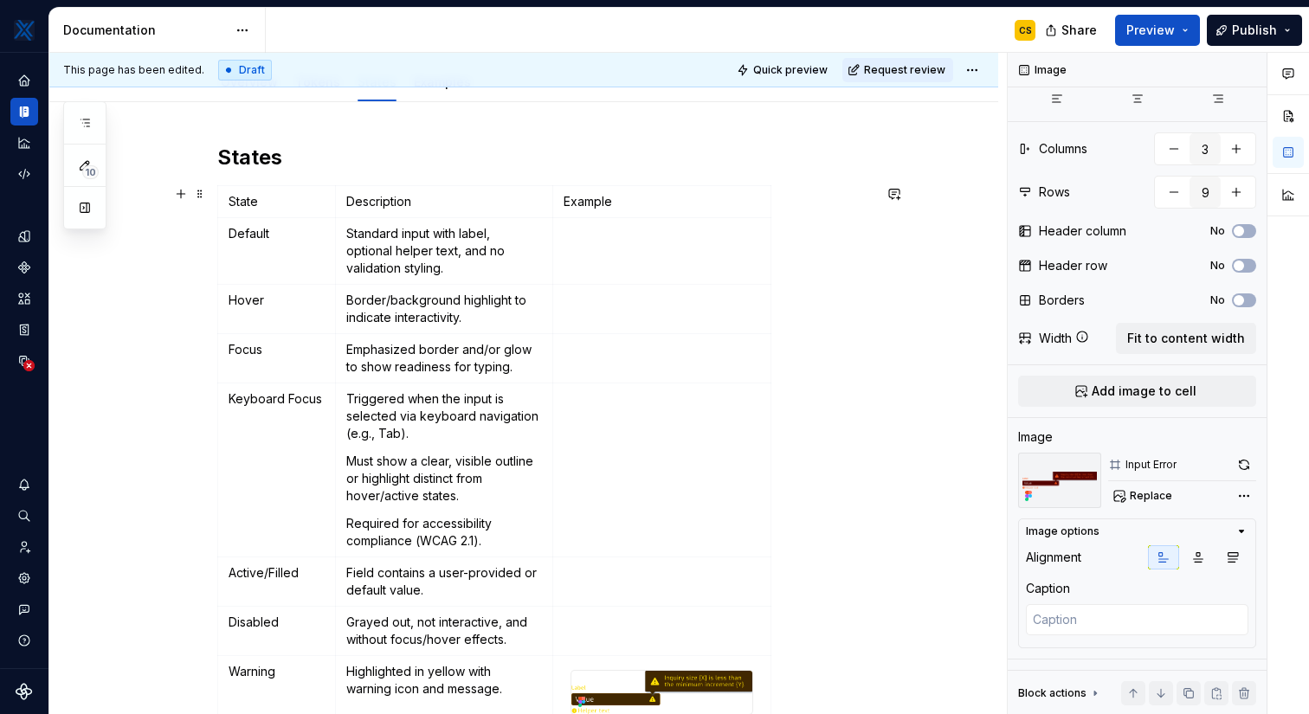
scroll to position [199, 0]
click at [1245, 266] on icon "button" at bounding box center [1239, 266] width 14 height 10
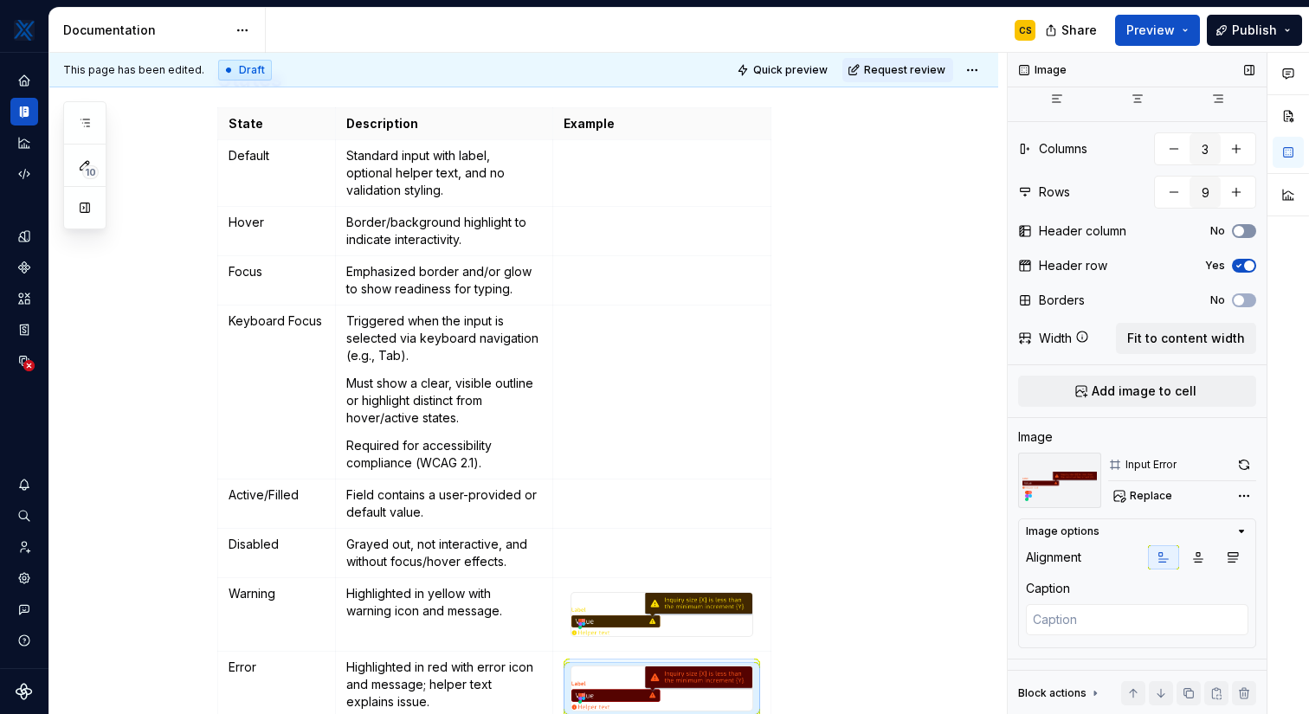
click at [1244, 233] on icon "button" at bounding box center [1239, 231] width 14 height 10
click at [1243, 297] on icon "button" at bounding box center [1239, 300] width 14 height 10
click at [1182, 338] on span "Fit to content width" at bounding box center [1186, 338] width 118 height 17
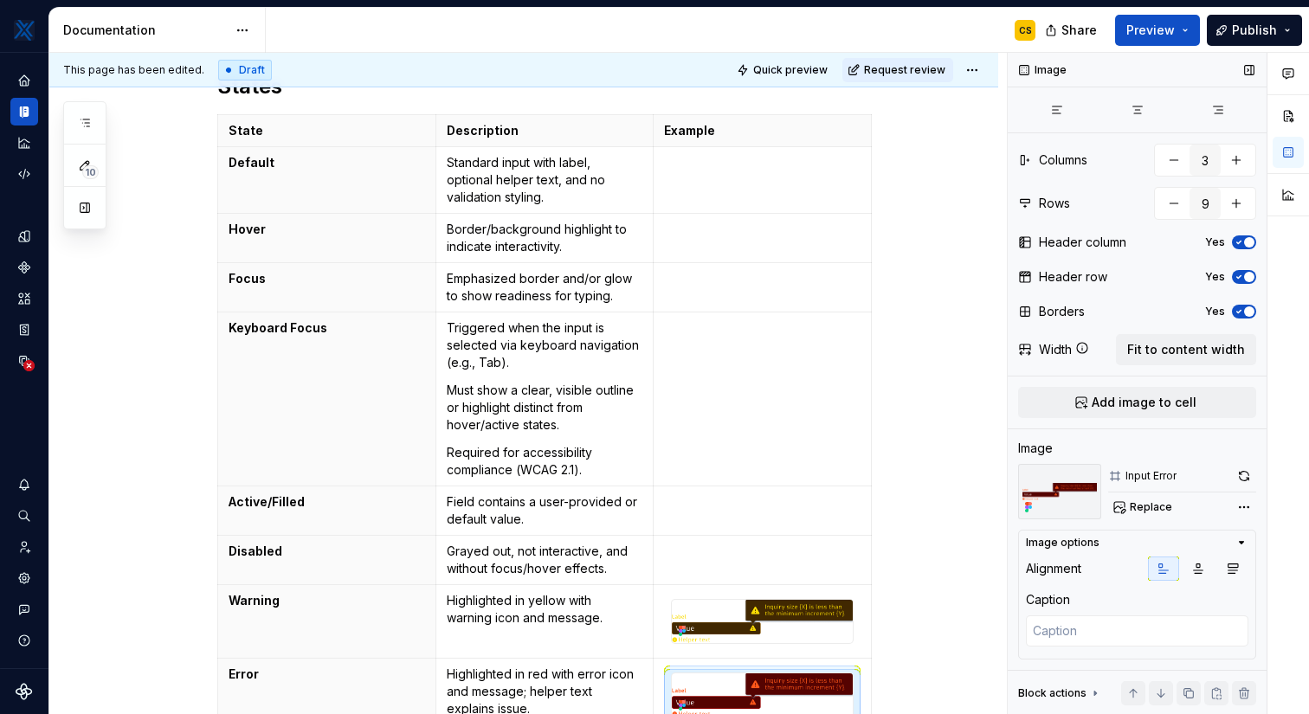
scroll to position [11, 0]
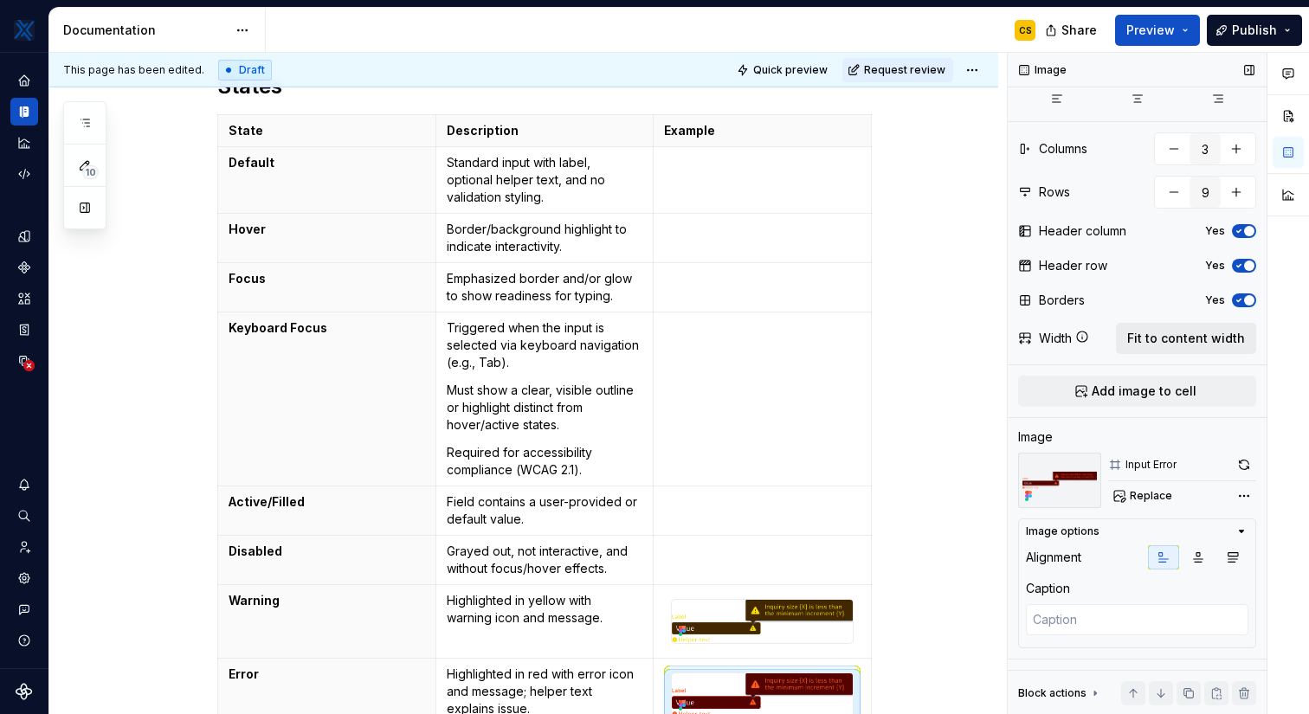
click at [1209, 342] on span "Fit to content width" at bounding box center [1186, 338] width 118 height 17
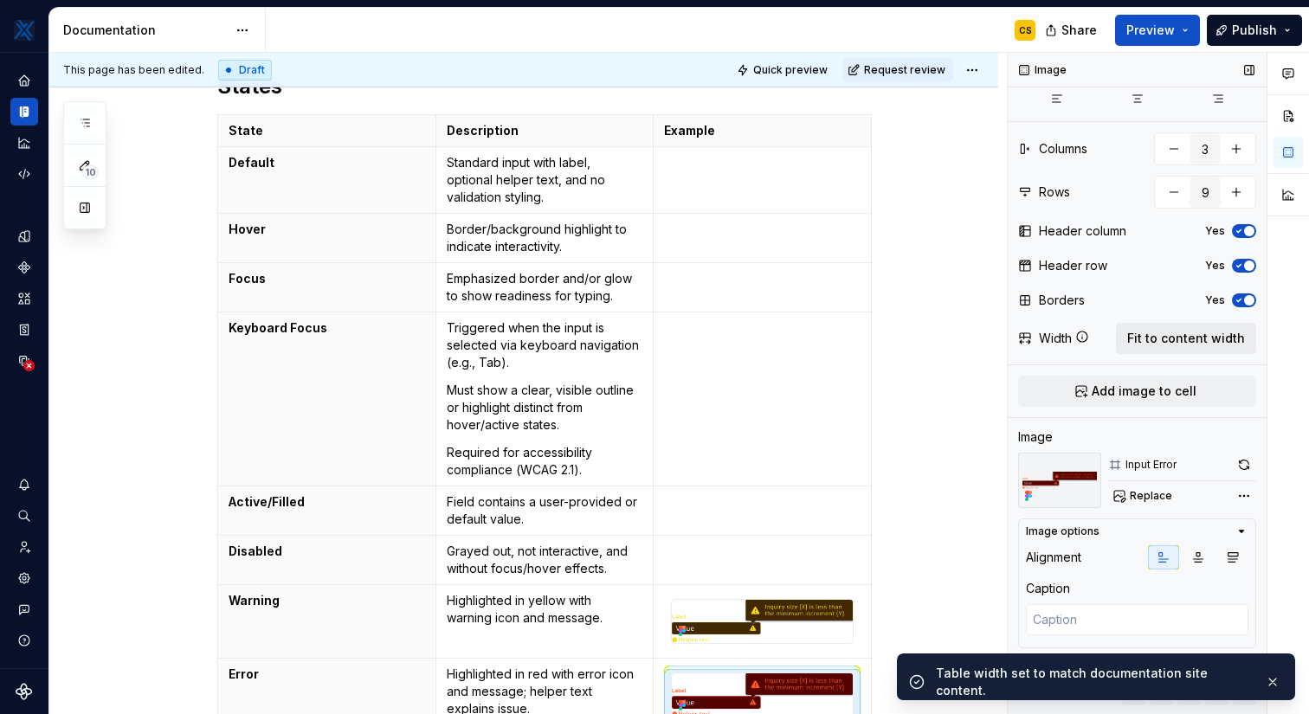
scroll to position [277, 0]
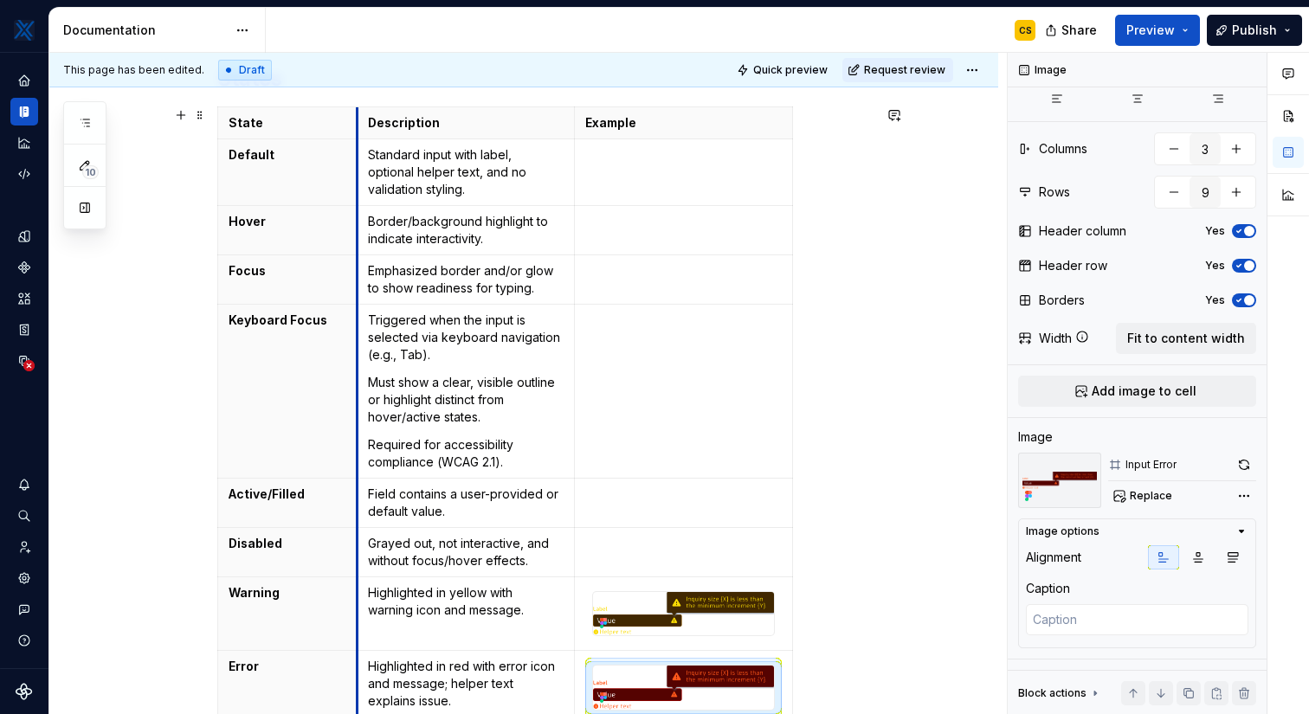
drag, startPoint x: 440, startPoint y: 409, endPoint x: 361, endPoint y: 415, distance: 78.9
click at [361, 415] on td "Triggered when the input is selected via keyboard navigation (e.g., Tab). Must …" at bounding box center [466, 392] width 218 height 174
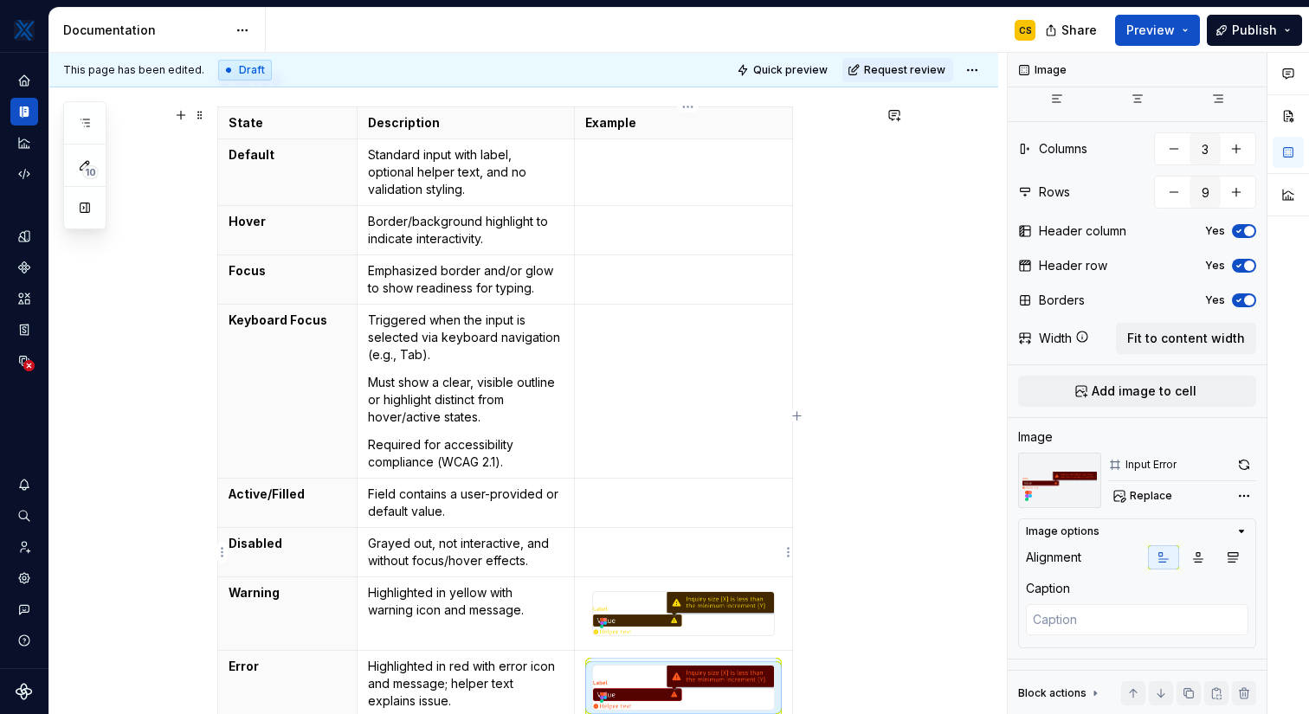
scroll to position [0, 0]
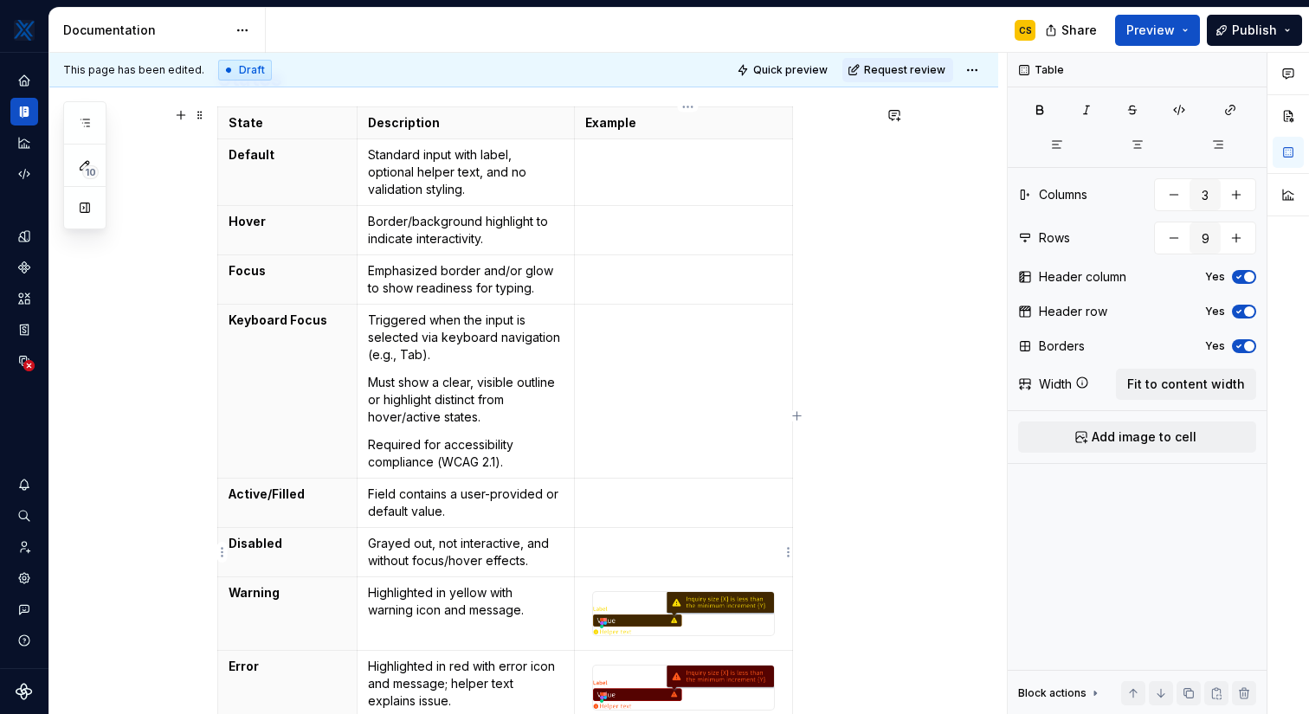
click at [697, 573] on td at bounding box center [684, 552] width 218 height 49
click at [702, 609] on img at bounding box center [683, 613] width 181 height 43
click at [724, 547] on p at bounding box center [683, 543] width 196 height 17
click at [1175, 431] on span "Add image to cell" at bounding box center [1143, 436] width 105 height 17
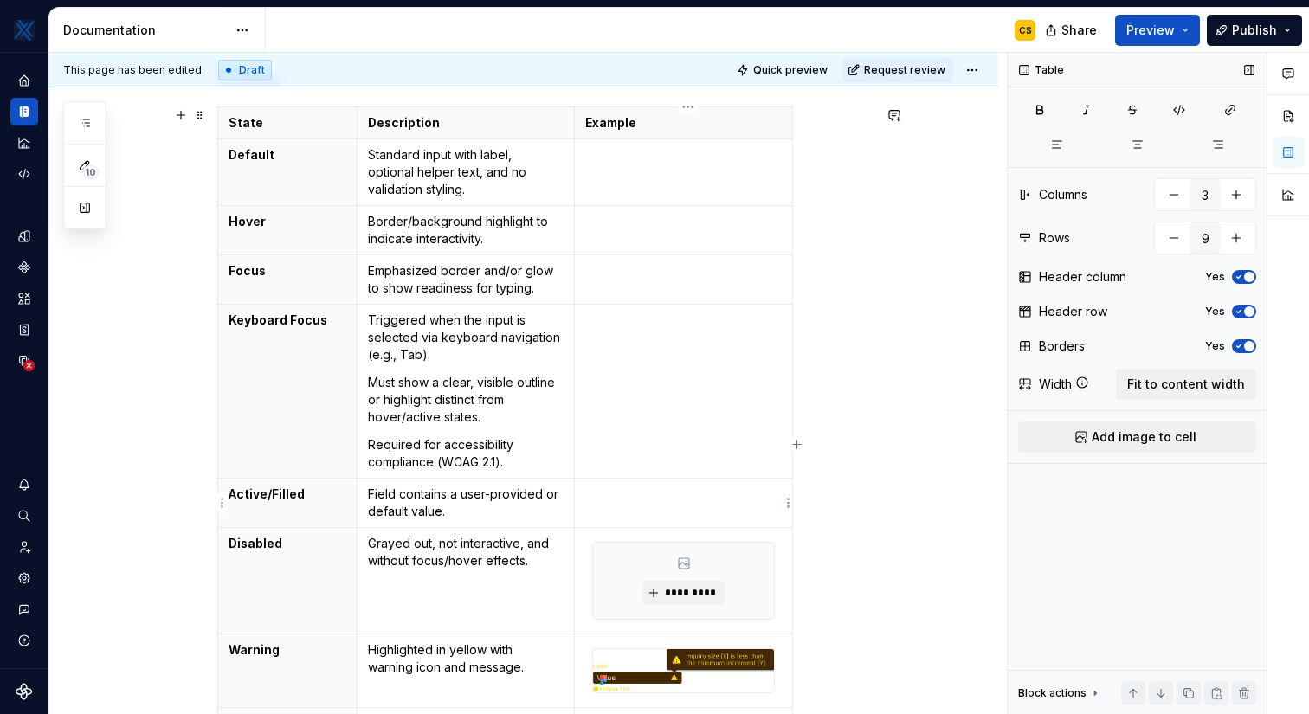
click at [688, 514] on td at bounding box center [684, 503] width 218 height 49
click at [1190, 432] on span "Add image to cell" at bounding box center [1143, 436] width 105 height 17
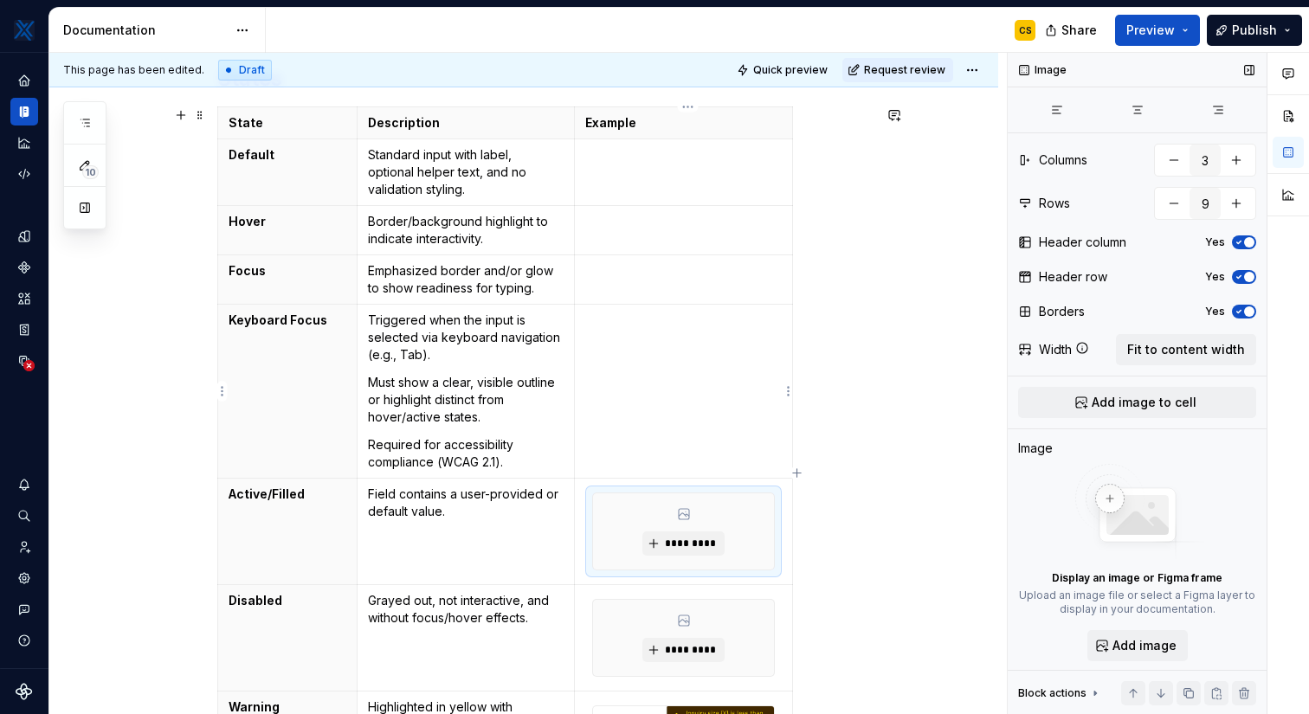
click at [705, 416] on td at bounding box center [684, 392] width 218 height 174
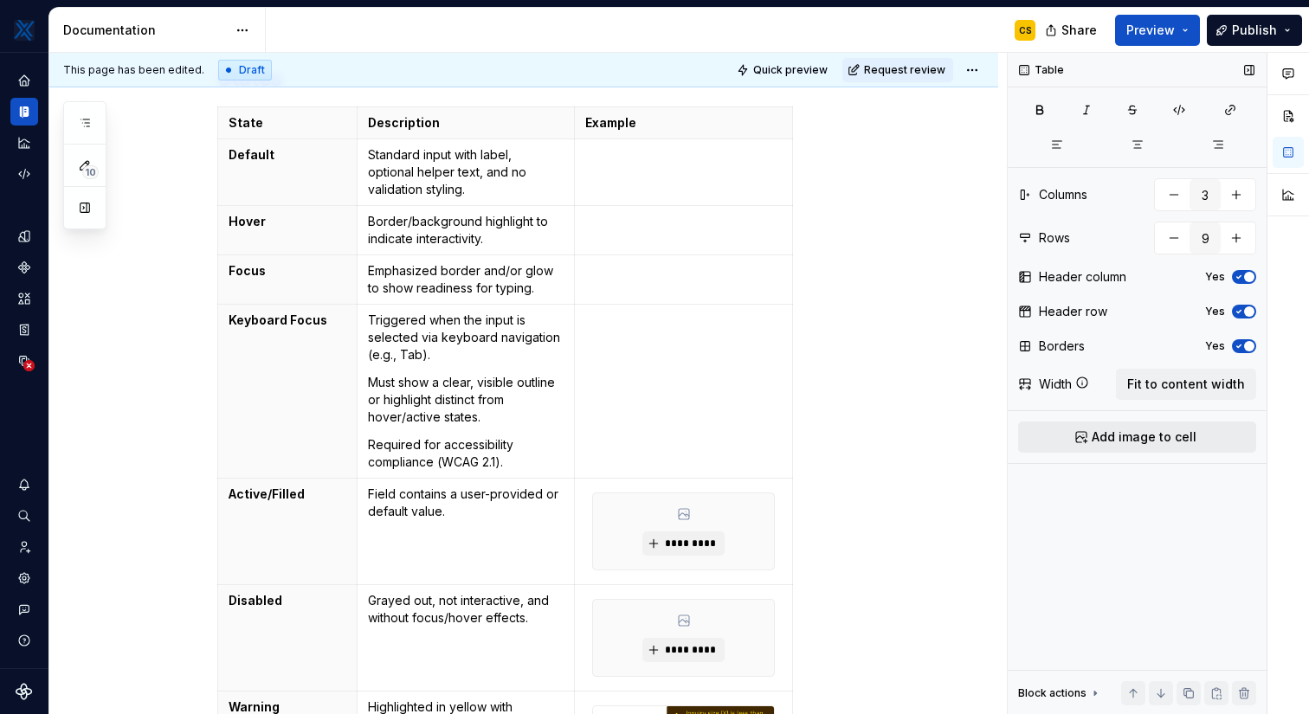
click at [1097, 435] on span "Add image to cell" at bounding box center [1143, 436] width 105 height 17
click at [675, 276] on p at bounding box center [683, 270] width 196 height 17
click at [1169, 428] on span "Add image to cell" at bounding box center [1143, 436] width 105 height 17
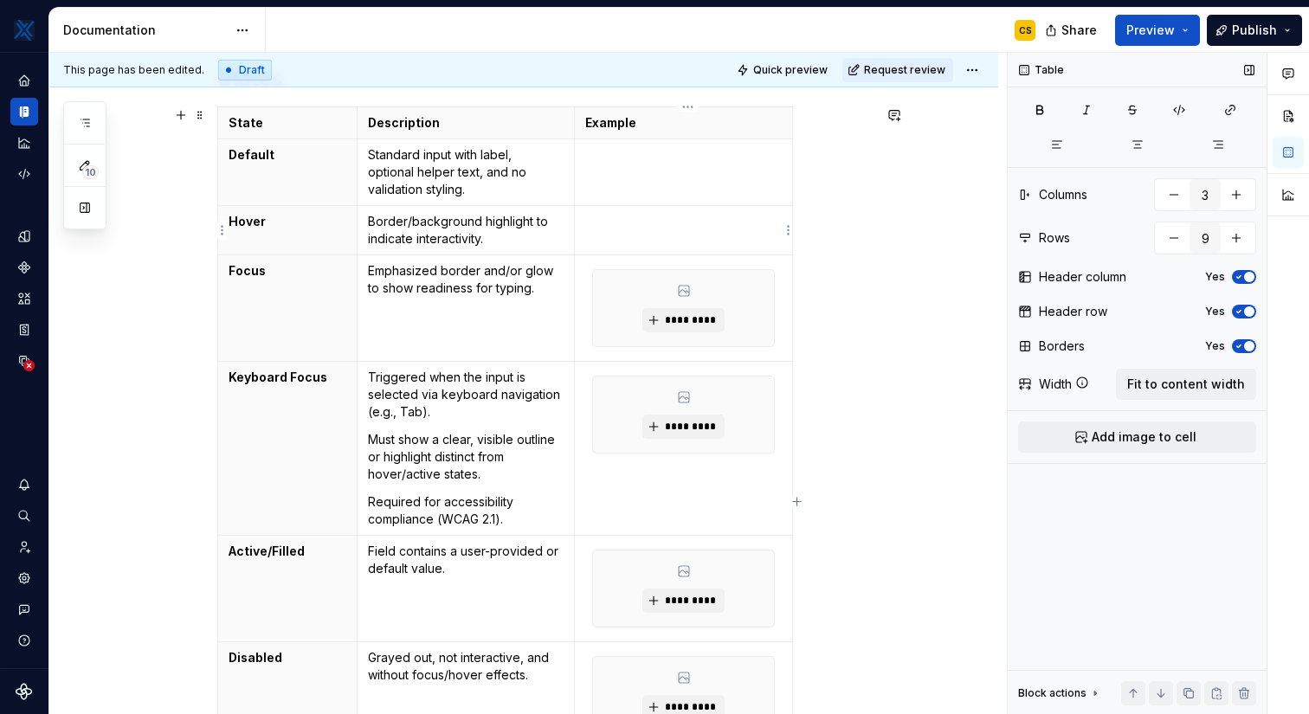
click at [676, 231] on td at bounding box center [684, 230] width 218 height 49
click at [1100, 441] on span "Add image to cell" at bounding box center [1143, 436] width 105 height 17
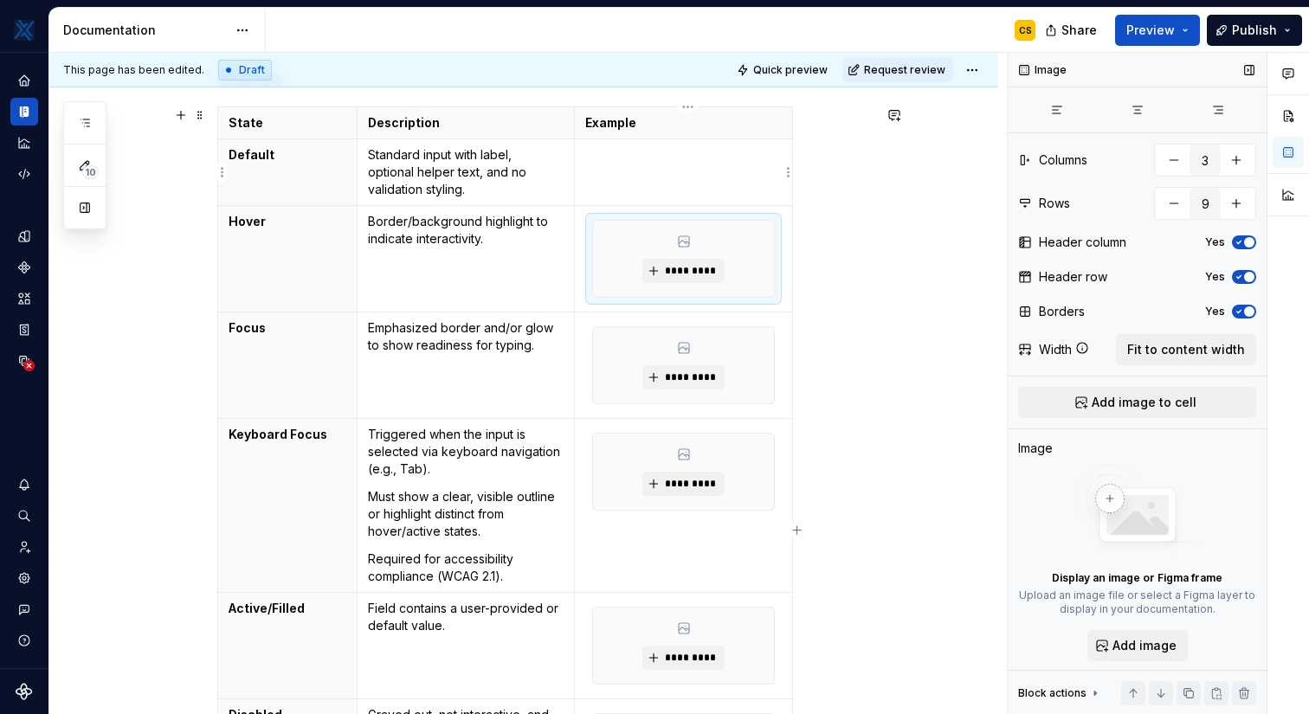
click at [621, 140] on td at bounding box center [684, 172] width 218 height 67
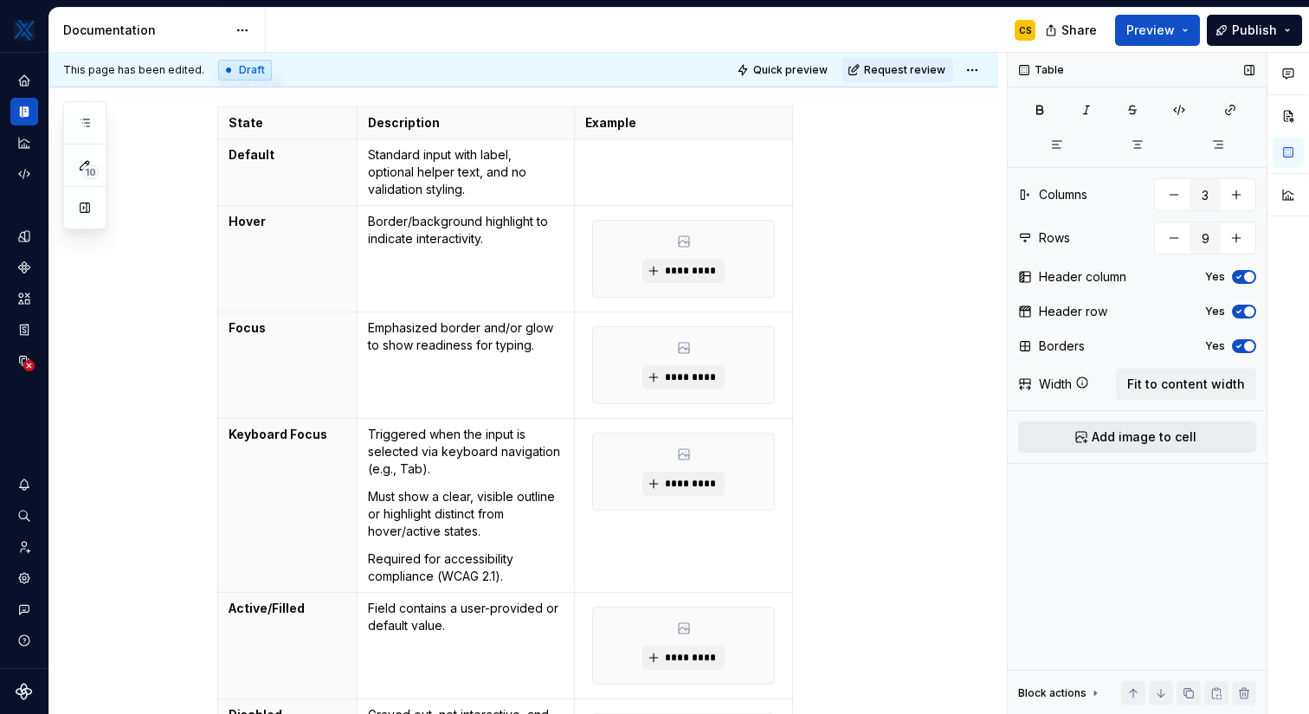
click at [1148, 428] on button "Add image to cell" at bounding box center [1137, 437] width 238 height 31
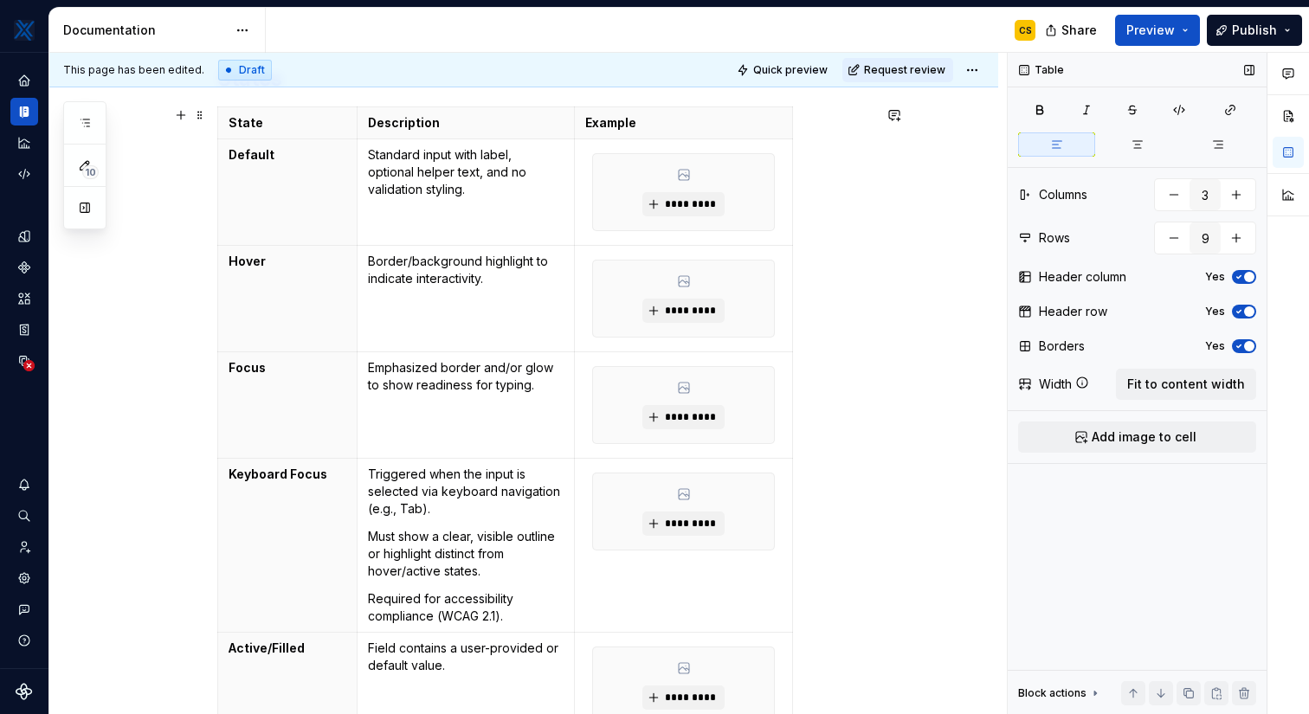
click at [814, 292] on div "State Description Example Default Standard input with label, optional helper te…" at bounding box center [544, 553] width 654 height 894
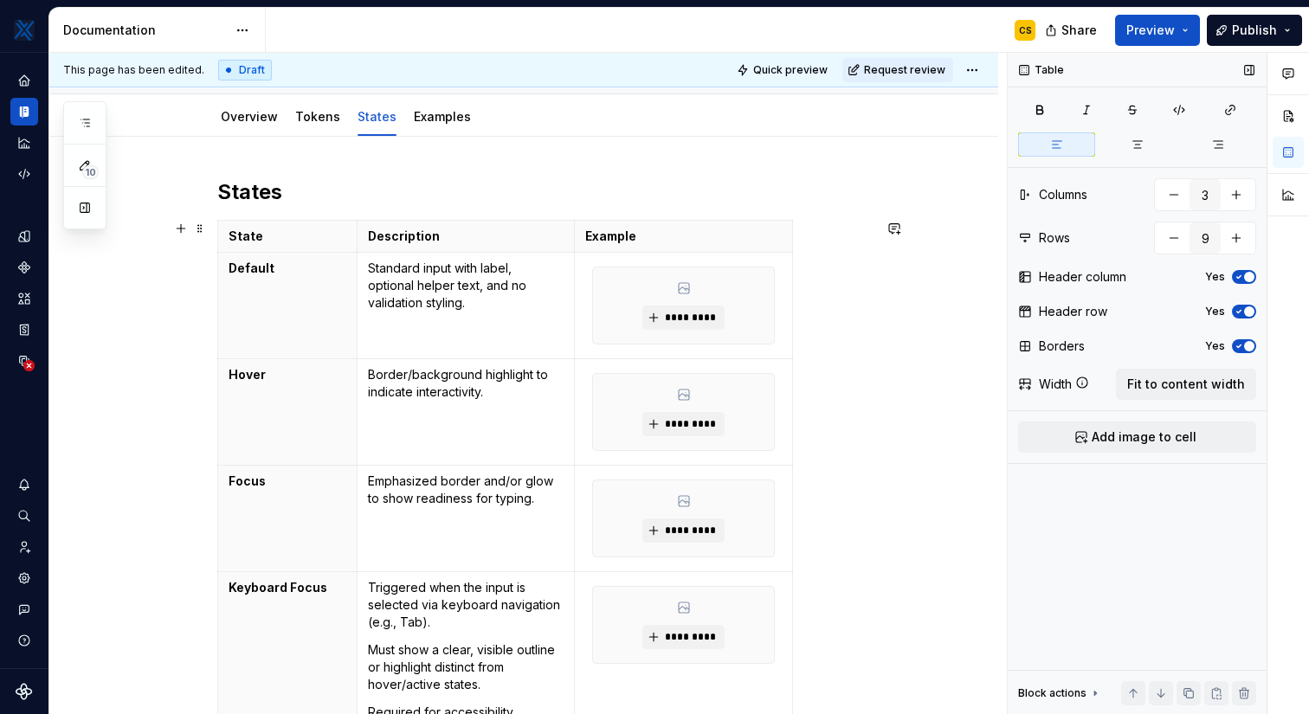
scroll to position [184, 0]
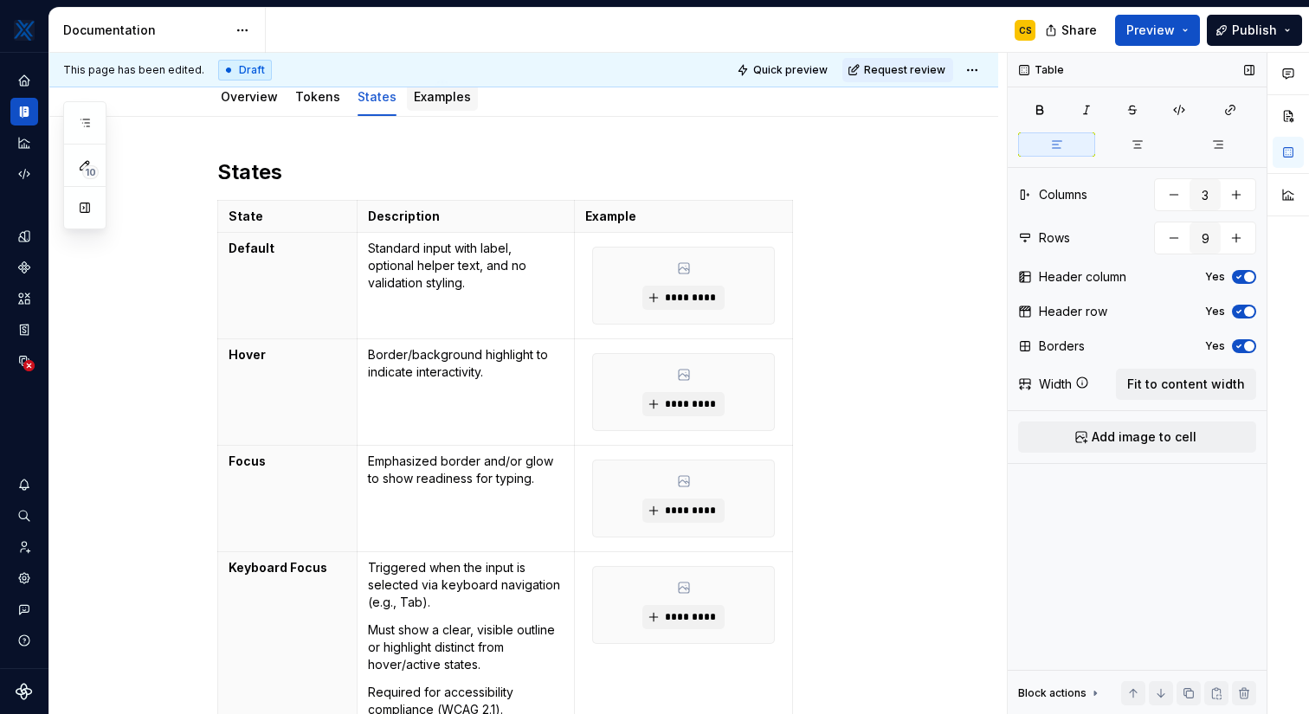
type textarea "*"
